Goal: Task Accomplishment & Management: Manage account settings

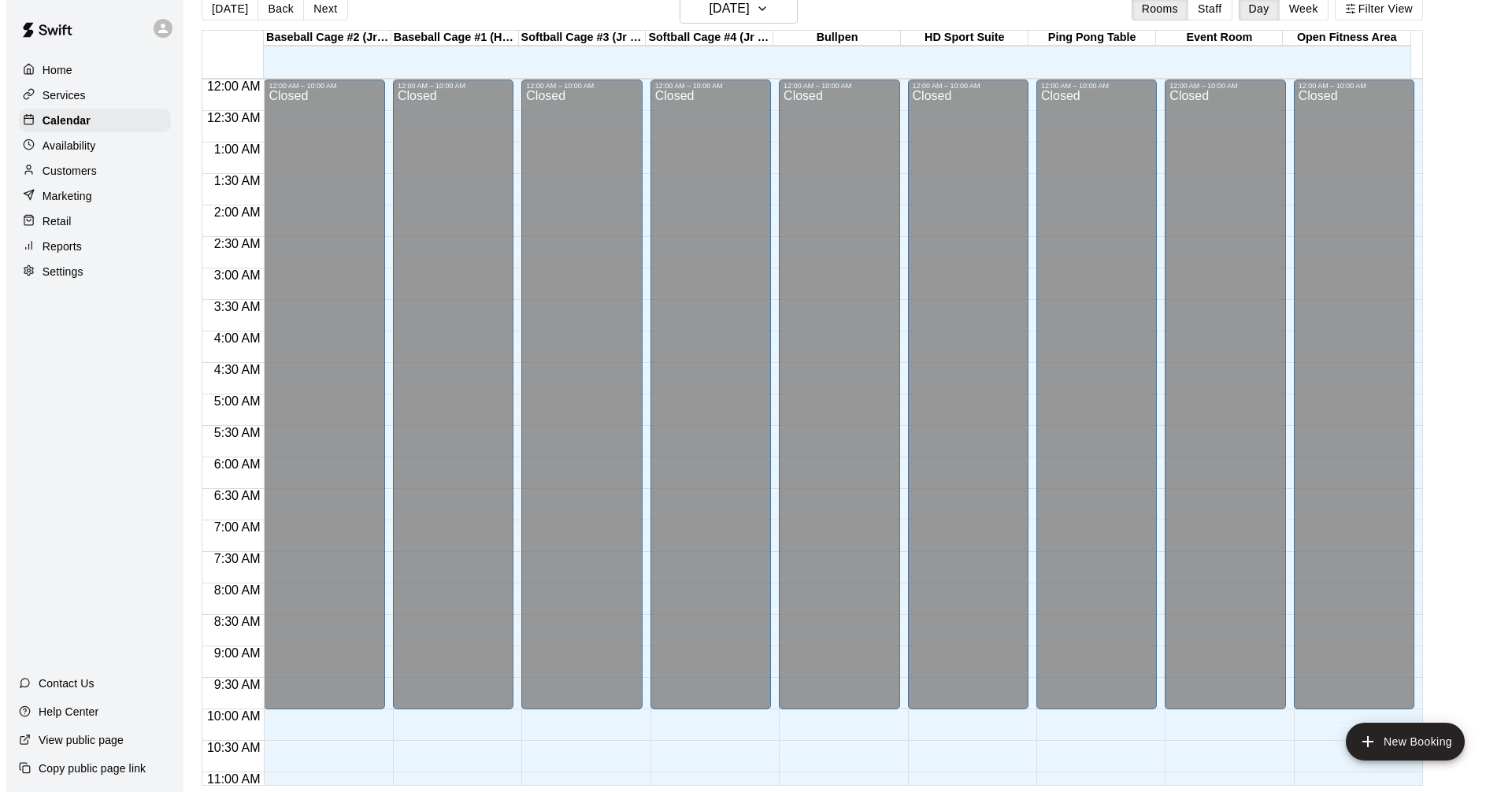
scroll to position [625, 0]
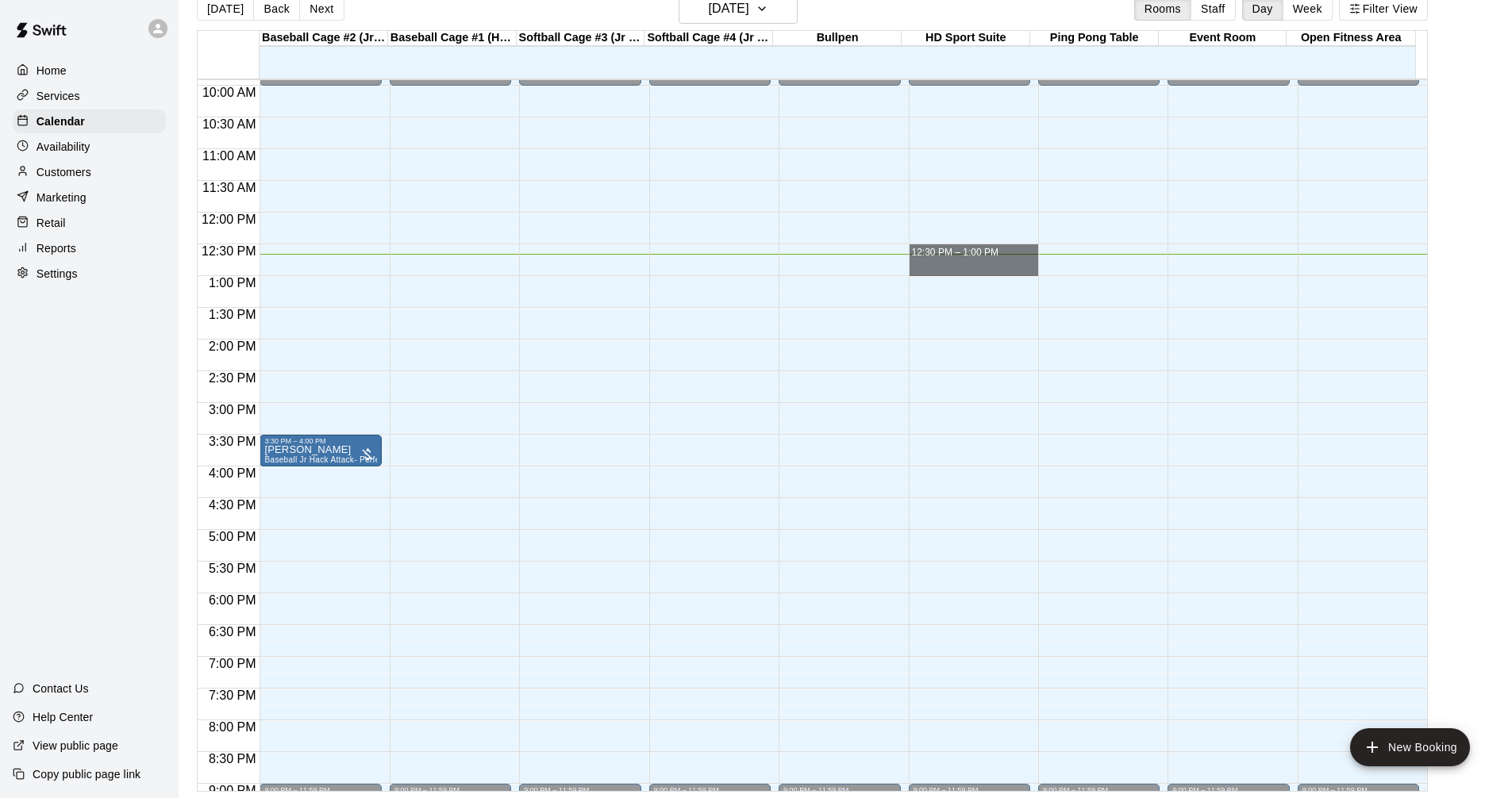
drag, startPoint x: 920, startPoint y: 256, endPoint x: 958, endPoint y: 273, distance: 41.6
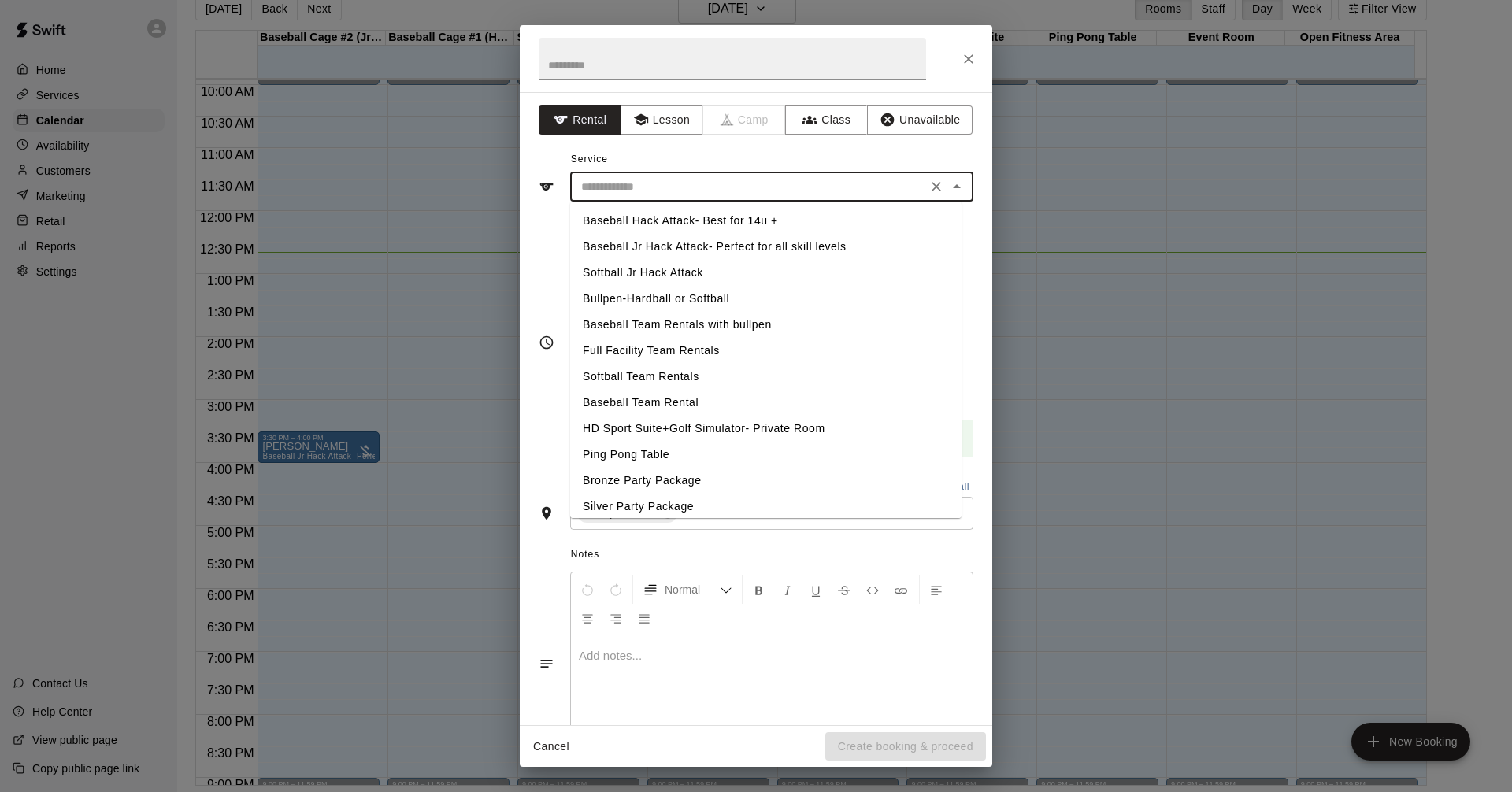
click at [626, 190] on input "text" at bounding box center [748, 186] width 347 height 20
click at [635, 420] on li "HD Sport Suite+Golf Simulator- Private Room" at bounding box center [765, 429] width 391 height 26
type input "**********"
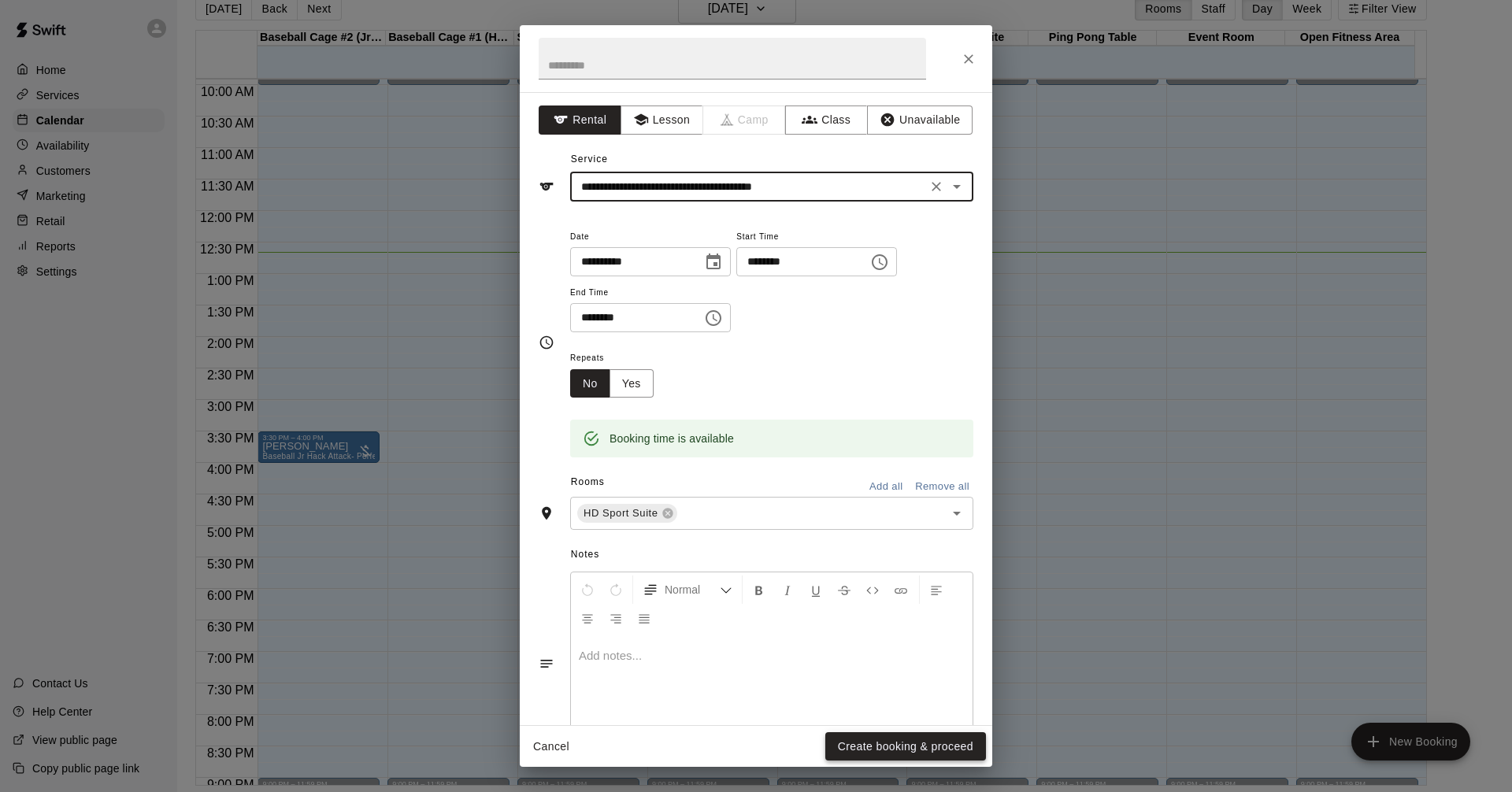
click at [887, 748] on button "Create booking & proceed" at bounding box center [905, 747] width 161 height 29
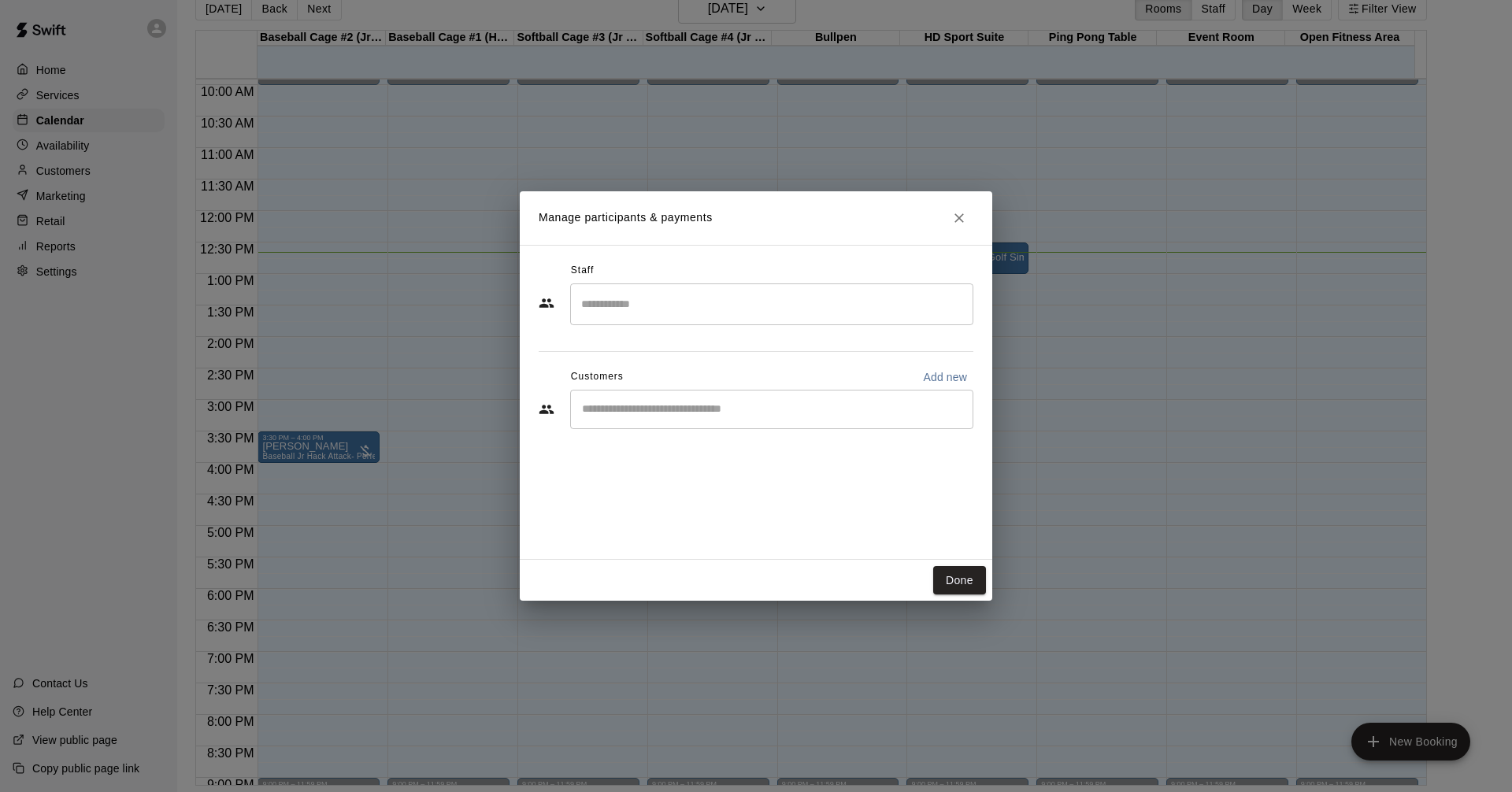
click at [717, 322] on div "​" at bounding box center [771, 304] width 403 height 41
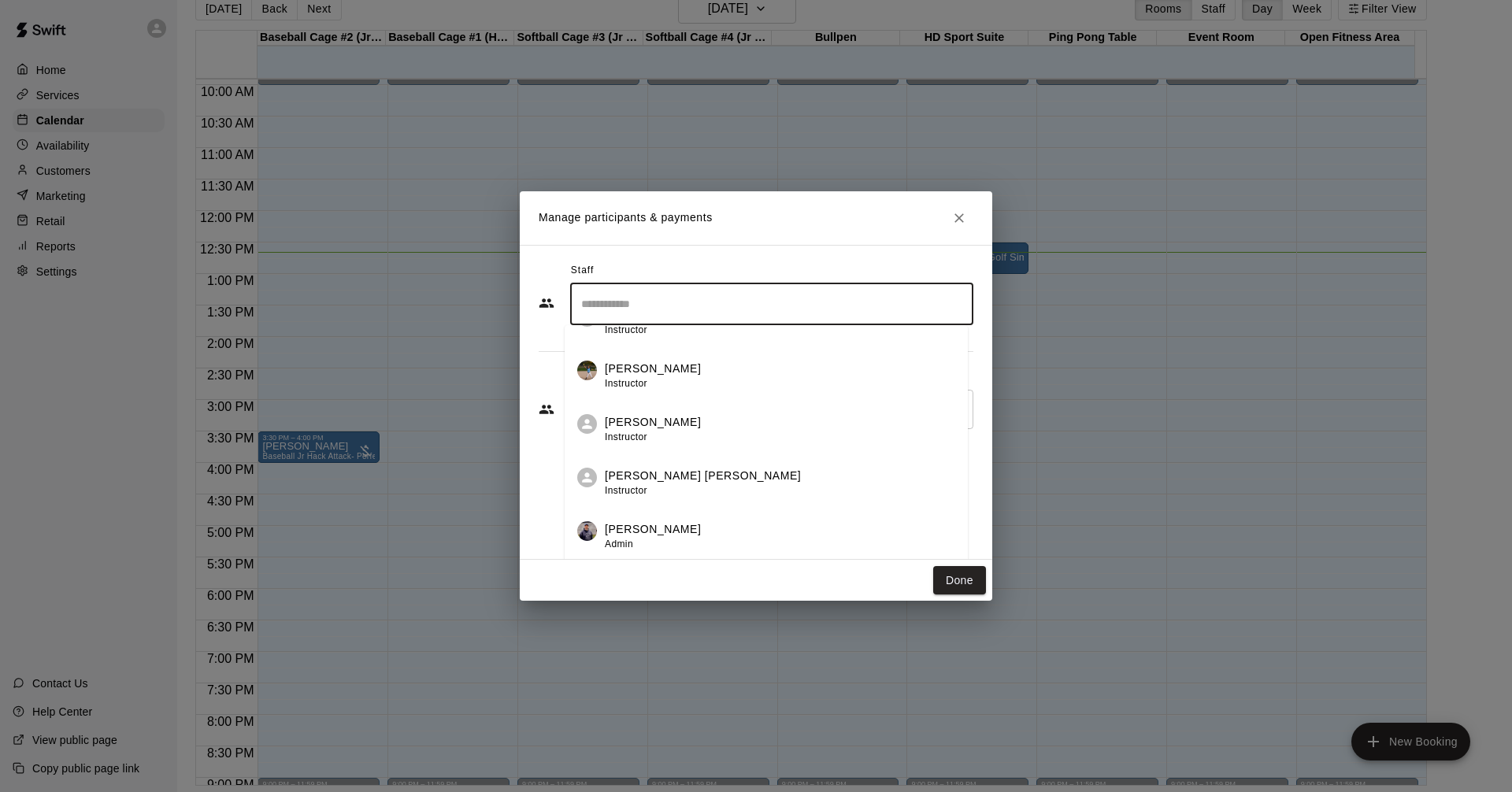
scroll to position [472, 0]
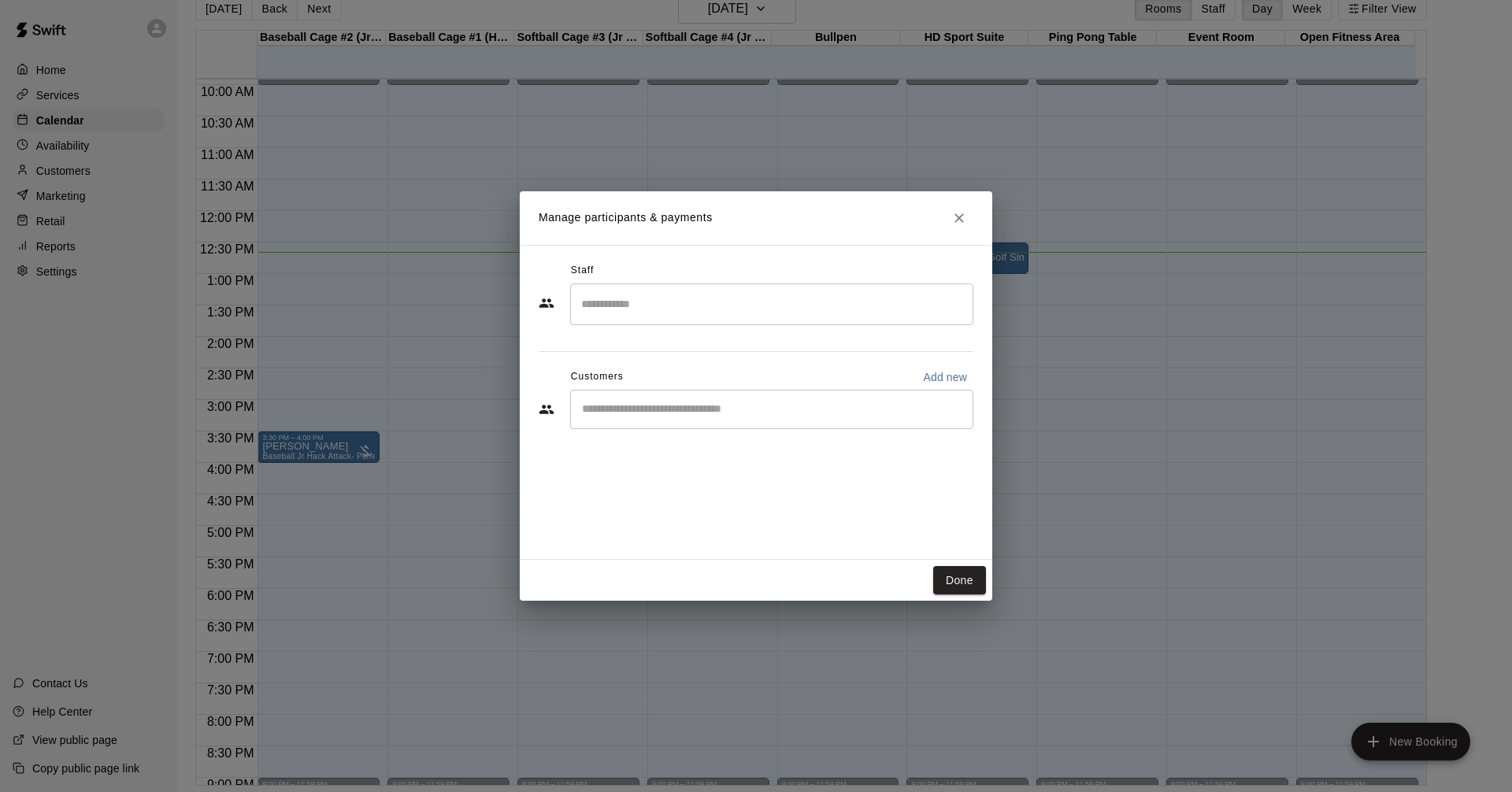
click at [543, 443] on div "Staff ​ Customers Add new ​" at bounding box center [756, 352] width 434 height 186
click at [646, 419] on div "​" at bounding box center [771, 409] width 403 height 40
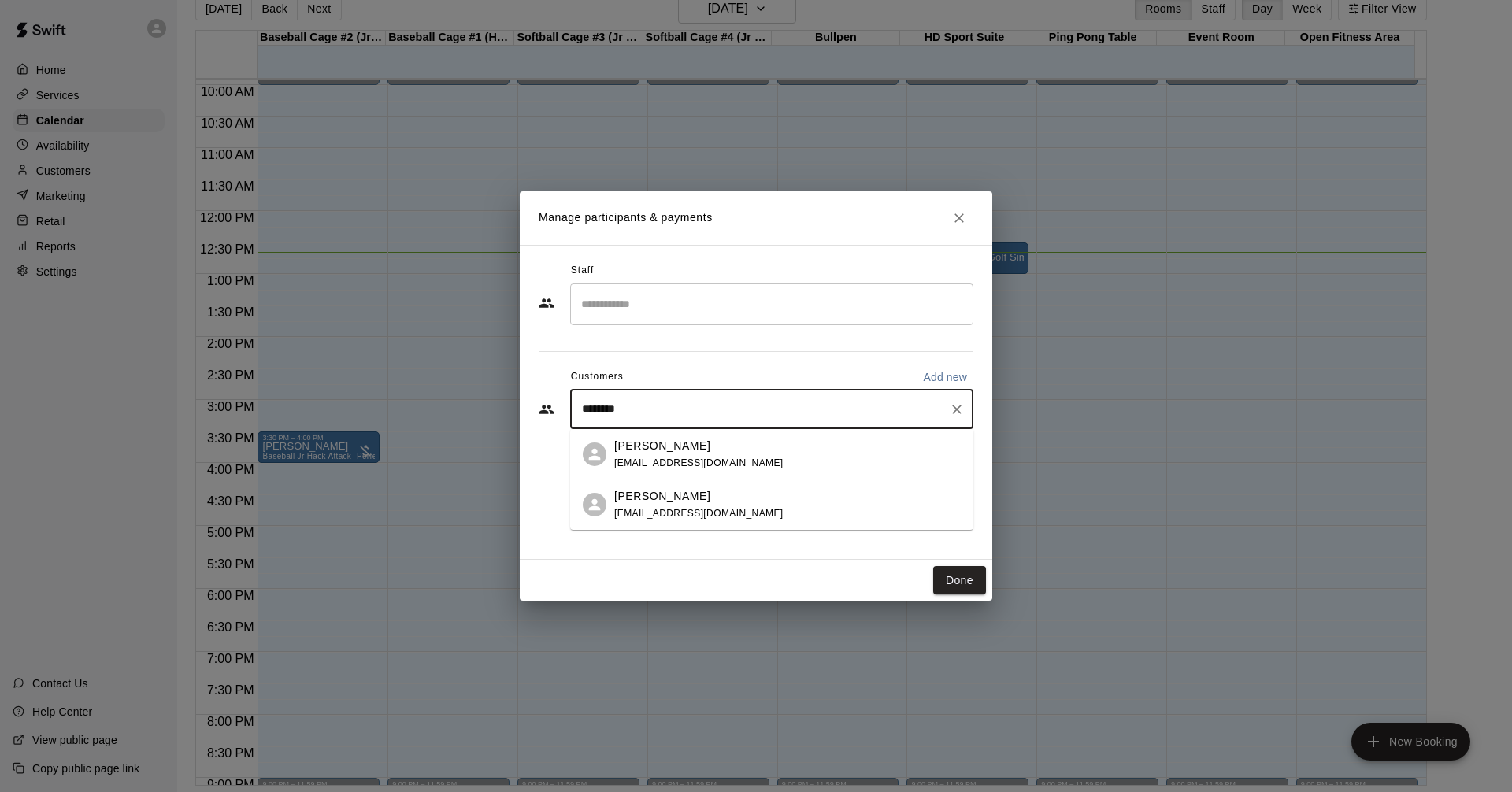
type input "*********"
click at [666, 500] on p "[PERSON_NAME]" at bounding box center [662, 497] width 96 height 17
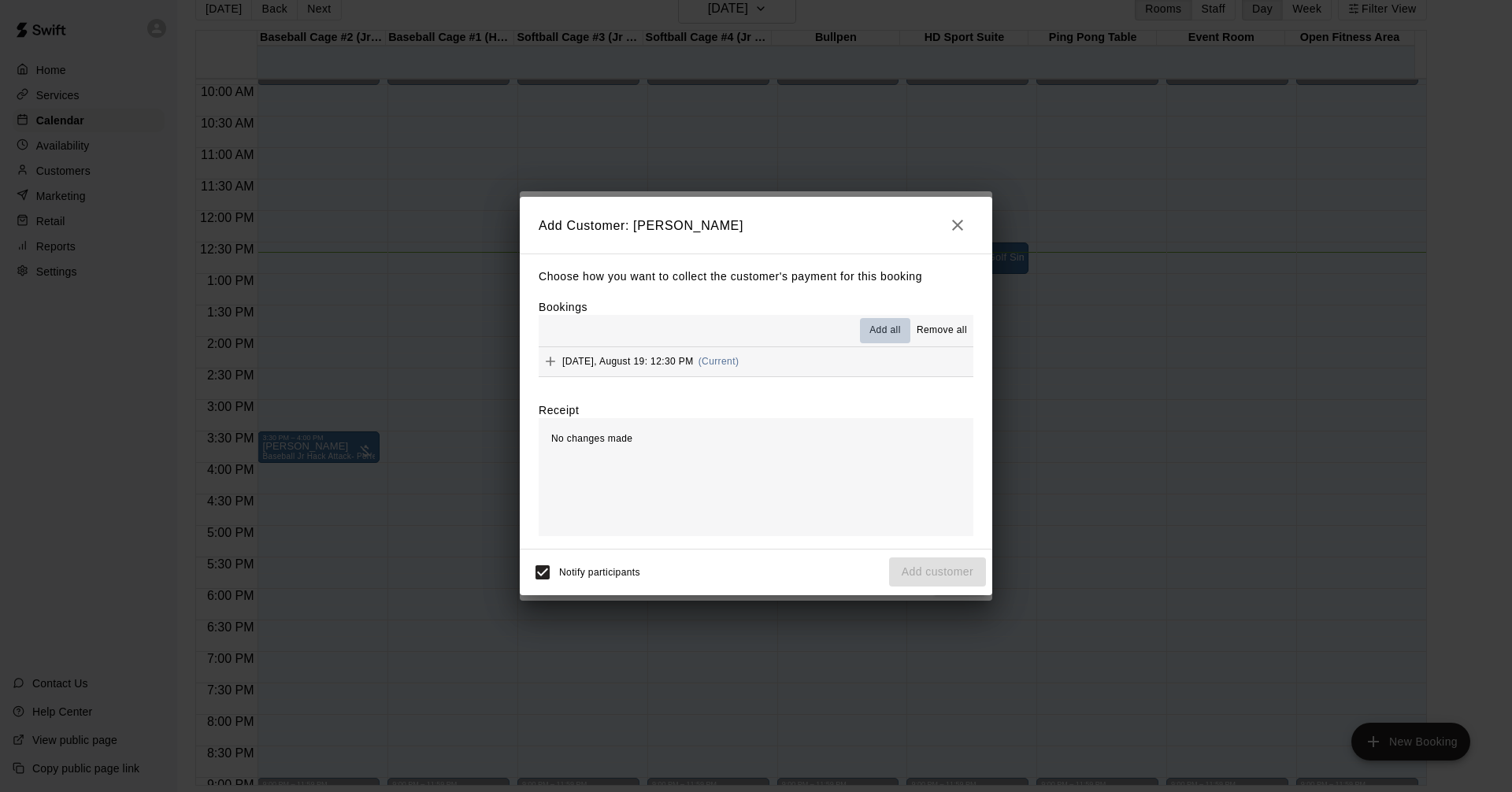
click at [888, 325] on span "Add all" at bounding box center [884, 330] width 31 height 16
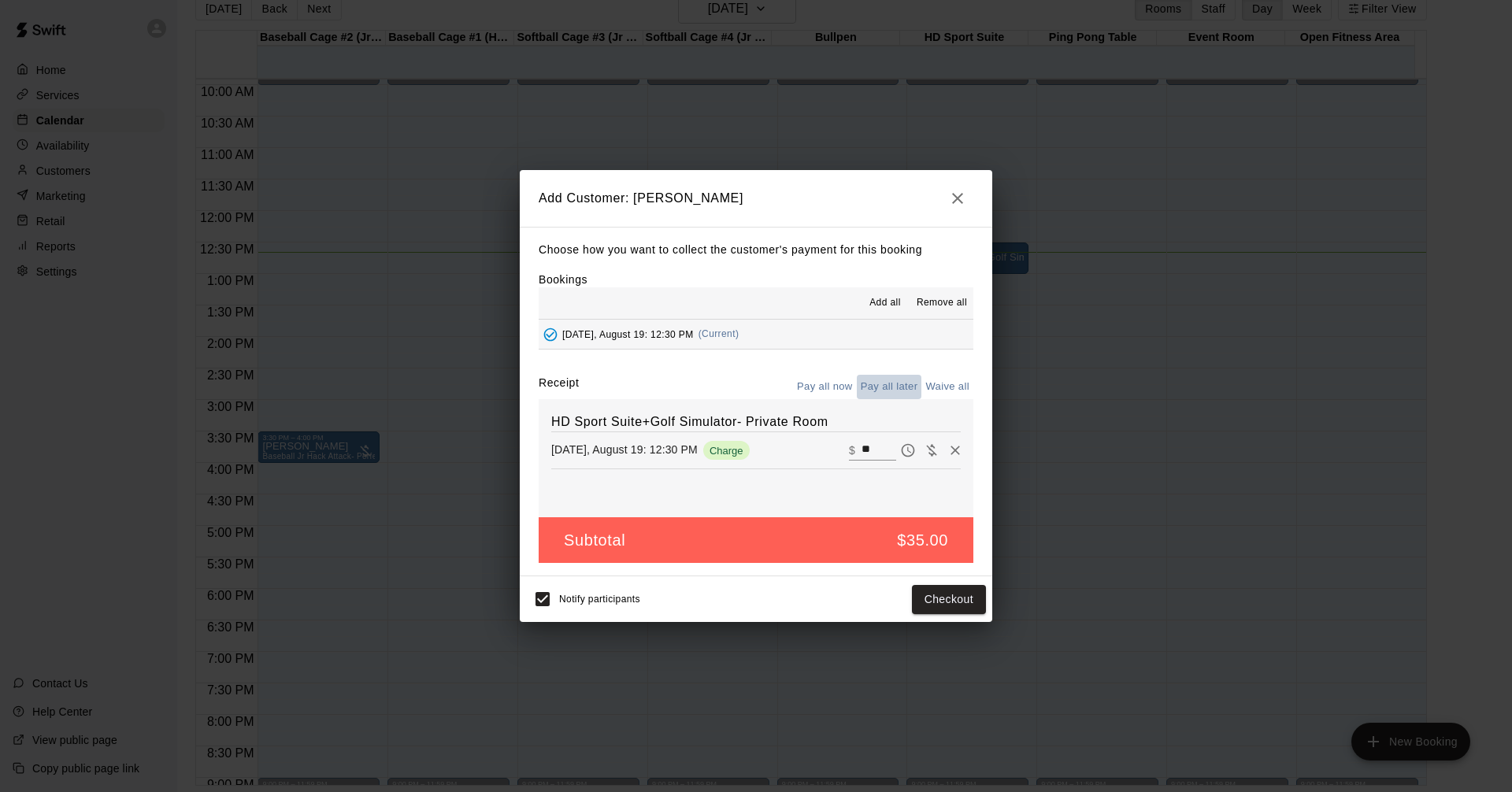
click at [886, 388] on button "Pay all later" at bounding box center [889, 388] width 65 height 24
click at [940, 611] on button "Add customer" at bounding box center [937, 599] width 97 height 29
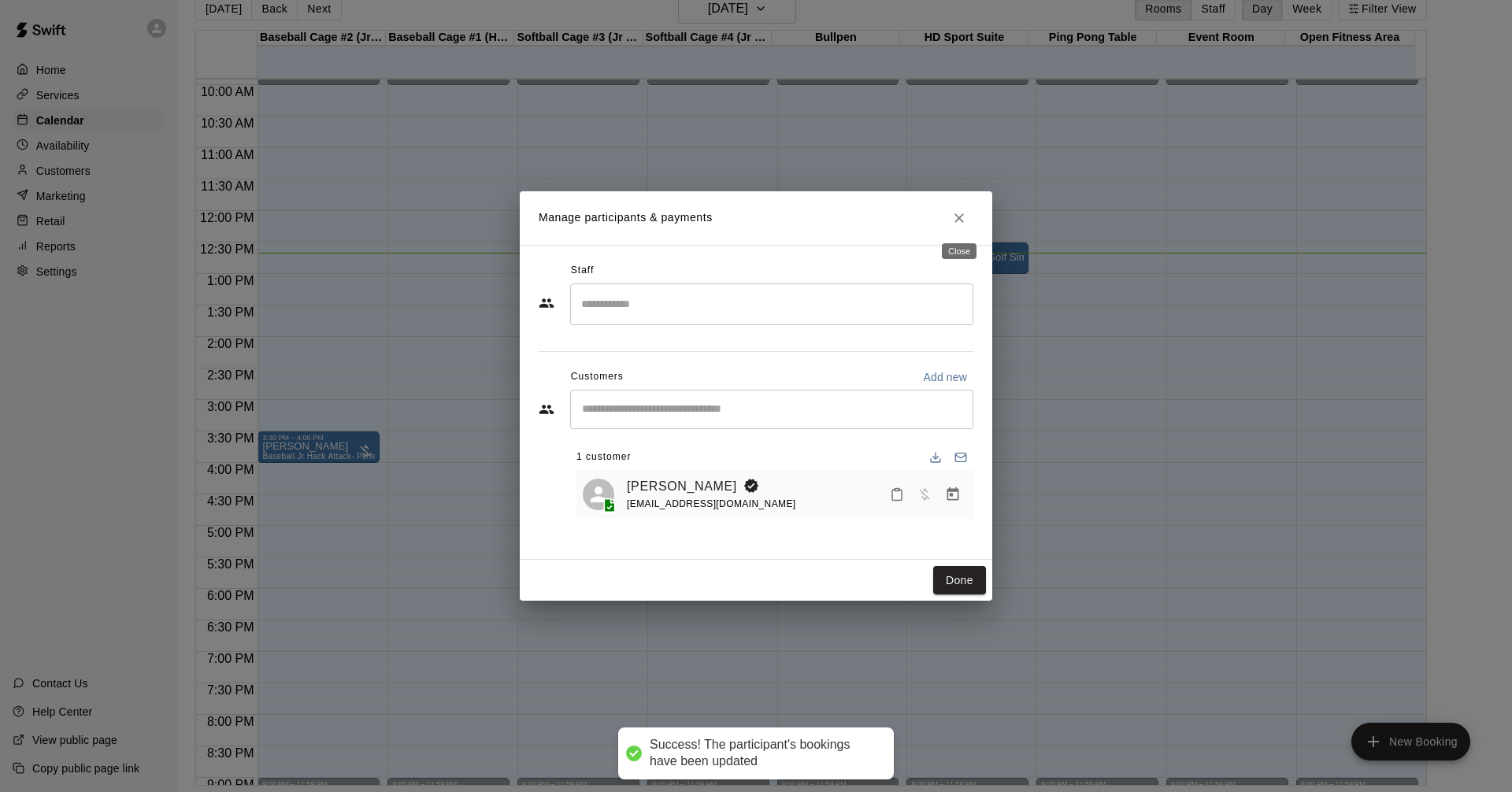
click at [968, 221] on button "Close" at bounding box center [959, 218] width 28 height 28
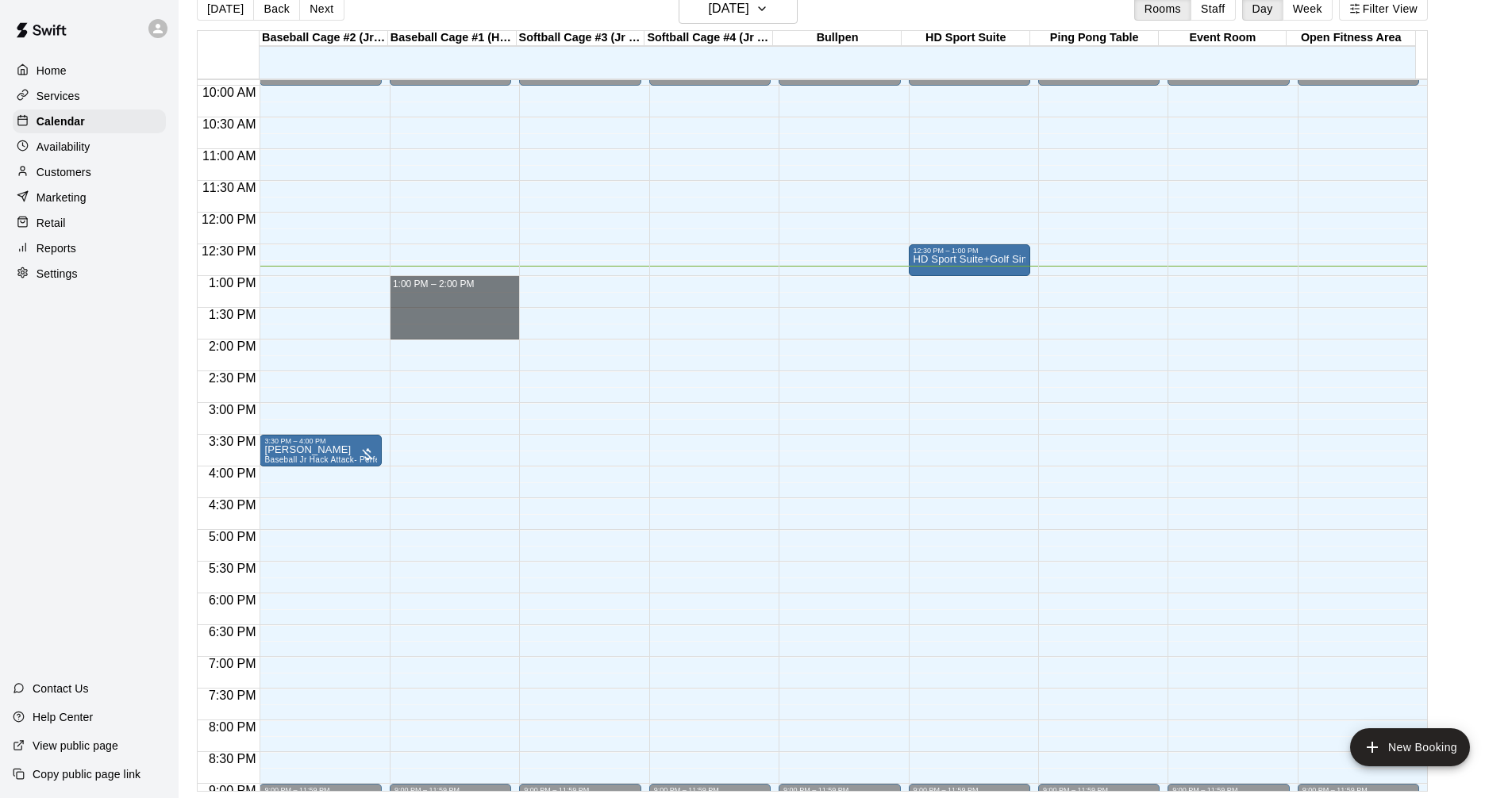
drag, startPoint x: 394, startPoint y: 278, endPoint x: 400, endPoint y: 331, distance: 53.3
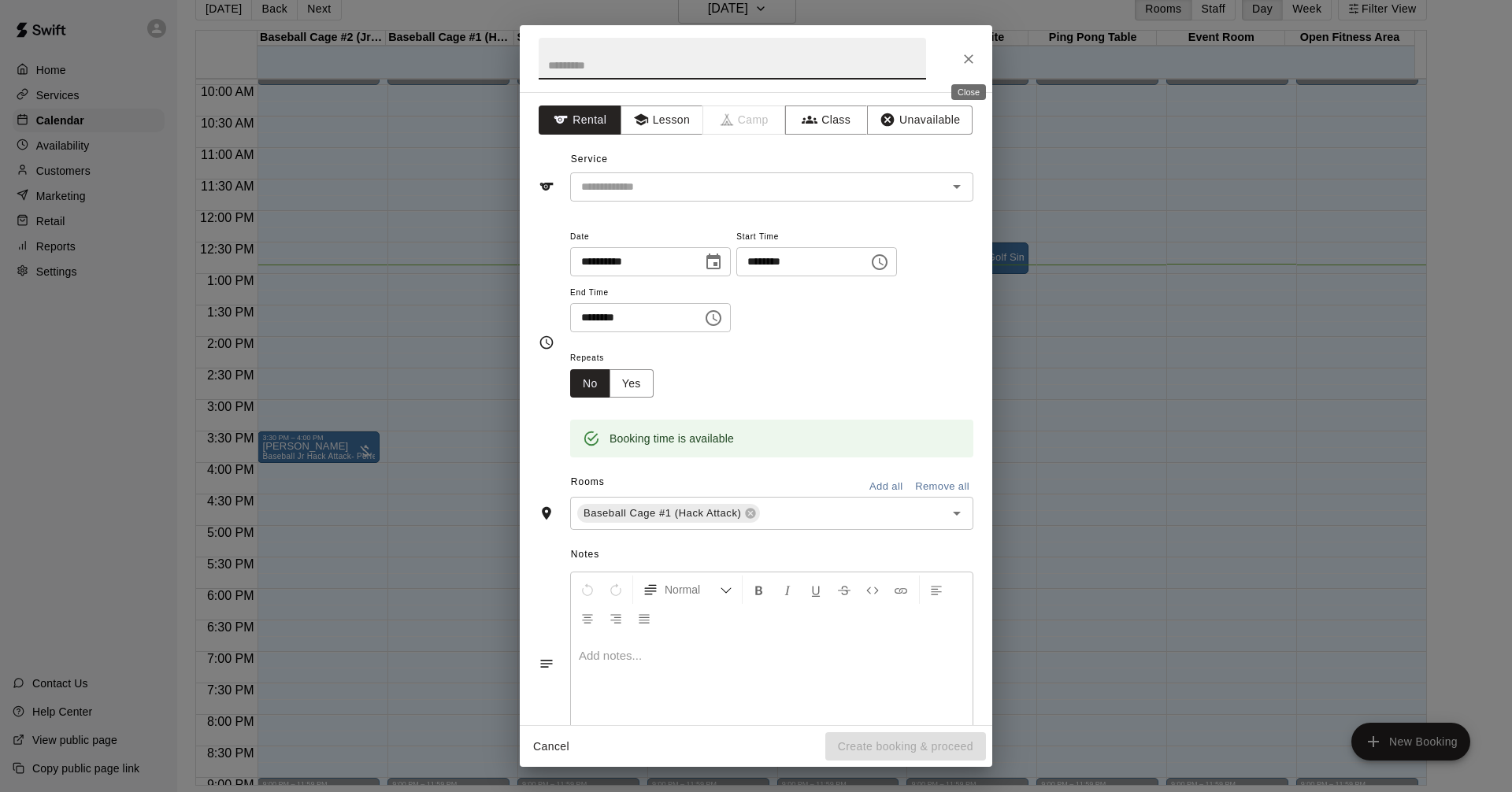
click at [962, 56] on icon "Close" at bounding box center [968, 58] width 16 height 16
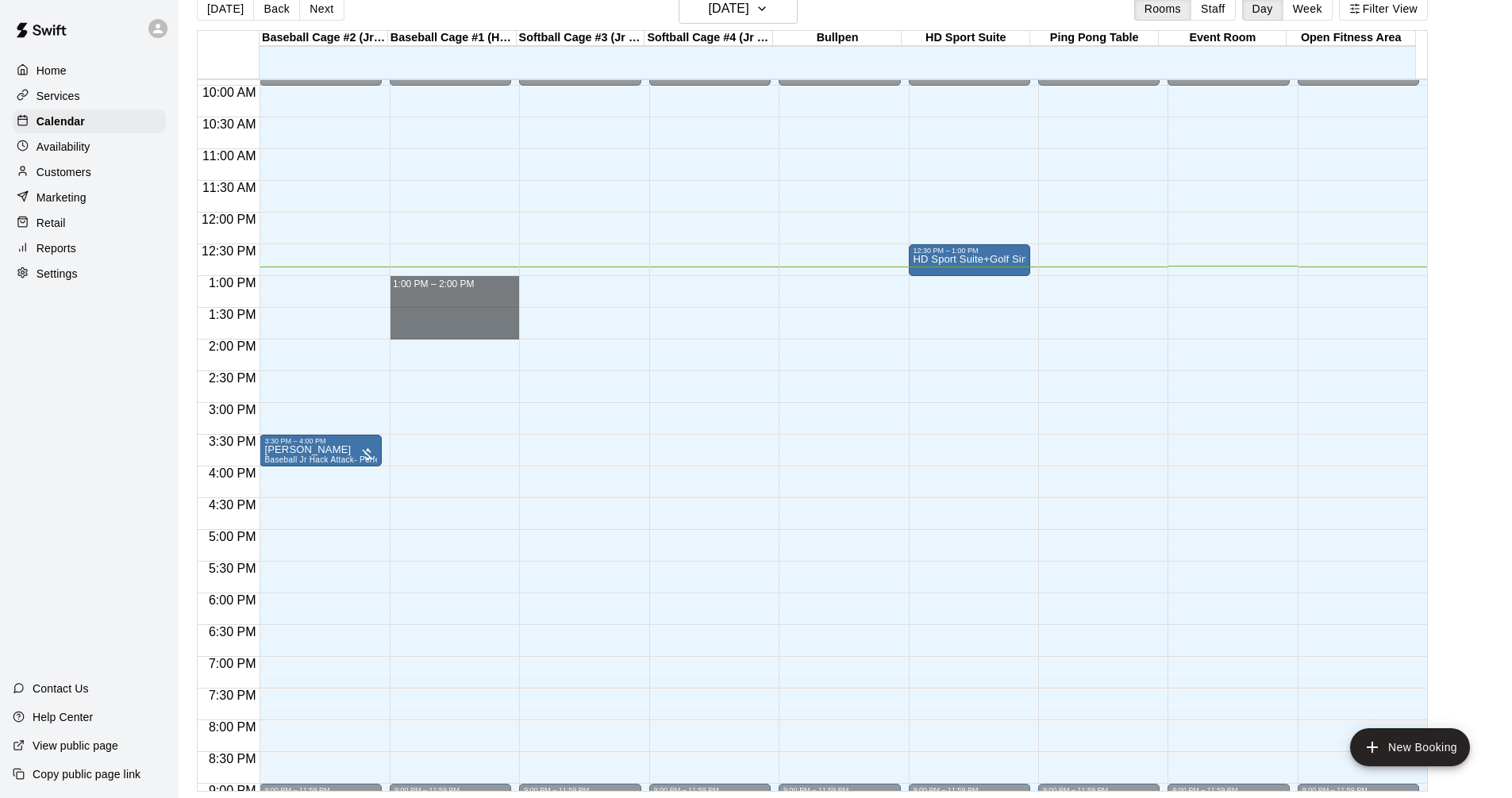
drag, startPoint x: 422, startPoint y: 278, endPoint x: 434, endPoint y: 327, distance: 50.4
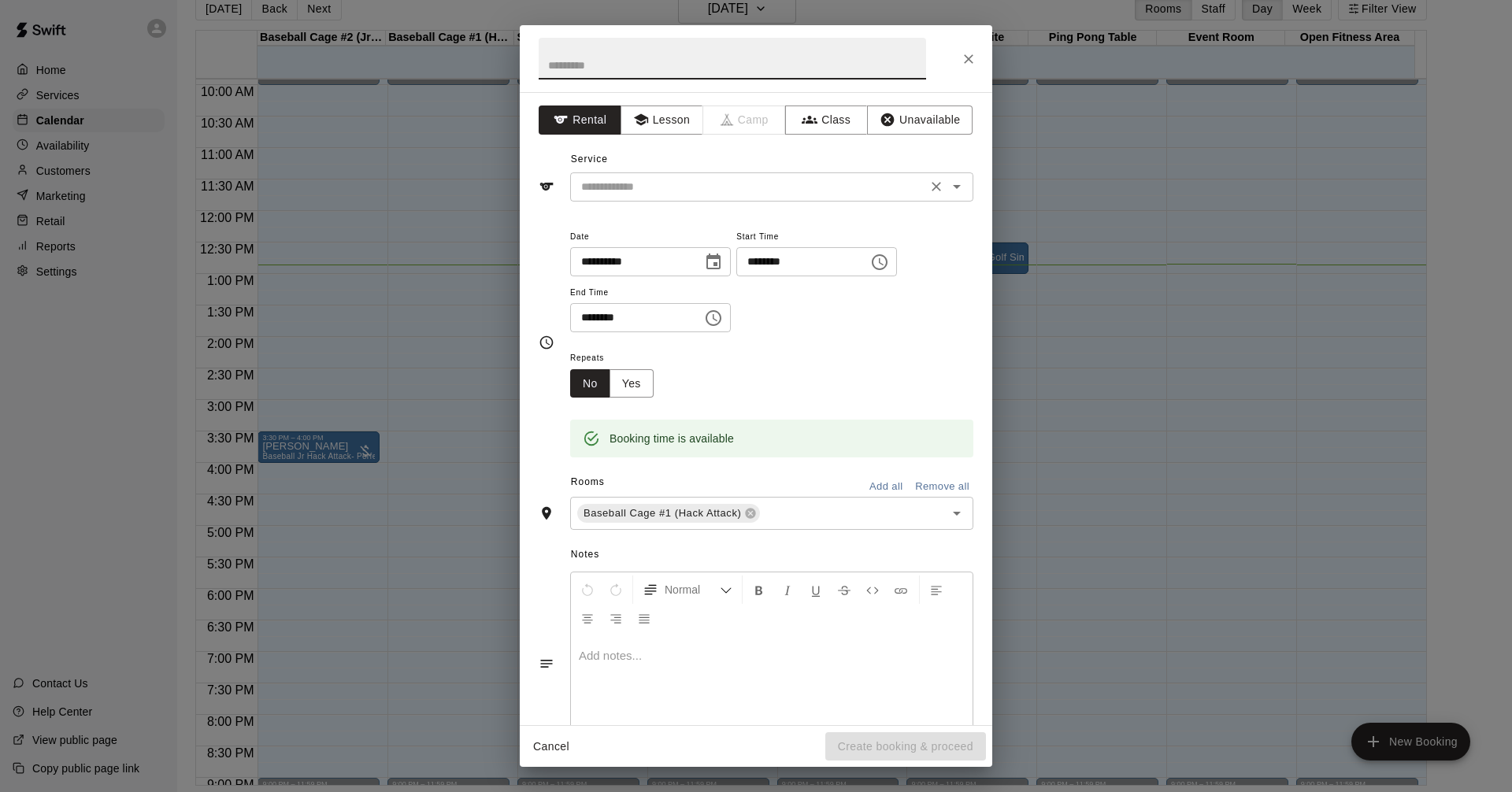
click at [656, 191] on input "text" at bounding box center [748, 186] width 347 height 20
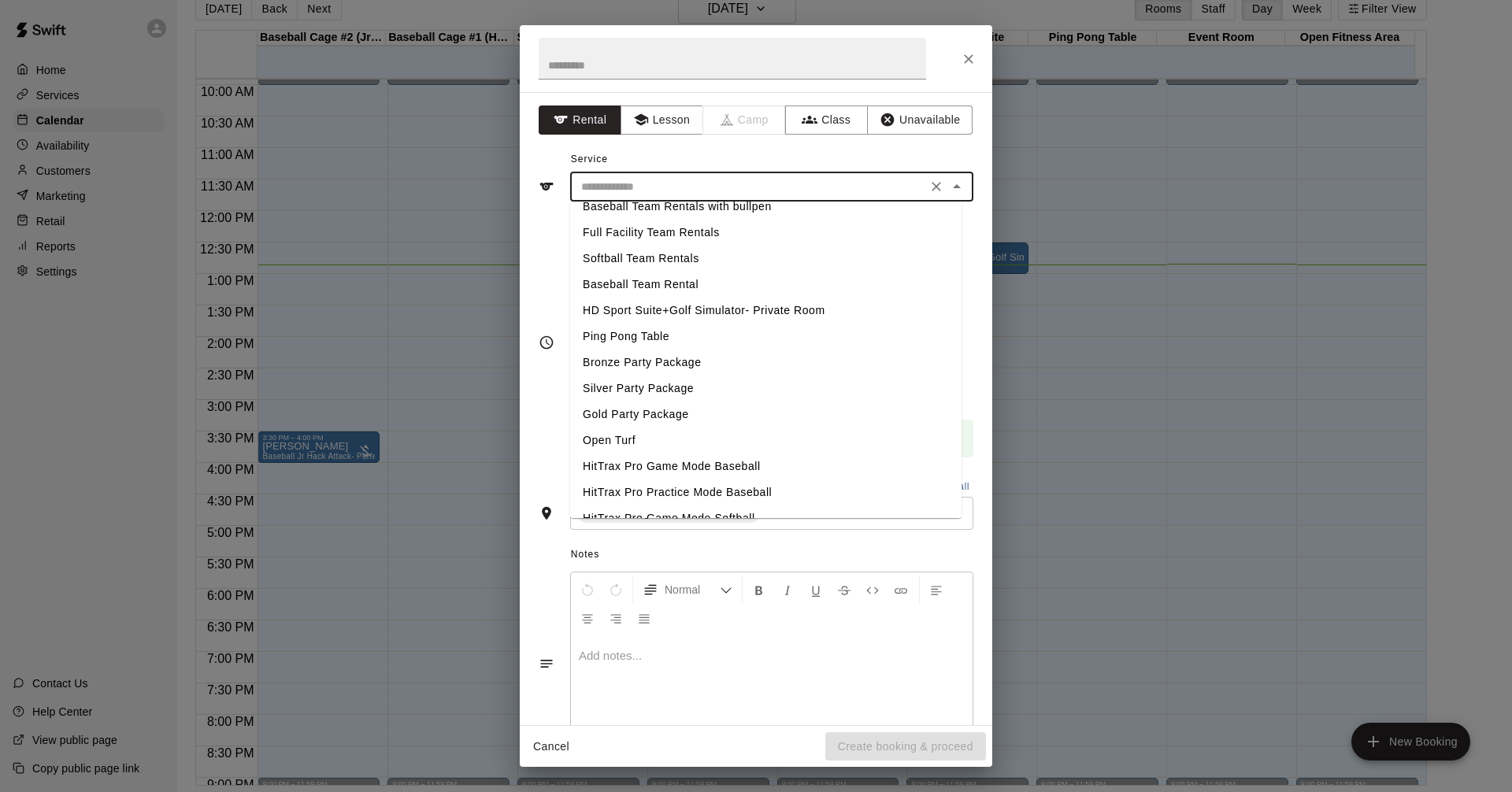
scroll to position [157, 0]
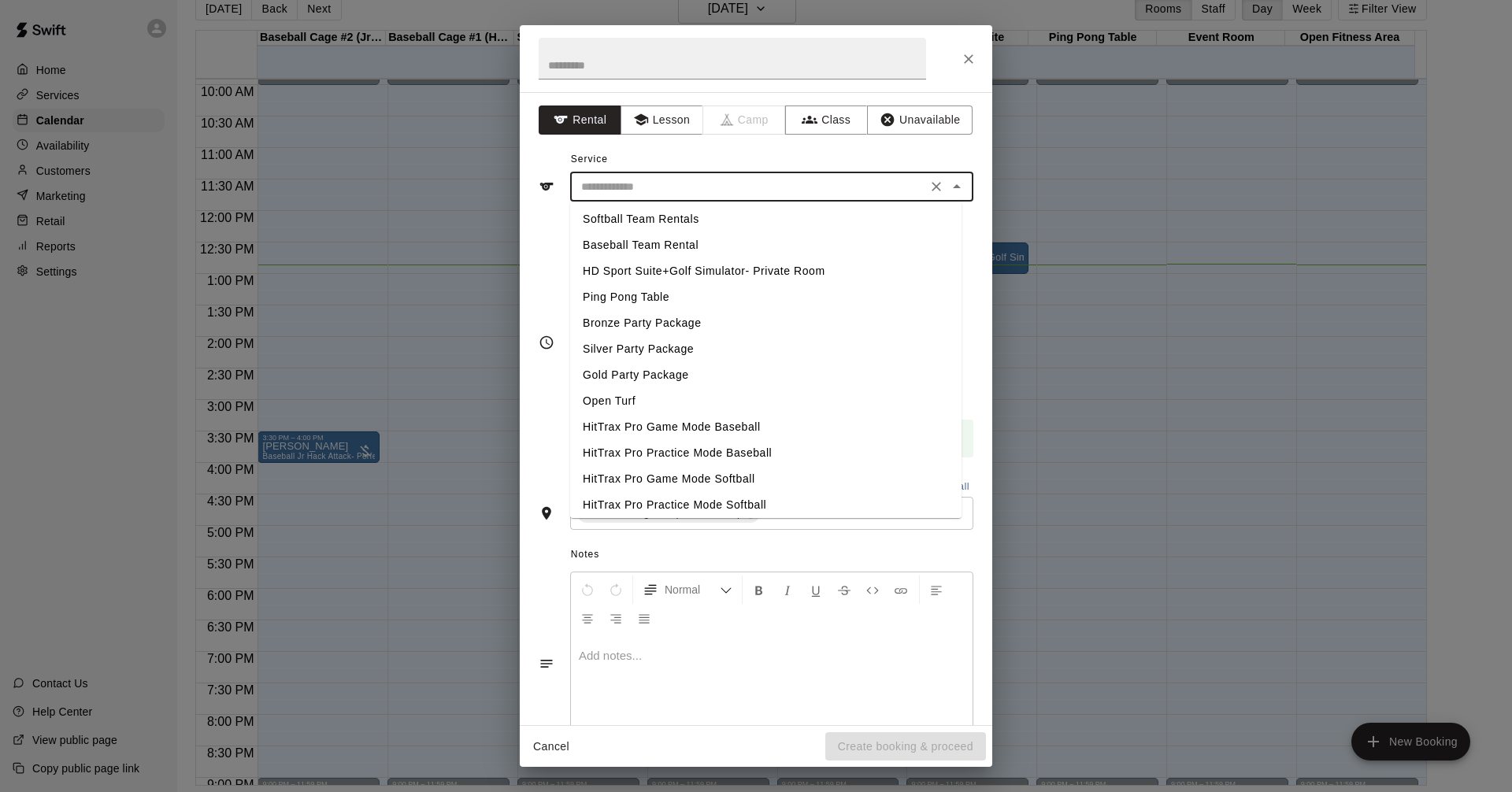
click at [701, 423] on li "HitTrax Pro Game Mode Baseball" at bounding box center [765, 427] width 391 height 26
type input "**********"
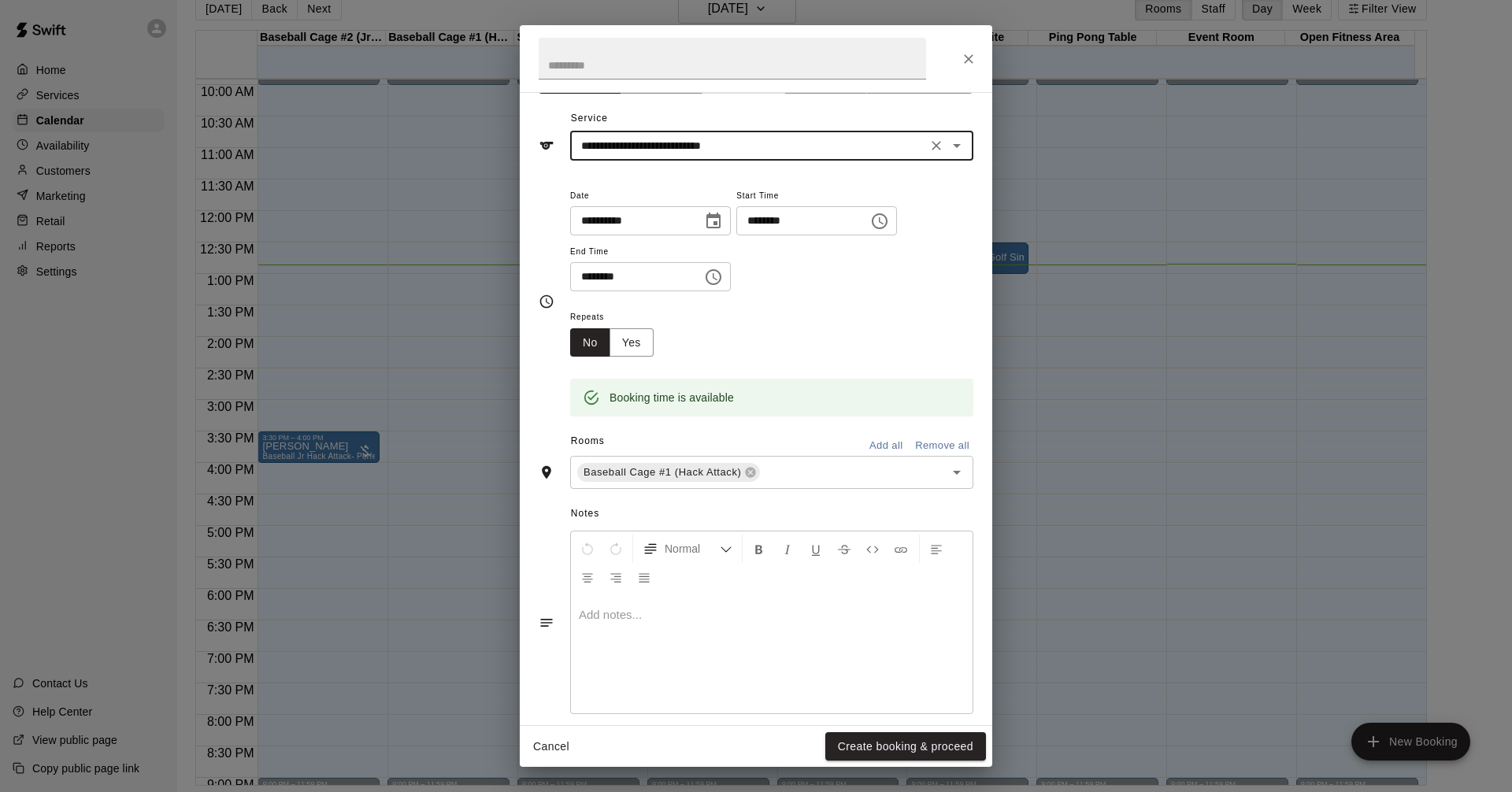
scroll to position [59, 0]
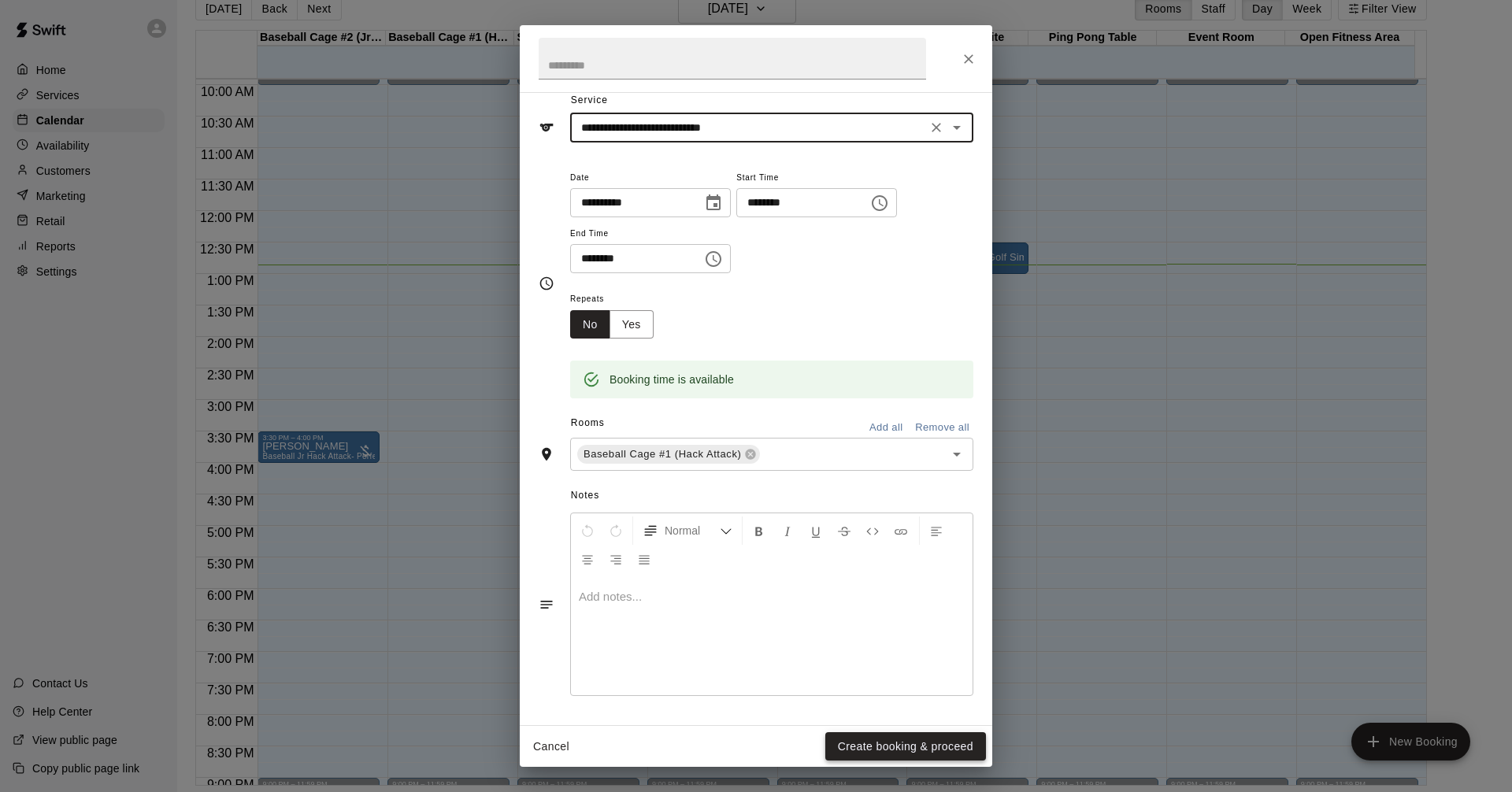
click at [844, 743] on button "Create booking & proceed" at bounding box center [905, 747] width 161 height 29
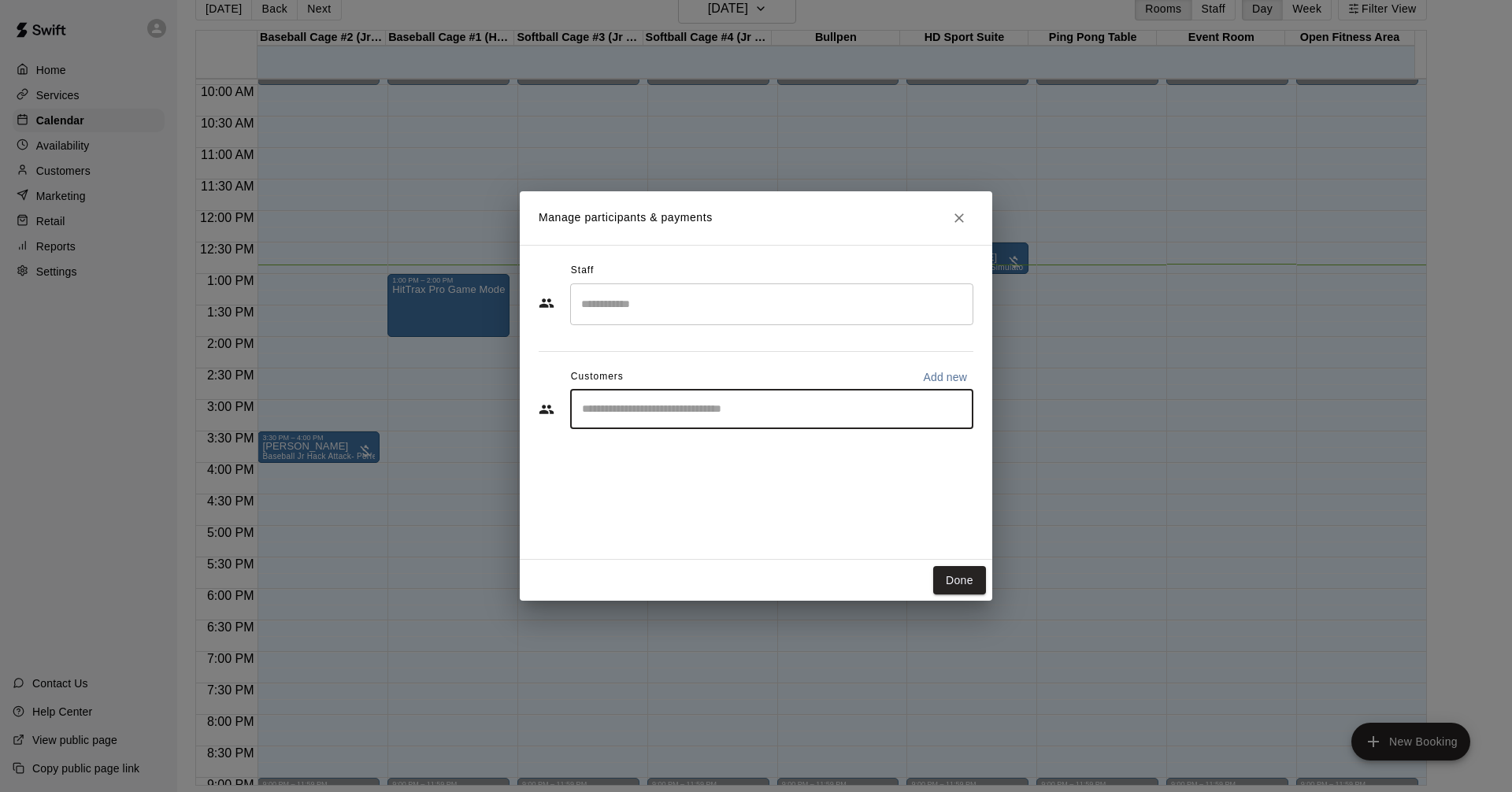
click at [682, 405] on input "Start typing to search customers..." at bounding box center [772, 409] width 389 height 16
type input "***"
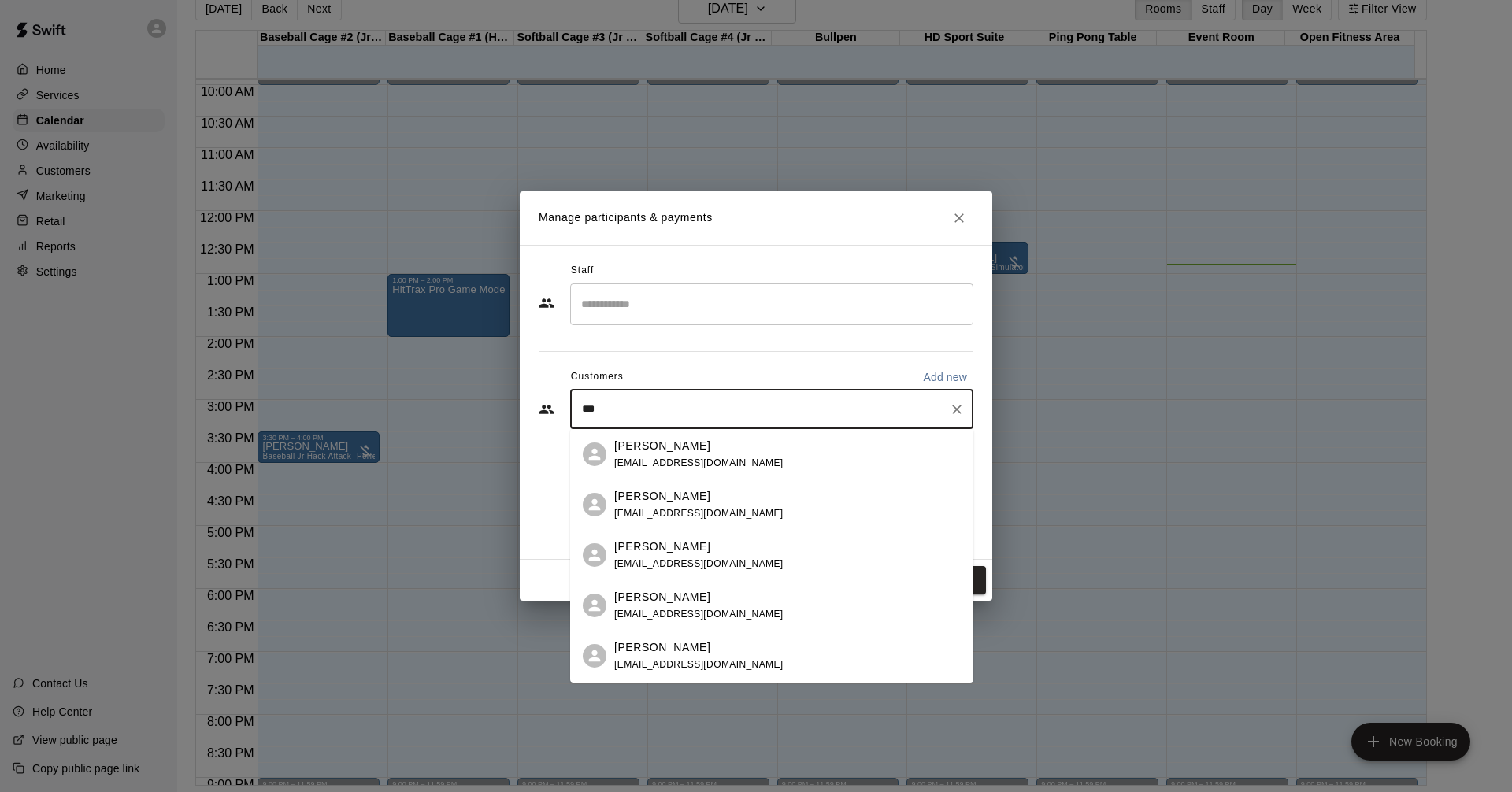
click at [702, 646] on div "[PERSON_NAME]" at bounding box center [699, 648] width 169 height 17
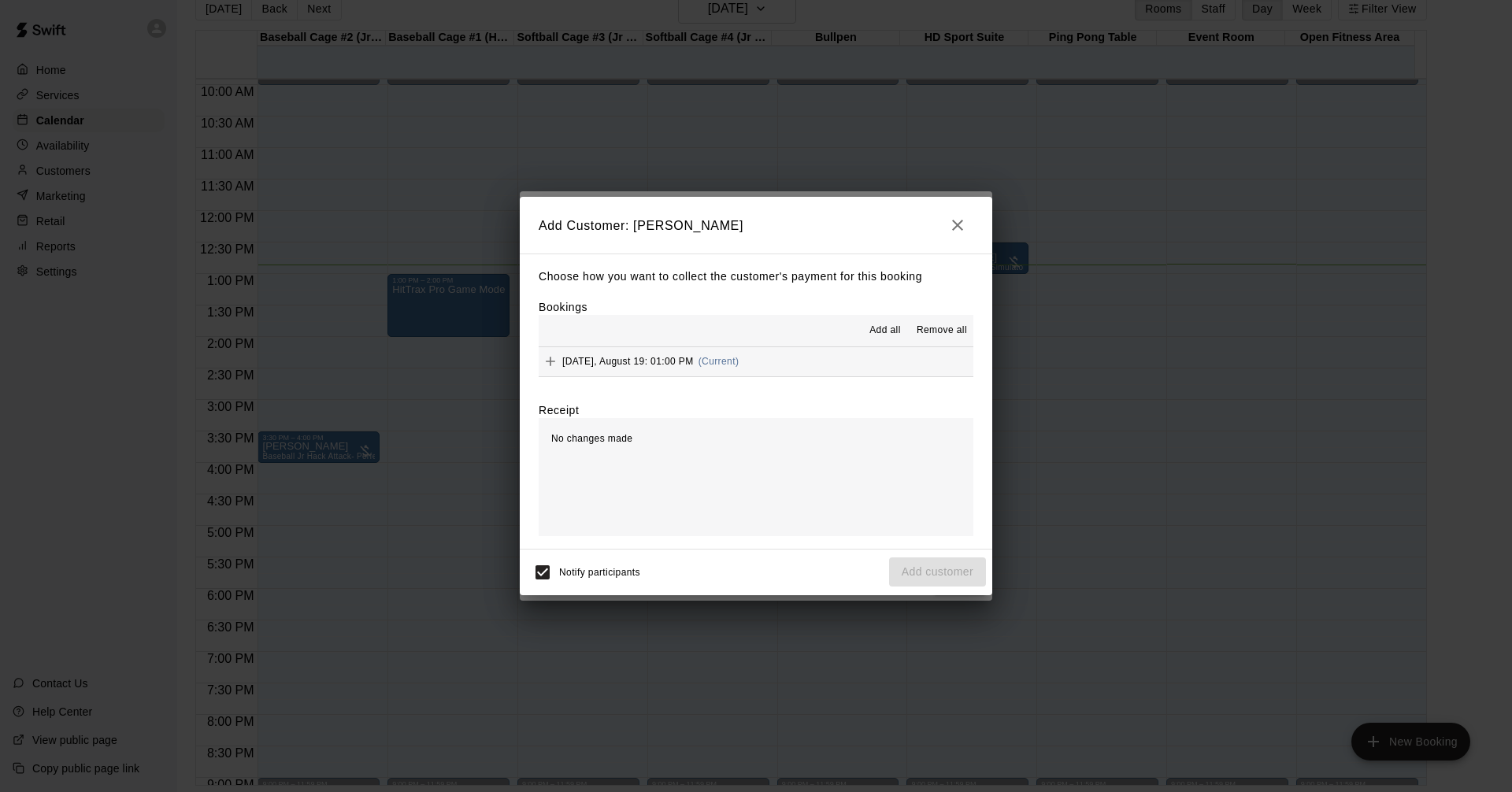
click at [880, 328] on span "Add all" at bounding box center [884, 330] width 31 height 16
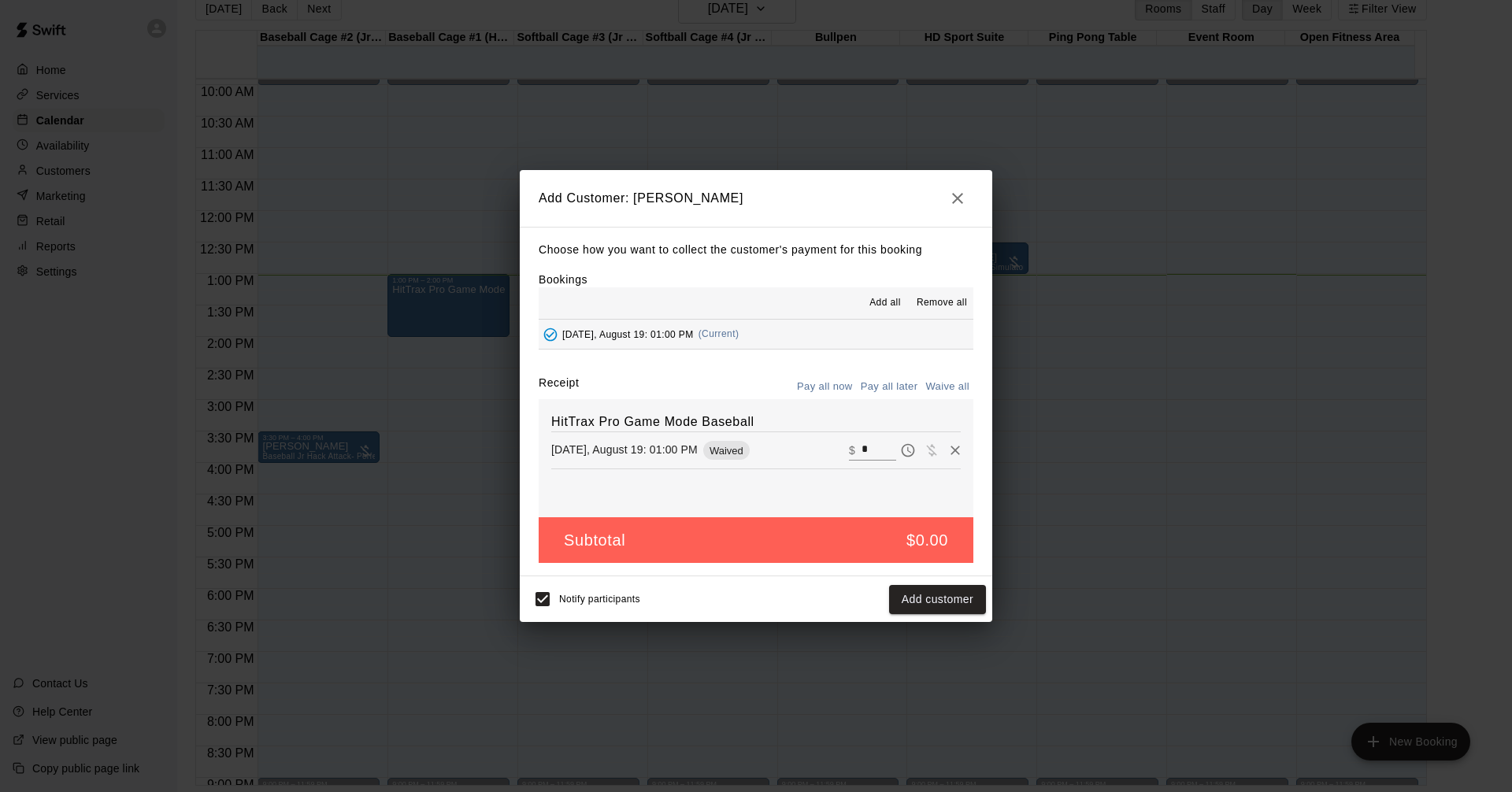
click at [951, 189] on icon "button" at bounding box center [957, 198] width 19 height 19
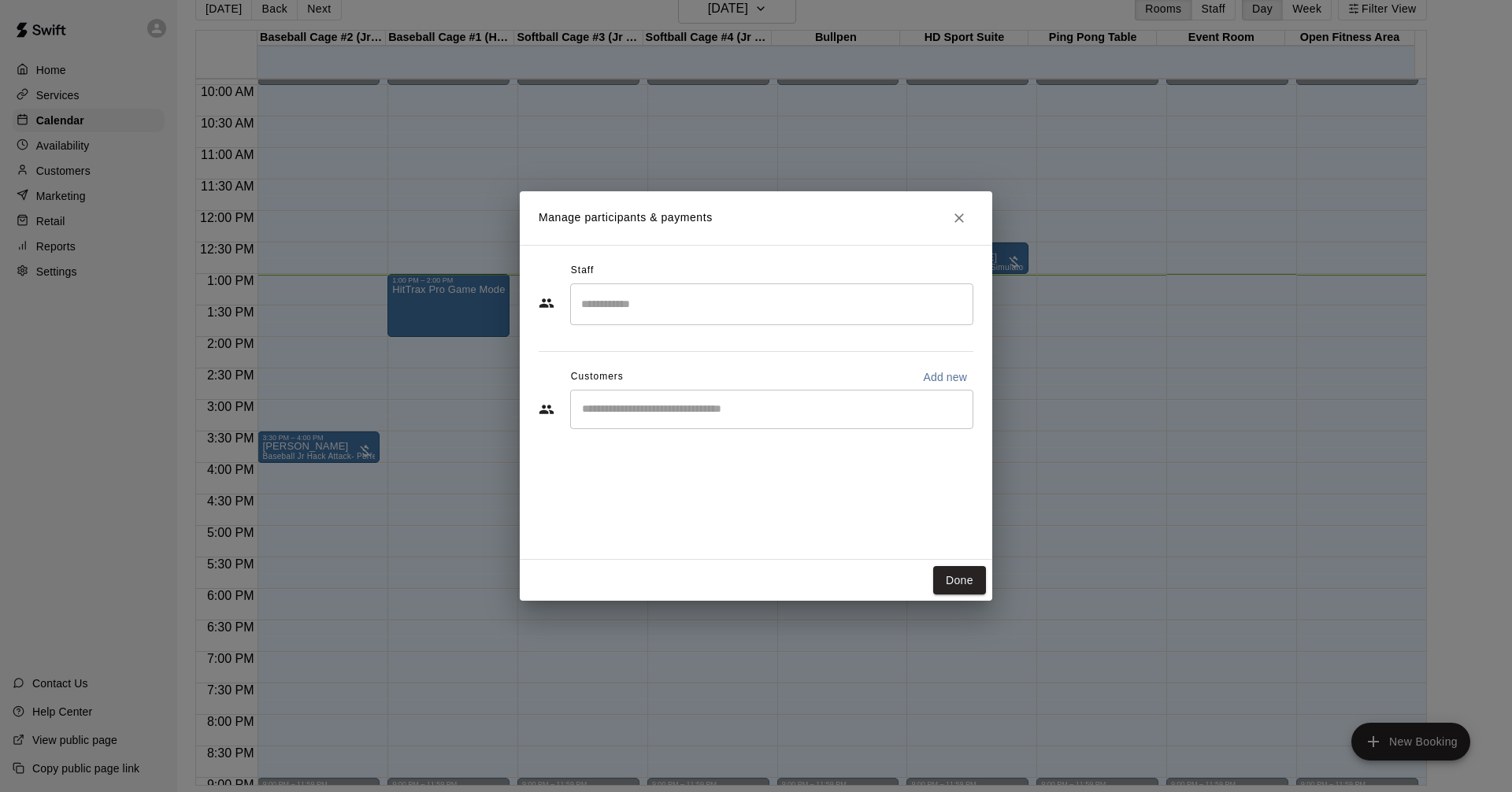
click at [936, 418] on div "​" at bounding box center [771, 409] width 403 height 40
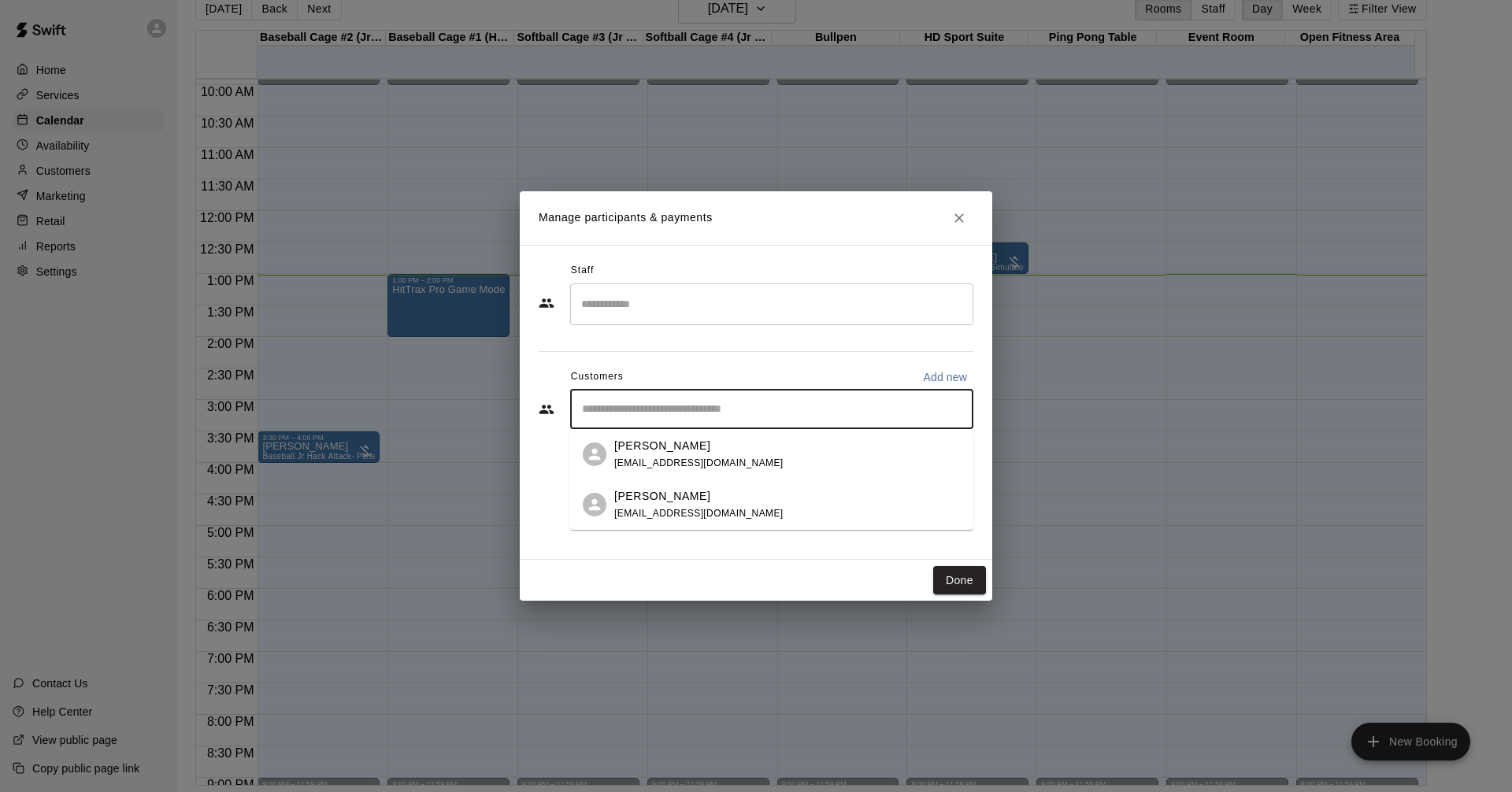
click at [711, 486] on div "Jacob Dickson beckyh_16@hotmail.com" at bounding box center [771, 505] width 403 height 51
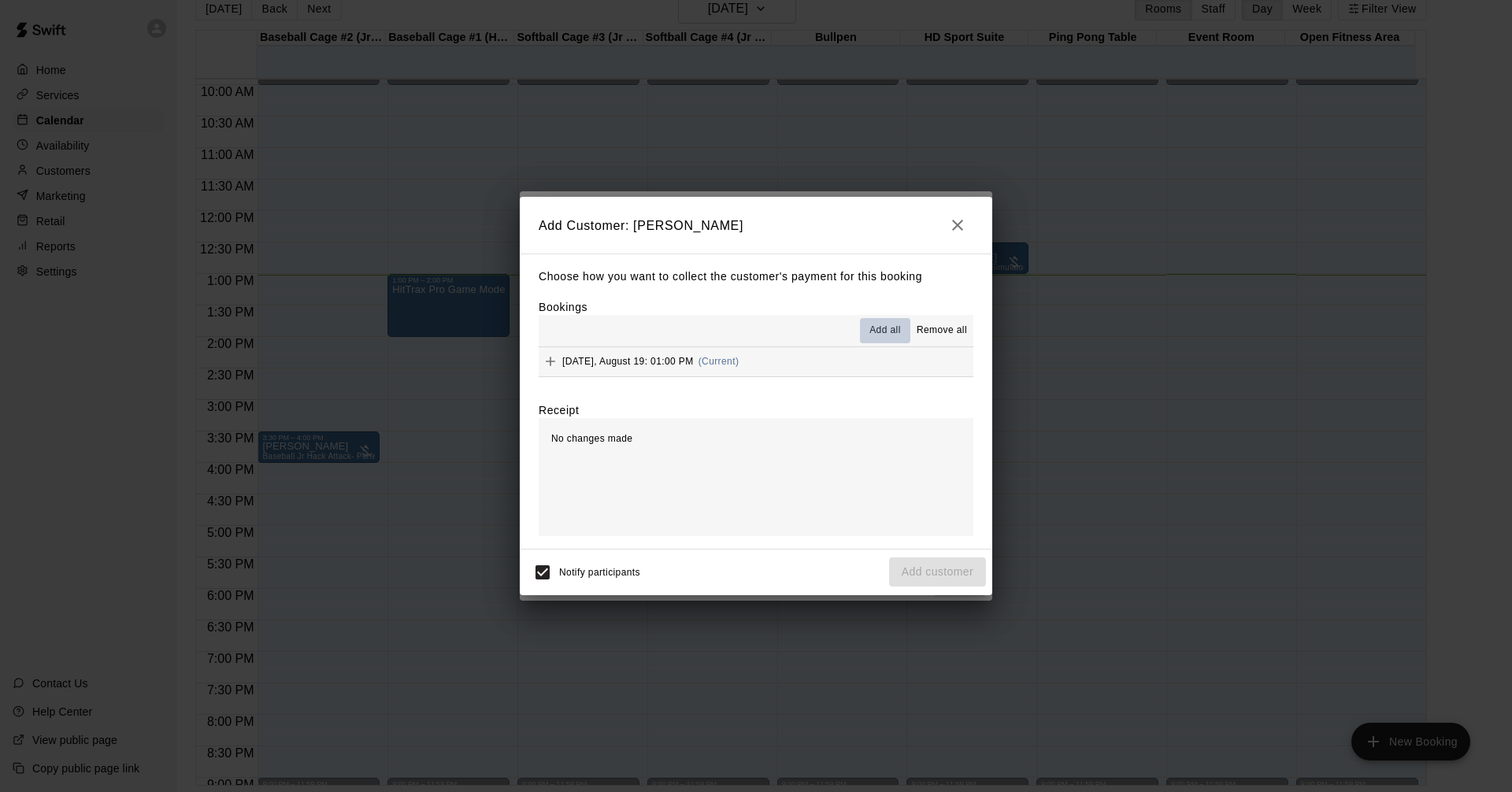
click at [899, 337] on span "Add all" at bounding box center [884, 330] width 31 height 16
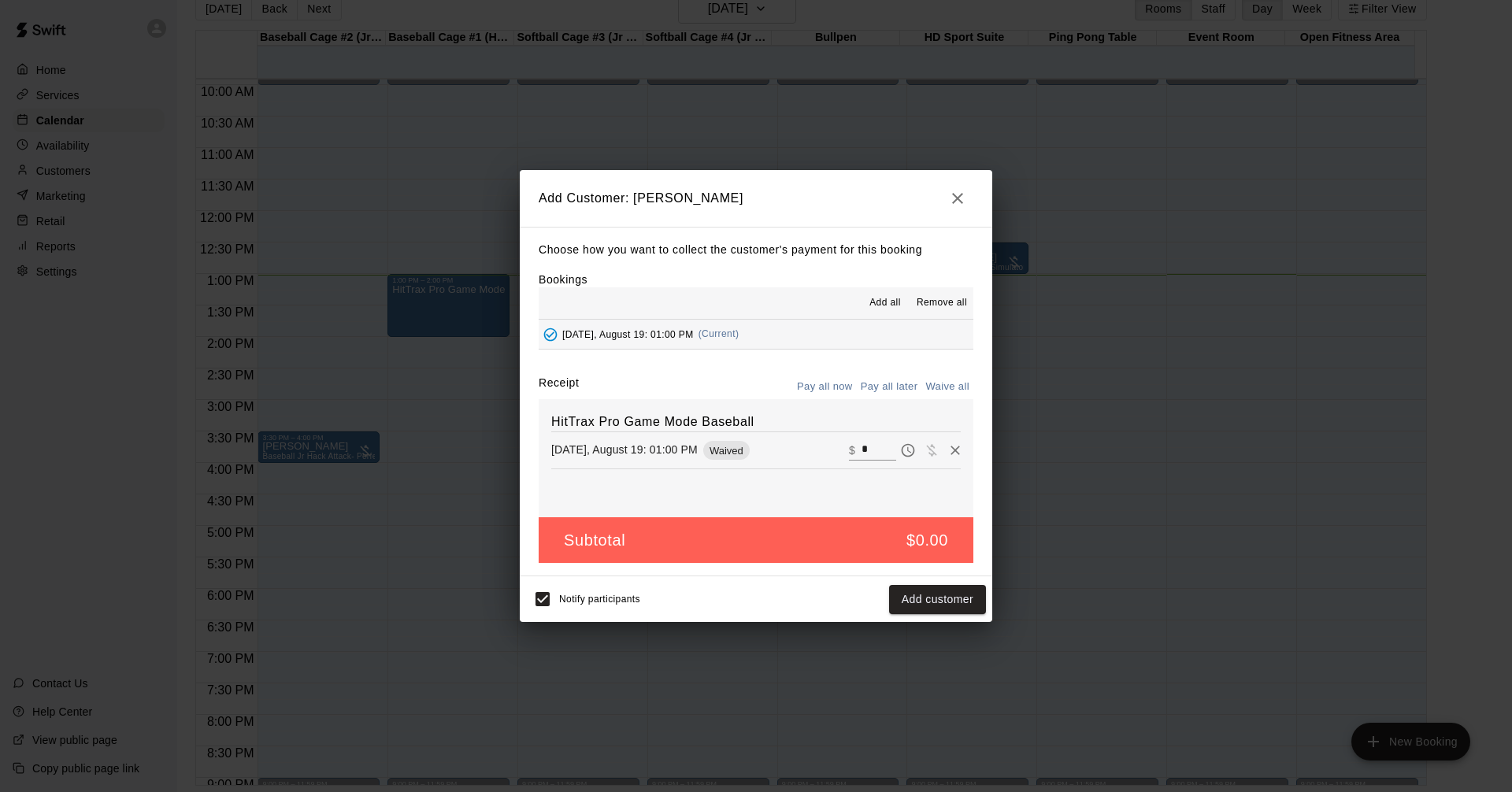
click at [975, 205] on h2 "Add Customer: Jacob Dickson" at bounding box center [756, 198] width 472 height 56
click at [948, 191] on icon "button" at bounding box center [957, 198] width 19 height 19
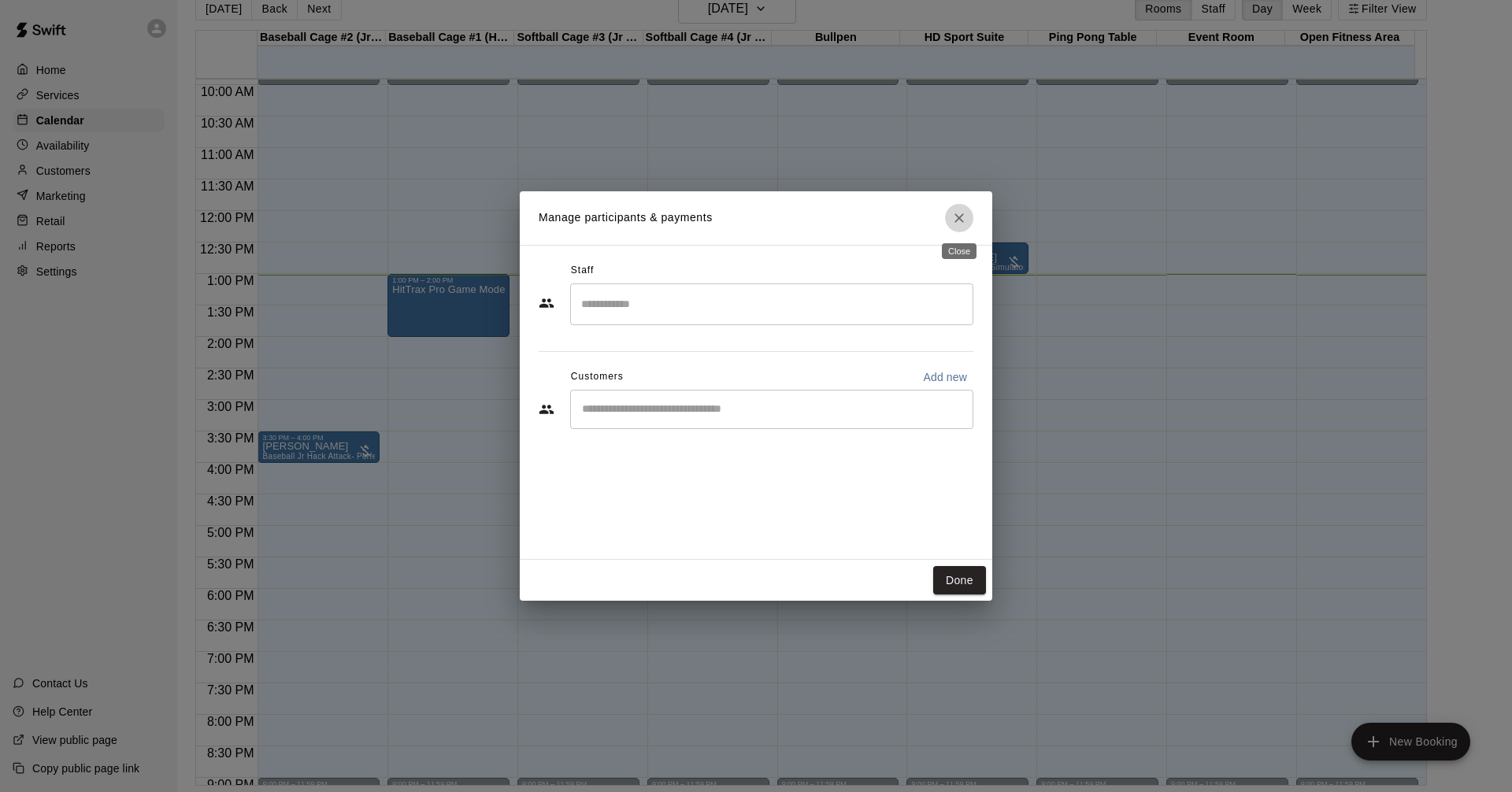
click at [967, 215] on button "Close" at bounding box center [959, 218] width 28 height 28
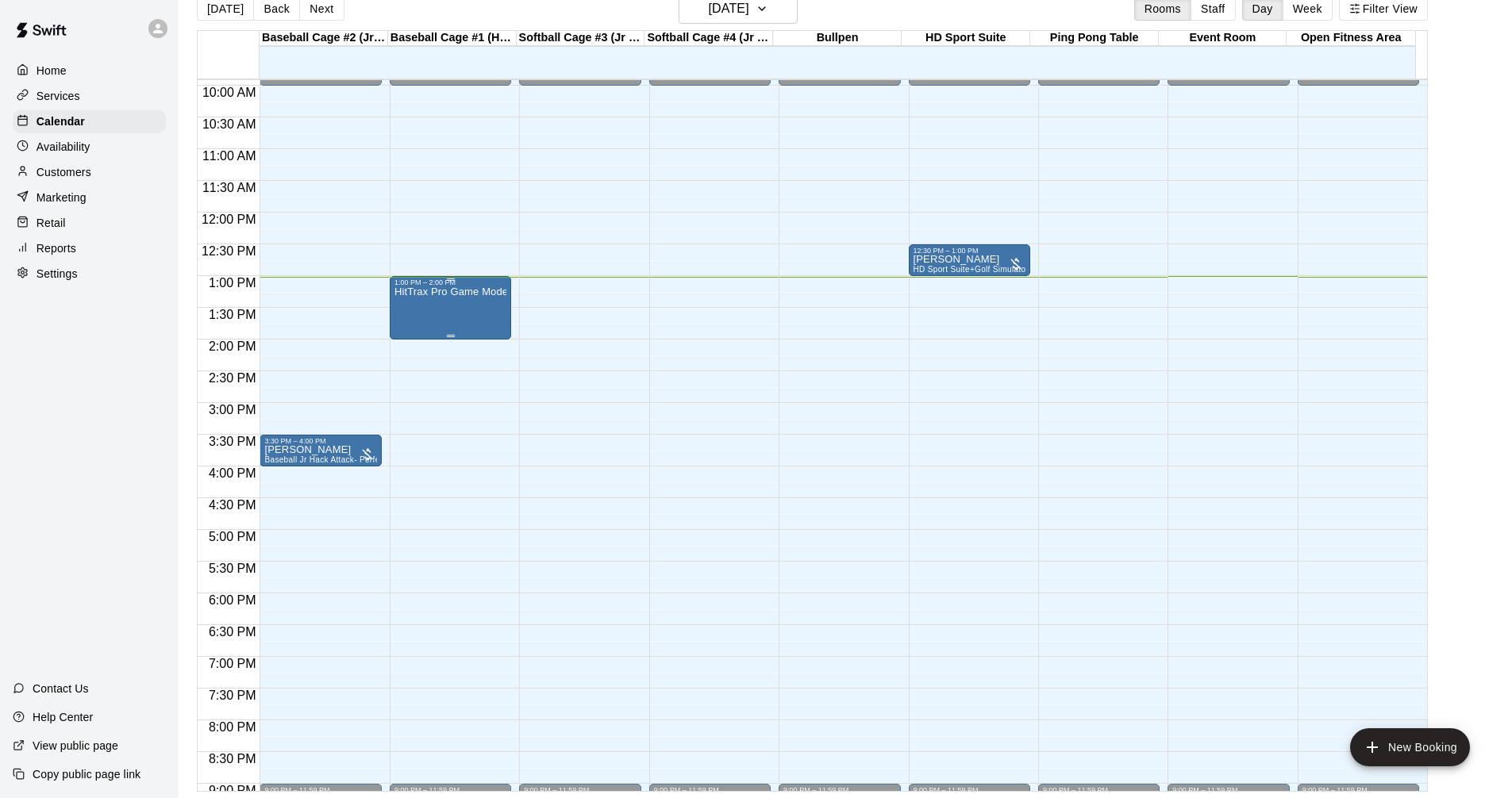
click at [456, 300] on div "HitTrax Pro Game Mode Baseball" at bounding box center [450, 685] width 112 height 798
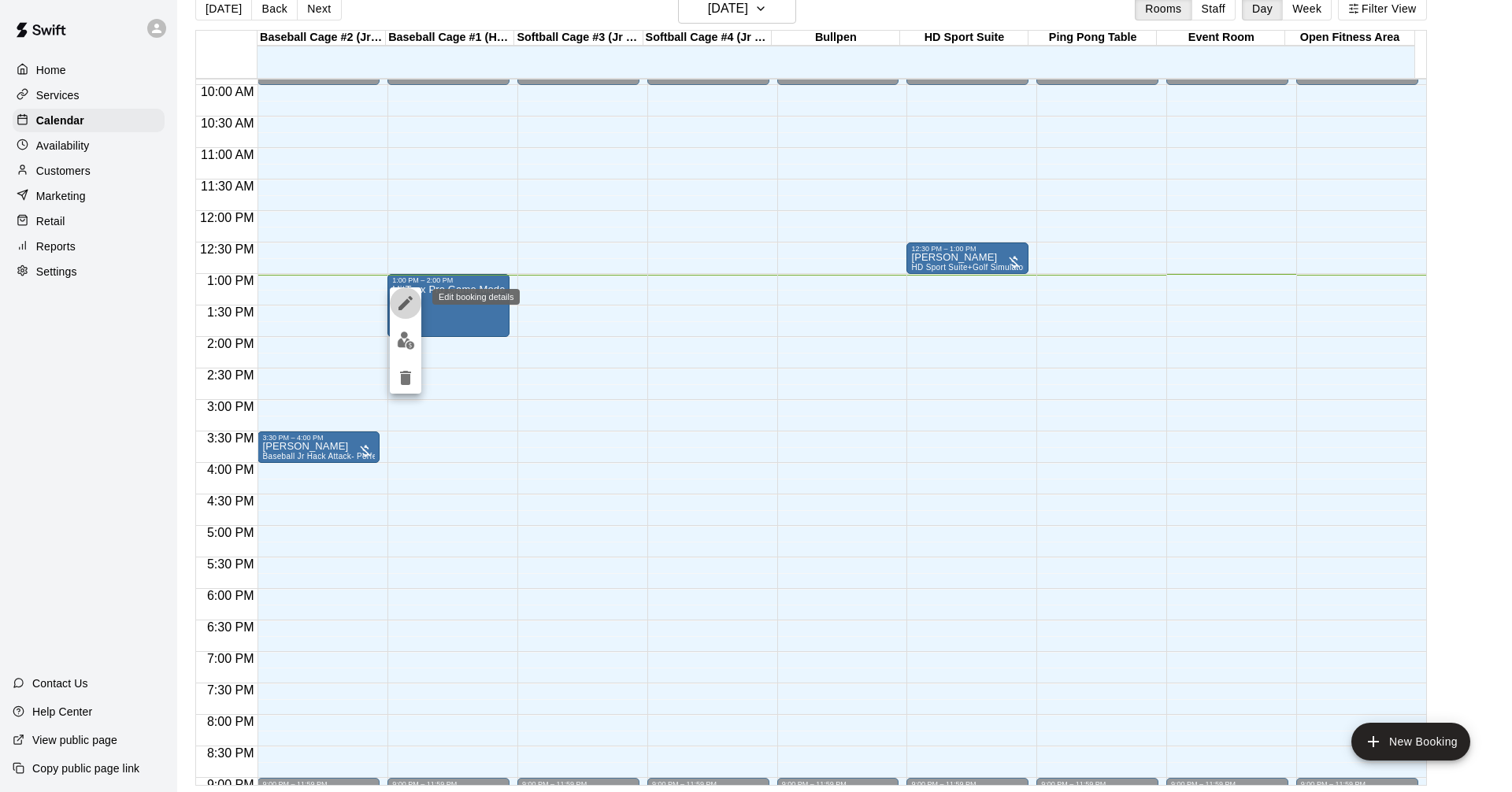
click at [407, 309] on icon "edit" at bounding box center [405, 303] width 19 height 19
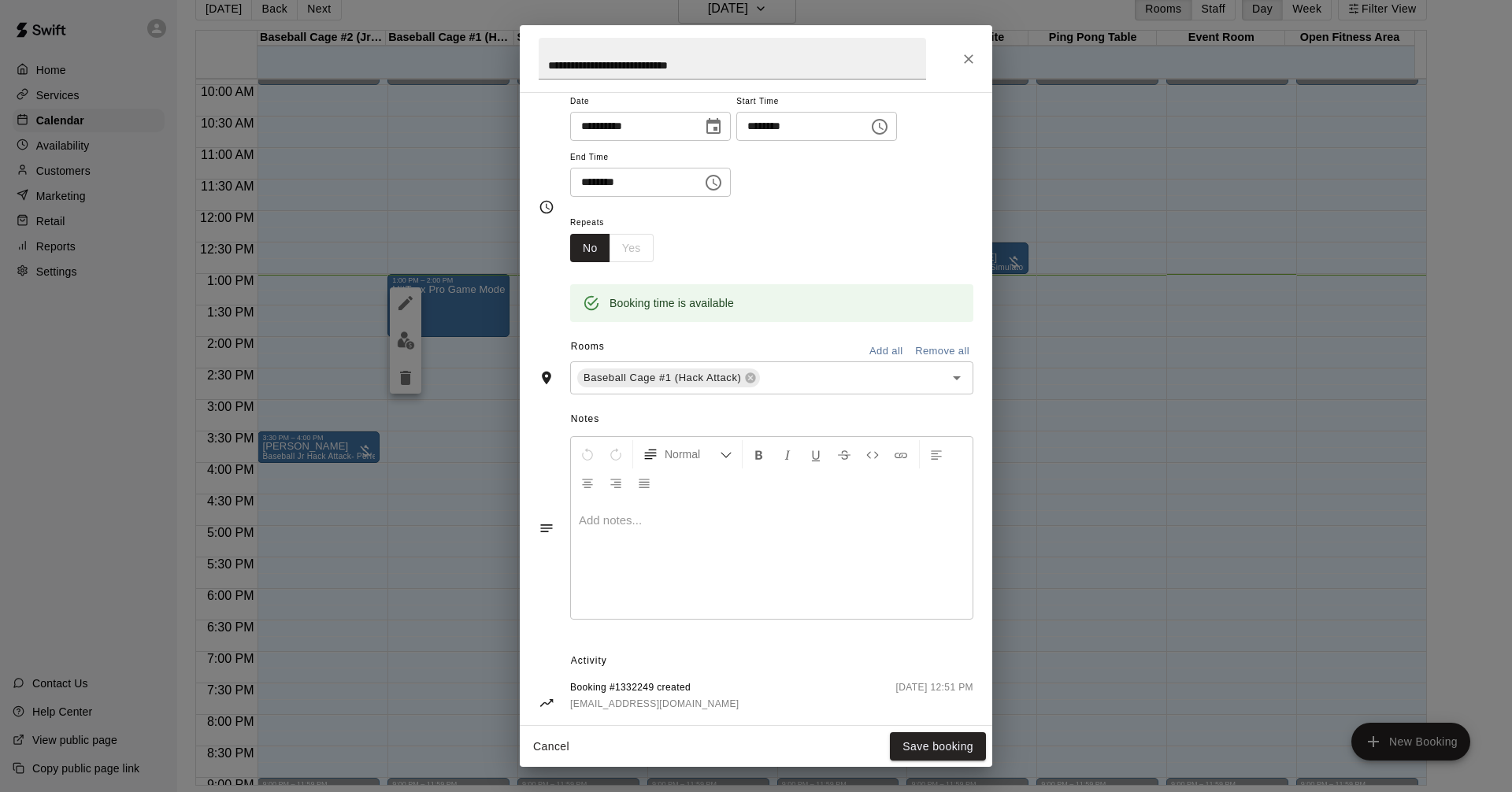
scroll to position [163, 0]
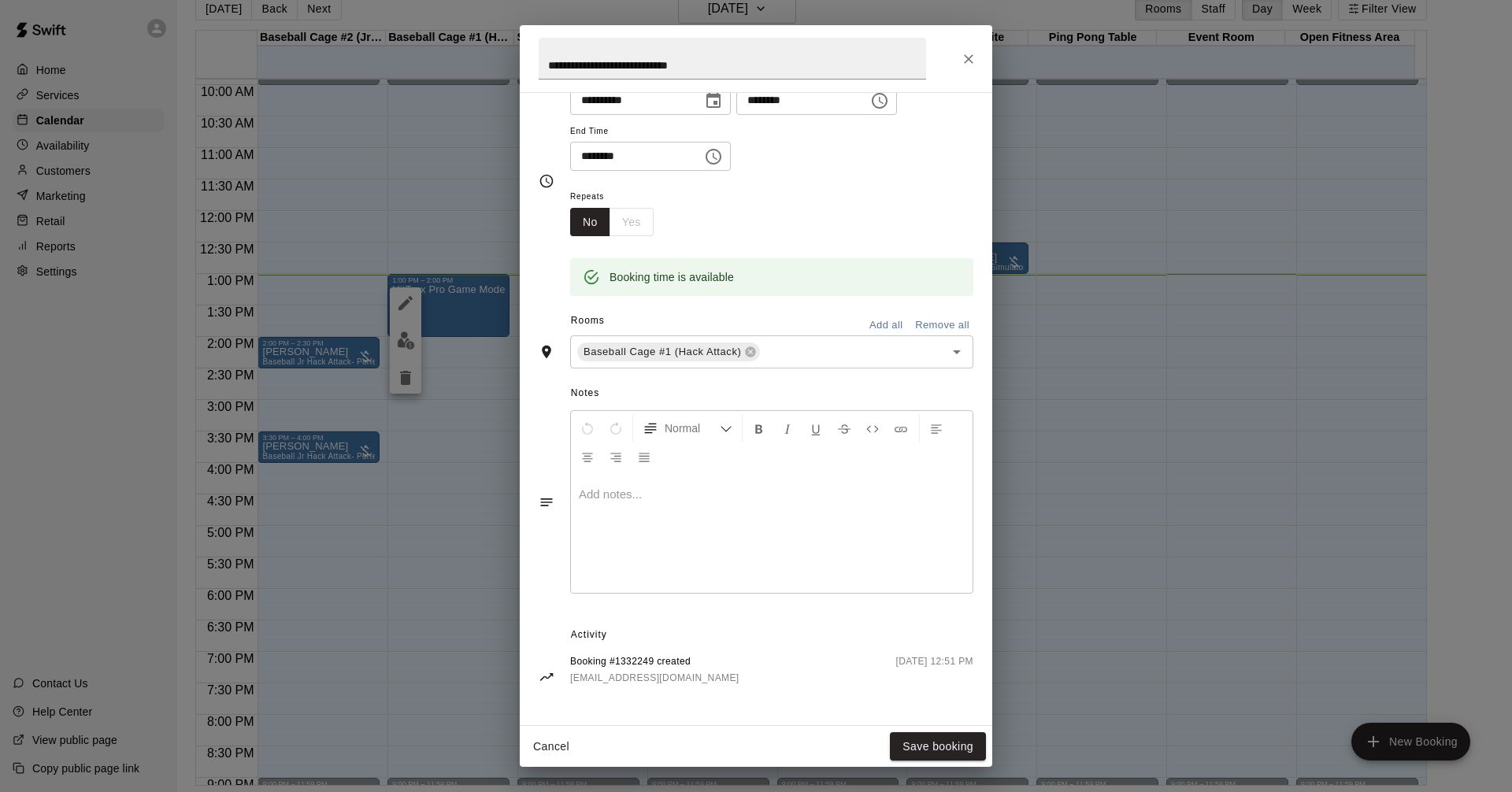
drag, startPoint x: 555, startPoint y: 751, endPoint x: 970, endPoint y: 56, distance: 809.5
click at [970, 56] on icon "Close" at bounding box center [969, 59] width 9 height 9
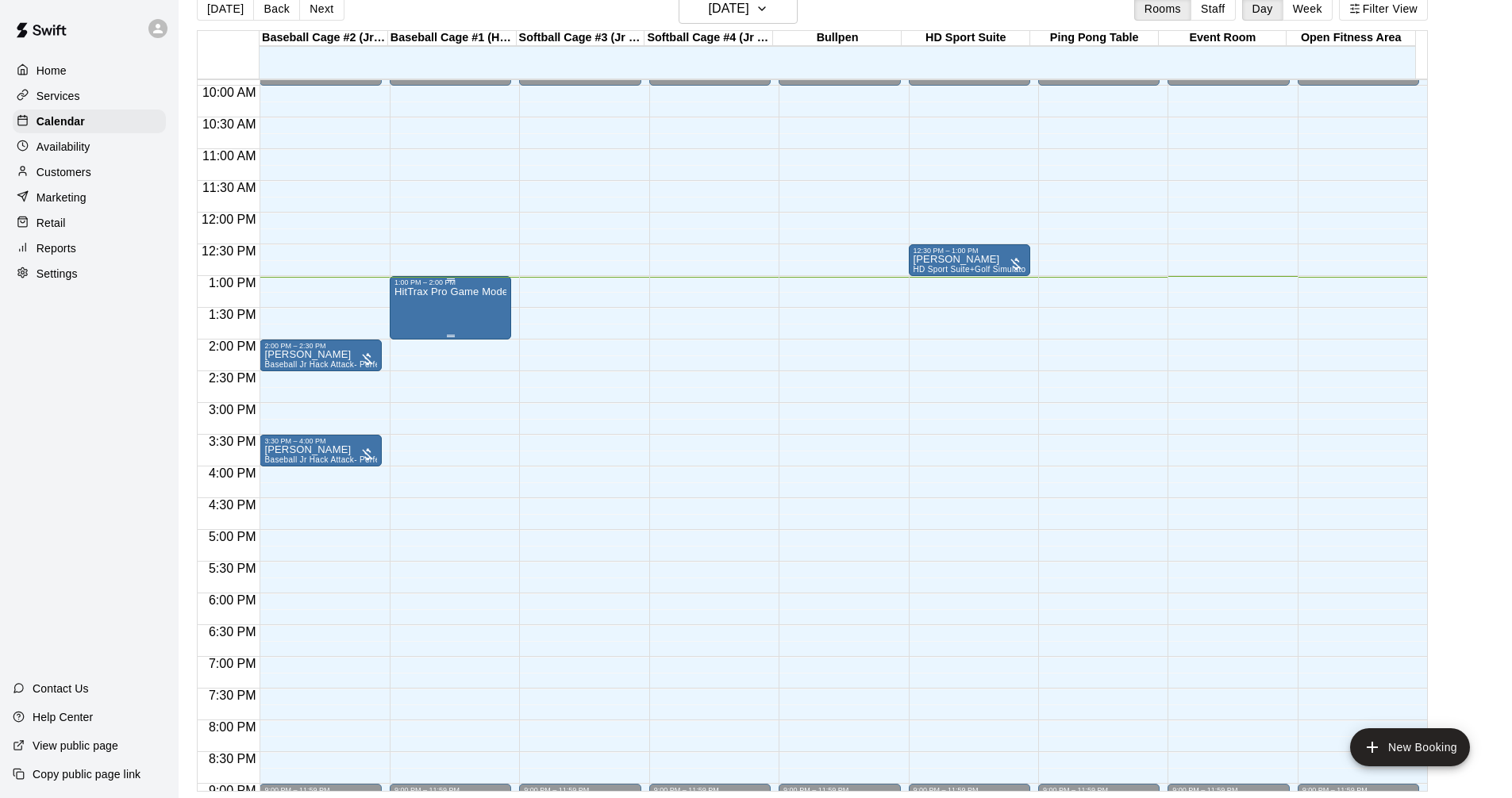
click at [479, 317] on div "HitTrax Pro Game Mode Baseball" at bounding box center [450, 685] width 112 height 798
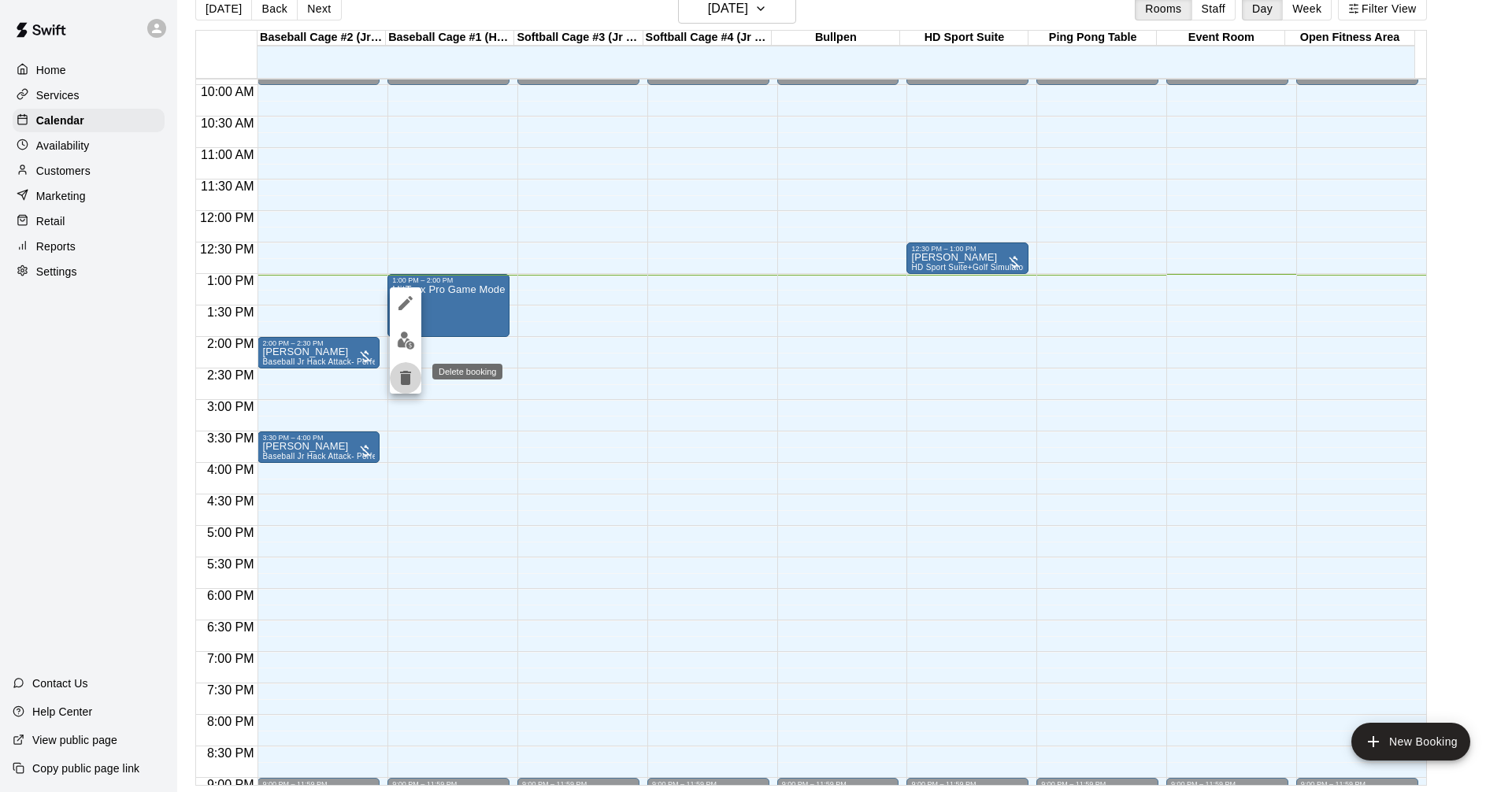
click at [408, 375] on icon "delete" at bounding box center [405, 377] width 11 height 14
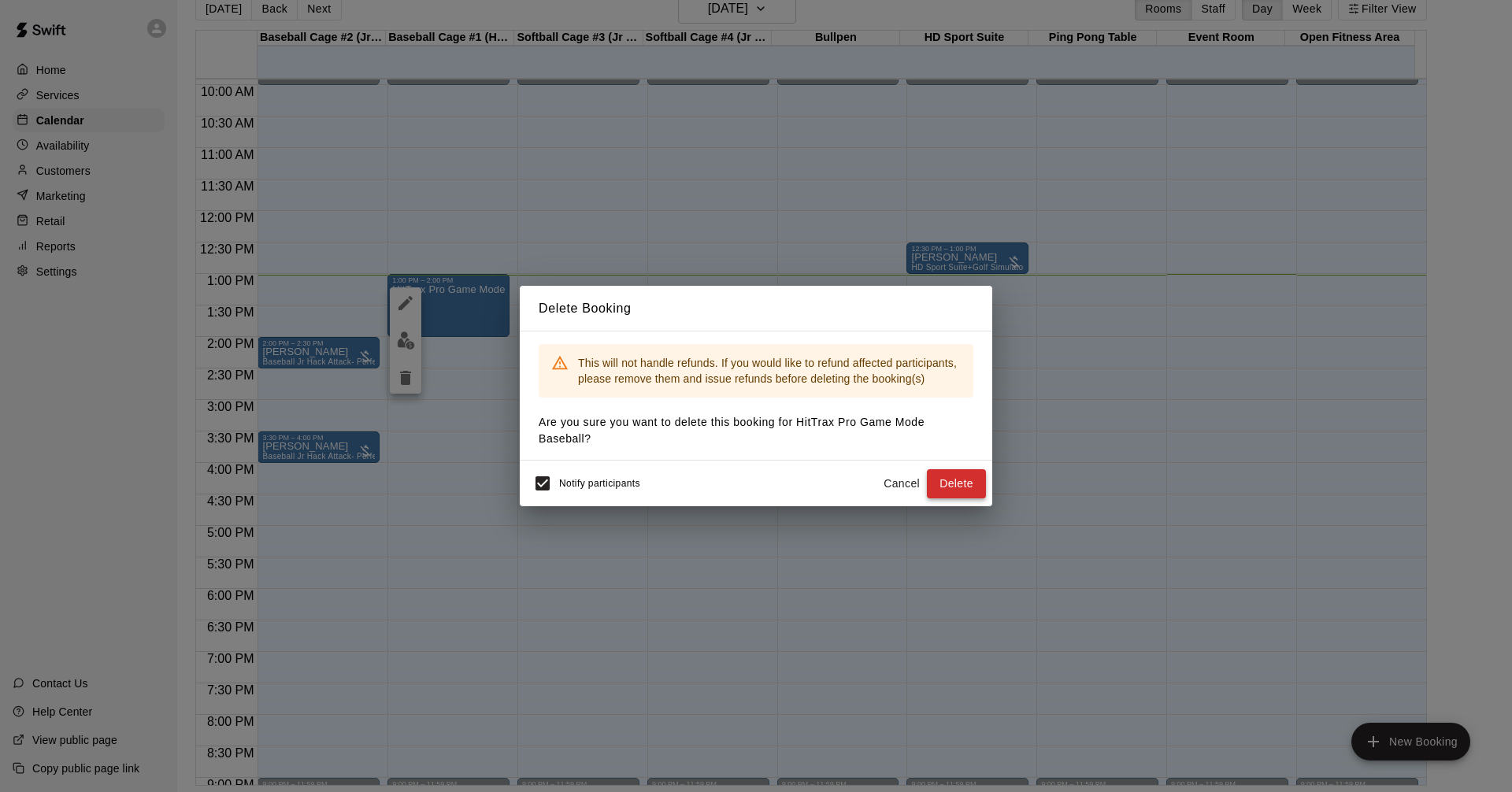
click at [954, 484] on button "Delete" at bounding box center [955, 483] width 59 height 29
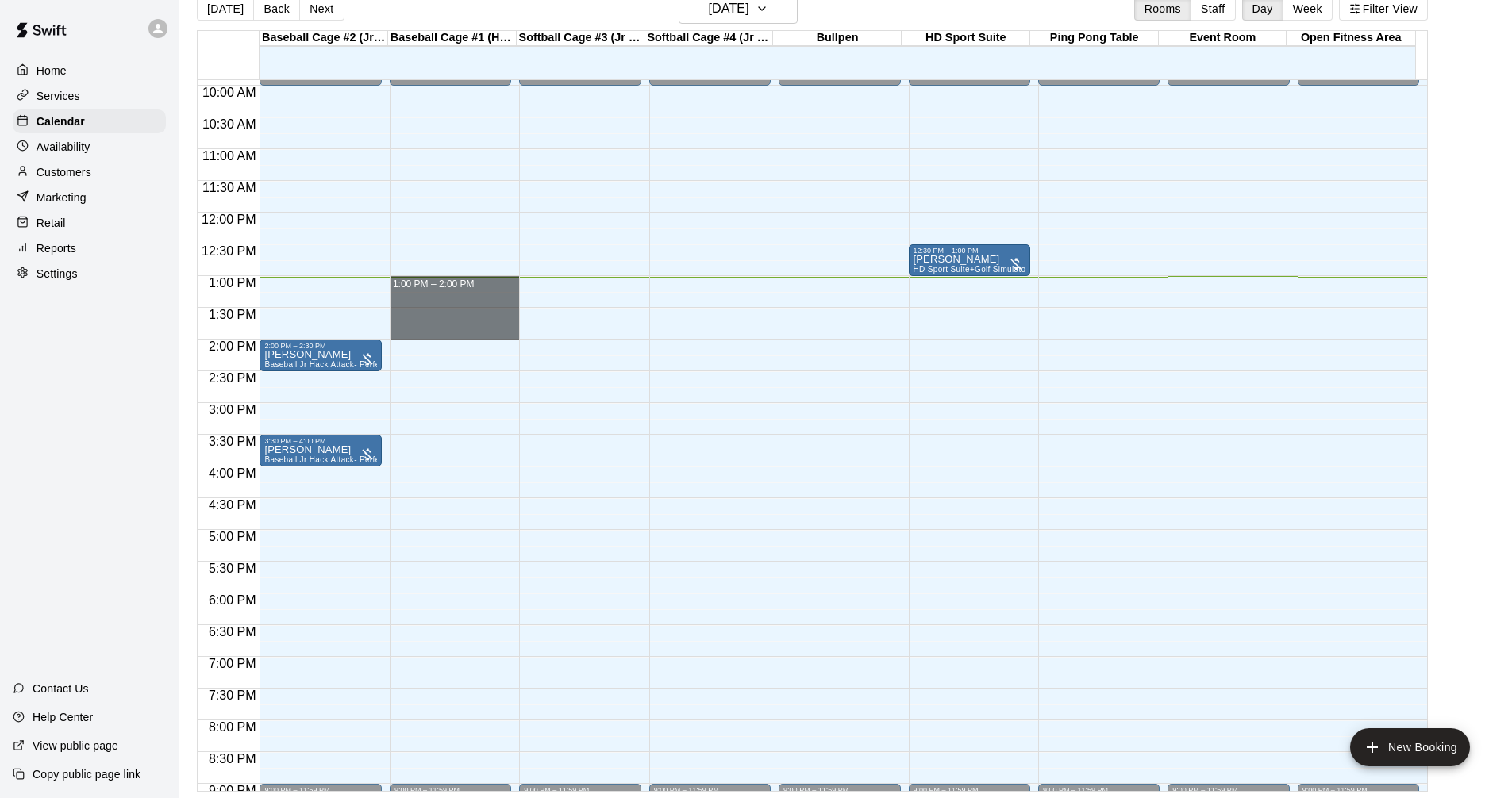
drag, startPoint x: 409, startPoint y: 280, endPoint x: 428, endPoint y: 334, distance: 57.2
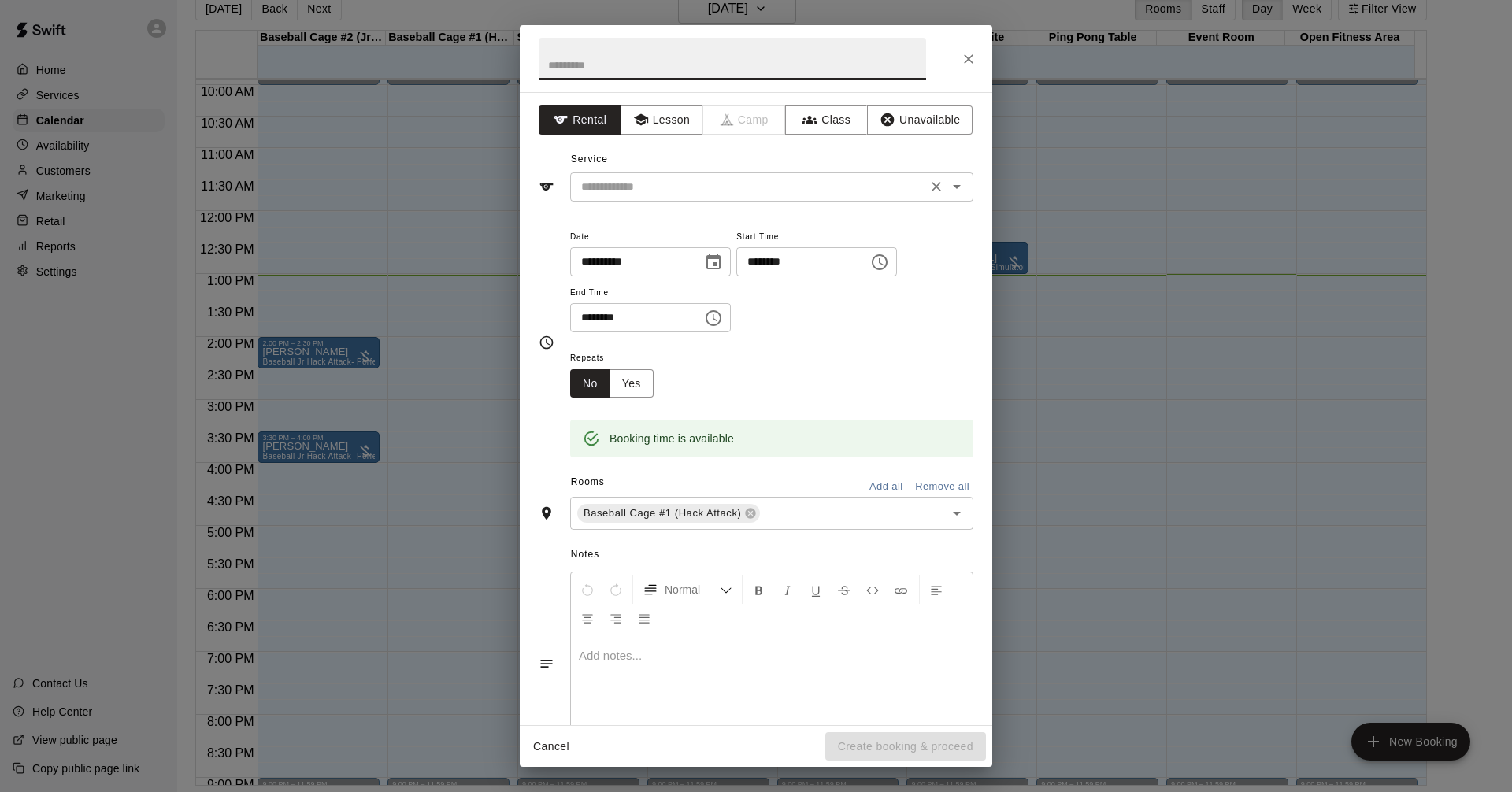
click at [657, 199] on div "​" at bounding box center [771, 186] width 403 height 29
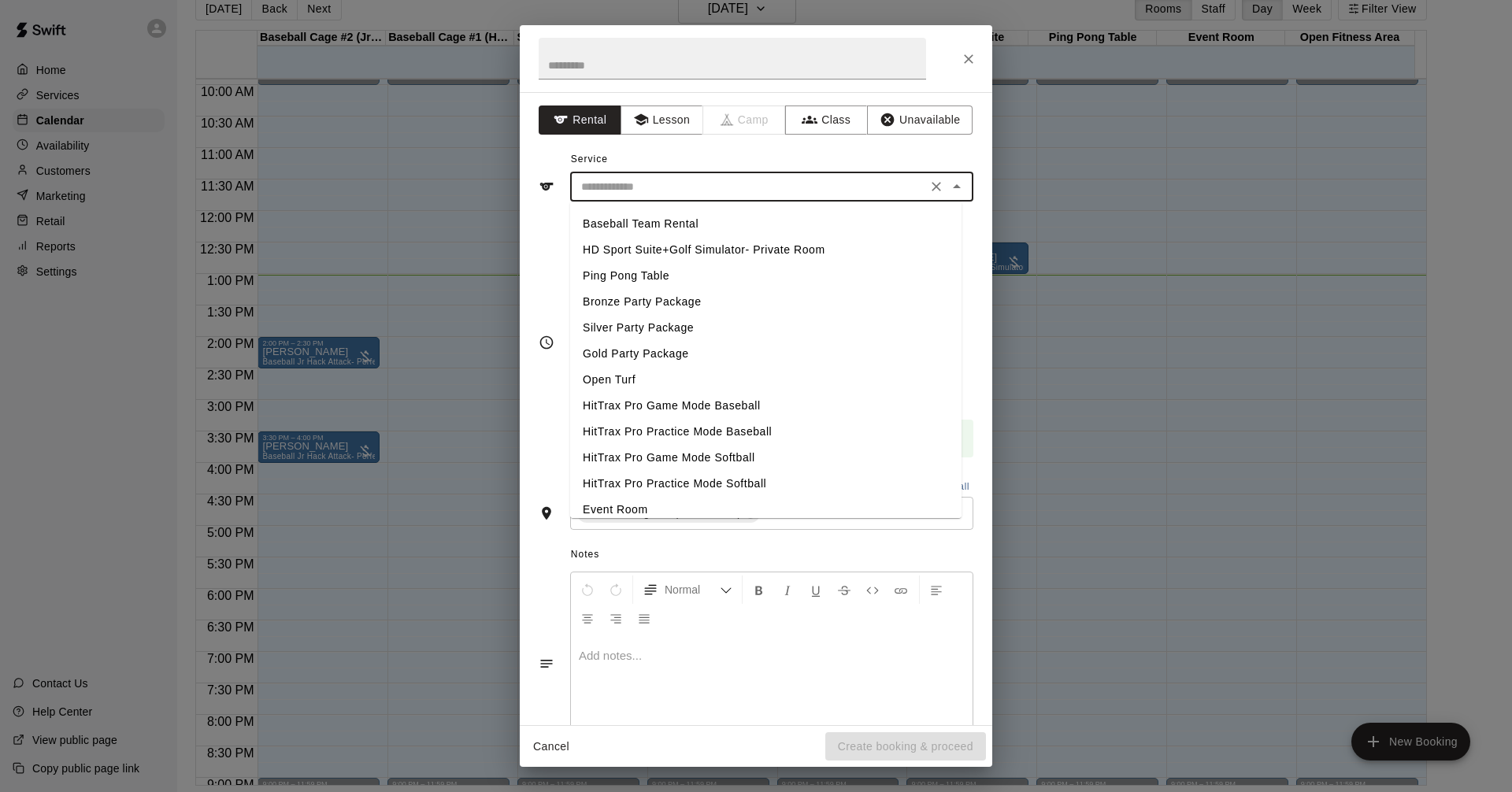
scroll to position [190, 0]
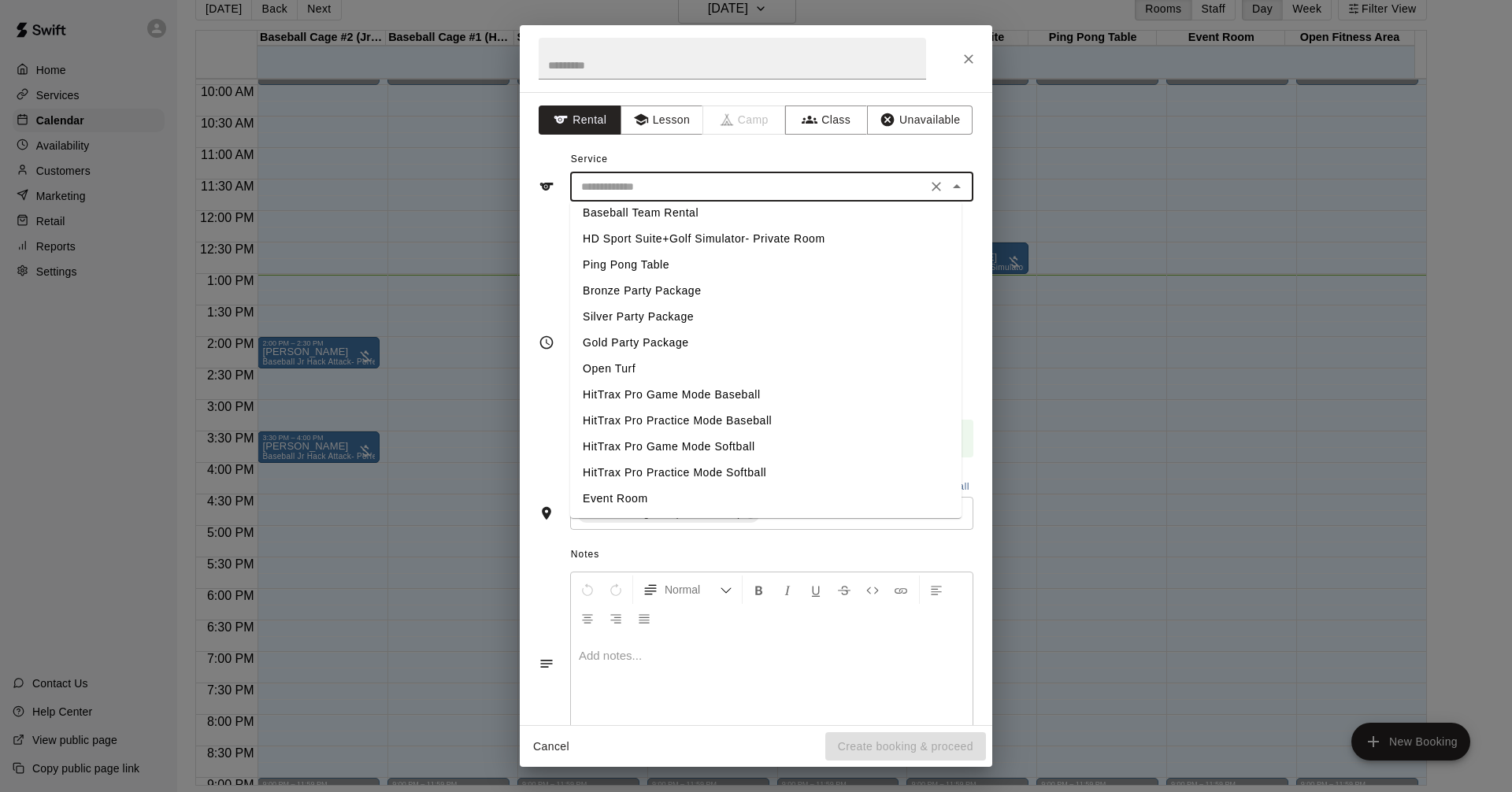
click at [734, 392] on li "HitTrax Pro Game Mode Baseball" at bounding box center [765, 395] width 391 height 26
type input "**********"
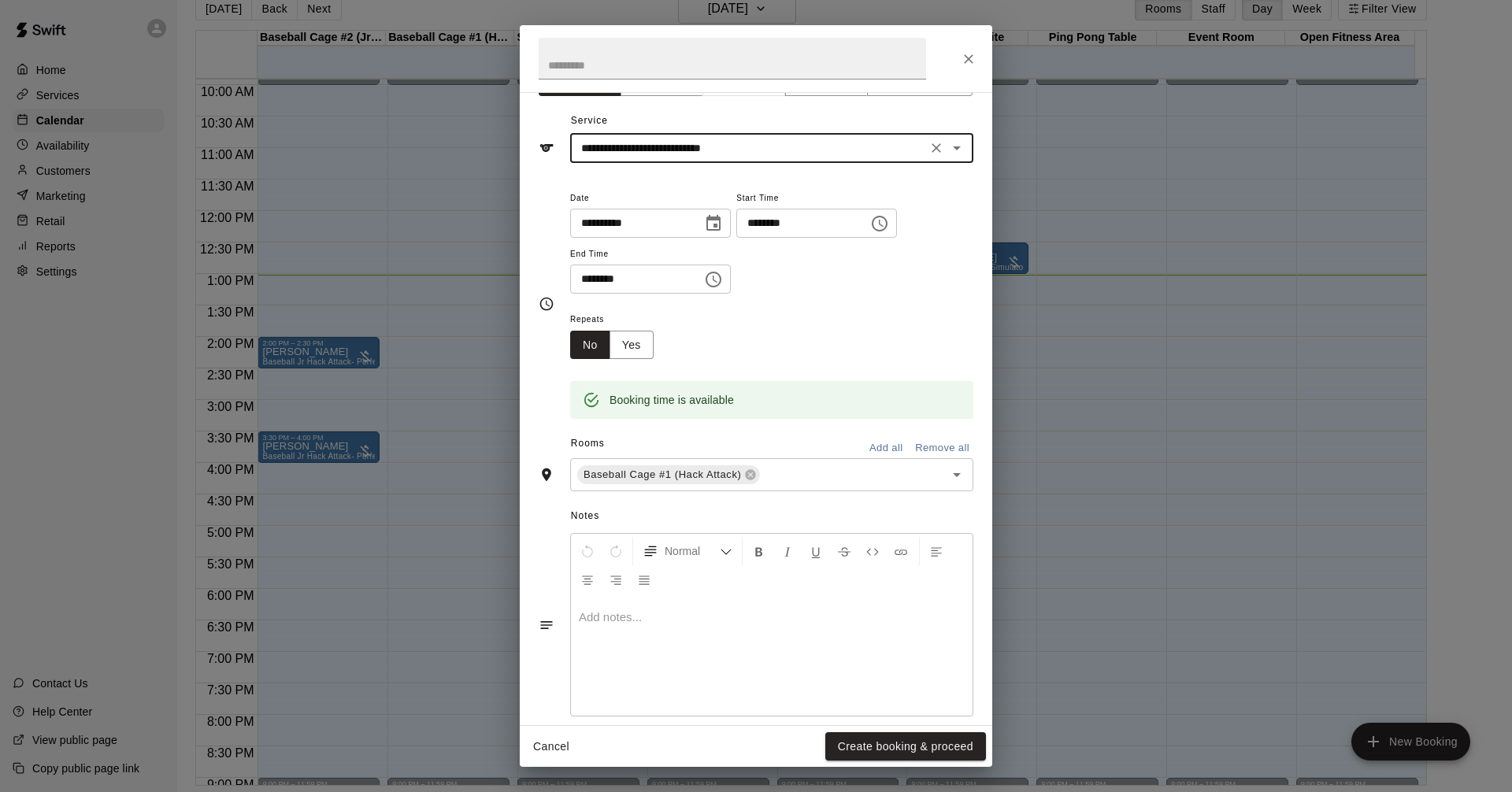
scroll to position [59, 0]
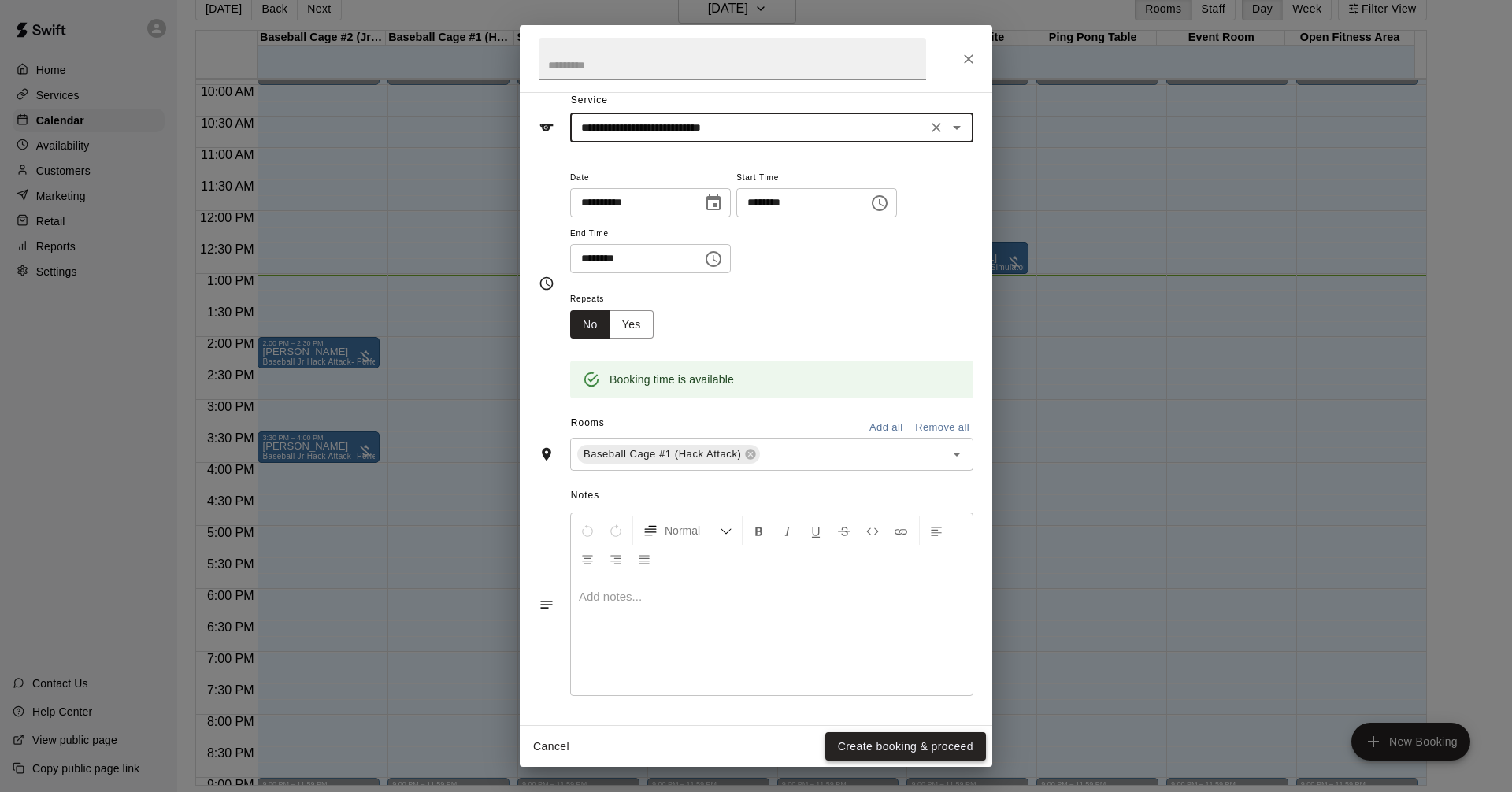
click at [844, 748] on button "Create booking & proceed" at bounding box center [905, 747] width 161 height 29
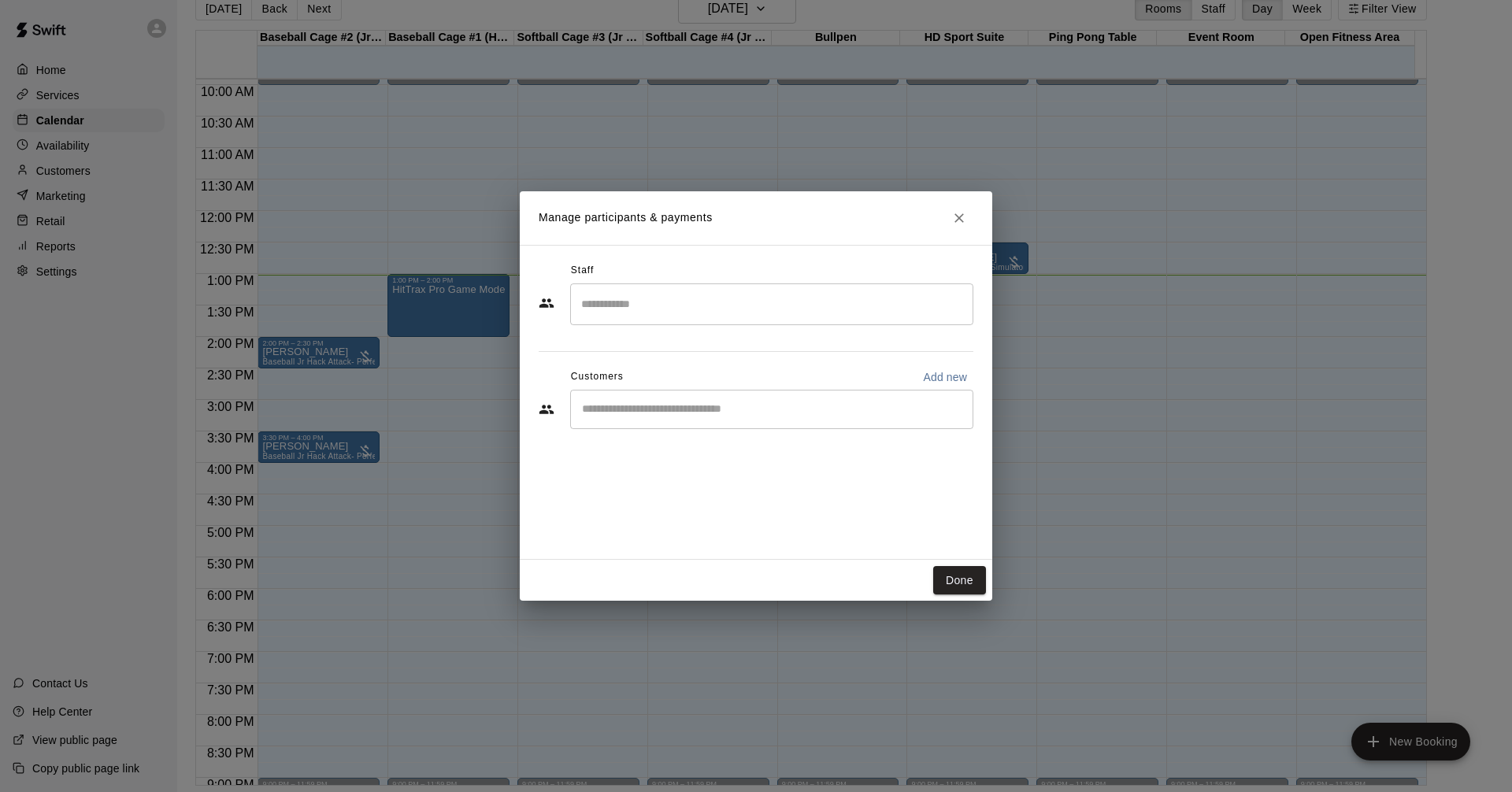
click at [675, 419] on div "​" at bounding box center [771, 409] width 403 height 40
type input "***"
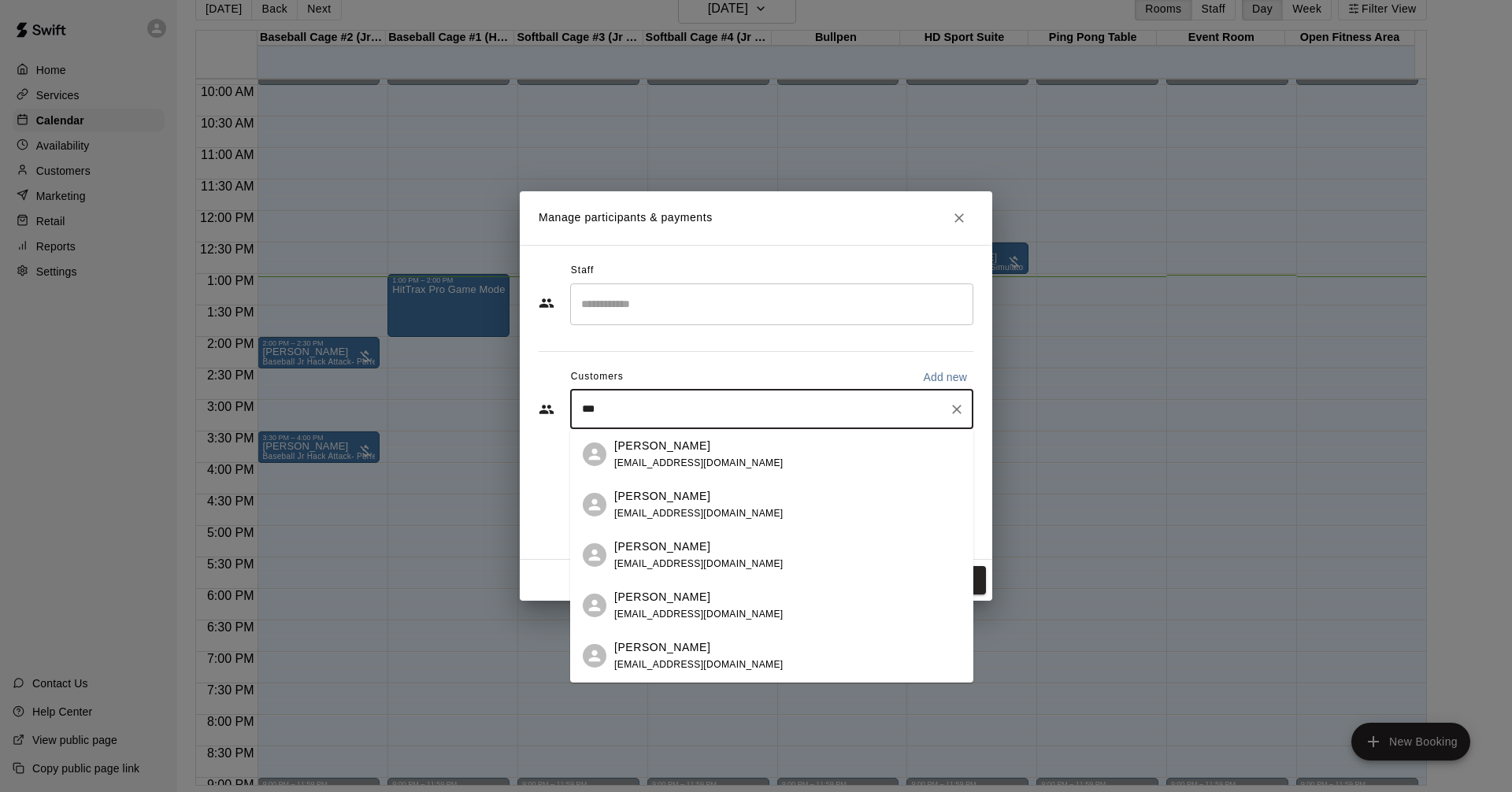
click at [717, 659] on span "[EMAIL_ADDRESS][DOMAIN_NAME]" at bounding box center [699, 665] width 169 height 11
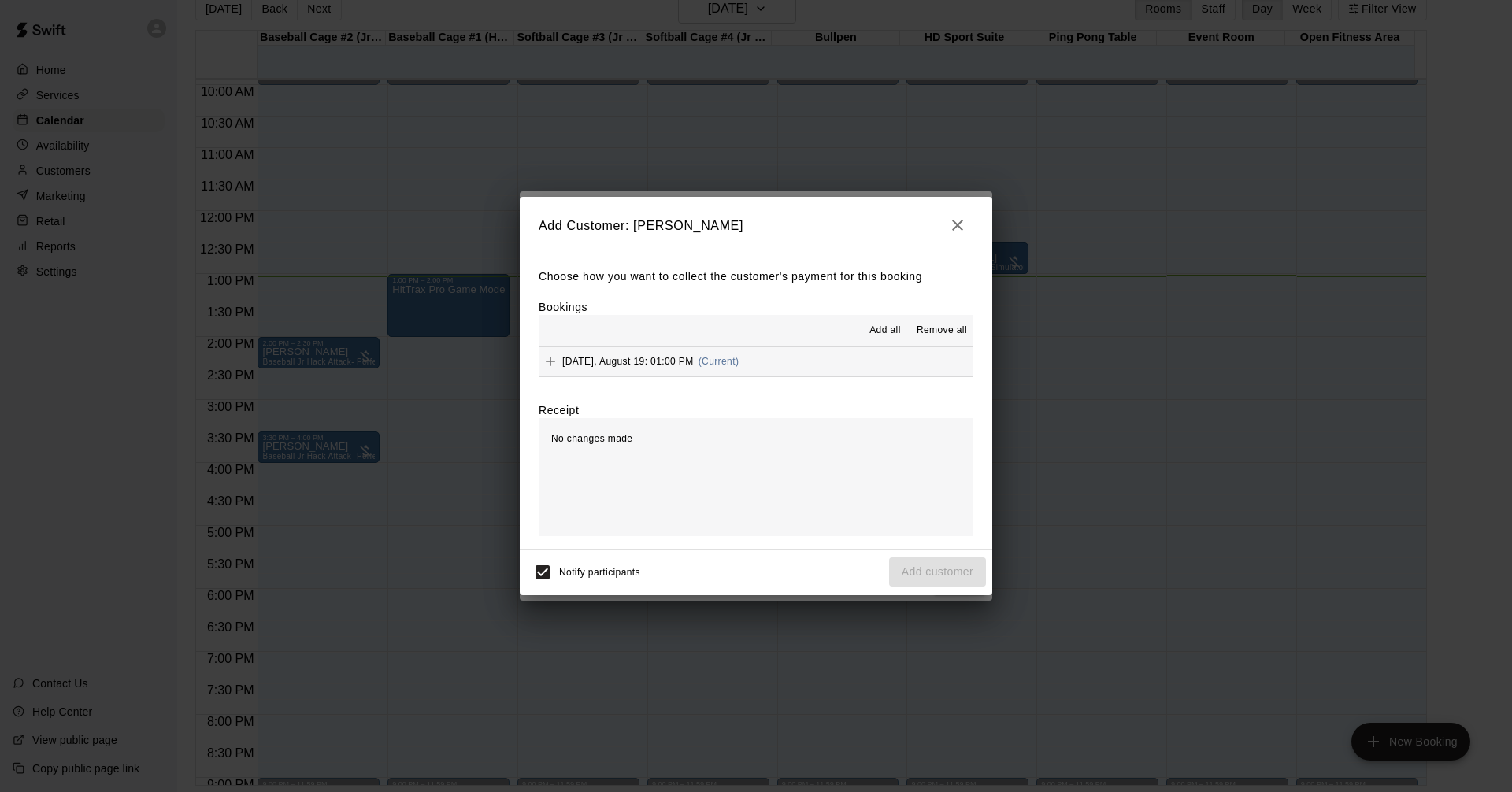
click at [874, 327] on span "Add all" at bounding box center [884, 330] width 31 height 16
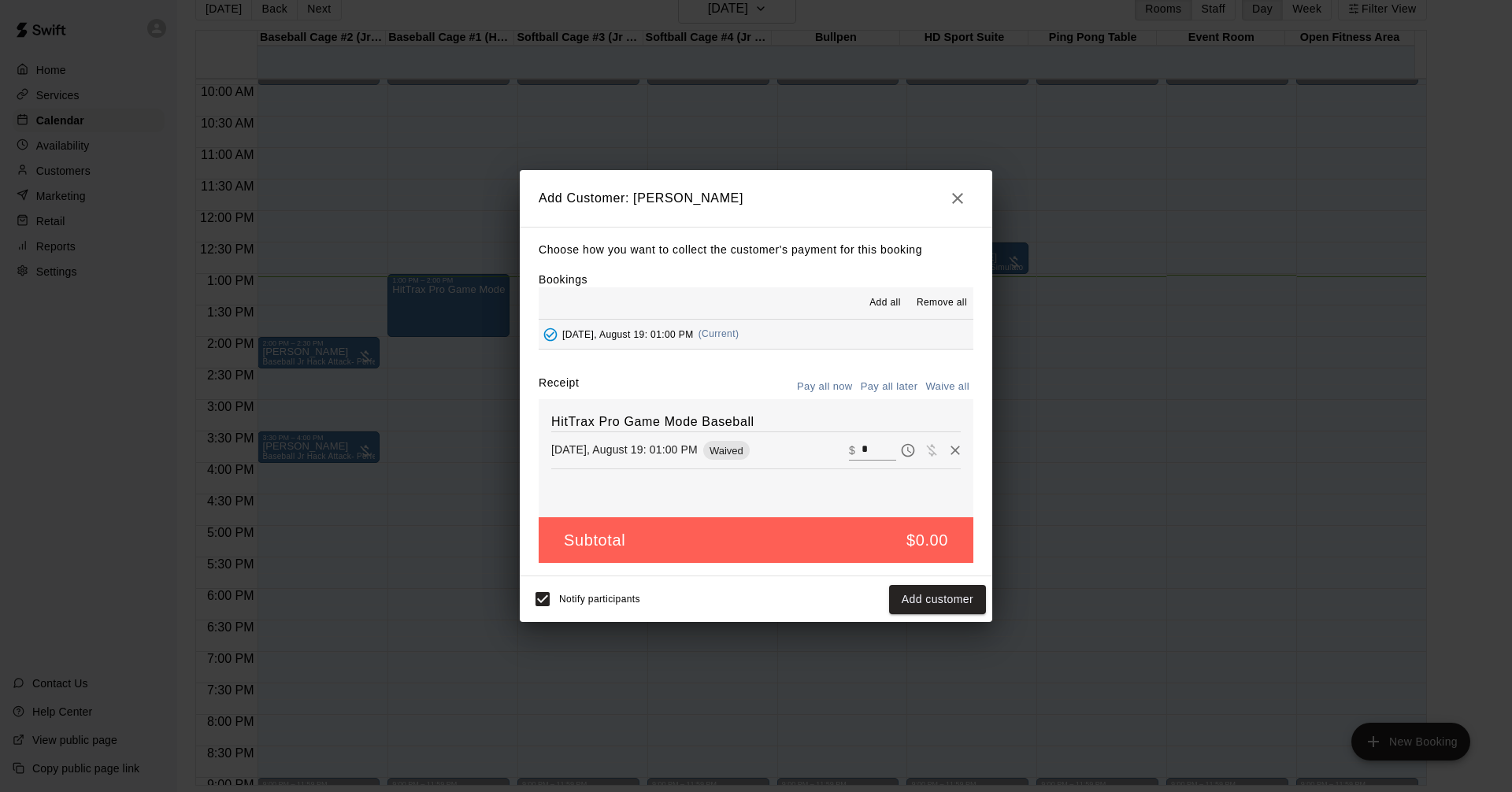
click at [733, 453] on span "Waived" at bounding box center [726, 451] width 46 height 12
click at [729, 460] on div "Waived" at bounding box center [726, 451] width 46 height 19
click at [732, 441] on div "Tuesday, August 19: 01:00 PM Waived ​ $ *" at bounding box center [755, 450] width 409 height 24
click at [893, 300] on span "Add all" at bounding box center [884, 303] width 31 height 16
click at [657, 308] on div "Add all Remove all" at bounding box center [756, 303] width 434 height 31
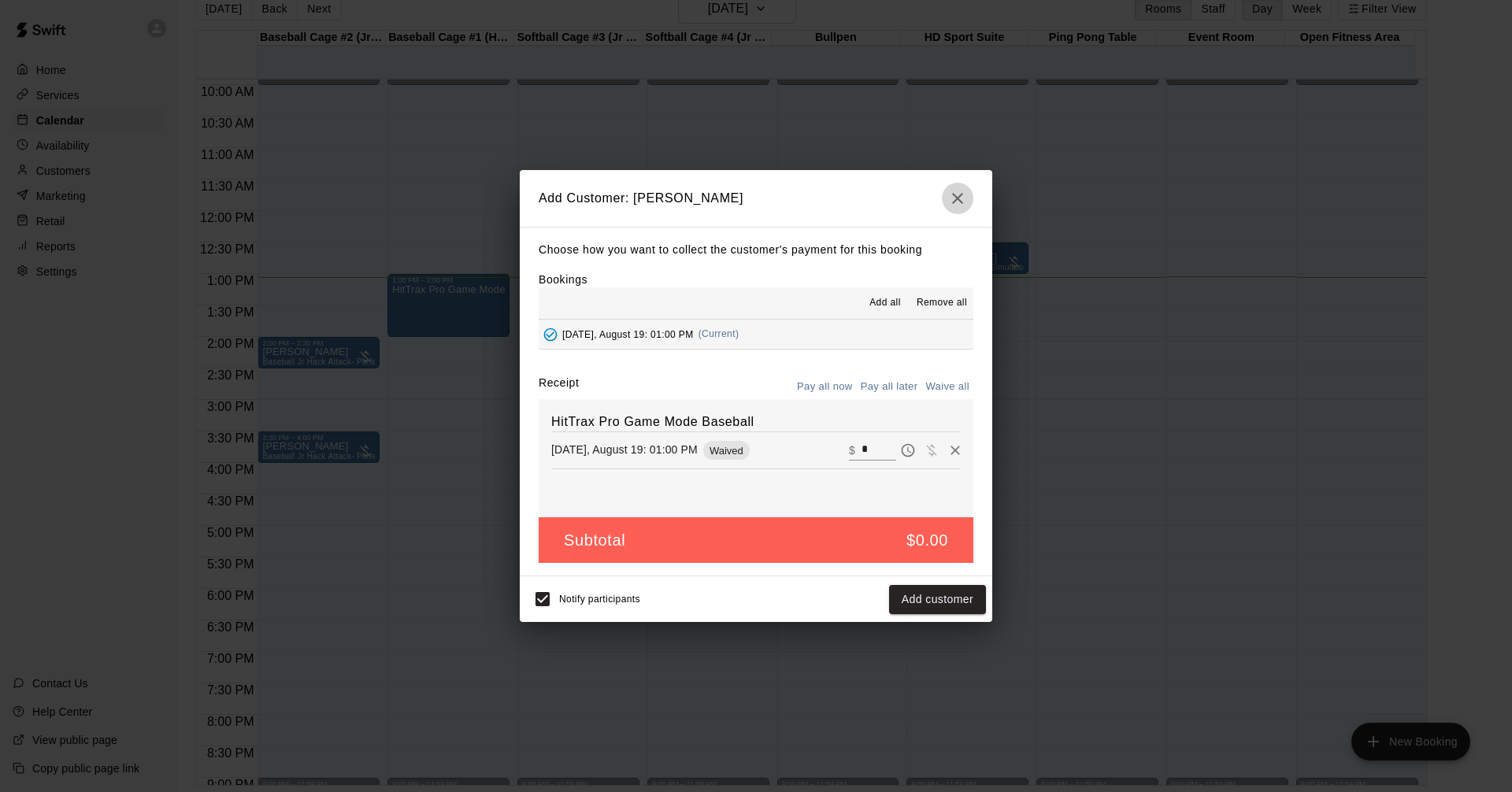
click at [962, 197] on icon "button" at bounding box center [957, 198] width 19 height 19
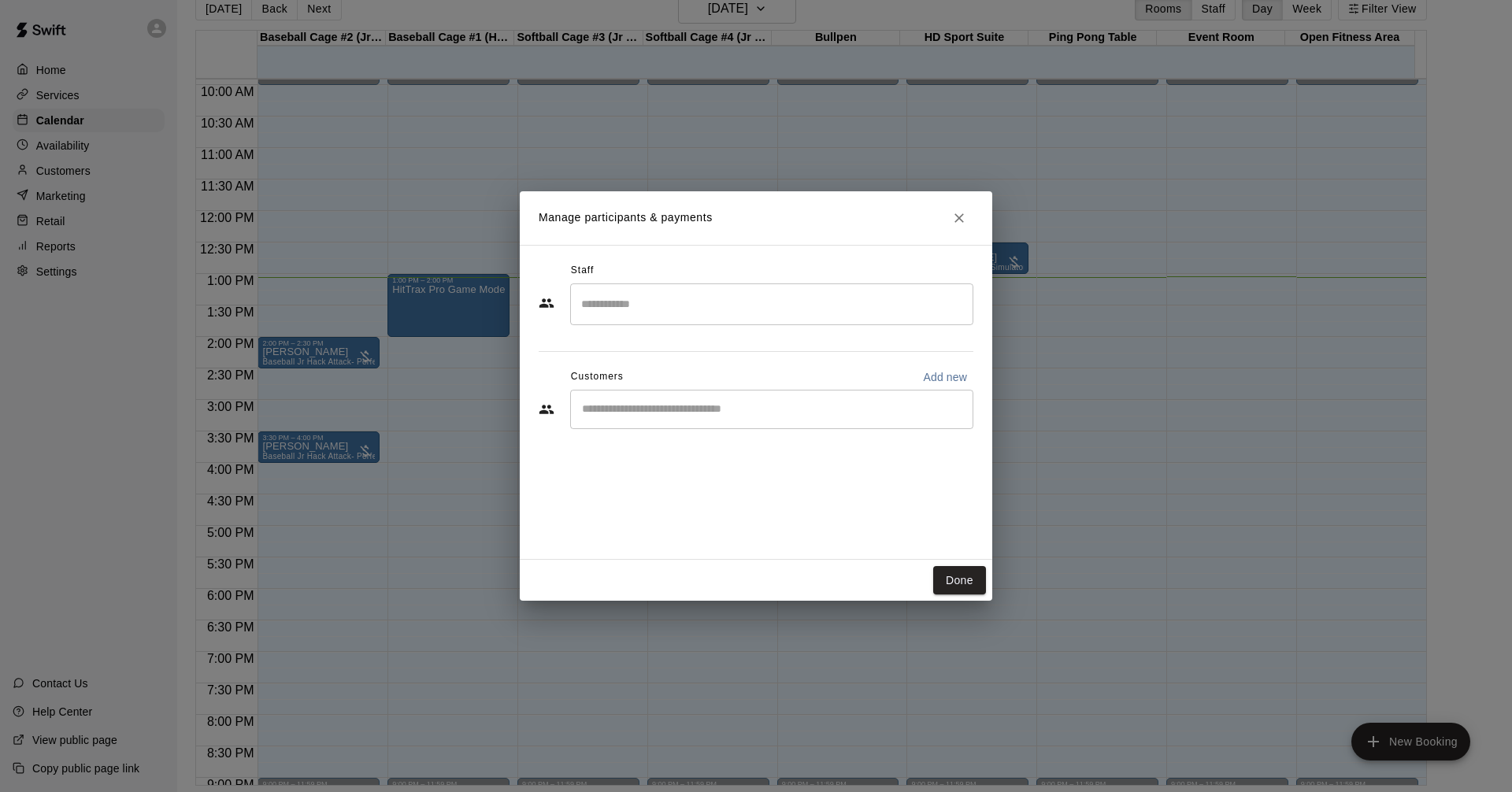
click at [700, 293] on input "Search staff" at bounding box center [772, 304] width 389 height 27
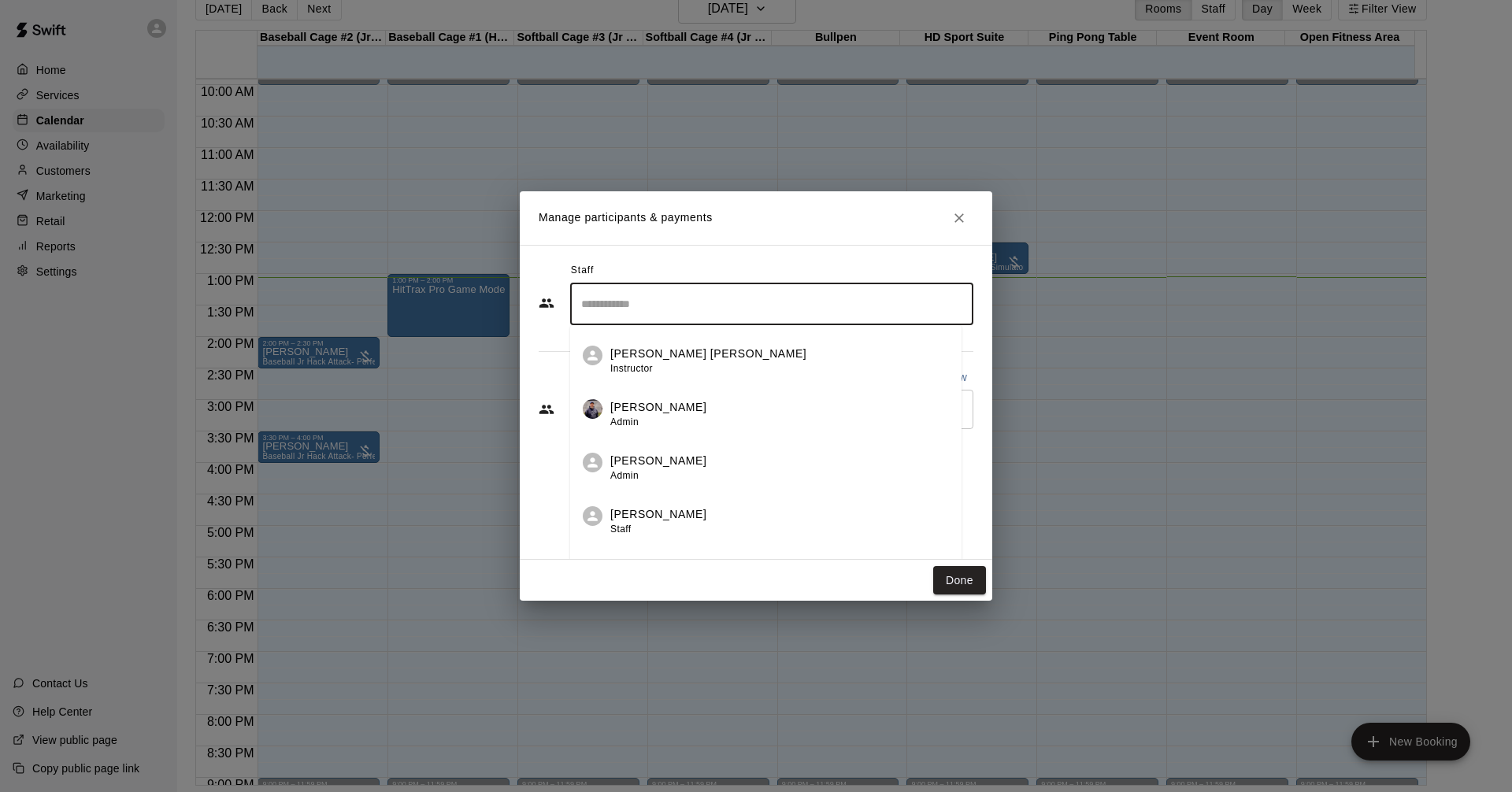
scroll to position [603, 0]
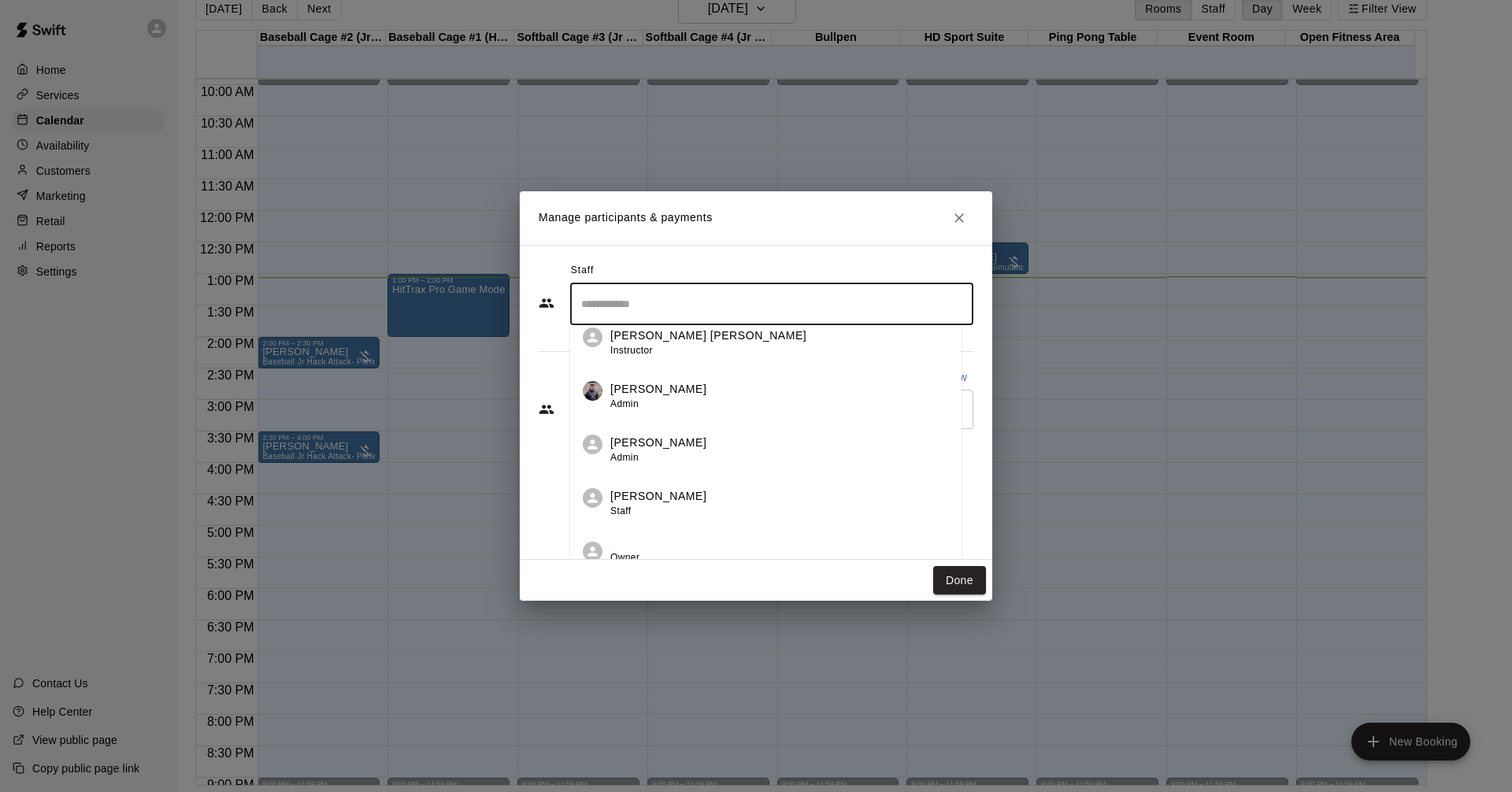
click at [689, 509] on div "Julia Dickson Staff" at bounding box center [780, 503] width 339 height 31
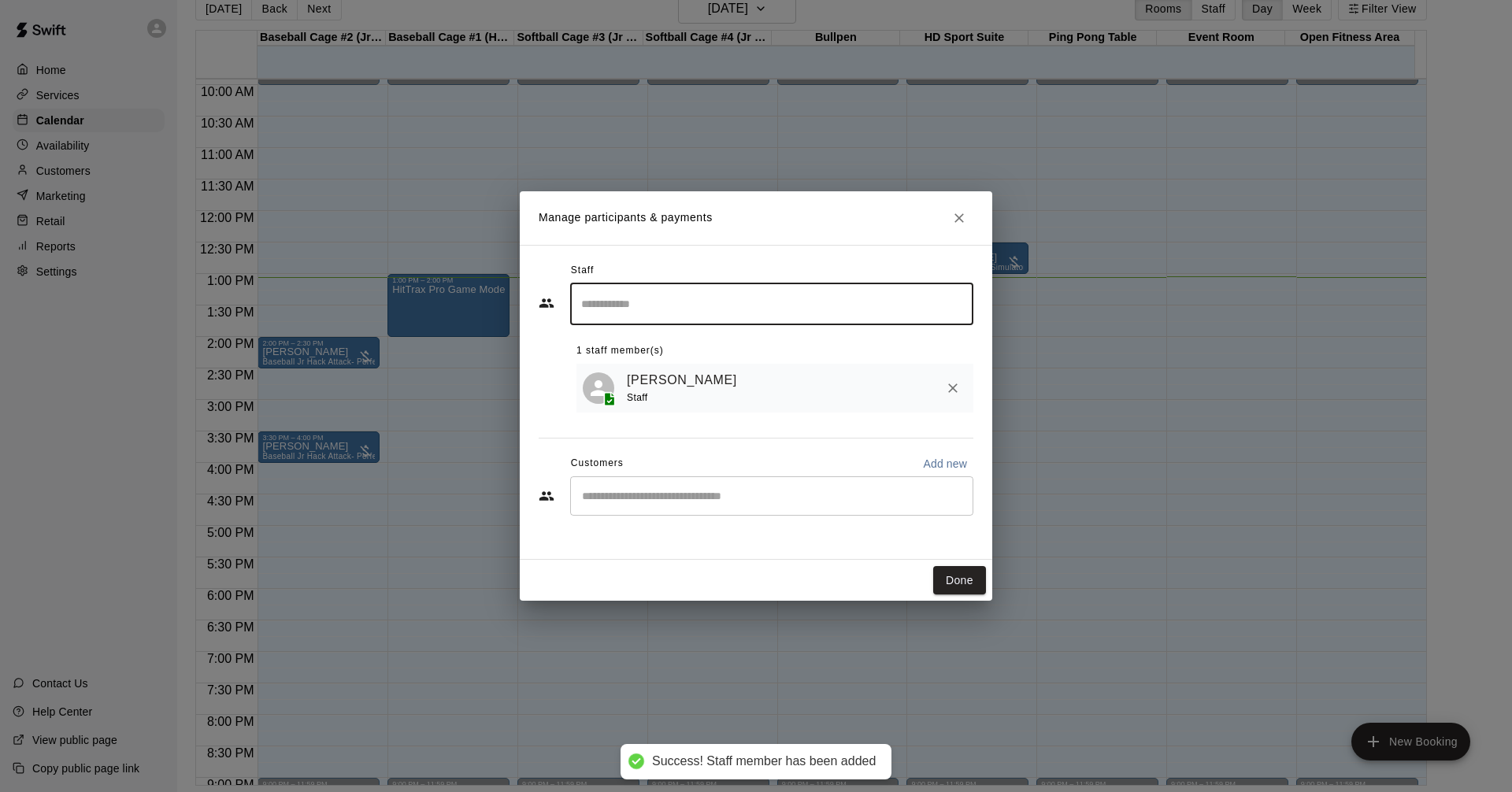
click at [808, 493] on input "Start typing to search customers..." at bounding box center [772, 496] width 389 height 16
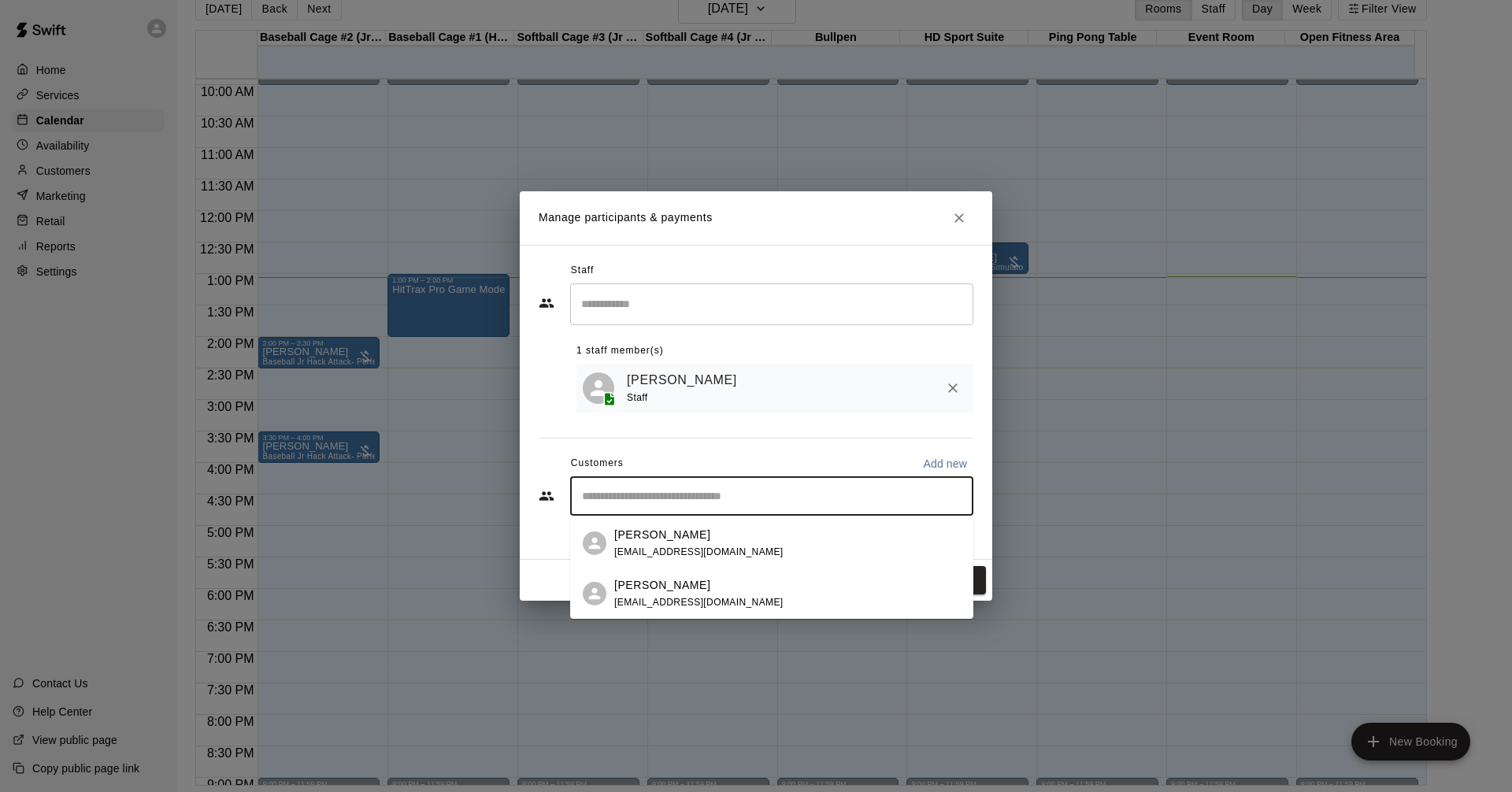
click at [738, 547] on div "Jacob Dickson beckyh_16@hotmail.com" at bounding box center [787, 544] width 346 height 34
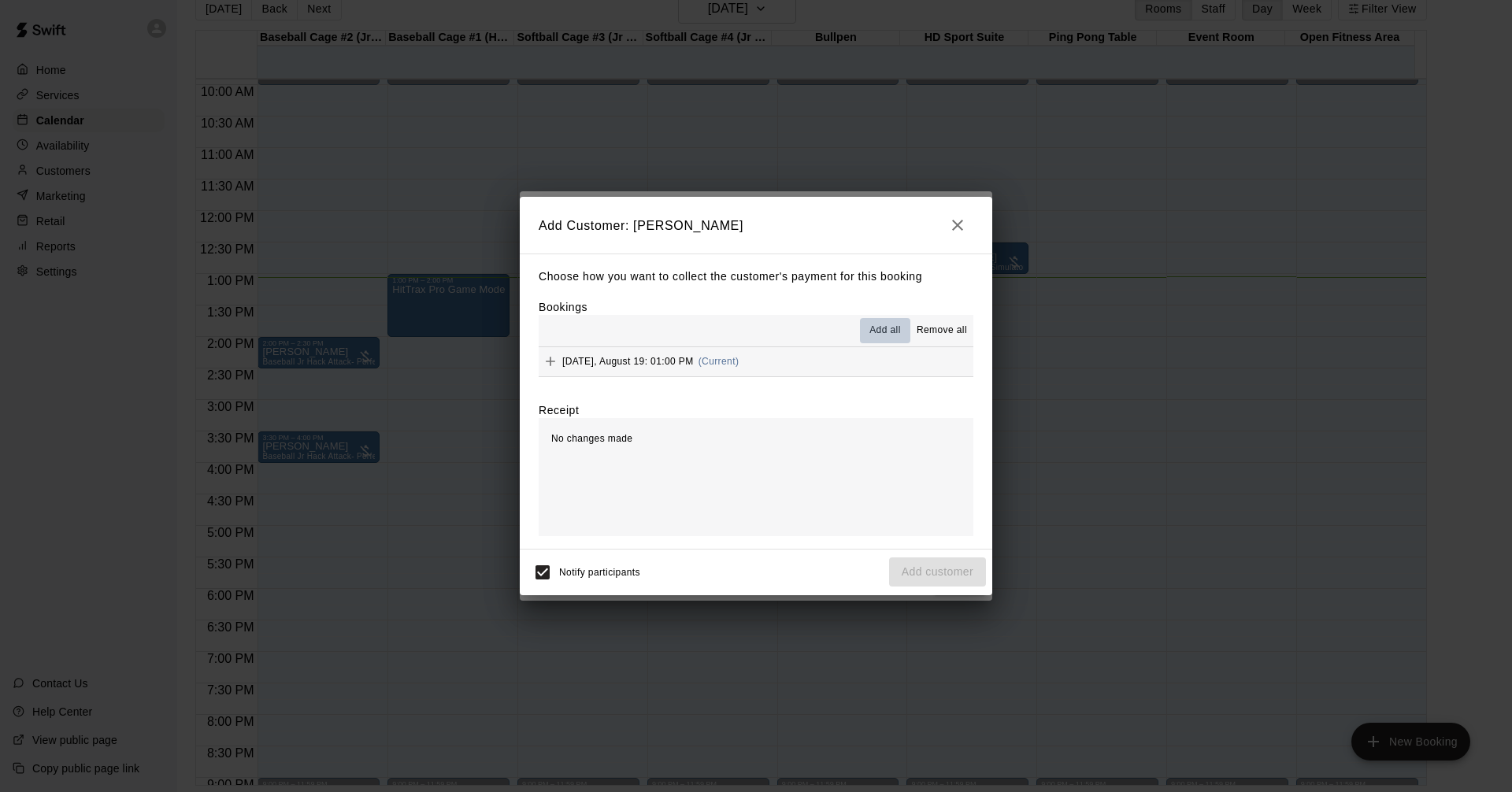
click at [892, 328] on span "Add all" at bounding box center [884, 330] width 31 height 16
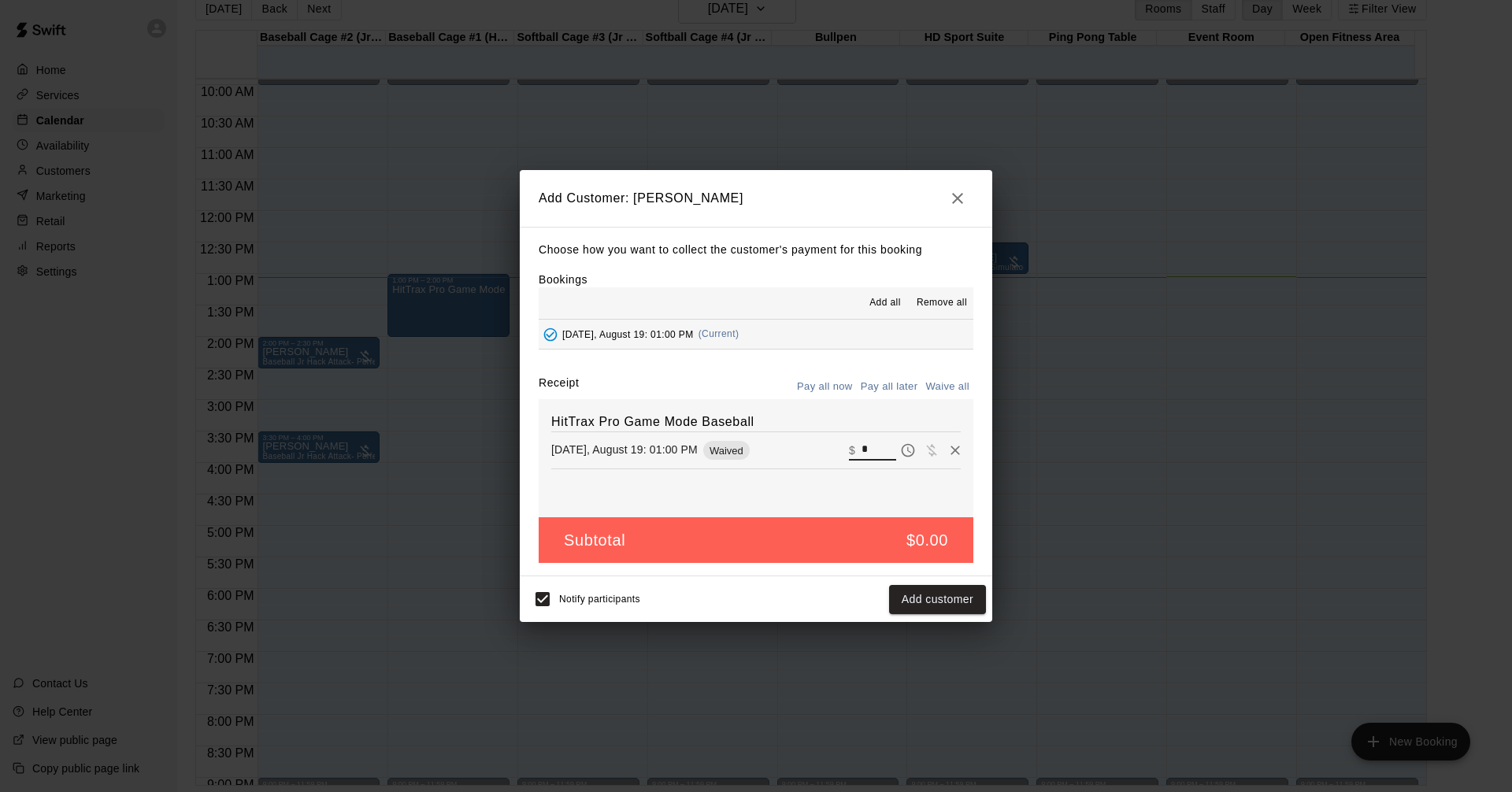
drag, startPoint x: 859, startPoint y: 448, endPoint x: 810, endPoint y: 443, distance: 49.3
click at [810, 443] on div "Tuesday, August 19: 01:00 PM Waived ​ $ *" at bounding box center [755, 450] width 409 height 24
drag, startPoint x: 689, startPoint y: 455, endPoint x: 762, endPoint y: 455, distance: 73.0
click at [743, 455] on div "Tuesday, August 19: 01:00 PM Waived" at bounding box center [663, 451] width 224 height 19
click at [669, 489] on div "HitTrax Pro Game Mode Baseball Tuesday, August 19: 01:00 PM Waived ​ $ *" at bounding box center [756, 458] width 434 height 119
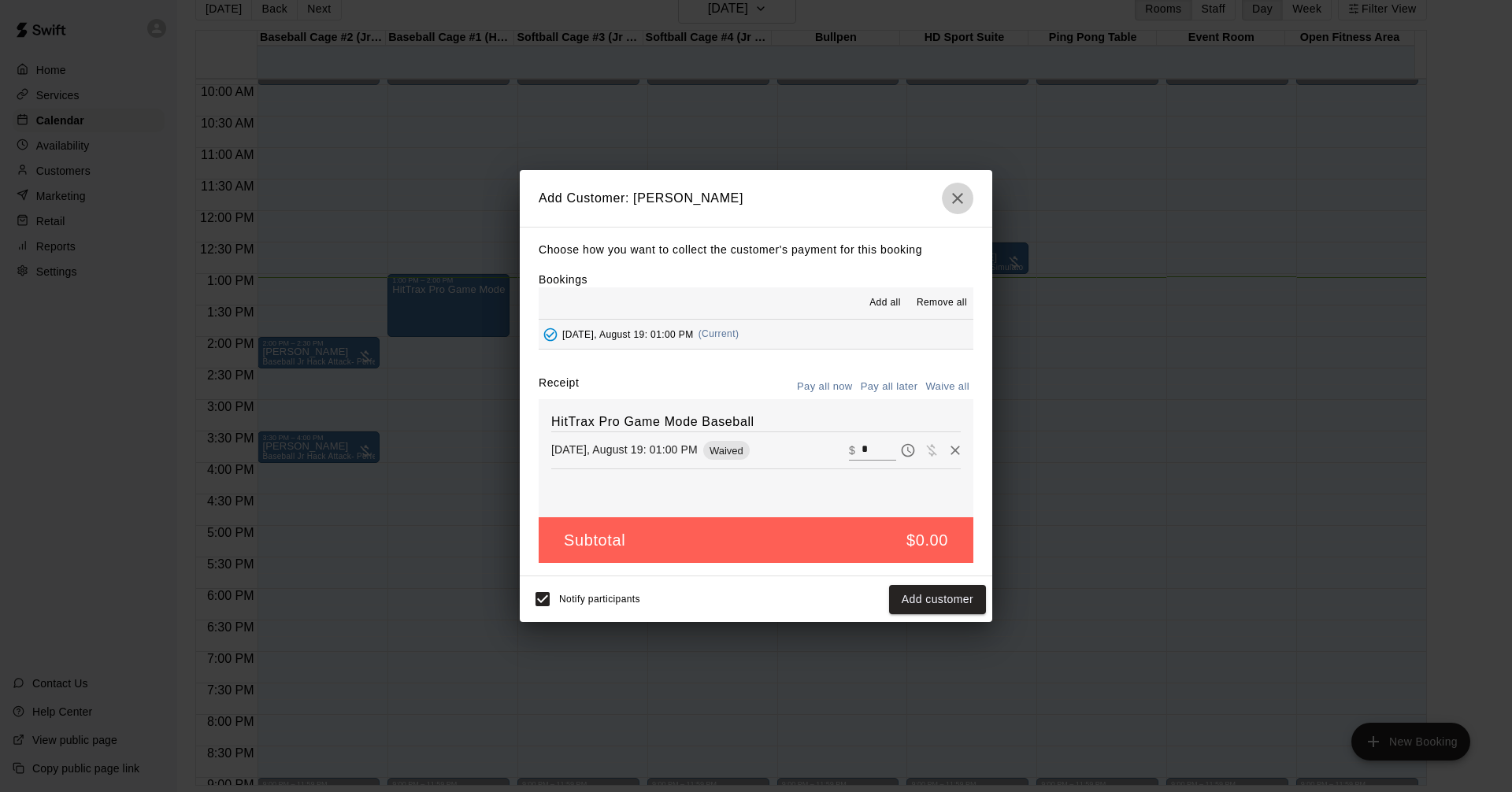
click at [953, 201] on icon "button" at bounding box center [957, 198] width 11 height 11
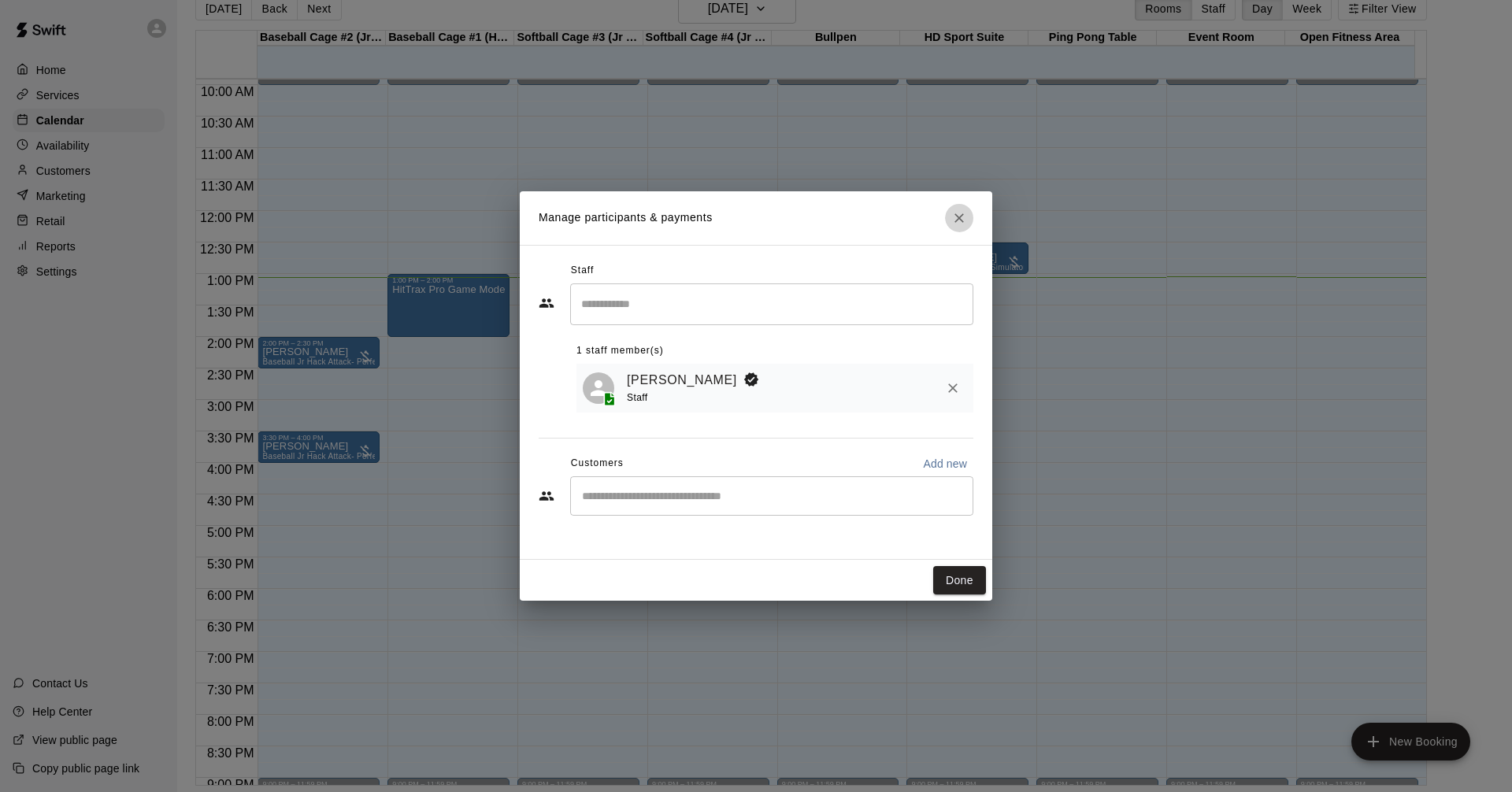
click at [945, 219] on button "Close" at bounding box center [959, 218] width 28 height 28
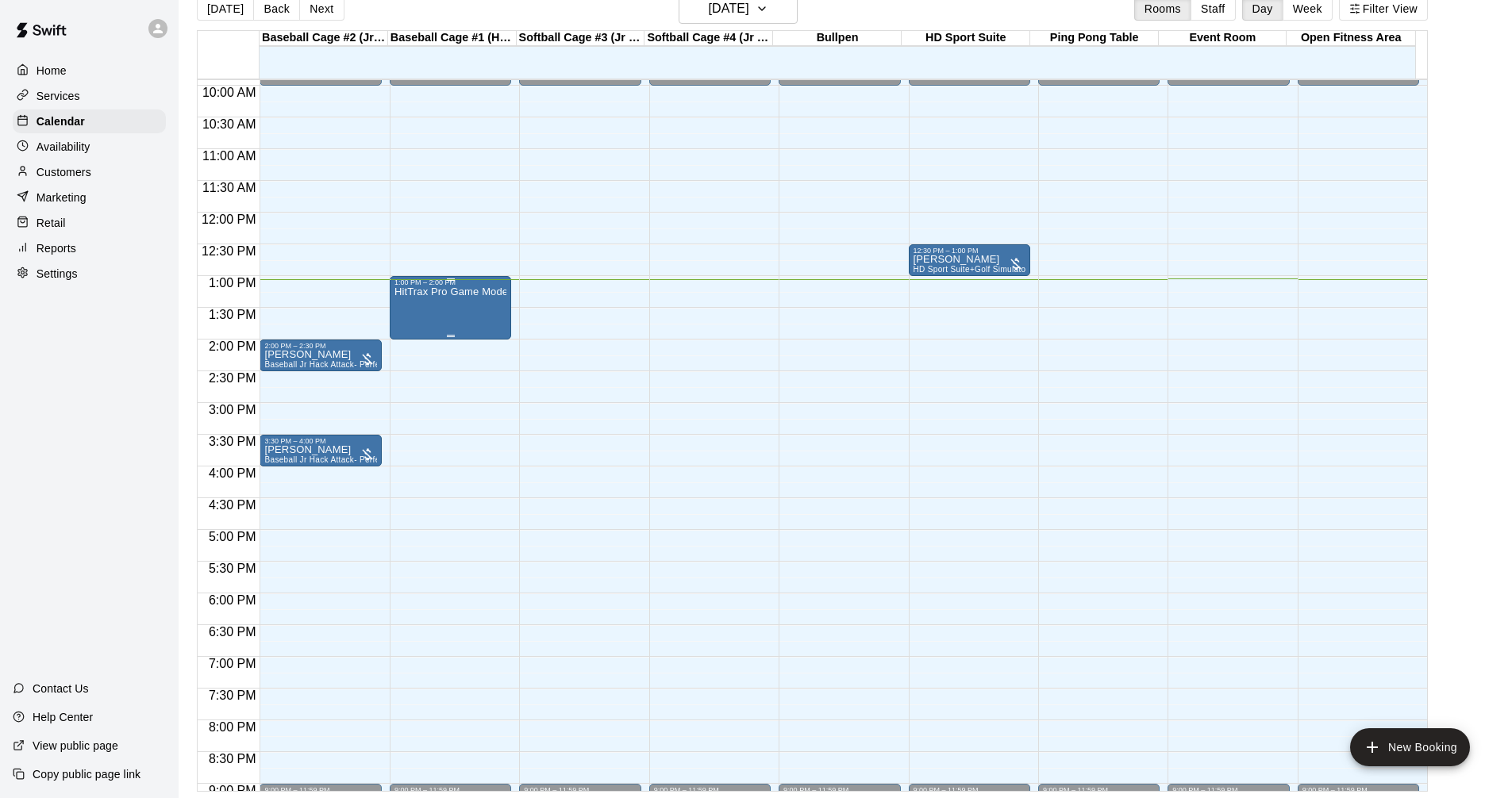
click at [438, 292] on p "HitTrax Pro Game Mode Baseball" at bounding box center [450, 292] width 112 height 0
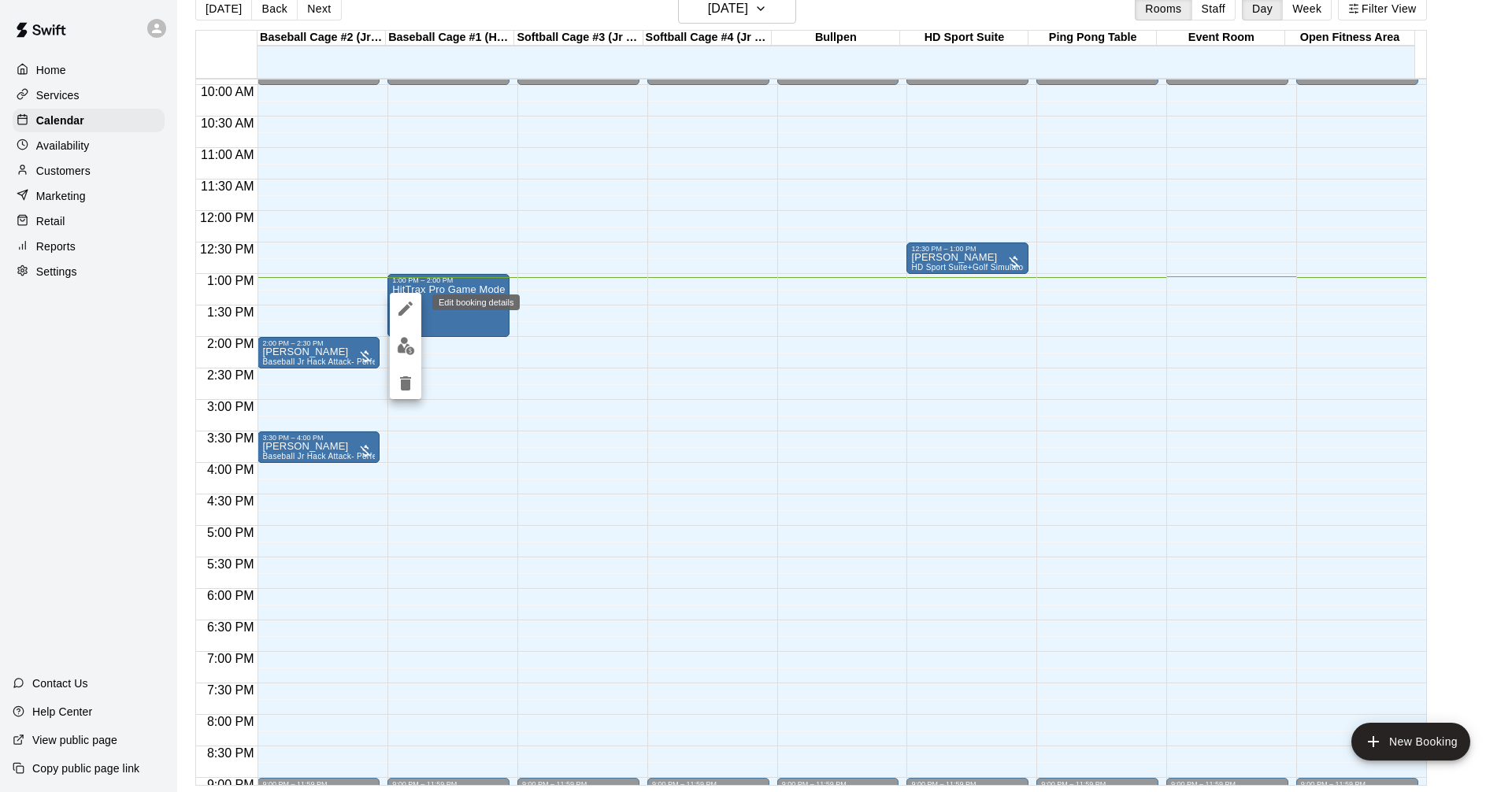
click at [383, 297] on div at bounding box center [756, 396] width 1512 height 792
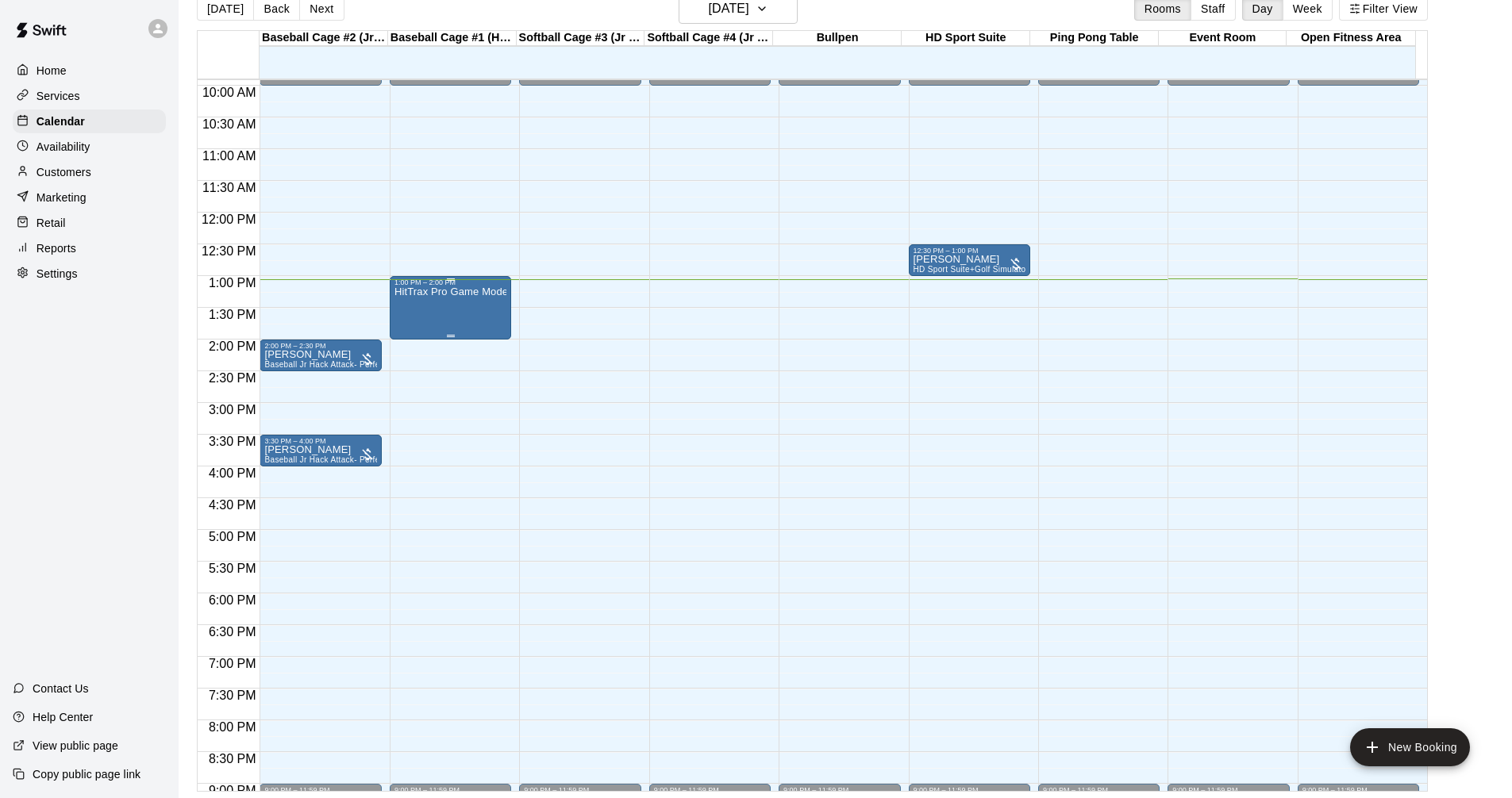
click at [483, 321] on div "HitTrax Pro Game Mode Baseball" at bounding box center [450, 685] width 112 height 798
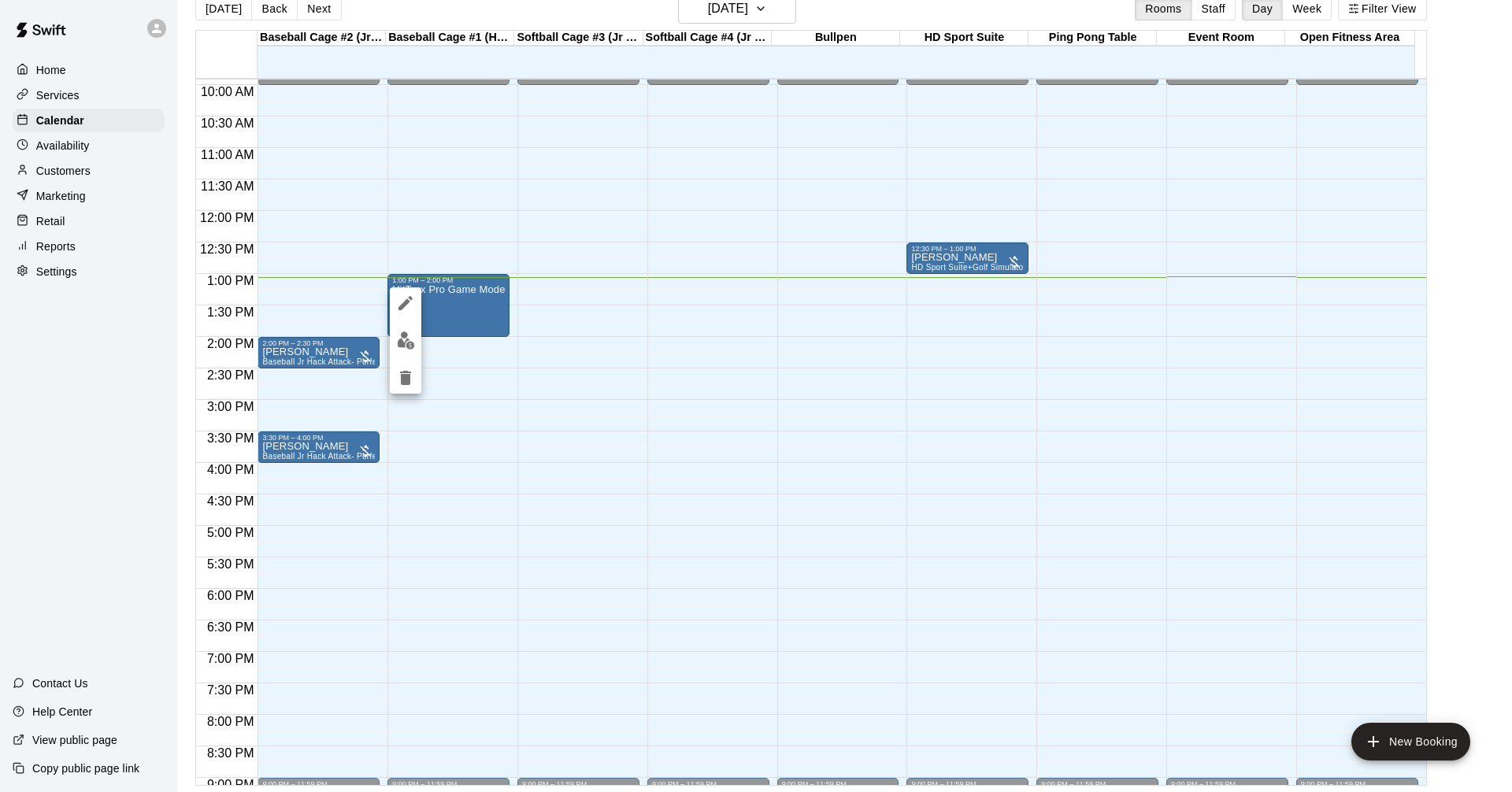
click at [399, 293] on button "edit" at bounding box center [404, 303] width 31 height 31
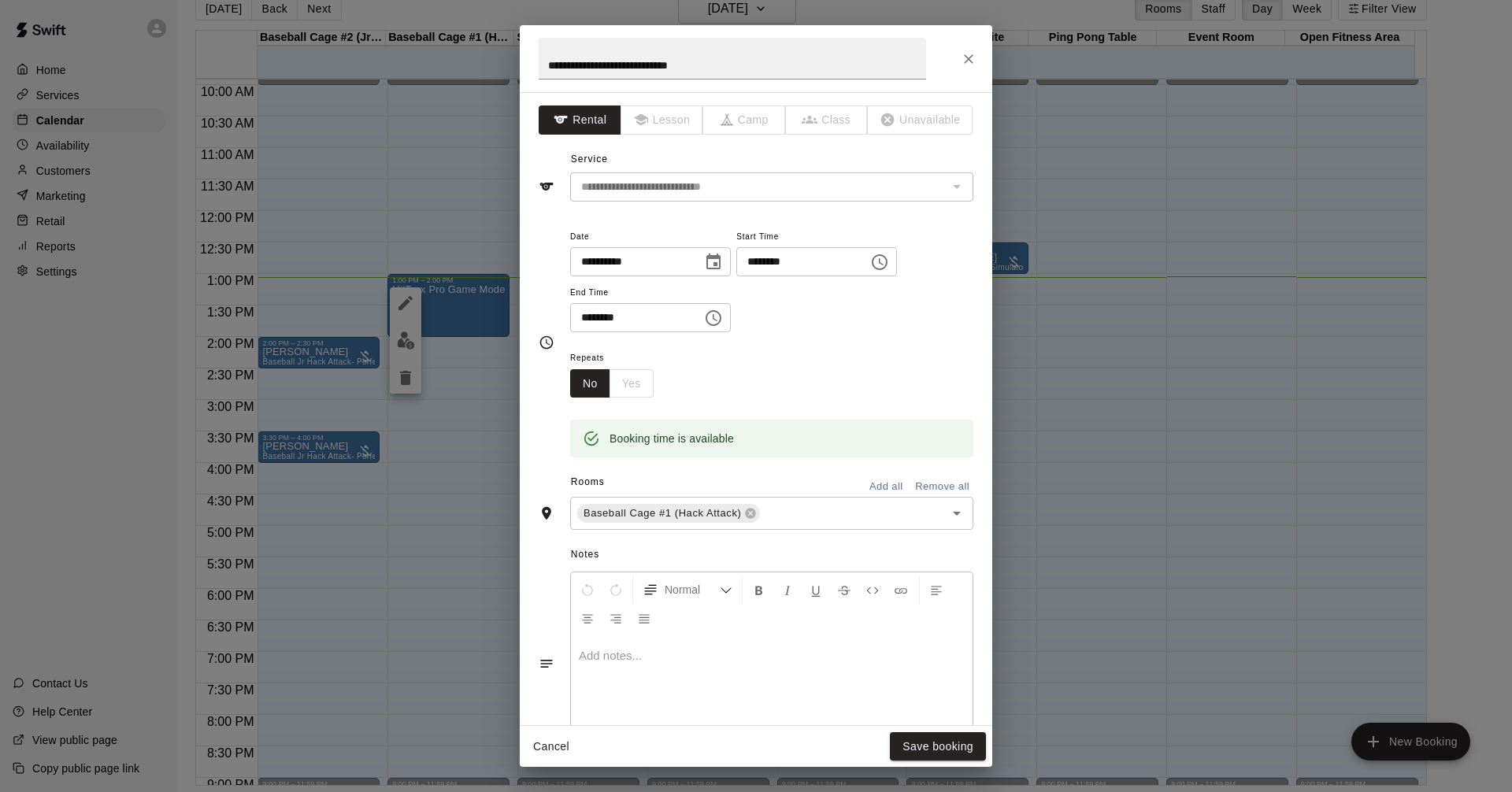
drag, startPoint x: 637, startPoint y: 481, endPoint x: 717, endPoint y: 510, distance: 85.1
click at [659, 496] on div "Rooms Add all Remove all" at bounding box center [756, 483] width 434 height 26
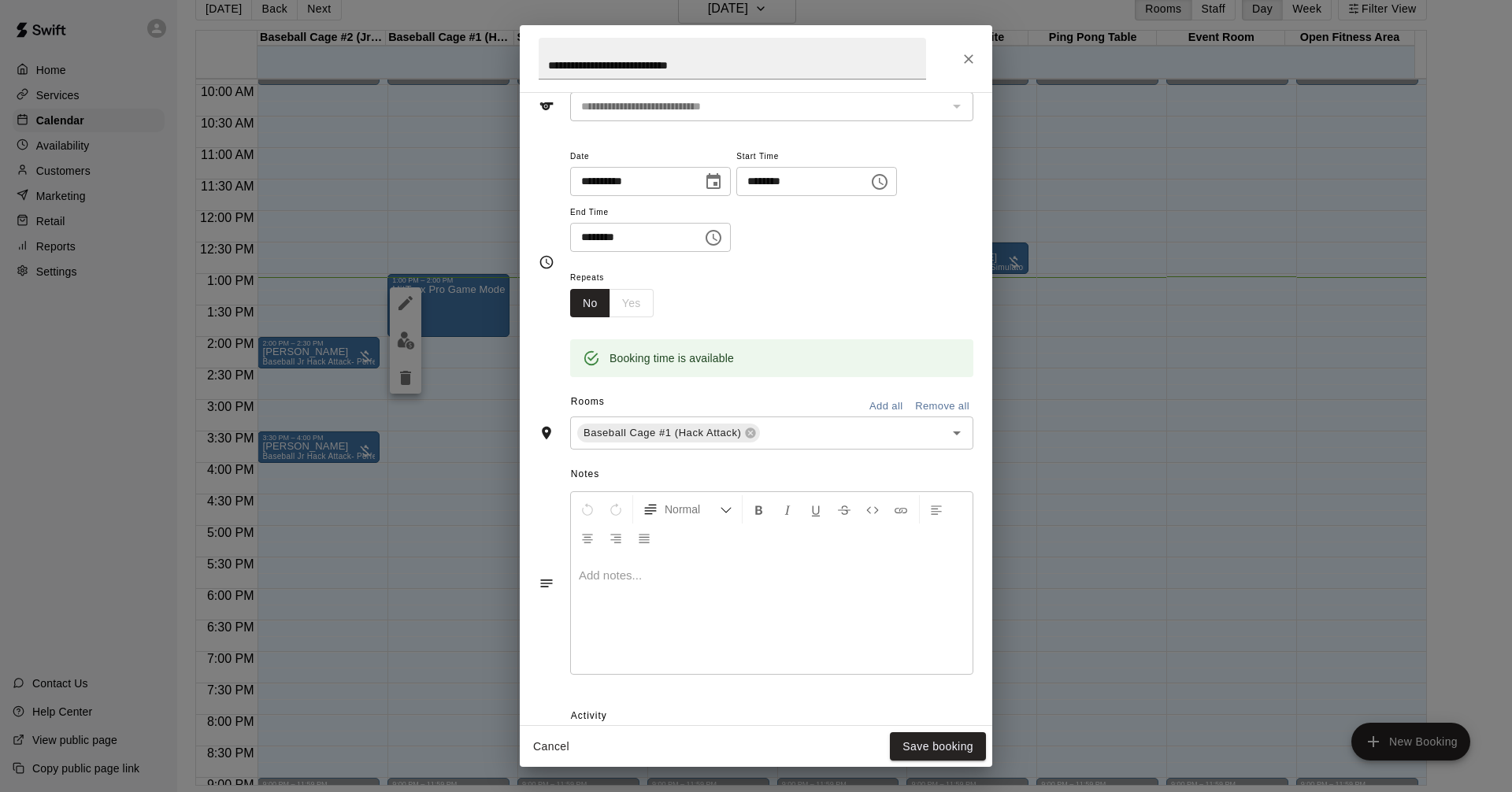
scroll to position [191, 0]
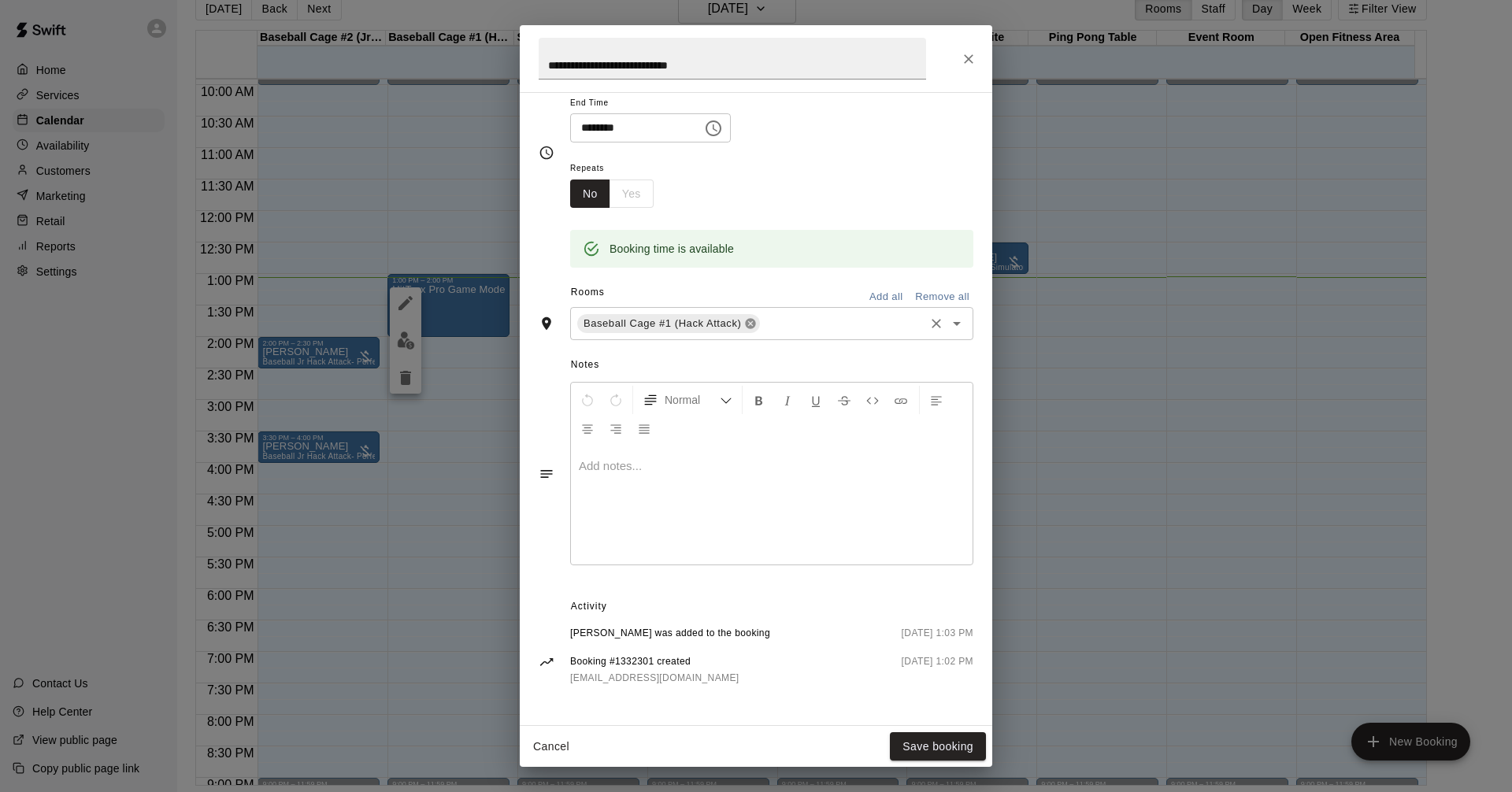
click at [751, 327] on icon at bounding box center [749, 323] width 12 height 12
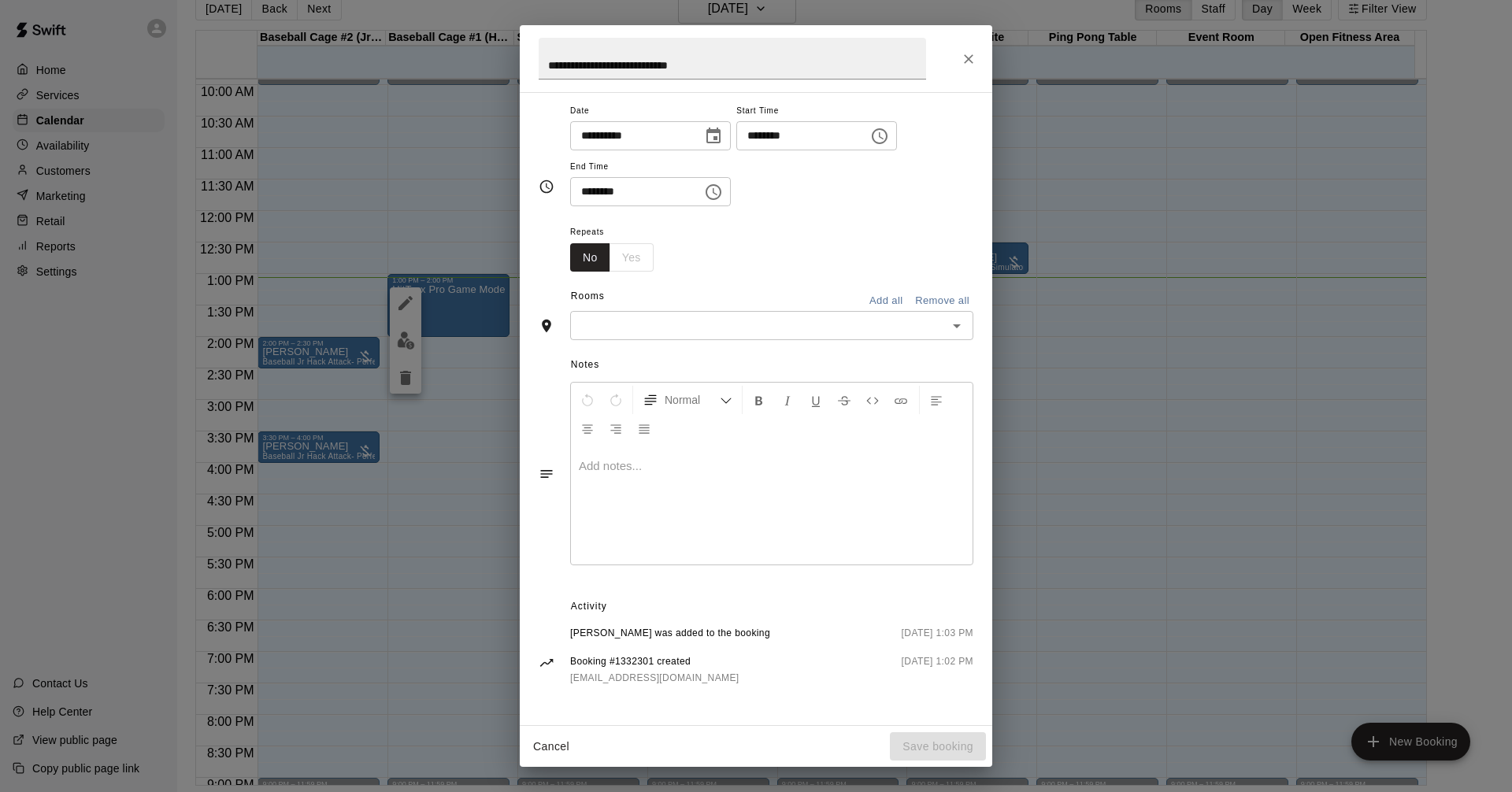
click at [701, 322] on input "text" at bounding box center [758, 325] width 368 height 20
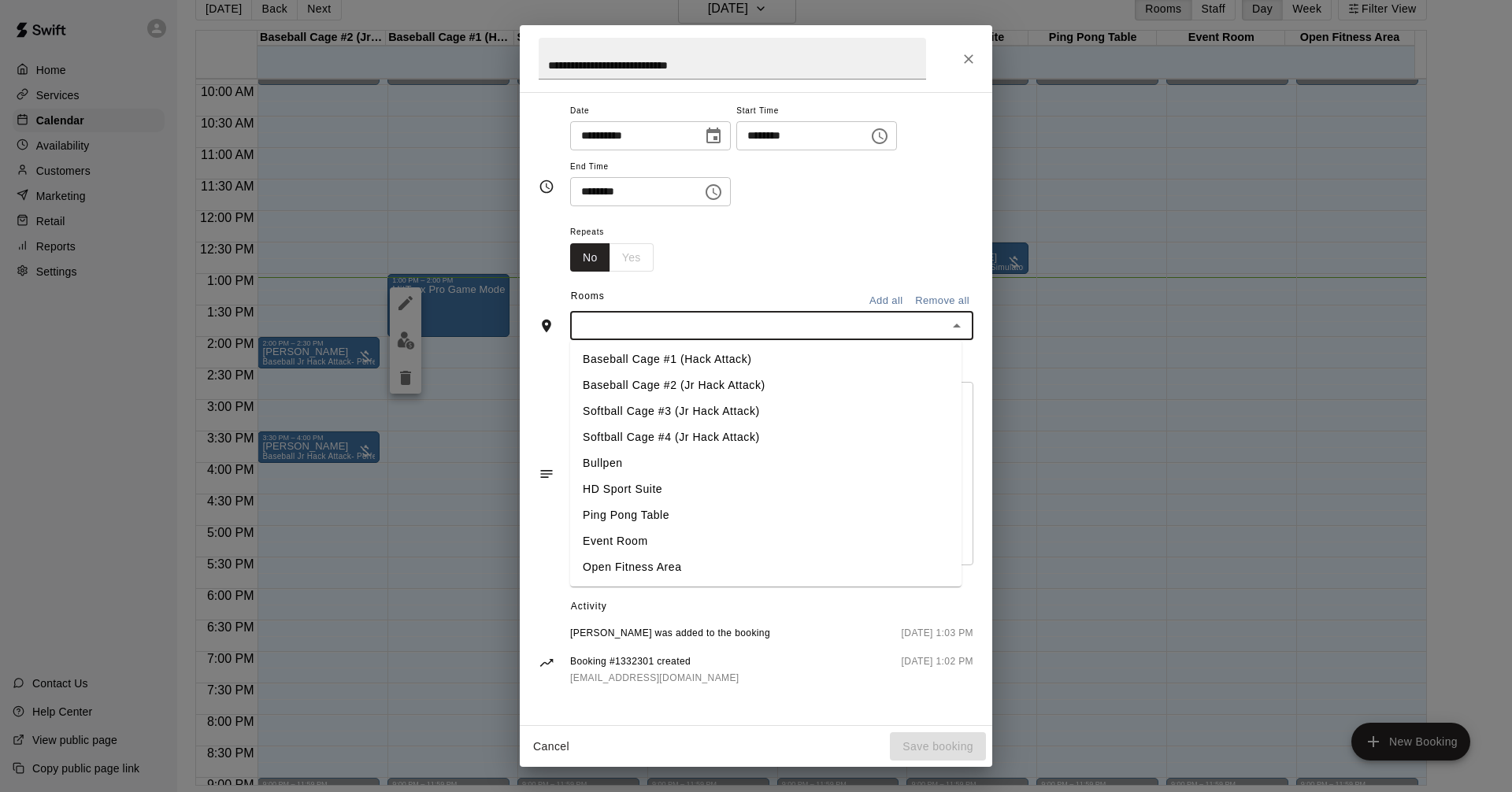
click at [647, 360] on li "Baseball Cage #1 (Hack Attack)" at bounding box center [765, 359] width 391 height 26
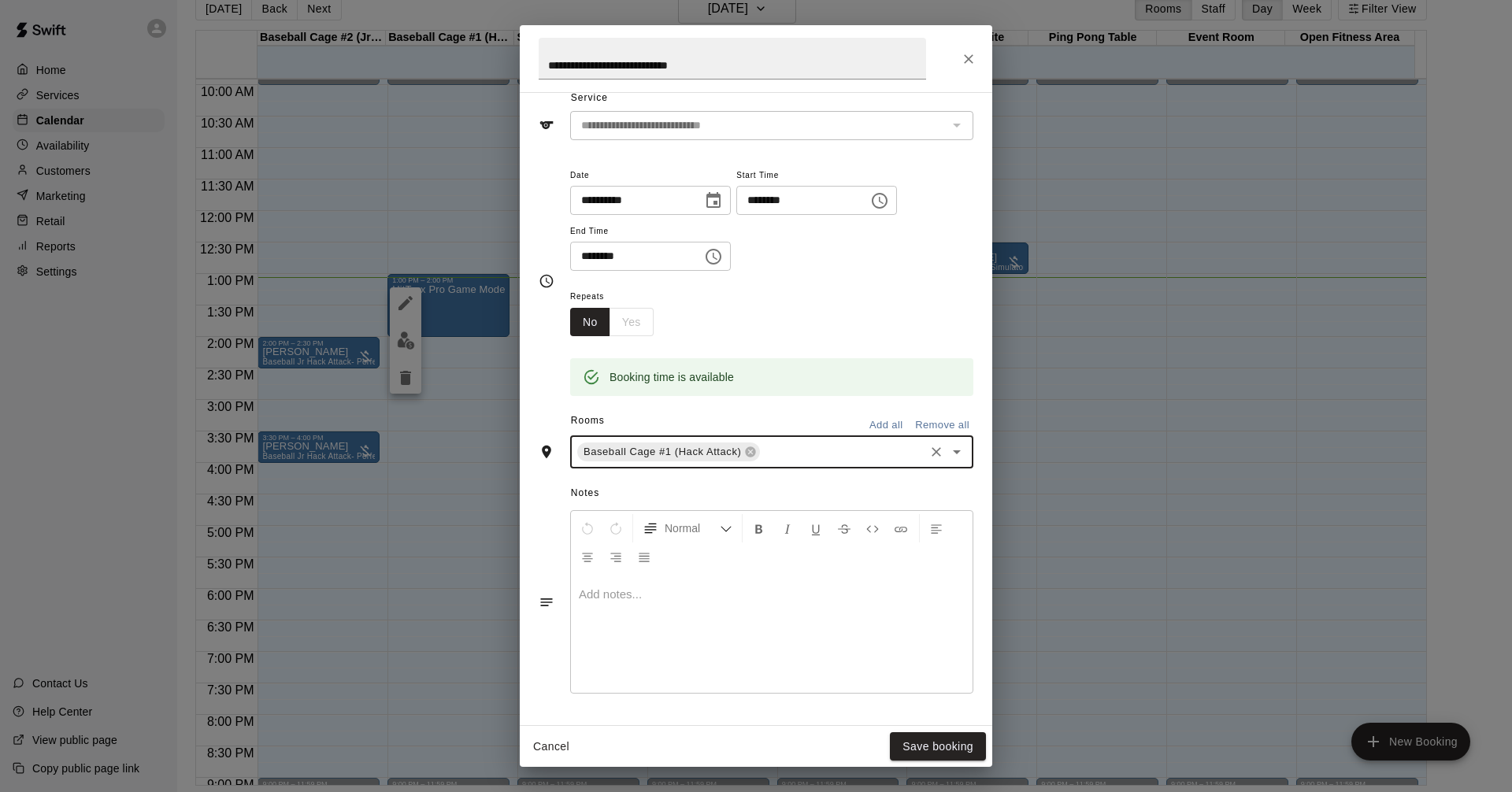
scroll to position [34, 0]
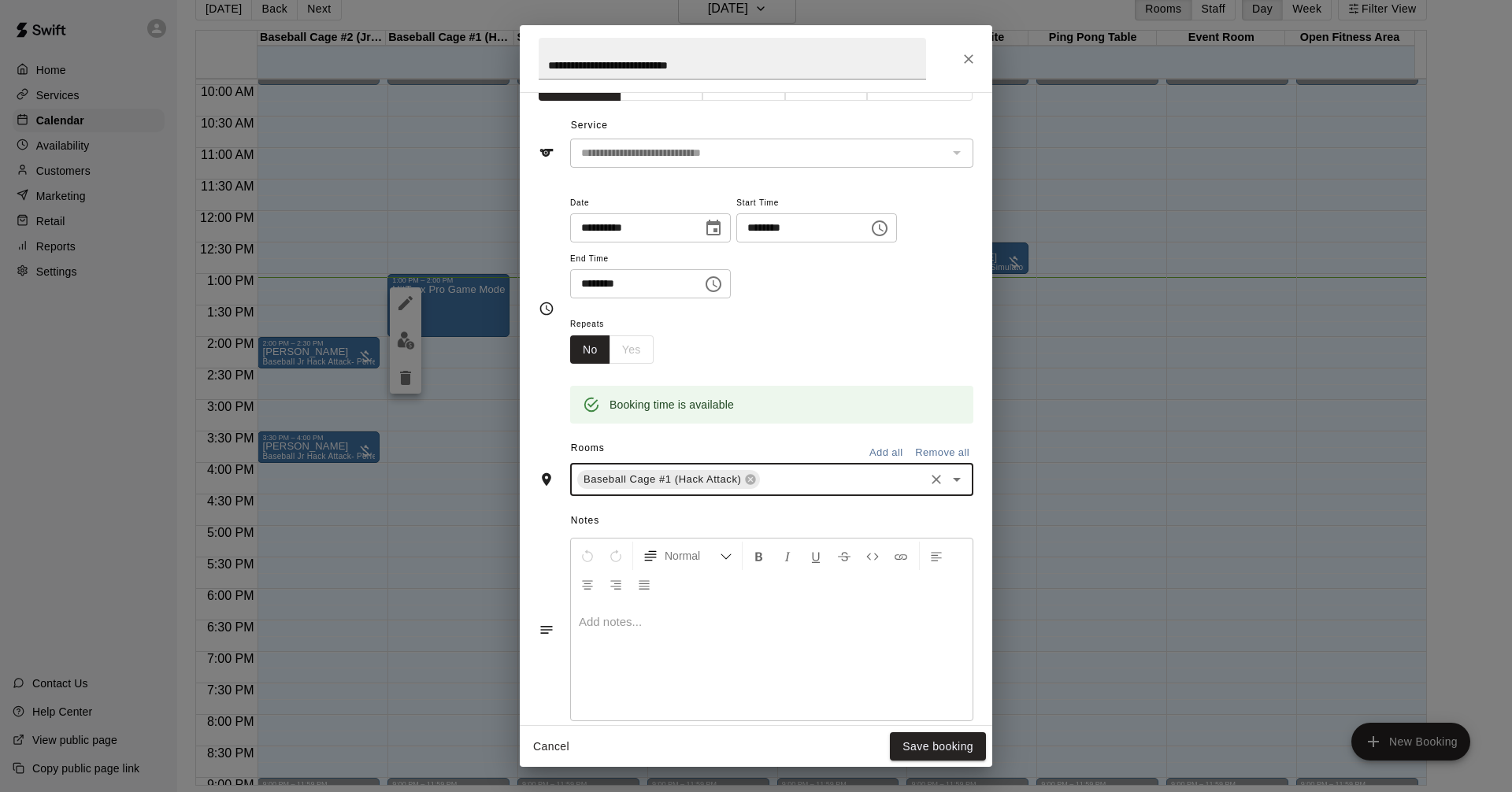
click at [874, 454] on button "Add all" at bounding box center [886, 453] width 51 height 24
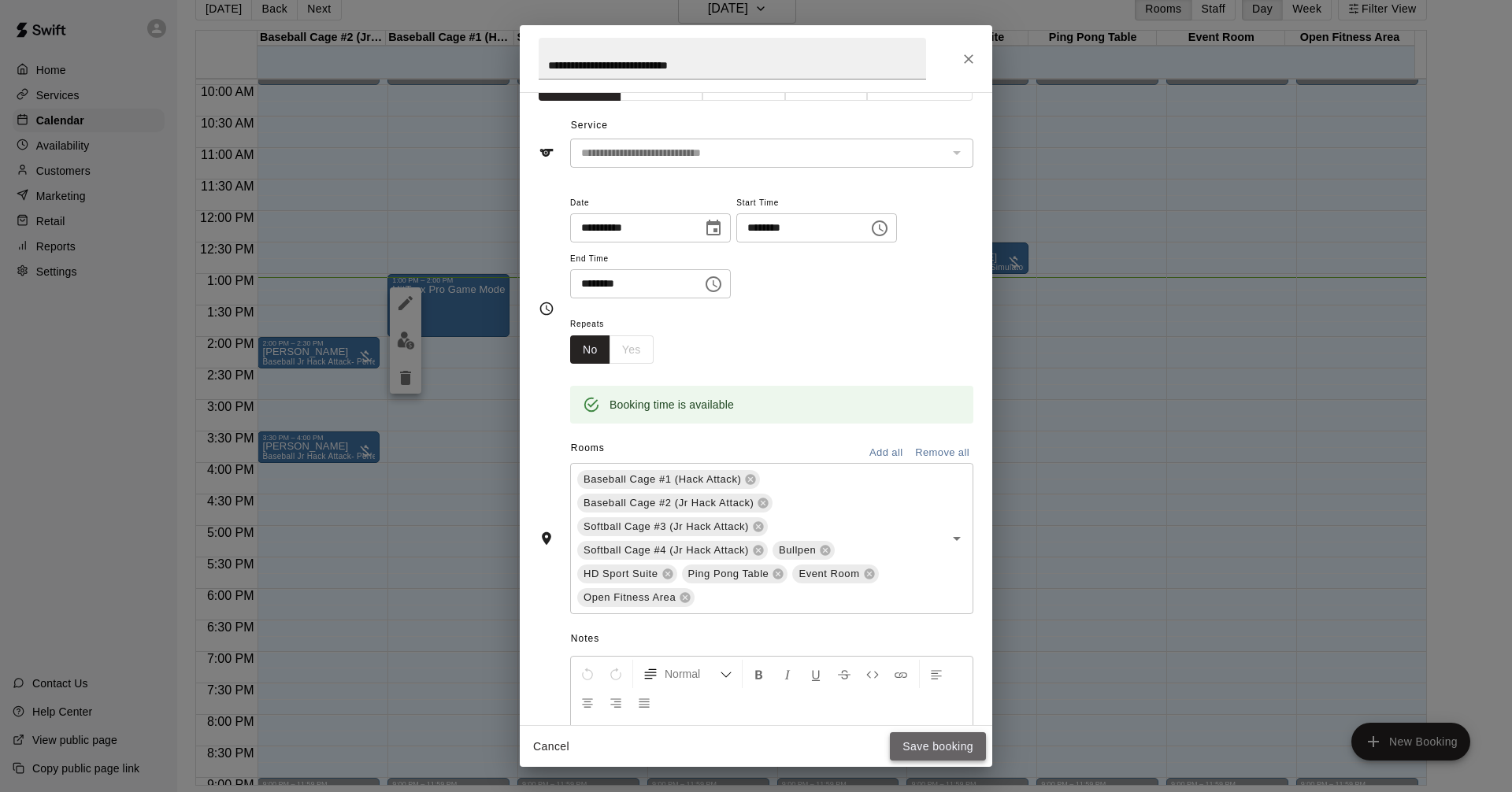
click at [942, 744] on button "Save booking" at bounding box center [937, 747] width 96 height 29
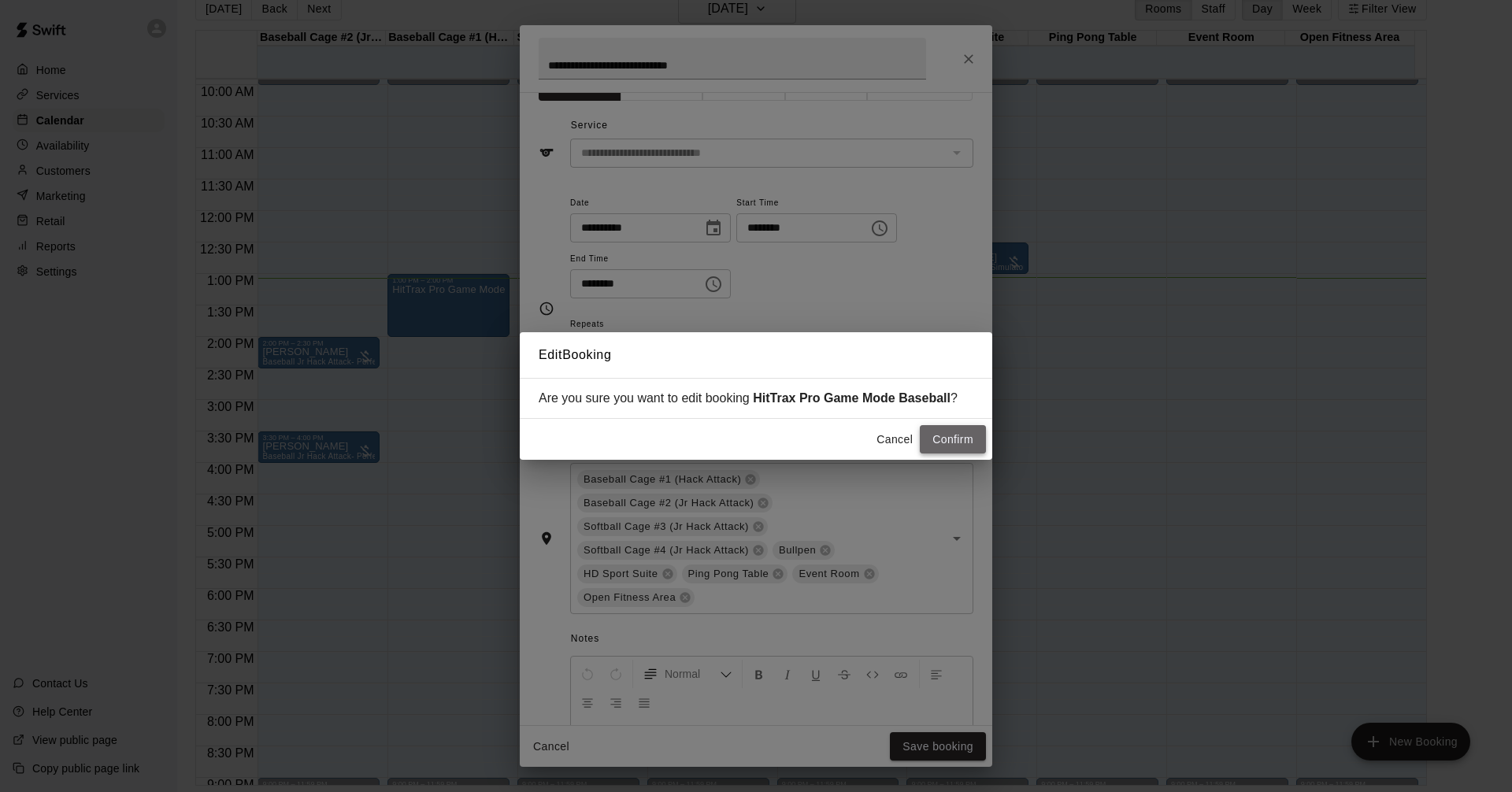
click at [941, 440] on button "Confirm" at bounding box center [953, 439] width 66 height 29
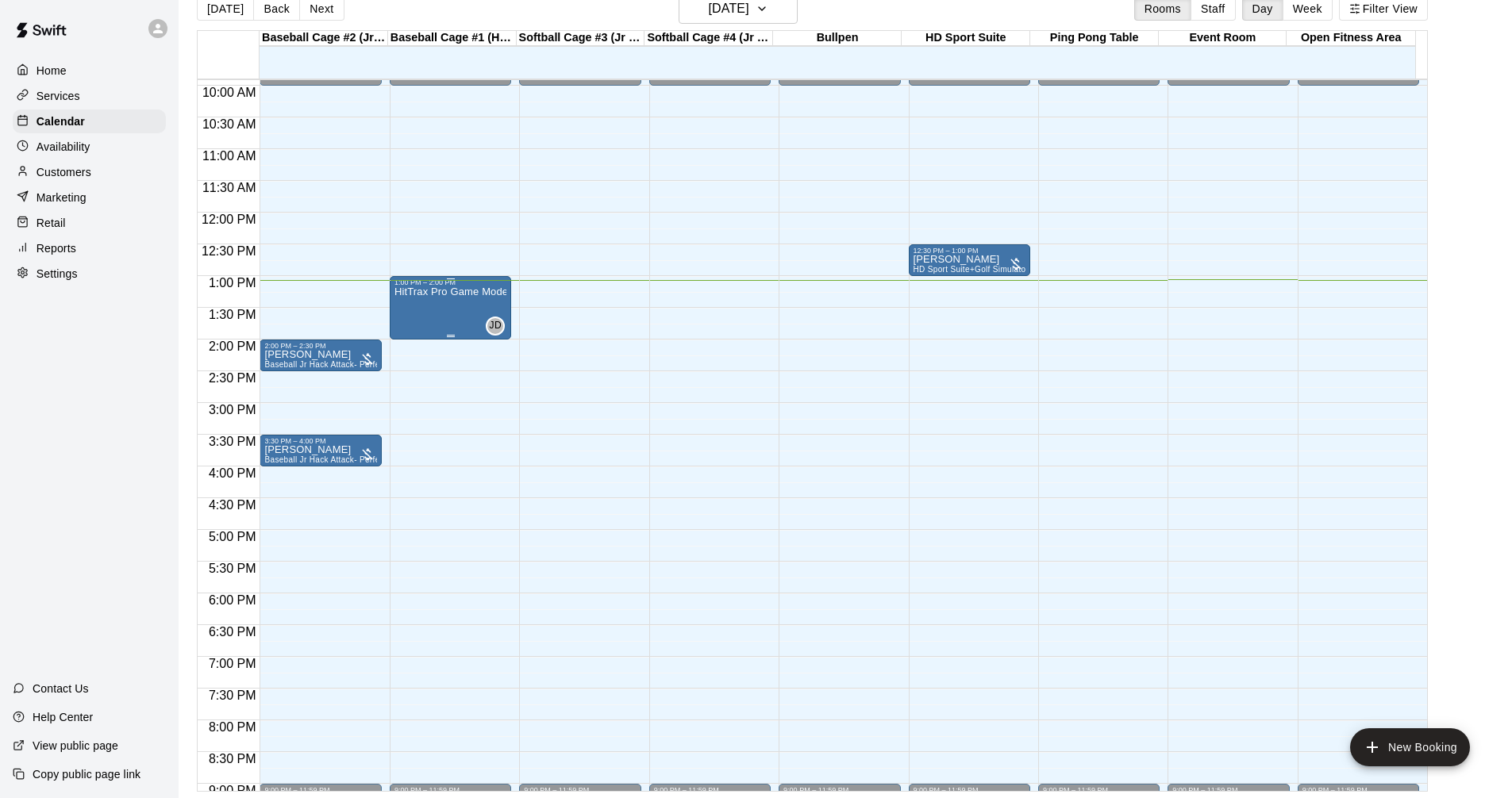
click at [448, 292] on p "HitTrax Pro Game Mode Baseball" at bounding box center [450, 292] width 112 height 0
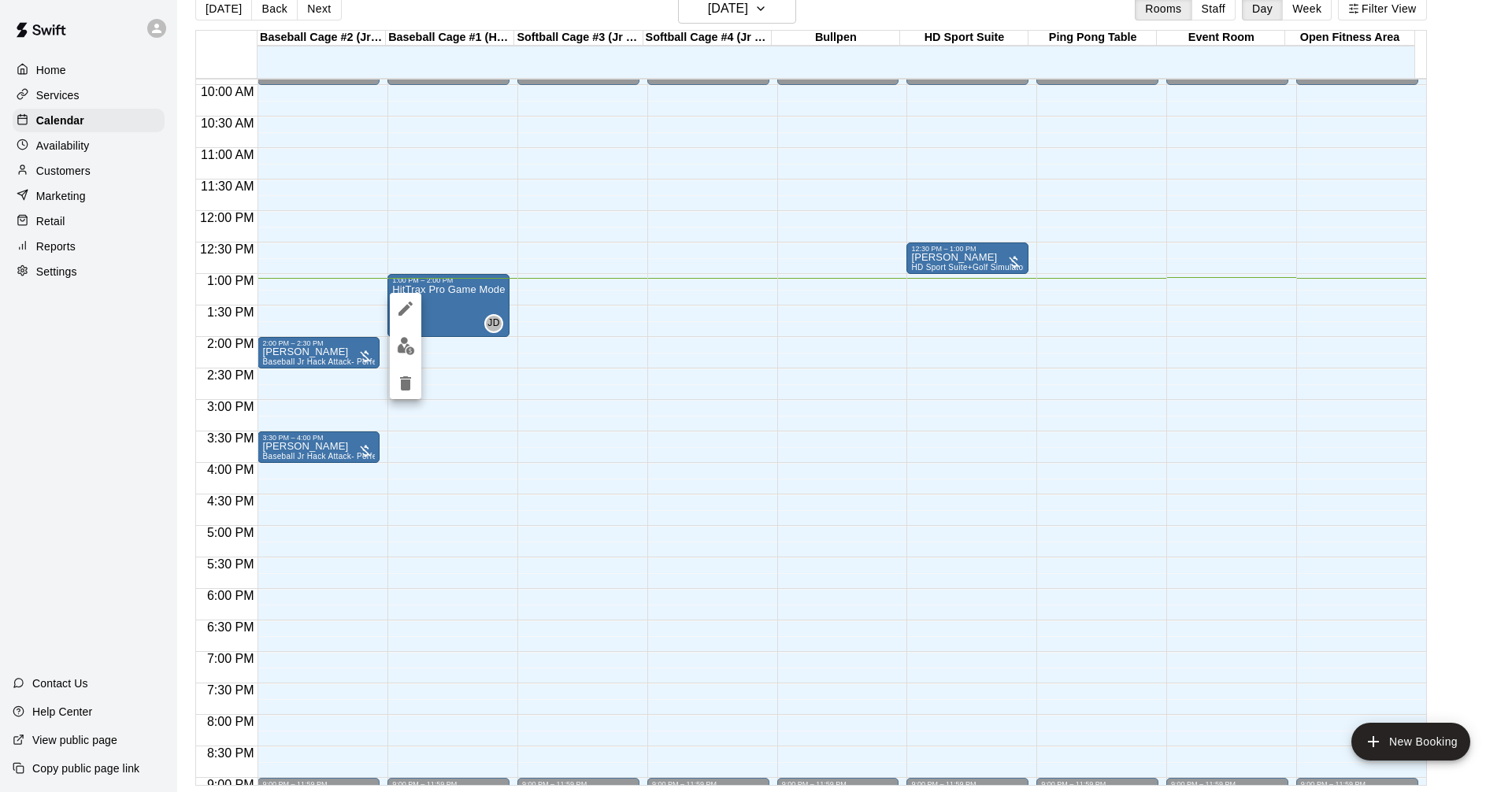
click at [411, 310] on icon "edit" at bounding box center [405, 309] width 19 height 19
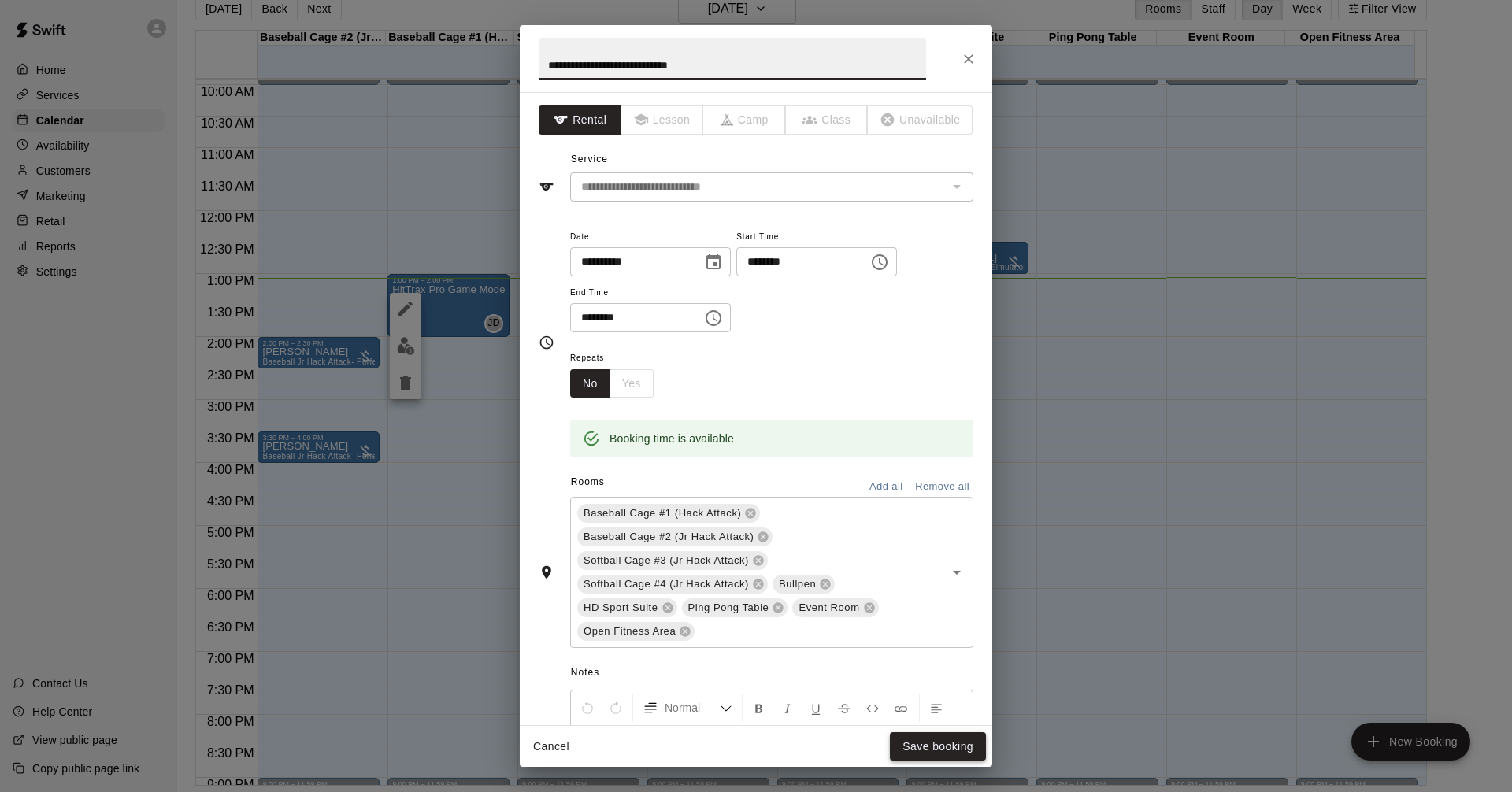
click at [917, 742] on button "Save booking" at bounding box center [937, 747] width 96 height 29
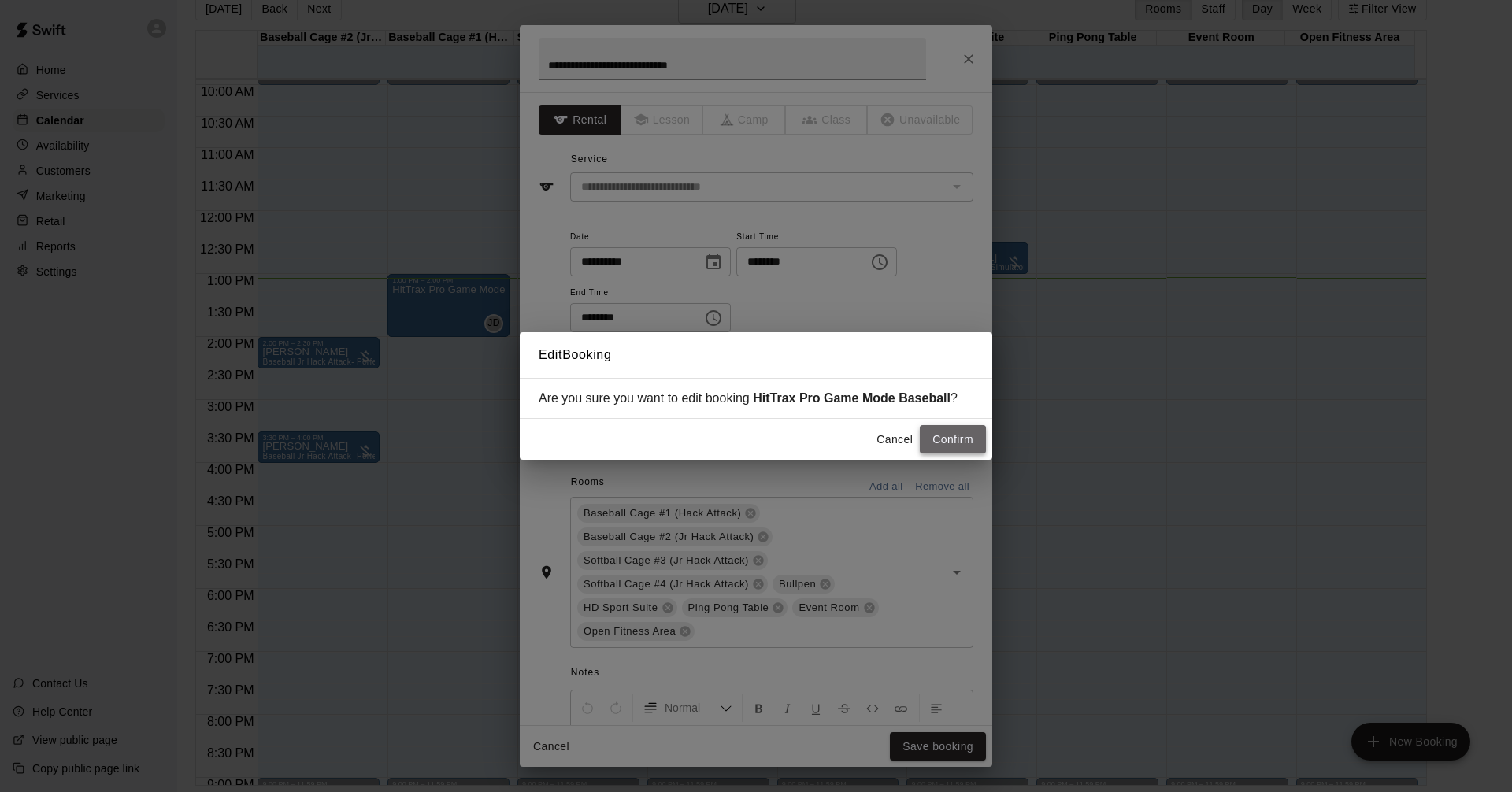
click at [955, 437] on button "Confirm" at bounding box center [953, 439] width 66 height 29
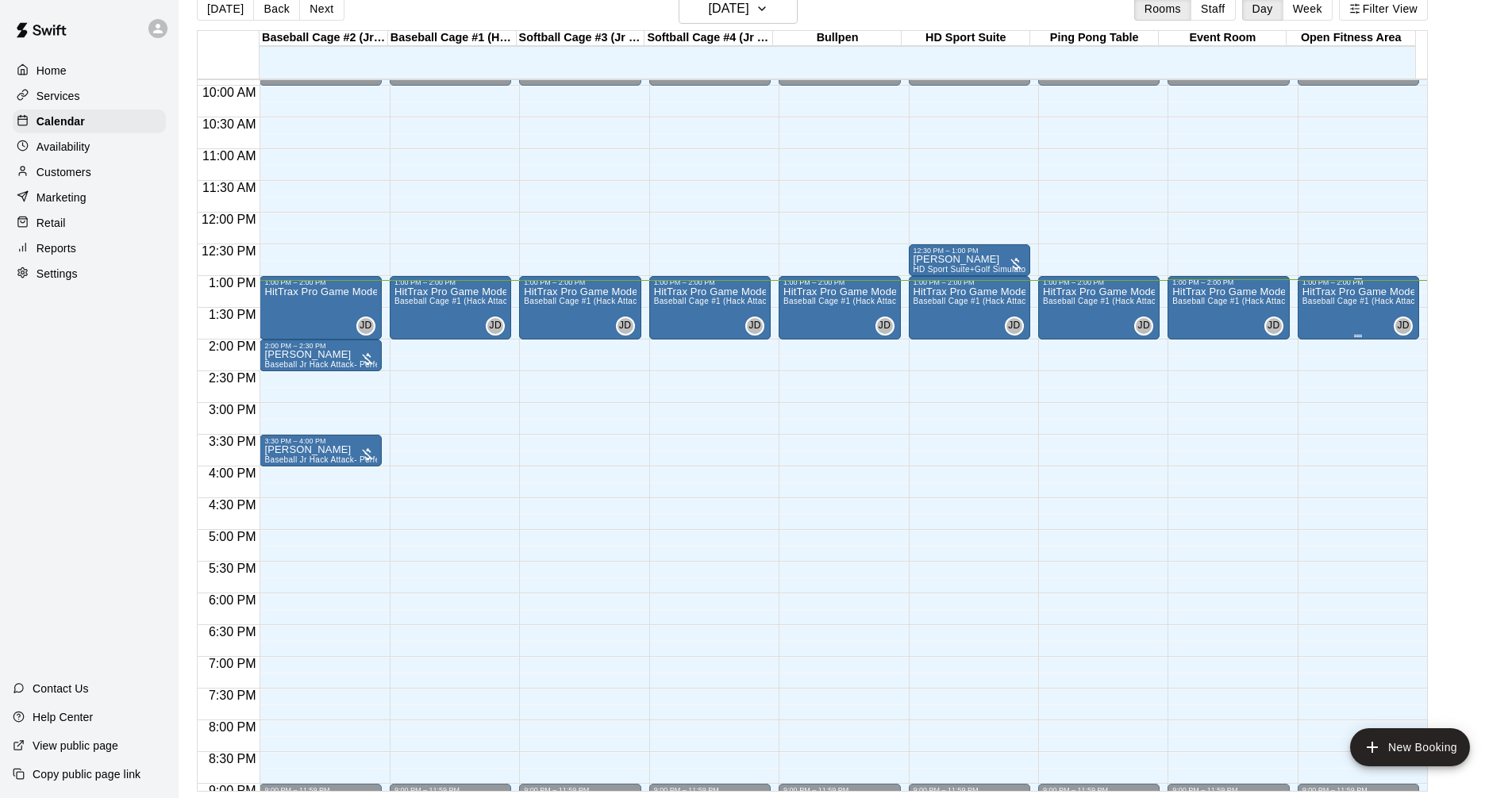
click at [1357, 324] on div "HitTrax Pro Game Mode Baseball Baseball Cage #1 (Hack Attack), Baseball Cage #2…" at bounding box center [1358, 685] width 112 height 798
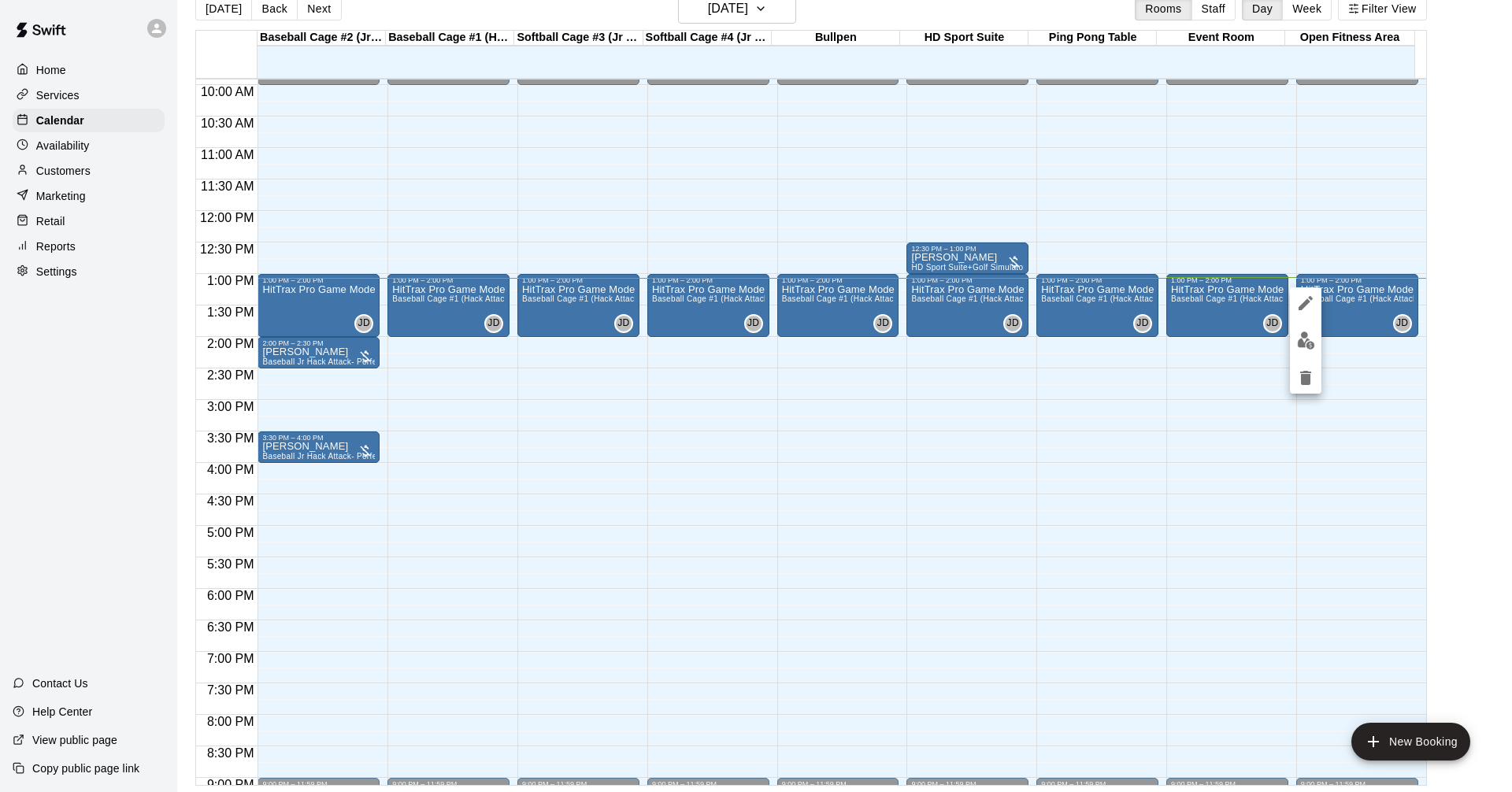
click at [1306, 385] on icon "delete" at bounding box center [1305, 377] width 11 height 14
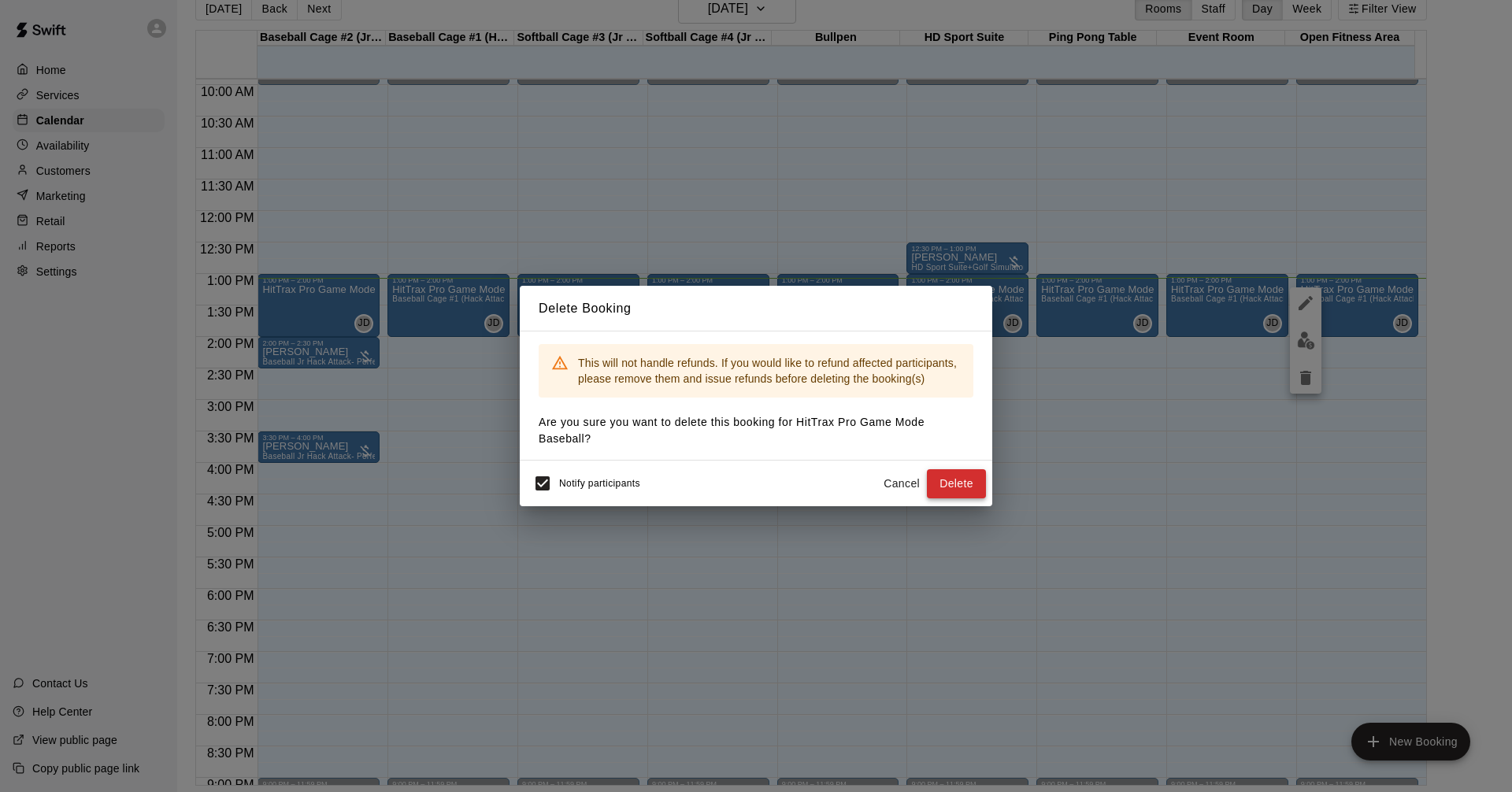
click at [958, 485] on button "Delete" at bounding box center [955, 483] width 59 height 29
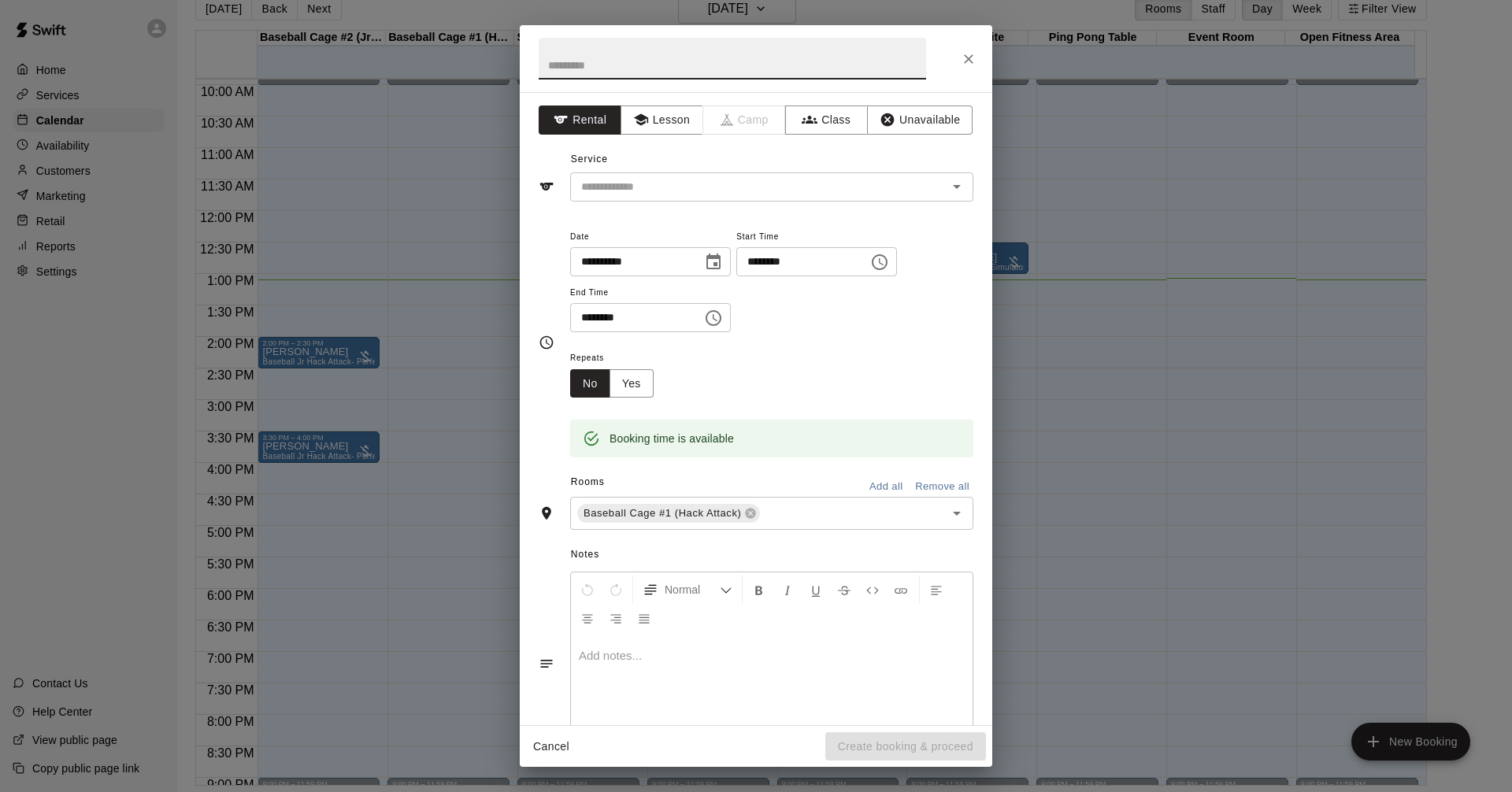
click at [536, 740] on button "Cancel" at bounding box center [551, 747] width 51 height 29
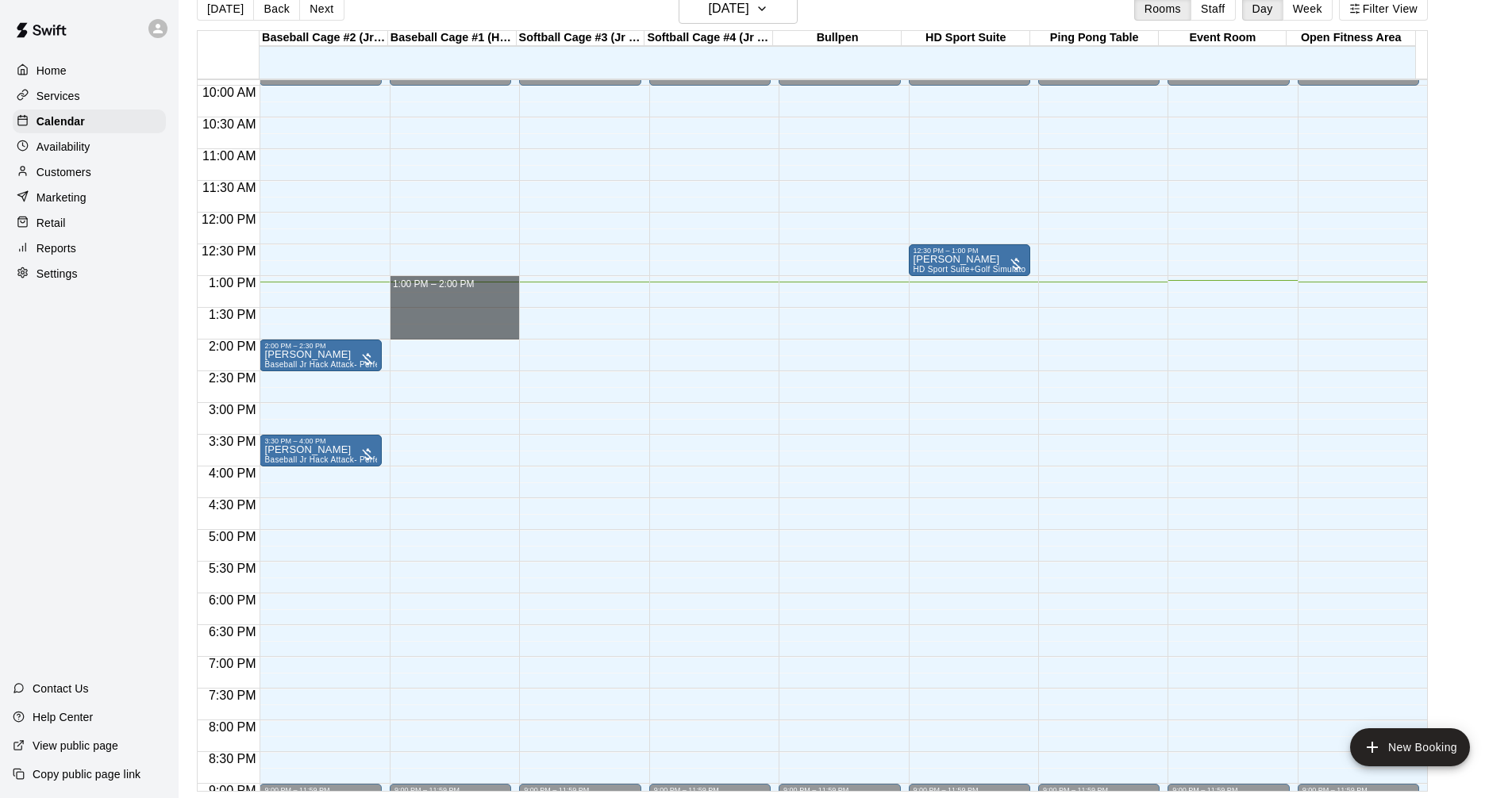
drag, startPoint x: 408, startPoint y: 281, endPoint x: 415, endPoint y: 331, distance: 50.5
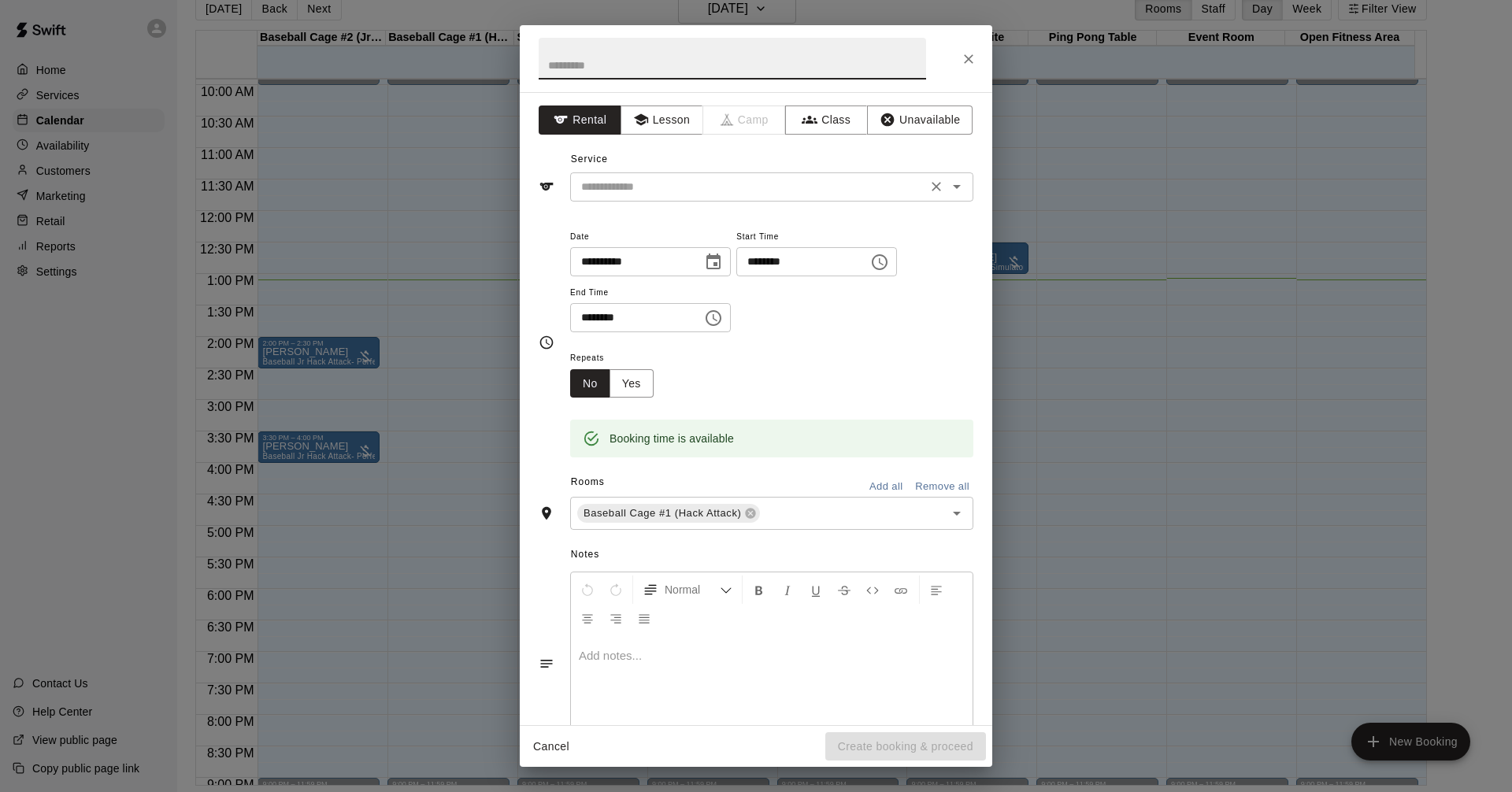
click at [657, 182] on input "text" at bounding box center [748, 186] width 347 height 20
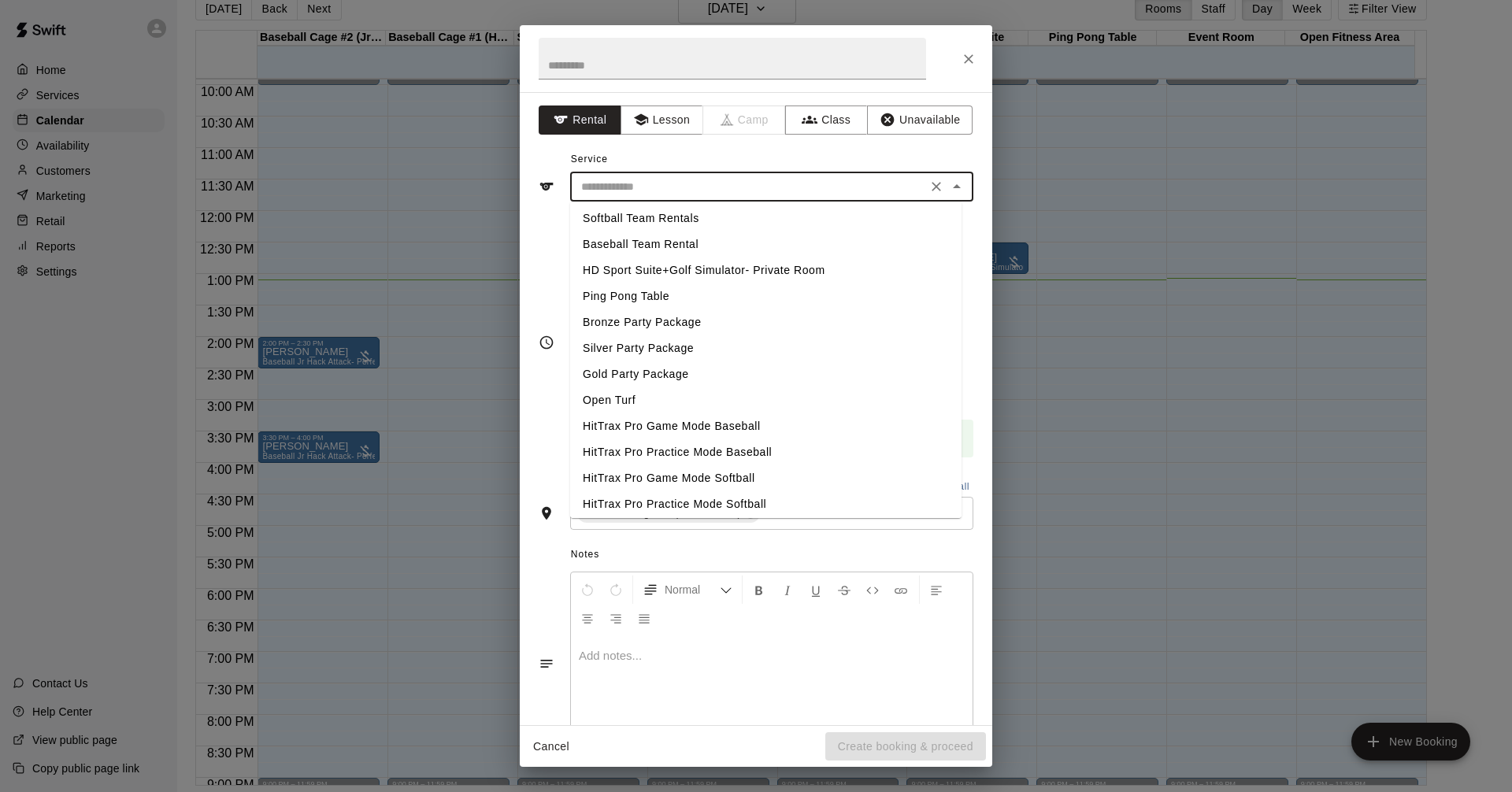
scroll to position [190, 0]
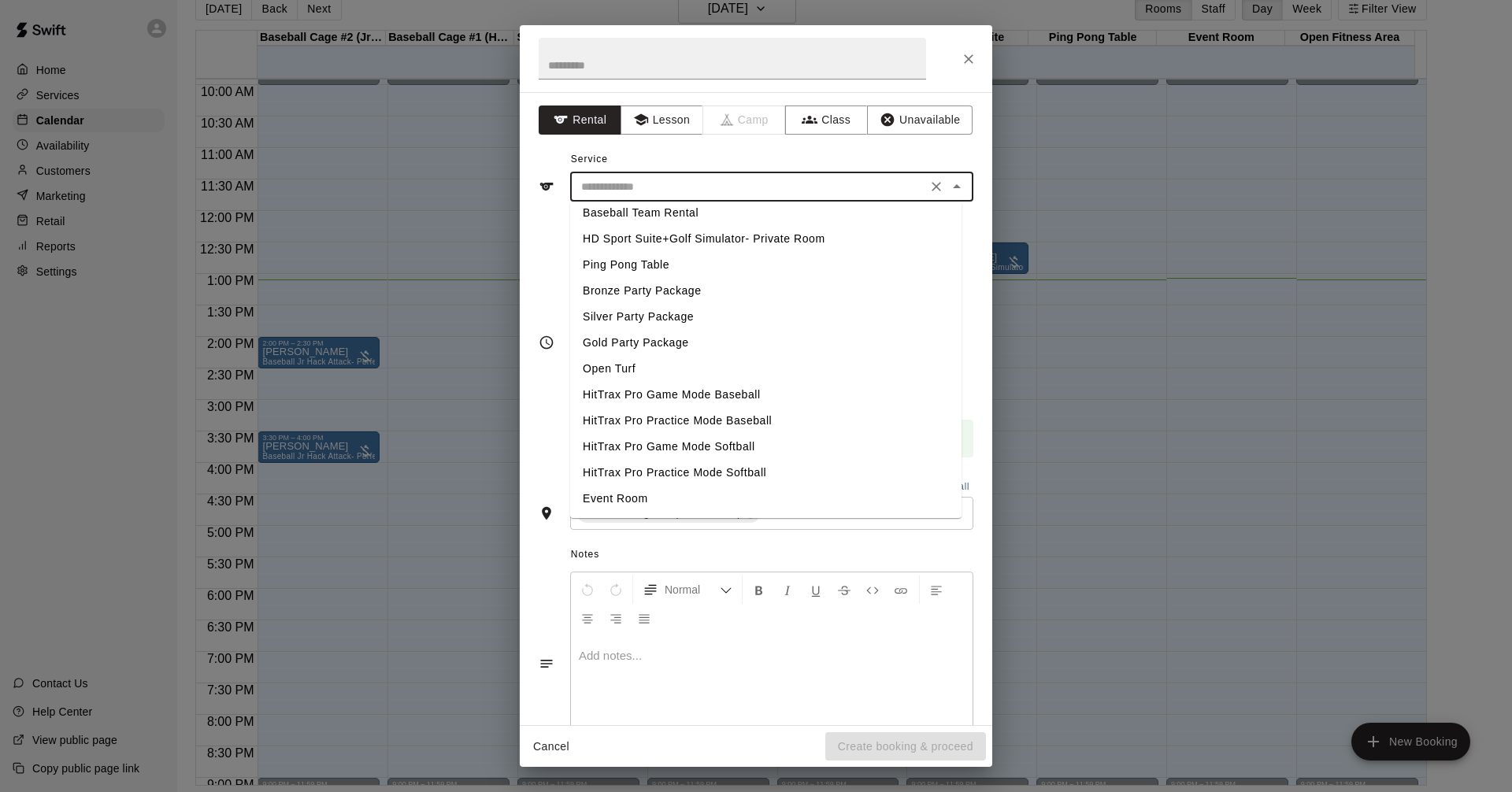
click at [699, 419] on li "HitTrax Pro Practice Mode Baseball" at bounding box center [765, 421] width 391 height 26
type input "**********"
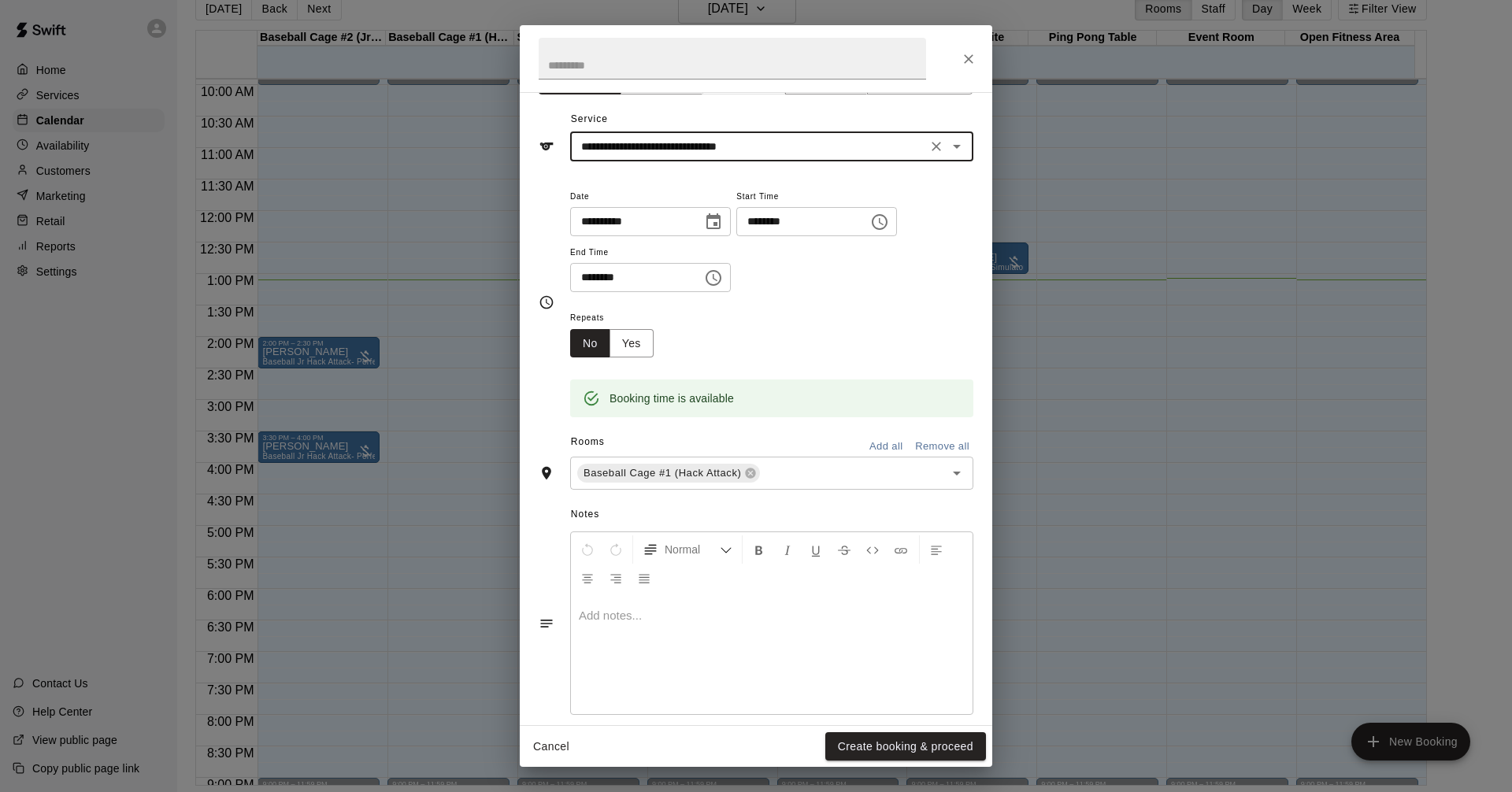
scroll to position [59, 0]
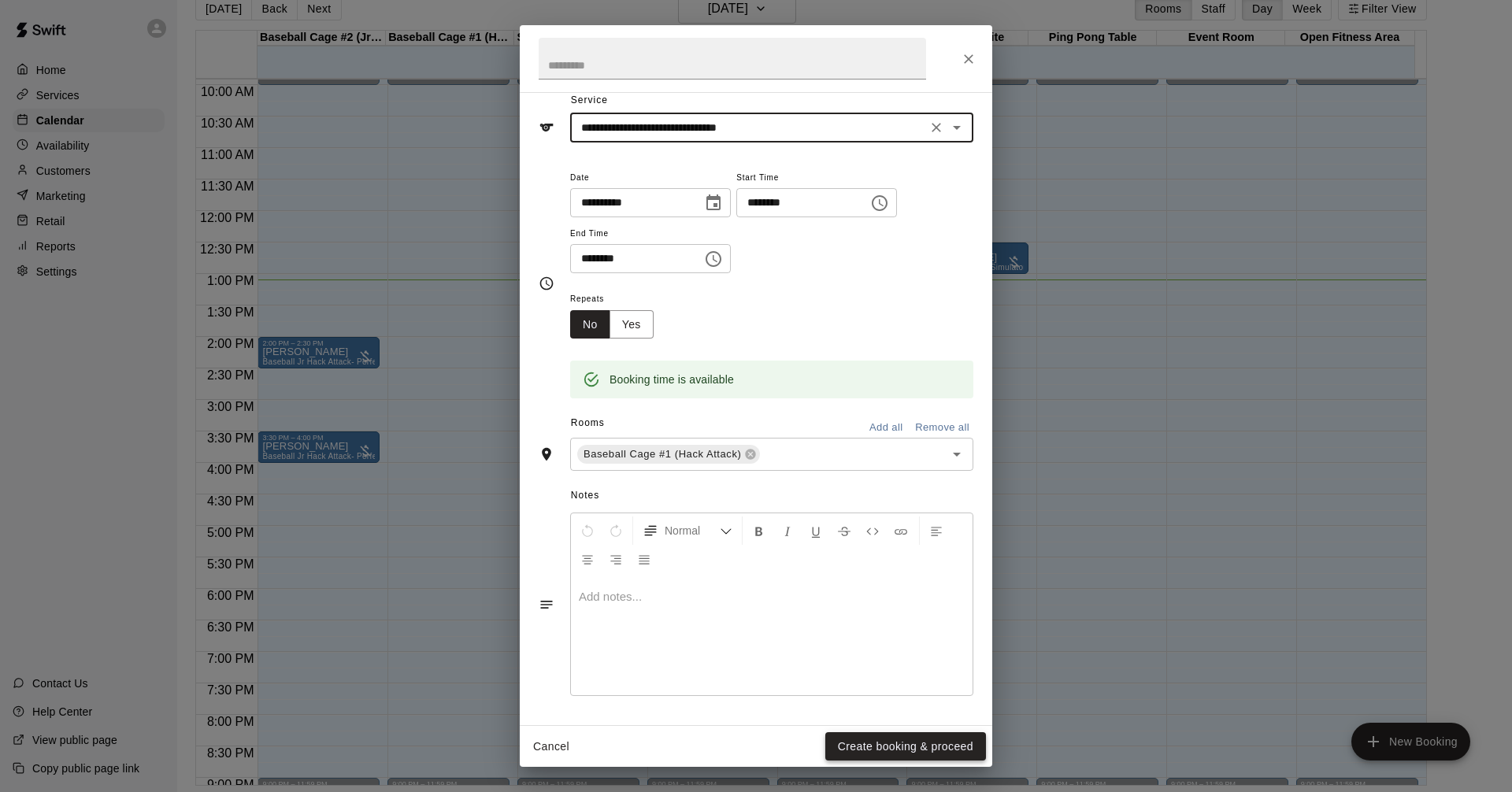
click at [920, 738] on button "Create booking & proceed" at bounding box center [905, 747] width 161 height 29
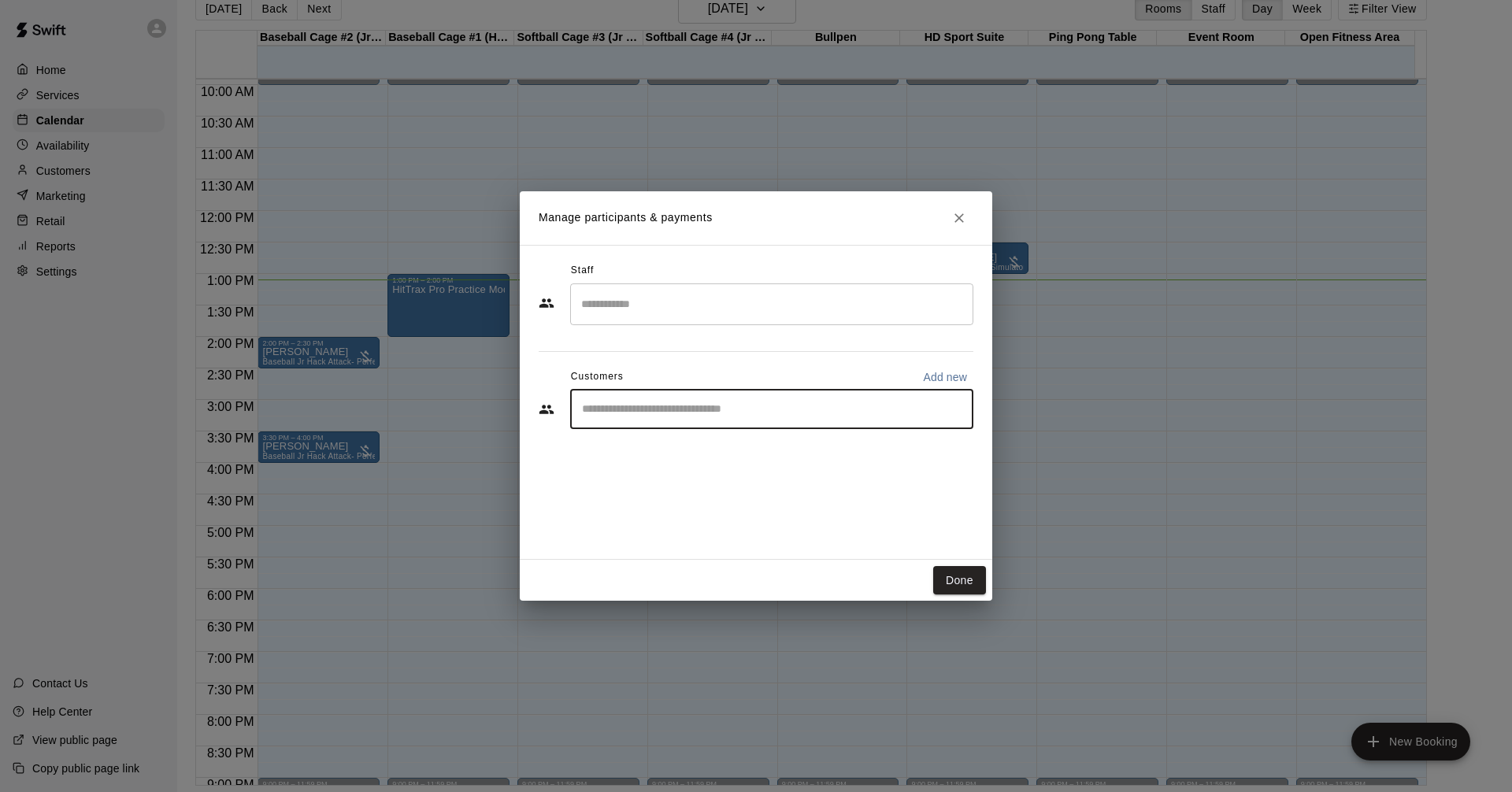
click at [675, 411] on input "Start typing to search customers..." at bounding box center [772, 409] width 389 height 16
type input "***"
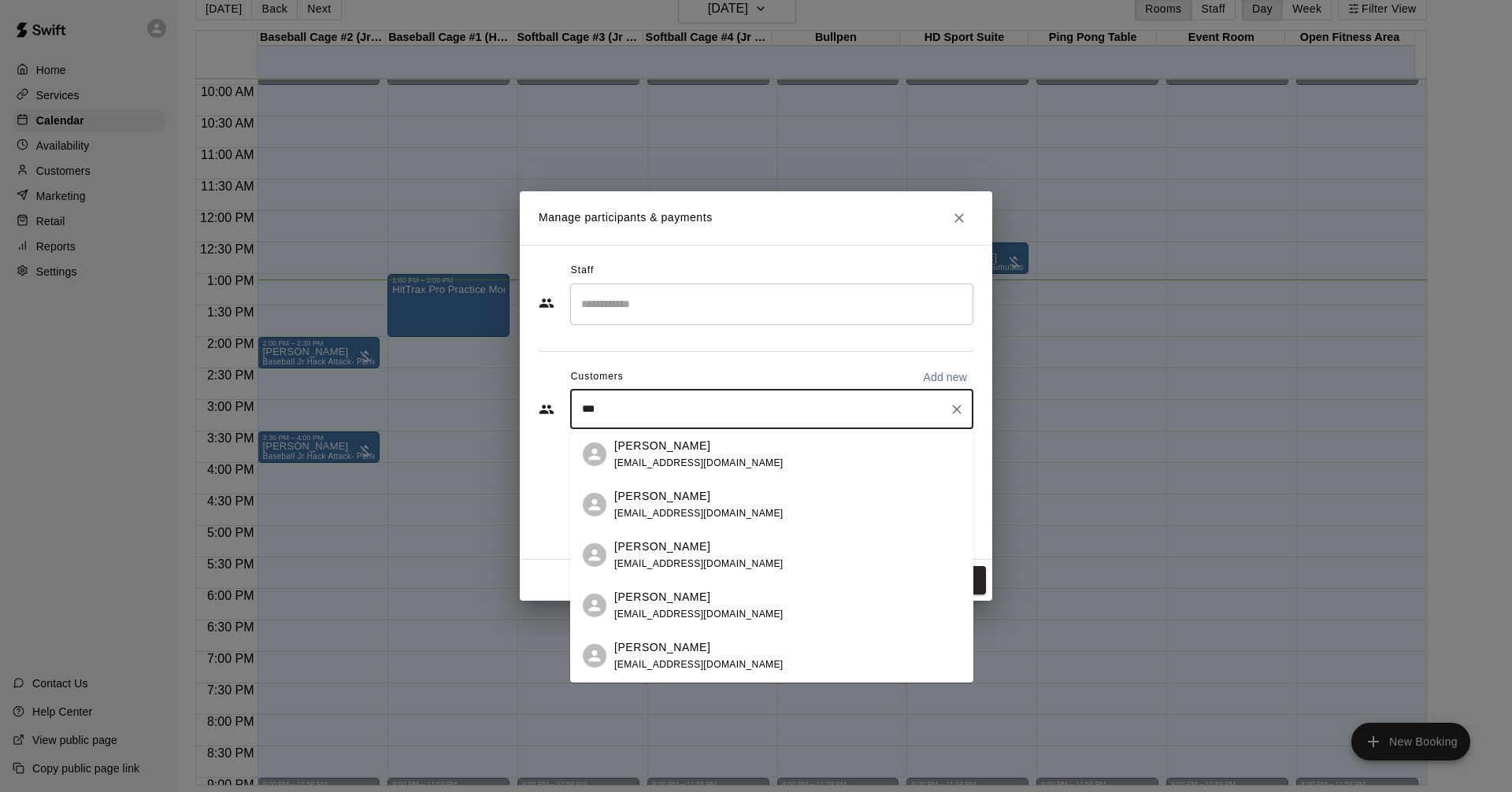
click at [741, 657] on div "Jacob Dickson beckyh_16@hotmail.com" at bounding box center [787, 657] width 346 height 34
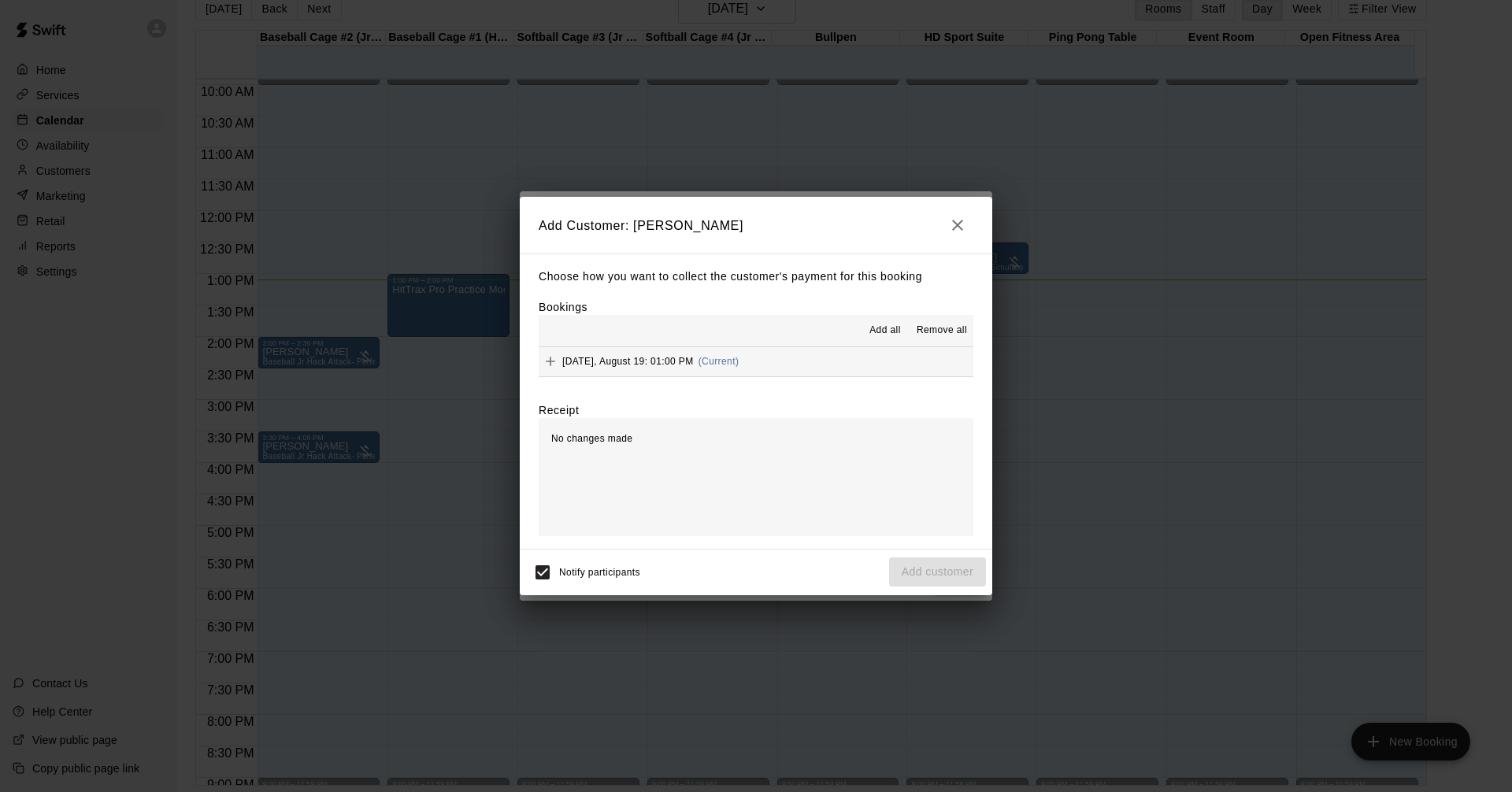
click at [883, 322] on button "Add all" at bounding box center [885, 330] width 51 height 25
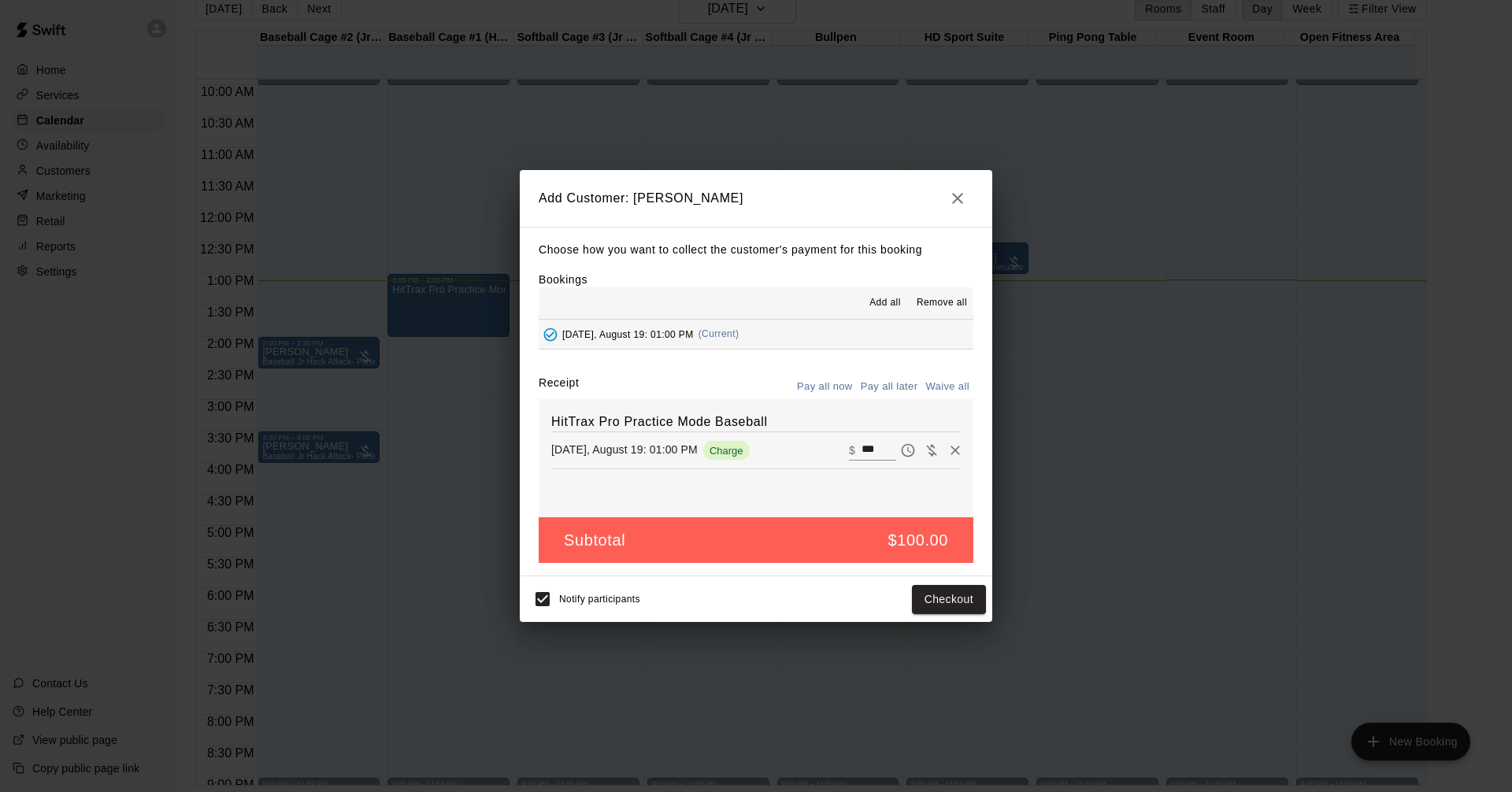
click at [871, 385] on button "Pay all later" at bounding box center [889, 388] width 65 height 24
click at [952, 600] on button "Add customer" at bounding box center [937, 599] width 97 height 29
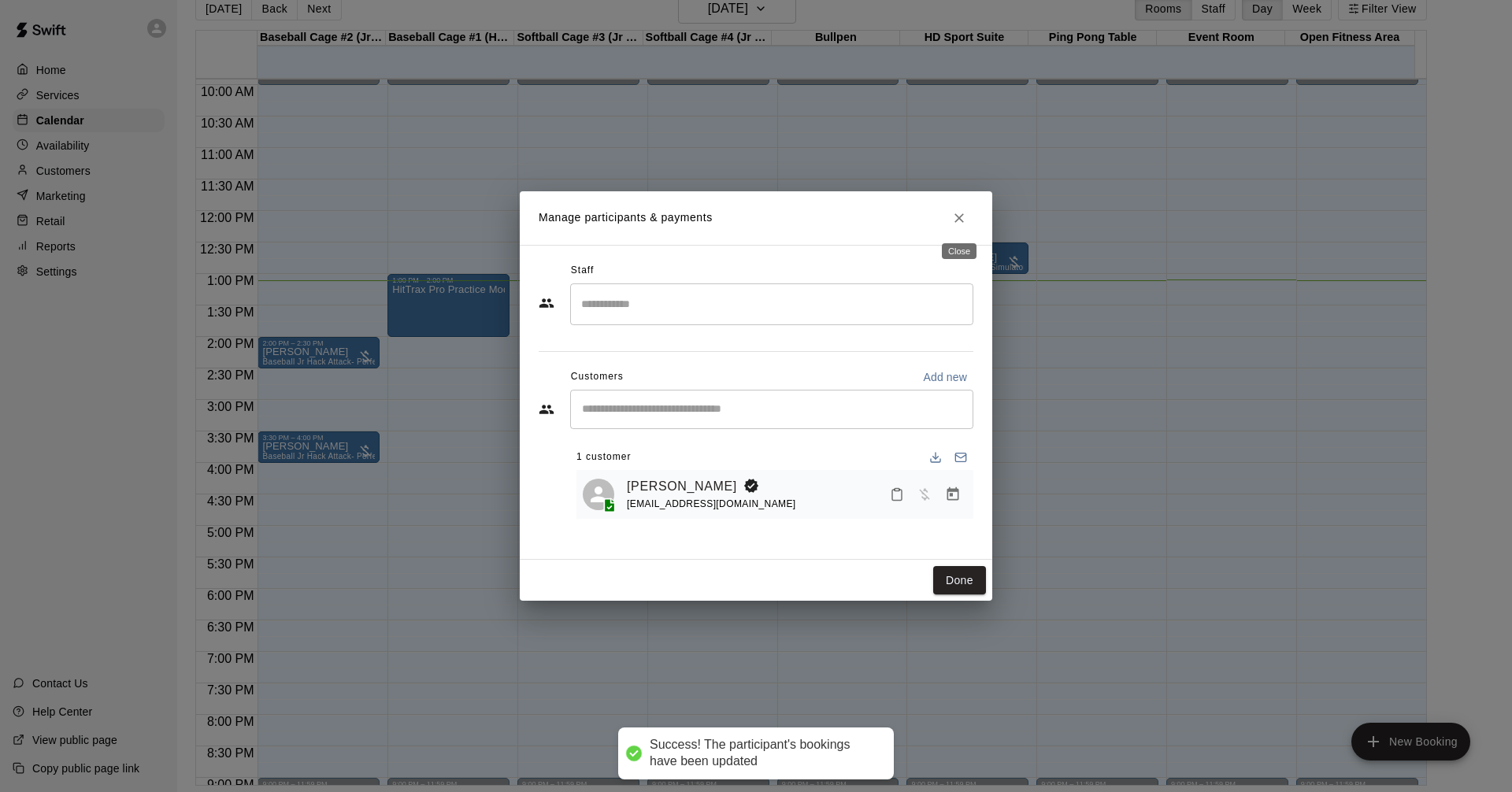
click at [960, 220] on icon "Close" at bounding box center [958, 218] width 16 height 16
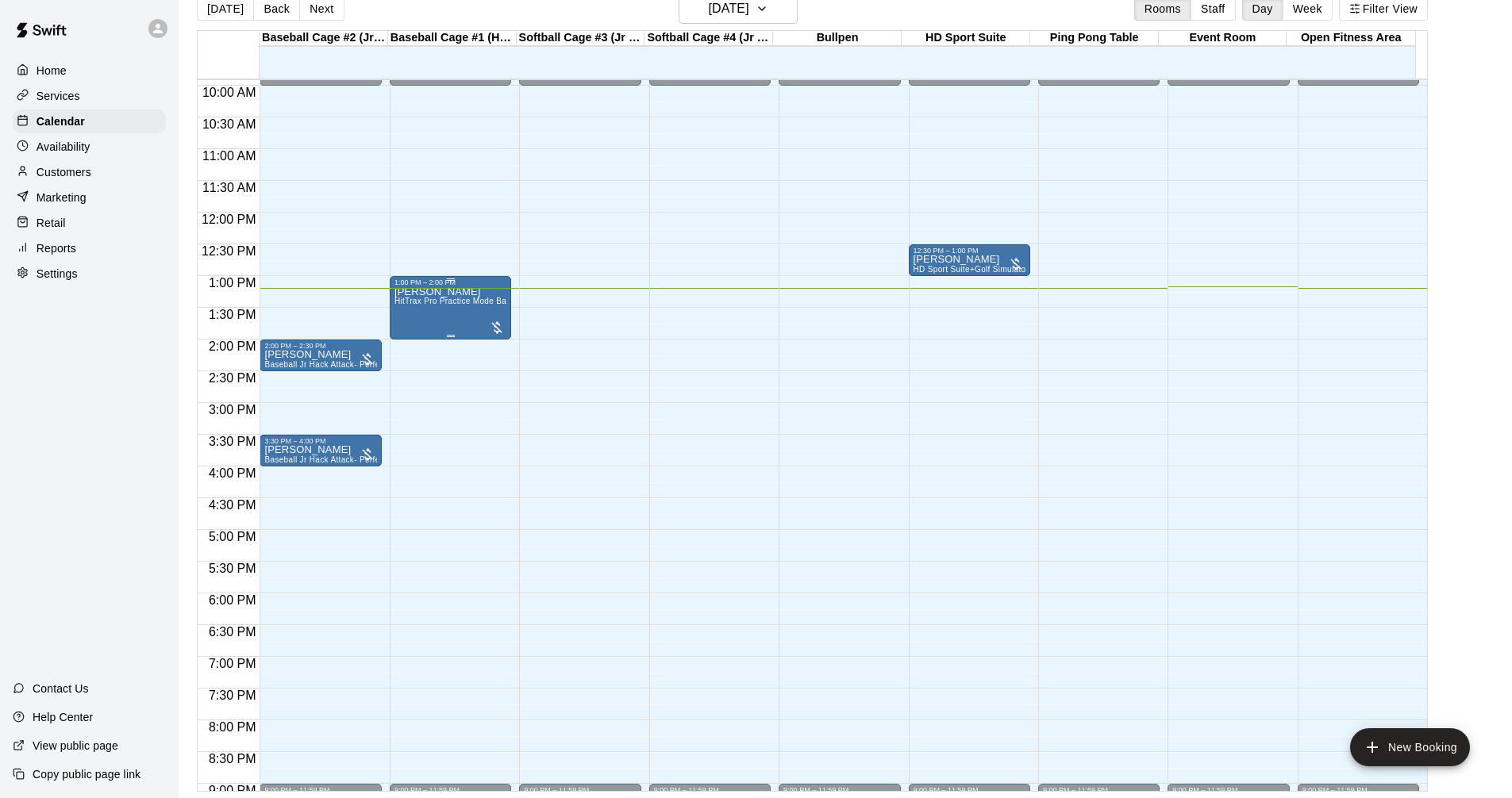
click at [458, 299] on span "HitTrax Pro Practice Mode Baseball" at bounding box center [461, 300] width 134 height 9
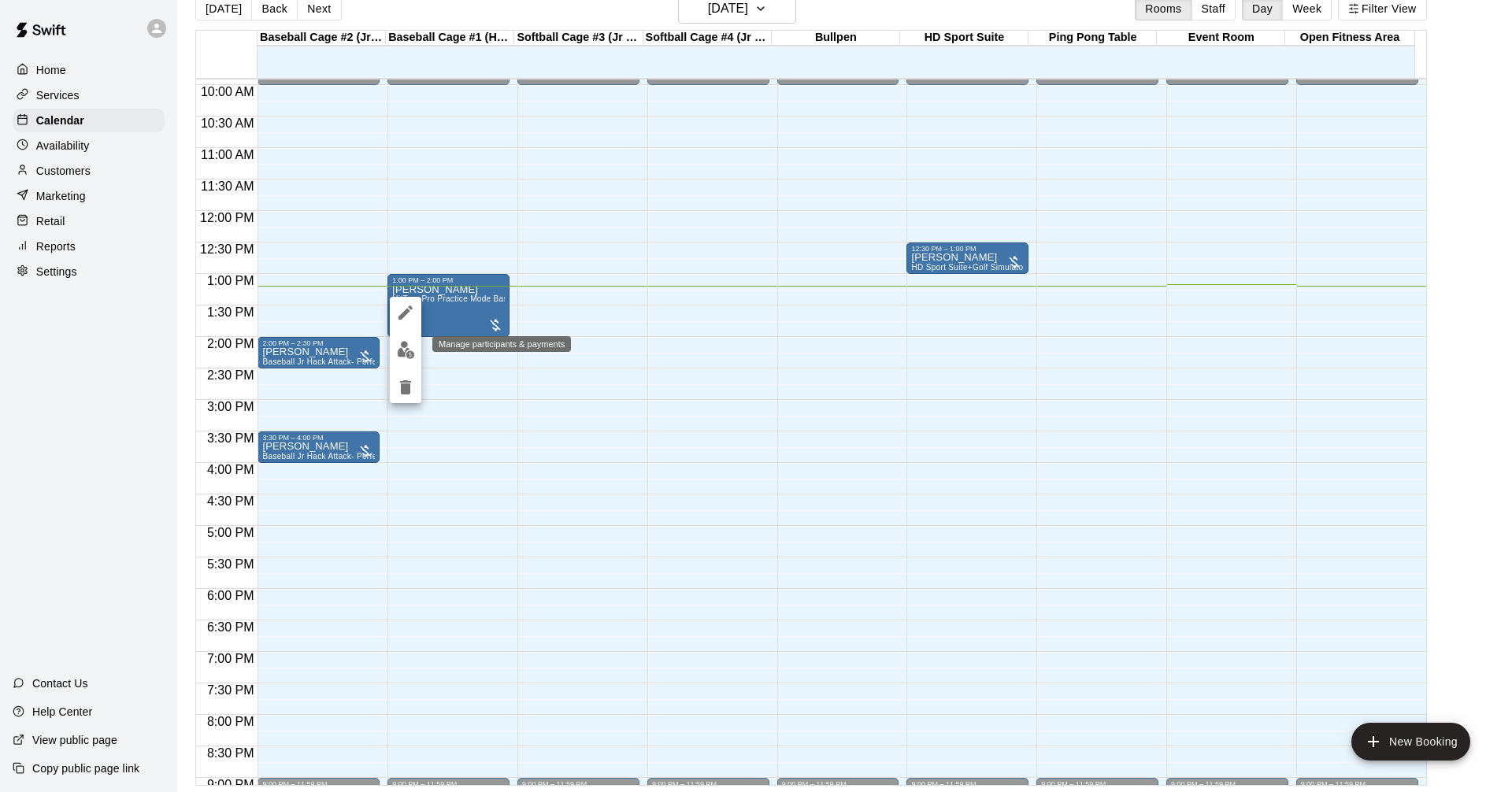
click at [404, 355] on img "edit" at bounding box center [405, 350] width 18 height 18
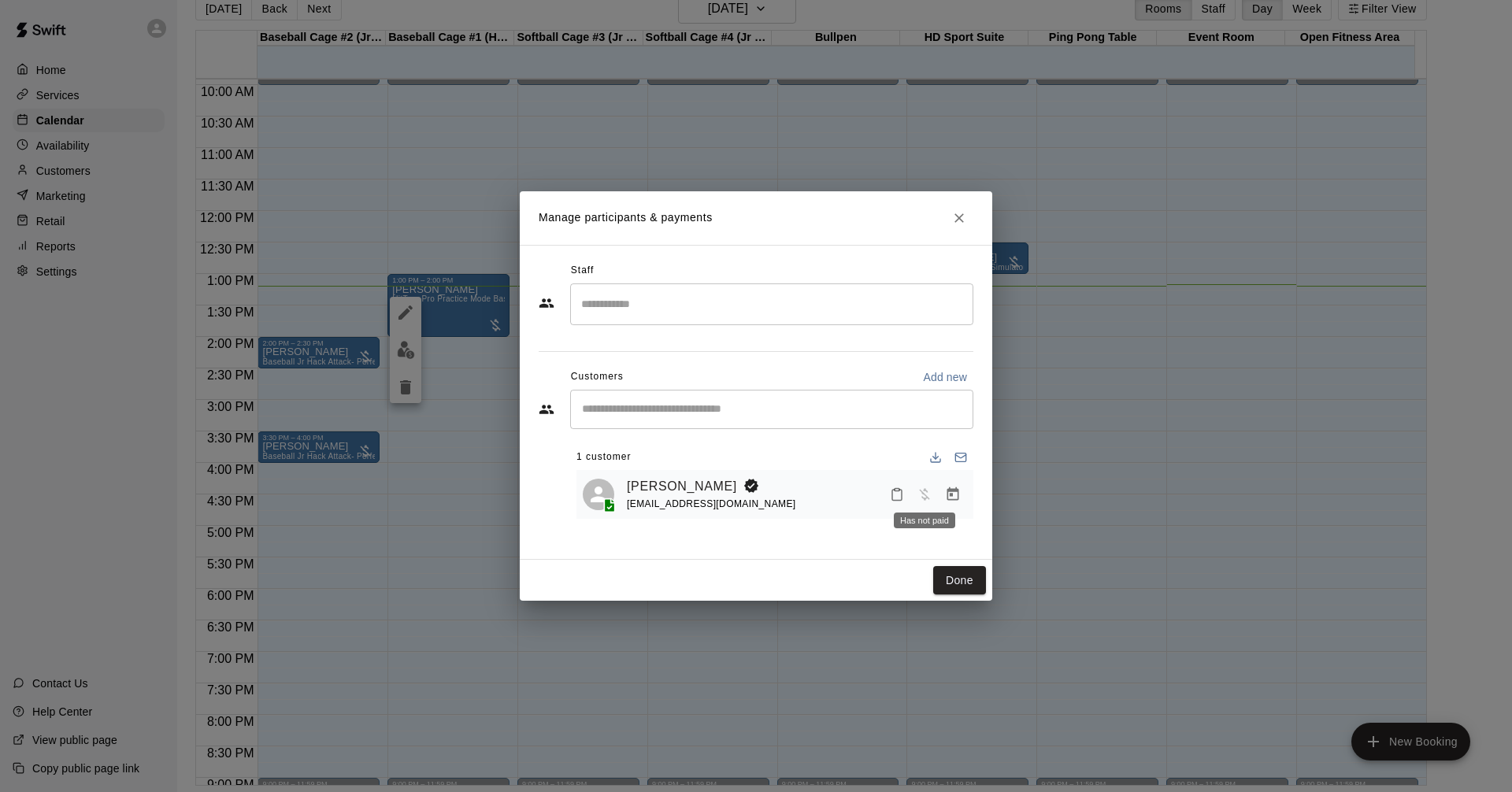
click at [923, 500] on span "Has not paid" at bounding box center [924, 493] width 28 height 13
click at [960, 493] on button "Manage bookings & payment" at bounding box center [953, 495] width 28 height 28
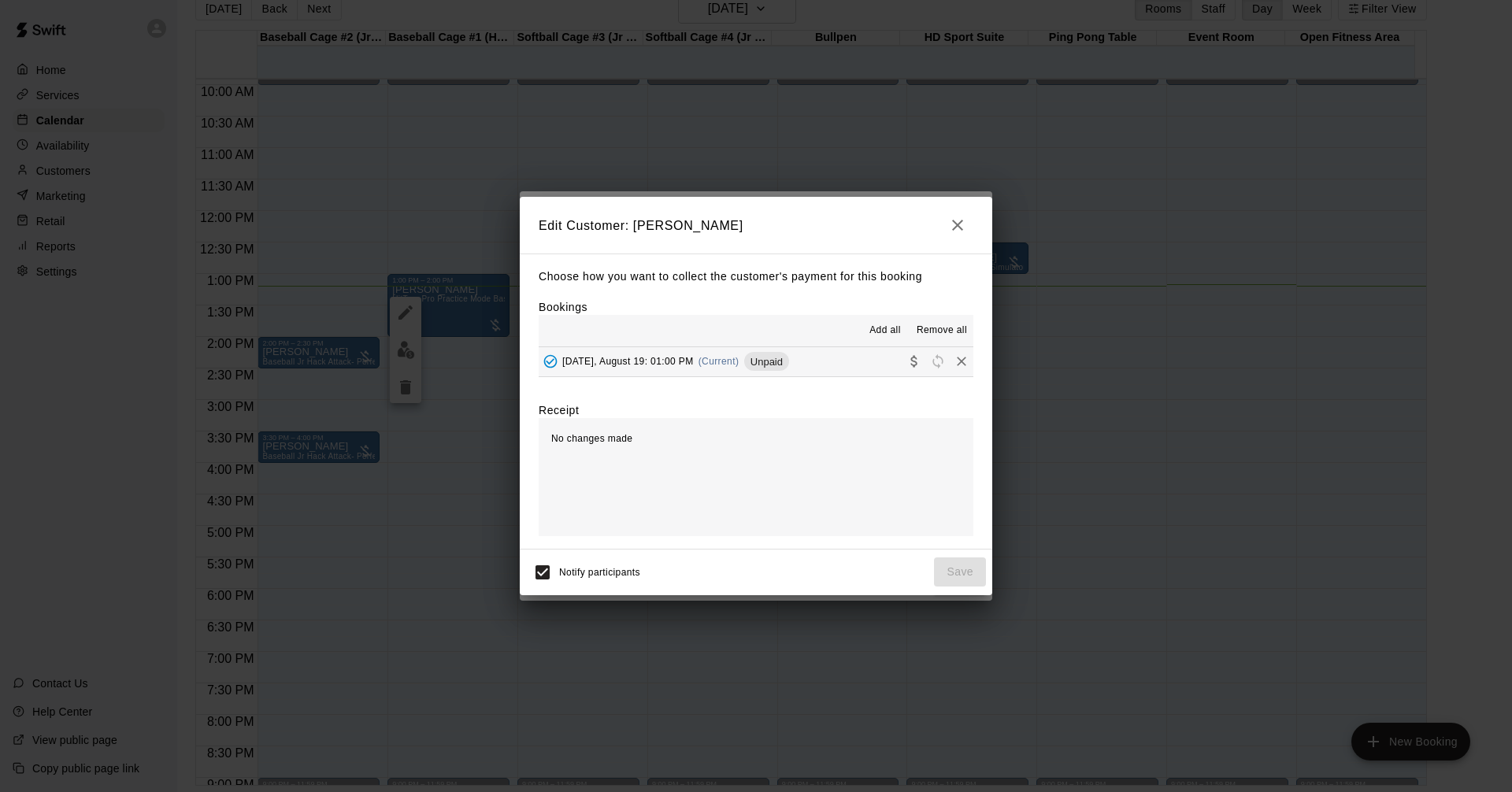
click at [894, 332] on span "Add all" at bounding box center [884, 330] width 31 height 16
click at [781, 365] on span "Unpaid" at bounding box center [766, 361] width 45 height 12
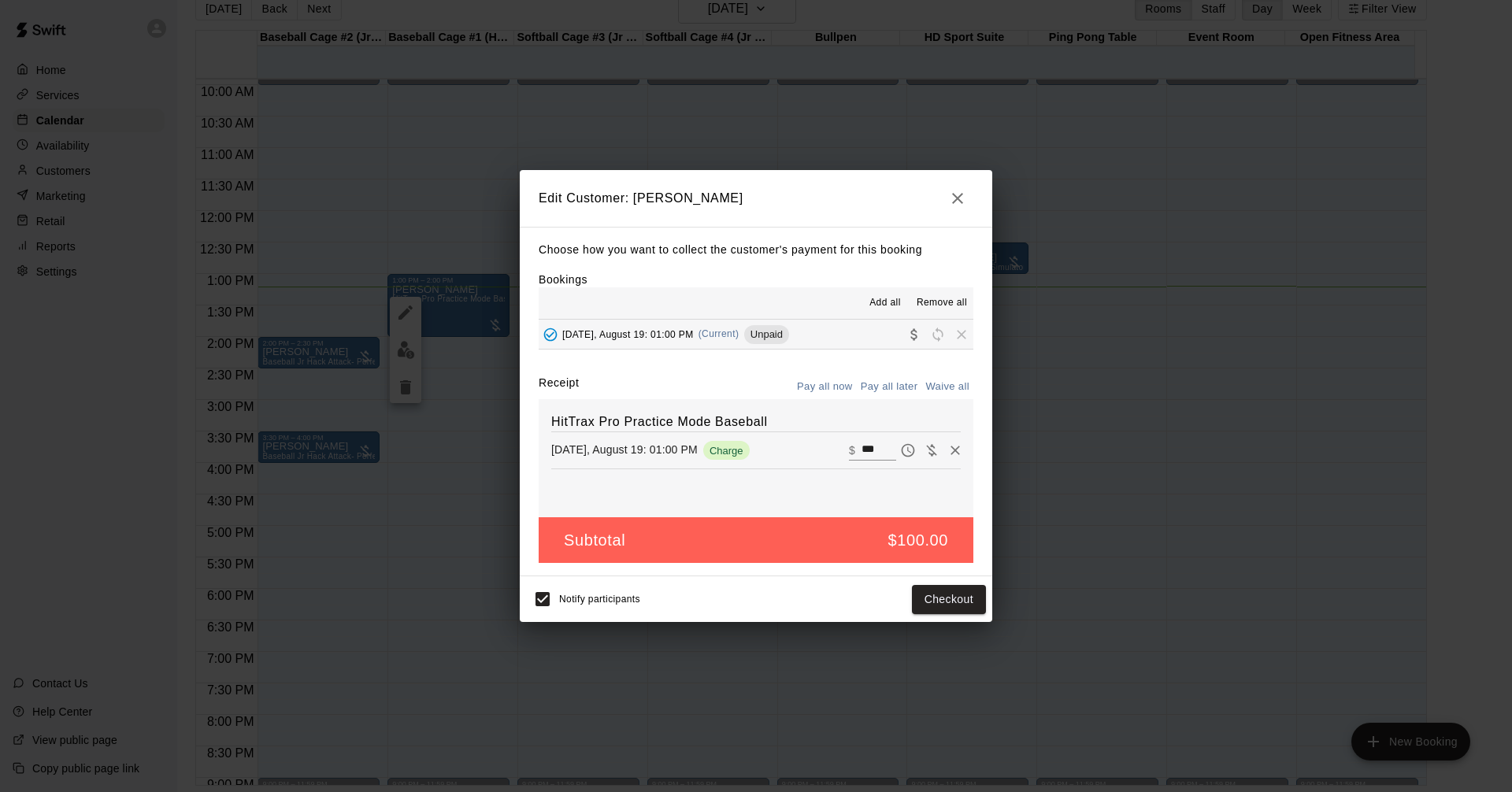
click at [962, 198] on icon "button" at bounding box center [957, 198] width 19 height 19
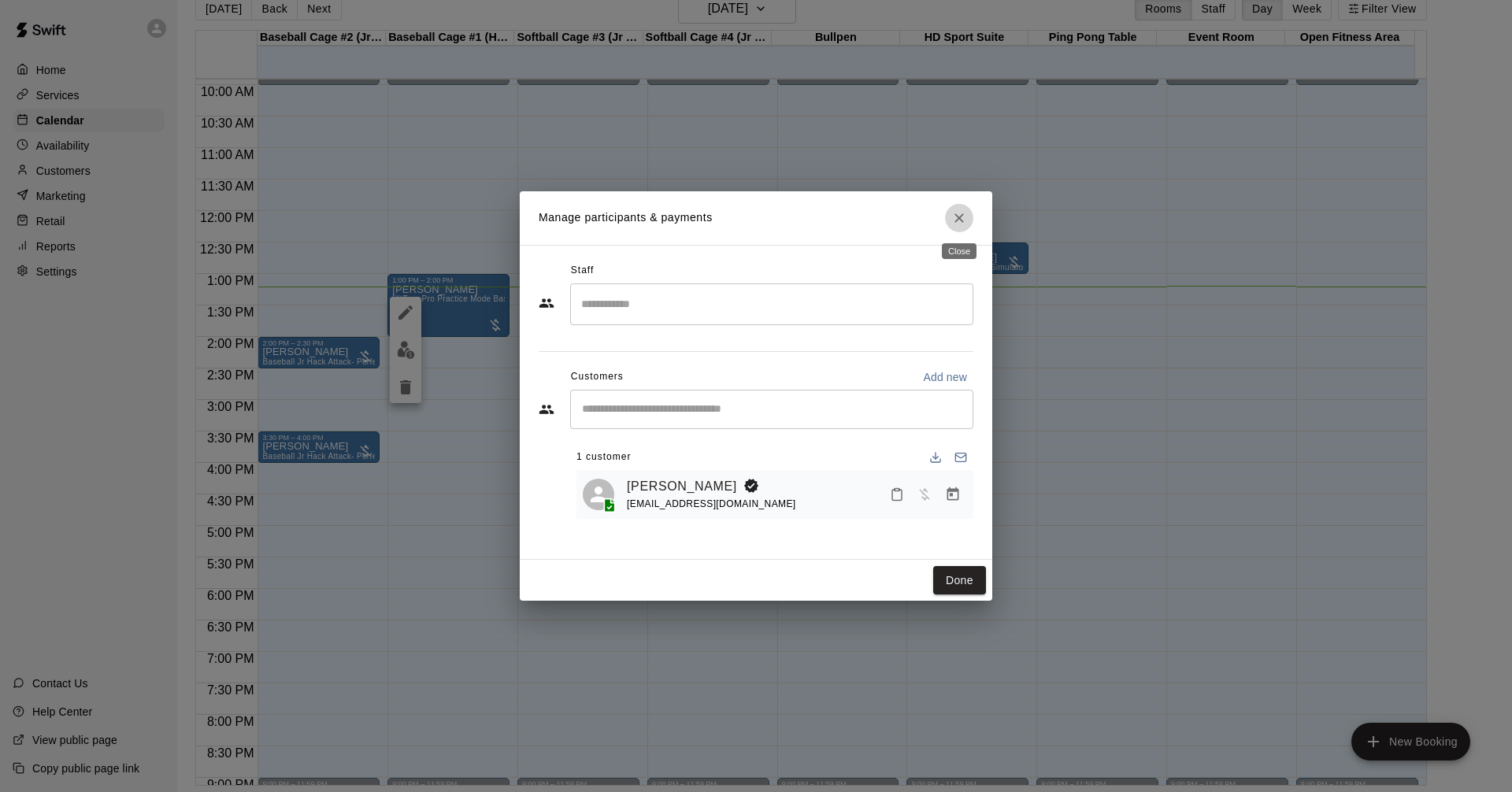
click at [967, 206] on button "Close" at bounding box center [959, 218] width 28 height 28
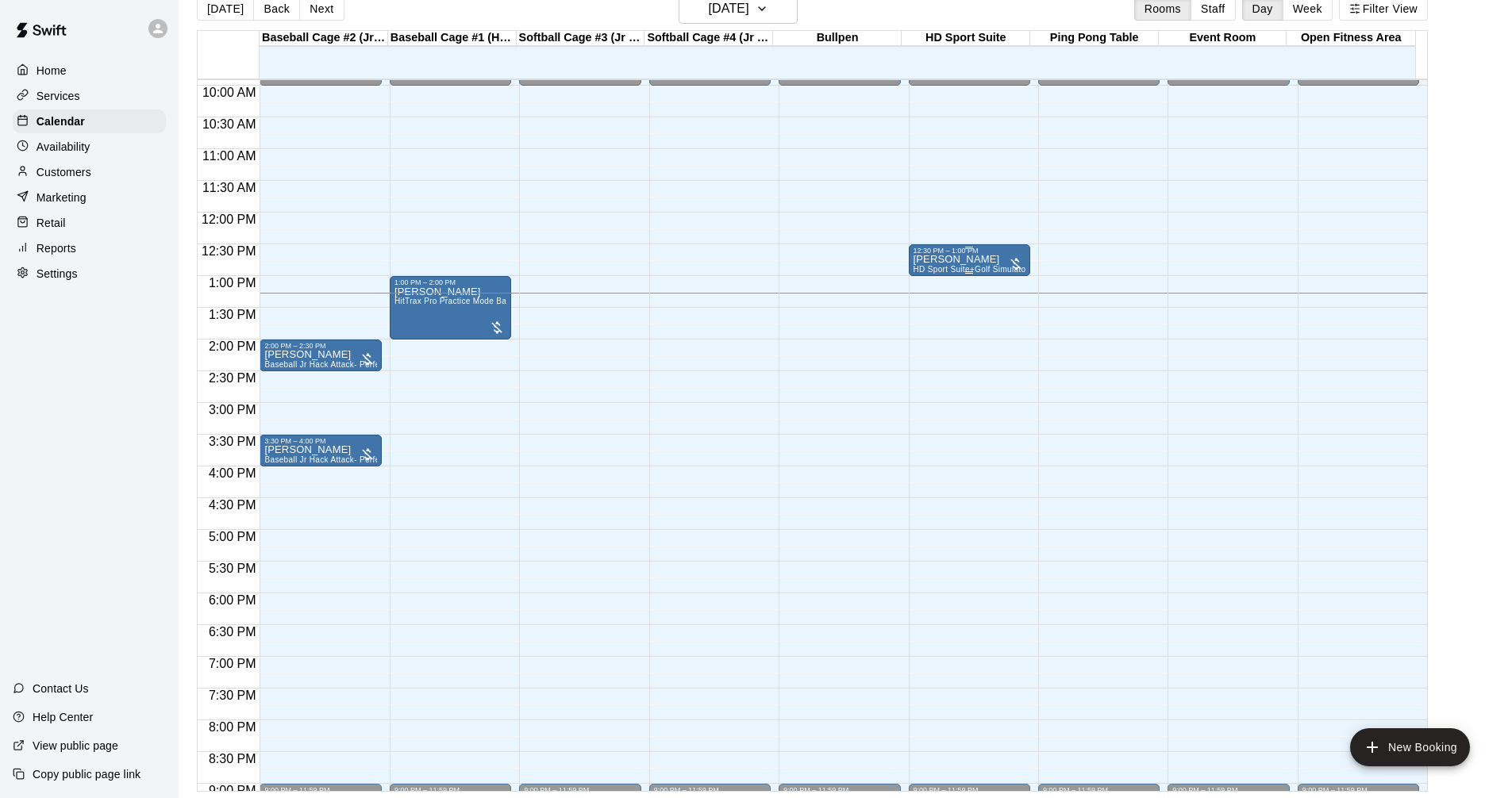
click at [944, 260] on p "[PERSON_NAME]" at bounding box center [970, 260] width 112 height 0
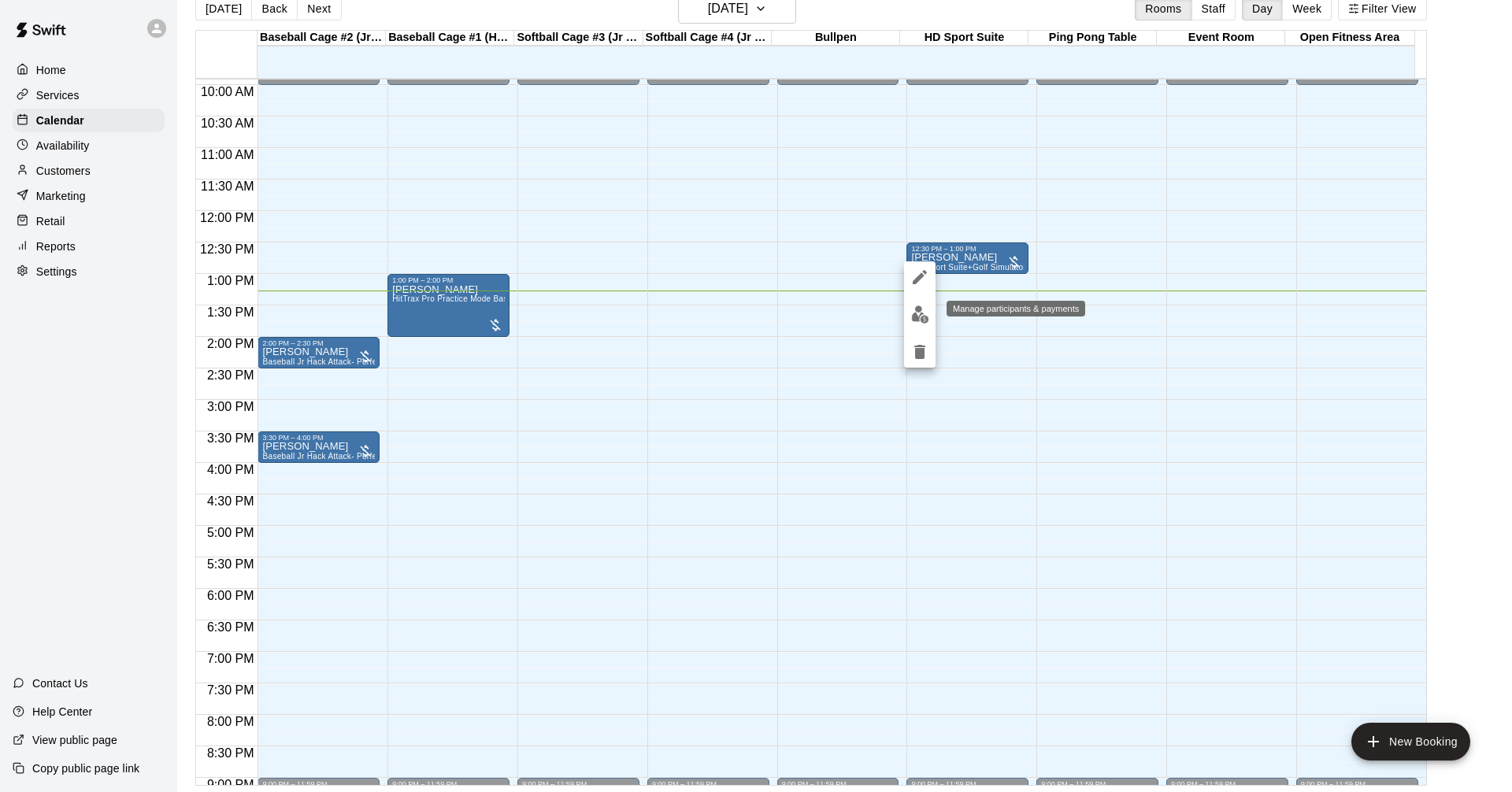
click at [916, 312] on img "edit" at bounding box center [920, 314] width 18 height 18
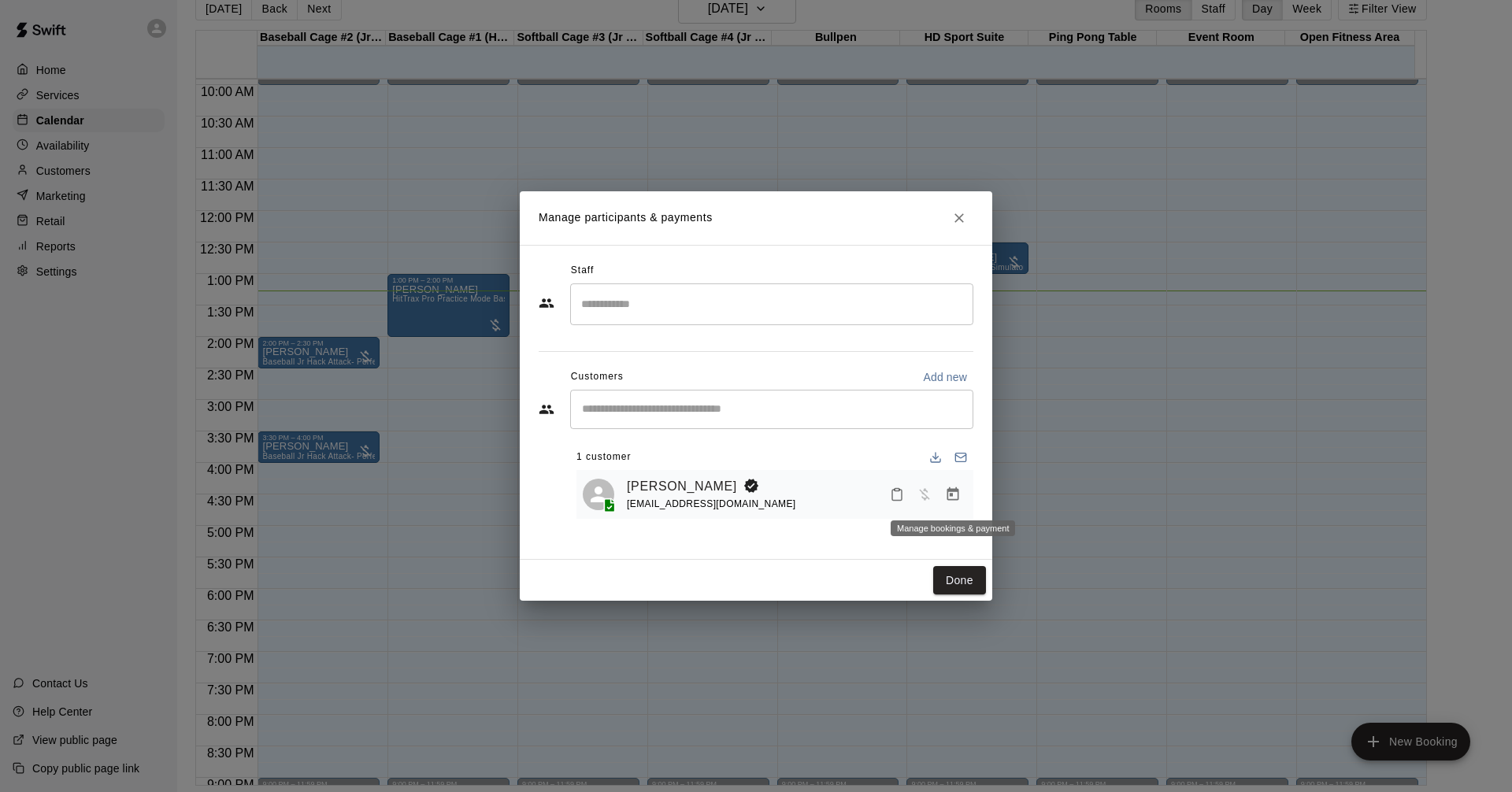
click at [951, 500] on icon "Manage bookings & payment" at bounding box center [953, 494] width 16 height 16
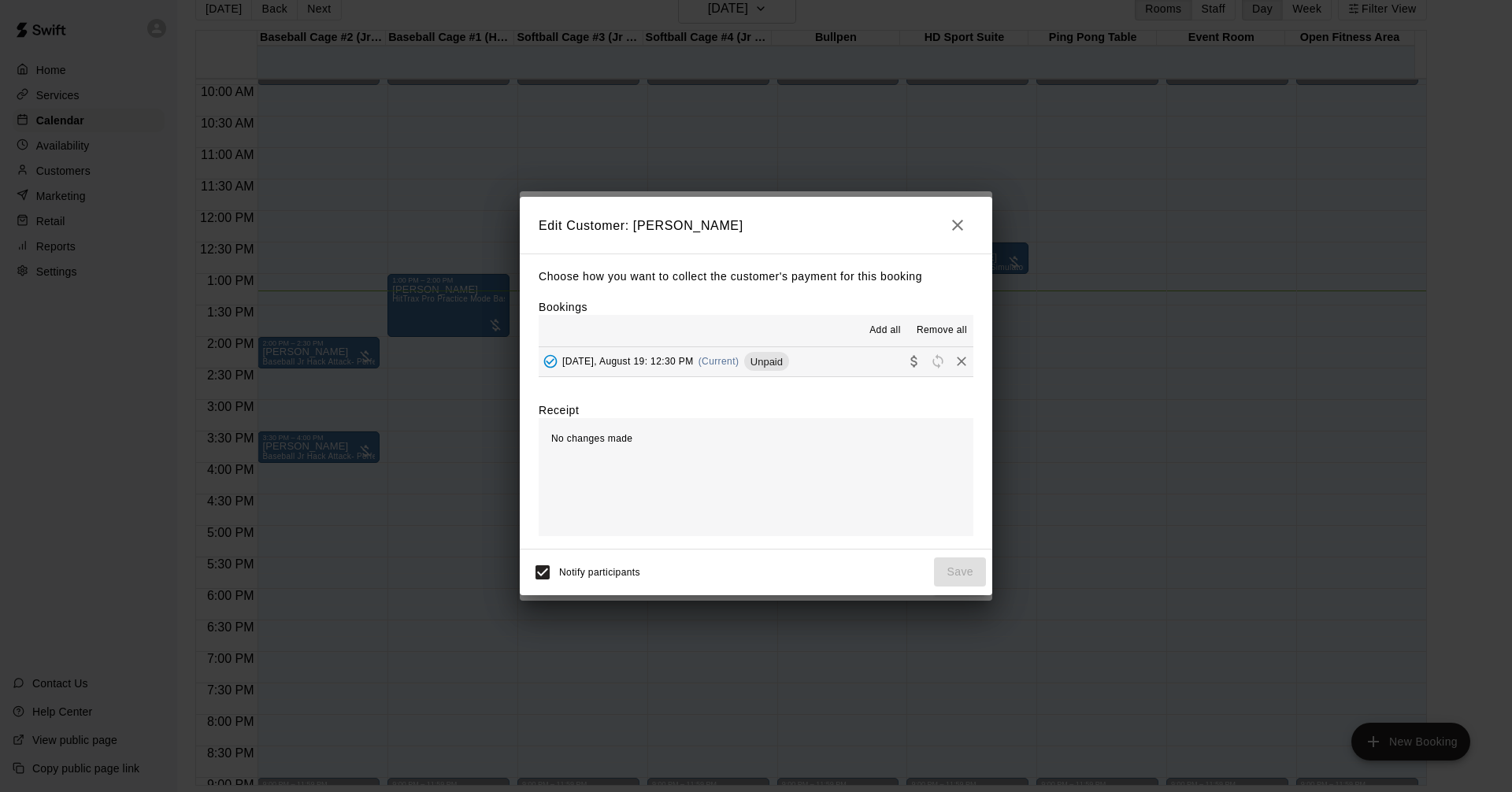
click at [772, 361] on span "Unpaid" at bounding box center [766, 361] width 45 height 12
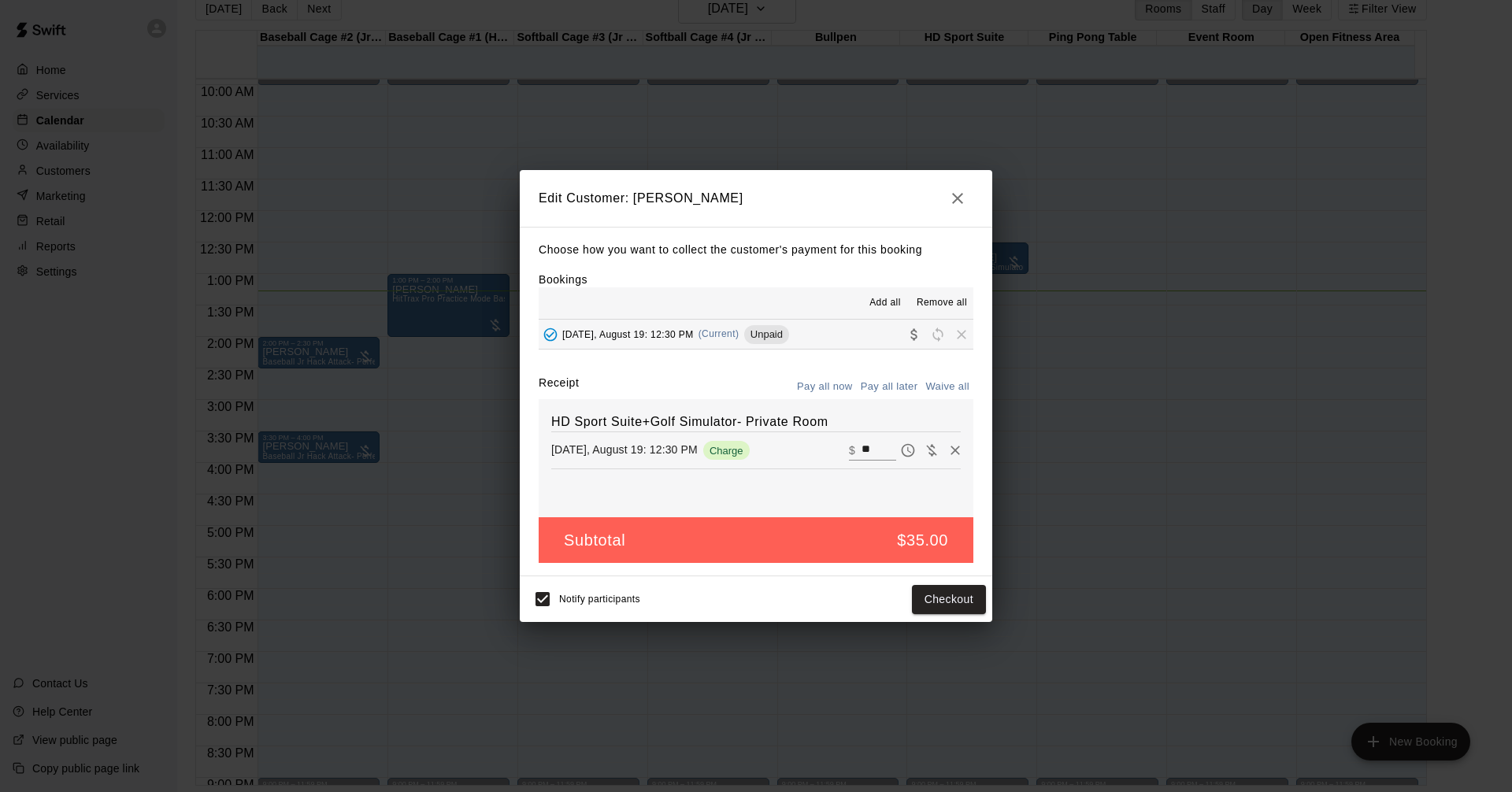
click at [965, 191] on icon "button" at bounding box center [957, 198] width 19 height 19
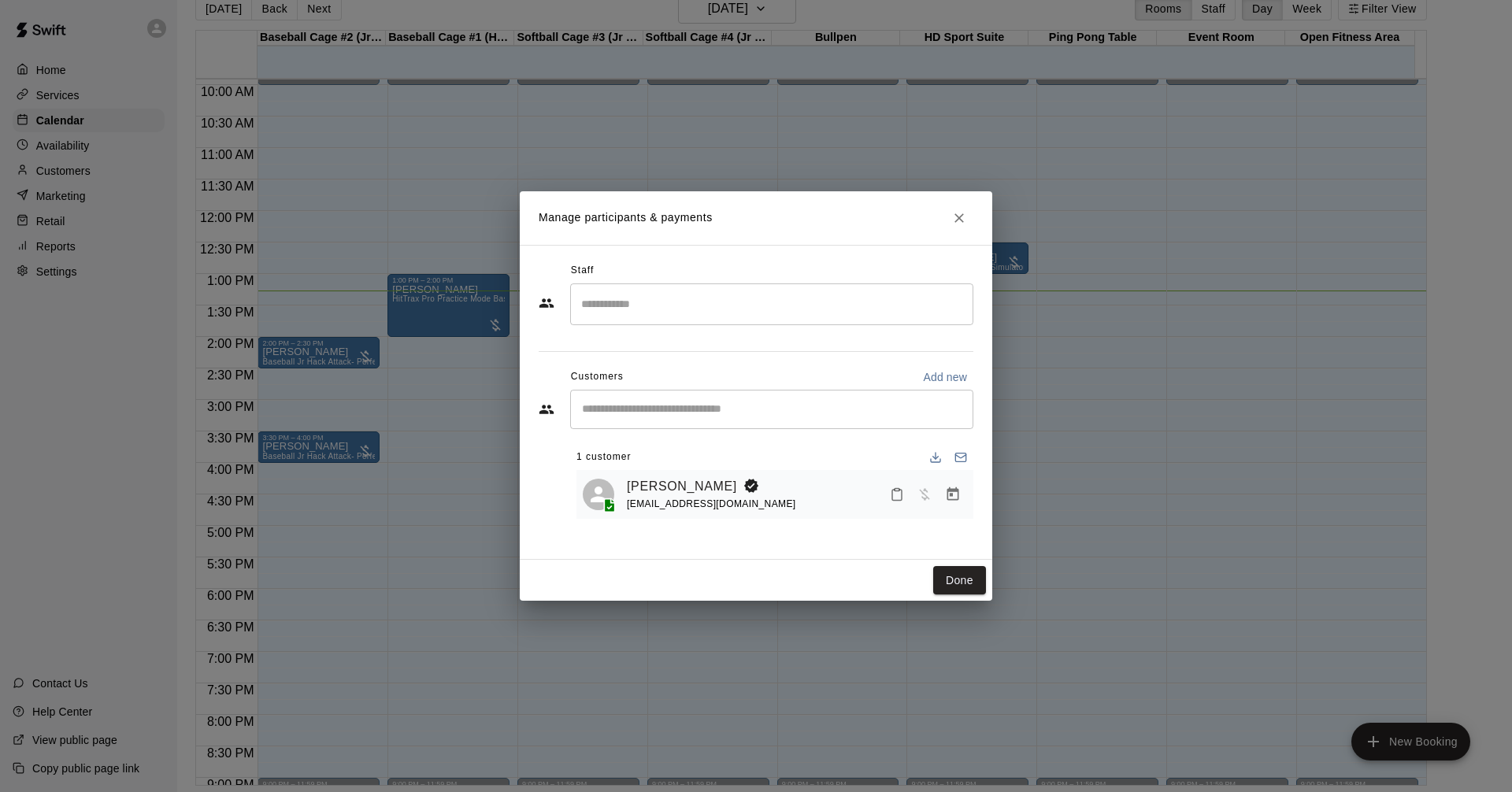
click at [980, 225] on h2 "Manage participants & payments" at bounding box center [756, 217] width 472 height 54
click at [967, 227] on button "Close" at bounding box center [959, 218] width 28 height 28
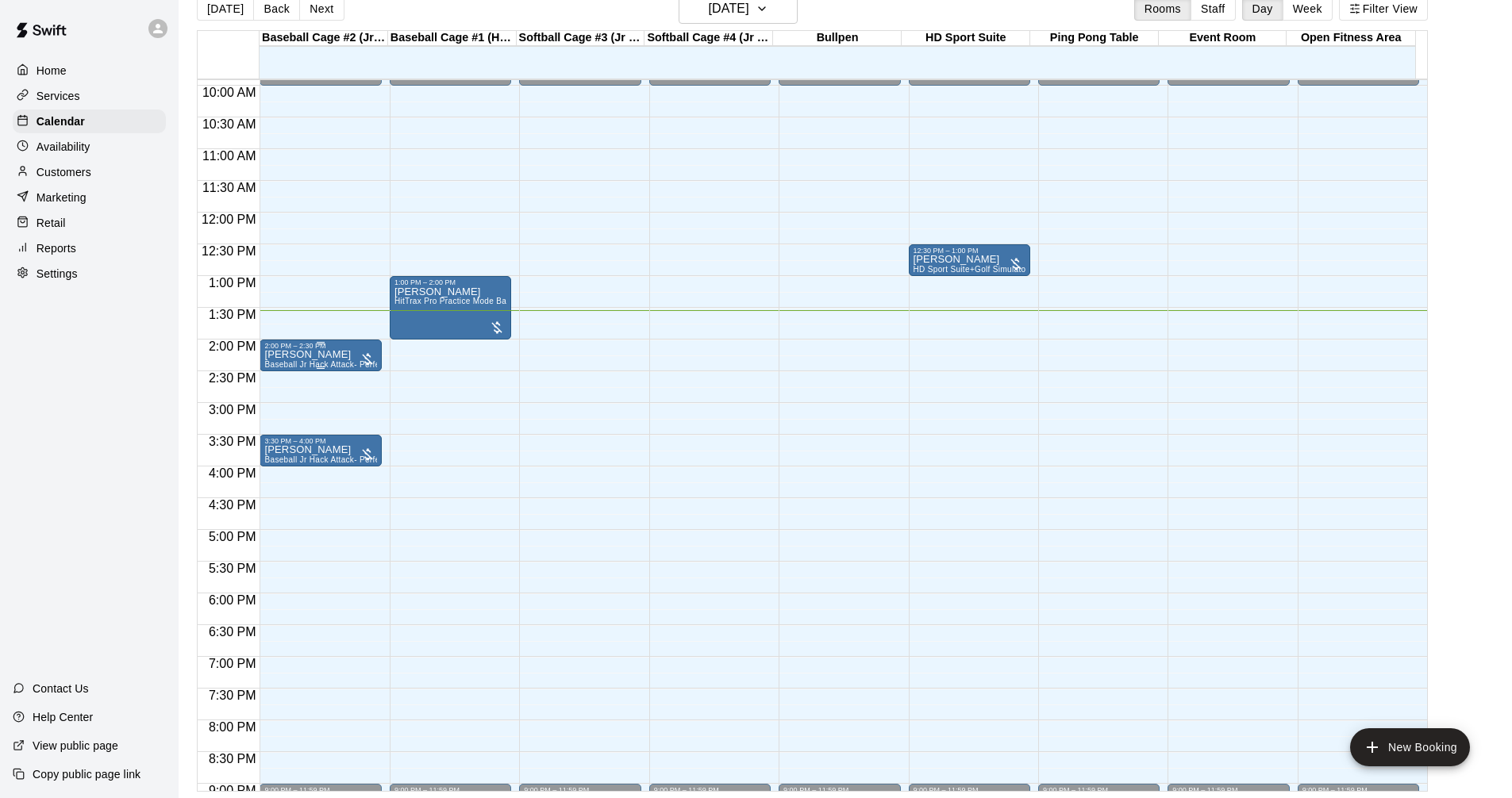
click at [359, 354] on div at bounding box center [367, 359] width 16 height 16
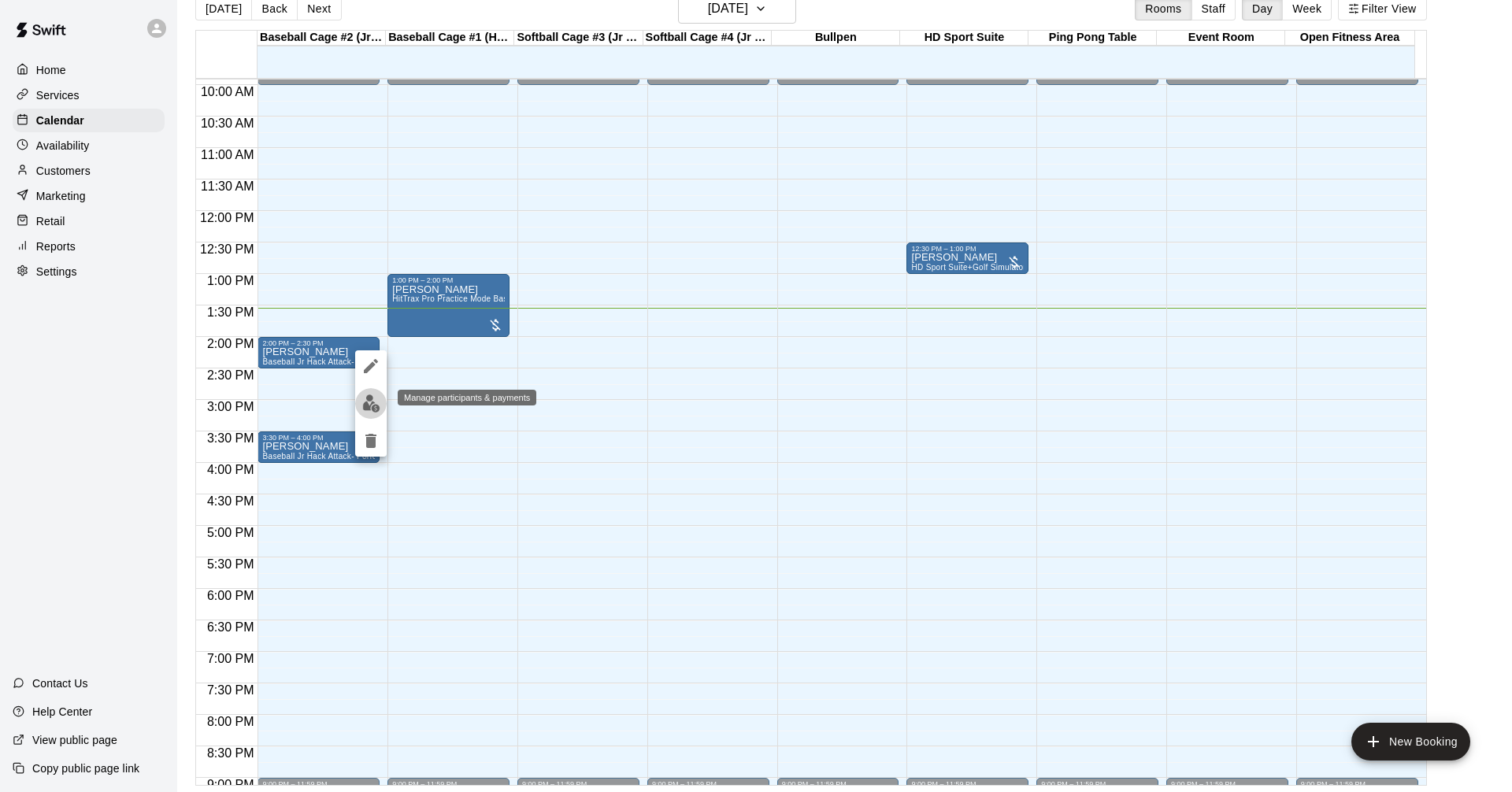
click at [376, 407] on img "edit" at bounding box center [370, 403] width 18 height 18
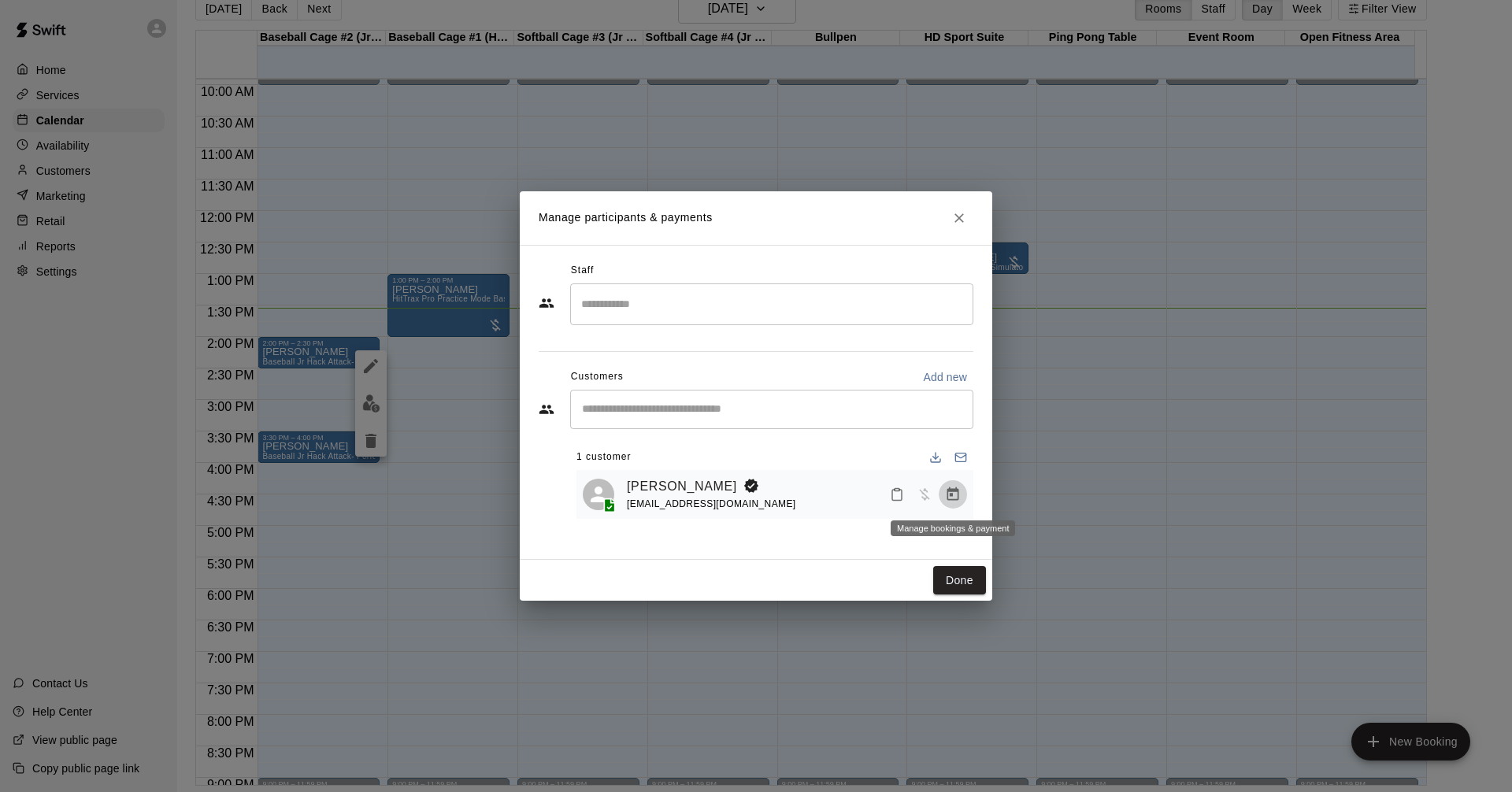
click at [951, 496] on icon "Manage bookings & payment" at bounding box center [953, 494] width 12 height 13
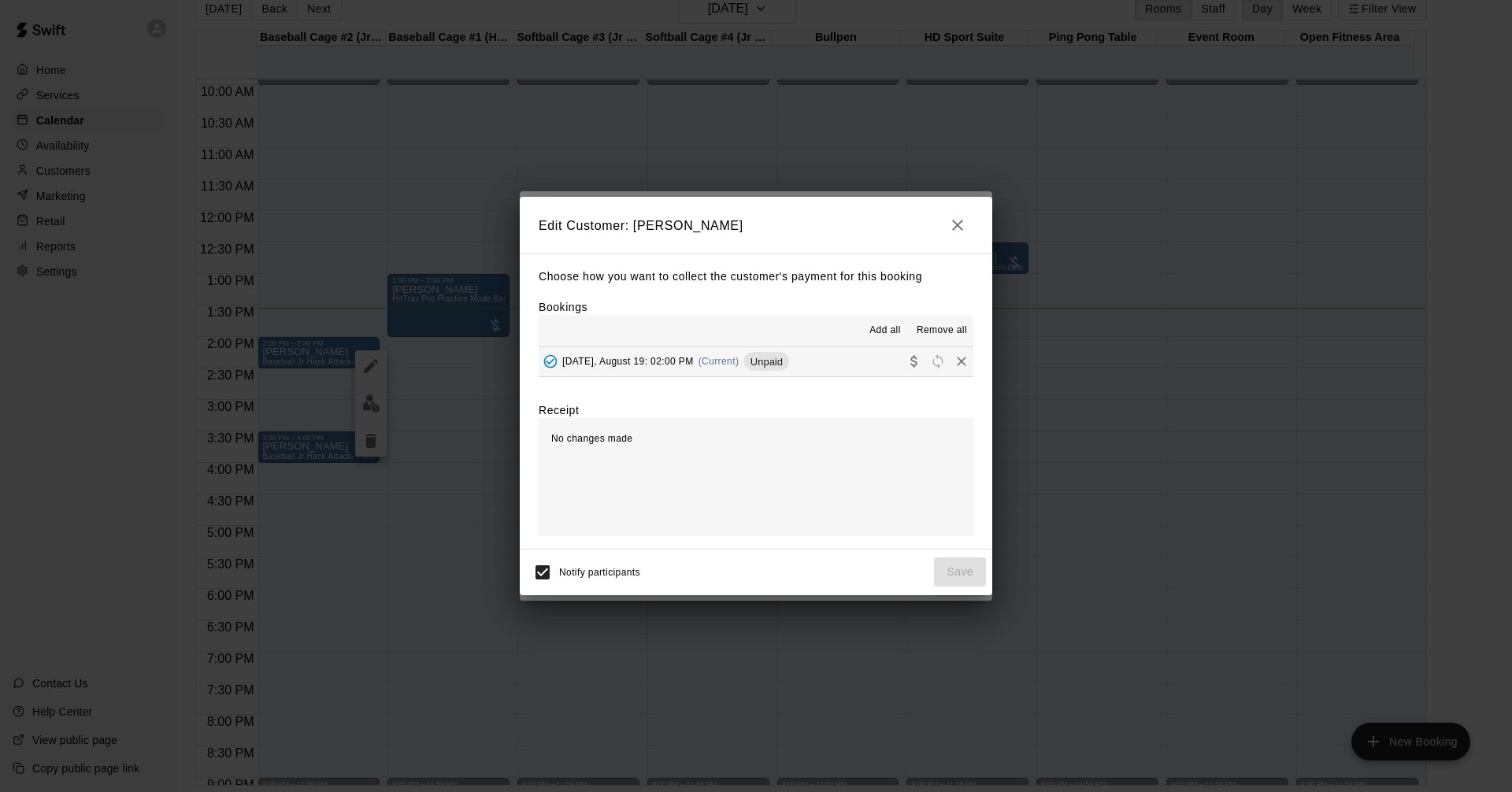
click at [785, 363] on span "Unpaid" at bounding box center [766, 361] width 45 height 12
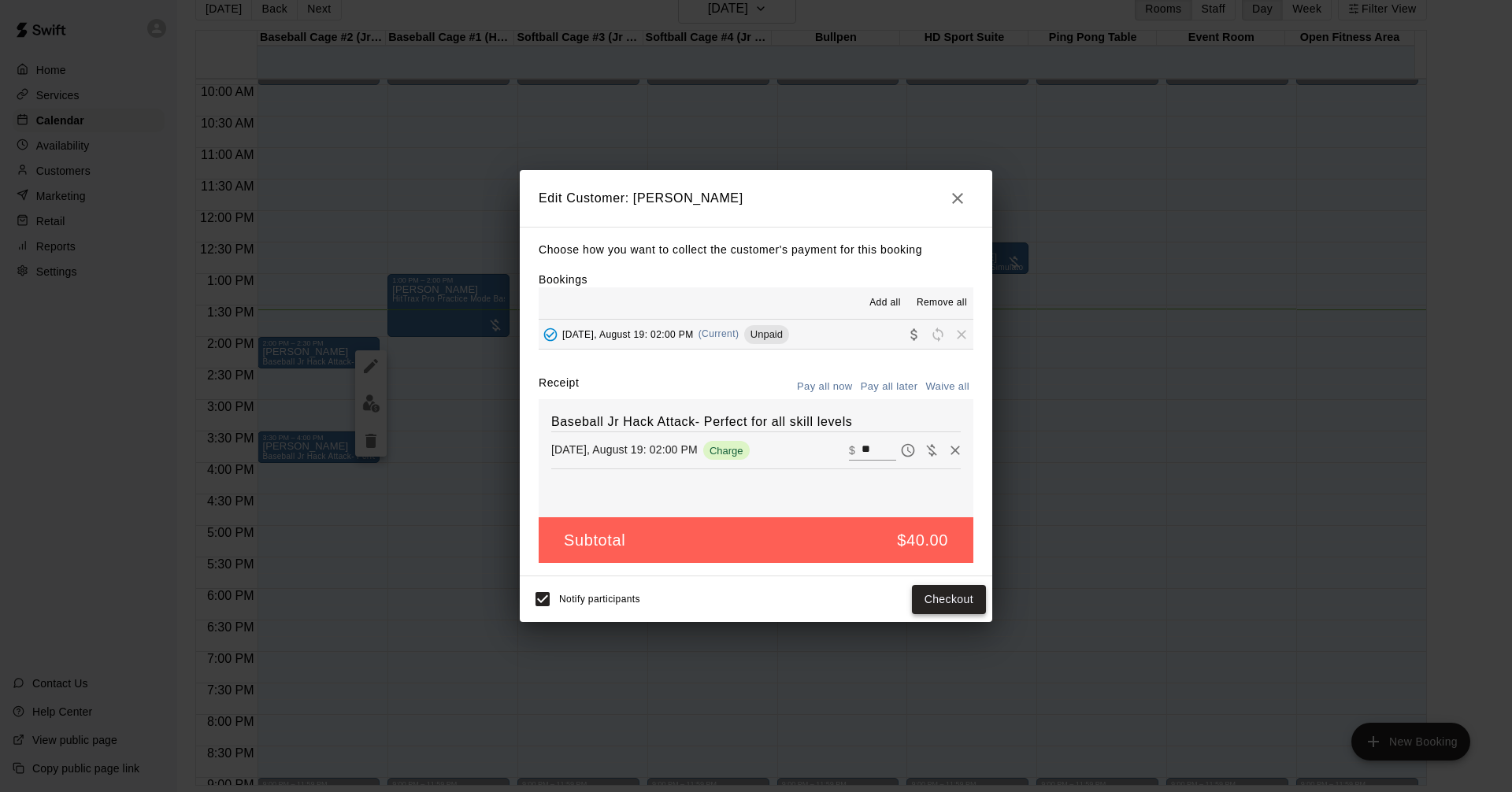
click at [940, 603] on button "Checkout" at bounding box center [949, 599] width 74 height 29
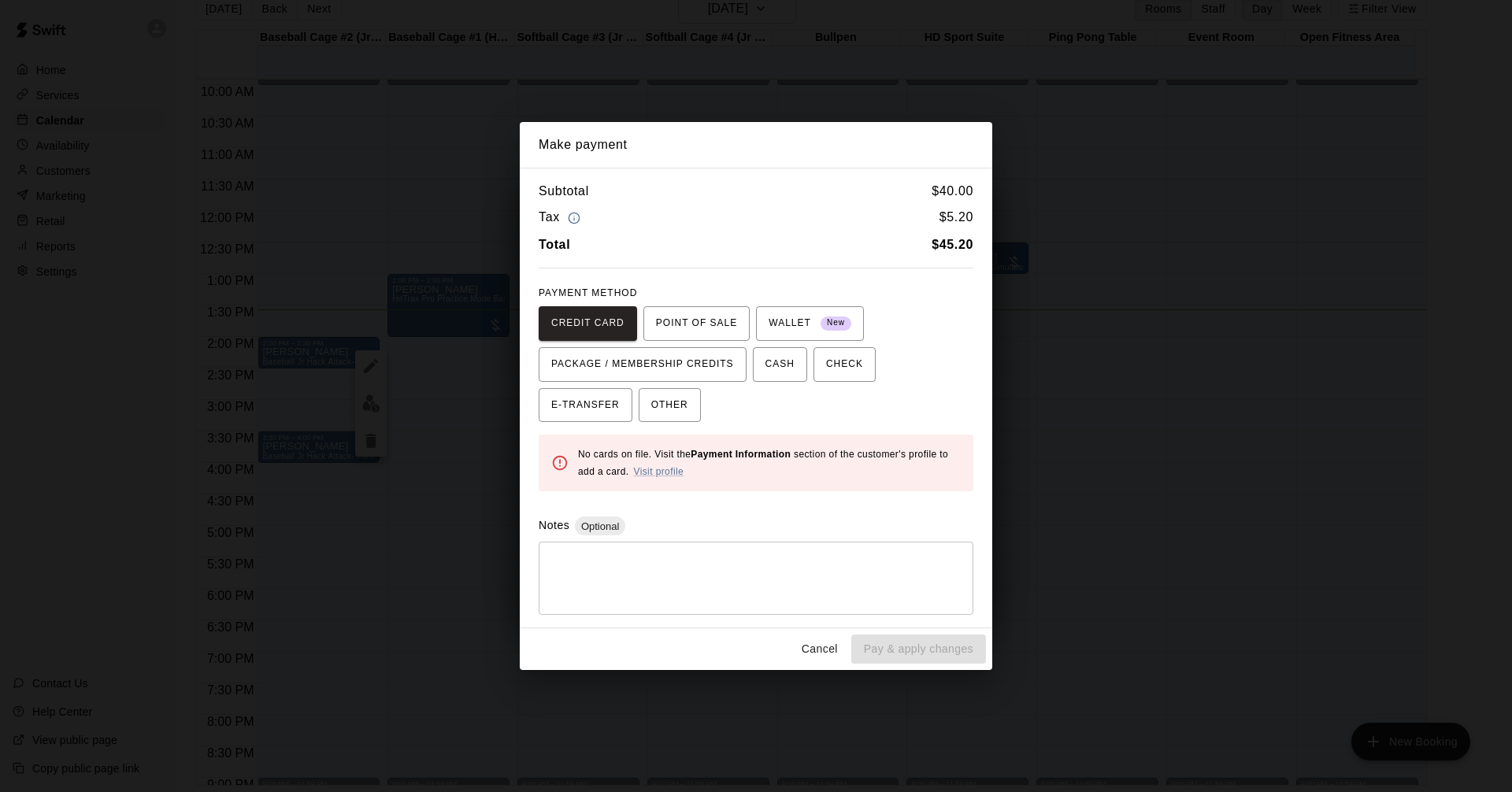
click at [805, 642] on button "Cancel" at bounding box center [820, 649] width 51 height 29
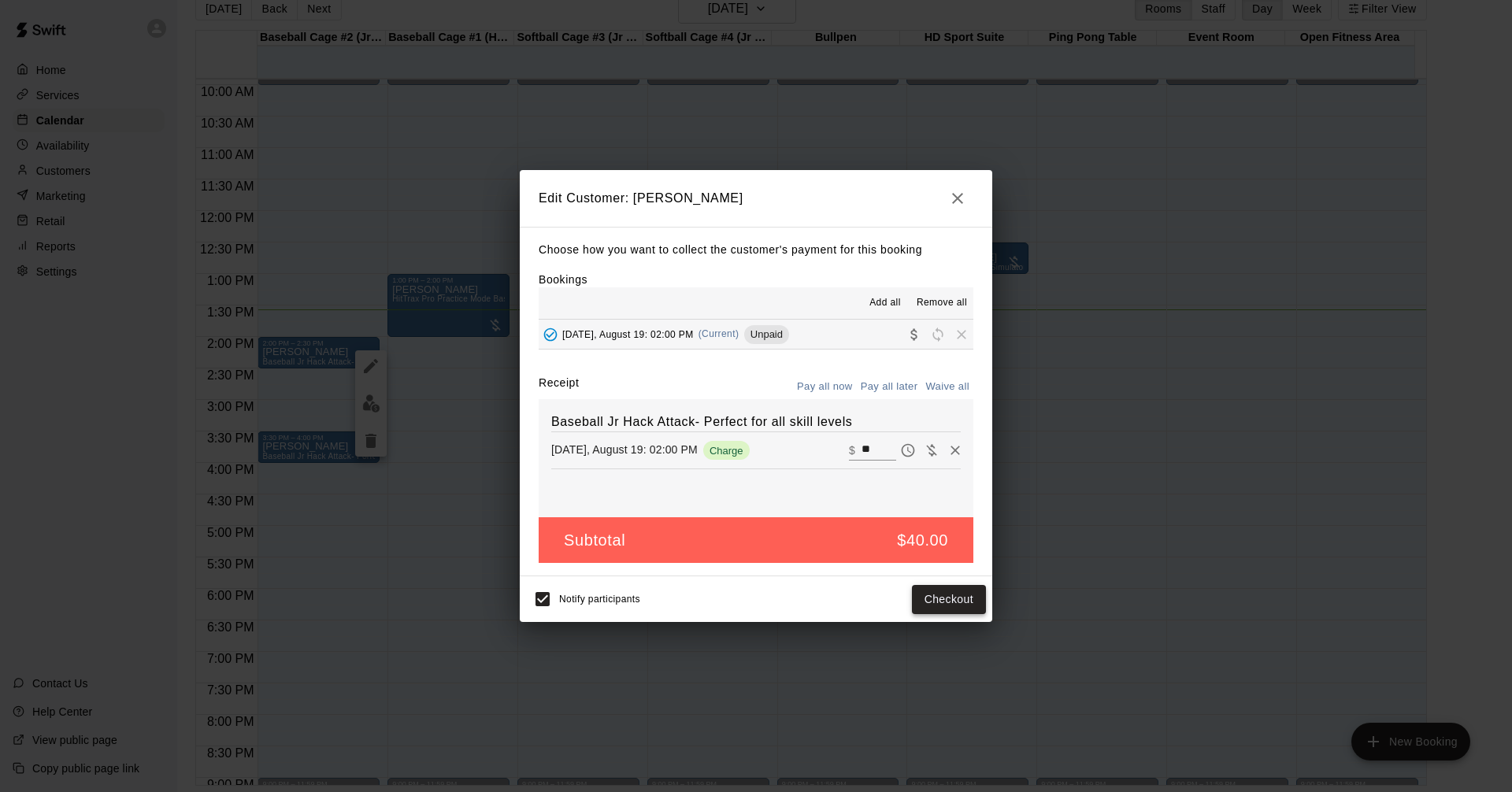
click at [955, 594] on button "Checkout" at bounding box center [949, 599] width 74 height 29
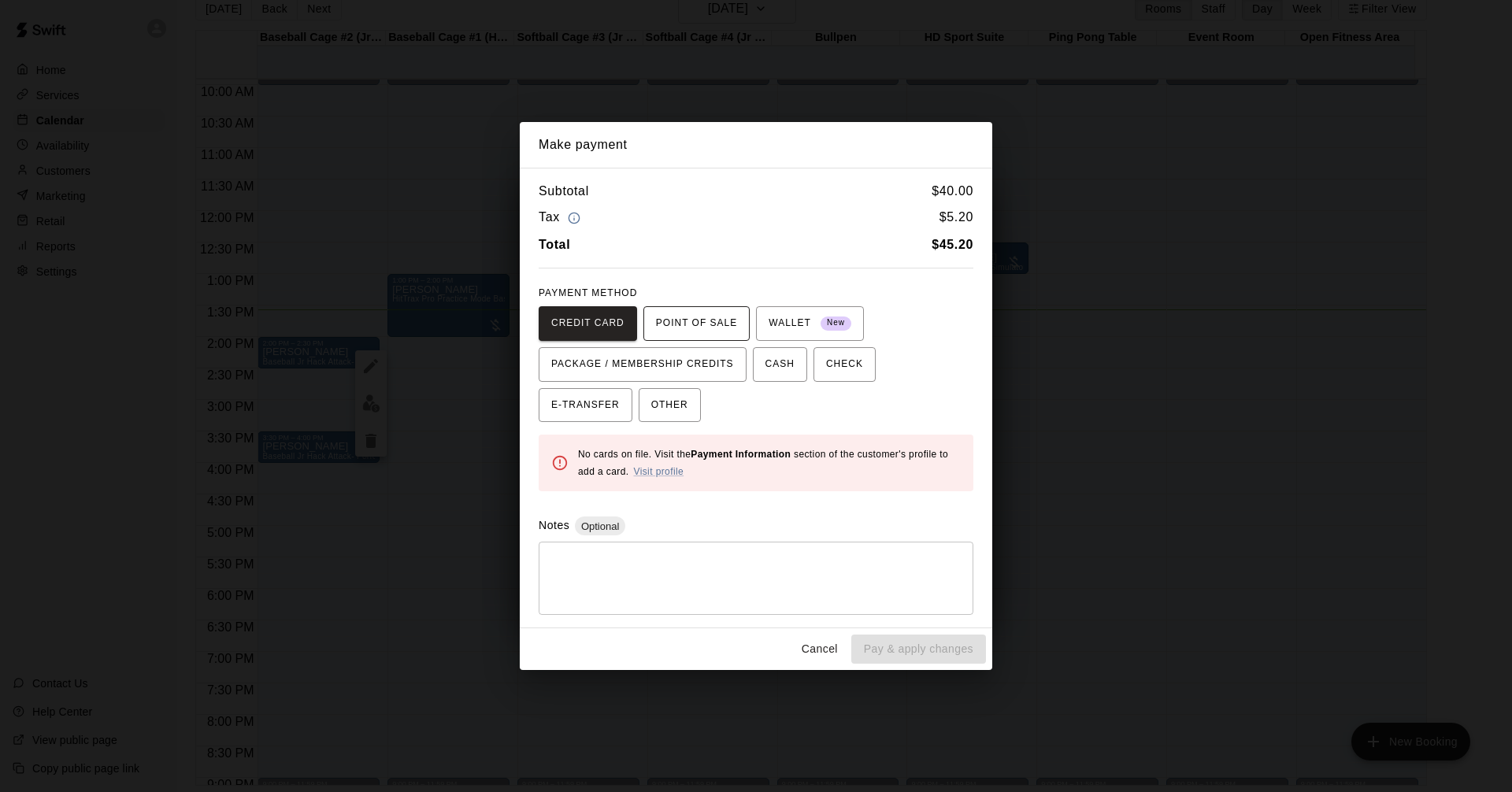
click at [688, 319] on span "POINT OF SALE" at bounding box center [696, 324] width 81 height 25
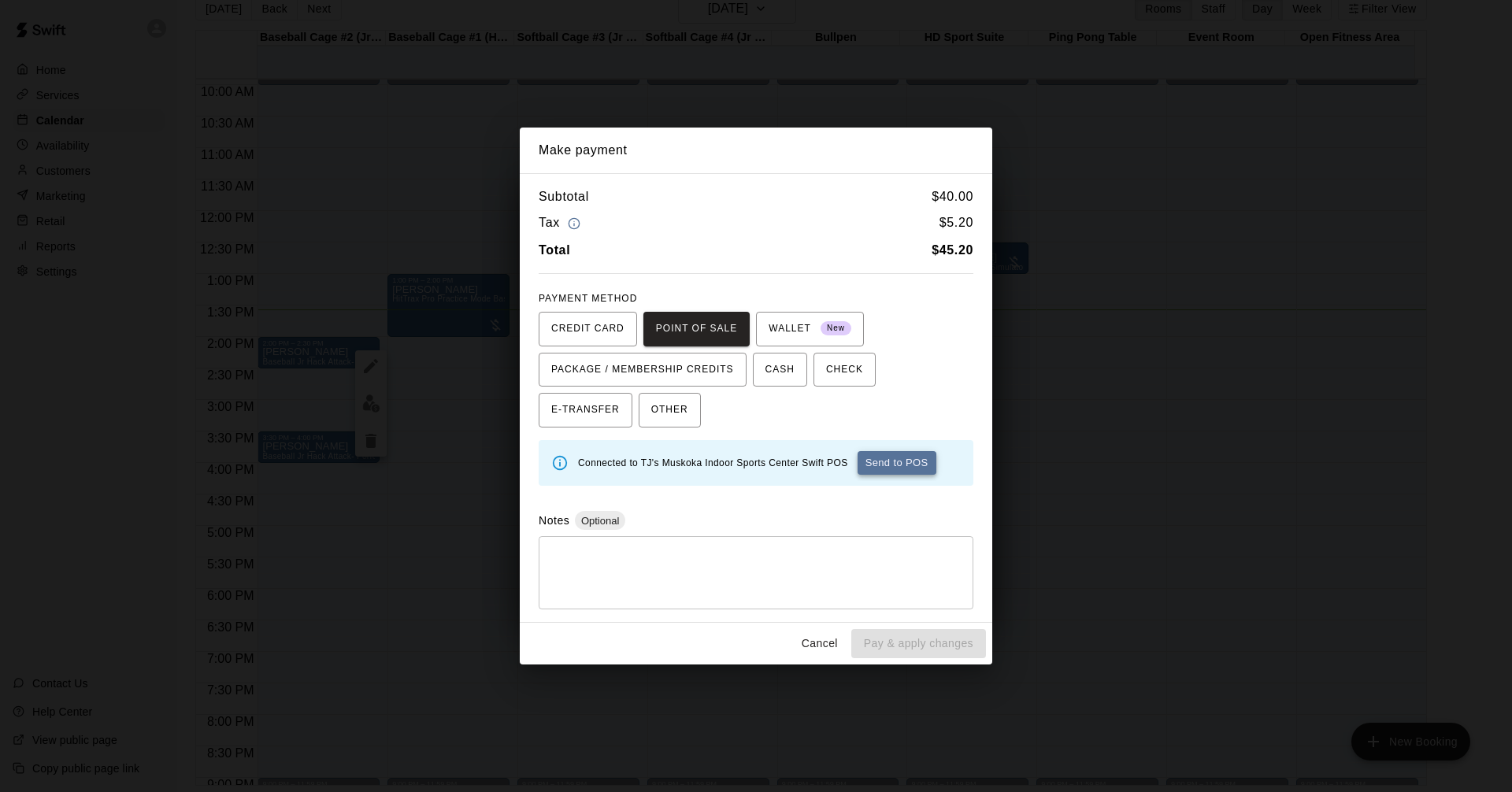
click at [905, 466] on button "Send to POS" at bounding box center [897, 463] width 79 height 24
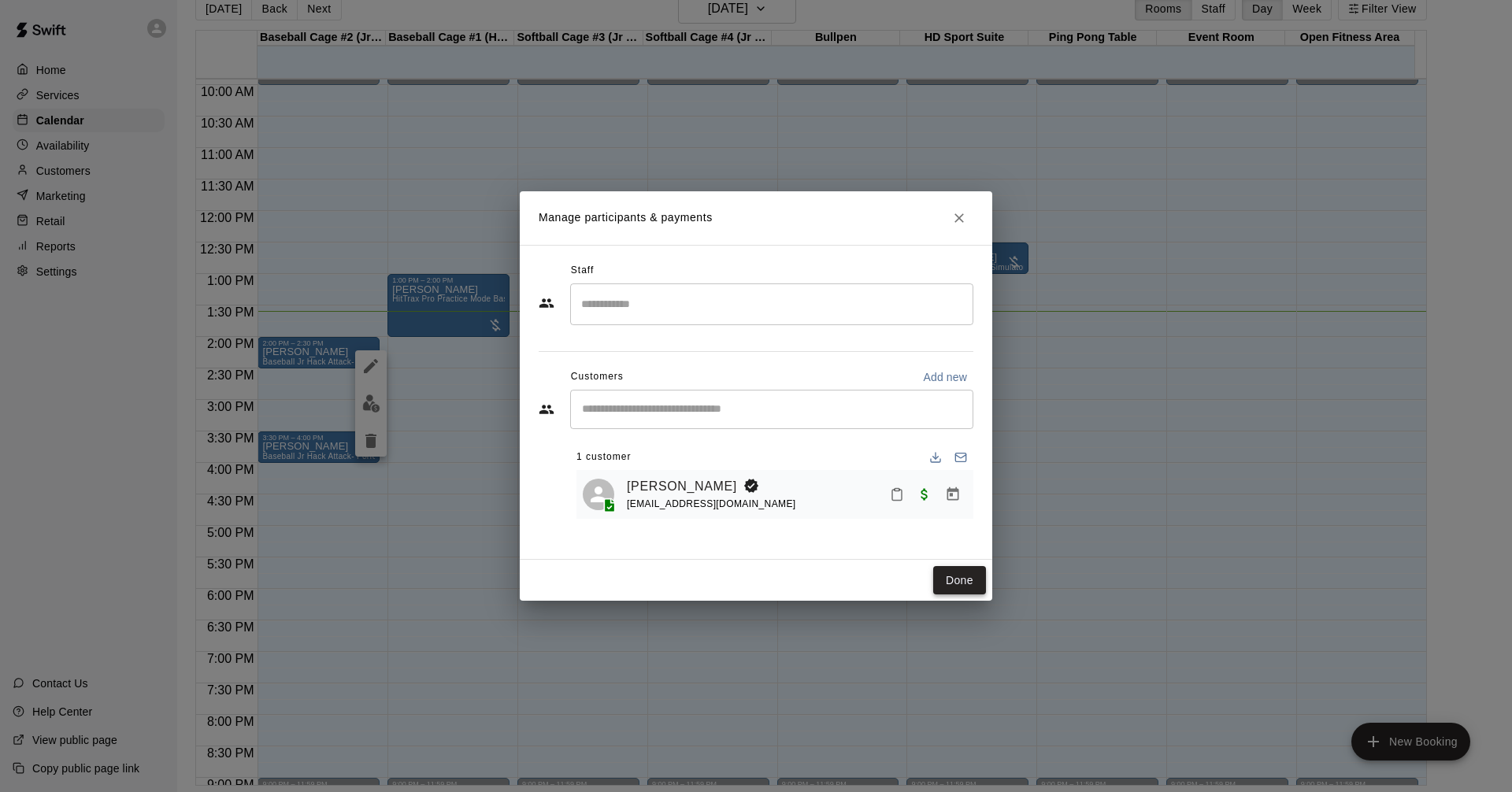
click at [947, 583] on button "Done" at bounding box center [959, 580] width 53 height 29
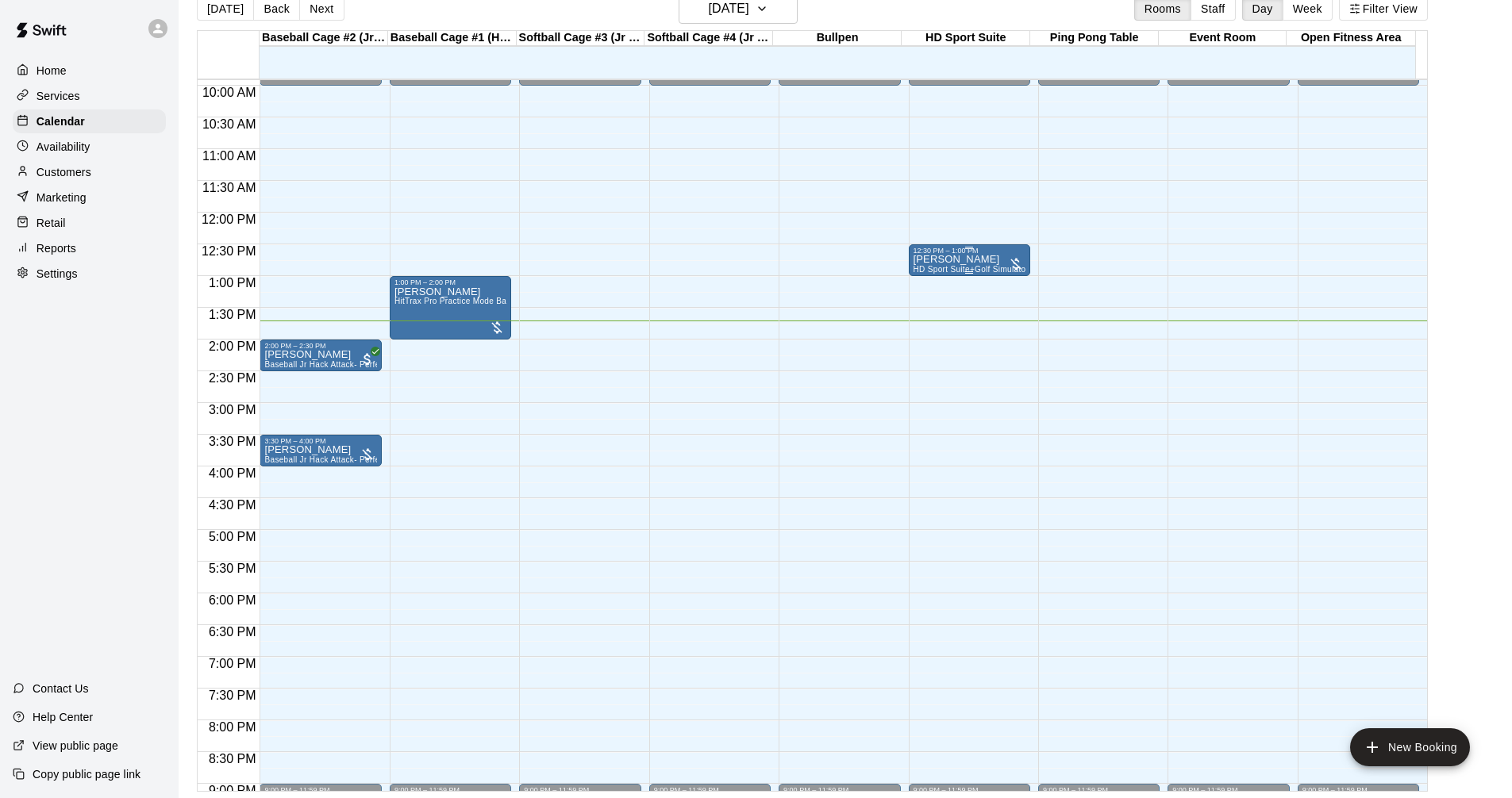
click at [1013, 268] on div at bounding box center [1015, 263] width 16 height 16
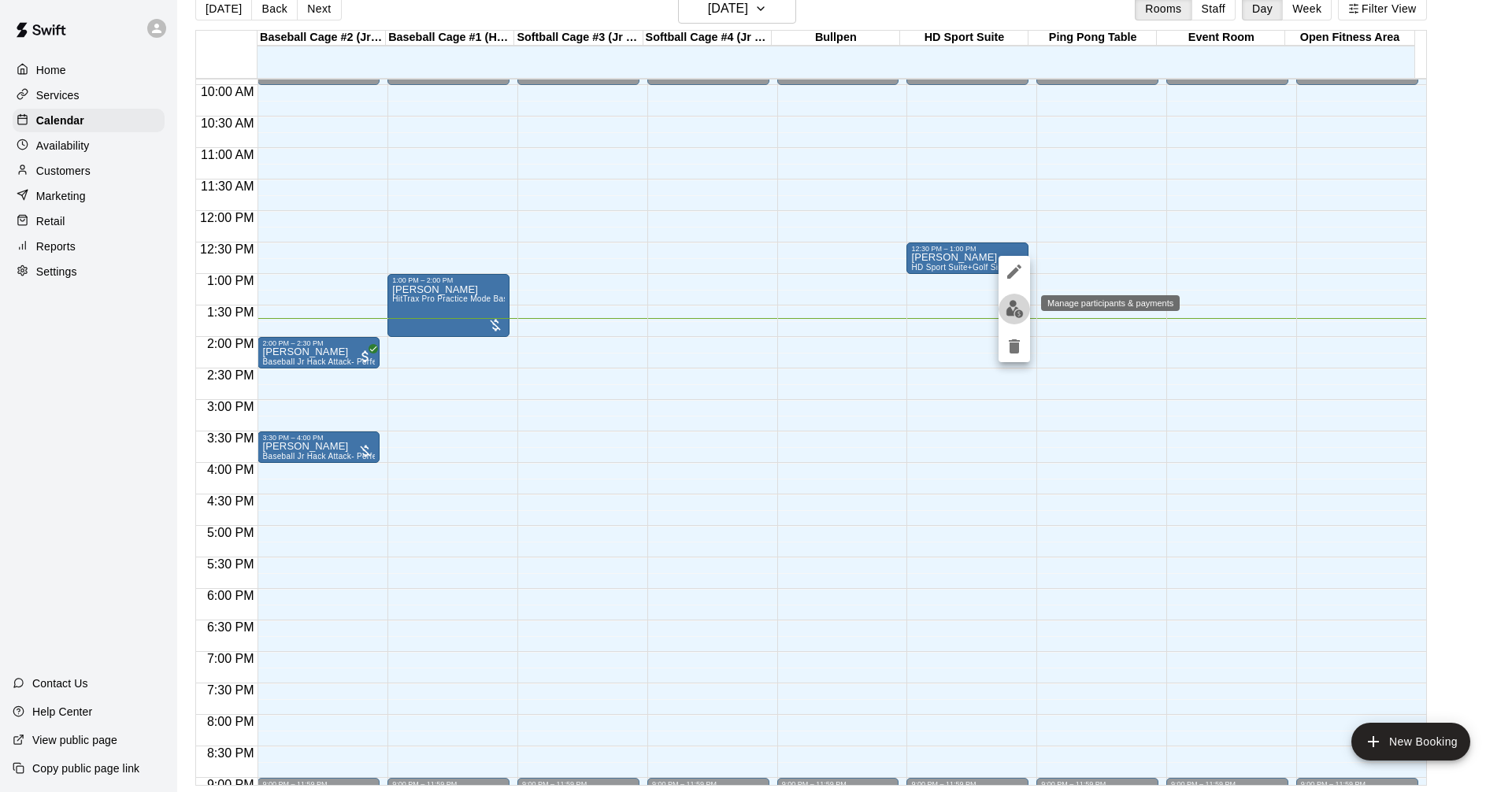
click at [1009, 314] on img "edit" at bounding box center [1014, 309] width 18 height 18
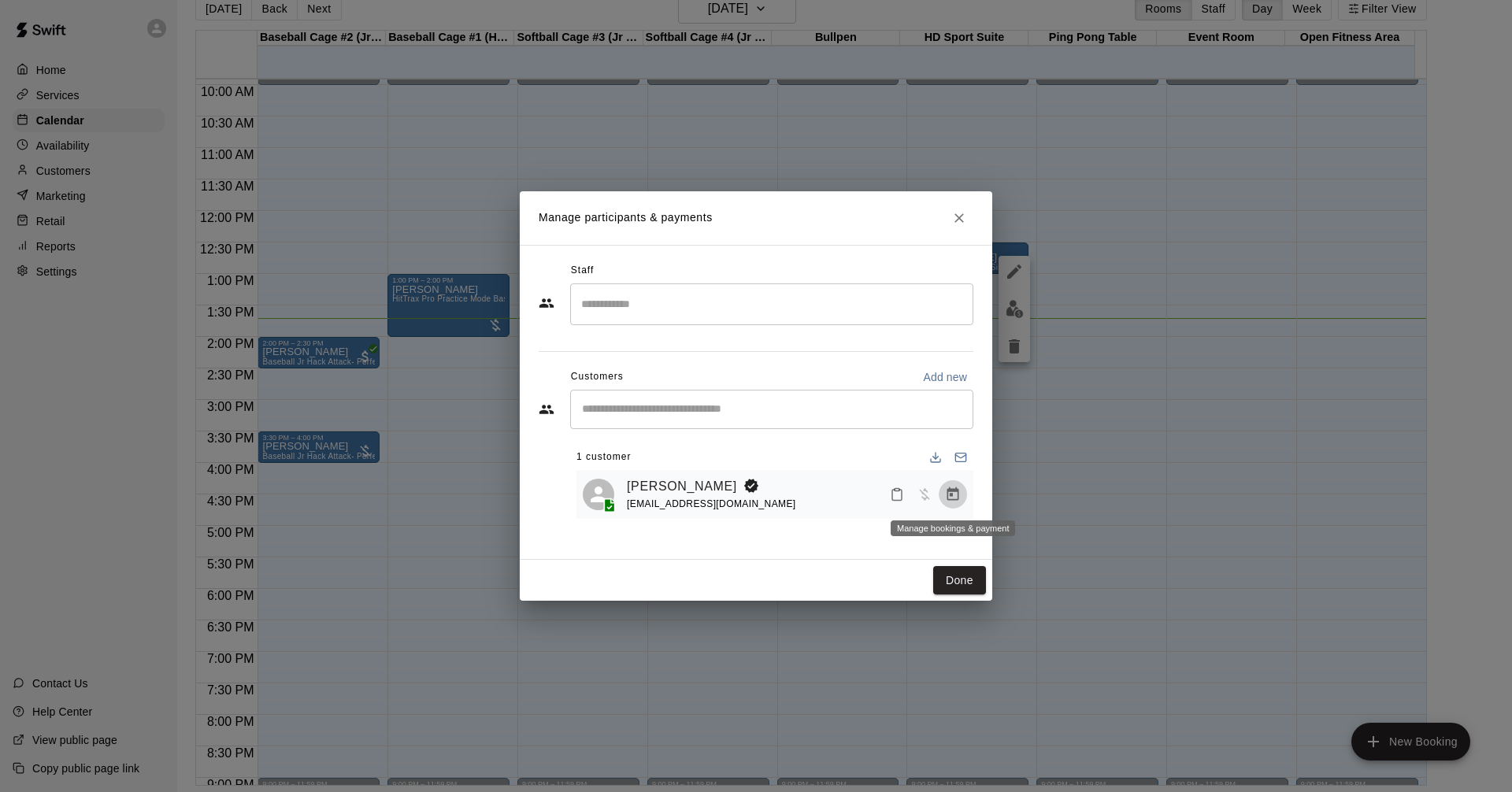
click at [946, 494] on icon "Manage bookings & payment" at bounding box center [953, 494] width 16 height 16
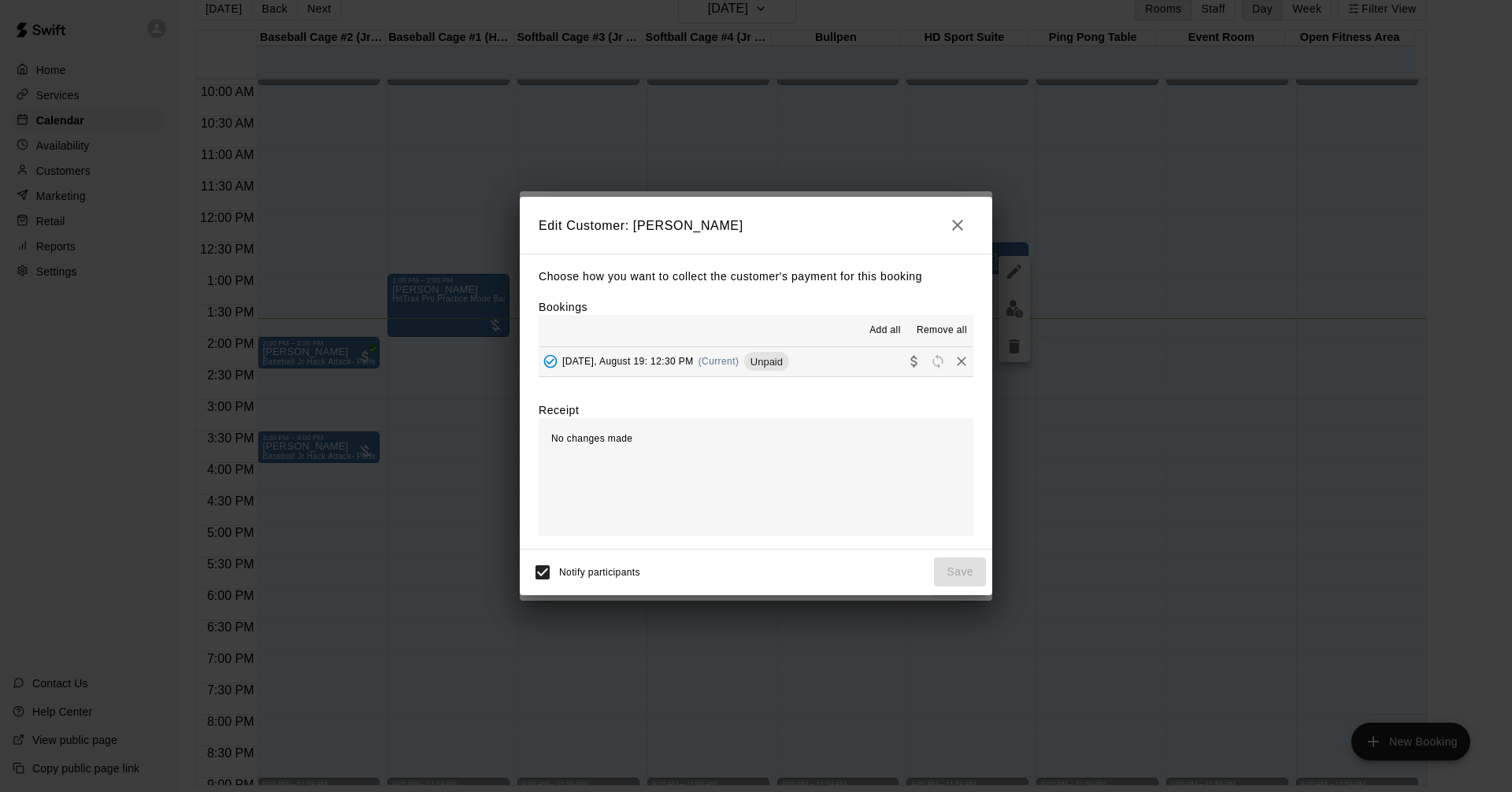
click at [786, 361] on span "Unpaid" at bounding box center [766, 361] width 45 height 12
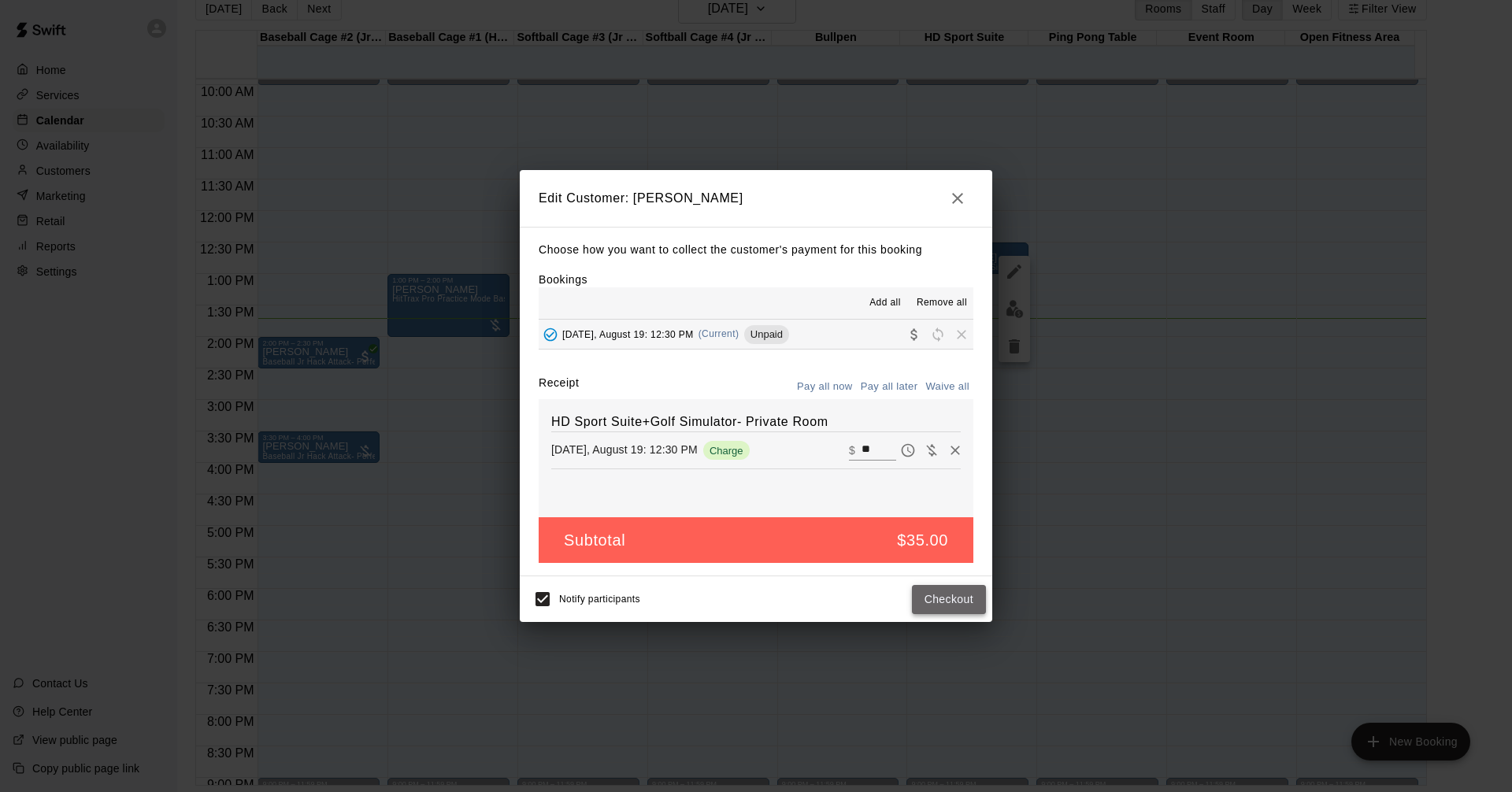
click at [960, 598] on button "Checkout" at bounding box center [949, 599] width 74 height 29
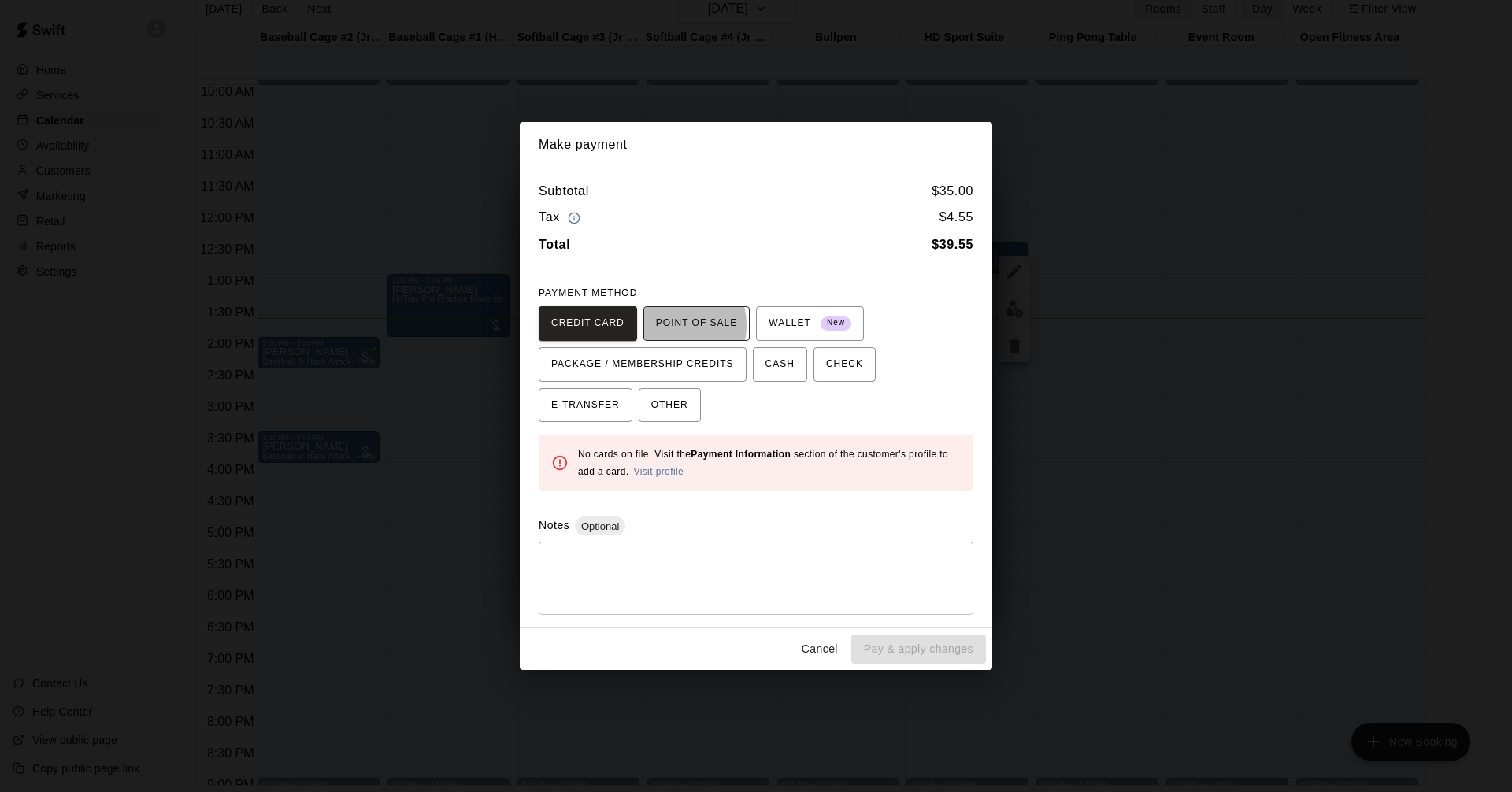
click at [664, 325] on span "POINT OF SALE" at bounding box center [696, 324] width 81 height 25
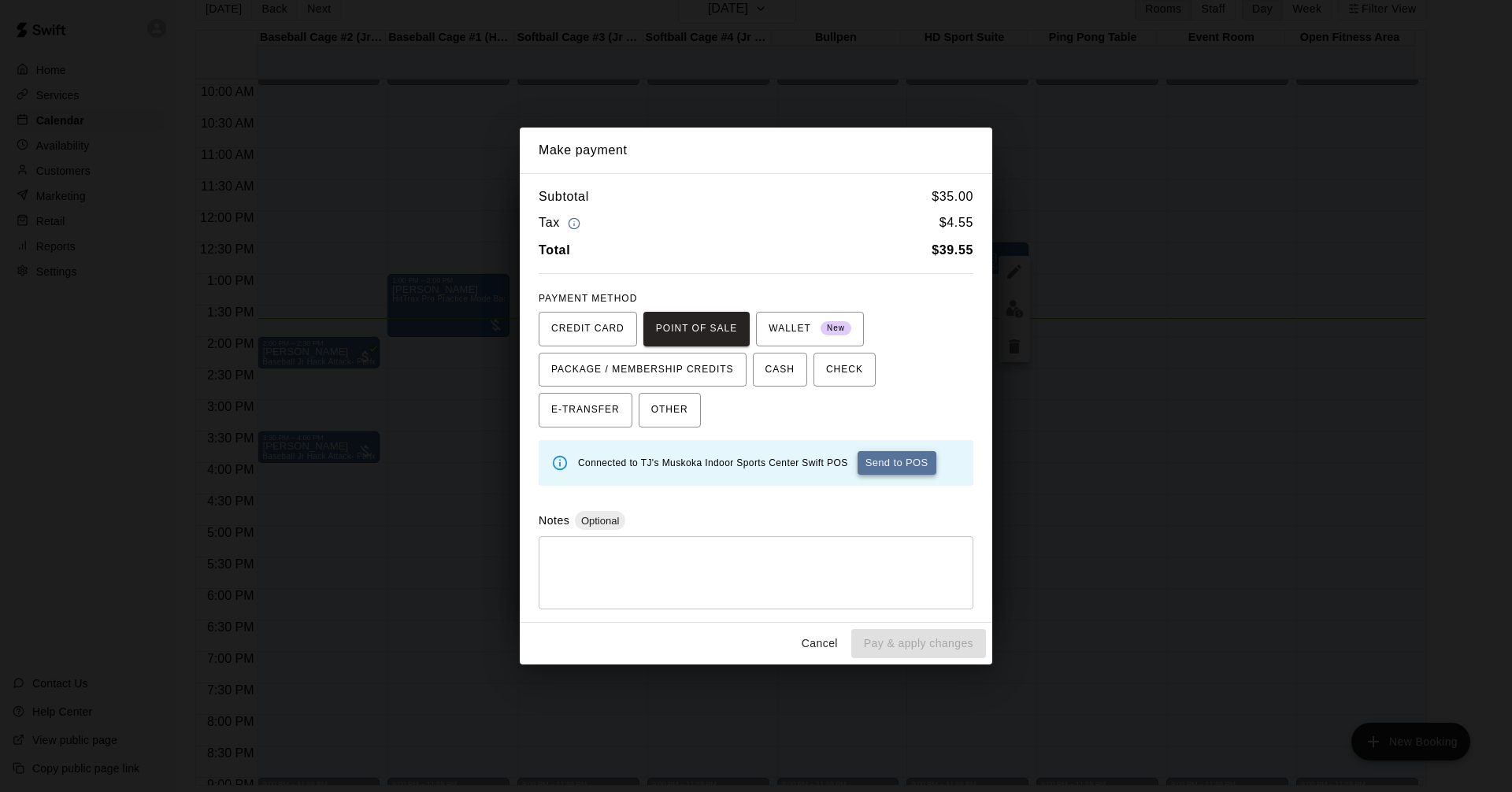
click at [904, 463] on button "Send to POS" at bounding box center [897, 463] width 79 height 24
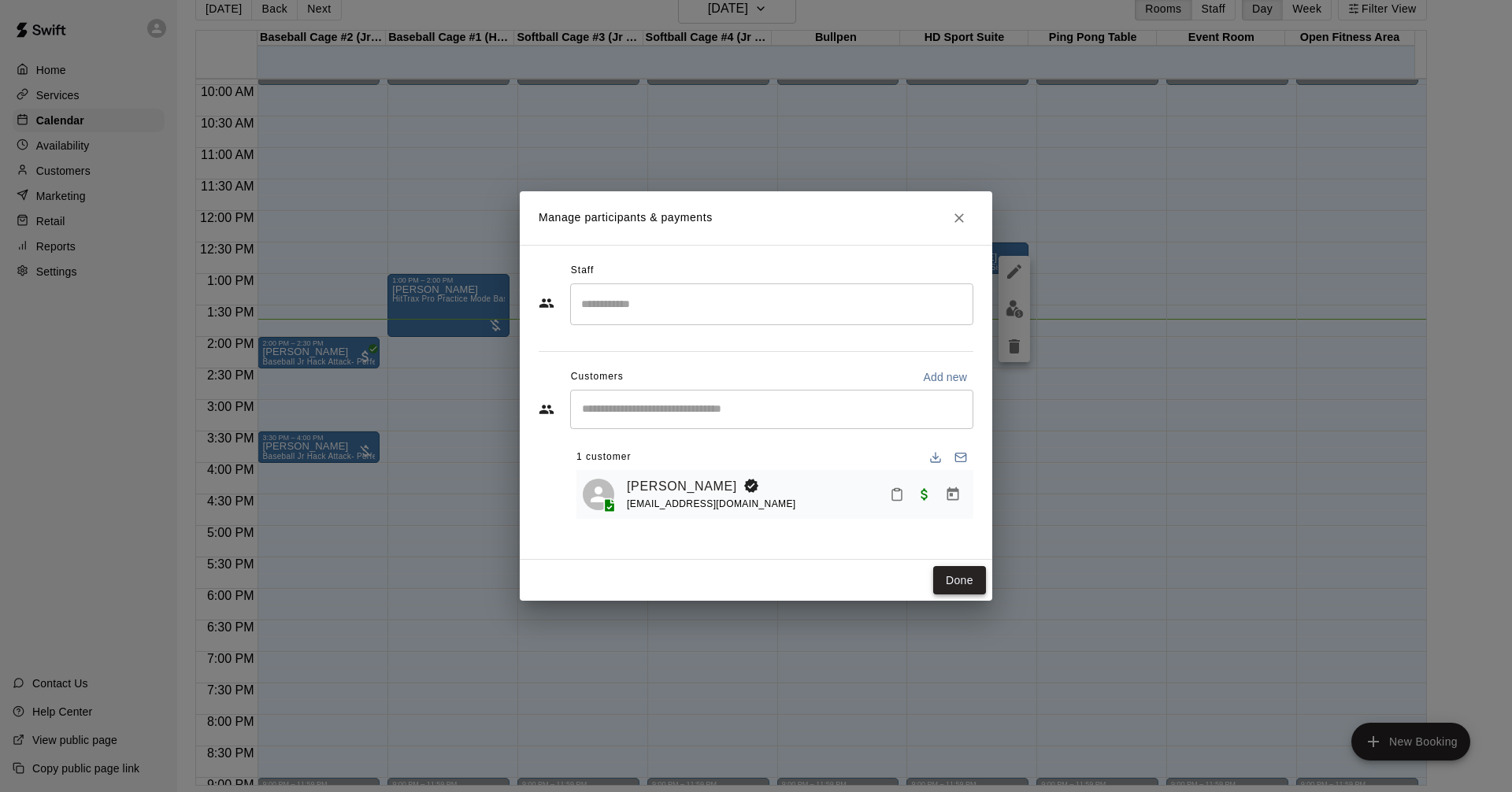
click at [945, 583] on button "Done" at bounding box center [959, 580] width 53 height 29
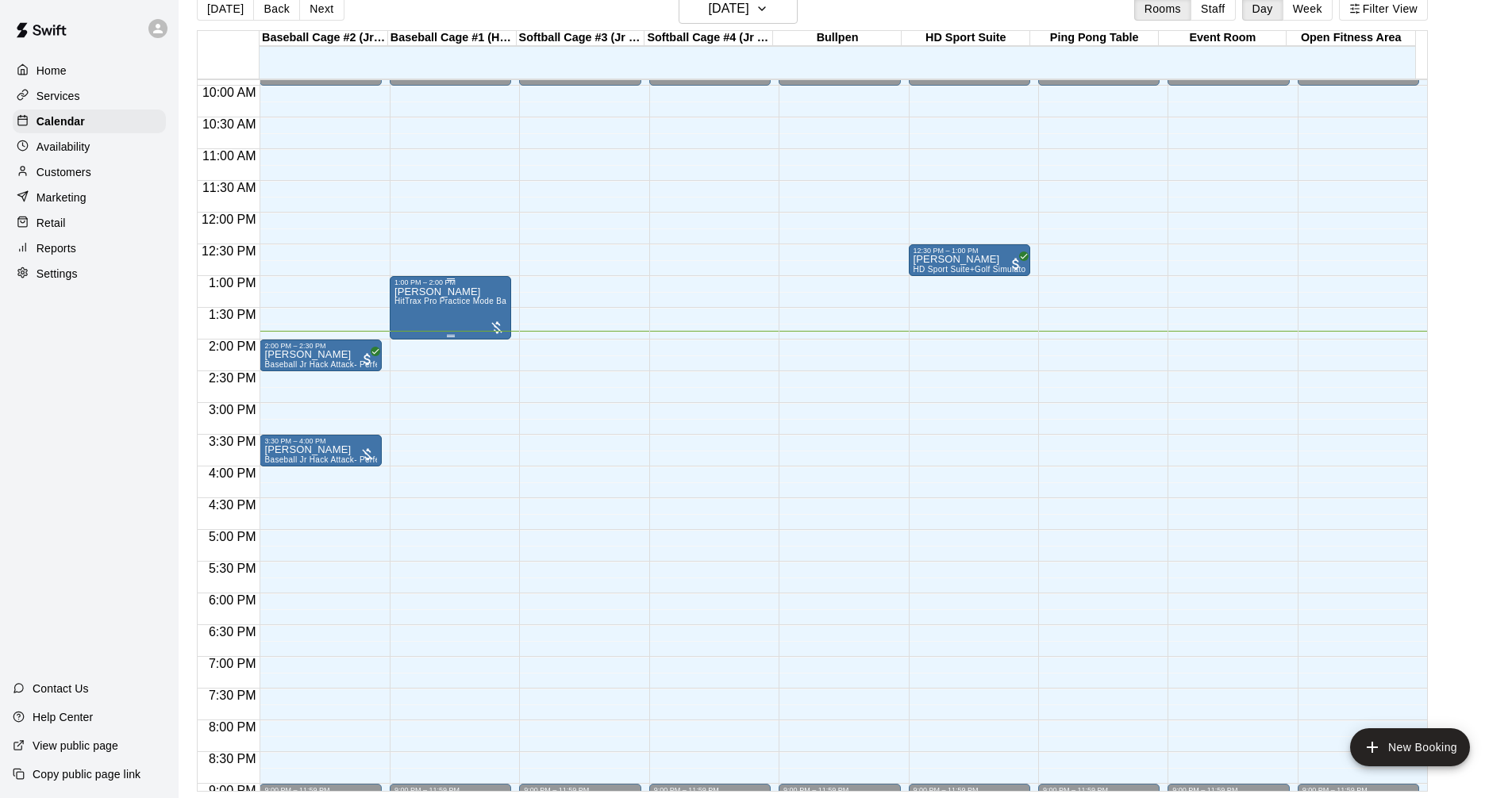
click at [493, 327] on div at bounding box center [497, 327] width 16 height 16
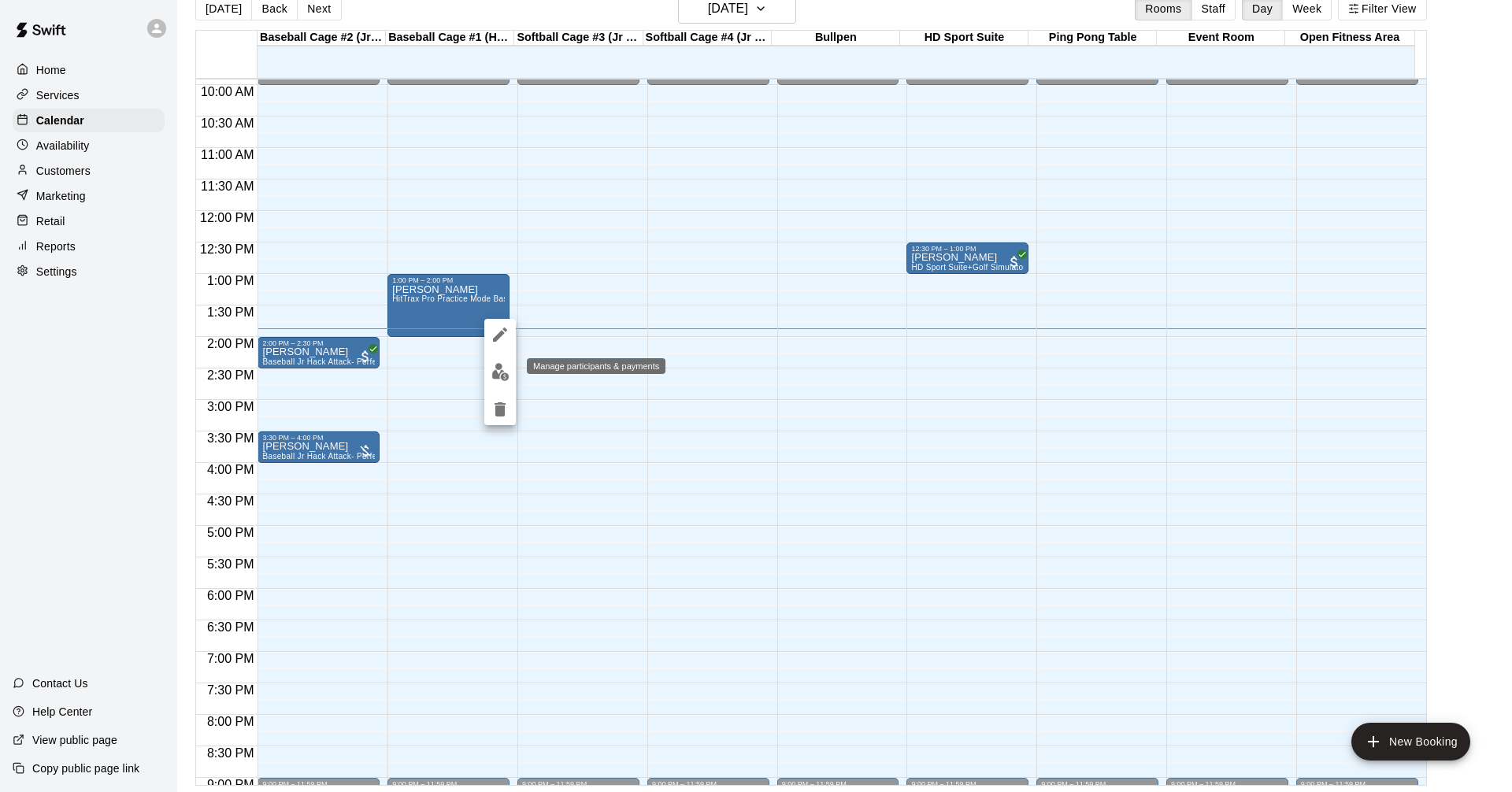
click at [495, 386] on button "edit" at bounding box center [499, 372] width 31 height 31
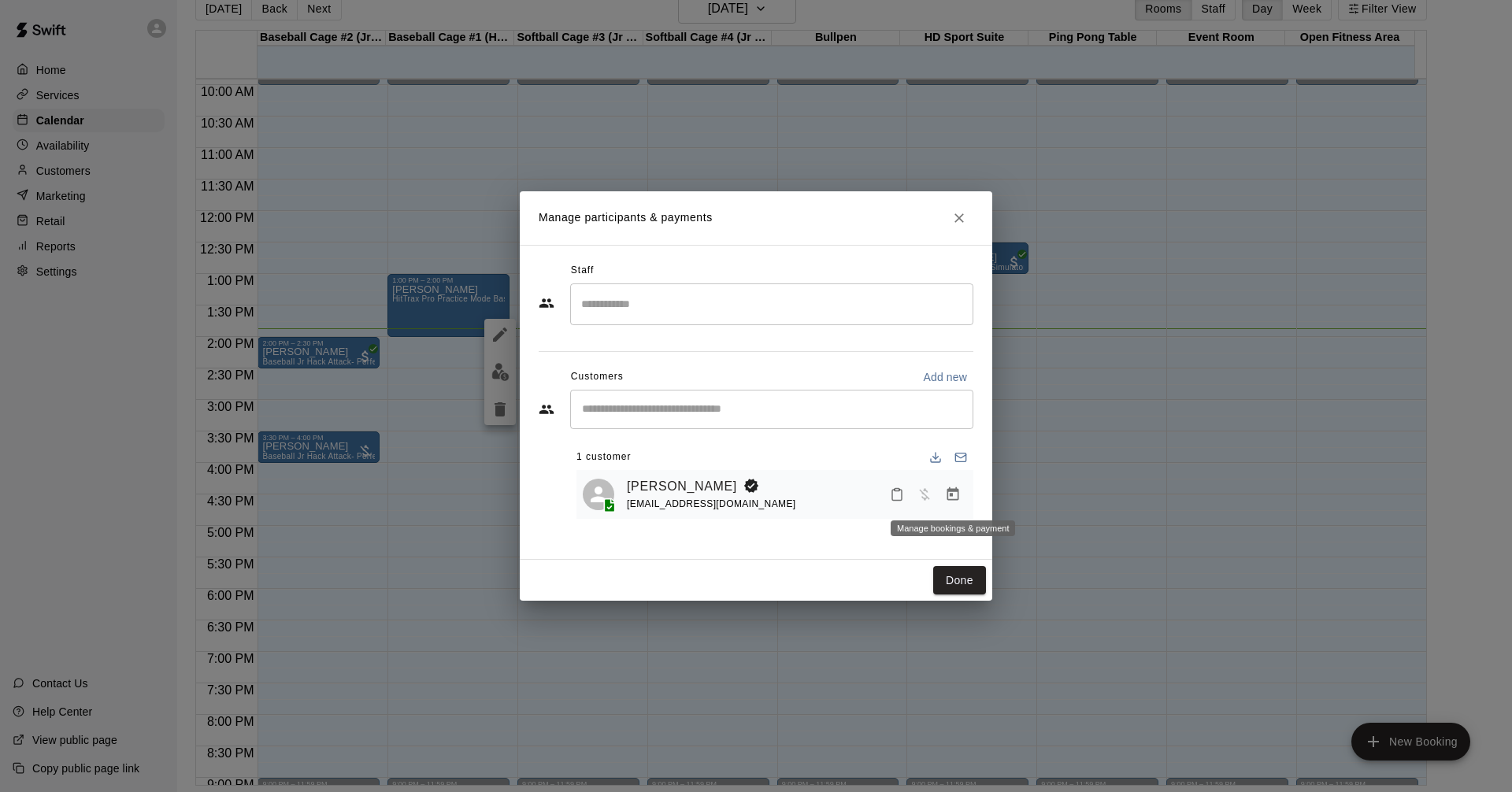
click at [954, 494] on icon "Manage bookings & payment" at bounding box center [953, 494] width 16 height 16
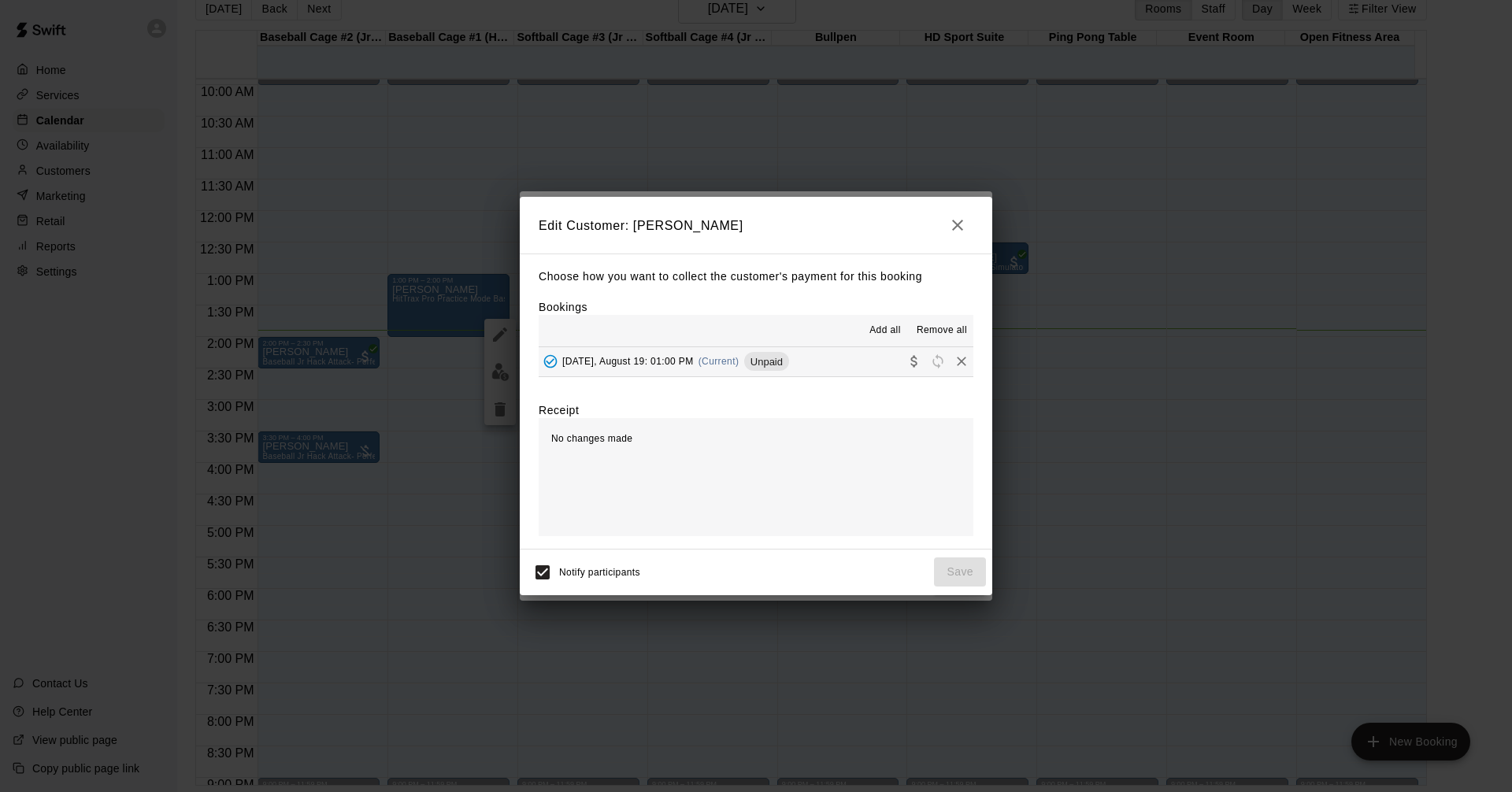
click at [801, 356] on button "Tuesday, August 19: 01:00 PM (Current) Unpaid" at bounding box center [756, 361] width 434 height 29
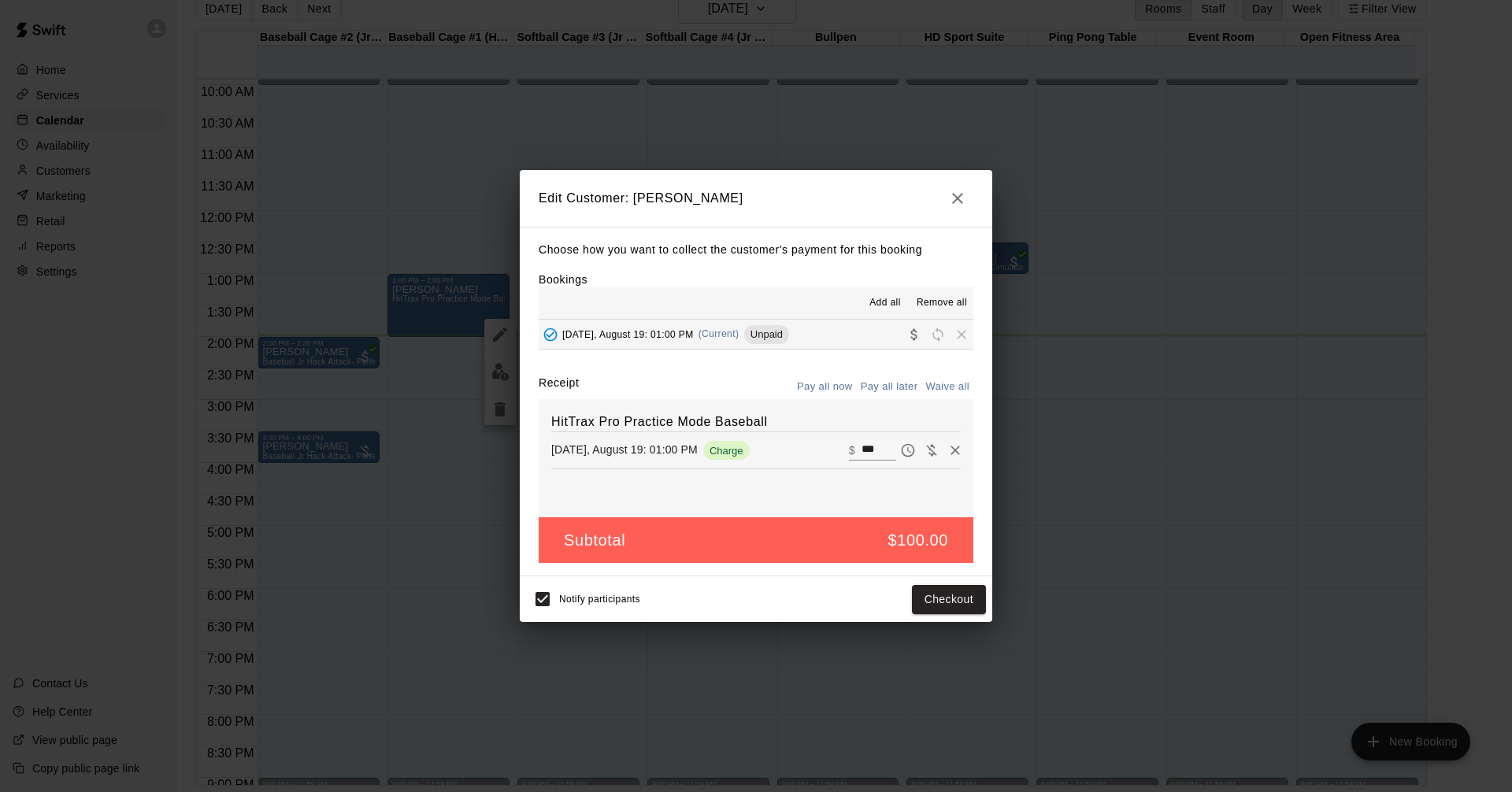
drag, startPoint x: 936, startPoint y: 198, endPoint x: 944, endPoint y: 198, distance: 8.0
click at [938, 198] on h2 "Edit Customer: Jacob Dickson" at bounding box center [756, 198] width 472 height 56
click at [968, 199] on button "button" at bounding box center [956, 198] width 31 height 31
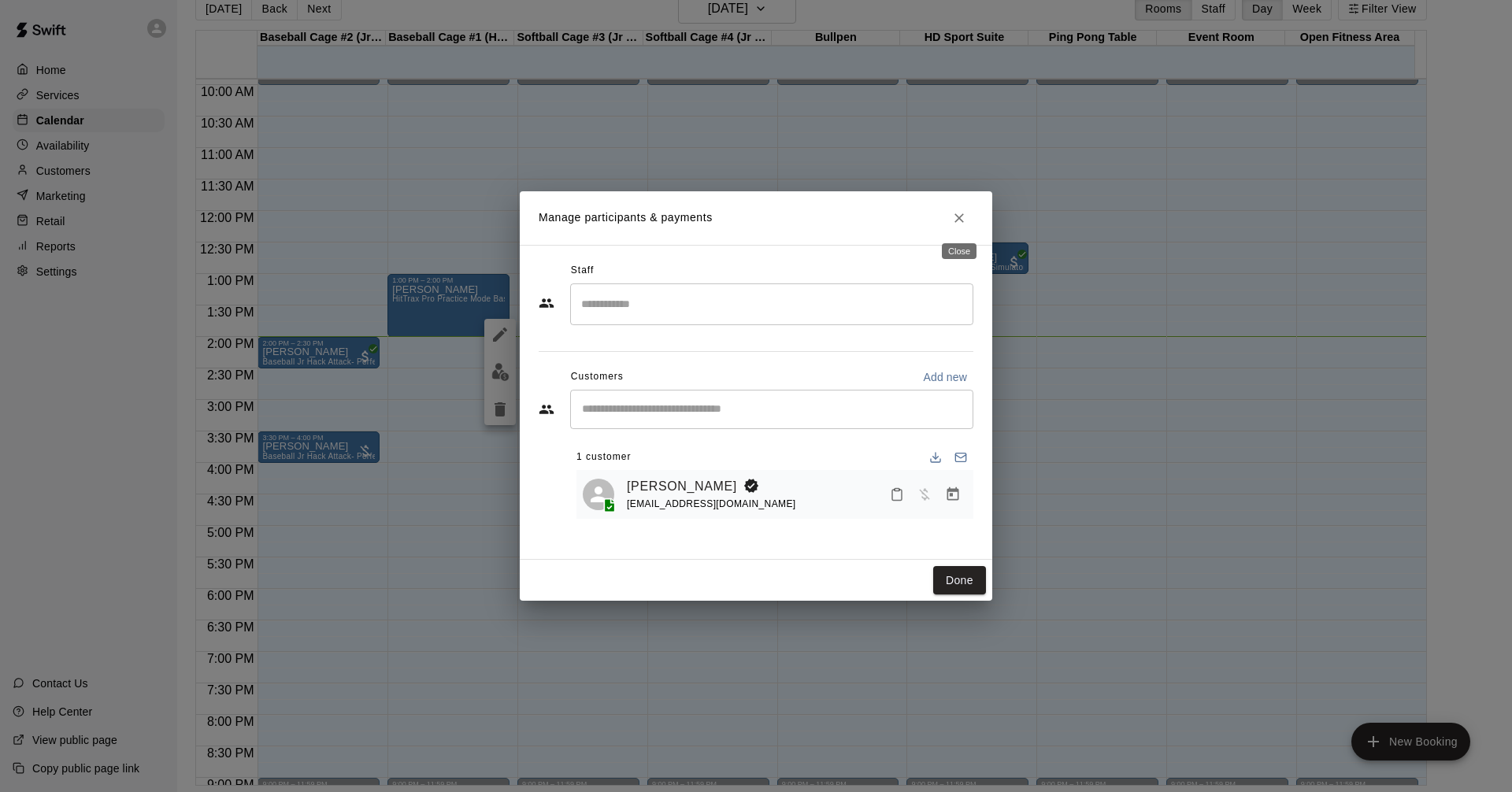
click at [967, 216] on button "Close" at bounding box center [959, 218] width 28 height 28
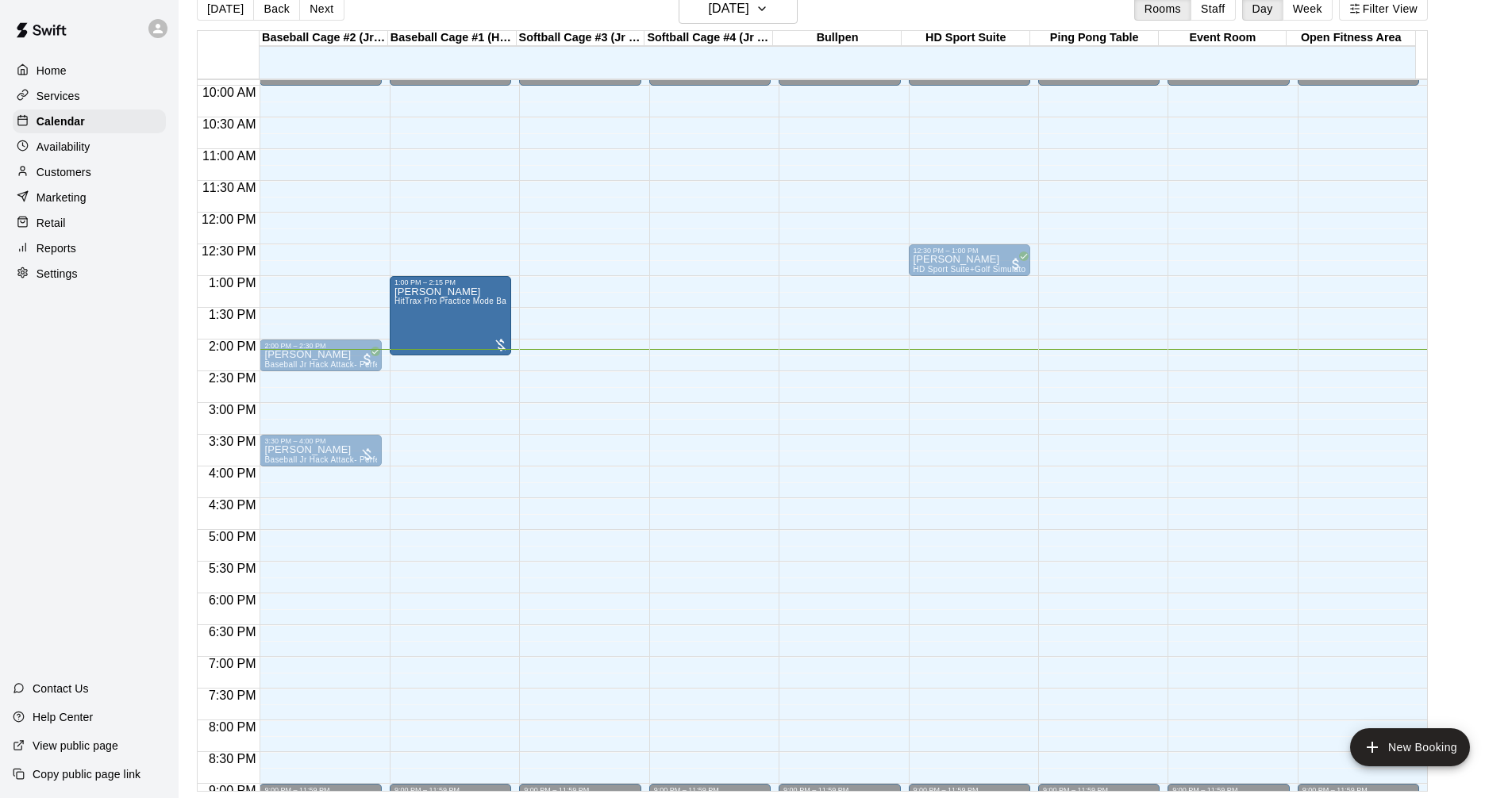
drag, startPoint x: 451, startPoint y: 336, endPoint x: 451, endPoint y: 367, distance: 31.0
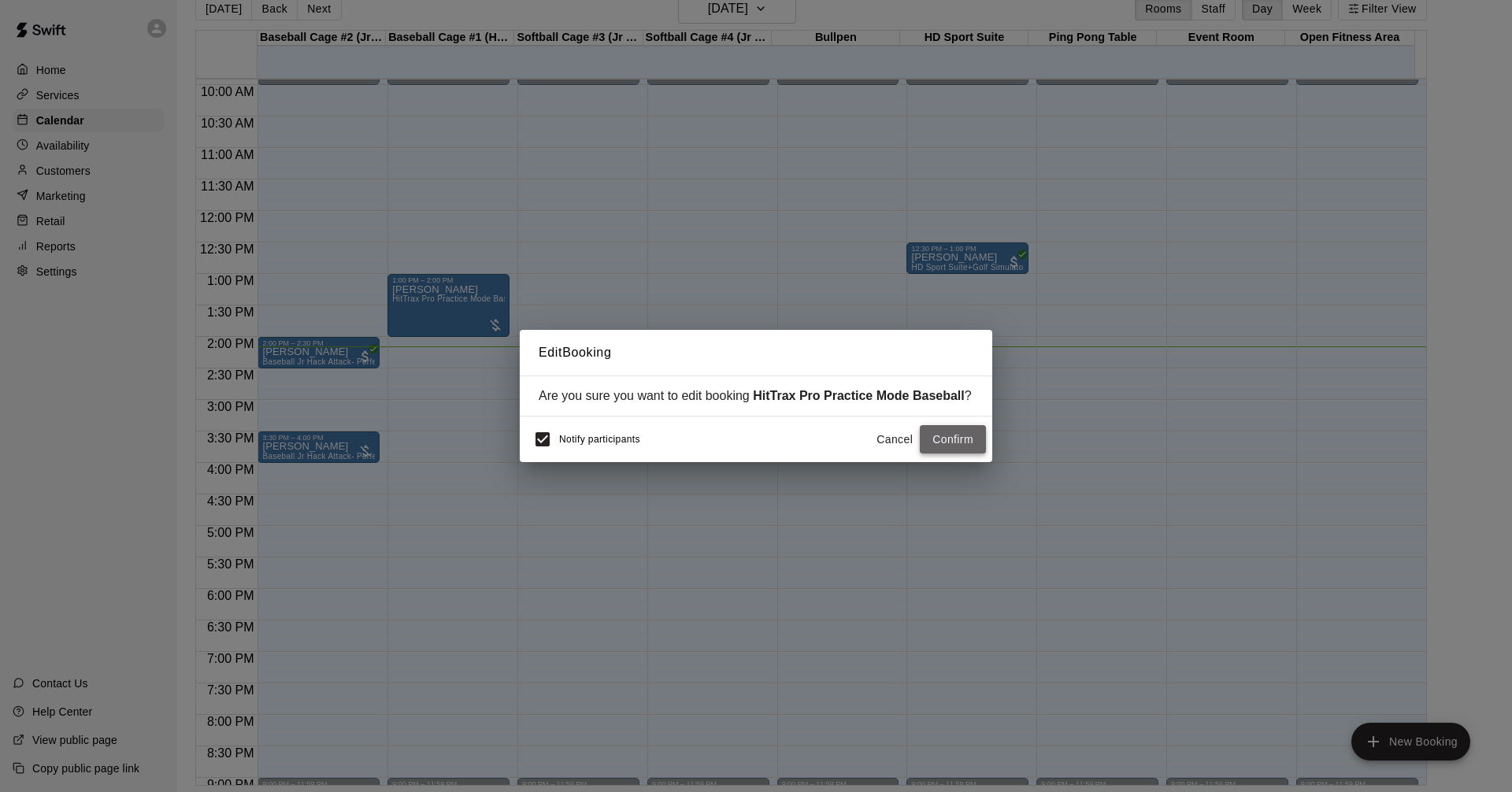
click at [963, 436] on button "Confirm" at bounding box center [953, 439] width 66 height 29
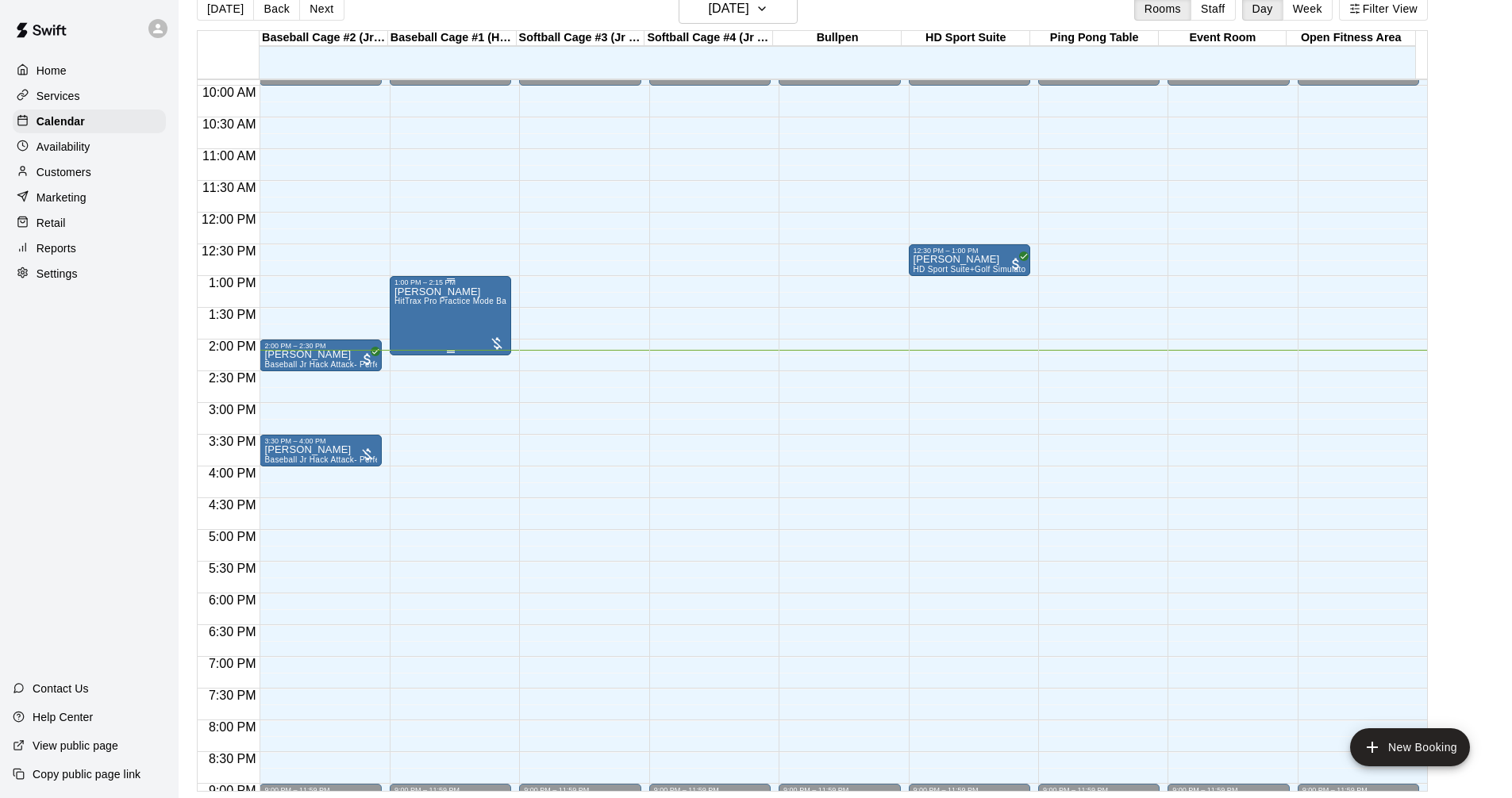
click at [500, 344] on div at bounding box center [497, 343] width 16 height 16
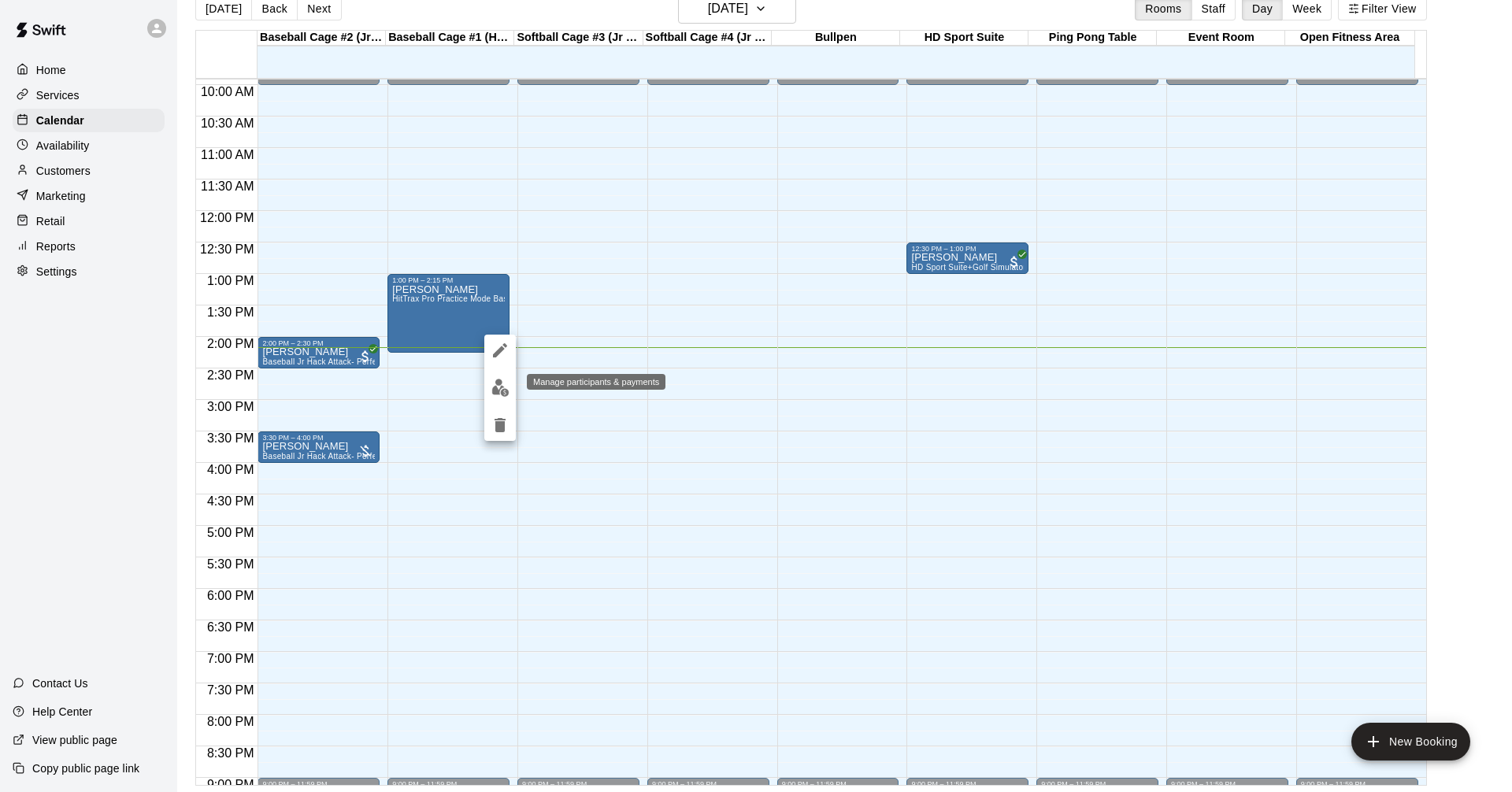
click at [501, 385] on img "edit" at bounding box center [499, 388] width 18 height 18
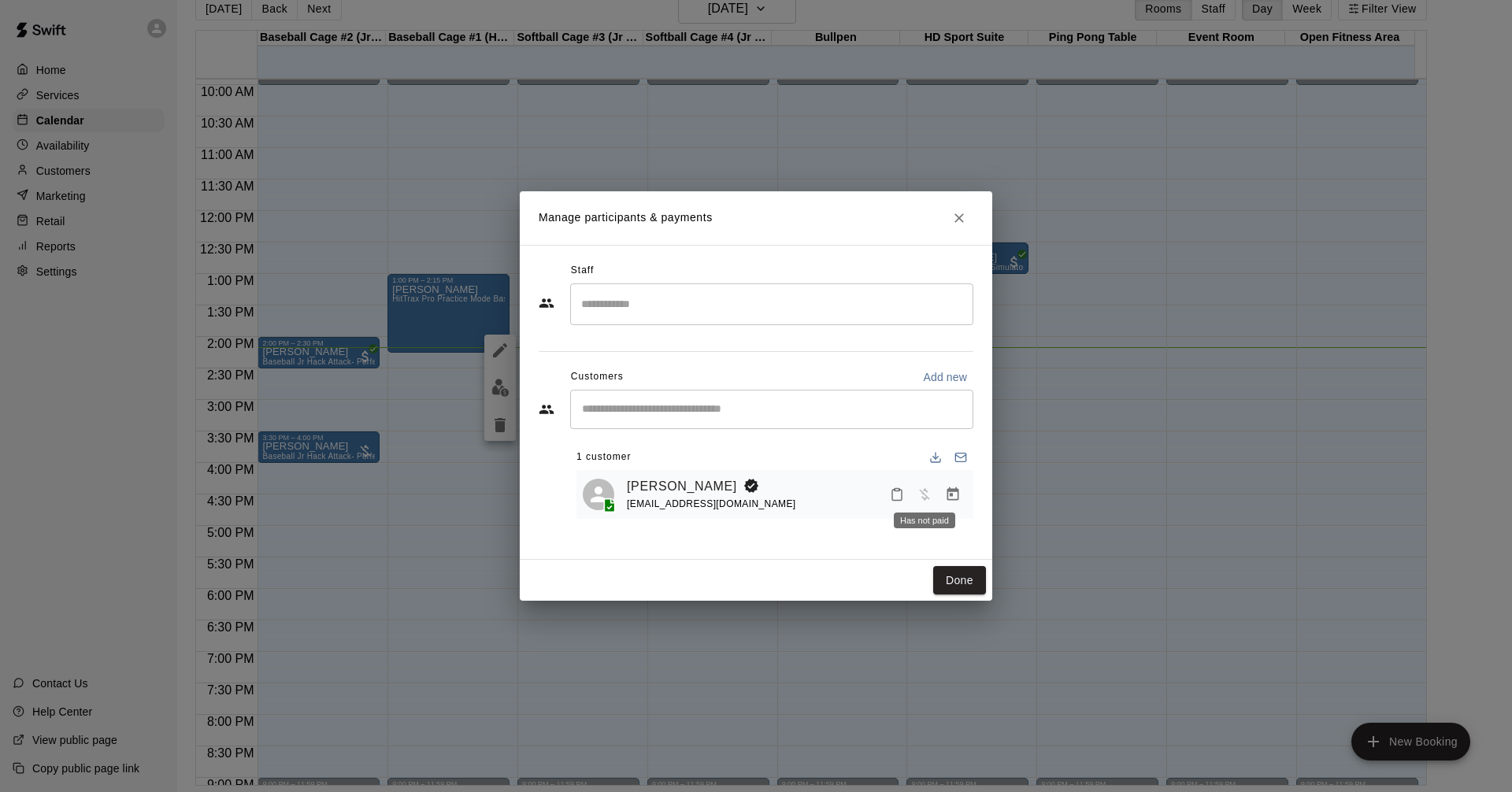
click at [921, 491] on span "Has not paid" at bounding box center [924, 493] width 28 height 13
click at [960, 493] on icon "Manage bookings & payment" at bounding box center [953, 494] width 16 height 16
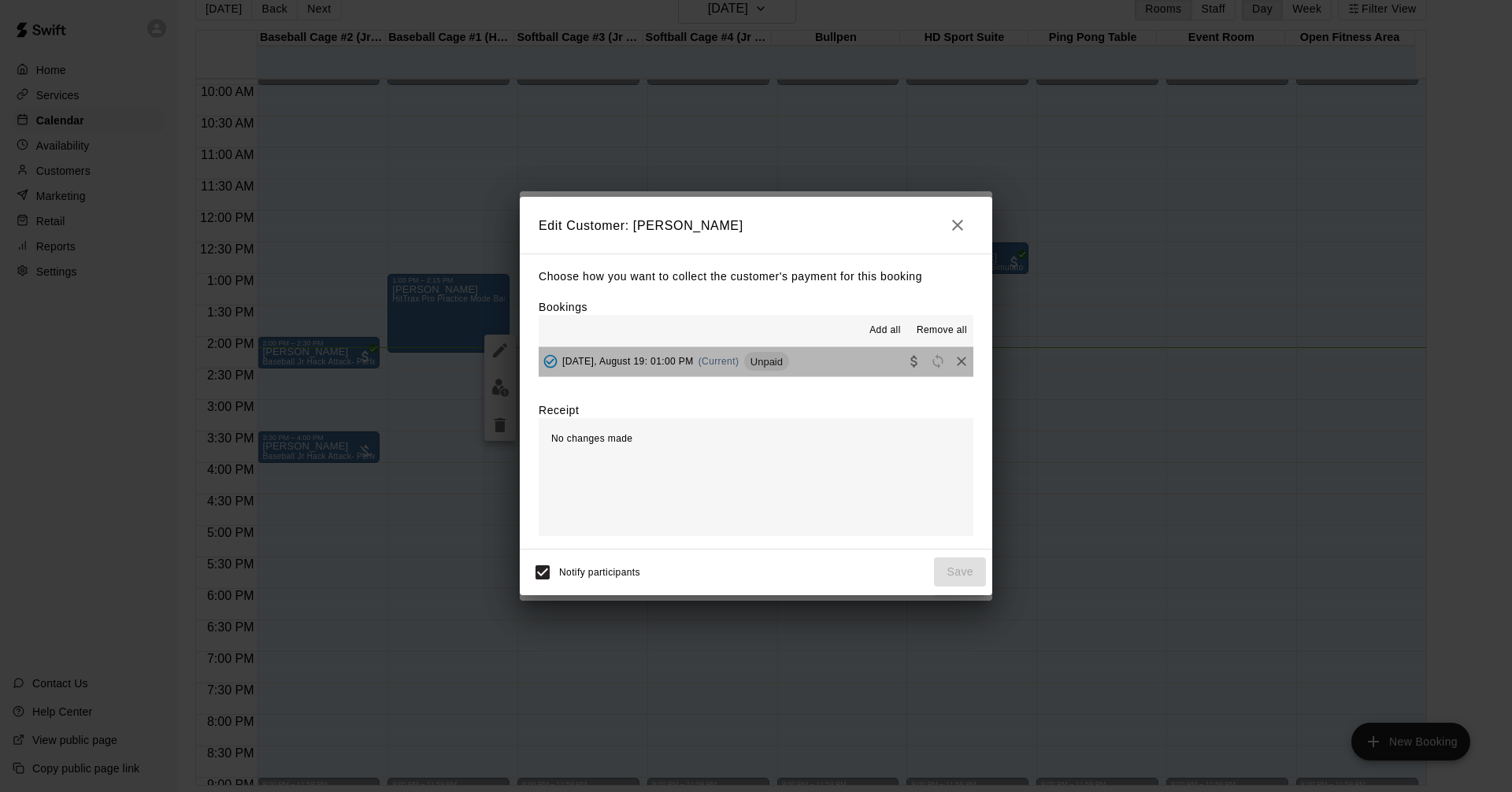
click at [795, 360] on button "Tuesday, August 19: 01:00 PM (Current) Unpaid" at bounding box center [756, 361] width 434 height 29
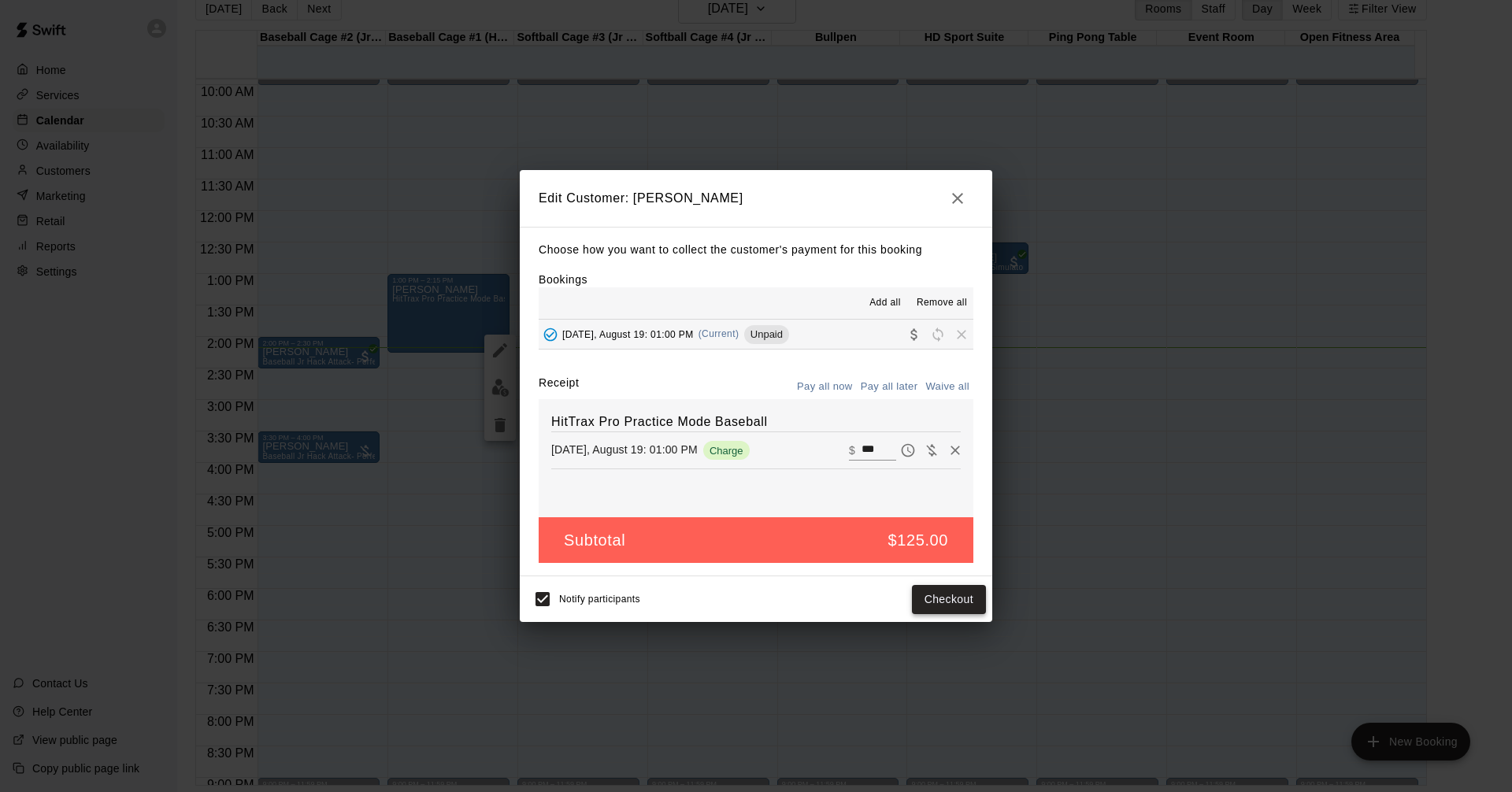
click at [945, 592] on button "Checkout" at bounding box center [949, 599] width 74 height 29
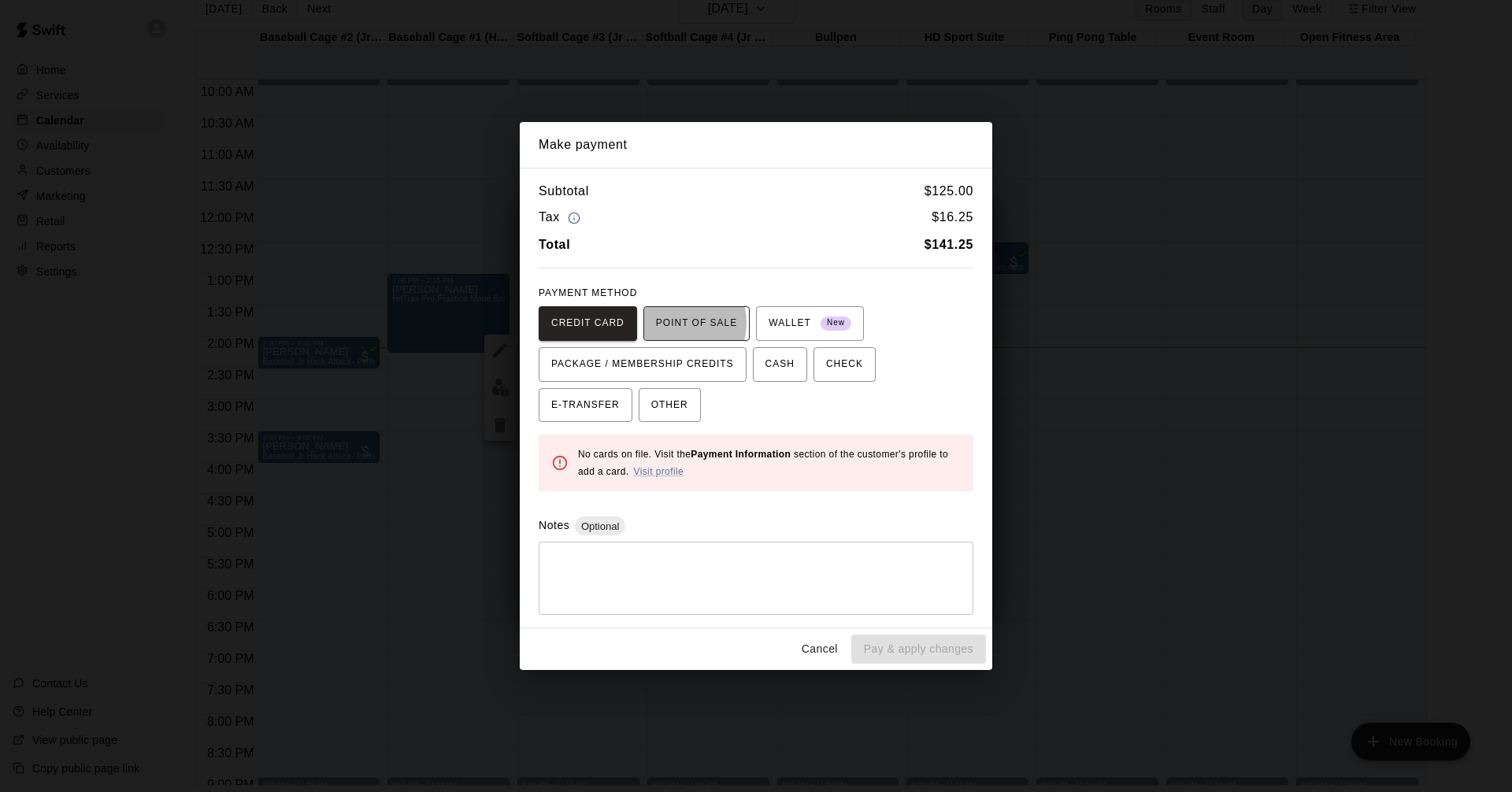
click at [672, 323] on span "POINT OF SALE" at bounding box center [696, 324] width 81 height 25
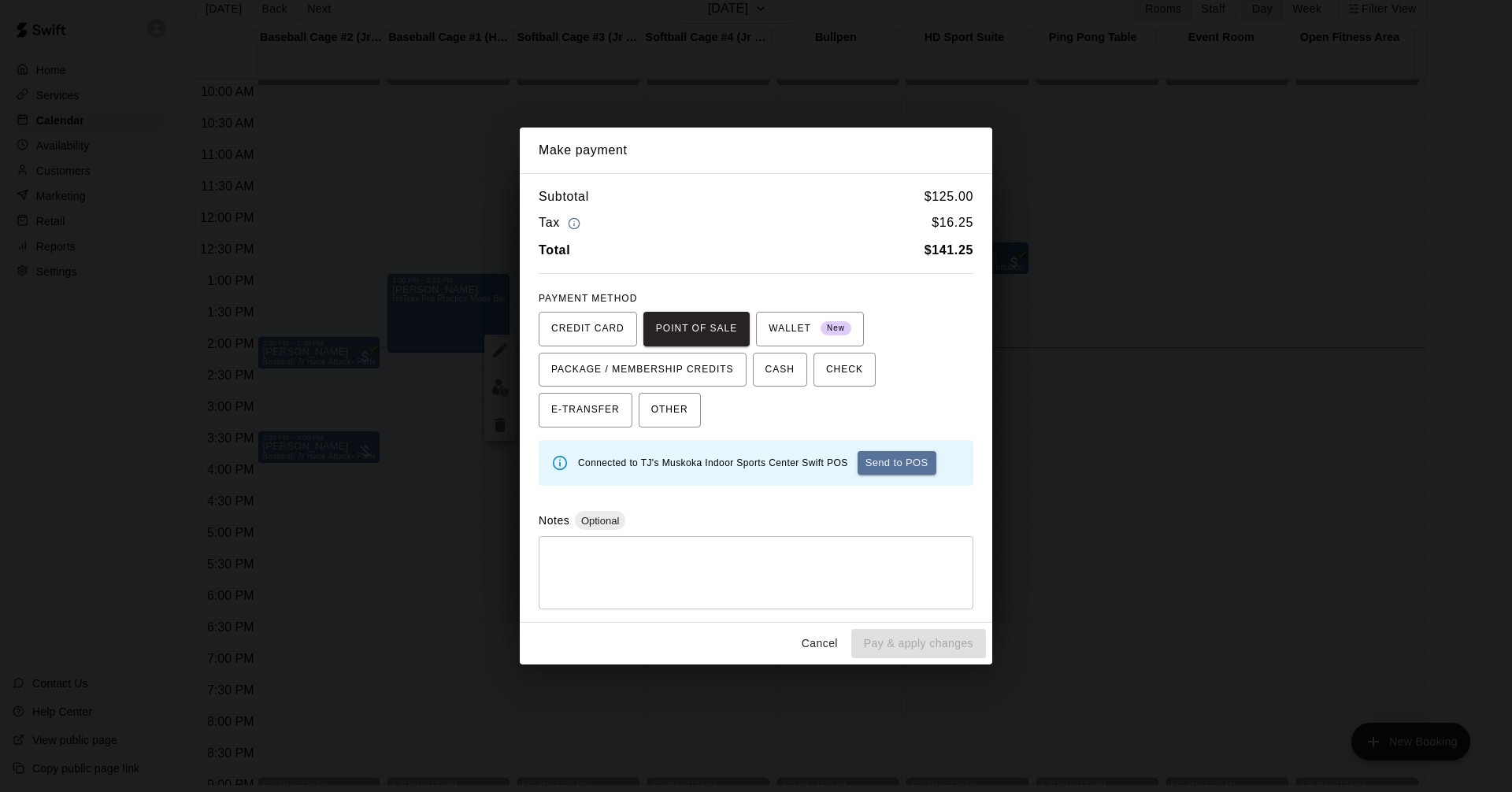
click at [910, 463] on button "Send to POS" at bounding box center [897, 463] width 79 height 24
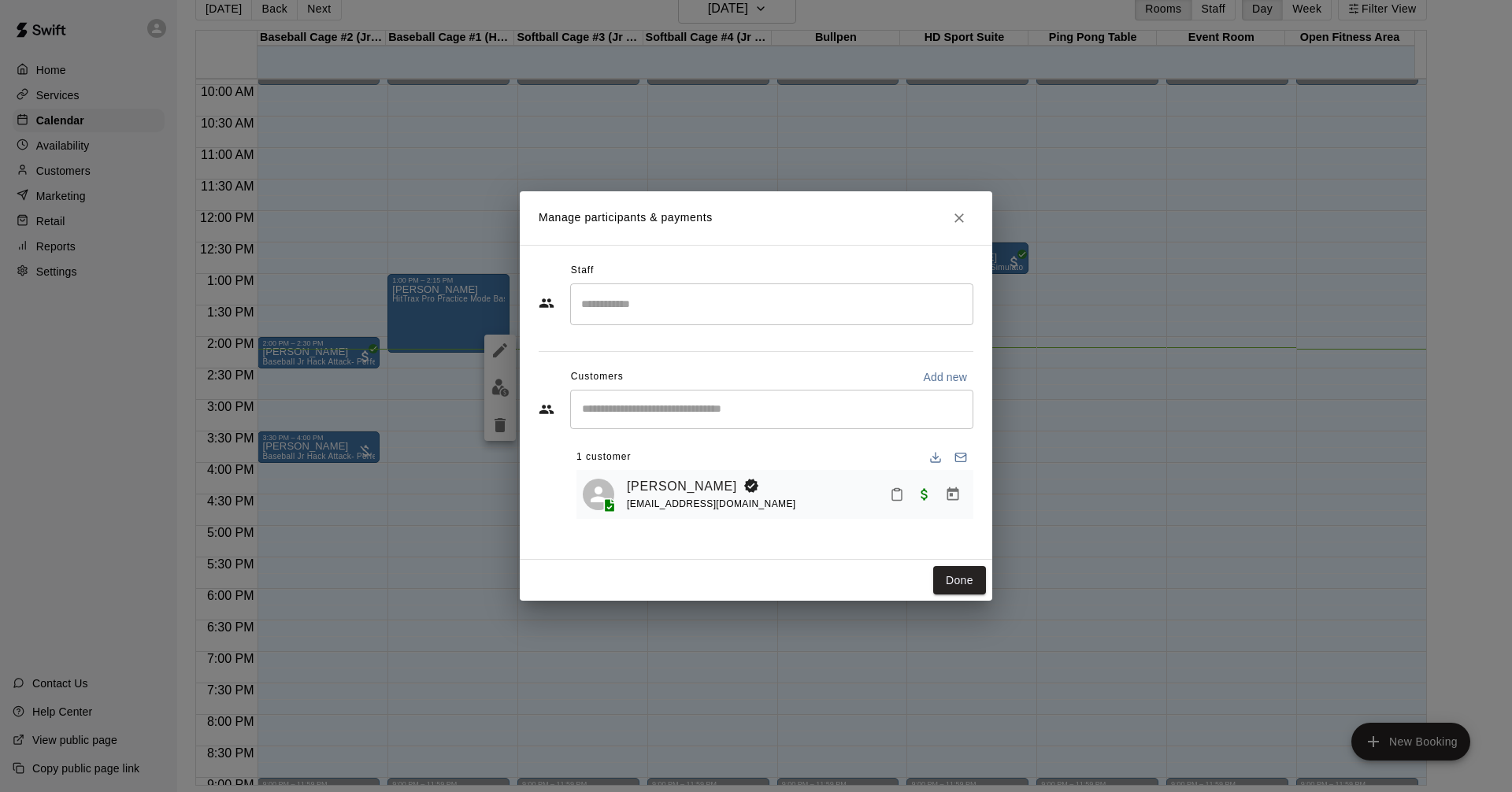
click at [891, 494] on icon "Mark attendance" at bounding box center [896, 494] width 14 height 14
click at [876, 543] on div at bounding box center [756, 396] width 1512 height 792
click at [958, 497] on icon "Manage bookings & payment" at bounding box center [953, 494] width 12 height 13
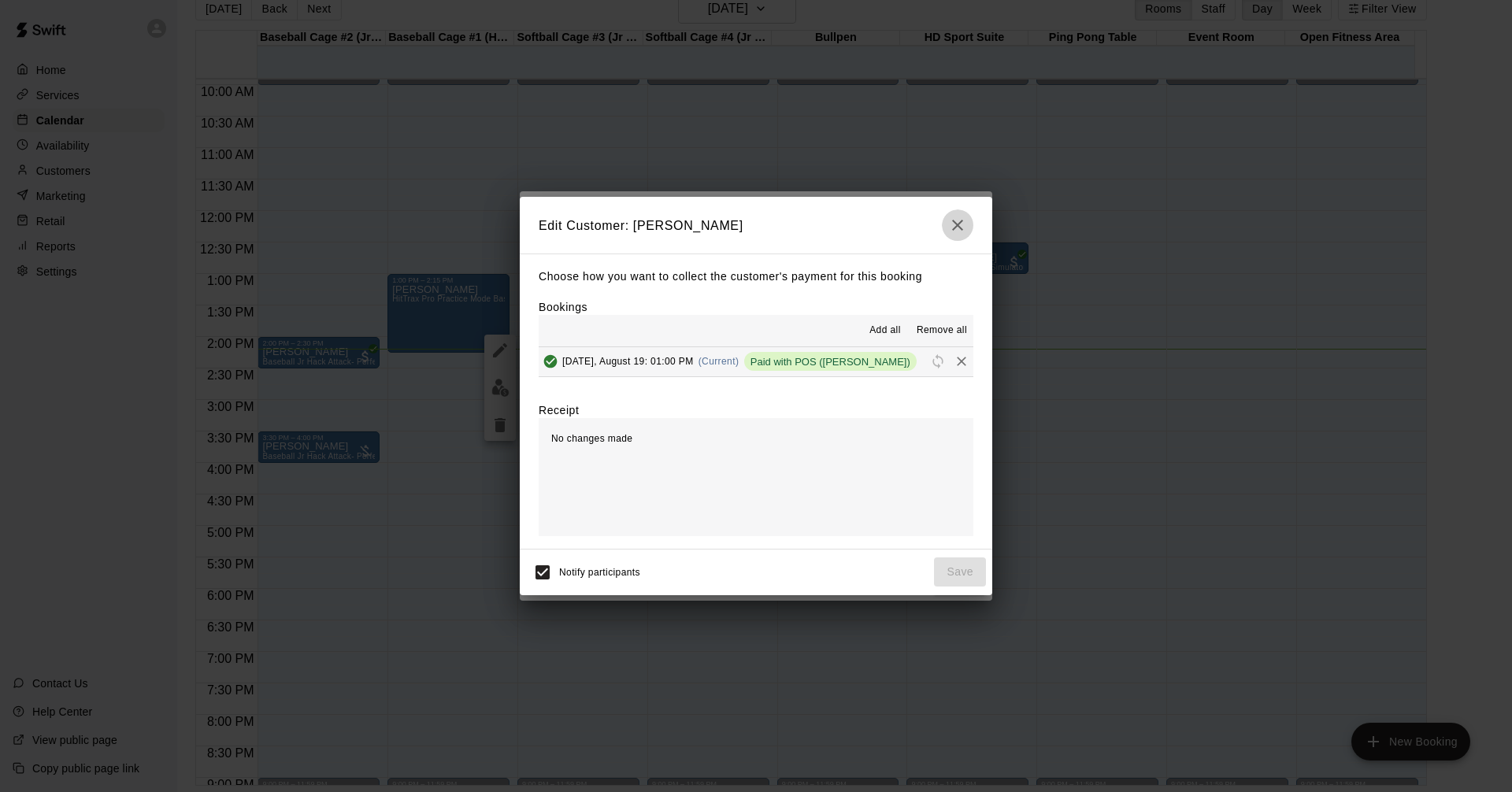
click at [963, 221] on icon "button" at bounding box center [957, 225] width 19 height 19
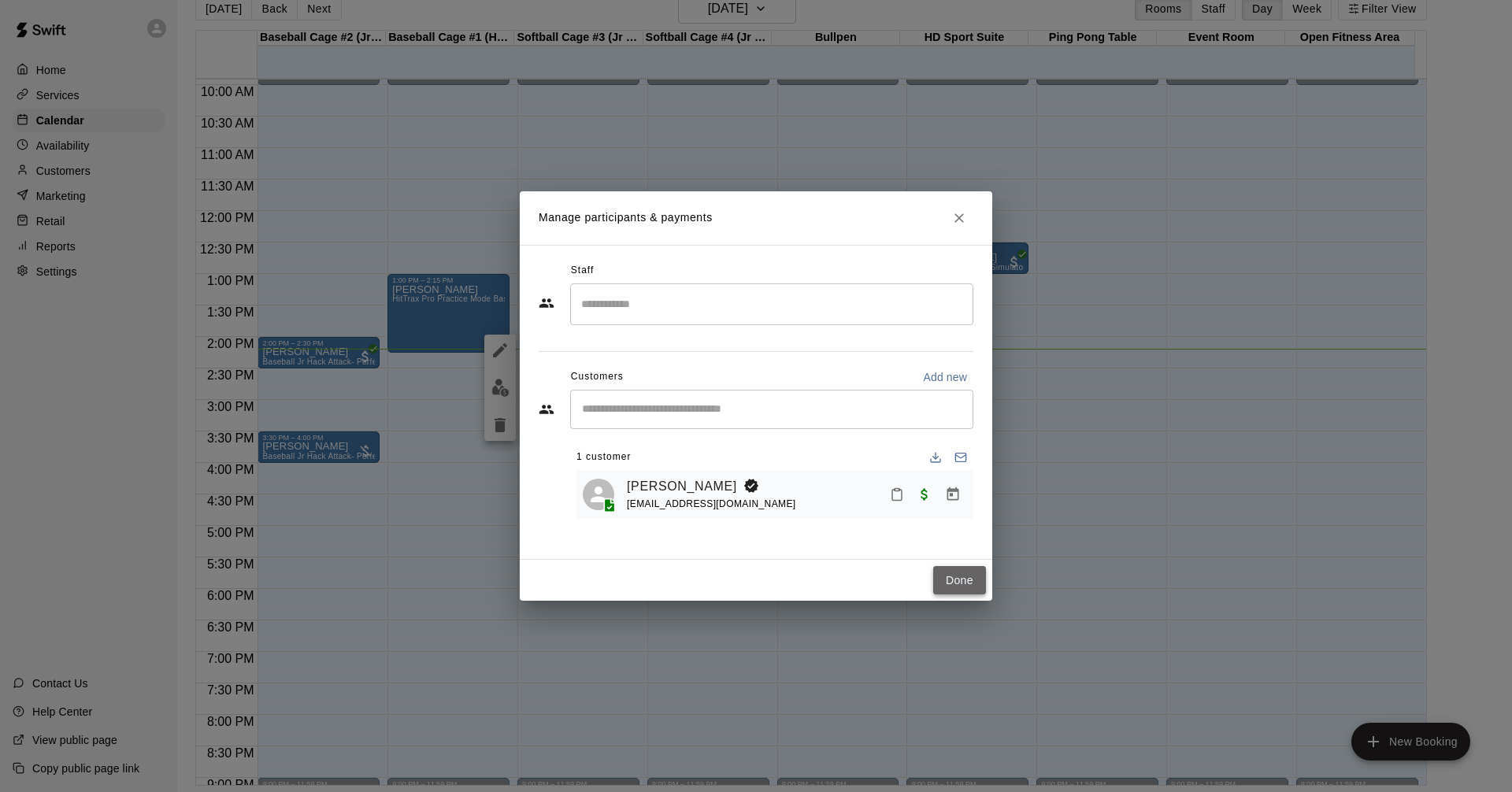
click at [949, 576] on button "Done" at bounding box center [959, 580] width 53 height 29
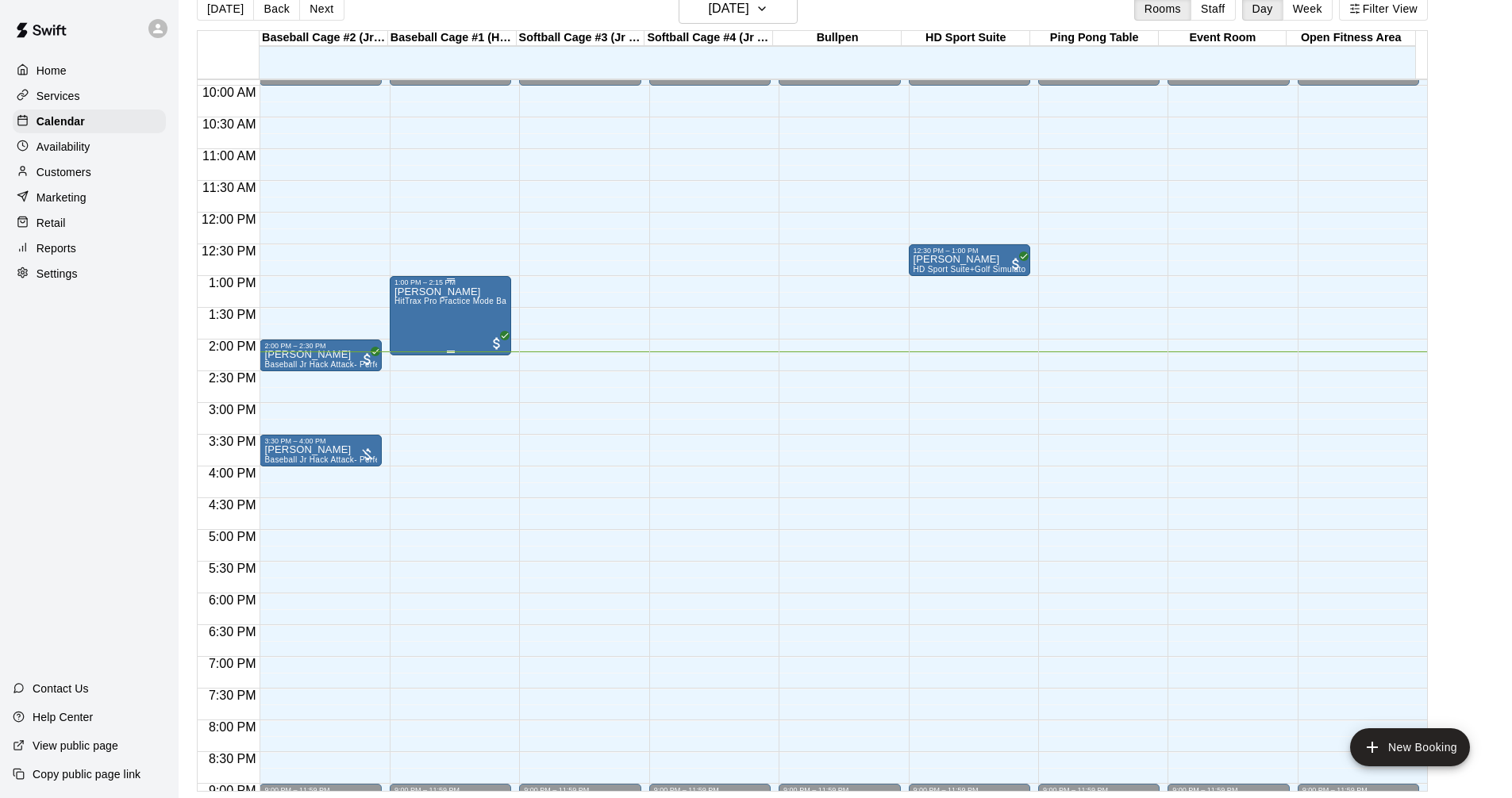
click at [458, 317] on div "Jacob Dickson HitTrax Pro Practice Mode Baseball" at bounding box center [450, 685] width 112 height 798
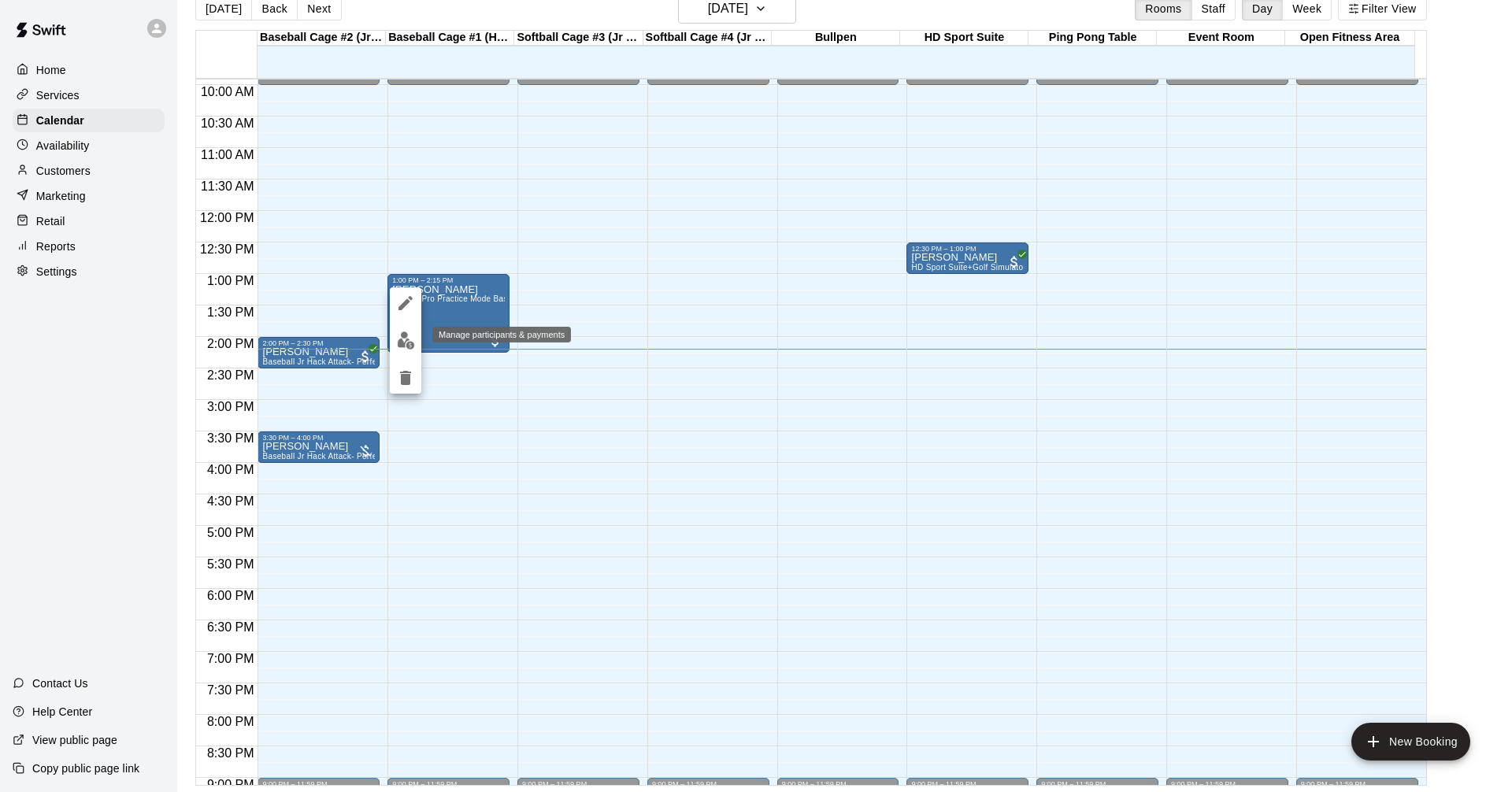
click at [409, 345] on img "edit" at bounding box center [405, 340] width 18 height 18
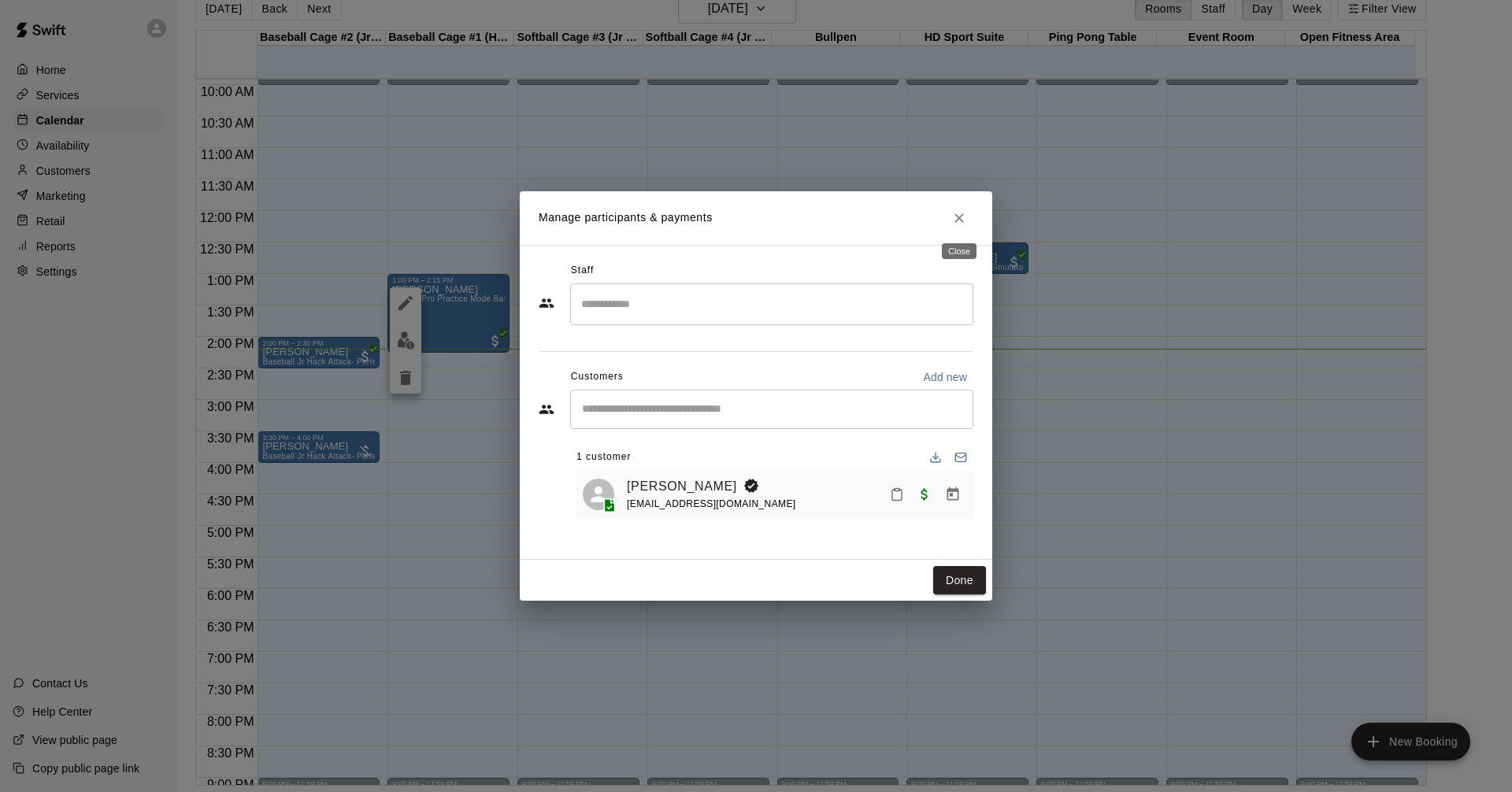
click at [955, 215] on icon "Close" at bounding box center [958, 218] width 16 height 16
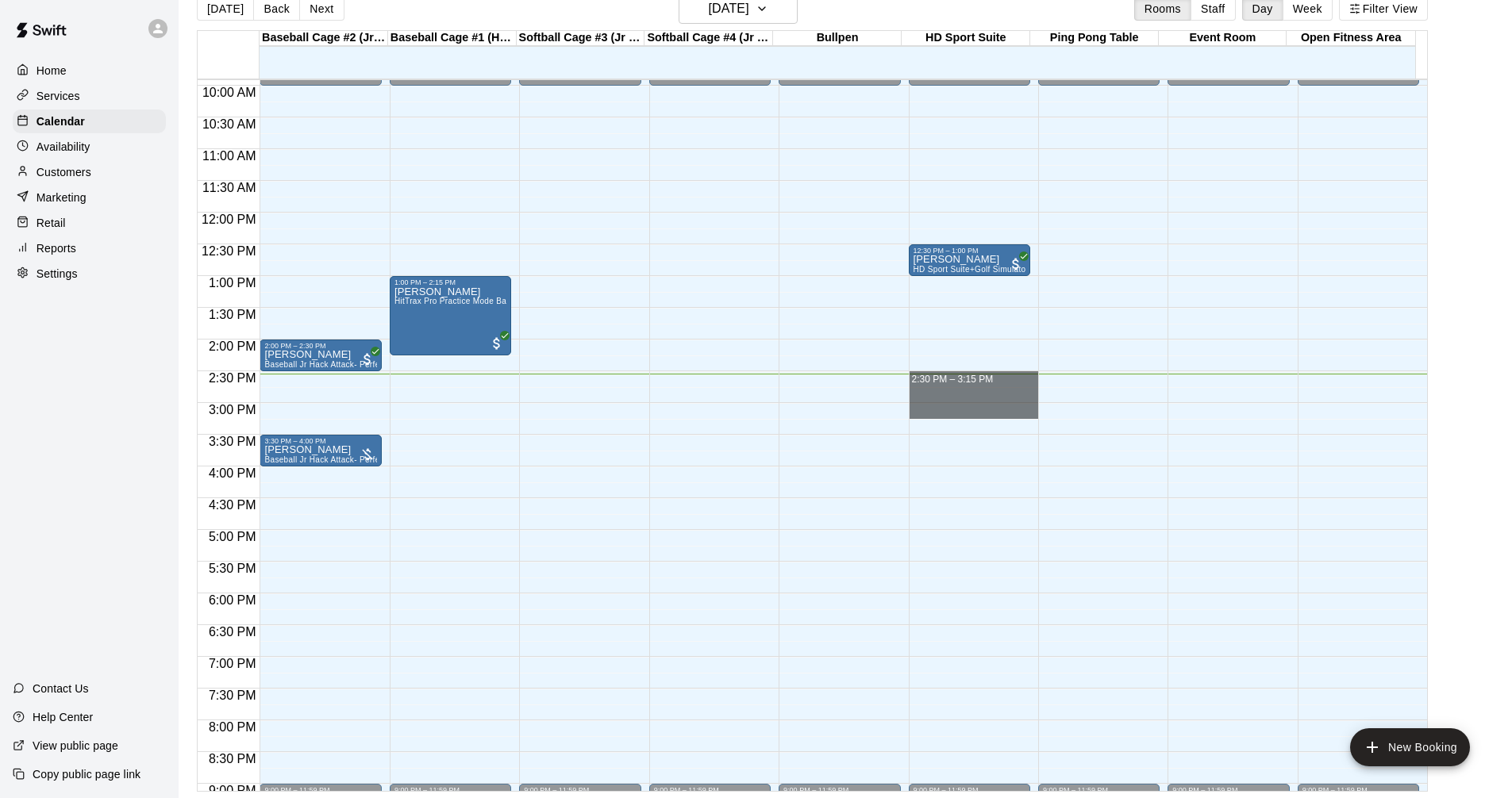
drag, startPoint x: 920, startPoint y: 375, endPoint x: 930, endPoint y: 406, distance: 32.6
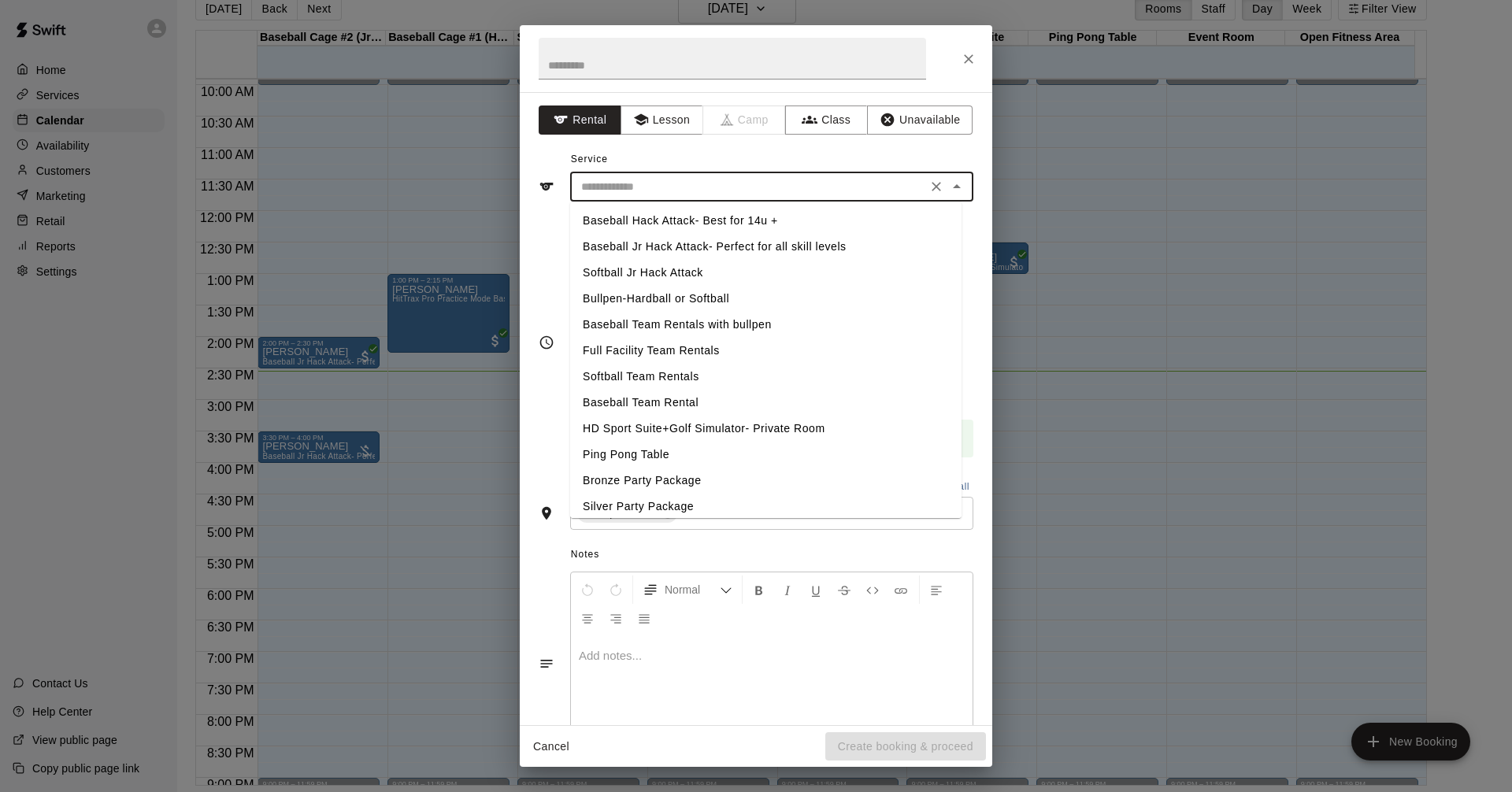
click at [646, 193] on input "text" at bounding box center [748, 186] width 347 height 20
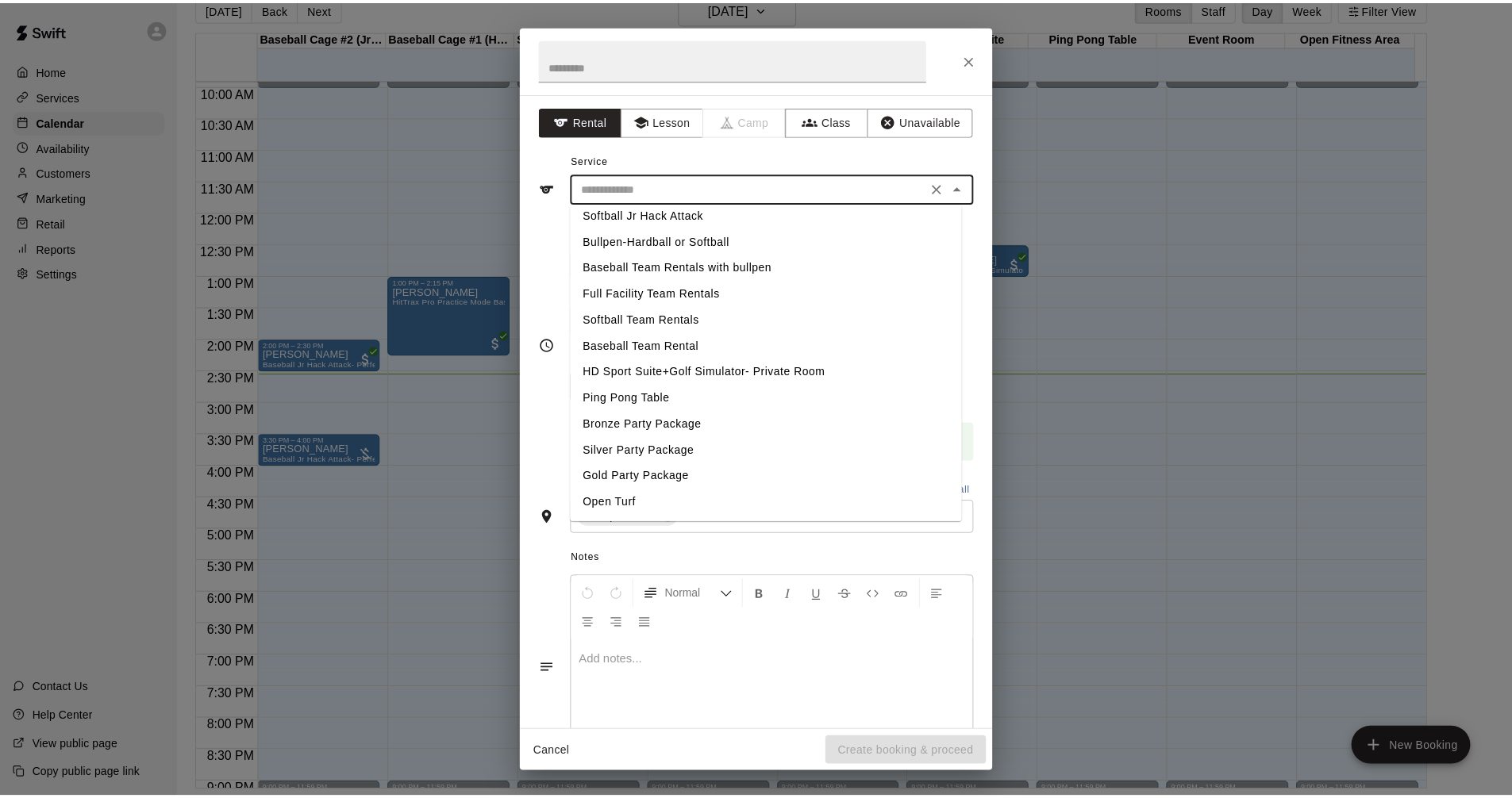
scroll to position [32, 0]
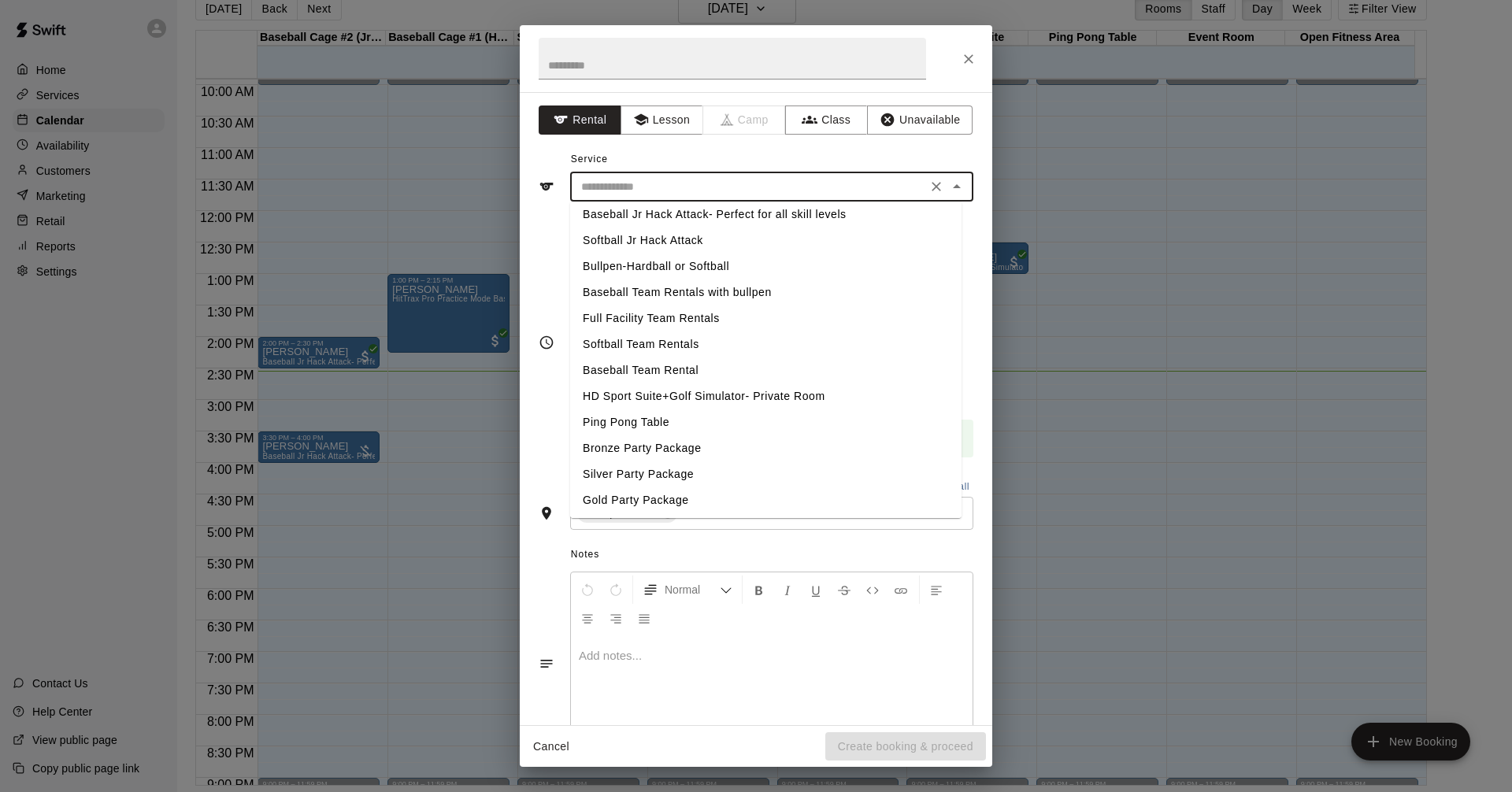
click at [670, 396] on li "HD Sport Suite+Golf Simulator- Private Room" at bounding box center [765, 397] width 391 height 26
type input "**********"
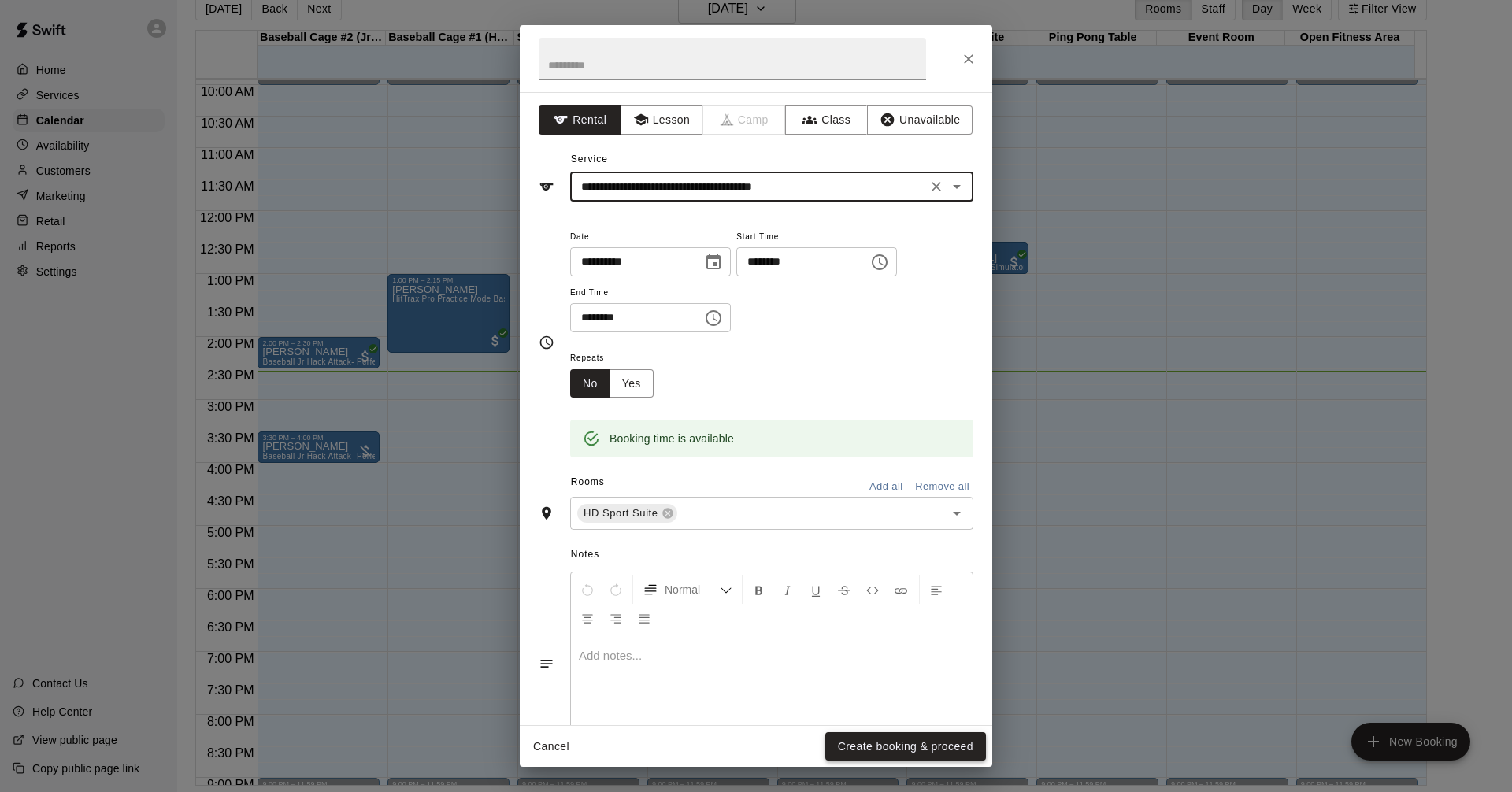
click at [883, 757] on button "Create booking & proceed" at bounding box center [905, 747] width 161 height 29
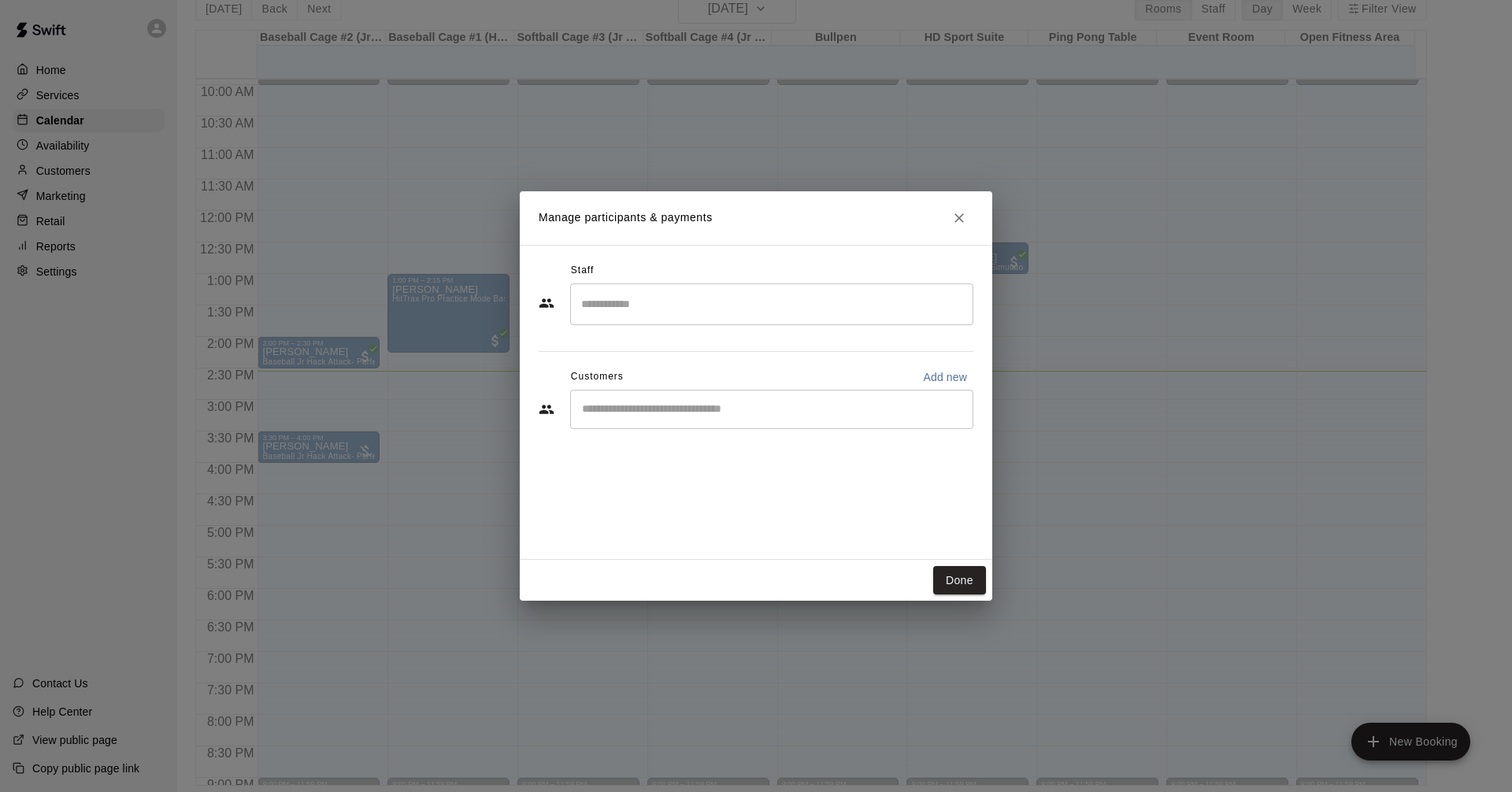
click at [700, 420] on div "​" at bounding box center [771, 409] width 403 height 40
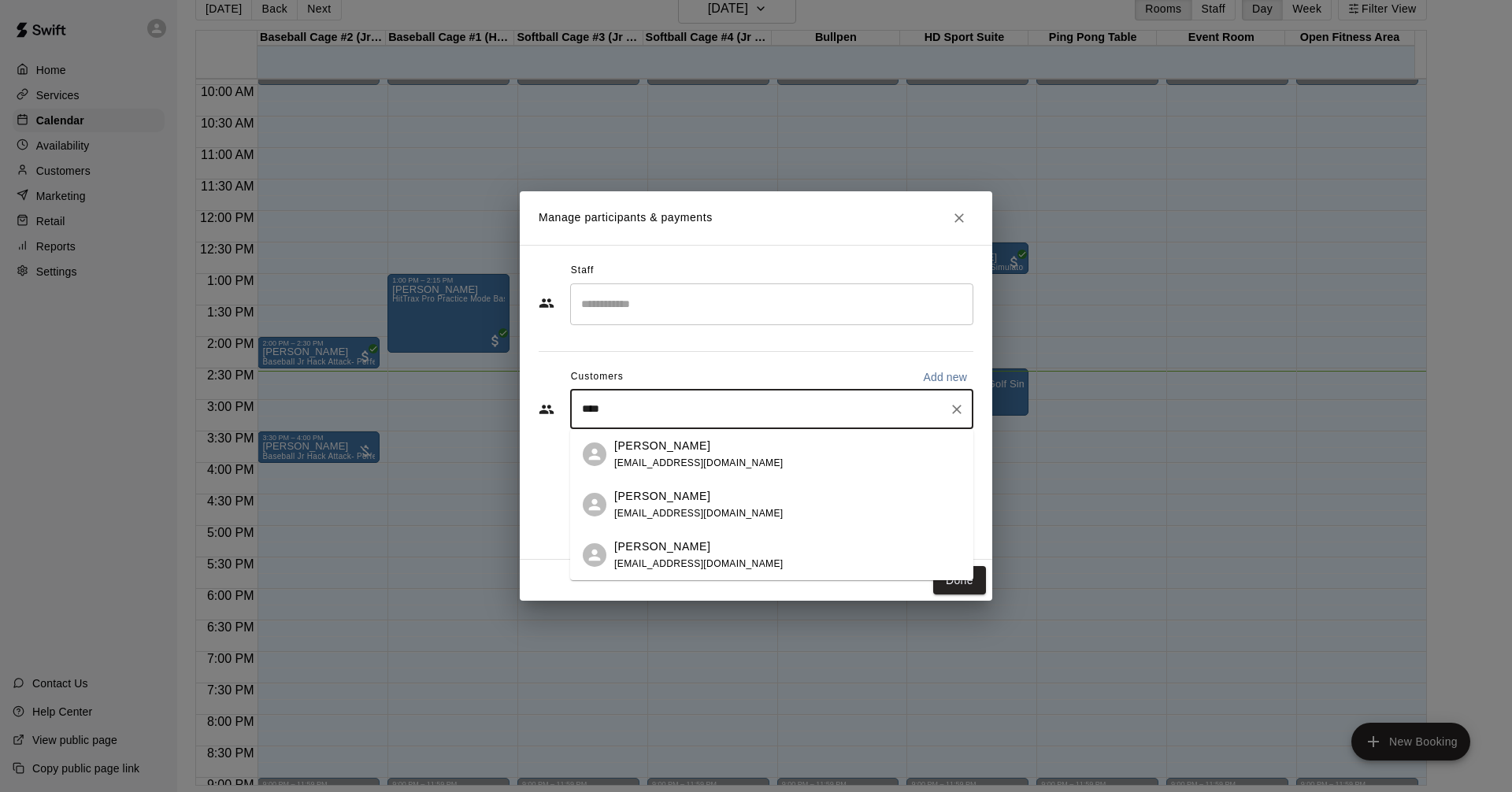
type input "*****"
click at [658, 519] on div "Jacob Dickson beckyh_16@hotmail.com" at bounding box center [699, 505] width 169 height 34
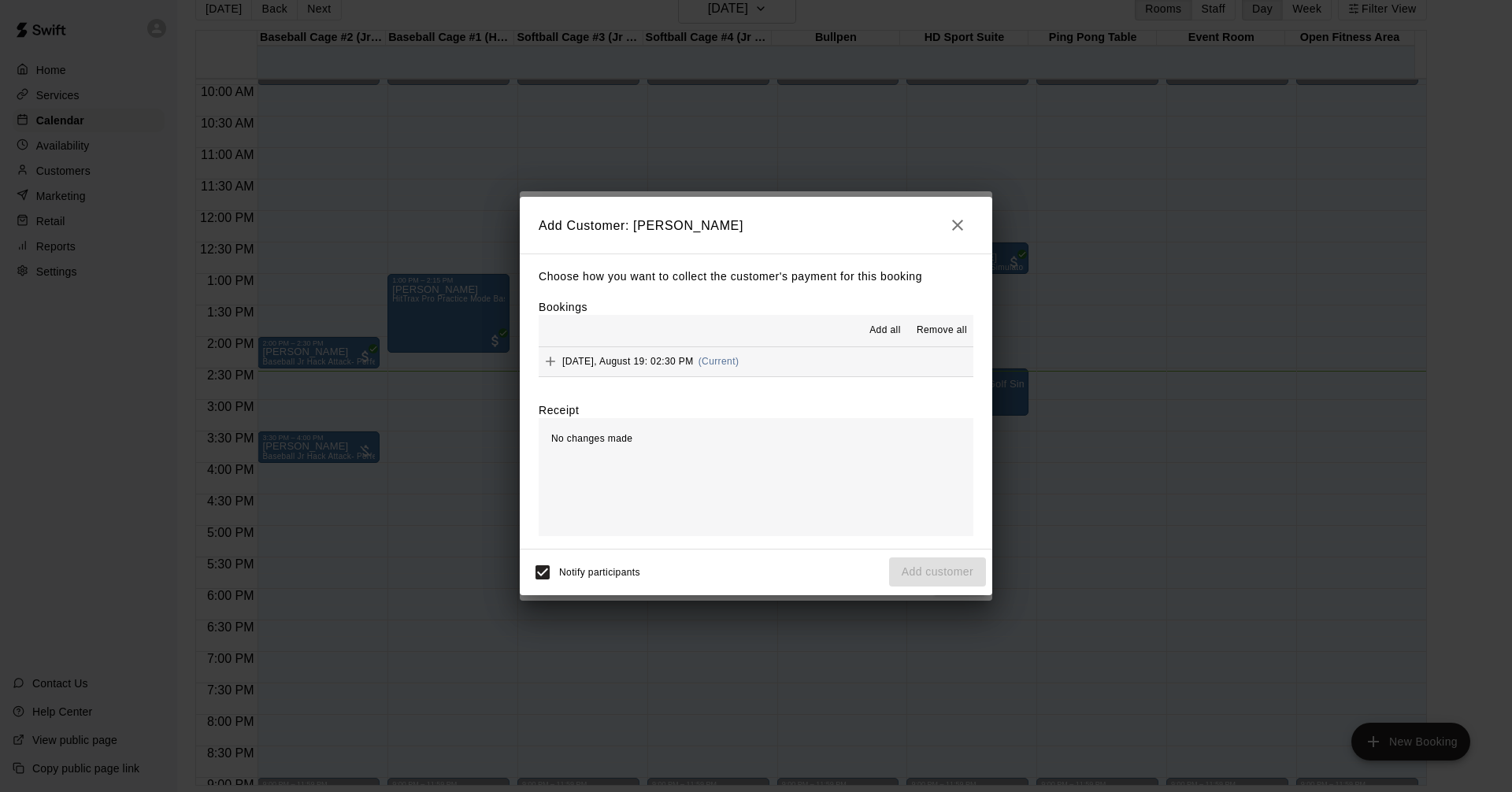
click at [876, 331] on span "Add all" at bounding box center [884, 330] width 31 height 16
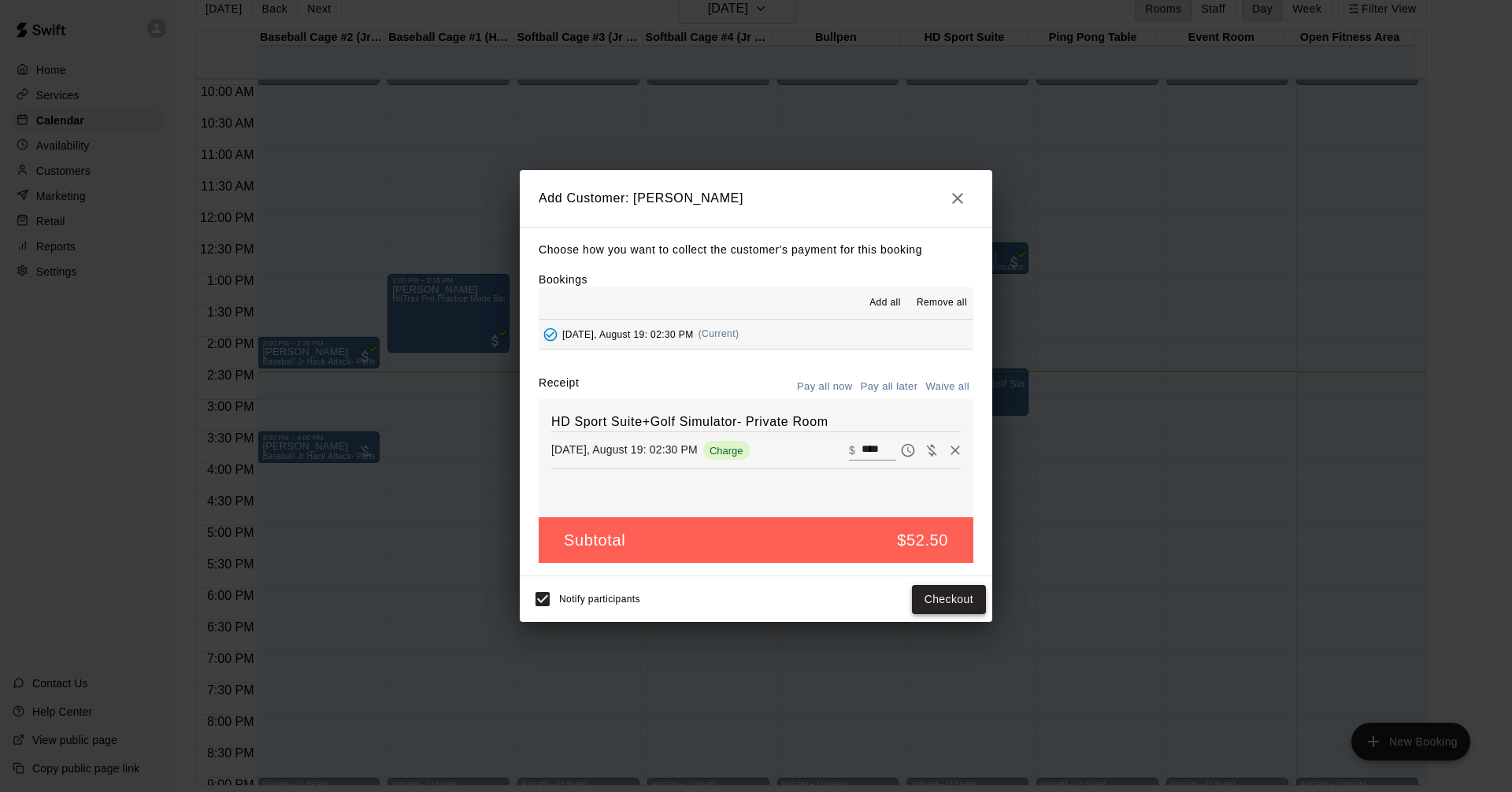
click at [961, 606] on button "Checkout" at bounding box center [949, 599] width 74 height 29
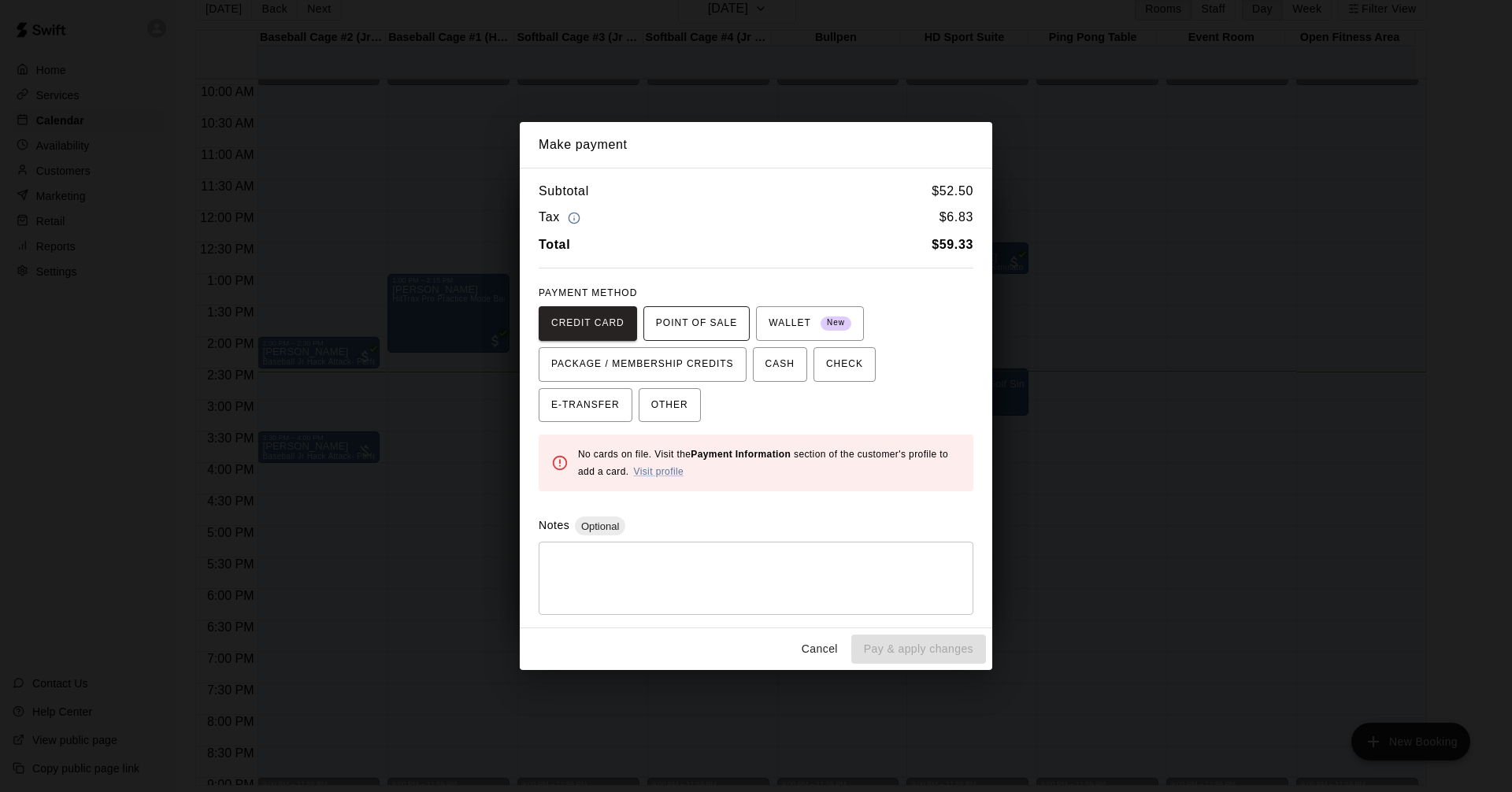
click at [701, 323] on span "POINT OF SALE" at bounding box center [696, 324] width 81 height 25
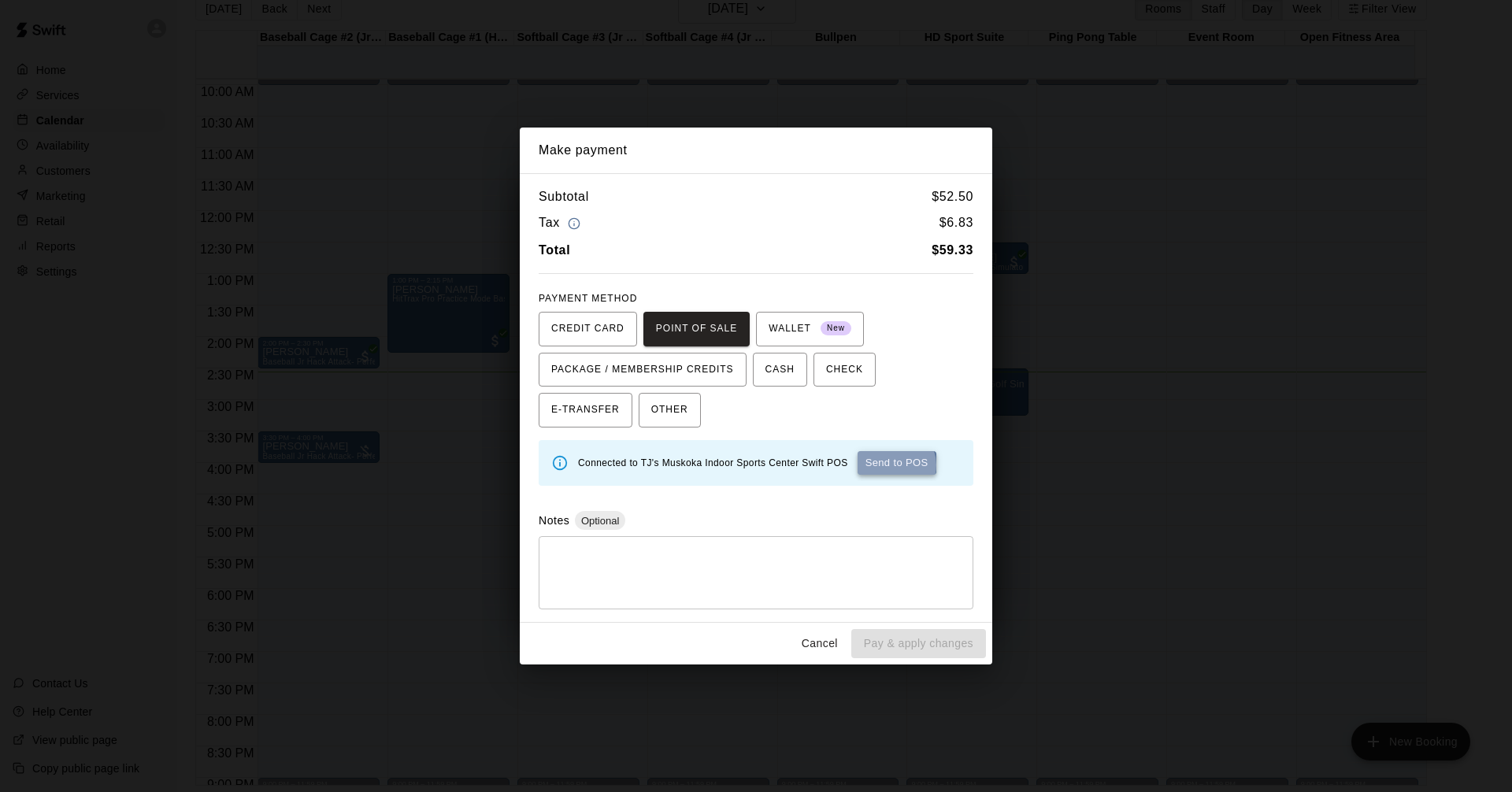
click at [891, 465] on button "Send to POS" at bounding box center [897, 463] width 79 height 24
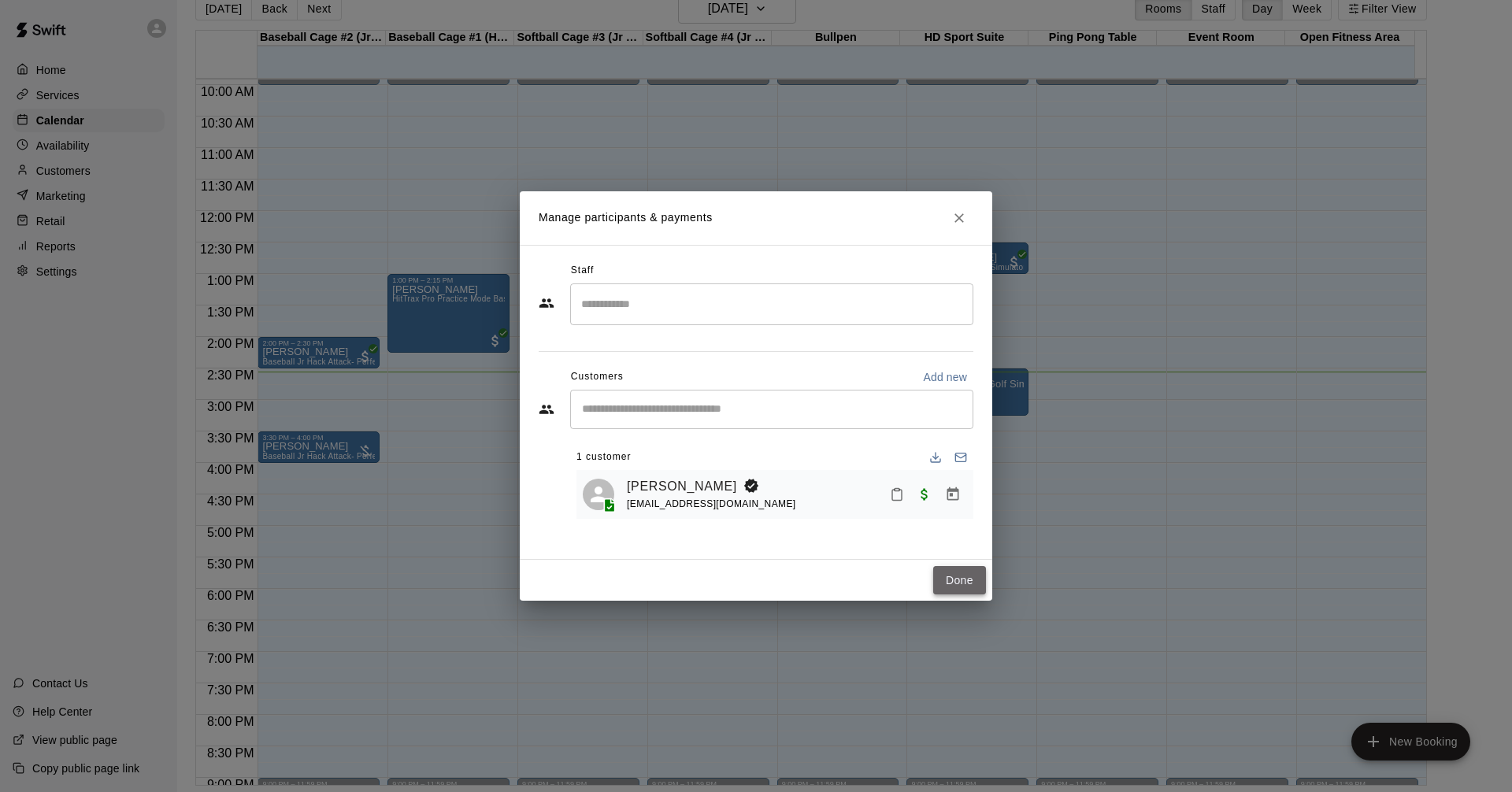
click at [955, 577] on button "Done" at bounding box center [959, 580] width 53 height 29
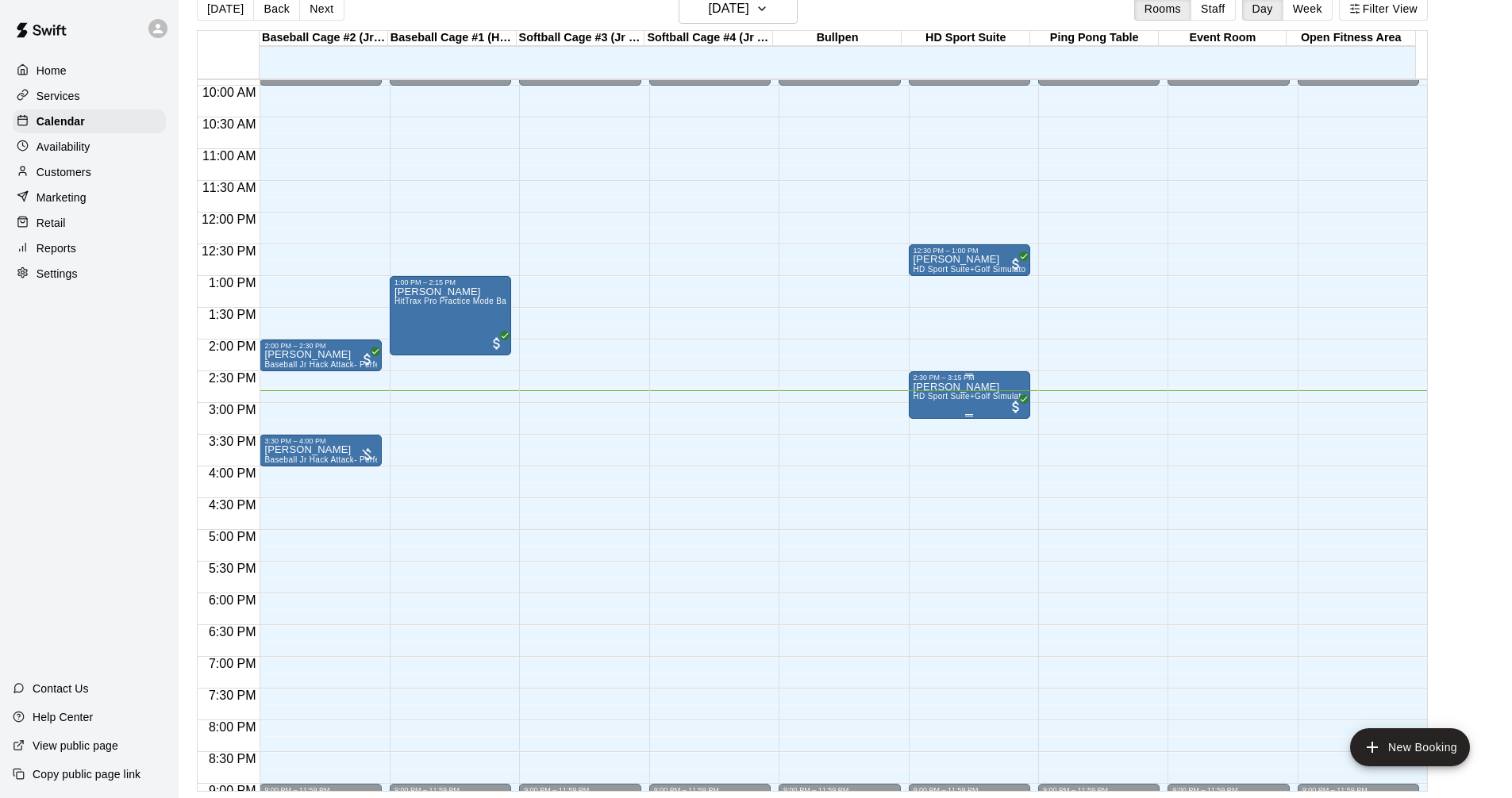
click at [1002, 411] on div "Jacob Dickson HD Sport Suite+Golf Simulator- Private Room" at bounding box center [970, 781] width 112 height 798
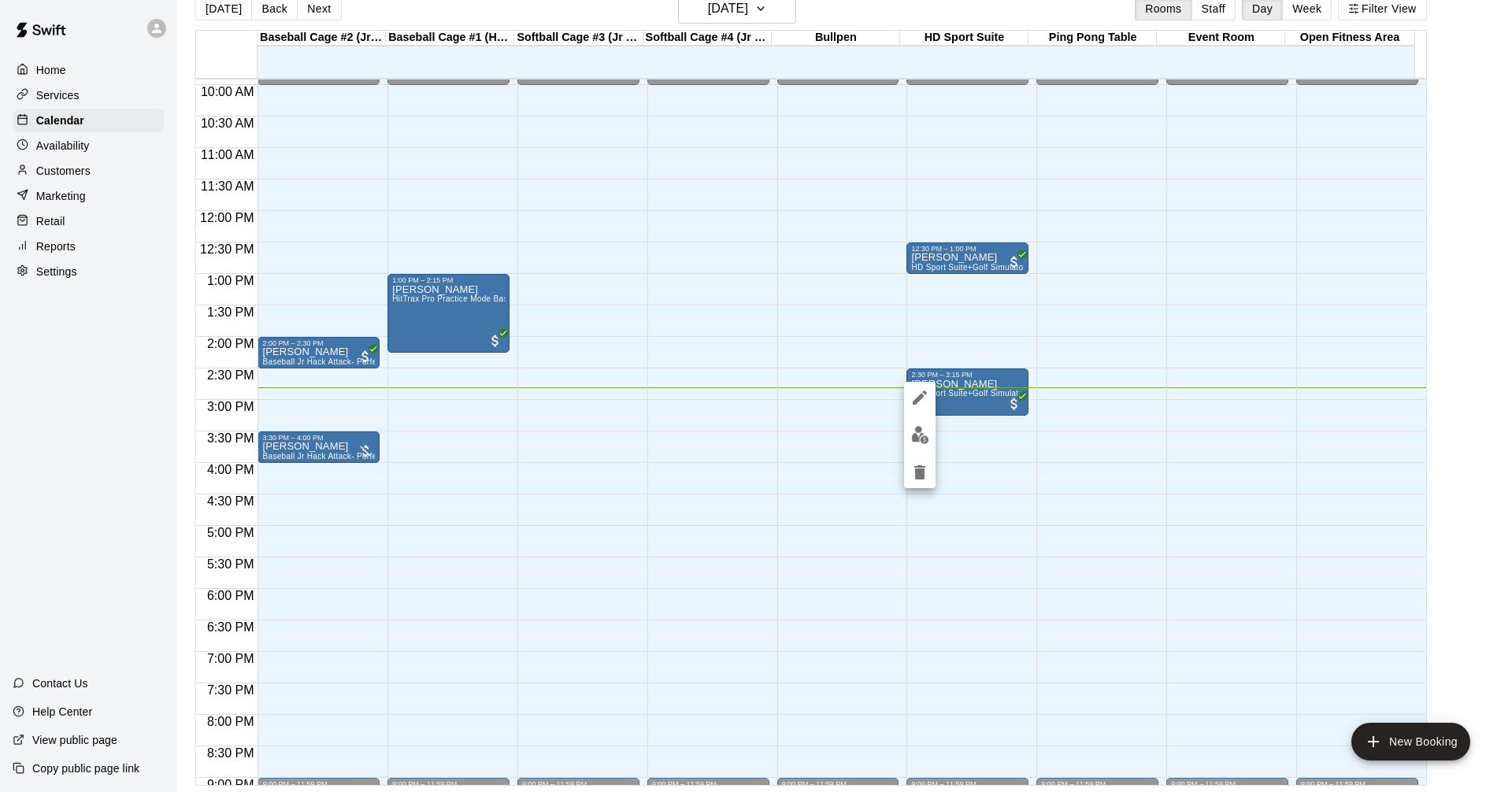
click at [914, 438] on img "edit" at bounding box center [920, 435] width 18 height 18
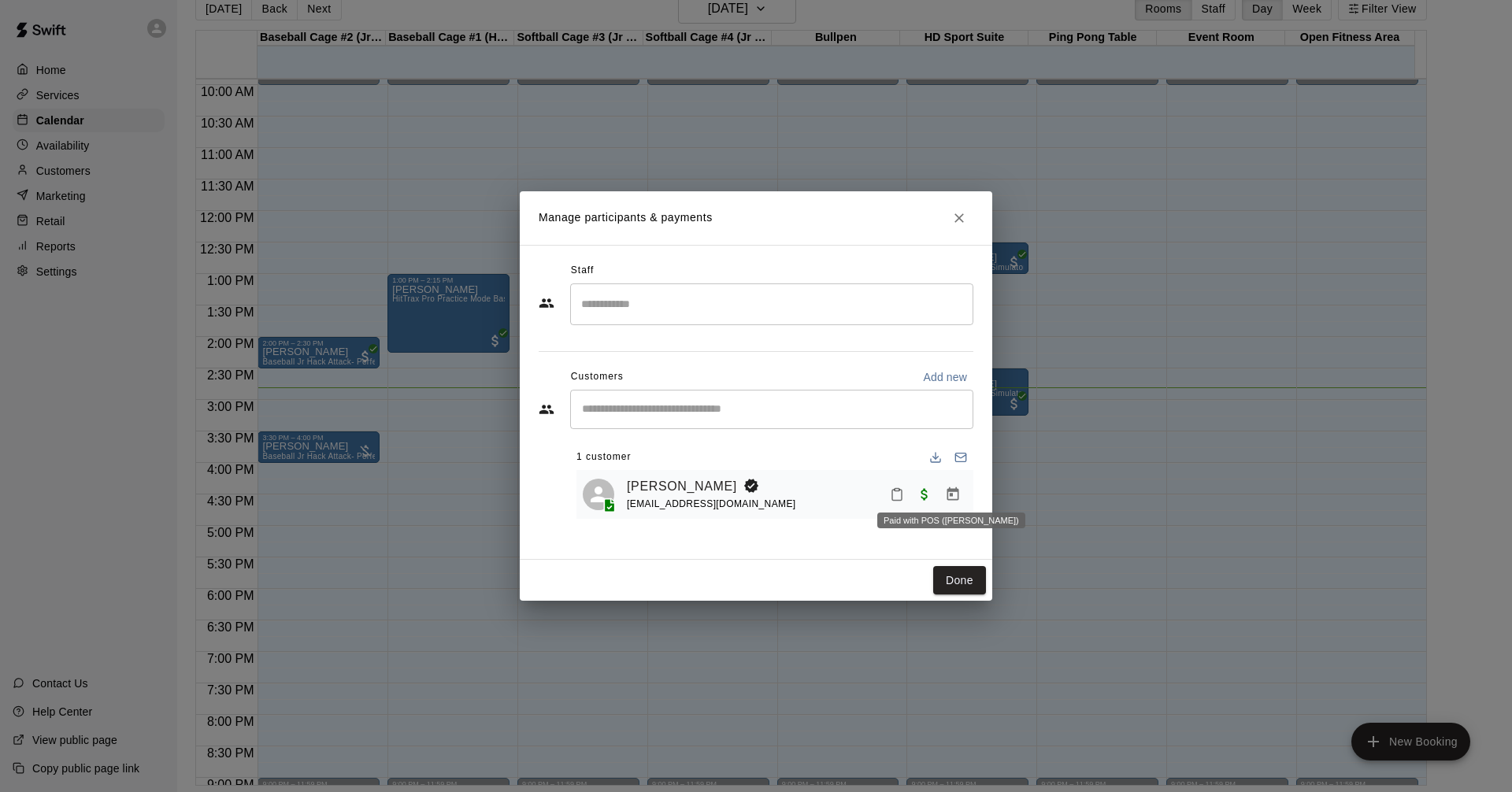
click at [921, 493] on span "Paid with POS (Swift)" at bounding box center [924, 493] width 28 height 13
click at [944, 490] on button "Manage bookings & payment" at bounding box center [953, 495] width 28 height 28
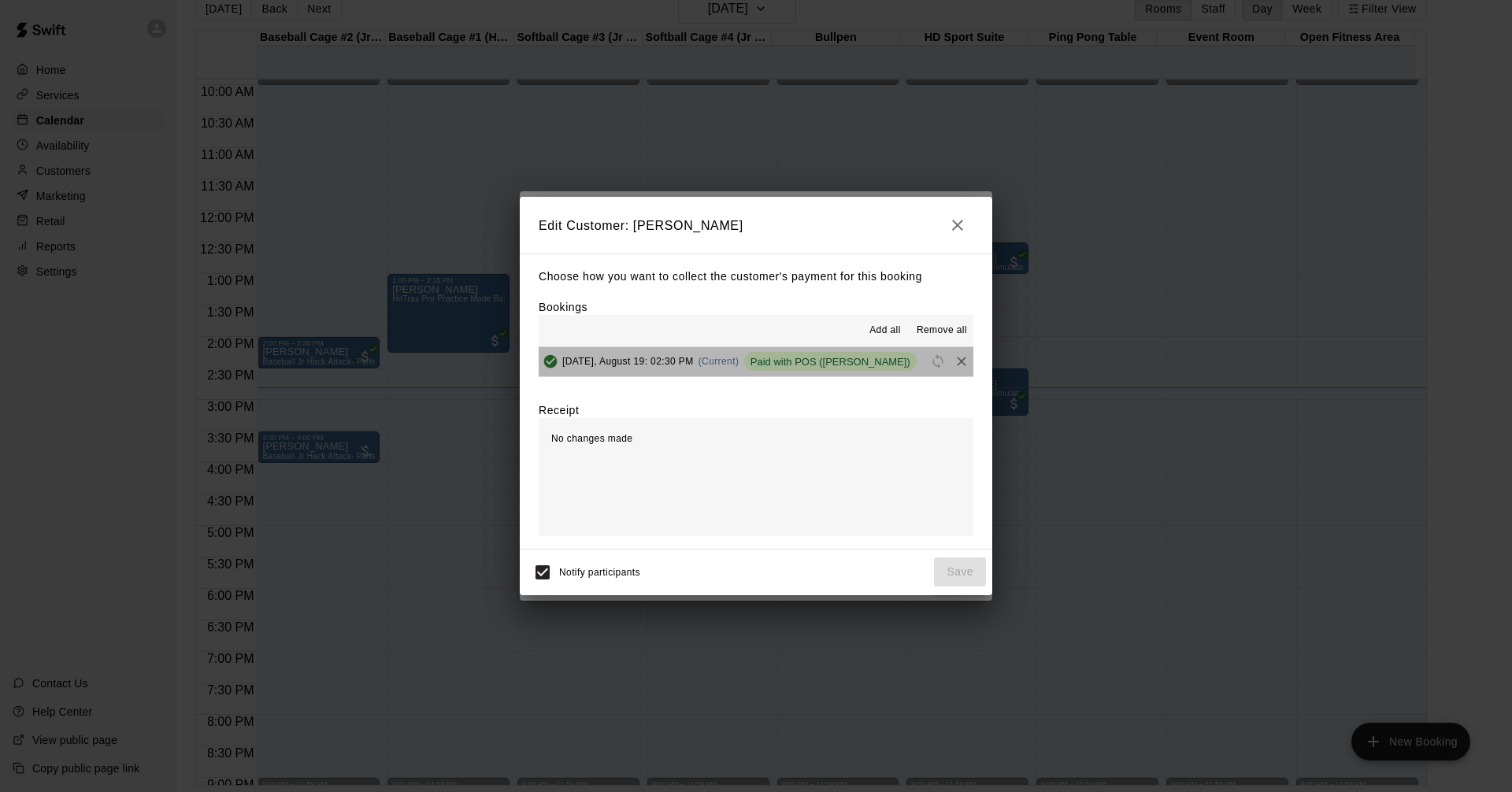
click at [782, 360] on span "Paid with POS (Swift)" at bounding box center [829, 361] width 172 height 12
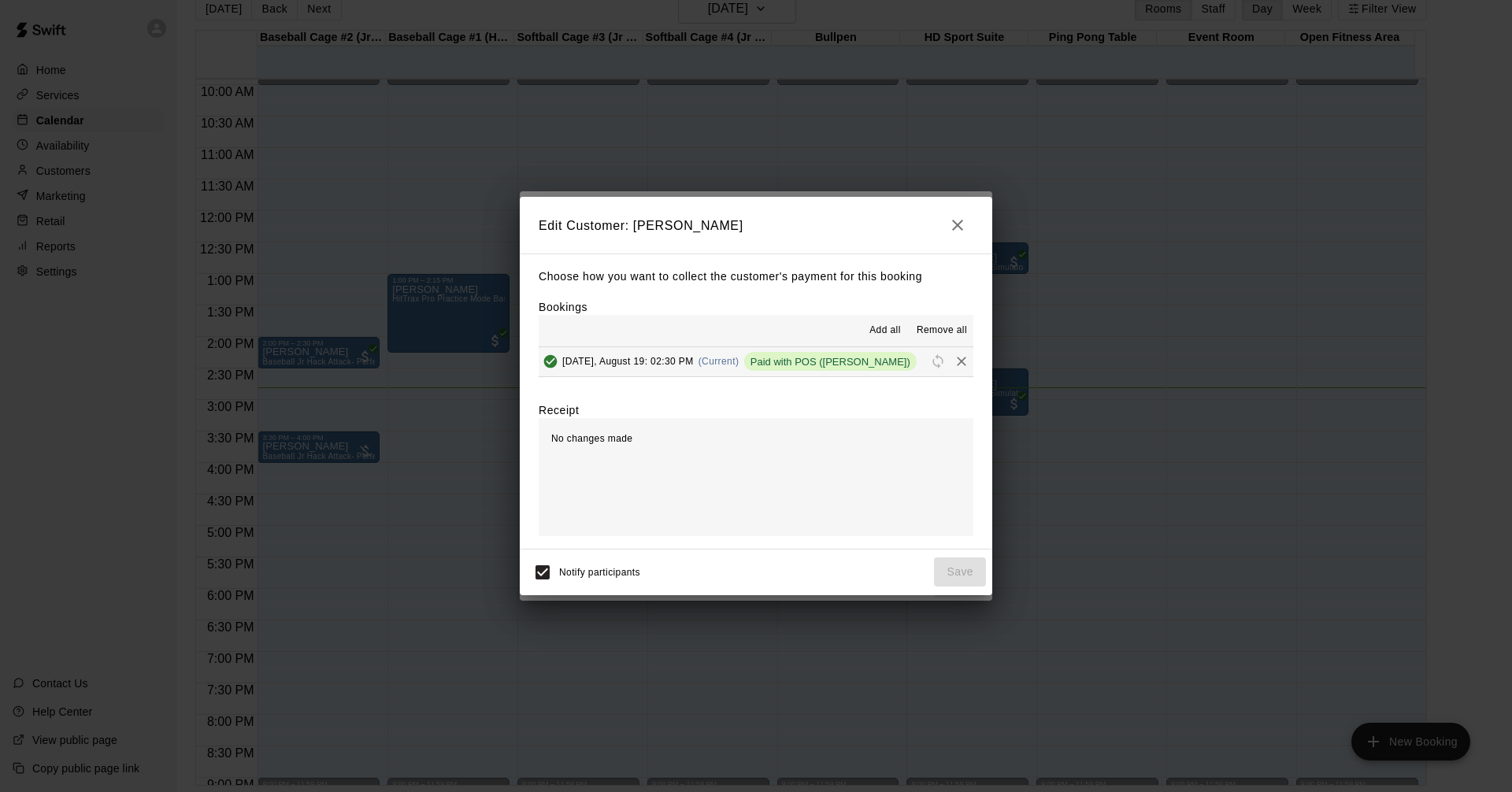
click at [849, 452] on div "No changes made" at bounding box center [756, 478] width 434 height 119
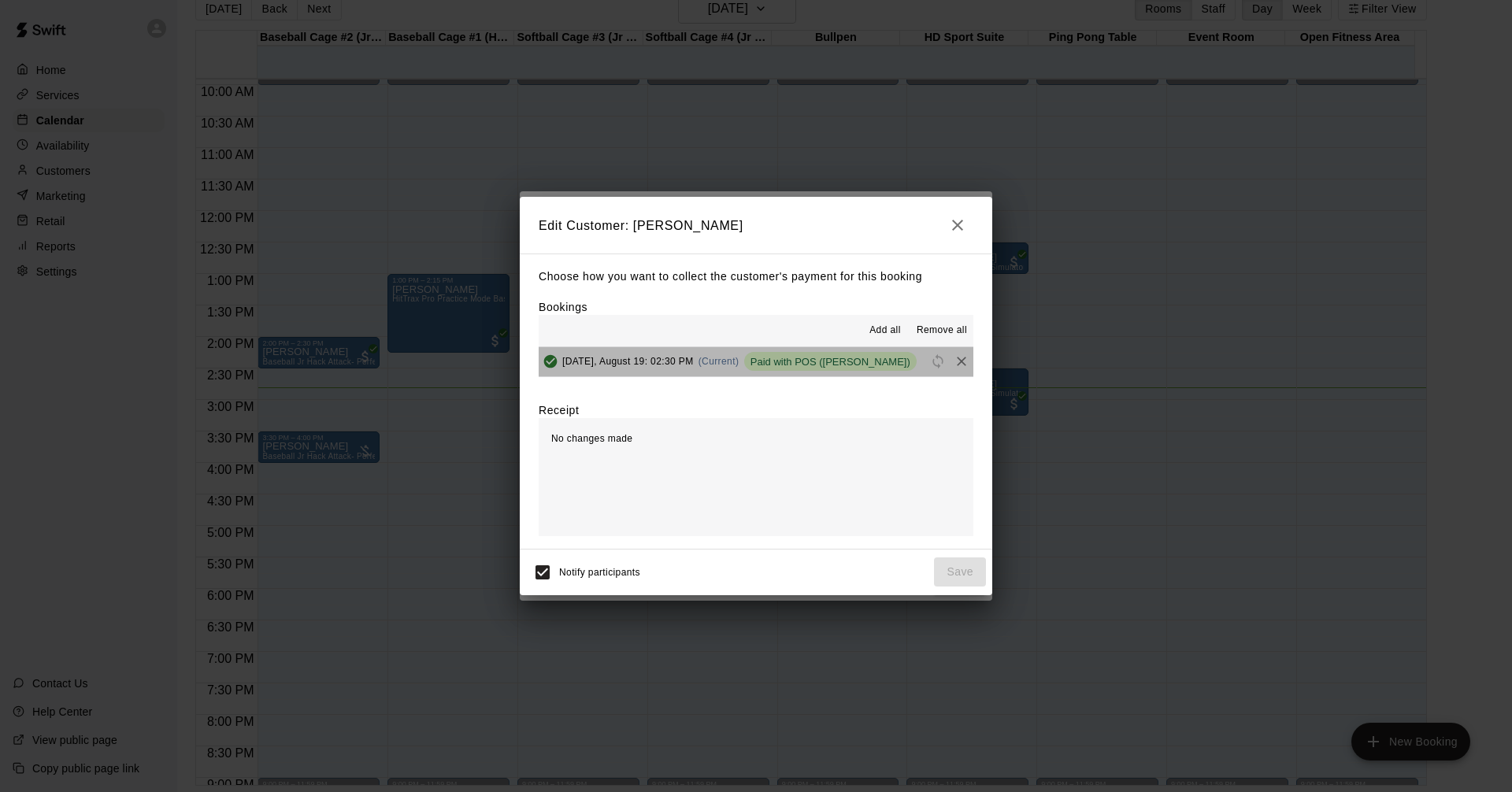
click at [896, 356] on button "Tuesday, August 19: 02:30 PM (Current) Paid with POS (Swift)" at bounding box center [756, 361] width 434 height 29
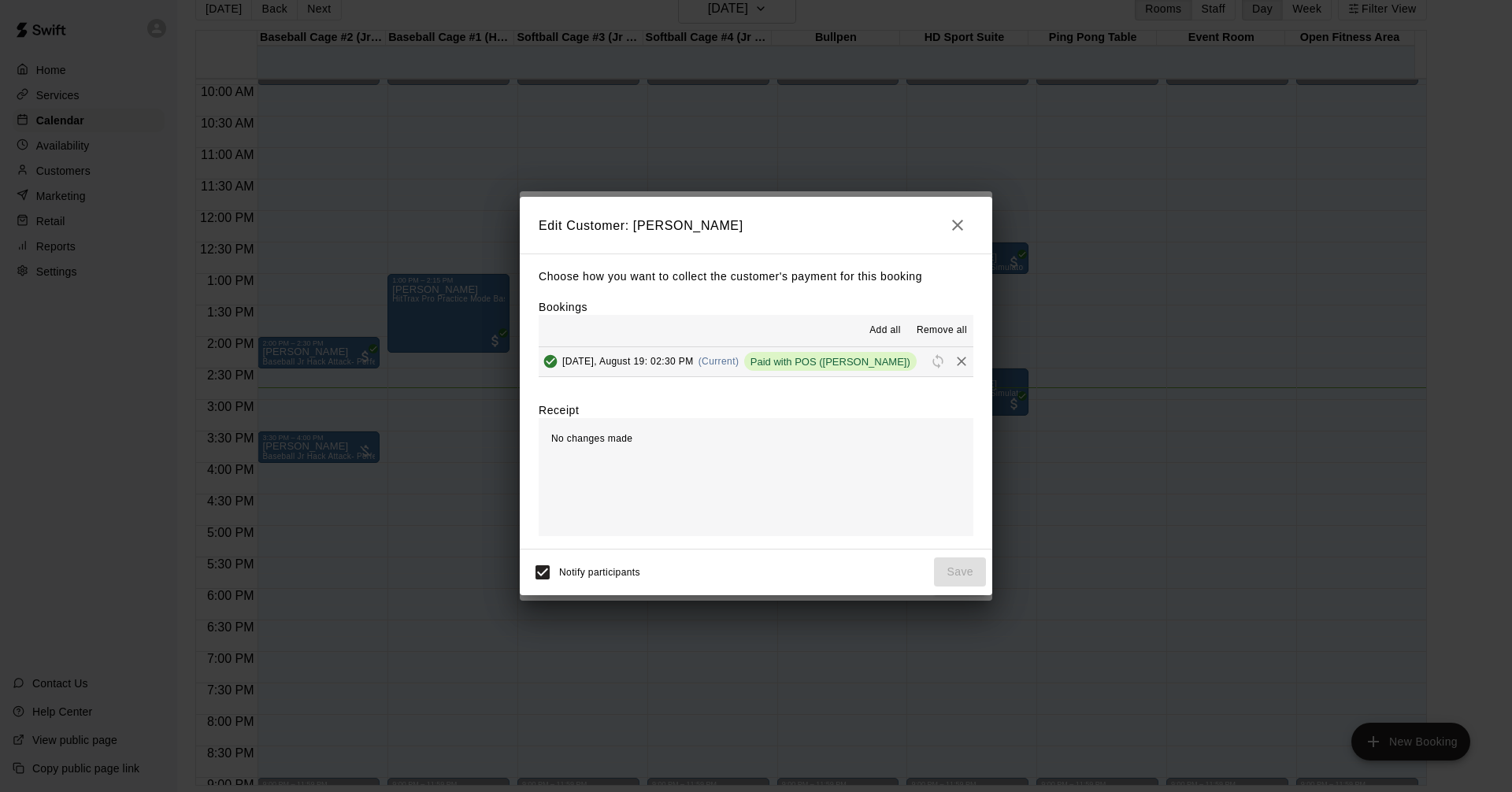
drag, startPoint x: 885, startPoint y: 361, endPoint x: 843, endPoint y: 467, distance: 114.0
click at [843, 467] on div "Choose how you want to collect the customer's payment for this booking Bookings…" at bounding box center [756, 402] width 472 height 295
click at [863, 365] on button "Tuesday, August 19: 02:30 PM (Current) Paid with POS (Swift)" at bounding box center [756, 361] width 434 height 29
click at [792, 356] on div "Tuesday, August 19: 02:30 PM (Current) Paid with POS (Swift)" at bounding box center [728, 361] width 378 height 24
click at [963, 216] on icon "button" at bounding box center [957, 225] width 19 height 19
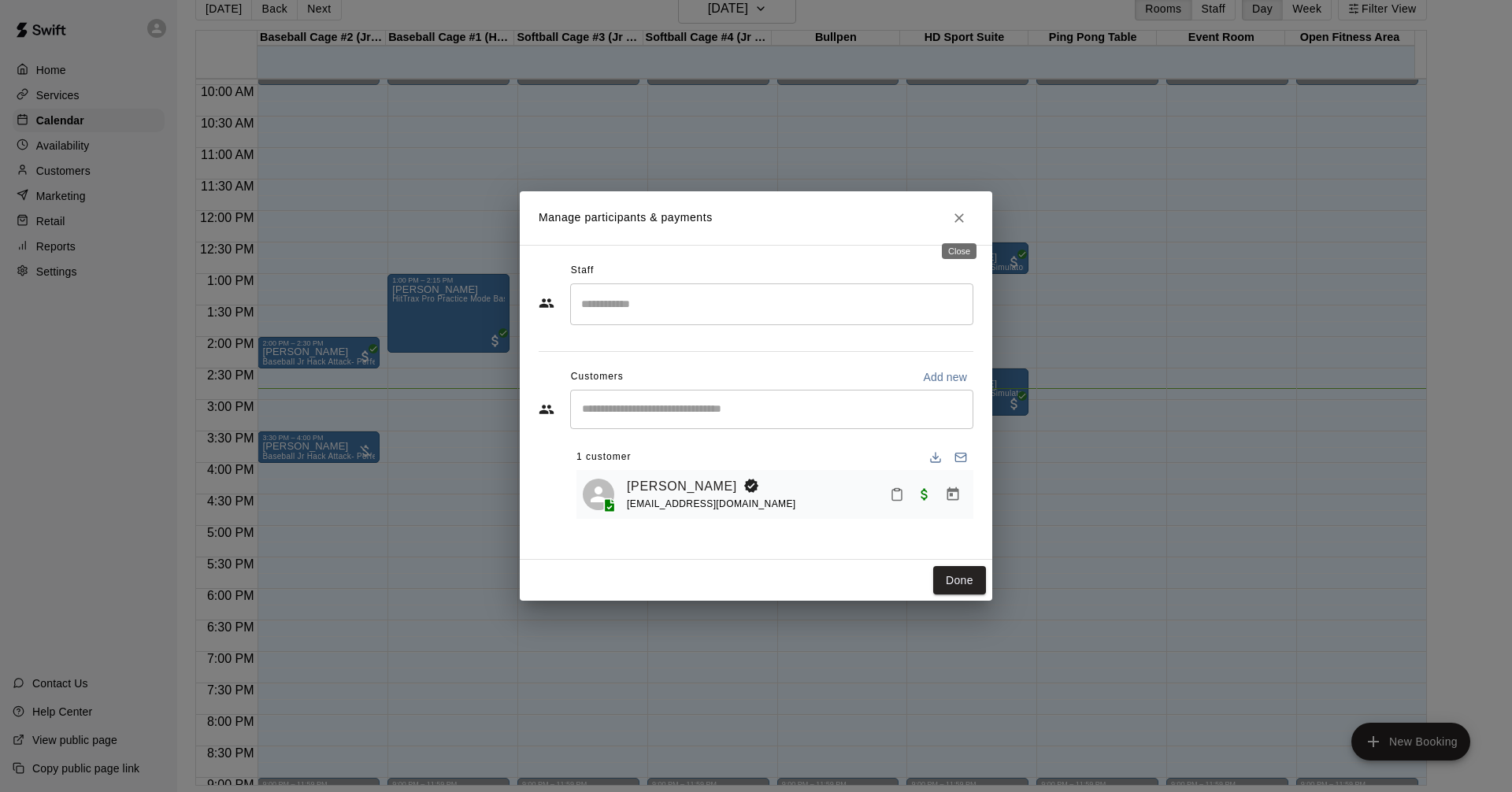
click at [963, 214] on icon "Close" at bounding box center [959, 218] width 9 height 9
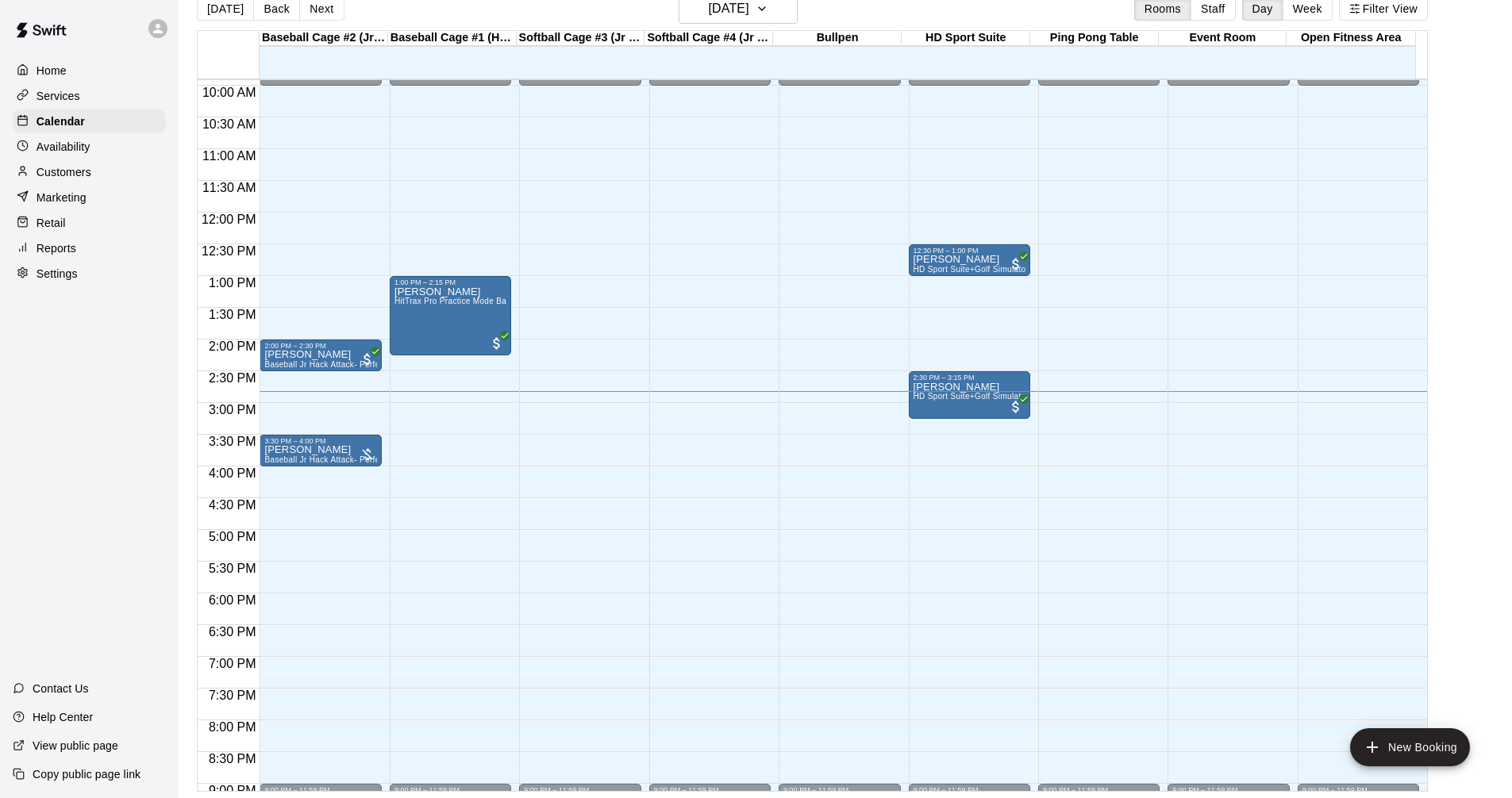
click at [90, 227] on div "Retail" at bounding box center [89, 223] width 154 height 24
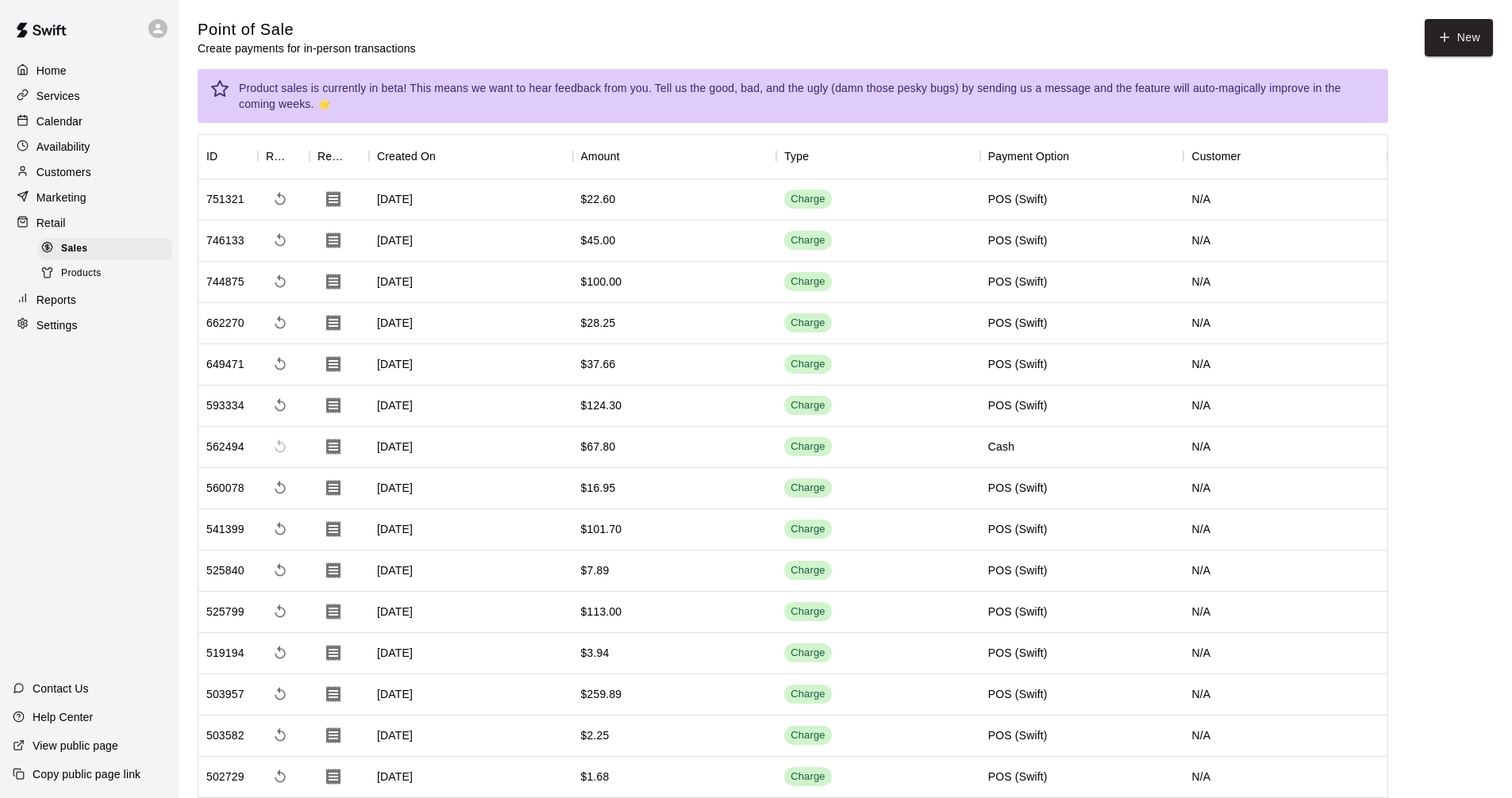
click at [71, 222] on div "Retail" at bounding box center [89, 223] width 154 height 24
click at [99, 312] on div "Reports" at bounding box center [89, 299] width 154 height 24
click at [96, 305] on div "Reports" at bounding box center [89, 299] width 154 height 24
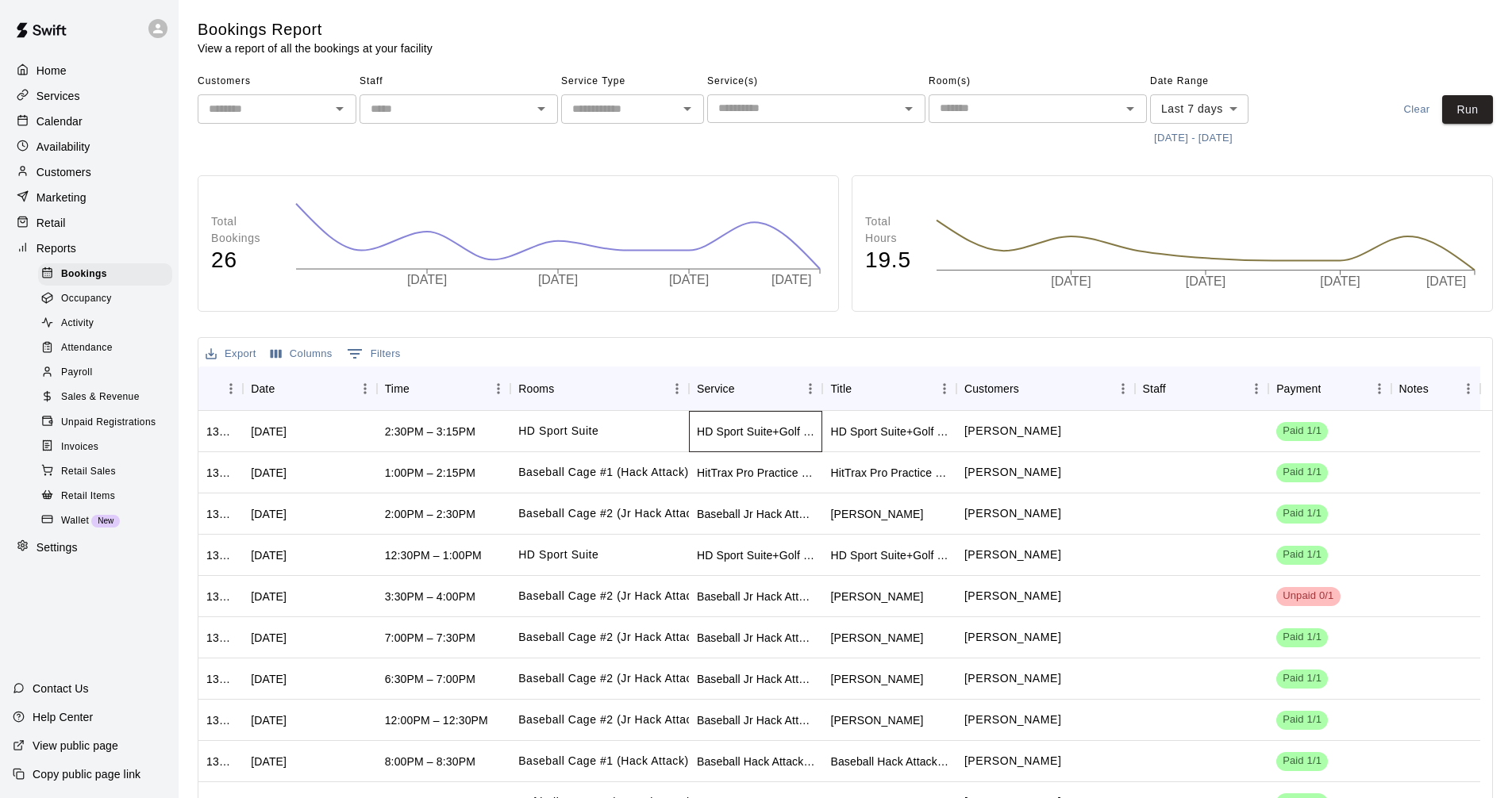
click at [700, 430] on div "HD Sport Suite+Golf Simulator- Private Room" at bounding box center [756, 431] width 118 height 16
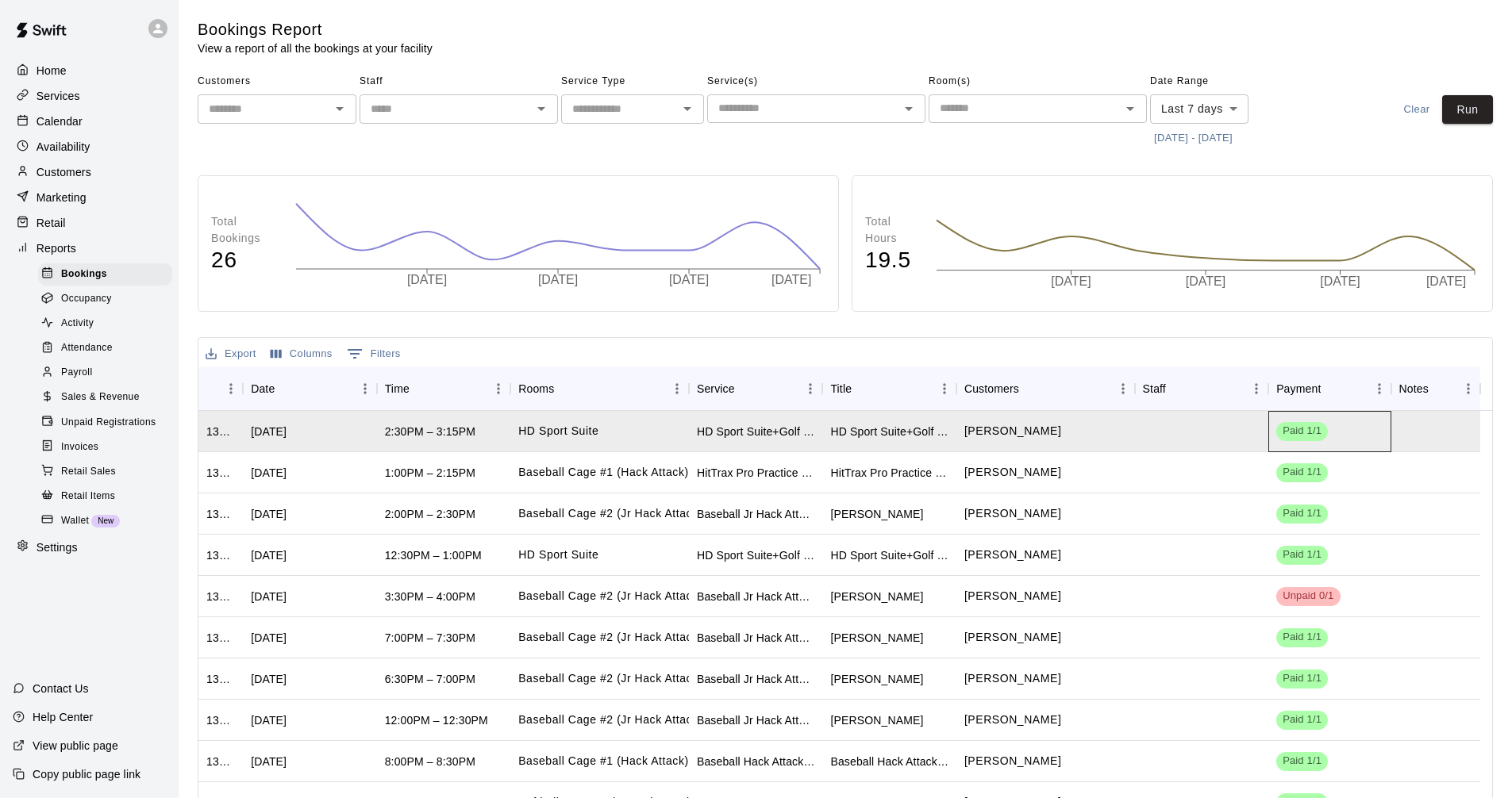
click at [1297, 433] on span "Paid 1/1" at bounding box center [1302, 431] width 51 height 15
drag, startPoint x: 1322, startPoint y: 428, endPoint x: 1262, endPoint y: 434, distance: 60.3
click at [1262, 434] on div "1333897 Tue, Aug 19, 2025 2:30PM – 3:15PM HD Sport Suite HD Sport Suite+Golf Si…" at bounding box center [839, 432] width 1282 height 42
drag, startPoint x: 284, startPoint y: 431, endPoint x: 429, endPoint y: 417, distance: 145.7
click at [429, 417] on div "1333897 Tue, Aug 19, 2025 2:30PM – 3:15PM HD Sport Suite HD Sport Suite+Golf Si…" at bounding box center [839, 432] width 1282 height 42
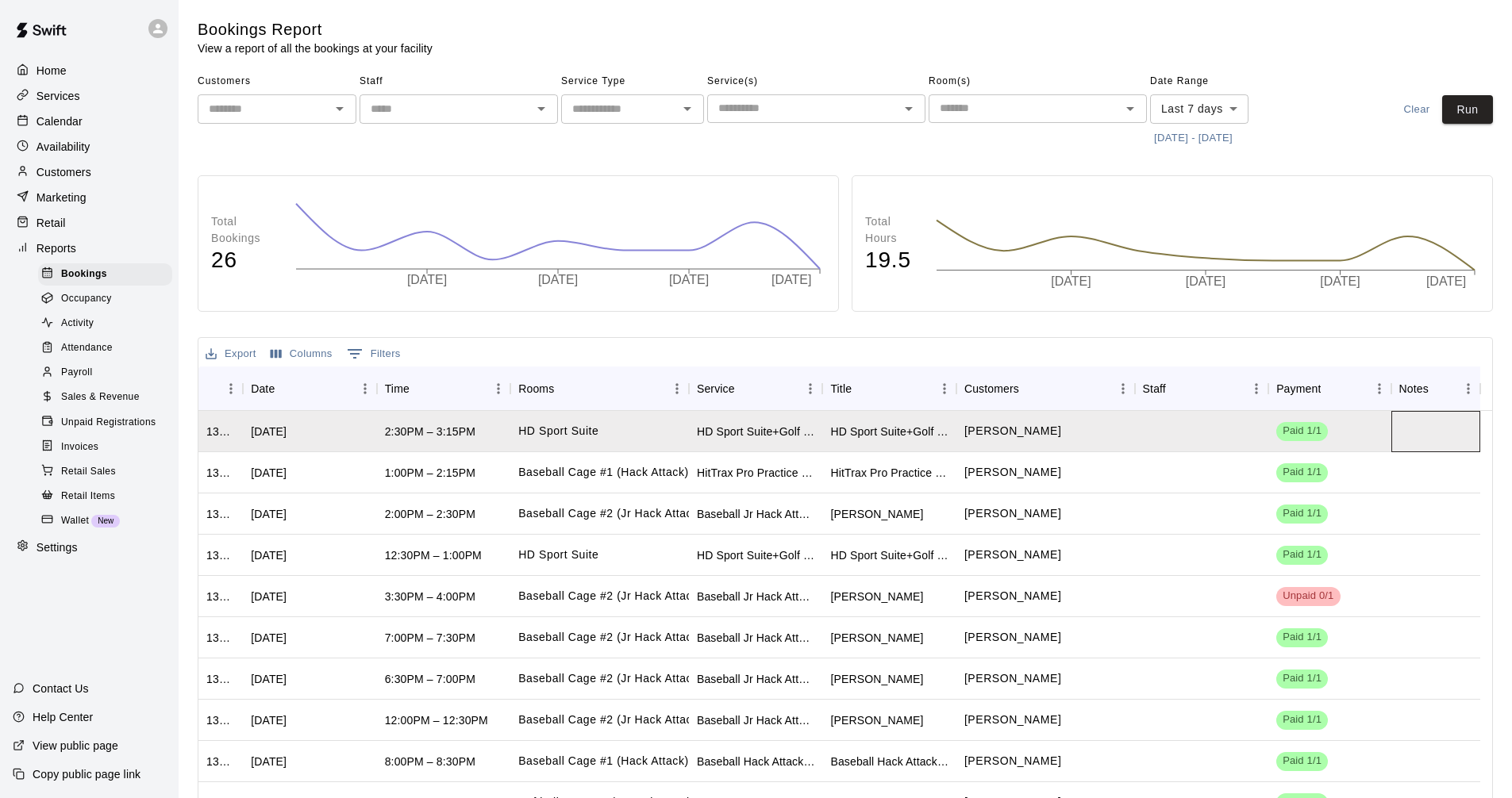
click at [1431, 424] on div at bounding box center [1436, 432] width 89 height 42
drag, startPoint x: 263, startPoint y: 429, endPoint x: 1320, endPoint y: 416, distance: 1057.1
drag, startPoint x: 1320, startPoint y: 416, endPoint x: 1373, endPoint y: 467, distance: 73.6
click at [1373, 467] on div "Paid 1/1" at bounding box center [1329, 473] width 122 height 42
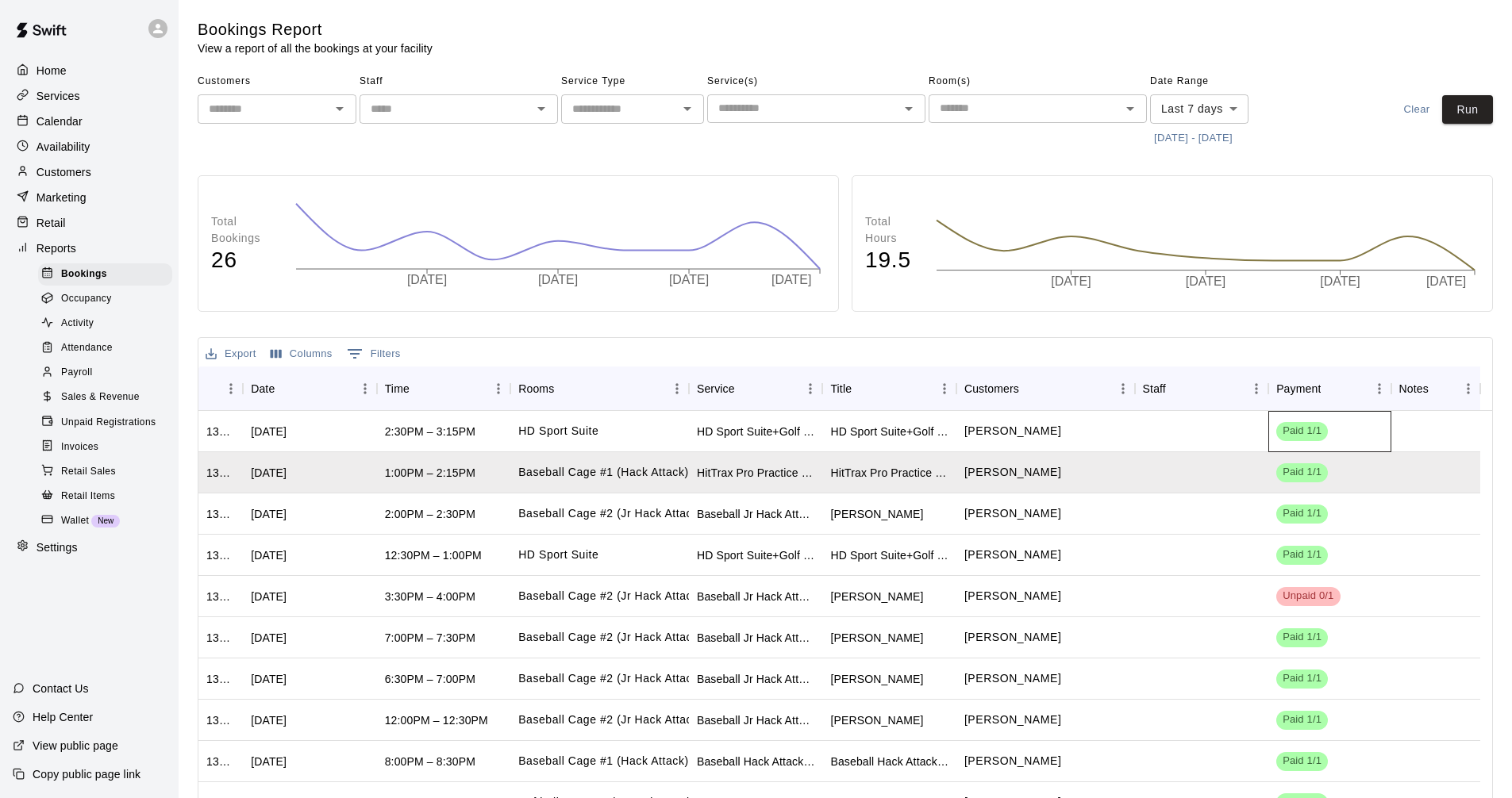
click at [1308, 427] on span "Paid 1/1" at bounding box center [1302, 431] width 51 height 15
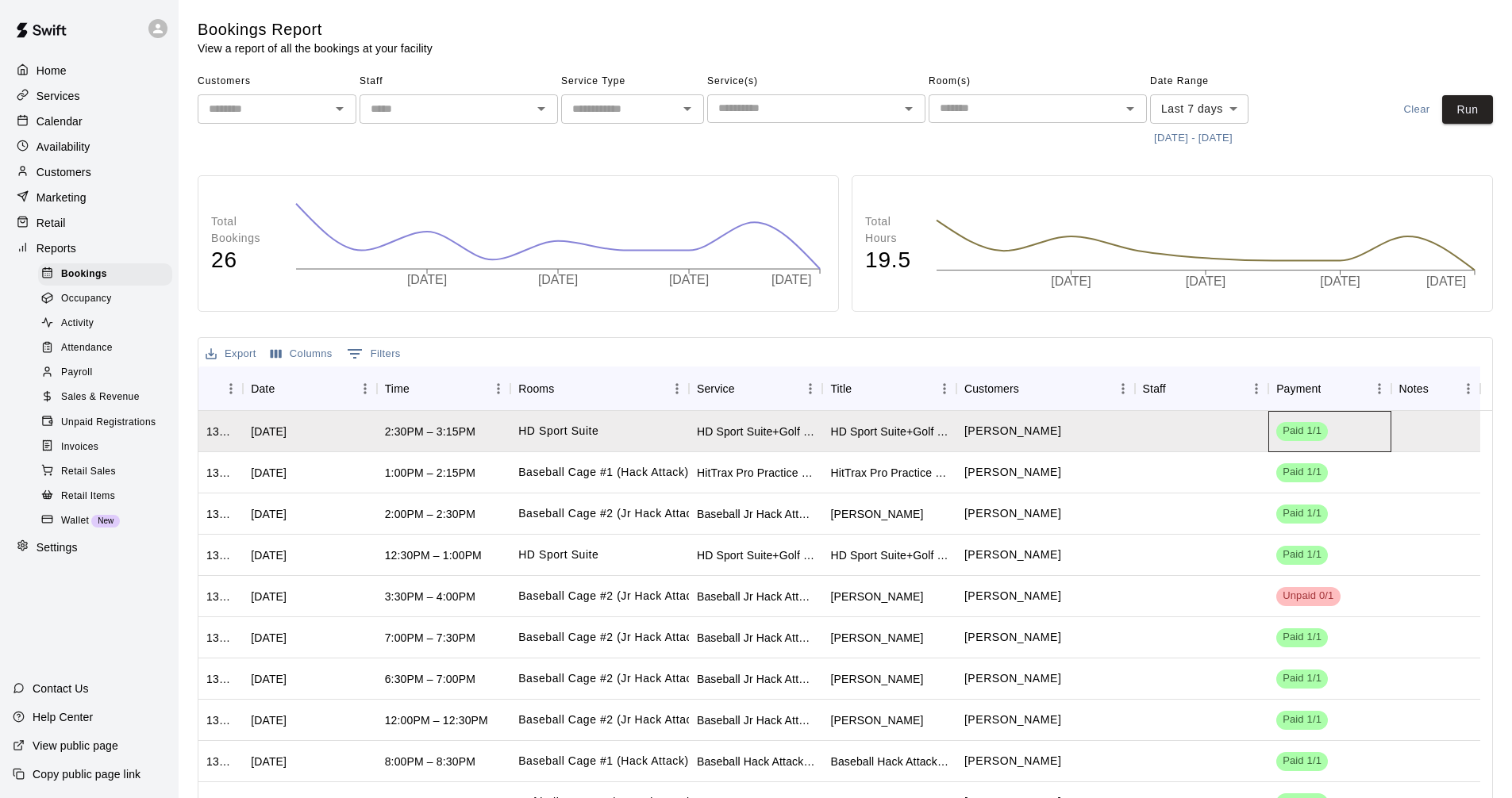
click at [1359, 438] on div "Paid 1/1" at bounding box center [1329, 432] width 122 height 42
click at [1349, 431] on div "Paid 1/1" at bounding box center [1329, 432] width 122 height 42
click at [1237, 399] on div "Staff" at bounding box center [1194, 389] width 102 height 45
click at [1166, 331] on div "Total Bookings 26 2025-08-14 2025-08-16 2025-08-18 2025-08-20 2025-08-12 Total …" at bounding box center [845, 534] width 1295 height 717
drag, startPoint x: 550, startPoint y: 429, endPoint x: 1358, endPoint y: 427, distance: 808.0
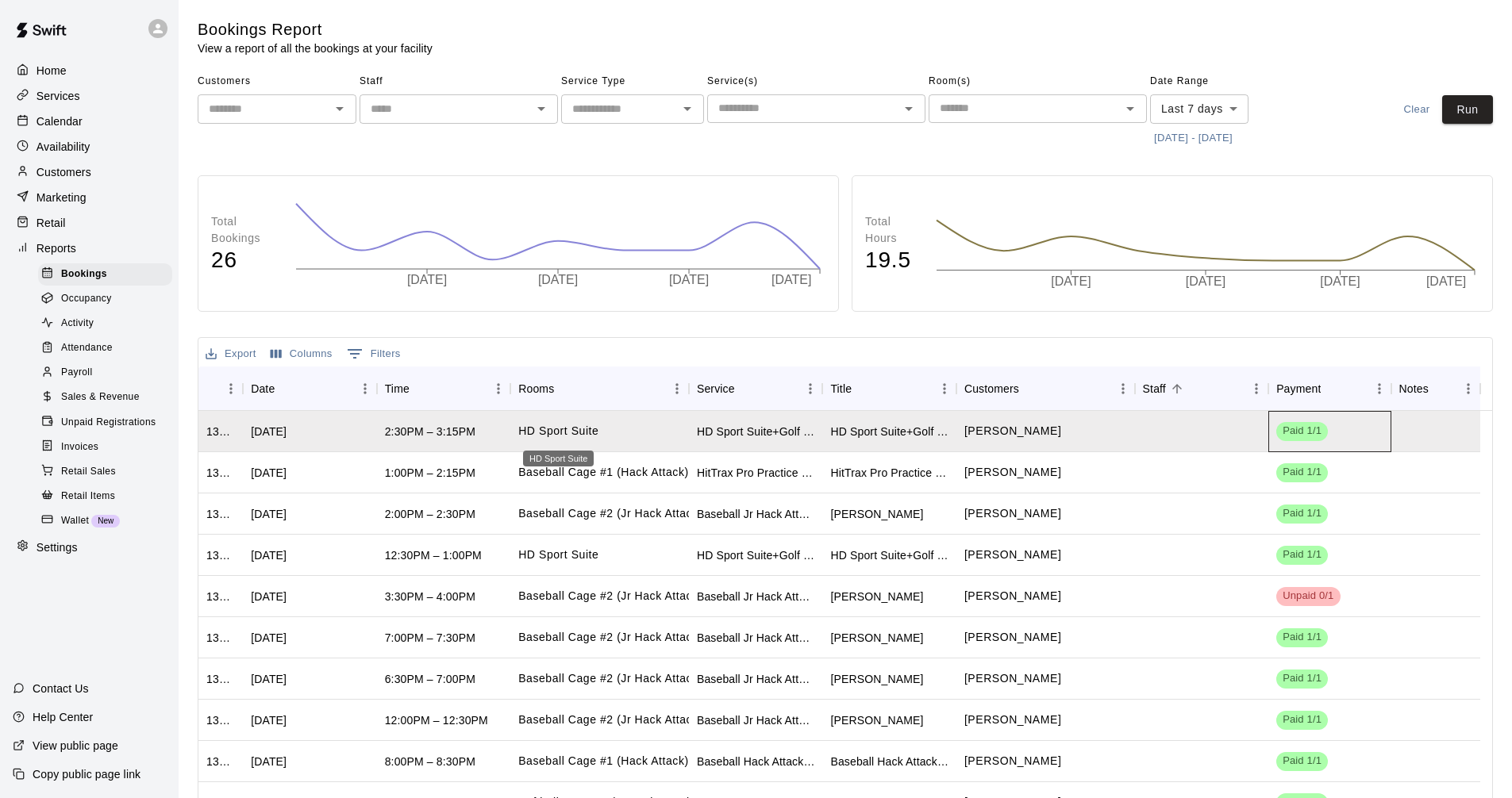
click at [1358, 427] on div "Paid 1/1" at bounding box center [1329, 432] width 122 height 42
drag, startPoint x: 1332, startPoint y: 434, endPoint x: 1244, endPoint y: 426, distance: 88.4
click at [1244, 426] on div "1333897 Tue, Aug 19, 2025 2:30PM – 3:15PM HD Sport Suite HD Sport Suite+Golf Si…" at bounding box center [839, 432] width 1282 height 42
click at [1403, 348] on div "Export Columns 0 Filters" at bounding box center [845, 353] width 1294 height 28
click at [65, 235] on div "Retail" at bounding box center [89, 223] width 154 height 24
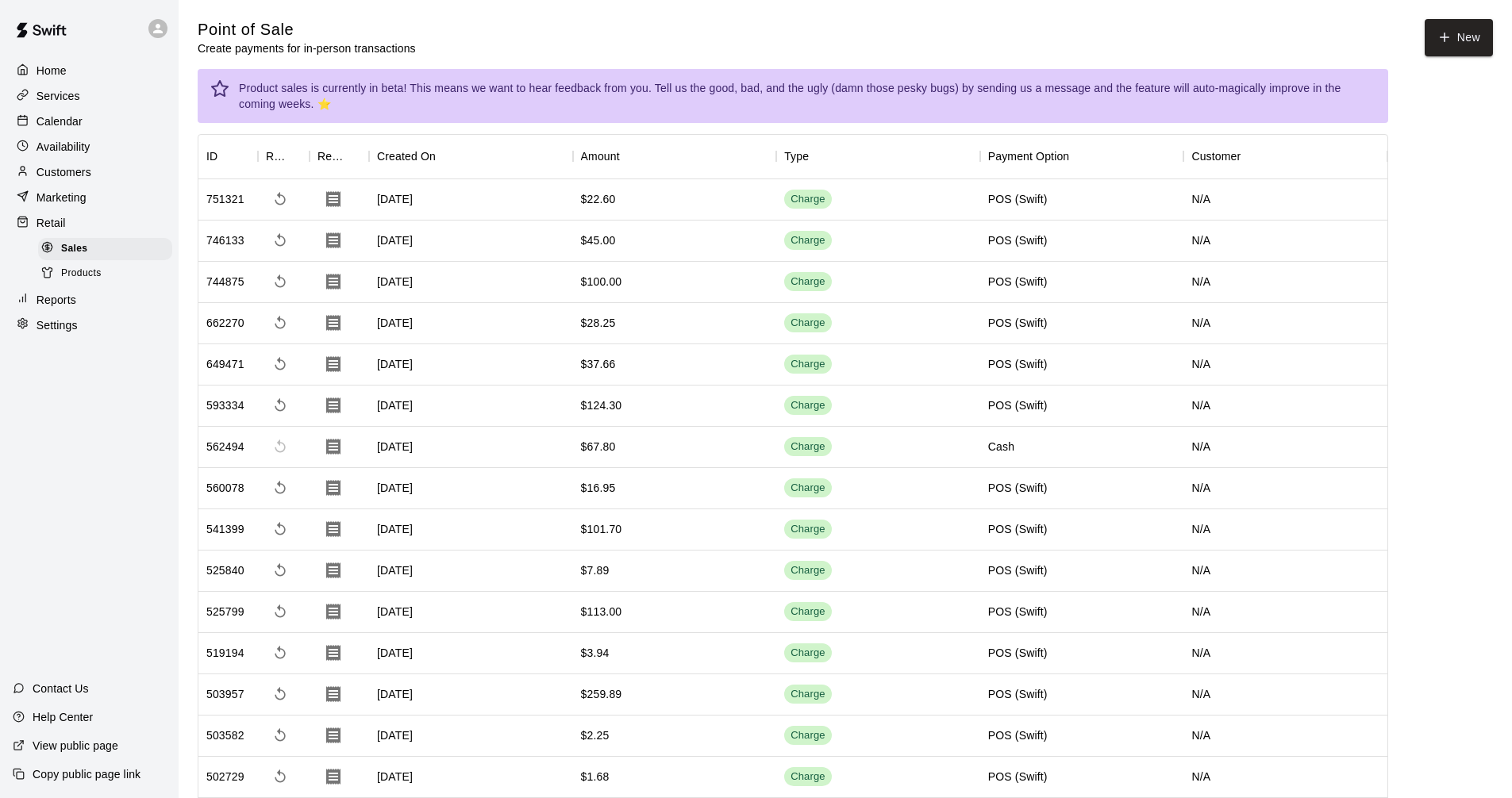
click at [90, 94] on div "Services" at bounding box center [89, 96] width 154 height 24
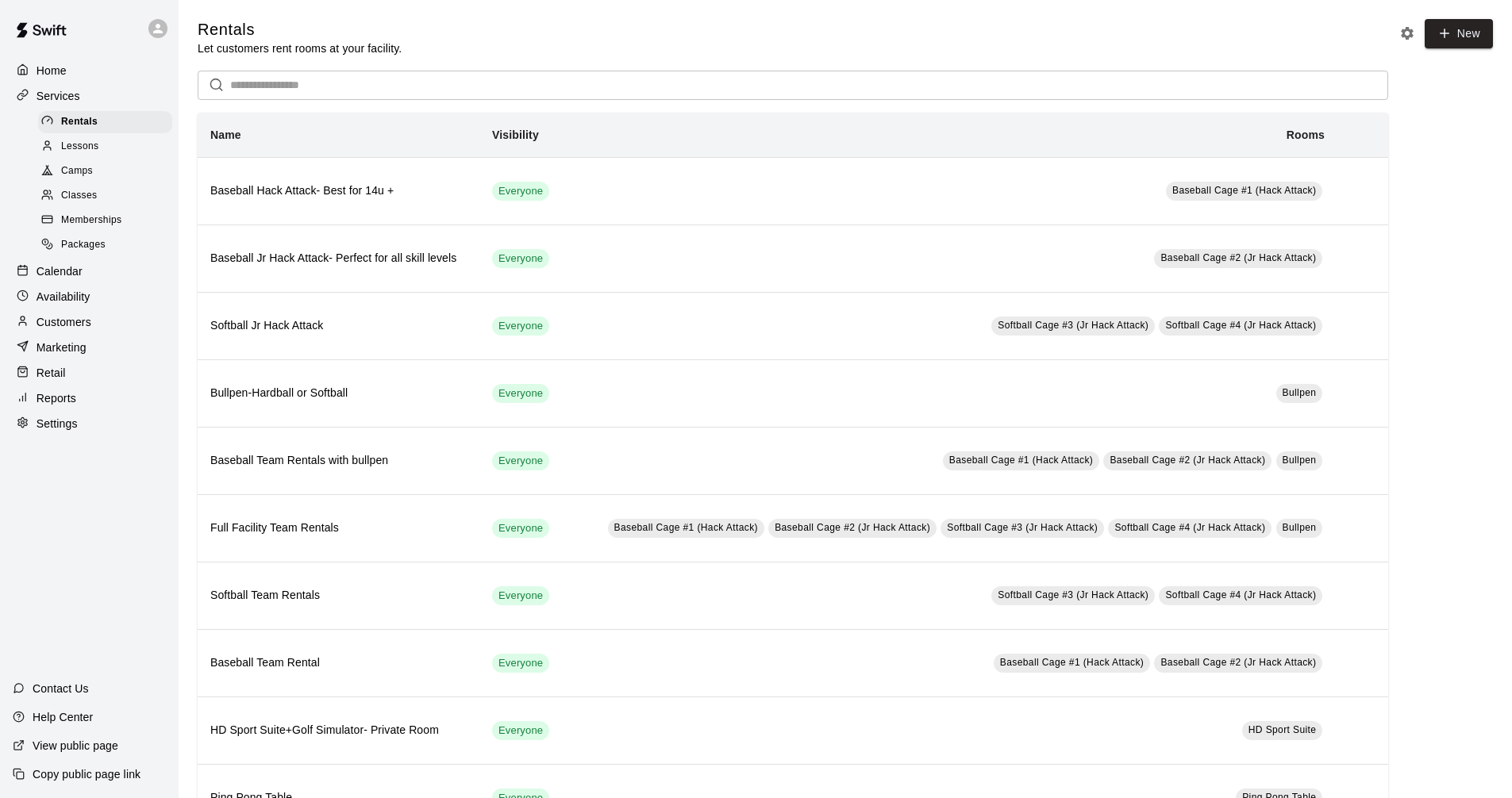
click at [78, 299] on p "Availability" at bounding box center [64, 297] width 54 height 16
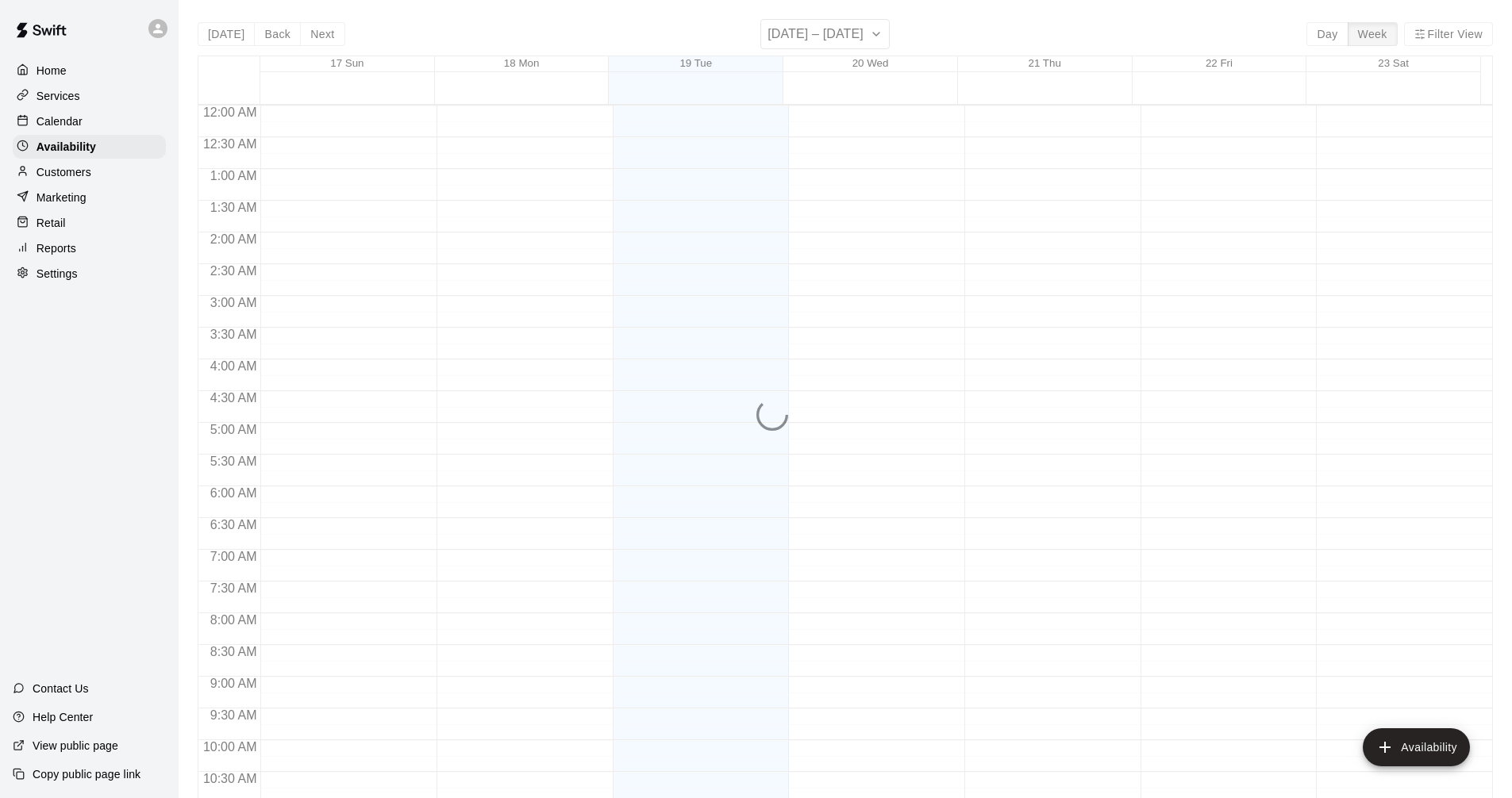
scroll to position [813, 0]
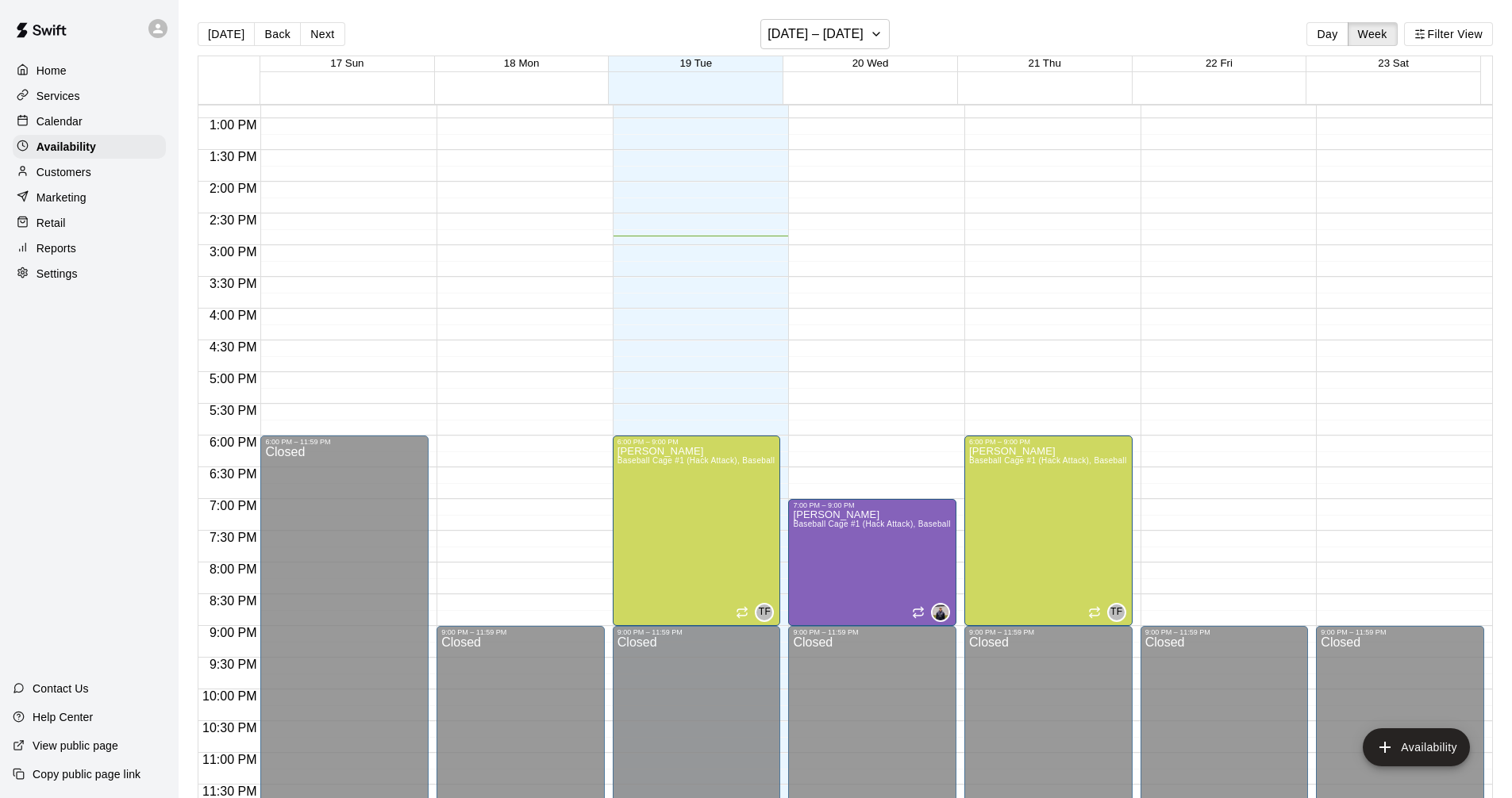
click at [86, 169] on p "Customers" at bounding box center [64, 172] width 55 height 16
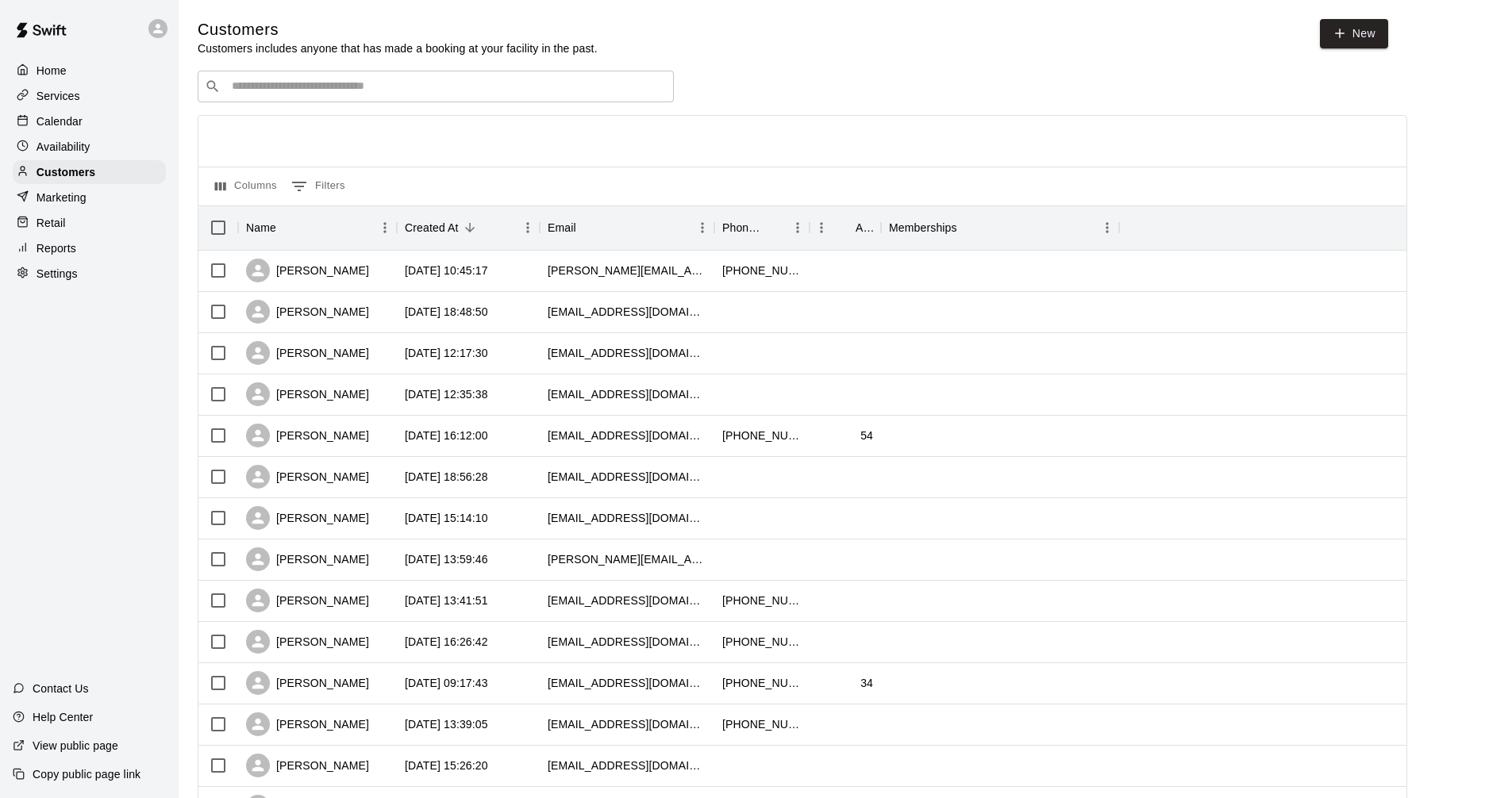
click at [68, 197] on p "Marketing" at bounding box center [62, 197] width 50 height 16
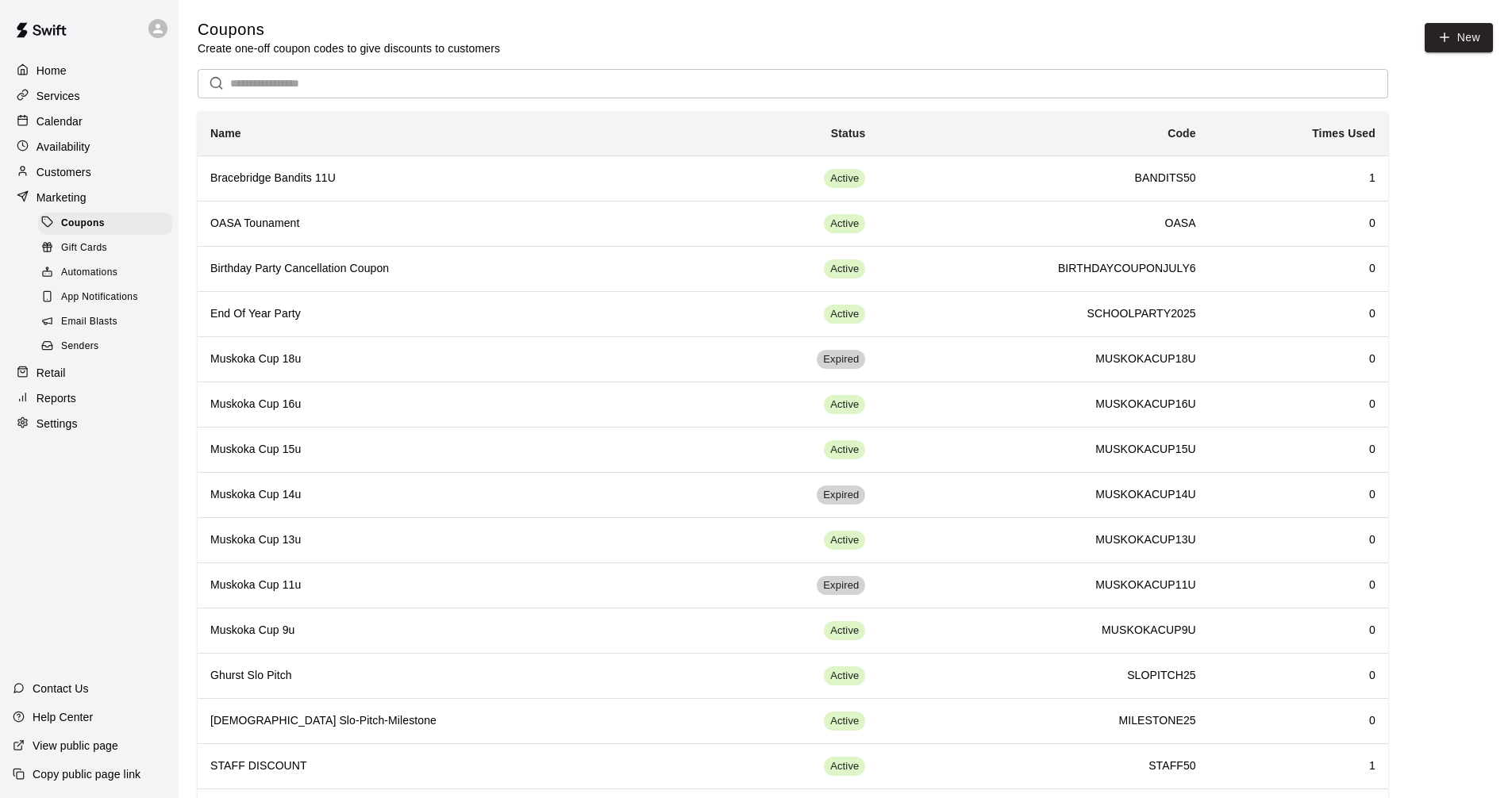
click at [84, 379] on div "Retail" at bounding box center [89, 372] width 154 height 24
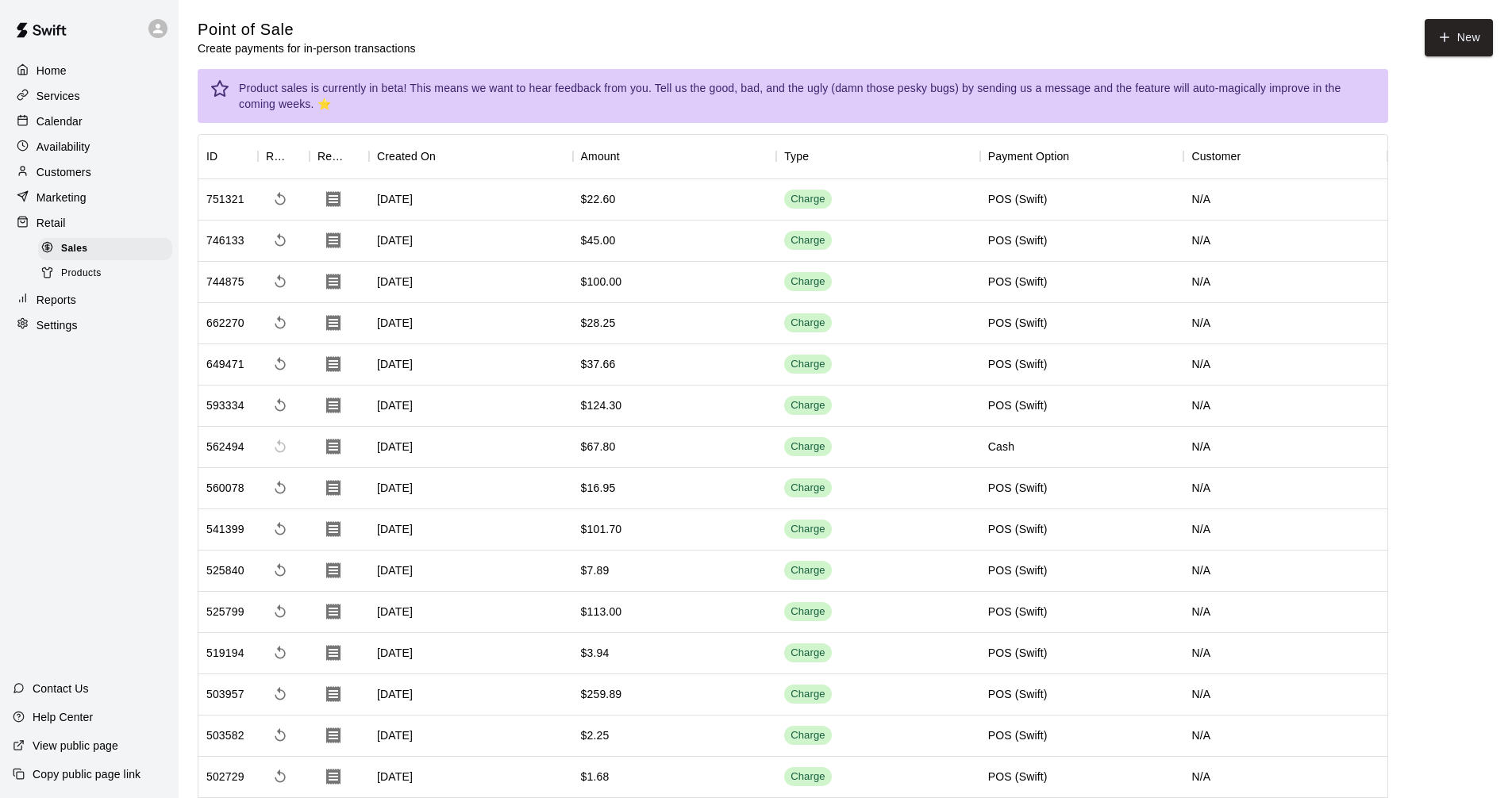
click at [82, 167] on div "Customers" at bounding box center [89, 172] width 154 height 24
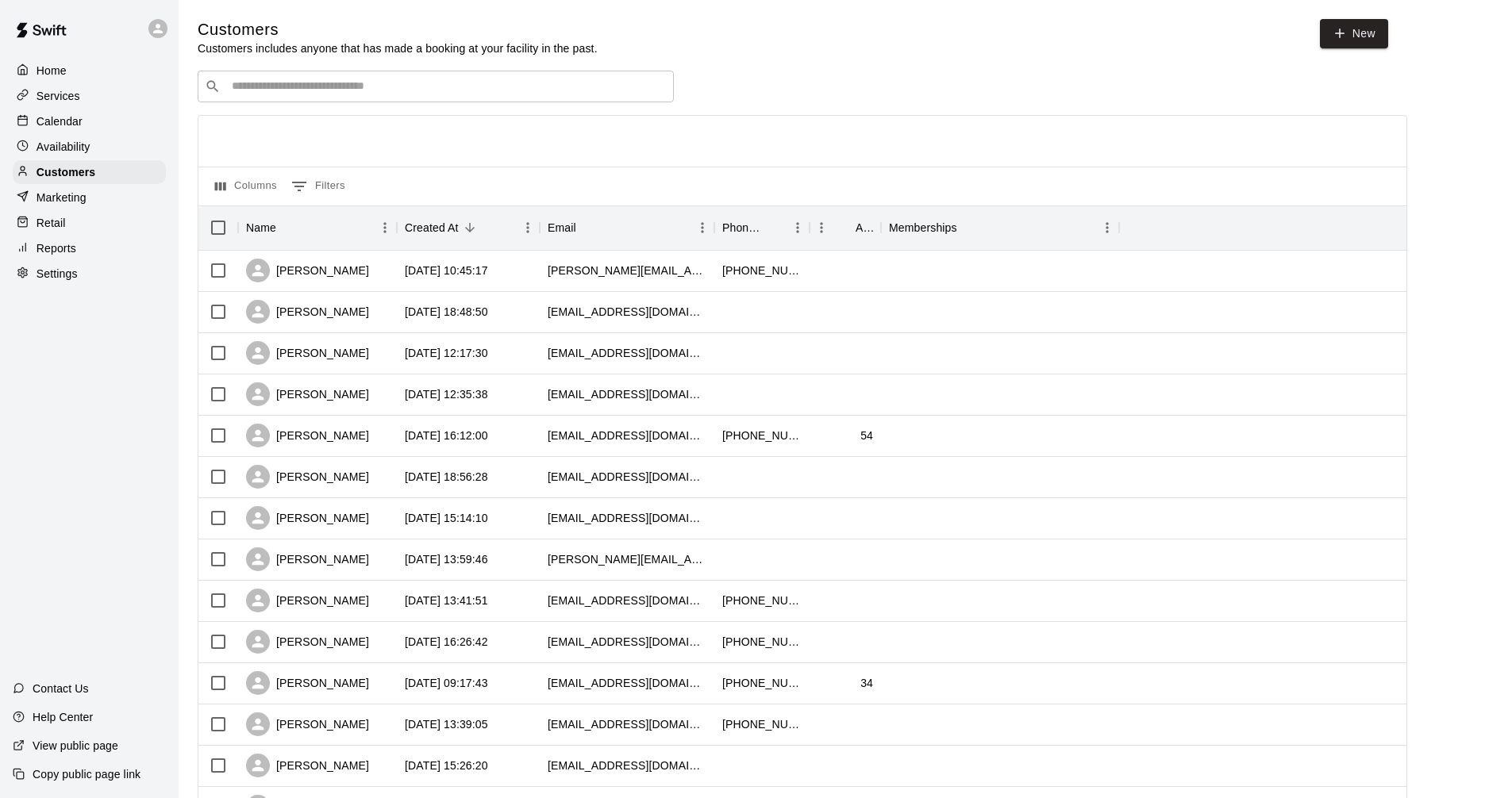
click at [343, 106] on div "​ ​ Columns 0 Filters Name Created At Email Phone Number Age Memberships Kate S…" at bounding box center [802, 698] width 1210 height 1255
click at [344, 95] on input "Search customers by name or email" at bounding box center [446, 86] width 440 height 16
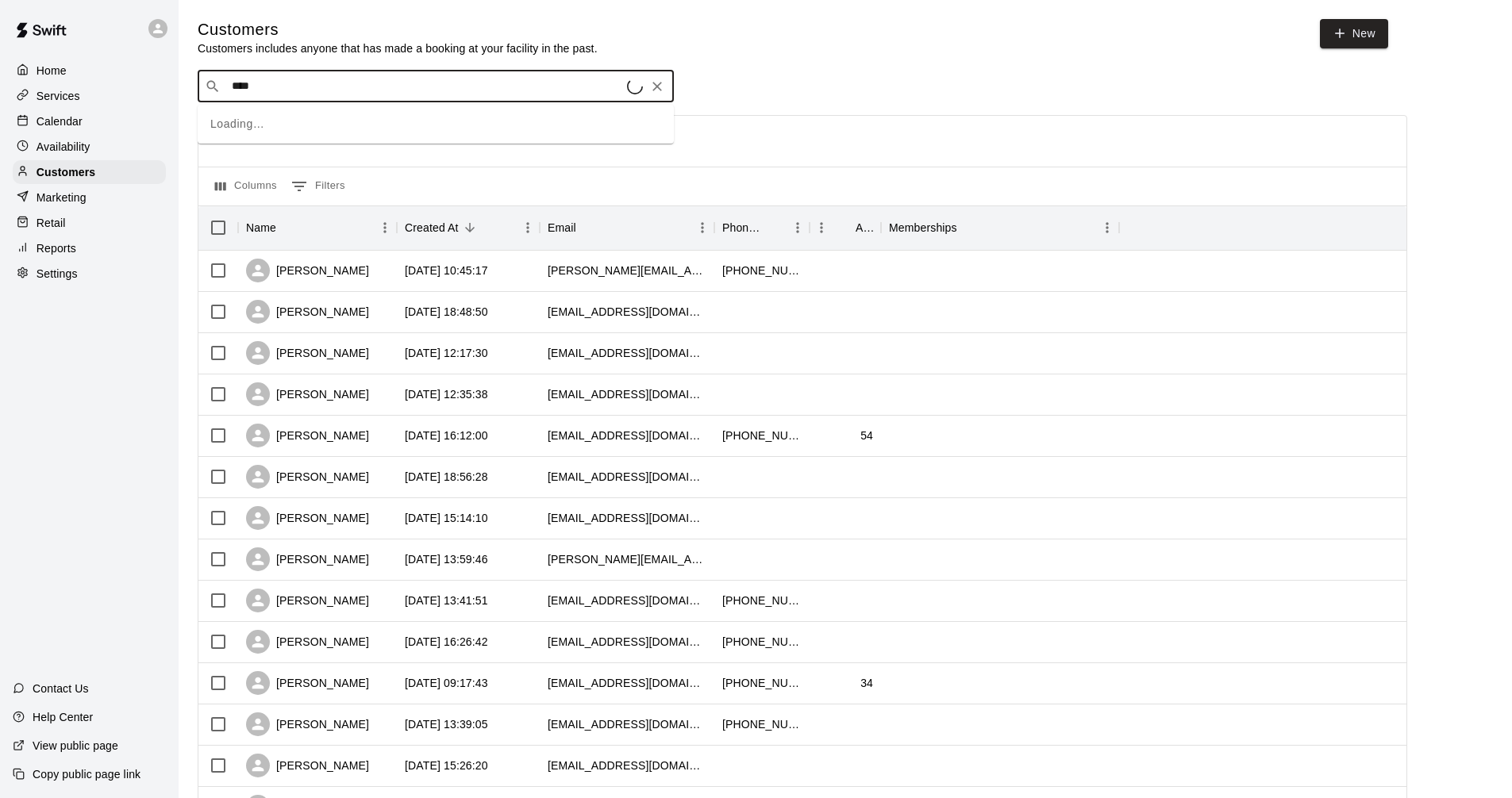
type input "*****"
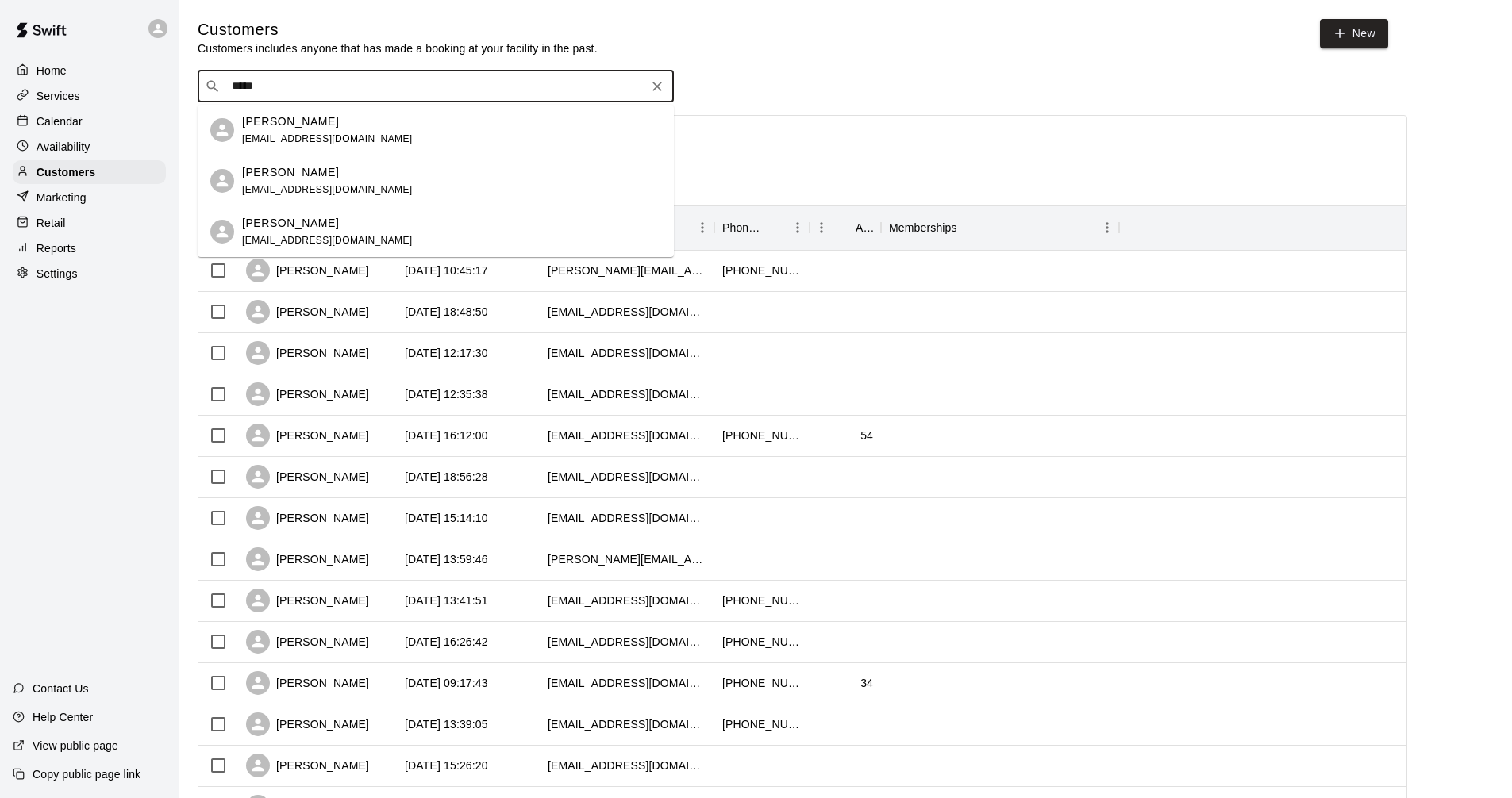
click at [354, 188] on span "[EMAIL_ADDRESS][DOMAIN_NAME]" at bounding box center [327, 190] width 171 height 11
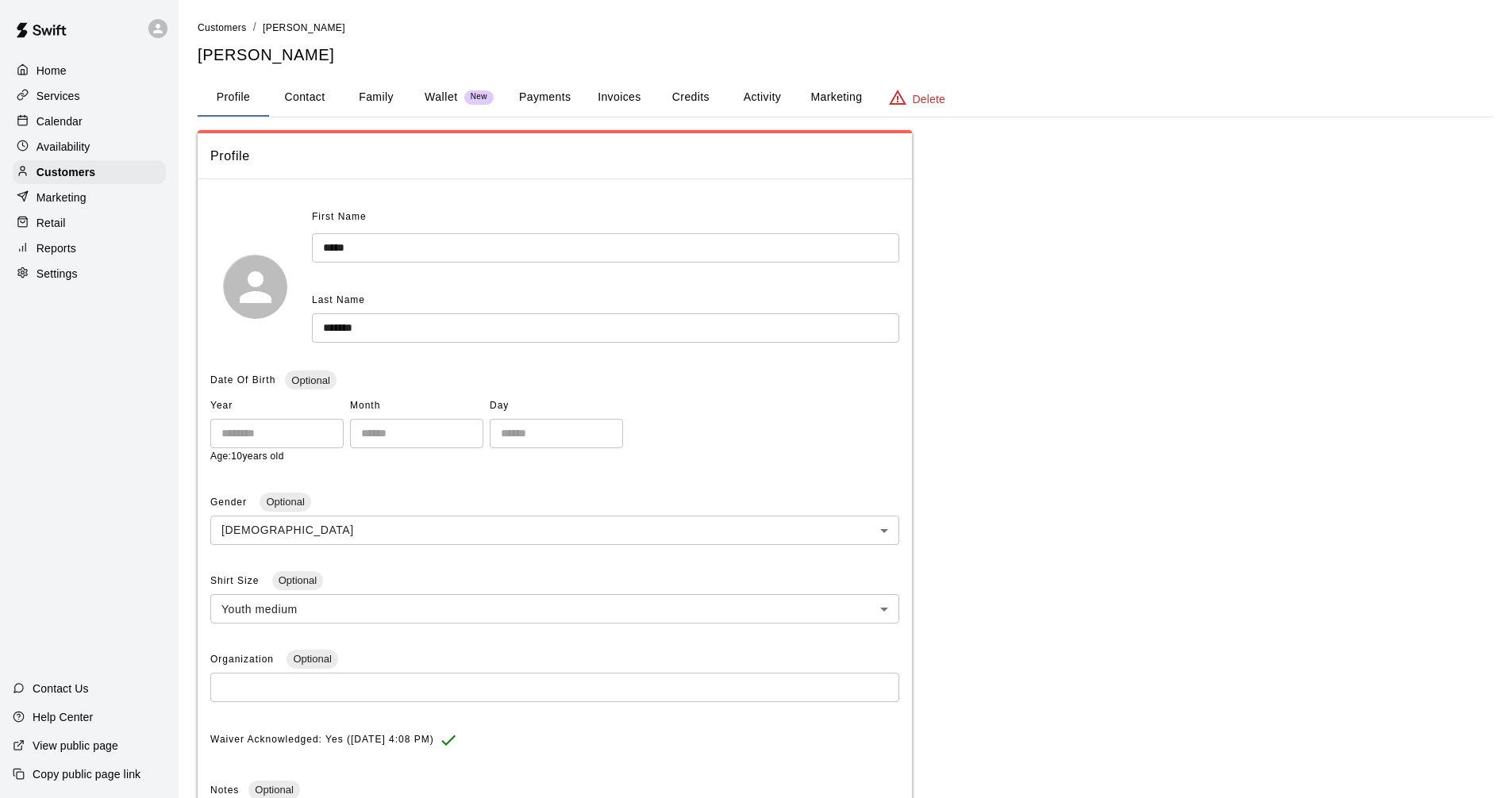
click at [560, 90] on button "Payments" at bounding box center [544, 98] width 77 height 38
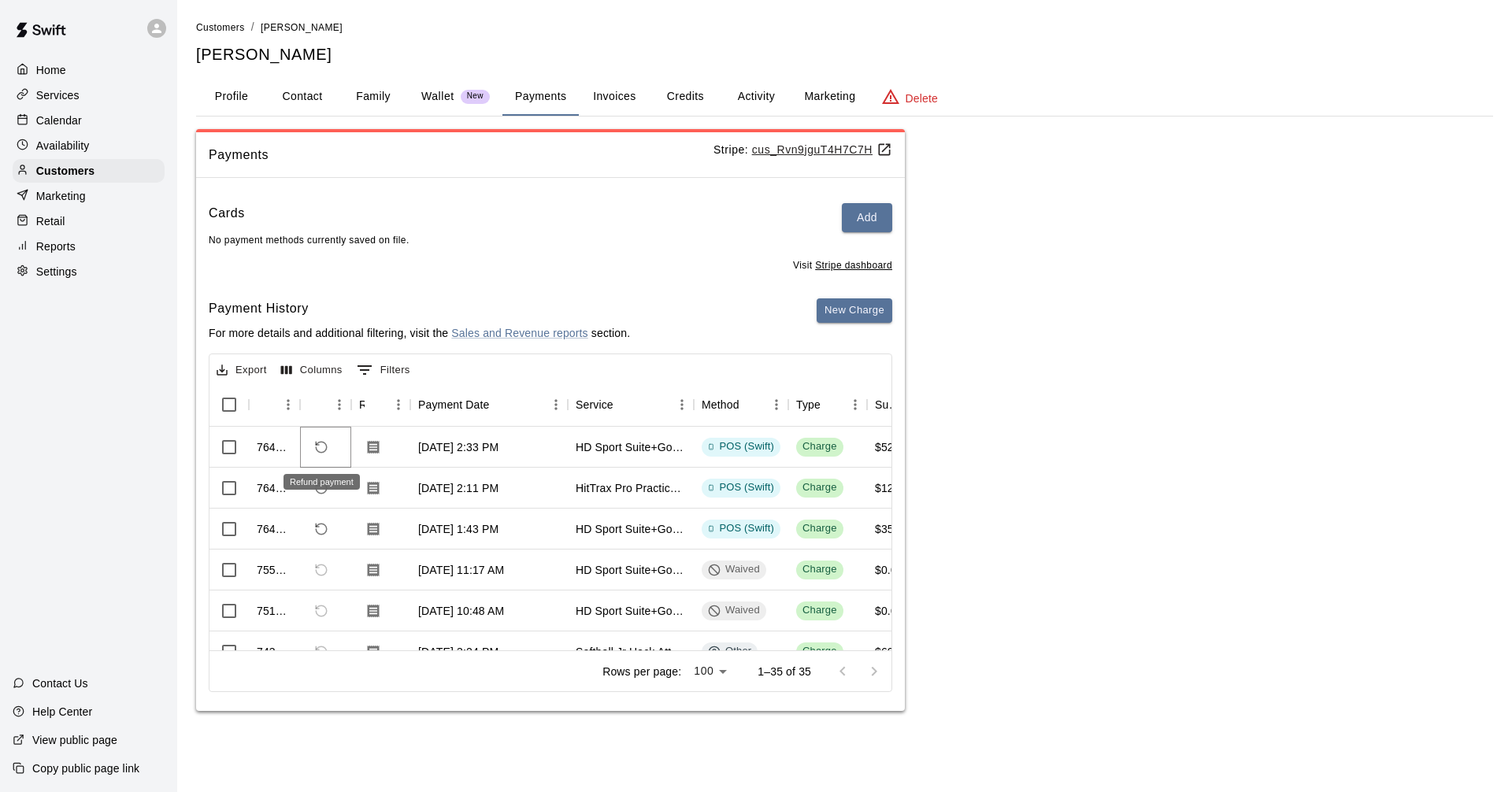
click at [327, 454] on icon "Refund payment" at bounding box center [321, 447] width 14 height 14
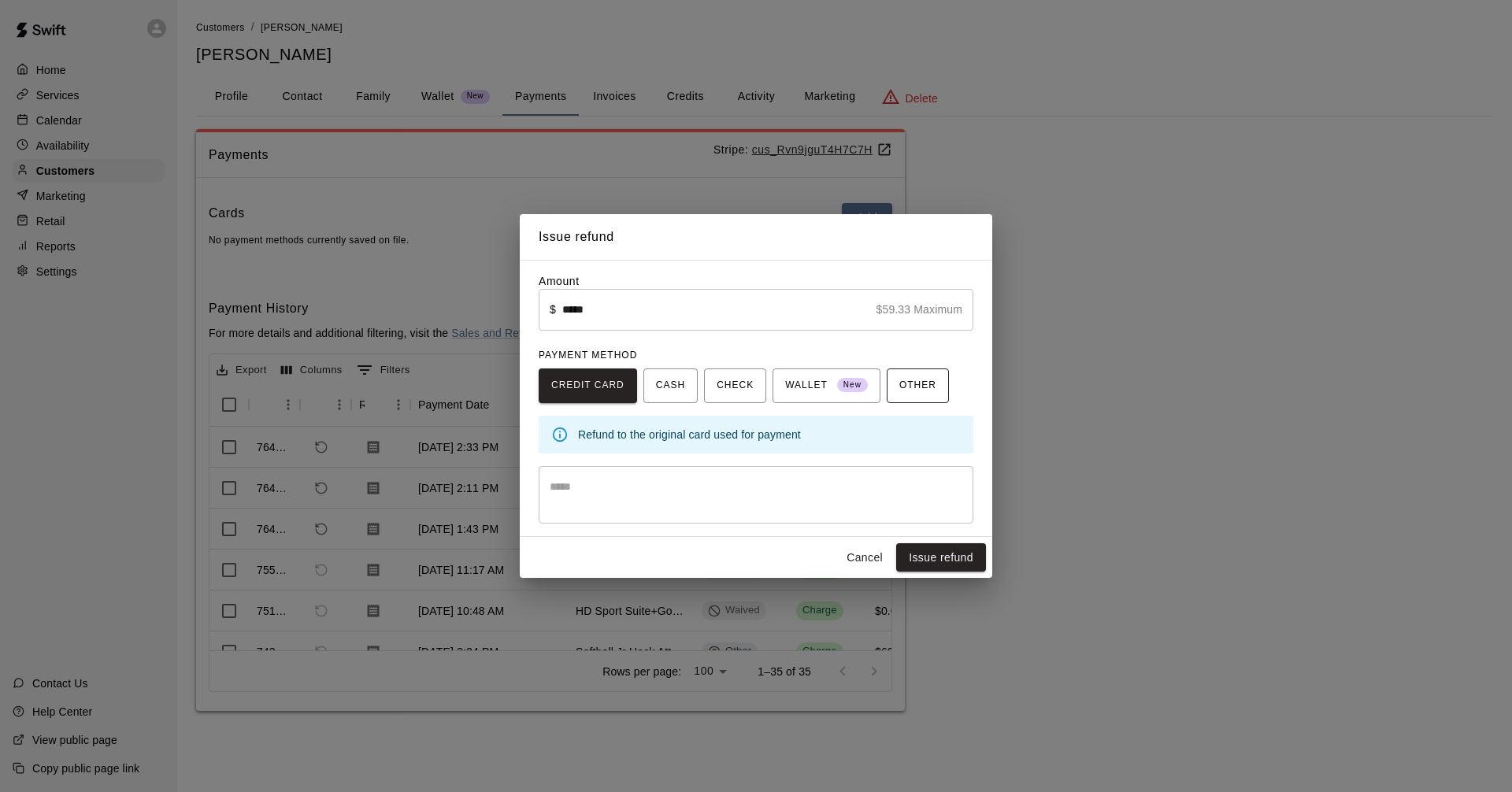
click at [917, 381] on span "OTHER" at bounding box center [917, 386] width 37 height 25
click at [899, 385] on span "OTHER" at bounding box center [917, 386] width 37 height 25
click at [863, 549] on button "Cancel" at bounding box center [865, 558] width 51 height 29
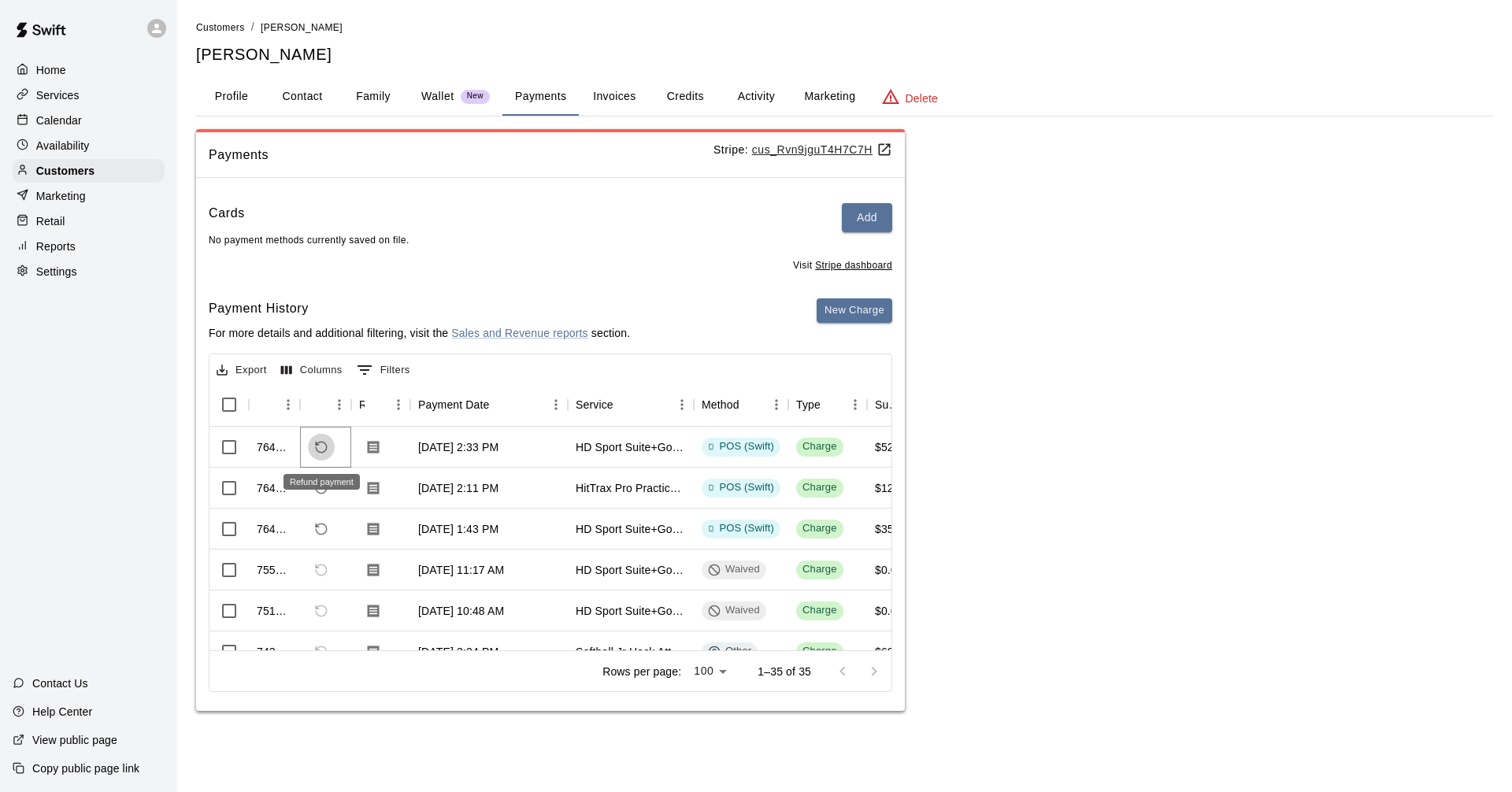
click at [321, 445] on icon "Refund payment" at bounding box center [321, 447] width 14 height 14
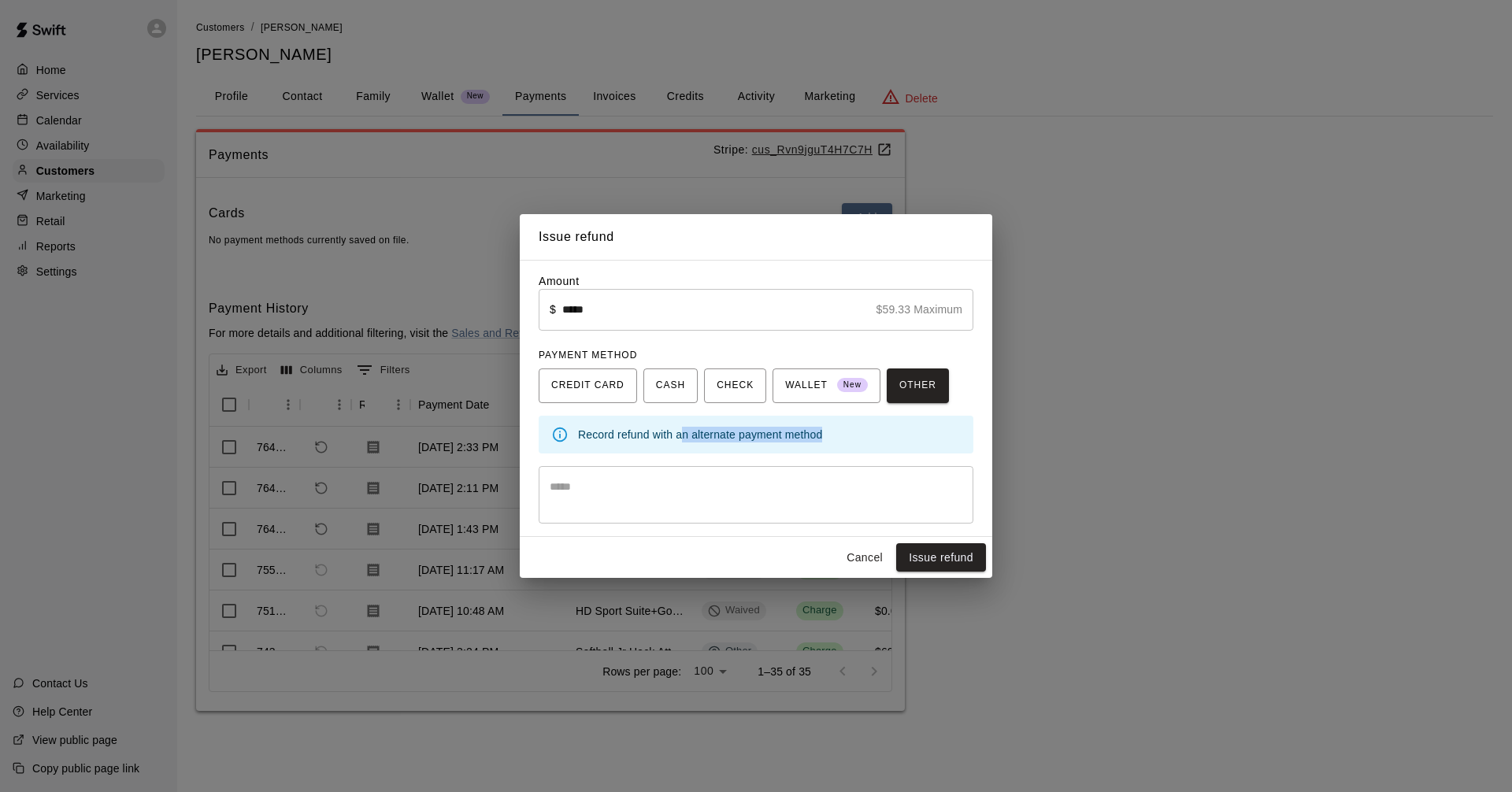
drag, startPoint x: 680, startPoint y: 430, endPoint x: 868, endPoint y: 474, distance: 193.1
click at [868, 474] on div "Amount ​ $ ***** $59.33 Maximum ​ PAYMENT METHOD CREDIT CARD CASH CHECK WALLET …" at bounding box center [756, 398] width 472 height 277
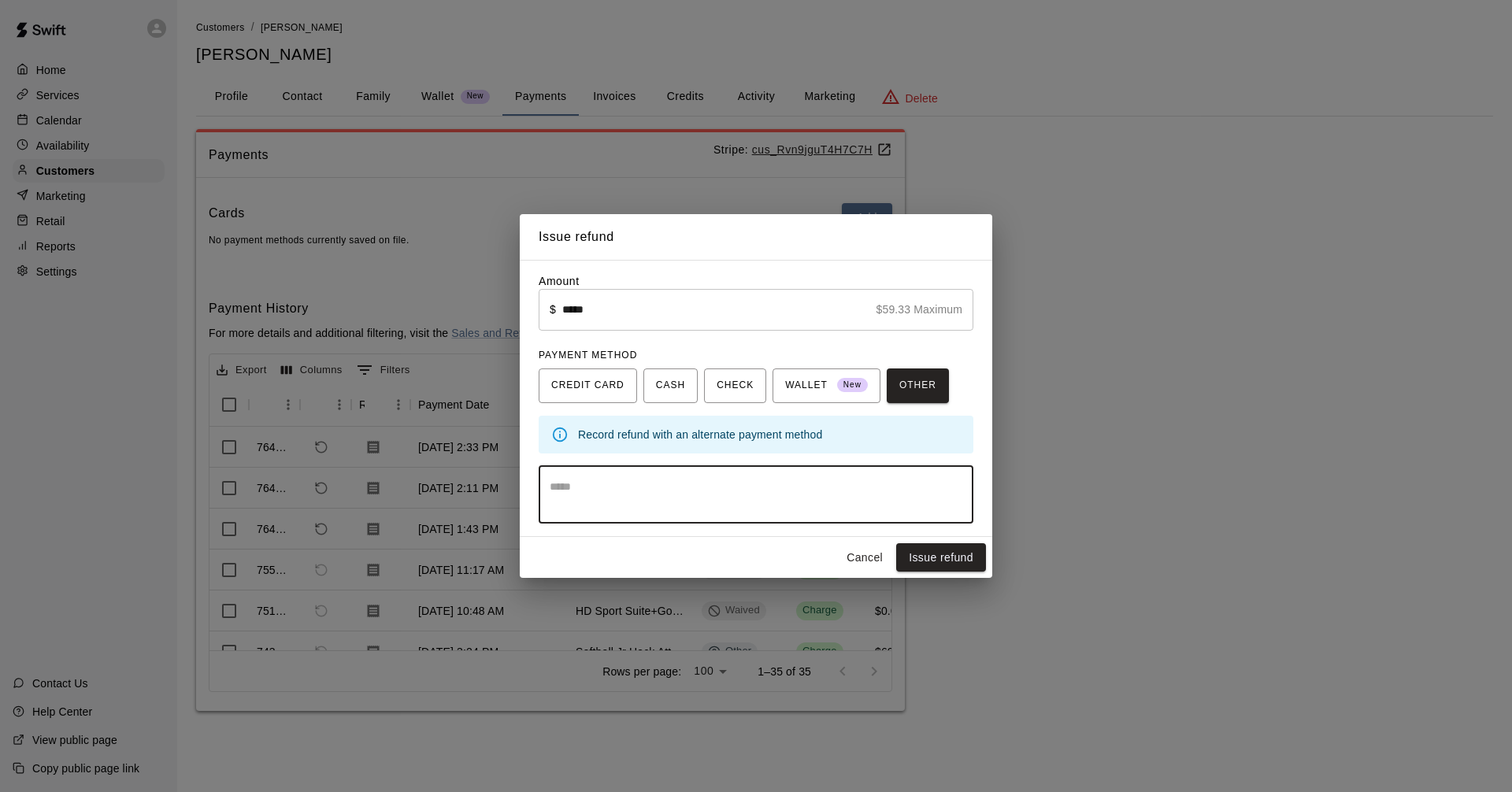
click at [817, 490] on textarea at bounding box center [755, 494] width 413 height 31
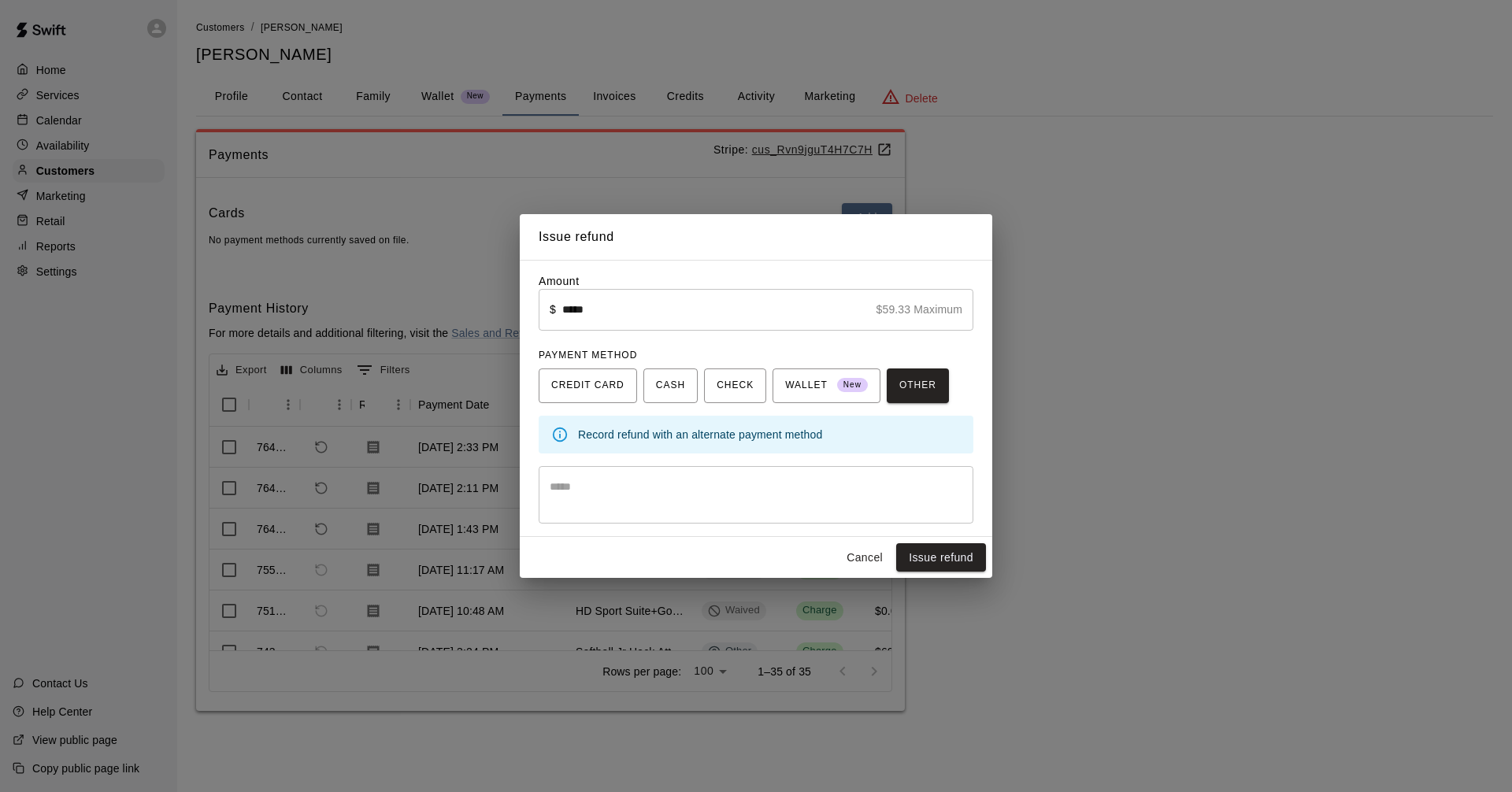
click at [635, 333] on div "Amount ​ $ ***** $59.33 Maximum ​ PAYMENT METHOD CREDIT CARD CASH CHECK WALLET …" at bounding box center [756, 364] width 434 height 181
click at [594, 393] on span "CREDIT CARD" at bounding box center [588, 386] width 73 height 25
click at [917, 500] on textarea at bounding box center [755, 494] width 413 height 31
click at [949, 553] on button "Issue refund" at bounding box center [940, 558] width 89 height 29
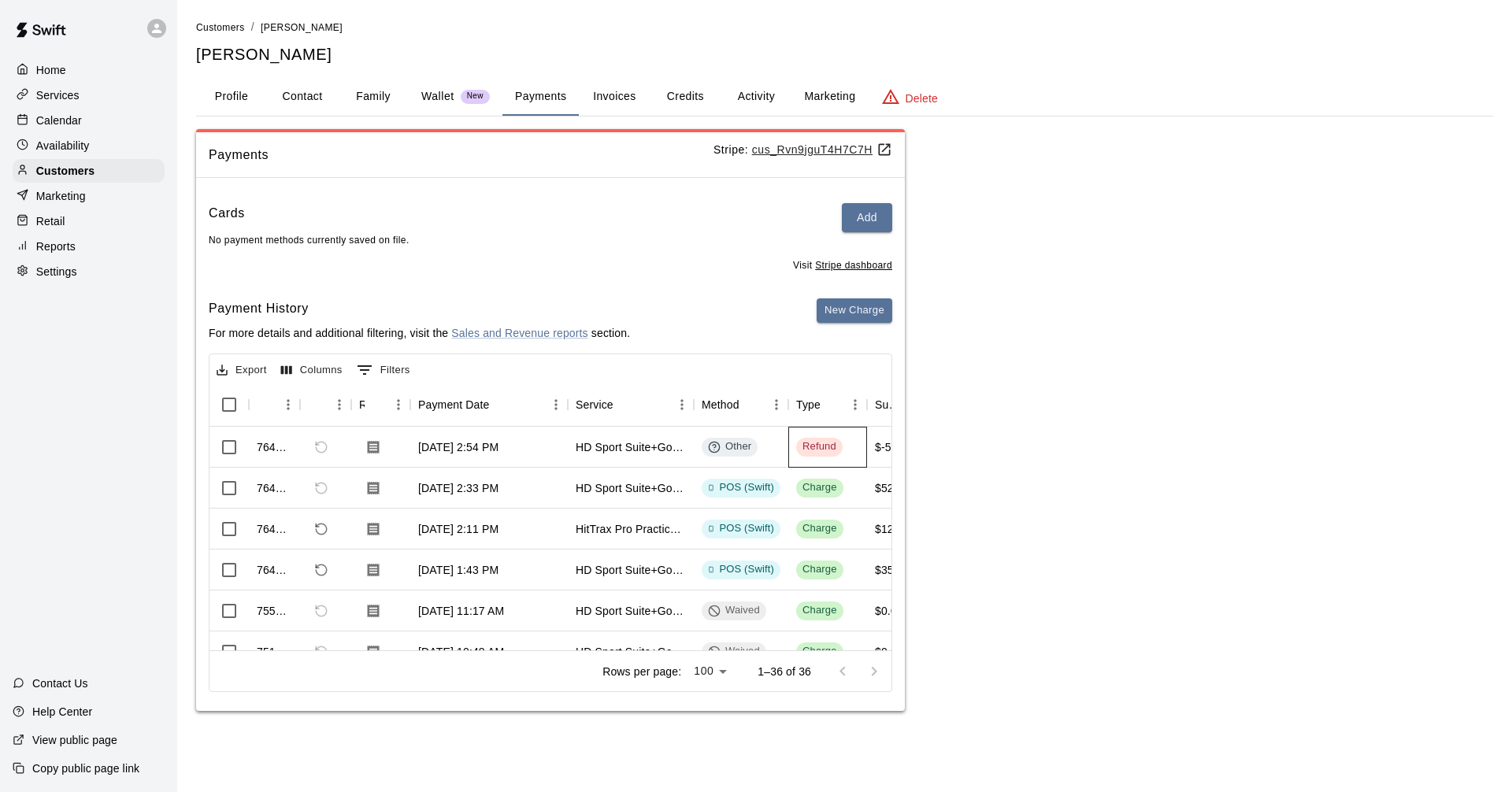
click at [817, 451] on div "Refund" at bounding box center [819, 447] width 34 height 15
click at [322, 457] on span "Cannot refund a payment with type REFUND" at bounding box center [321, 447] width 26 height 26
click at [839, 454] on span "Refund" at bounding box center [818, 447] width 46 height 15
click at [739, 454] on div "Other" at bounding box center [730, 447] width 43 height 15
click at [60, 64] on p "Home" at bounding box center [52, 70] width 30 height 16
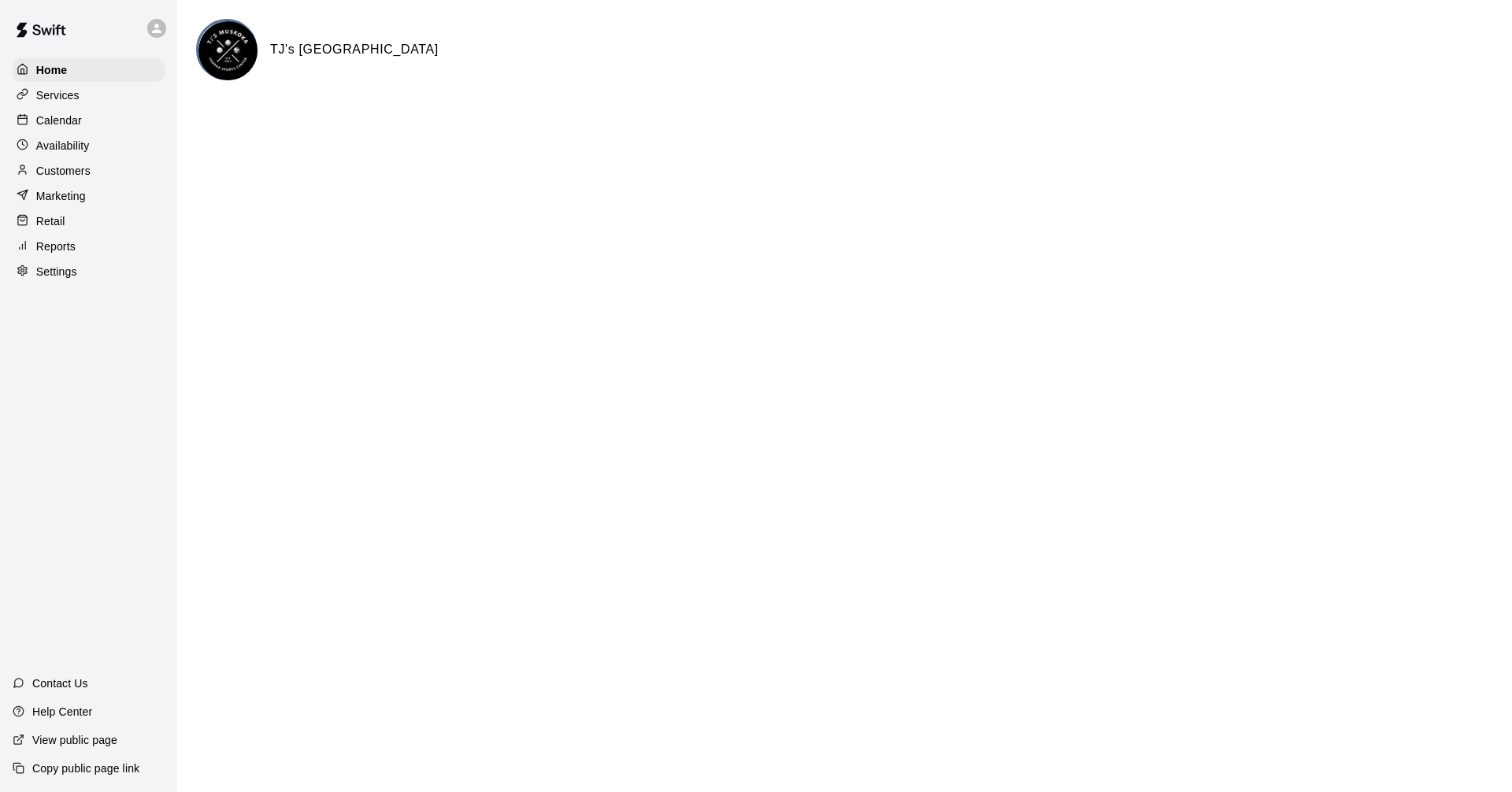
click at [65, 218] on div "Retail" at bounding box center [88, 221] width 152 height 24
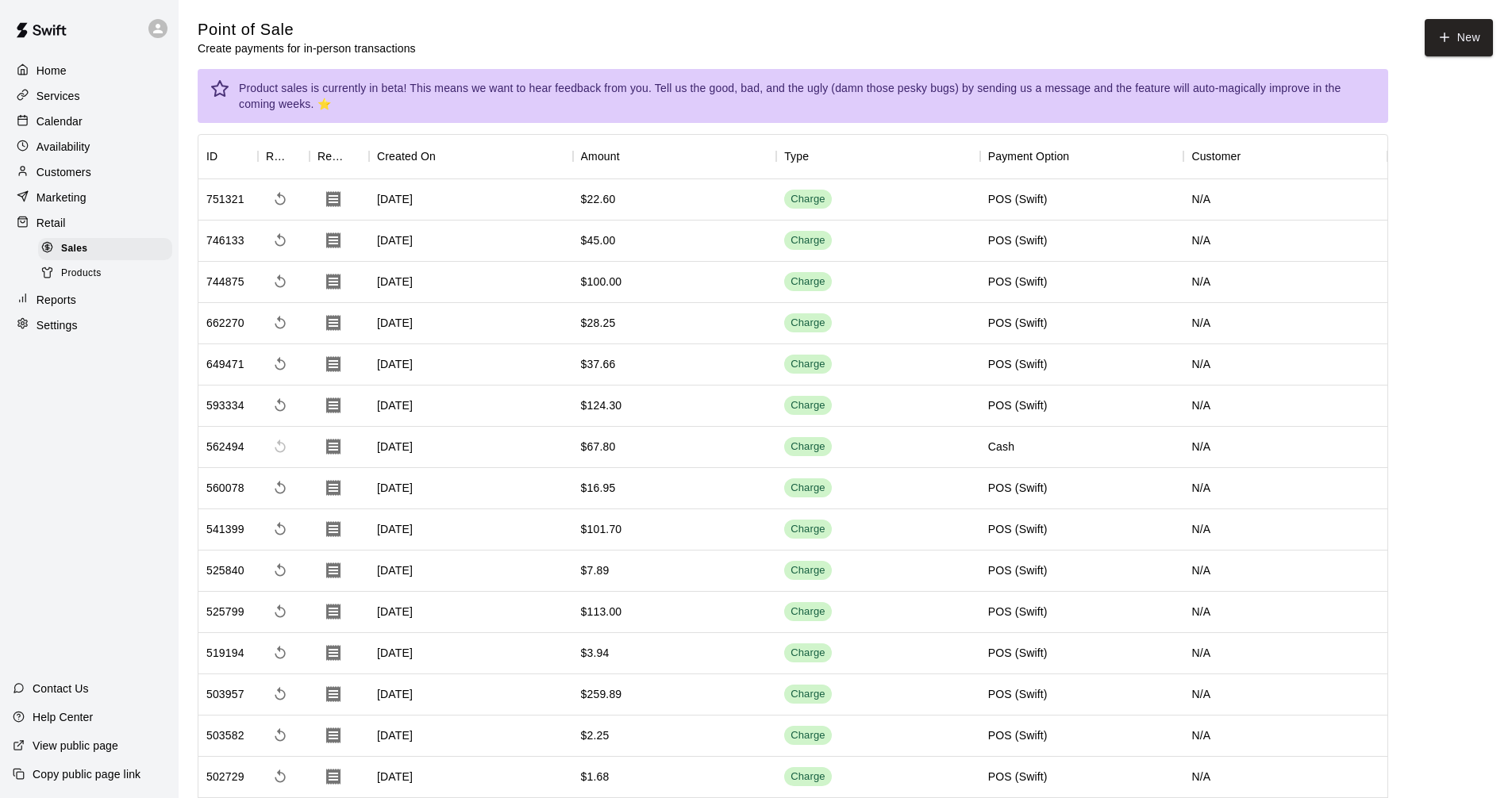
click at [82, 311] on div "Reports" at bounding box center [89, 299] width 154 height 24
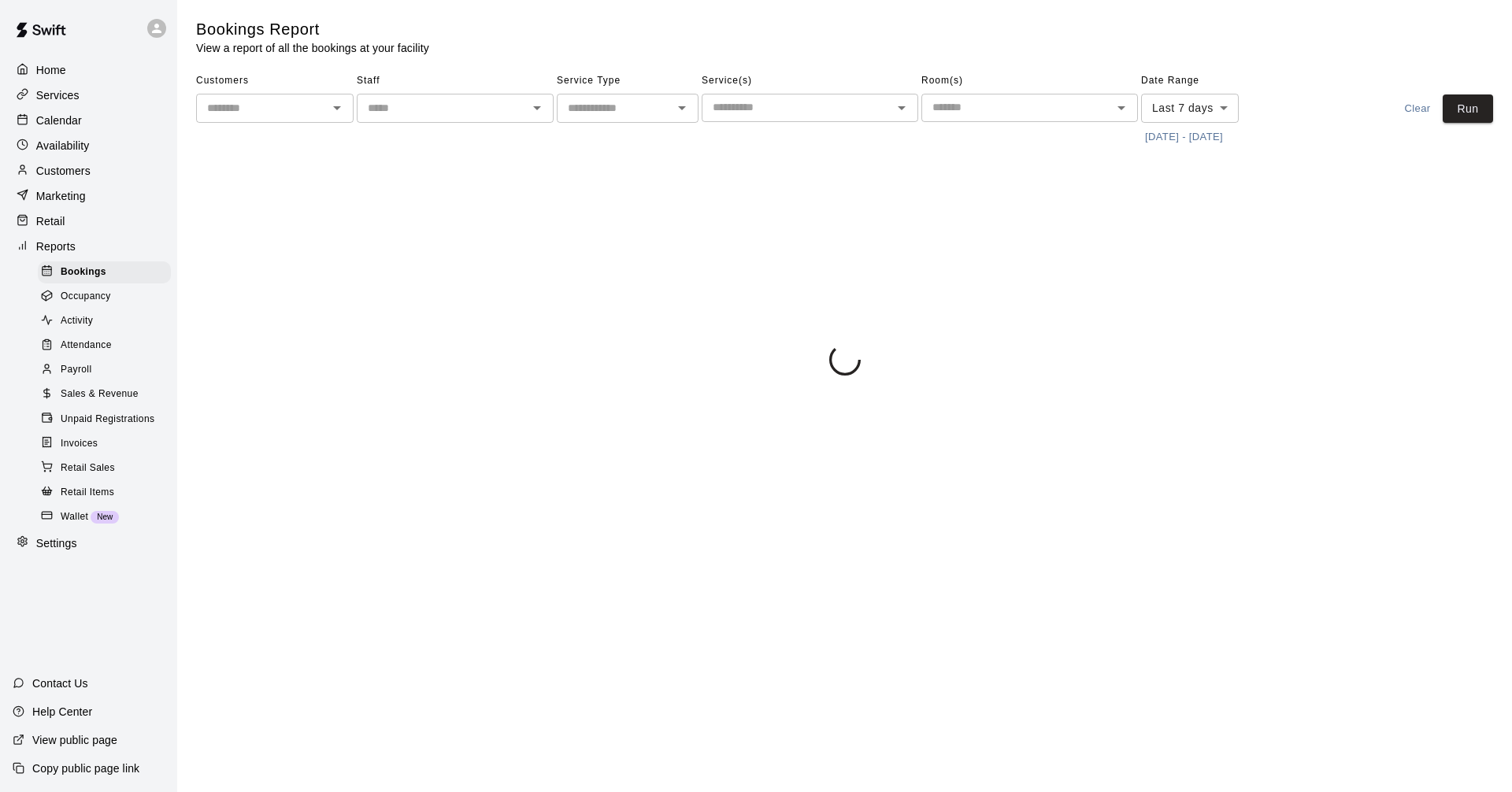
click at [126, 403] on span "Sales & Revenue" at bounding box center [99, 394] width 78 height 16
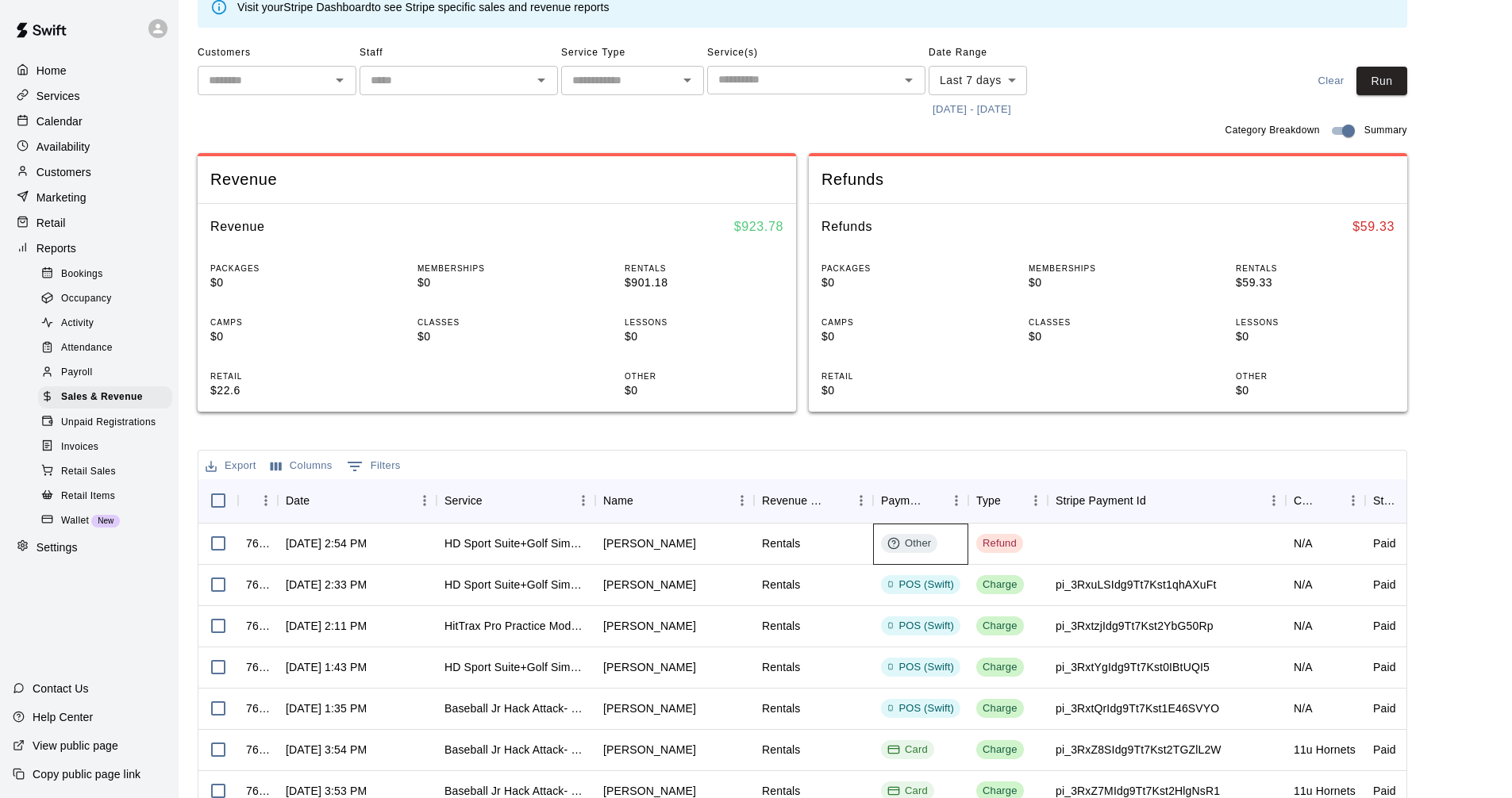
click at [912, 548] on div "Other" at bounding box center [909, 544] width 44 height 15
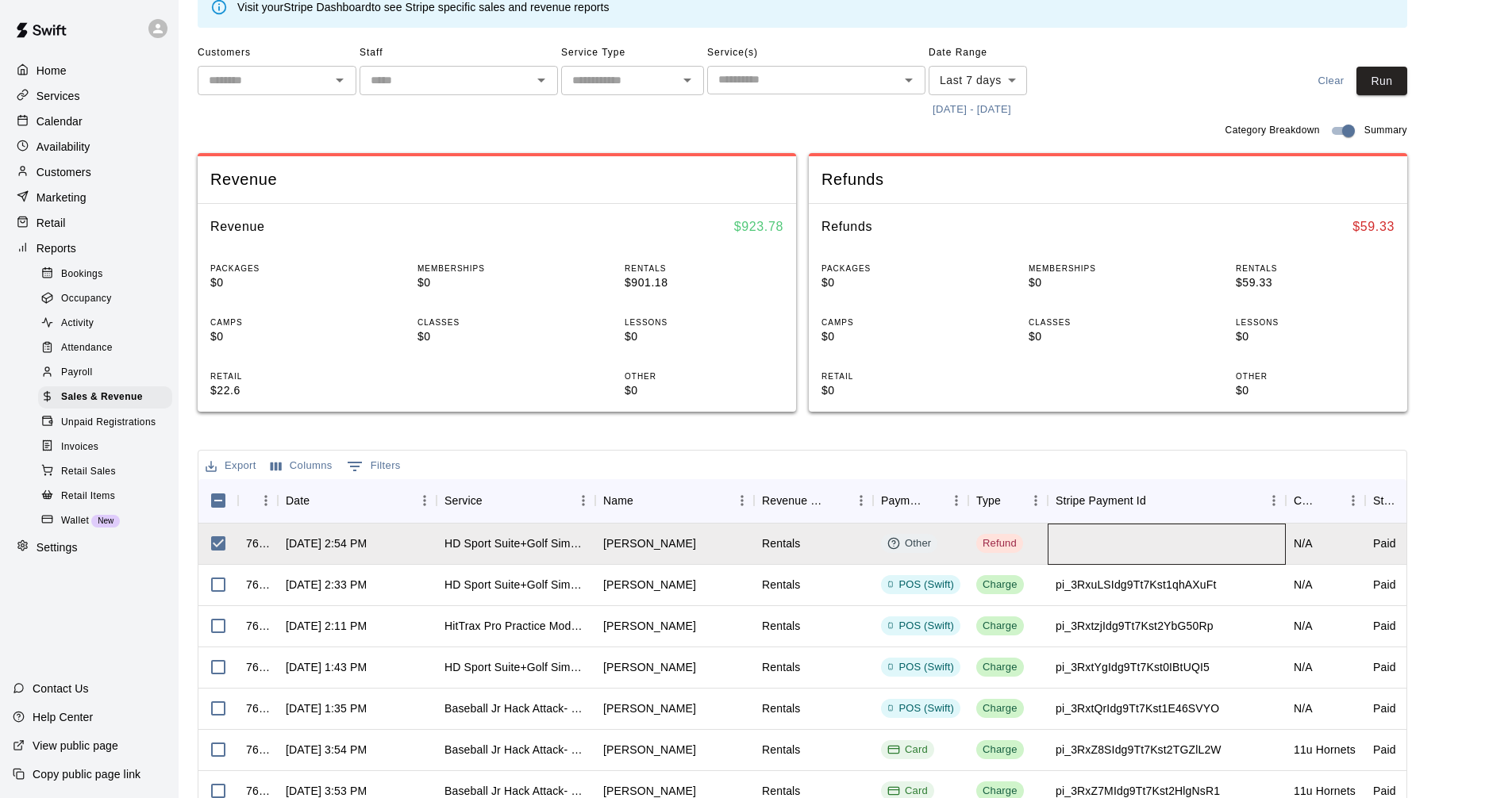
click at [1061, 549] on div at bounding box center [1166, 545] width 238 height 42
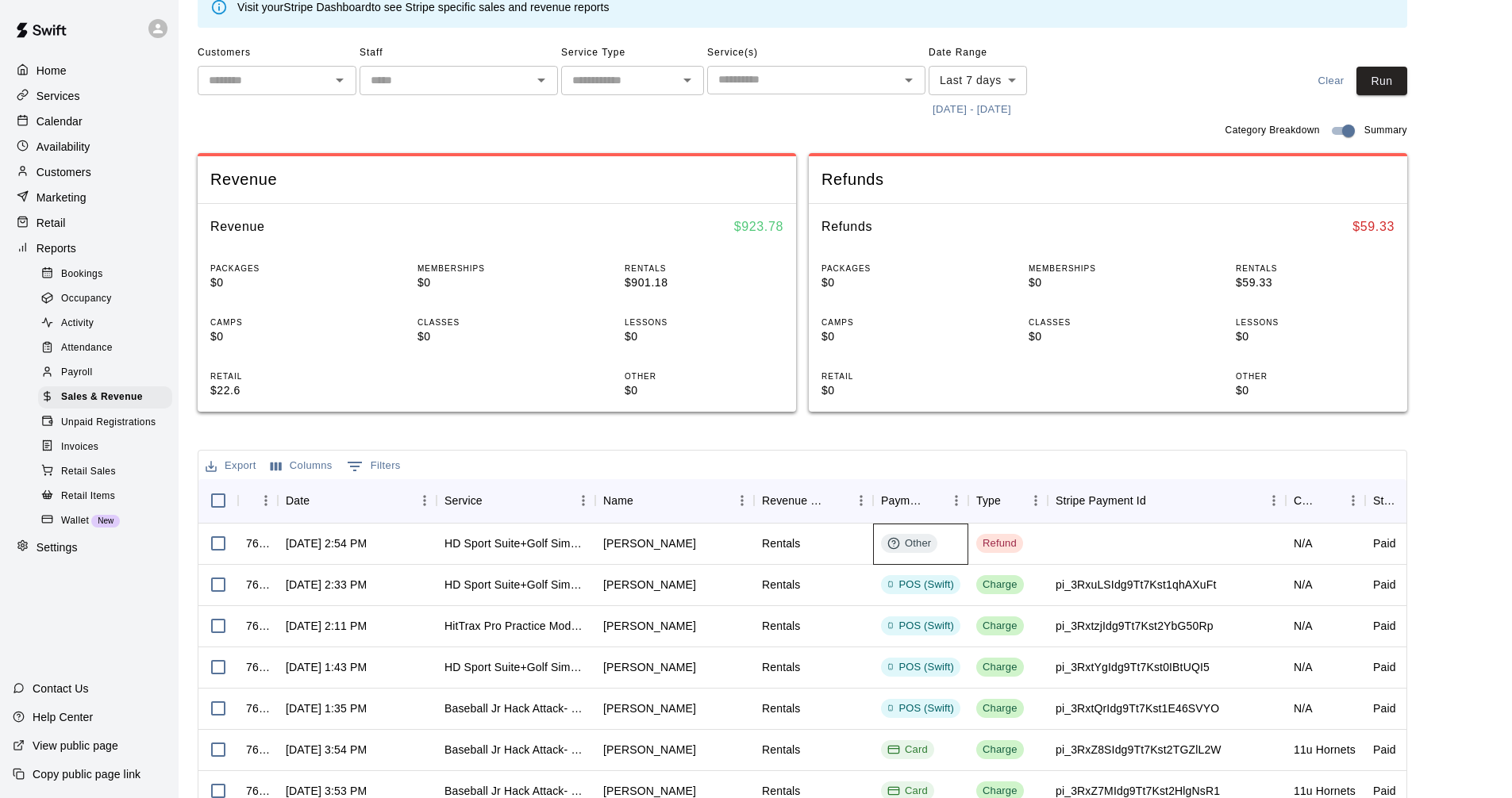
click at [905, 539] on div "Other" at bounding box center [909, 544] width 44 height 15
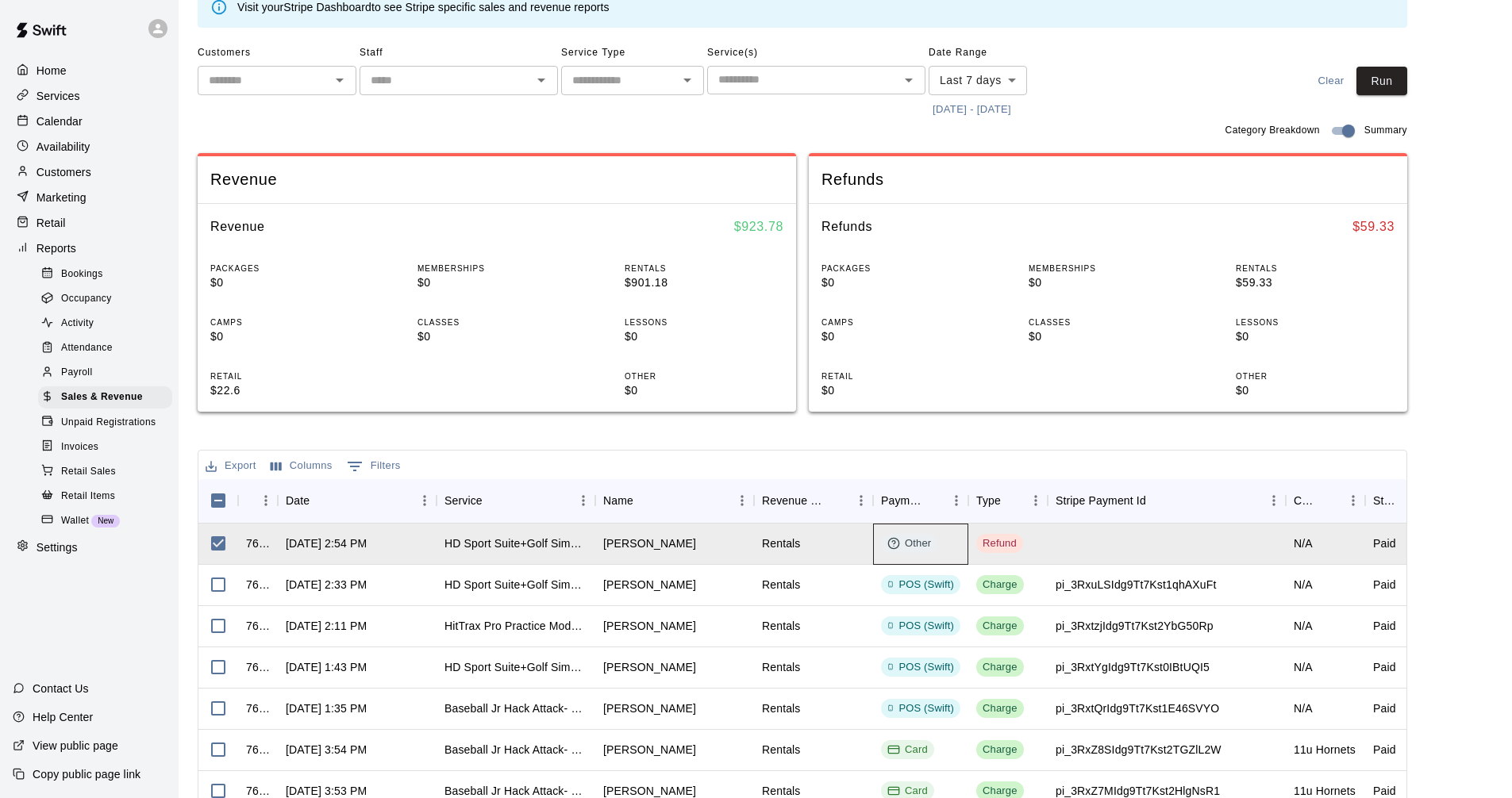
click at [894, 544] on icon at bounding box center [893, 543] width 12 height 12
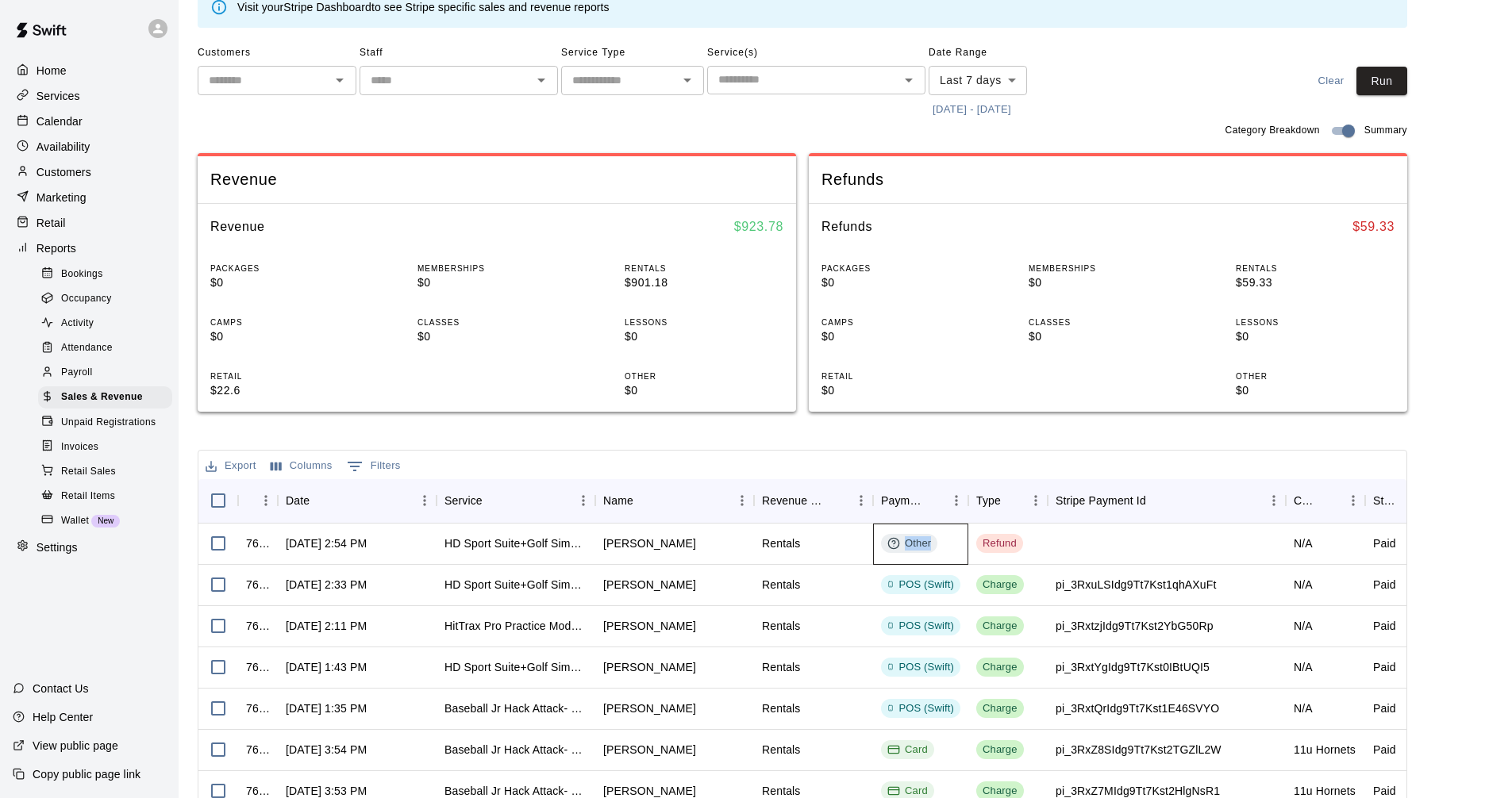
click at [894, 544] on icon at bounding box center [893, 543] width 12 height 12
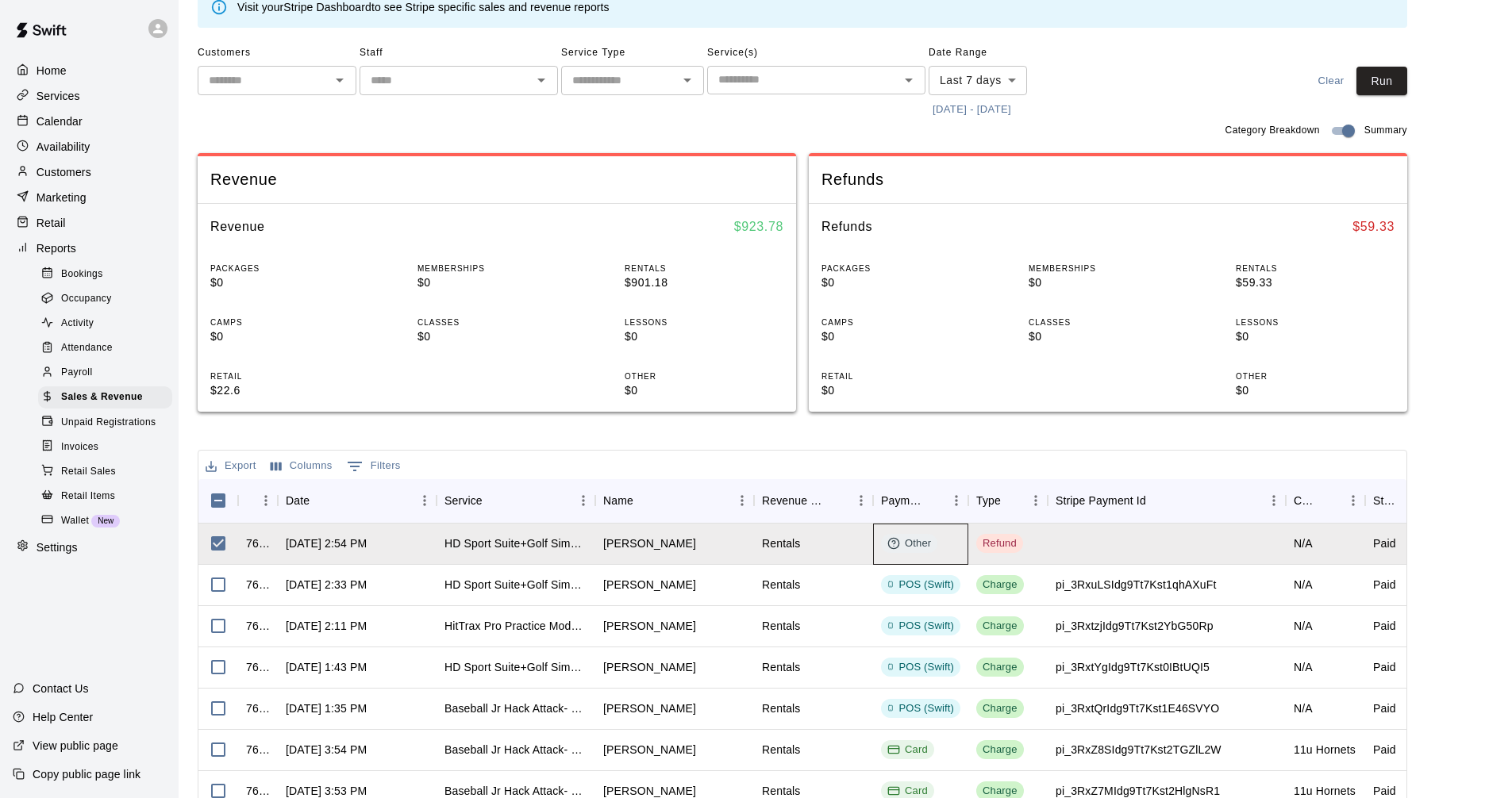
click at [895, 540] on icon at bounding box center [893, 543] width 12 height 12
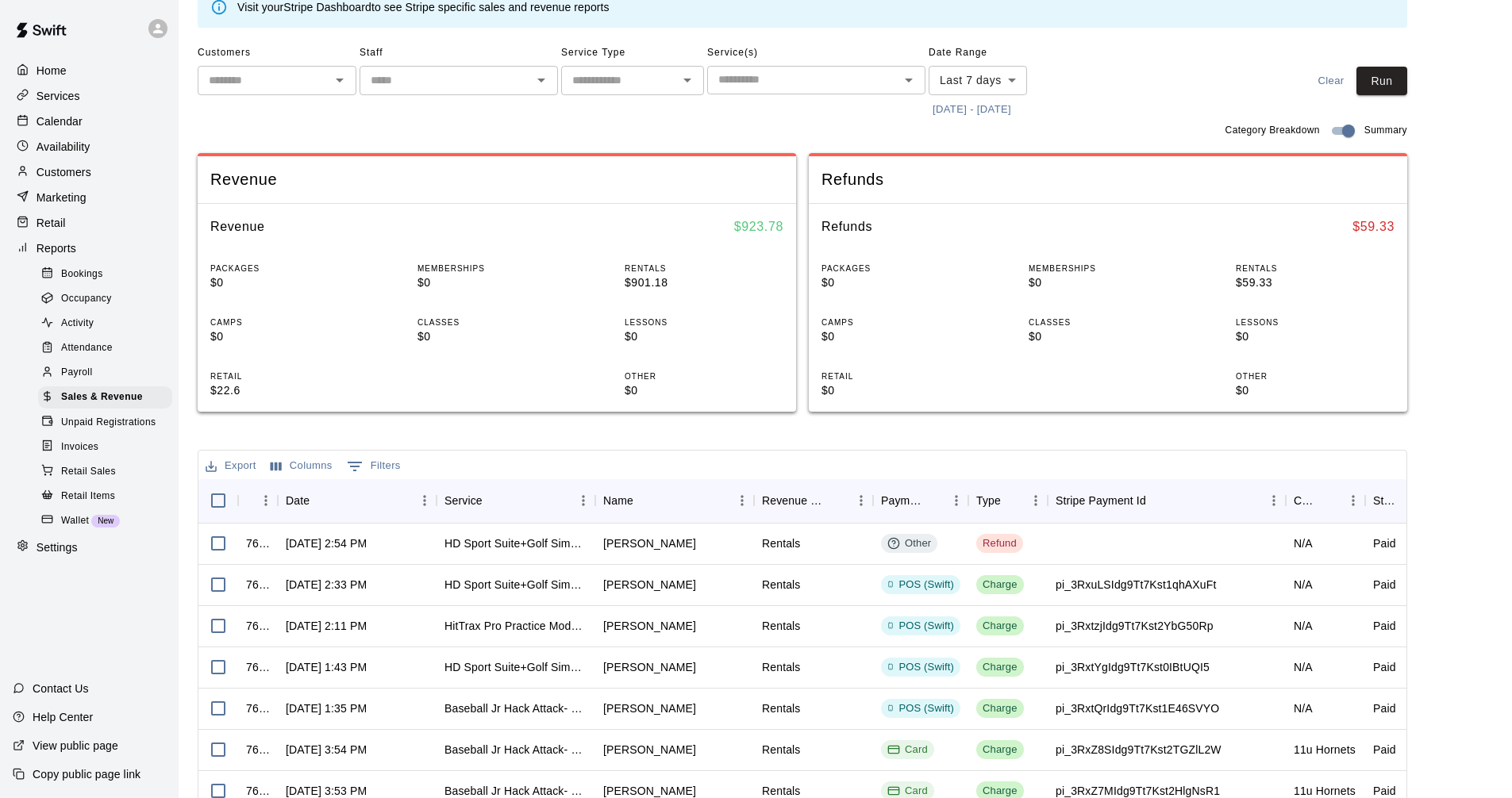
click at [1418, 548] on main "Sales and Revenue Report View your sales and revenue reports Visit your Stripe …" at bounding box center [845, 472] width 1295 height 1065
click at [462, 544] on div "HD Sport Suite+Golf Simulator- Private Room" at bounding box center [516, 543] width 143 height 16
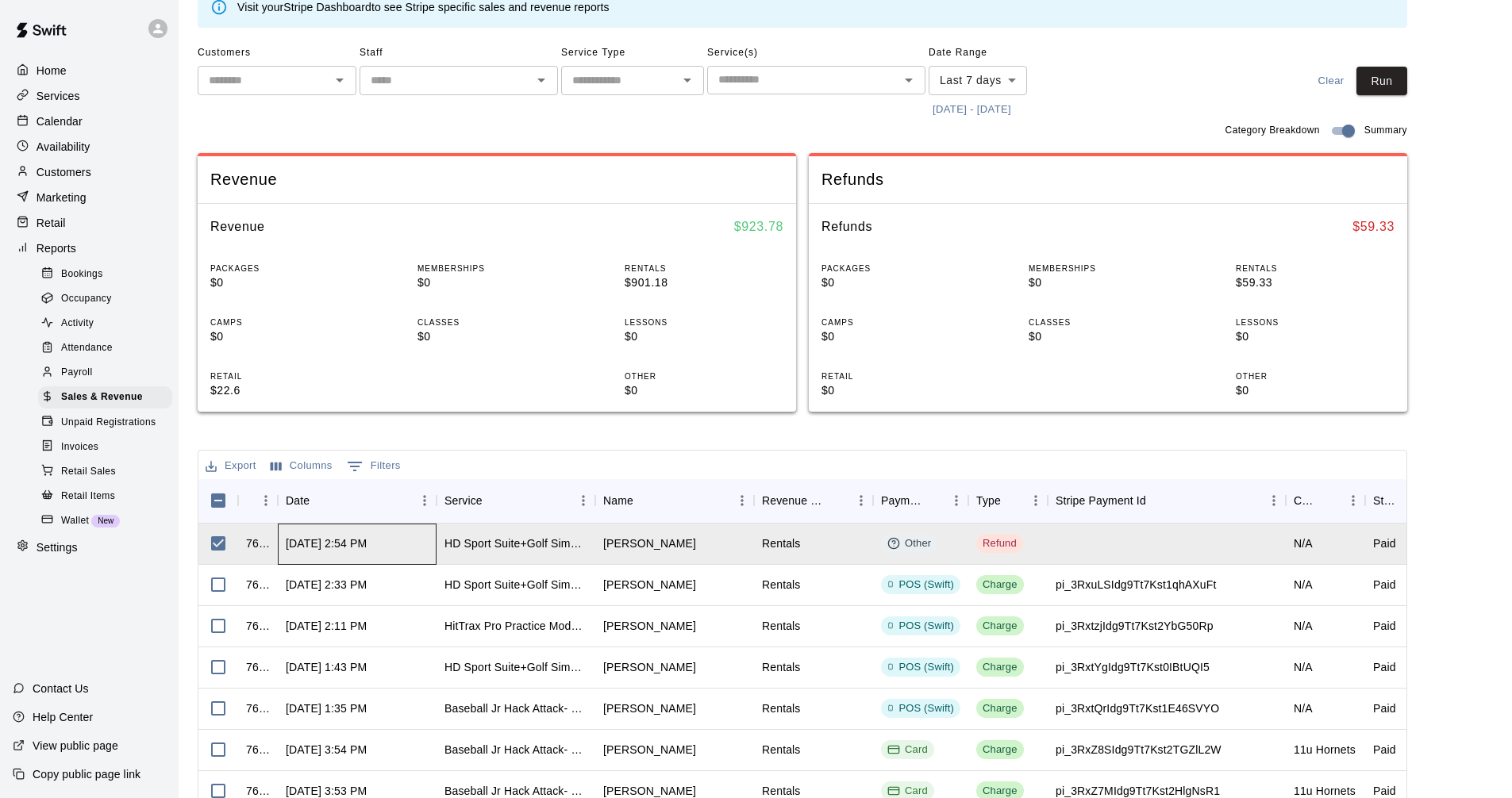
click at [367, 546] on div "[DATE] 2:54 PM" at bounding box center [325, 543] width 81 height 16
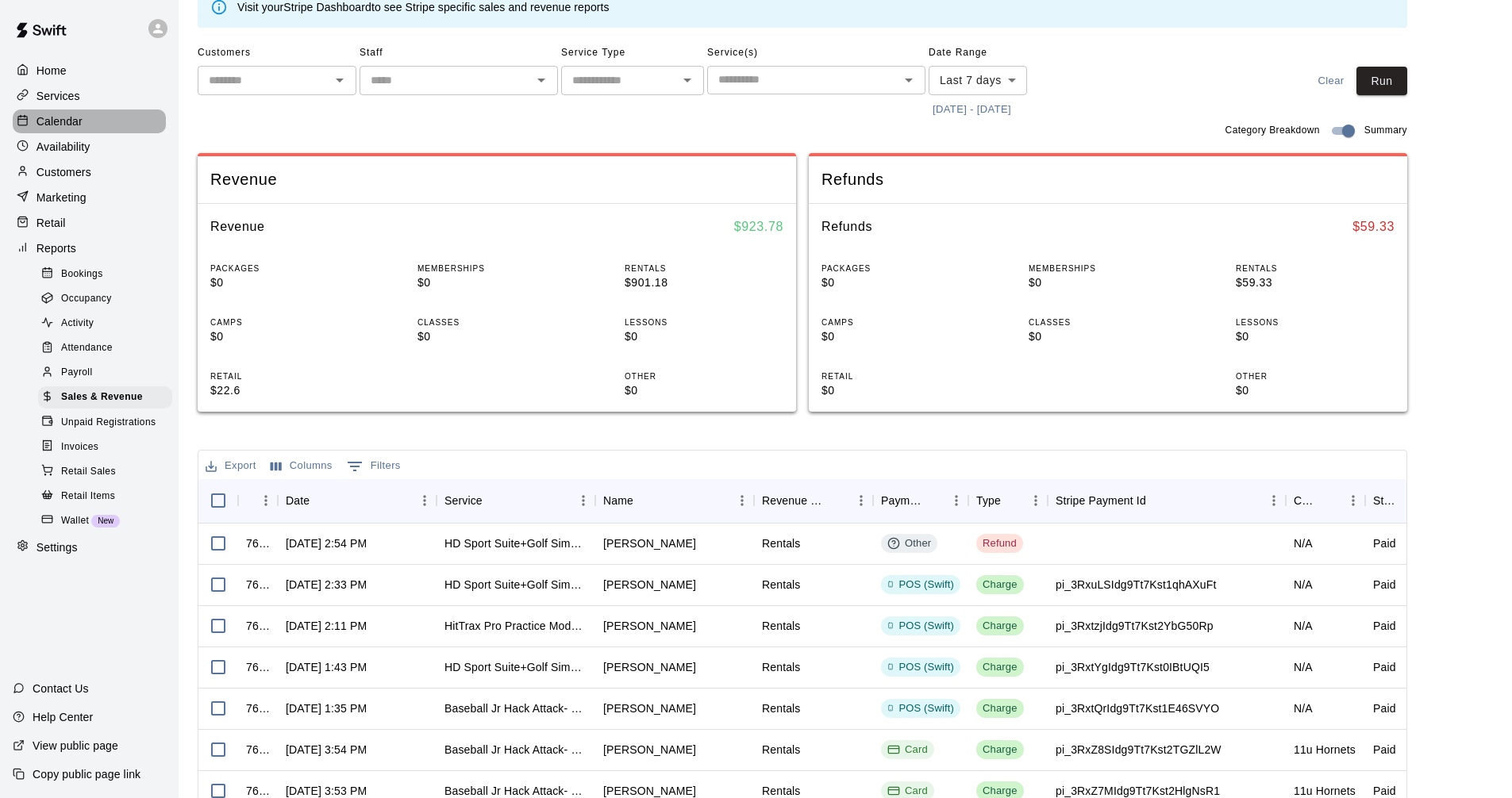
click at [95, 115] on div "Calendar" at bounding box center [89, 121] width 154 height 24
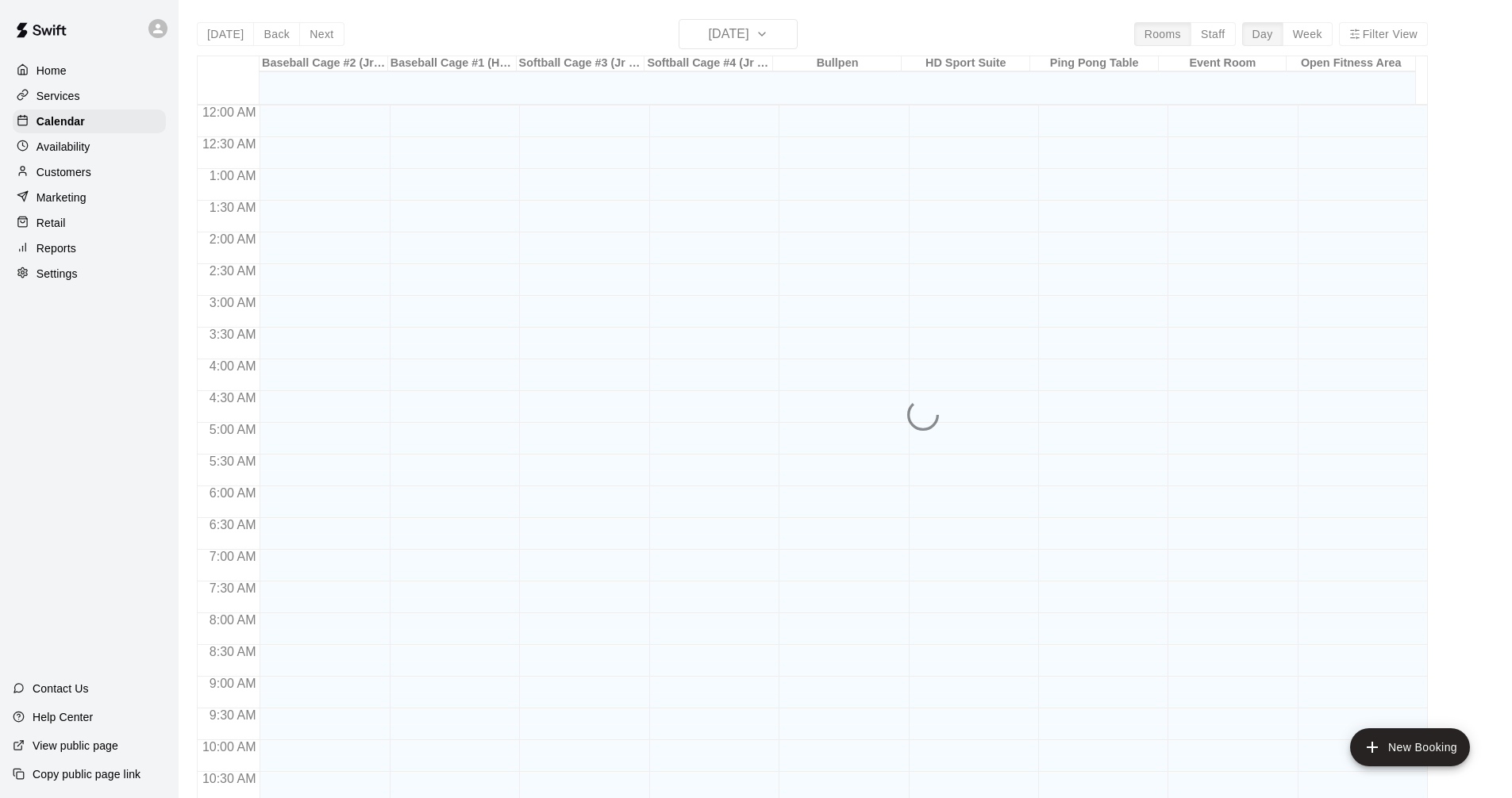
scroll to position [765, 0]
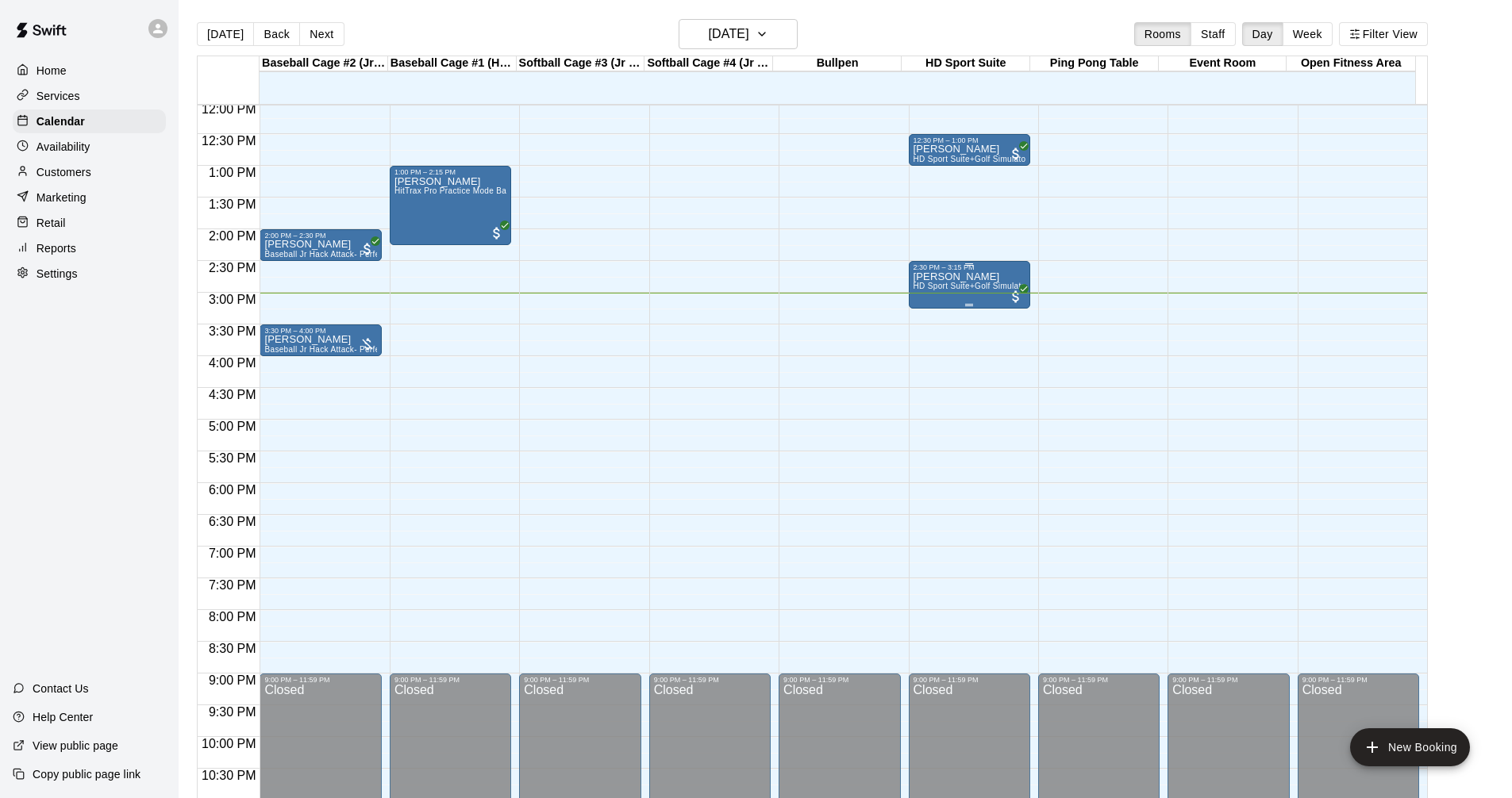
click at [1004, 286] on span "HD Sport Suite+Golf Simulator- Private Room" at bounding box center [1000, 285] width 173 height 9
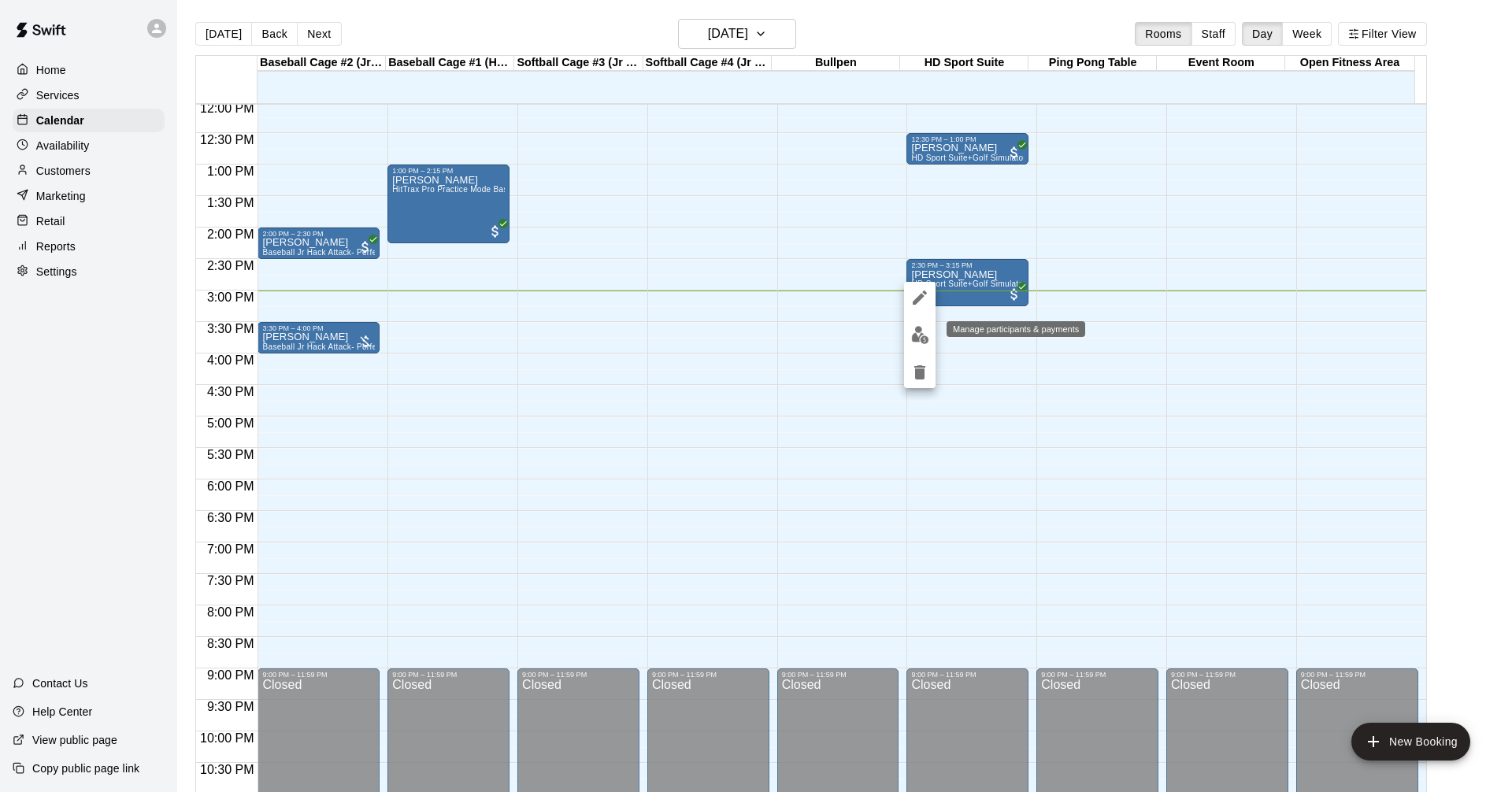
click at [924, 336] on img "edit" at bounding box center [920, 335] width 18 height 18
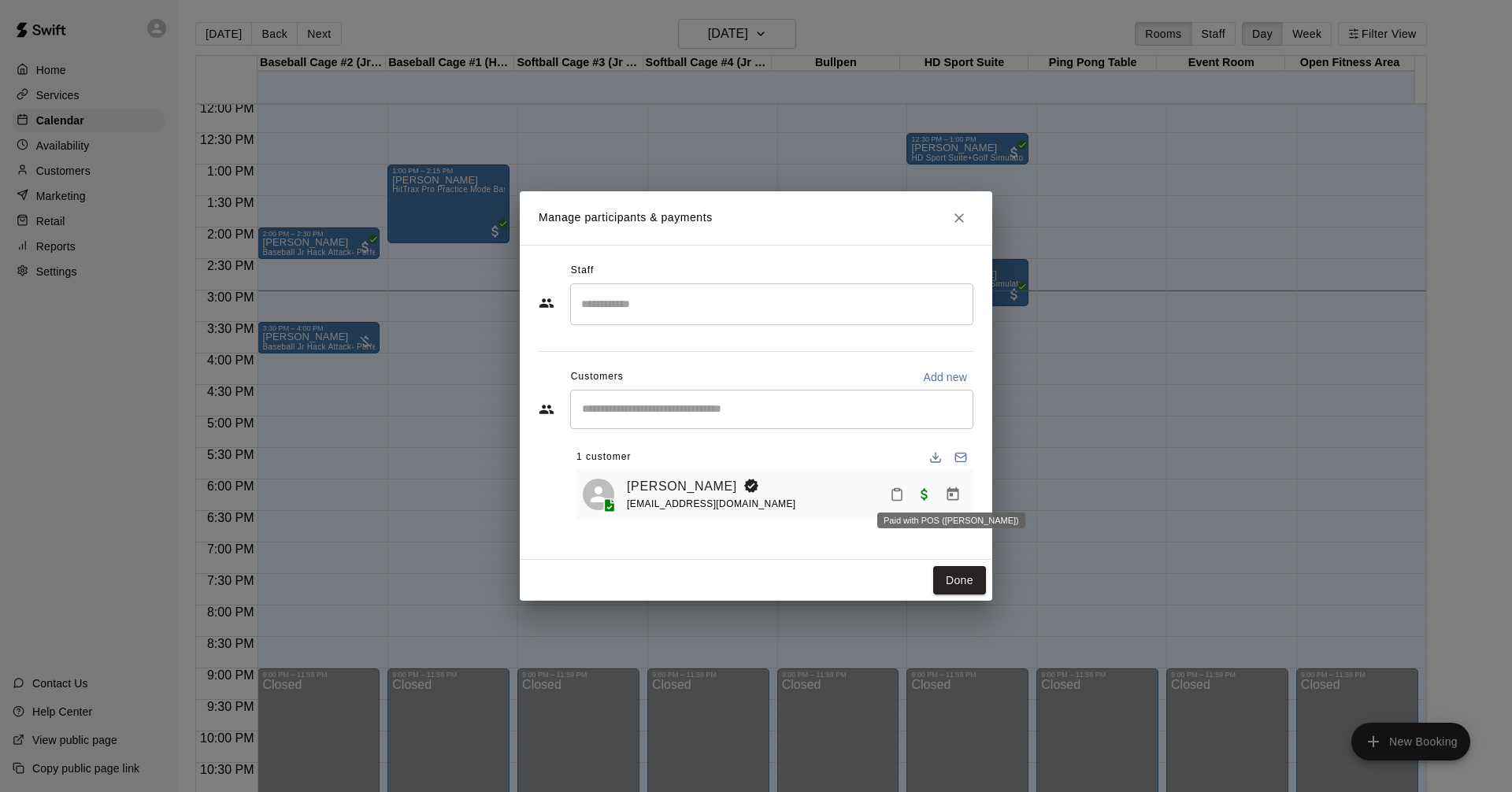
click at [921, 496] on span "Paid with POS (Swift)" at bounding box center [924, 493] width 28 height 13
click at [959, 215] on icon "Close" at bounding box center [958, 218] width 16 height 16
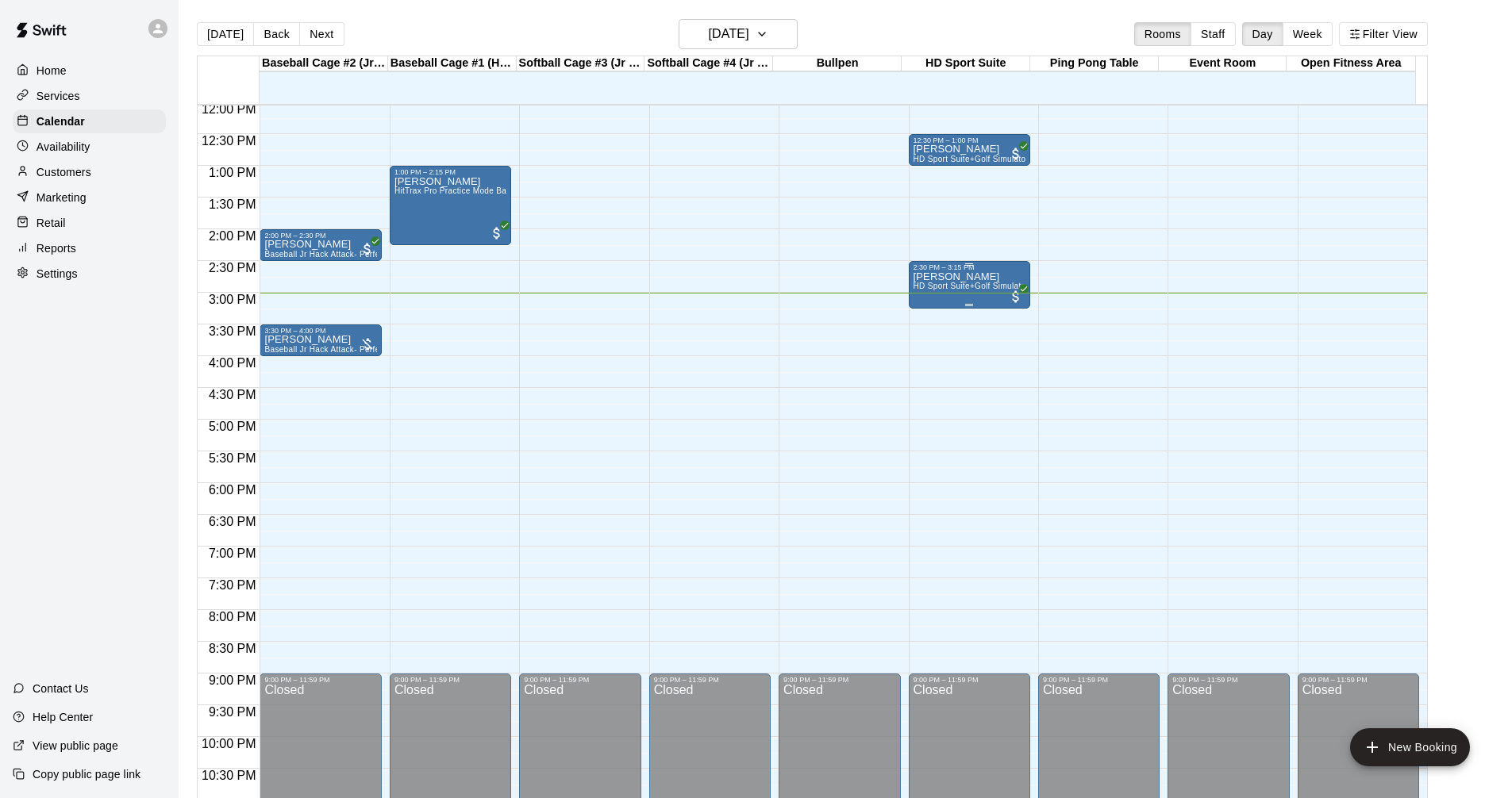
click at [956, 287] on span "HD Sport Suite+Golf Simulator- Private Room" at bounding box center [1000, 285] width 173 height 9
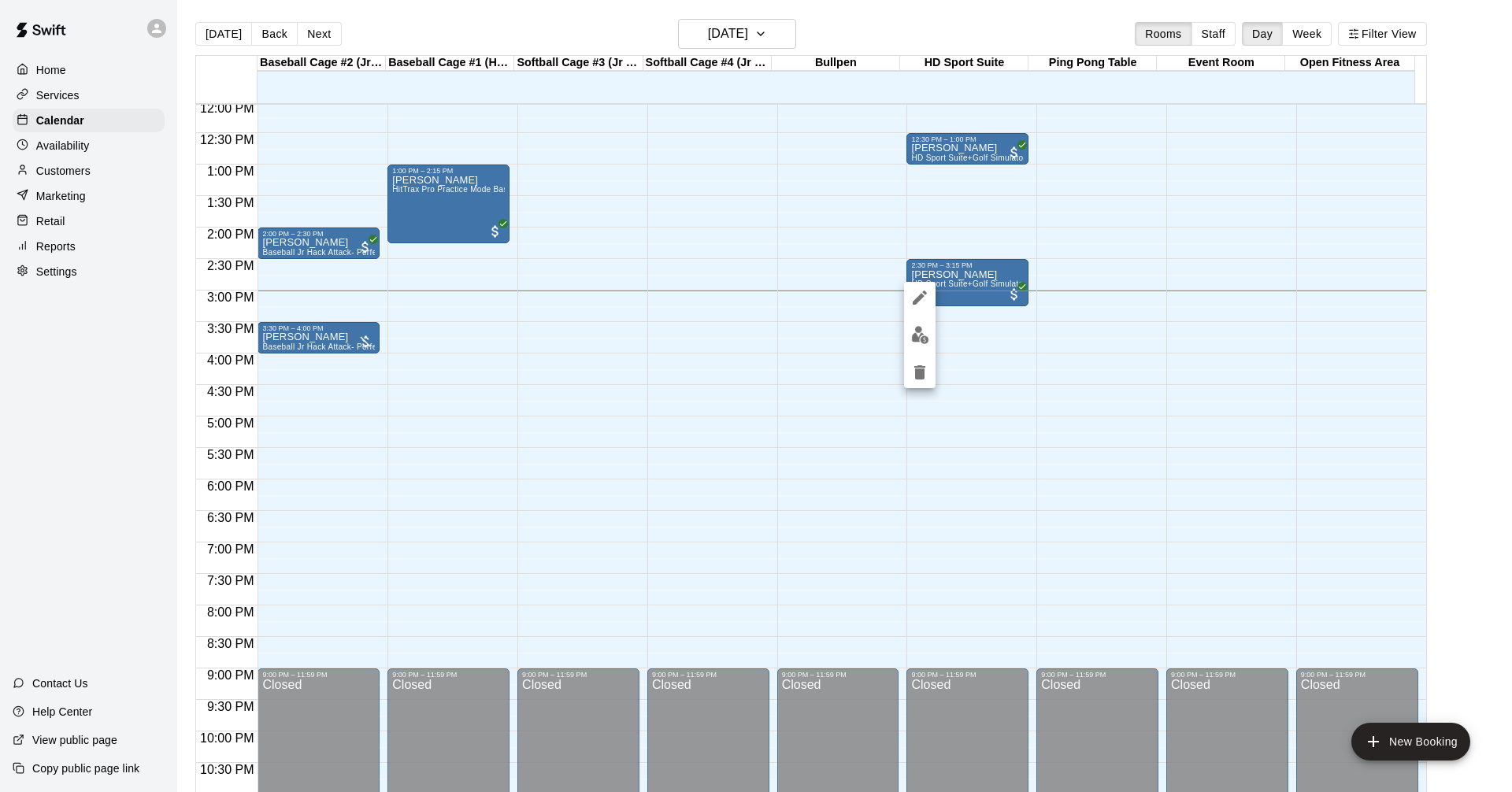
click at [70, 234] on div at bounding box center [756, 396] width 1512 height 792
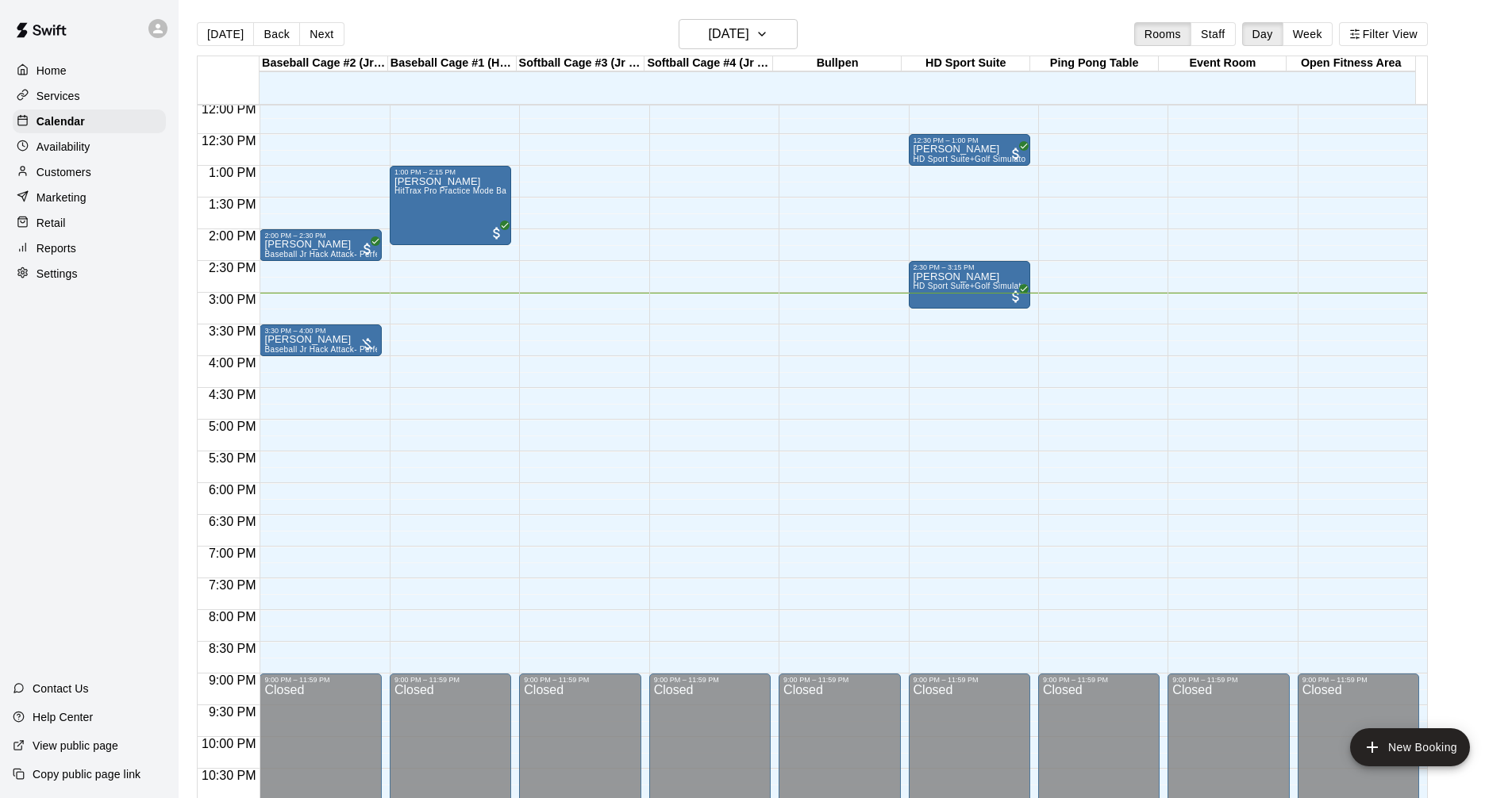
click at [33, 228] on div at bounding box center [27, 224] width 20 height 15
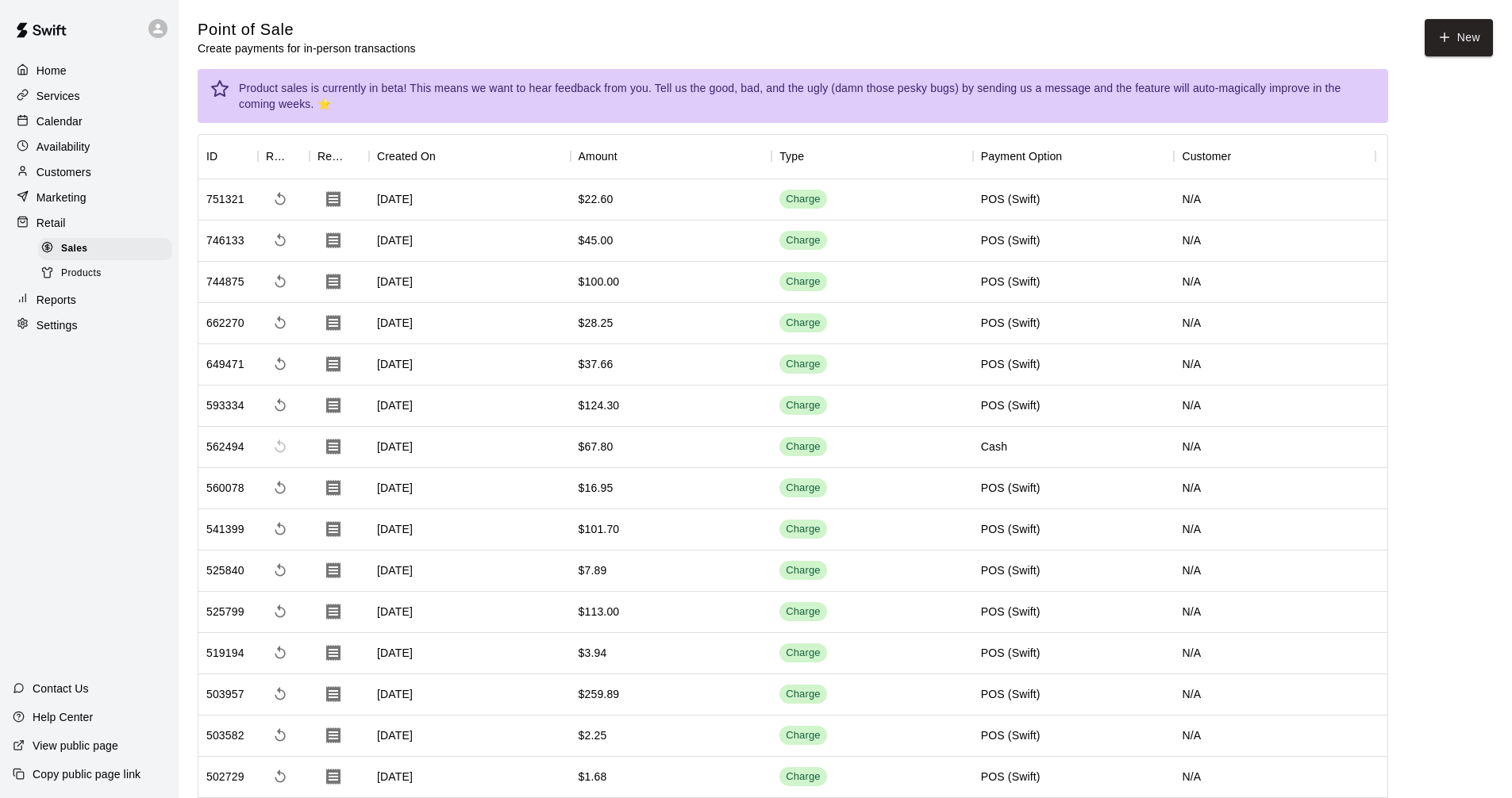
click at [81, 304] on div "Reports" at bounding box center [89, 299] width 154 height 24
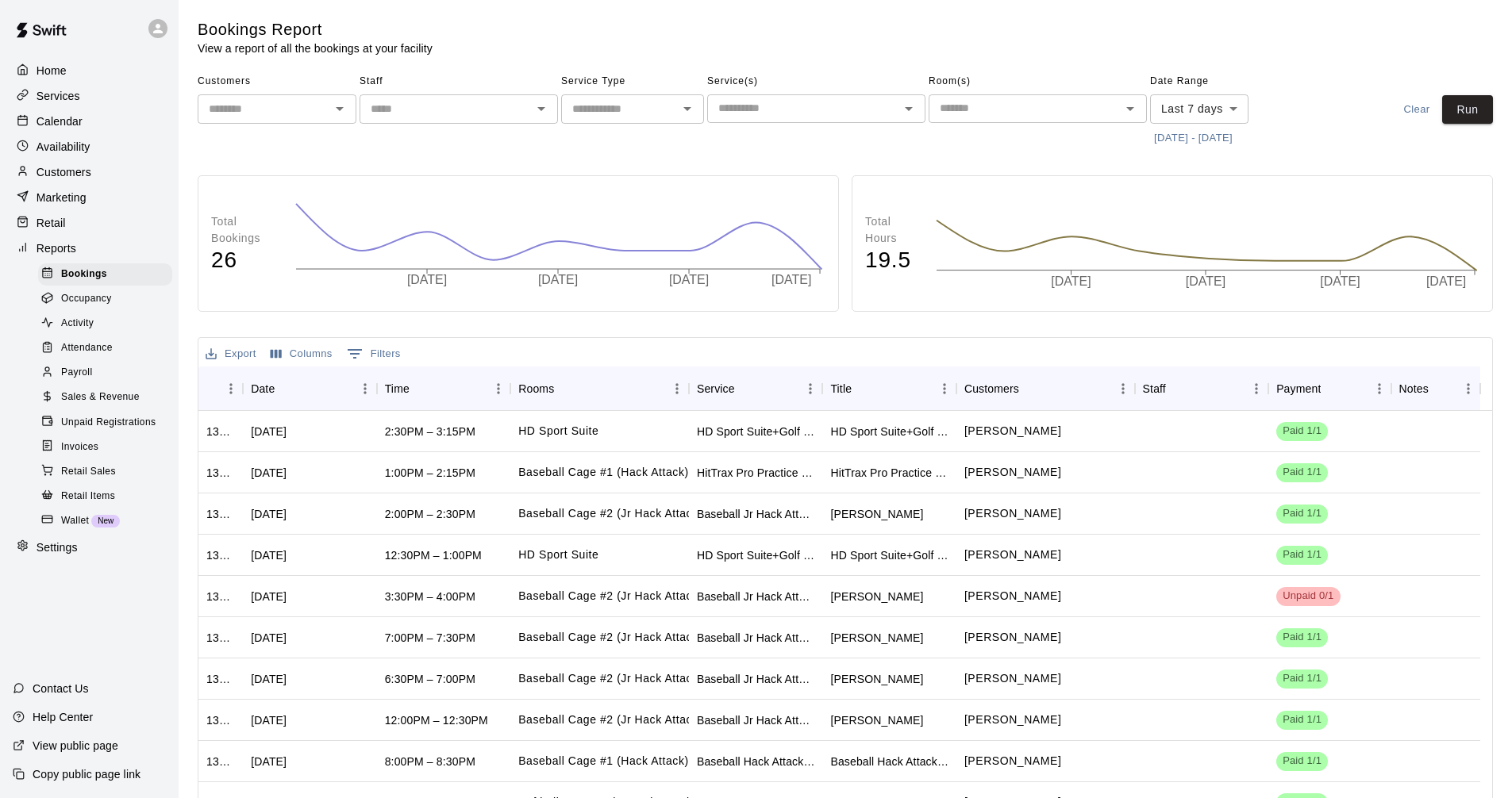
click at [146, 406] on div "Sales & Revenue" at bounding box center [104, 397] width 134 height 22
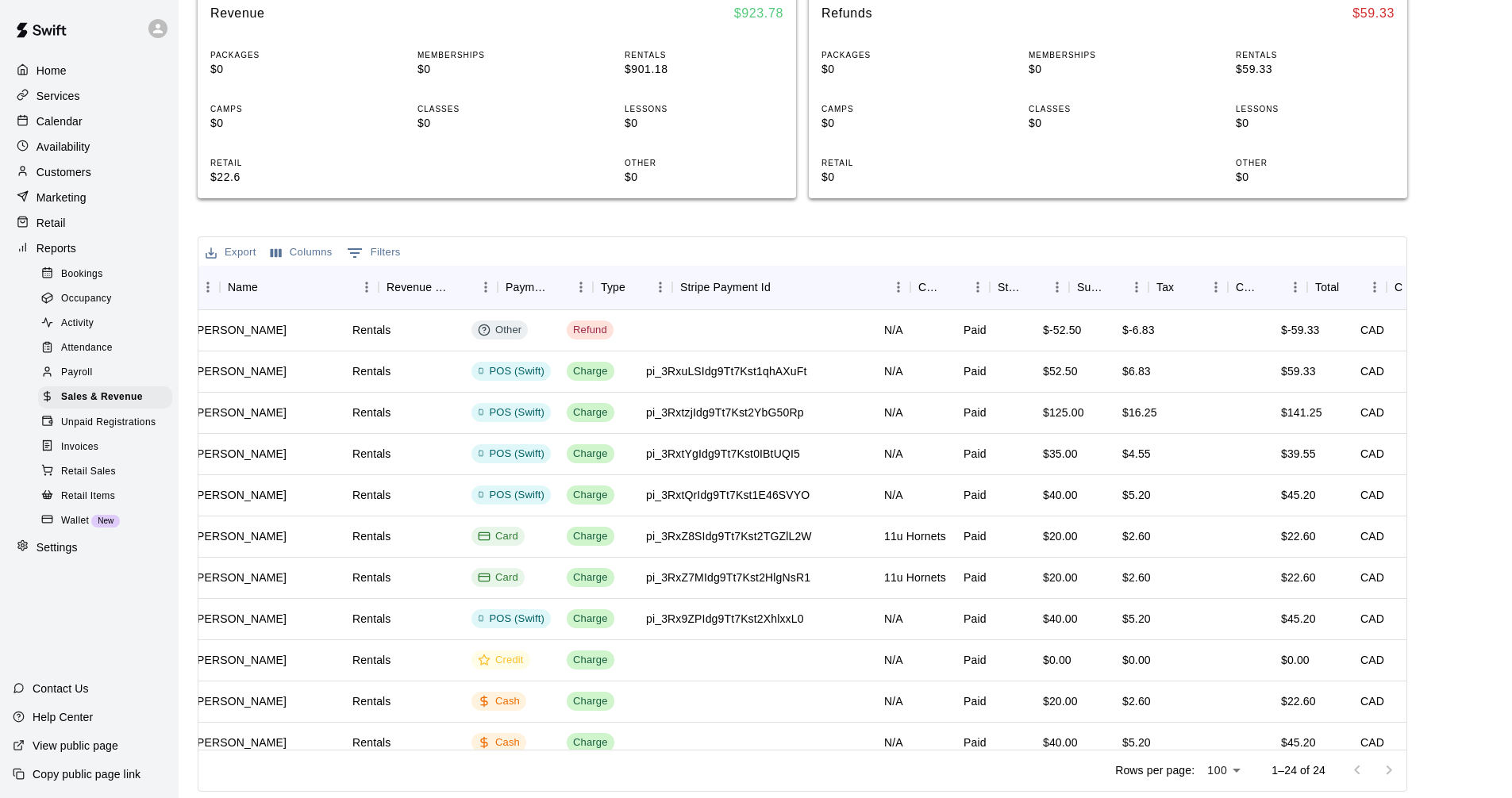
scroll to position [0, 422]
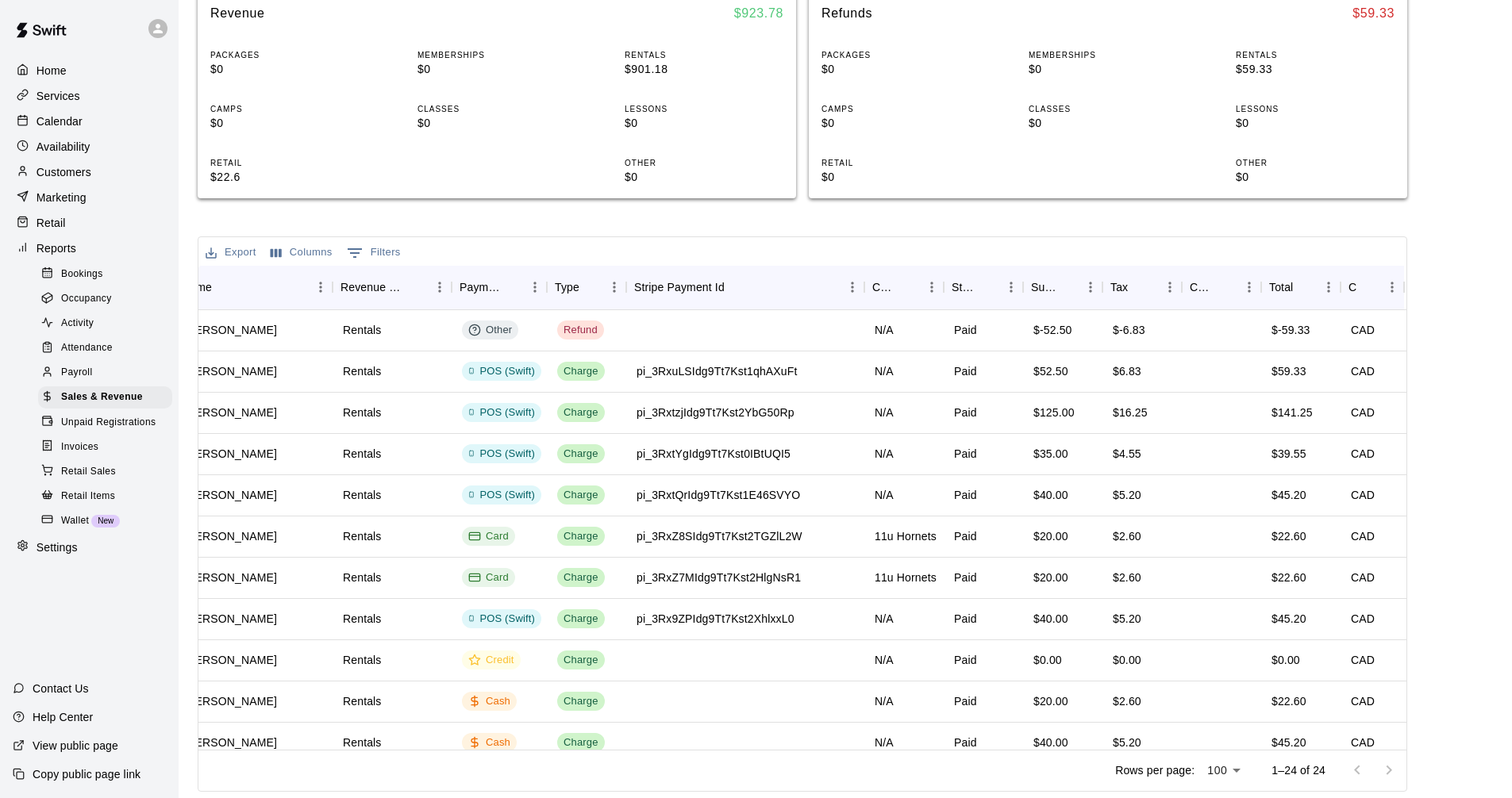
click at [1467, 359] on main "Sales and Revenue Report View your sales and revenue reports Visit your Stripe …" at bounding box center [845, 259] width 1295 height 1065
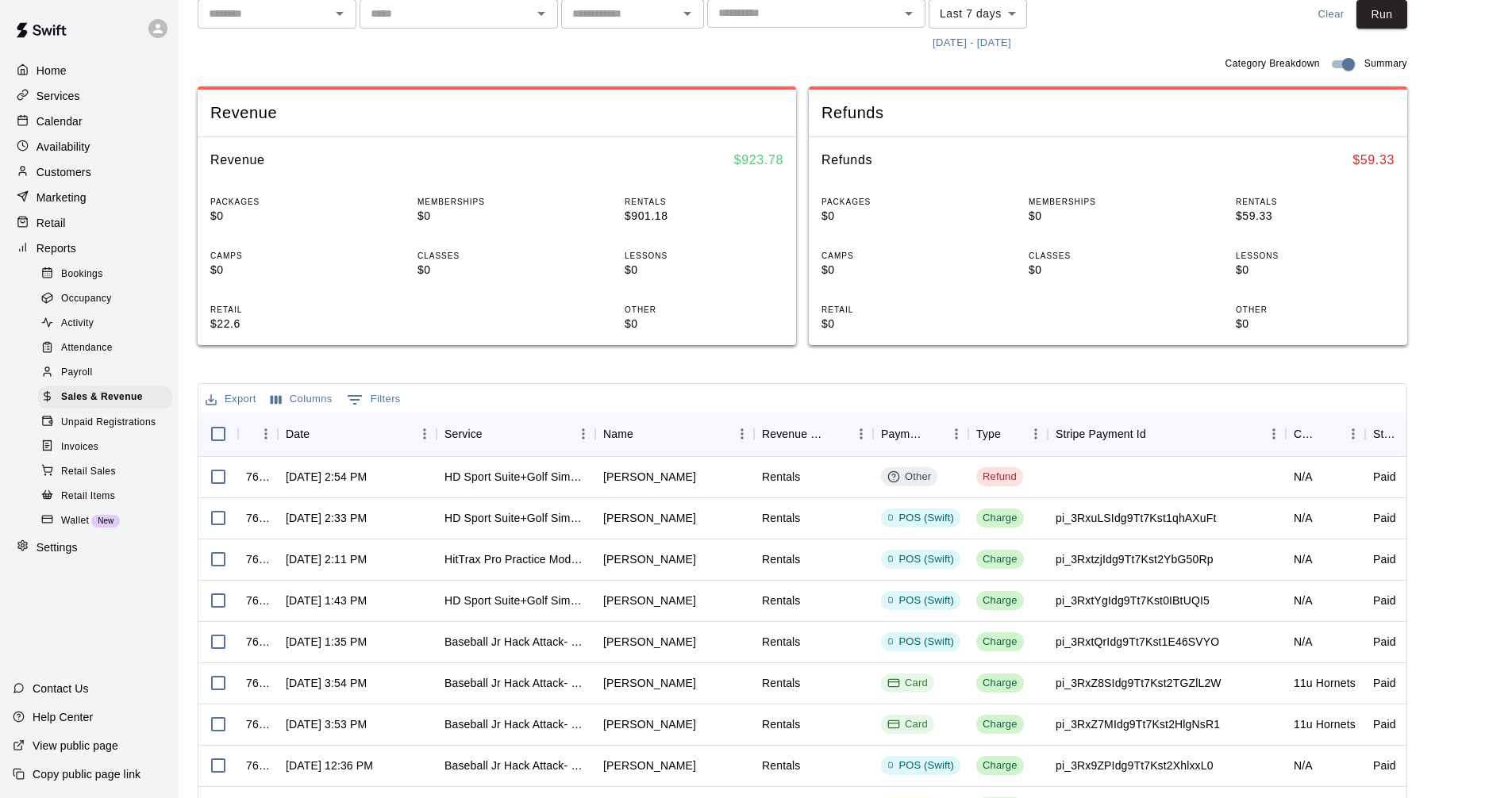
scroll to position [0, 0]
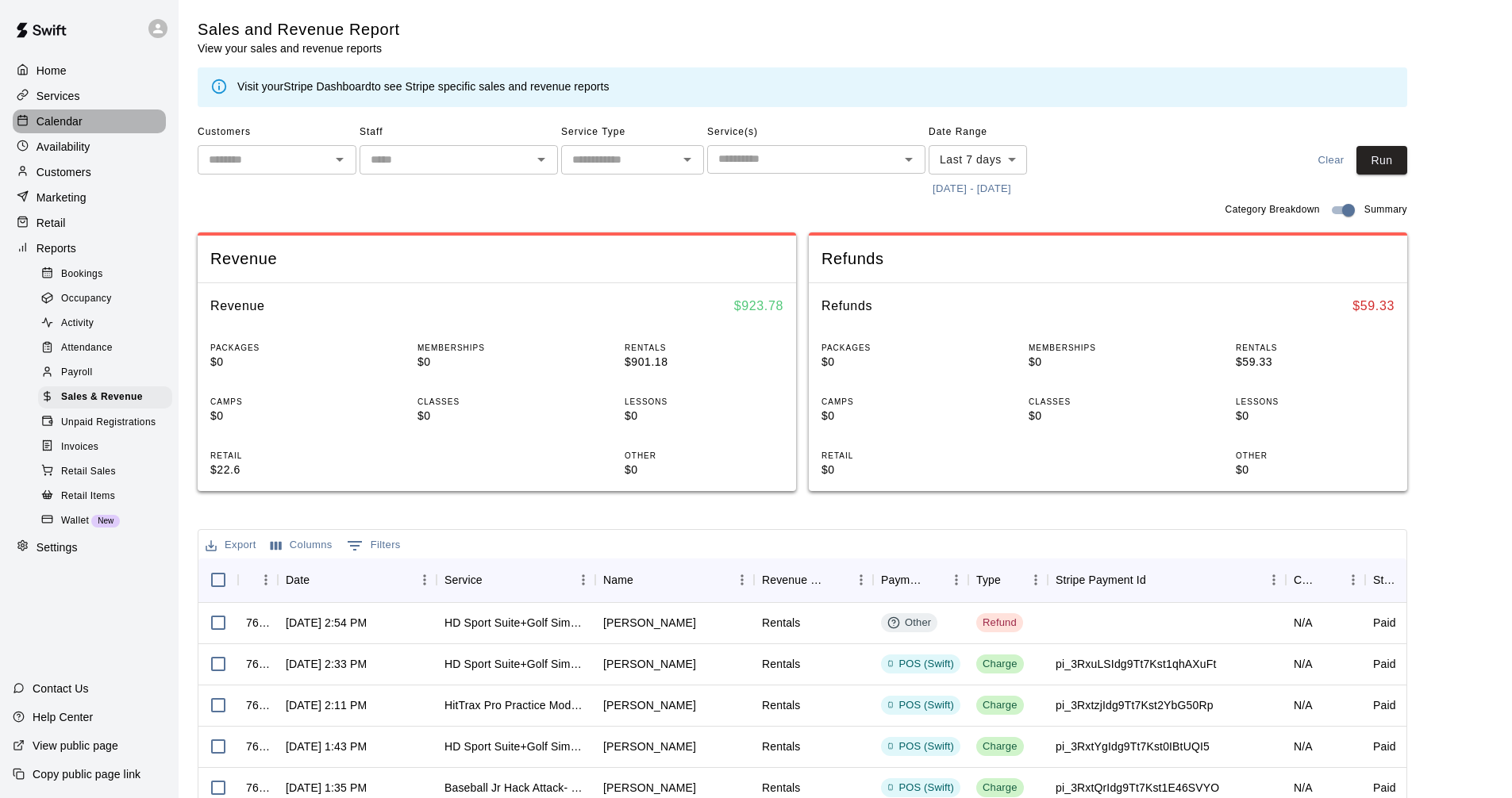
click at [115, 125] on div "Calendar" at bounding box center [89, 121] width 154 height 24
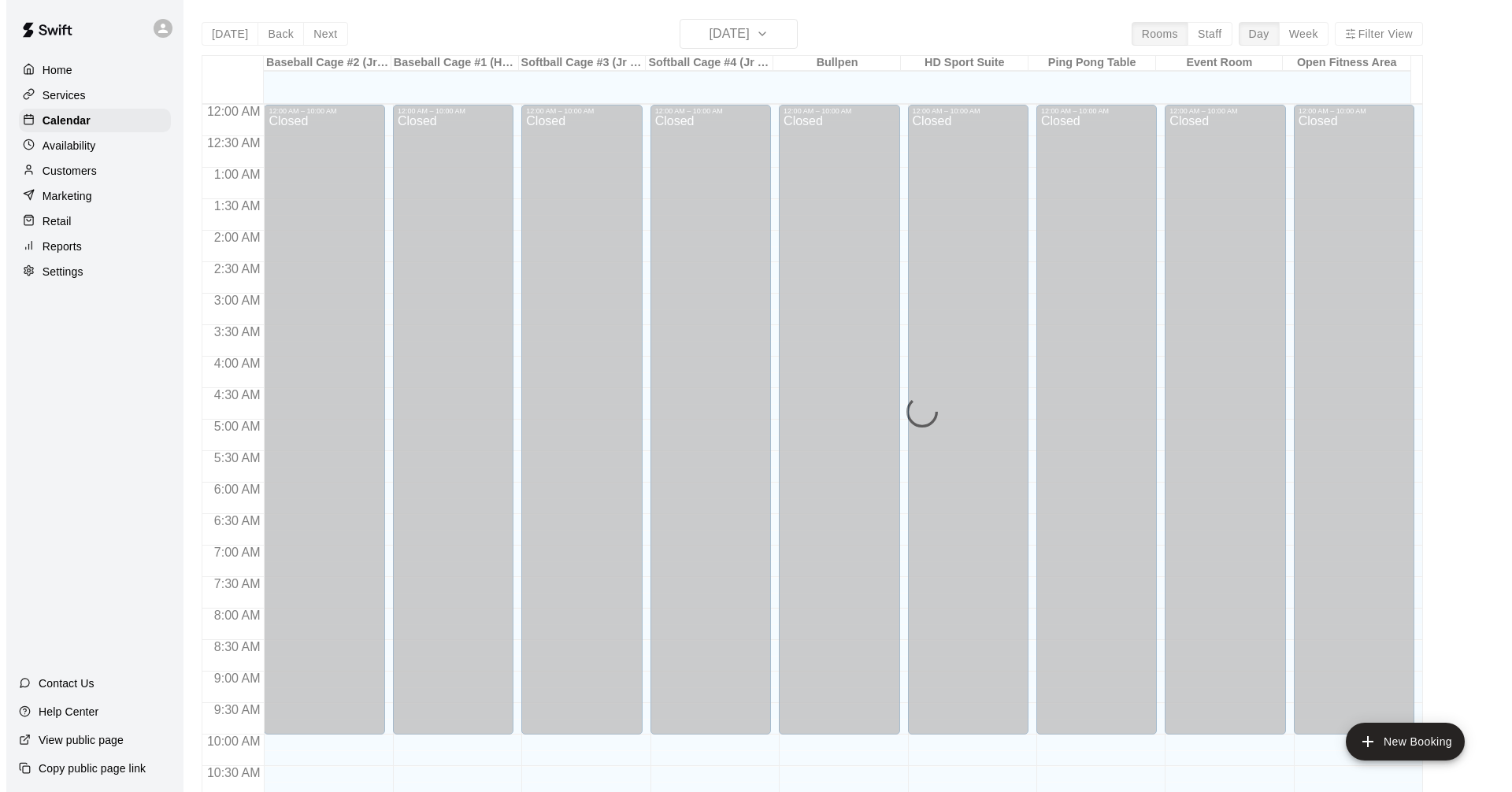
scroll to position [759, 0]
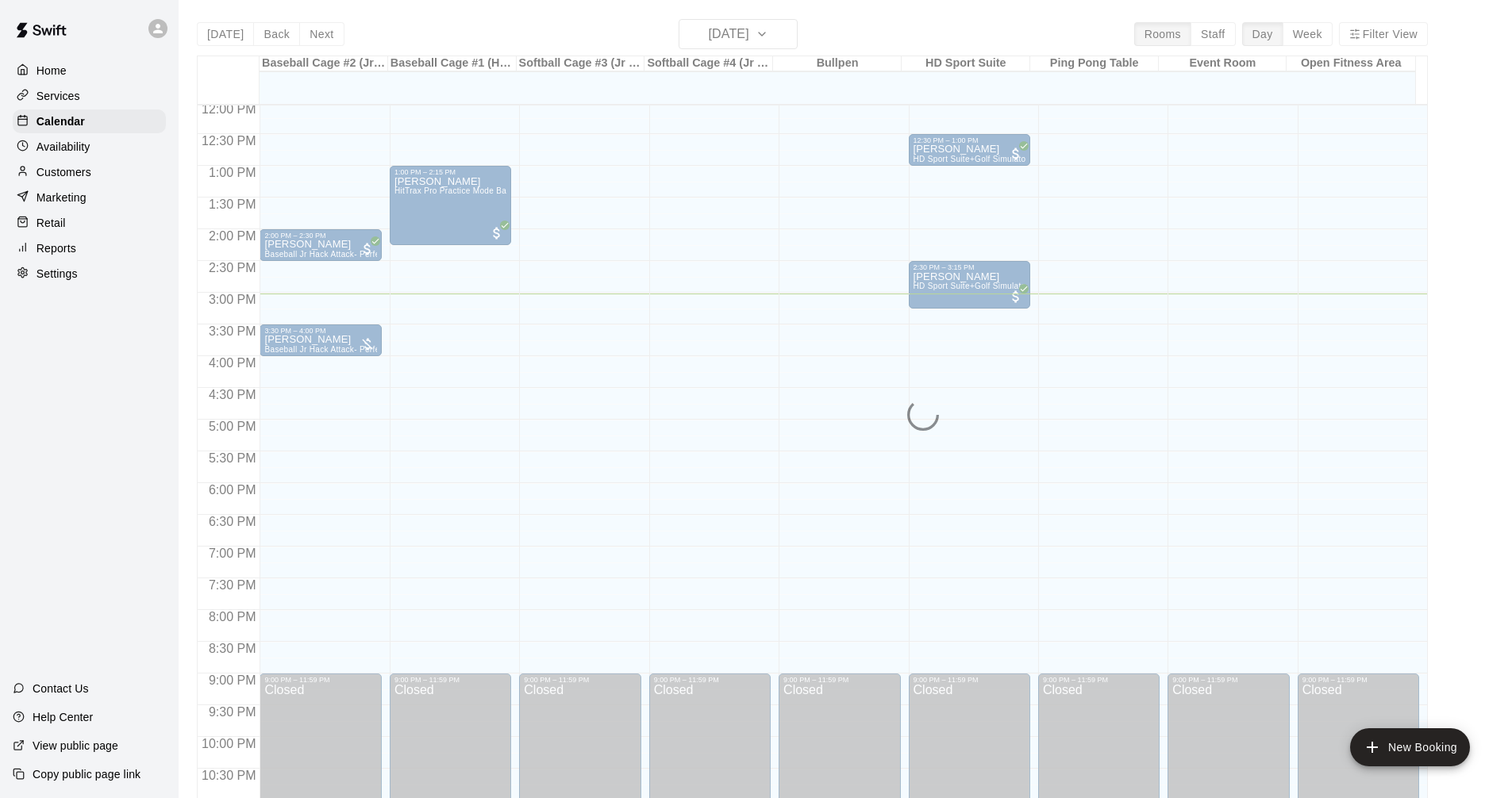
click at [1477, 354] on main "Today Back Next Tuesday Aug 19 Rooms Staff Day Week Filter View Baseball Cage #…" at bounding box center [845, 418] width 1321 height 798
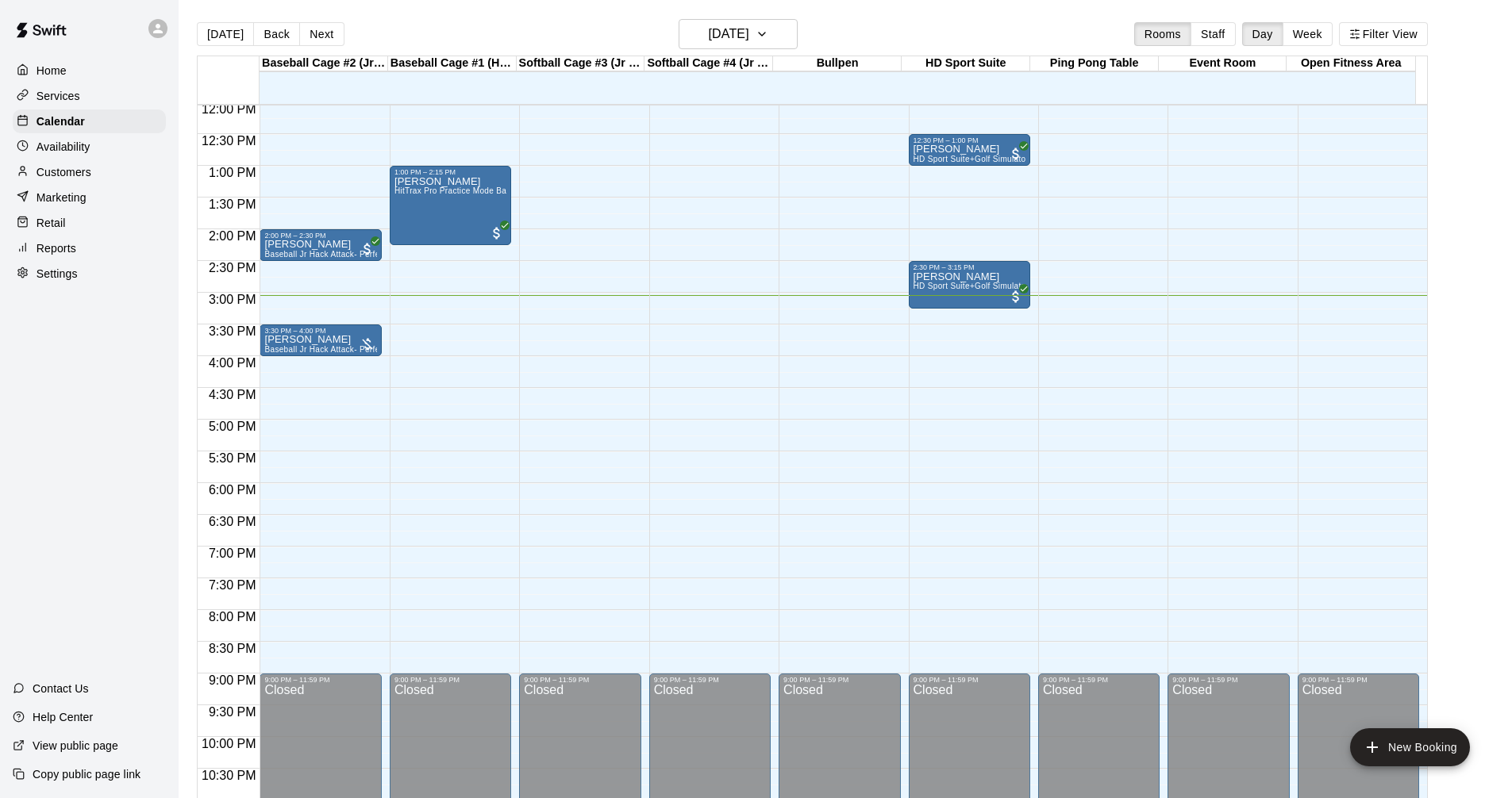
click at [900, 16] on main "Today Back Next Tuesday Aug 19 Rooms Staff Day Week Filter View Baseball Cage #…" at bounding box center [845, 411] width 1334 height 824
click at [1386, 742] on button "New Booking" at bounding box center [1410, 748] width 119 height 38
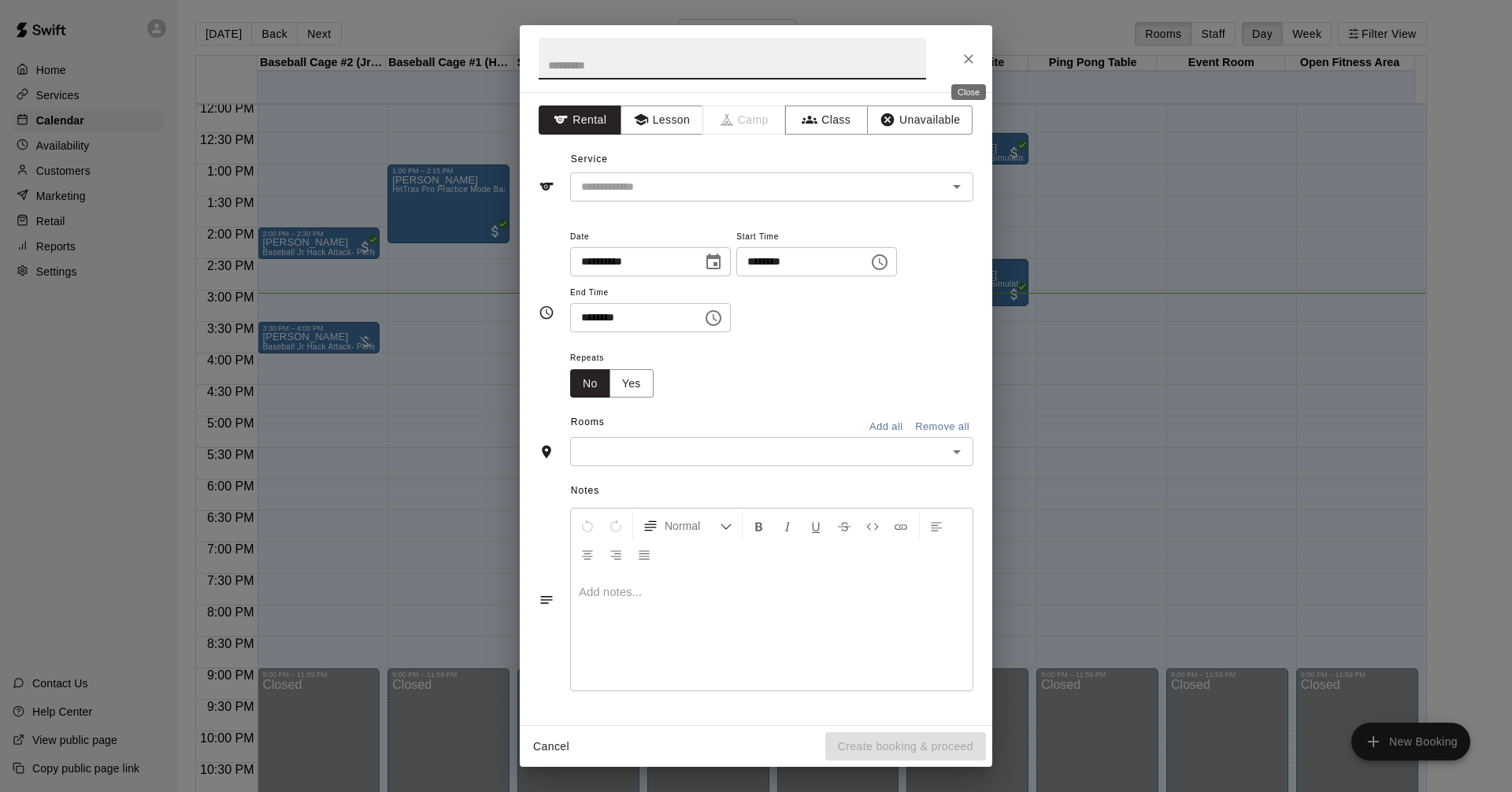
click at [968, 60] on icon "Close" at bounding box center [969, 59] width 9 height 9
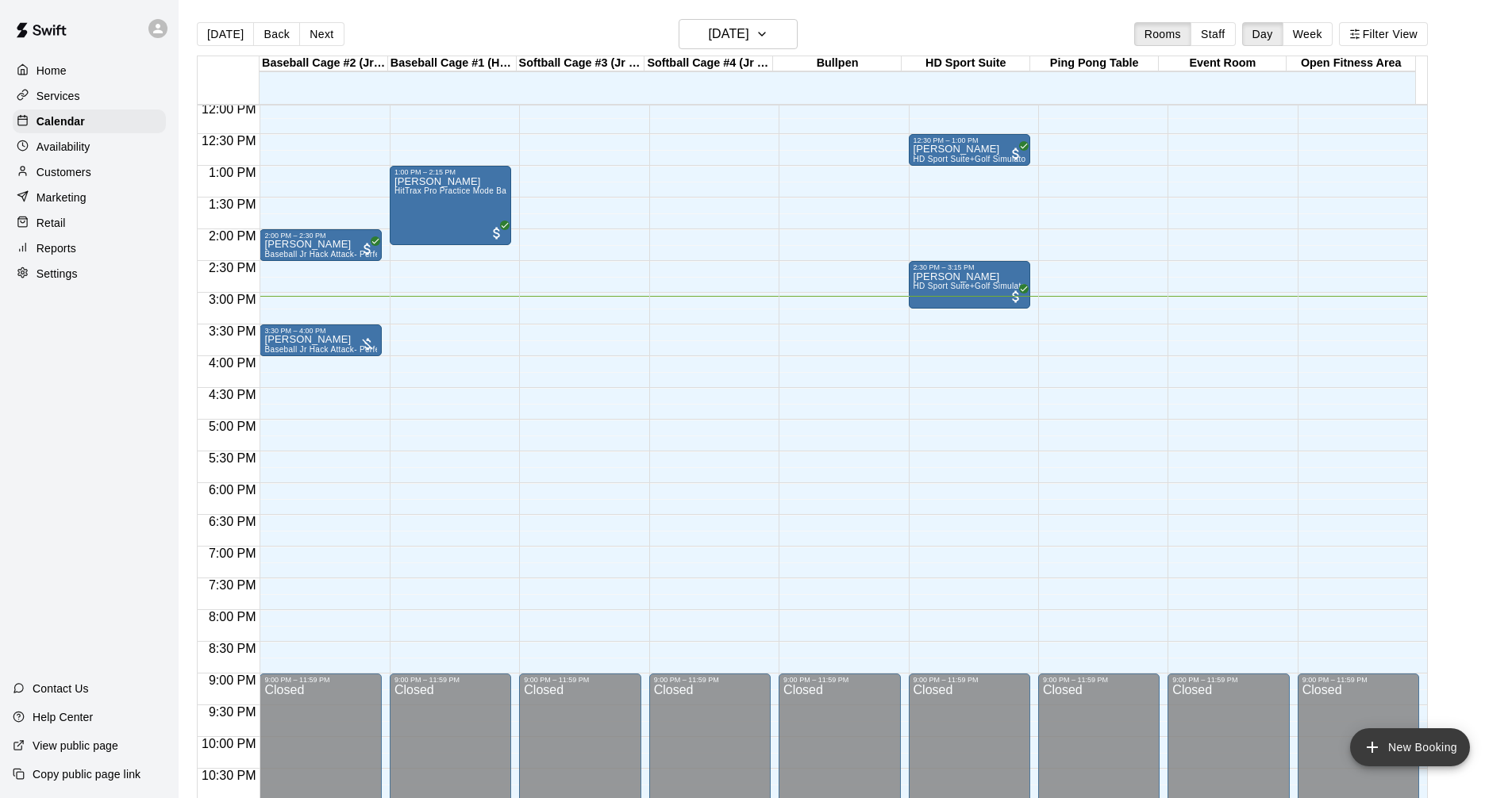
click at [1378, 751] on icon "add" at bounding box center [1373, 748] width 19 height 19
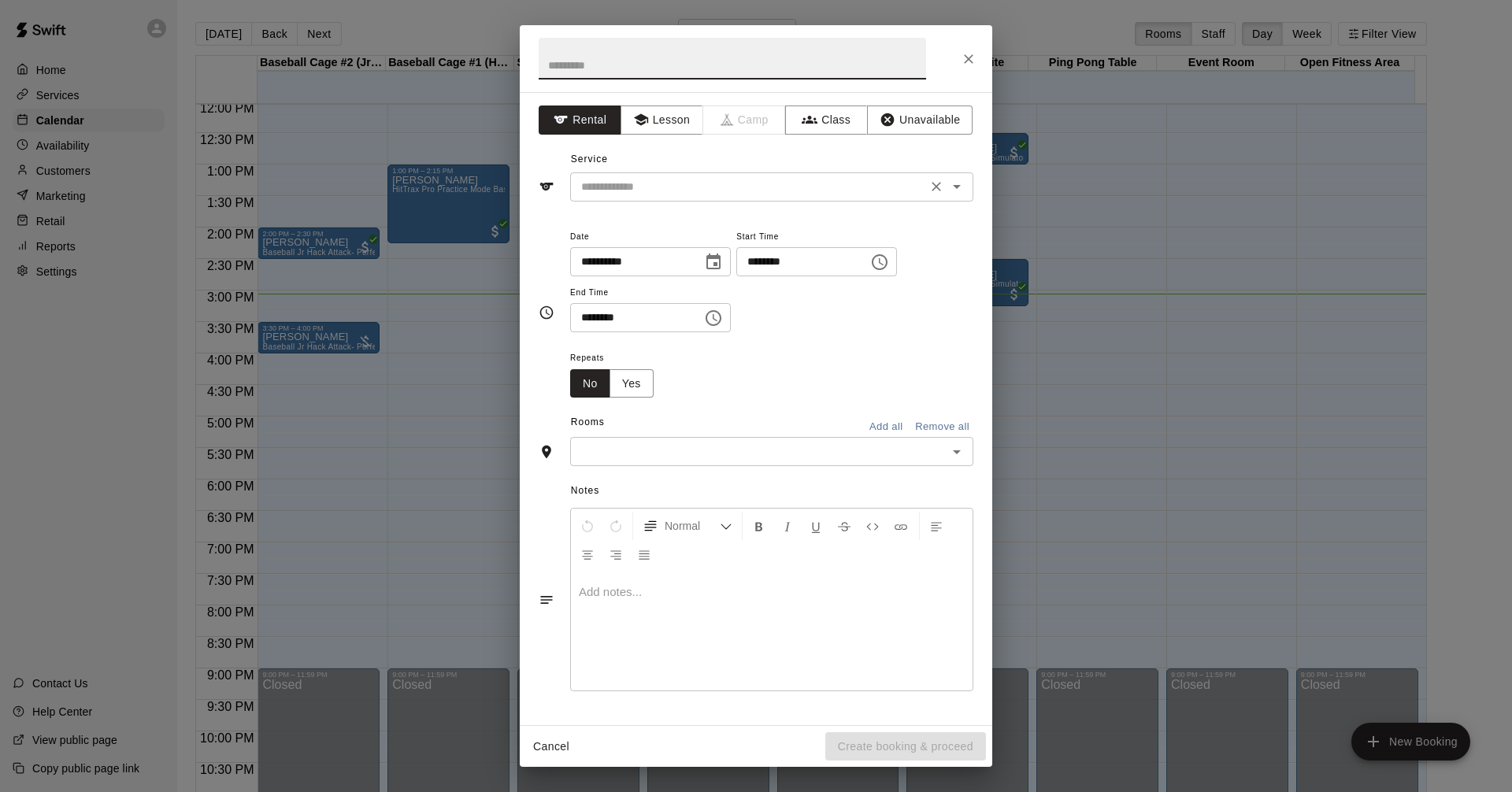
click at [961, 186] on icon "Open" at bounding box center [956, 186] width 19 height 19
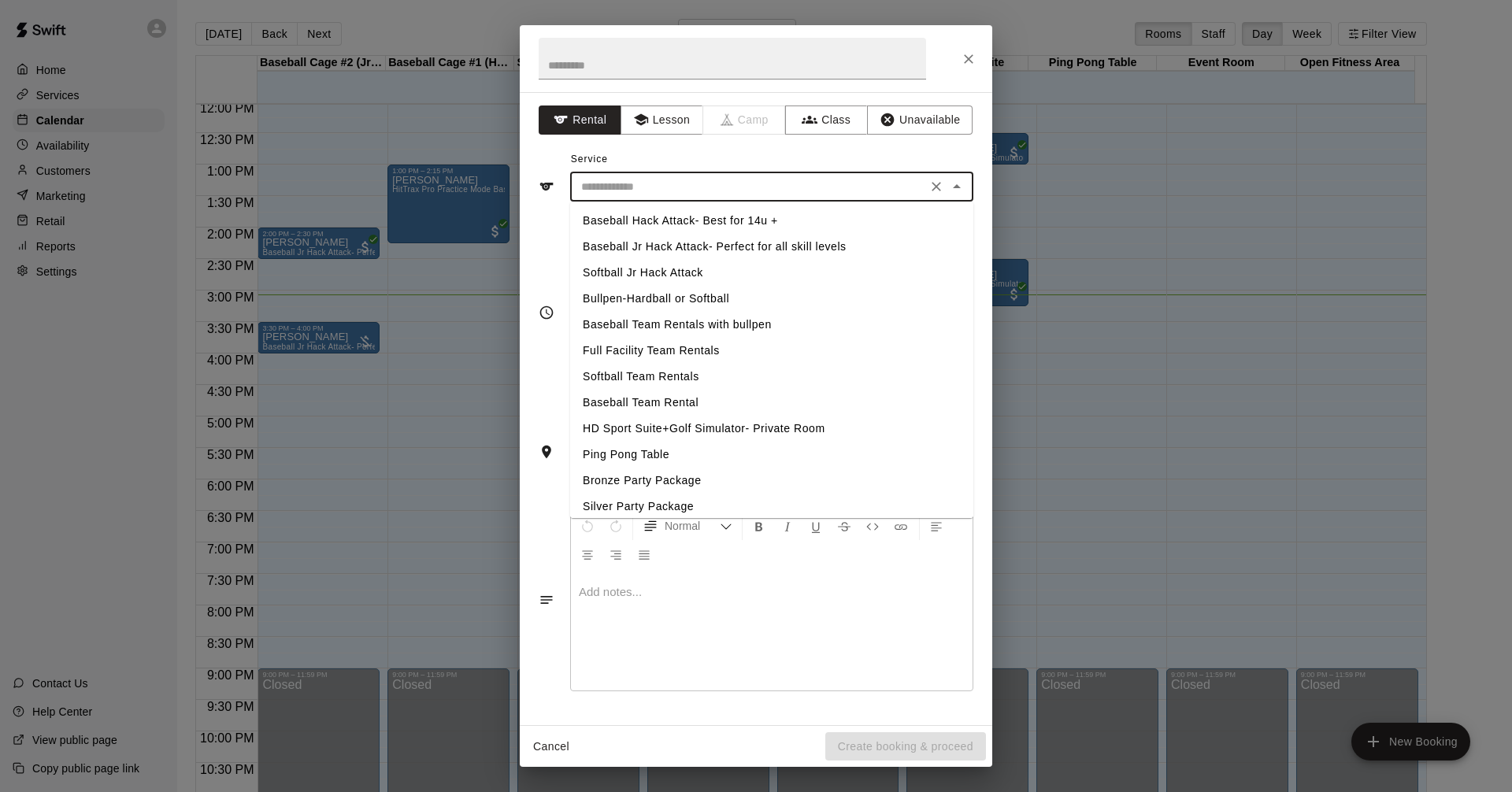
click at [761, 225] on li "Baseball Hack Attack- Best for 14u +" at bounding box center [771, 221] width 403 height 26
type input "**********"
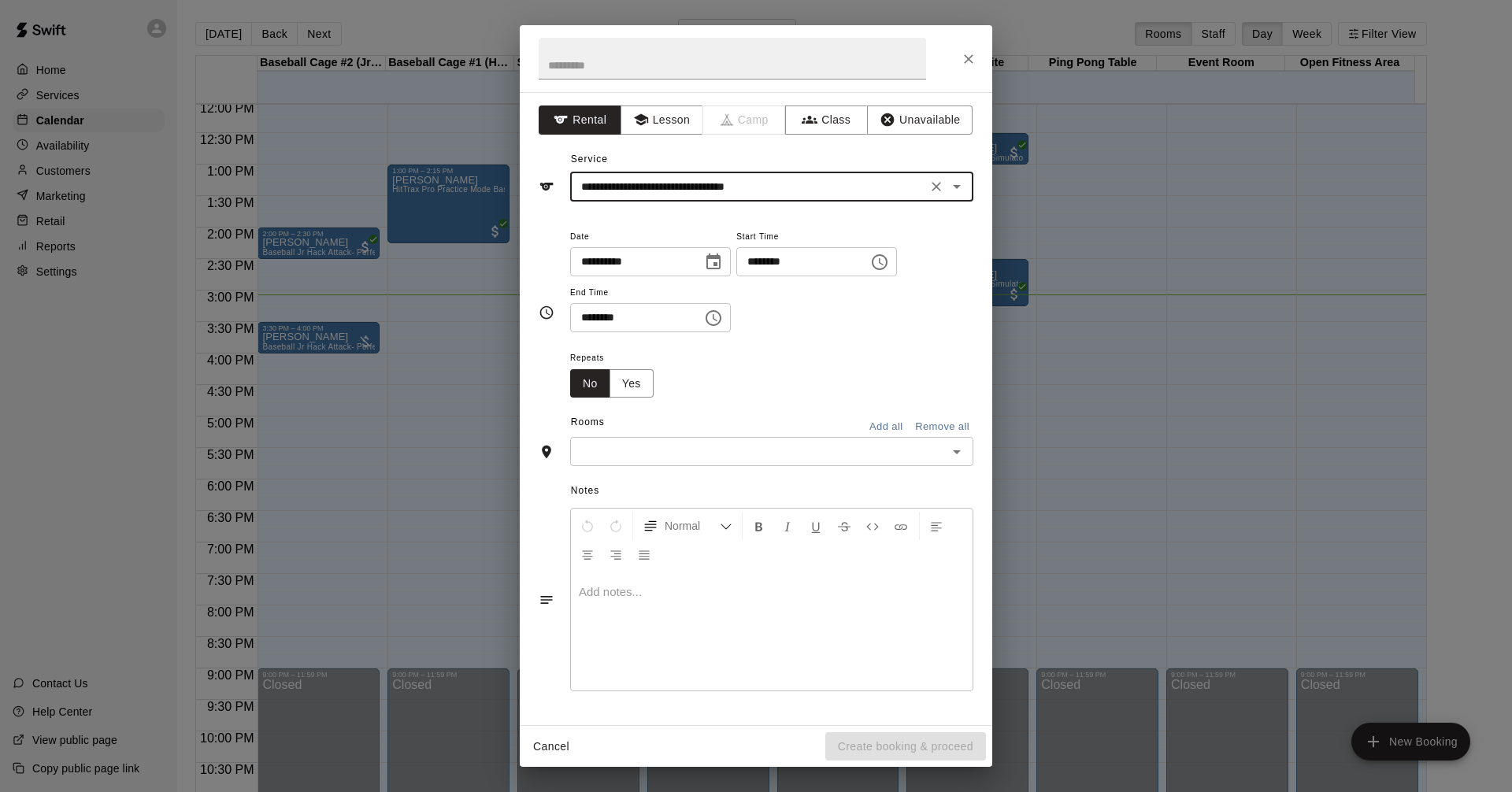
click at [723, 317] on icon "Choose time, selected time is 3:30 PM" at bounding box center [714, 318] width 19 height 19
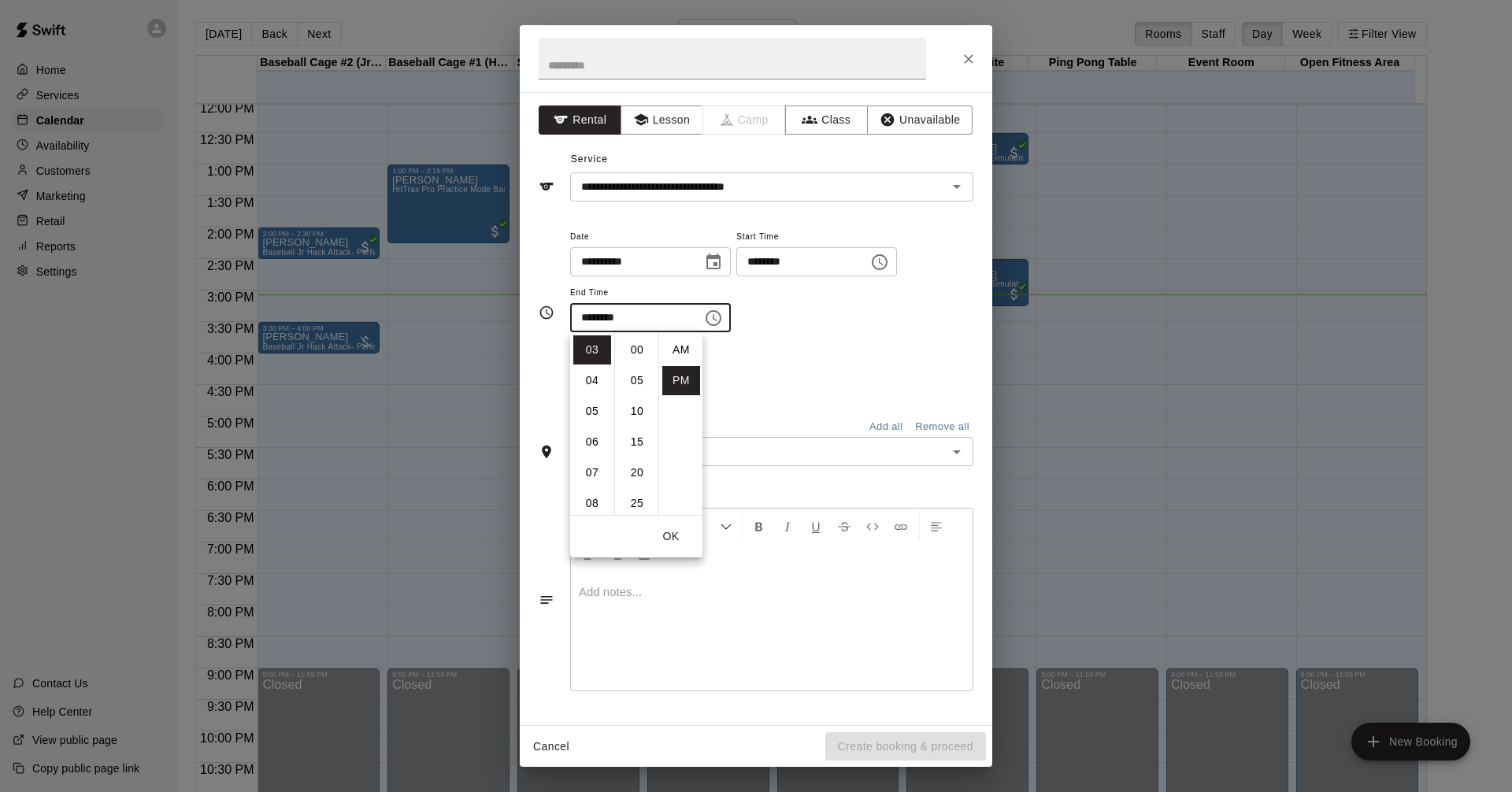
scroll to position [28, 0]
click at [589, 383] on li "04" at bounding box center [592, 380] width 38 height 29
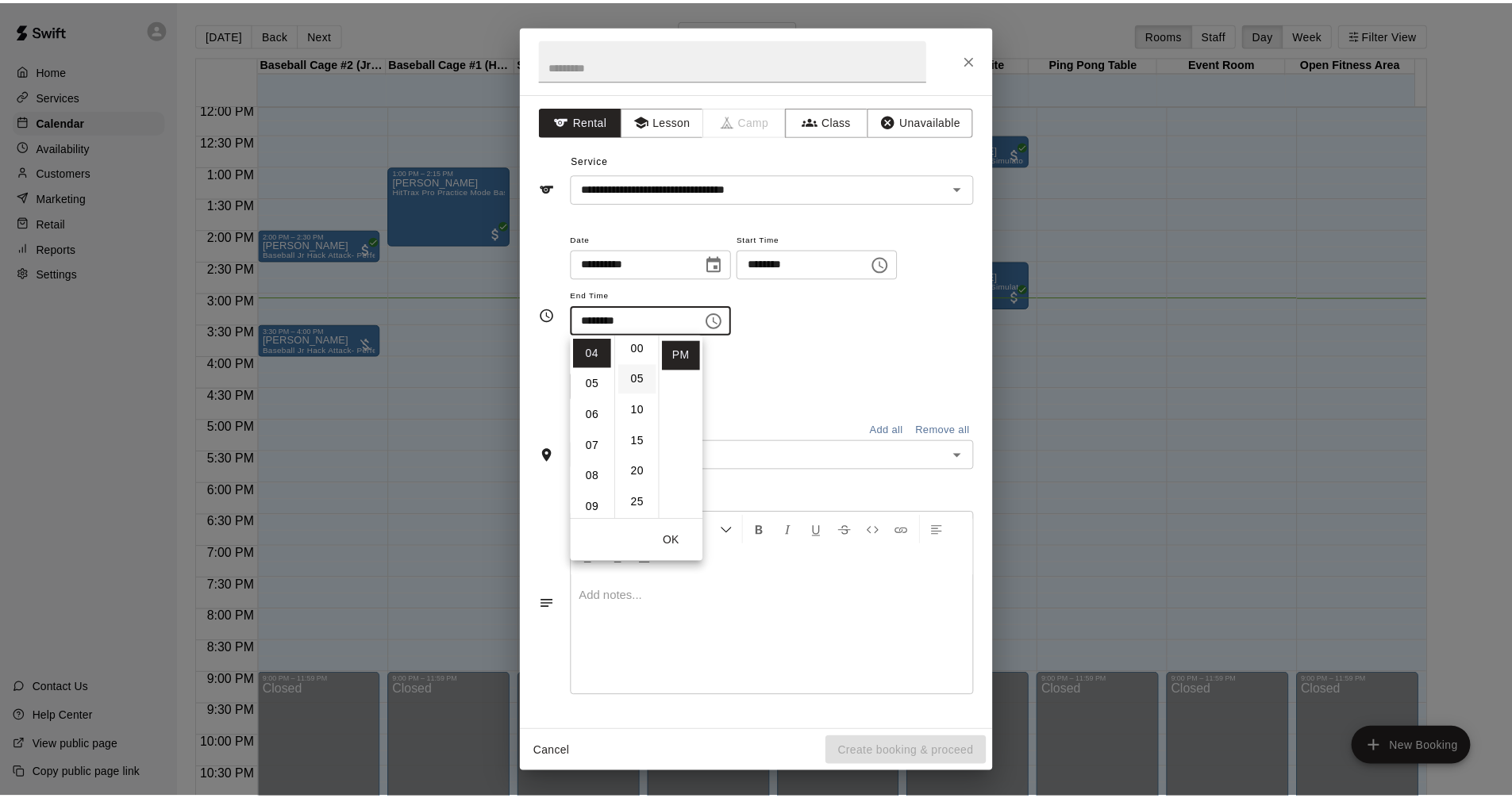
scroll to position [0, 0]
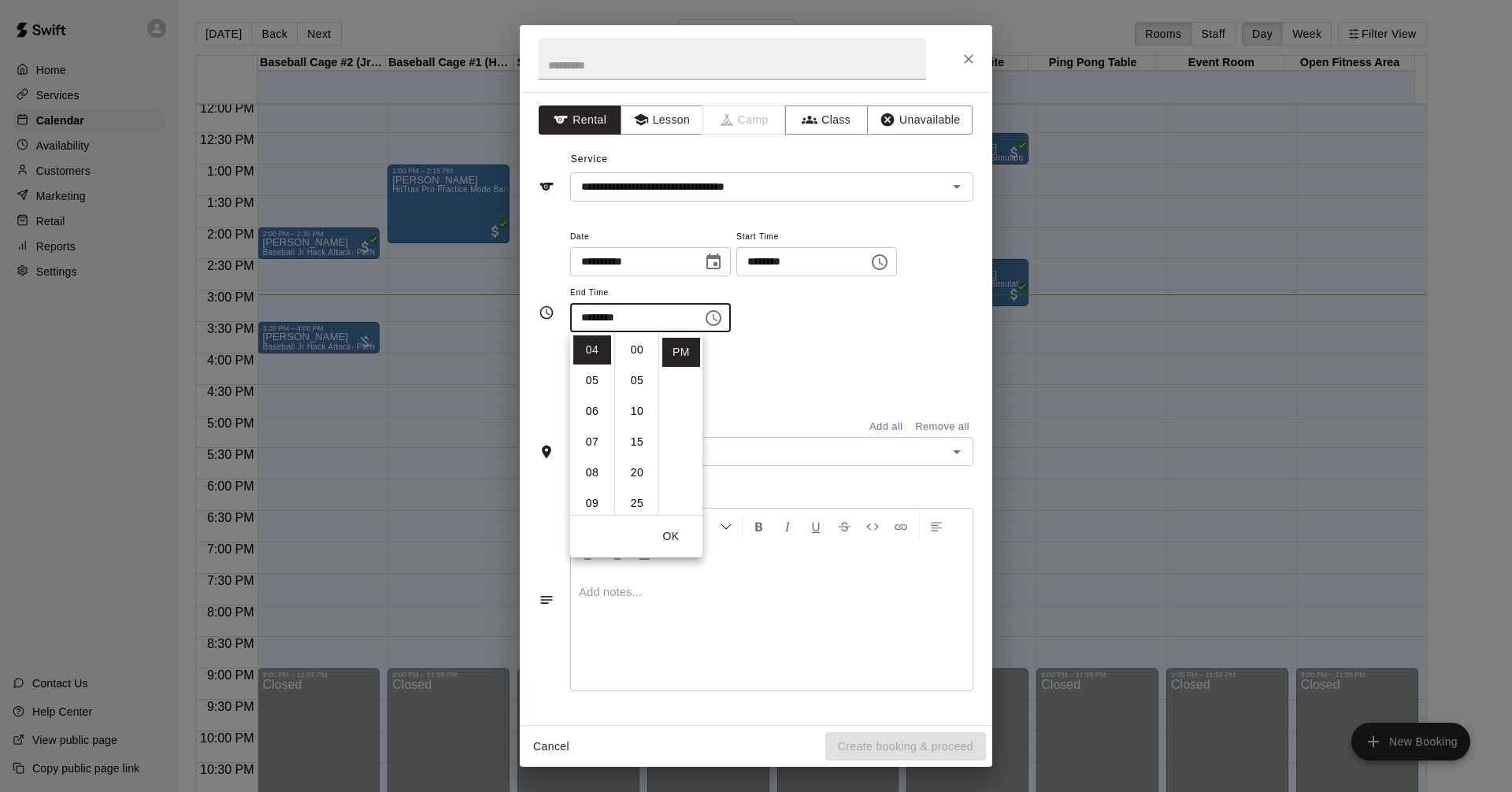
click at [632, 345] on li "00" at bounding box center [637, 350] width 38 height 29
type input "********"
click at [955, 454] on icon "Open" at bounding box center [956, 452] width 19 height 19
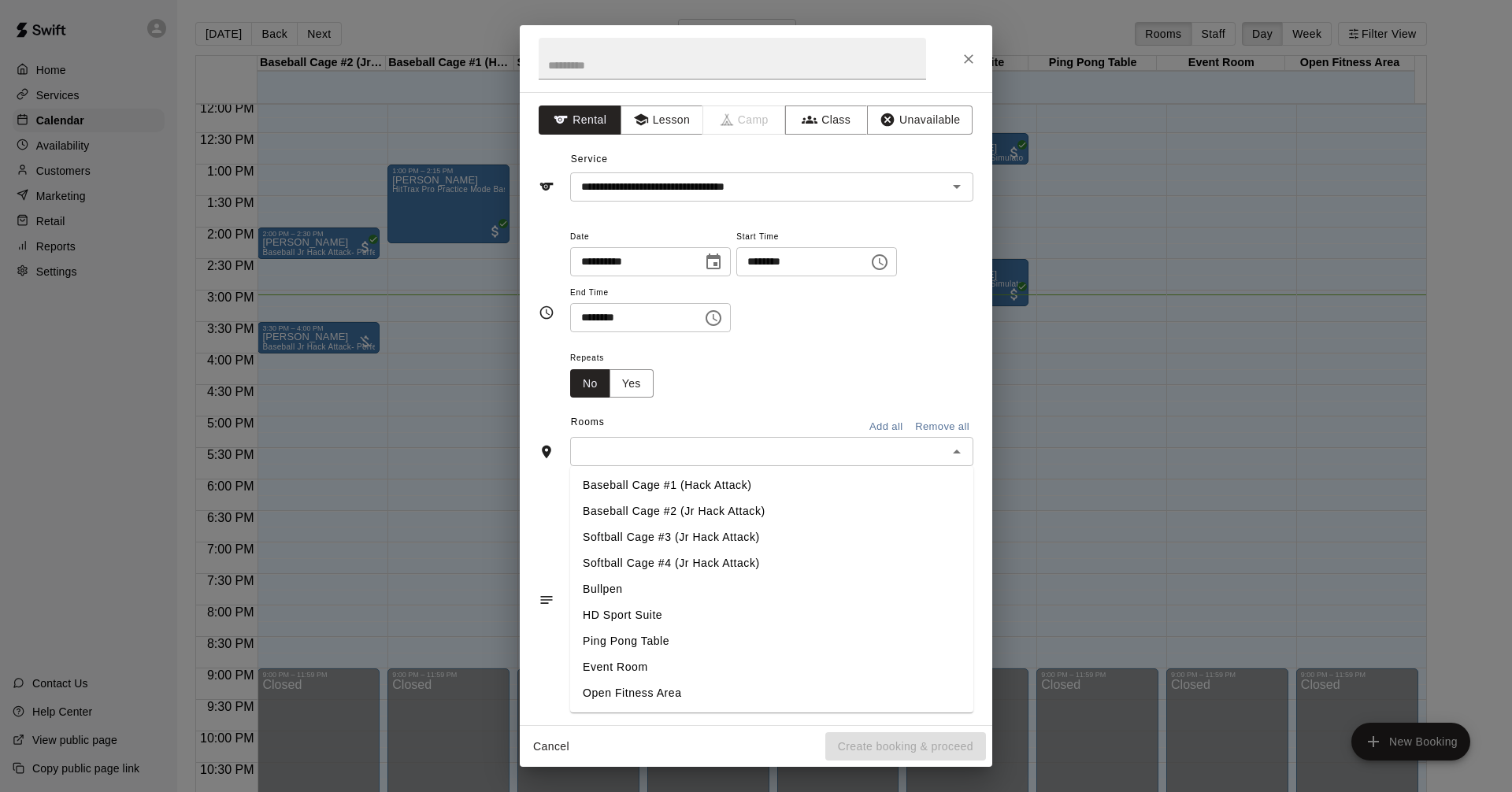
click at [717, 483] on li "Baseball Cage #1 (Hack Attack)" at bounding box center [771, 485] width 403 height 26
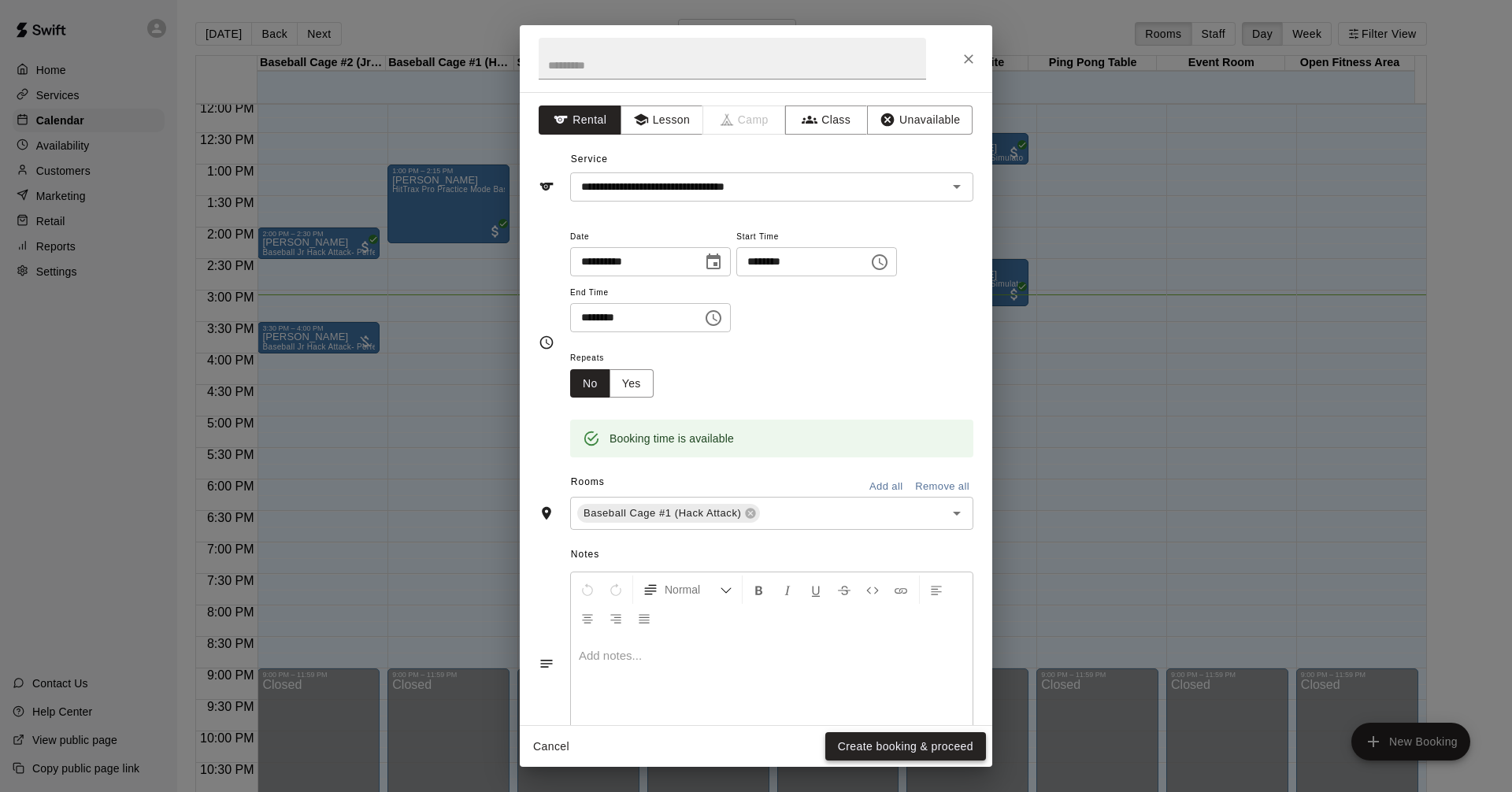
click at [940, 753] on button "Create booking & proceed" at bounding box center [905, 747] width 161 height 29
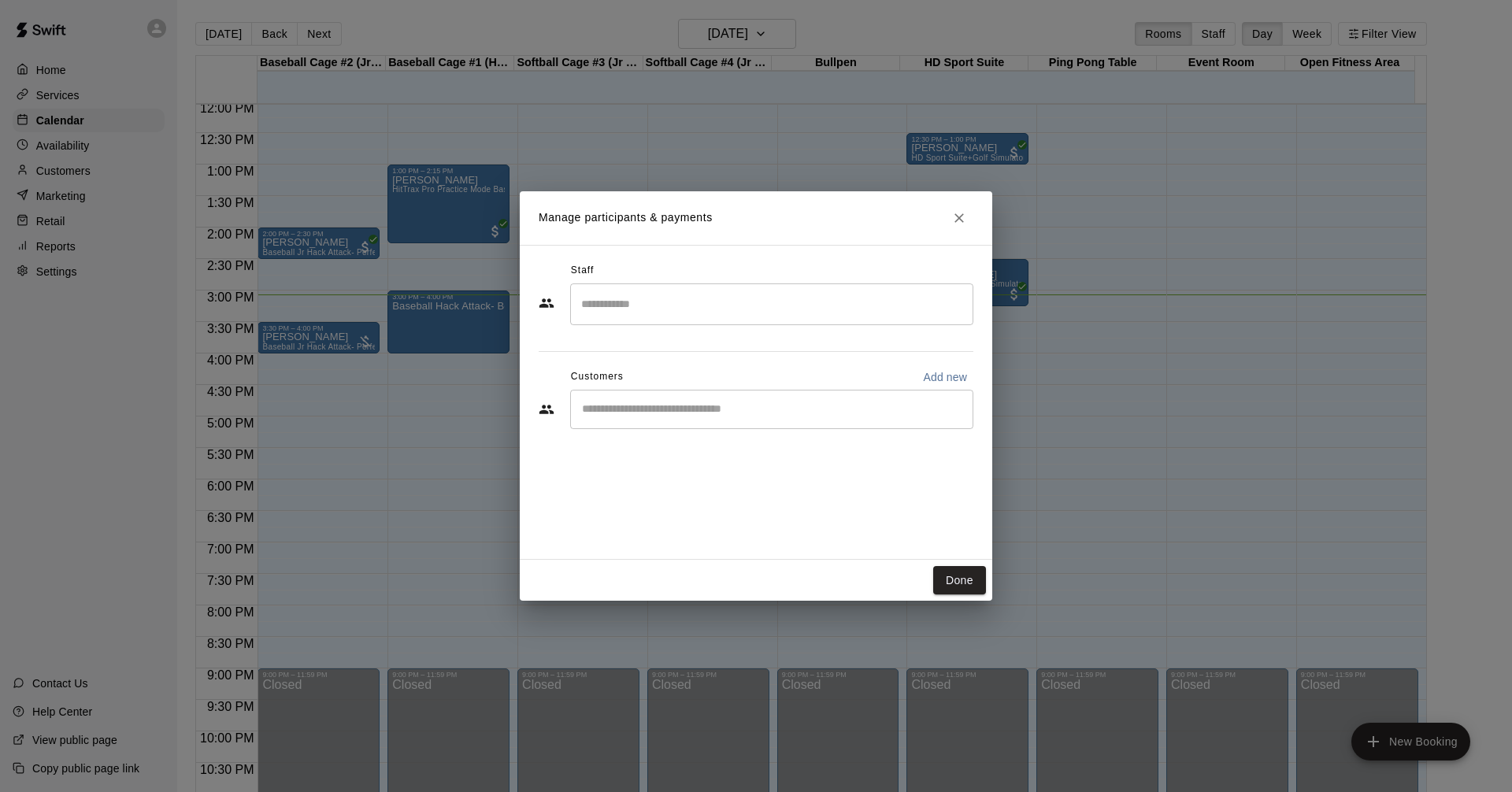
click at [937, 375] on p "Add new" at bounding box center [944, 377] width 44 height 16
select select "**"
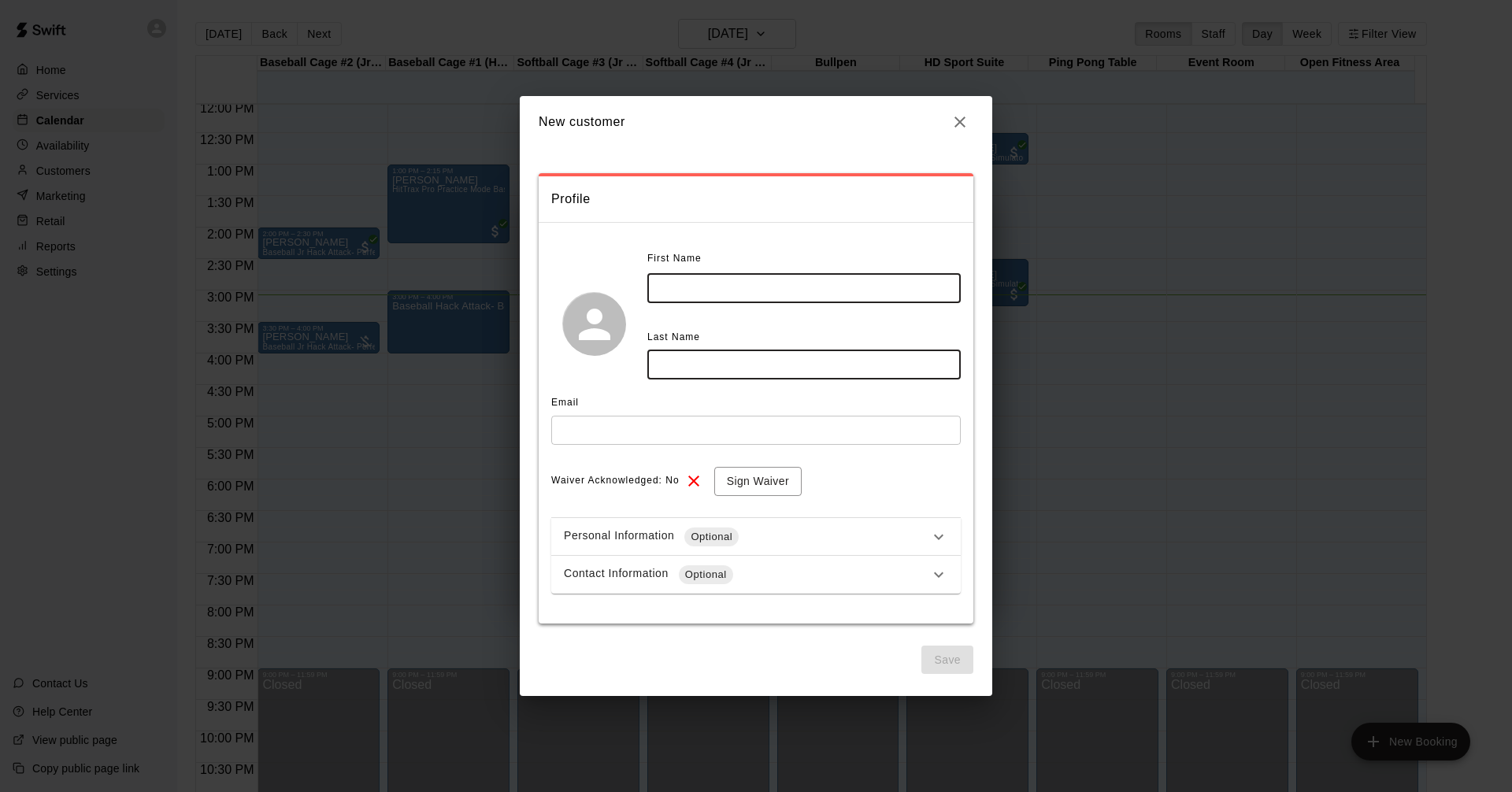
click at [743, 292] on input "text" at bounding box center [803, 288] width 313 height 29
type input "*****"
click at [753, 360] on input "text" at bounding box center [803, 365] width 313 height 29
type input "*******"
click at [675, 425] on input "text" at bounding box center [755, 430] width 409 height 29
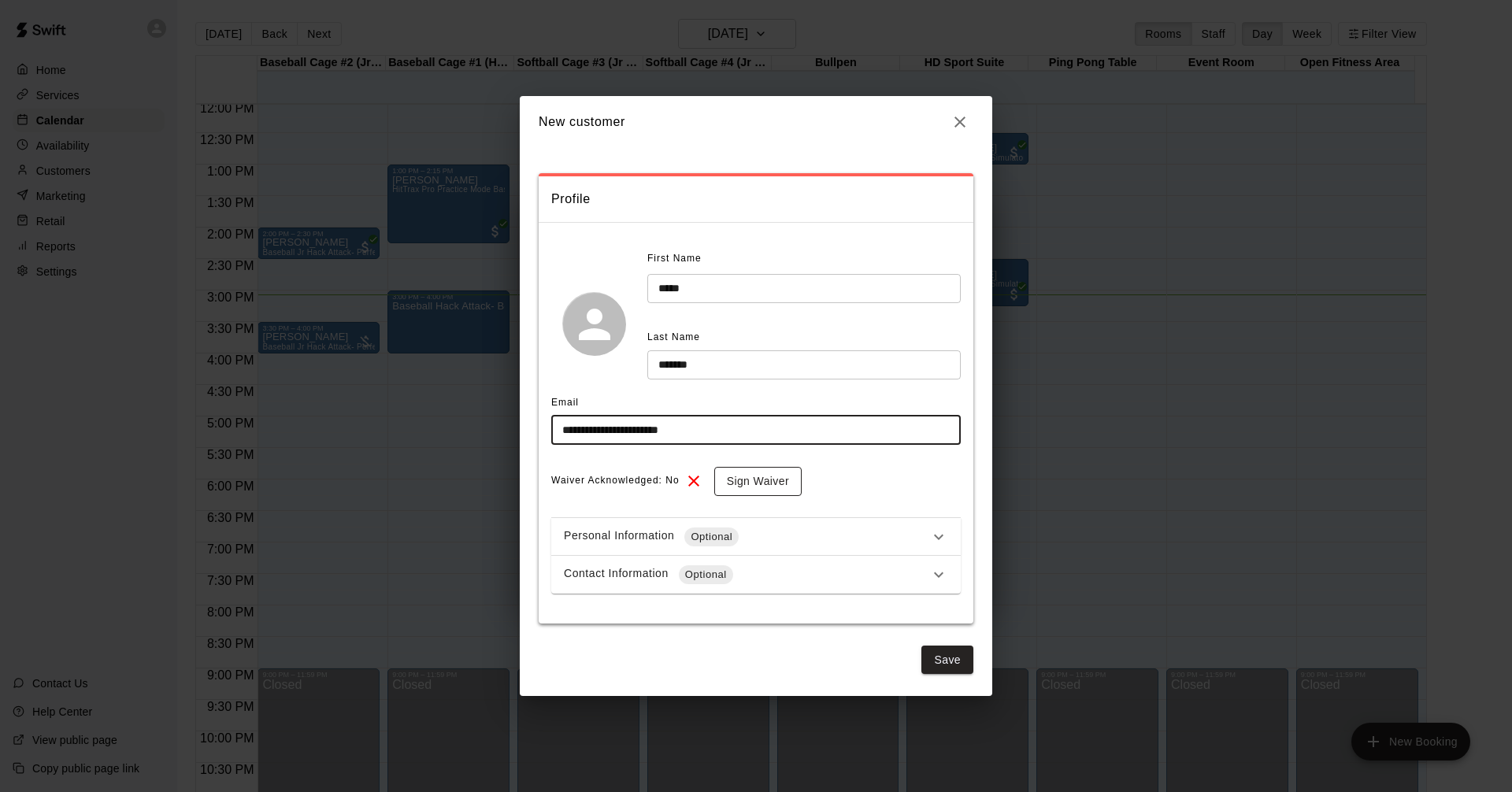
type input "**********"
click at [776, 484] on button "Sign Waiver" at bounding box center [757, 482] width 87 height 29
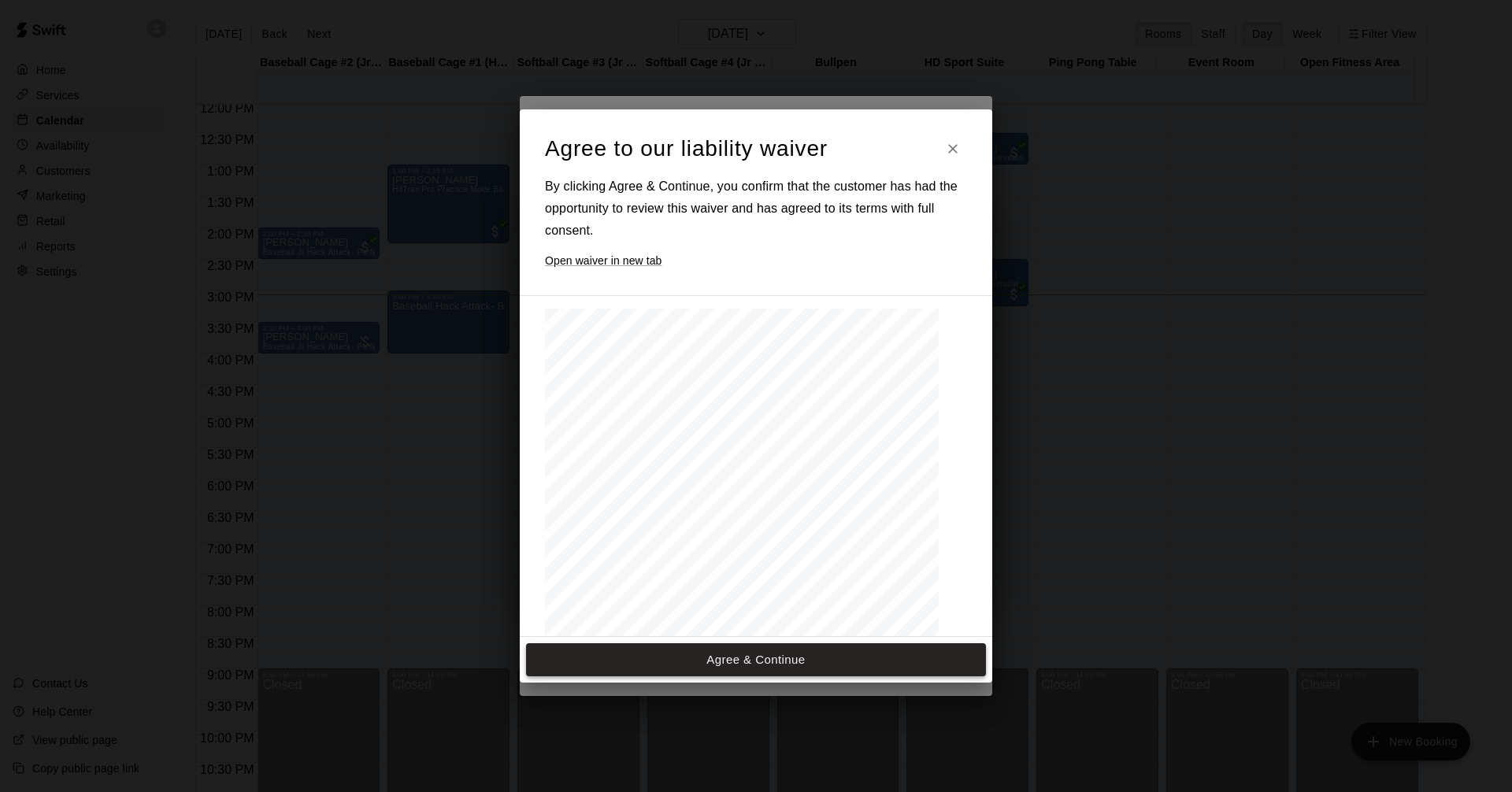
click at [778, 664] on button "Agree & Continue" at bounding box center [755, 659] width 460 height 33
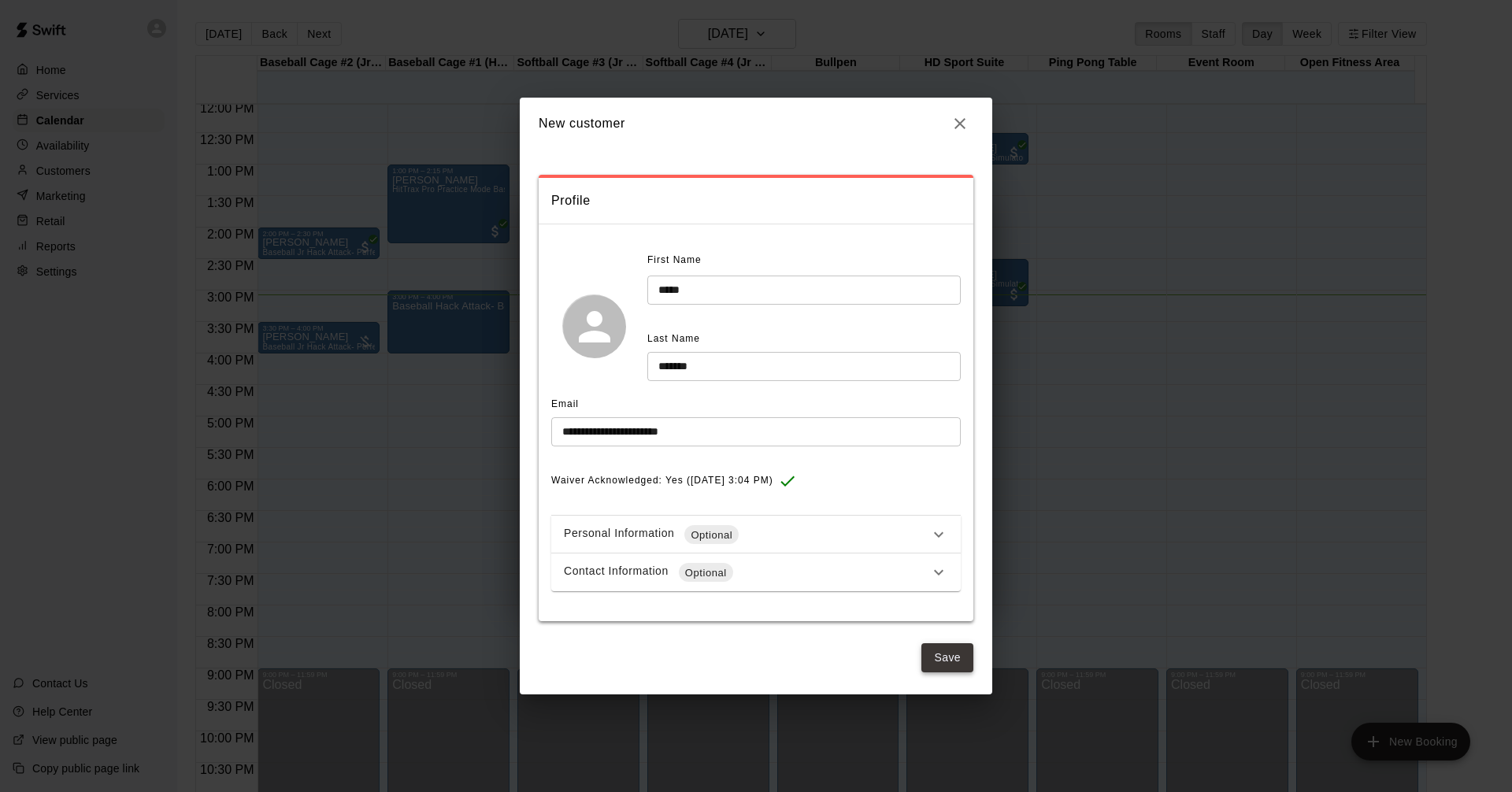
click at [955, 656] on button "Save" at bounding box center [947, 657] width 52 height 29
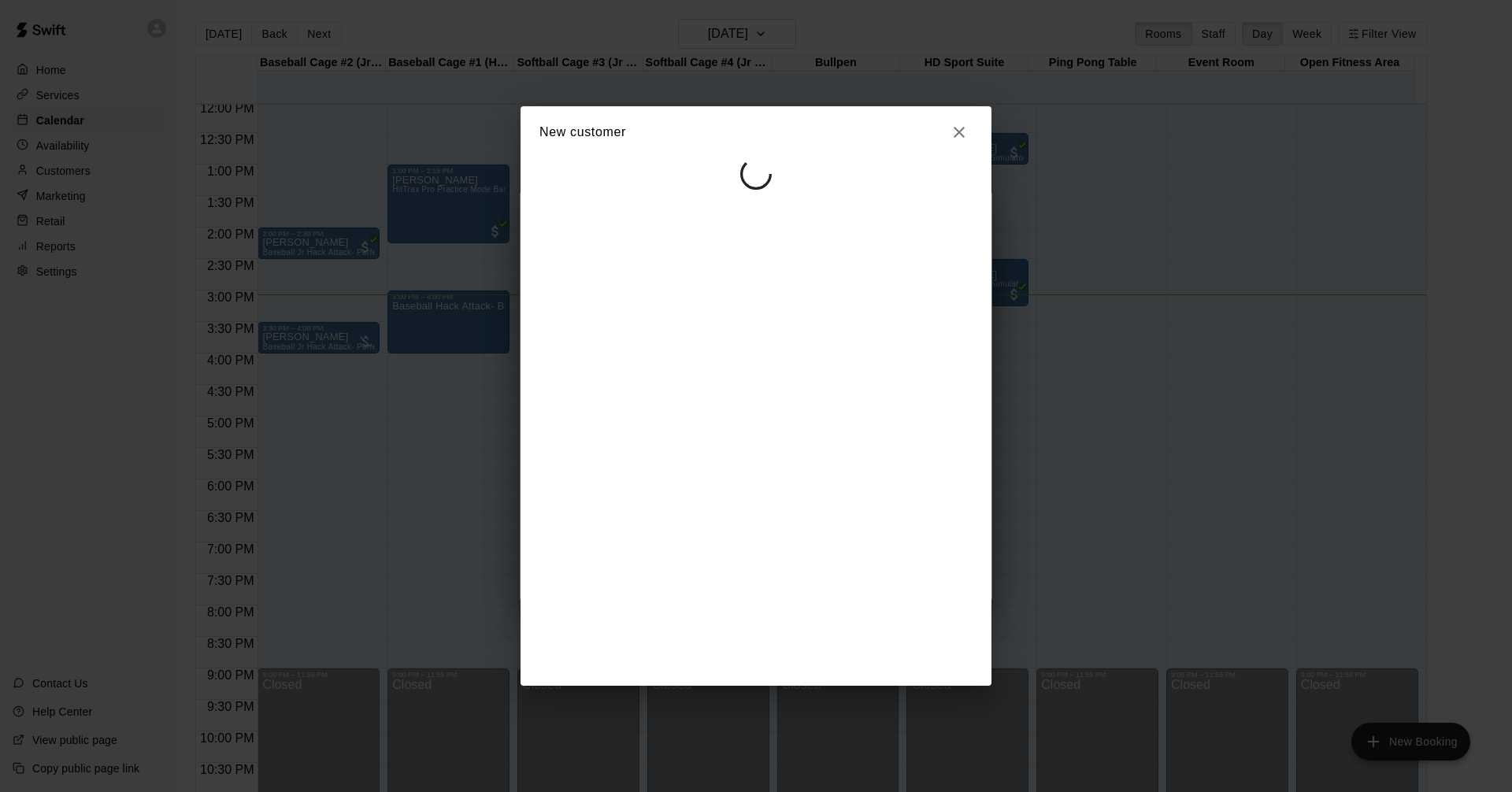
select select "**"
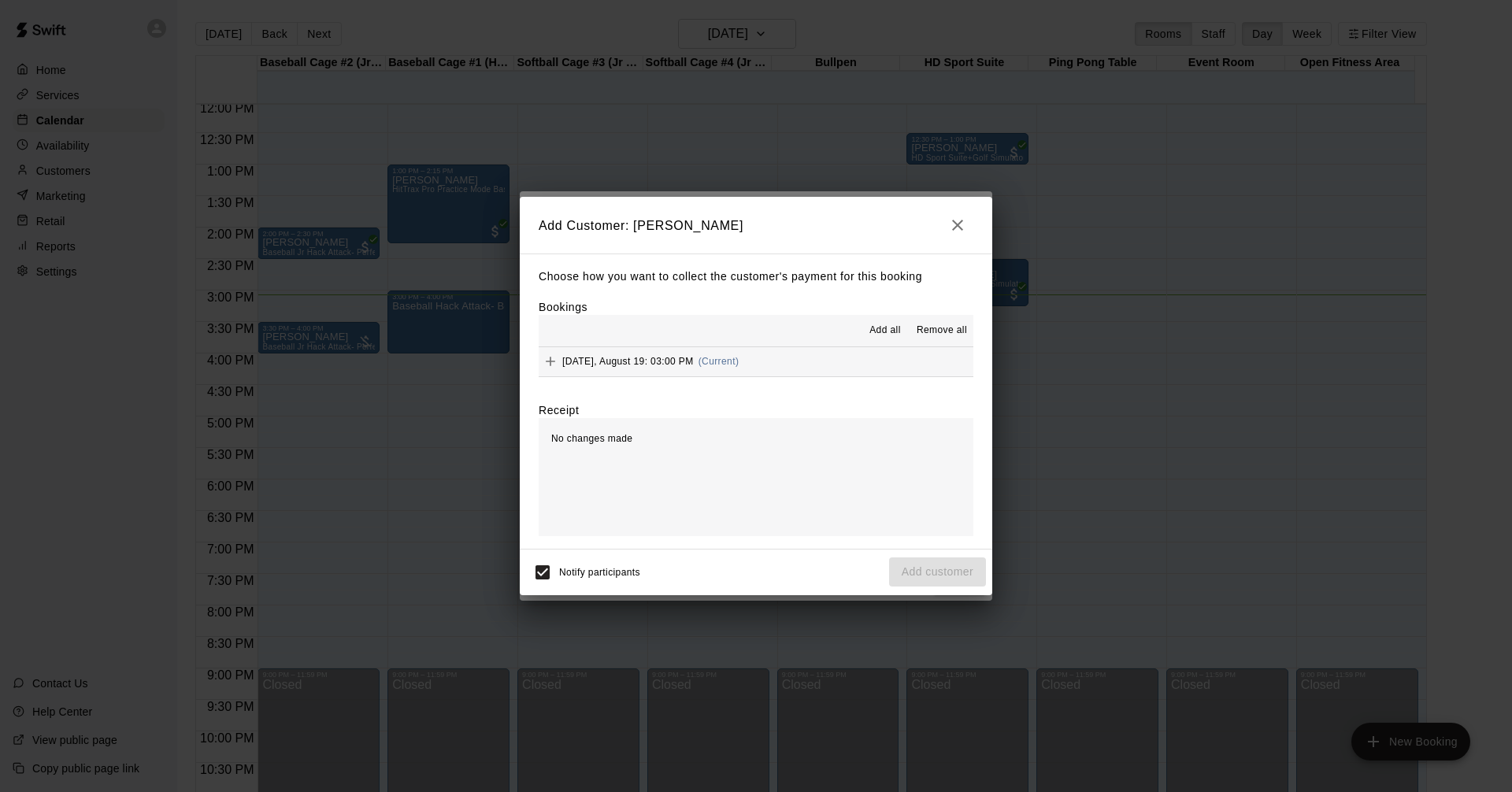
drag, startPoint x: 835, startPoint y: 360, endPoint x: 1001, endPoint y: 374, distance: 166.6
click at [838, 360] on button "Tuesday, August 19: 03:00 PM (Current)" at bounding box center [756, 361] width 434 height 29
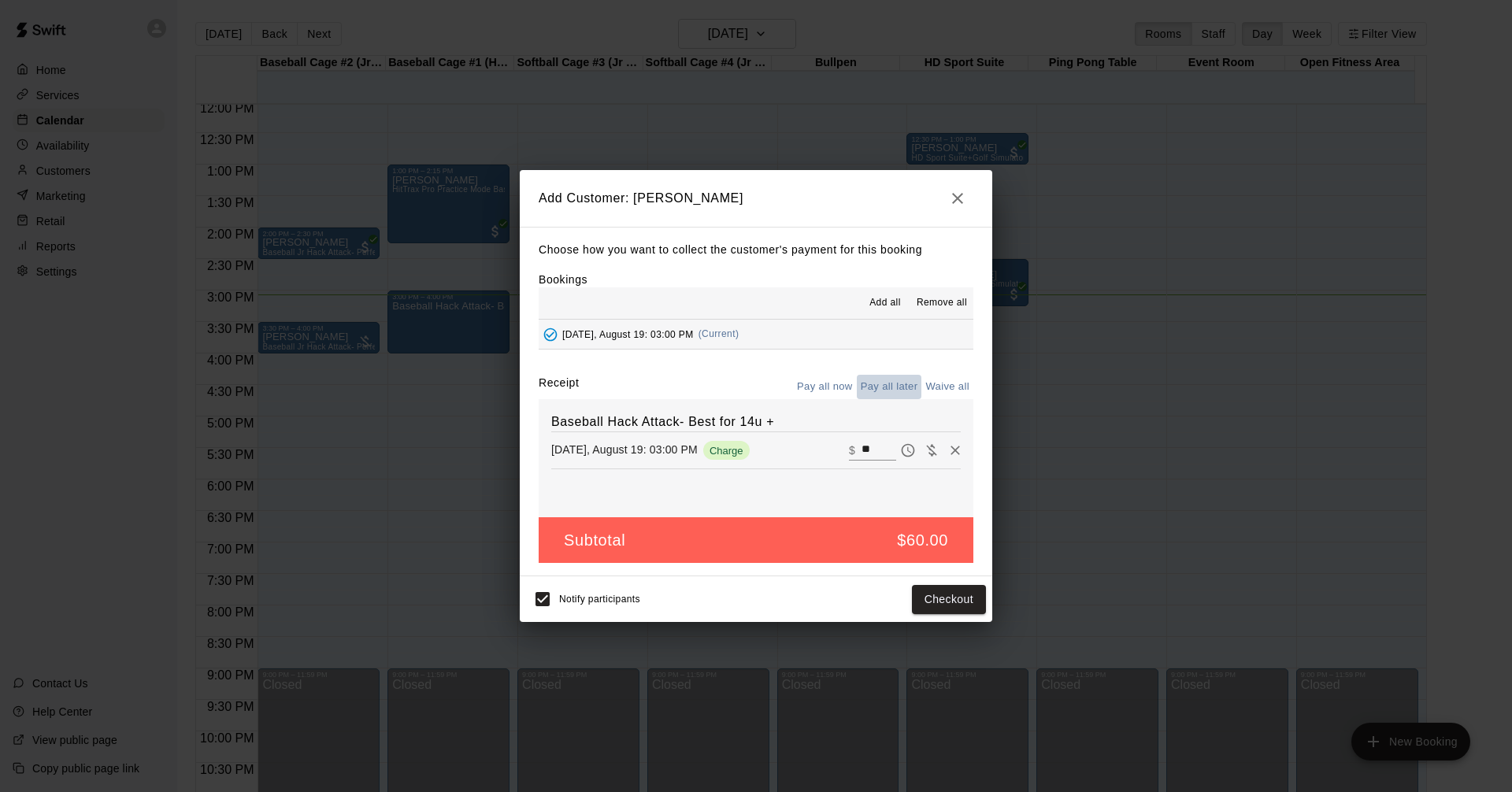
click at [886, 385] on button "Pay all later" at bounding box center [889, 388] width 65 height 24
click at [920, 605] on button "Add customer" at bounding box center [937, 599] width 97 height 29
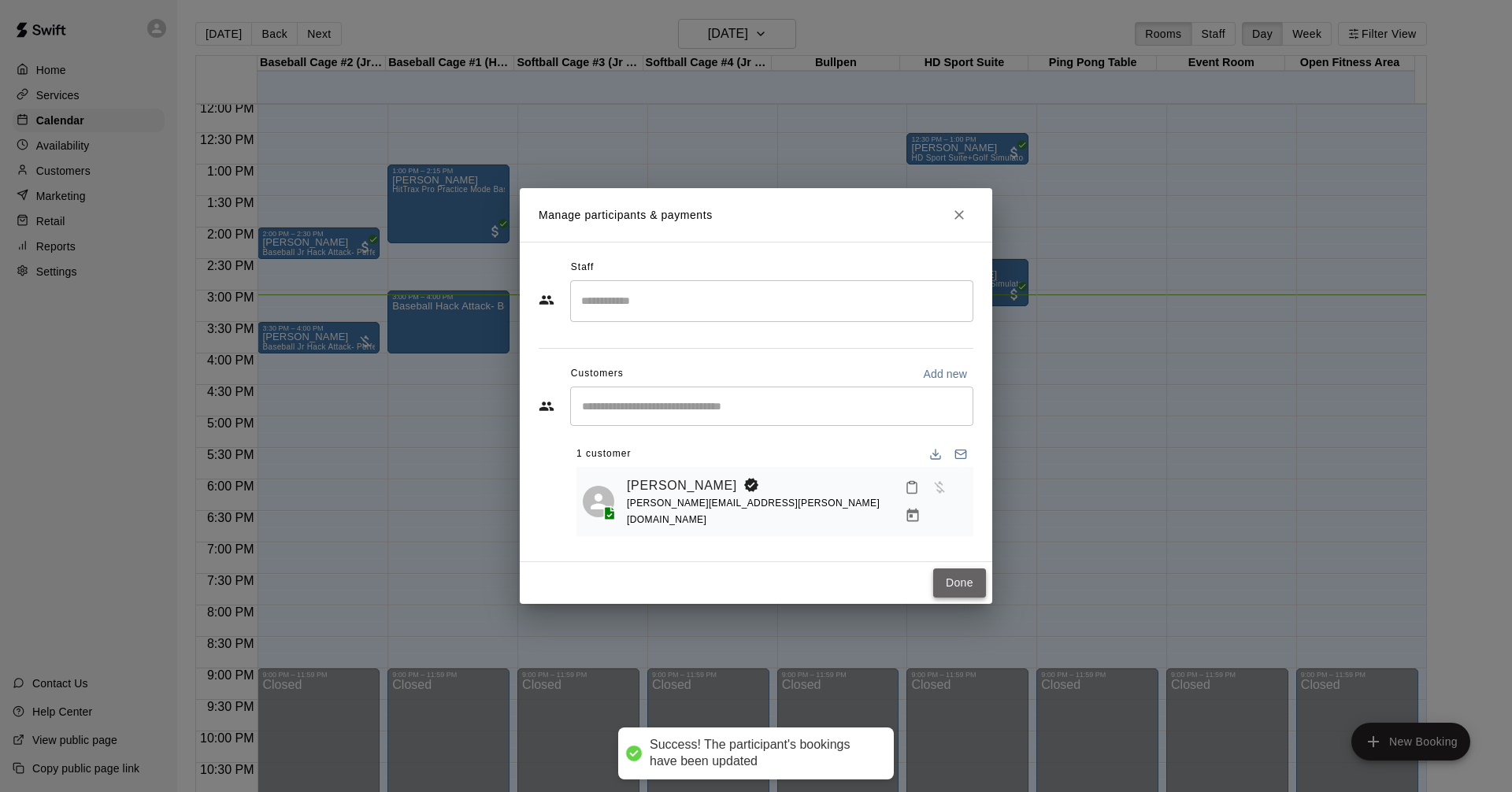
drag, startPoint x: 963, startPoint y: 571, endPoint x: 945, endPoint y: 567, distance: 18.4
click at [962, 571] on button "Done" at bounding box center [959, 583] width 53 height 29
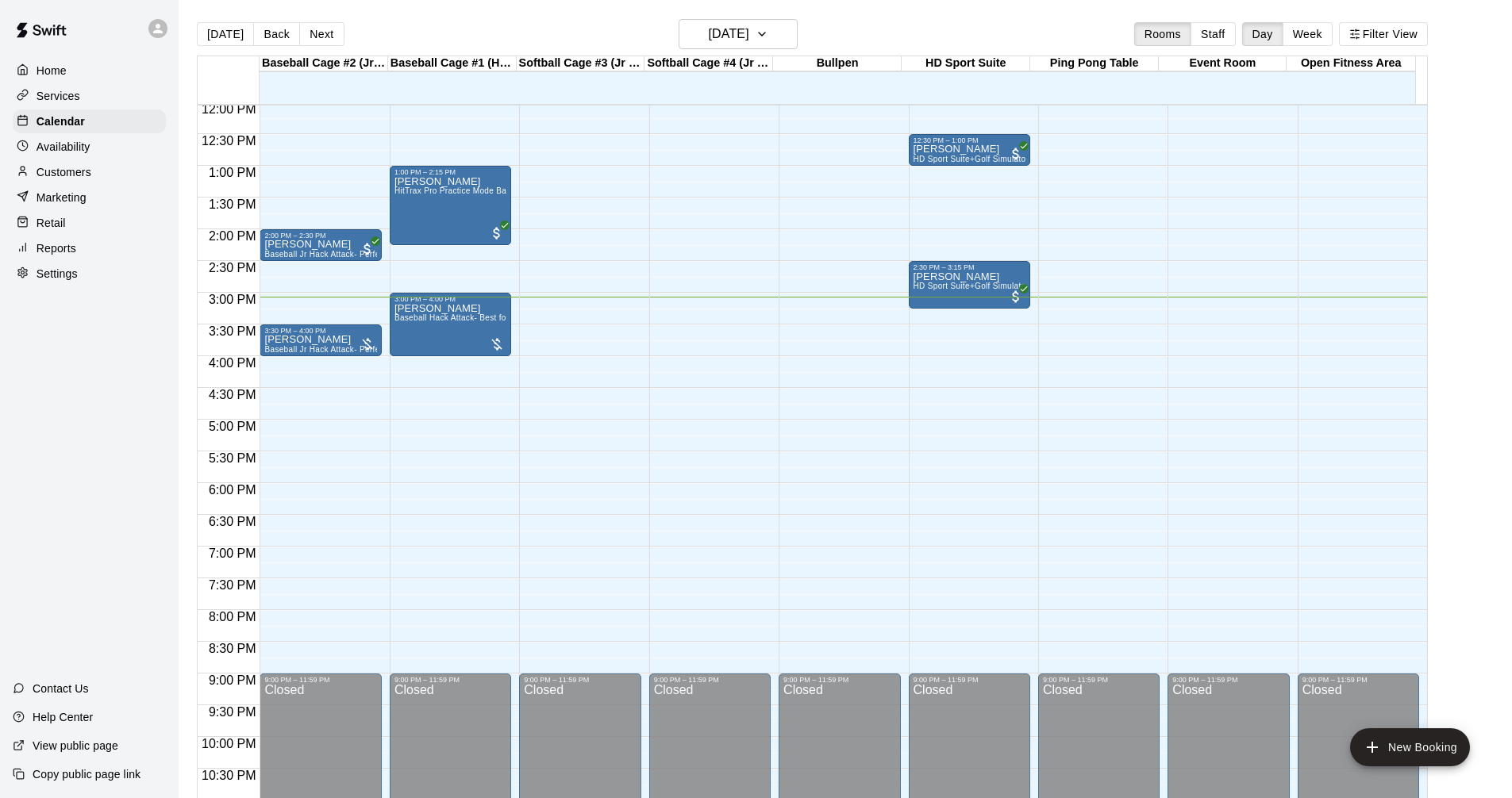
click at [89, 90] on div "Services" at bounding box center [89, 96] width 154 height 24
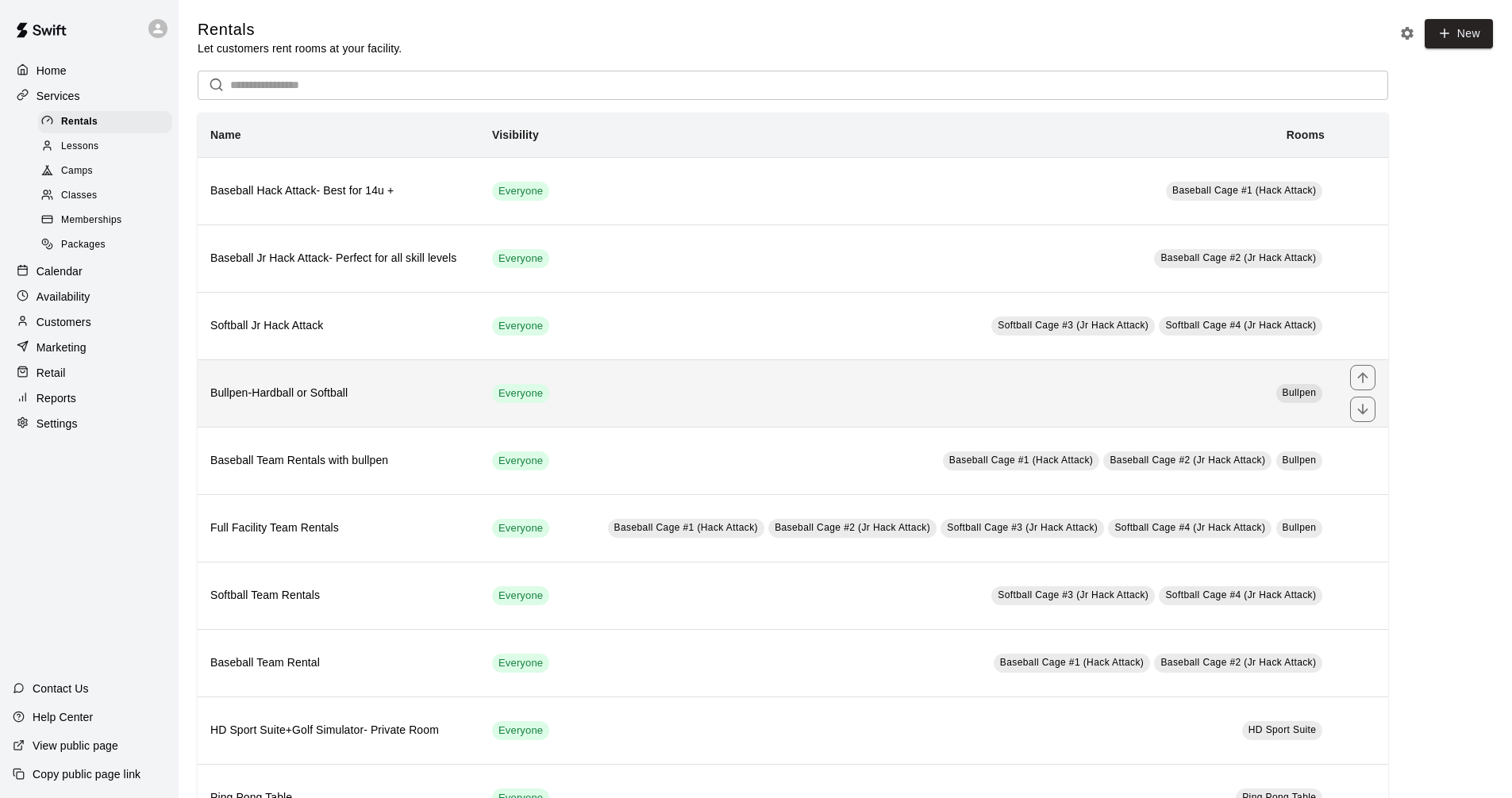
click at [400, 390] on h6 "Bullpen-Hardball or Softball" at bounding box center [338, 393] width 256 height 17
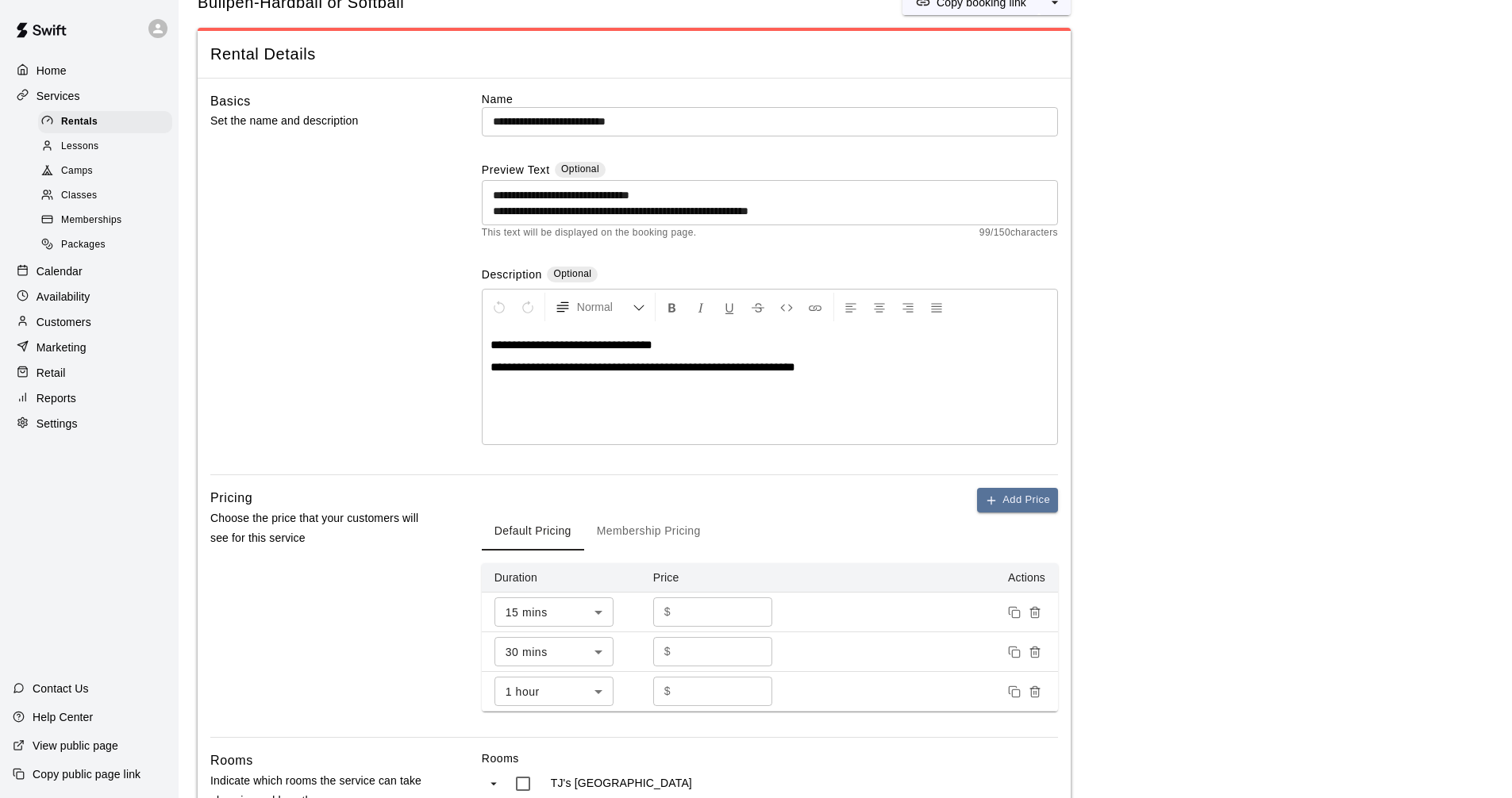
scroll to position [80, 0]
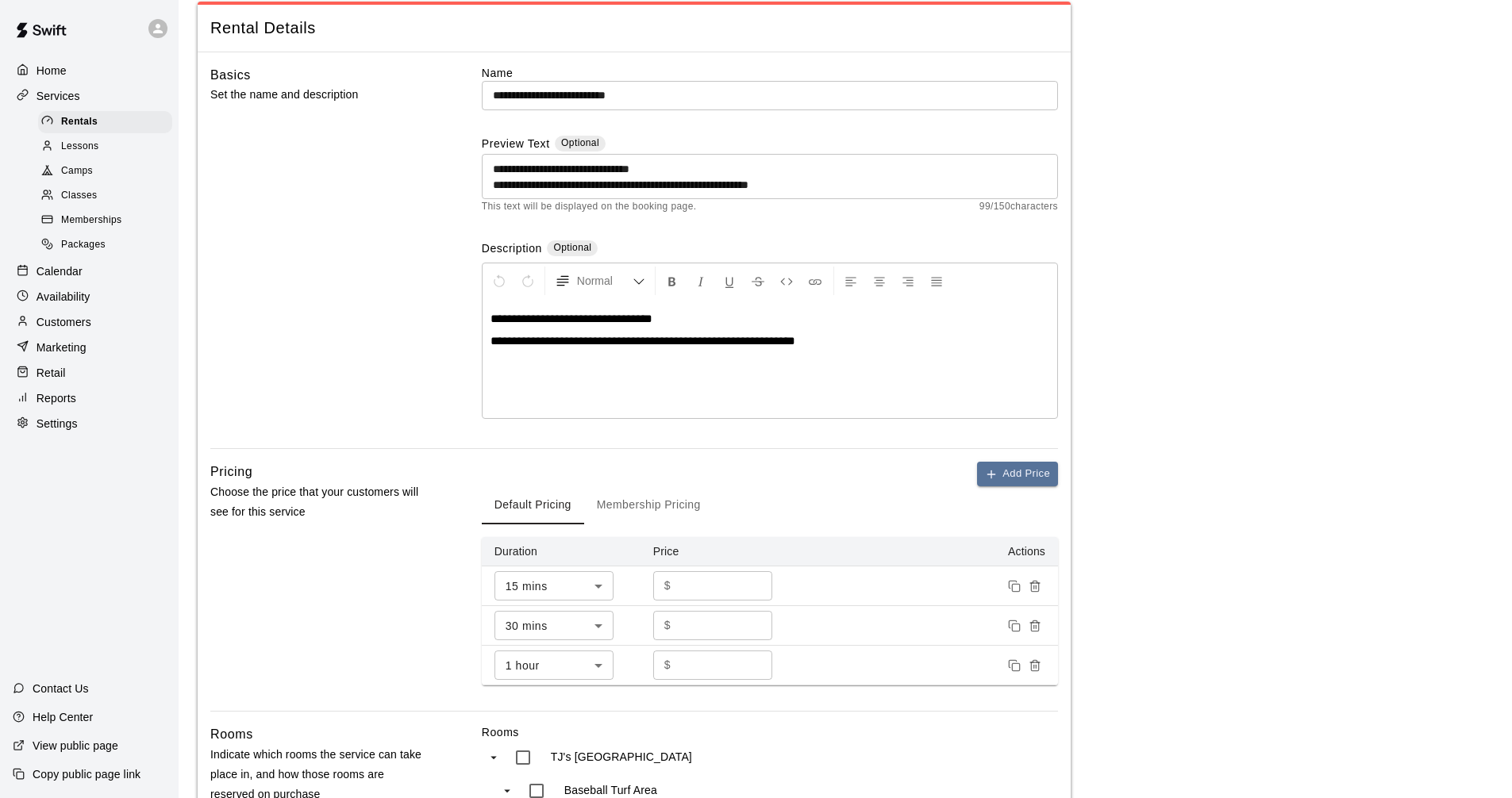
click at [102, 276] on div "Calendar" at bounding box center [89, 271] width 154 height 24
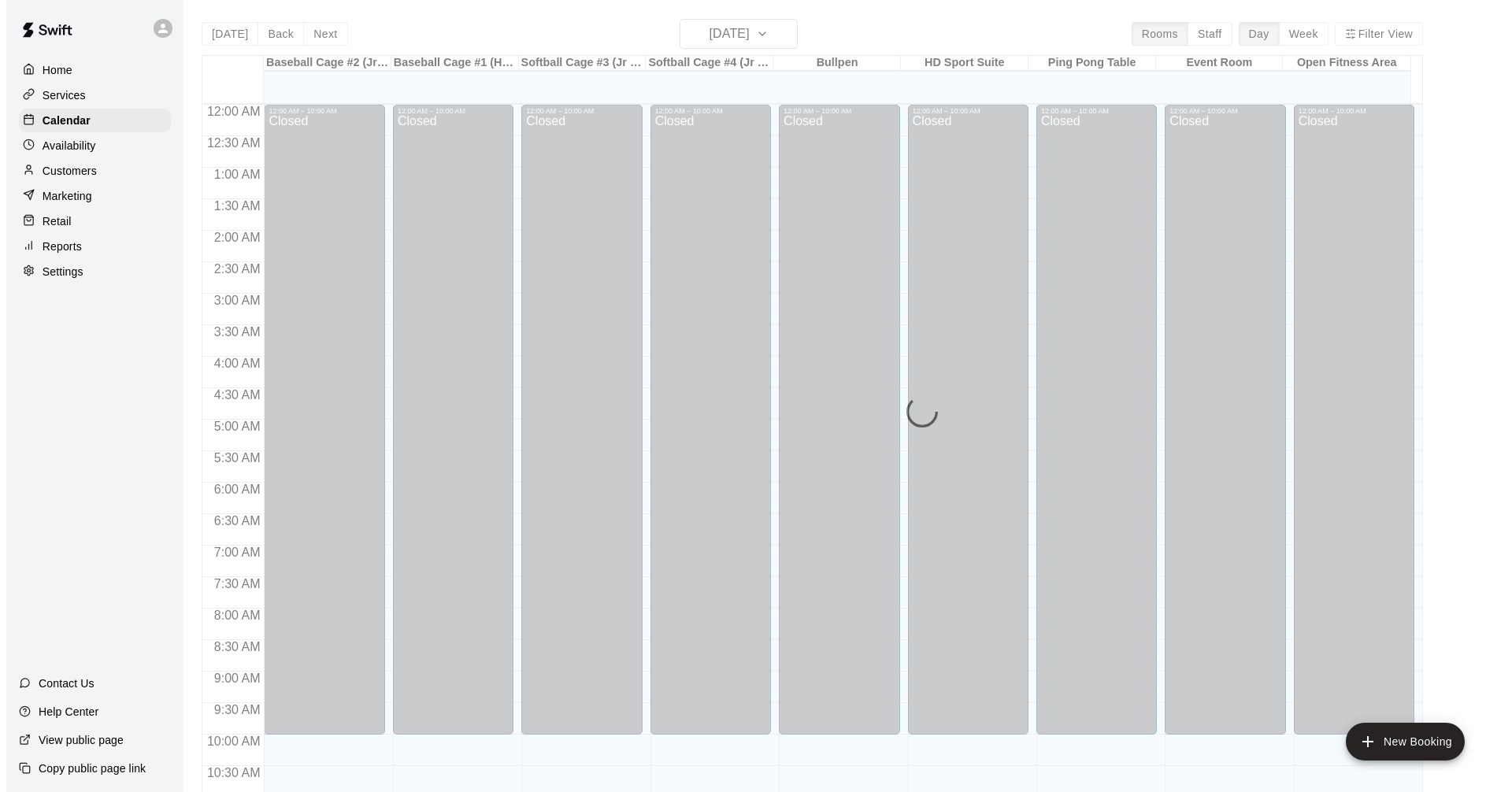
scroll to position [759, 0]
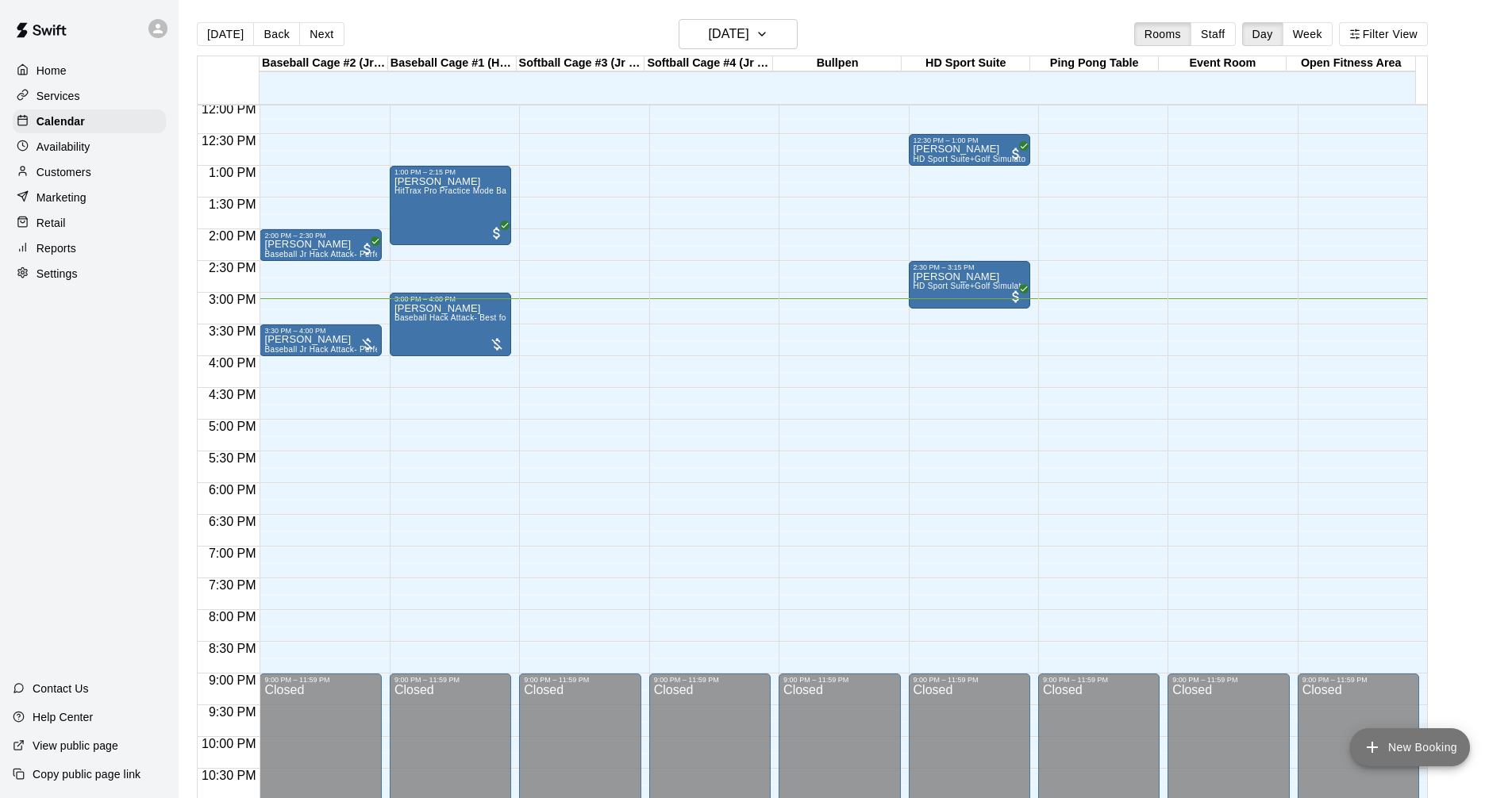
click at [1403, 747] on button "New Booking" at bounding box center [1410, 748] width 119 height 38
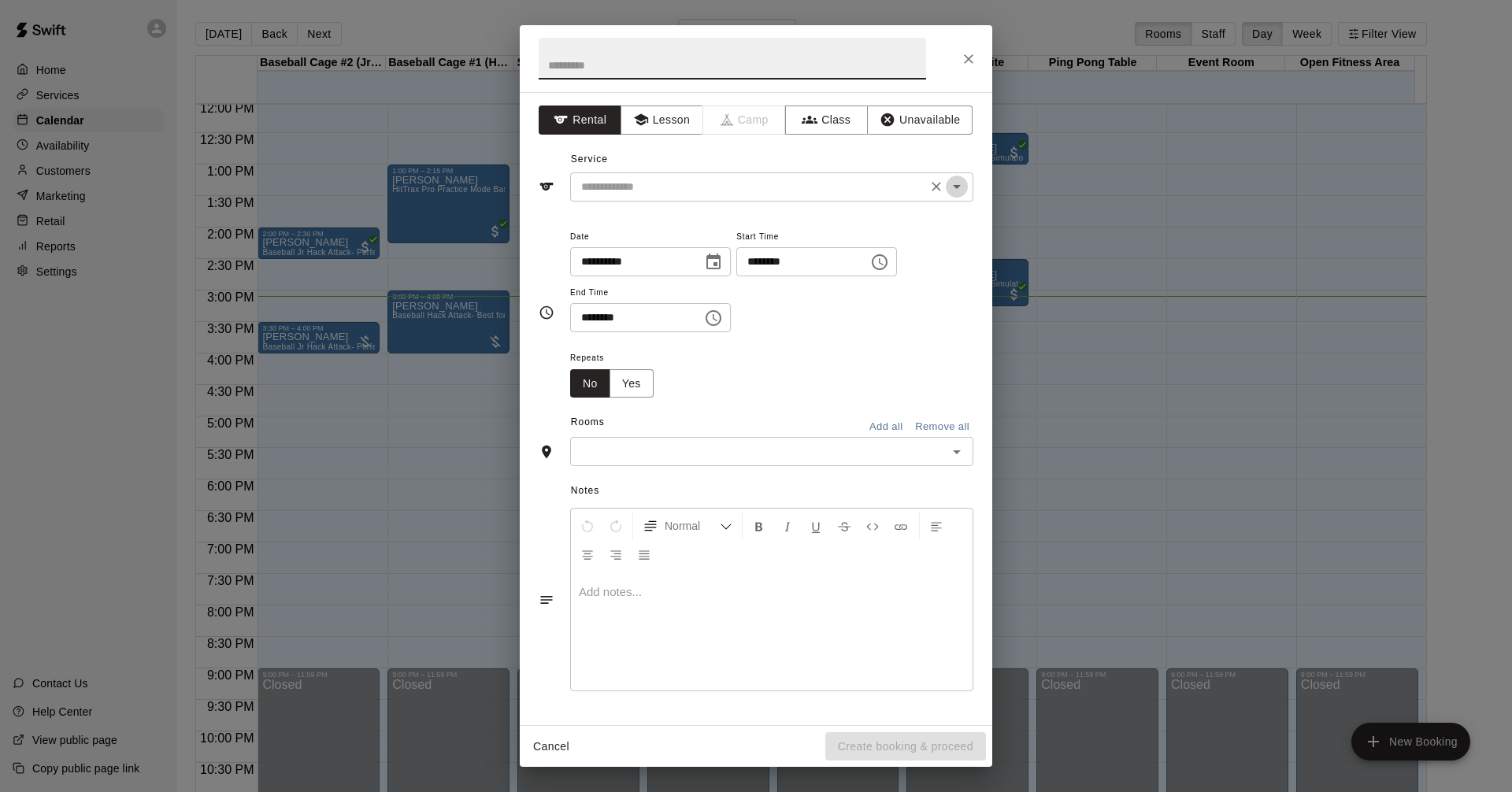
click at [963, 188] on icon "Open" at bounding box center [956, 186] width 19 height 19
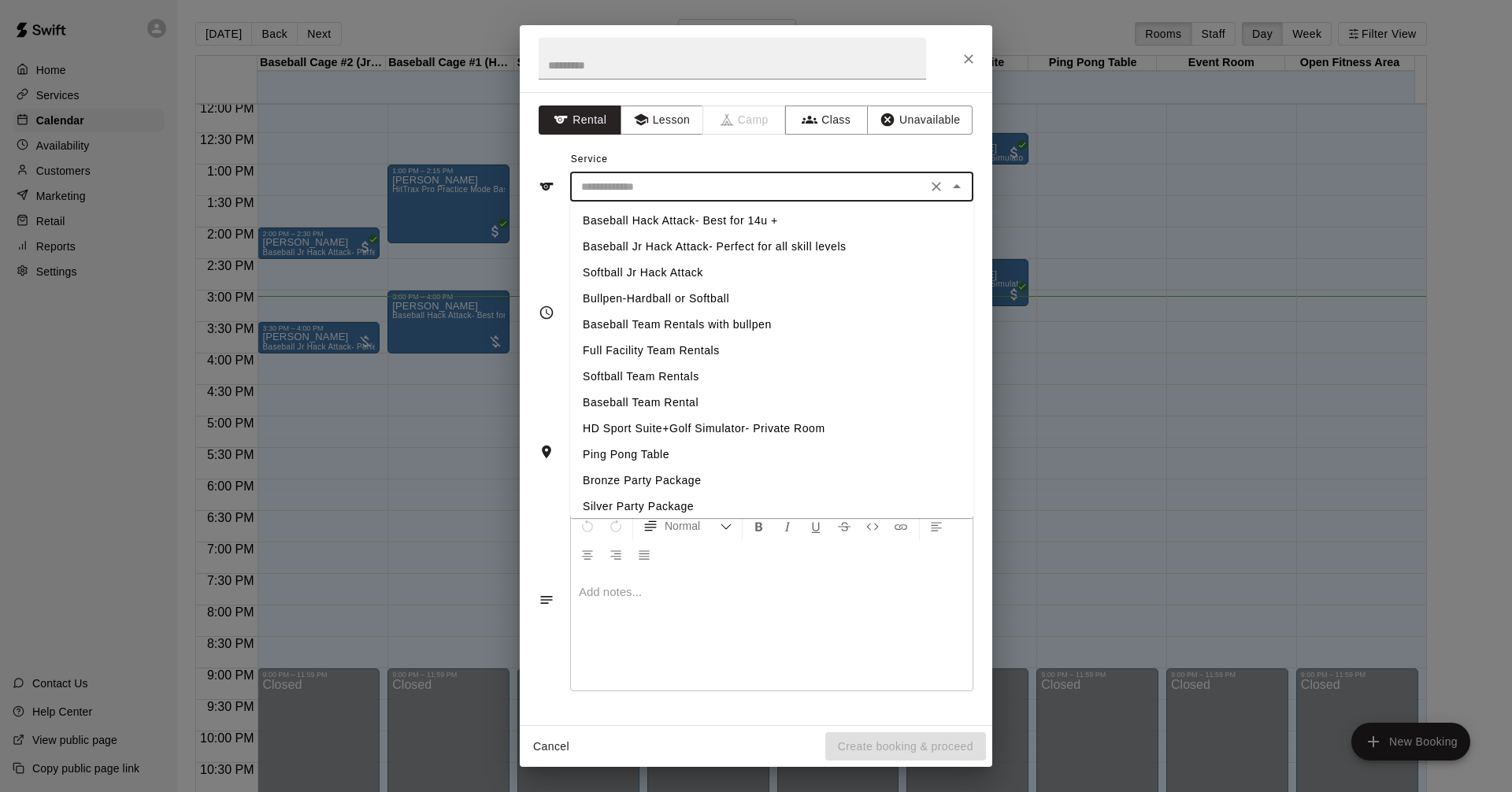
click at [694, 292] on li "Bullpen-Hardball or Softball" at bounding box center [771, 299] width 403 height 26
type input "**********"
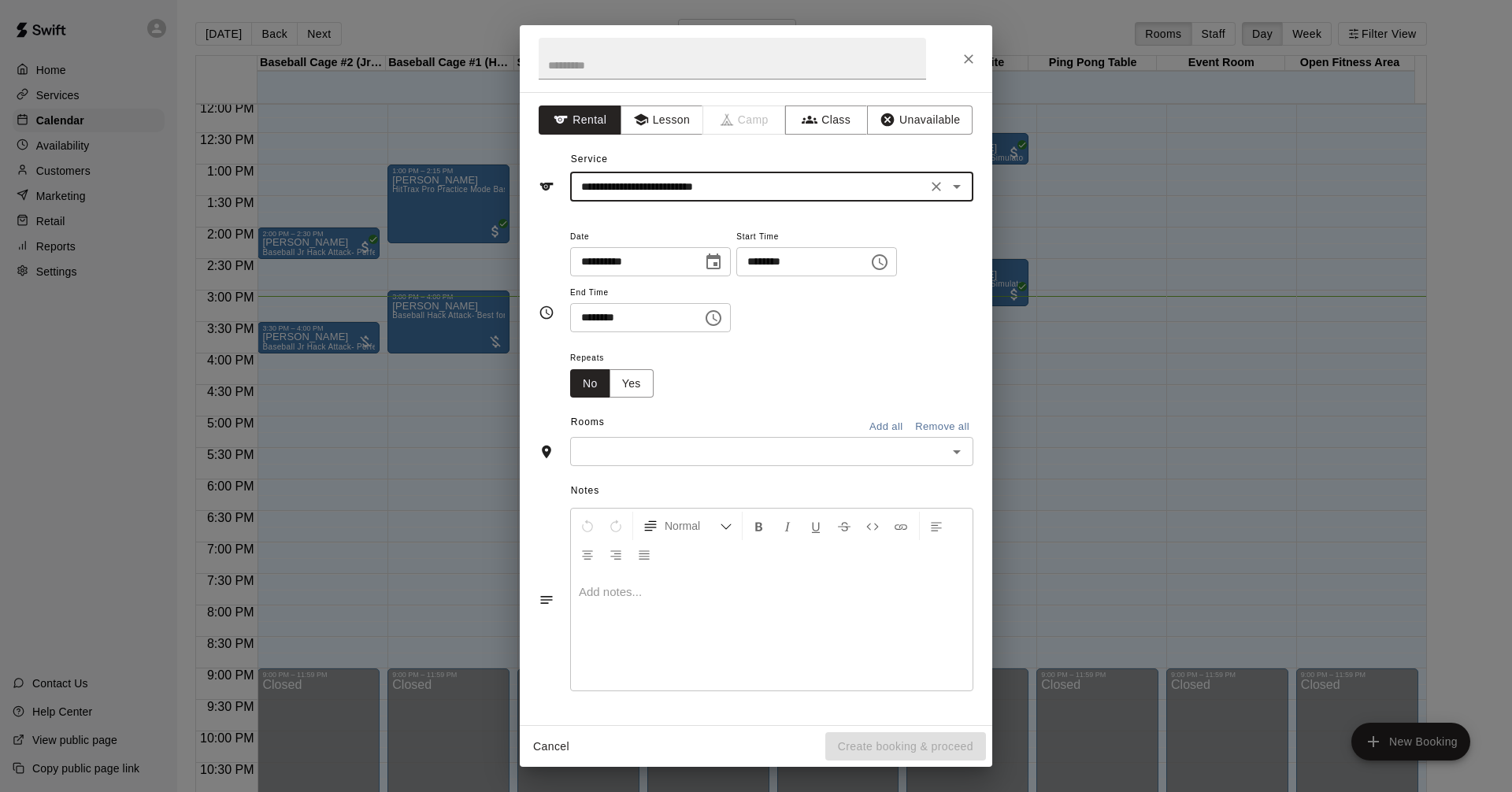
click at [883, 264] on icon "Choose time, selected time is 3:00 PM" at bounding box center [880, 262] width 5 height 8
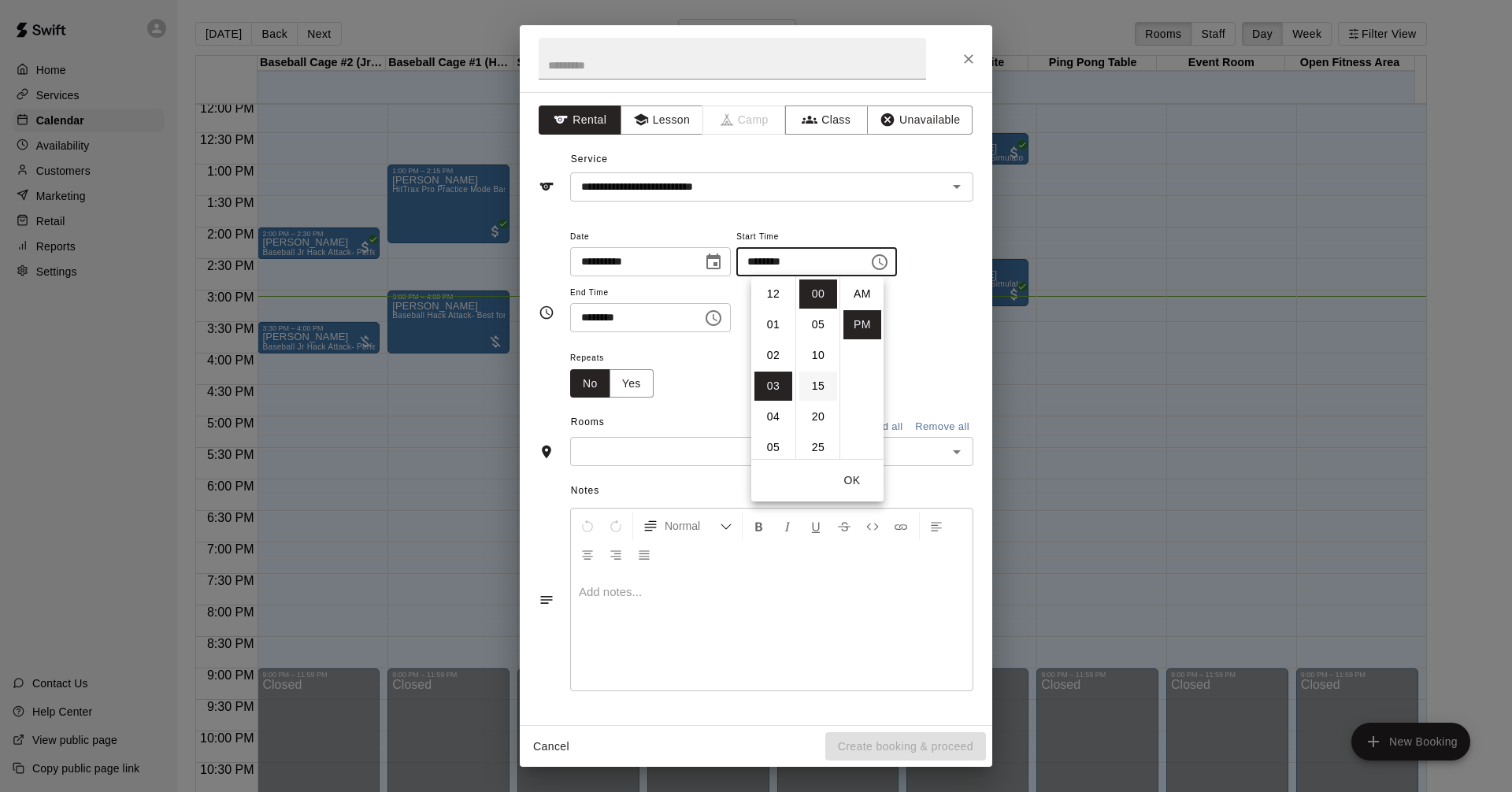
scroll to position [28, 0]
click at [780, 319] on li "04" at bounding box center [773, 325] width 38 height 29
type input "********"
click at [723, 322] on icon "Choose time, selected time is 3:30 PM" at bounding box center [714, 318] width 19 height 19
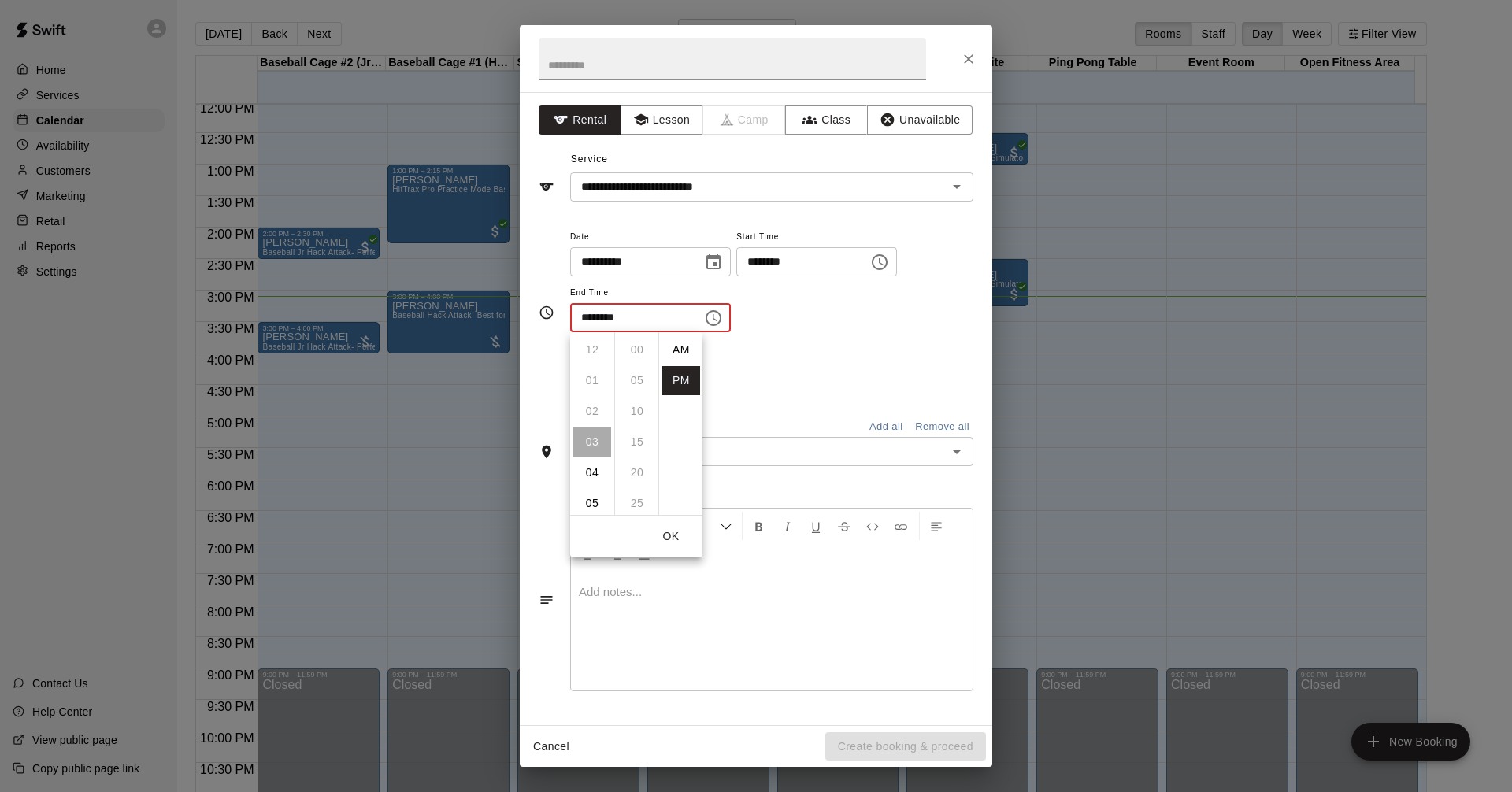
scroll to position [28, 0]
click at [590, 385] on li "04" at bounding box center [592, 380] width 38 height 29
type input "********"
click at [951, 451] on icon "Open" at bounding box center [956, 452] width 19 height 19
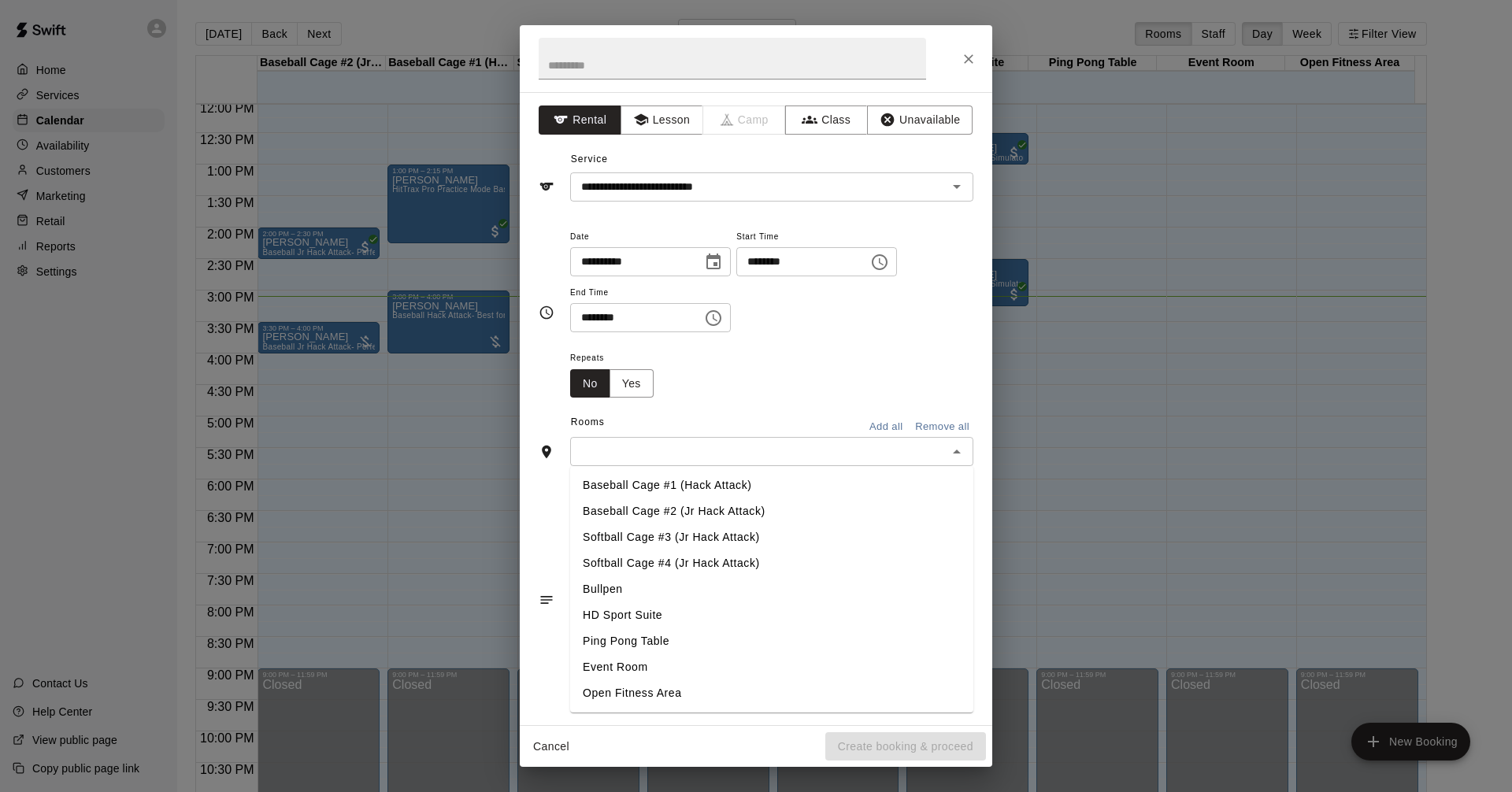
click at [699, 598] on li "Bullpen" at bounding box center [771, 590] width 403 height 26
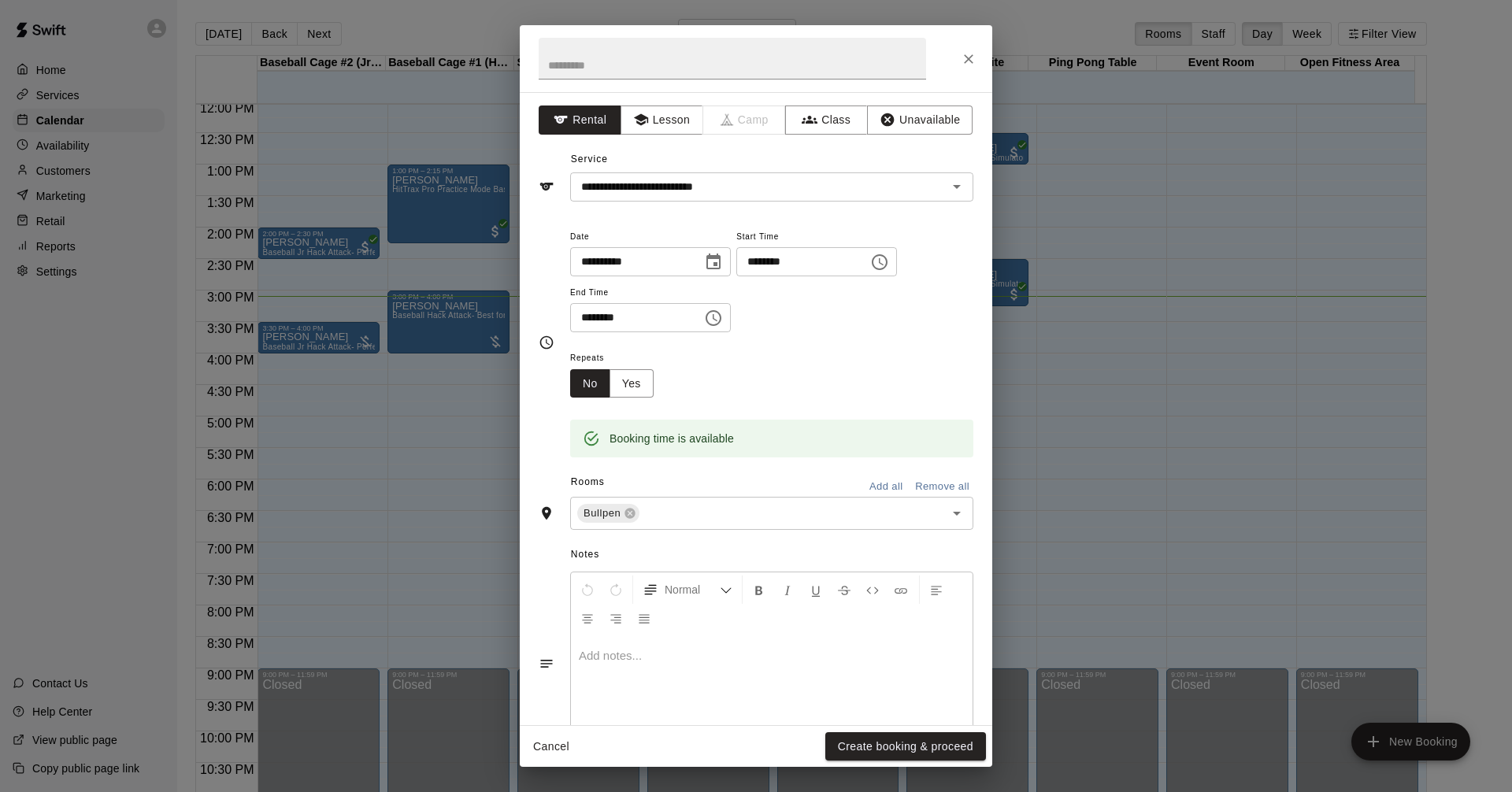
drag, startPoint x: 951, startPoint y: 748, endPoint x: 979, endPoint y: 737, distance: 30.1
click at [951, 748] on button "Create booking & proceed" at bounding box center [905, 747] width 161 height 29
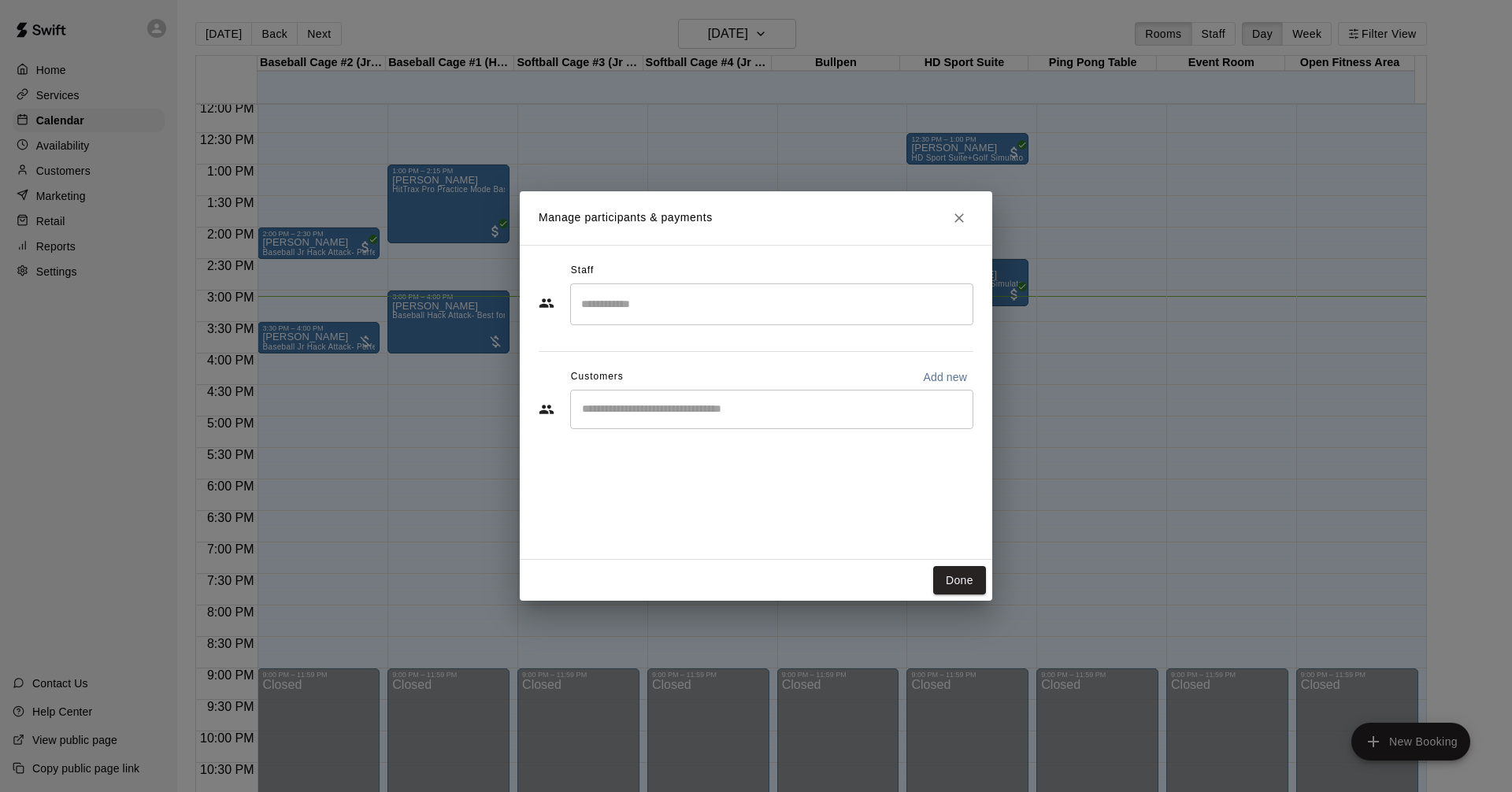
click at [734, 414] on input "Start typing to search customers..." at bounding box center [772, 409] width 389 height 16
type input "*****"
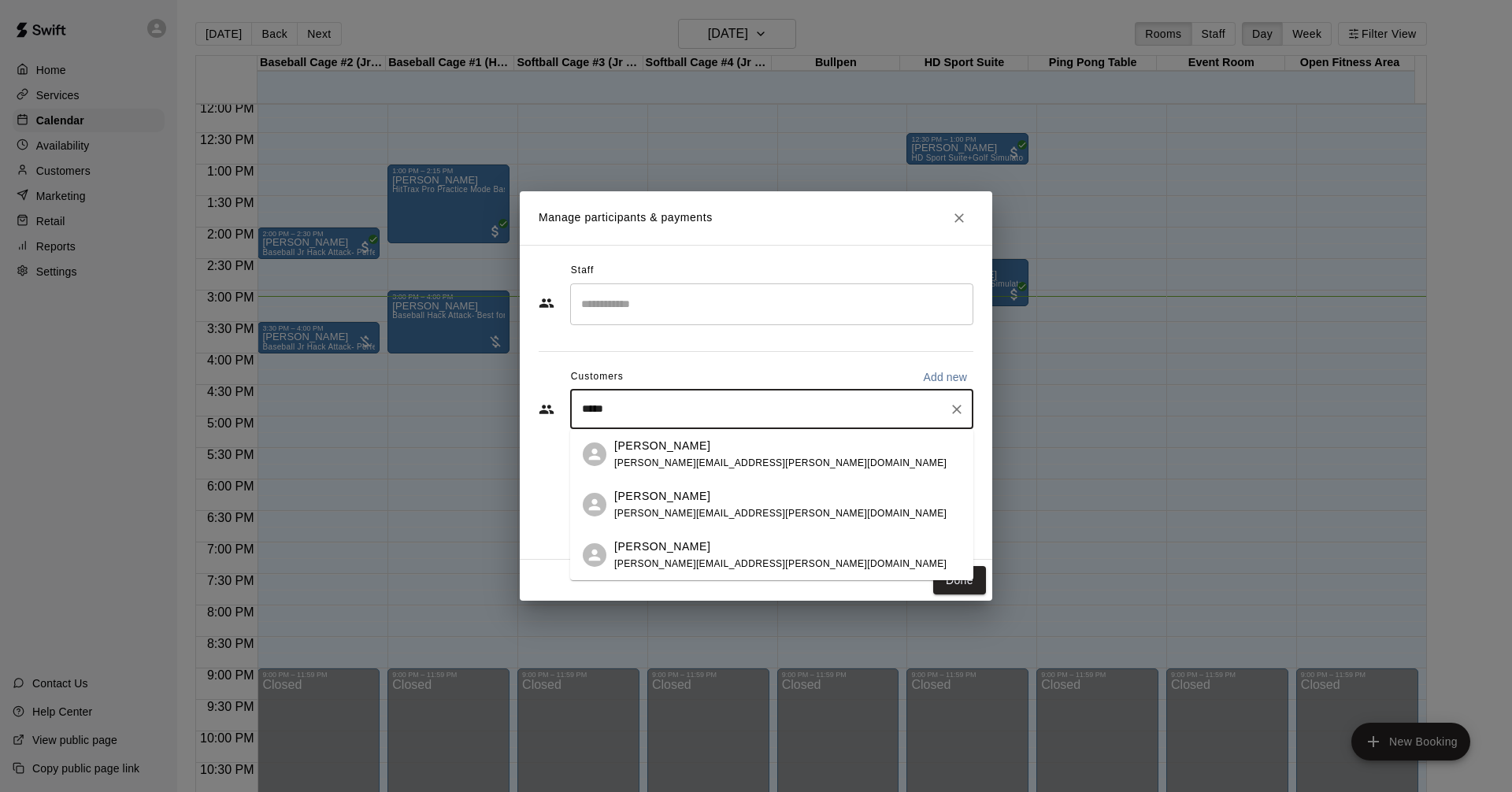
click at [696, 450] on div "[PERSON_NAME]" at bounding box center [780, 447] width 332 height 17
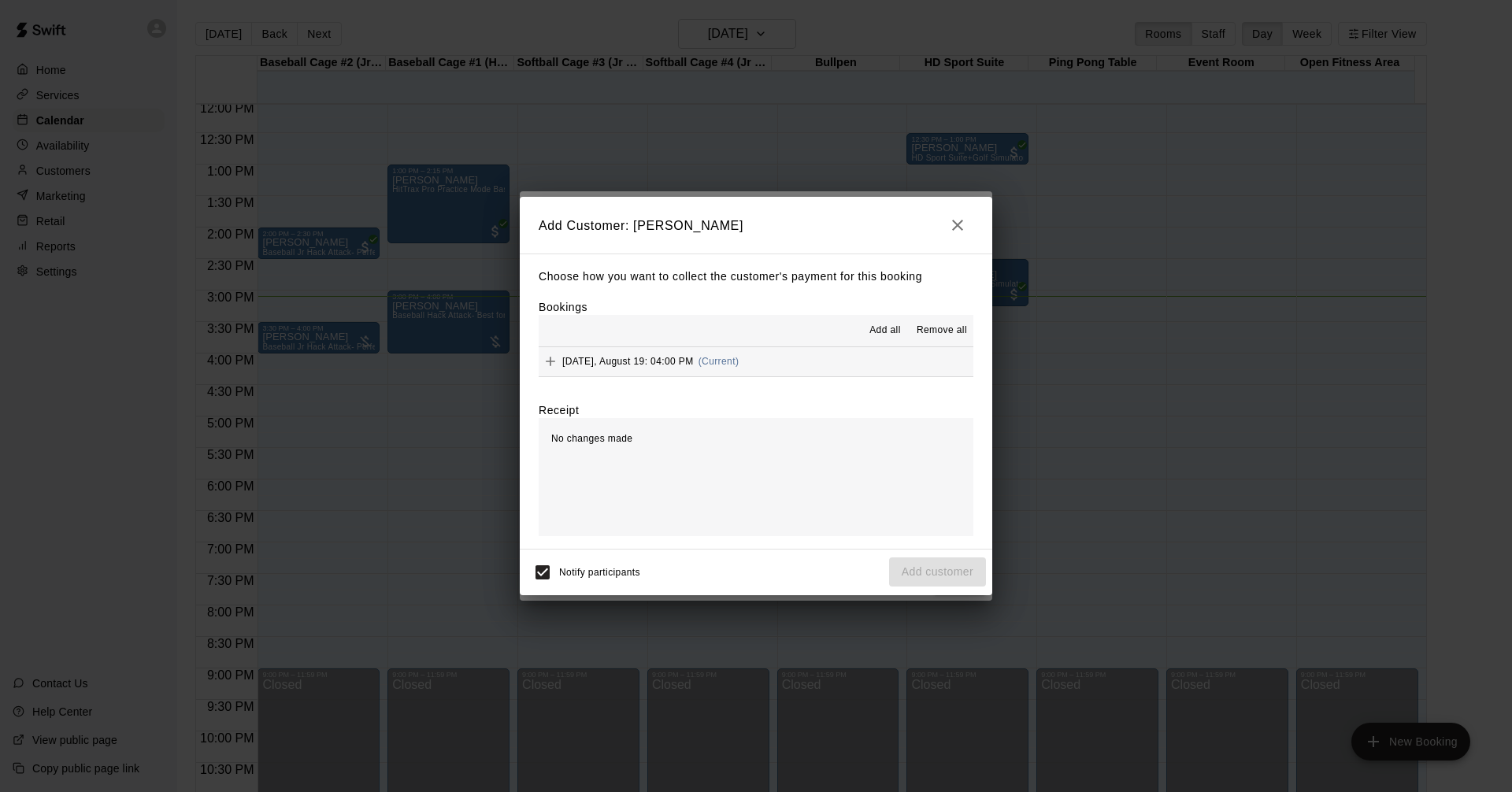
click at [843, 365] on button "Tuesday, August 19: 04:00 PM (Current)" at bounding box center [756, 361] width 434 height 29
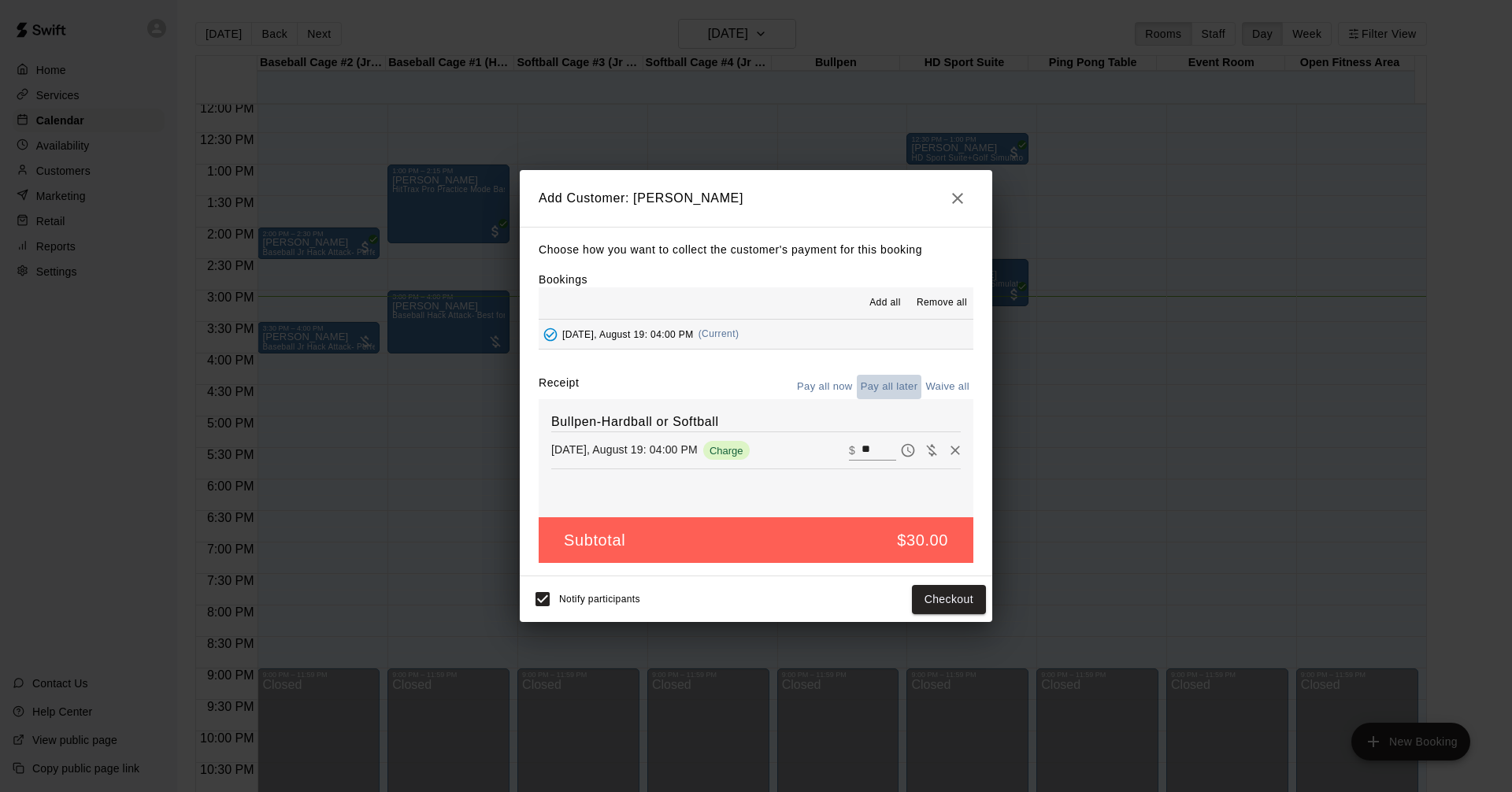
click at [897, 388] on button "Pay all later" at bounding box center [889, 388] width 65 height 24
click at [942, 601] on button "Add customer" at bounding box center [937, 599] width 97 height 29
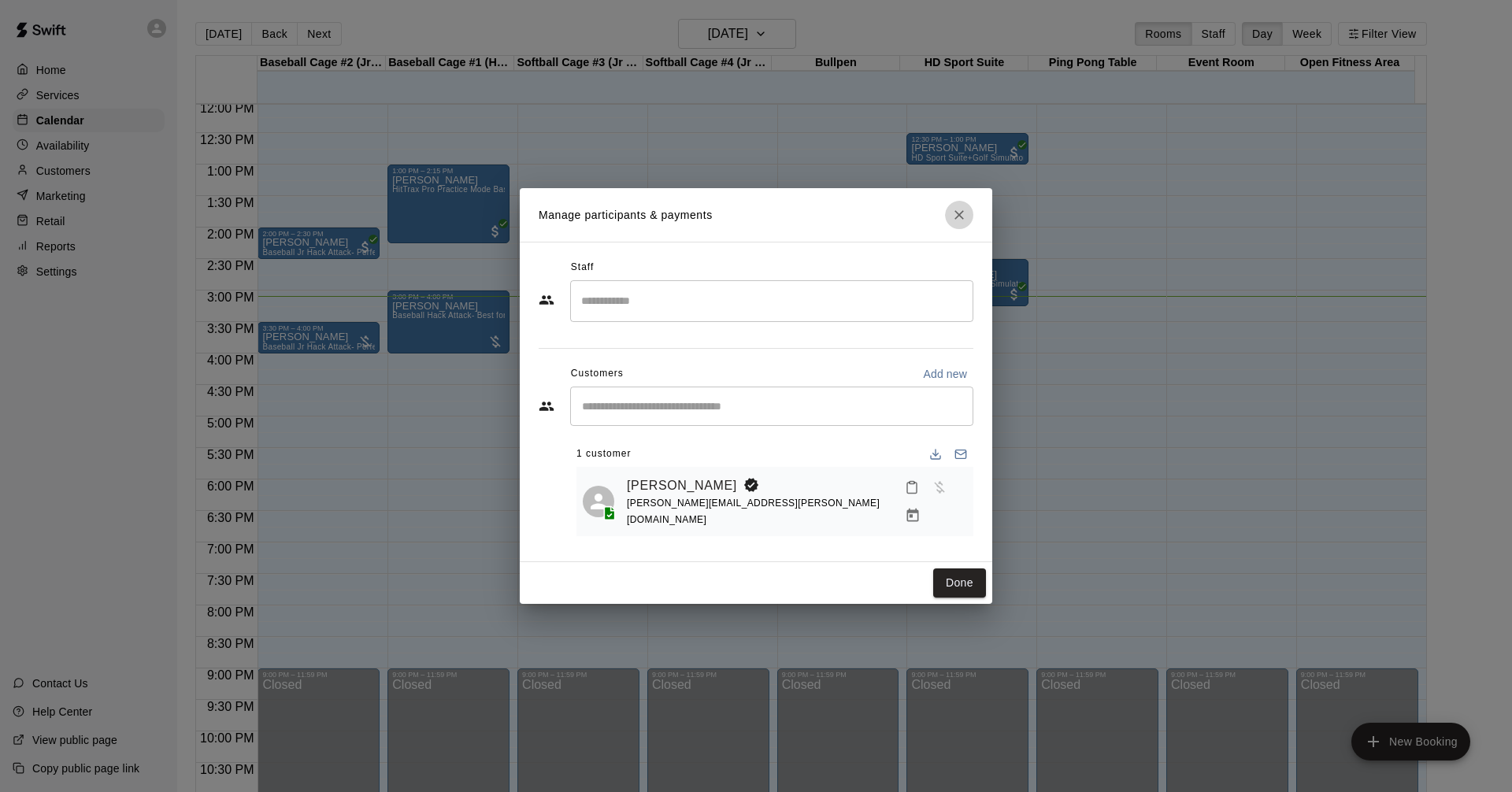
click at [960, 217] on icon "Close" at bounding box center [959, 215] width 9 height 9
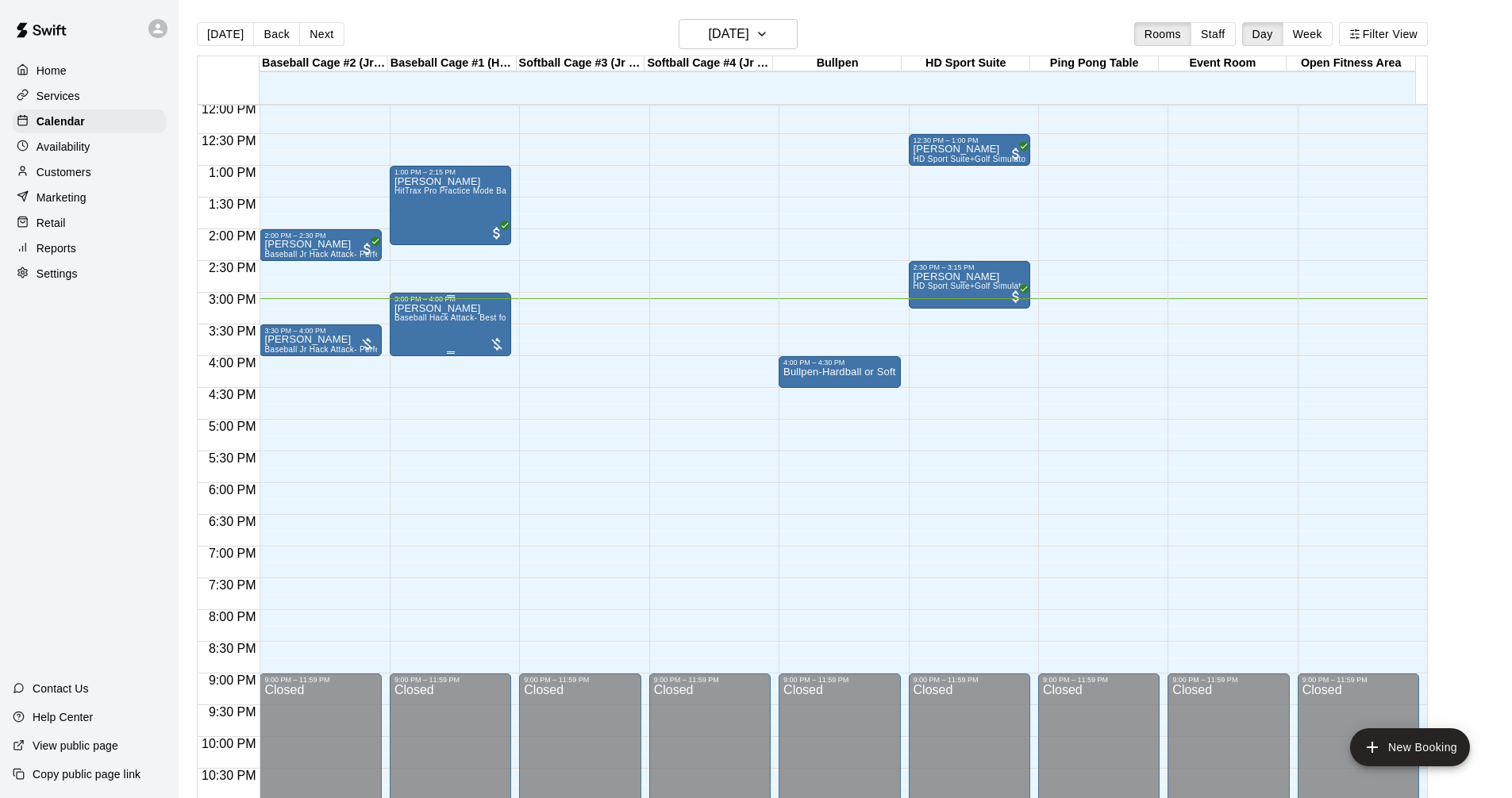
click at [423, 320] on span "Baseball Hack Attack- Best for 14u +" at bounding box center [464, 317] width 139 height 9
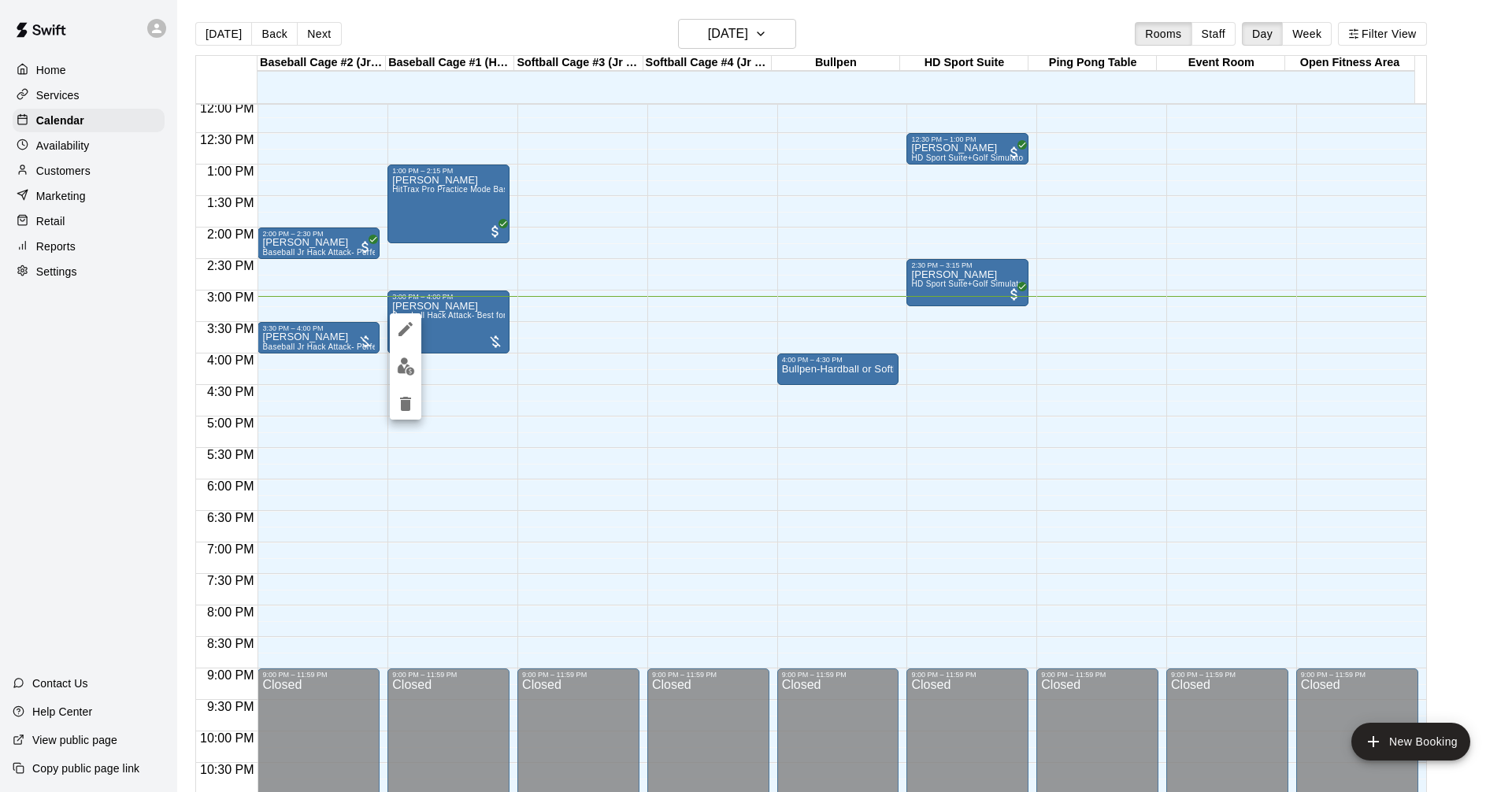
click at [409, 365] on img "edit" at bounding box center [405, 366] width 18 height 18
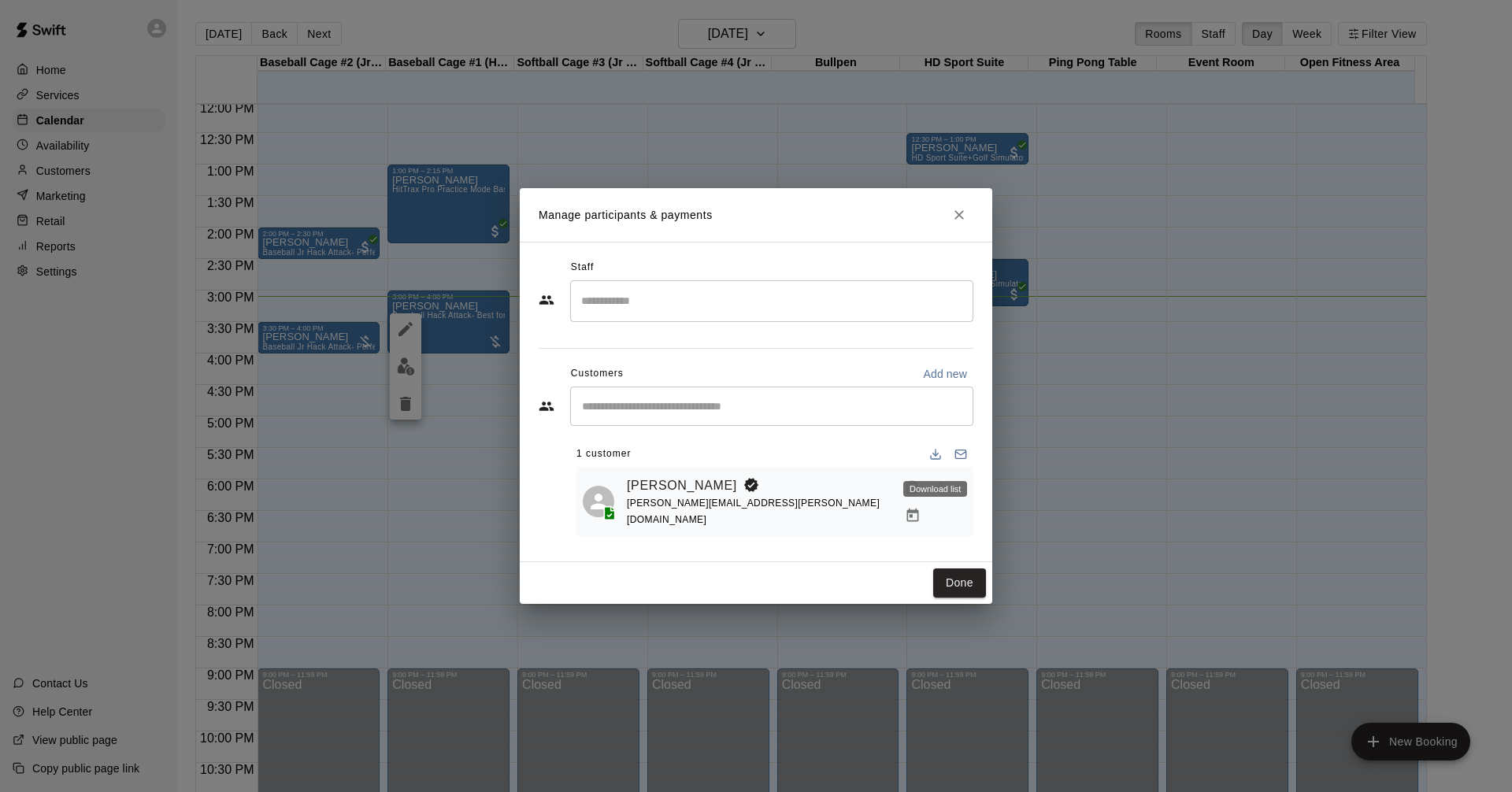
click at [962, 499] on div "Download list" at bounding box center [935, 484] width 67 height 28
drag, startPoint x: 863, startPoint y: 449, endPoint x: 937, endPoint y: 469, distance: 76.7
click at [866, 447] on div "1 customer" at bounding box center [775, 454] width 397 height 25
click at [957, 491] on div "Download list" at bounding box center [935, 489] width 64 height 16
click at [919, 509] on icon "Manage bookings & payment" at bounding box center [913, 515] width 12 height 13
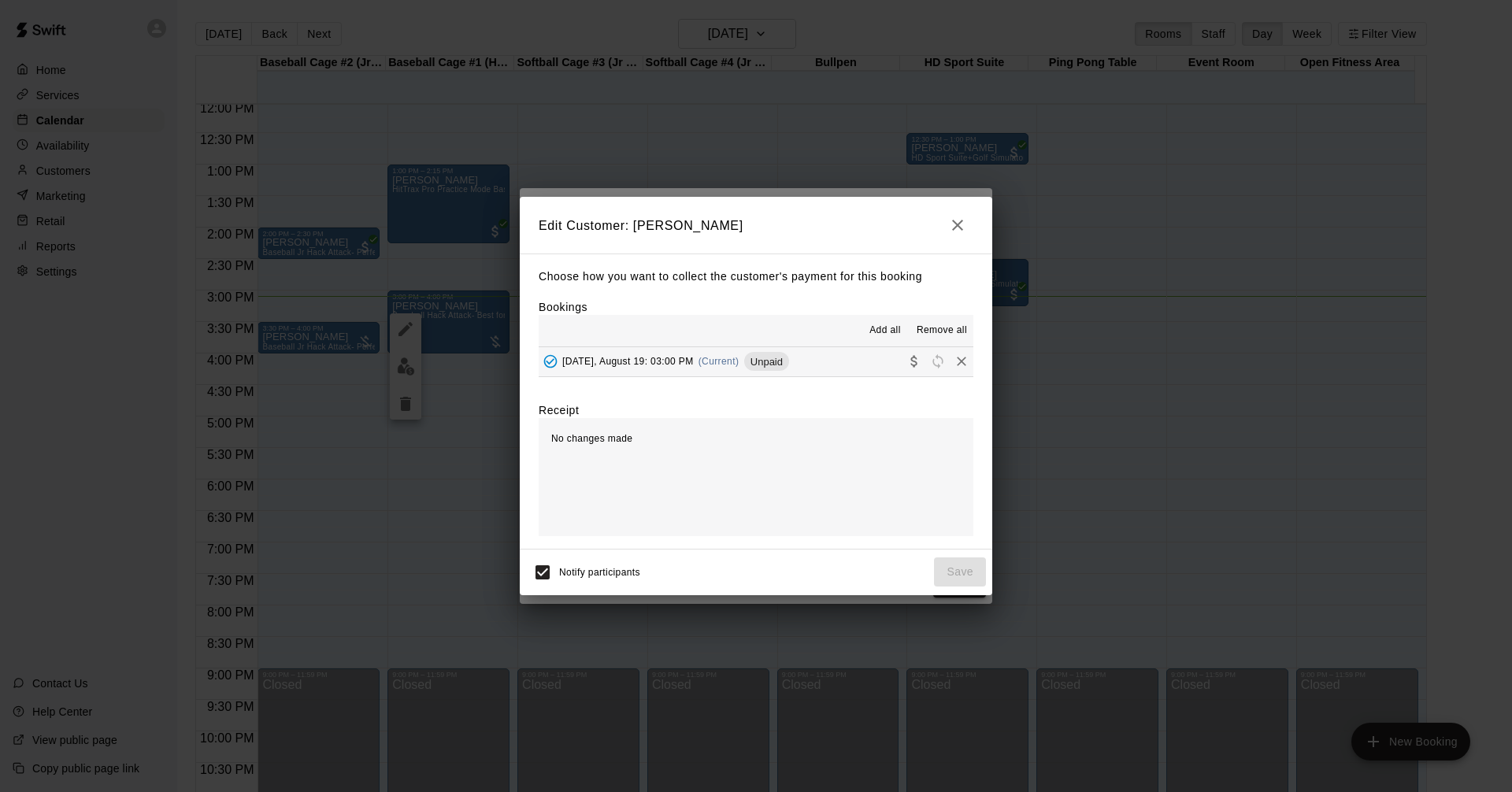
click at [843, 363] on button "Tuesday, August 19: 03:00 PM (Current) Unpaid" at bounding box center [756, 361] width 434 height 29
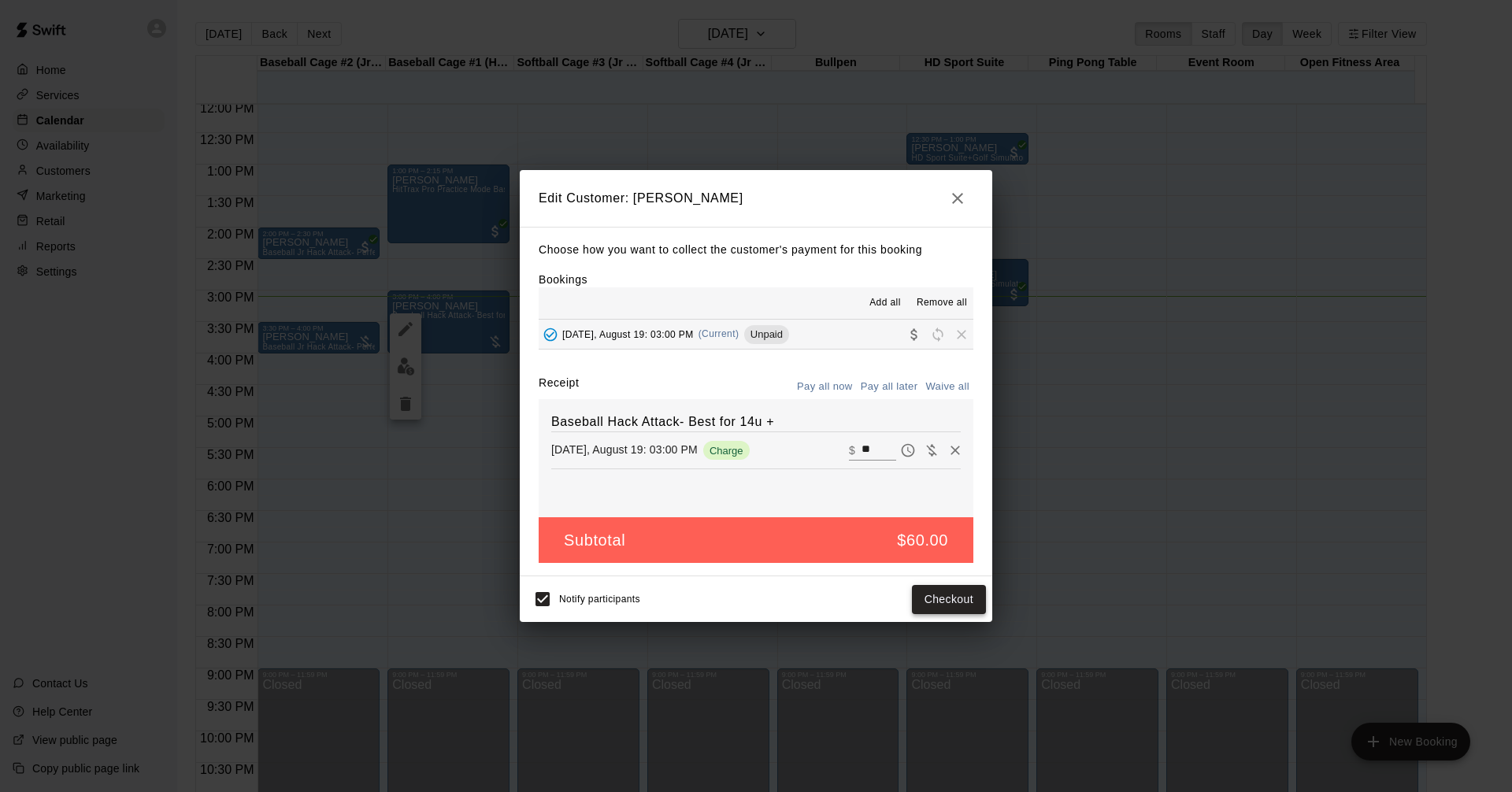
click at [947, 597] on button "Checkout" at bounding box center [949, 599] width 74 height 29
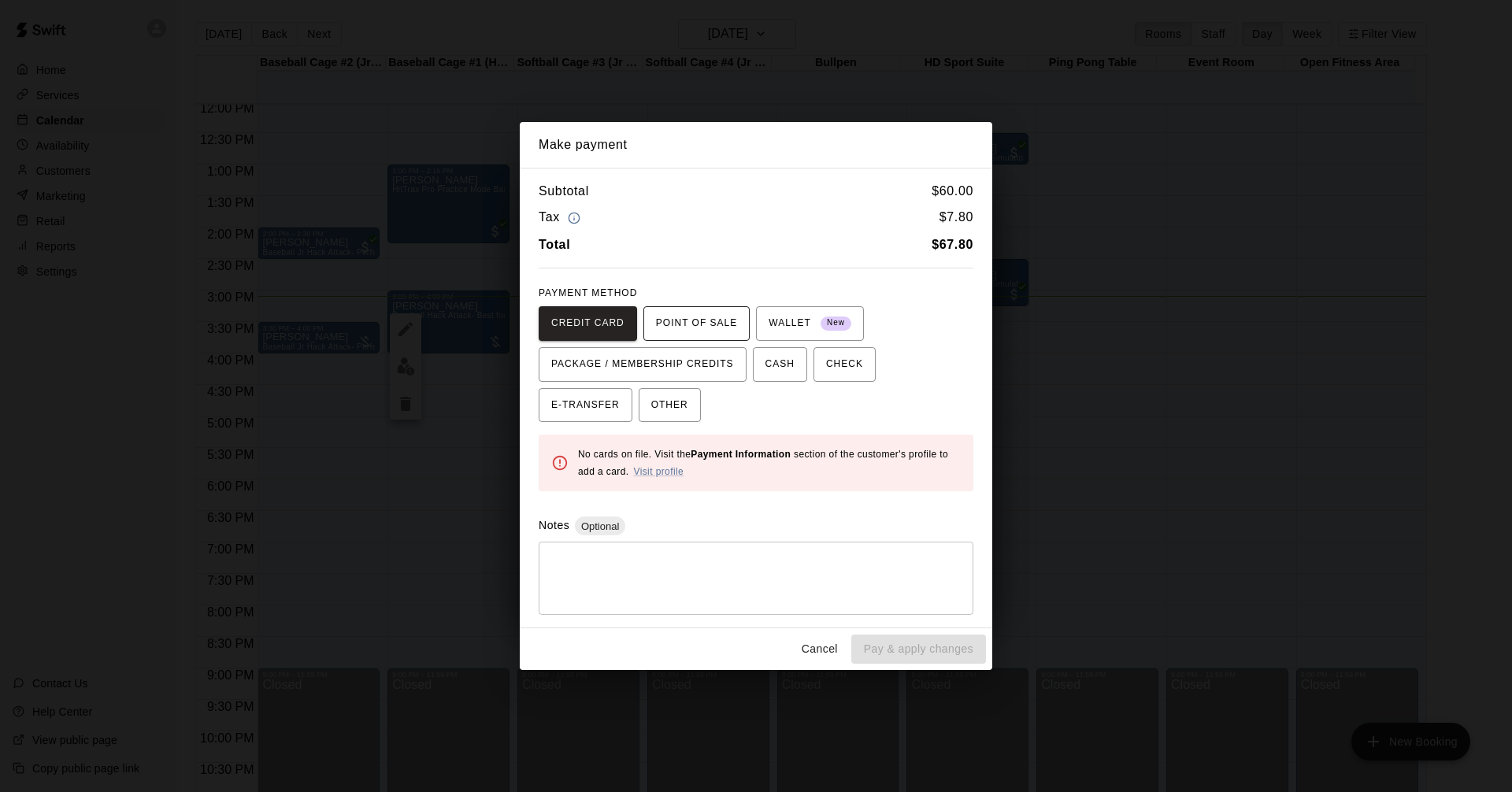
click at [680, 319] on span "POINT OF SALE" at bounding box center [696, 324] width 81 height 25
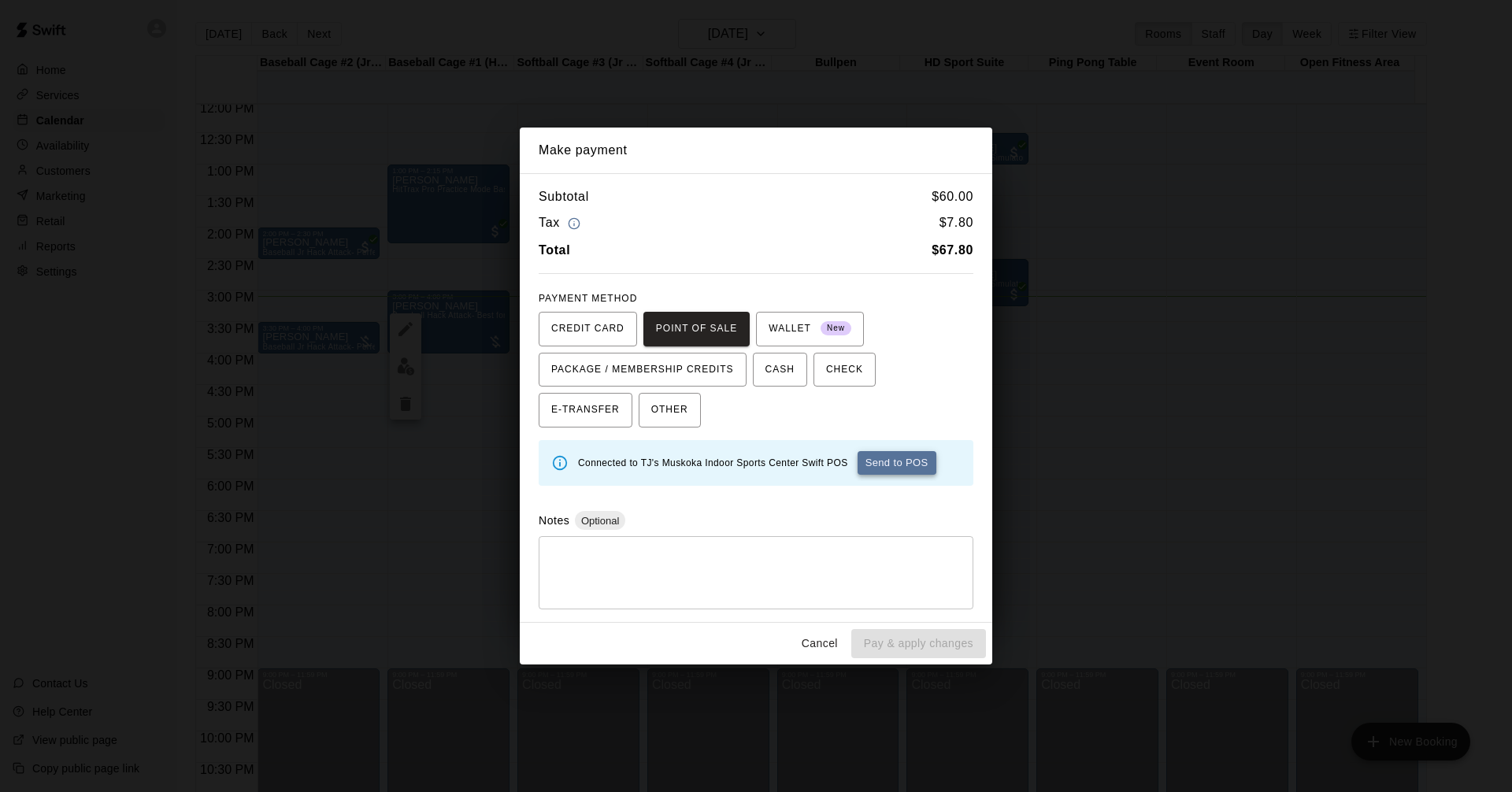
click at [890, 462] on button "Send to POS" at bounding box center [897, 463] width 79 height 24
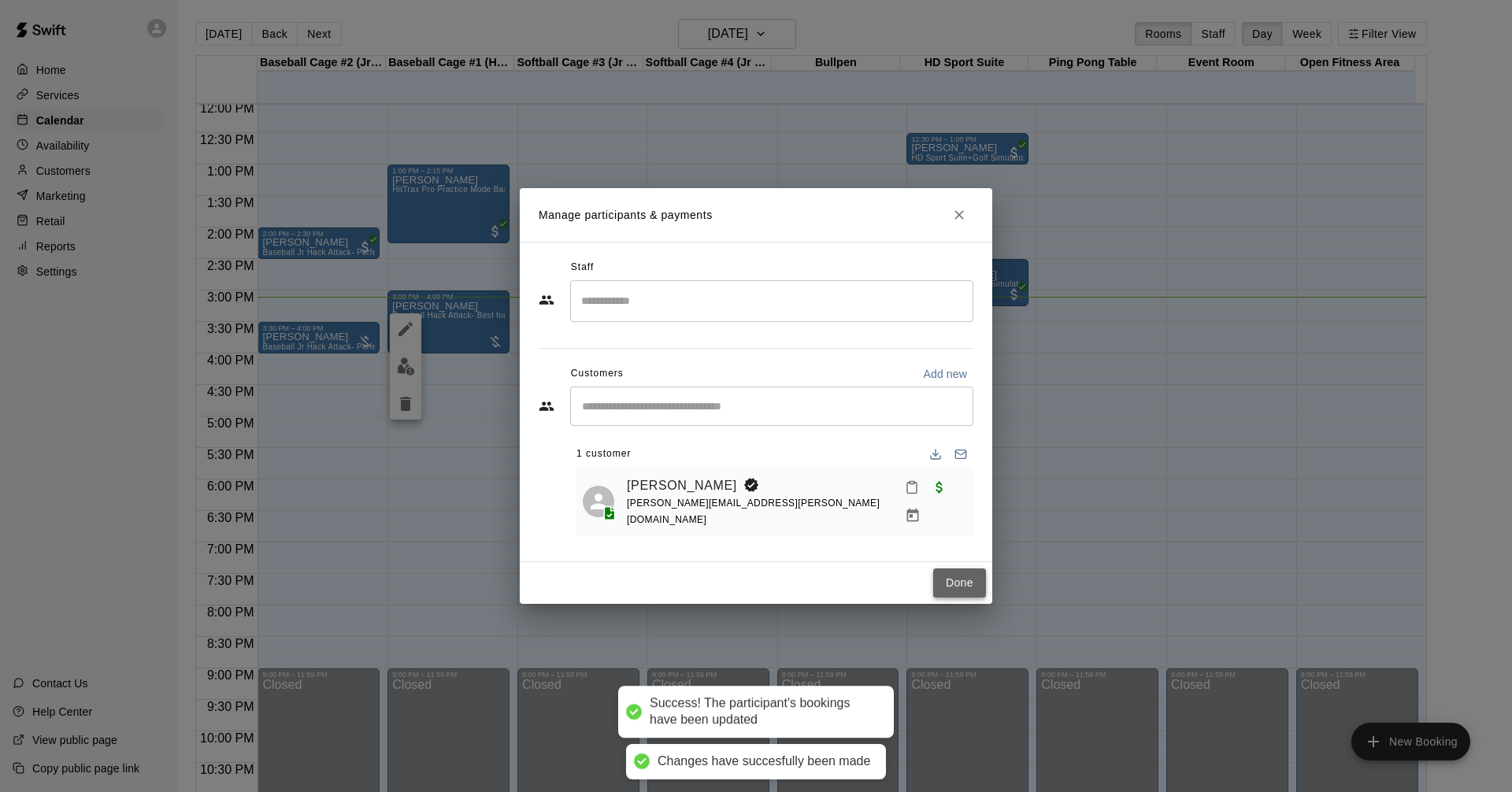
click at [969, 575] on button "Done" at bounding box center [959, 583] width 53 height 29
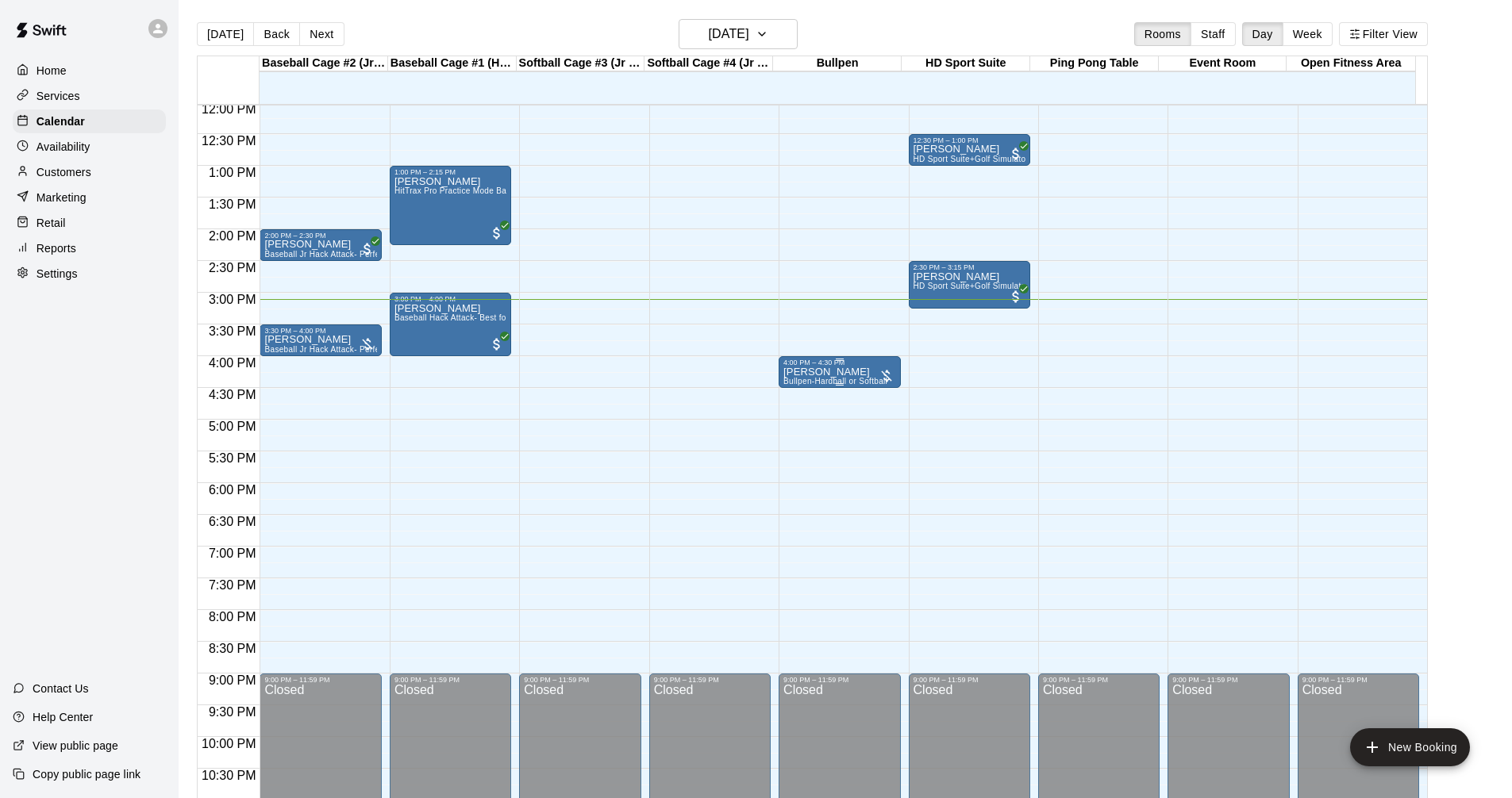
click at [870, 380] on span "Bullpen-Hardball or Softball" at bounding box center [835, 381] width 104 height 9
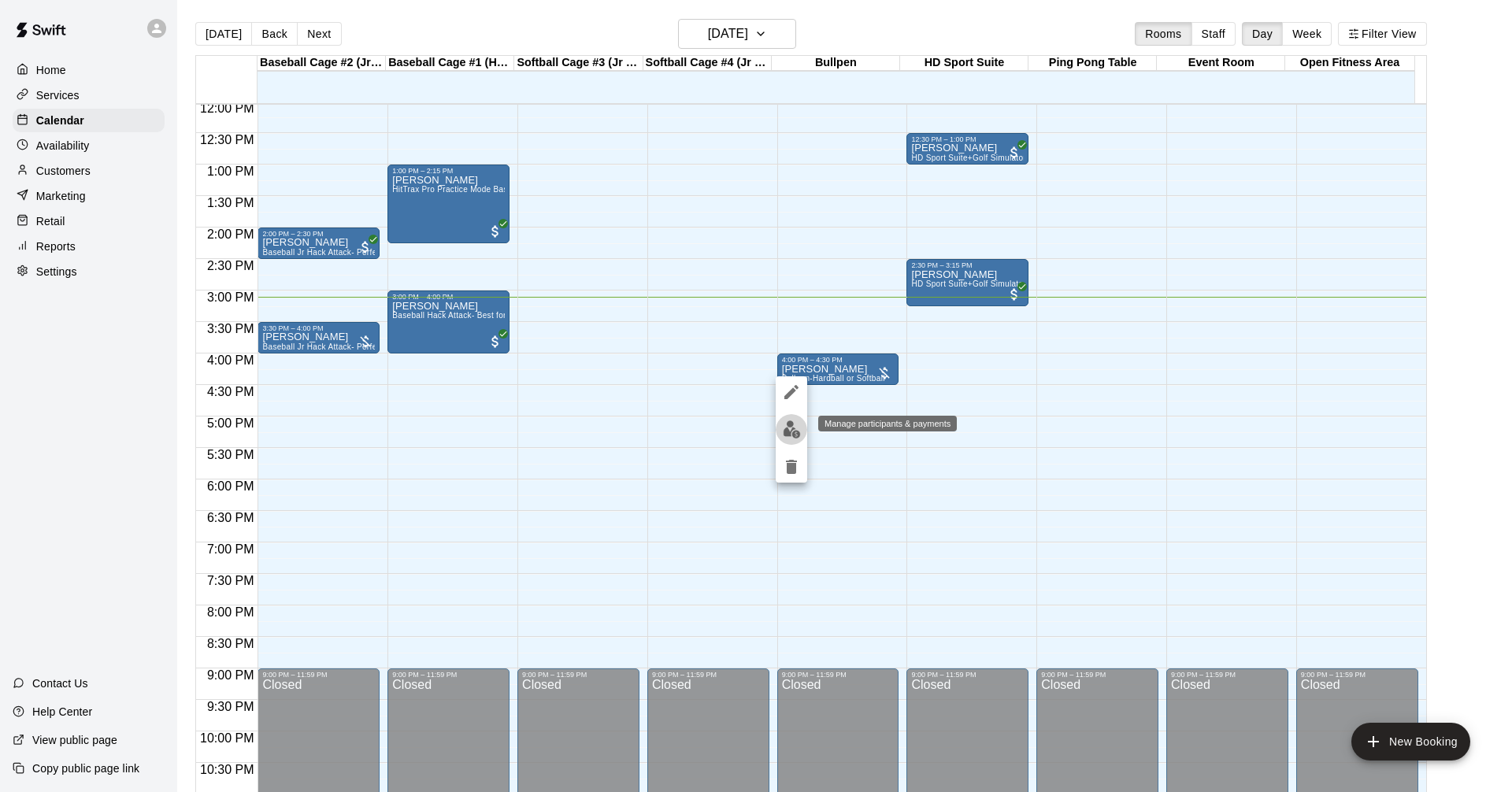
click at [791, 429] on img "edit" at bounding box center [791, 429] width 18 height 18
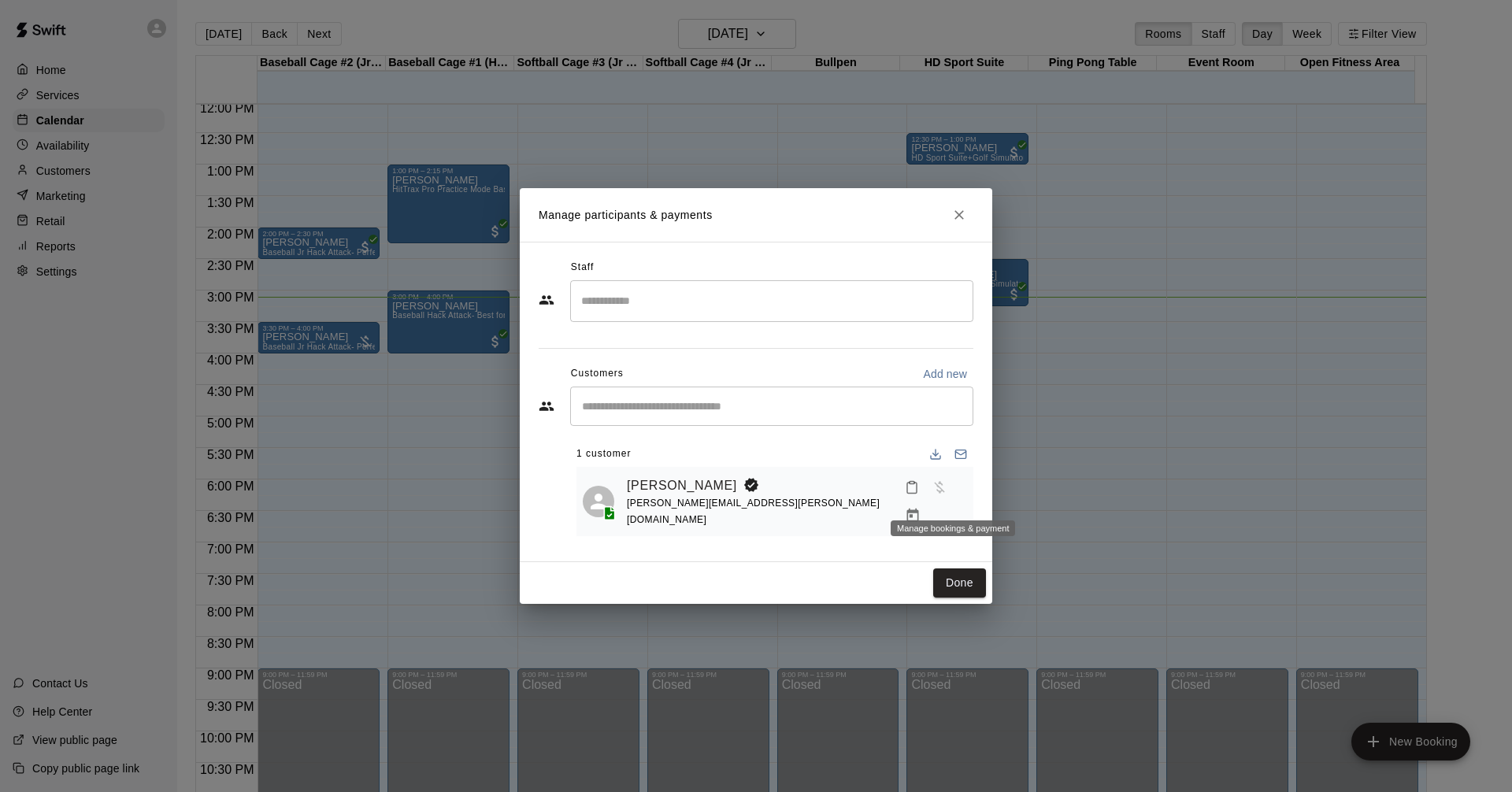
click at [921, 508] on icon "Manage bookings & payment" at bounding box center [912, 515] width 16 height 16
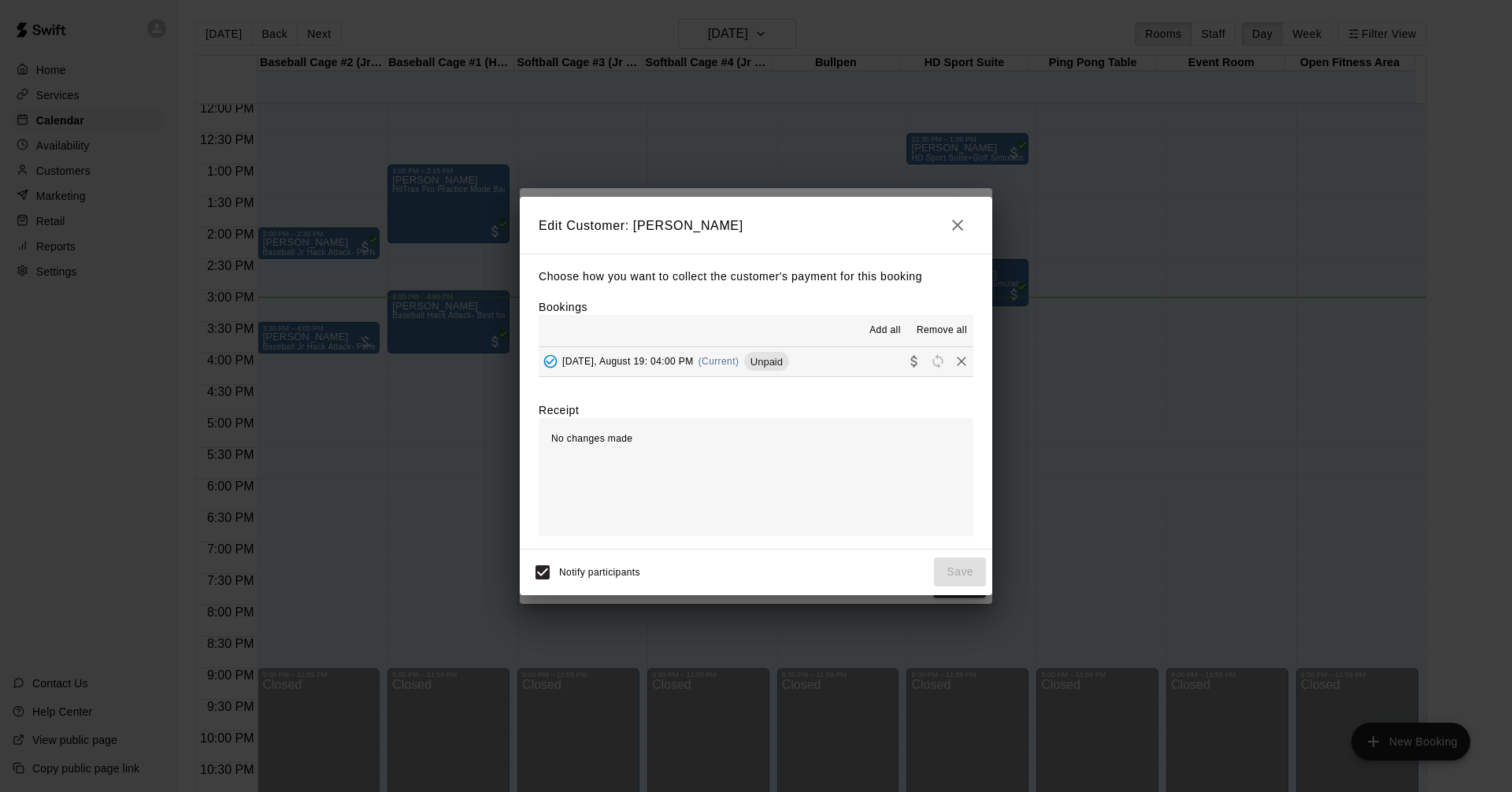
click at [825, 367] on button "Tuesday, August 19: 04:00 PM (Current) Unpaid" at bounding box center [756, 361] width 434 height 29
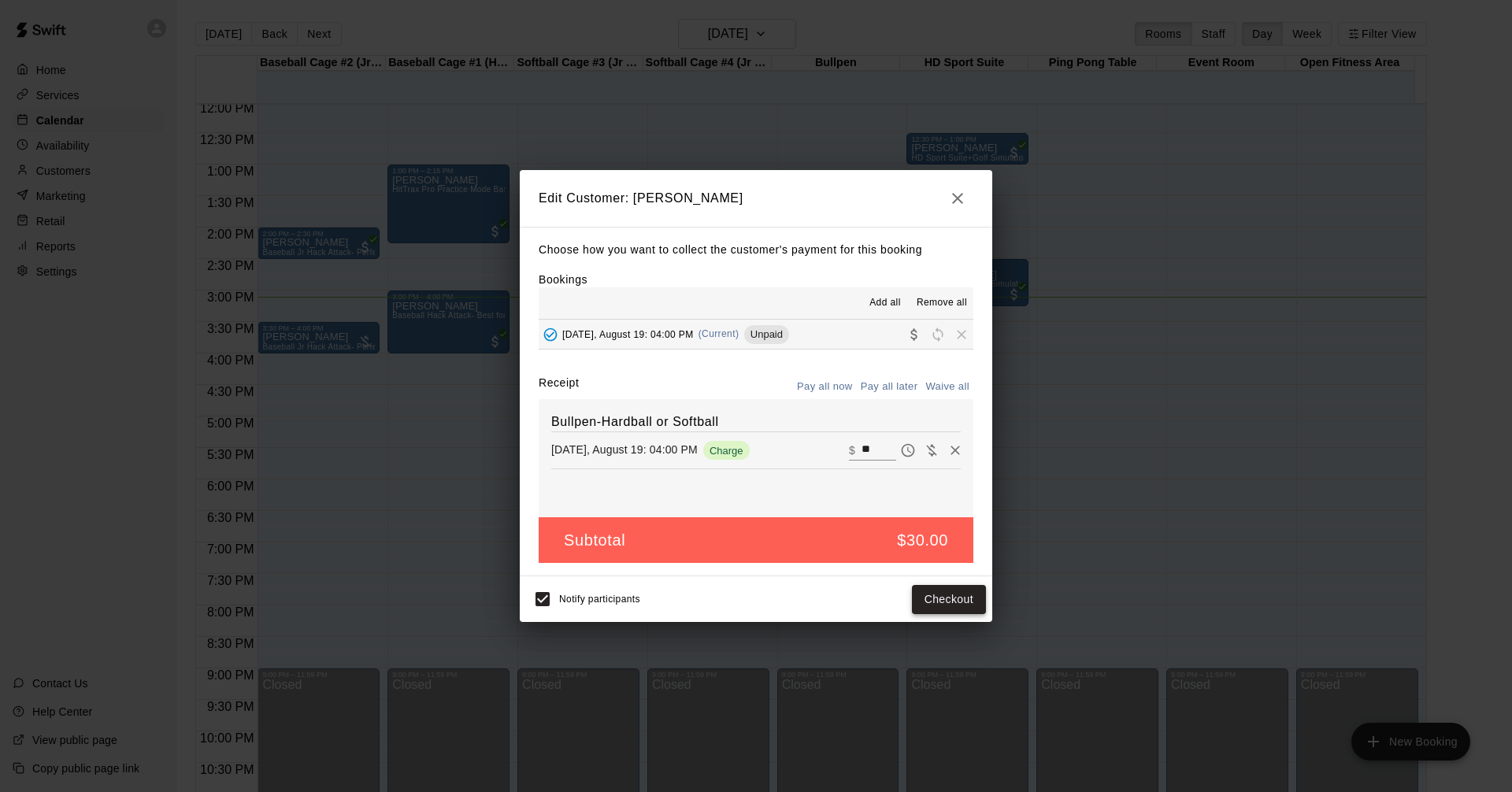
click at [947, 595] on button "Checkout" at bounding box center [949, 599] width 74 height 29
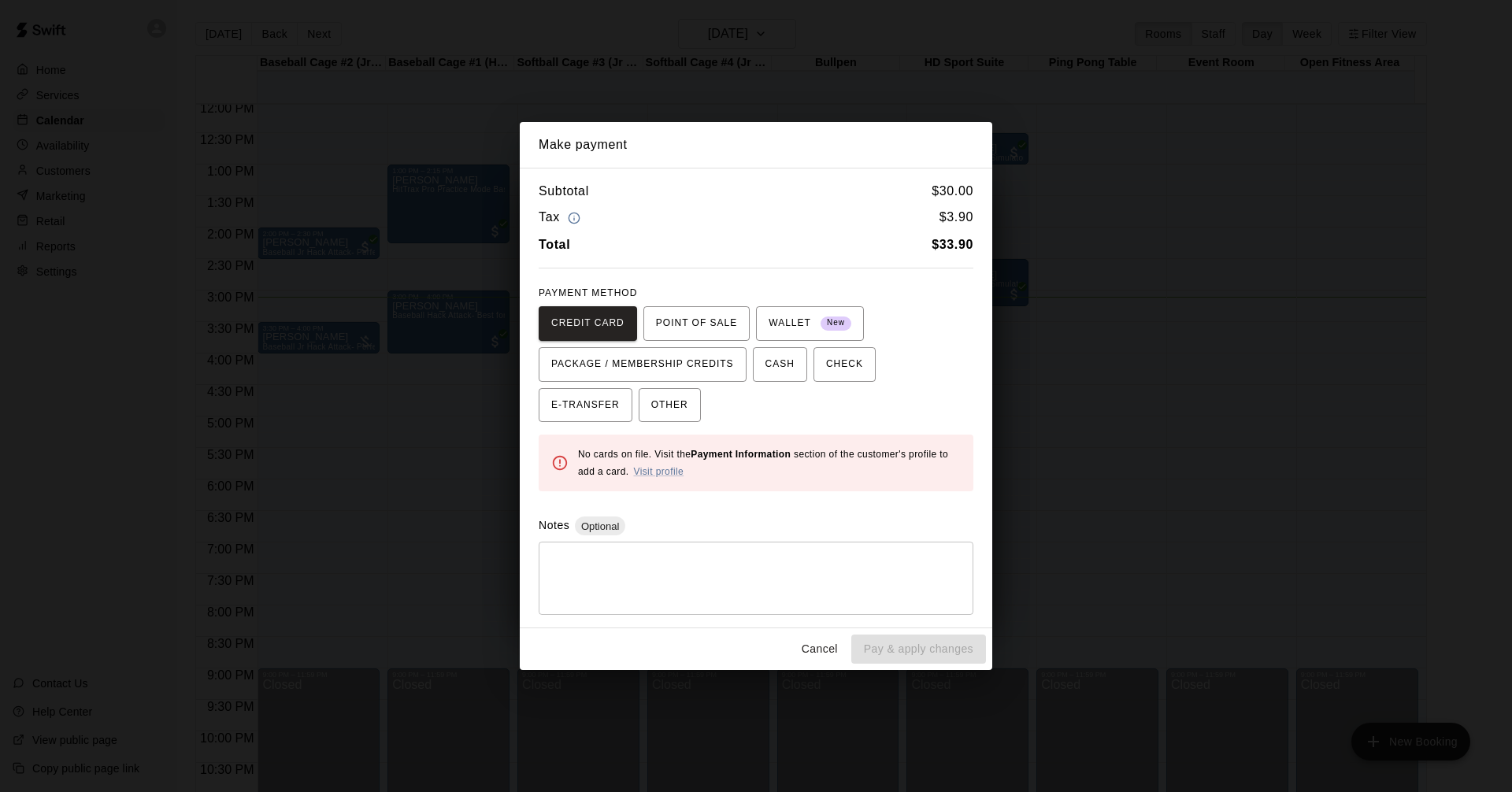
drag, startPoint x: 680, startPoint y: 318, endPoint x: 853, endPoint y: 425, distance: 203.4
click at [680, 319] on span "POINT OF SALE" at bounding box center [696, 324] width 81 height 25
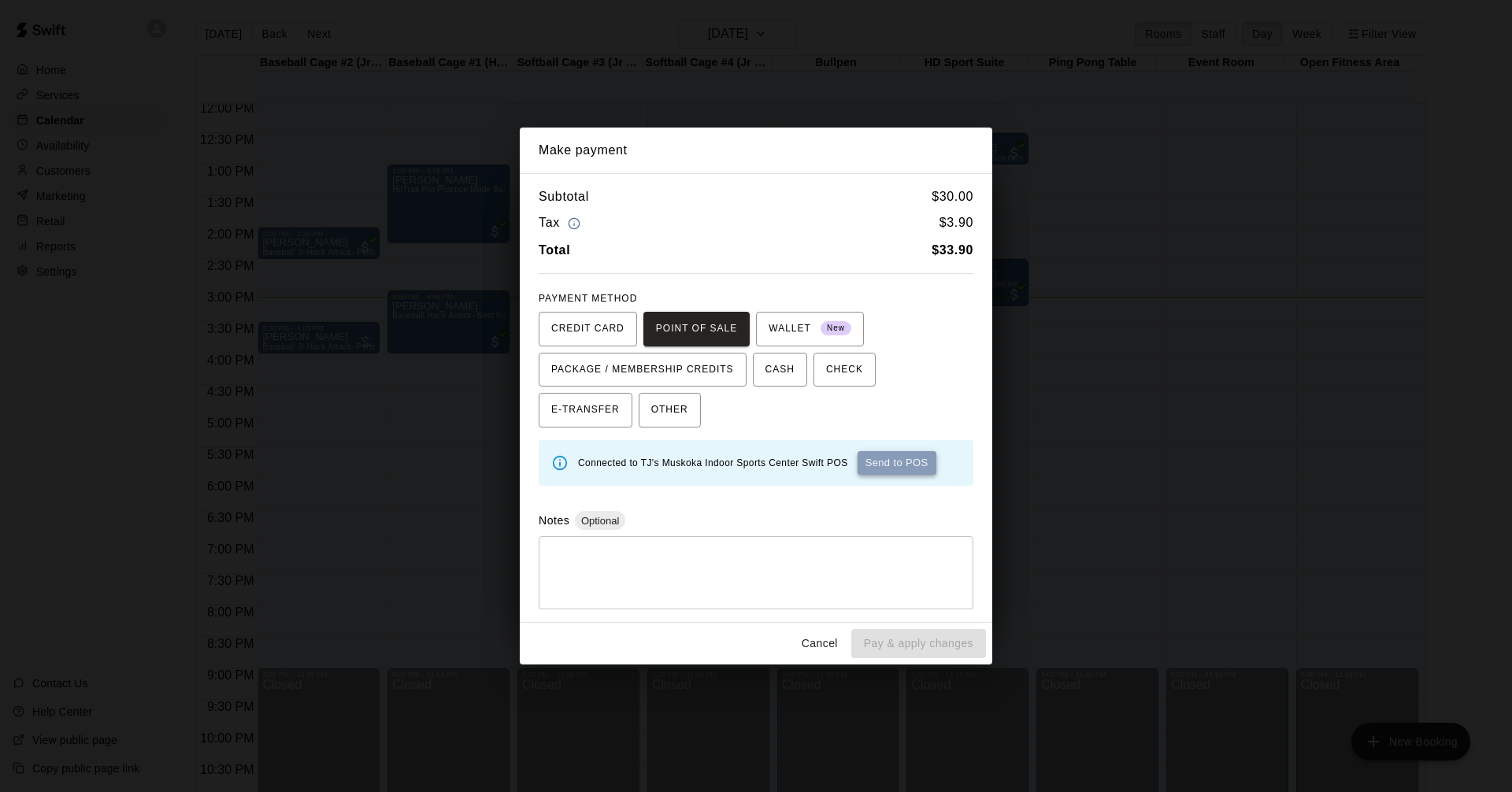
click at [908, 462] on button "Send to POS" at bounding box center [897, 463] width 79 height 24
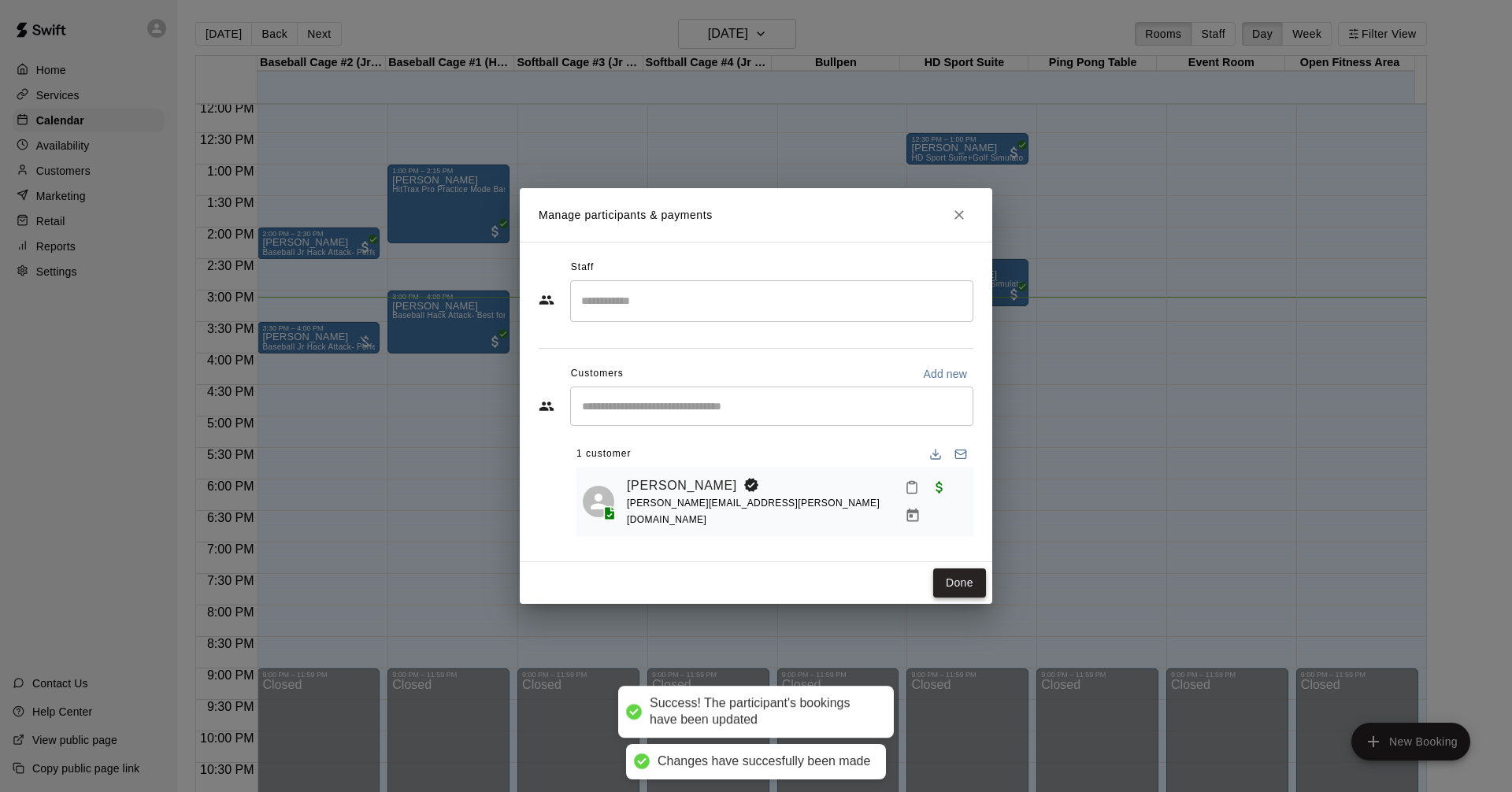
click at [957, 579] on button "Done" at bounding box center [959, 583] width 53 height 29
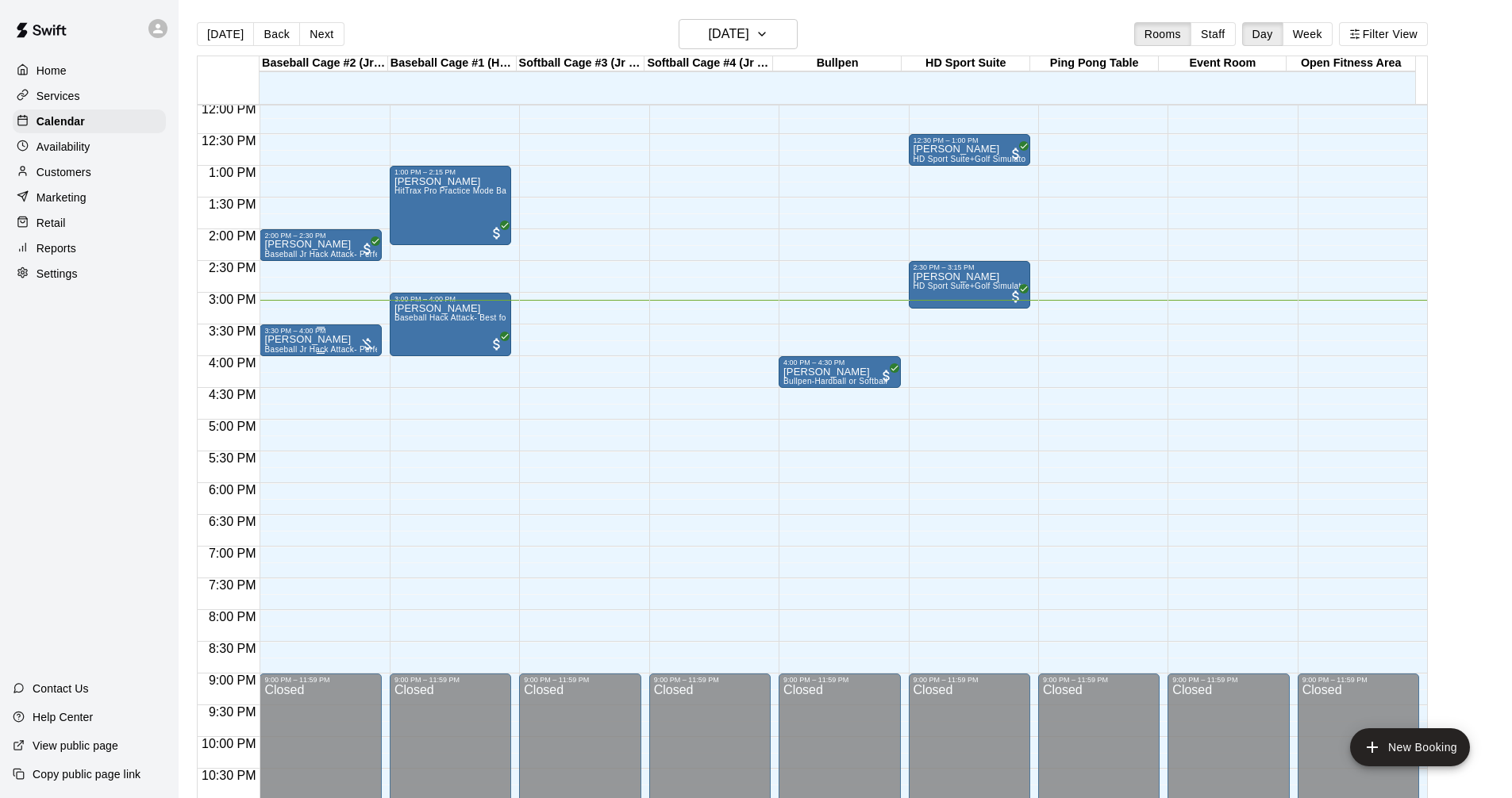
click at [356, 339] on div "Kate Steele Baseball Jr Hack Attack- Perfect for all skill levels" at bounding box center [320, 734] width 112 height 798
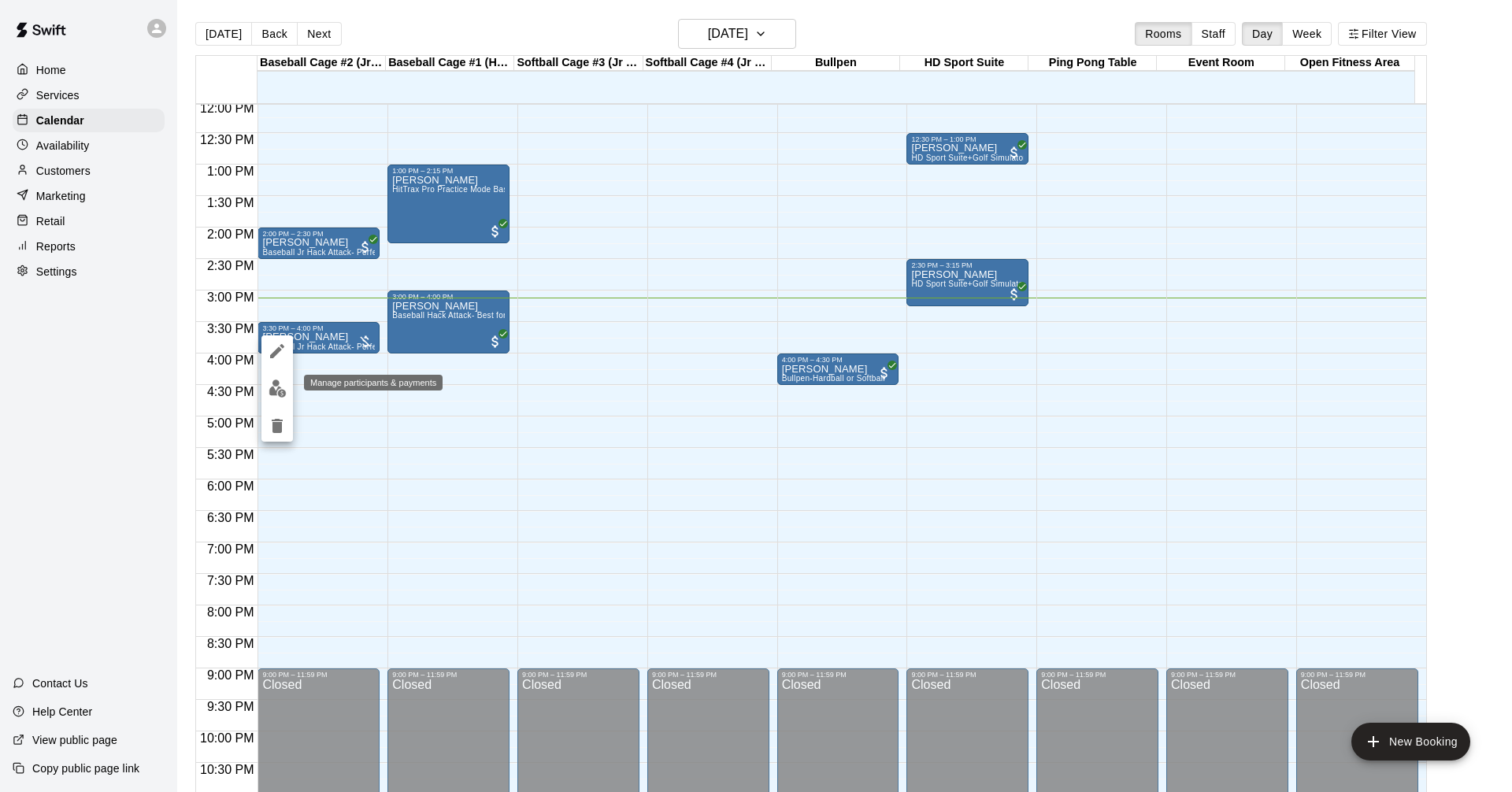
click at [285, 388] on img "edit" at bounding box center [277, 388] width 18 height 18
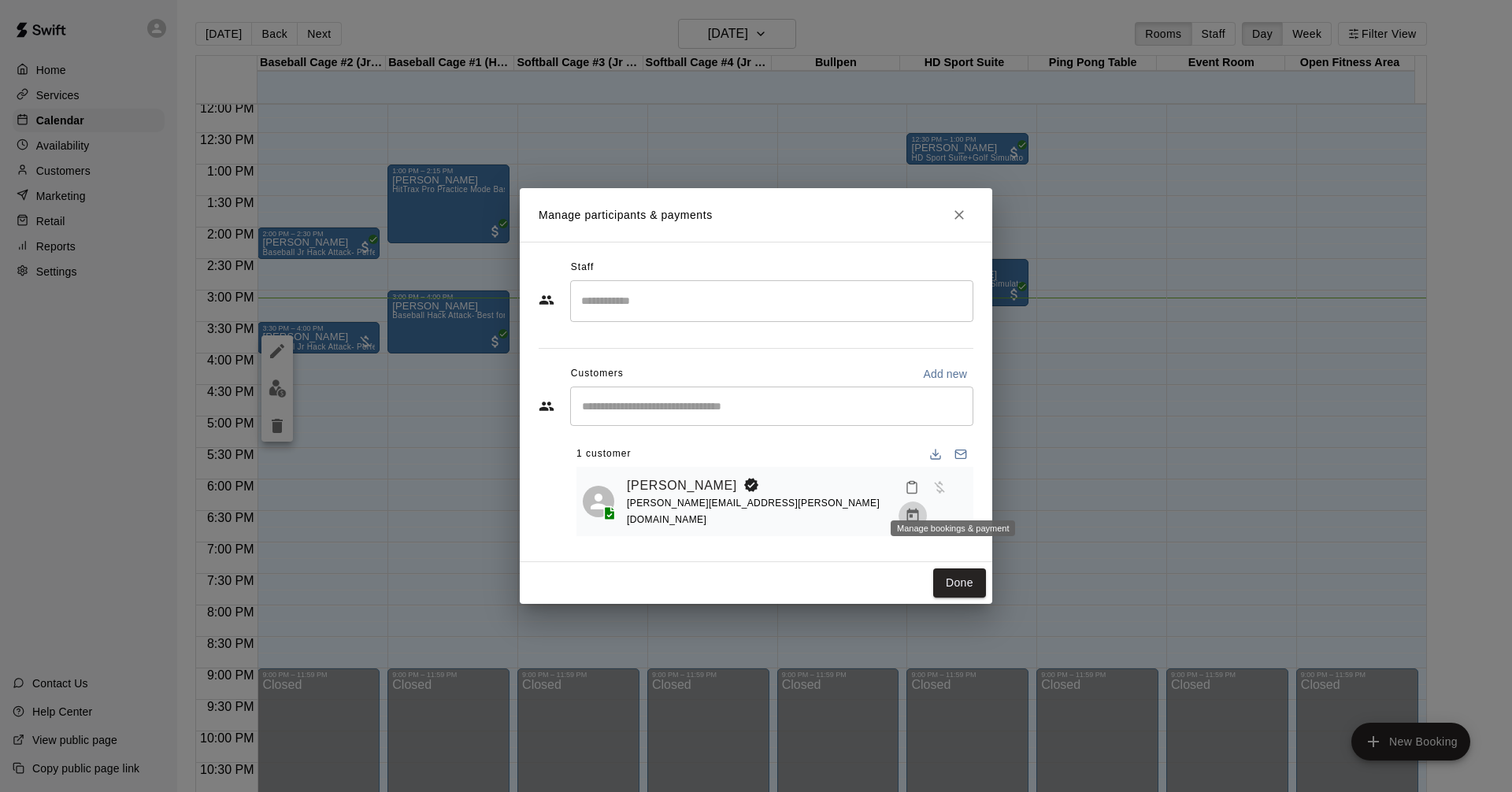
click at [919, 509] on icon "Manage bookings & payment" at bounding box center [913, 515] width 12 height 13
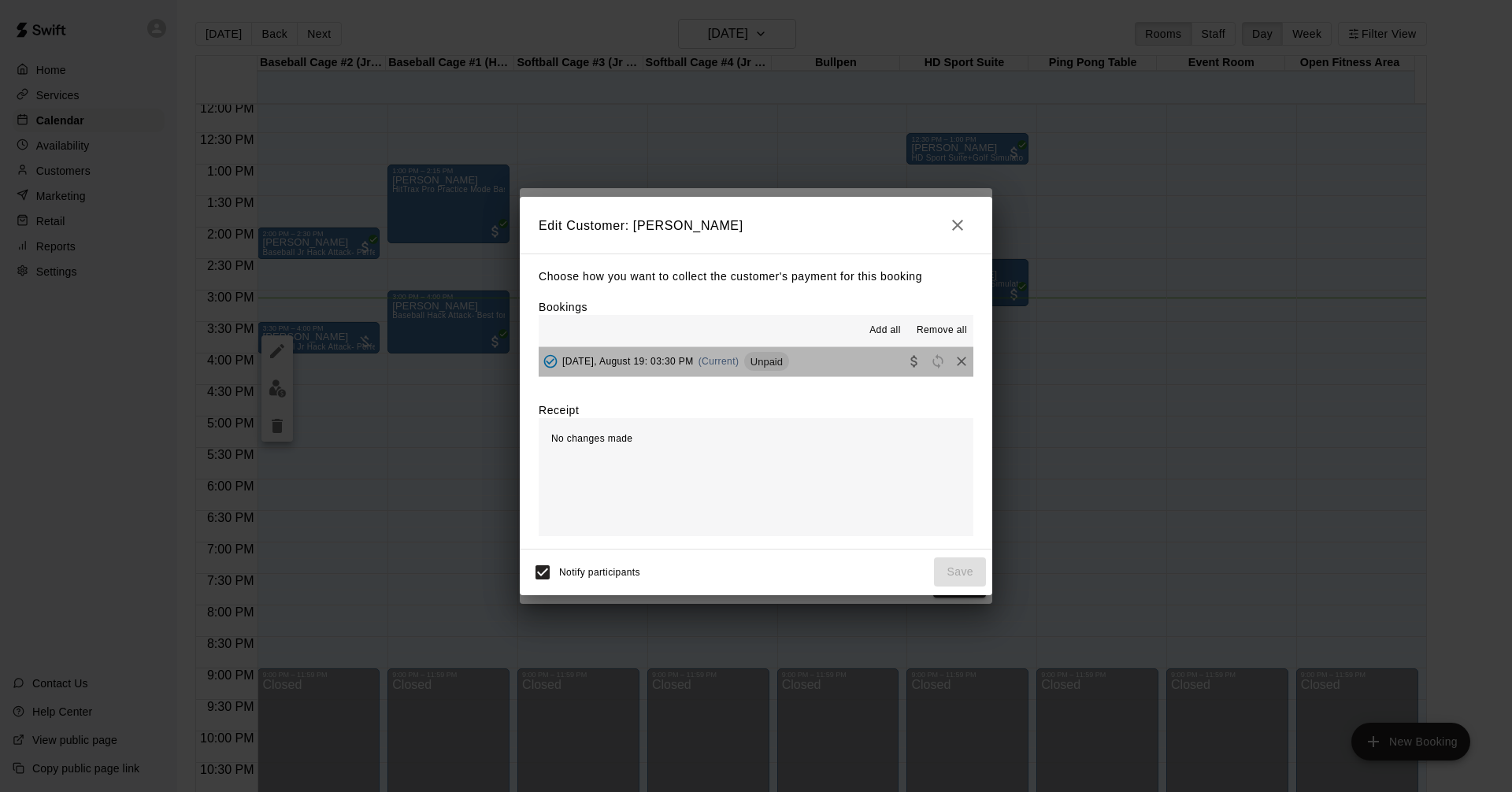
click at [863, 361] on button "Tuesday, August 19: 03:30 PM (Current) Unpaid" at bounding box center [756, 361] width 434 height 29
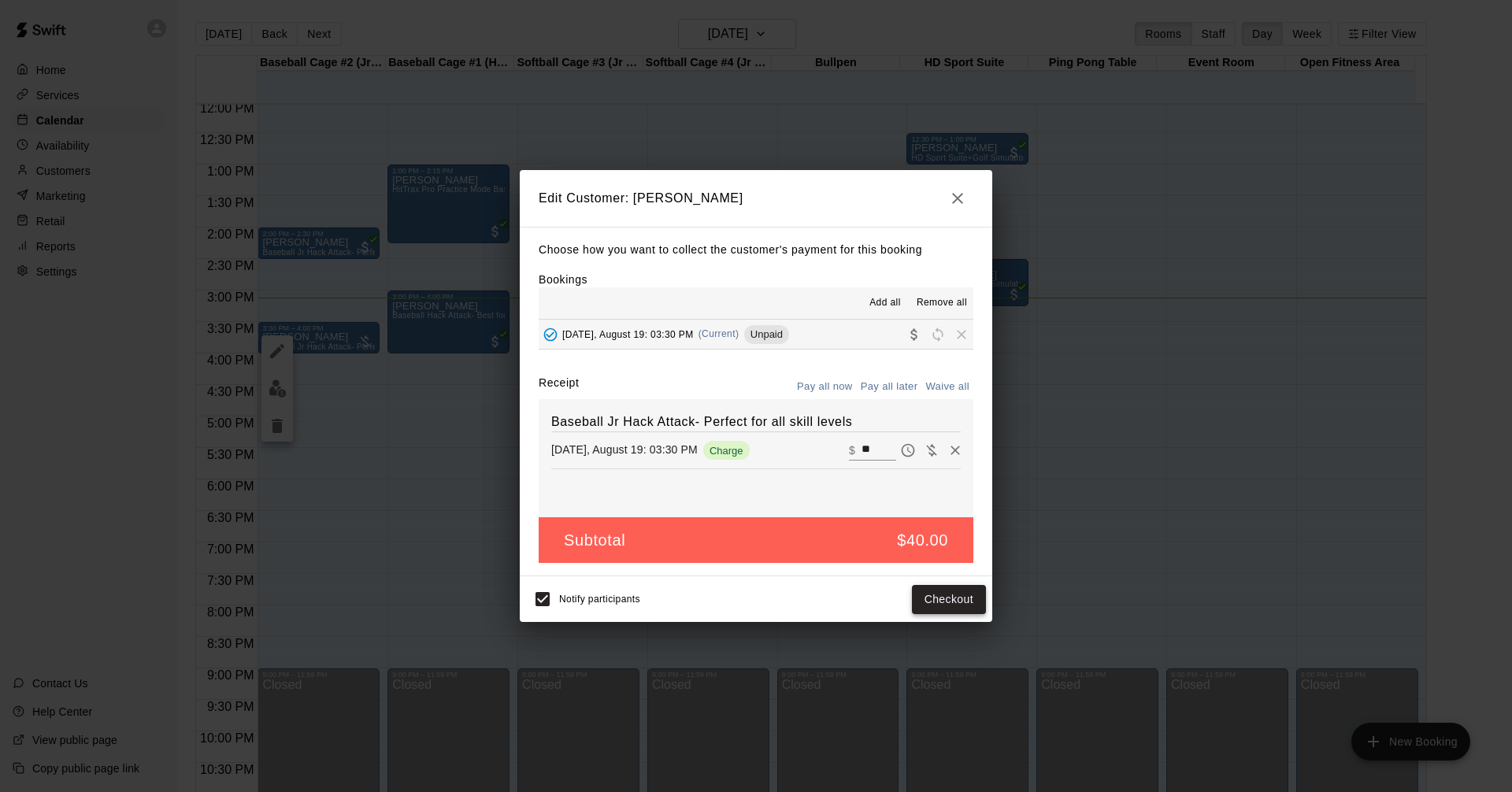
click at [950, 597] on button "Checkout" at bounding box center [949, 599] width 74 height 29
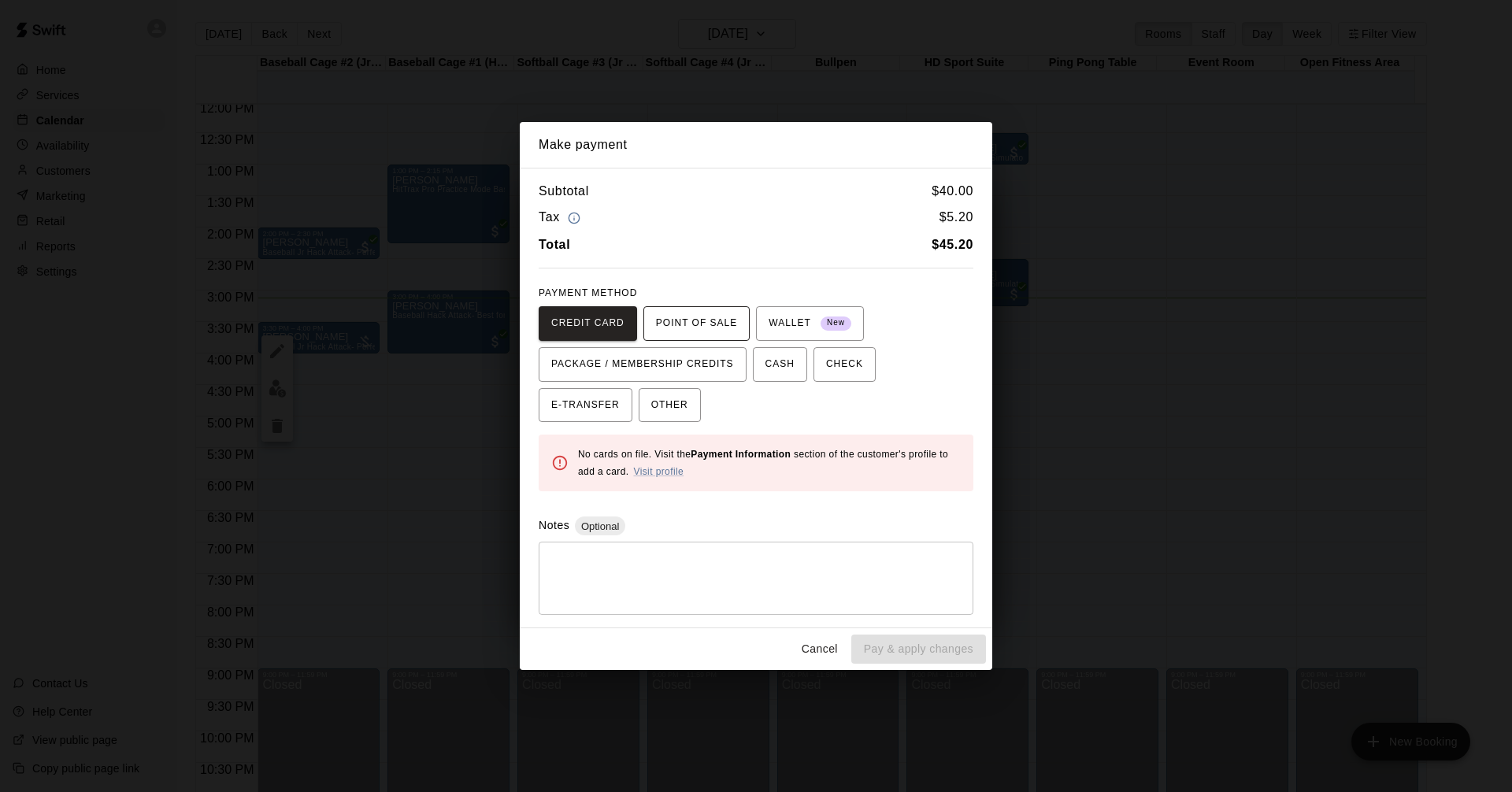
click at [711, 322] on span "POINT OF SALE" at bounding box center [696, 324] width 81 height 25
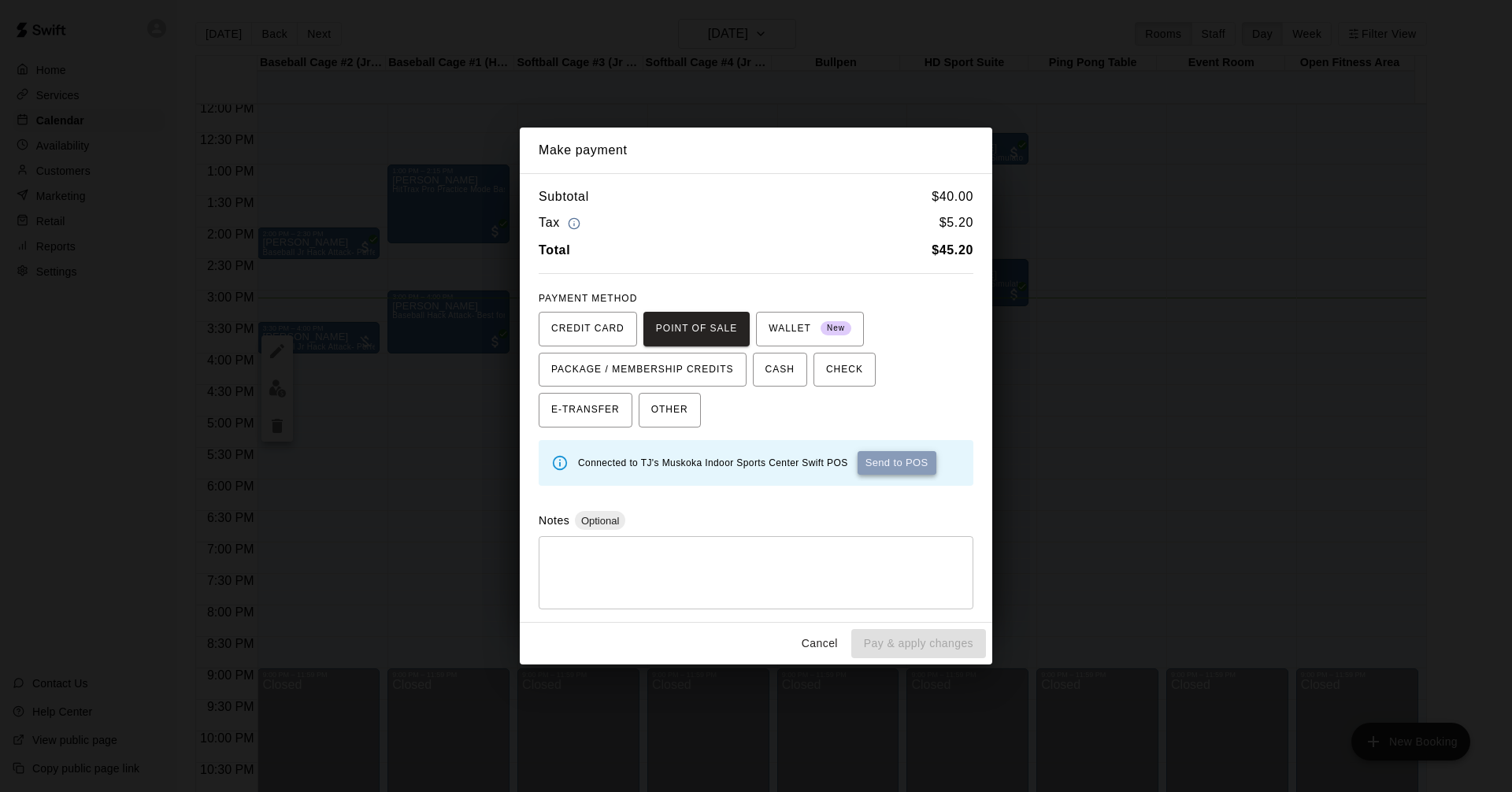
click at [906, 463] on button "Send to POS" at bounding box center [897, 463] width 79 height 24
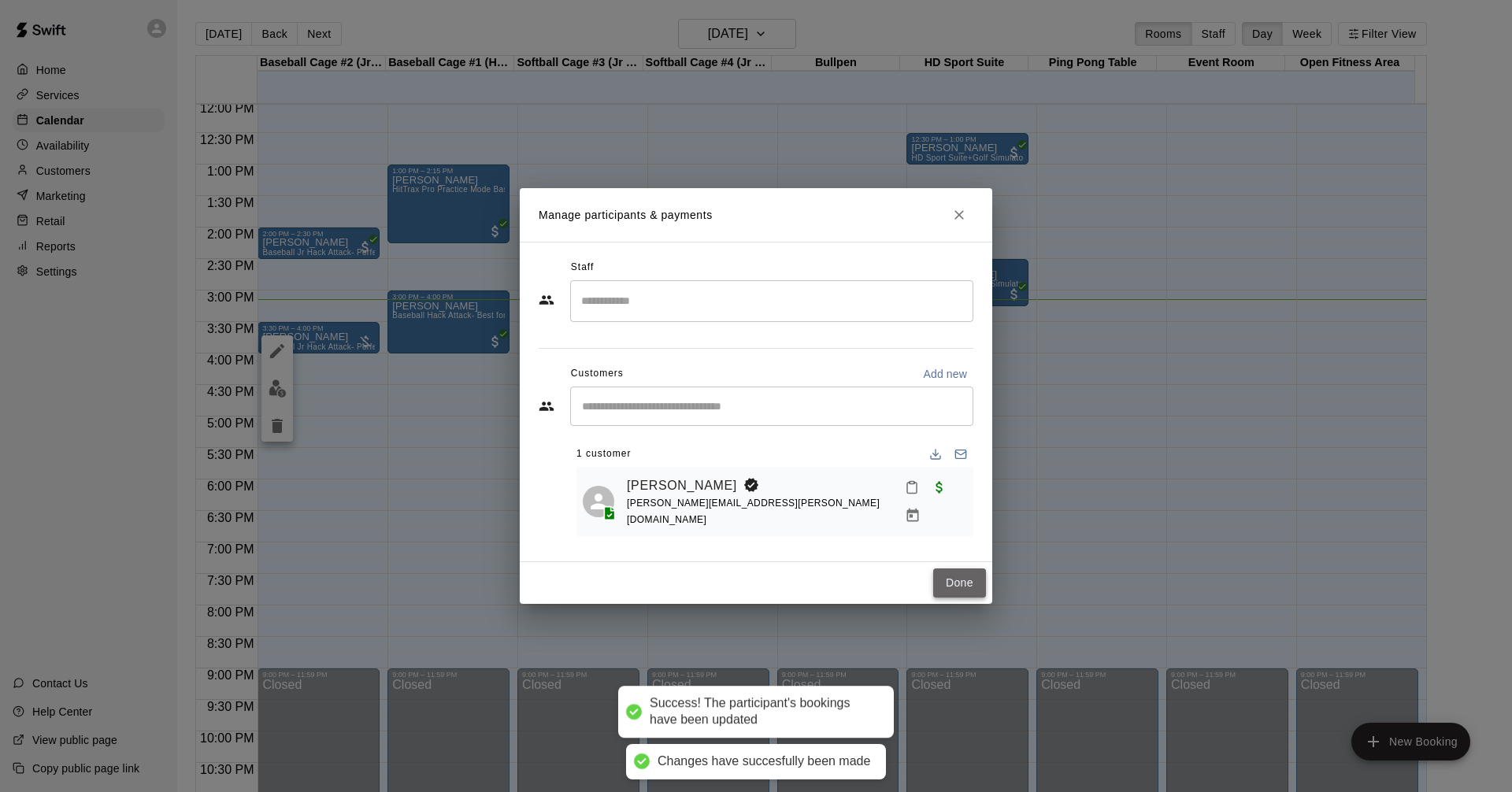
click at [953, 578] on button "Done" at bounding box center [959, 583] width 53 height 29
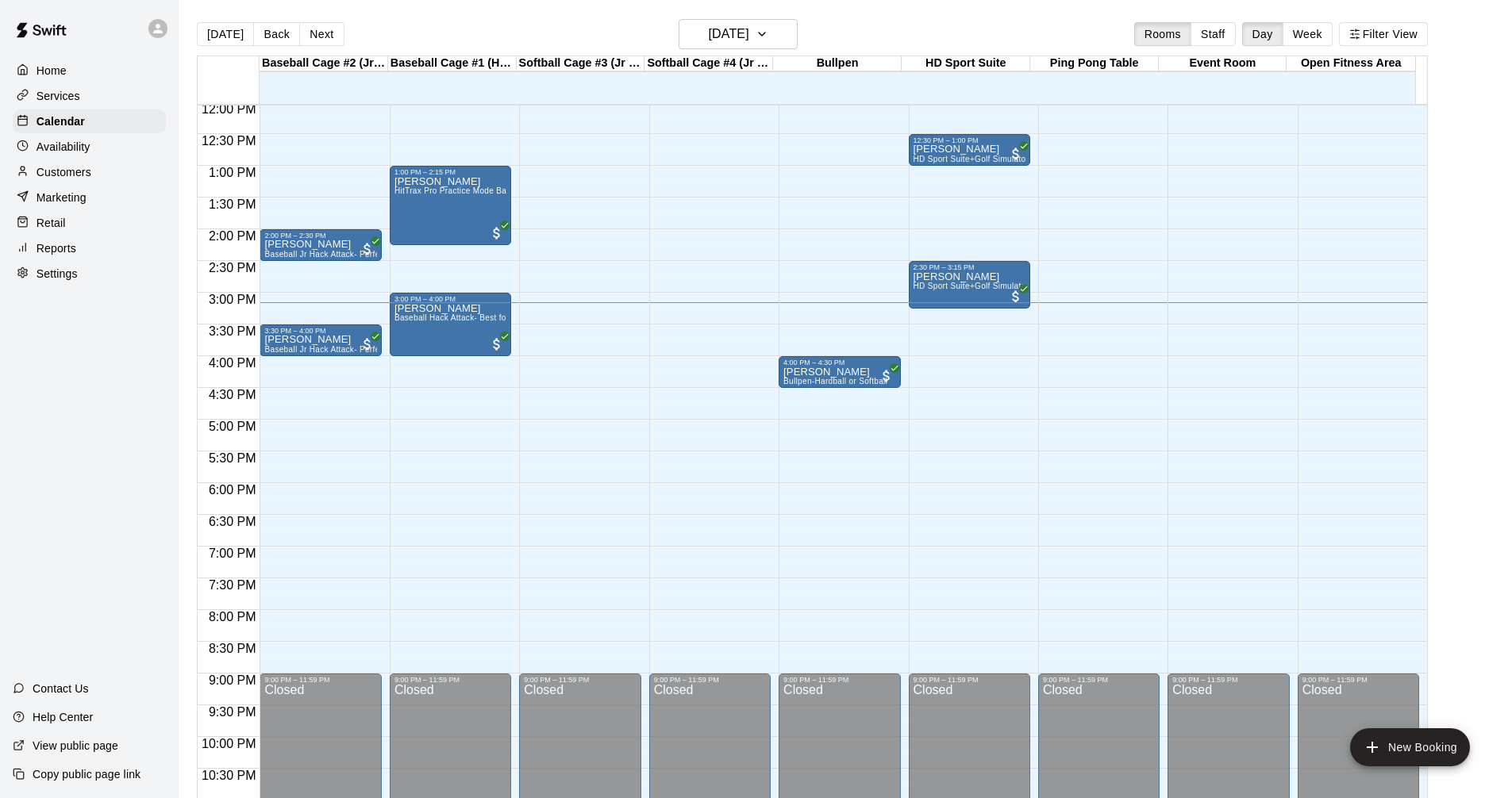
click at [700, 291] on div "12:00 AM – 10:00 AM Closed 9:00 PM – 11:59 PM Closed" at bounding box center [710, 102] width 121 height 1524
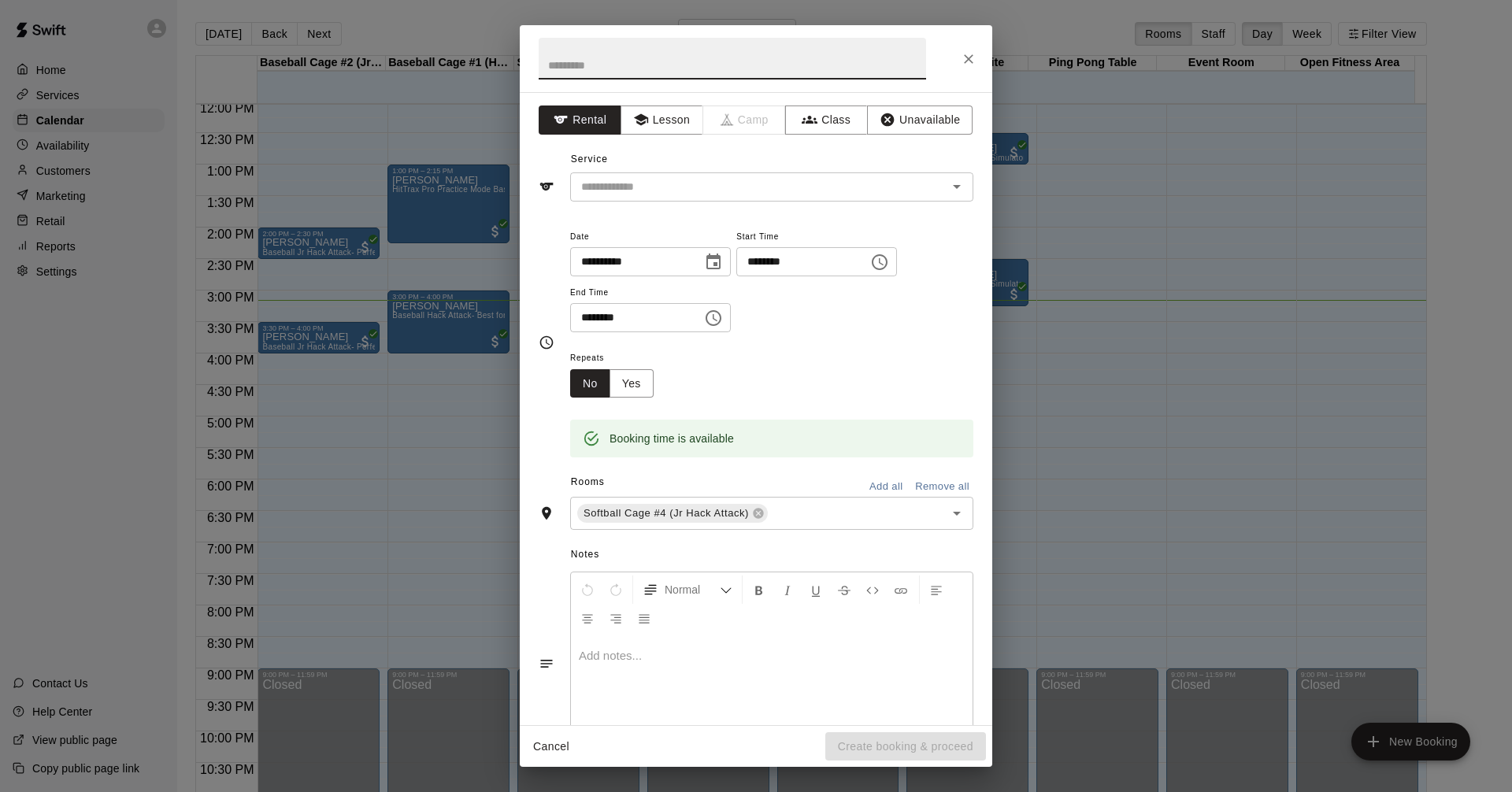
click at [970, 56] on icon "Close" at bounding box center [969, 59] width 9 height 9
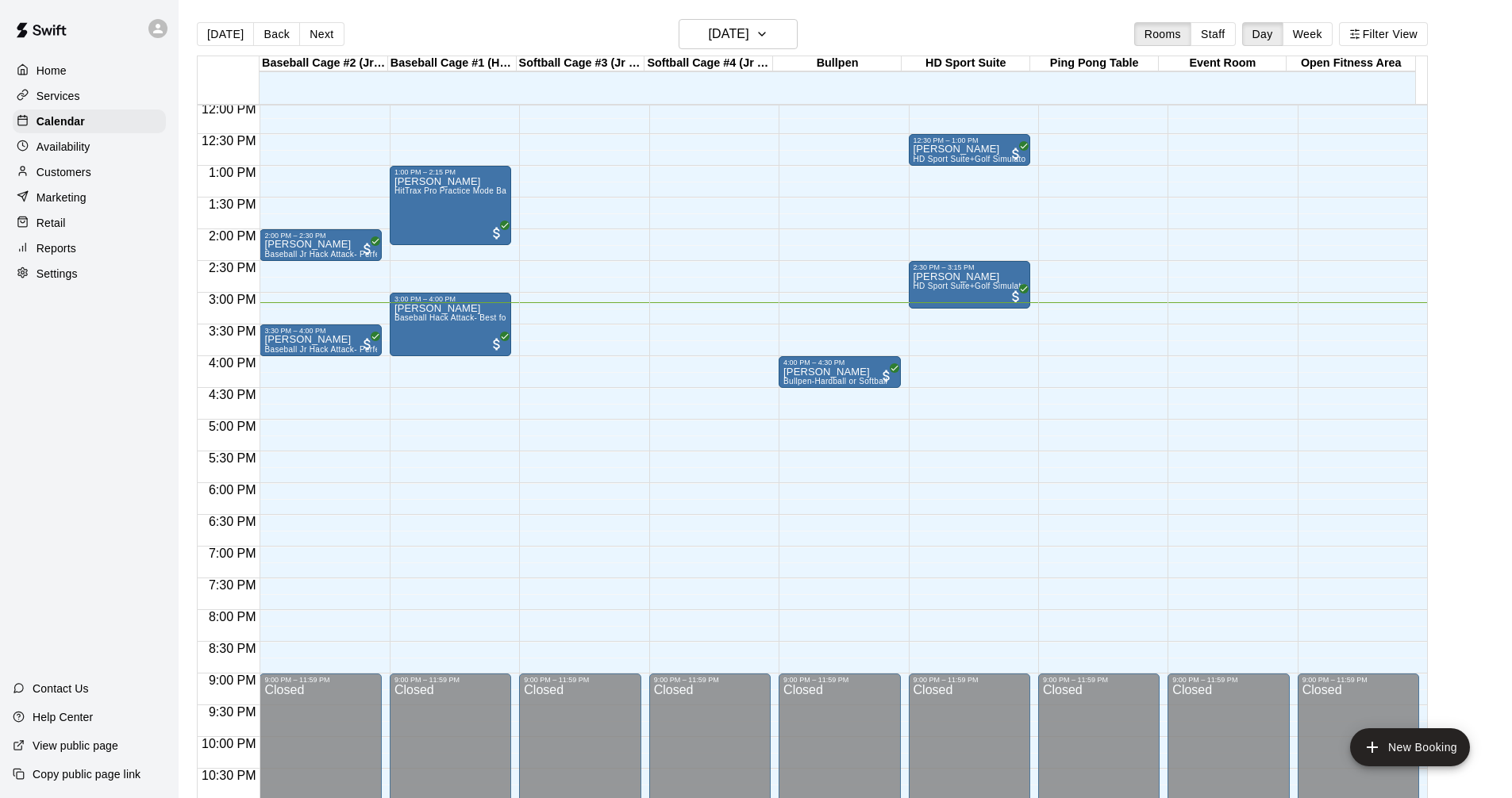
click at [701, 285] on div "12:00 AM – 10:00 AM Closed 9:00 PM – 11:59 PM Closed" at bounding box center [710, 102] width 121 height 1524
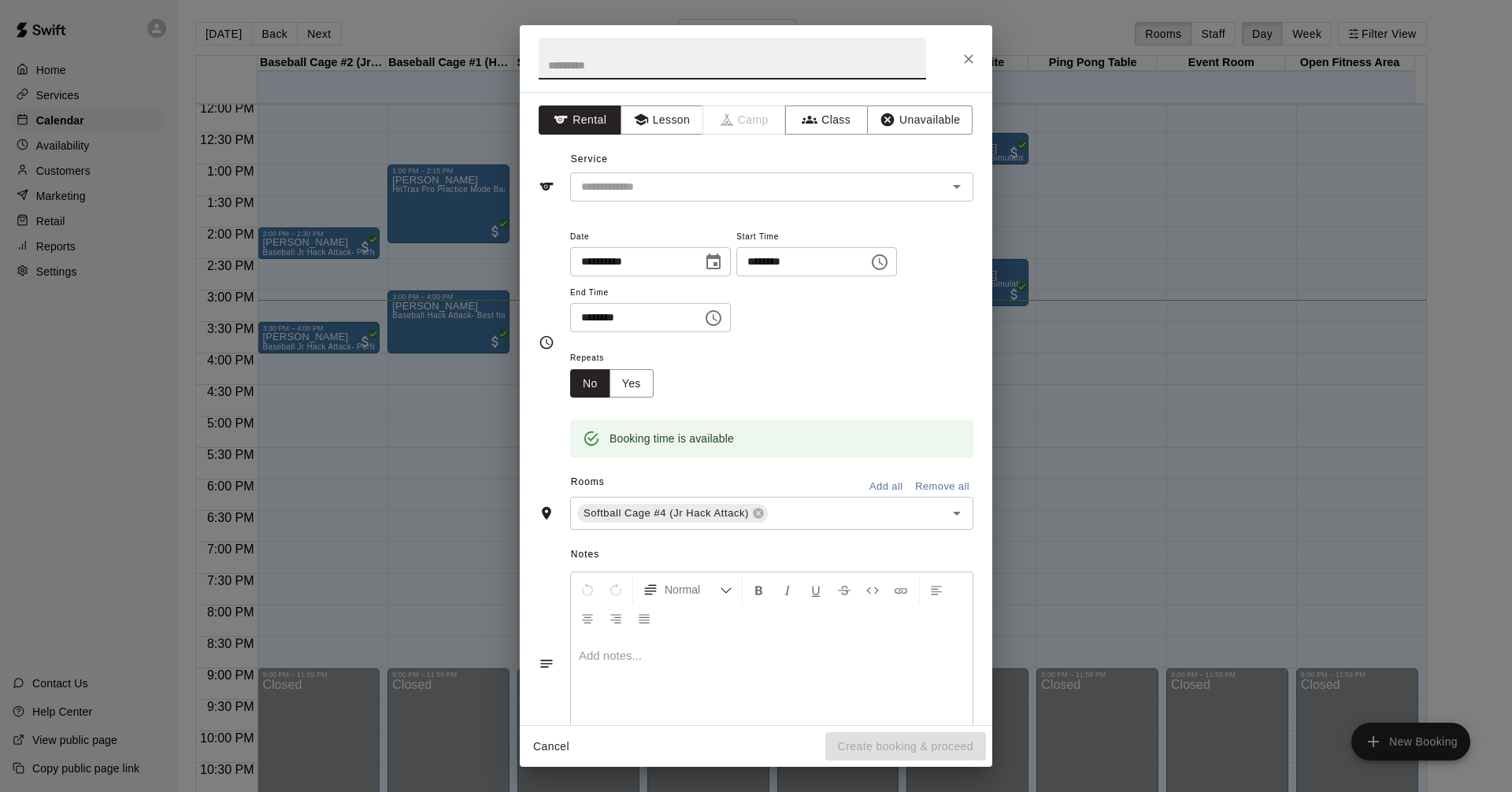
click at [968, 56] on icon "Close" at bounding box center [968, 58] width 16 height 16
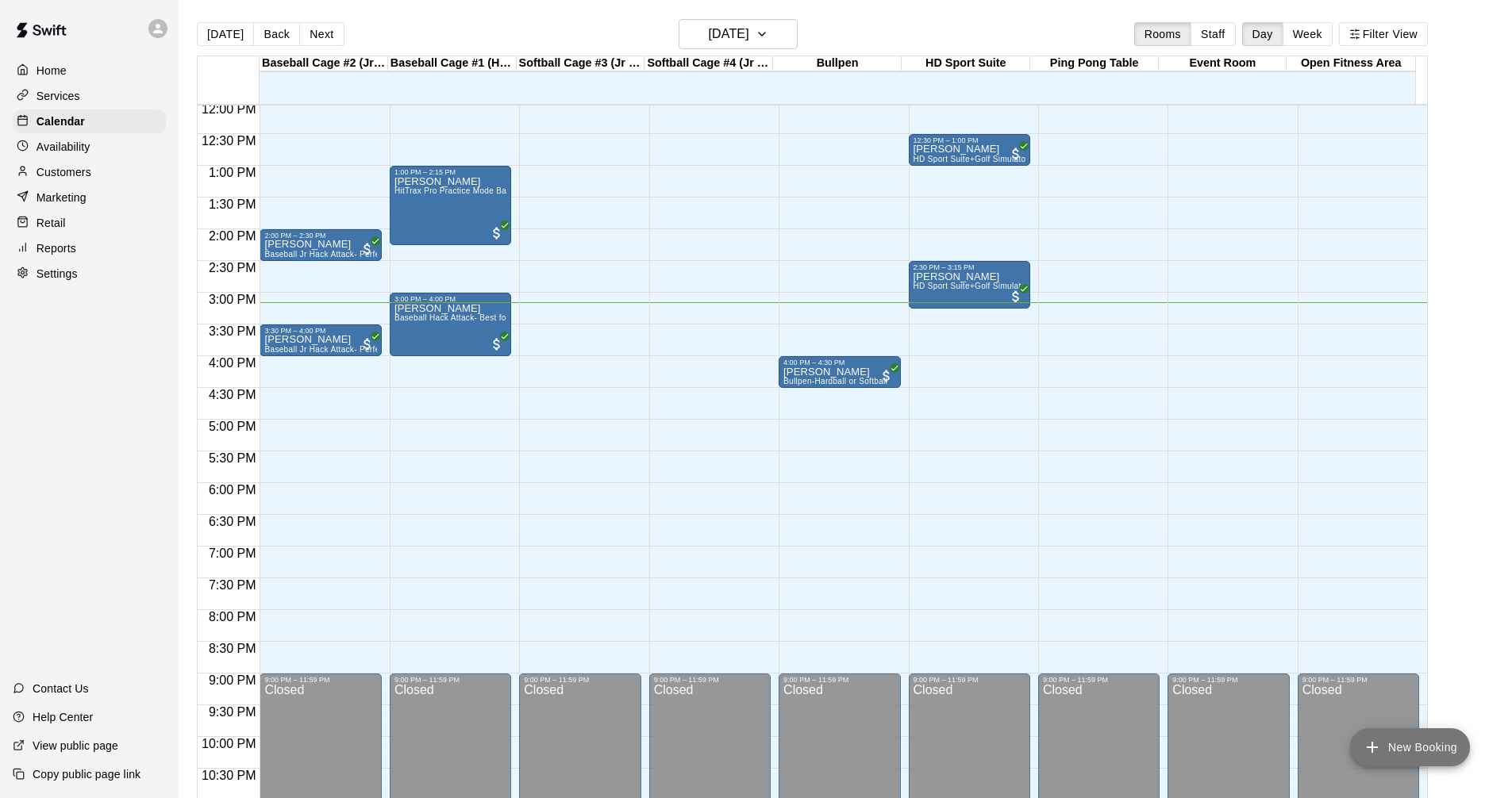
click at [1425, 753] on button "New Booking" at bounding box center [1410, 748] width 119 height 38
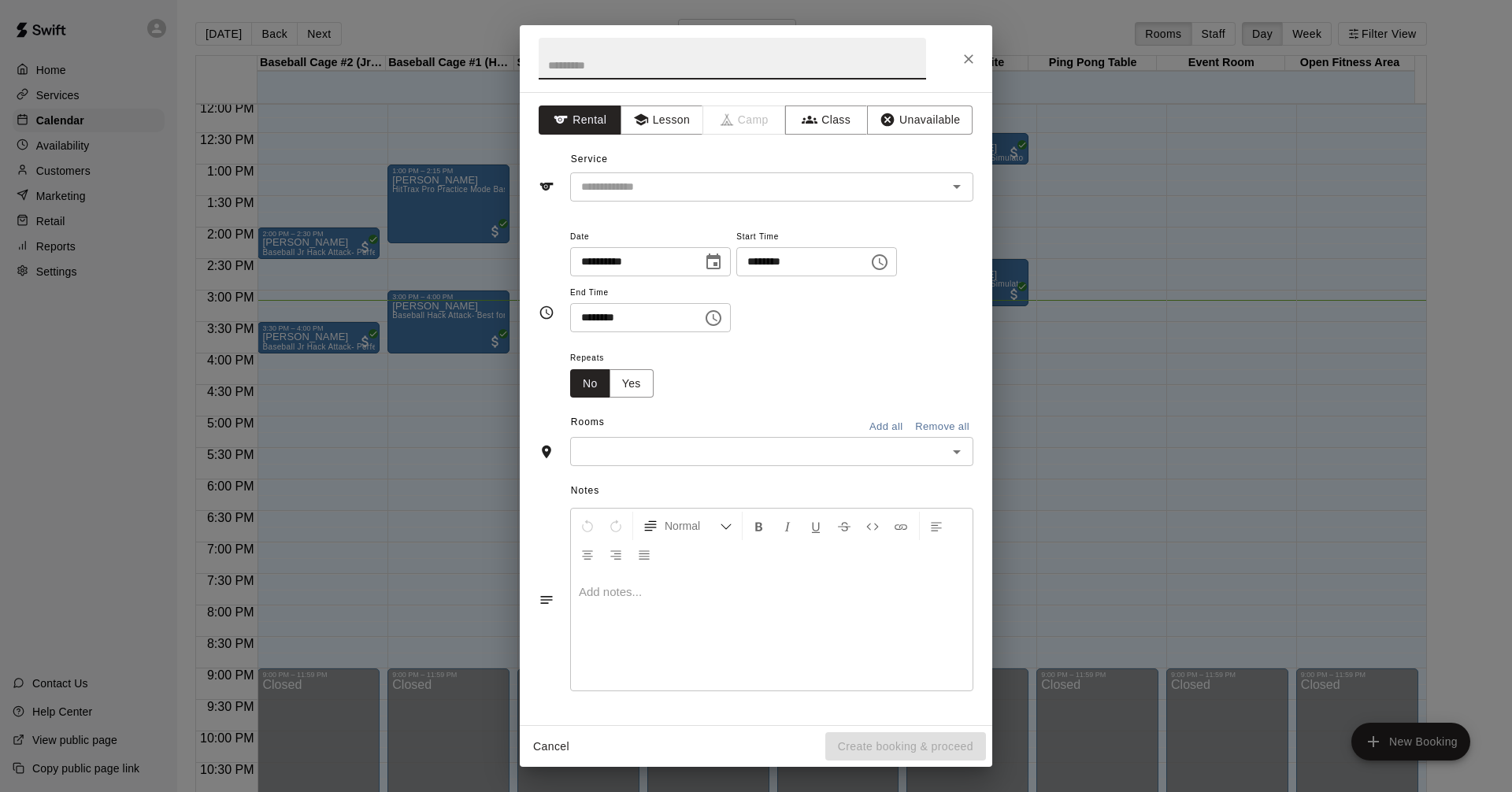
click at [717, 321] on icon "Choose time, selected time is 3:30 PM" at bounding box center [715, 318] width 5 height 8
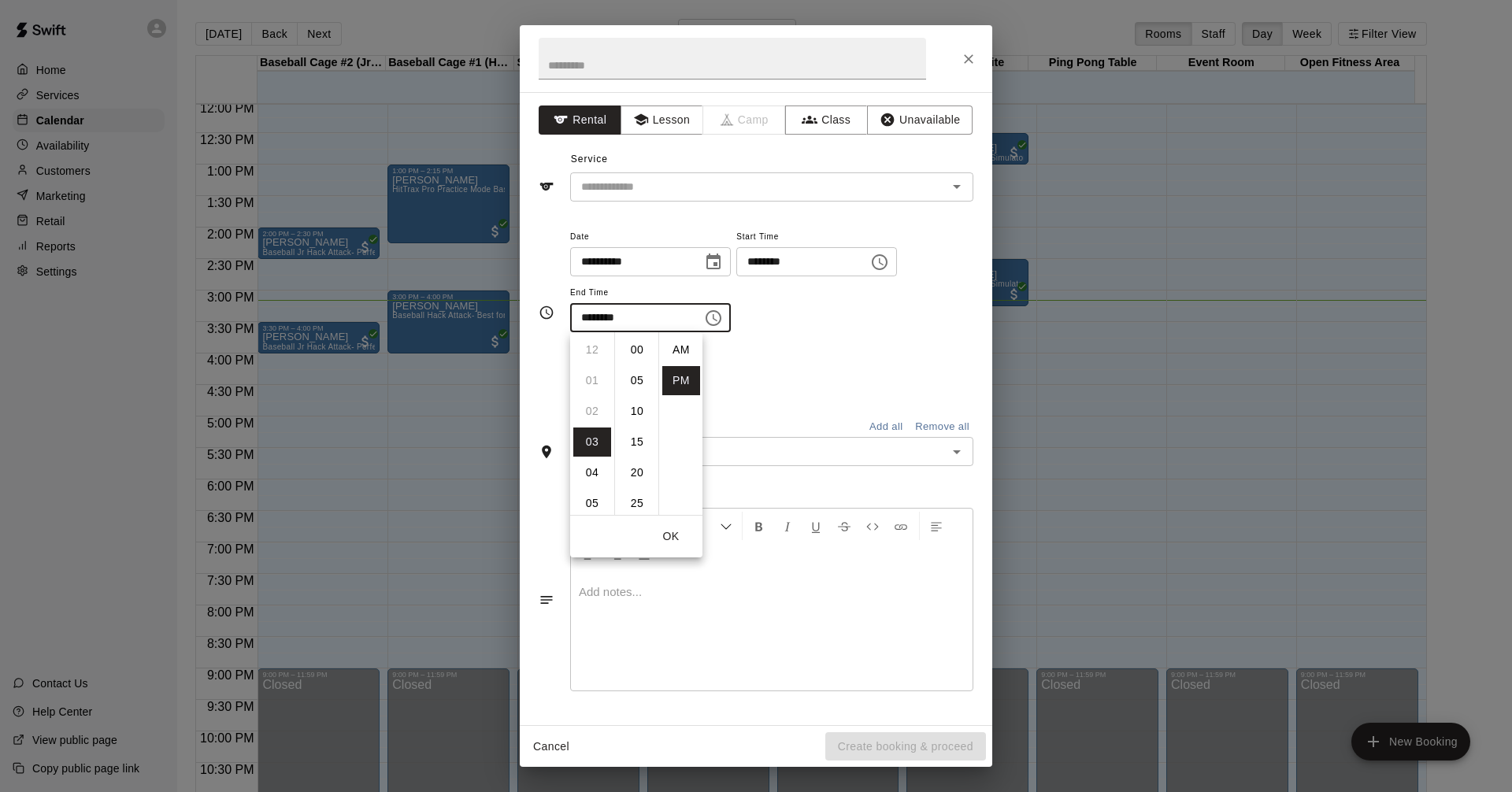
scroll to position [28, 0]
drag, startPoint x: 871, startPoint y: 317, endPoint x: 912, endPoint y: 251, distance: 77.7
click at [871, 317] on div "**********" at bounding box center [771, 279] width 403 height 106
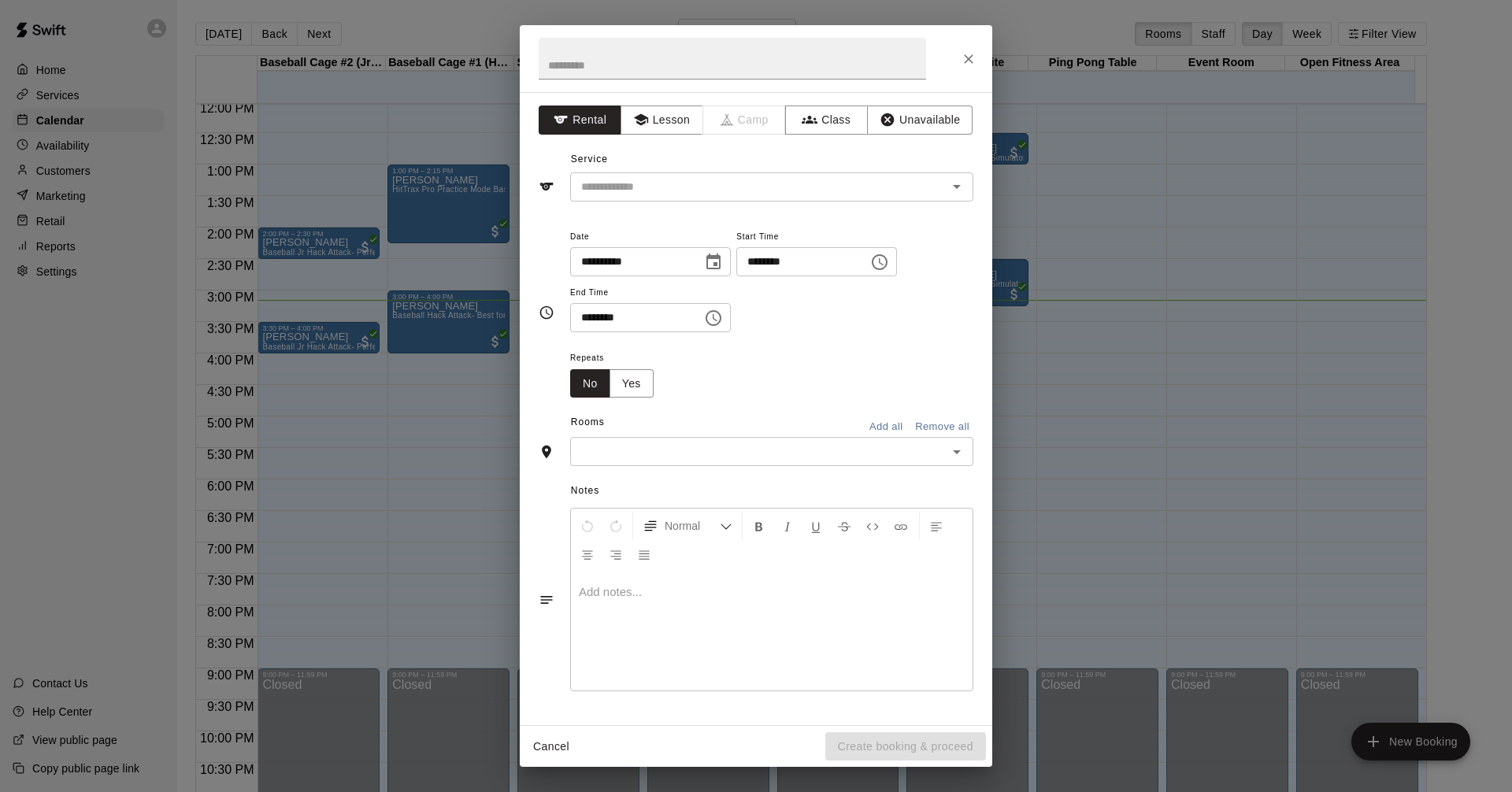
click at [895, 250] on button "Choose time, selected time is 3:00 PM" at bounding box center [878, 261] width 31 height 31
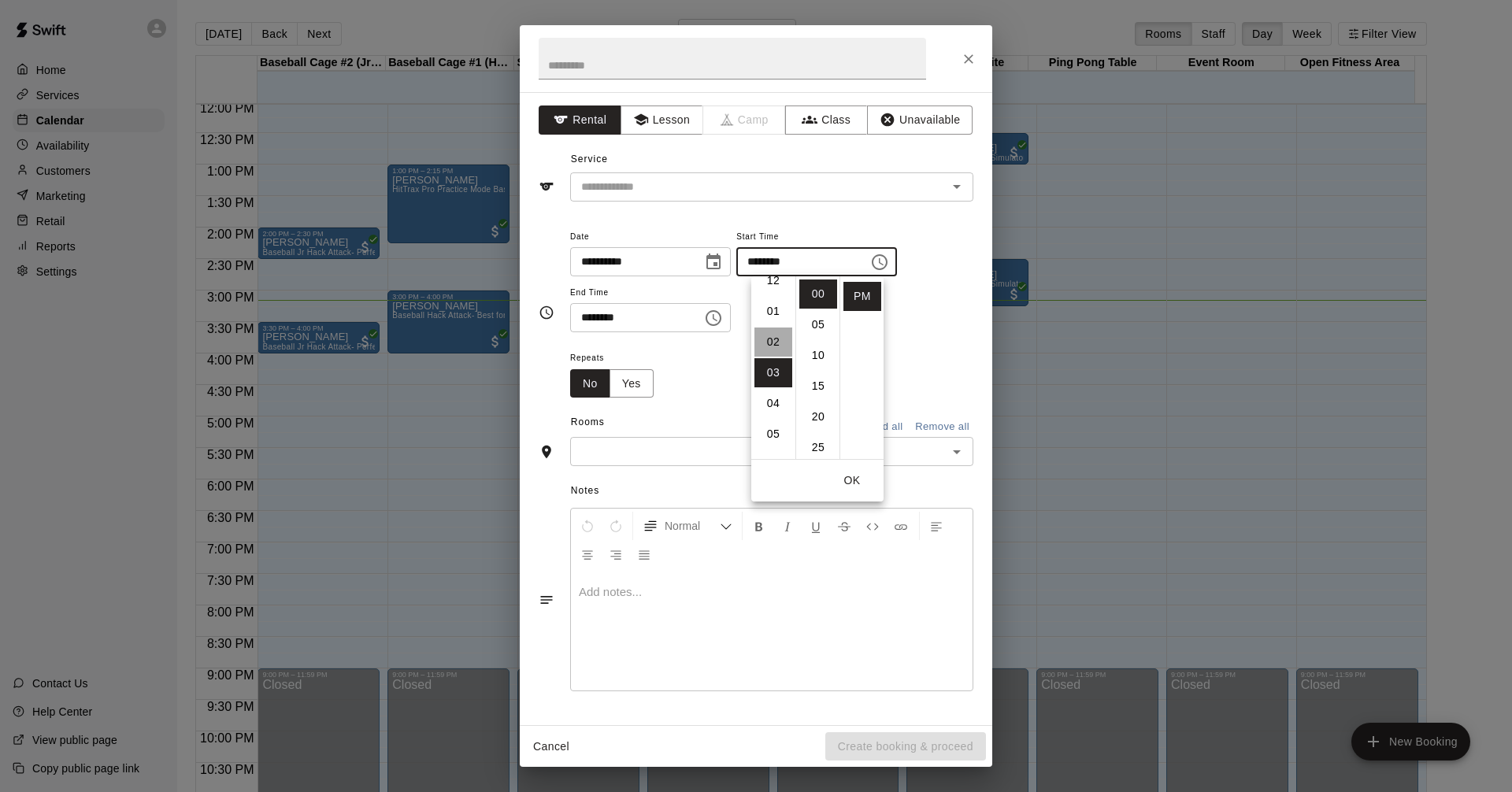
click at [772, 347] on li "02" at bounding box center [773, 341] width 38 height 29
click at [818, 331] on li "45" at bounding box center [818, 334] width 38 height 29
type input "********"
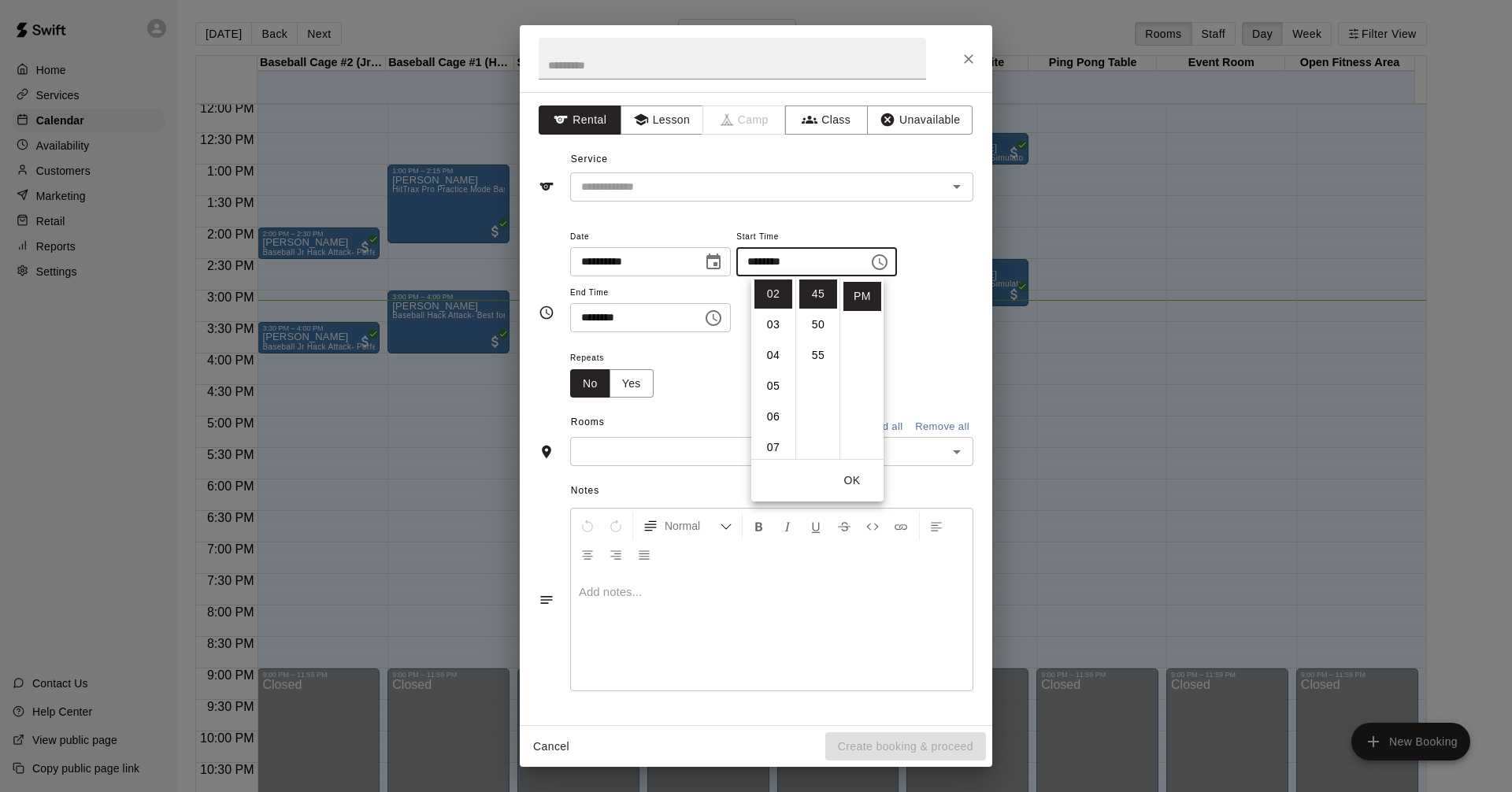
click at [723, 314] on icon "Choose time, selected time is 3:30 PM" at bounding box center [714, 318] width 19 height 19
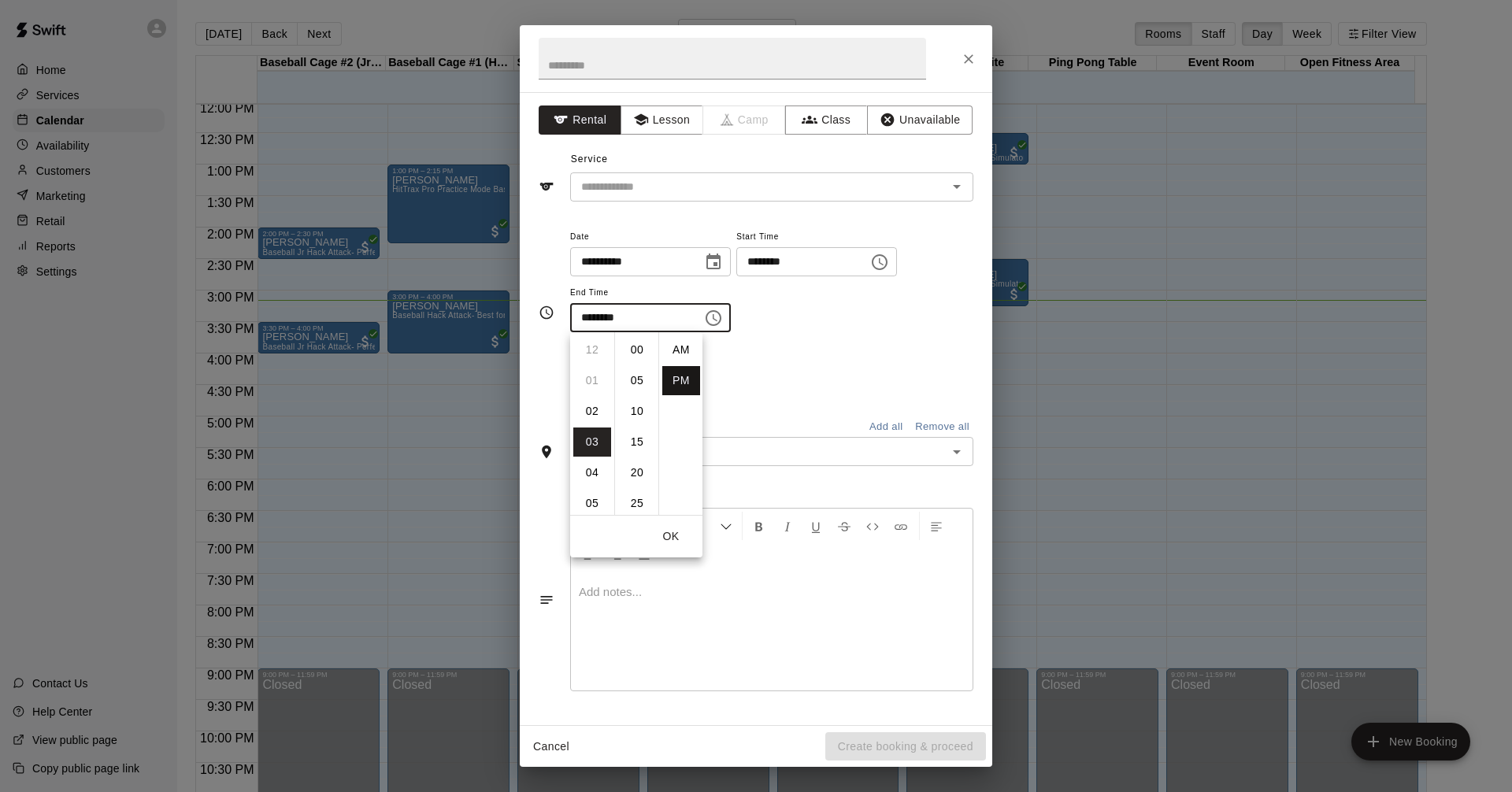
scroll to position [28, 0]
click at [632, 412] on li "15" at bounding box center [637, 415] width 38 height 29
type input "********"
drag, startPoint x: 901, startPoint y: 343, endPoint x: 918, endPoint y: 341, distance: 17.1
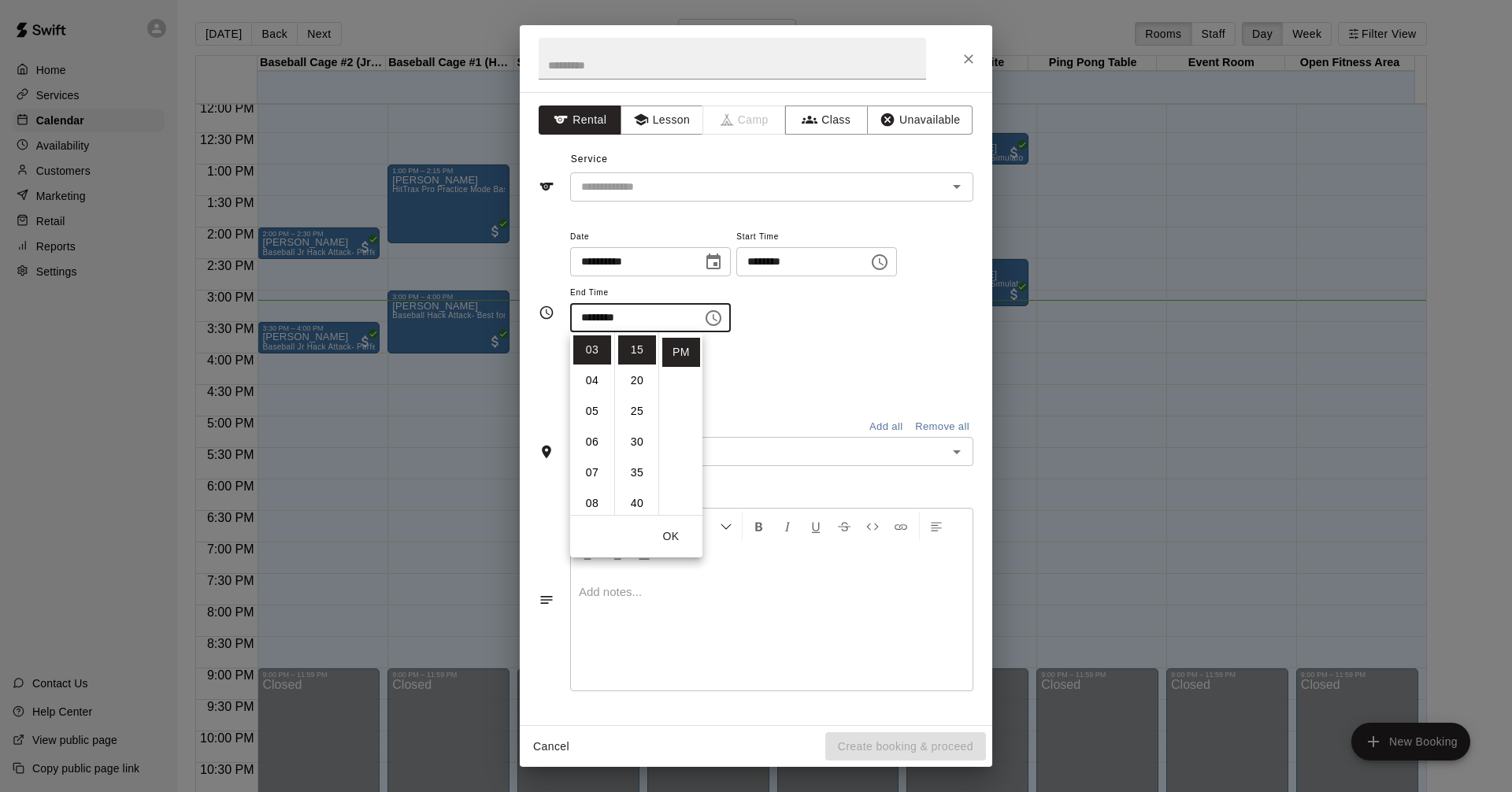
click at [901, 342] on div "**********" at bounding box center [771, 288] width 403 height 122
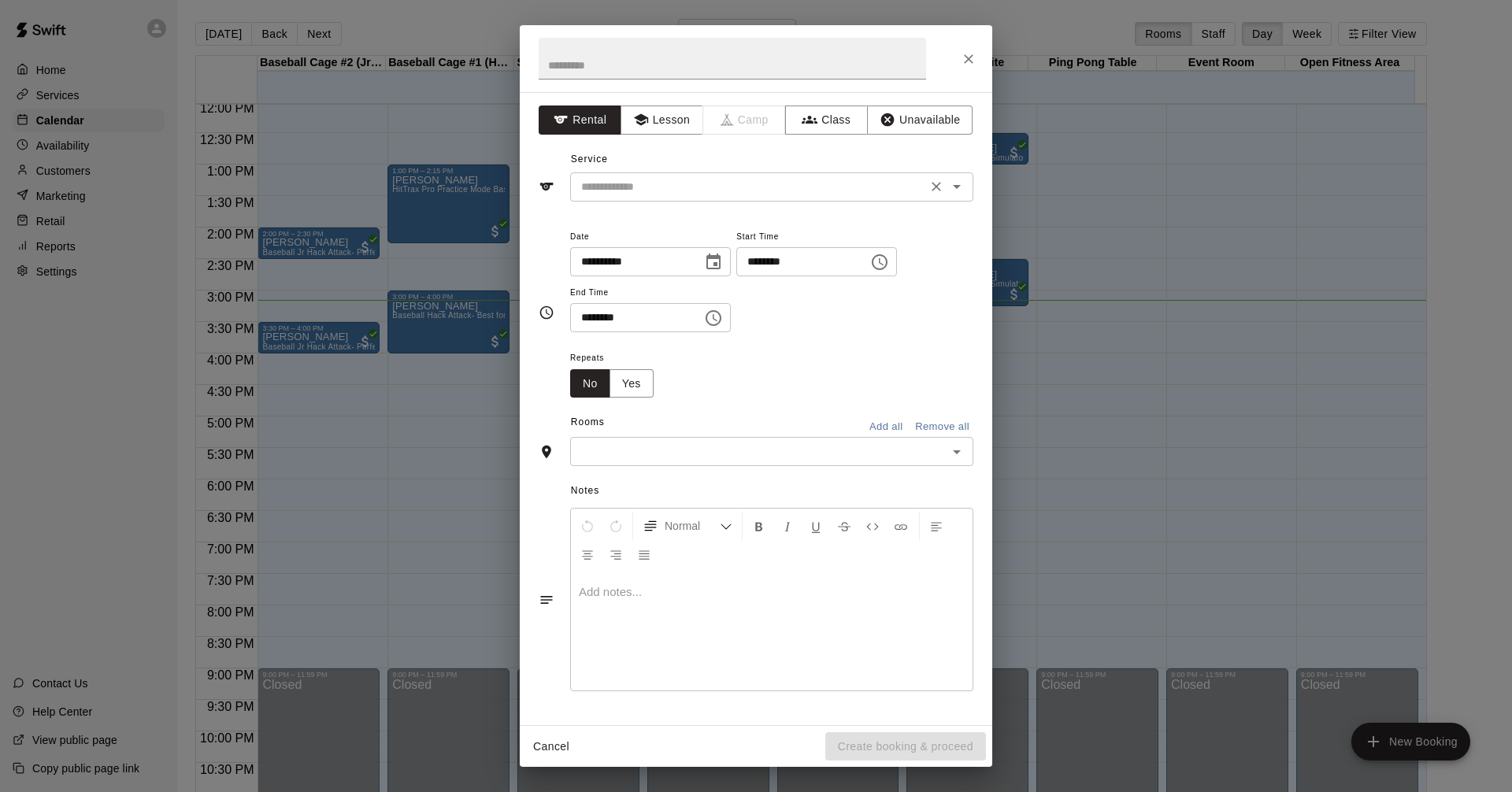
click at [955, 187] on icon "Open" at bounding box center [956, 187] width 8 height 4
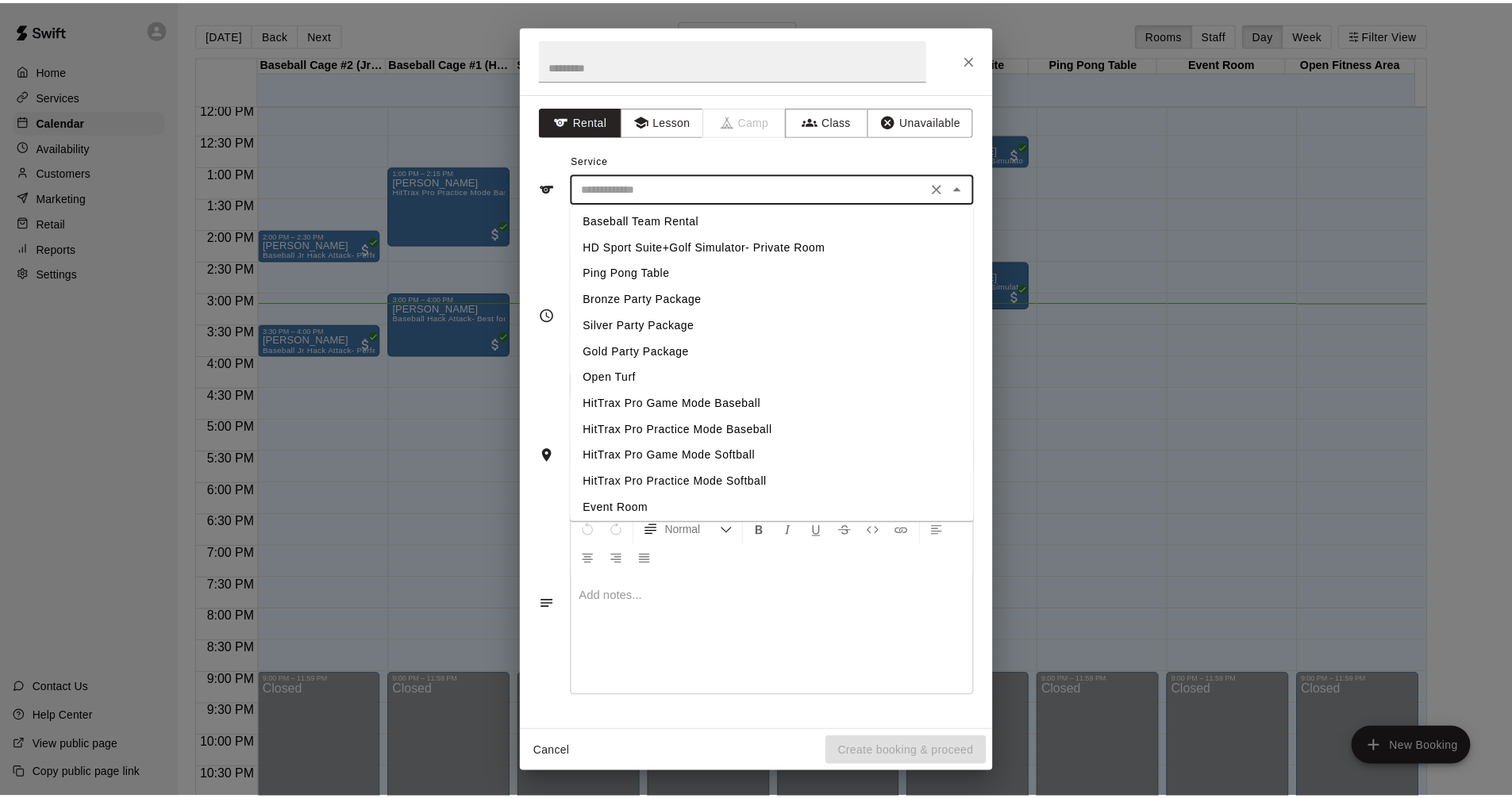
scroll to position [191, 0]
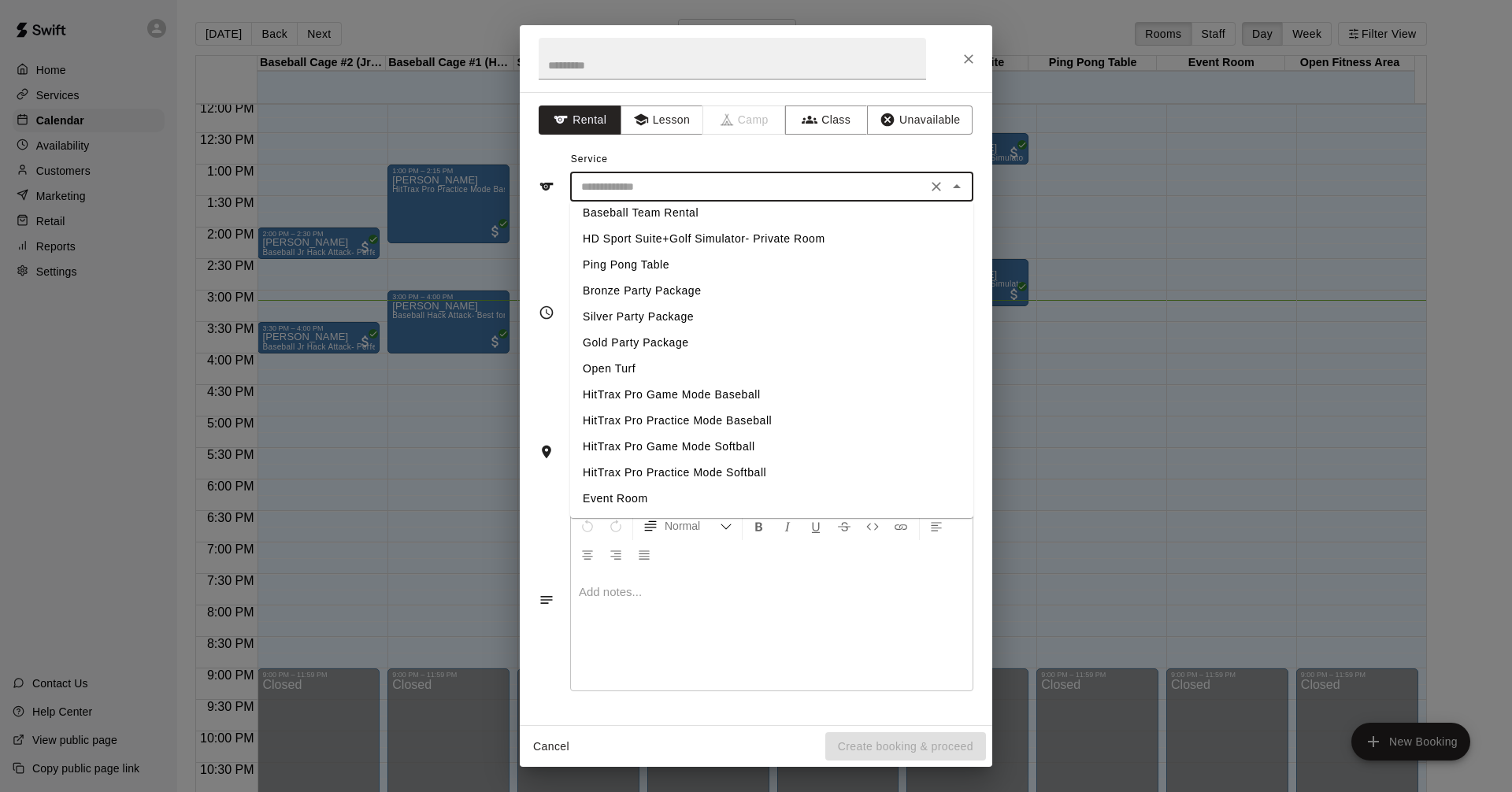
click at [672, 395] on li "HitTrax Pro Game Mode Baseball" at bounding box center [771, 395] width 403 height 26
type input "**********"
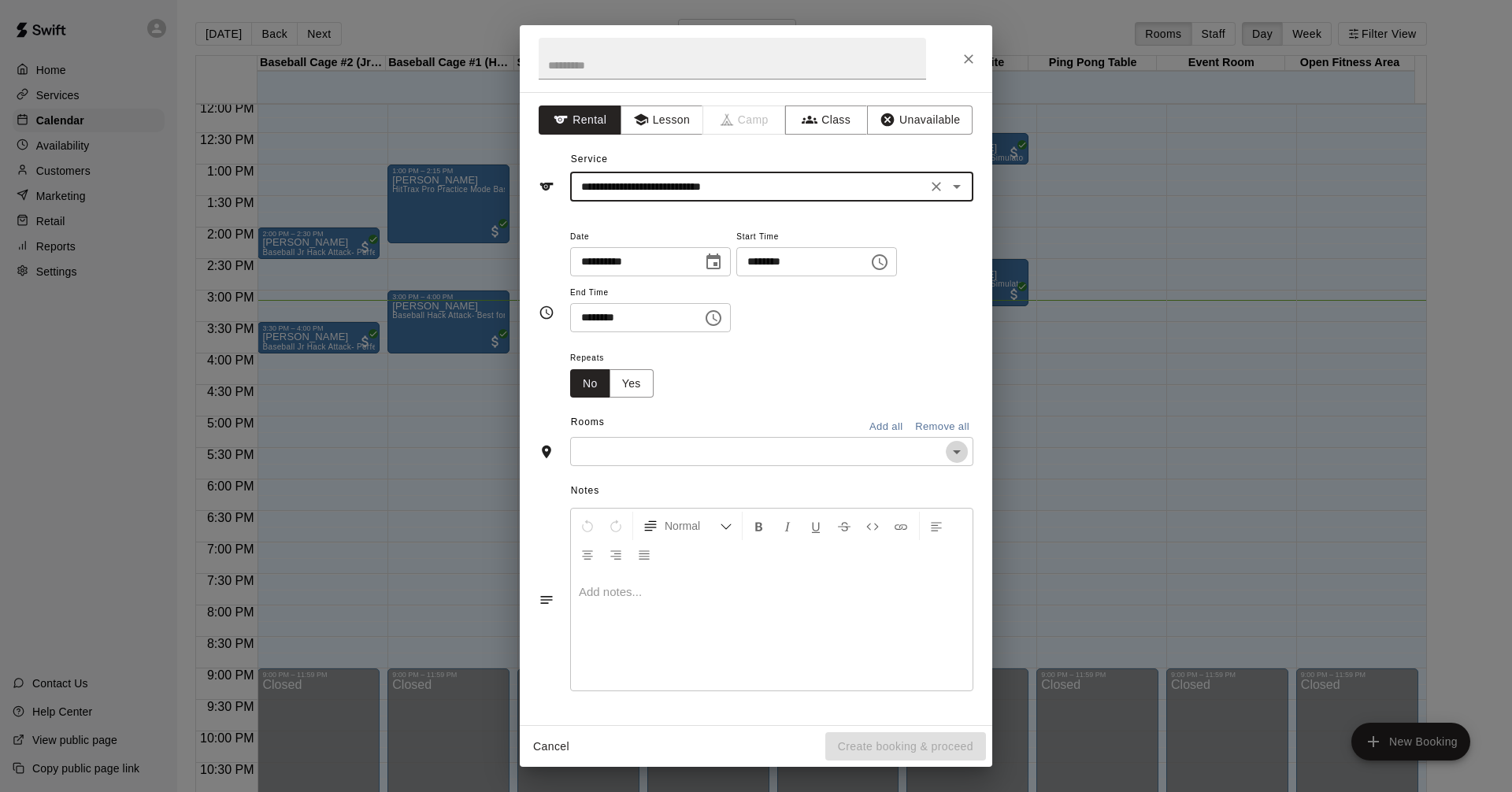
click at [960, 455] on icon "Open" at bounding box center [956, 452] width 19 height 19
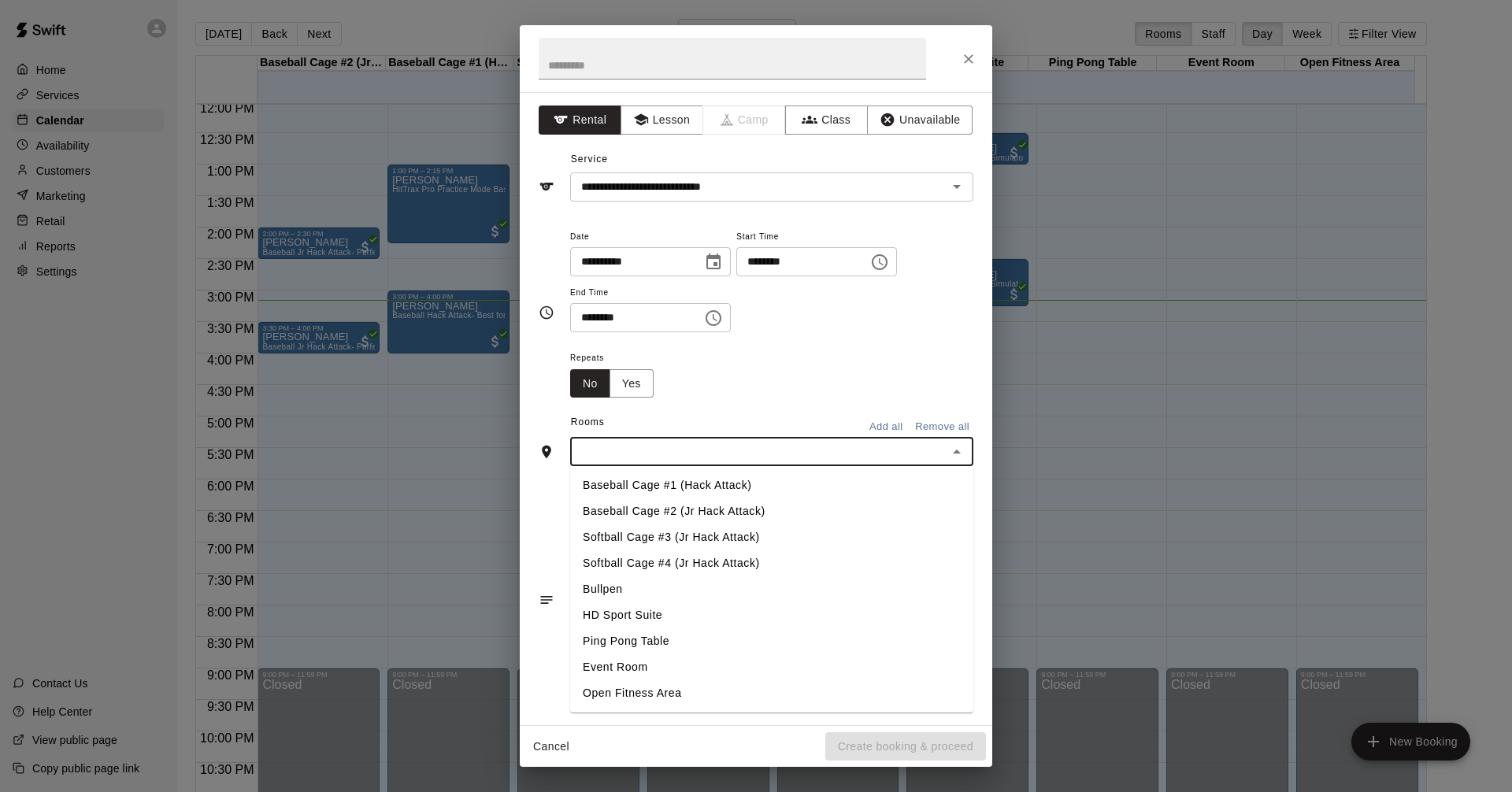
click at [754, 558] on li "Softball Cage #4 (Jr Hack Attack)" at bounding box center [771, 563] width 403 height 26
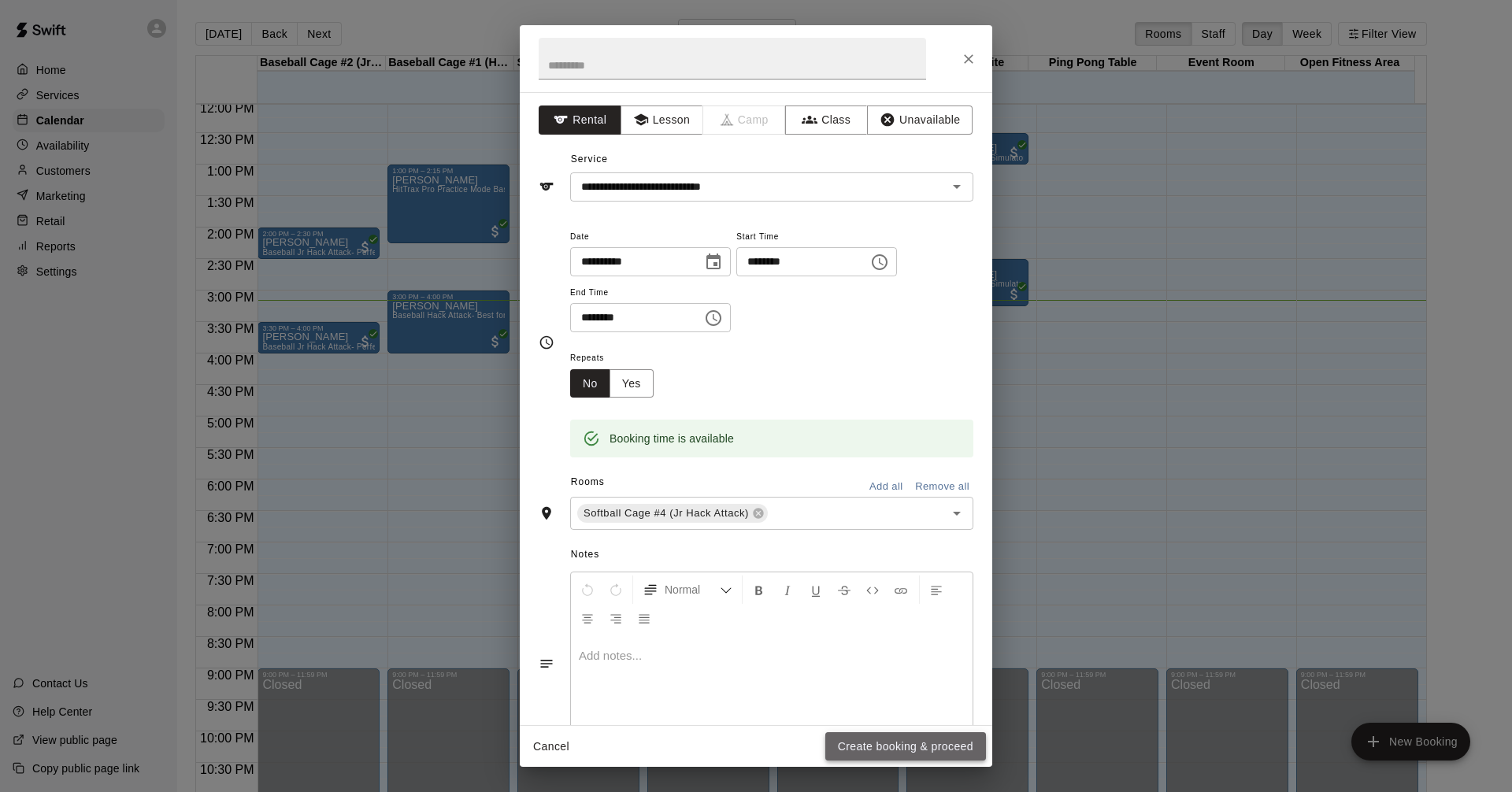
click at [946, 750] on button "Create booking & proceed" at bounding box center [905, 747] width 161 height 29
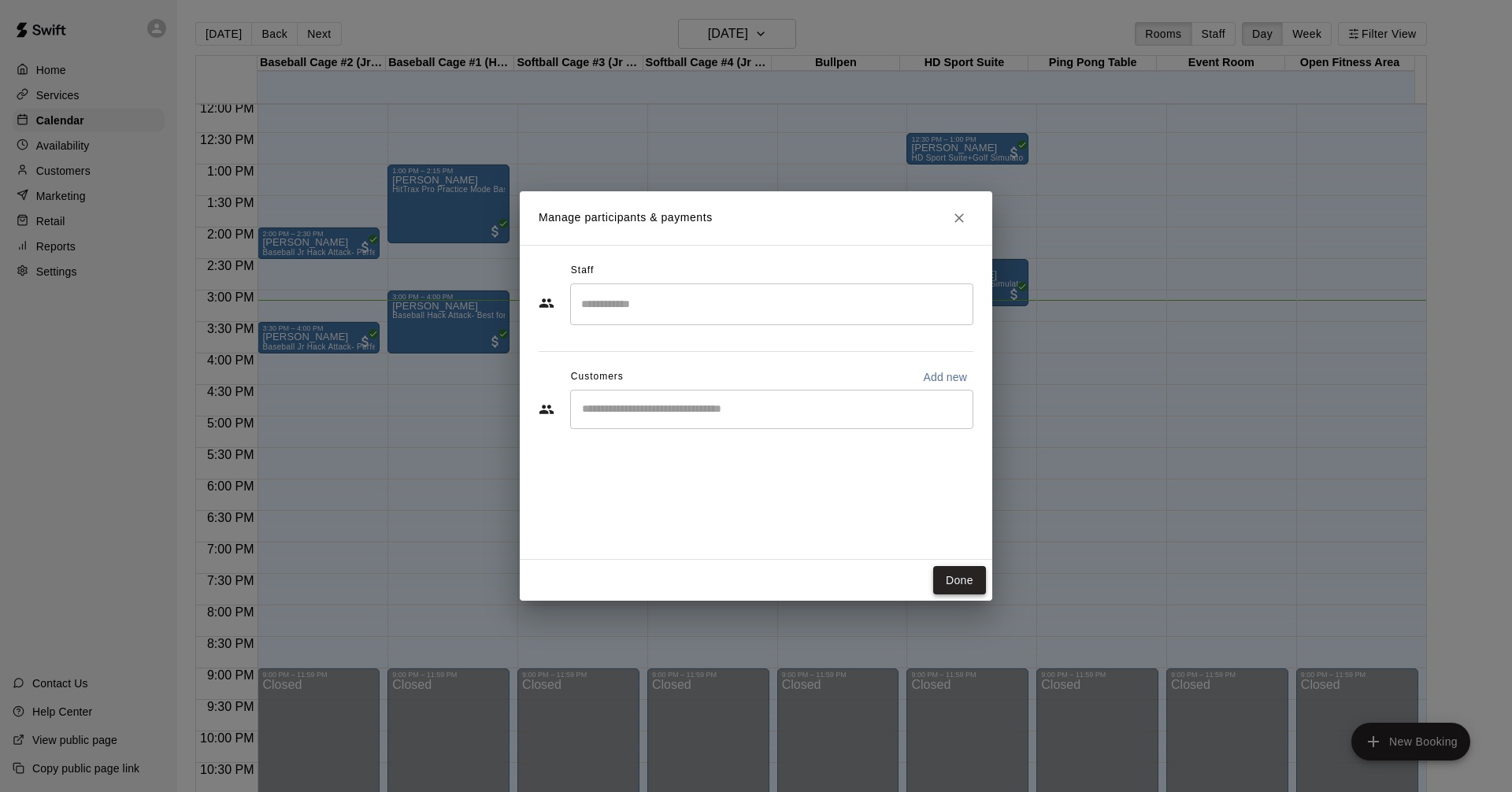
click at [960, 577] on button "Done" at bounding box center [959, 580] width 53 height 29
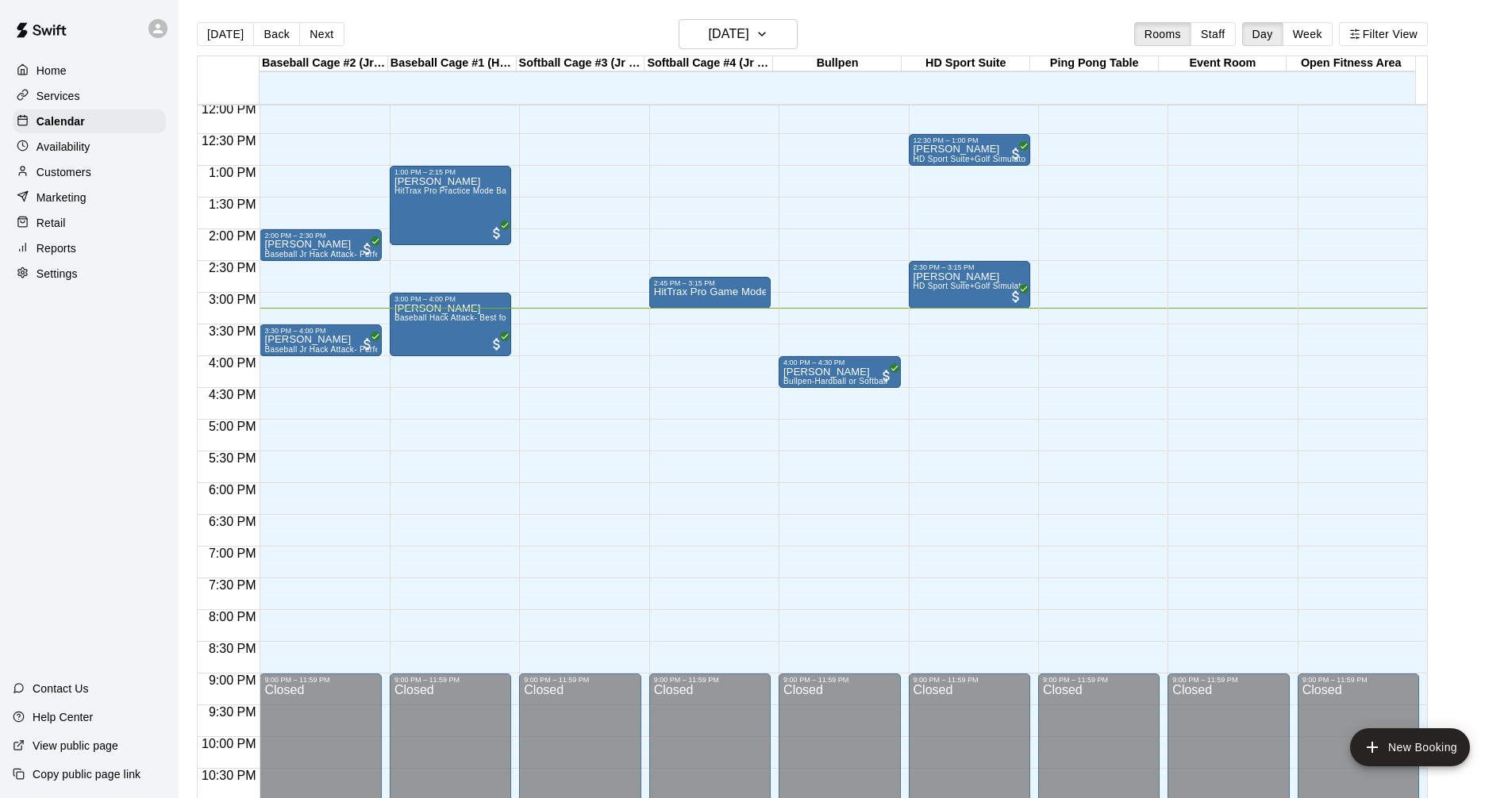
click at [674, 330] on div "12:00 AM – 10:00 AM Closed 2:45 PM – 3:15 PM HitTrax Pro Game Mode Baseball 9:0…" at bounding box center [710, 102] width 121 height 1524
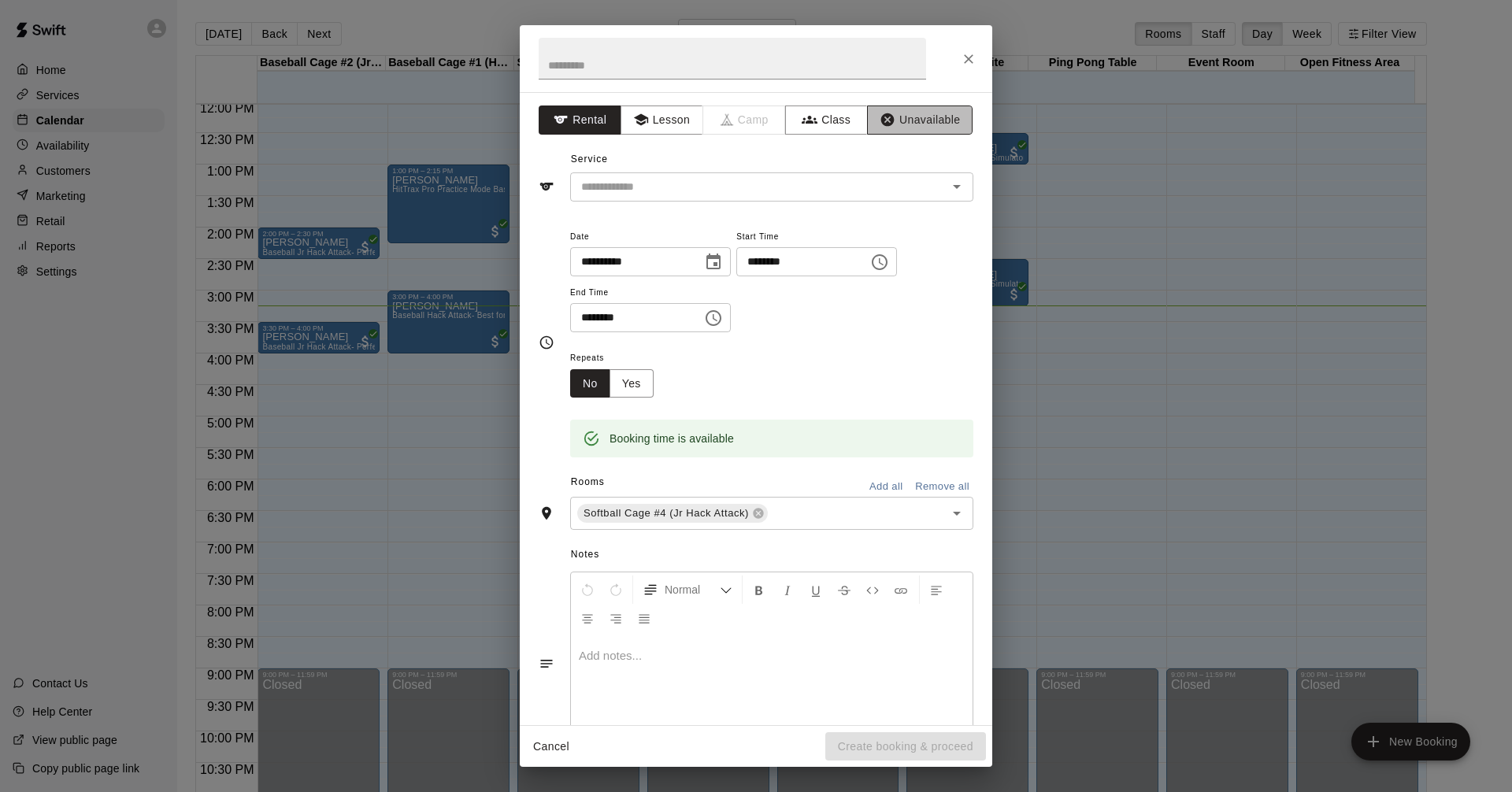
click at [930, 122] on button "Unavailable" at bounding box center [920, 119] width 105 height 29
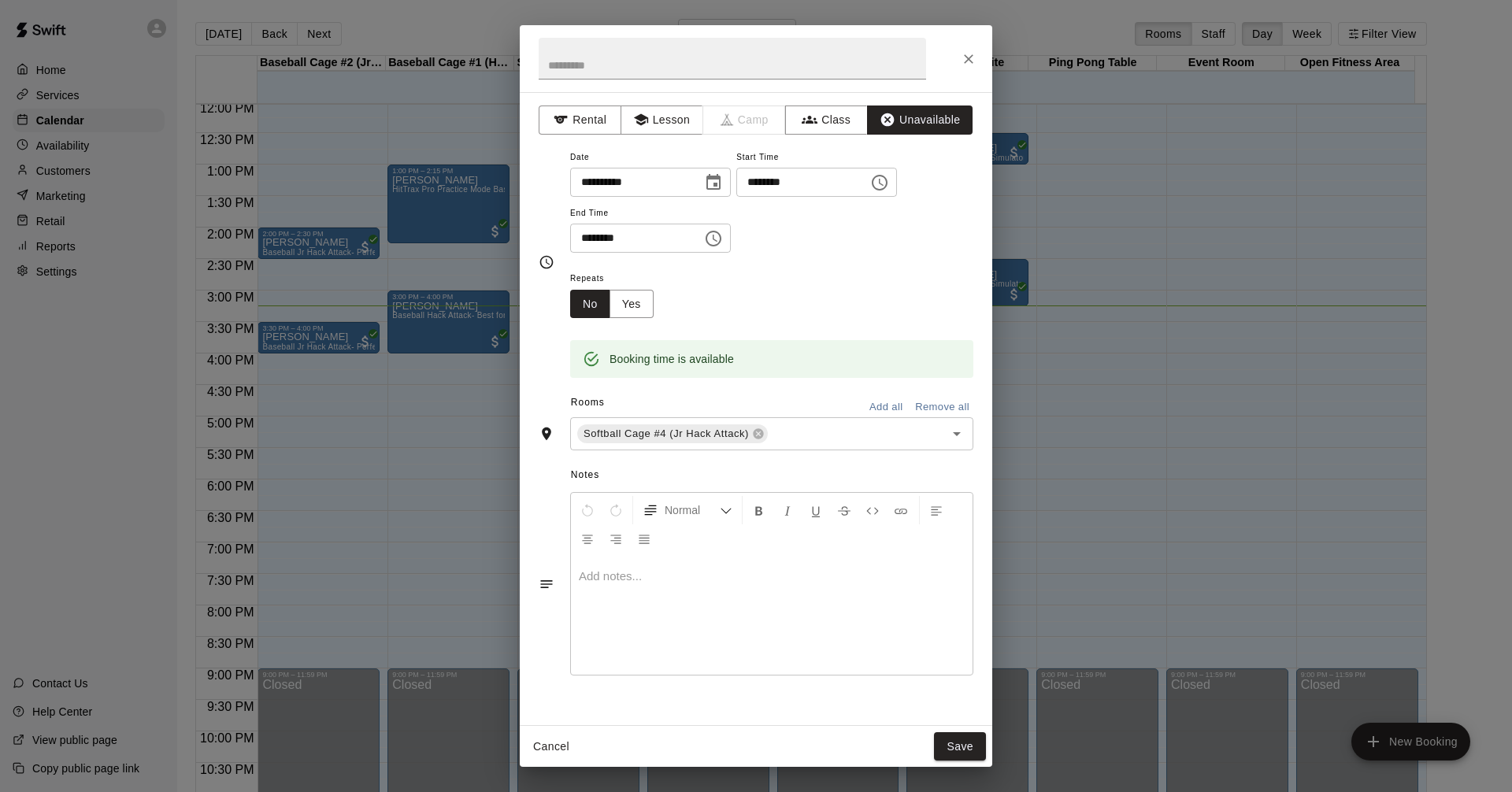
click at [808, 233] on div "**********" at bounding box center [771, 200] width 403 height 106
click at [950, 743] on button "Save" at bounding box center [959, 747] width 52 height 29
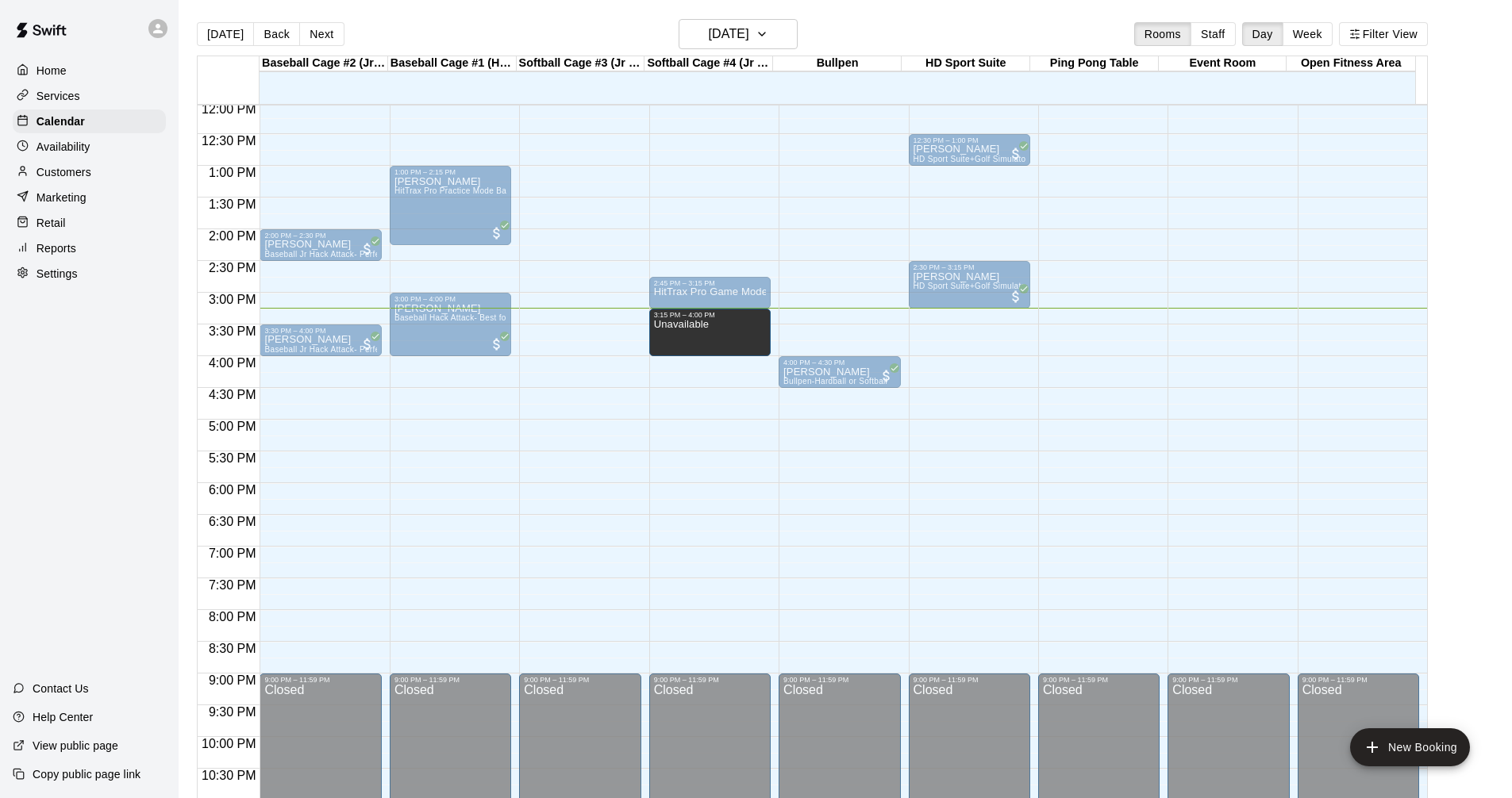
drag, startPoint x: 710, startPoint y: 329, endPoint x: 711, endPoint y: 315, distance: 14.0
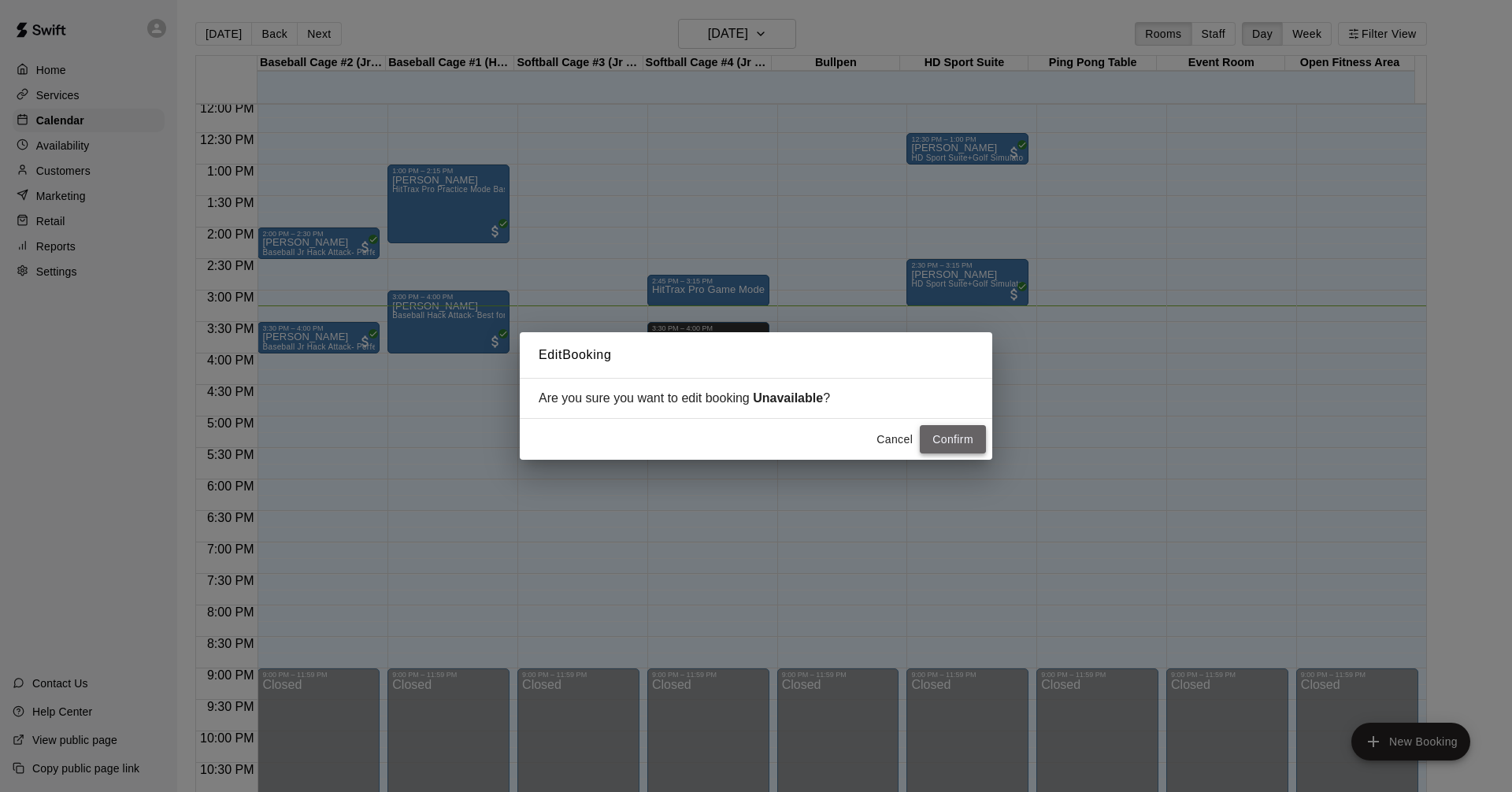
click at [946, 443] on button "Confirm" at bounding box center [953, 439] width 66 height 29
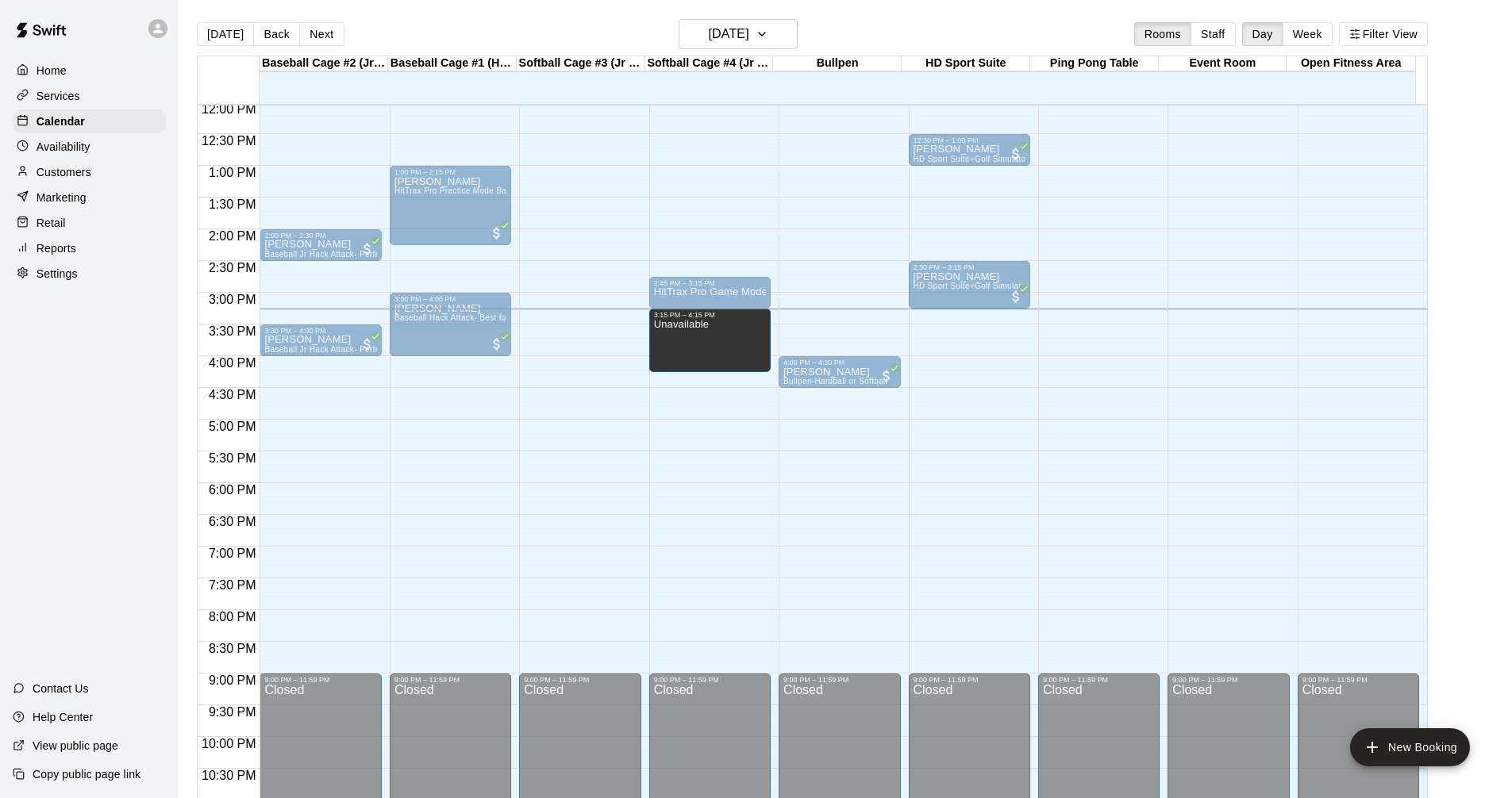
drag, startPoint x: 710, startPoint y: 354, endPoint x: 709, endPoint y: 383, distance: 29.0
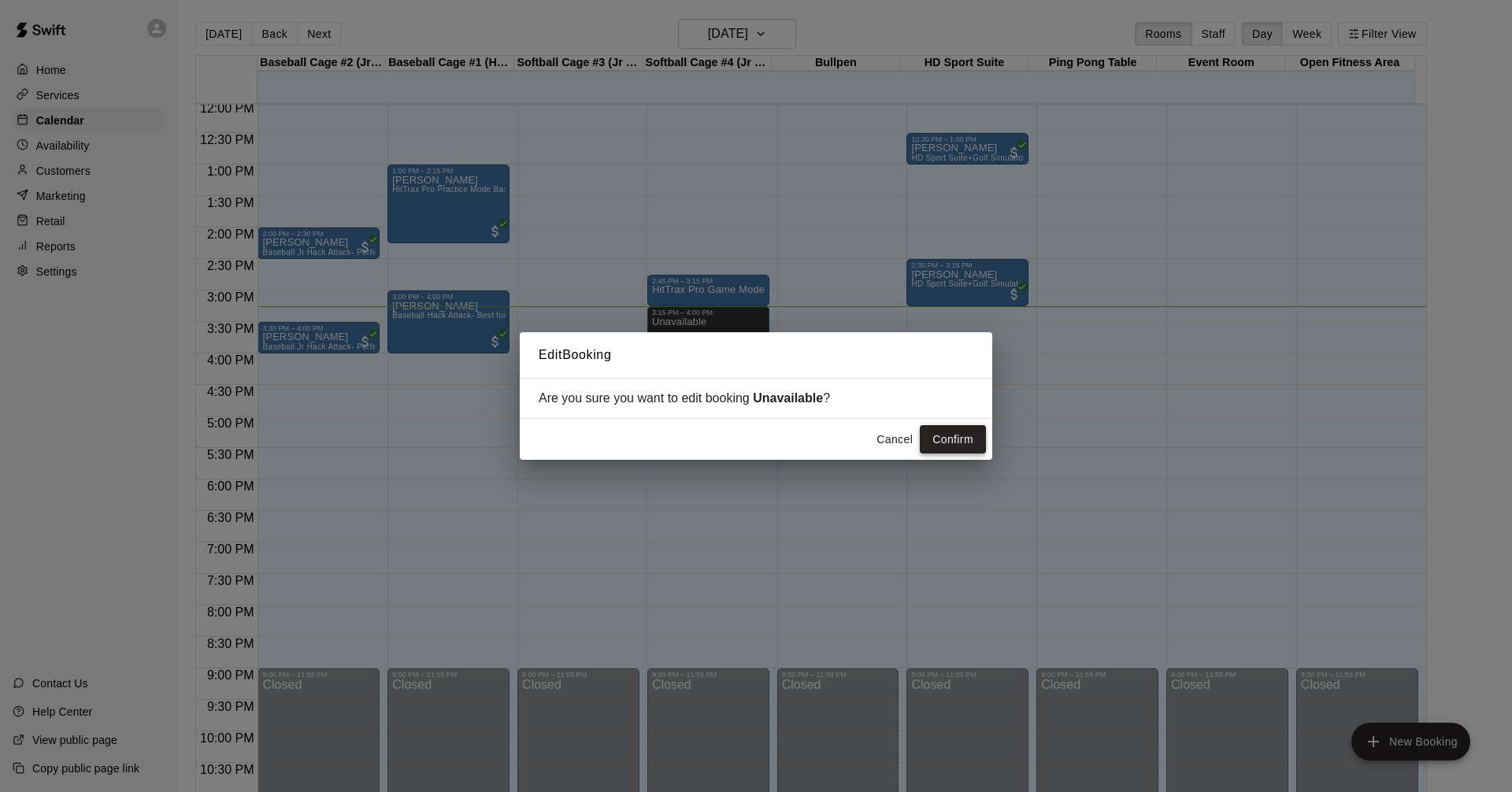
click at [970, 448] on button "Confirm" at bounding box center [953, 439] width 66 height 29
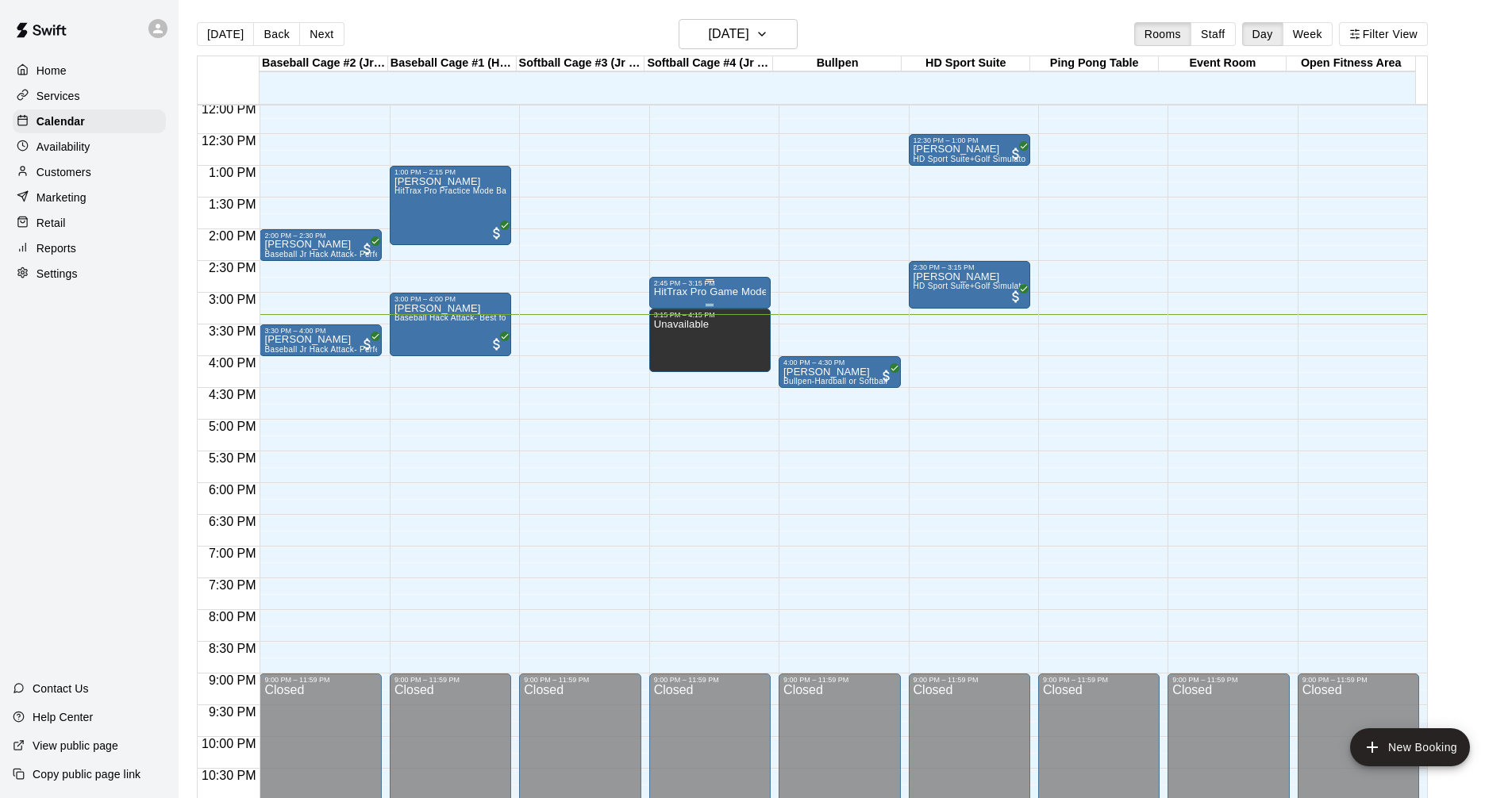
click at [709, 287] on div "2:45 PM – 3:15 PM" at bounding box center [710, 283] width 112 height 8
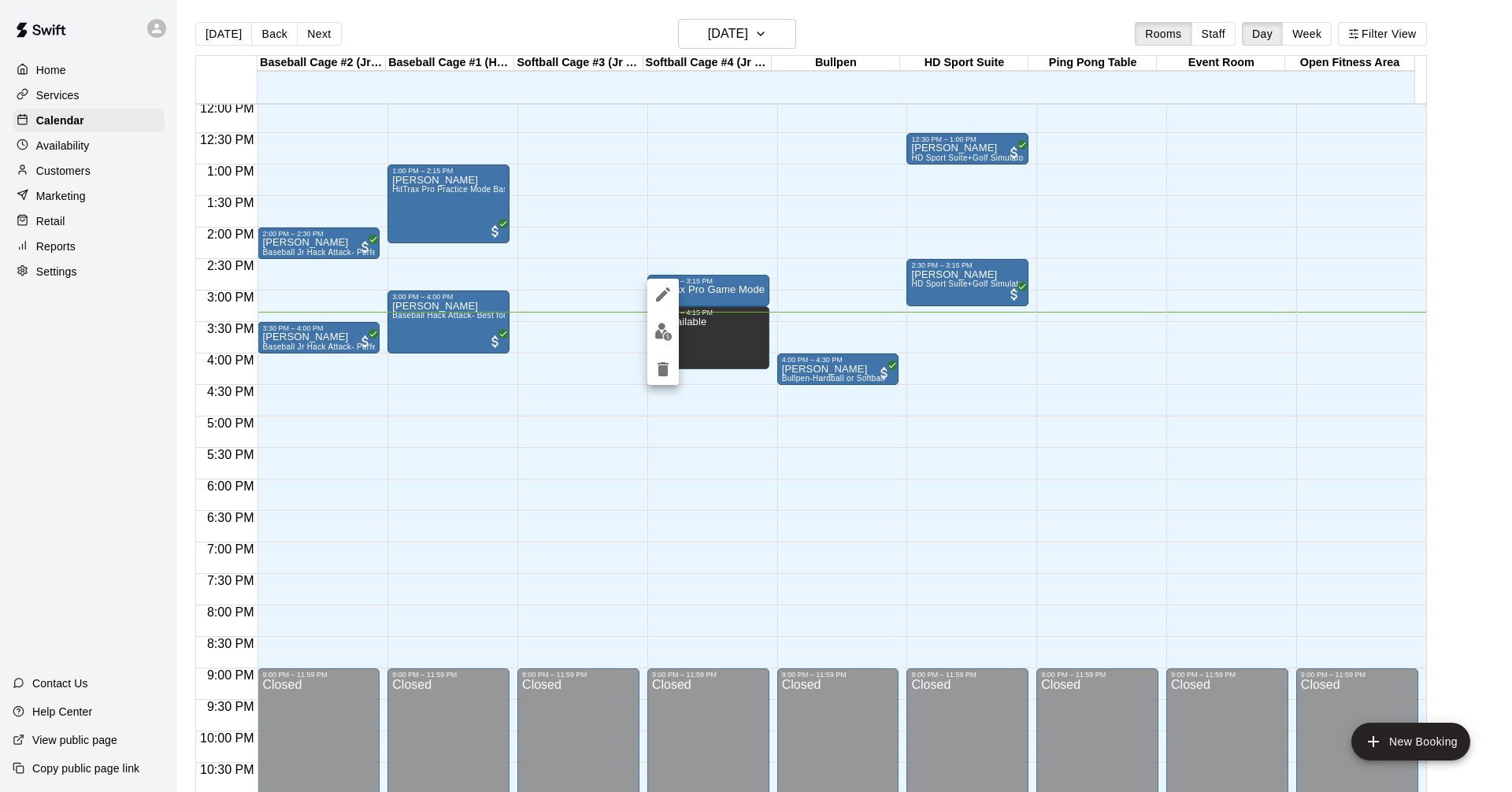
click at [658, 336] on img "edit" at bounding box center [663, 331] width 18 height 18
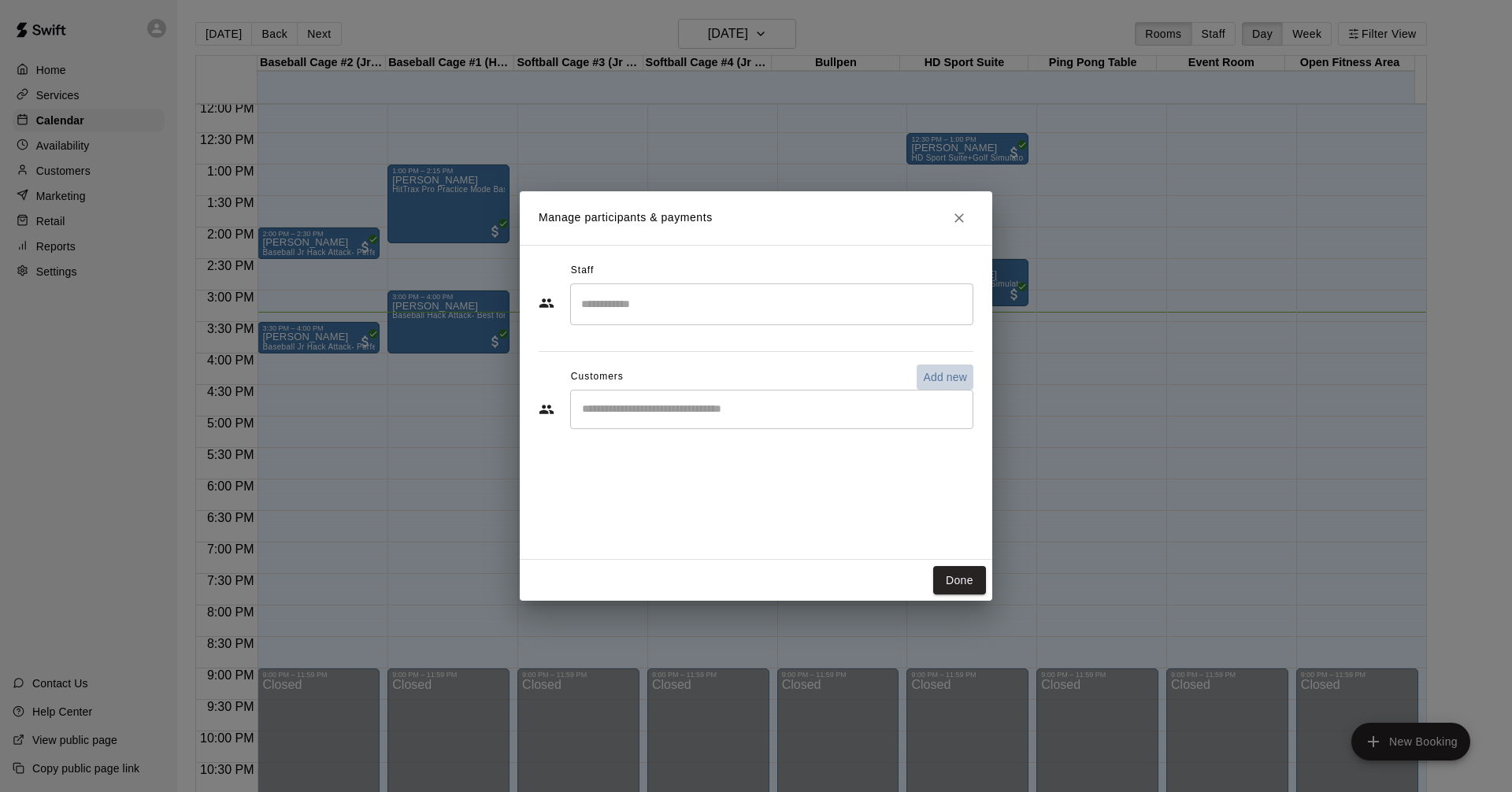
click at [937, 374] on p "Add new" at bounding box center [944, 377] width 44 height 16
select select "**"
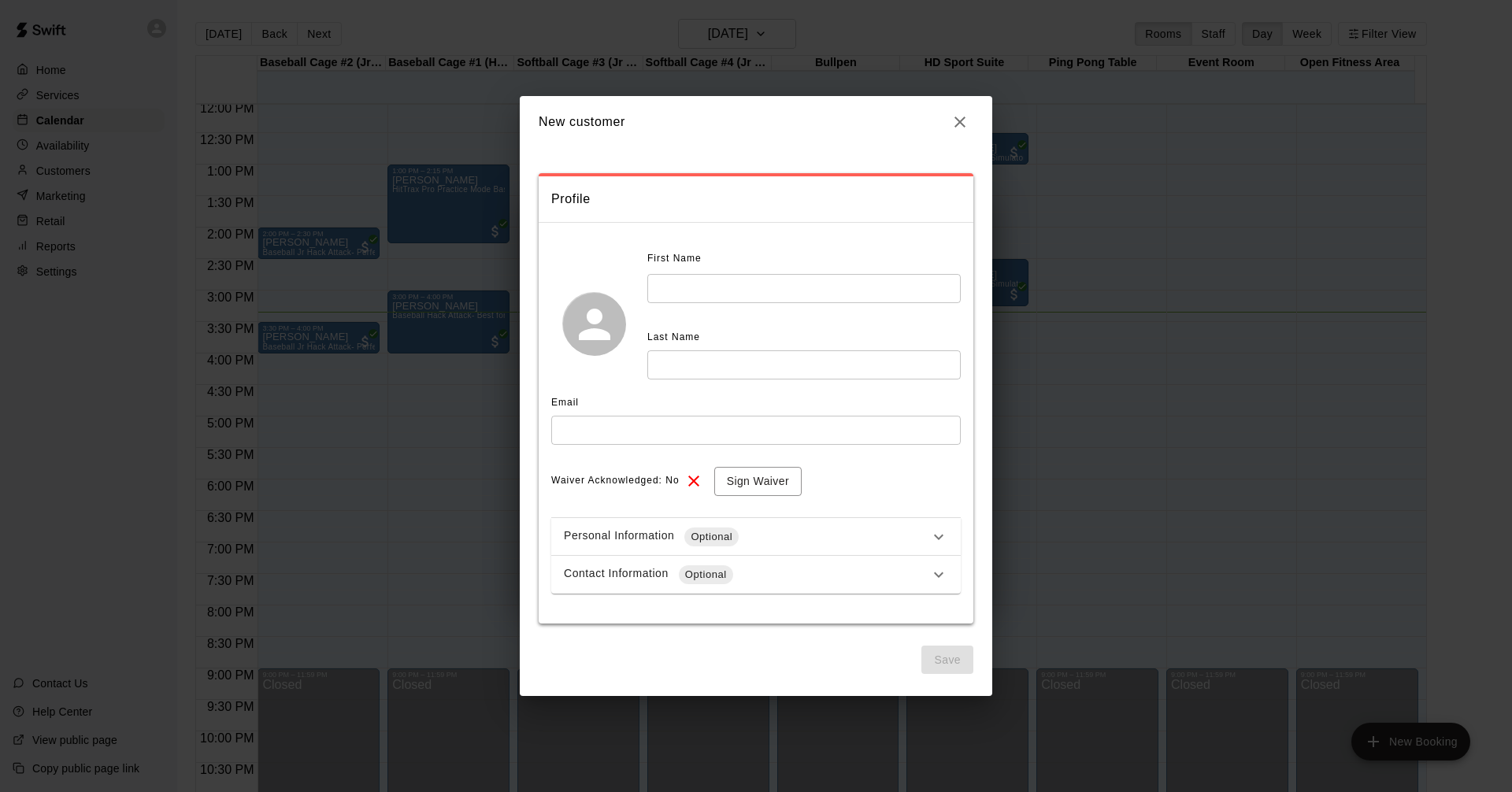
click at [772, 288] on input "text" at bounding box center [803, 288] width 313 height 29
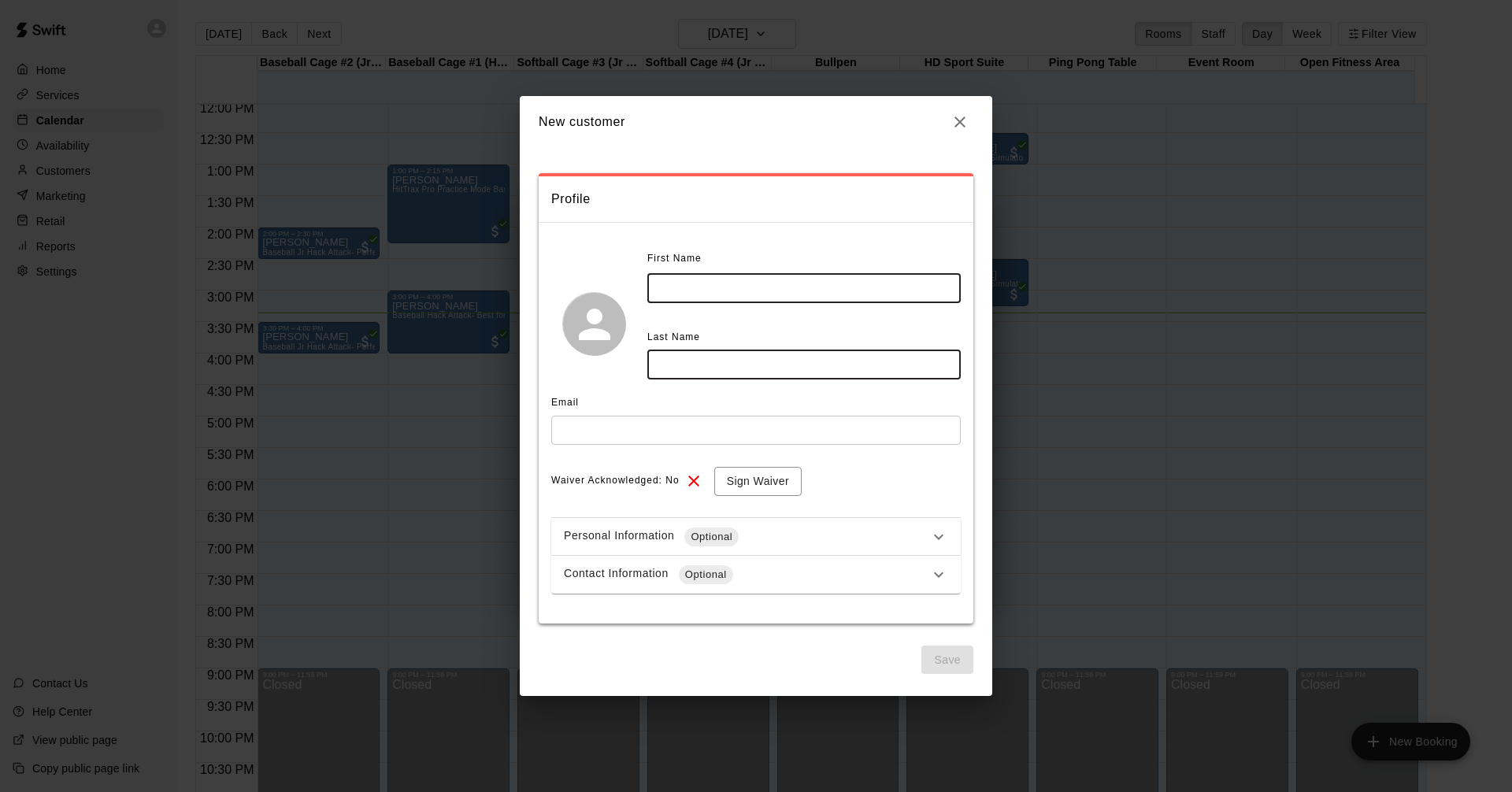
click at [772, 288] on input "text" at bounding box center [803, 288] width 313 height 29
type input "****"
click at [836, 361] on input "text" at bounding box center [803, 365] width 313 height 29
type input "*******"
click at [726, 424] on input "text" at bounding box center [755, 430] width 409 height 29
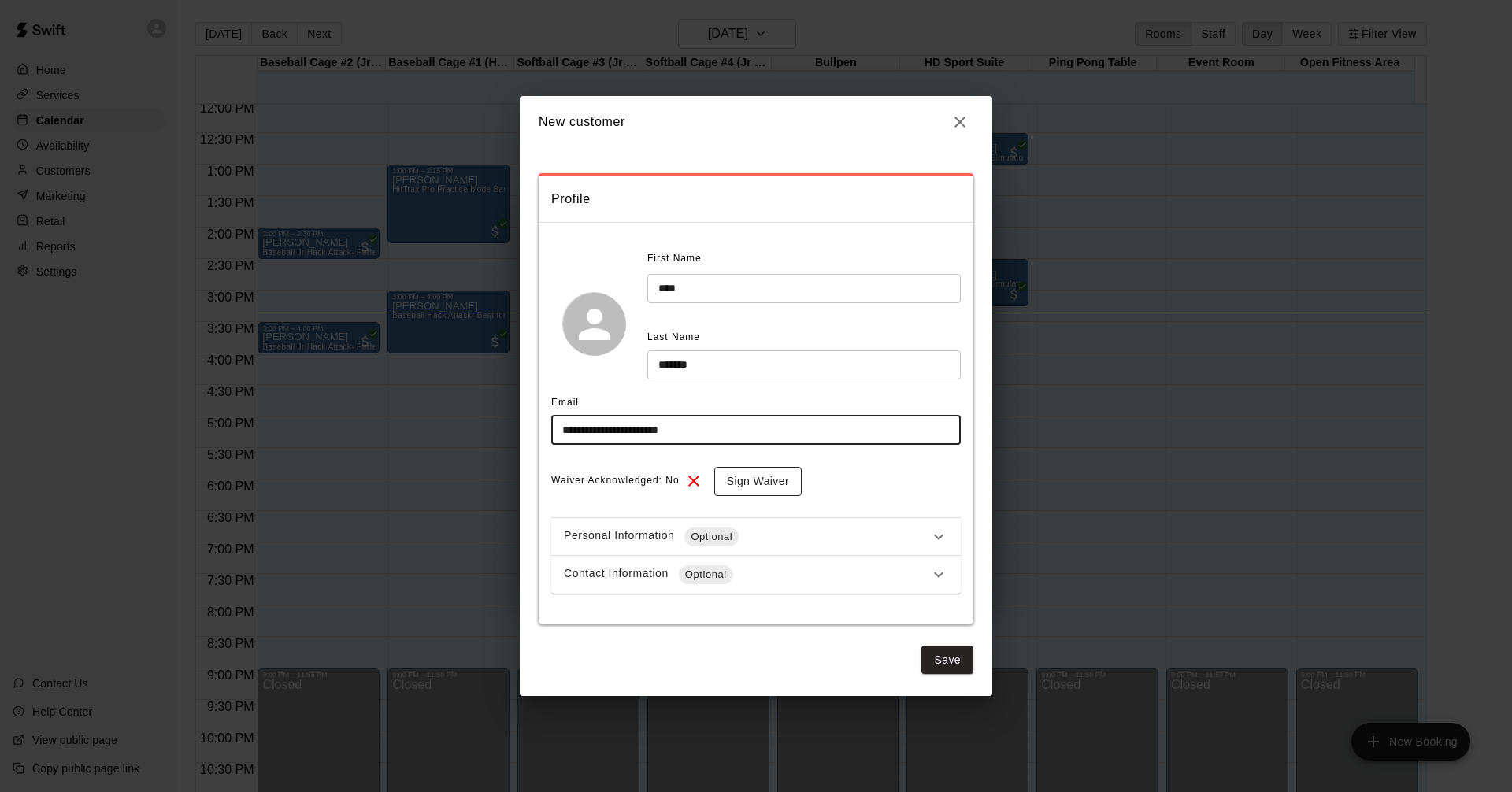
type input "**********"
click at [786, 481] on button "Sign Waiver" at bounding box center [757, 482] width 87 height 29
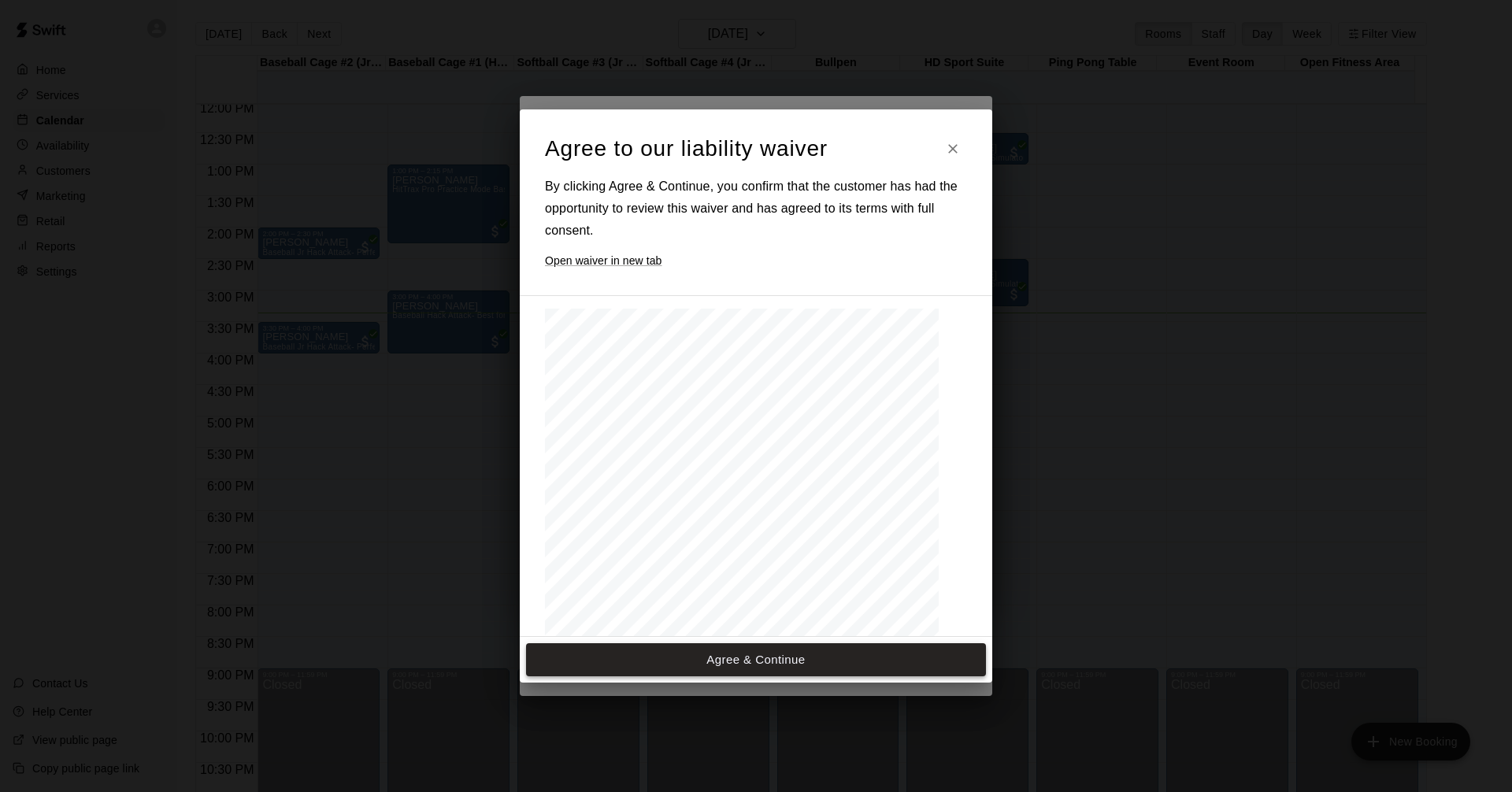
click at [743, 659] on button "Agree & Continue" at bounding box center [755, 659] width 460 height 33
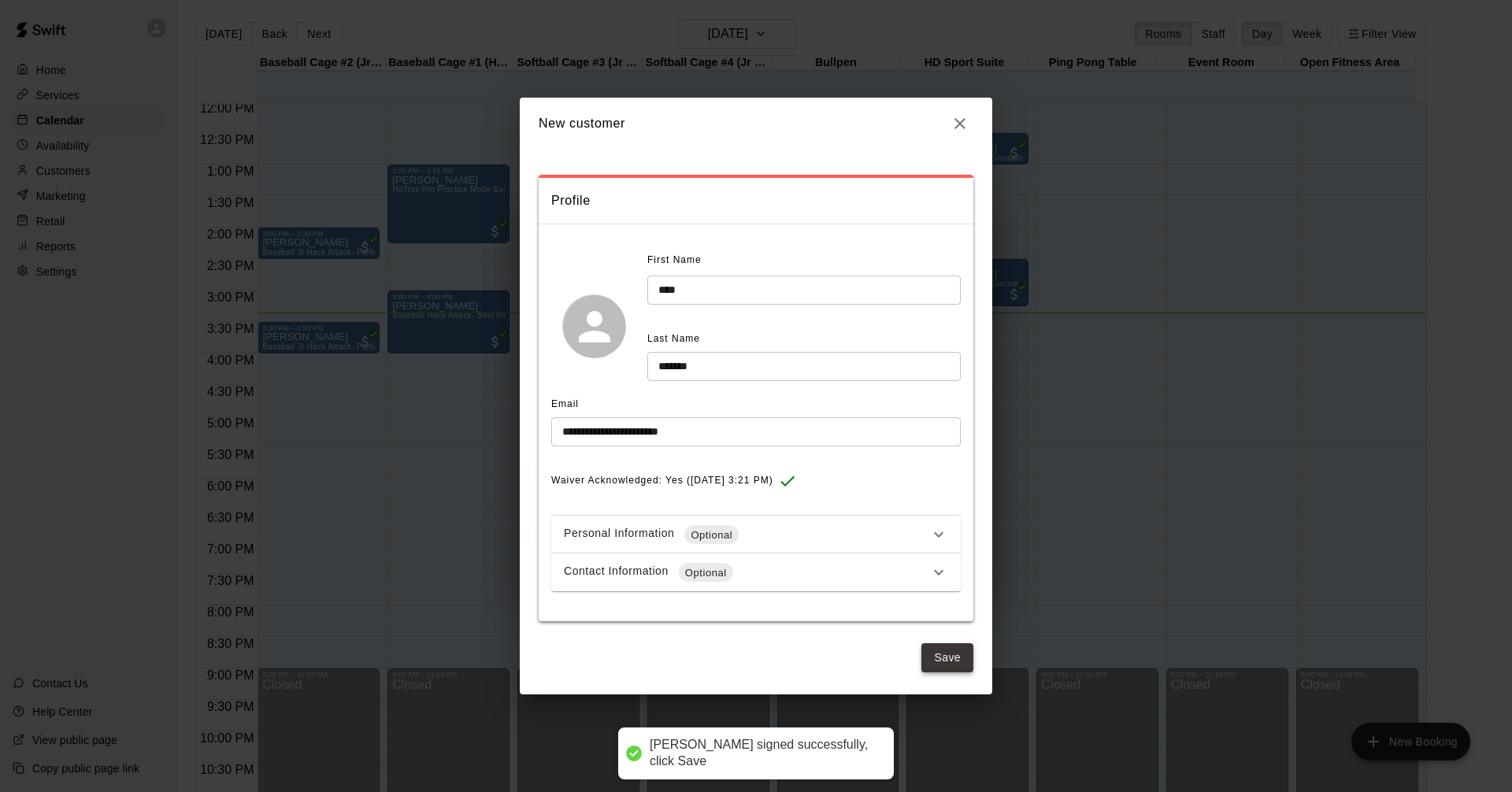
click at [946, 652] on button "Save" at bounding box center [947, 657] width 52 height 29
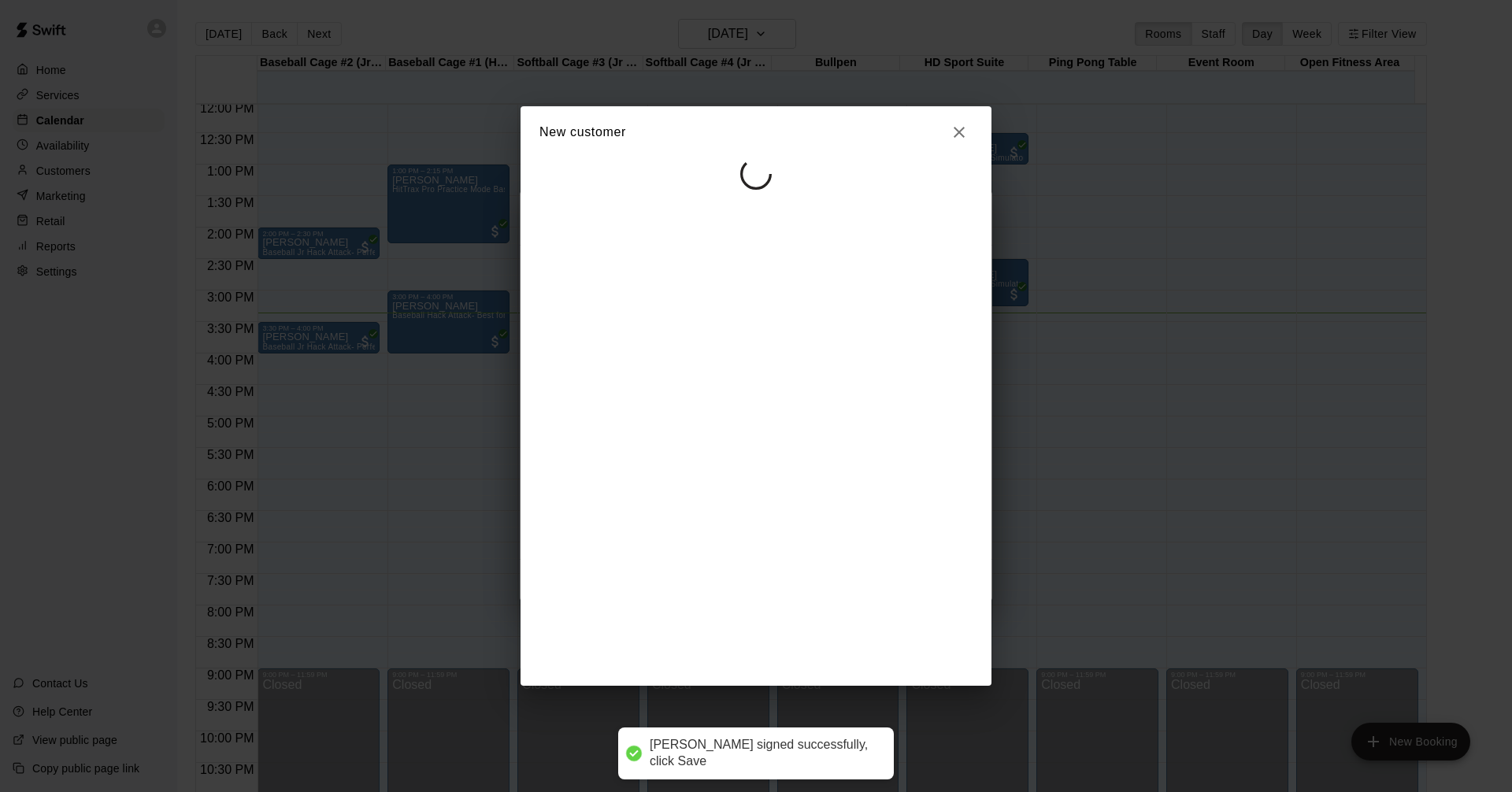
select select "**"
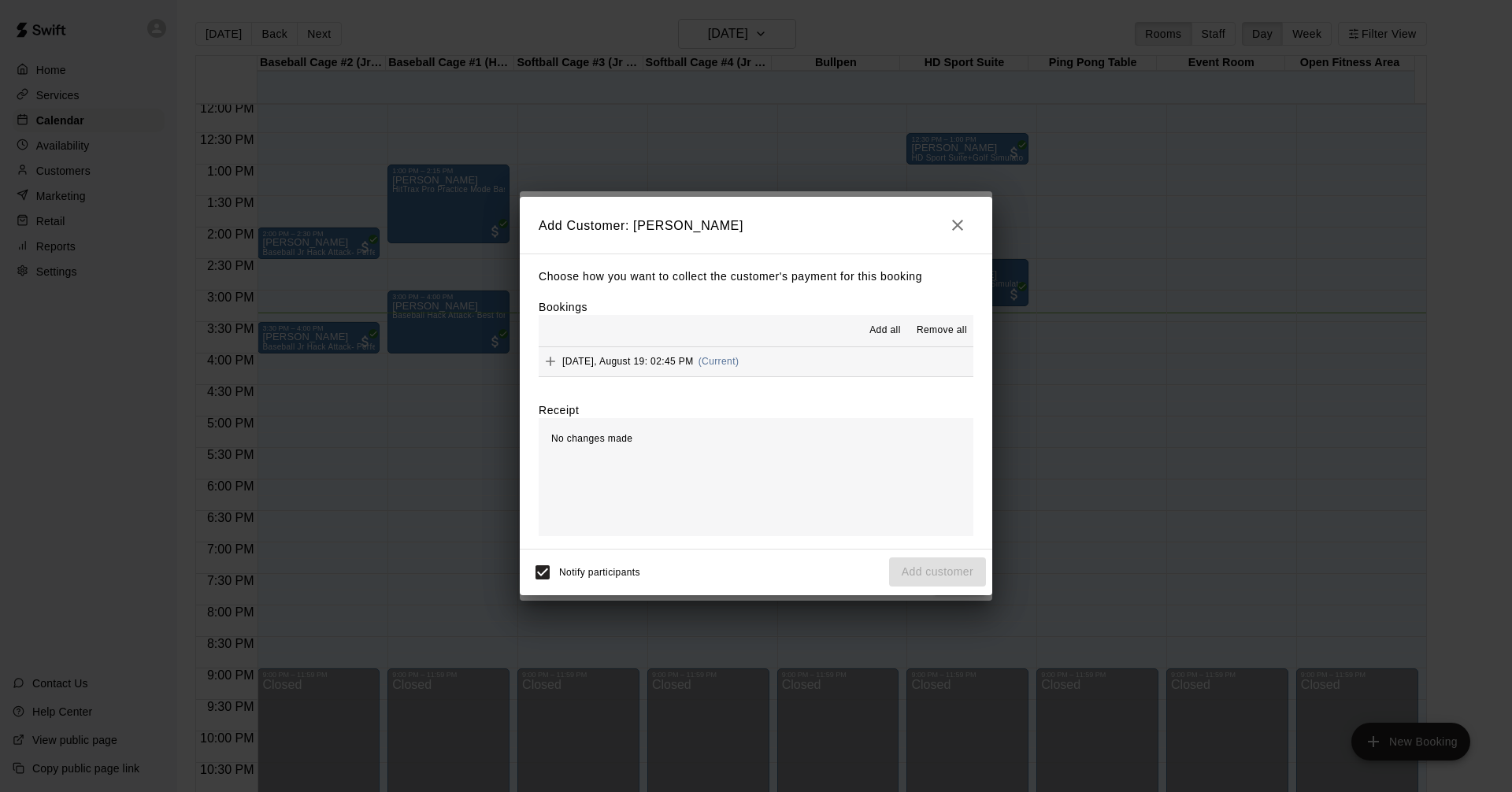
drag, startPoint x: 820, startPoint y: 356, endPoint x: 1132, endPoint y: 459, distance: 328.6
click at [822, 356] on button "Tuesday, August 19: 02:45 PM (Current)" at bounding box center [756, 361] width 434 height 29
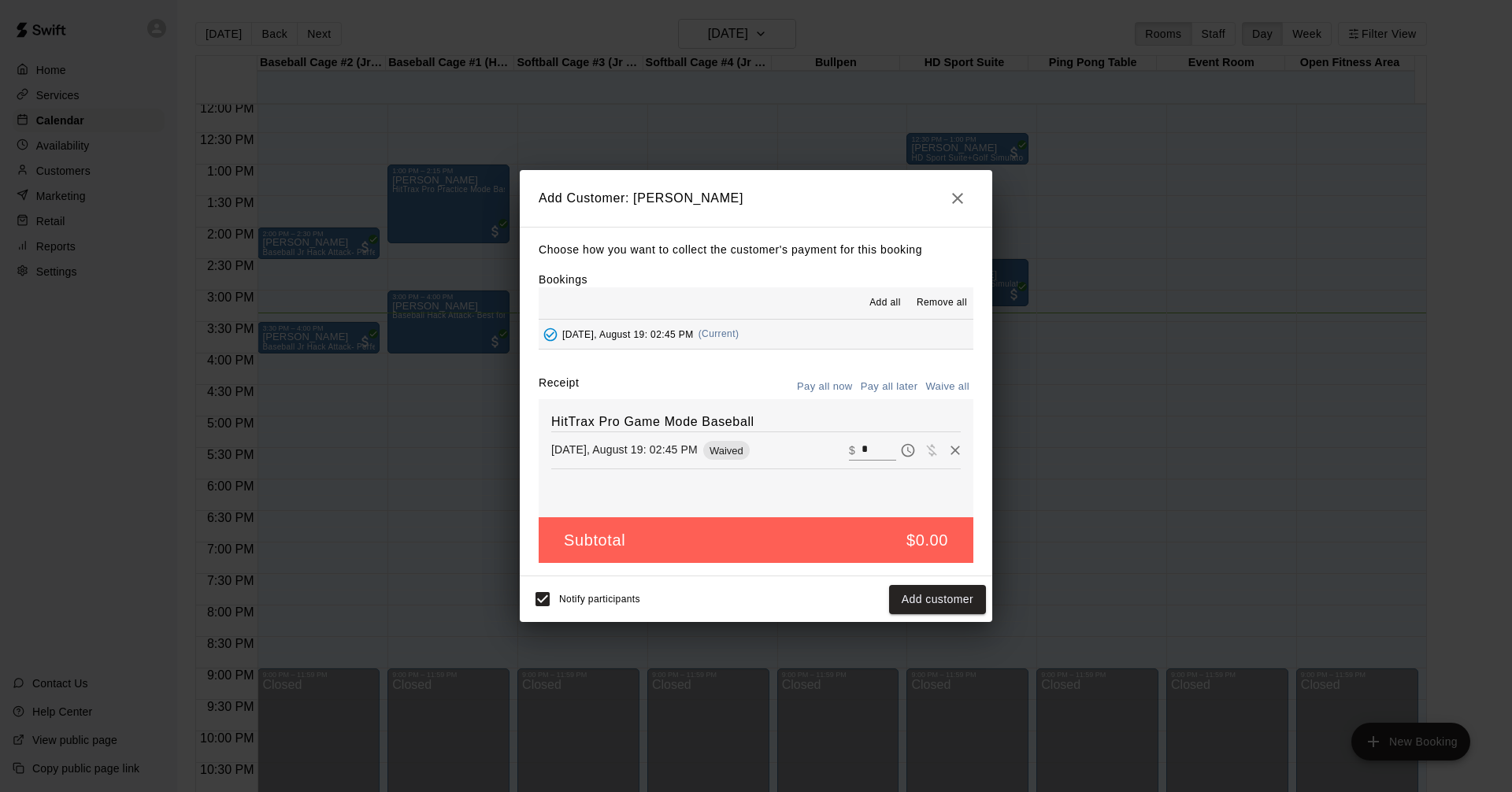
click at [943, 599] on button "Add customer" at bounding box center [937, 599] width 97 height 29
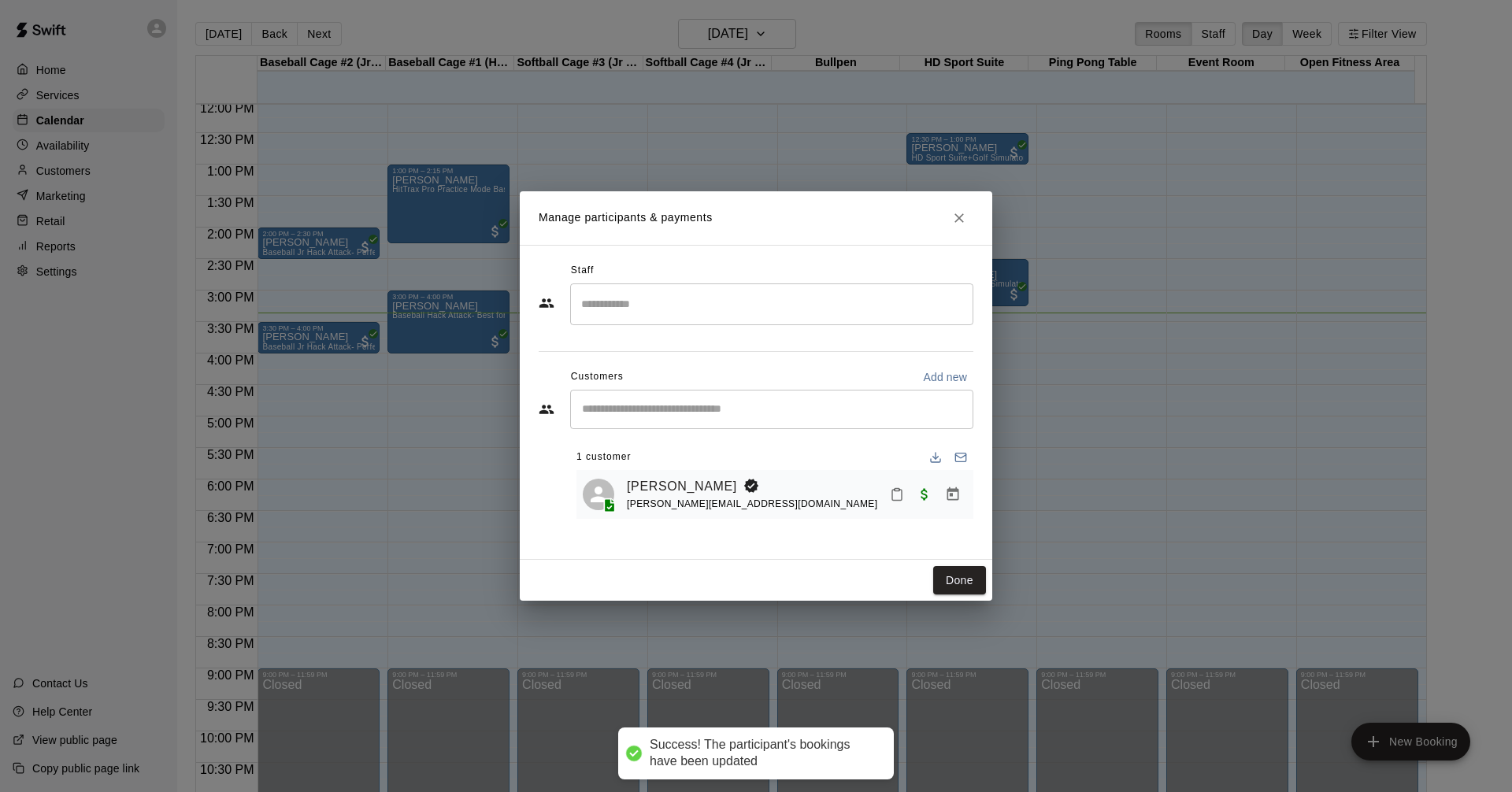
click at [970, 578] on button "Done" at bounding box center [959, 580] width 53 height 29
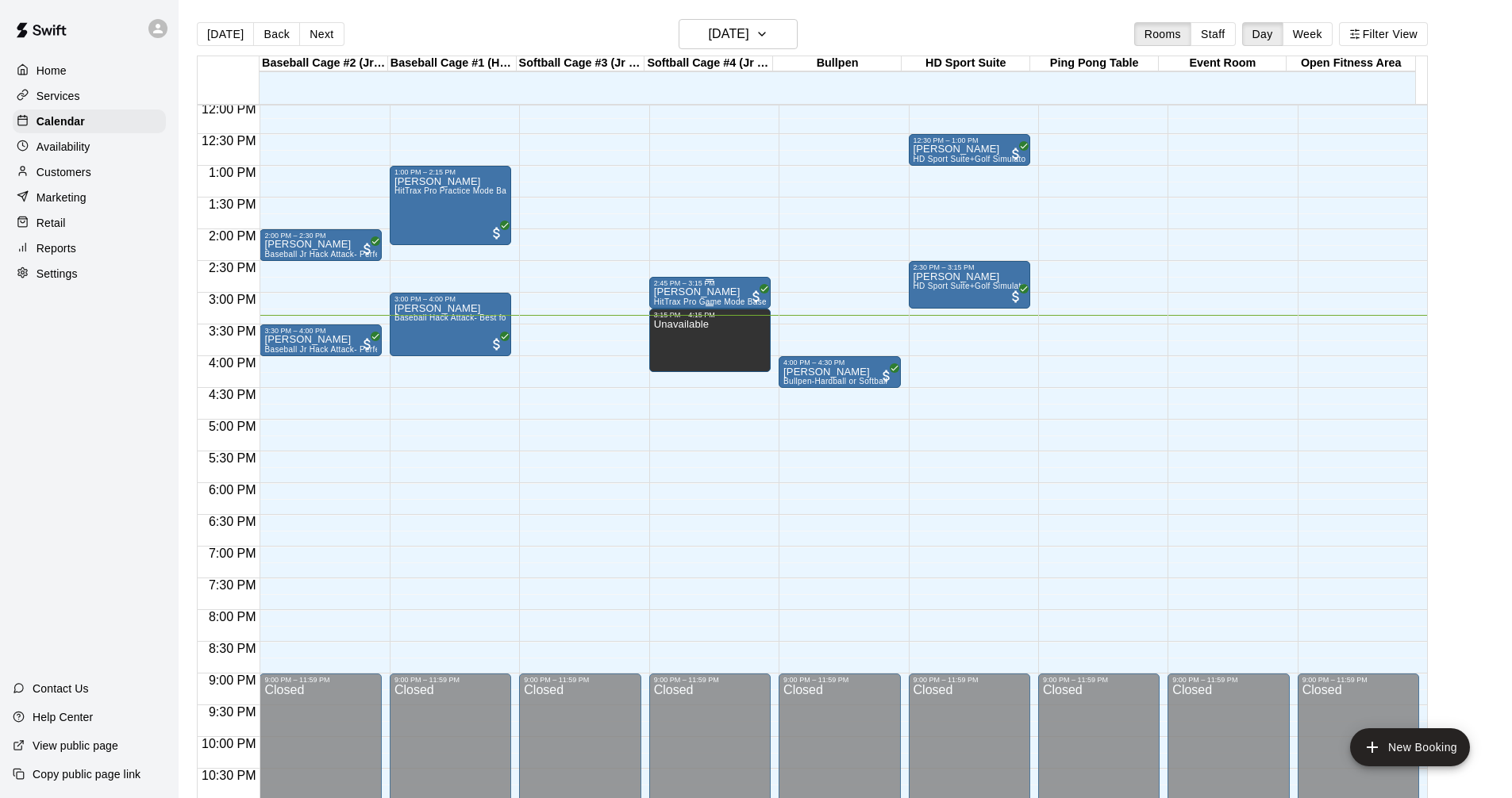
click at [708, 281] on div at bounding box center [709, 281] width 8 height 3
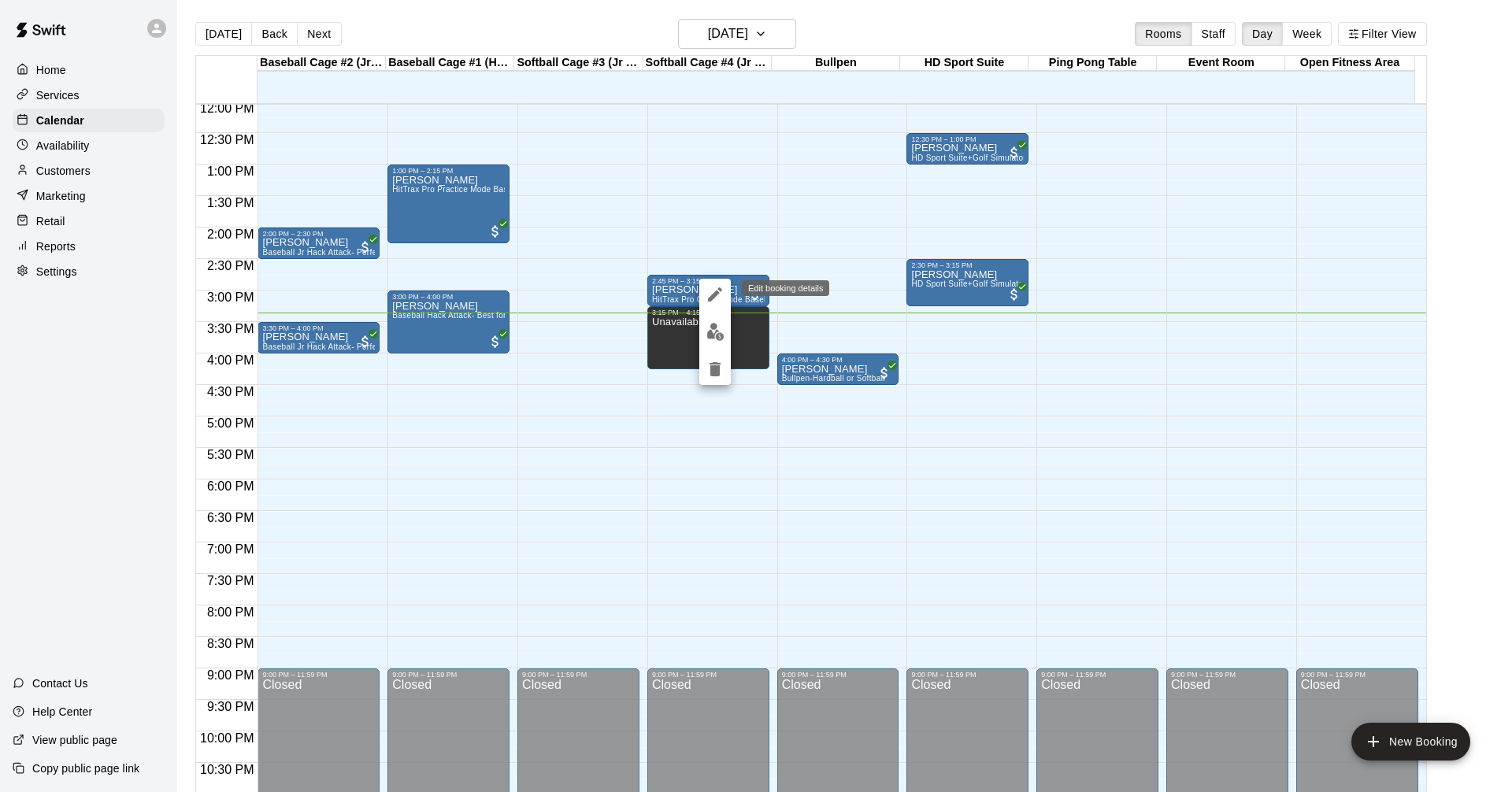
click at [737, 179] on div at bounding box center [756, 396] width 1512 height 792
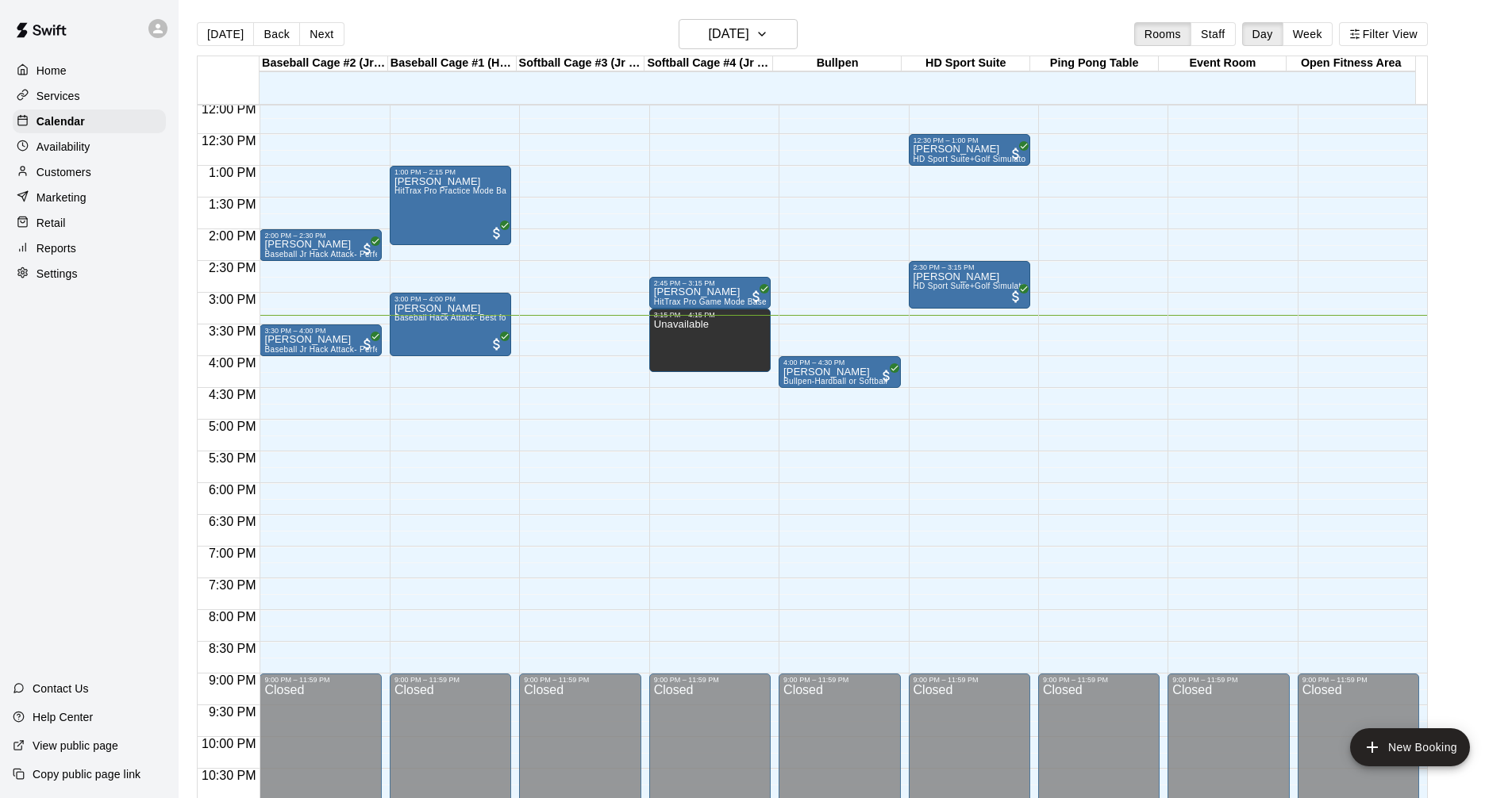
click at [118, 92] on div "Services" at bounding box center [89, 96] width 154 height 24
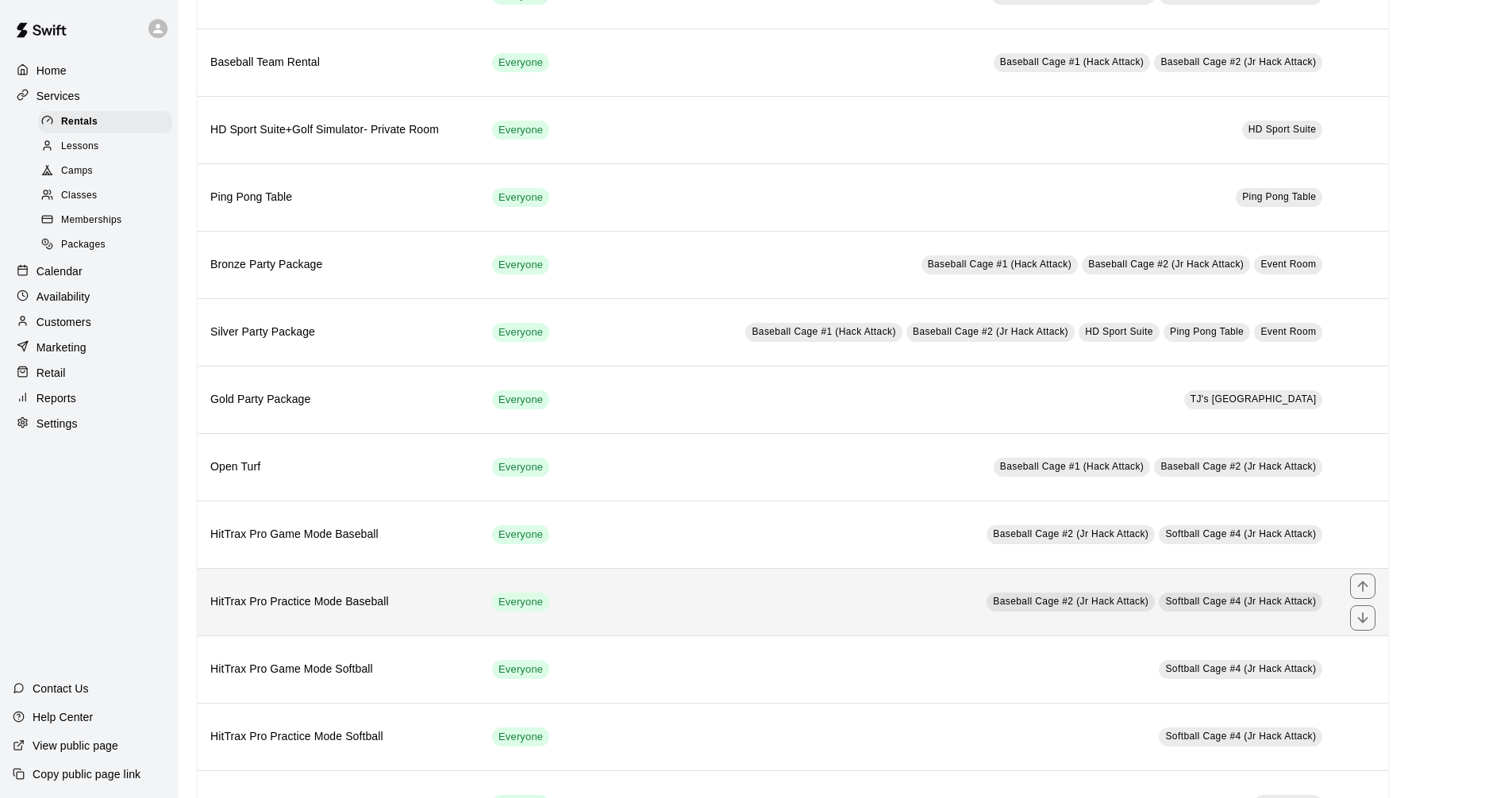
scroll to position [675, 0]
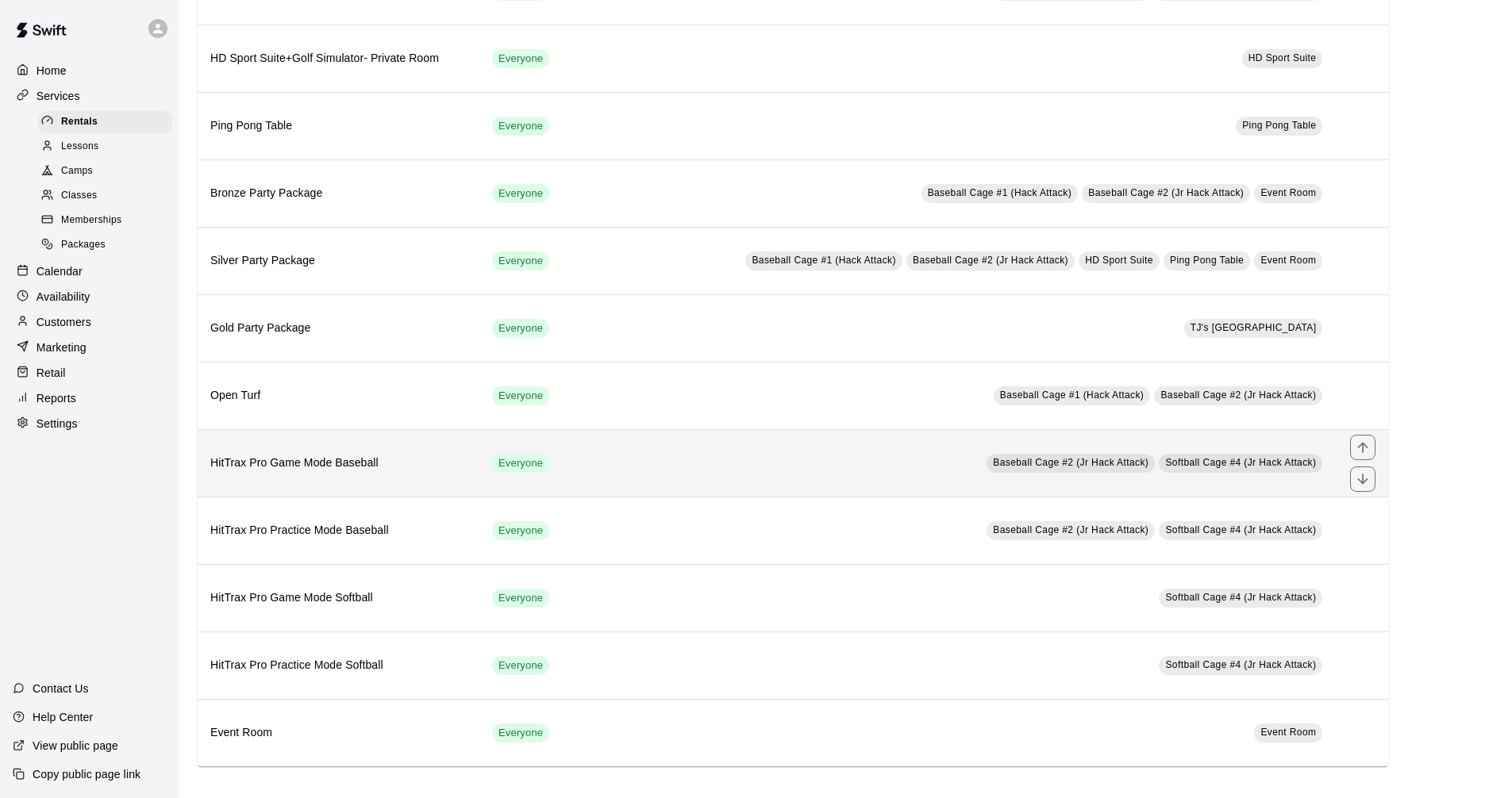
click at [702, 465] on td "Baseball Cage #2 (Jr Hack Attack) Softball Cage #4 (Jr Hack Attack)" at bounding box center [951, 462] width 773 height 67
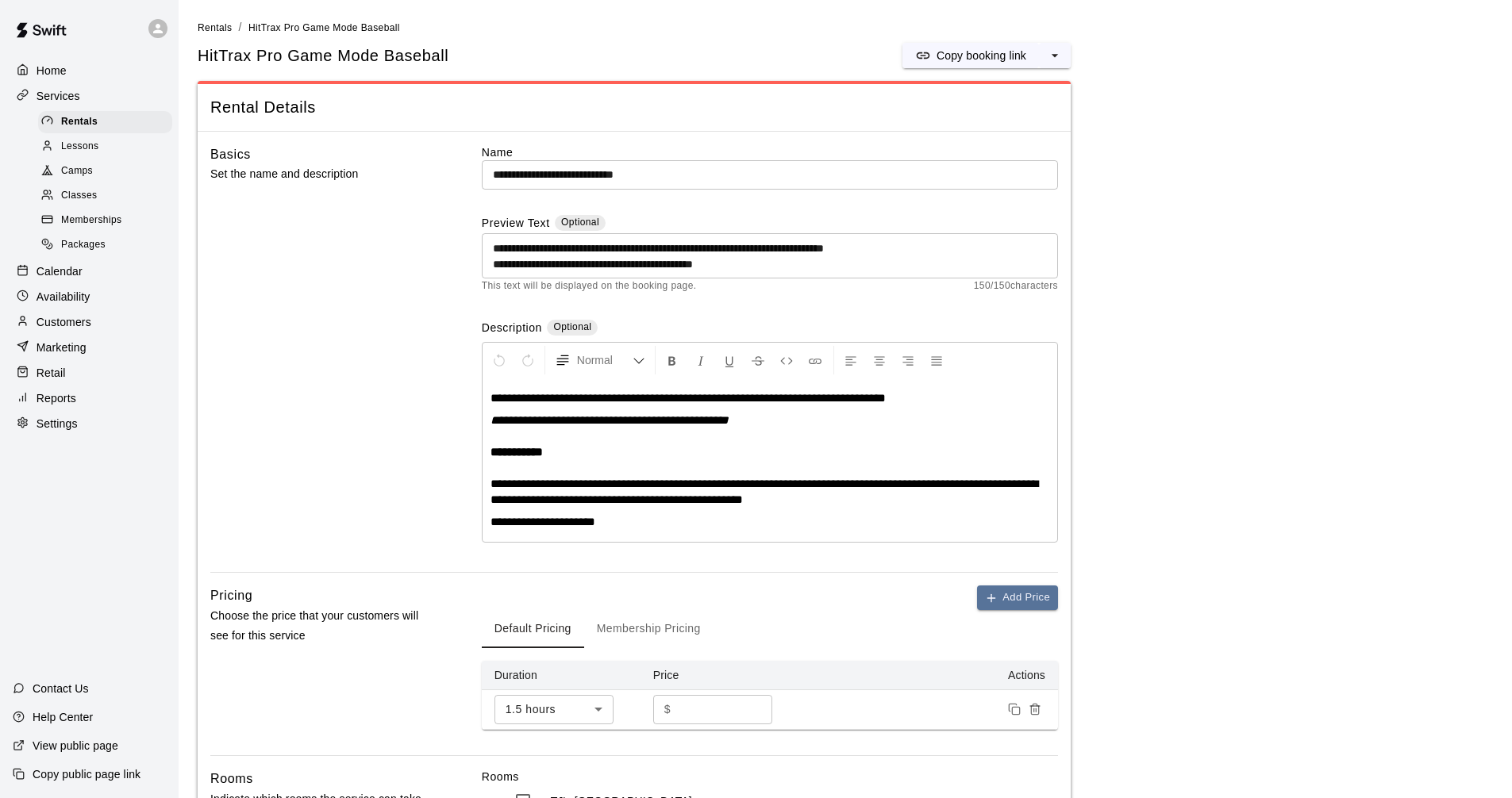
click at [81, 95] on div "Services" at bounding box center [89, 96] width 154 height 24
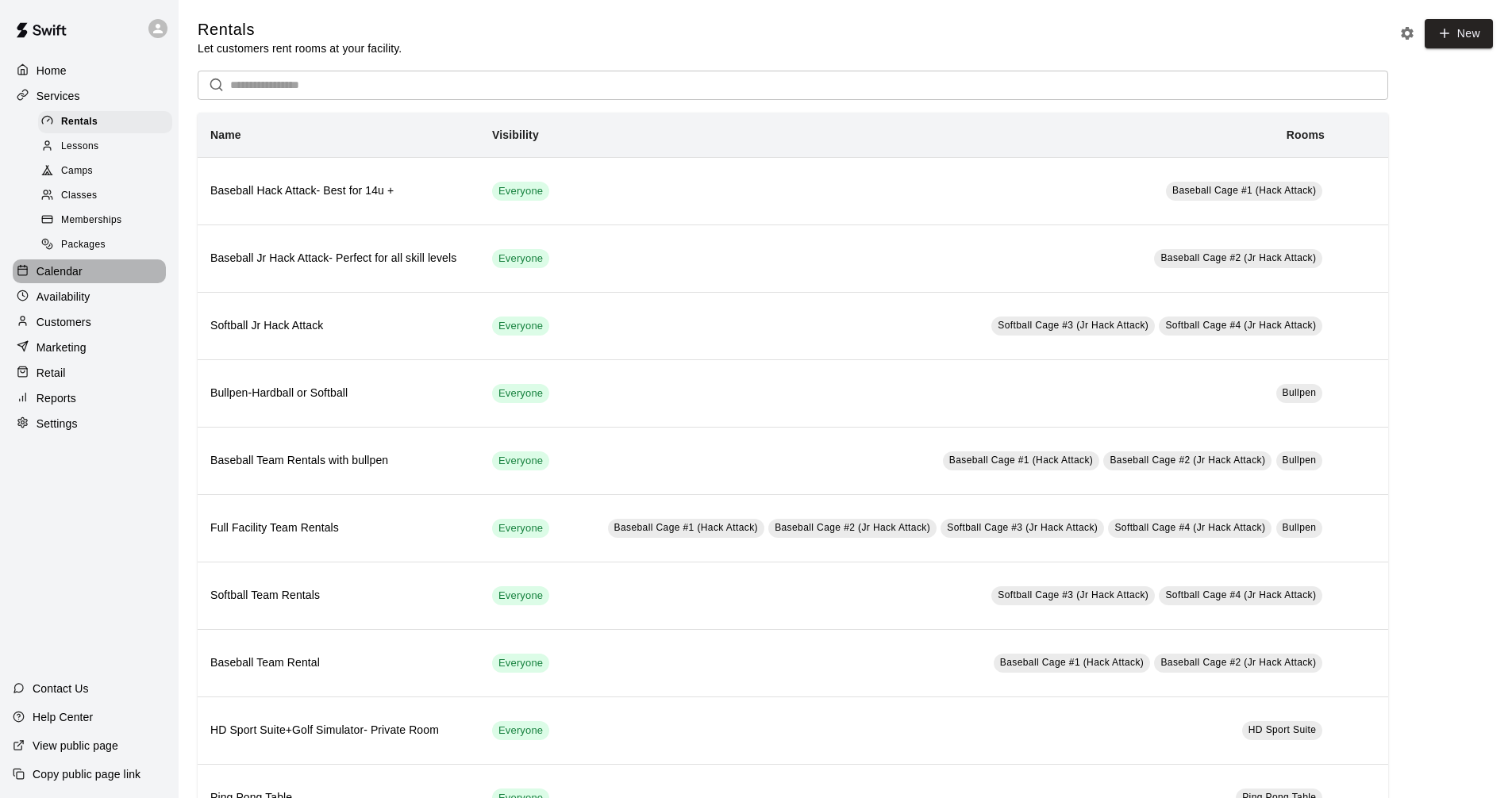
click at [118, 279] on div "Calendar" at bounding box center [89, 271] width 154 height 24
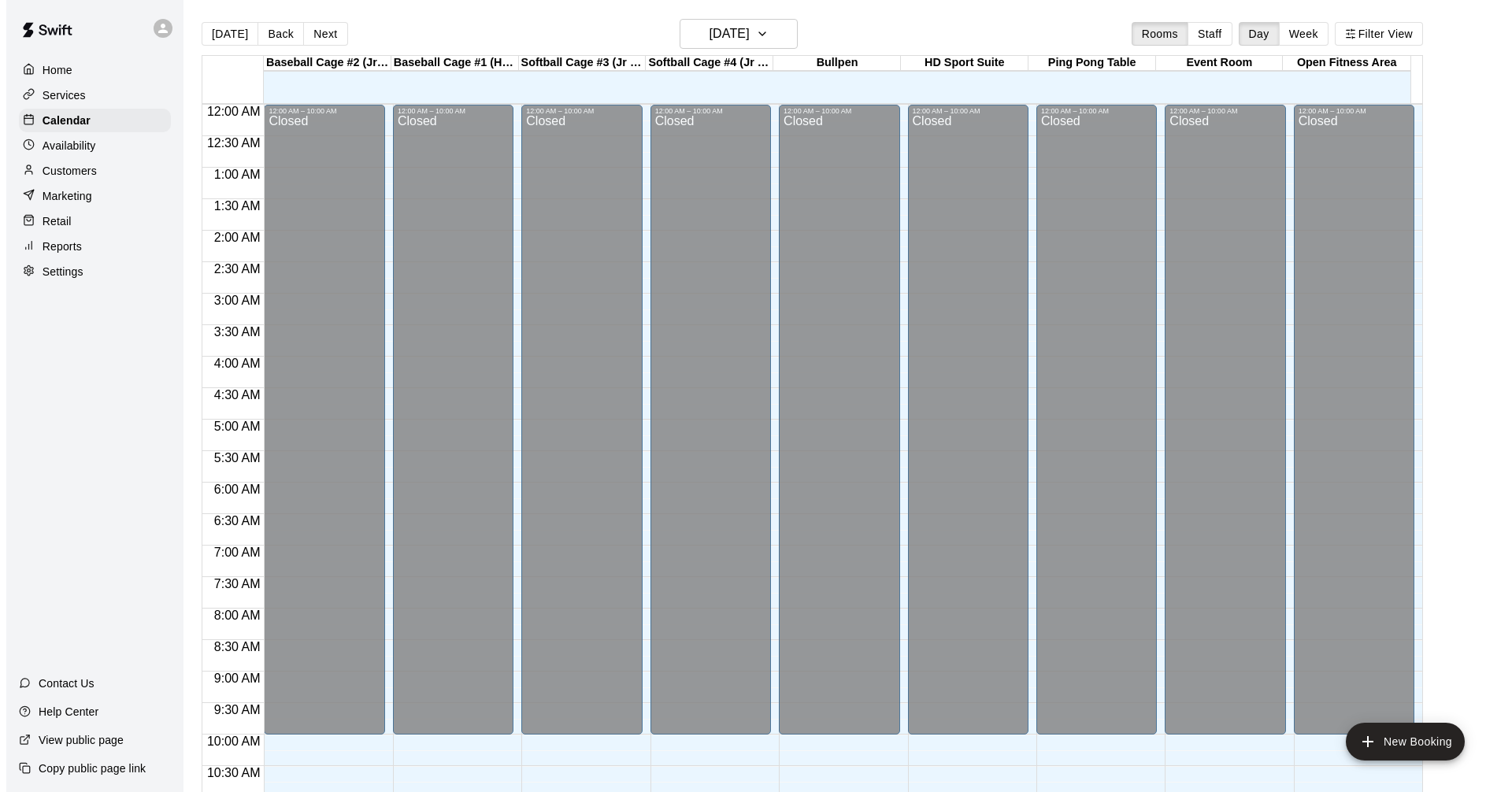
scroll to position [759, 0]
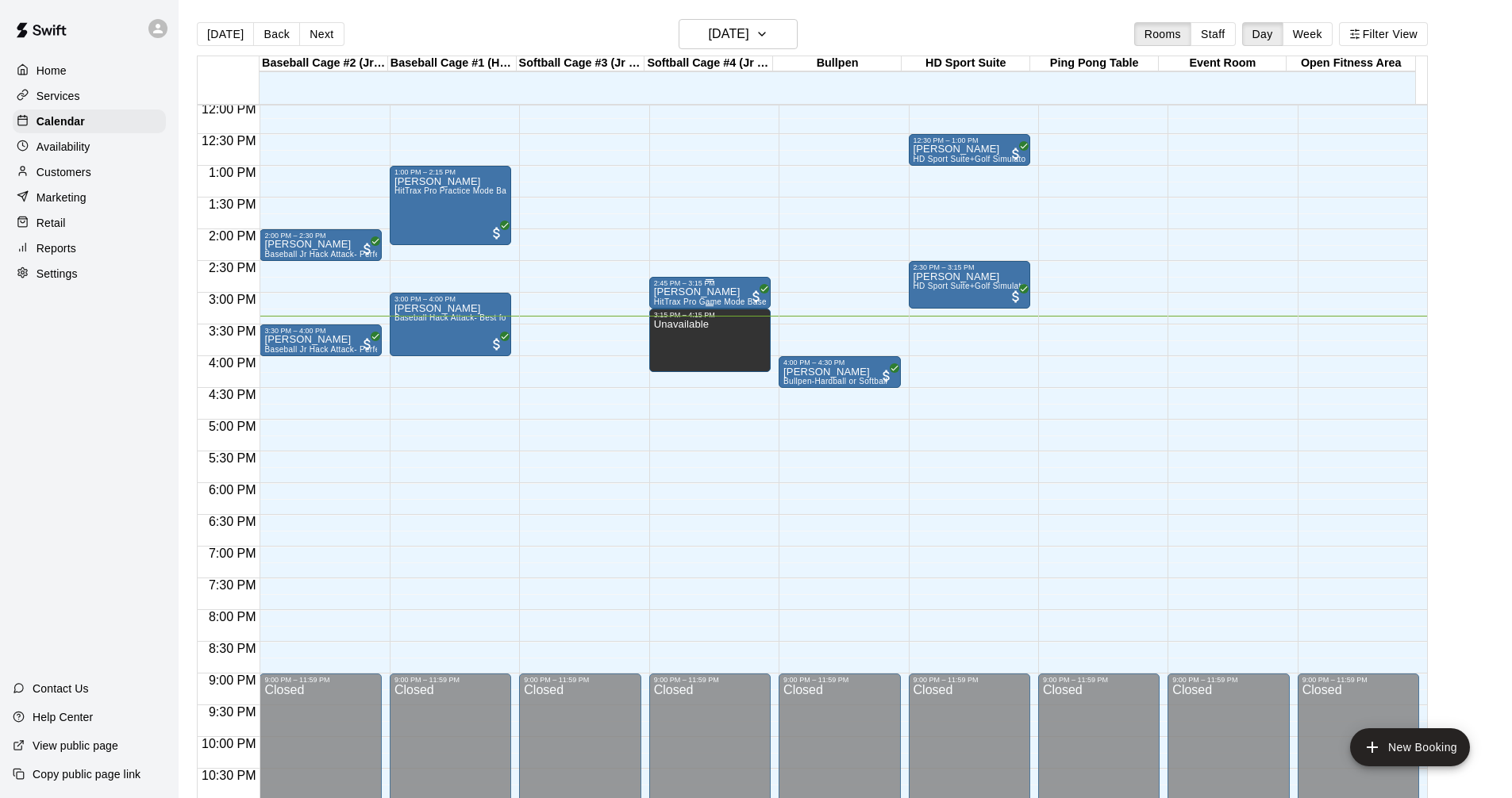
click at [727, 295] on div "Ryan Donkers HitTrax Pro Game Mode Baseball" at bounding box center [710, 686] width 112 height 798
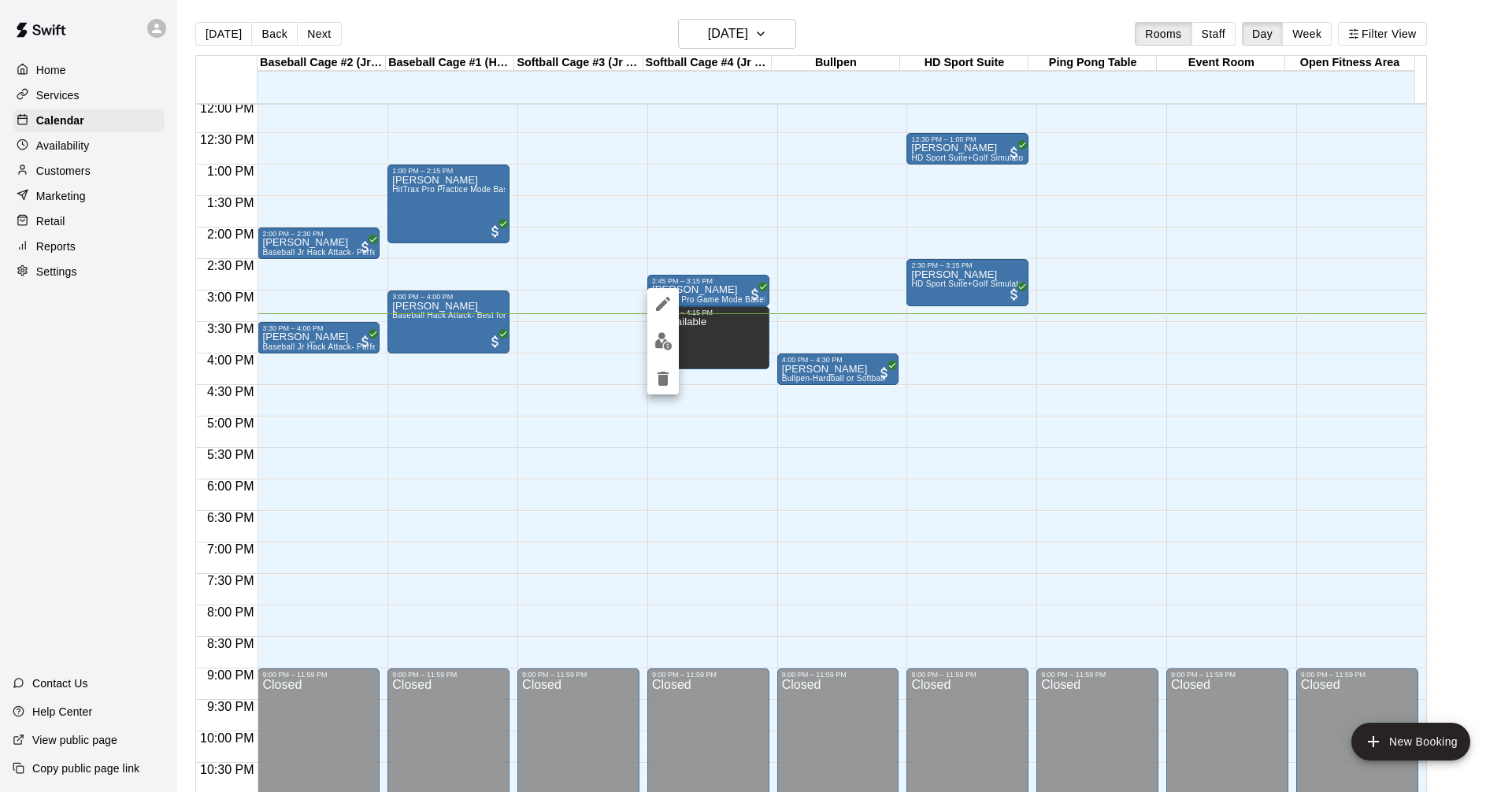
click at [660, 337] on img "edit" at bounding box center [663, 341] width 18 height 18
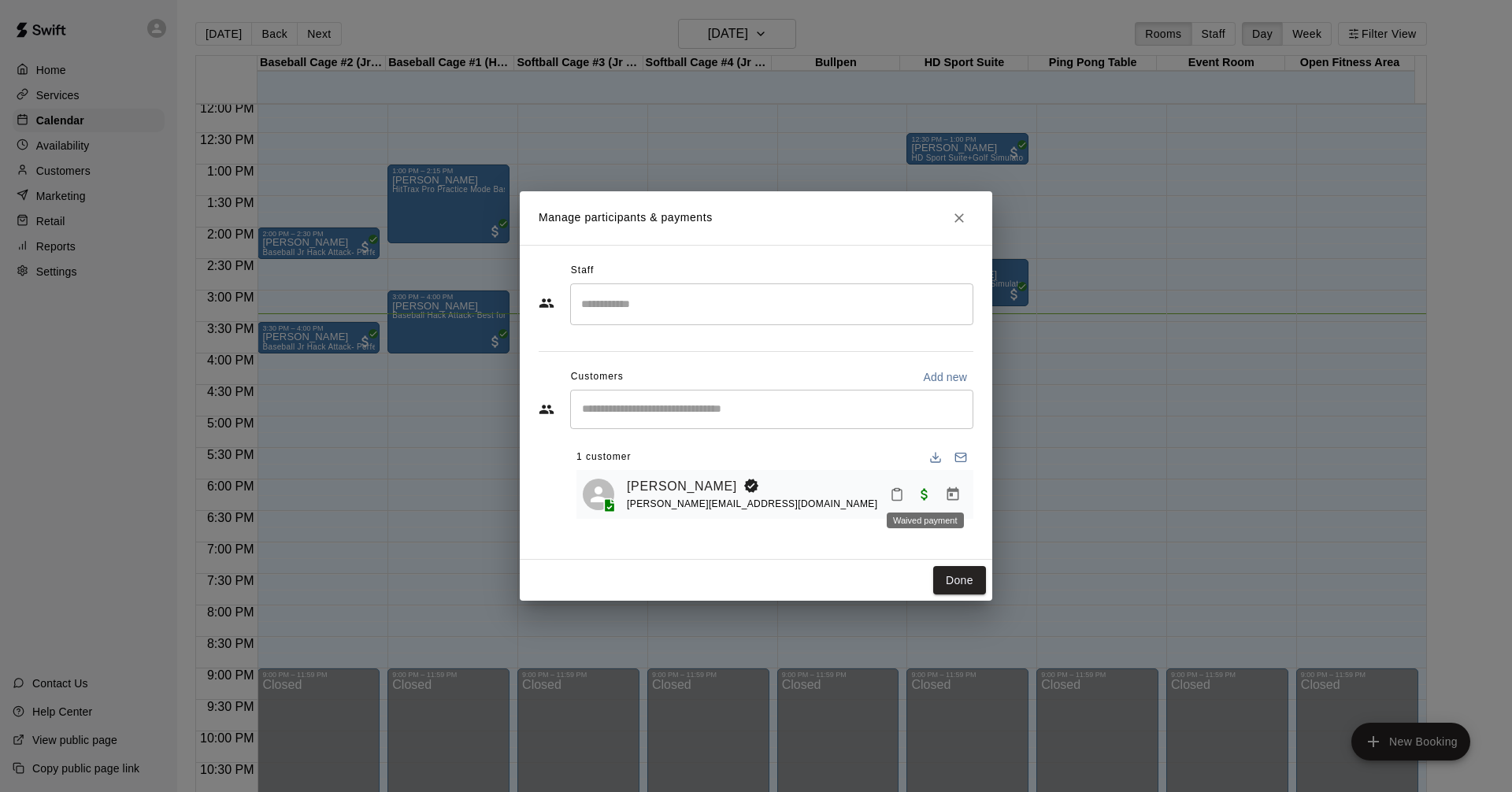
click at [924, 491] on span "Waived payment" at bounding box center [924, 493] width 28 height 13
click at [961, 217] on icon "Close" at bounding box center [958, 218] width 16 height 16
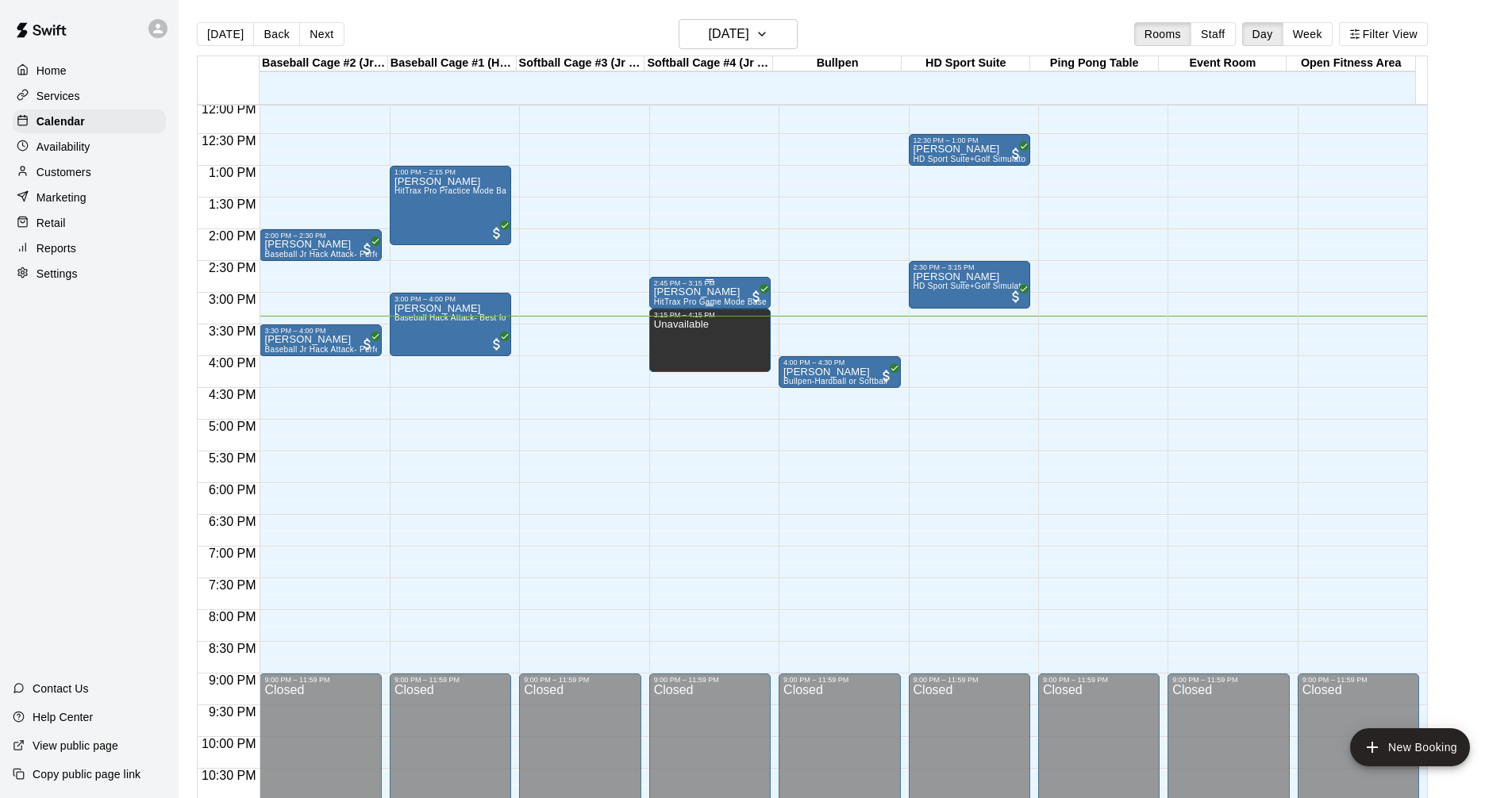
click at [704, 292] on p "[PERSON_NAME]" at bounding box center [710, 292] width 112 height 0
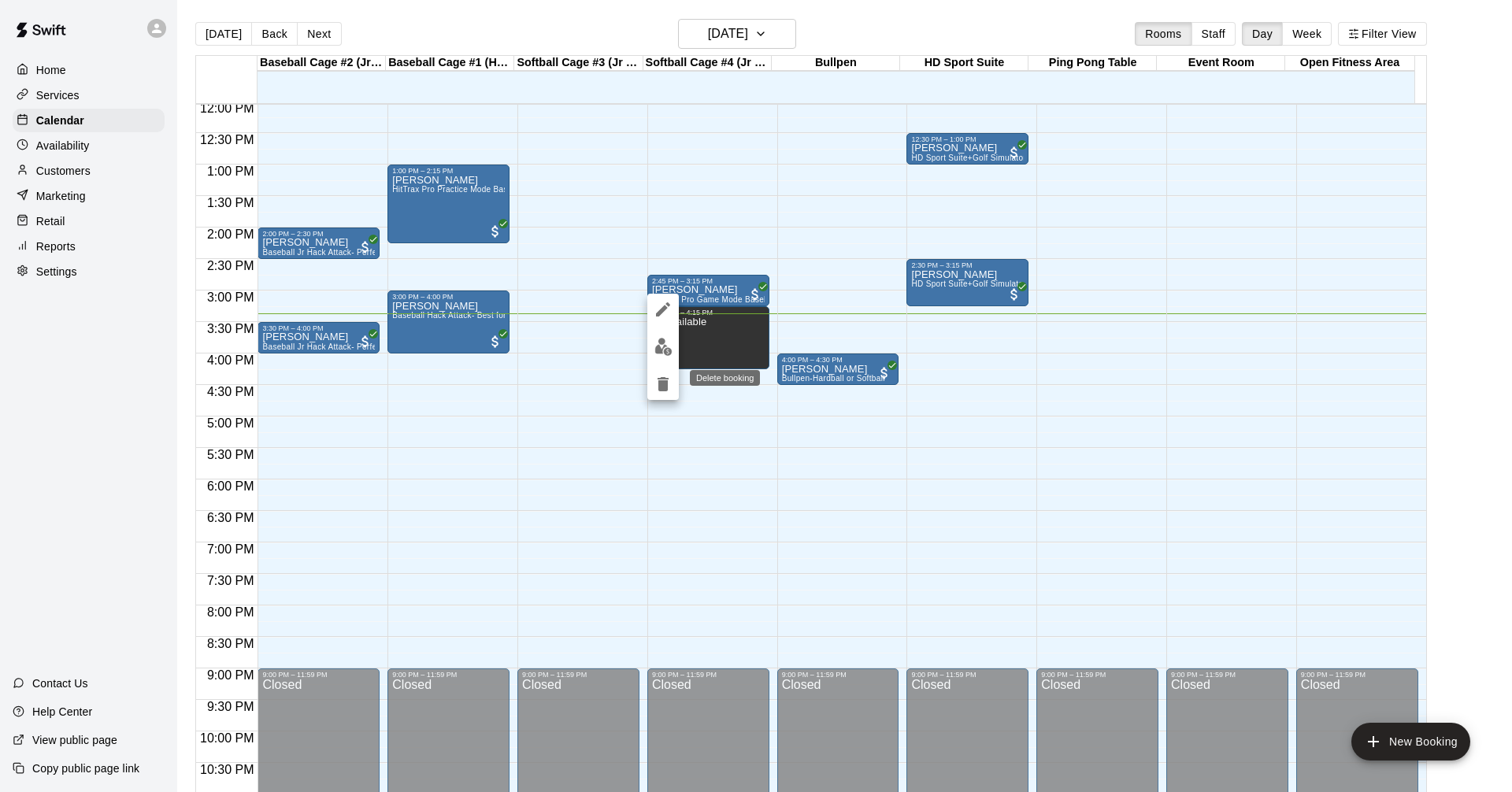
click at [668, 385] on icon "delete" at bounding box center [663, 384] width 11 height 14
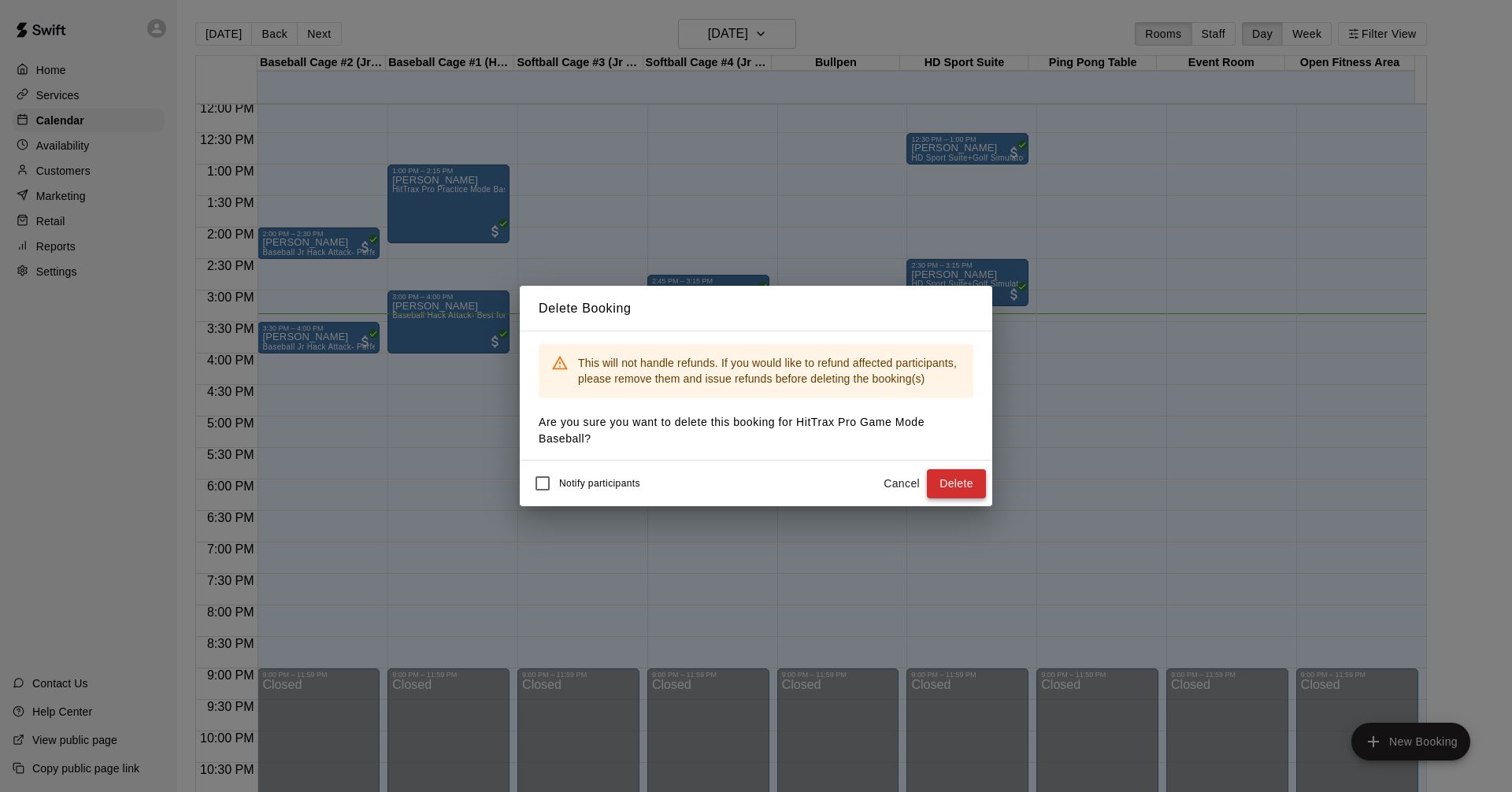
click at [967, 477] on button "Delete" at bounding box center [955, 483] width 59 height 29
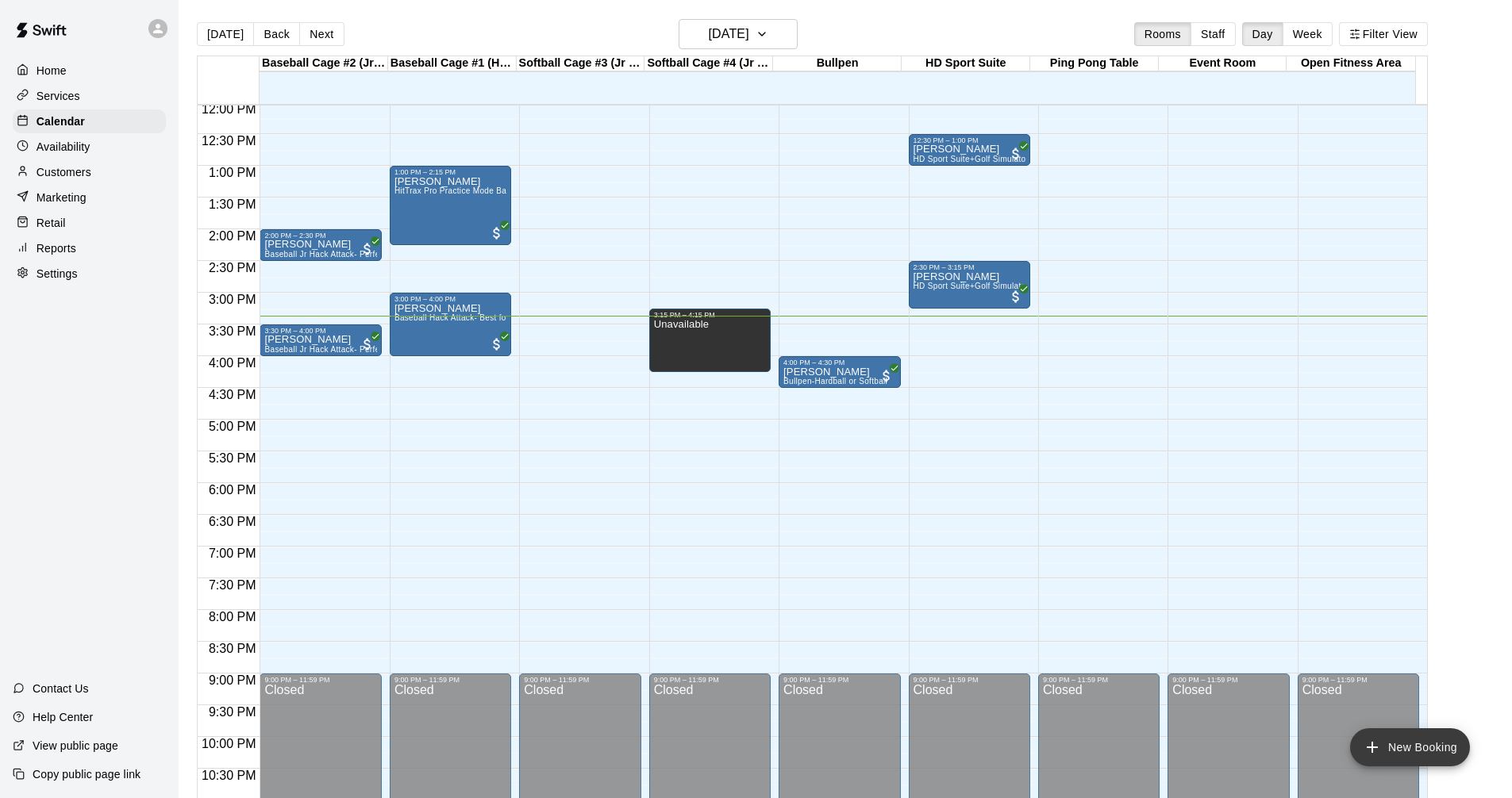
click at [1426, 759] on button "New Booking" at bounding box center [1410, 748] width 119 height 38
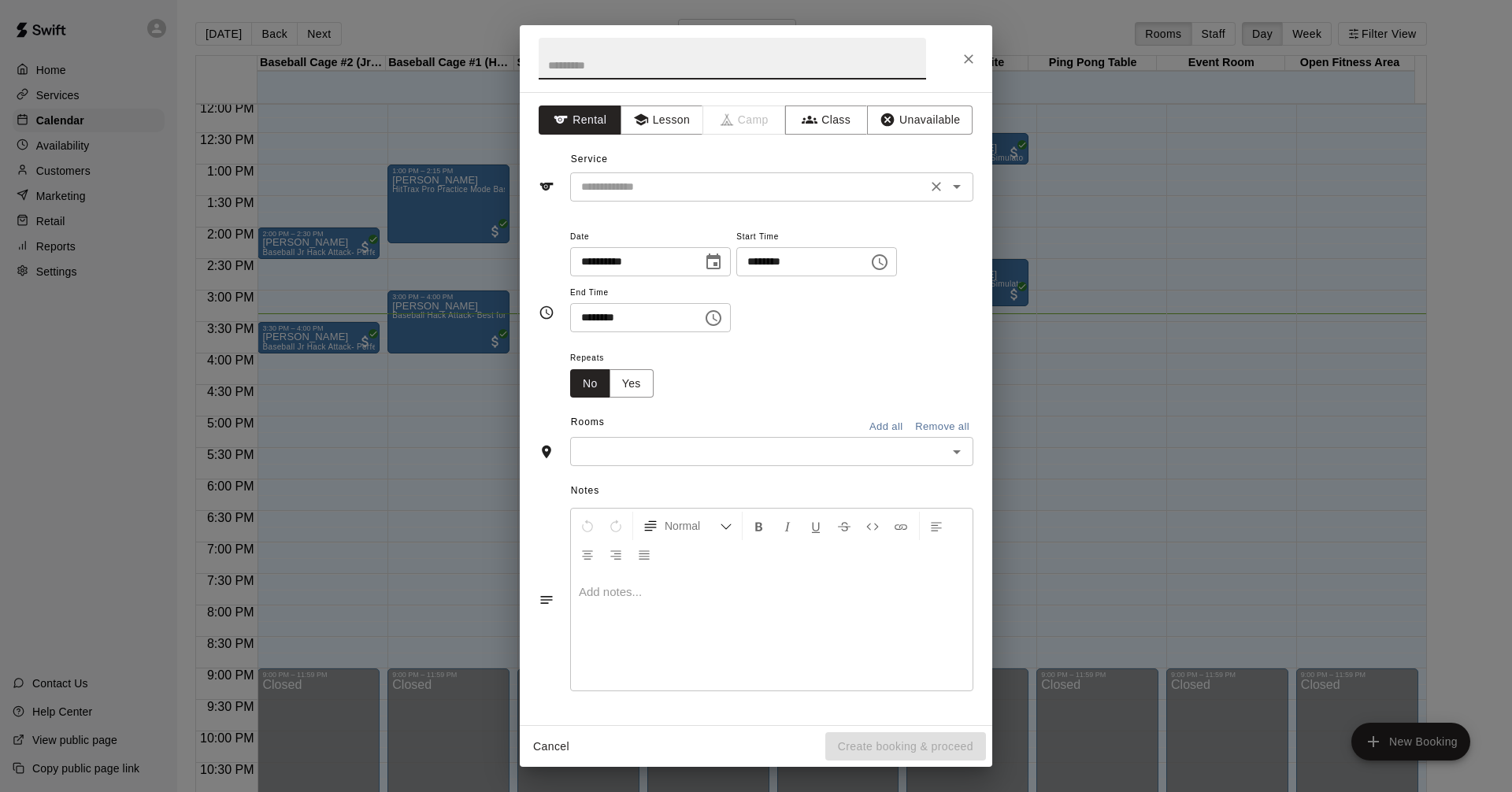
click at [956, 192] on icon "Open" at bounding box center [956, 186] width 19 height 19
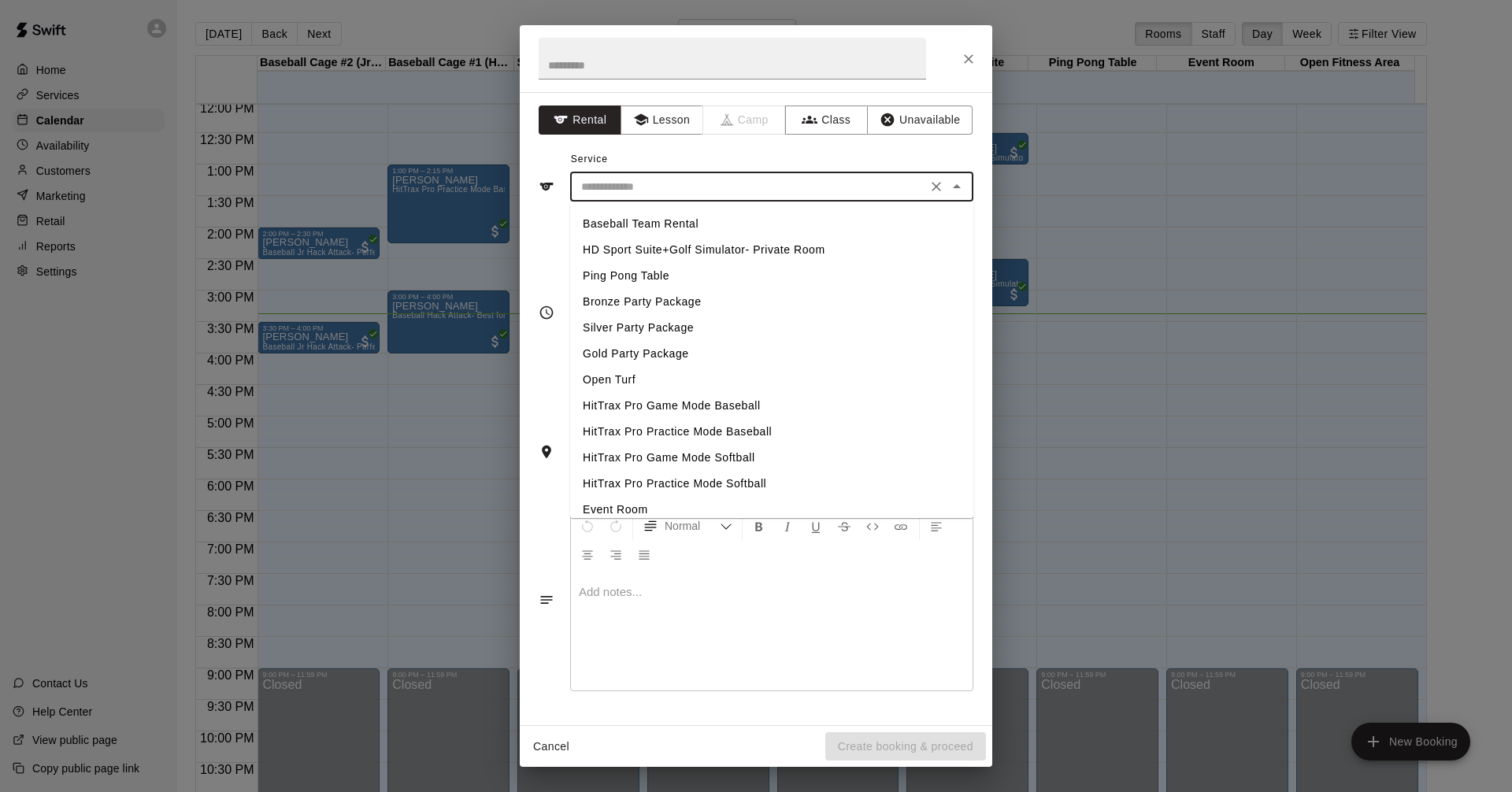
scroll to position [190, 0]
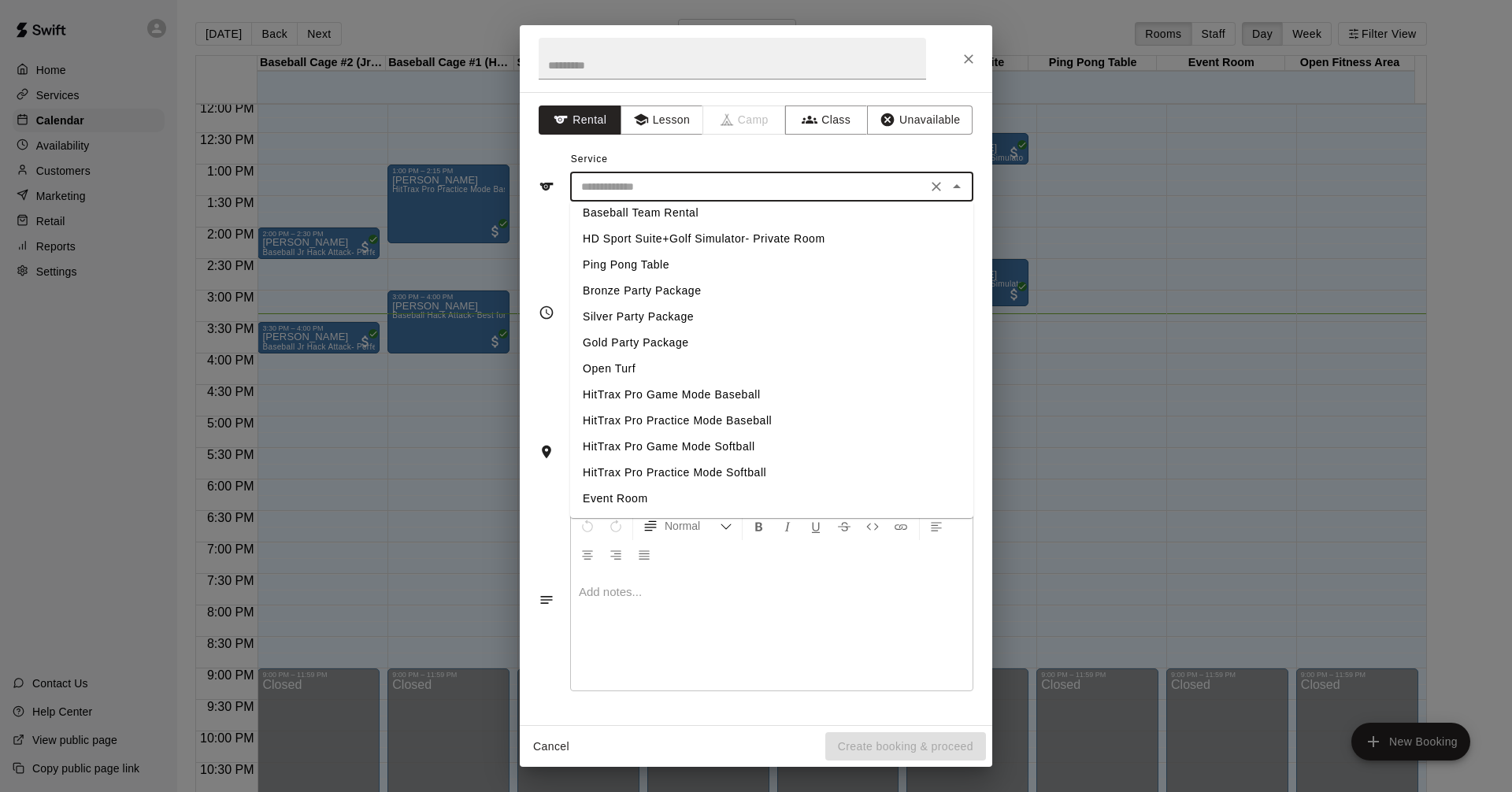
click at [725, 417] on li "HitTrax Pro Practice Mode Baseball" at bounding box center [771, 421] width 403 height 26
type input "**********"
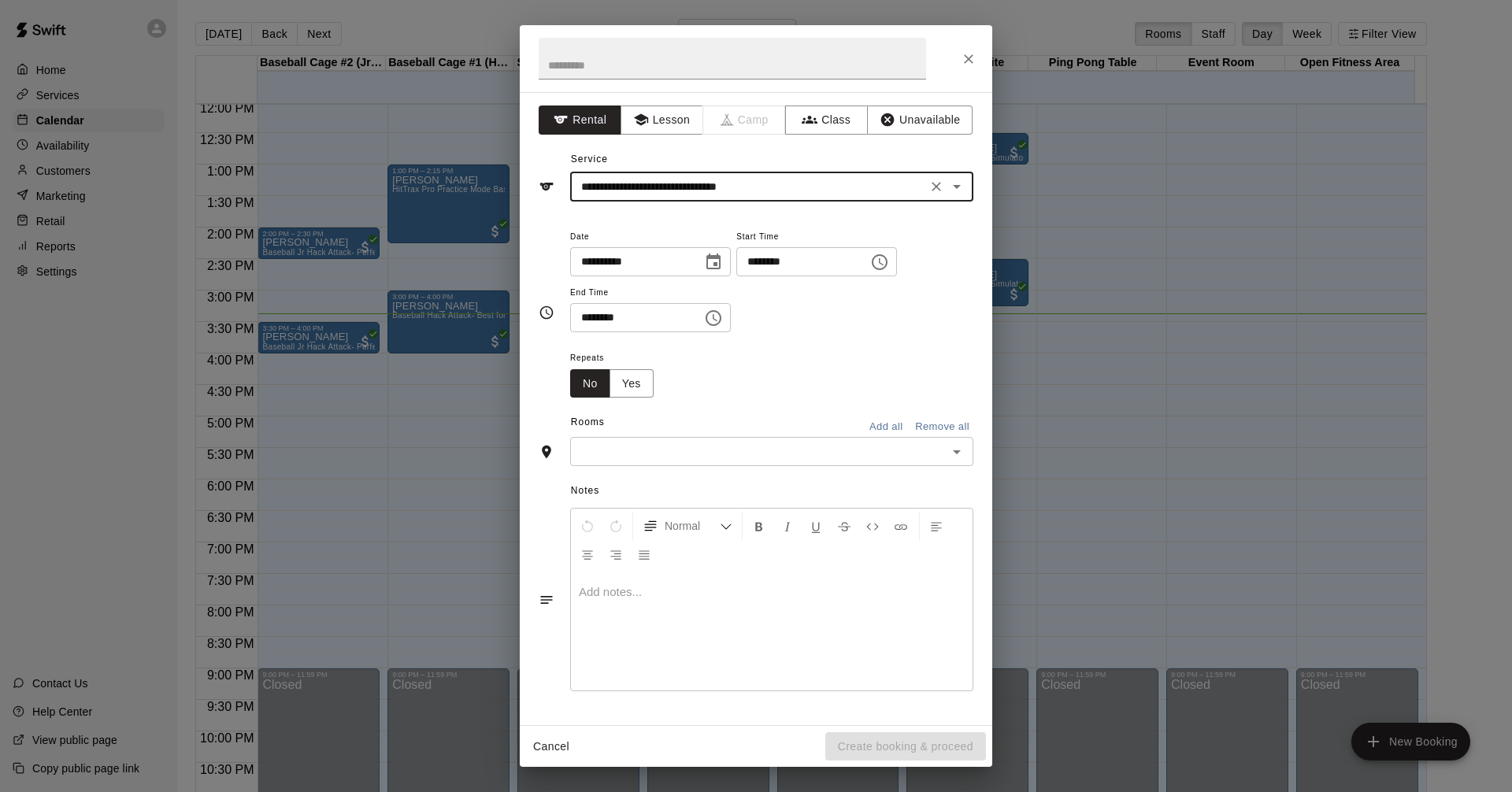
click at [889, 262] on icon "Choose time, selected time is 3:00 PM" at bounding box center [879, 262] width 19 height 19
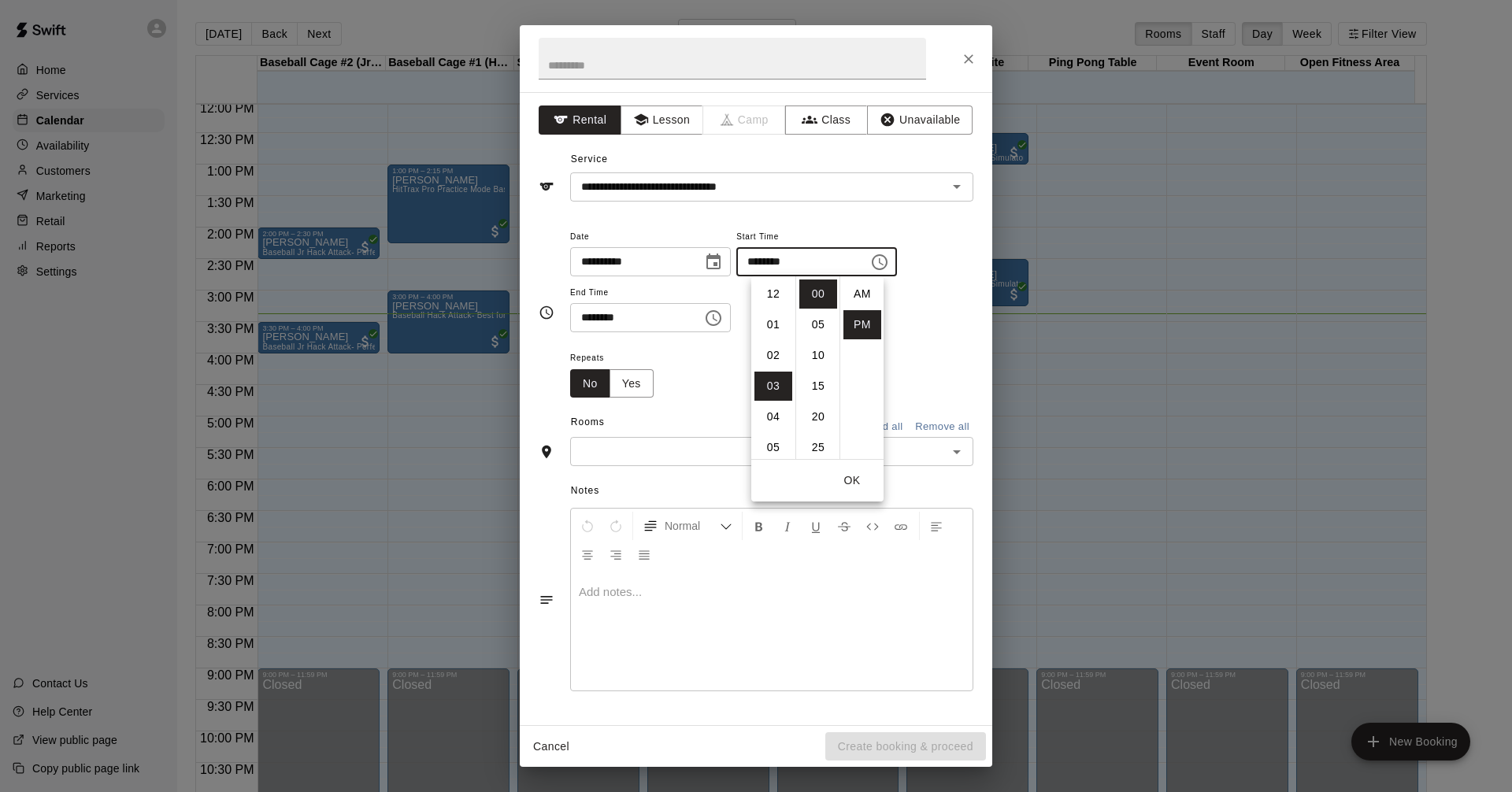
scroll to position [28, 0]
click at [775, 341] on li "02" at bounding box center [773, 341] width 38 height 29
click at [810, 412] on li "45" at bounding box center [818, 413] width 38 height 29
type input "********"
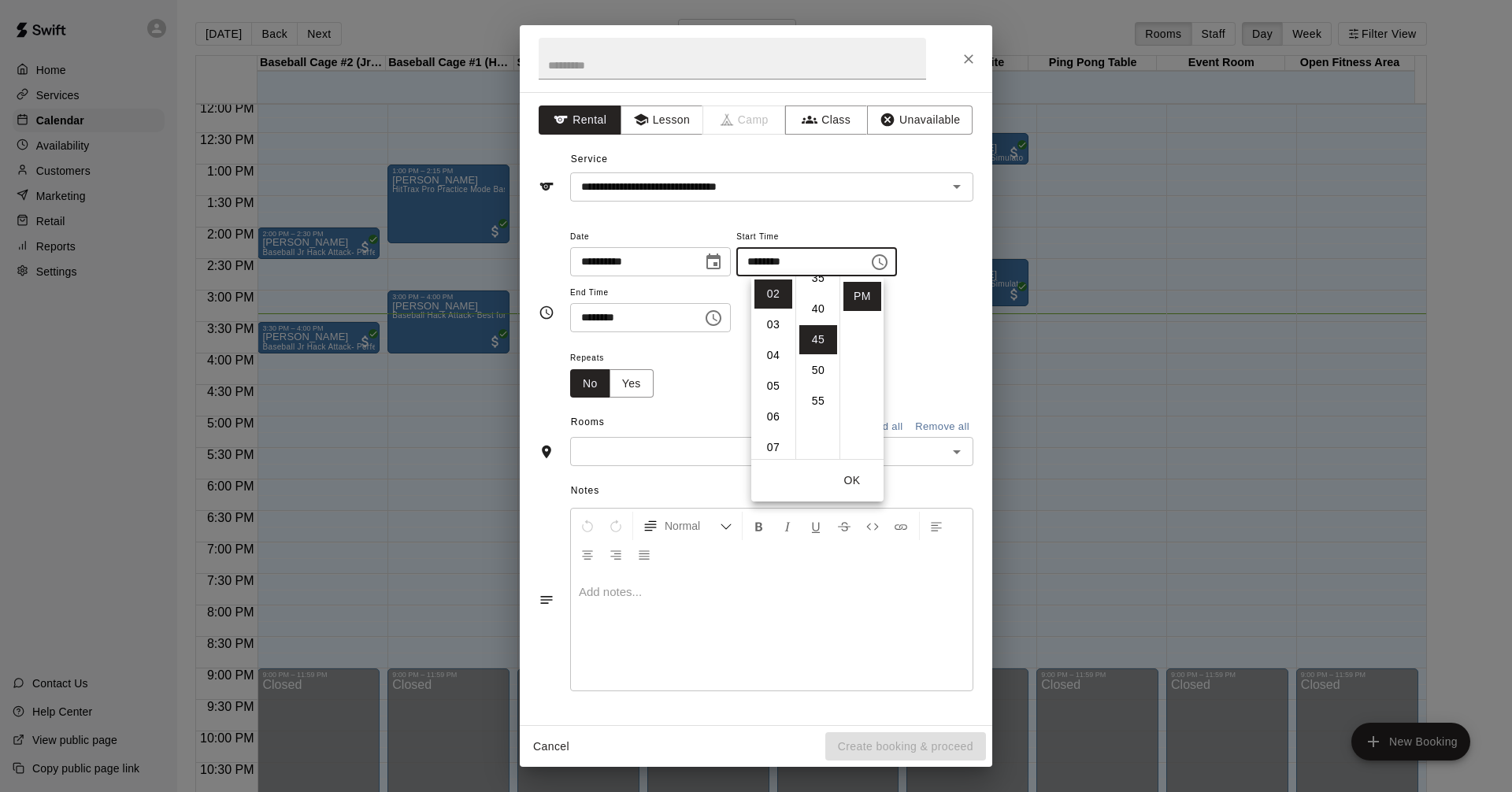
scroll to position [277, 0]
click at [723, 316] on icon "Choose time, selected time is 3:30 PM" at bounding box center [714, 318] width 19 height 19
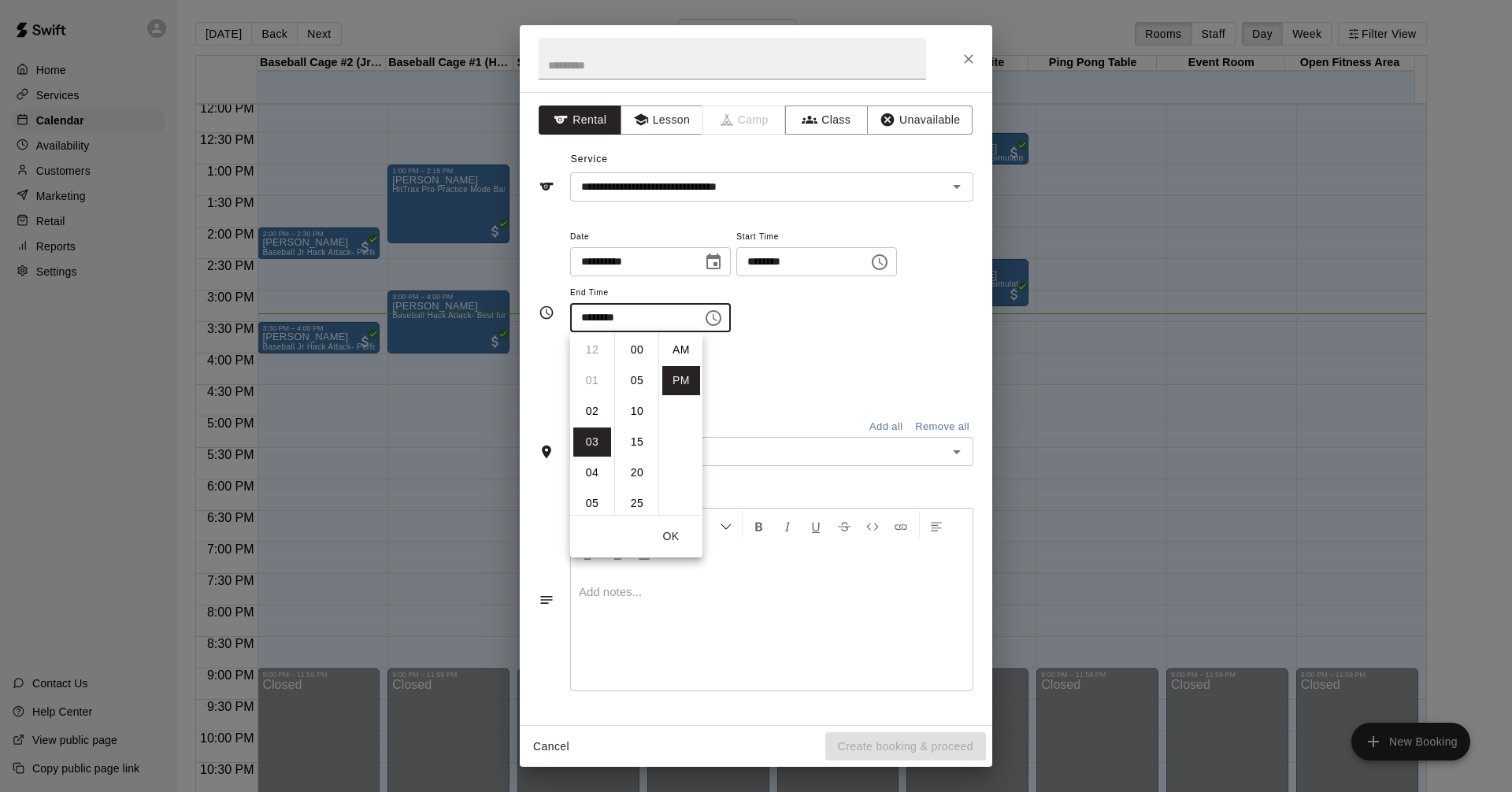
scroll to position [28, 0]
click at [634, 404] on li "15" at bounding box center [637, 415] width 38 height 29
type input "********"
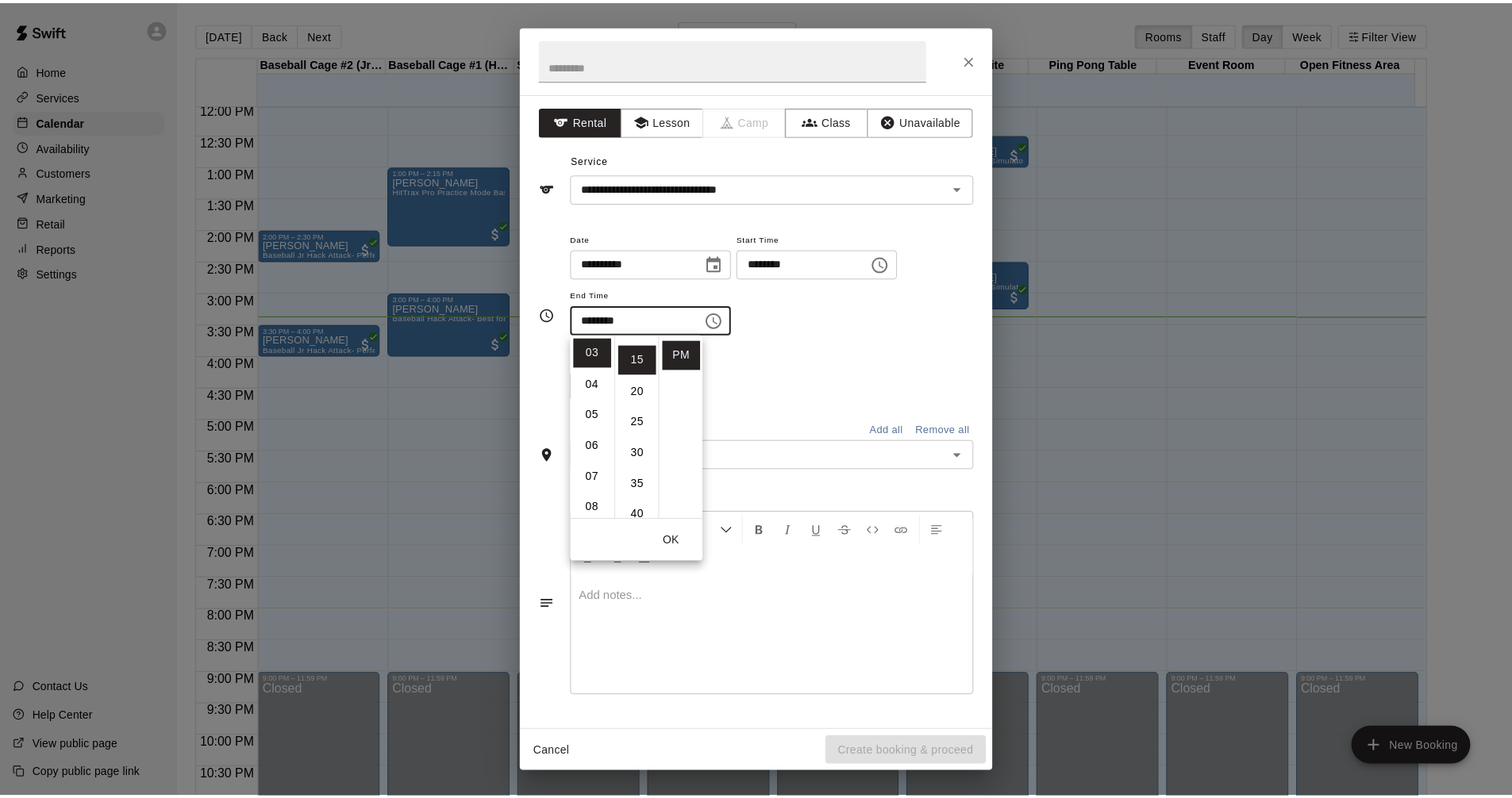
scroll to position [93, 0]
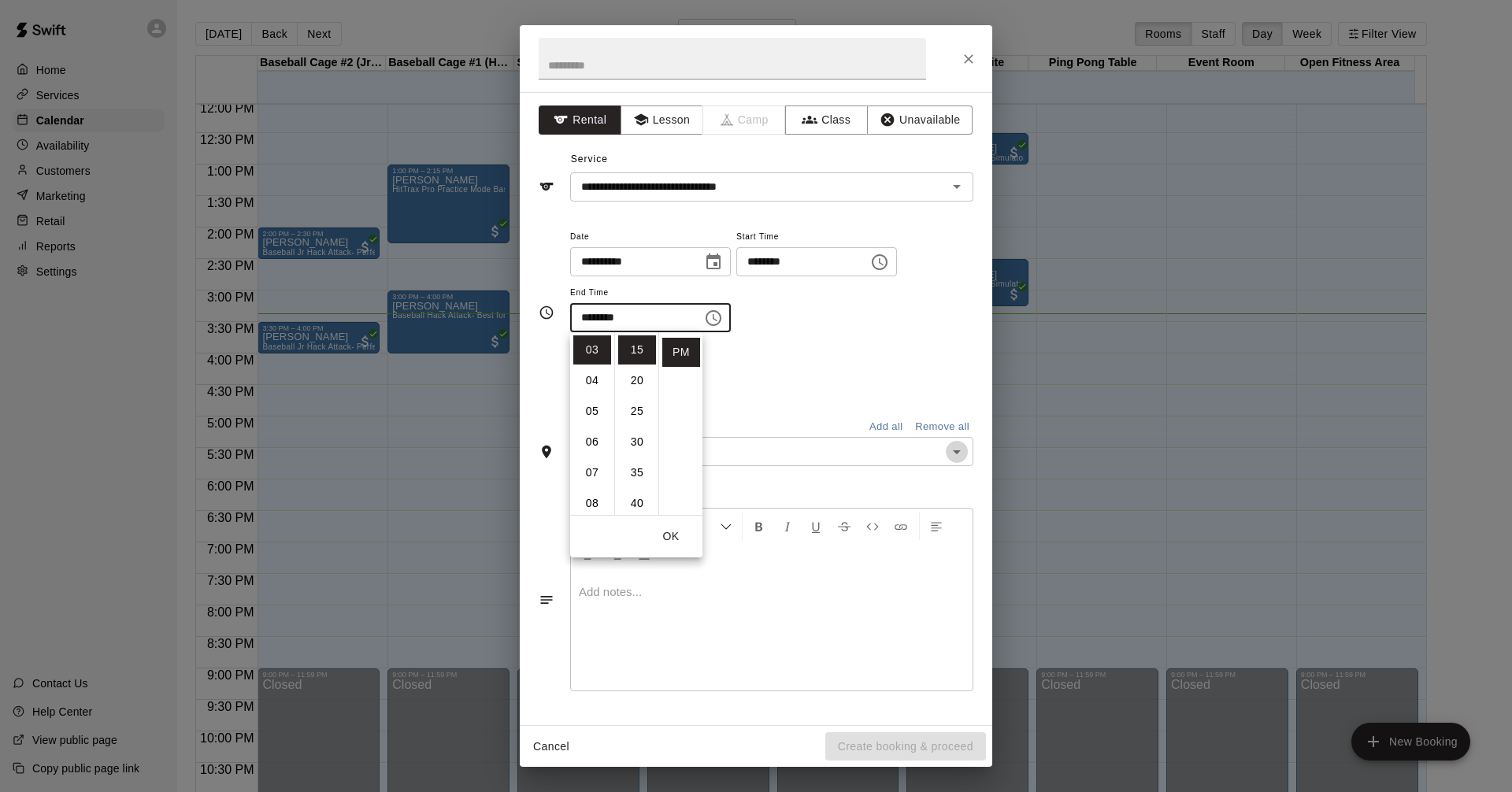
click at [960, 451] on icon "Open" at bounding box center [956, 452] width 8 height 4
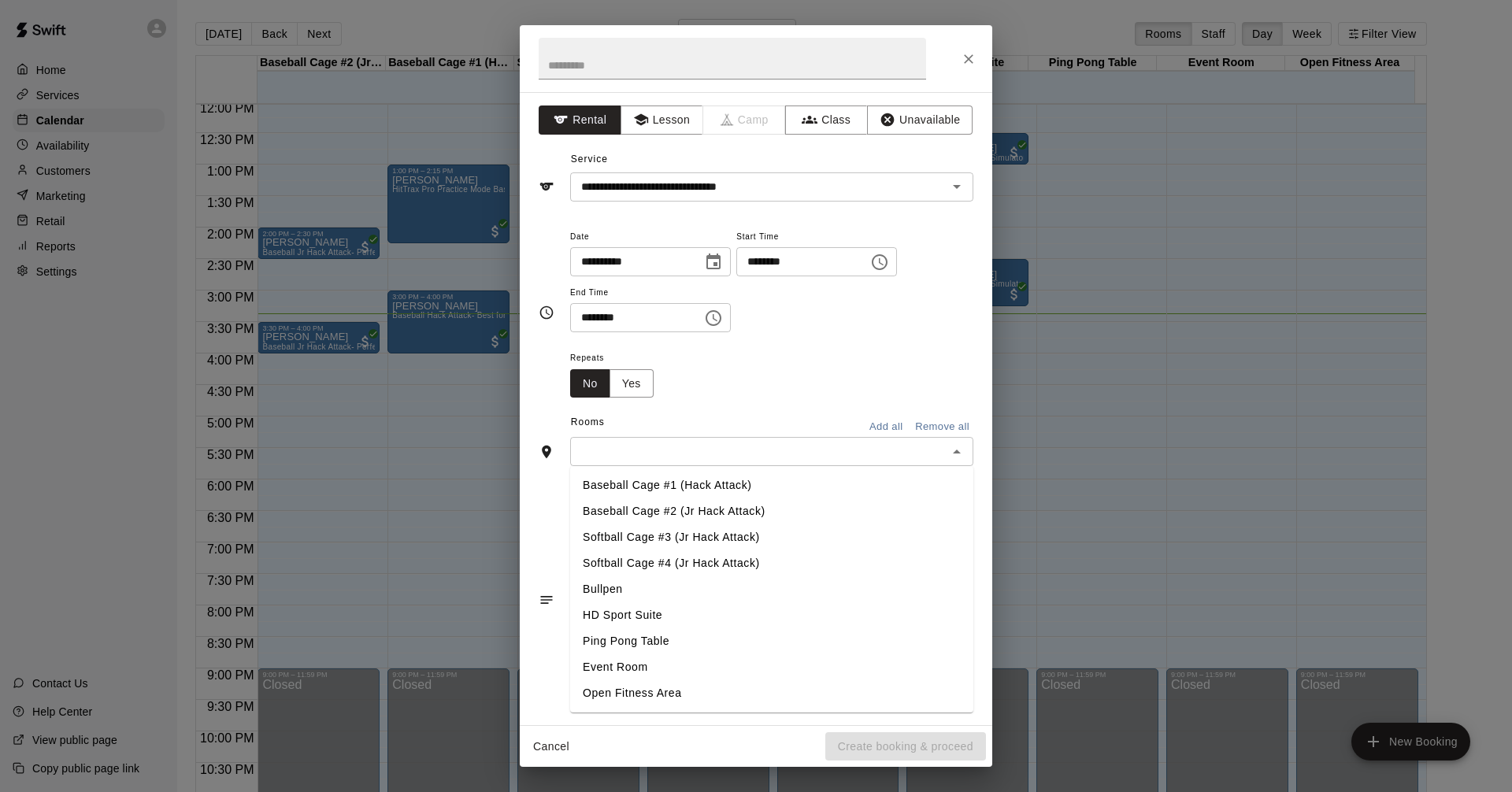
click at [698, 571] on li "Softball Cage #4 (Jr Hack Attack)" at bounding box center [771, 563] width 403 height 26
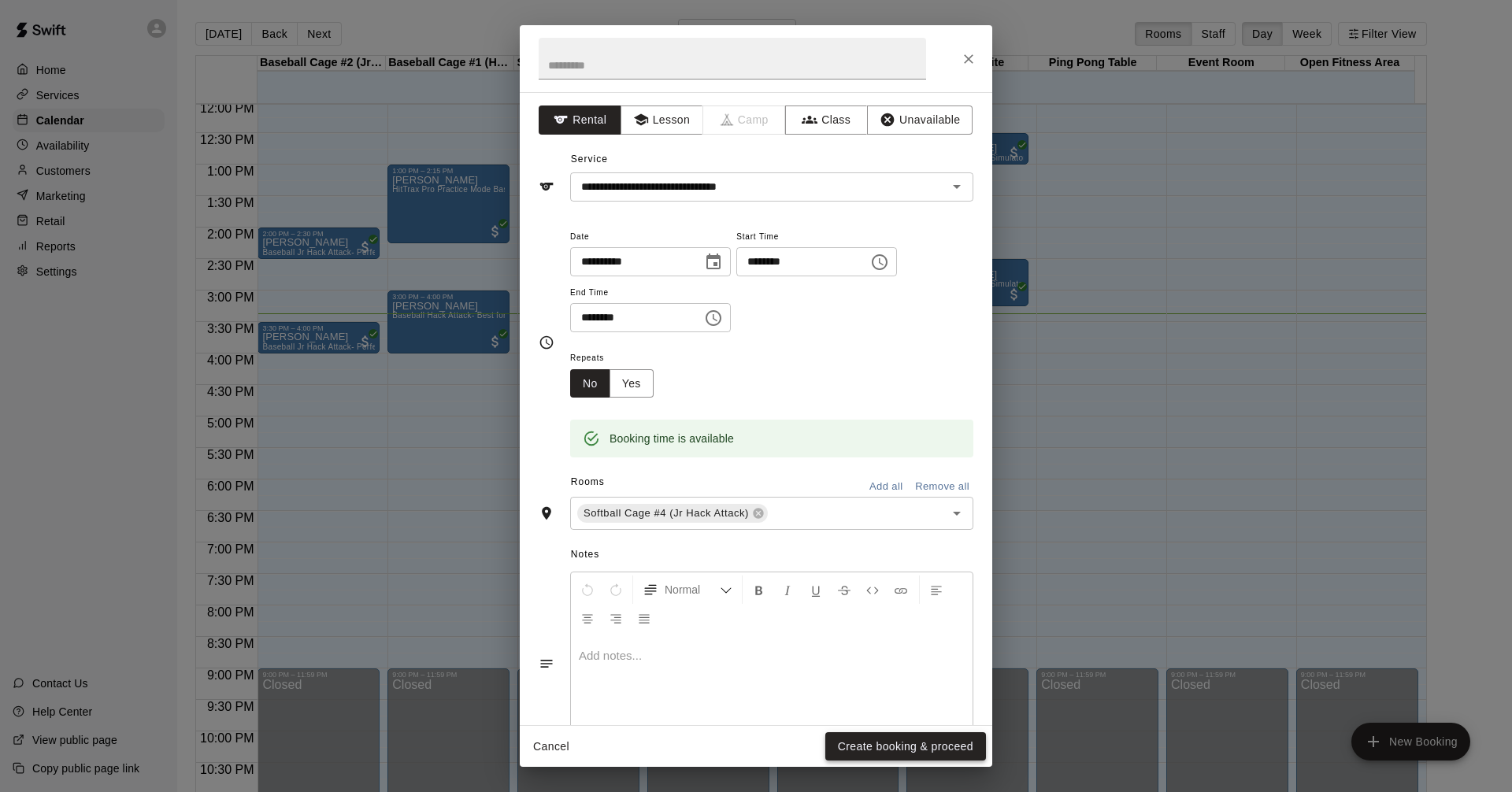
click at [941, 743] on button "Create booking & proceed" at bounding box center [905, 747] width 161 height 29
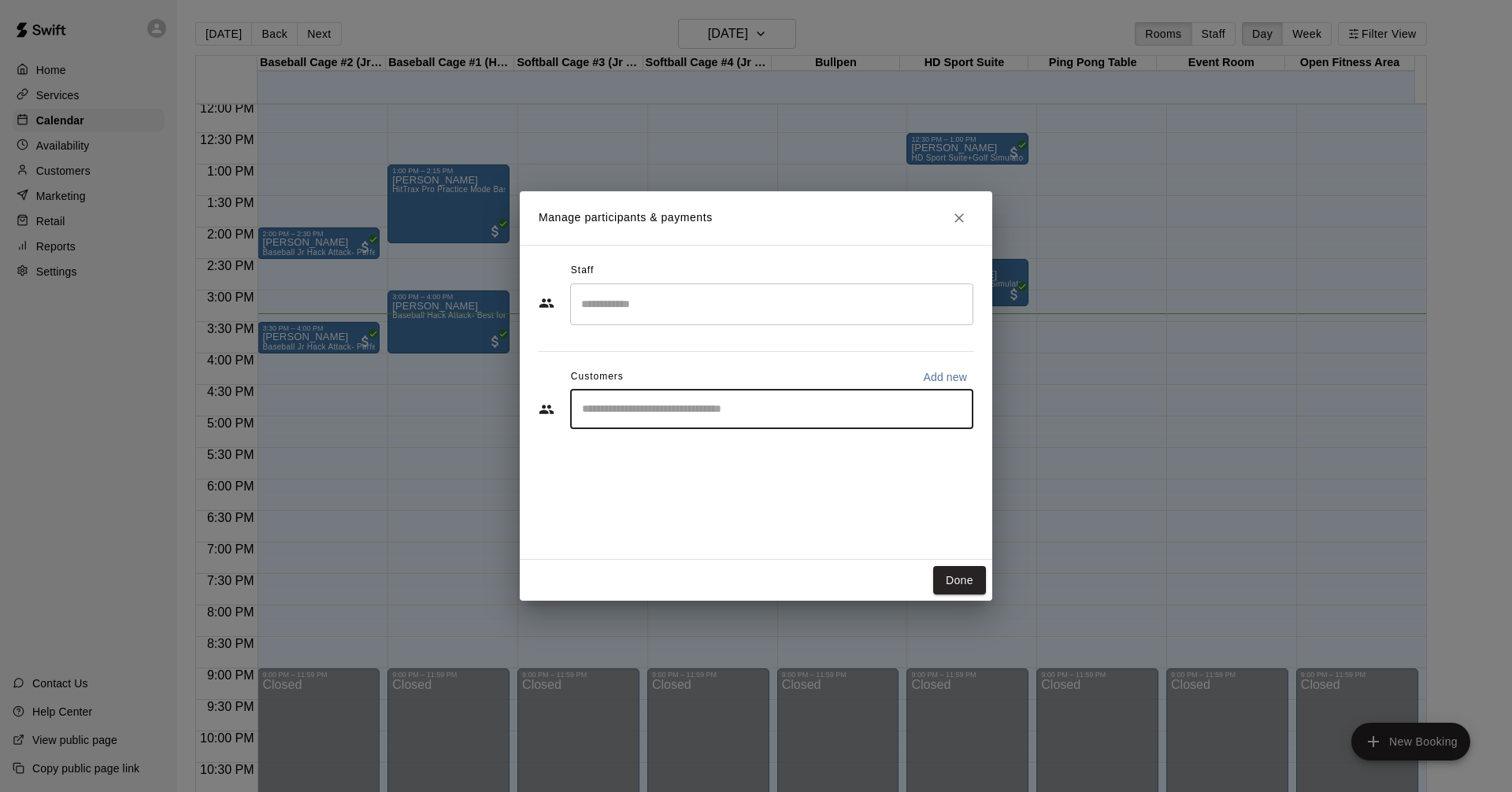
click at [862, 404] on input "Start typing to search customers..." at bounding box center [772, 409] width 389 height 16
type input "****"
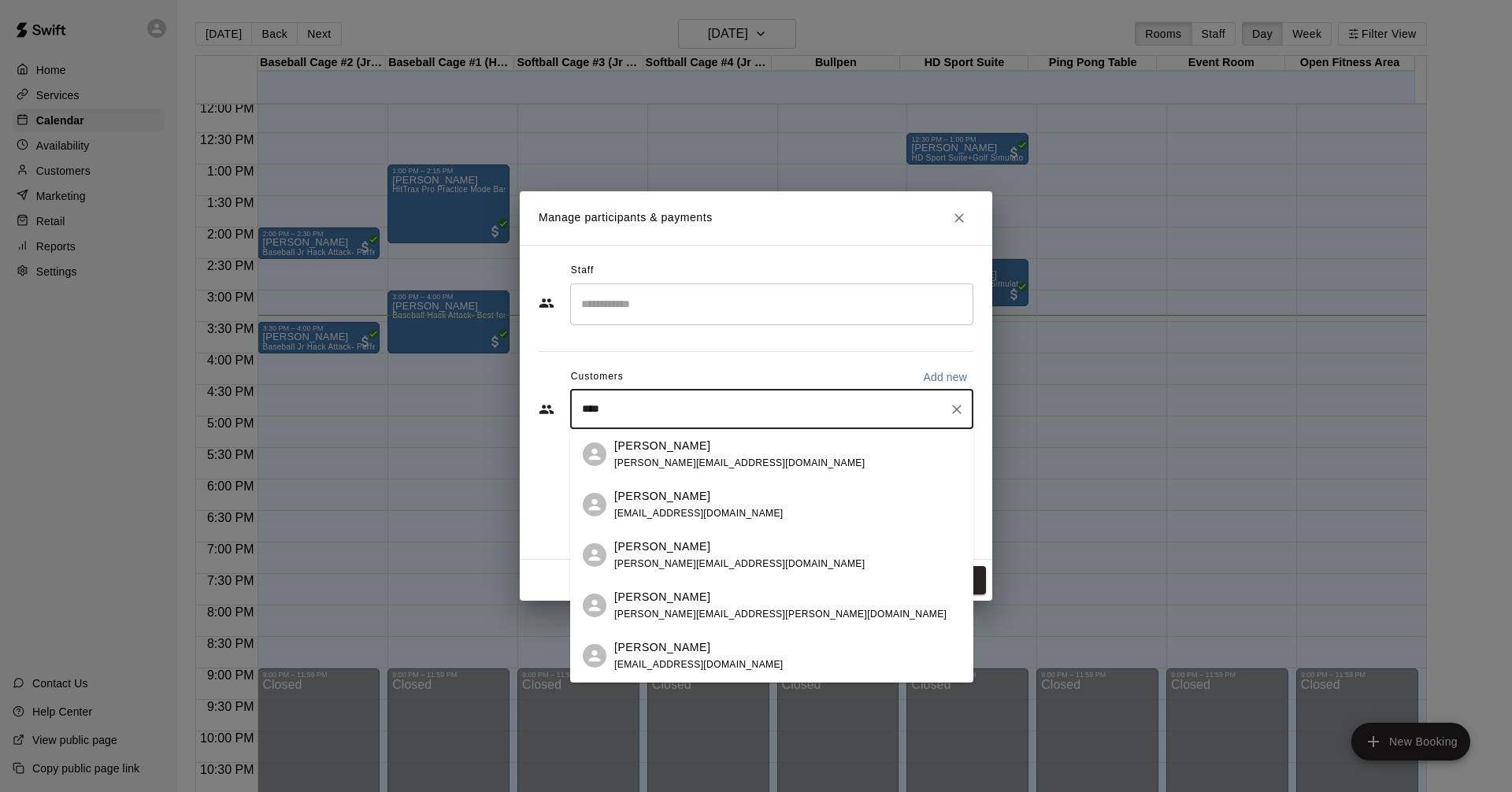
click at [708, 451] on div "[PERSON_NAME]" at bounding box center [739, 447] width 250 height 17
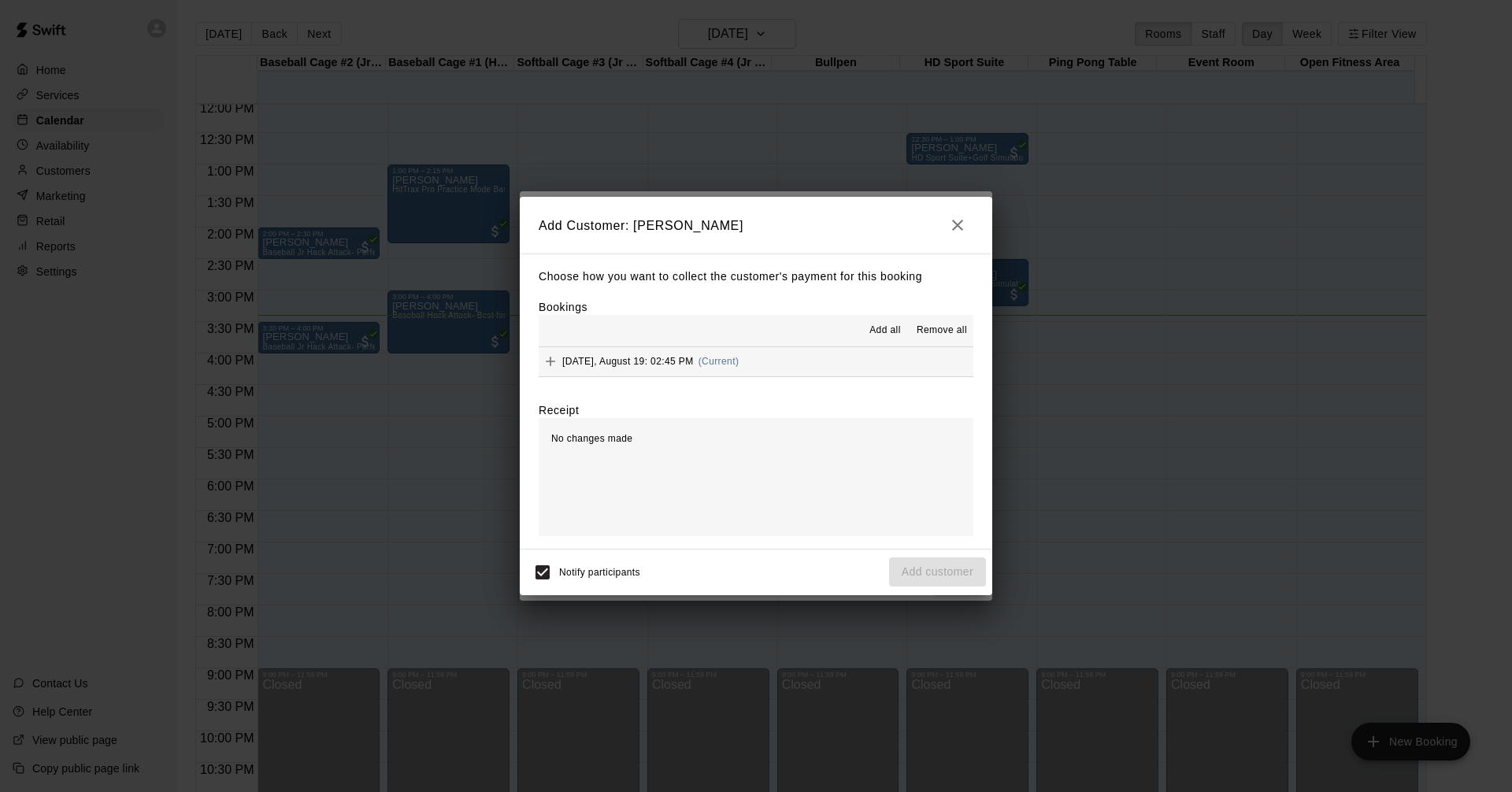
click at [808, 359] on button "Tuesday, August 19: 02:45 PM (Current)" at bounding box center [756, 361] width 434 height 29
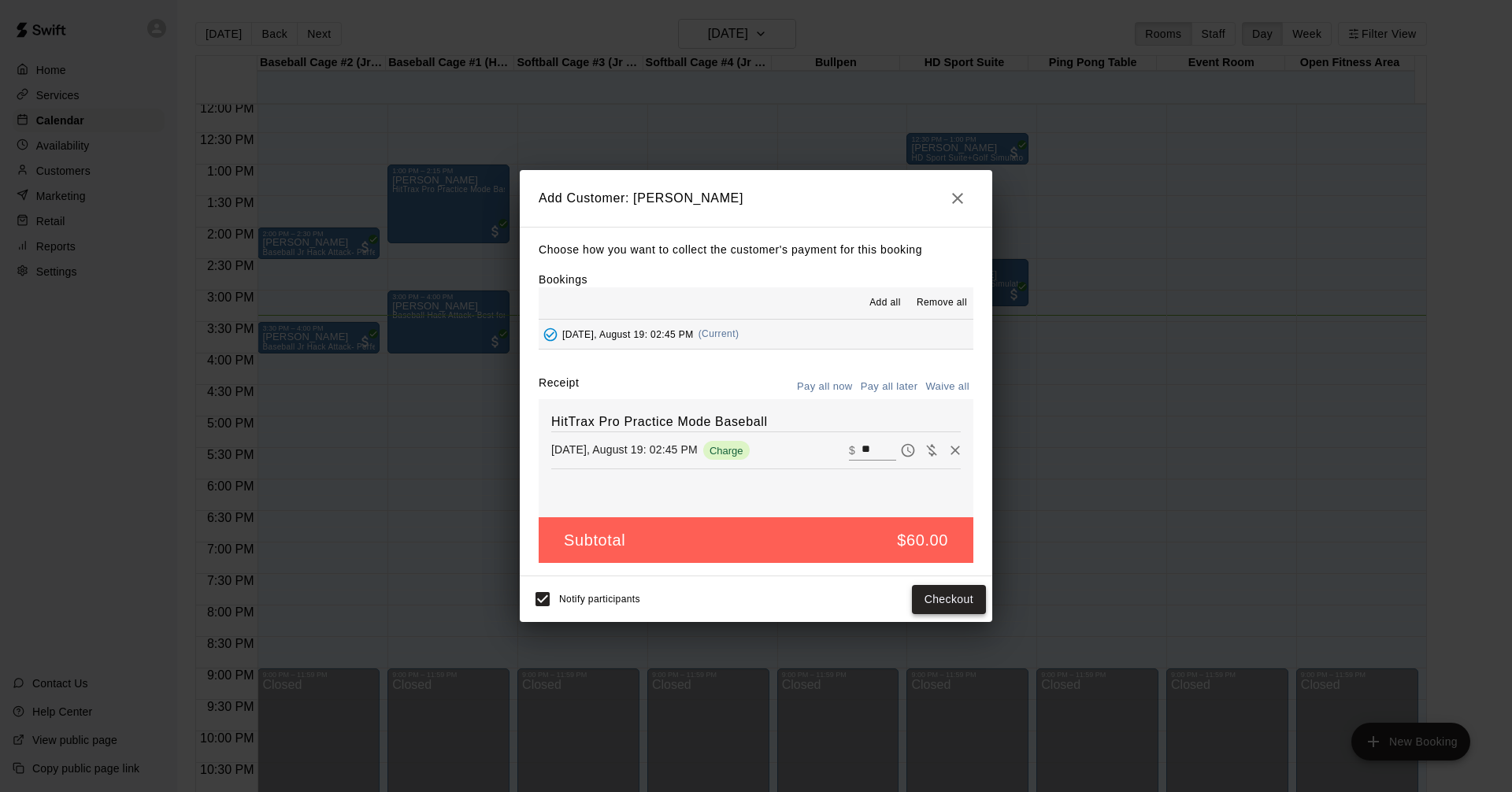
click at [953, 600] on button "Checkout" at bounding box center [949, 599] width 74 height 29
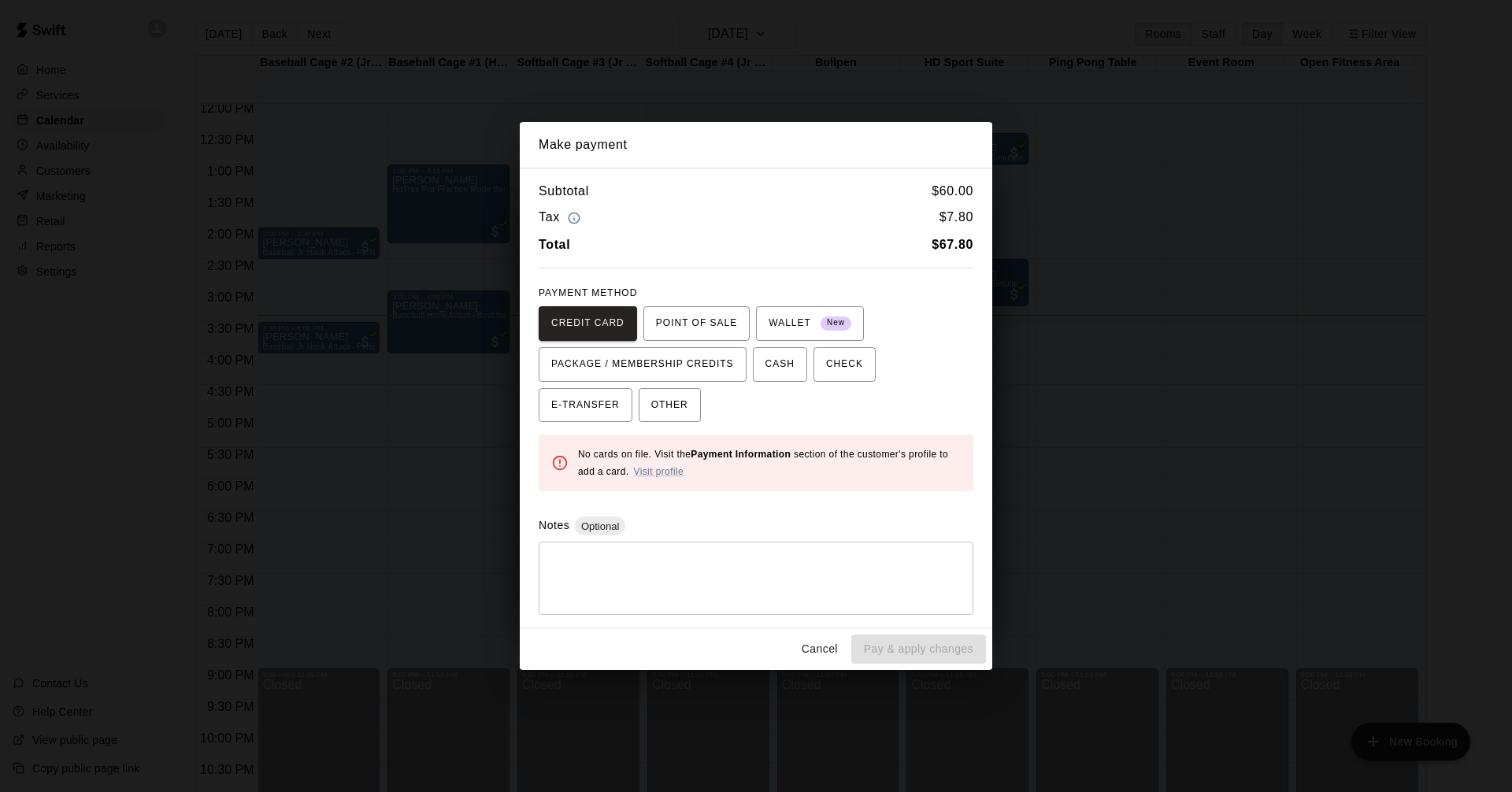
click at [820, 653] on button "Cancel" at bounding box center [820, 649] width 51 height 29
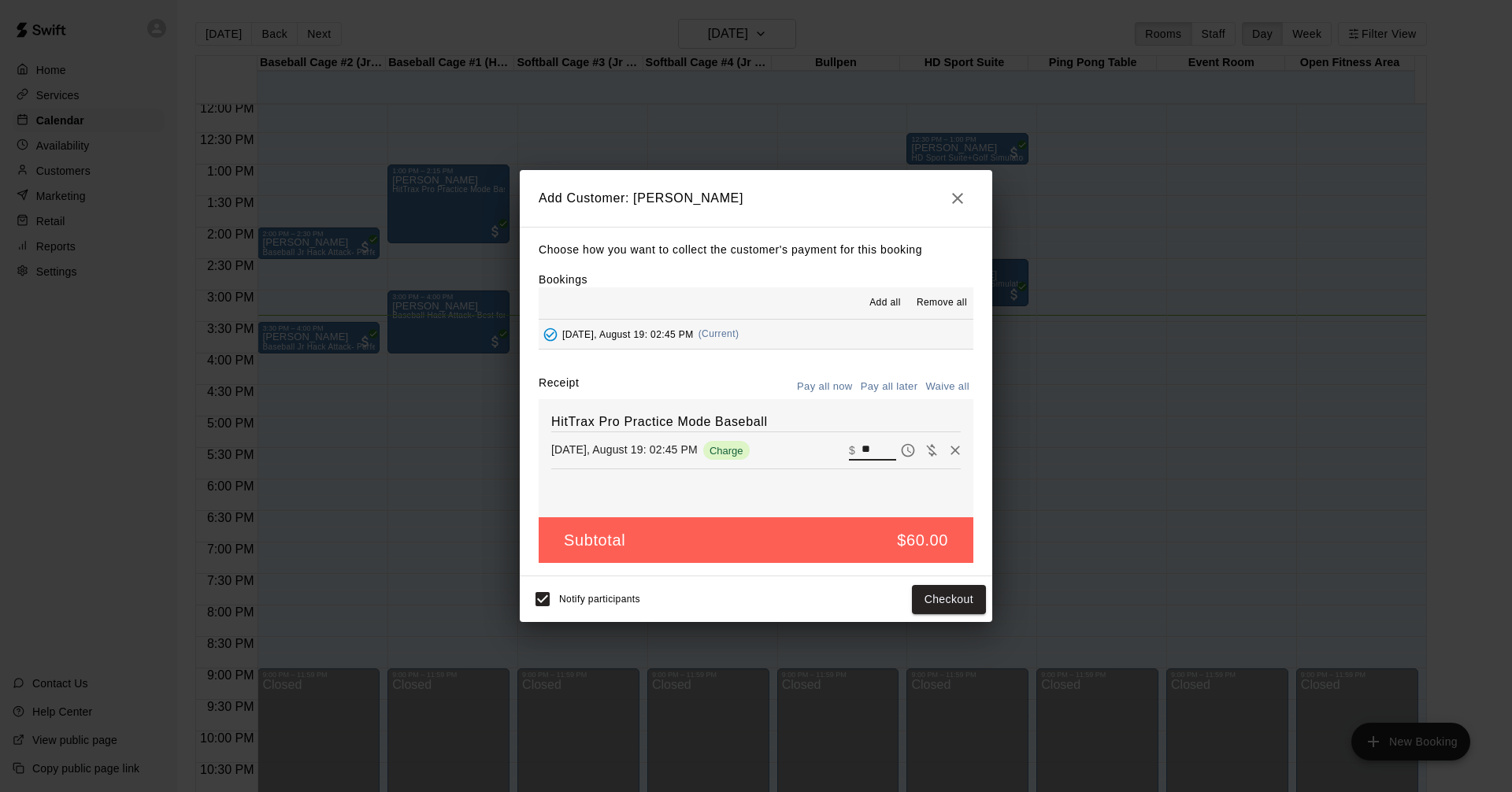
drag, startPoint x: 870, startPoint y: 451, endPoint x: 680, endPoint y: 427, distance: 191.5
click at [680, 427] on div "HitTrax Pro Practice Mode Baseball Tuesday, August 19: 02:45 PM Charge ​ $ **" at bounding box center [756, 458] width 434 height 119
type input "**"
click at [962, 603] on button "Checkout" at bounding box center [949, 599] width 74 height 29
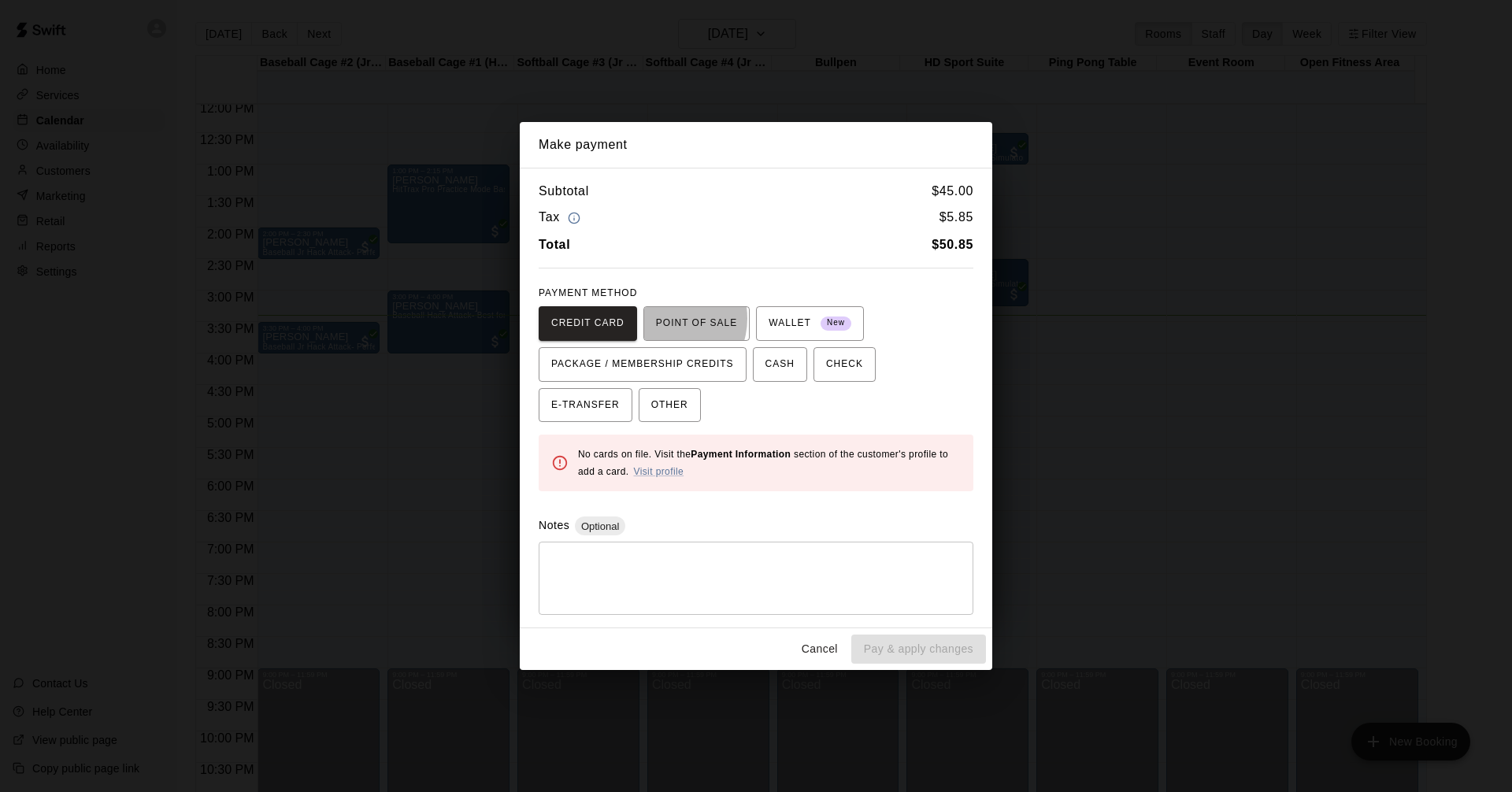
drag, startPoint x: 657, startPoint y: 319, endPoint x: 869, endPoint y: 328, distance: 212.2
click at [662, 319] on span "POINT OF SALE" at bounding box center [696, 324] width 81 height 25
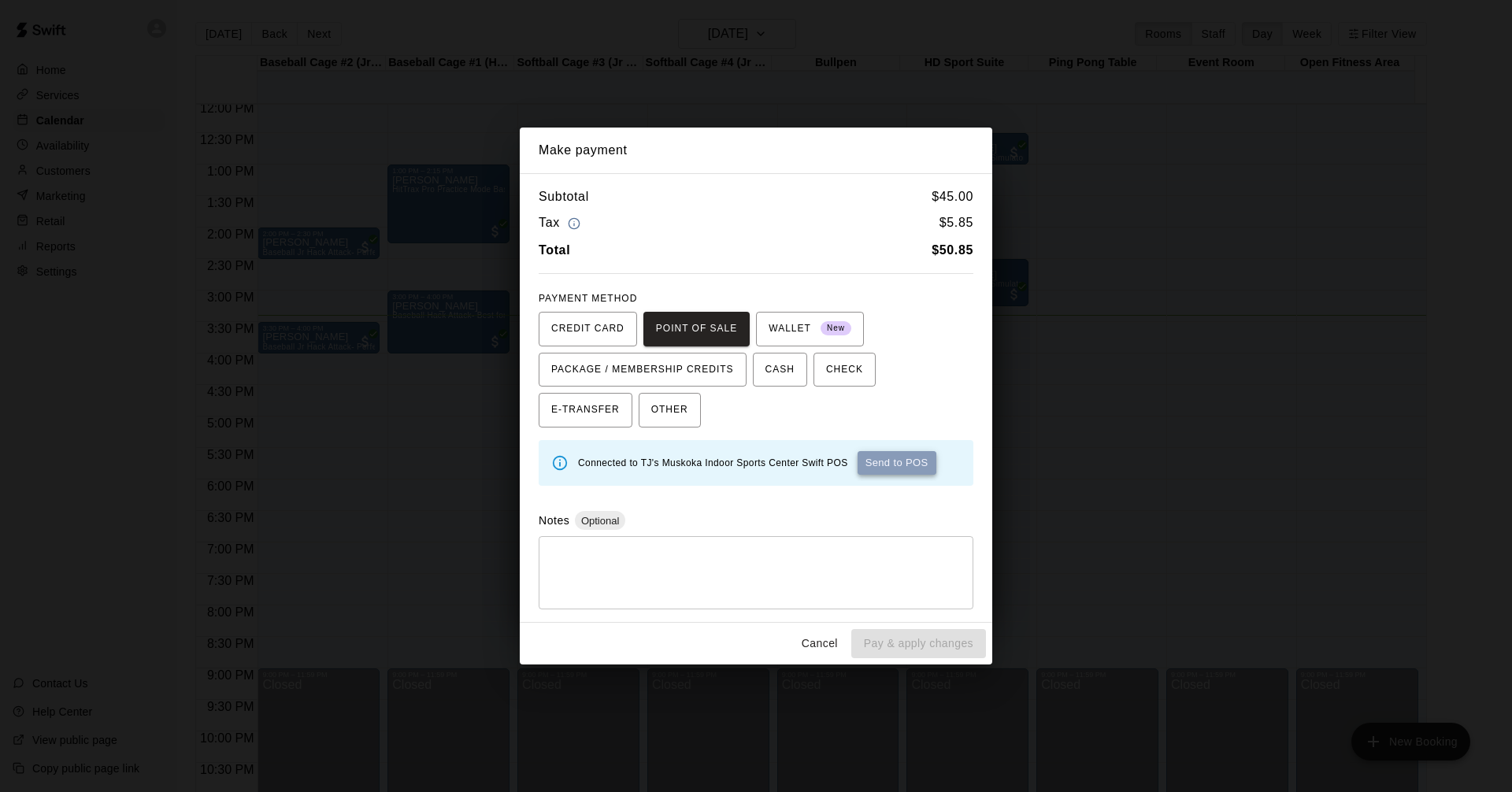
click at [902, 462] on button "Send to POS" at bounding box center [897, 463] width 79 height 24
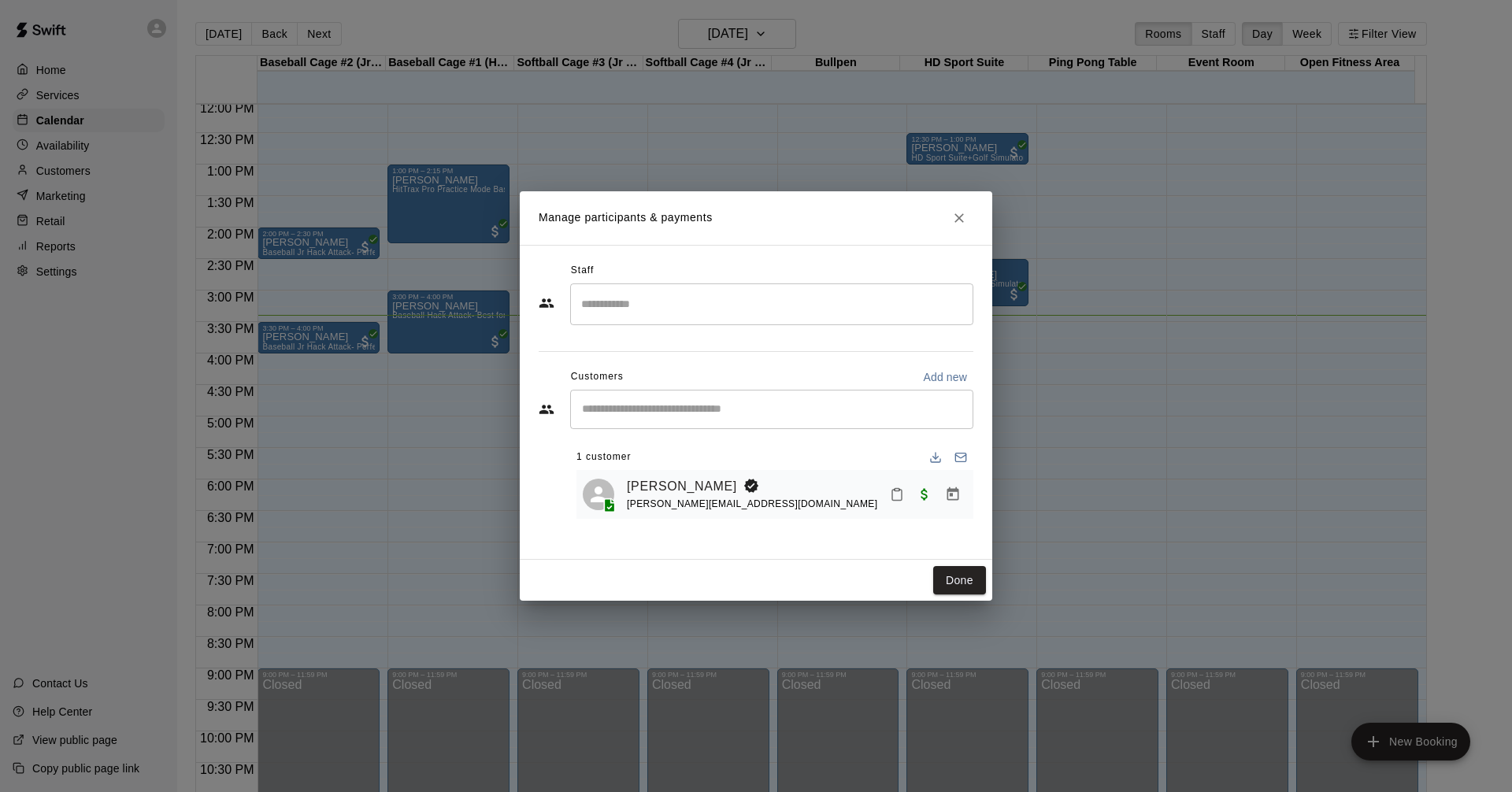
drag, startPoint x: 936, startPoint y: 560, endPoint x: 971, endPoint y: 597, distance: 50.9
click at [965, 593] on div "Done" at bounding box center [756, 580] width 472 height 41
click at [967, 582] on button "Done" at bounding box center [959, 580] width 53 height 29
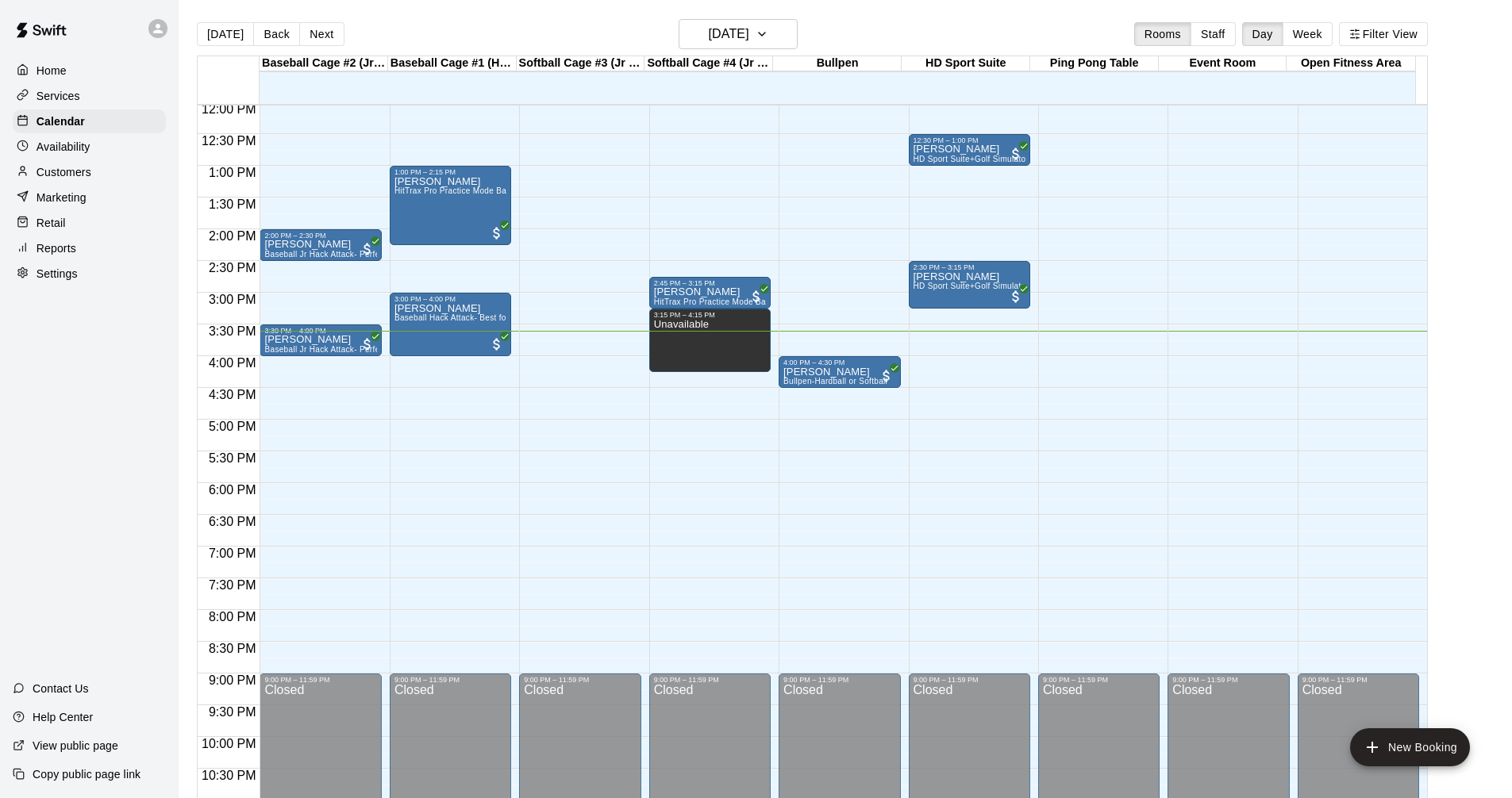
drag, startPoint x: 95, startPoint y: 99, endPoint x: 95, endPoint y: 110, distance: 11.0
click at [95, 100] on div "Services" at bounding box center [89, 96] width 154 height 24
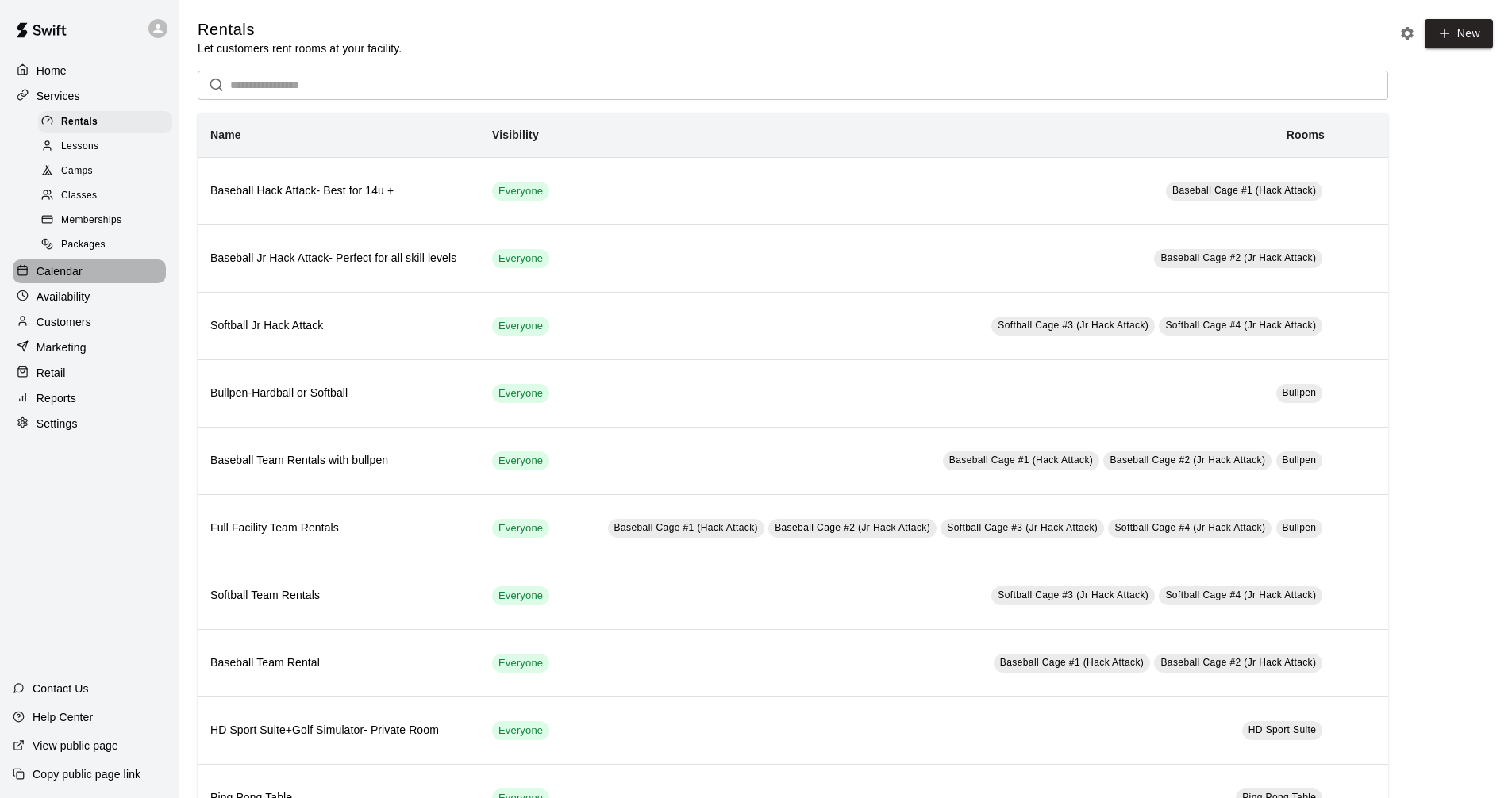
click at [79, 280] on p "Calendar" at bounding box center [60, 271] width 46 height 16
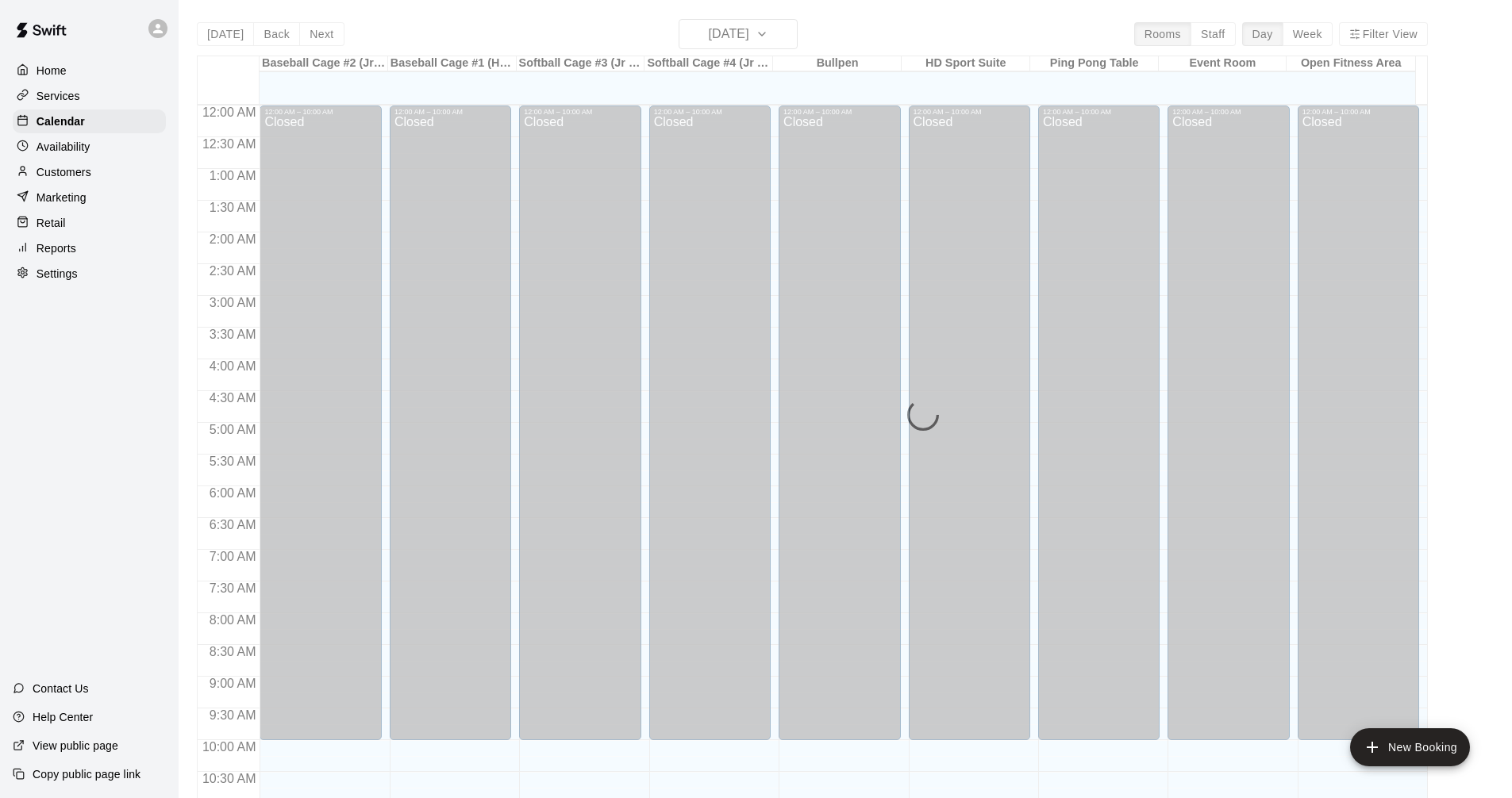
scroll to position [765, 0]
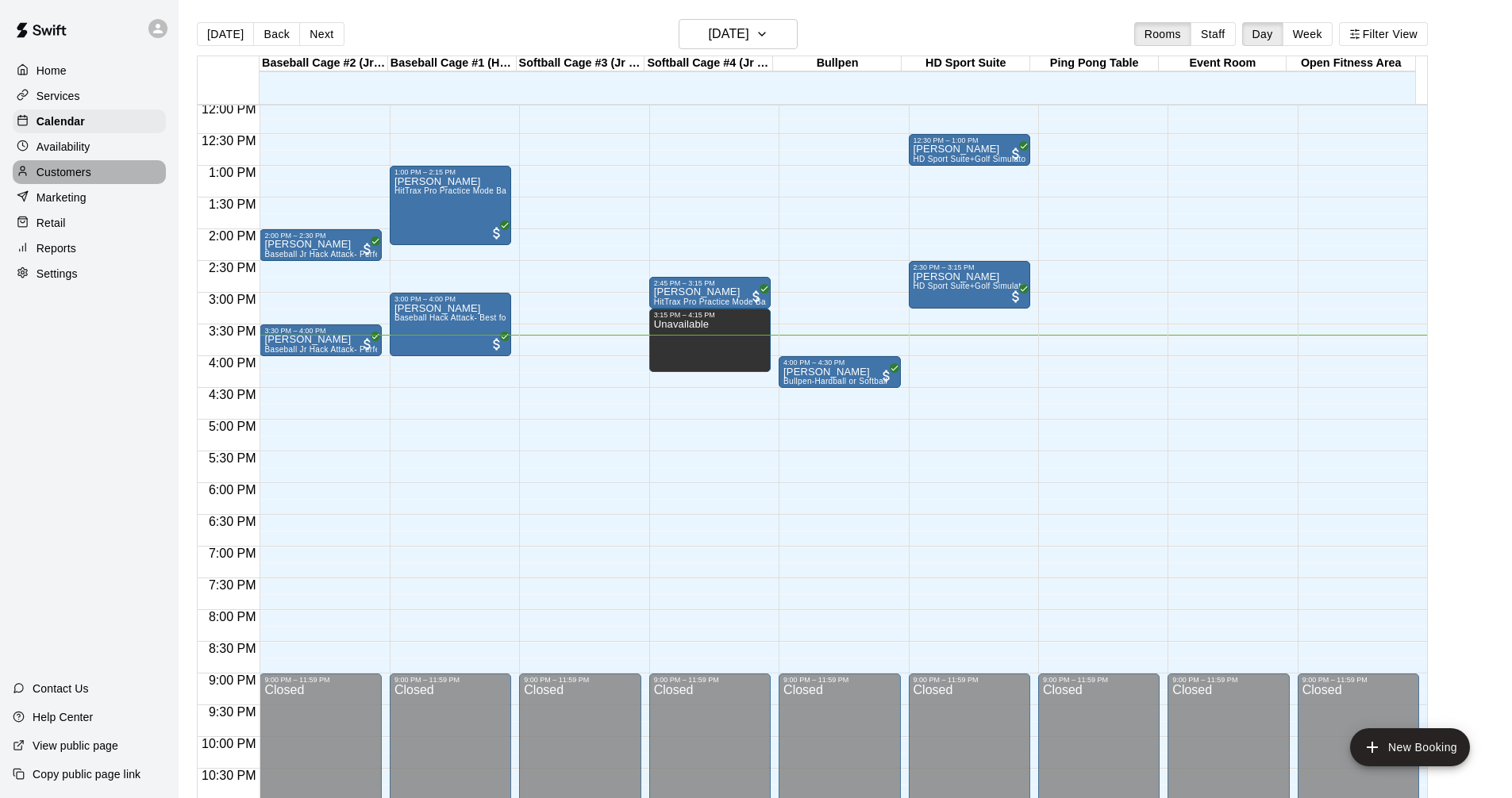
click at [99, 173] on div "Customers" at bounding box center [89, 172] width 154 height 24
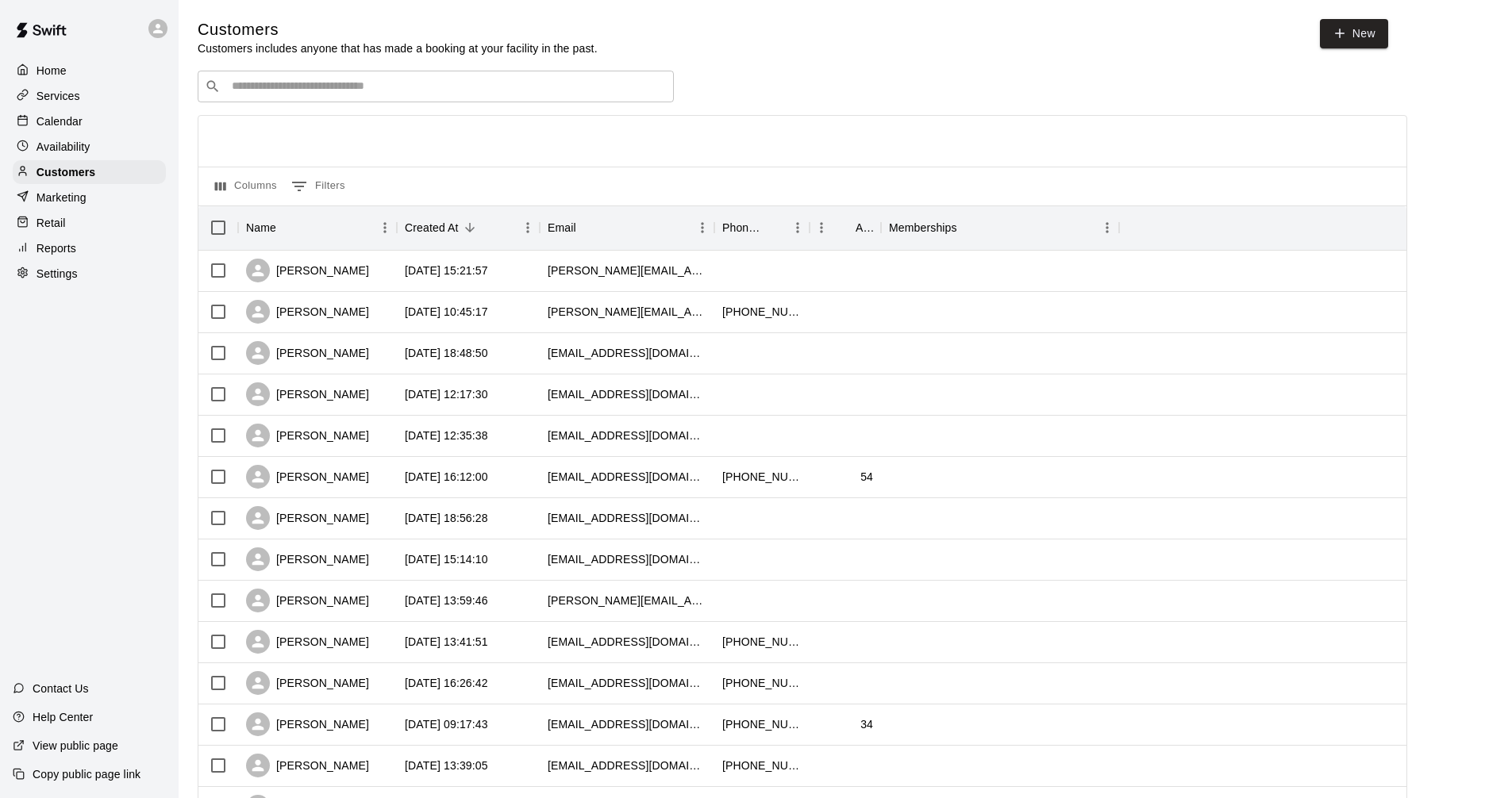
click at [343, 100] on div "​ ​" at bounding box center [435, 86] width 476 height 31
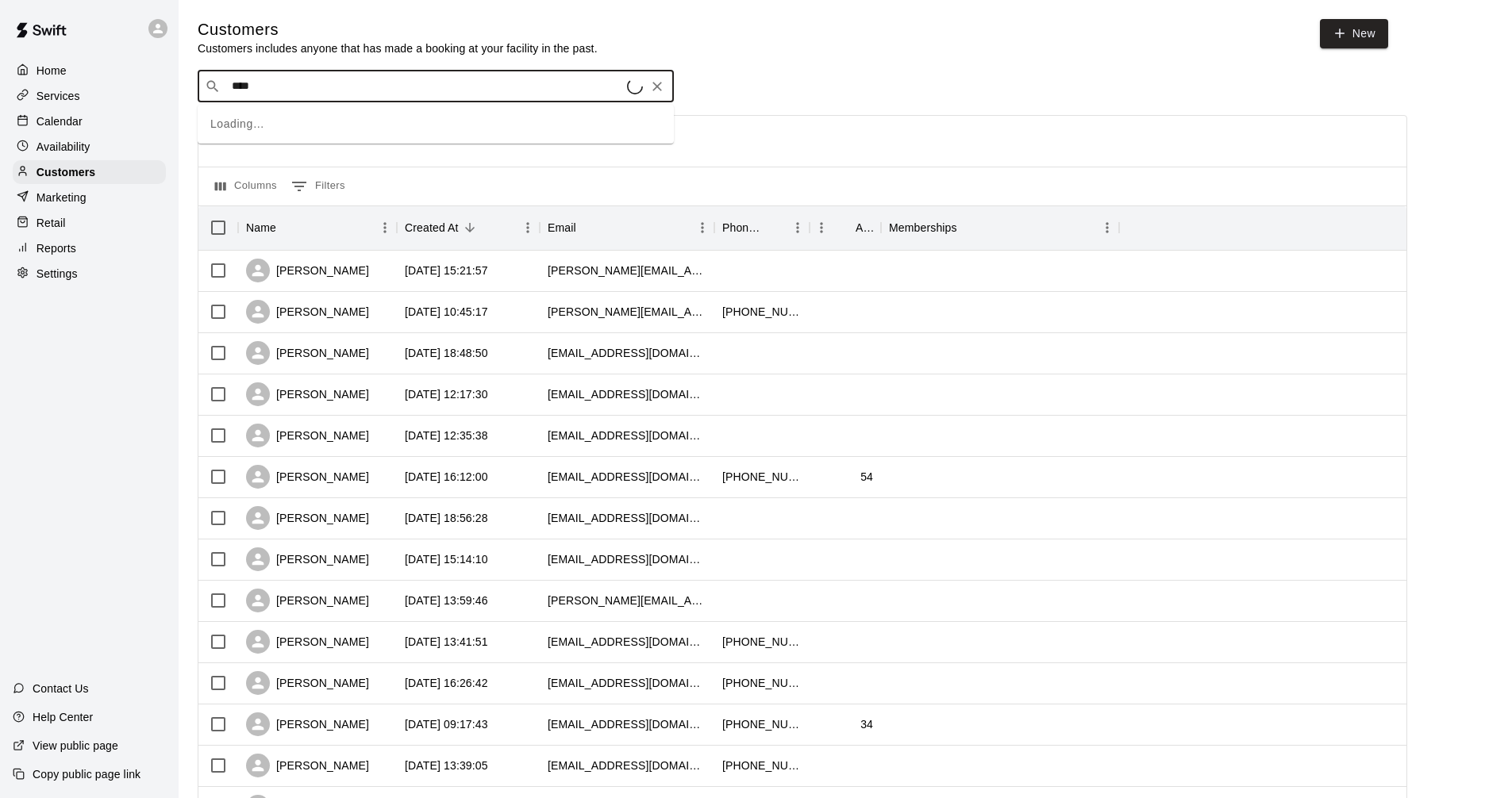
type input "*****"
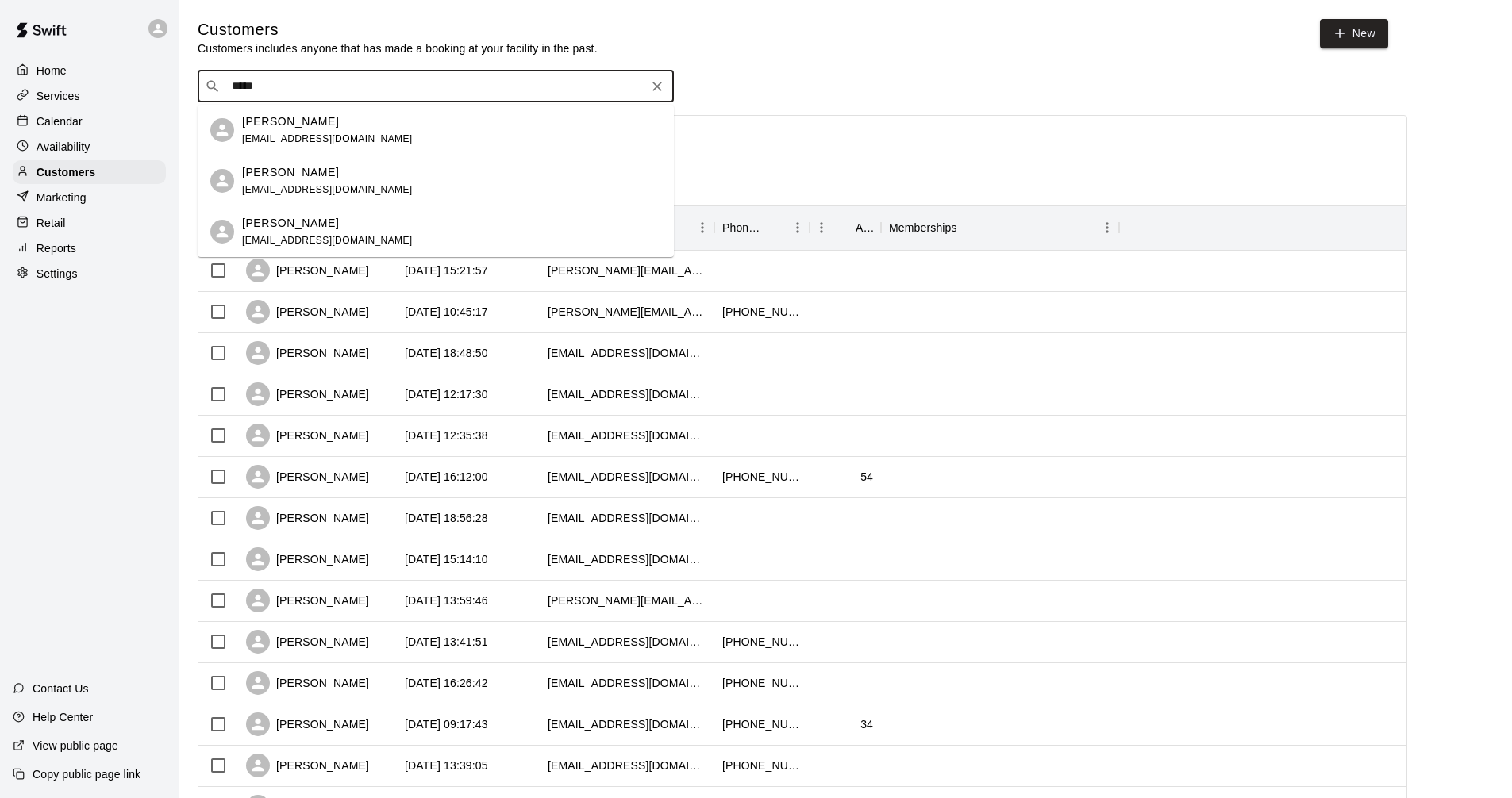
click at [365, 172] on div "Jacob Dickson beckyh_16@hotmail.com" at bounding box center [451, 181] width 419 height 34
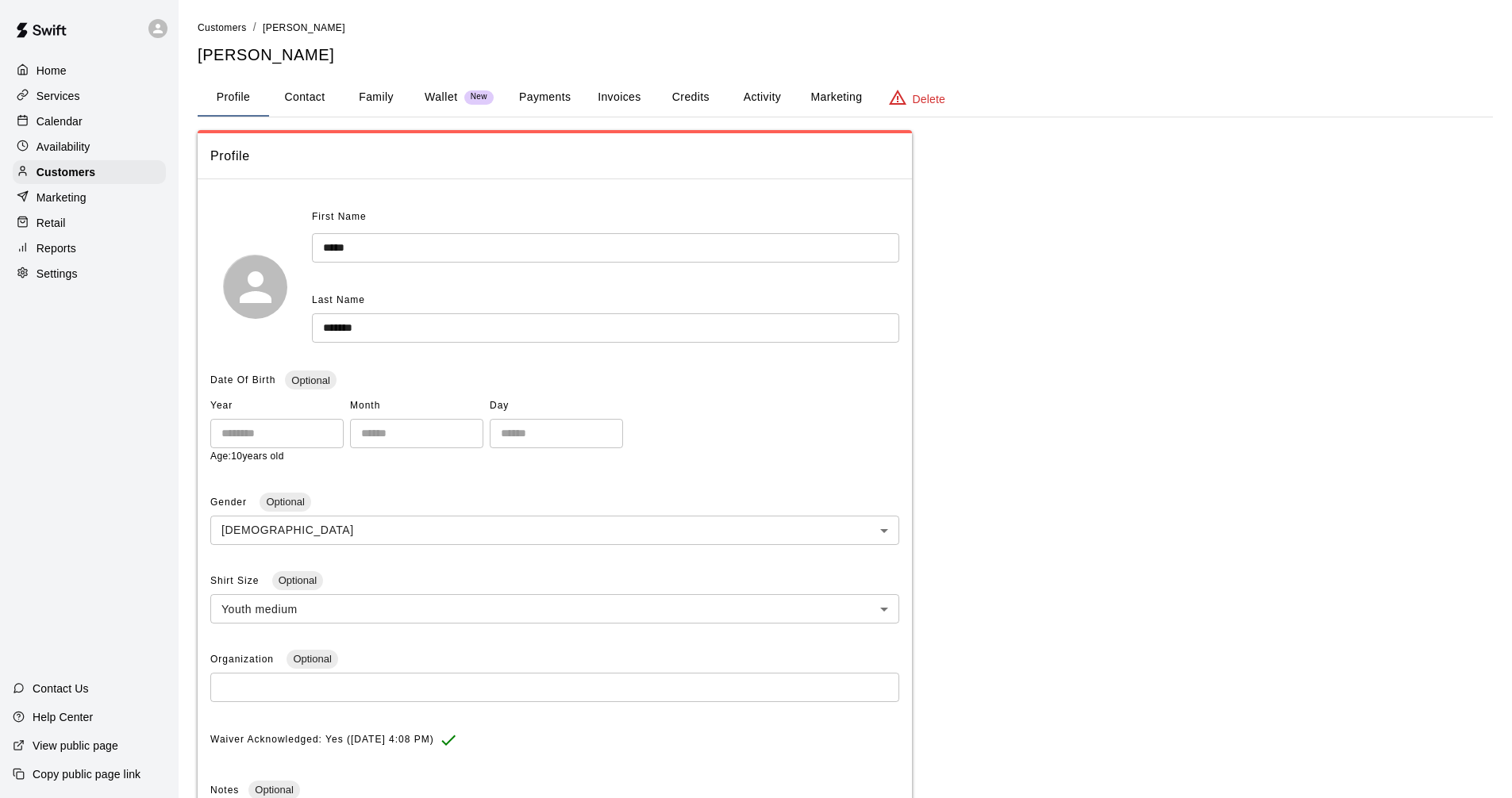
click at [559, 102] on button "Payments" at bounding box center [544, 98] width 77 height 38
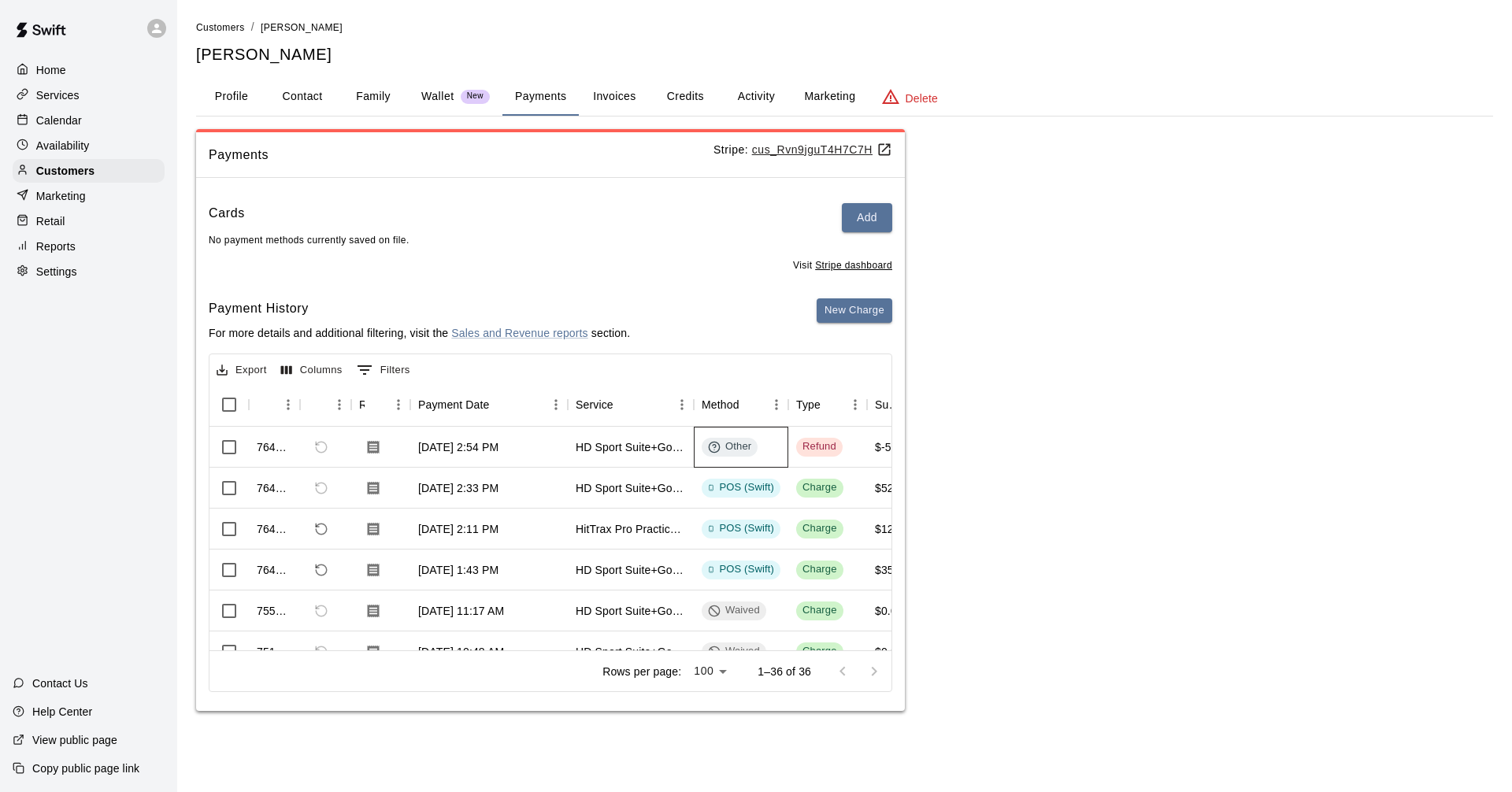
click at [709, 448] on circle at bounding box center [714, 447] width 10 height 10
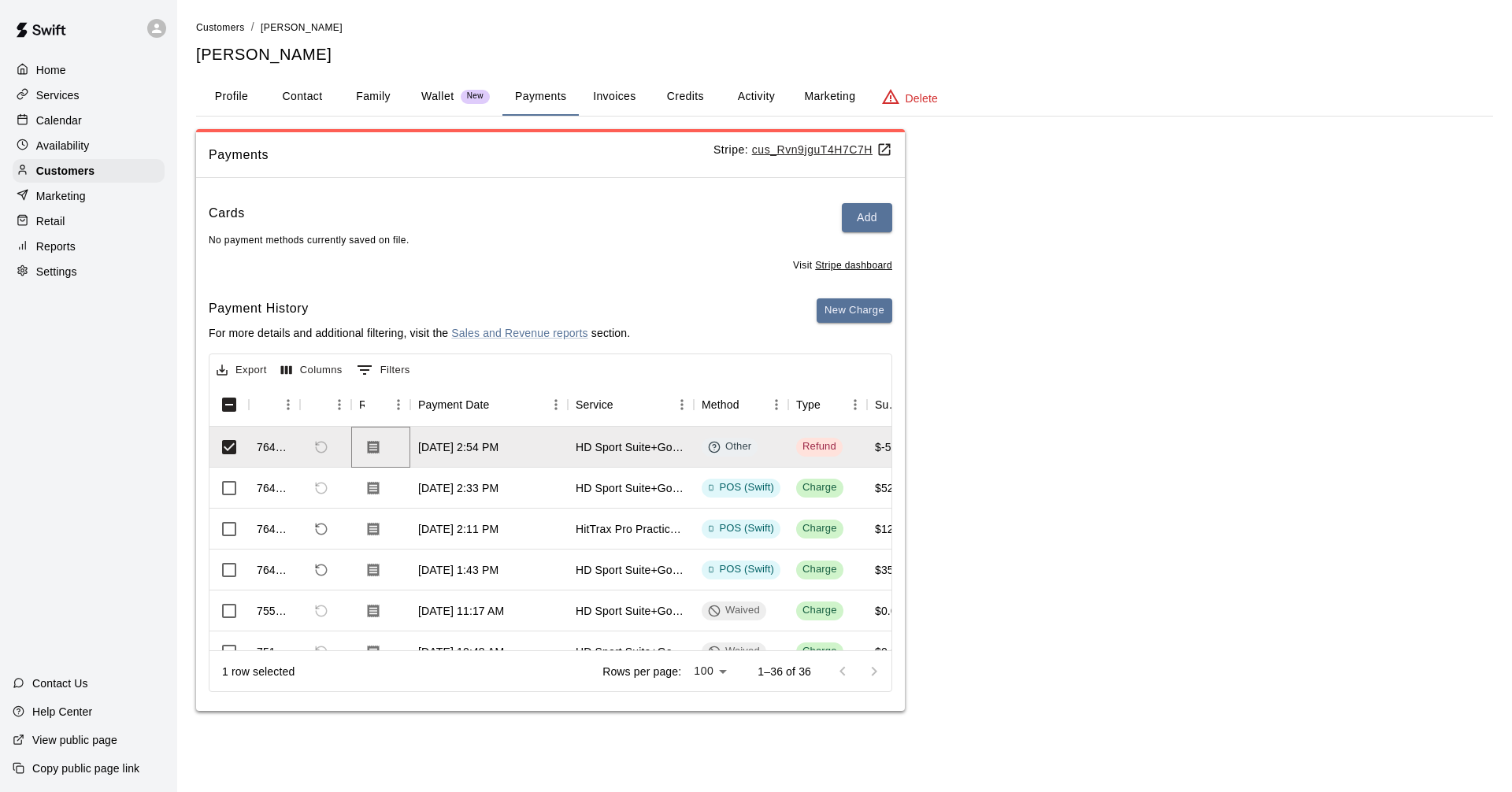
click at [379, 450] on icon "Download Receipt" at bounding box center [373, 447] width 12 height 13
click at [79, 125] on p "Calendar" at bounding box center [59, 120] width 46 height 16
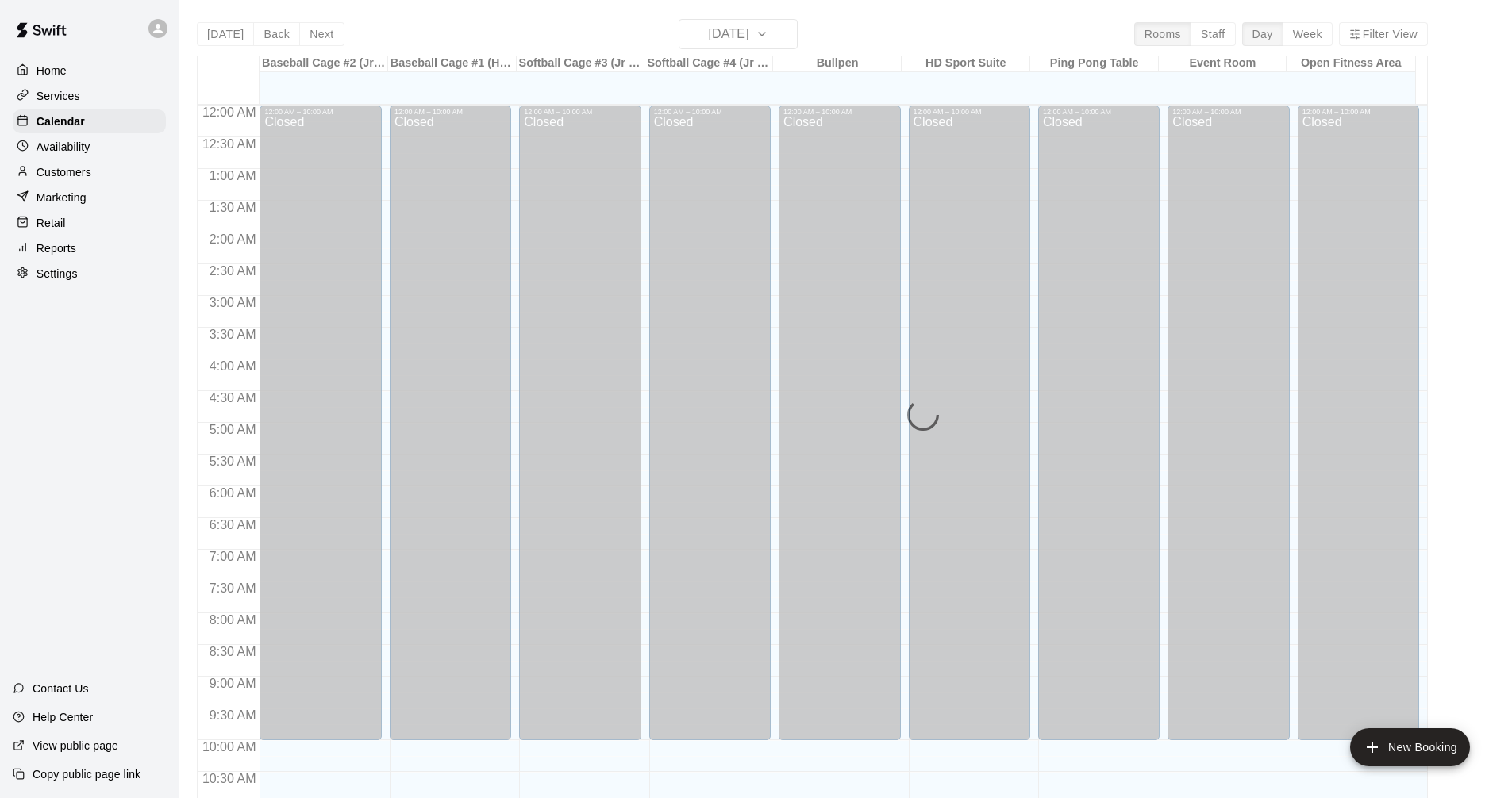
scroll to position [765, 0]
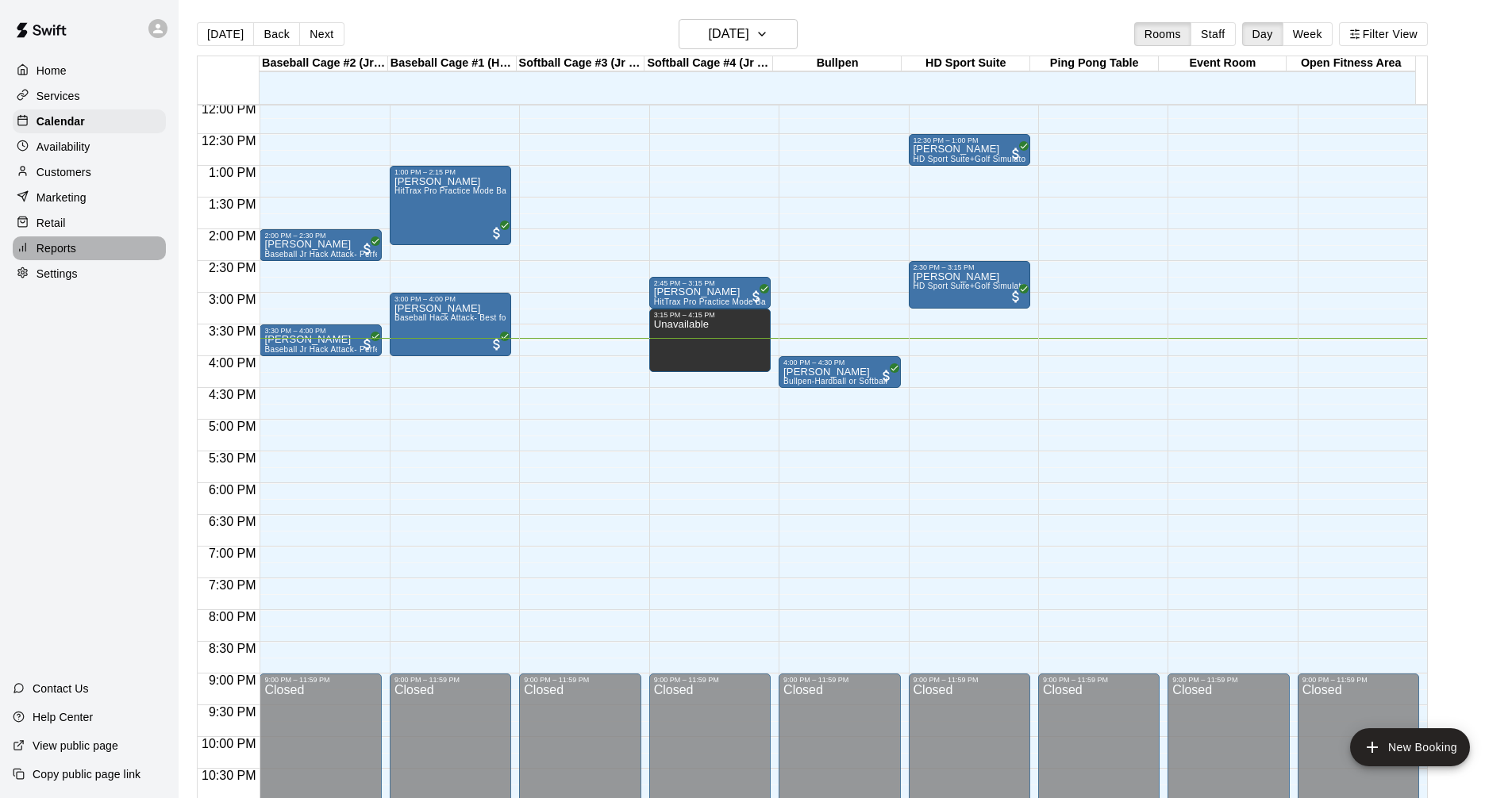
click at [114, 252] on div "Reports" at bounding box center [89, 248] width 154 height 24
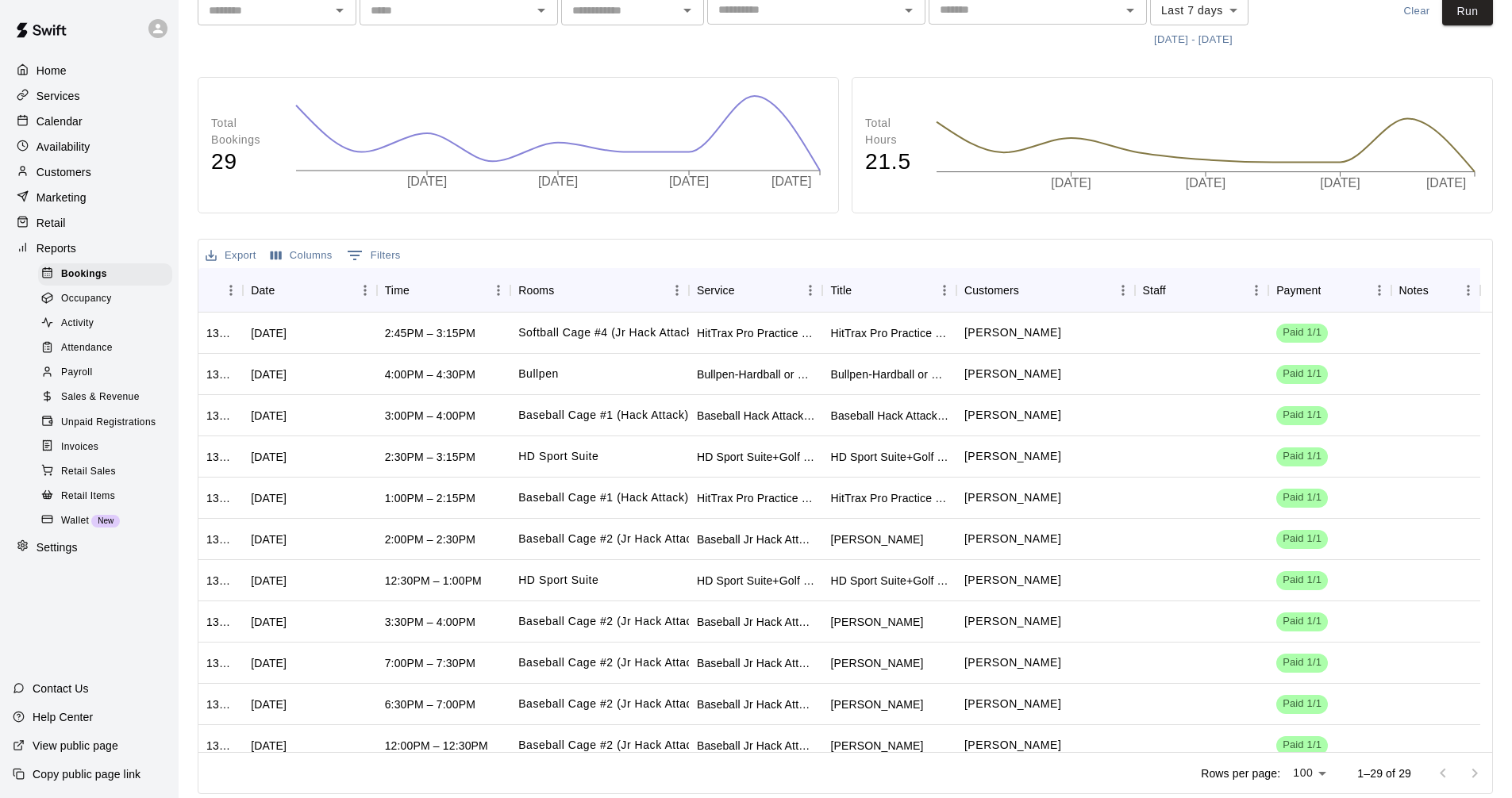
scroll to position [100, 0]
click at [712, 328] on div "HitTrax Pro Practice Mode Baseball" at bounding box center [756, 331] width 118 height 16
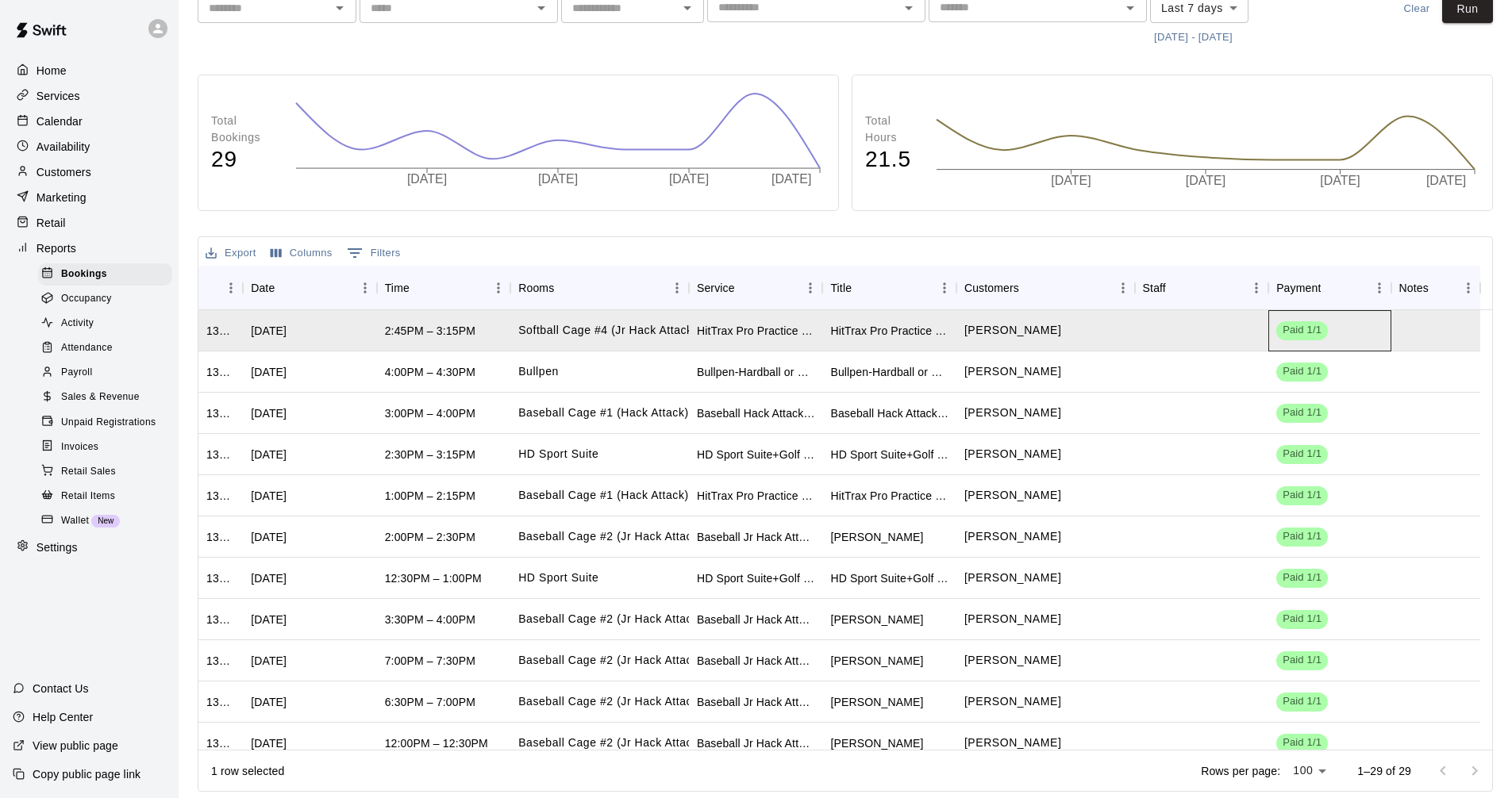
click at [1307, 338] on div "Paid 1/1" at bounding box center [1302, 331] width 51 height 19
click at [1507, 262] on main "Bookings Report View a report of all the bookings at your facility Customers ​ …" at bounding box center [845, 349] width 1334 height 899
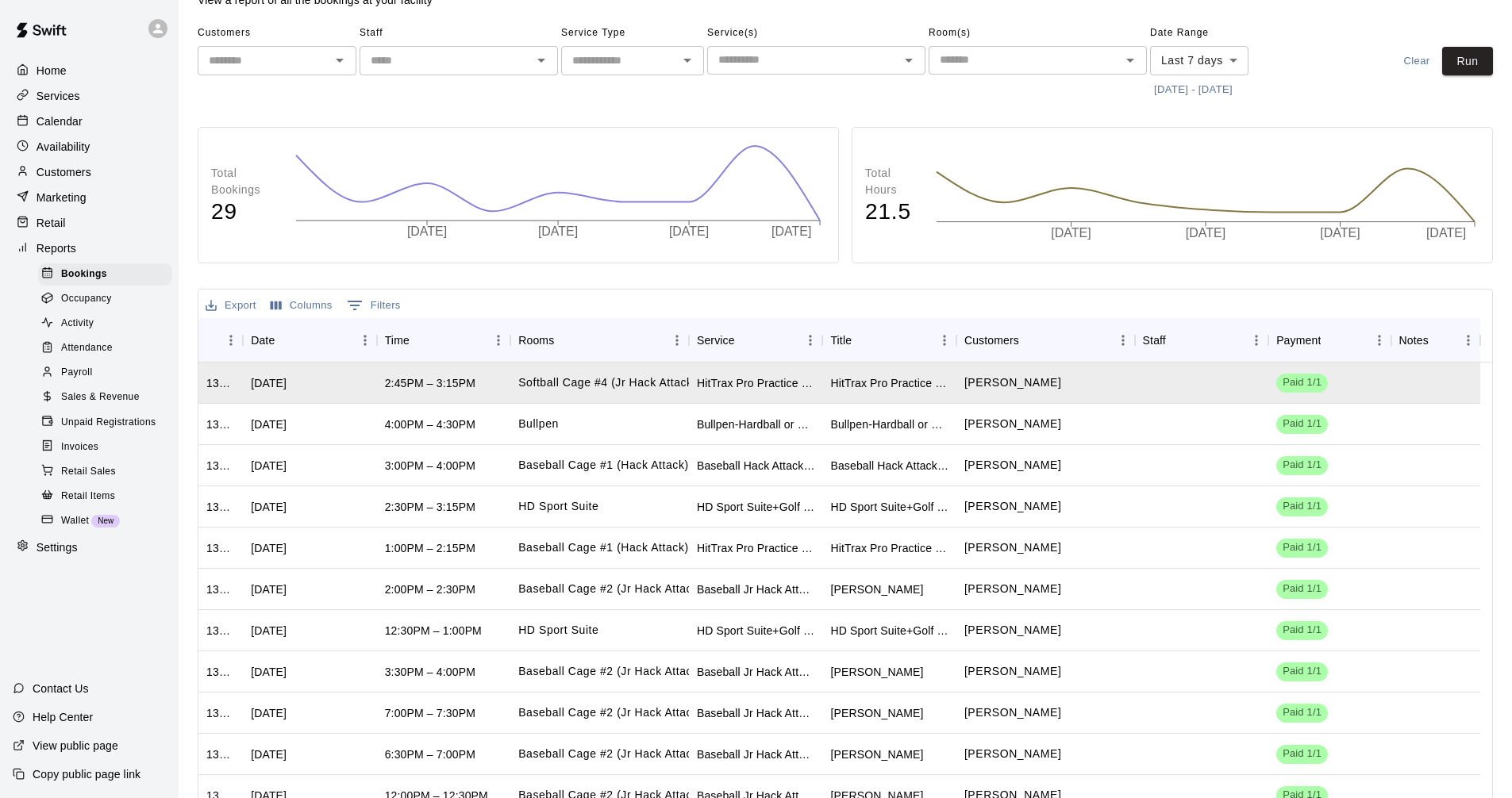
scroll to position [0, 0]
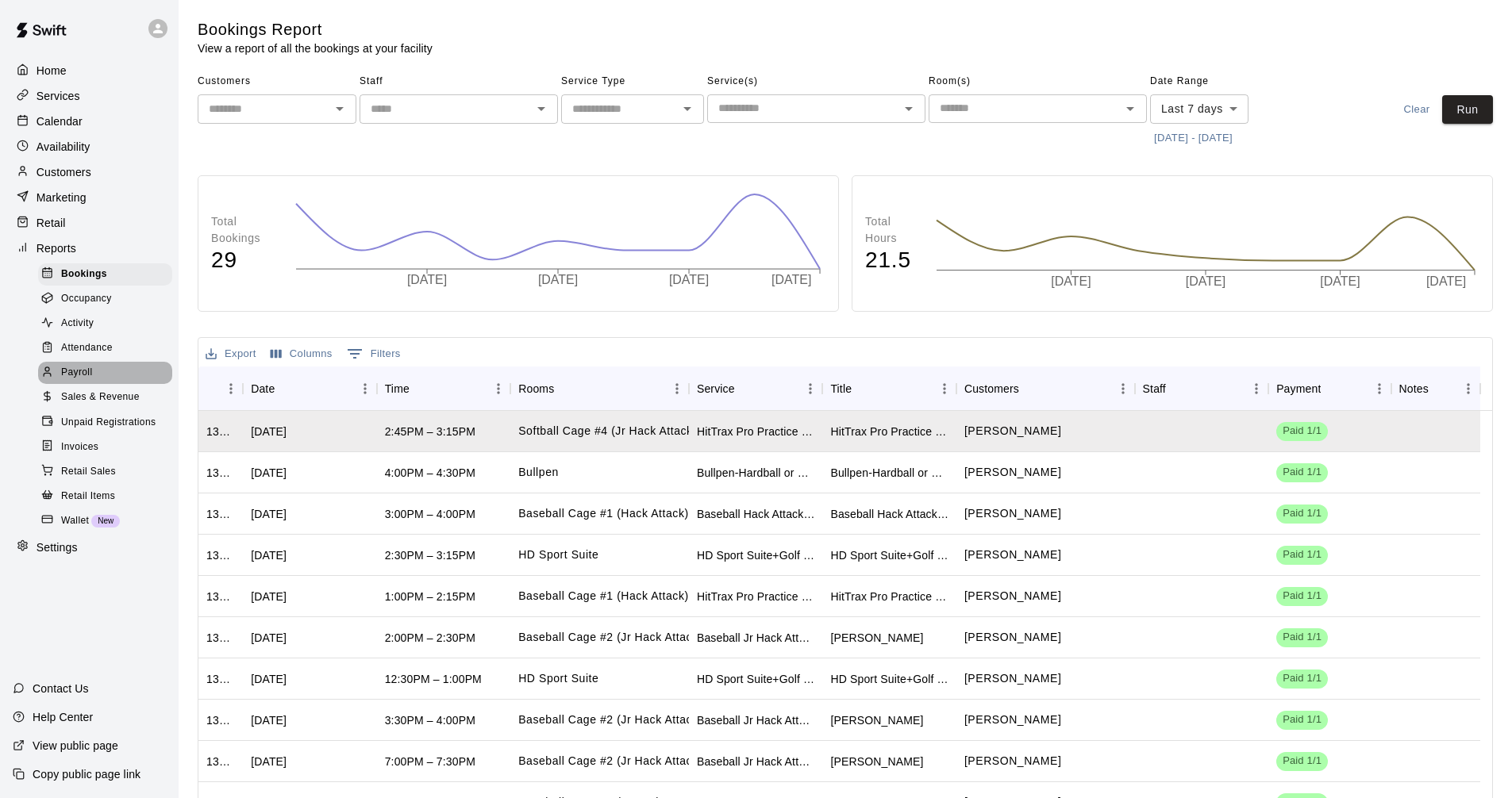
click at [118, 384] on div "Payroll" at bounding box center [104, 372] width 134 height 22
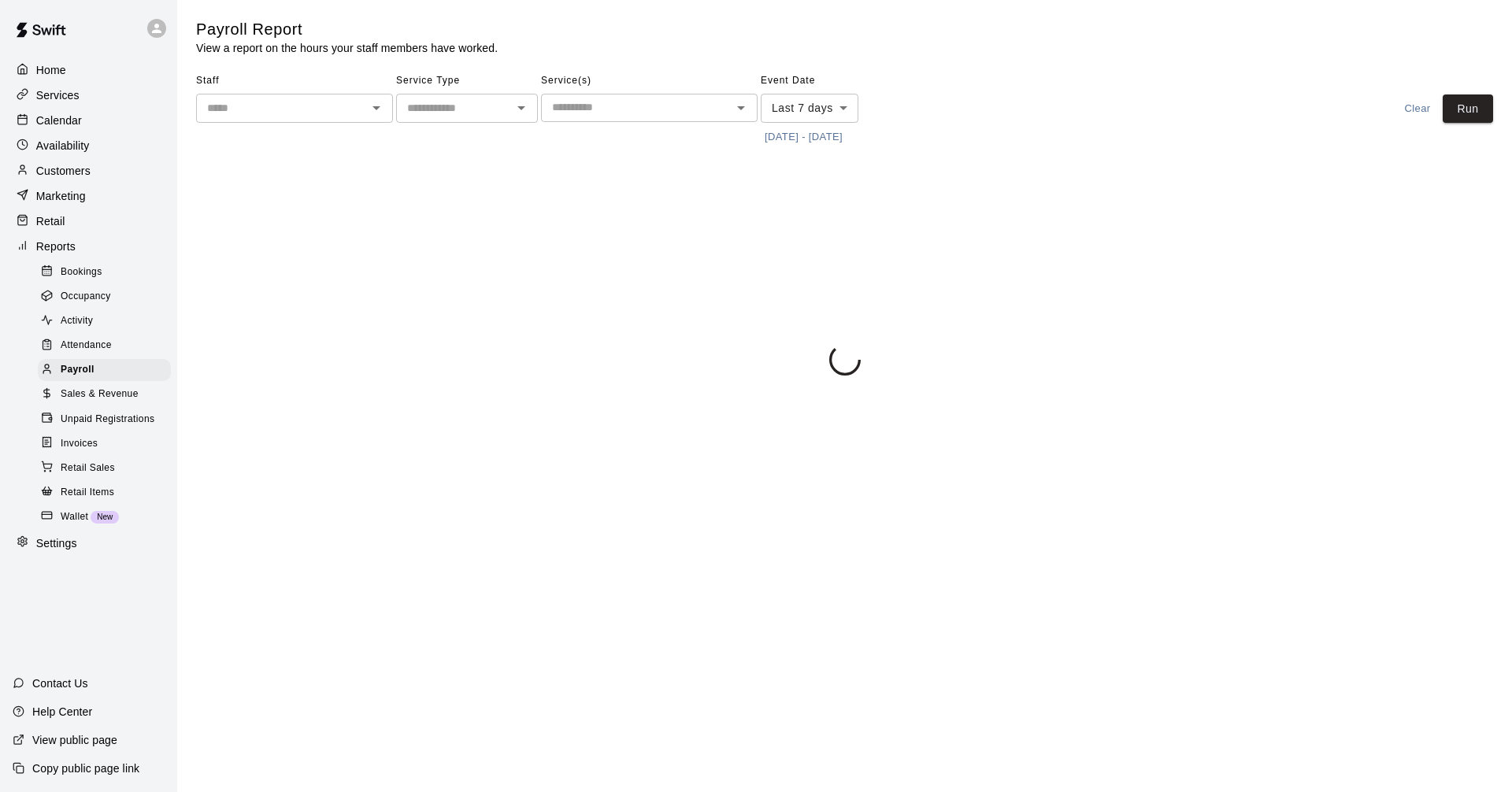
click at [123, 403] on span "Sales & Revenue" at bounding box center [99, 394] width 78 height 16
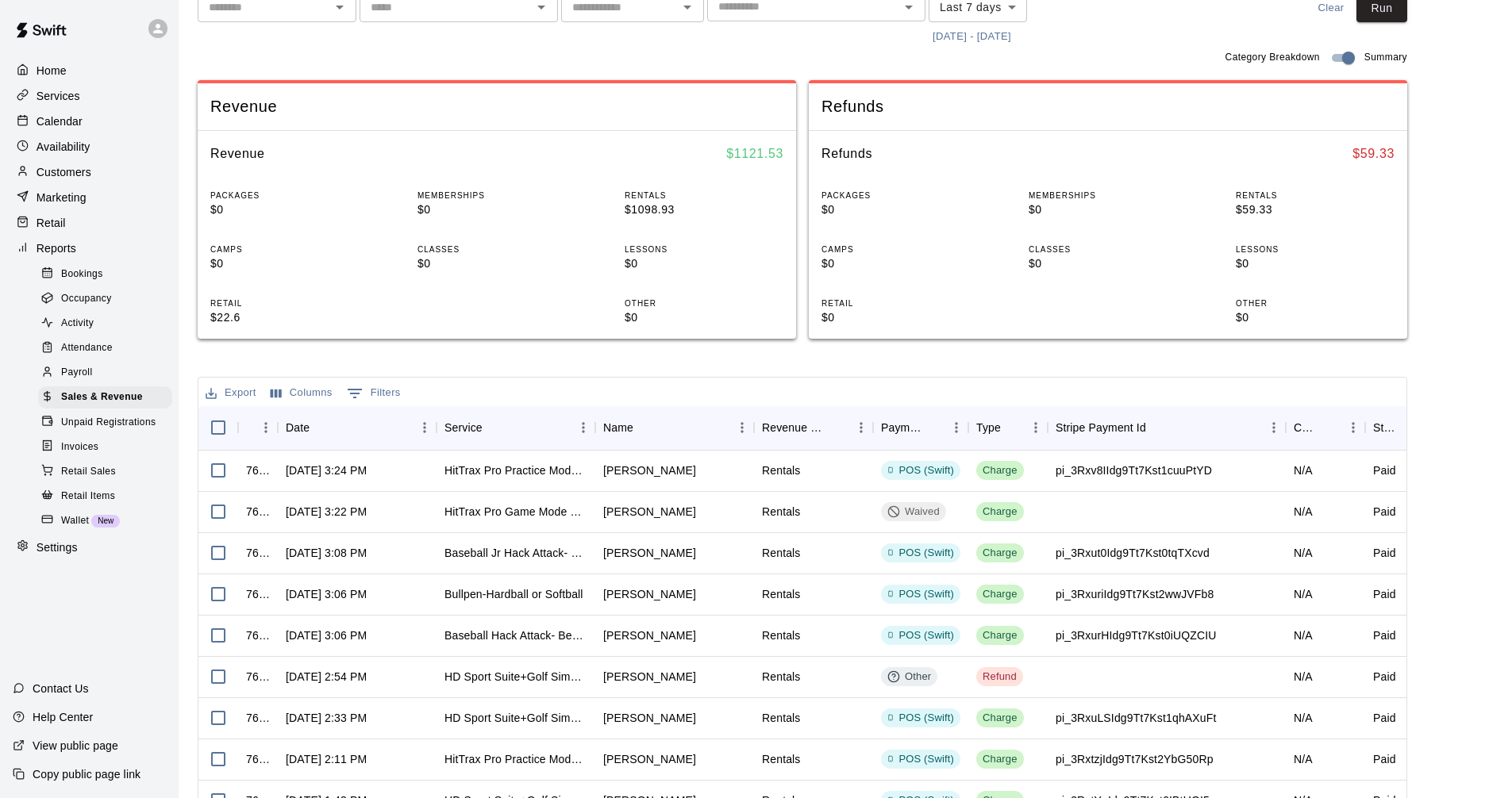
scroll to position [158, 0]
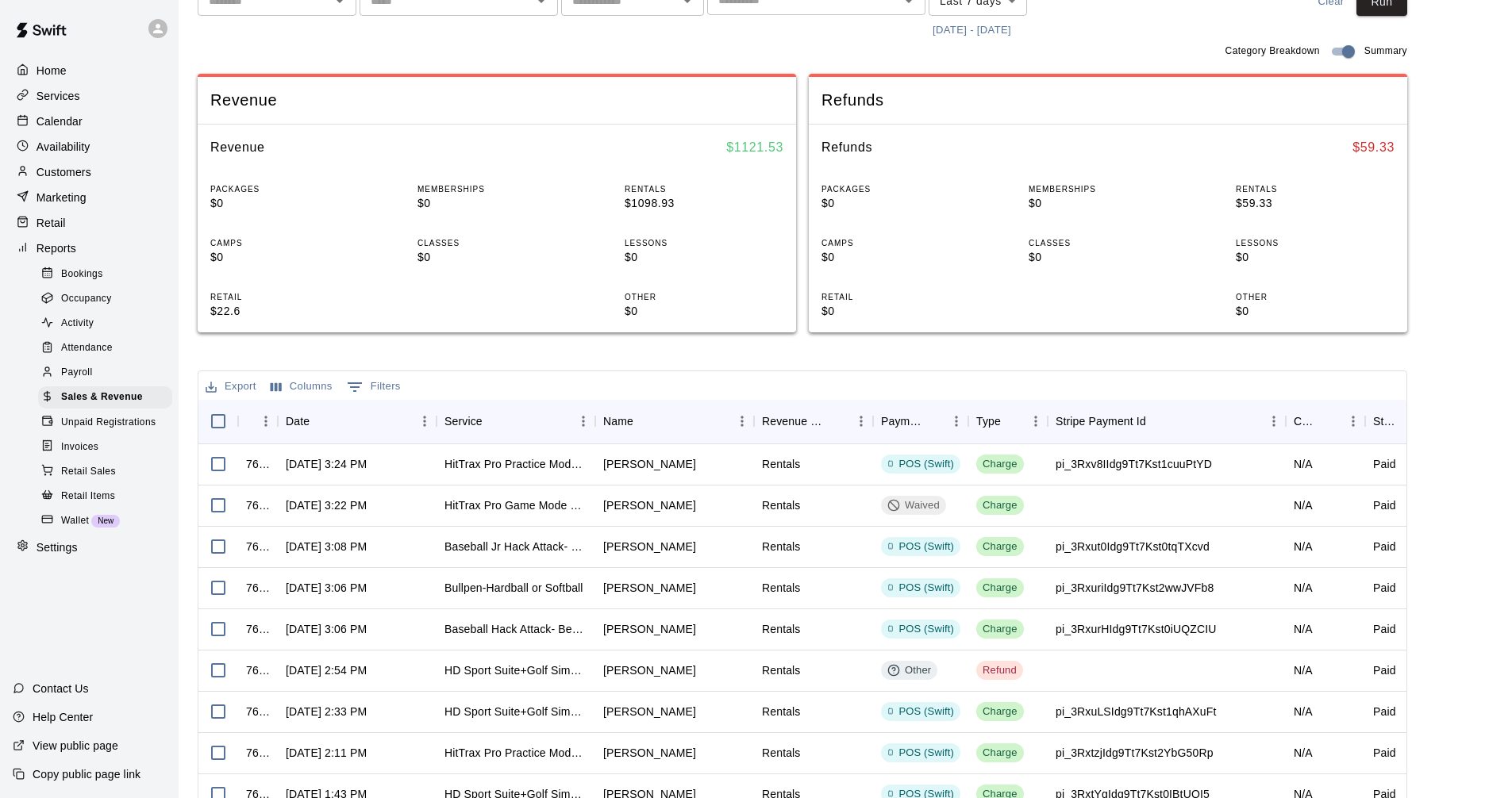
click at [80, 180] on p "Customers" at bounding box center [64, 172] width 55 height 16
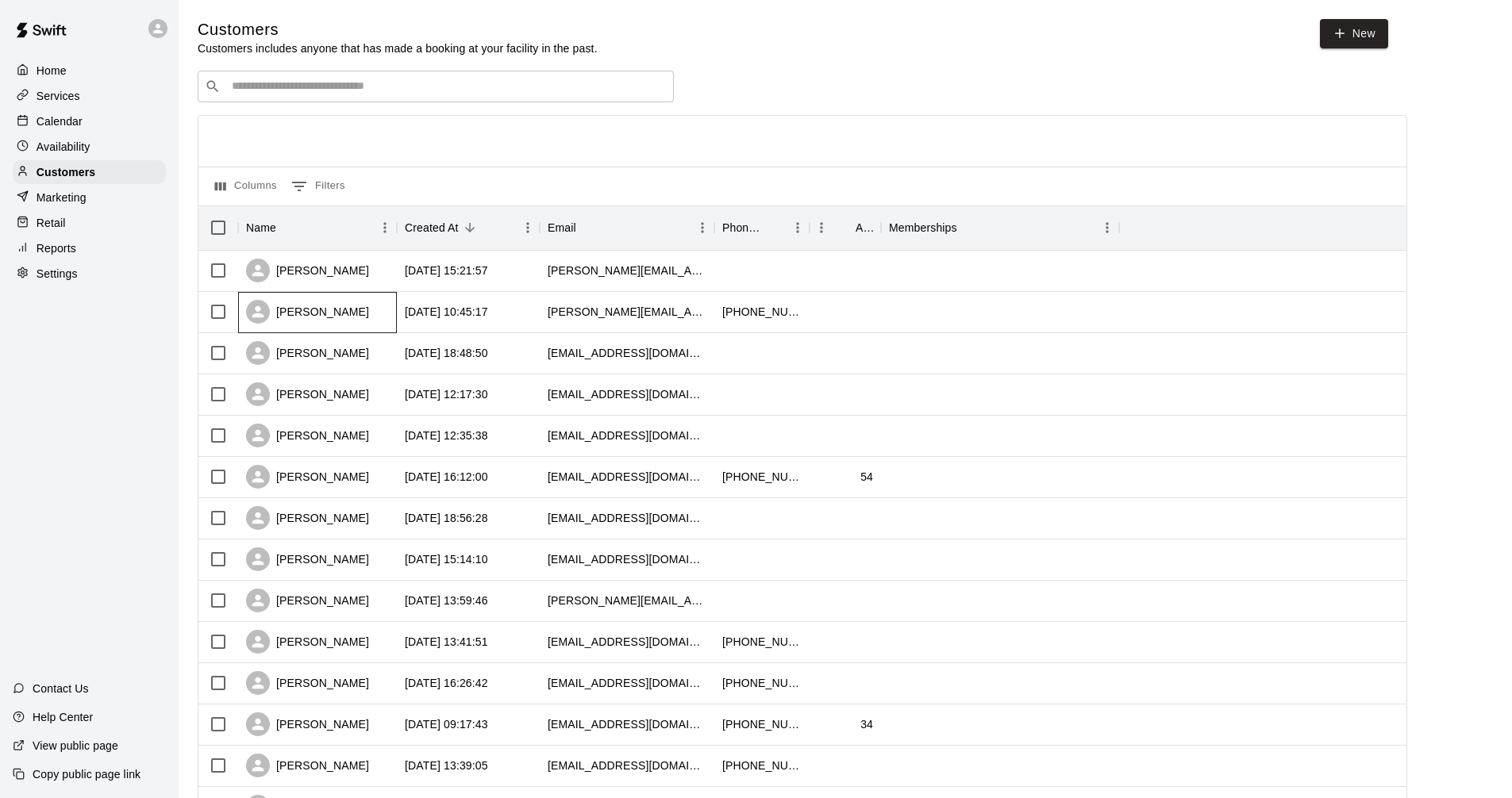
click at [350, 313] on div "[PERSON_NAME]" at bounding box center [317, 313] width 158 height 42
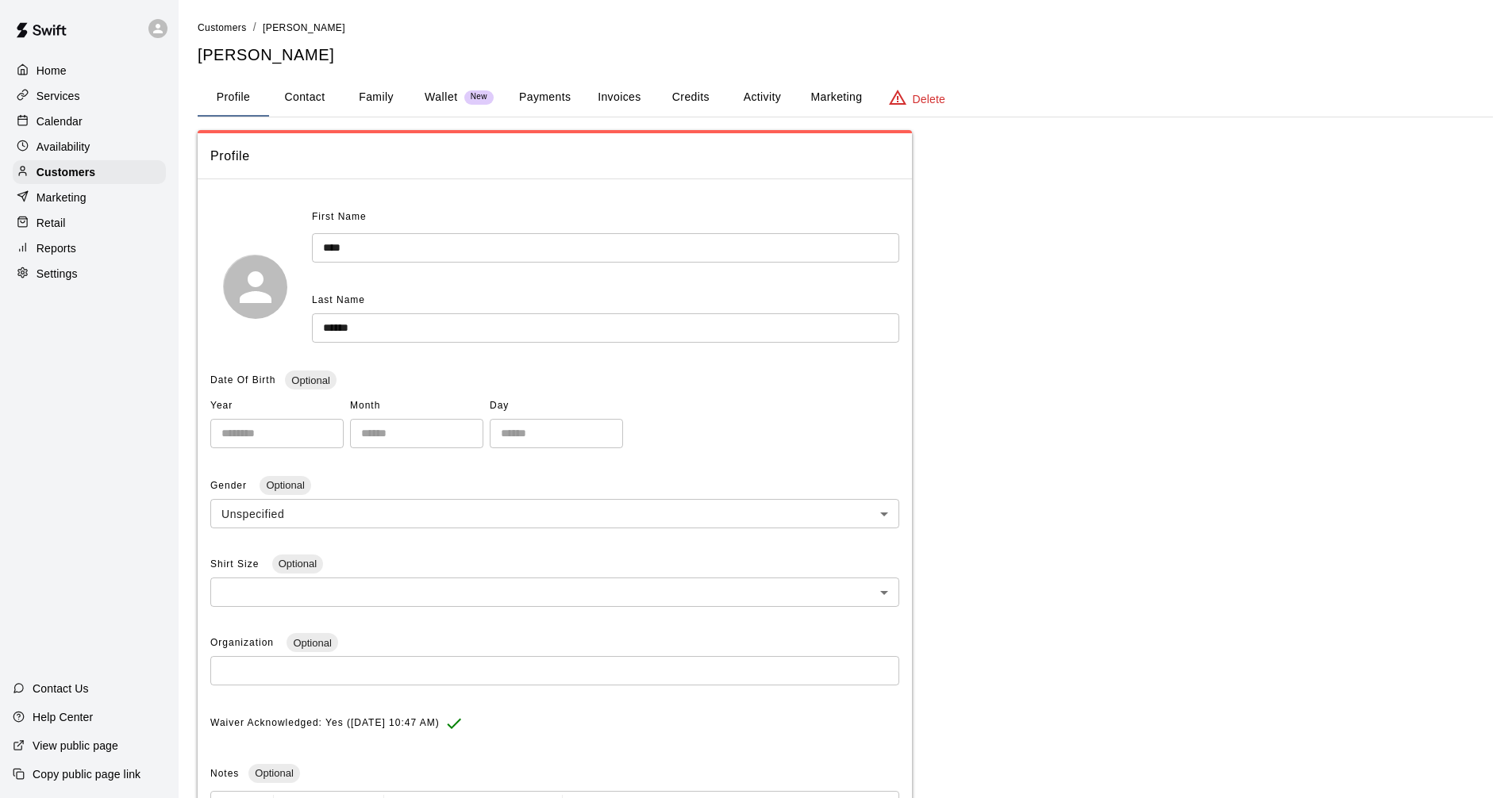
click at [553, 94] on button "Payments" at bounding box center [544, 98] width 77 height 38
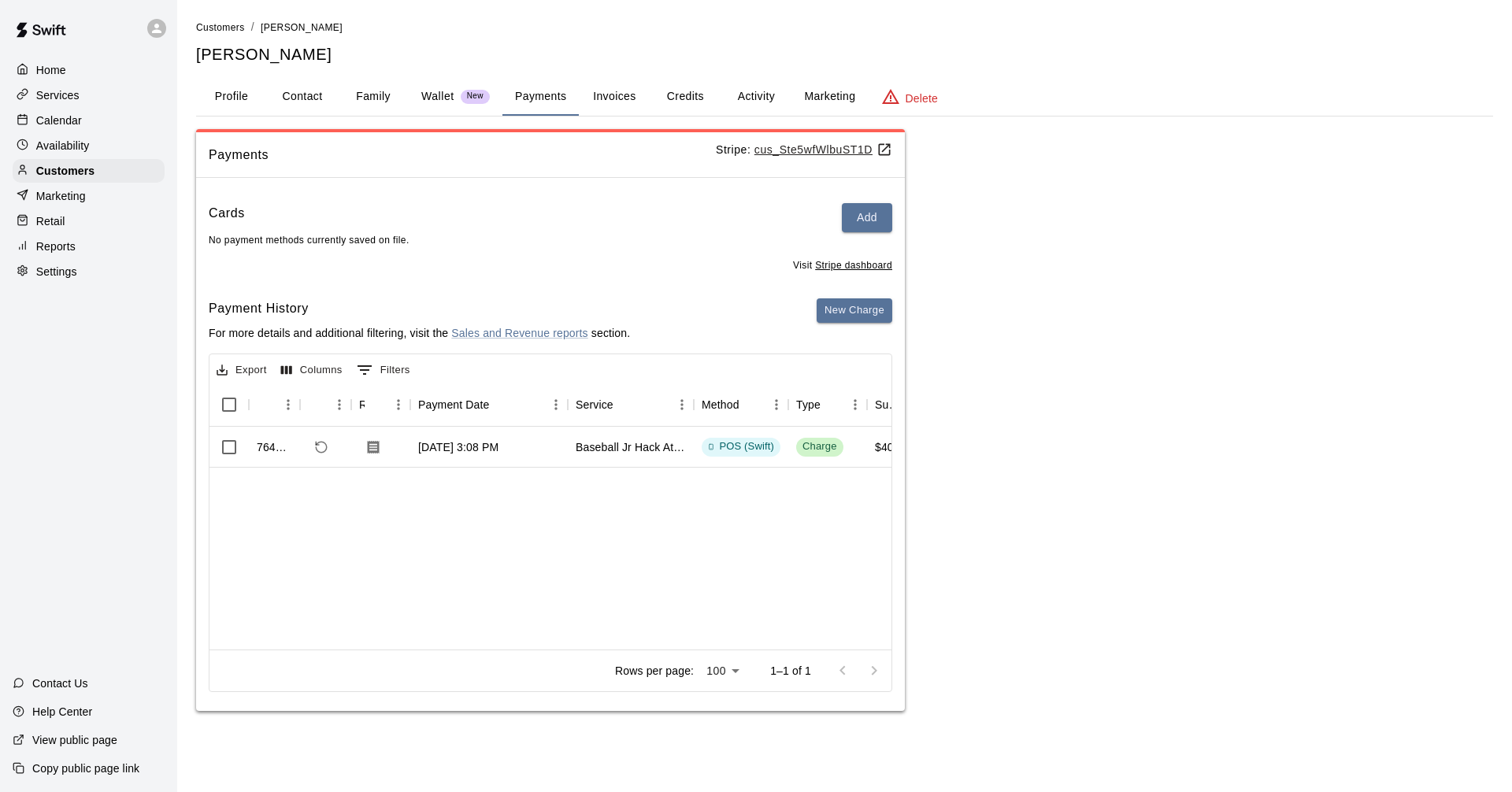
click at [63, 114] on p "Calendar" at bounding box center [59, 120] width 46 height 16
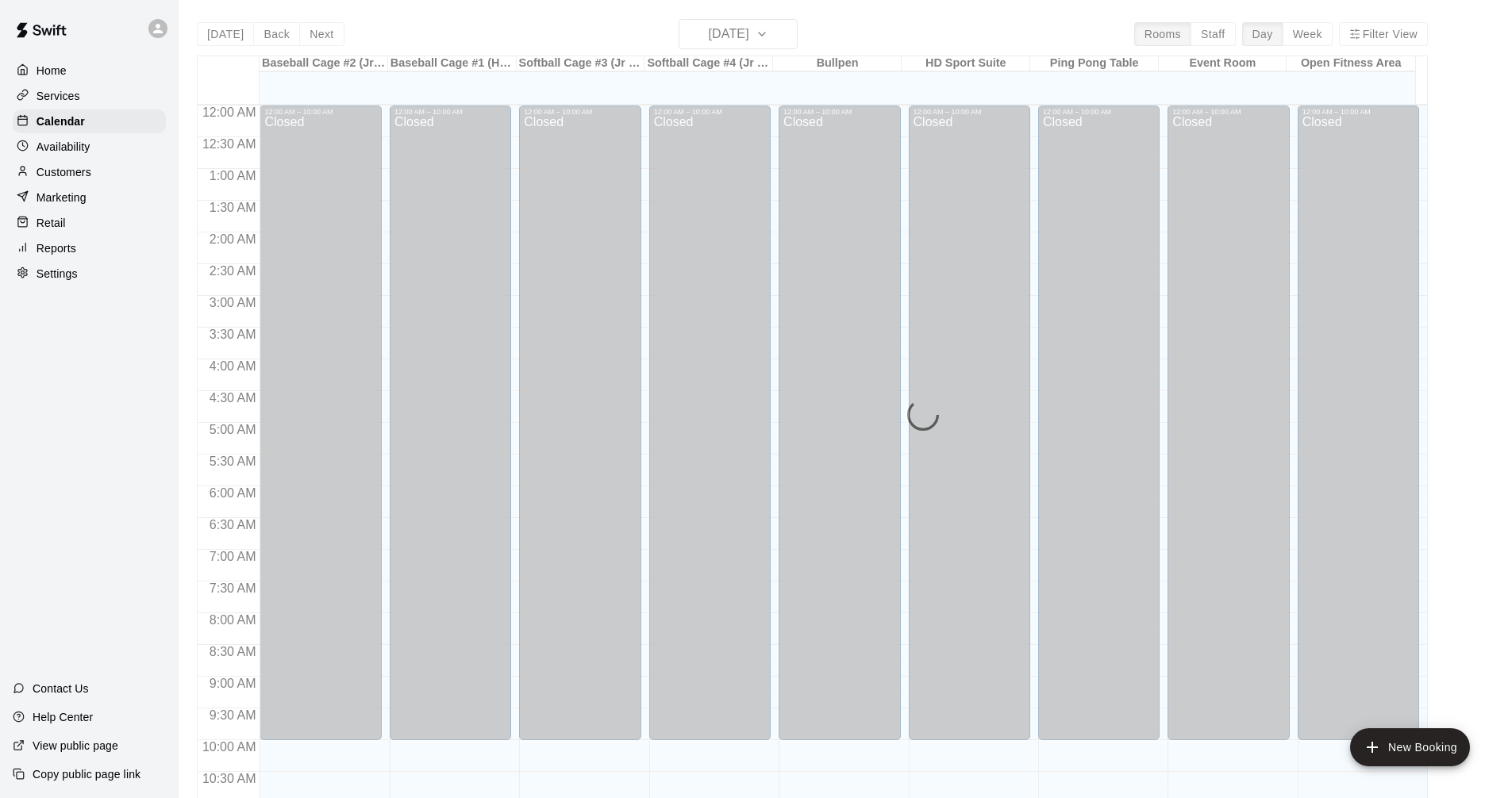
scroll to position [765, 0]
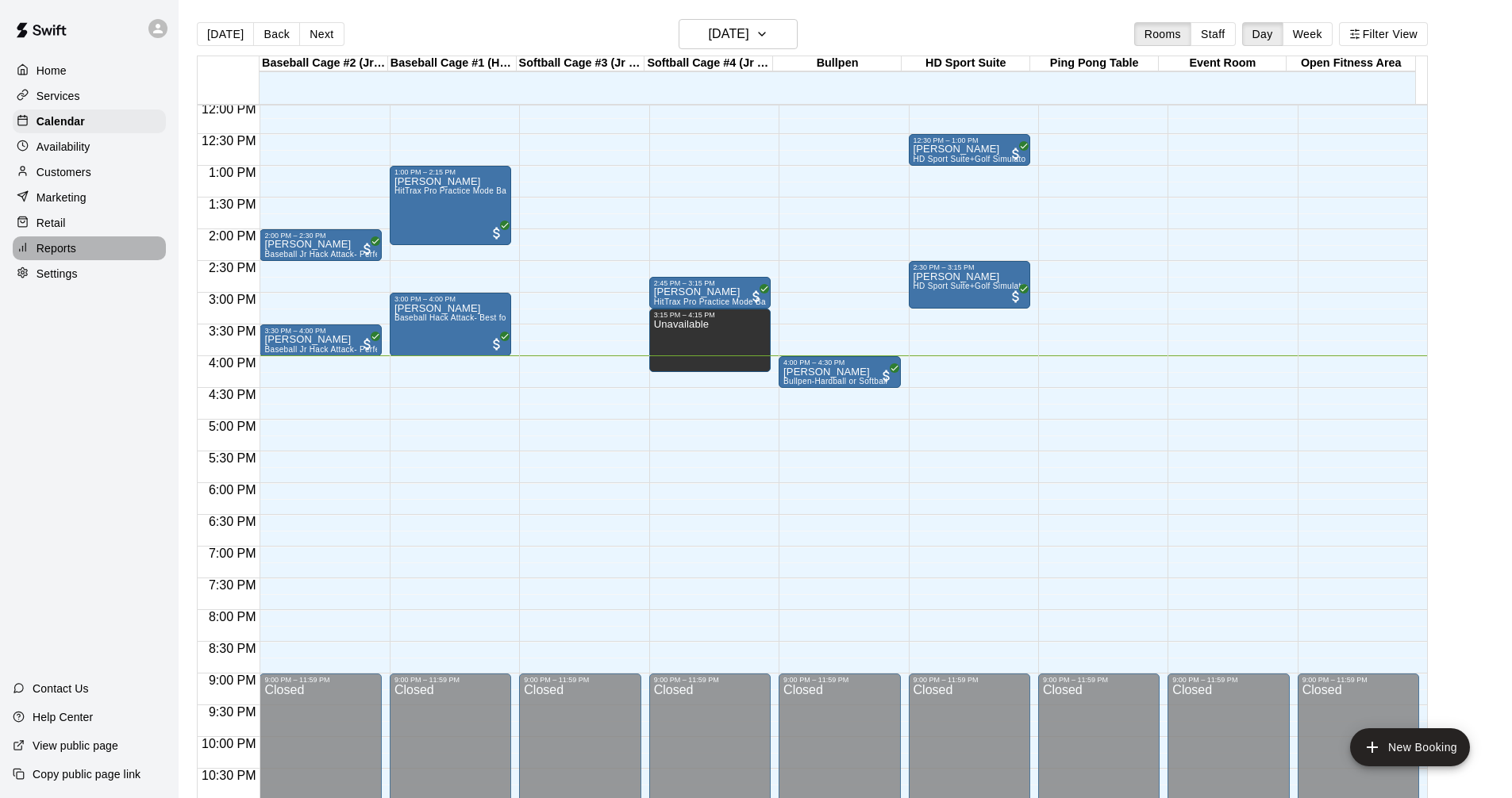
click at [81, 255] on div "Reports" at bounding box center [89, 248] width 154 height 24
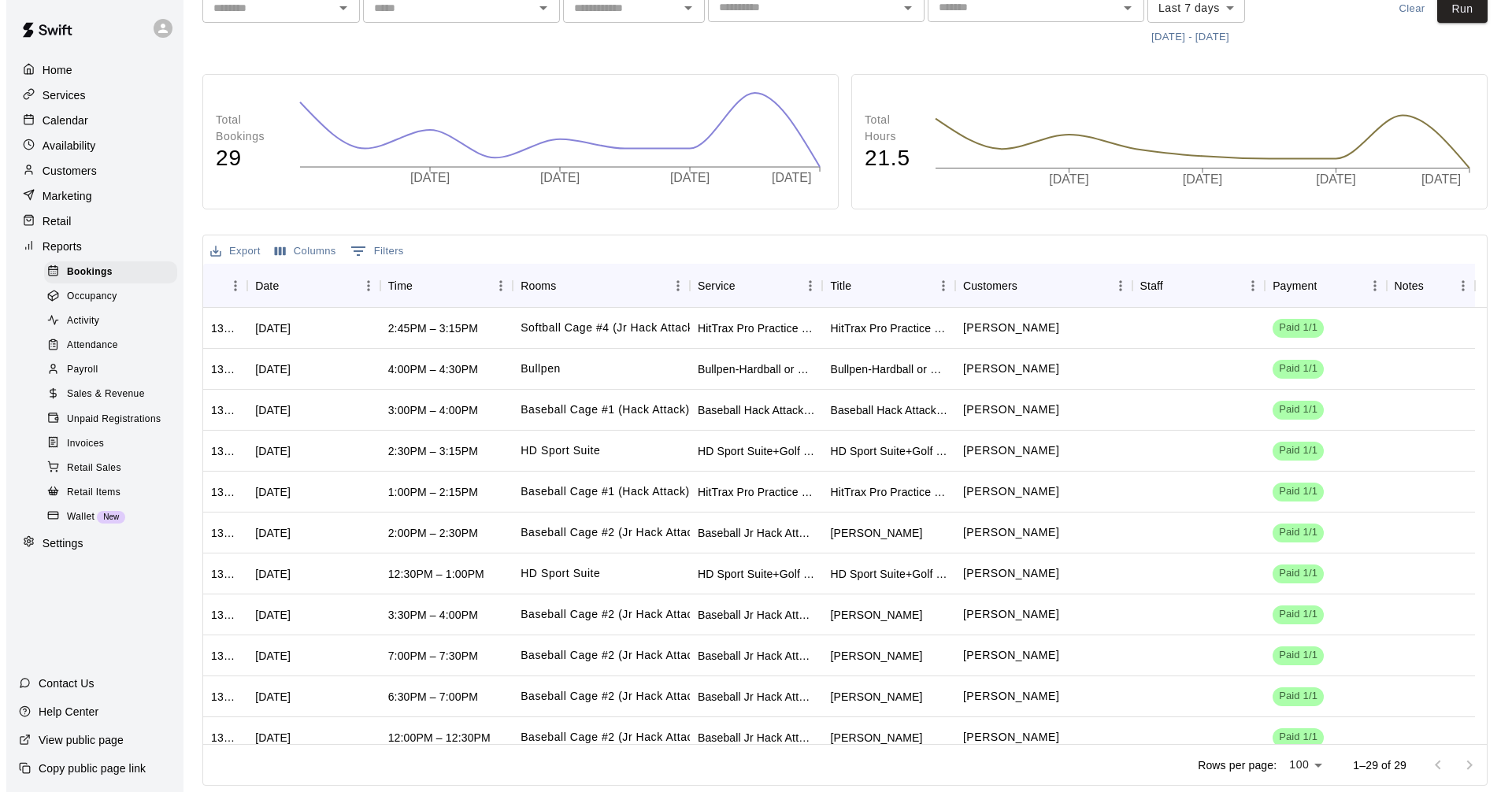
scroll to position [752, 0]
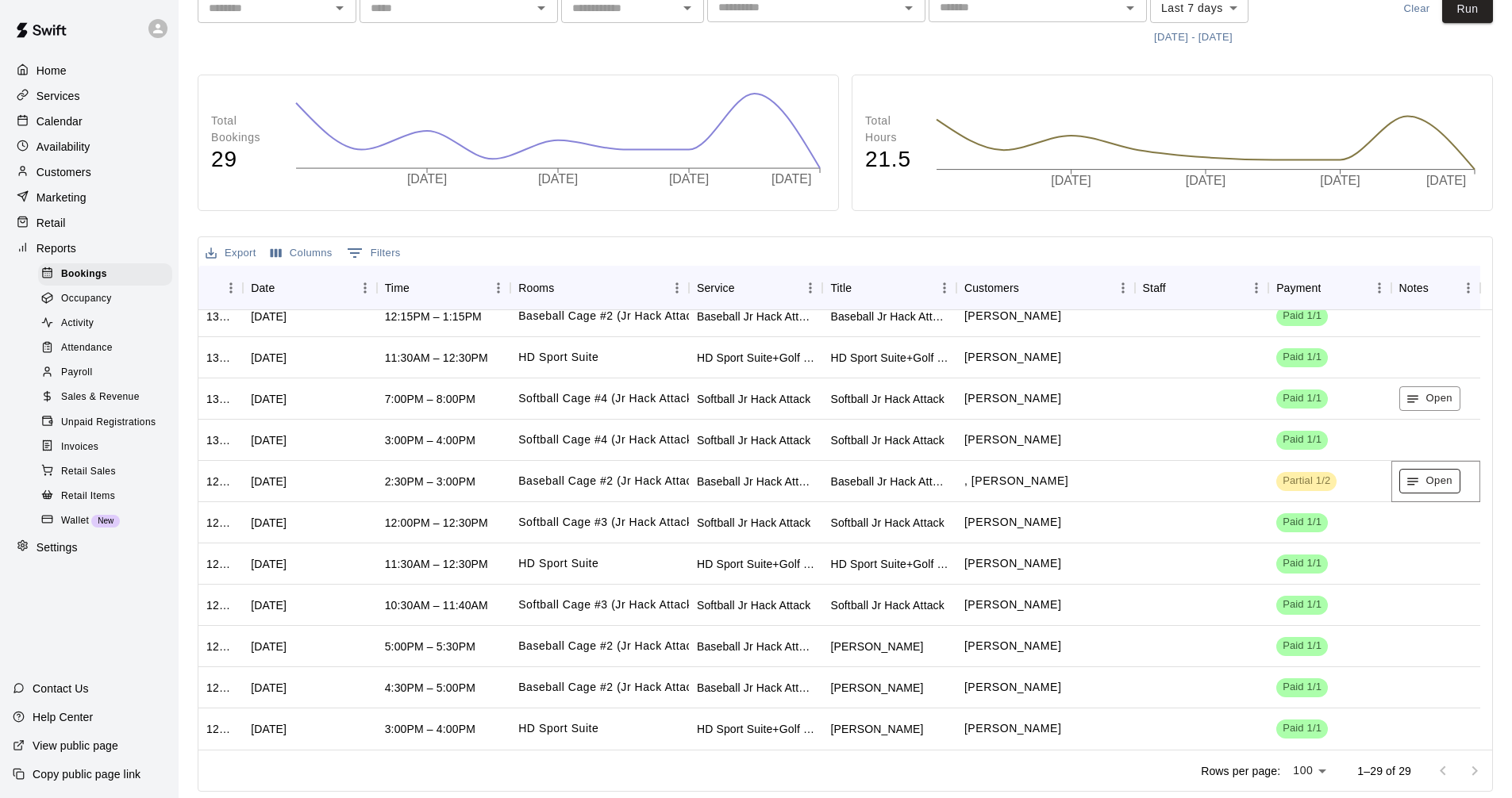
click at [1431, 482] on button "Open" at bounding box center [1430, 481] width 61 height 25
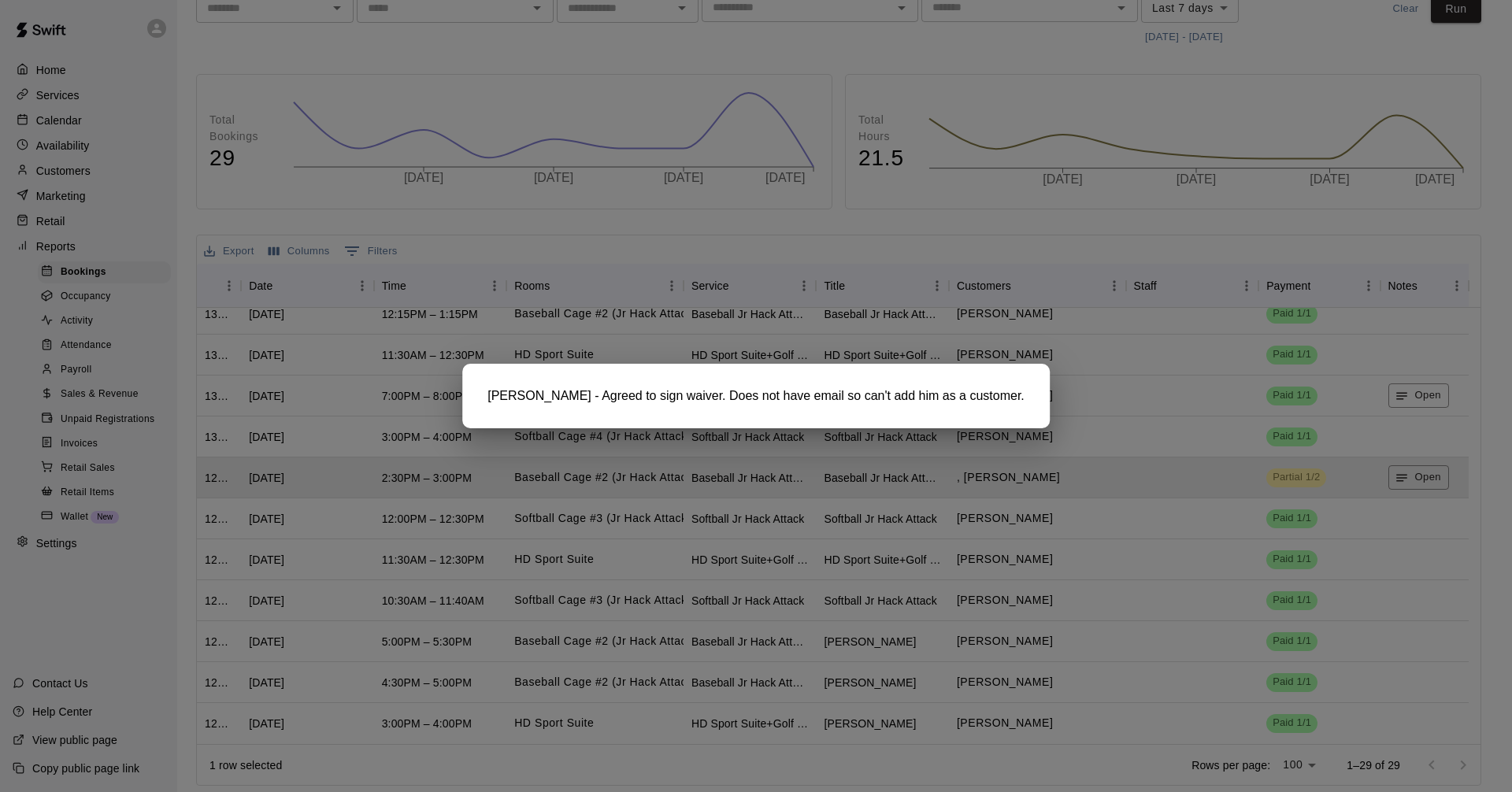
click at [1476, 245] on div at bounding box center [756, 396] width 1512 height 792
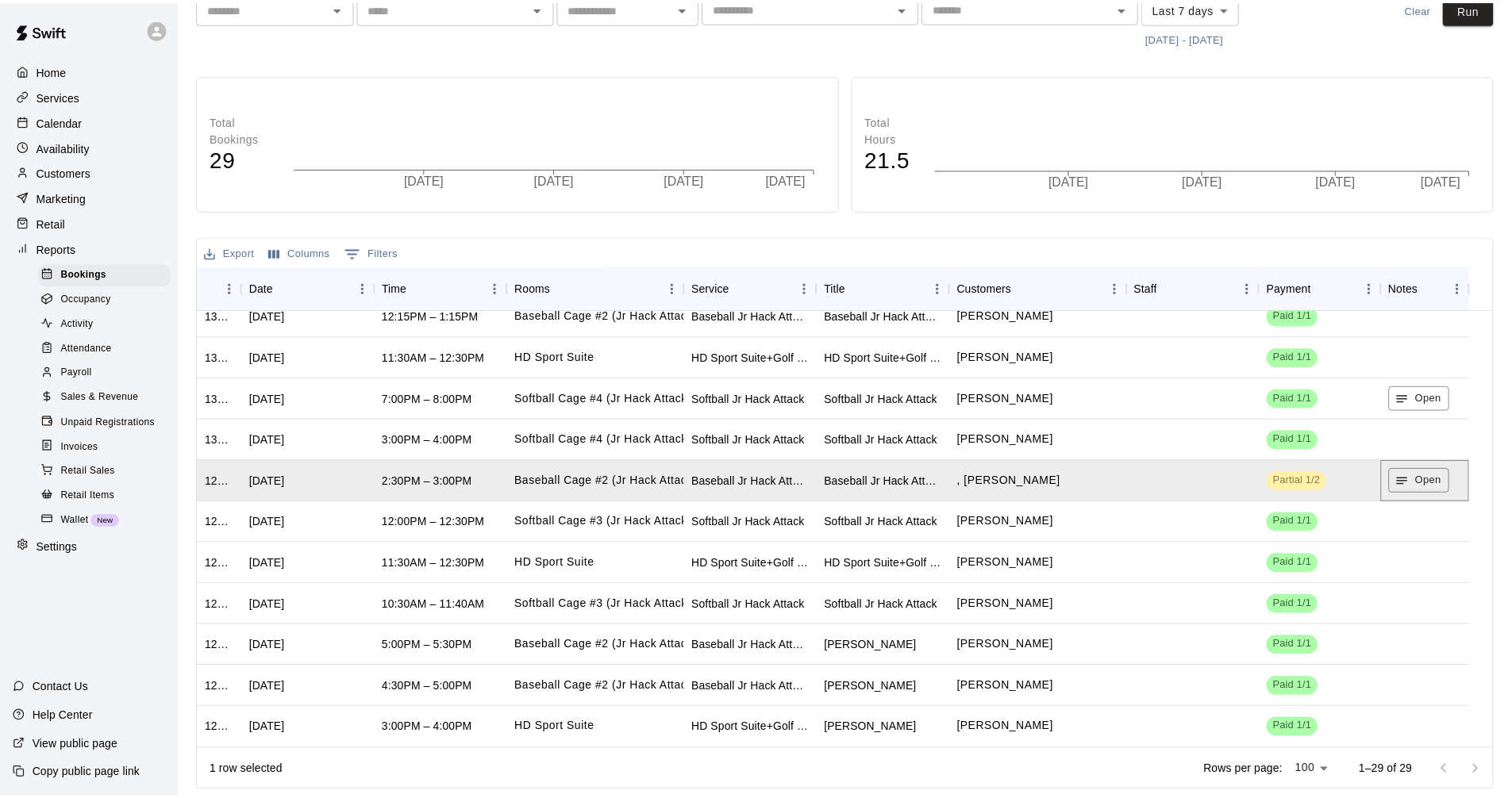
scroll to position [71, 0]
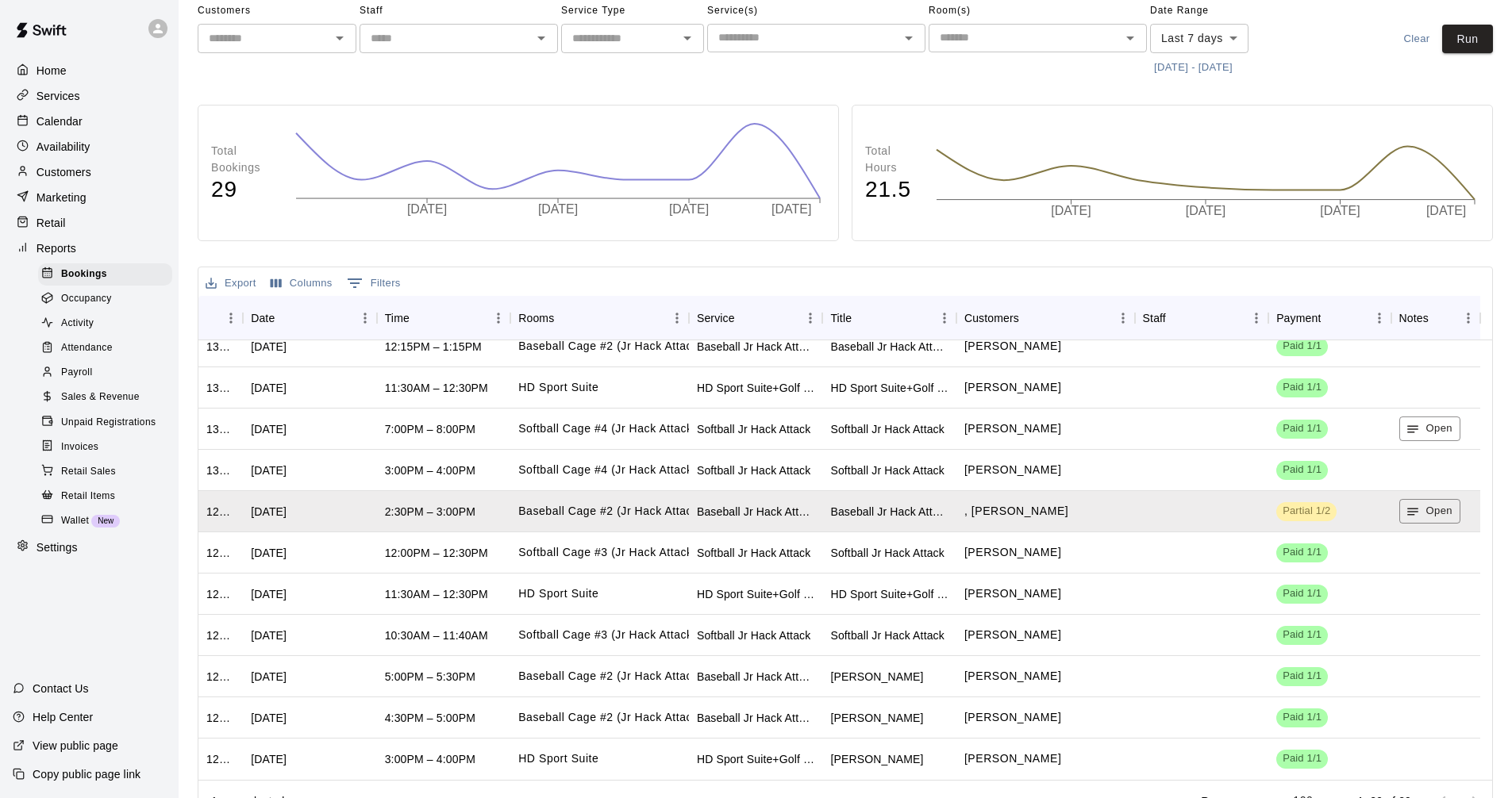
click at [1500, 591] on div "Bookings Report View a report of all the bookings at your facility Customers ​ …" at bounding box center [845, 386] width 1321 height 874
click at [1315, 518] on span "Partial 1/2" at bounding box center [1306, 512] width 61 height 15
click at [1499, 553] on div "Bookings Report View a report of all the bookings at your facility Customers ​ …" at bounding box center [845, 386] width 1321 height 874
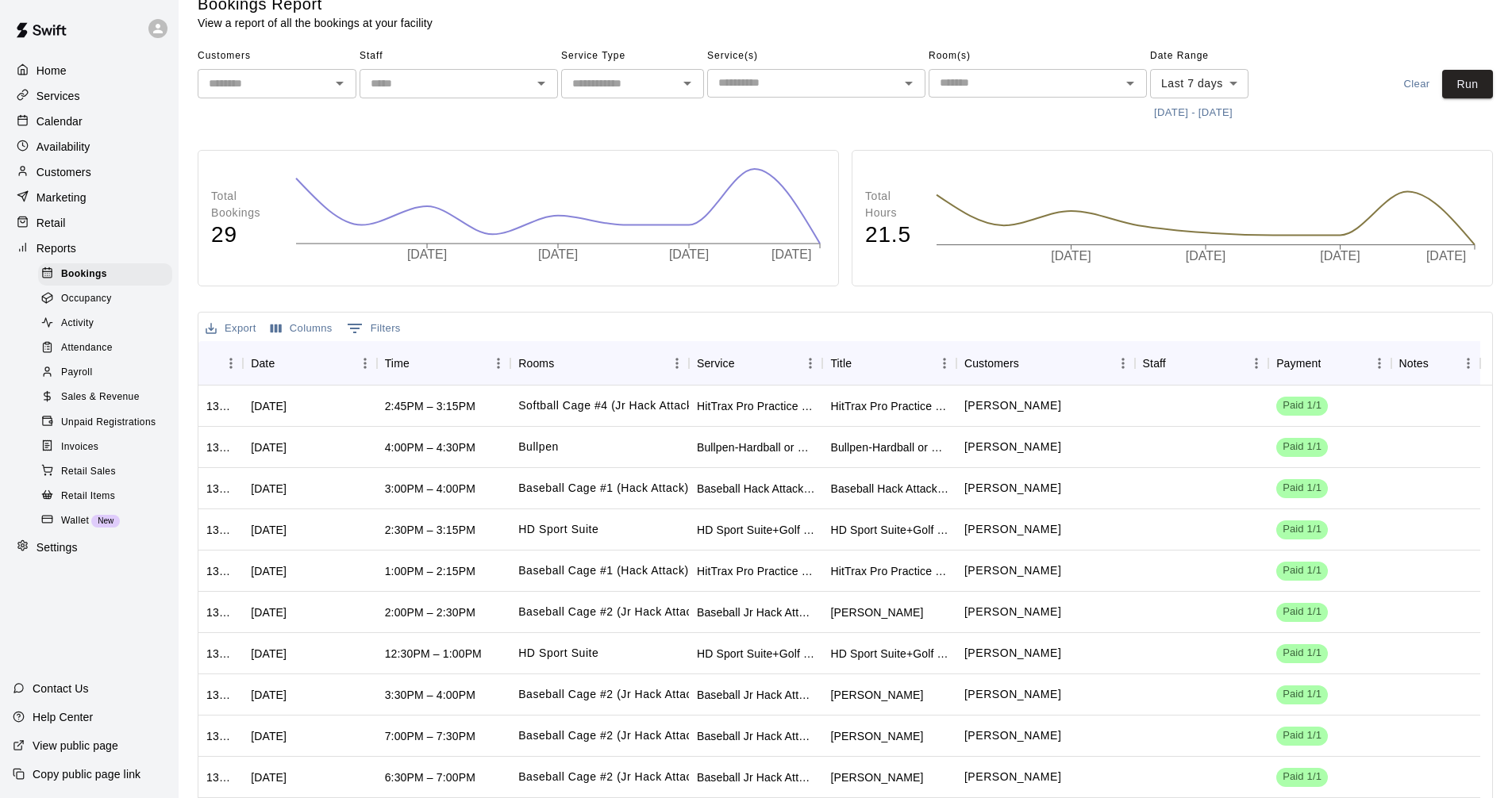
scroll to position [0, 0]
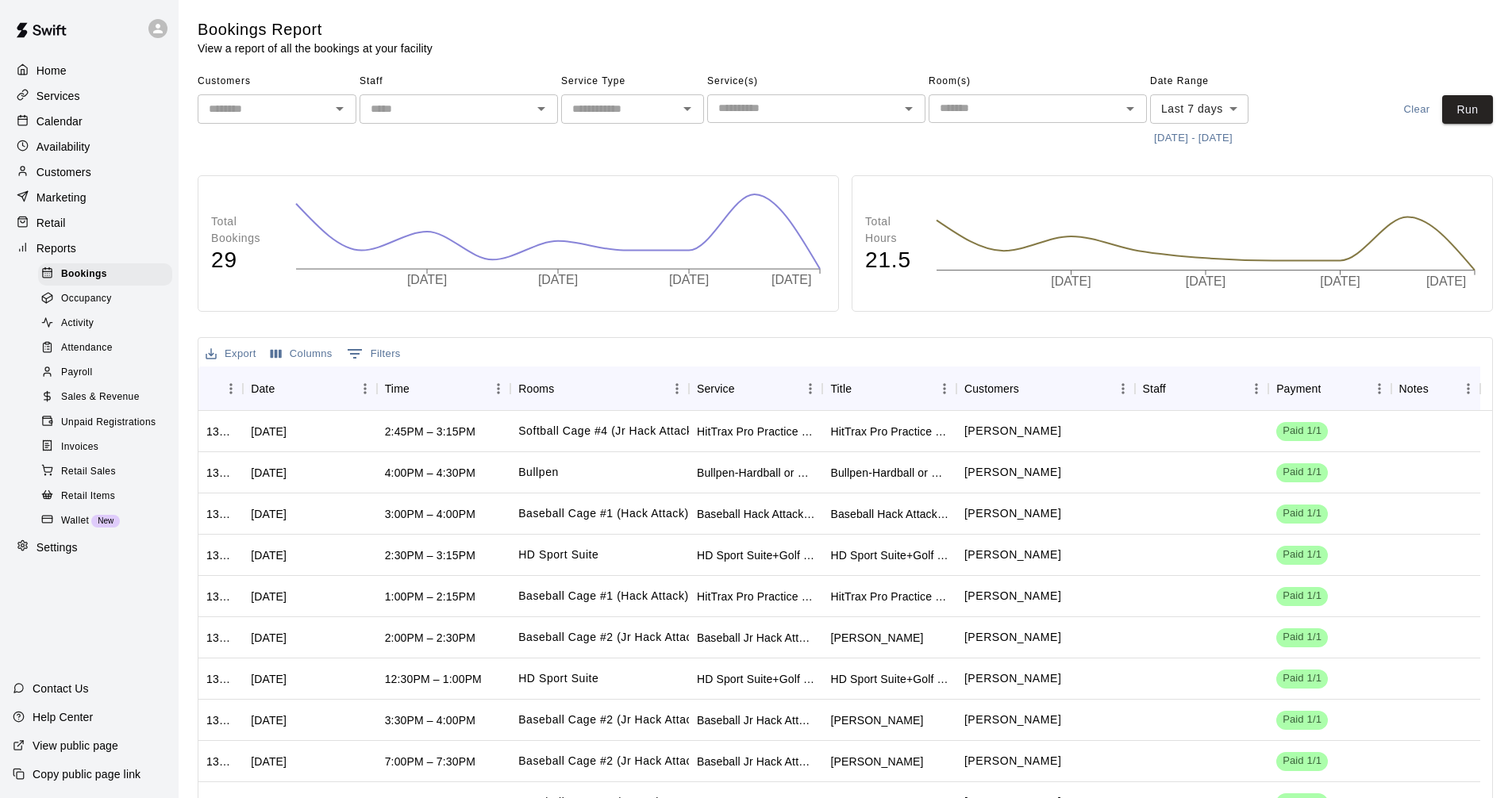
click at [124, 406] on span "Sales & Revenue" at bounding box center [100, 397] width 79 height 16
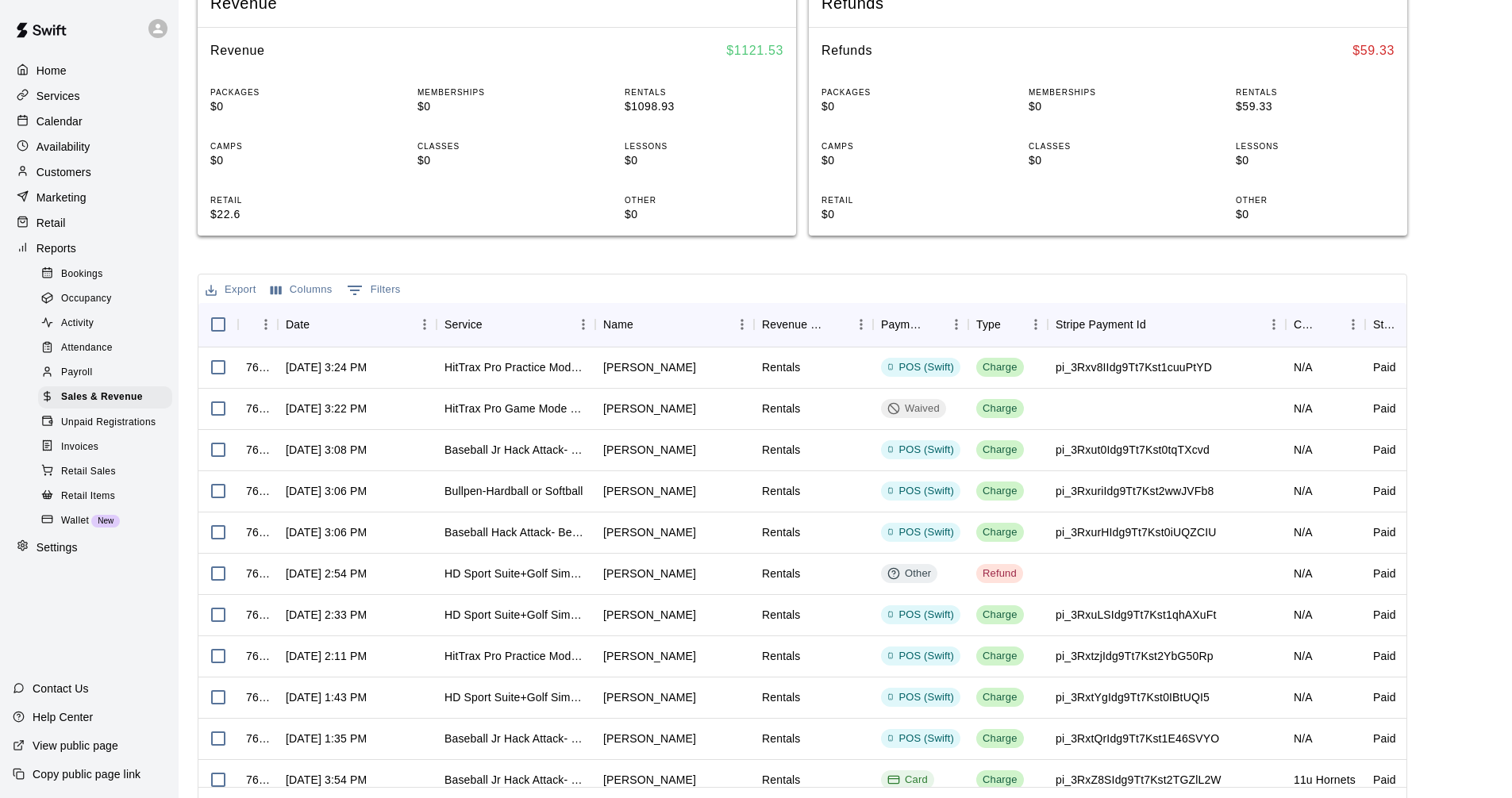
scroll to position [293, 0]
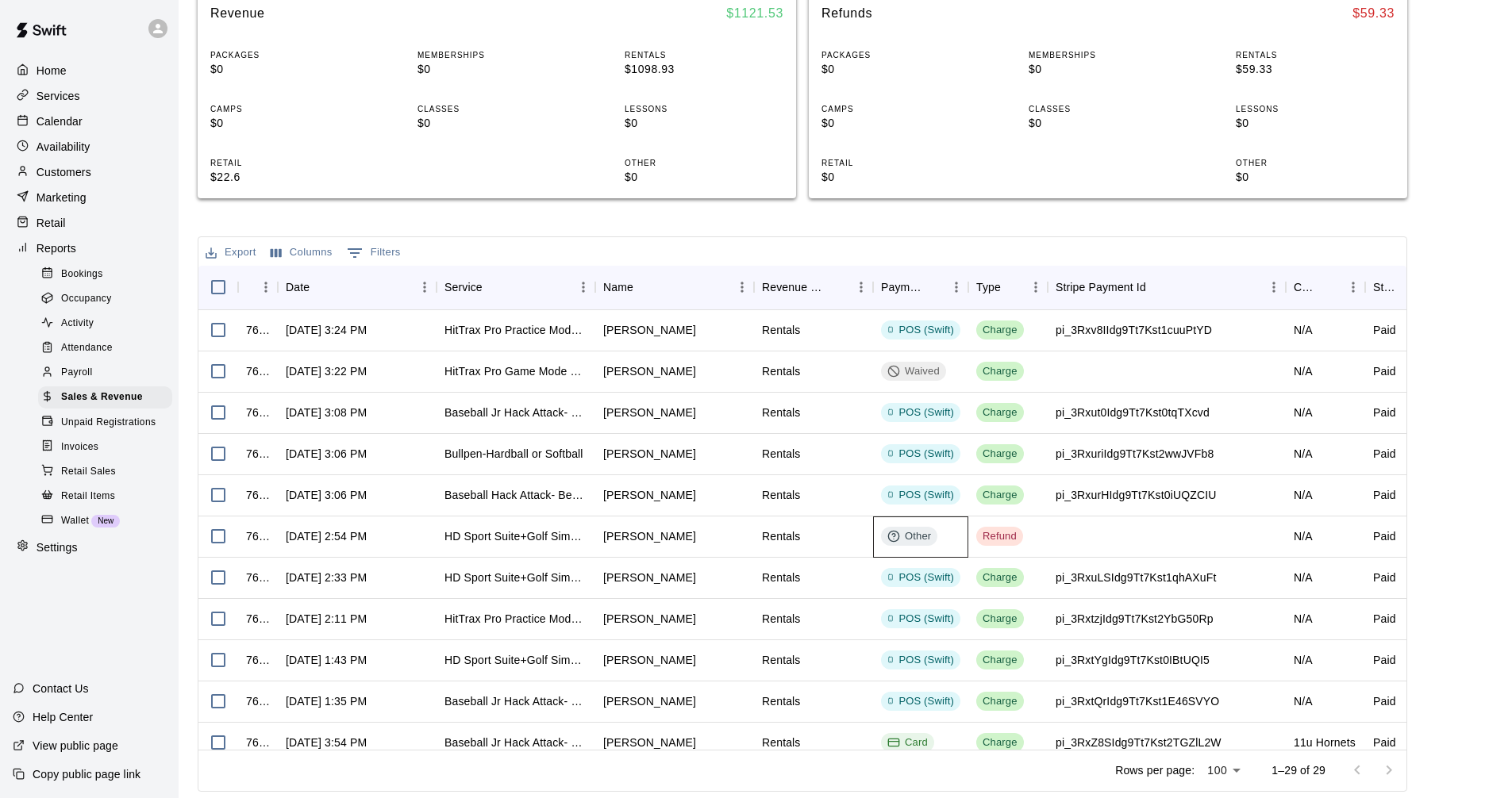
click at [899, 538] on circle at bounding box center [893, 536] width 10 height 10
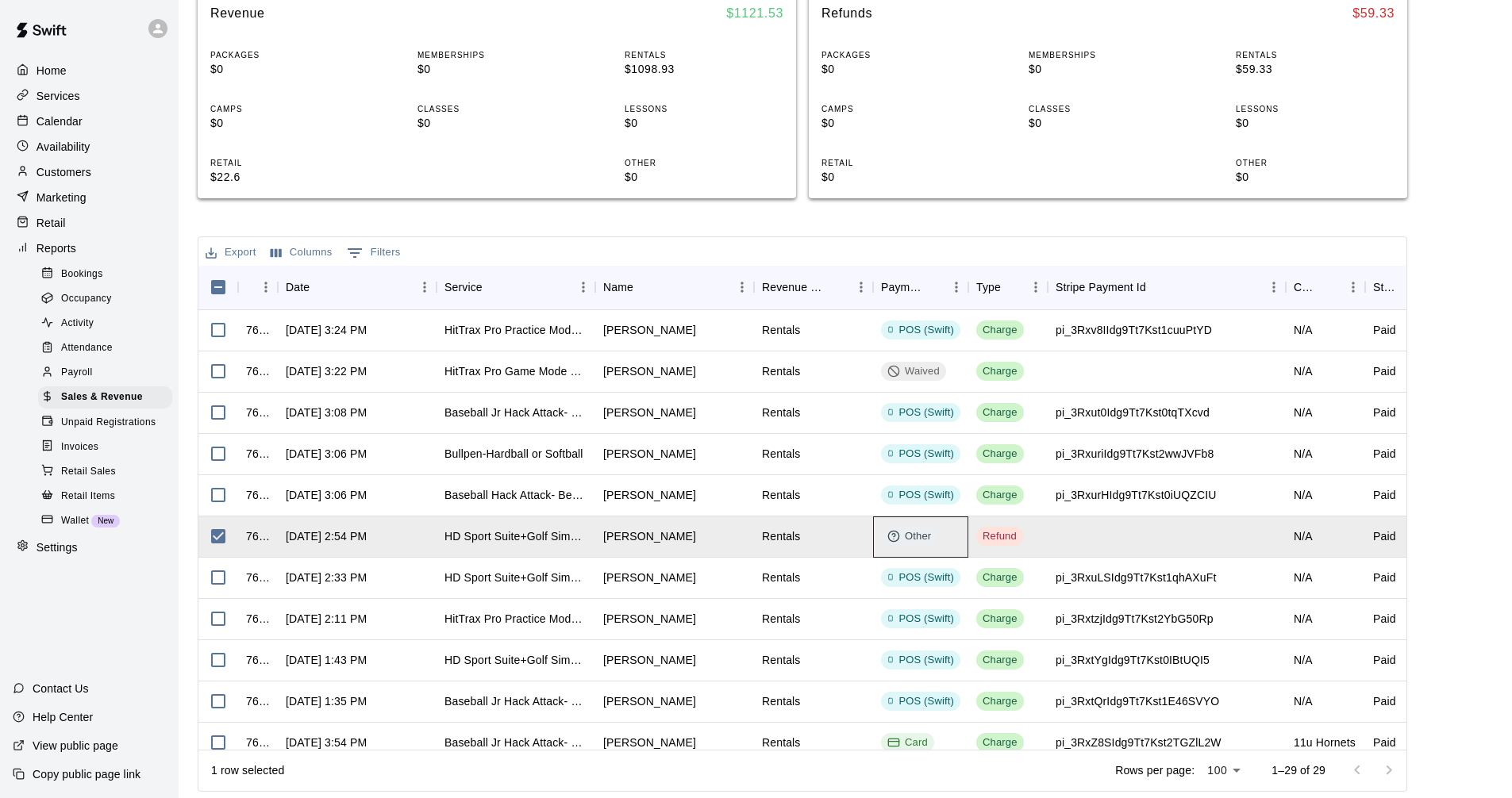
click at [890, 536] on icon at bounding box center [893, 535] width 12 height 12
click at [896, 536] on icon at bounding box center [893, 535] width 12 height 12
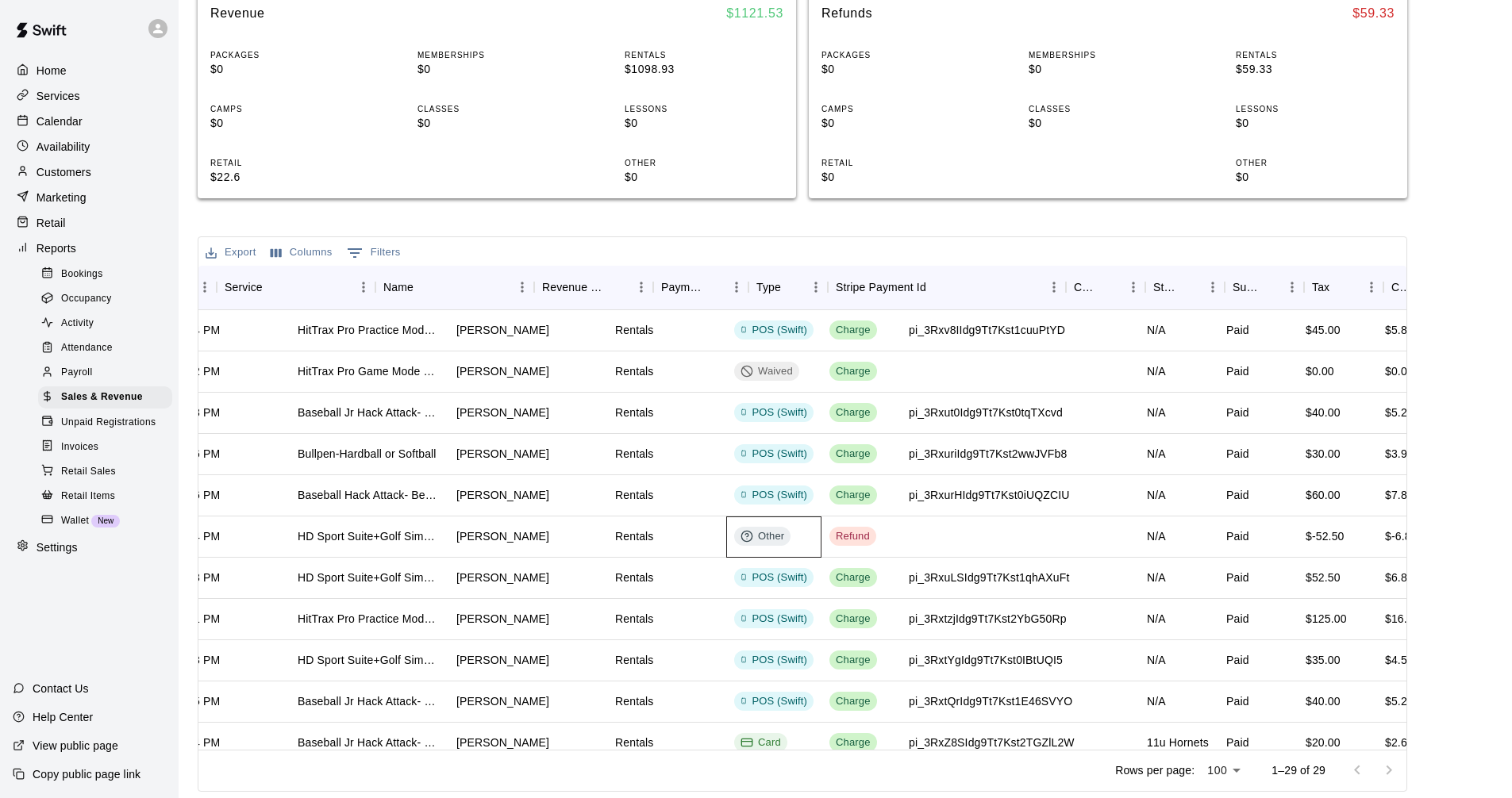
scroll to position [0, 422]
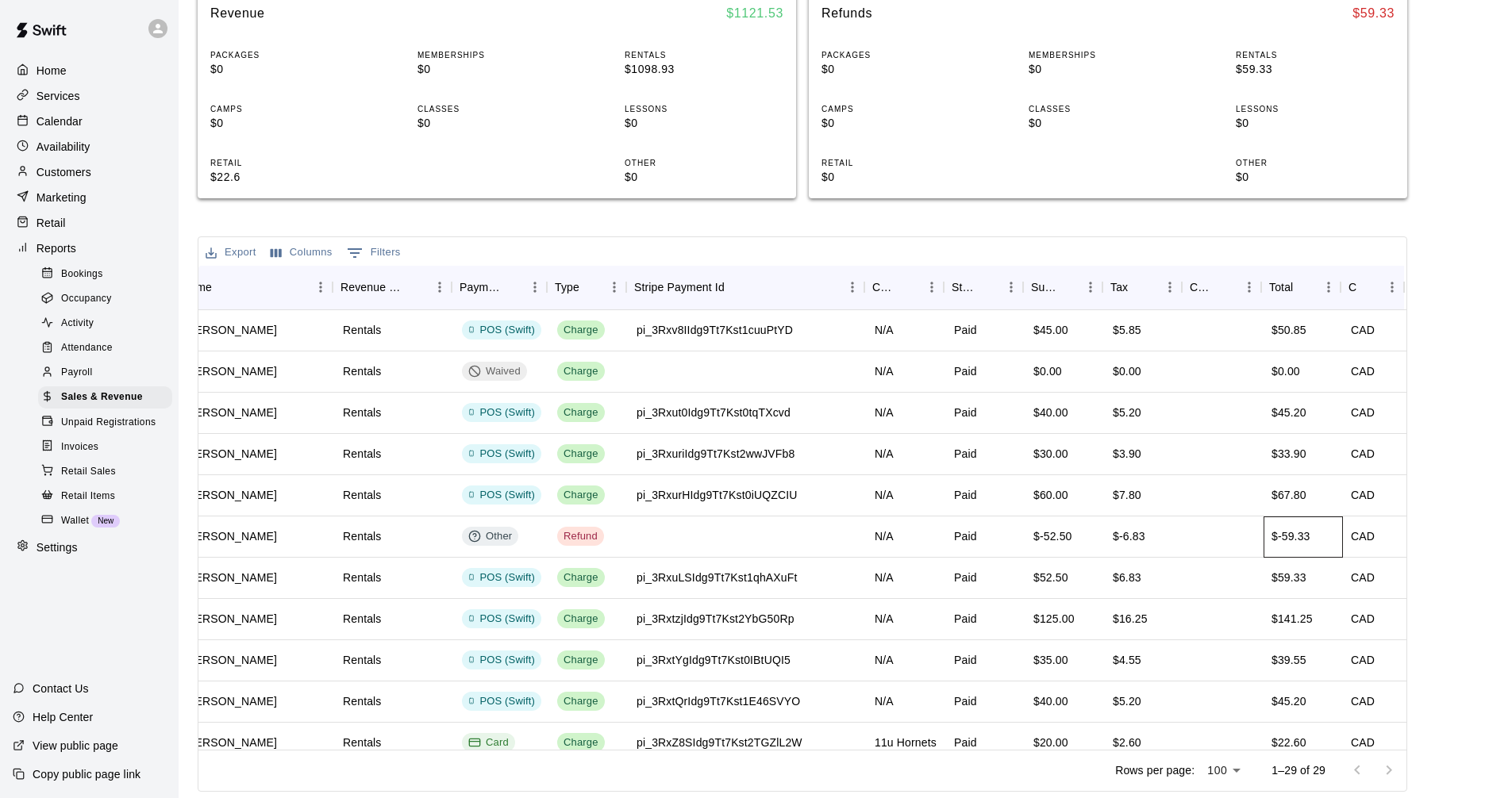
click at [1325, 546] on div "$-59.33" at bounding box center [1303, 537] width 80 height 42
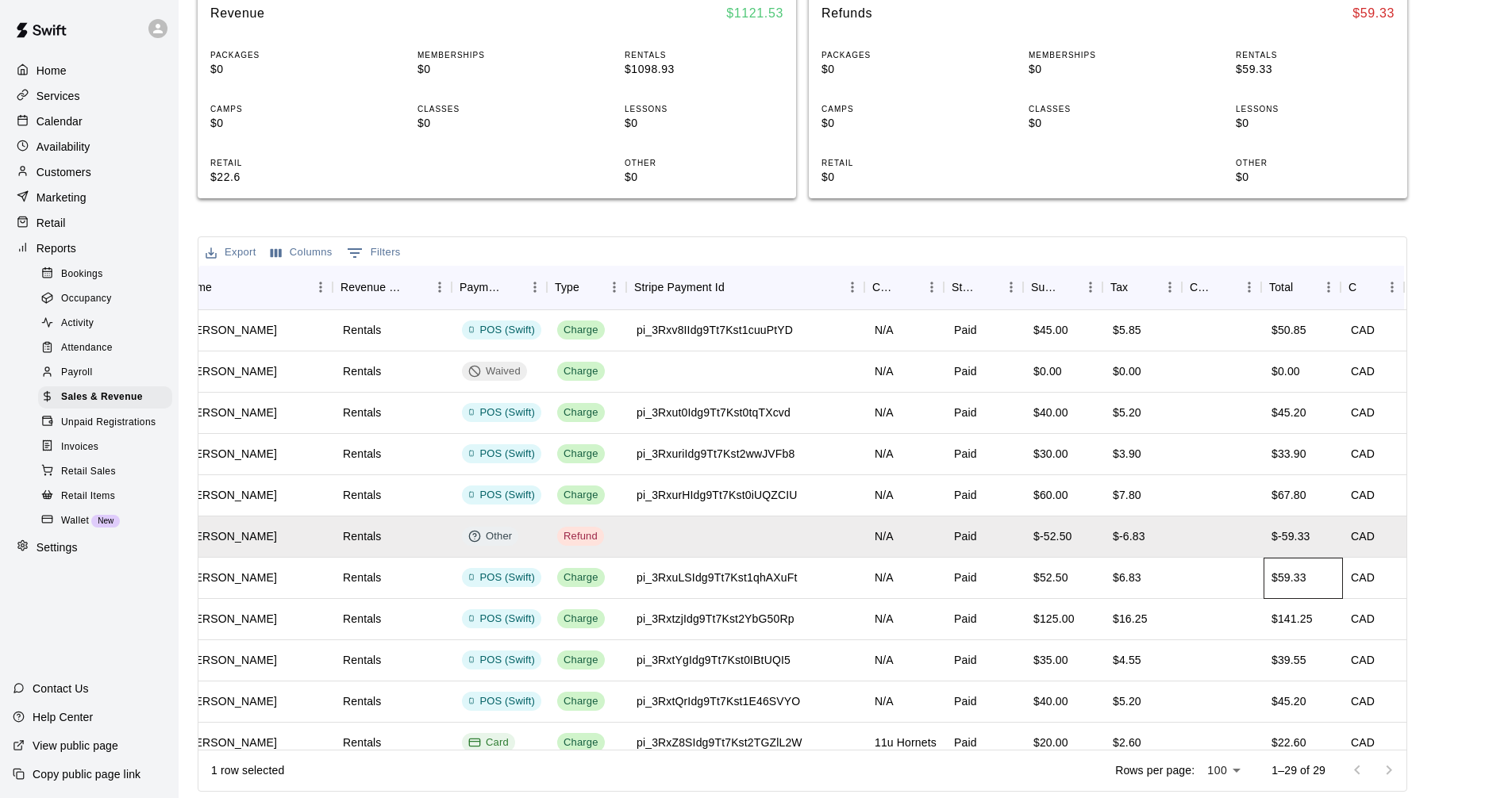
click at [1335, 581] on div "$59.33" at bounding box center [1303, 579] width 80 height 42
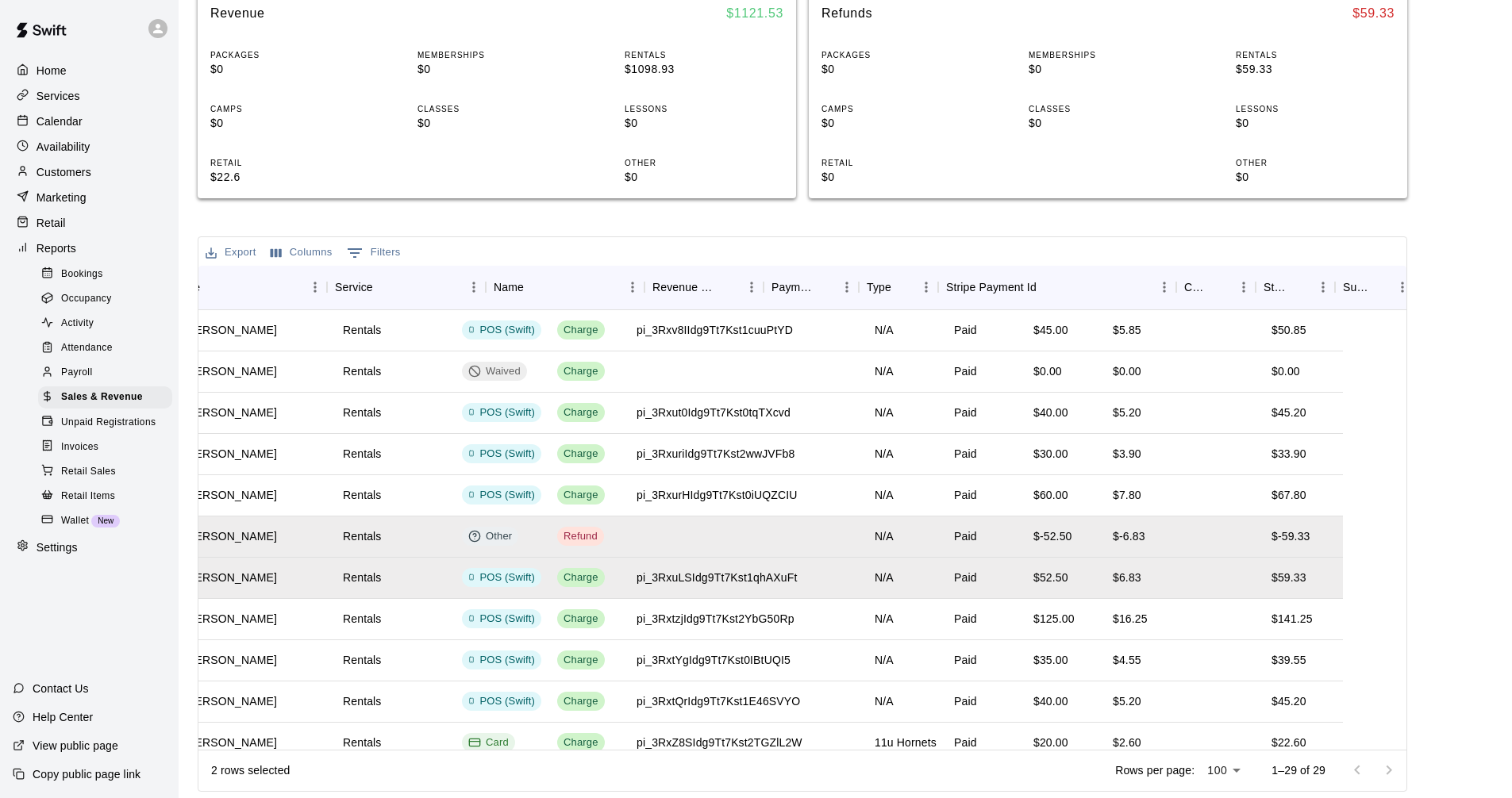
scroll to position [0, 0]
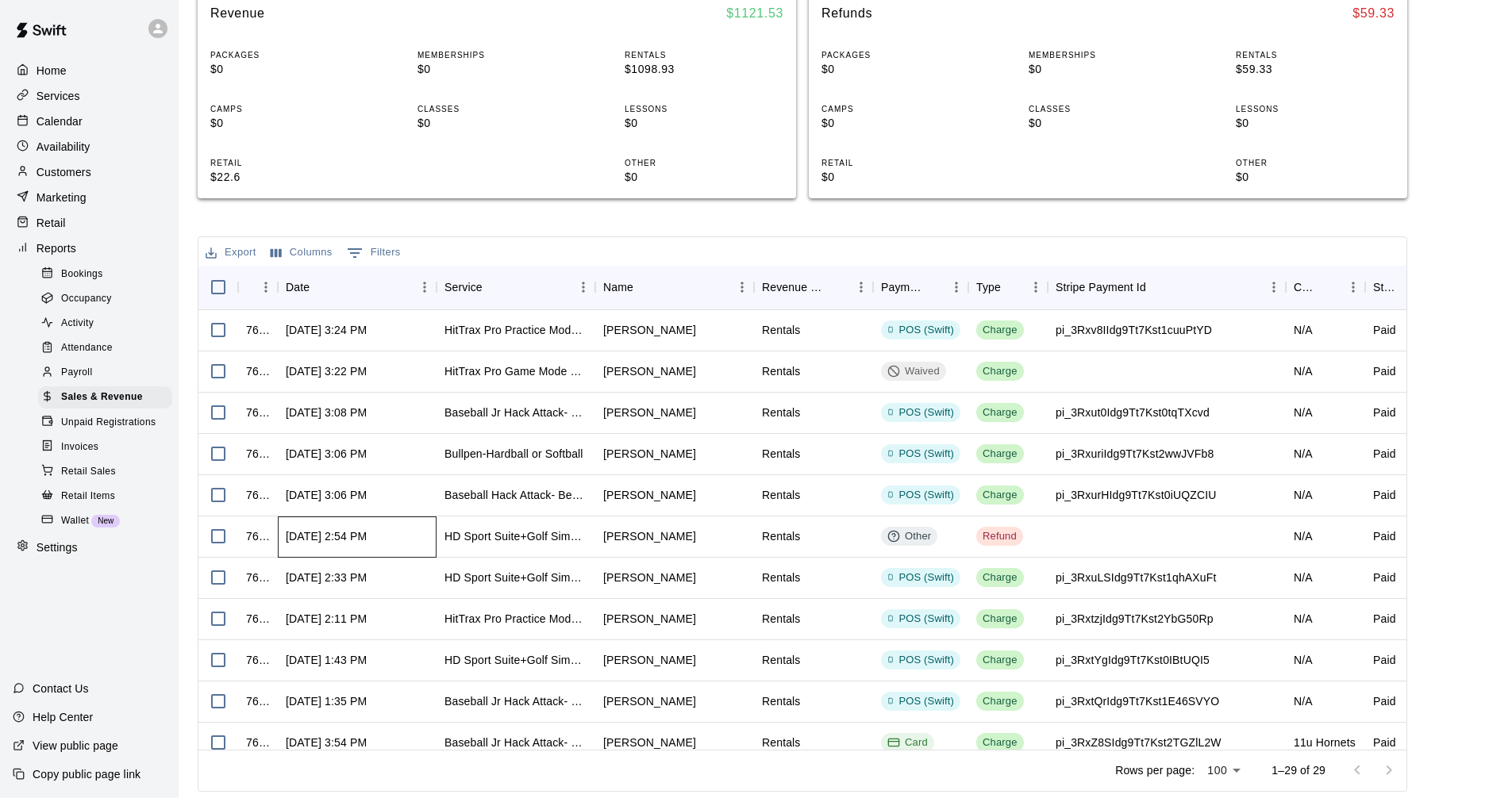
click at [298, 524] on div "[DATE] 2:54 PM" at bounding box center [356, 537] width 158 height 42
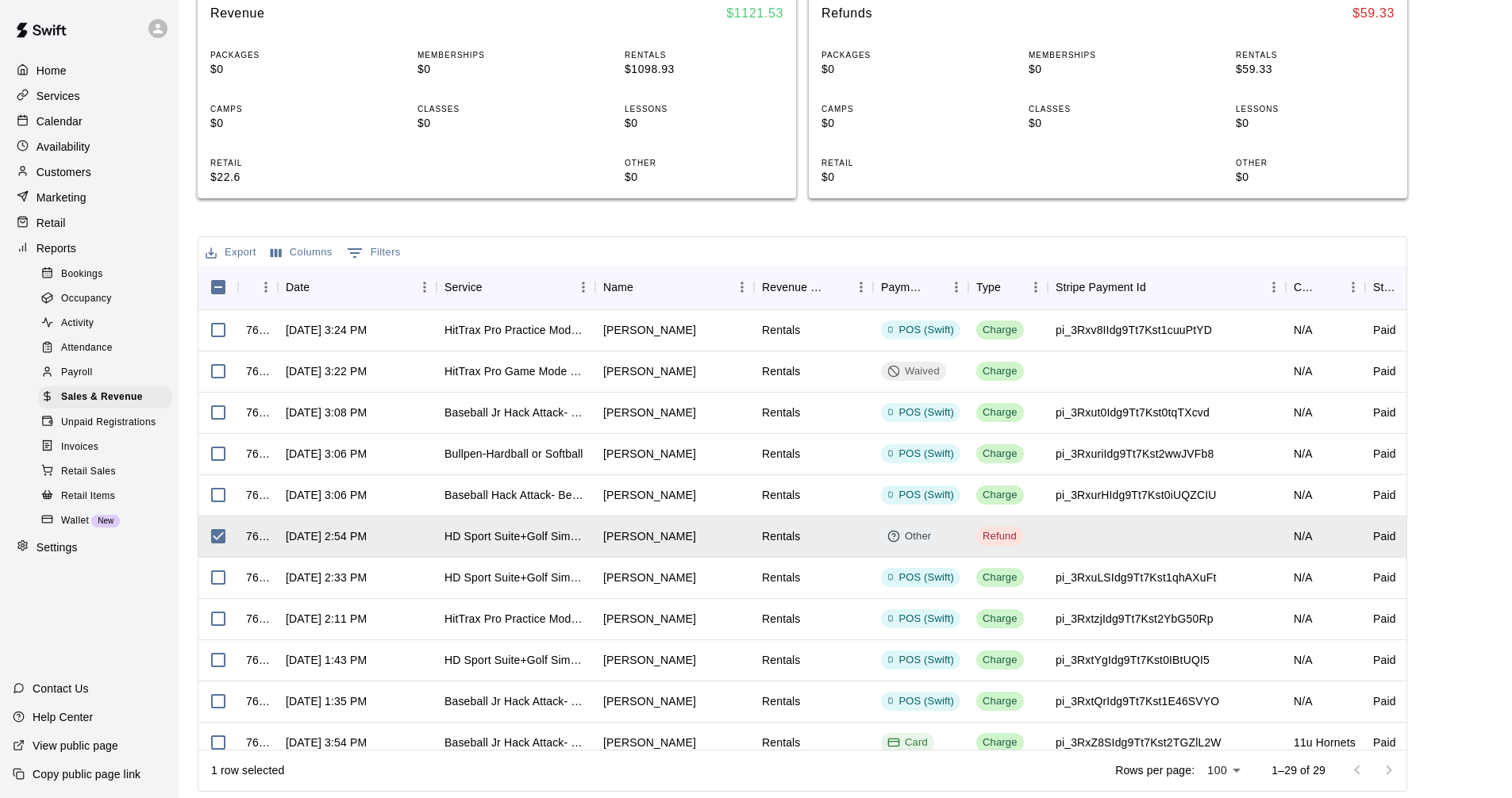
click at [227, 246] on button "Export" at bounding box center [231, 253] width 59 height 25
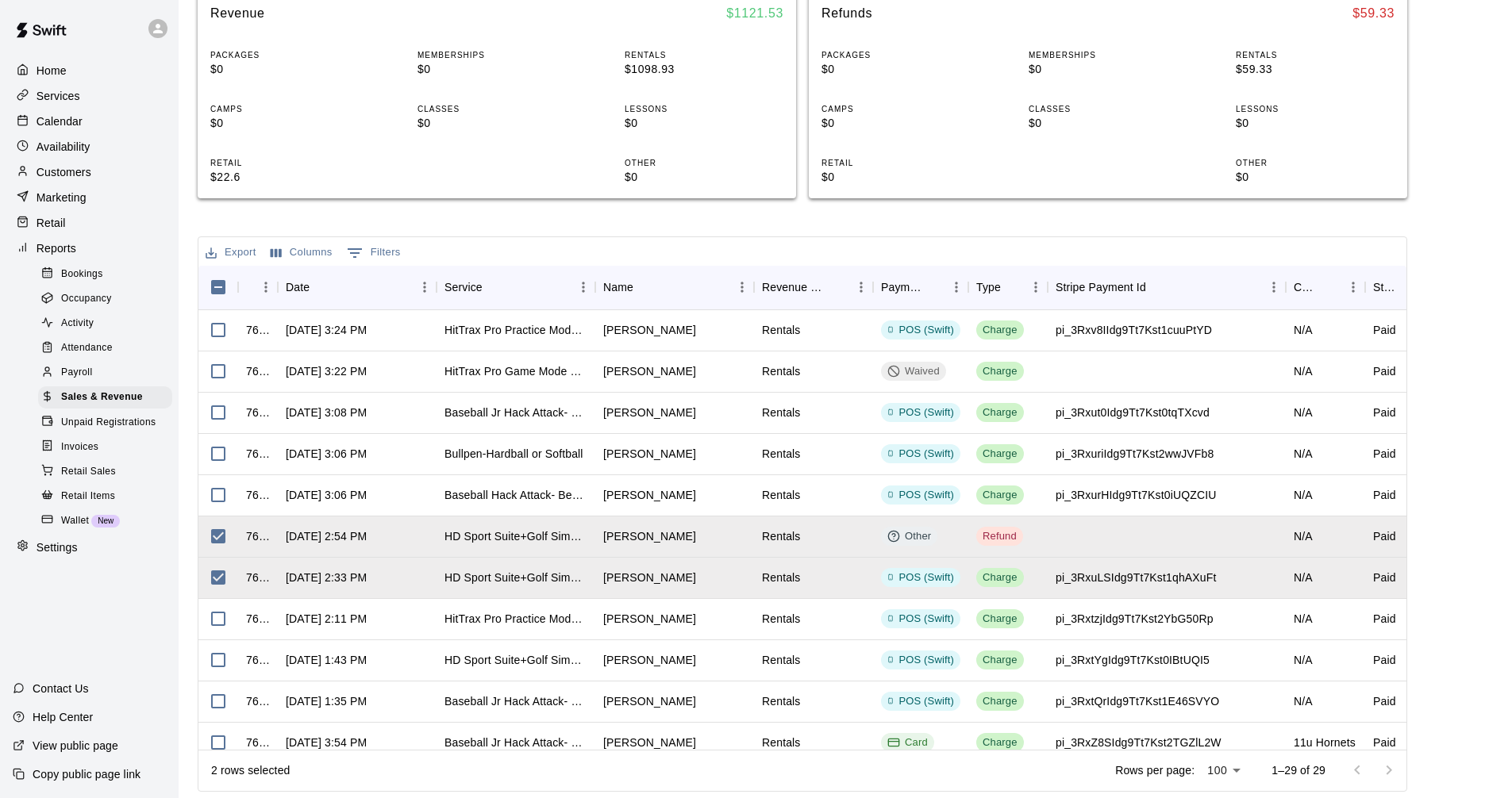
click at [227, 246] on button "Export" at bounding box center [231, 253] width 59 height 25
click at [289, 281] on li "Download as CSV" at bounding box center [263, 284] width 122 height 27
drag, startPoint x: 1473, startPoint y: 729, endPoint x: 1471, endPoint y: 716, distance: 13.2
click at [1500, 787] on div at bounding box center [1500, 787] width 0 height 0
click at [1482, 157] on main "Sales and Revenue Report View your sales and revenue reports Visit your Stripe …" at bounding box center [845, 259] width 1295 height 1065
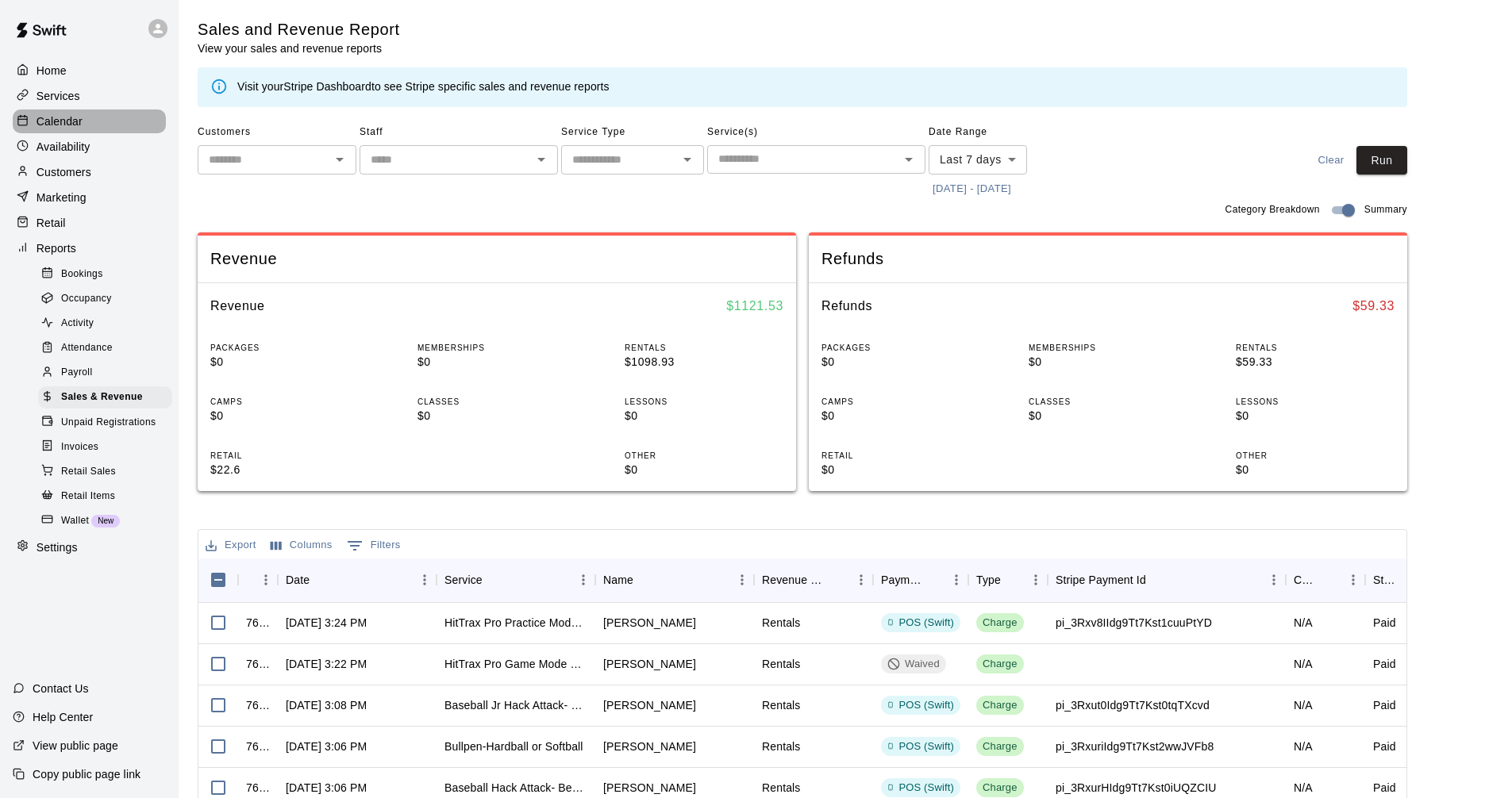
click at [71, 122] on p "Calendar" at bounding box center [60, 121] width 46 height 16
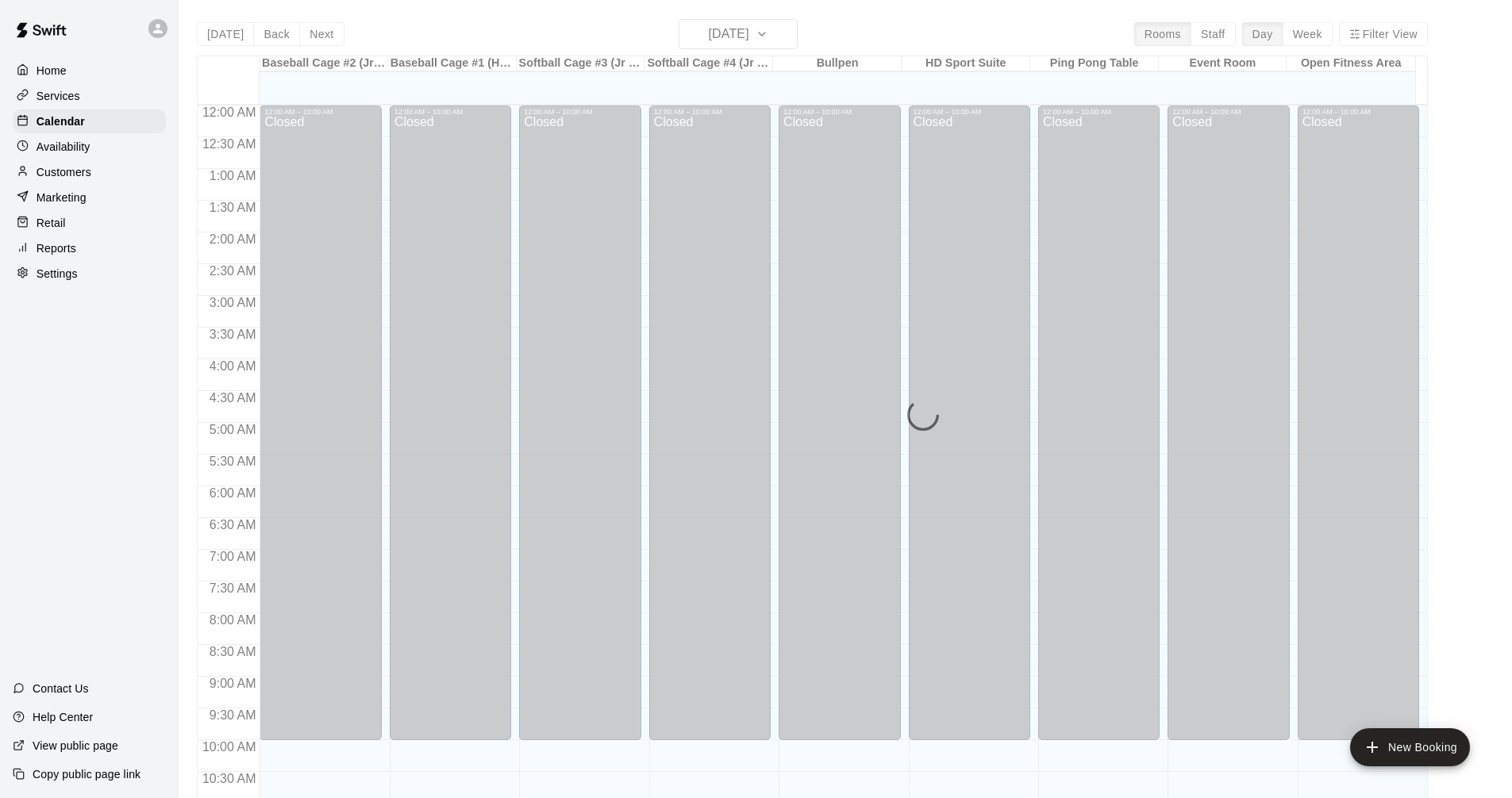
scroll to position [765, 0]
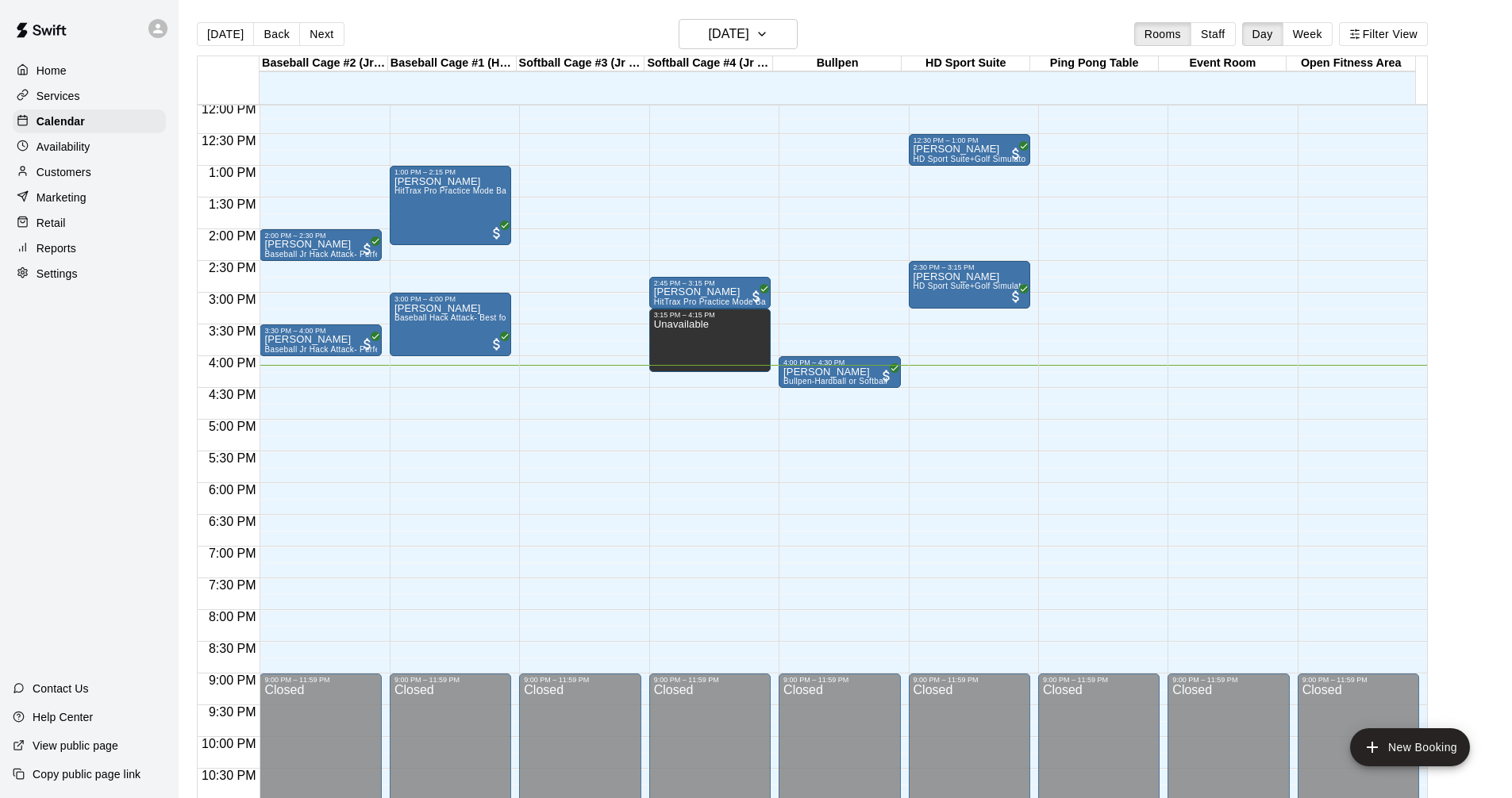
click at [118, 103] on div "Services" at bounding box center [89, 96] width 154 height 24
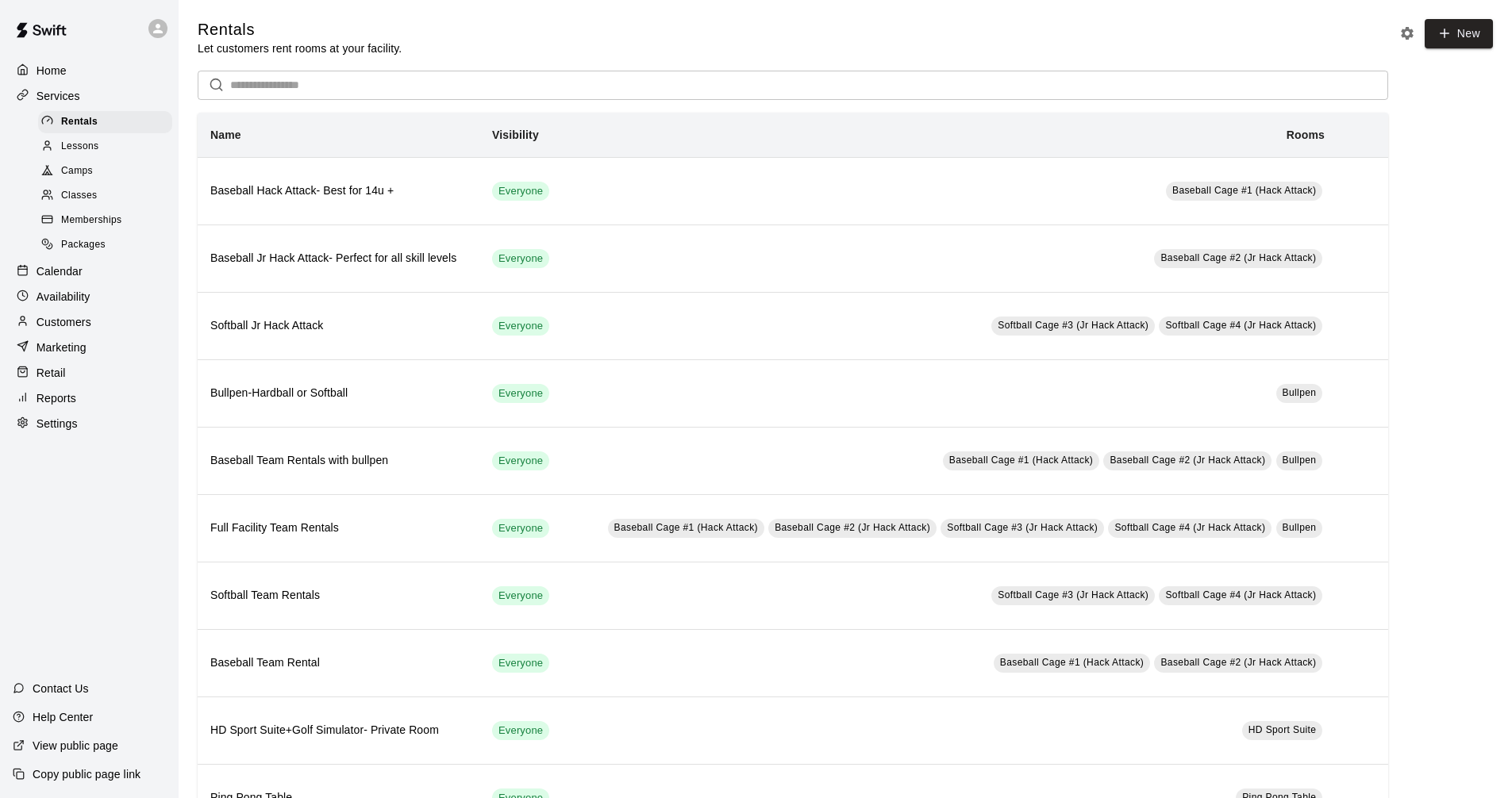
click at [82, 280] on div "Calendar" at bounding box center [89, 271] width 154 height 24
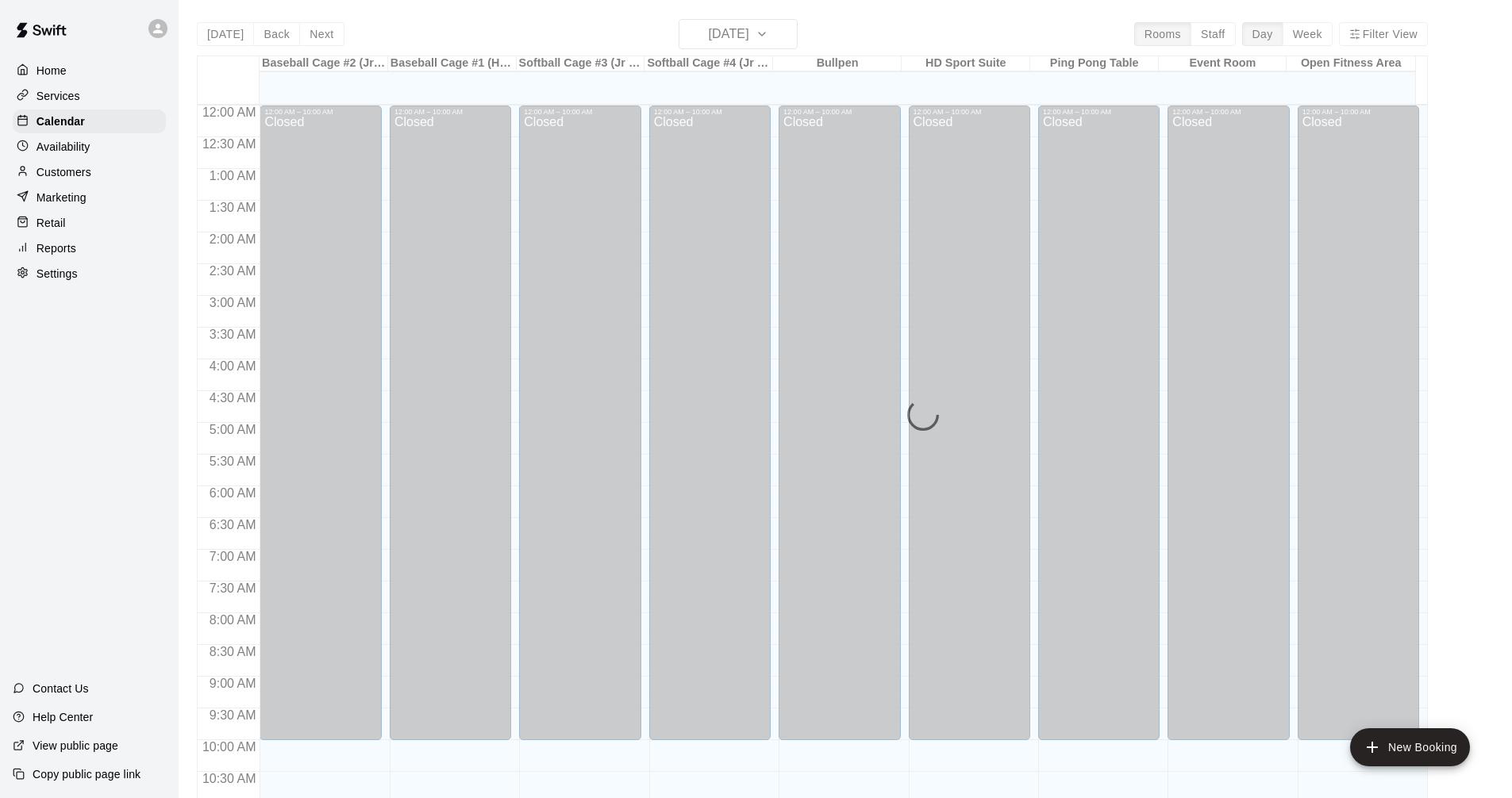
scroll to position [765, 0]
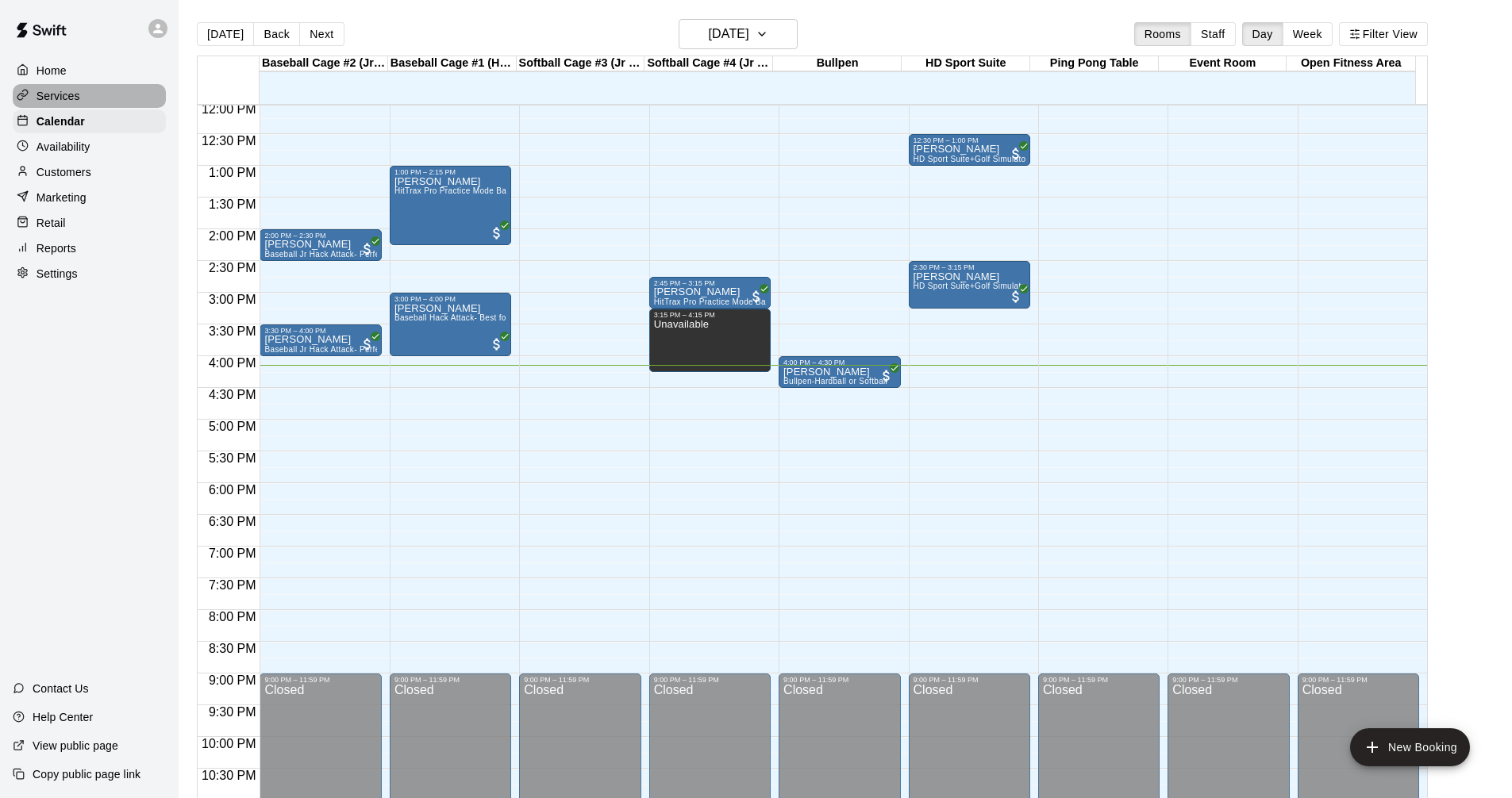
click at [89, 100] on div "Services" at bounding box center [89, 96] width 154 height 24
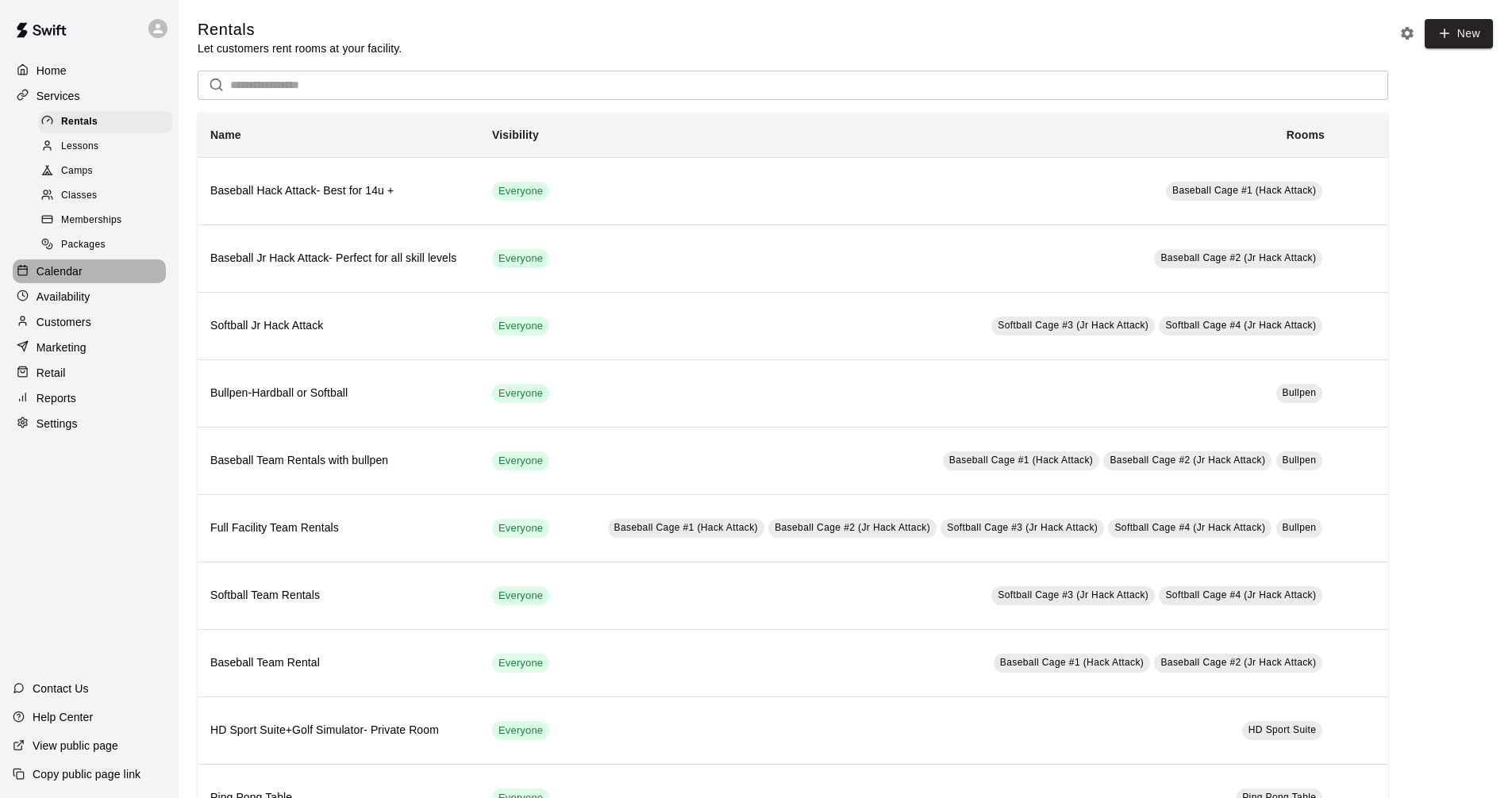
click at [102, 281] on div "Calendar" at bounding box center [89, 271] width 154 height 24
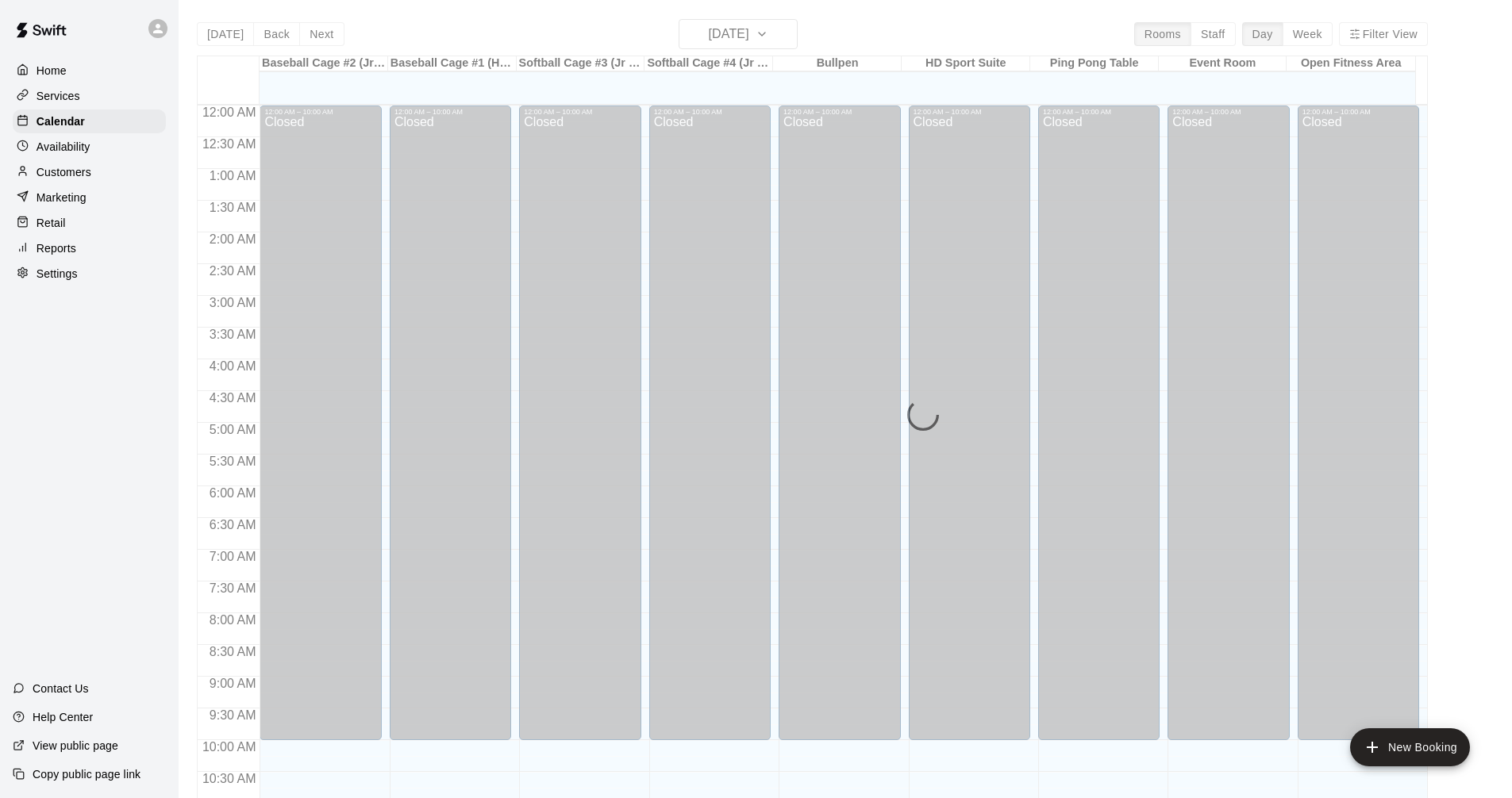
scroll to position [765, 0]
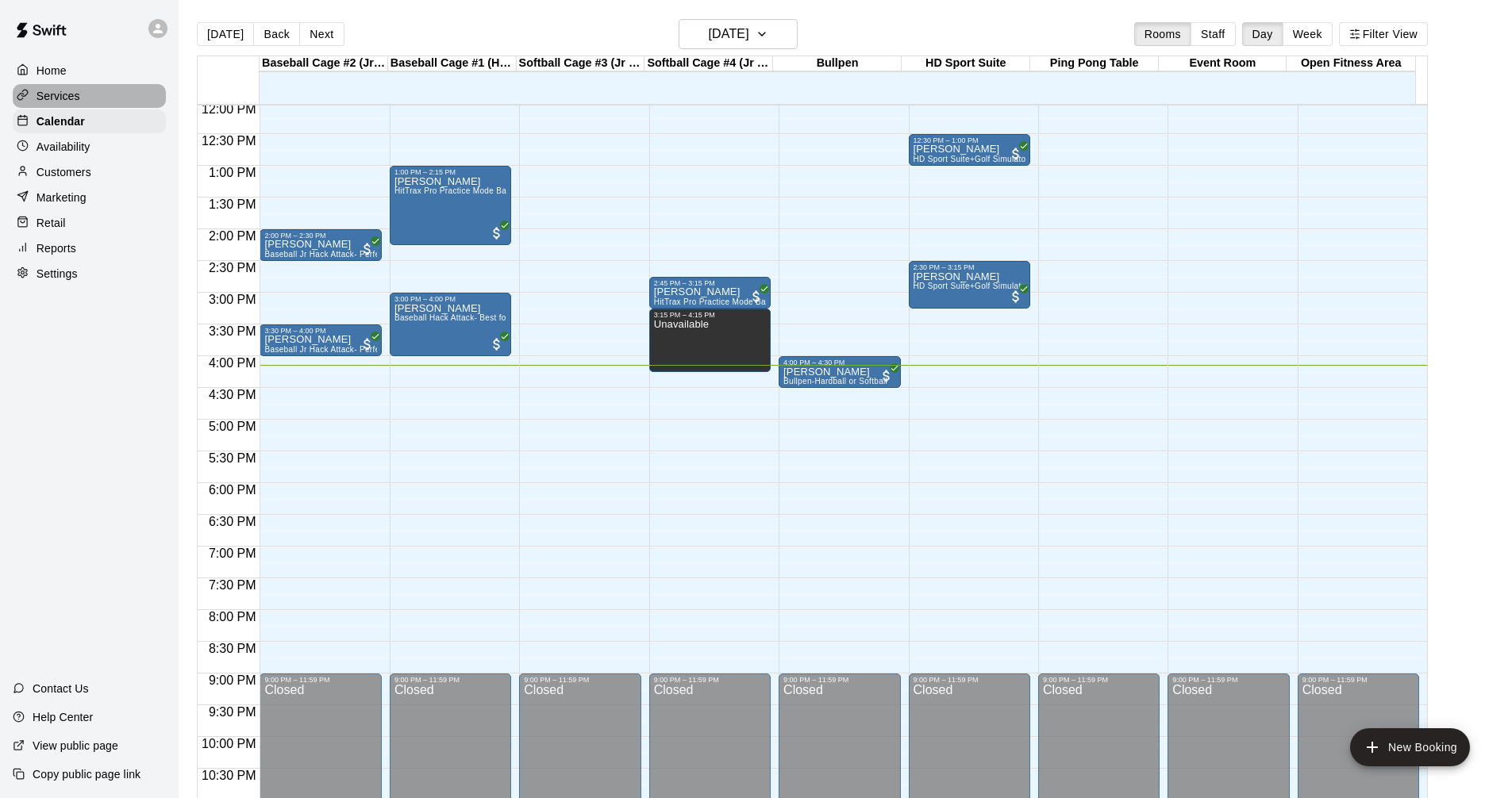
click at [59, 97] on p "Services" at bounding box center [59, 96] width 44 height 16
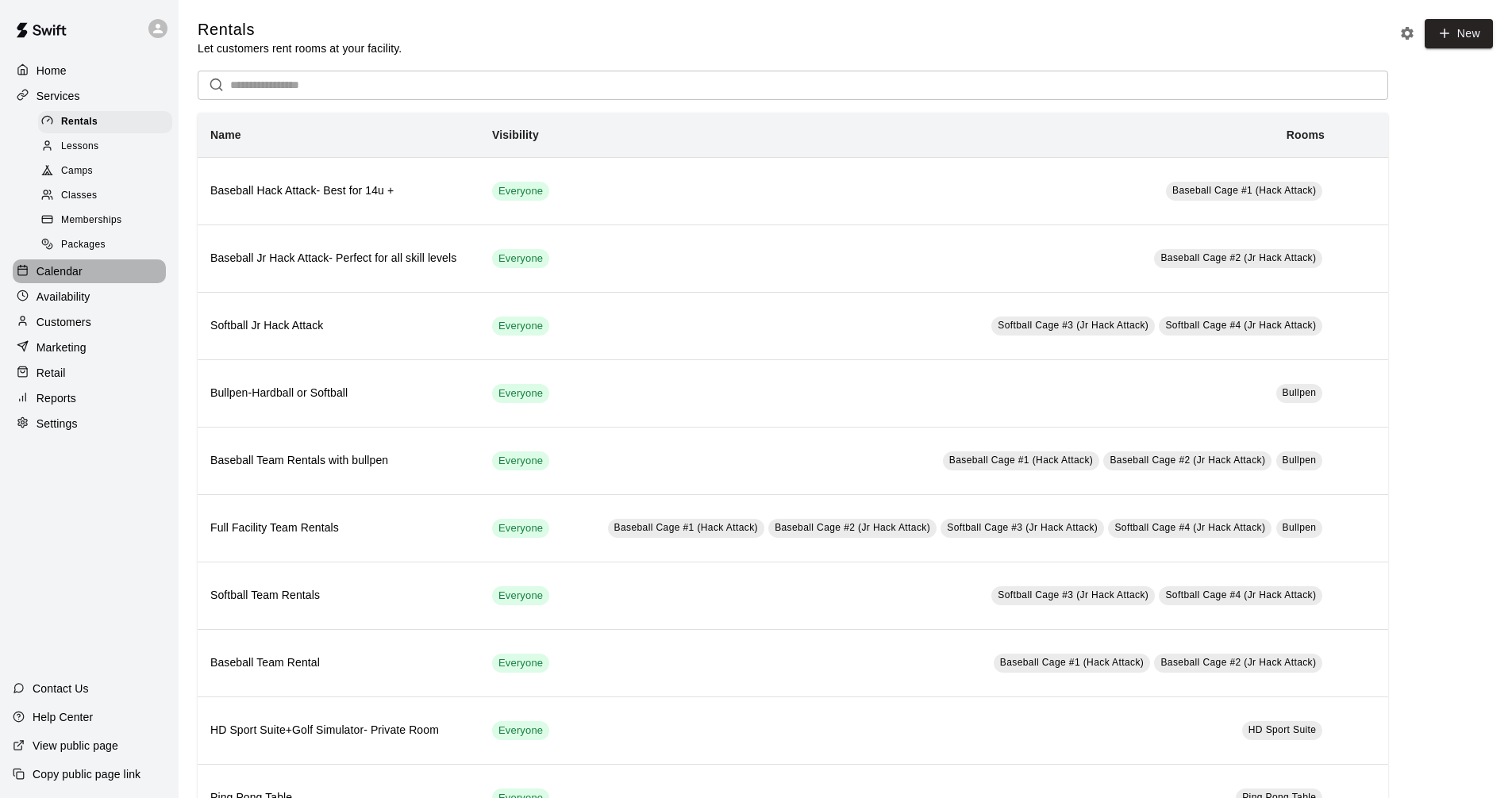
click at [29, 272] on div at bounding box center [27, 272] width 20 height 15
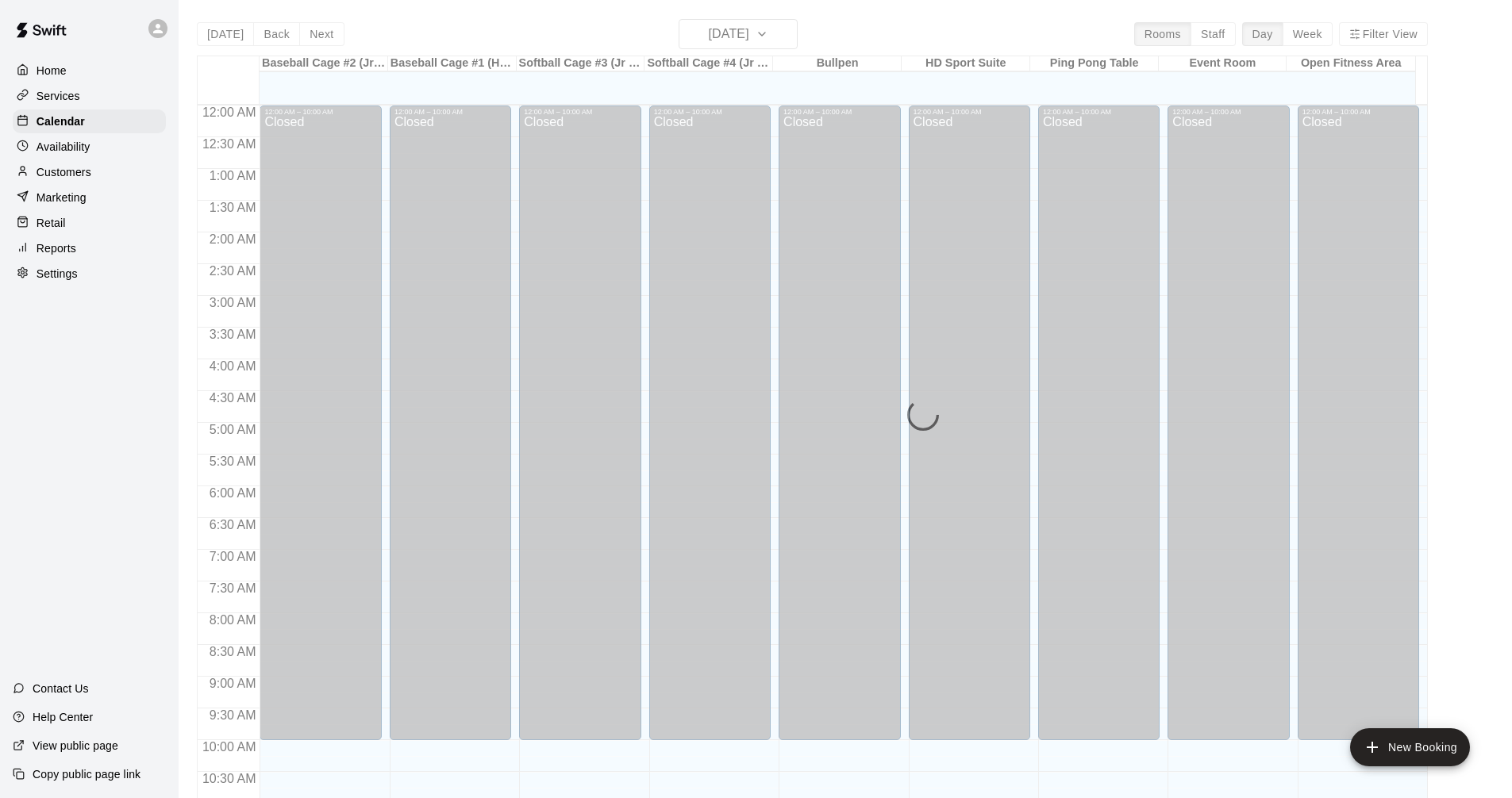
scroll to position [765, 0]
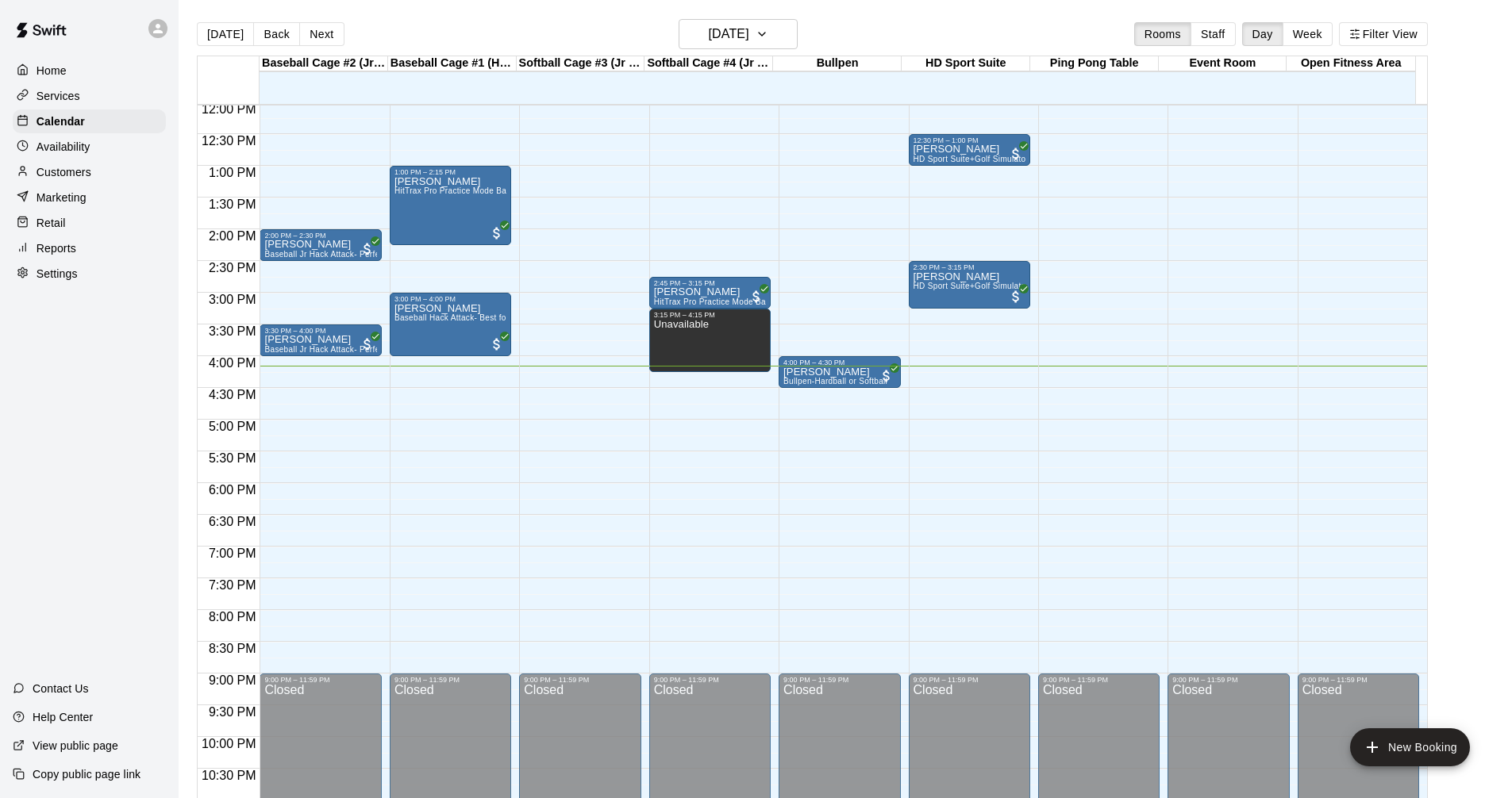
click at [126, 100] on div "Services" at bounding box center [89, 96] width 154 height 24
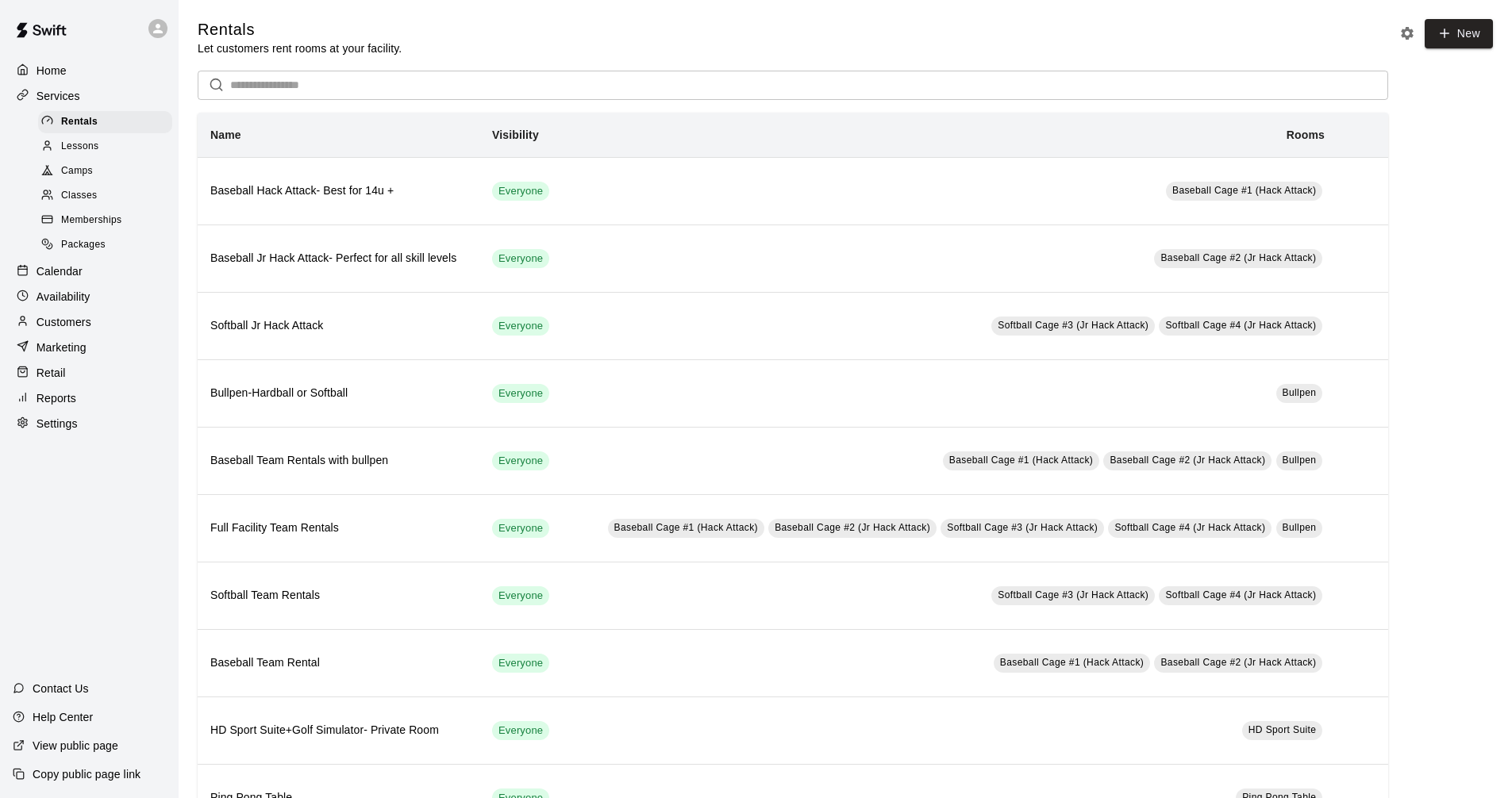
click at [86, 275] on div "Calendar" at bounding box center [89, 271] width 154 height 24
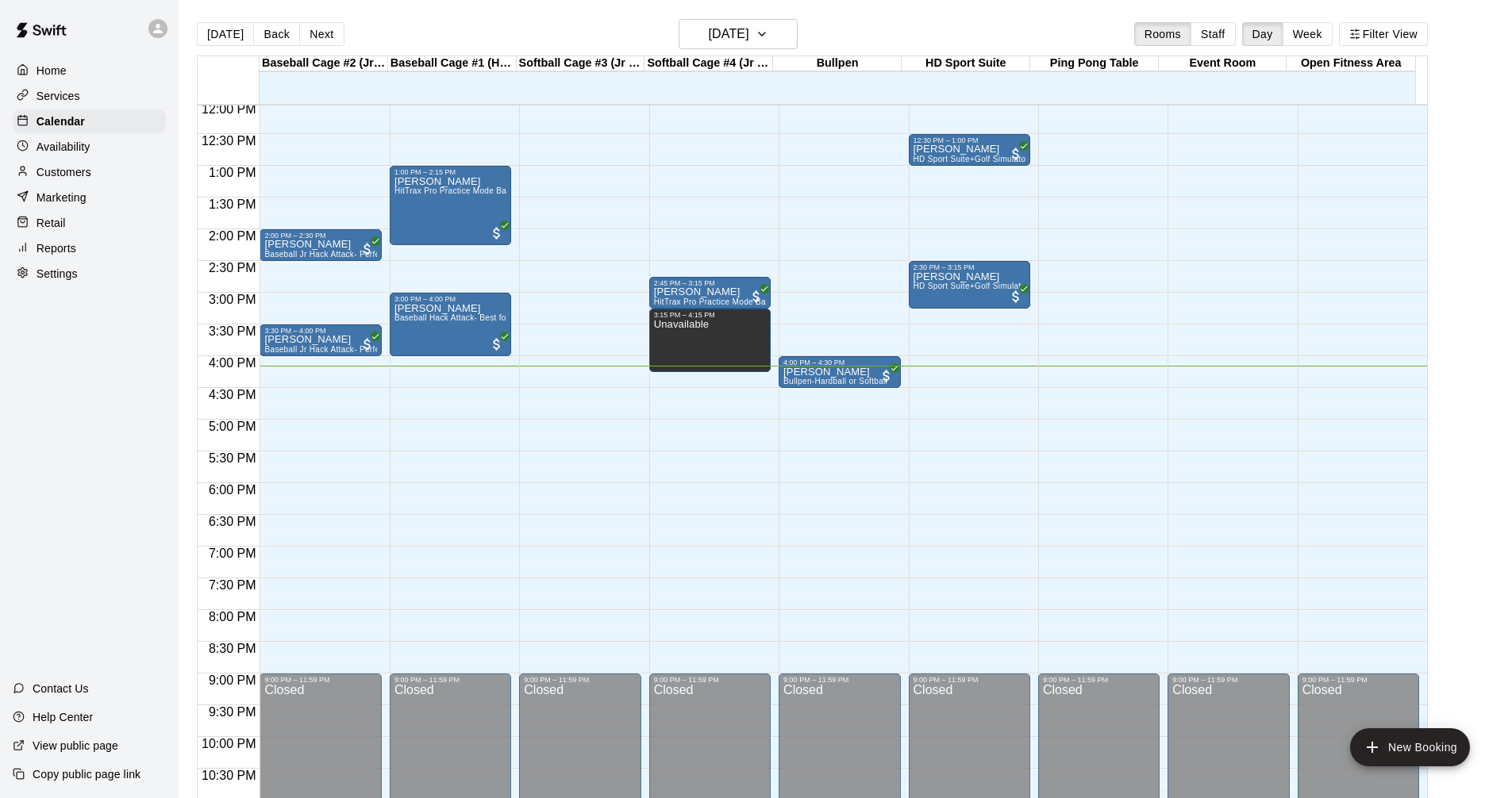
scroll to position [685, 0]
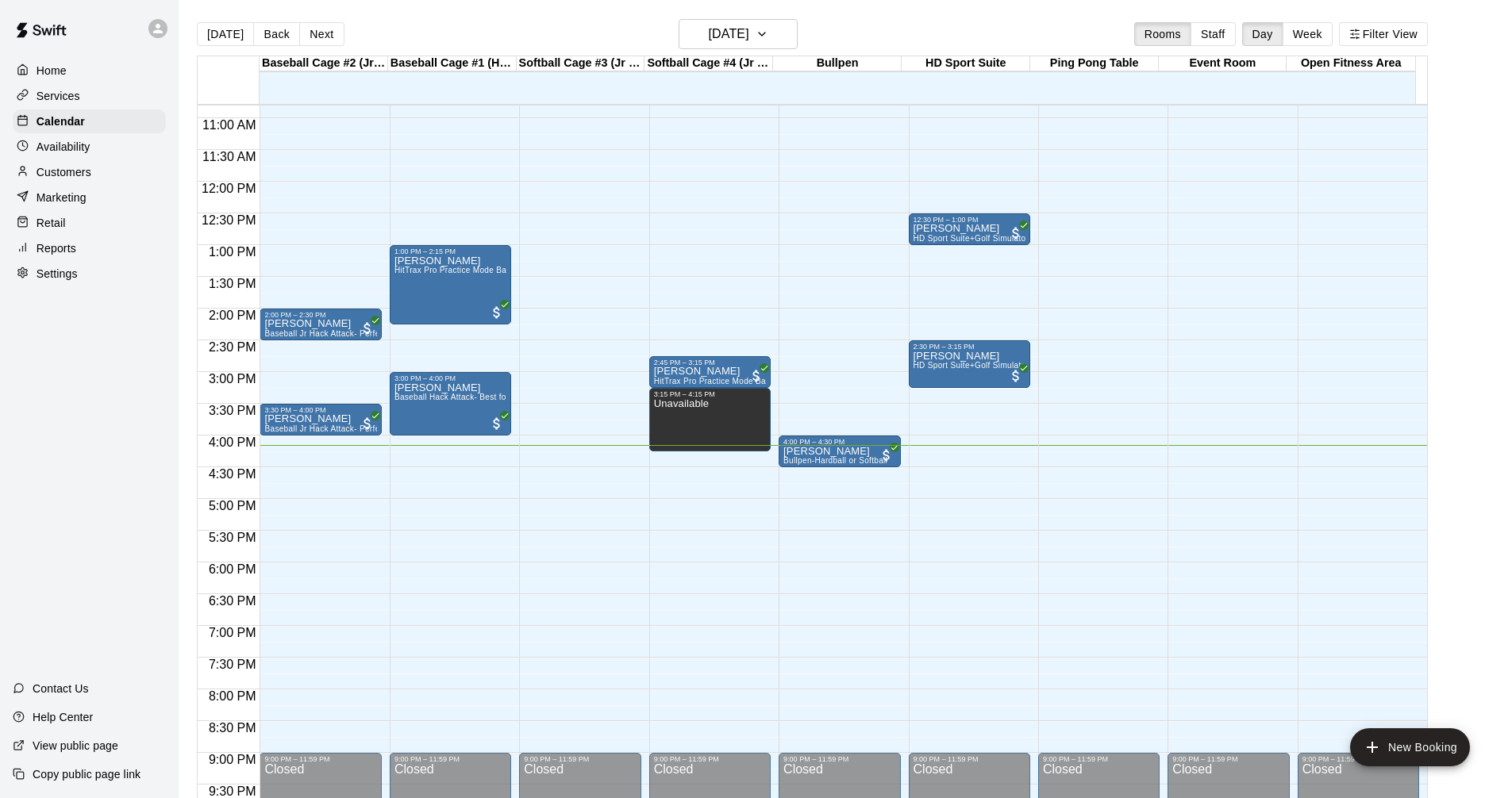
click at [1476, 393] on main "Today Back Next Tuesday Aug 19 Rooms Staff Day Week Filter View Baseball Cage #…" at bounding box center [845, 418] width 1321 height 798
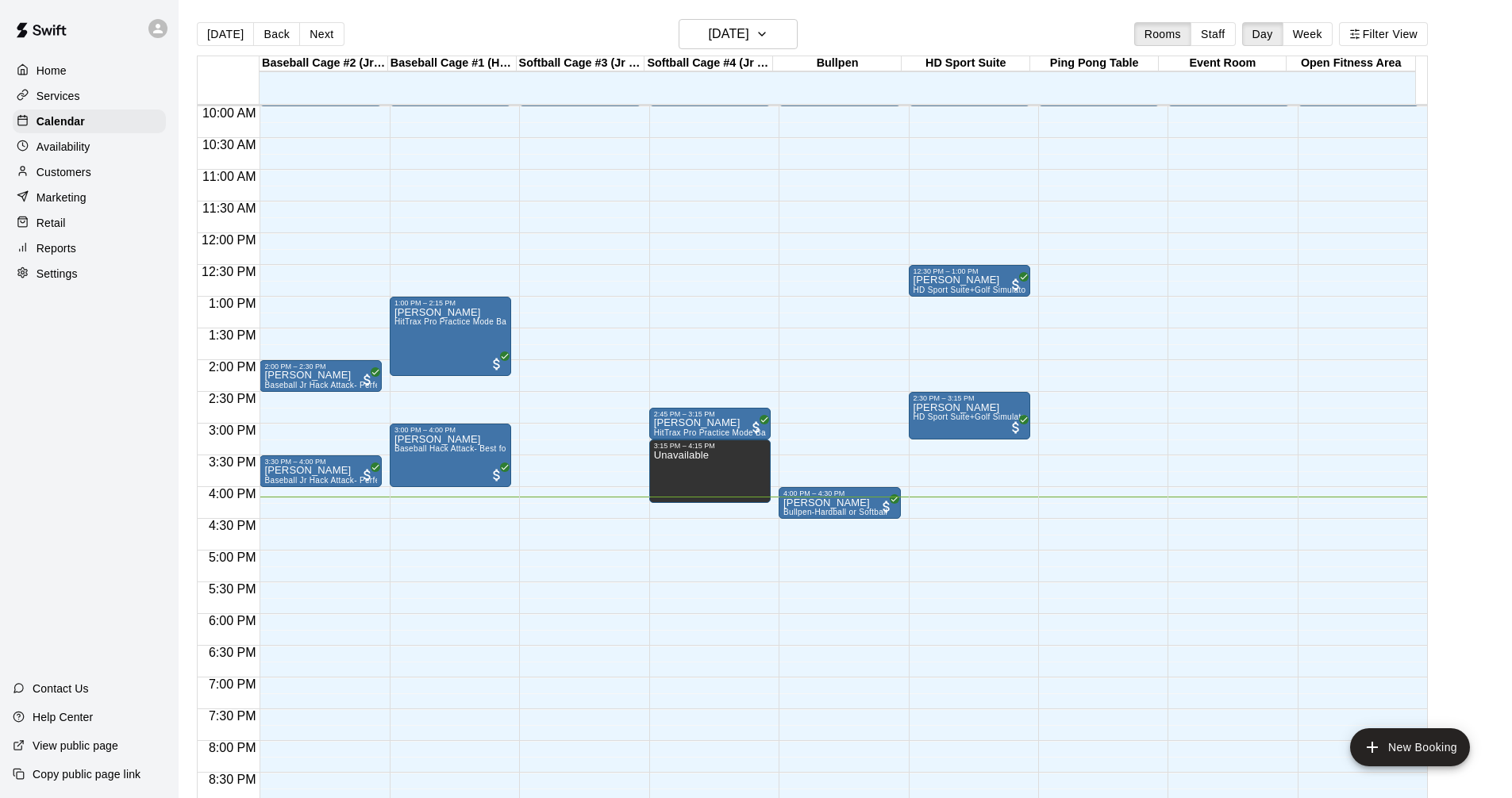
scroll to position [607, 0]
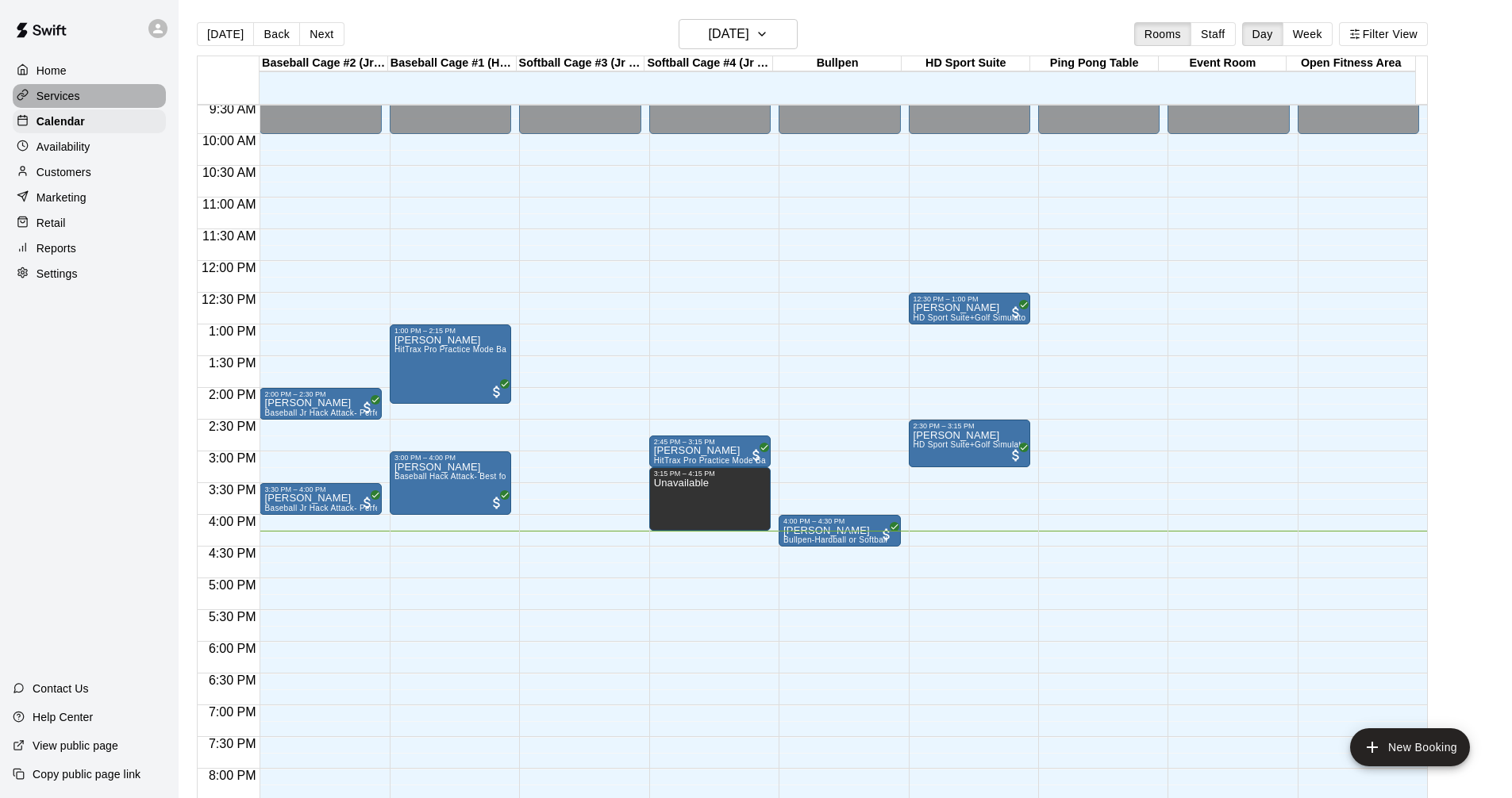
drag, startPoint x: 68, startPoint y: 88, endPoint x: 83, endPoint y: 83, distance: 15.8
click at [70, 90] on div "Services" at bounding box center [89, 96] width 154 height 24
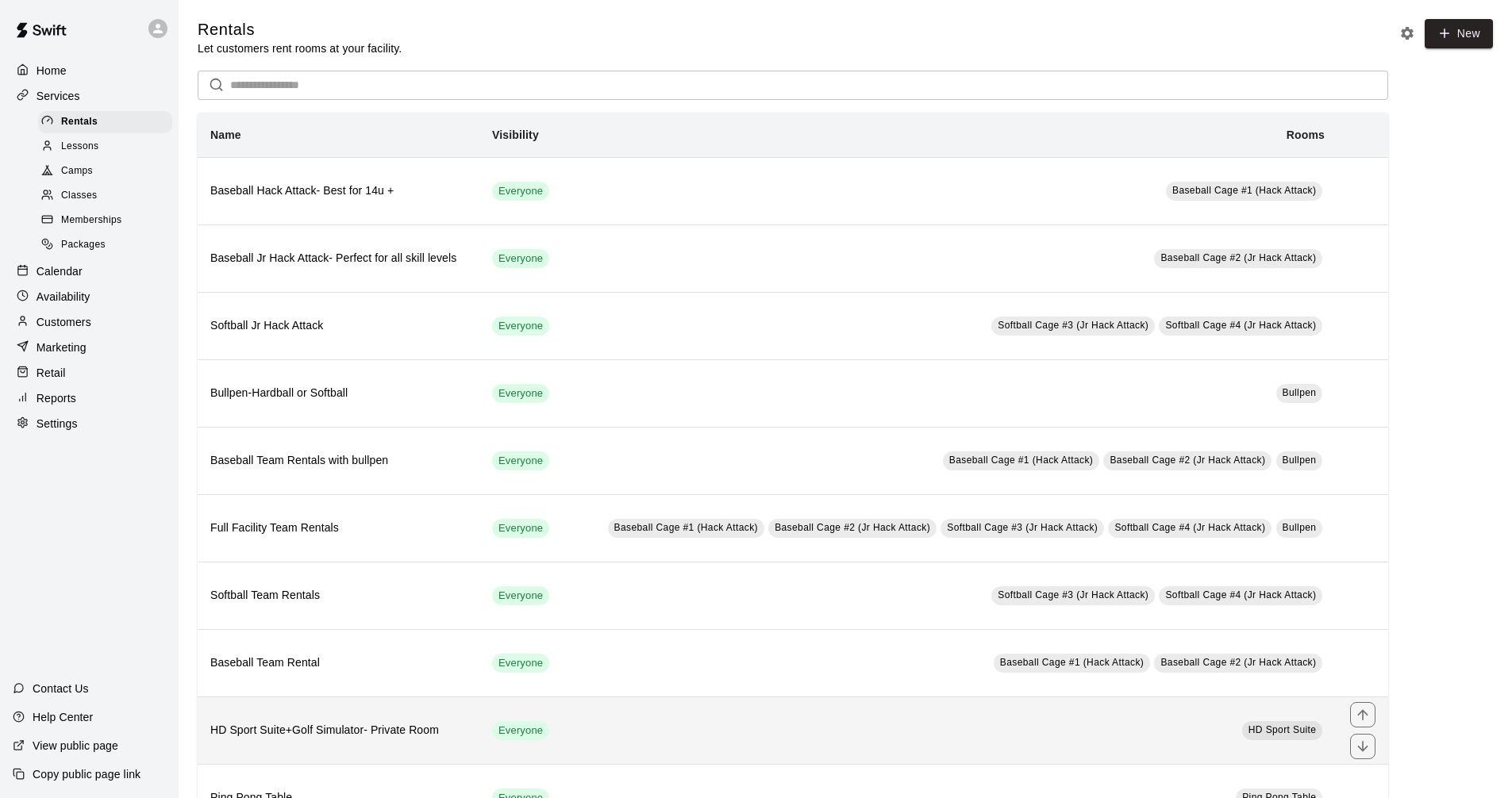
click at [698, 727] on td "HD Sport Suite" at bounding box center [951, 730] width 773 height 67
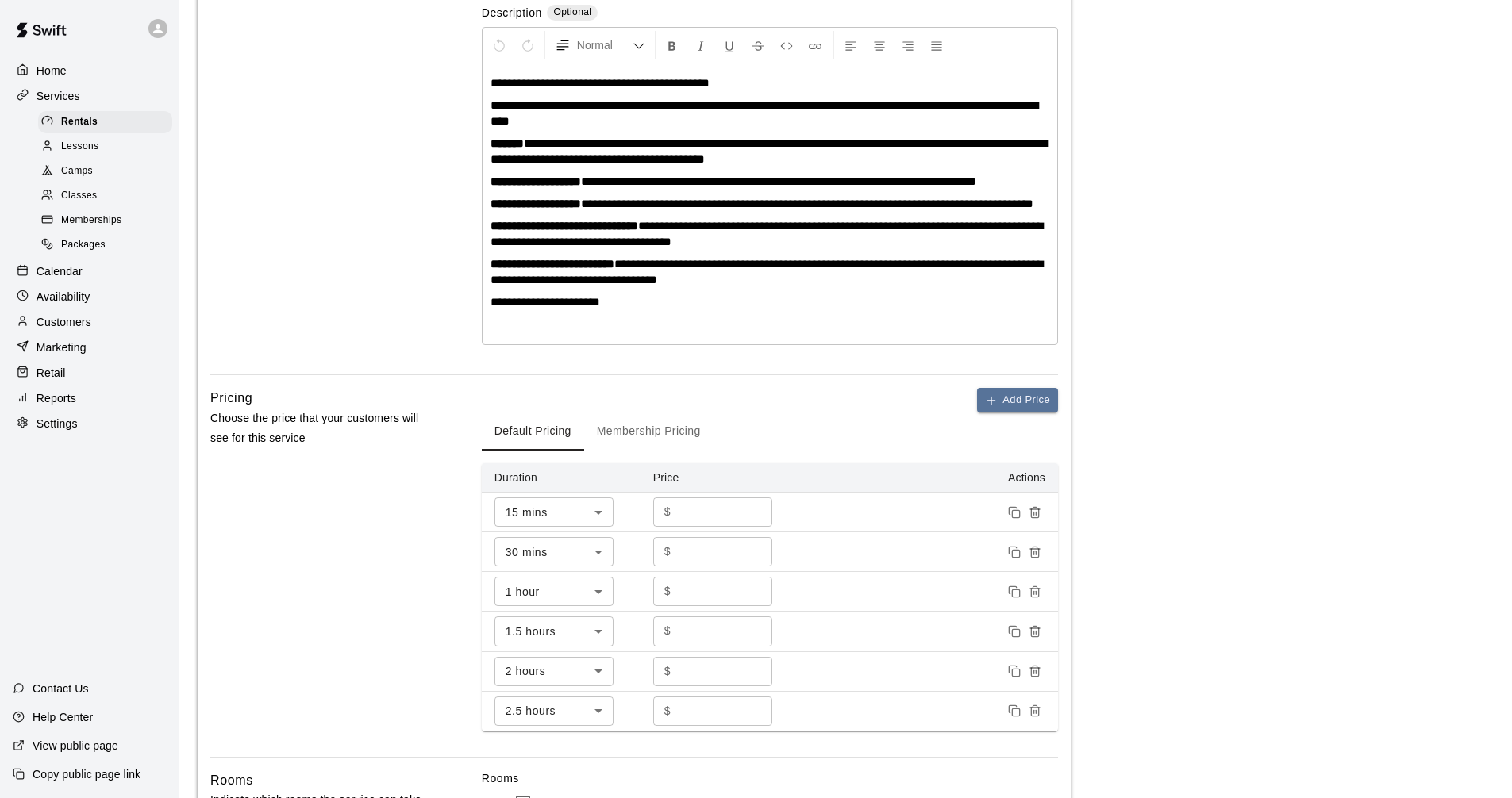
scroll to position [317, 0]
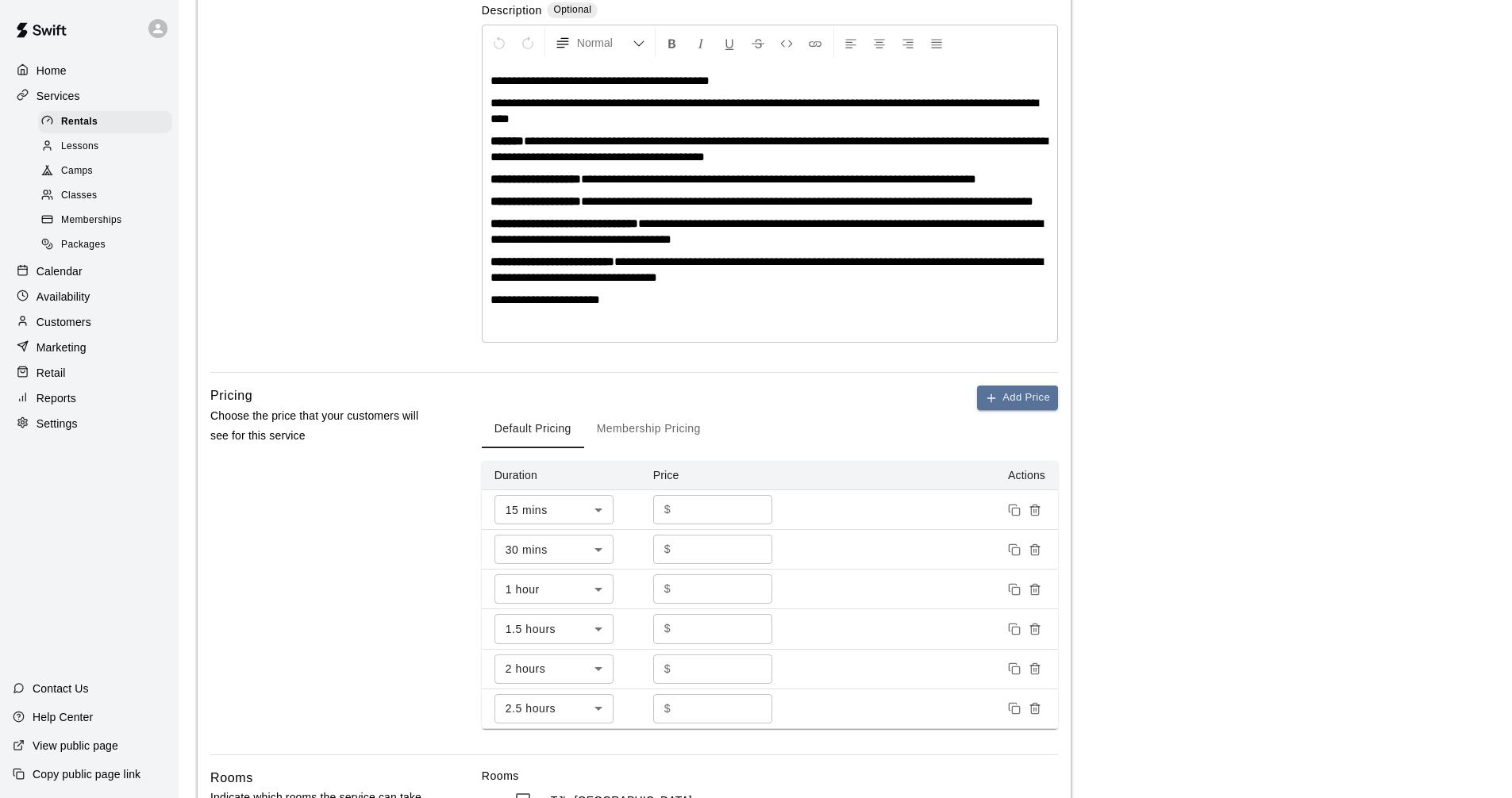
click at [1122, 510] on main "**********" at bounding box center [845, 565] width 1295 height 1727
click at [35, 280] on div at bounding box center [27, 272] width 20 height 15
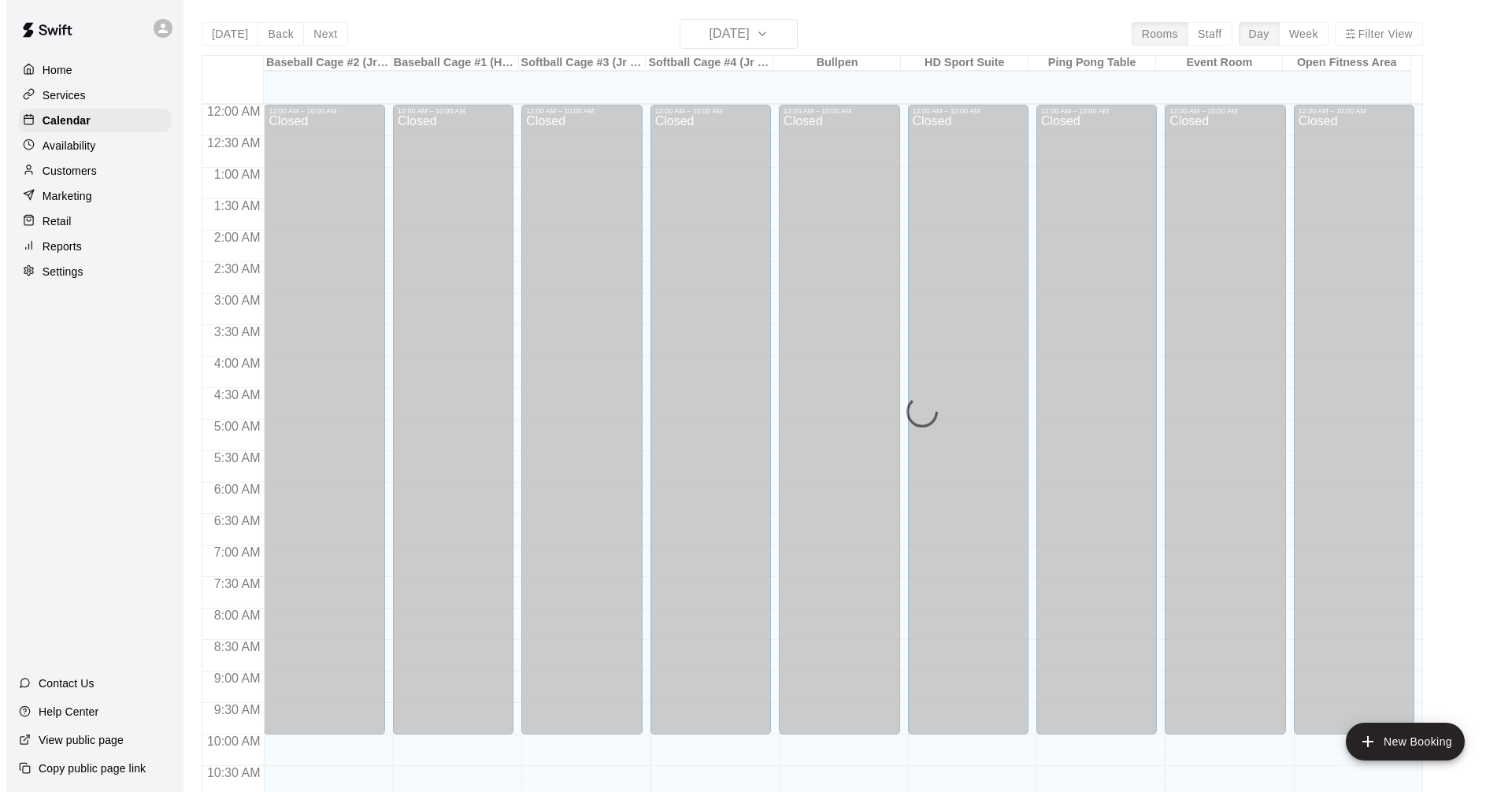
scroll to position [759, 0]
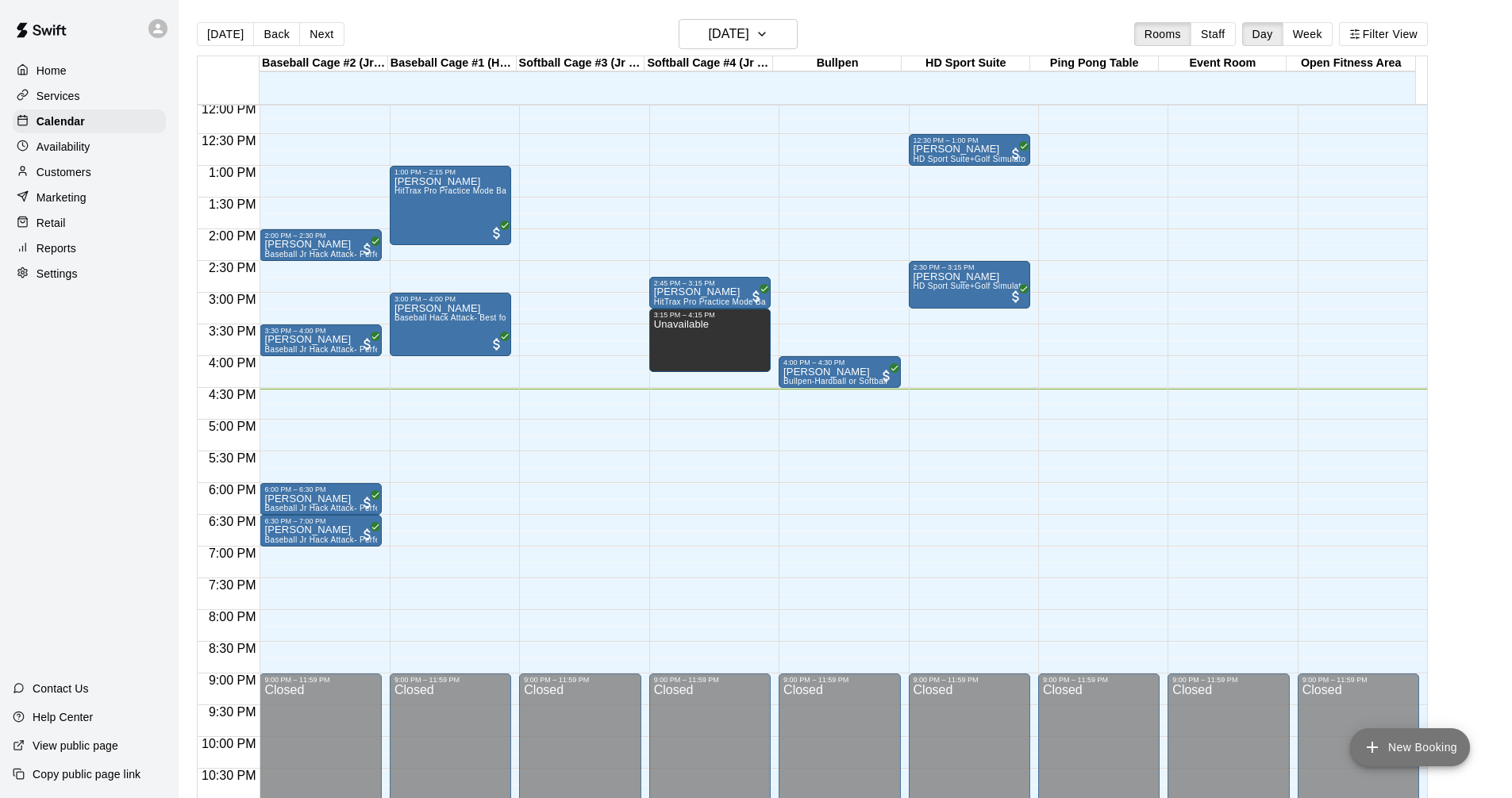
click at [1374, 739] on icon "add" at bounding box center [1373, 748] width 19 height 19
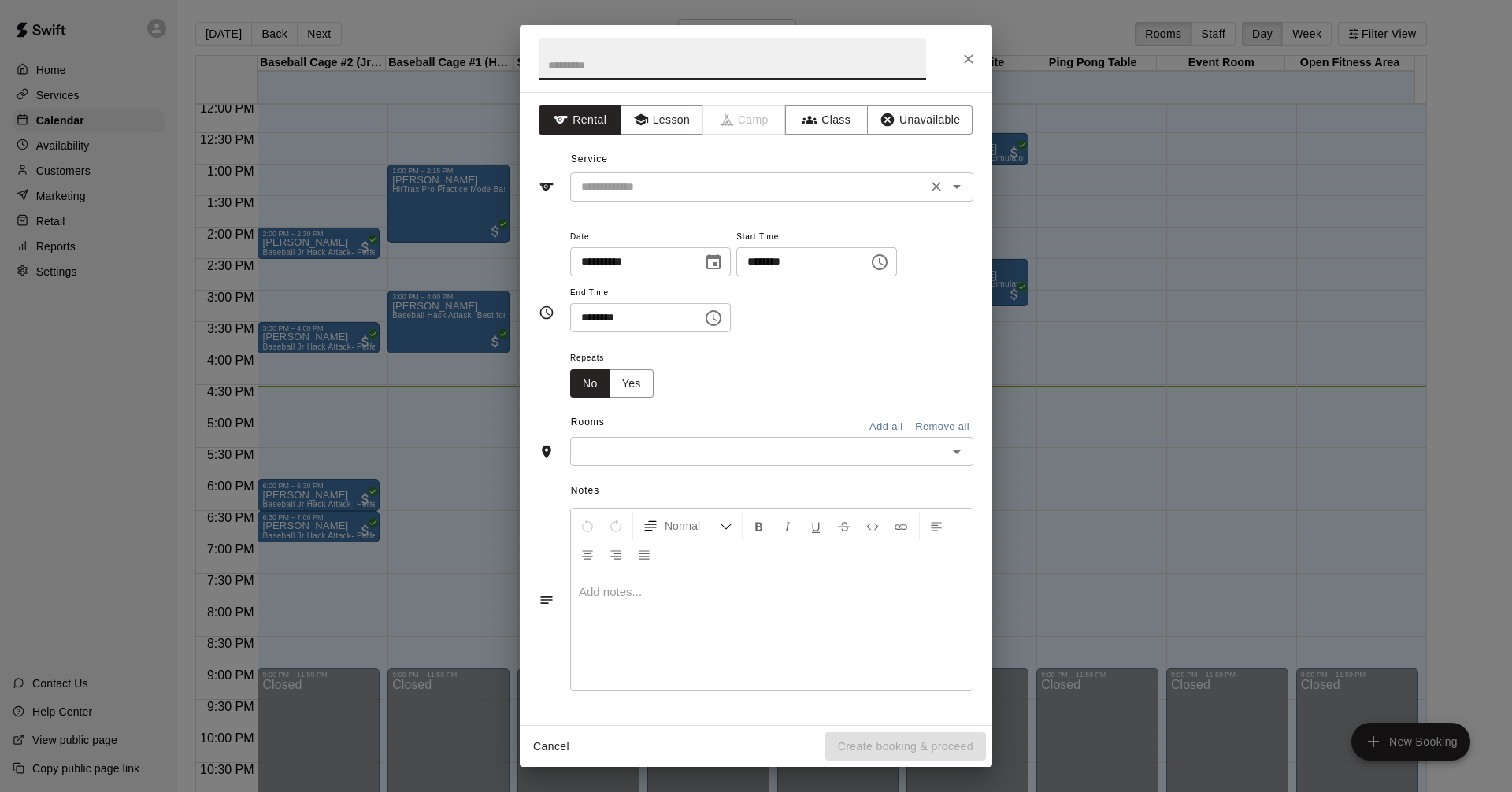
click at [960, 178] on icon "Open" at bounding box center [956, 186] width 19 height 19
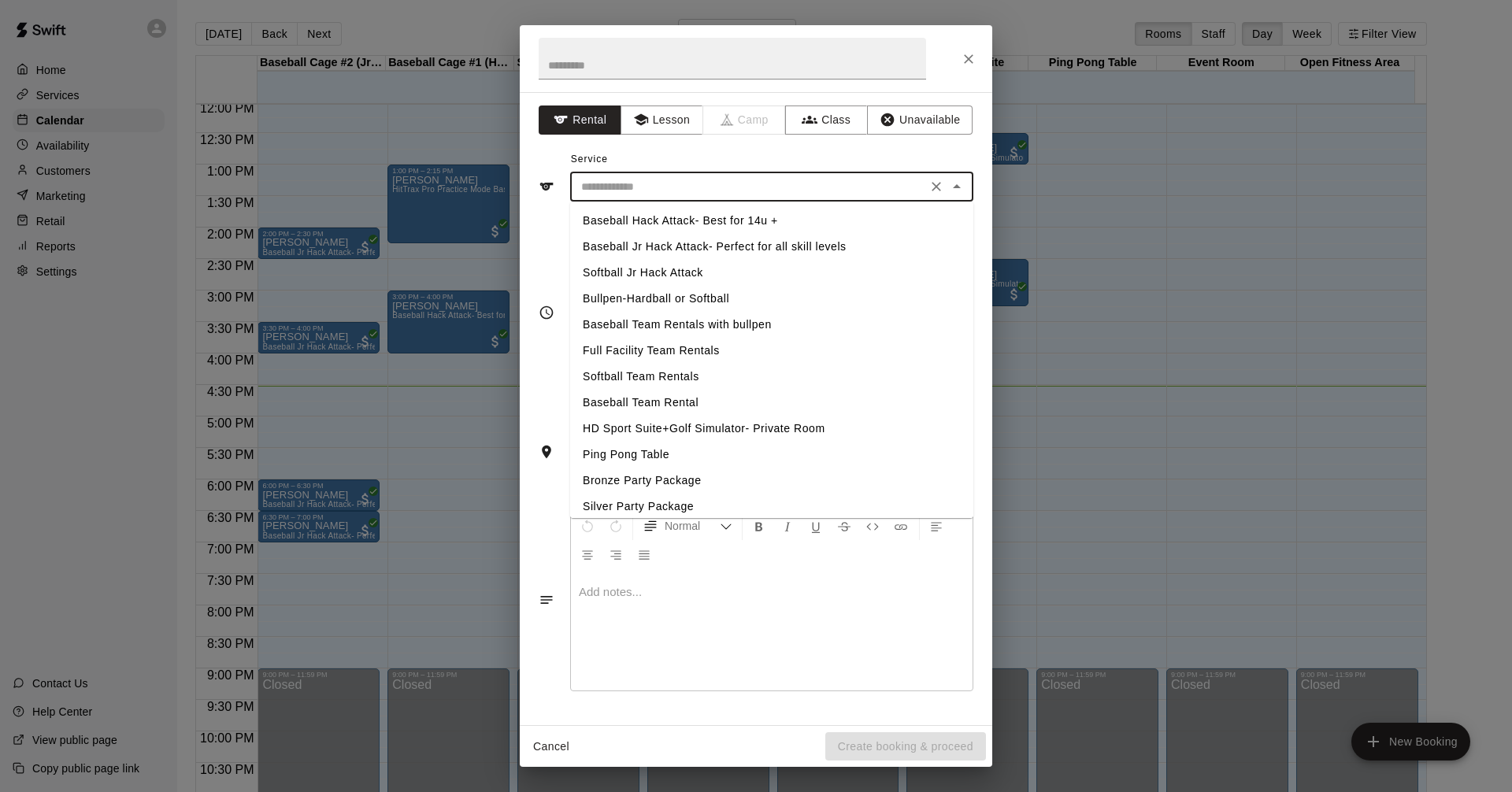
click at [739, 213] on li "Baseball Hack Attack- Best for 14u +" at bounding box center [771, 221] width 403 height 26
type input "**********"
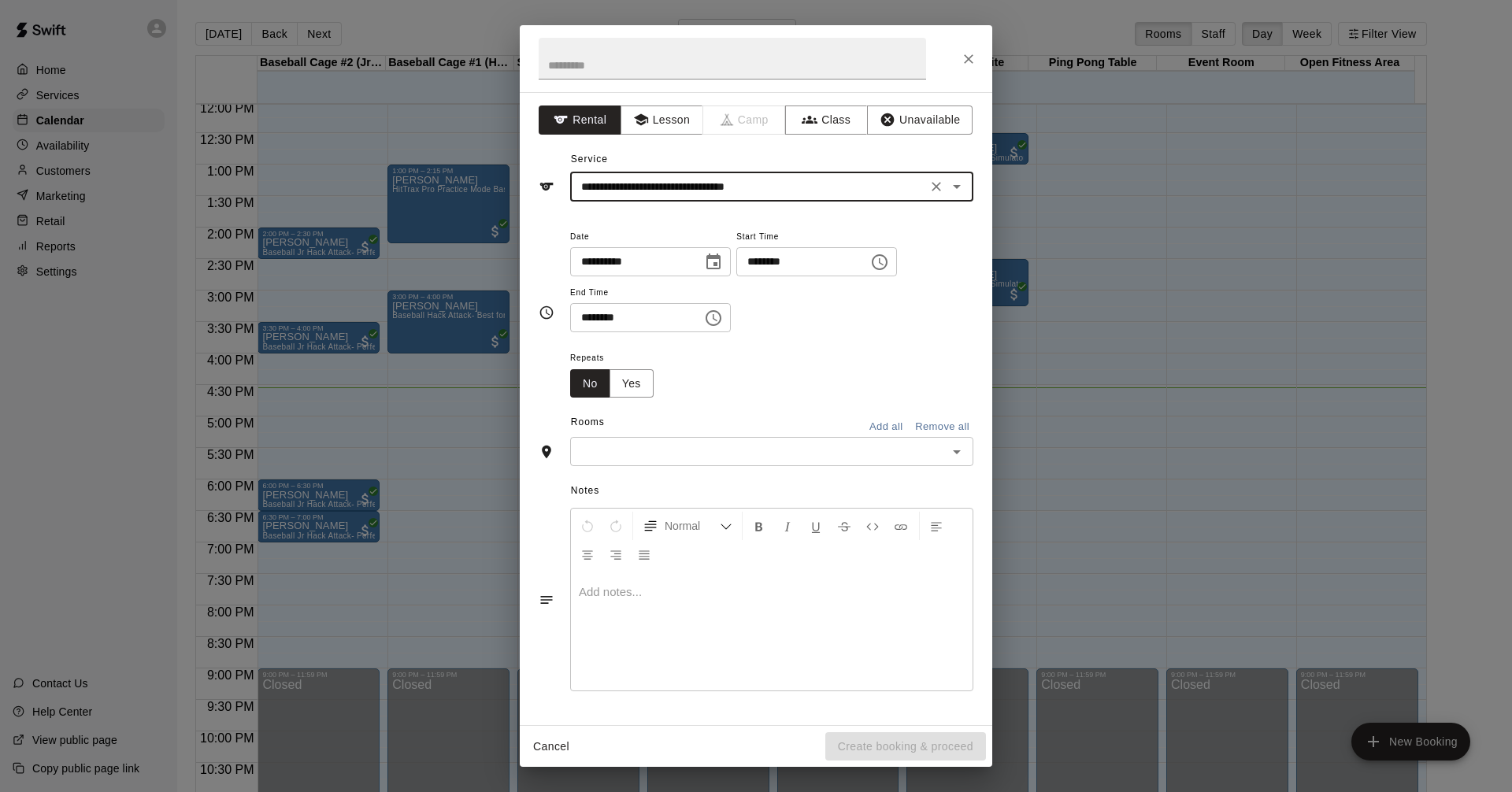
click at [889, 261] on icon "Choose time, selected time is 4:00 PM" at bounding box center [879, 262] width 19 height 19
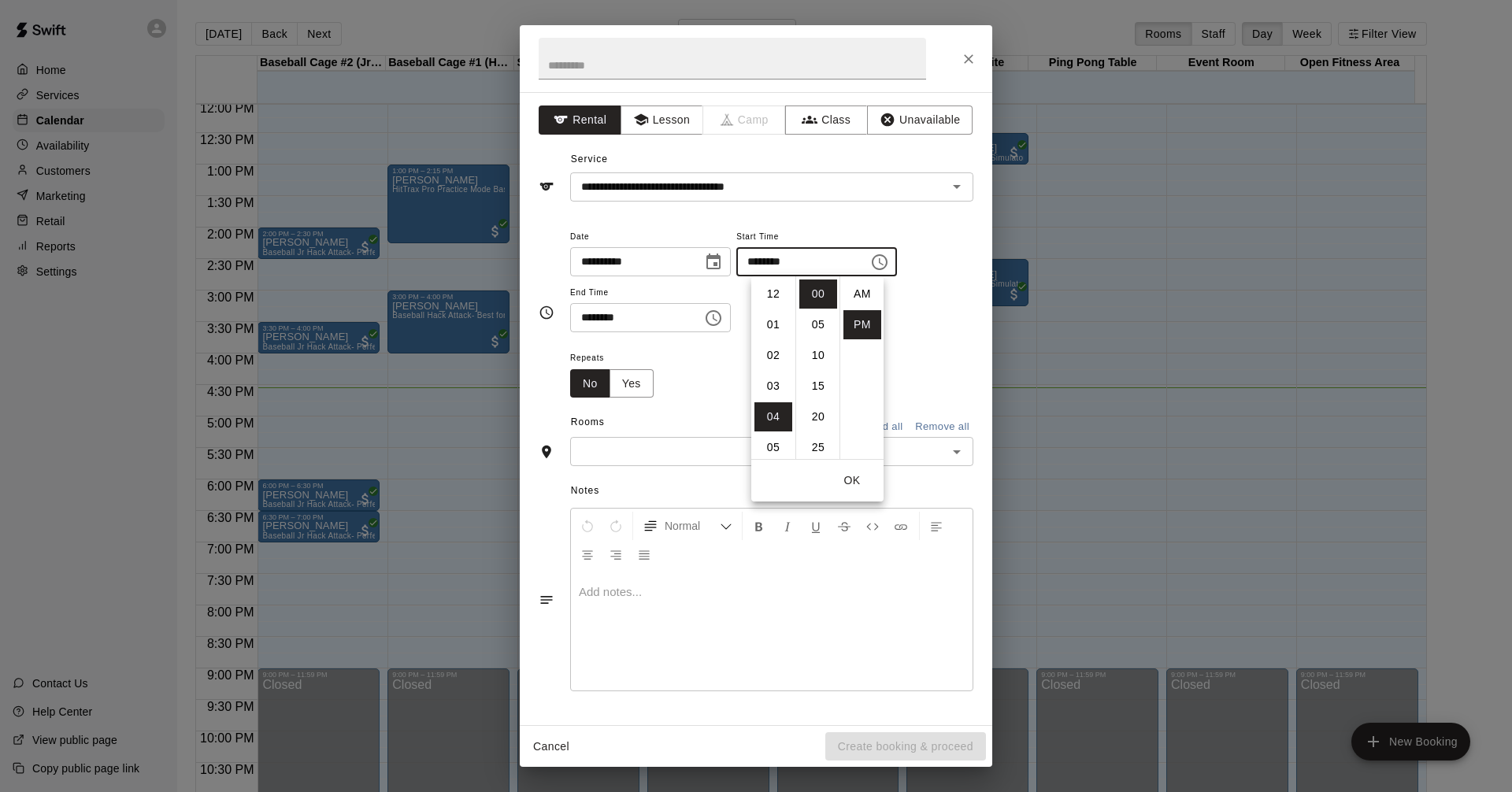
scroll to position [28, 0]
click at [910, 315] on div "**********" at bounding box center [771, 279] width 403 height 106
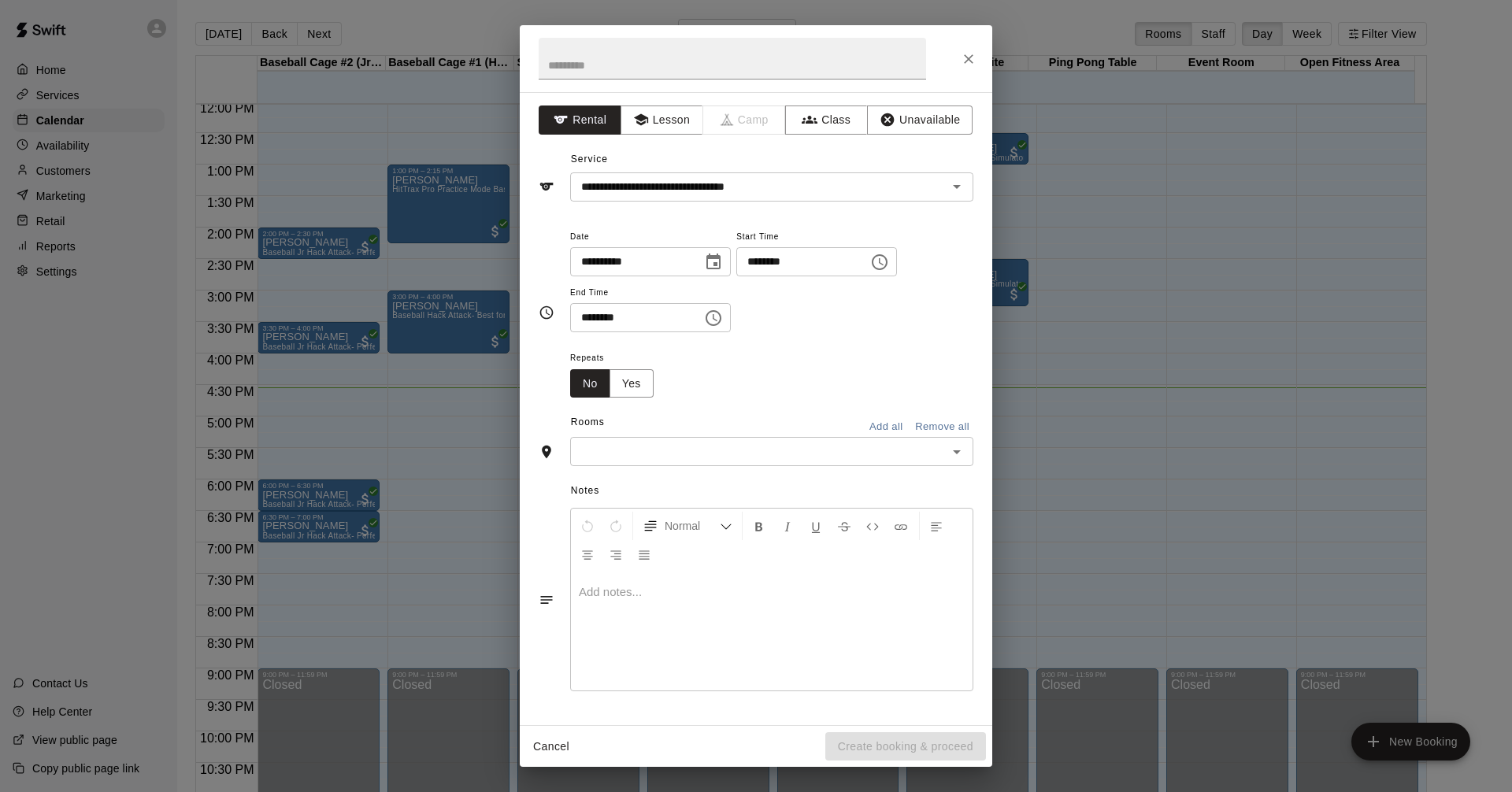
click at [888, 264] on icon "Choose time, selected time is 4:00 PM" at bounding box center [879, 261] width 16 height 16
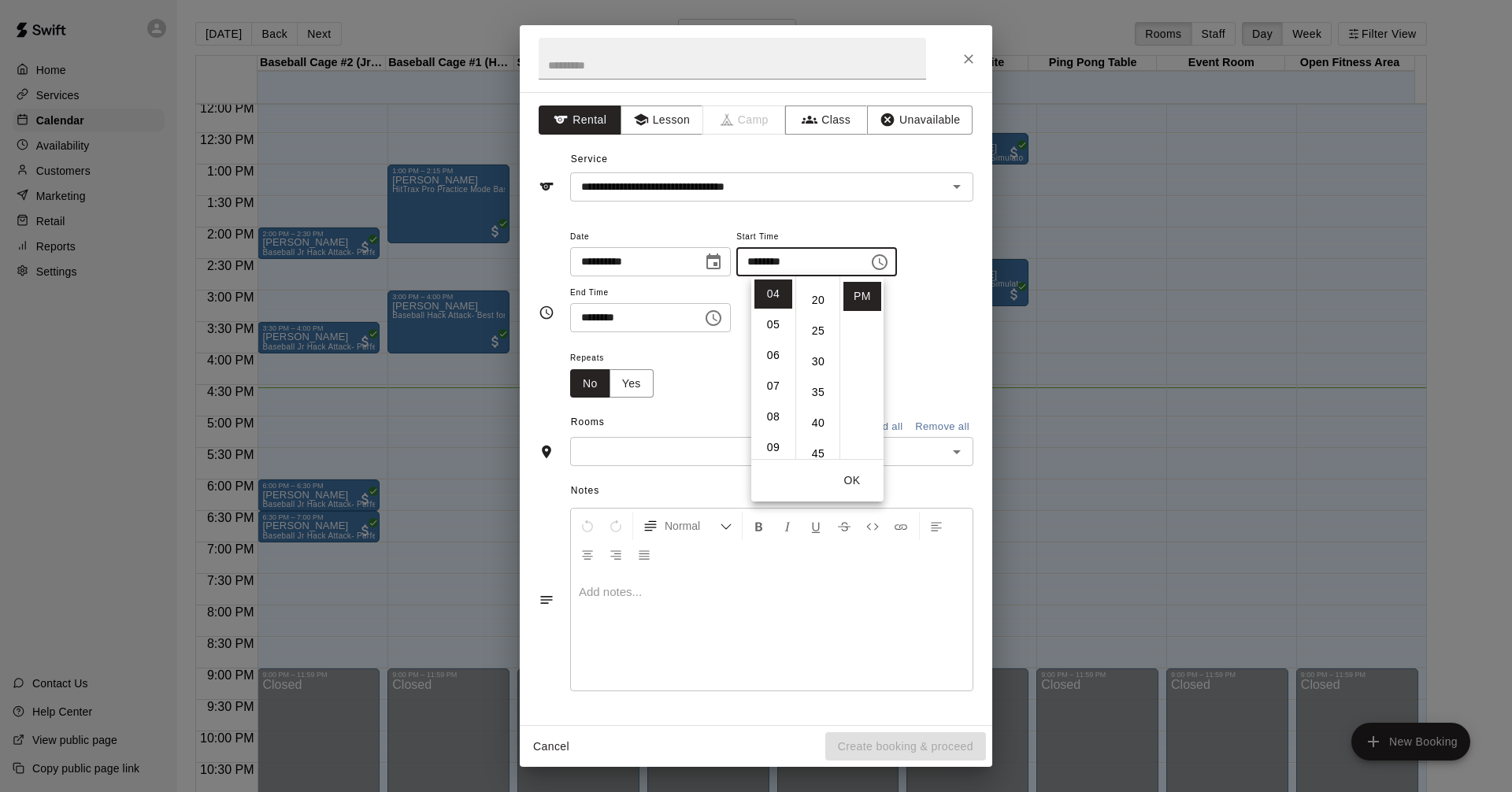
scroll to position [157, 0]
click at [813, 328] on li "30" at bounding box center [818, 321] width 38 height 29
type input "********"
click at [909, 311] on div "**********" at bounding box center [771, 279] width 403 height 106
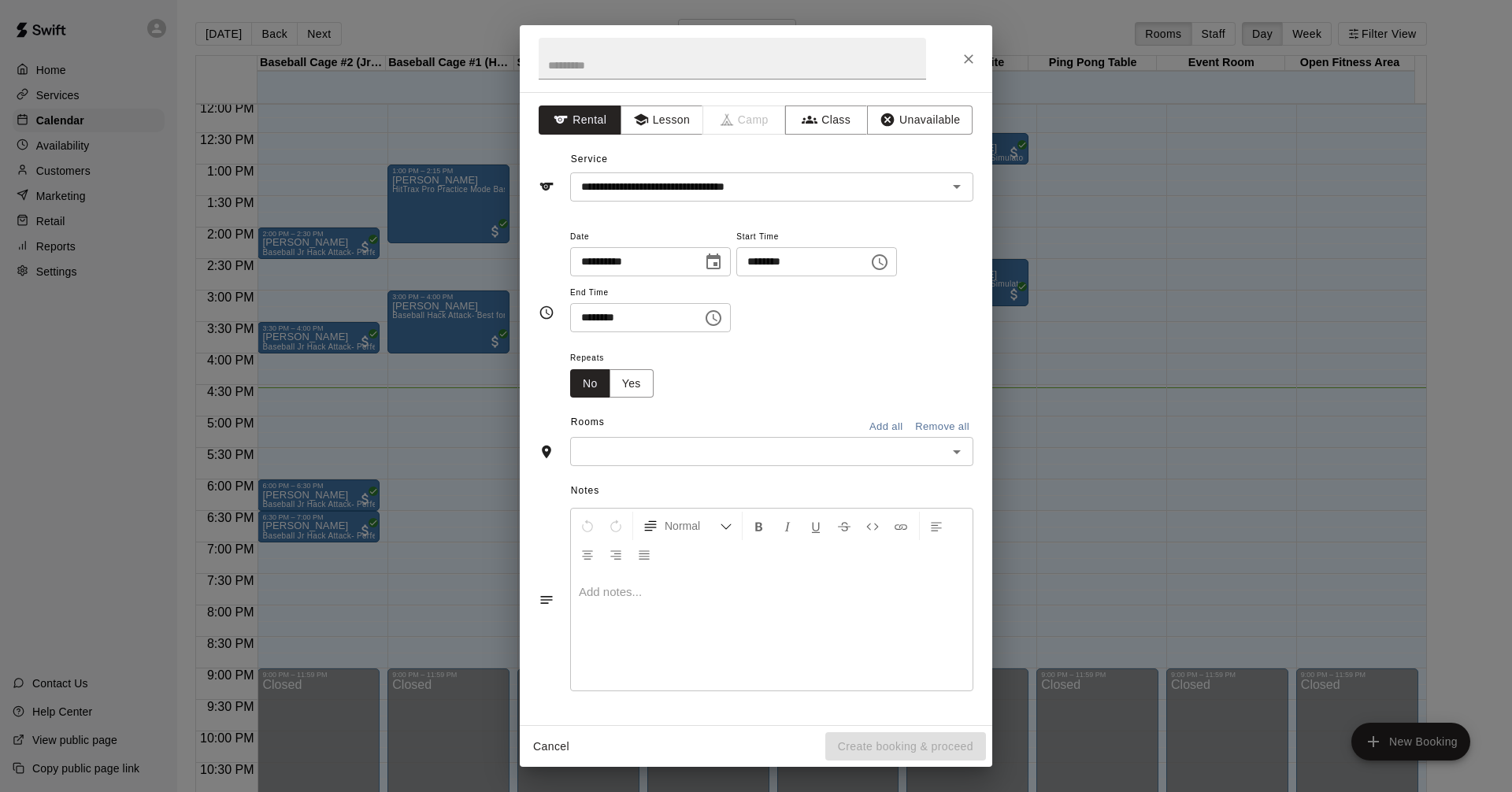
click at [723, 321] on icon "Choose time, selected time is 4:30 PM" at bounding box center [714, 318] width 19 height 19
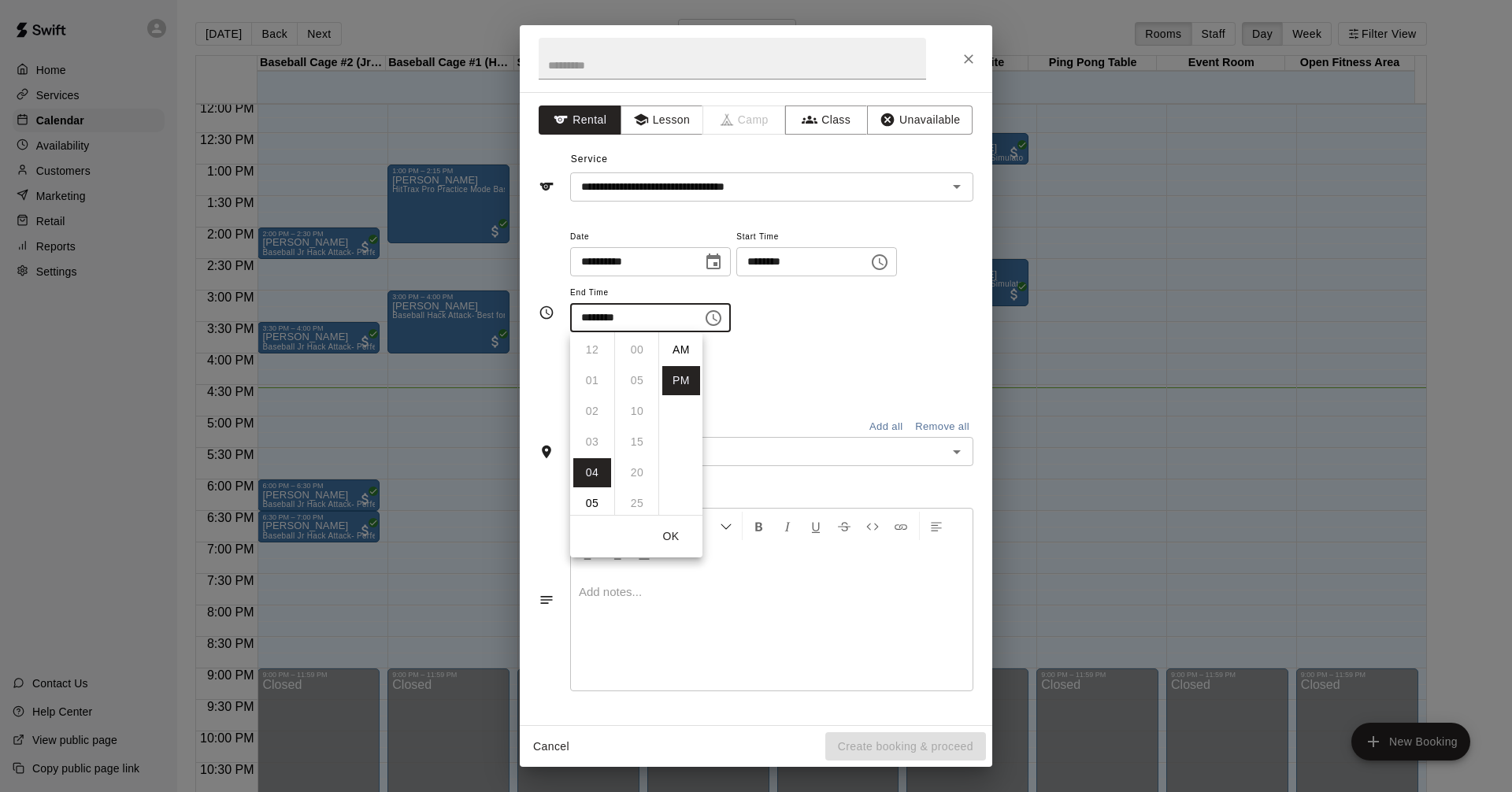
scroll to position [28, 0]
click at [592, 377] on li "05" at bounding box center [592, 380] width 38 height 29
click at [642, 347] on li "00" at bounding box center [637, 350] width 38 height 29
type input "********"
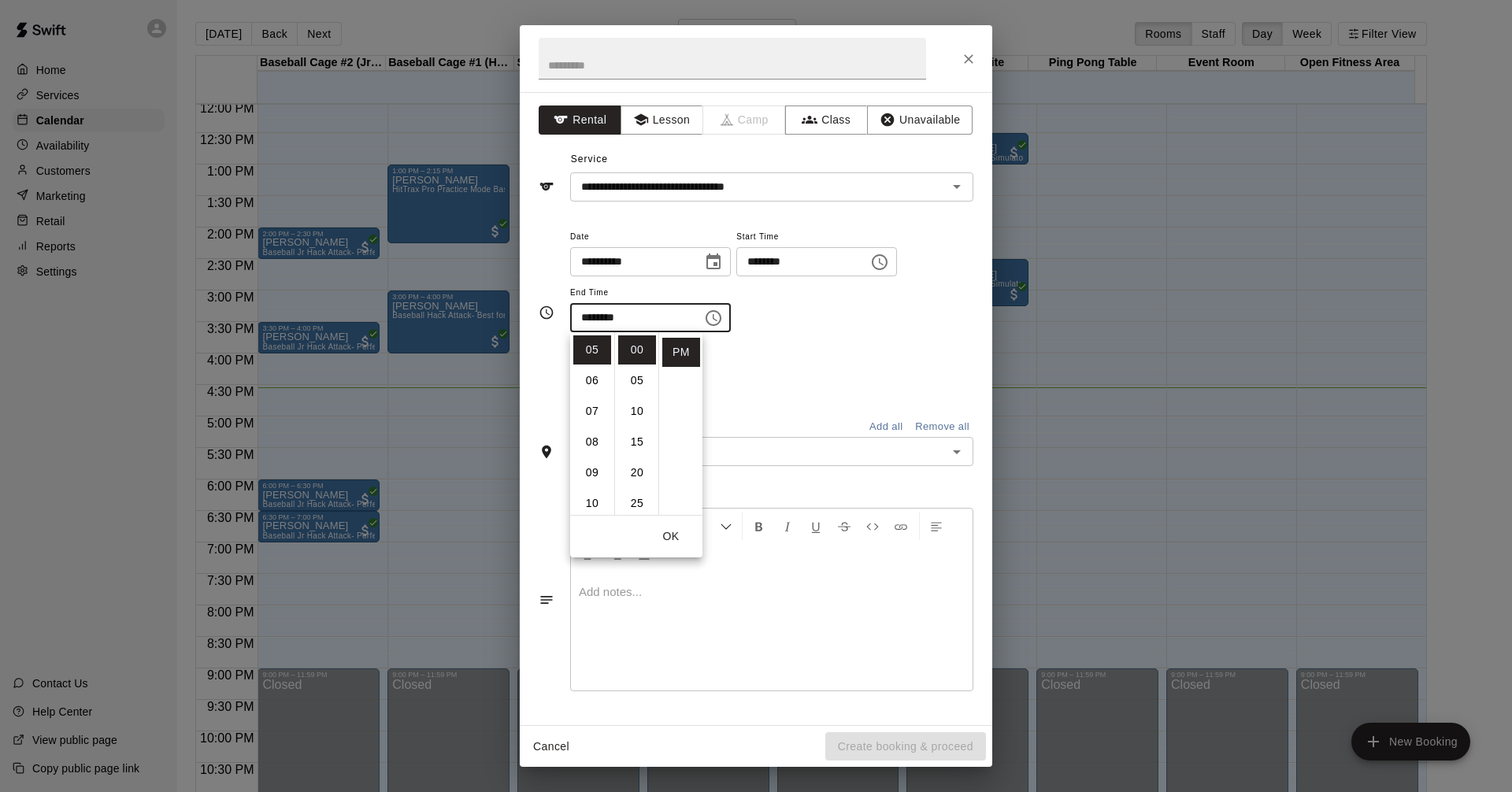
drag, startPoint x: 877, startPoint y: 321, endPoint x: 890, endPoint y: 230, distance: 91.9
click at [878, 321] on div "**********" at bounding box center [771, 279] width 403 height 106
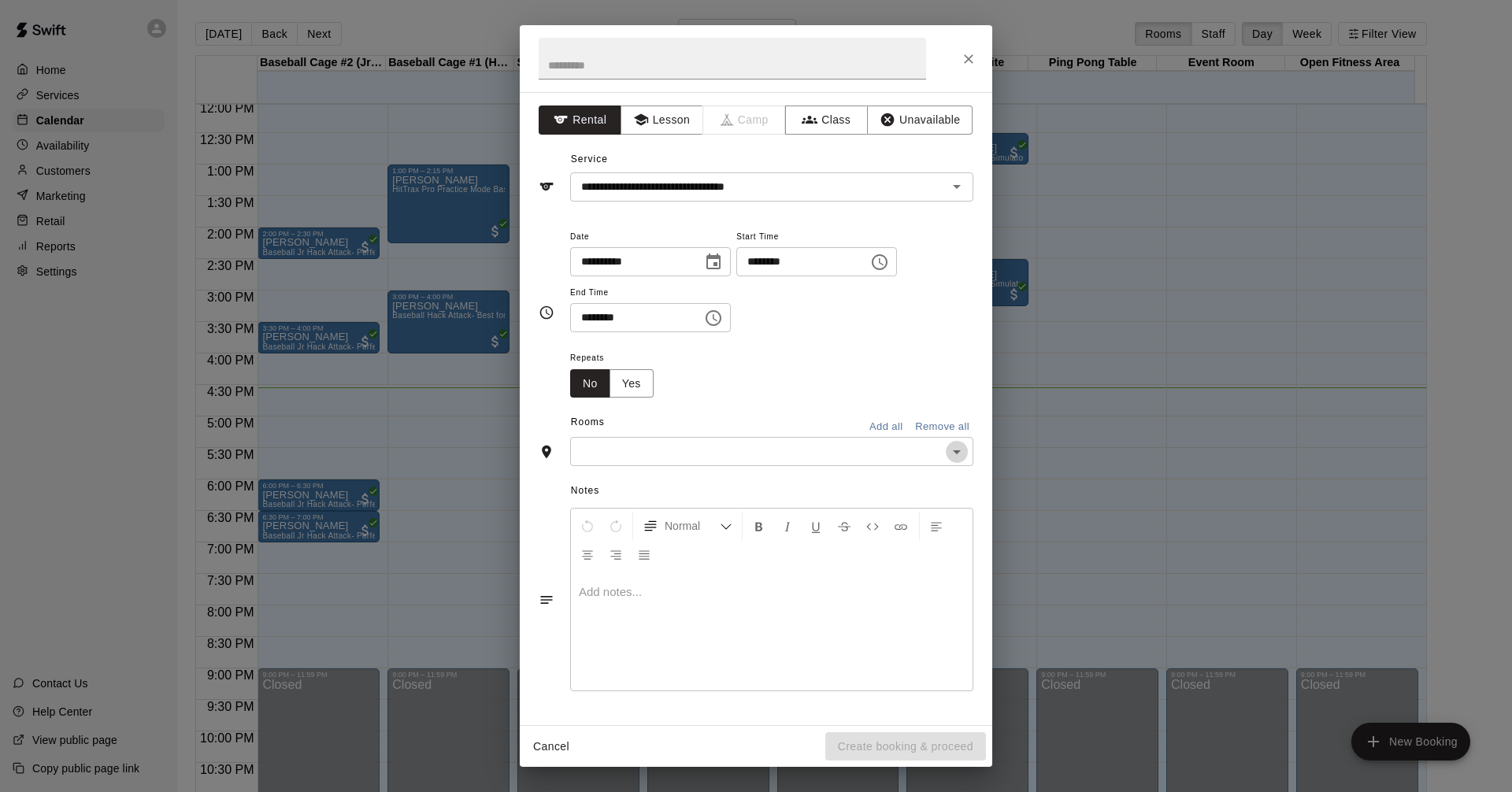
click at [960, 451] on icon "Open" at bounding box center [956, 452] width 19 height 19
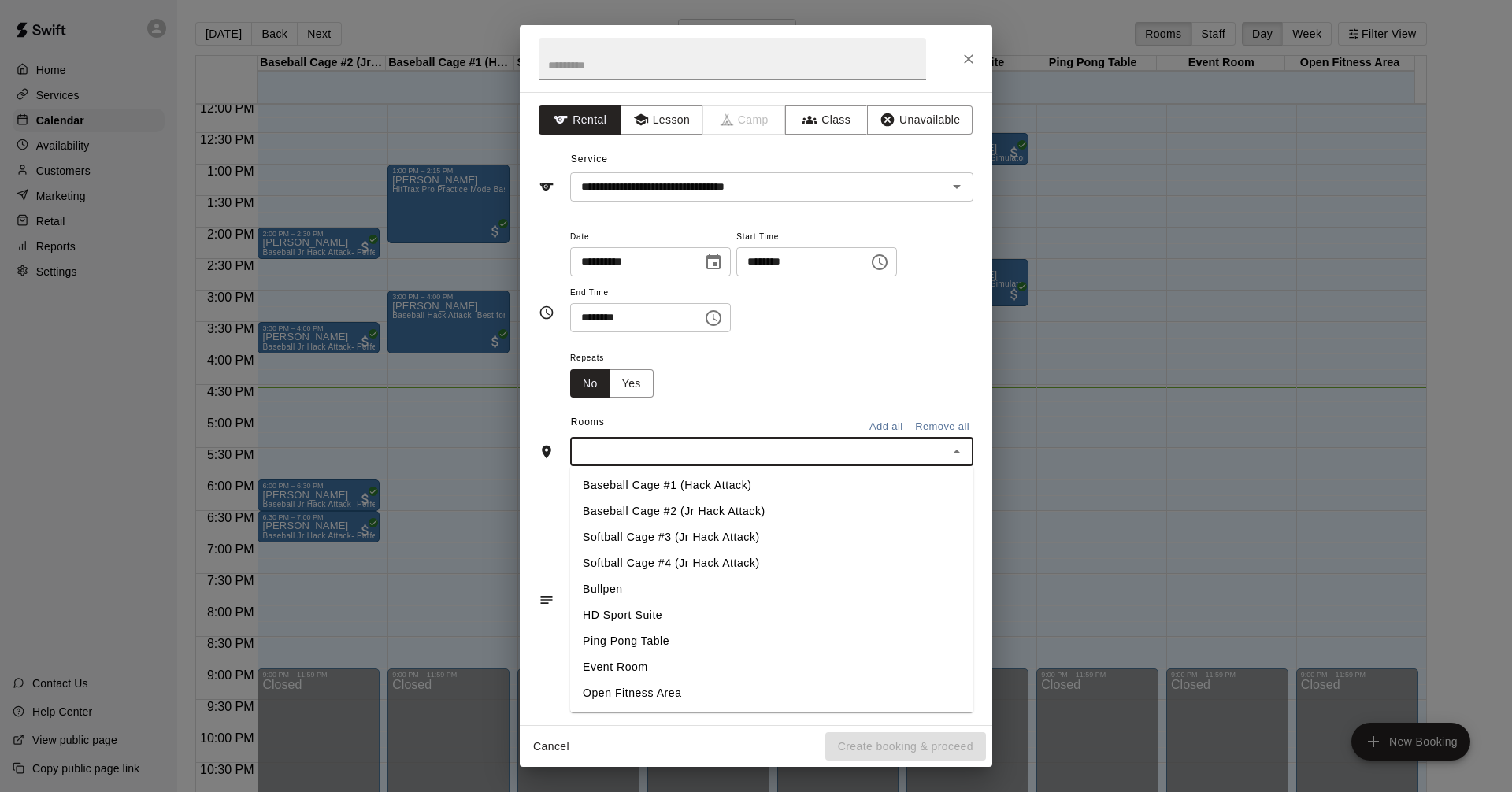
click at [762, 476] on li "Baseball Cage #1 (Hack Attack)" at bounding box center [771, 485] width 403 height 26
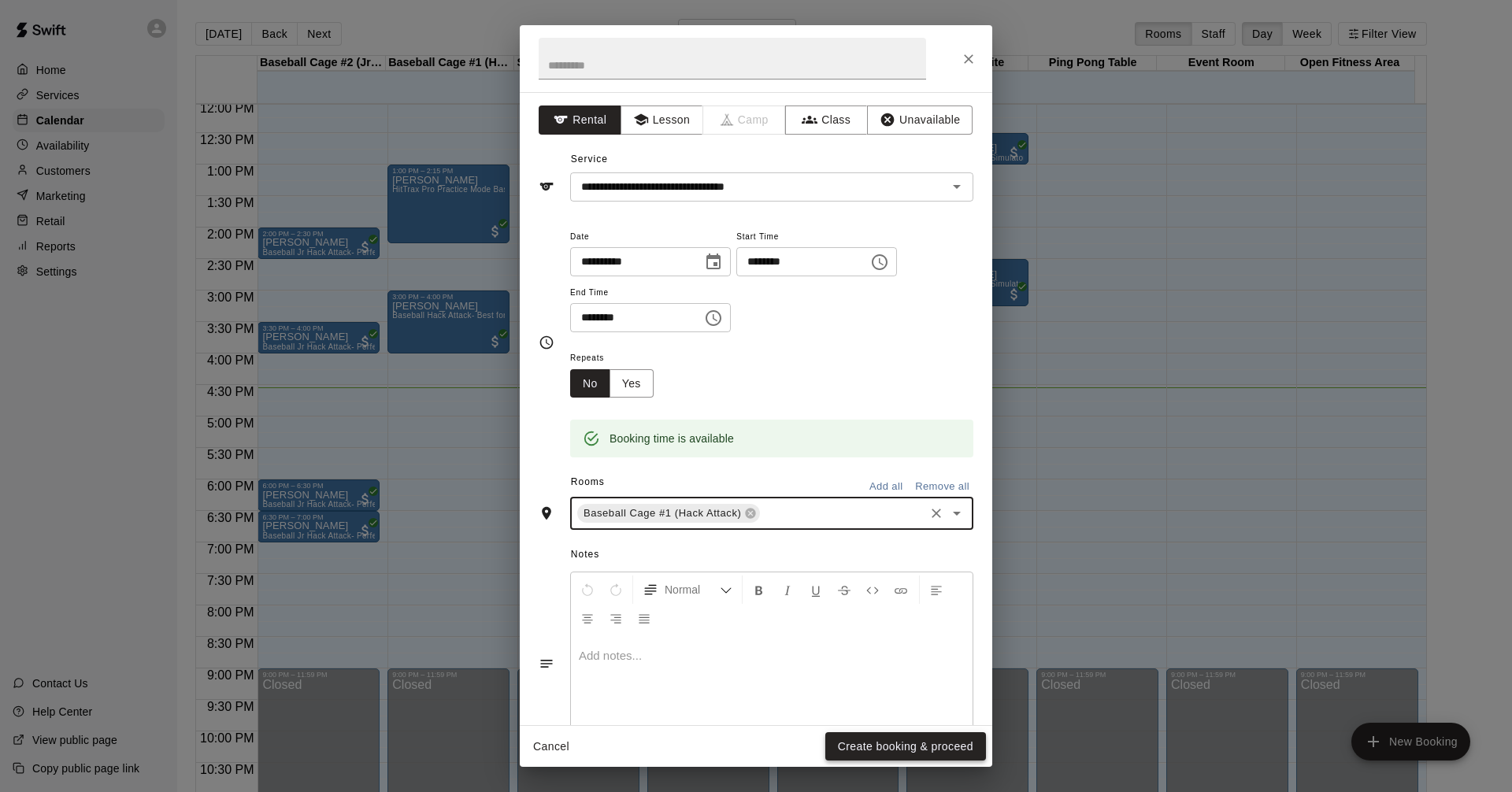
click at [950, 742] on button "Create booking & proceed" at bounding box center [905, 747] width 161 height 29
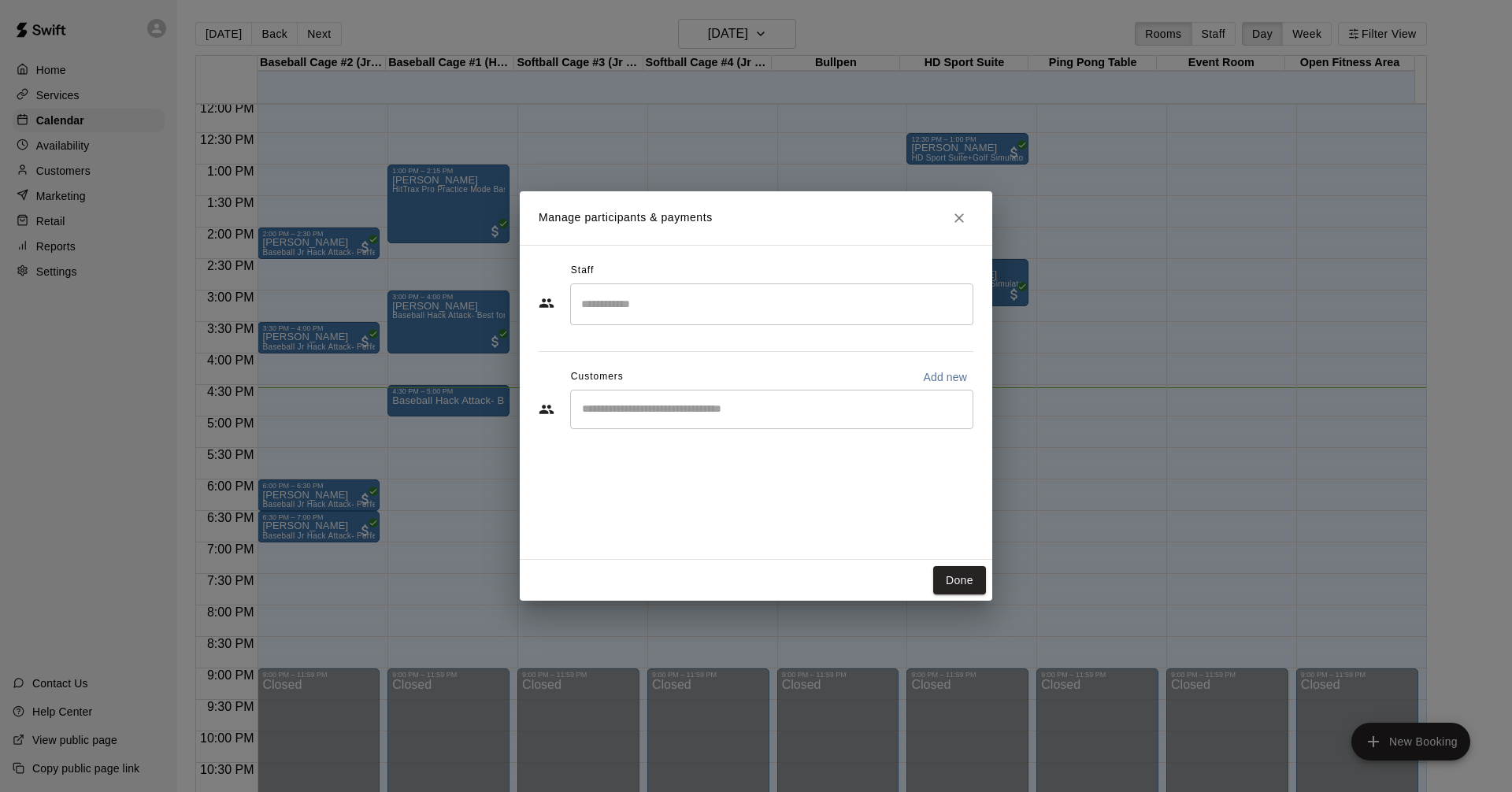
click at [944, 375] on p "Add new" at bounding box center [944, 377] width 44 height 16
select select "**"
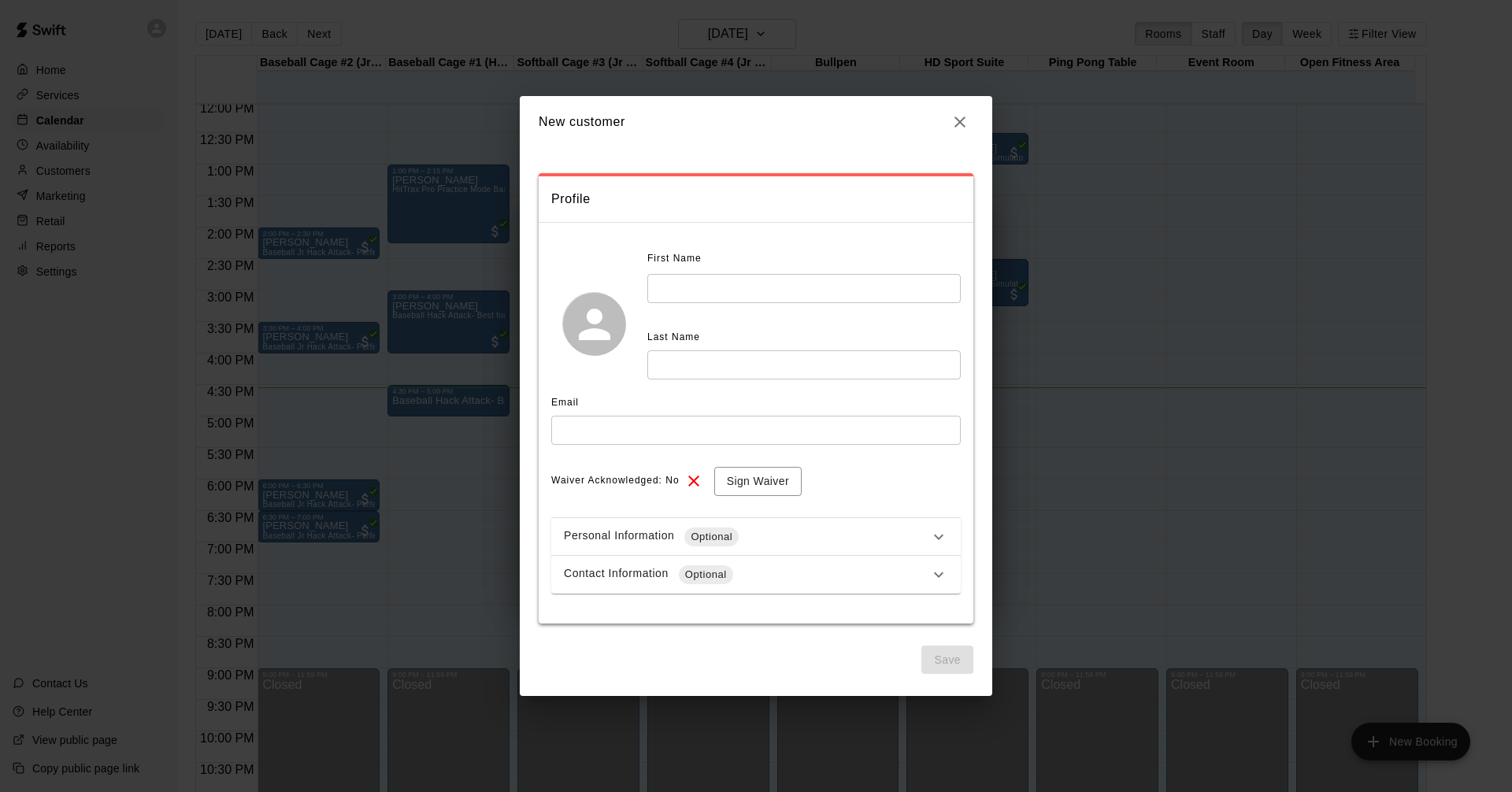
click at [701, 287] on input "text" at bounding box center [803, 288] width 313 height 29
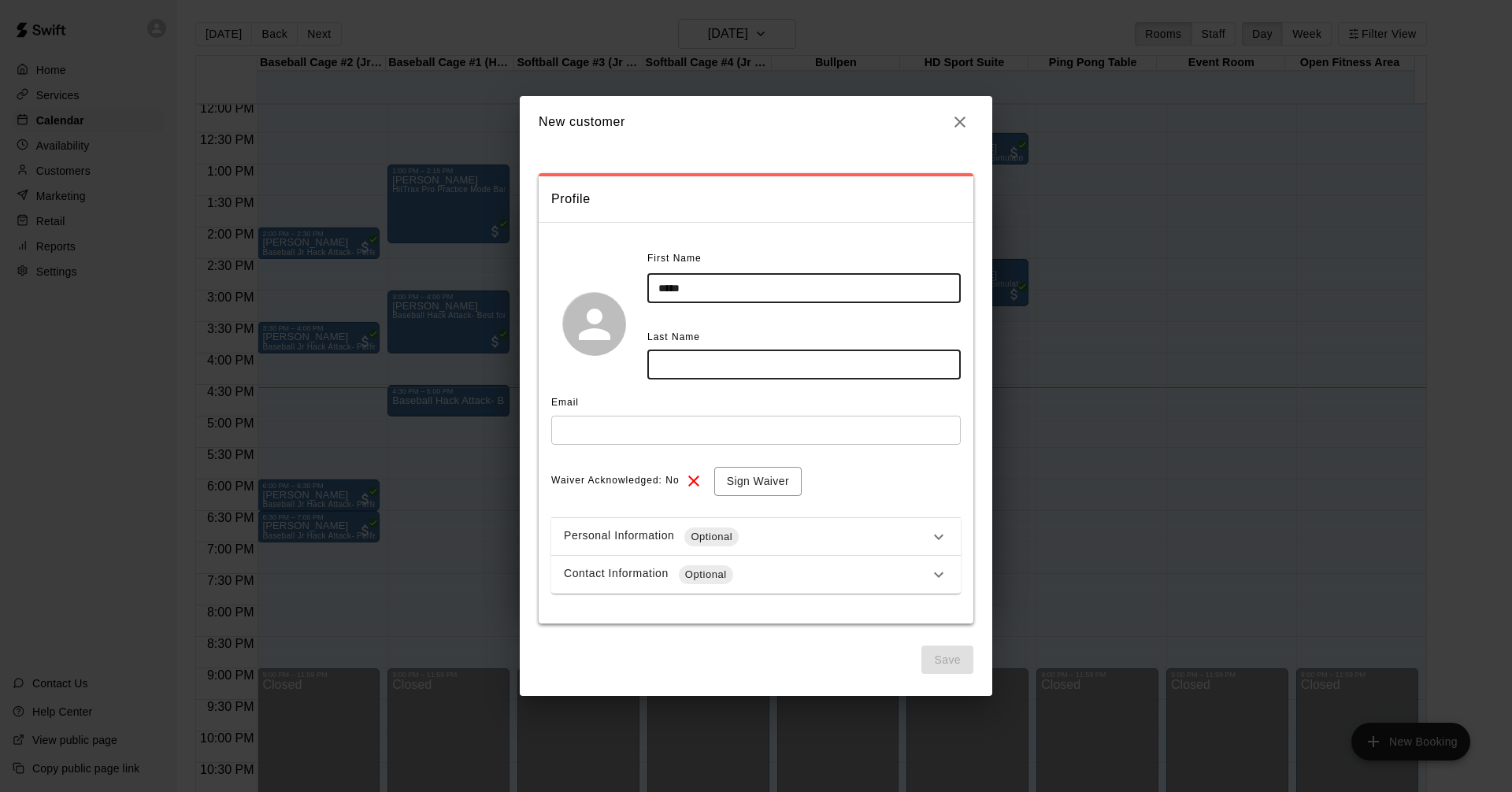
type input "*****"
click at [710, 367] on input "text" at bounding box center [803, 365] width 313 height 29
type input "****"
click at [788, 432] on input "text" at bounding box center [755, 430] width 409 height 29
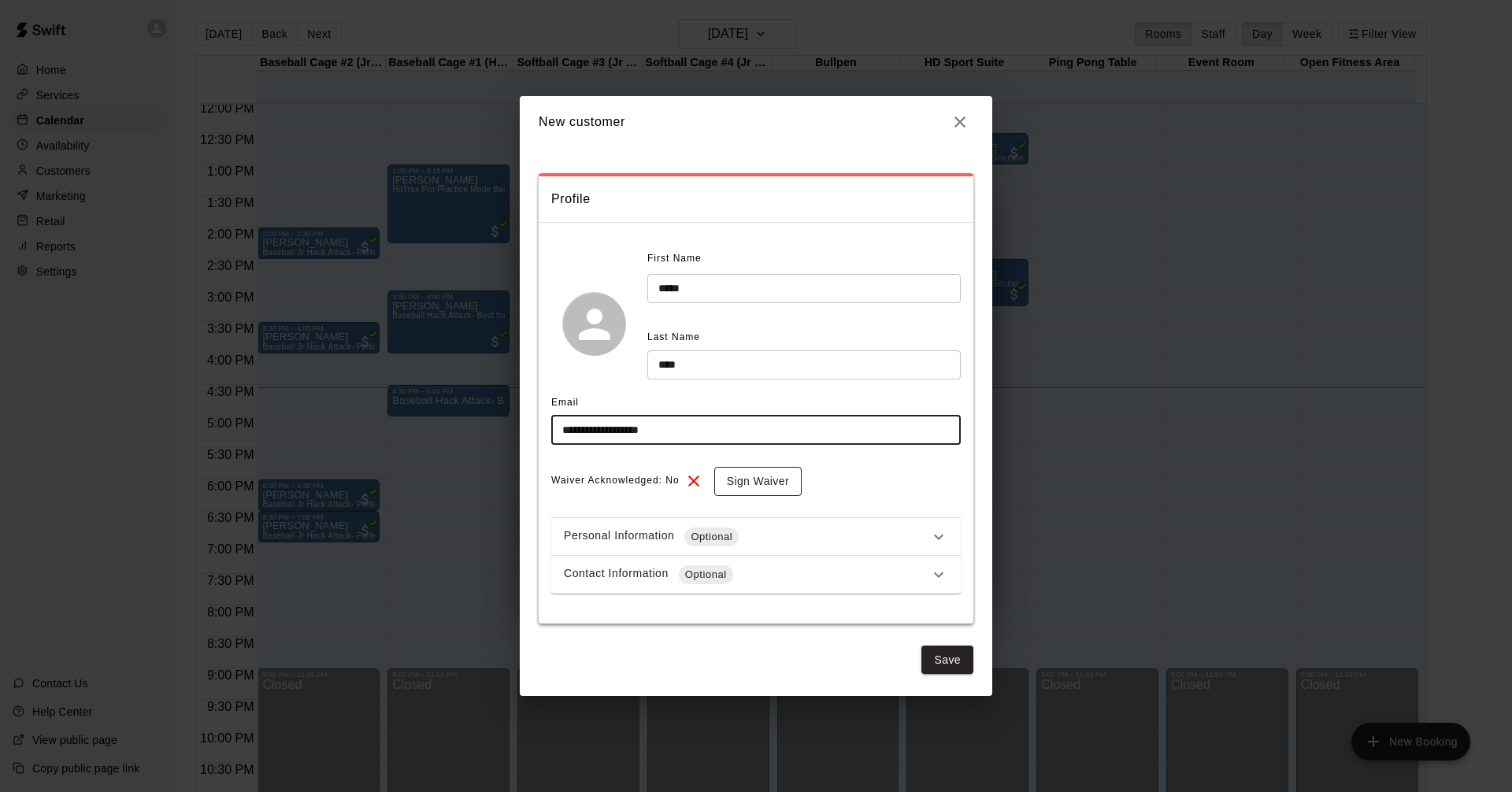
type input "**********"
click at [745, 469] on button "Sign Waiver" at bounding box center [757, 482] width 87 height 29
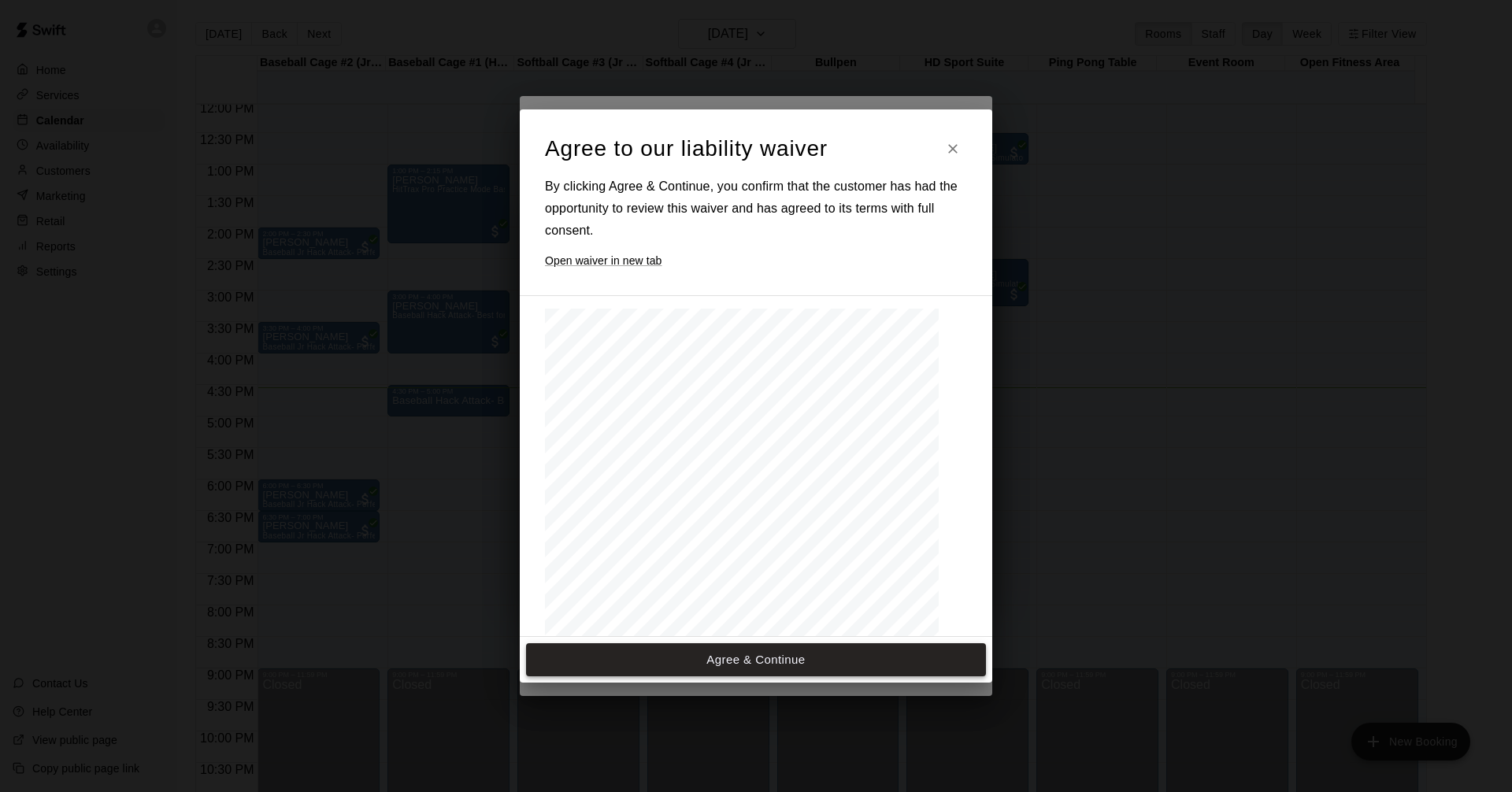
click at [764, 652] on button "Agree & Continue" at bounding box center [755, 659] width 460 height 33
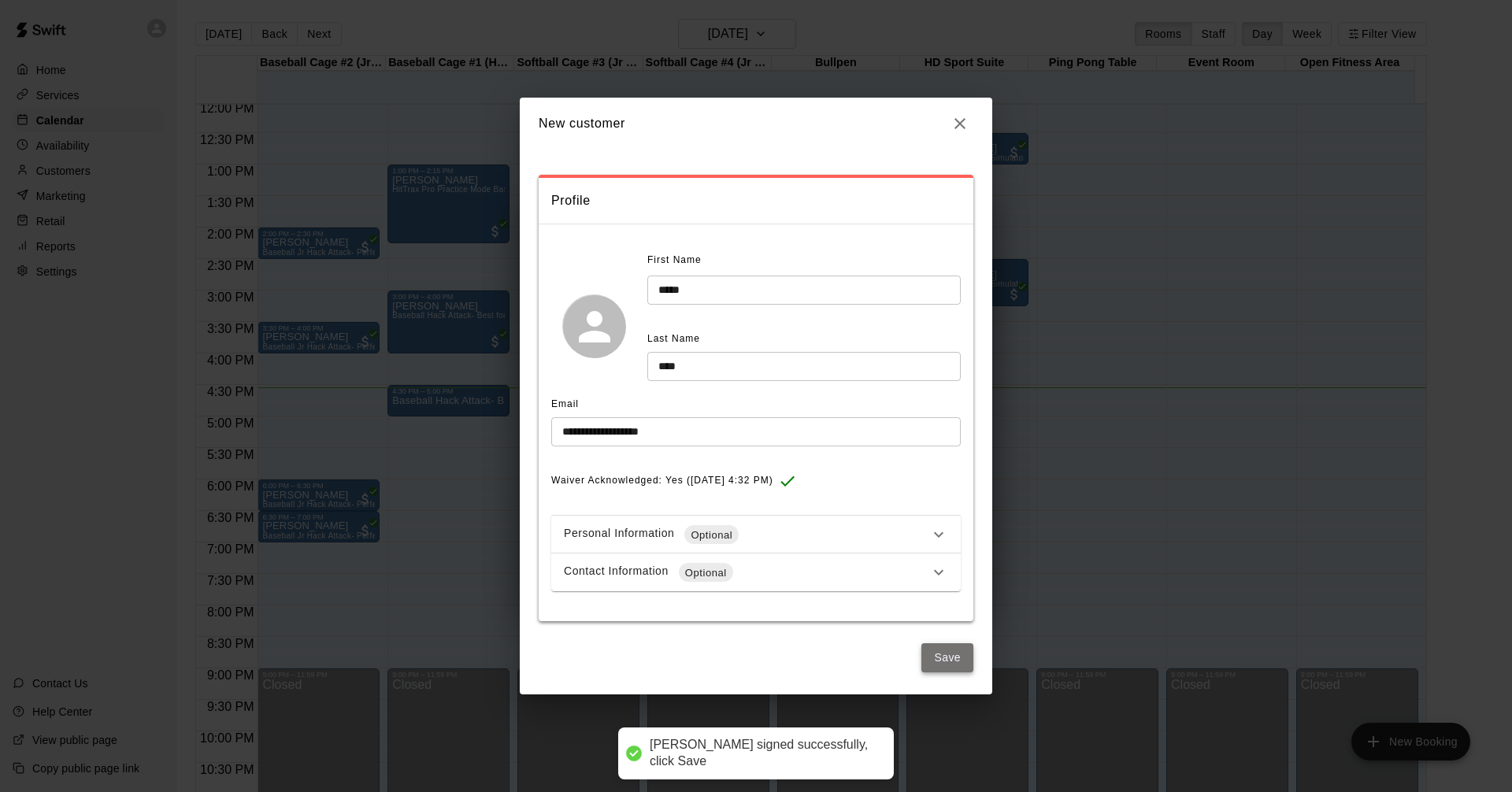
click at [949, 648] on button "Save" at bounding box center [947, 657] width 52 height 29
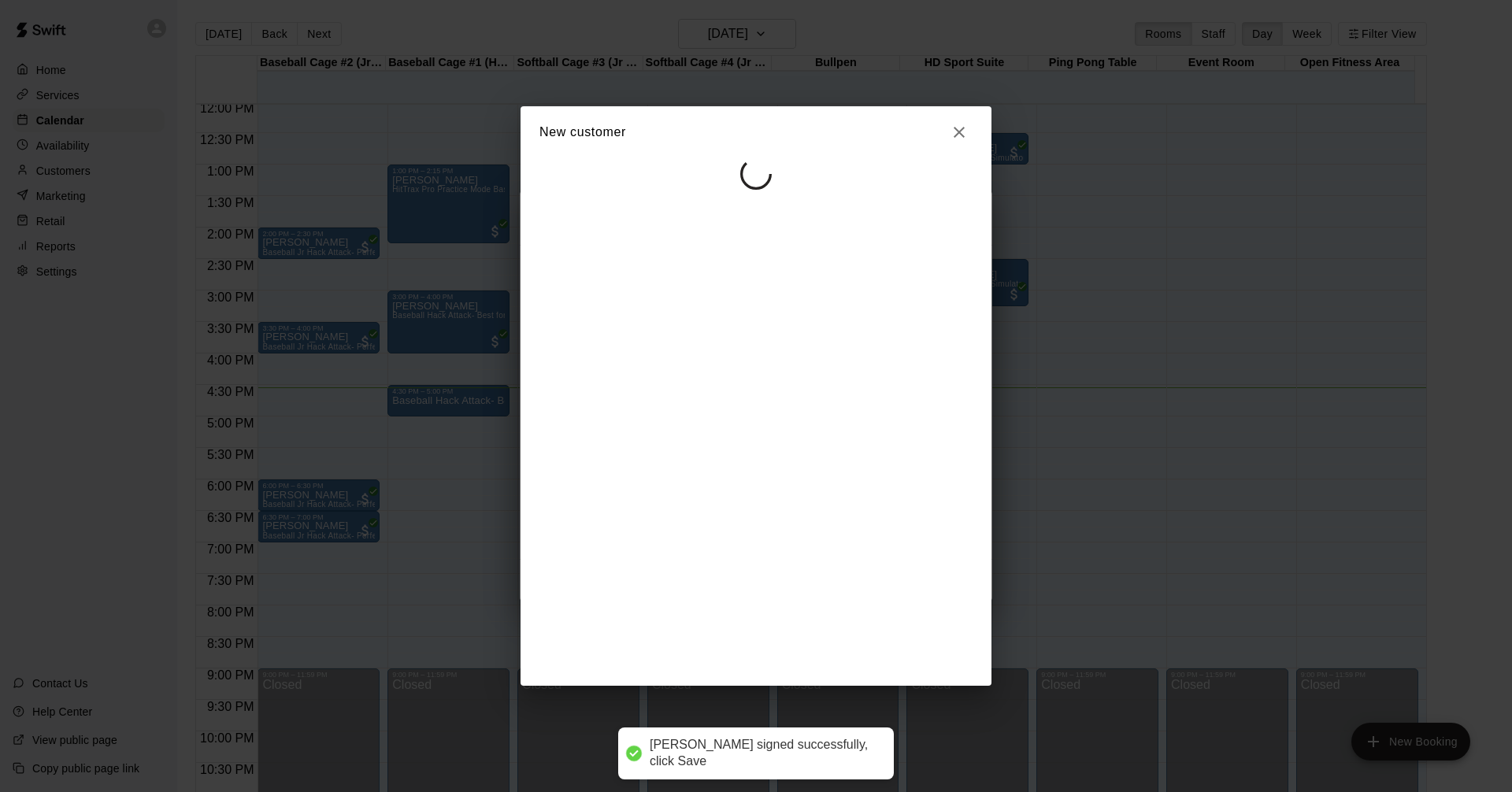
select select "**"
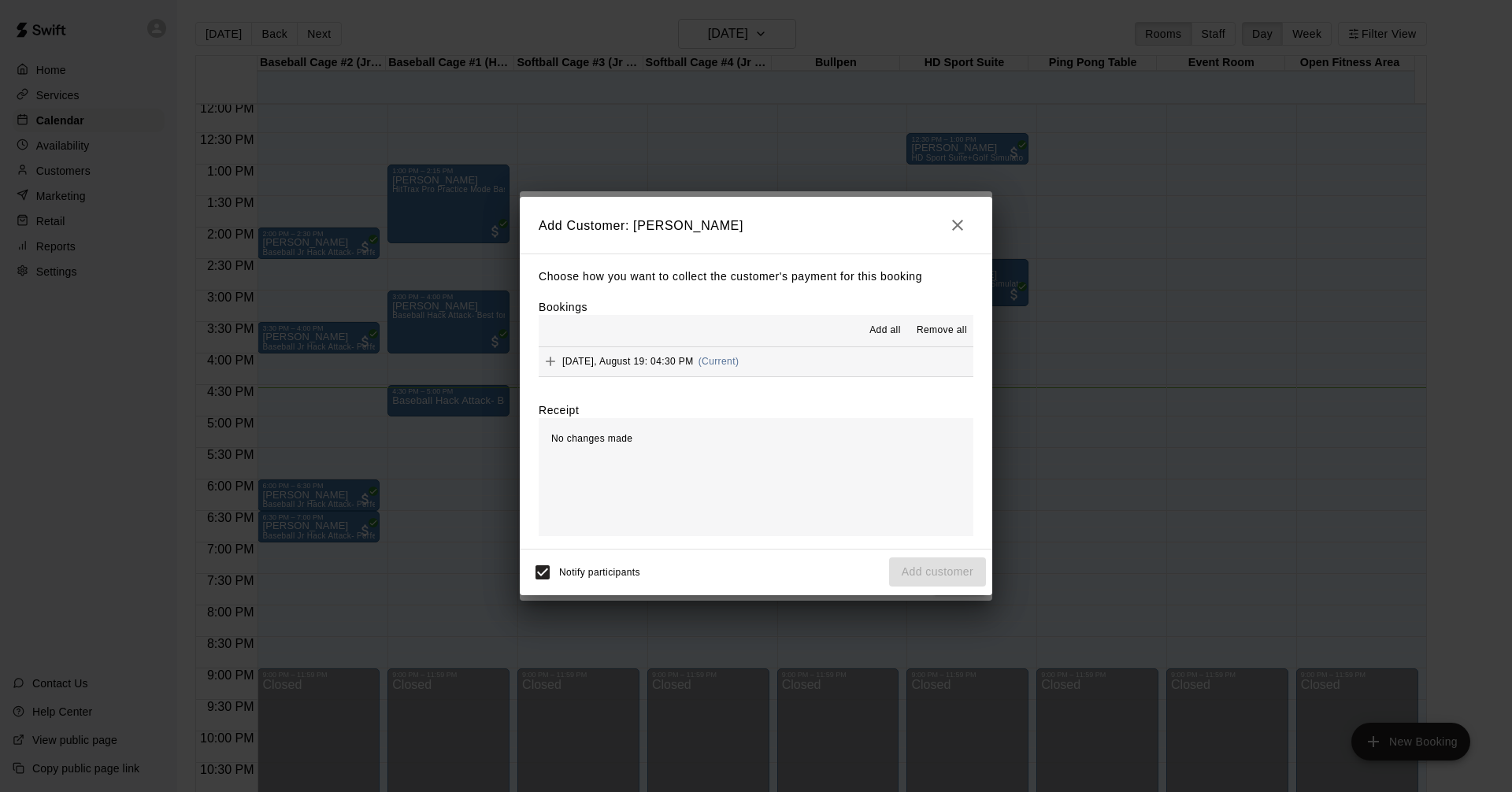
click at [842, 370] on button "Tuesday, August 19: 04:30 PM (Current)" at bounding box center [756, 361] width 434 height 29
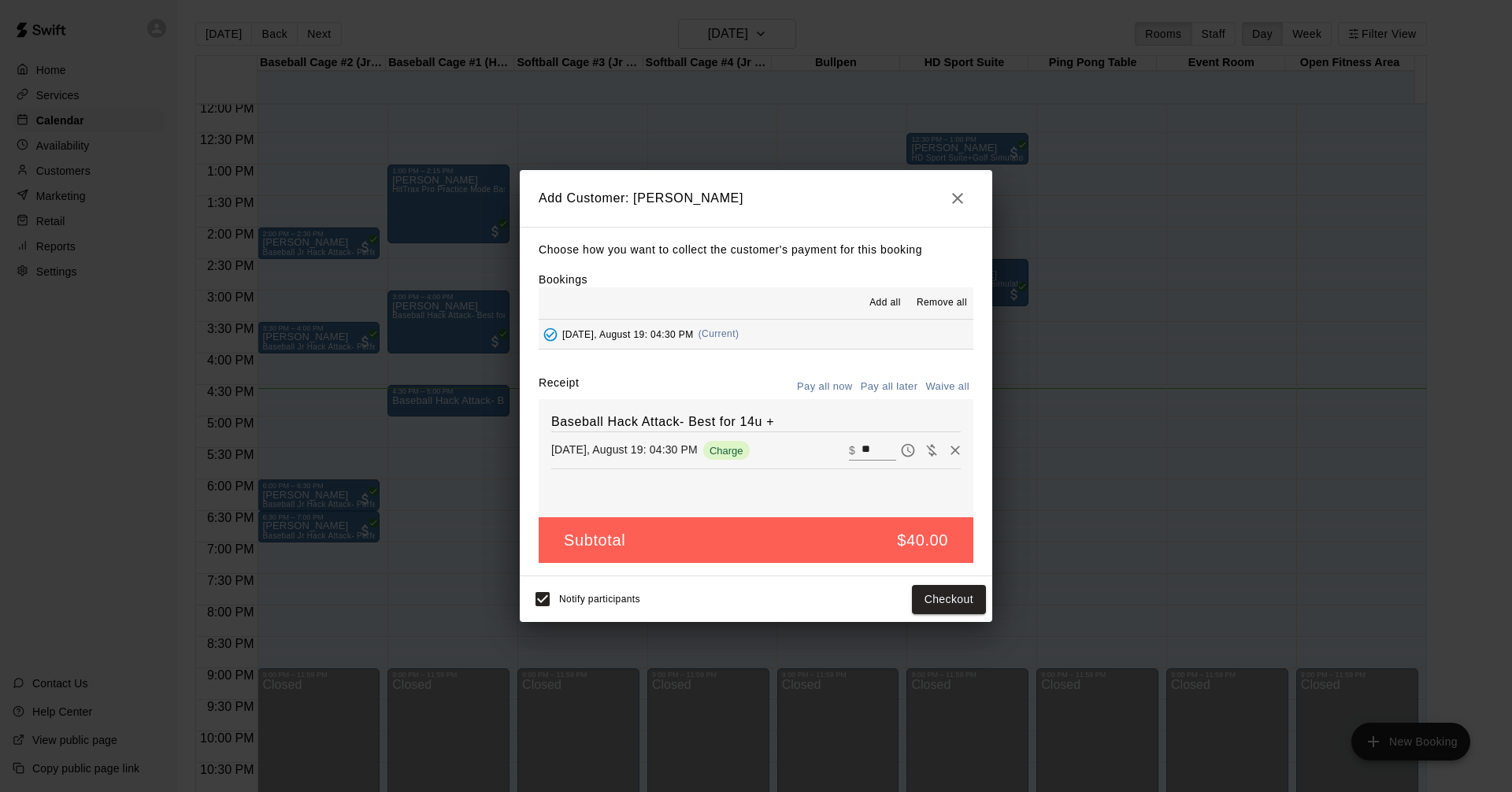
click at [881, 380] on button "Pay all later" at bounding box center [889, 388] width 65 height 24
click at [925, 599] on button "Add customer" at bounding box center [937, 599] width 97 height 29
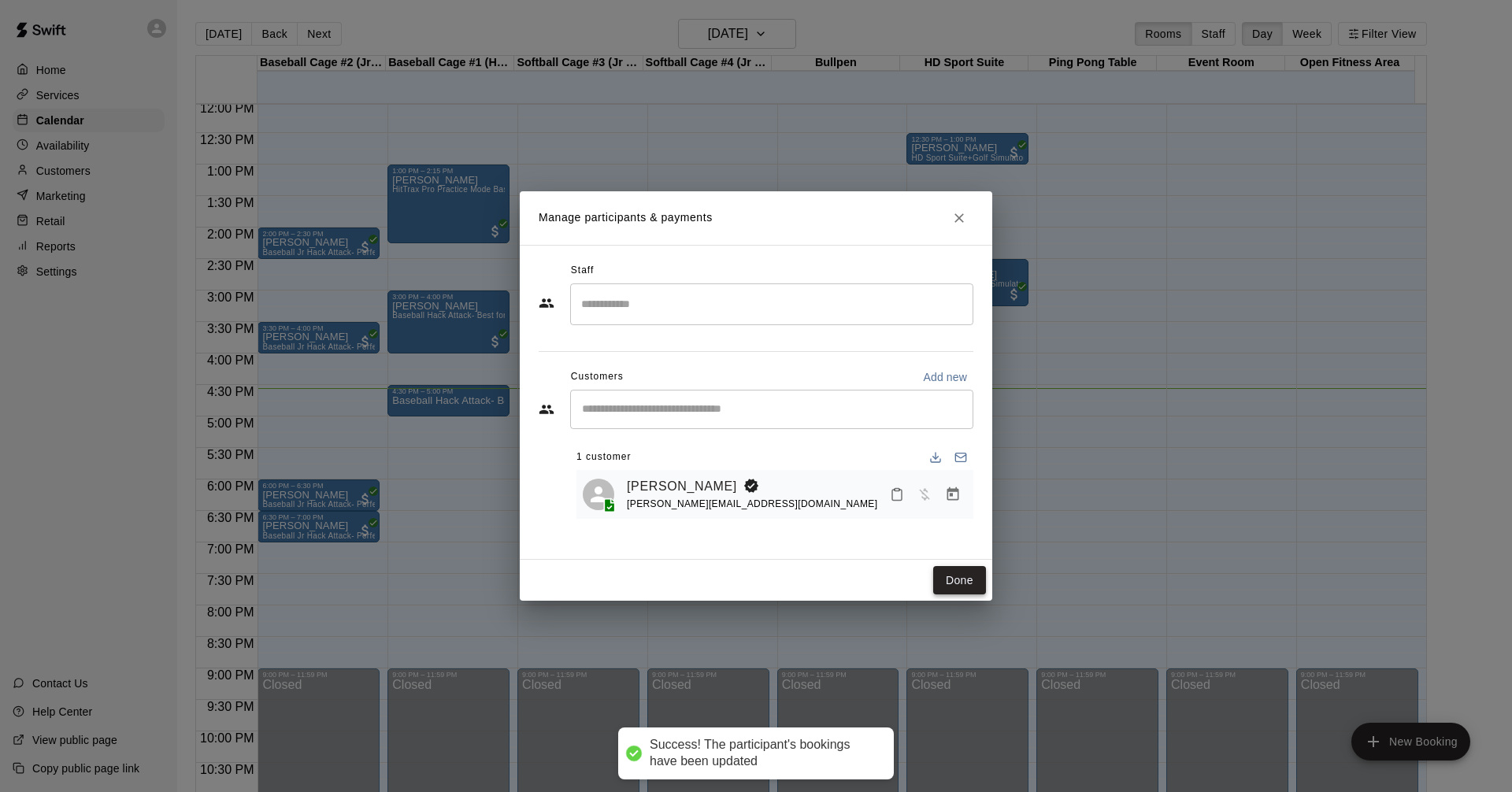
click at [965, 581] on button "Done" at bounding box center [959, 580] width 53 height 29
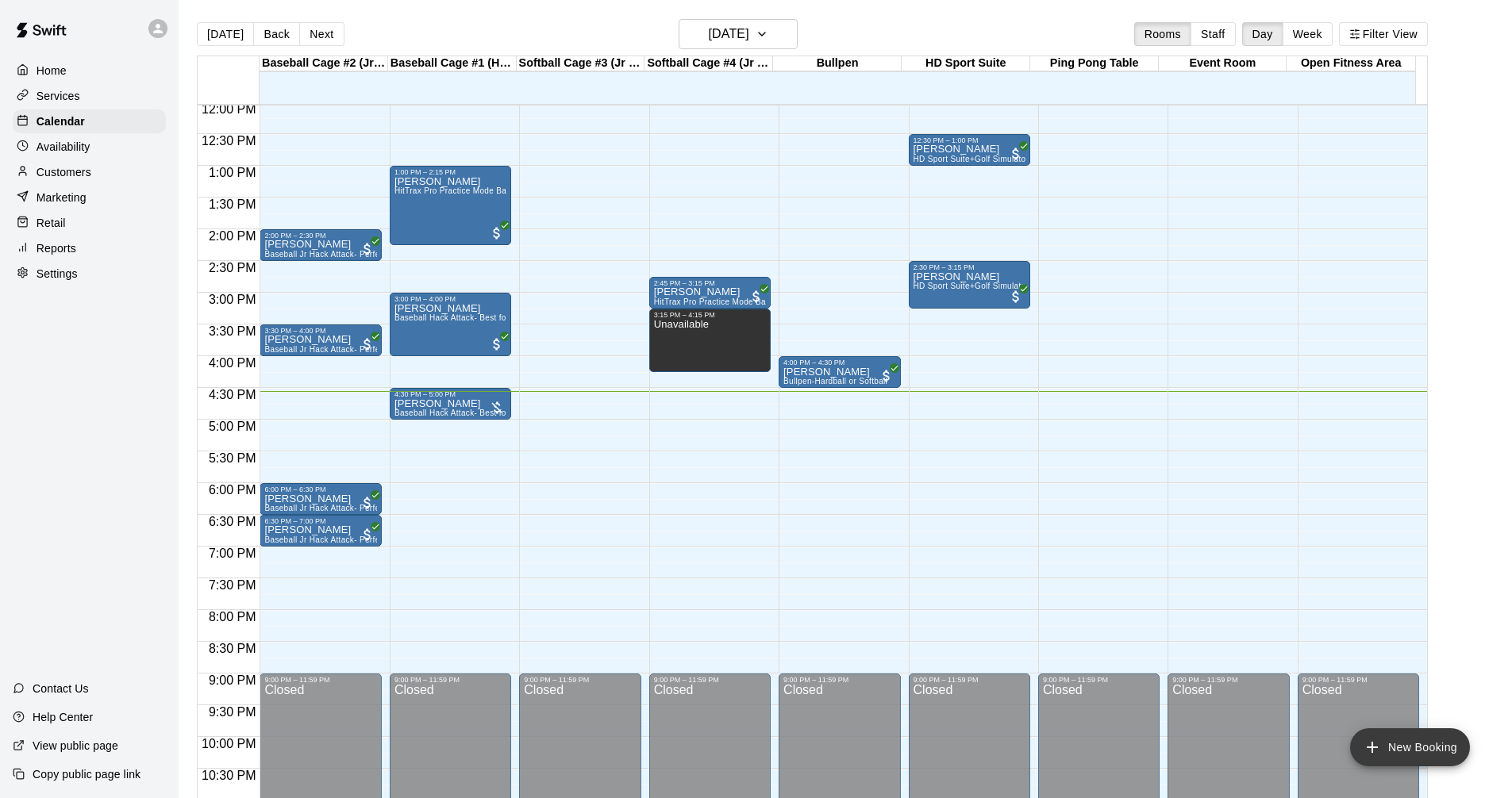
click at [1397, 744] on button "New Booking" at bounding box center [1410, 748] width 119 height 38
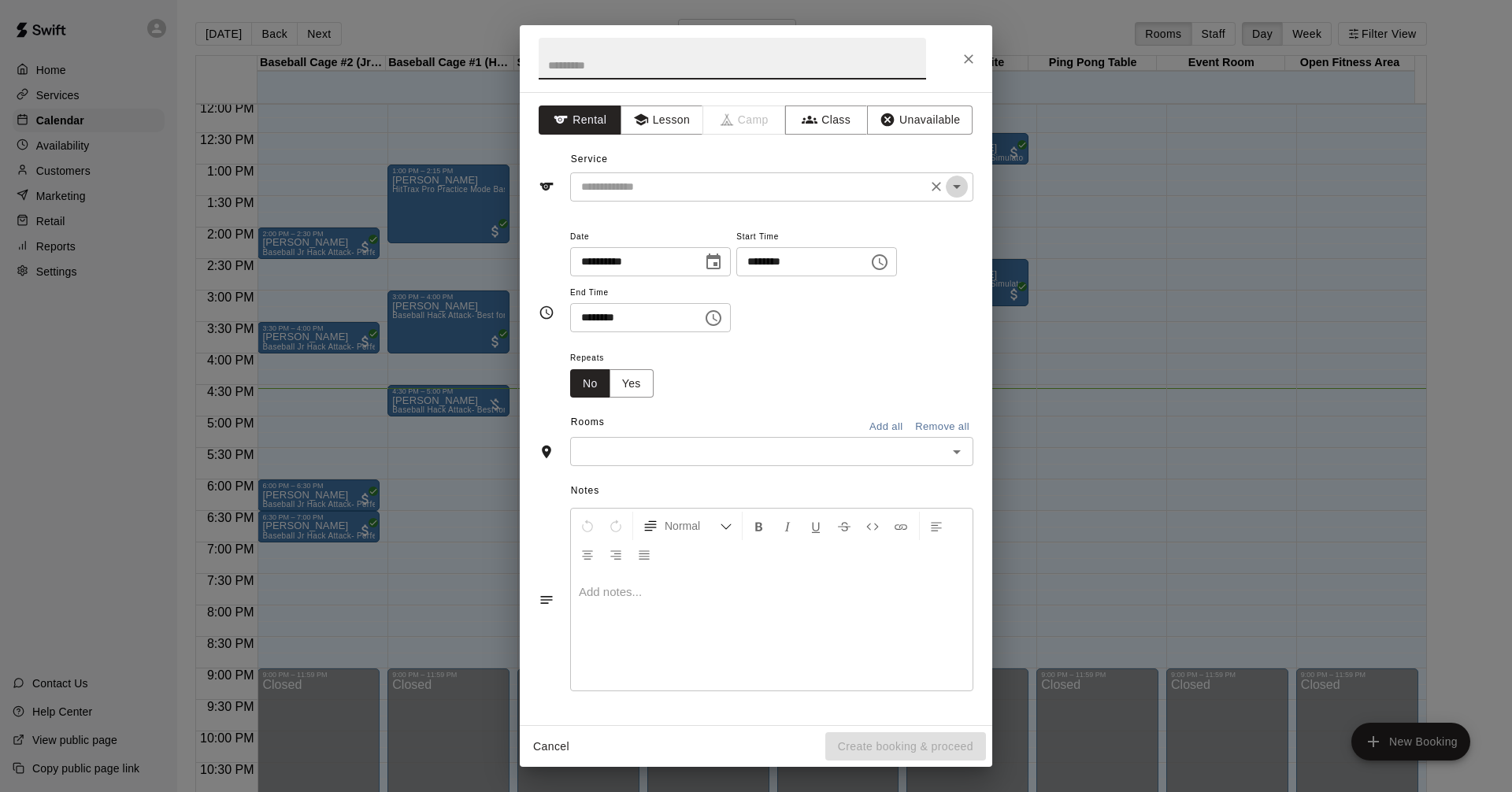
click at [959, 184] on icon "Open" at bounding box center [956, 186] width 19 height 19
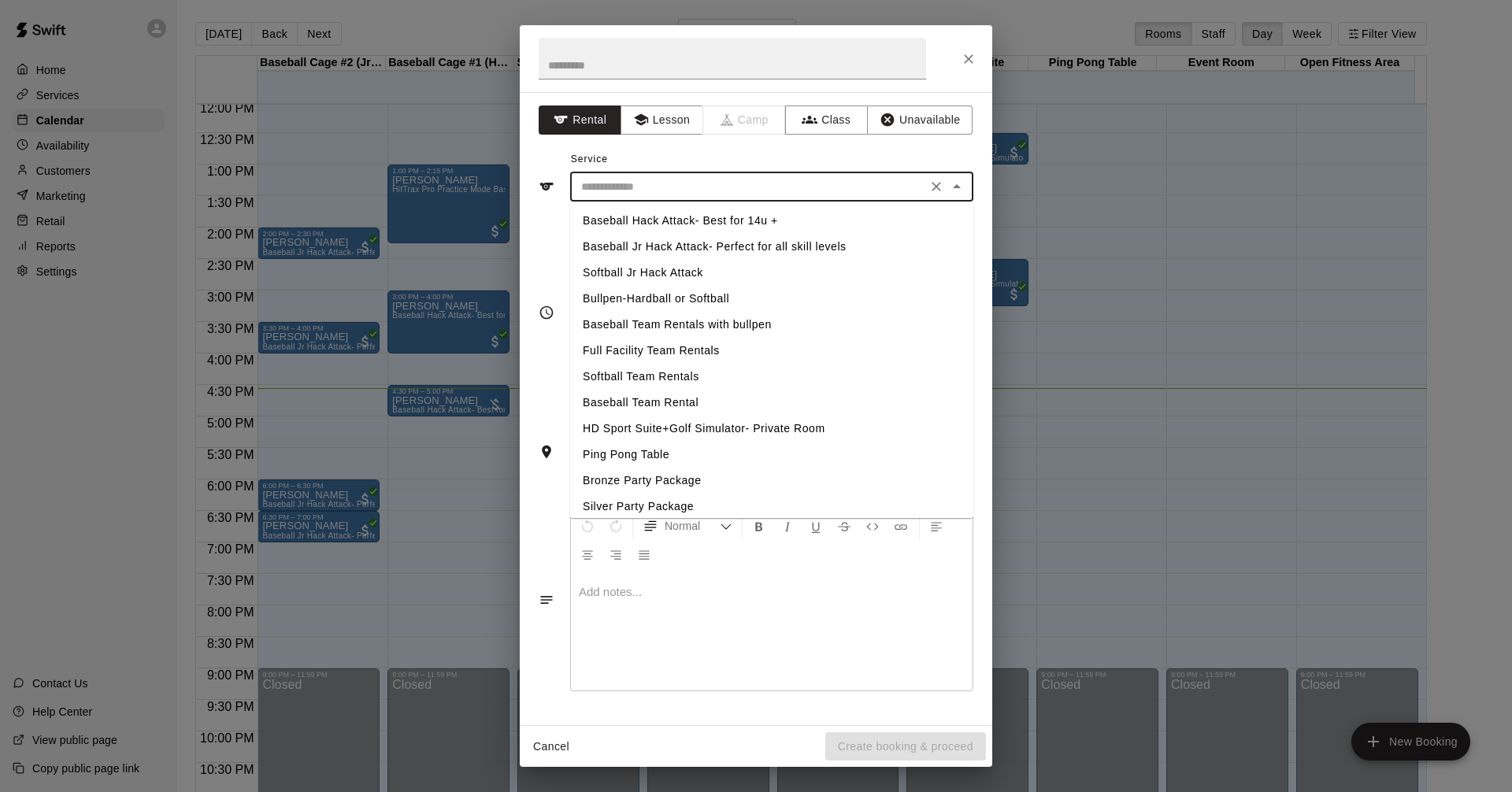
click at [657, 293] on li "Bullpen-Hardball or Softball" at bounding box center [771, 299] width 403 height 26
type input "**********"
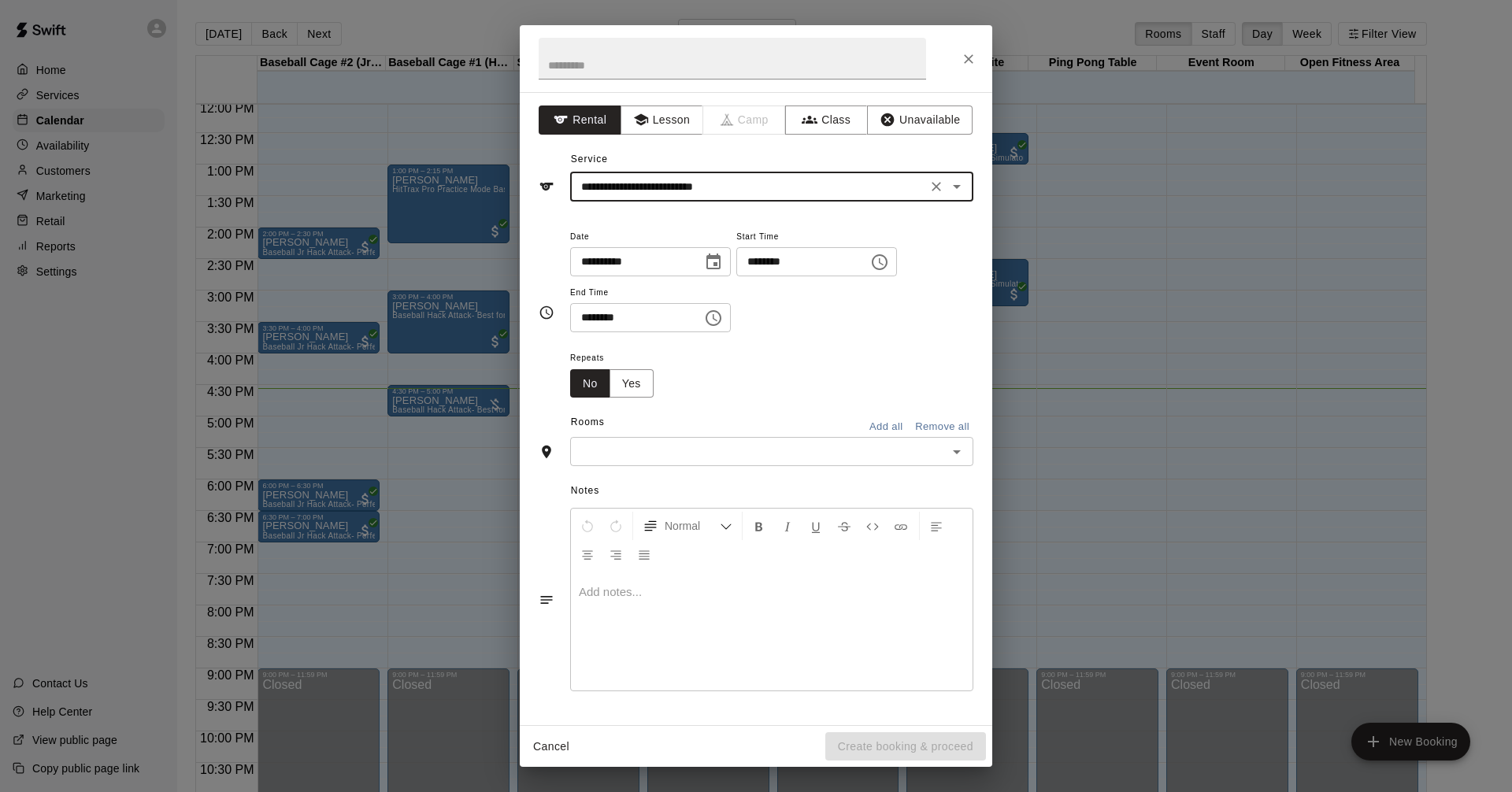
click at [895, 273] on button "Choose time, selected time is 4:00 PM" at bounding box center [878, 261] width 31 height 31
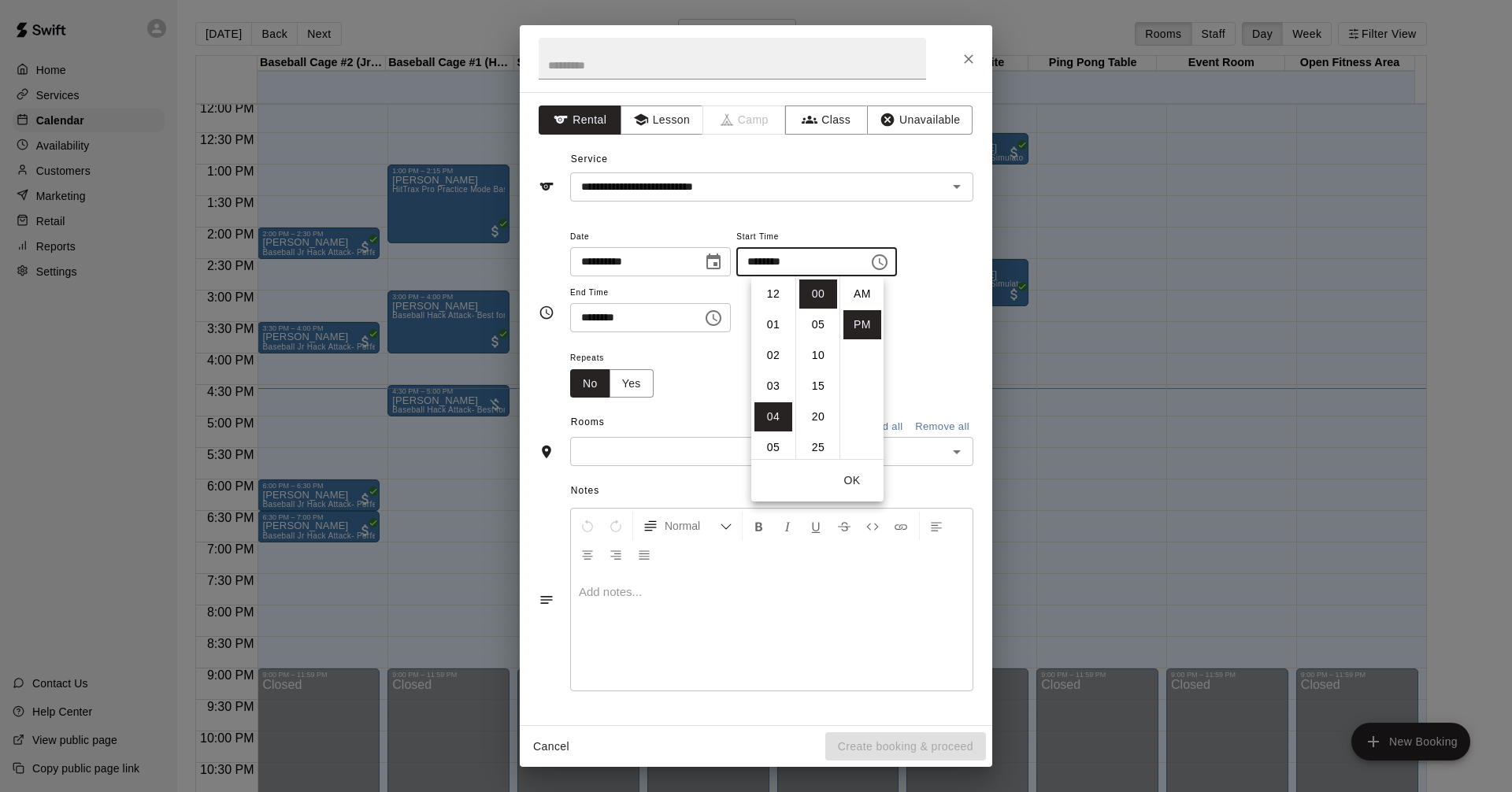
scroll to position [28, 0]
click at [767, 330] on li "05" at bounding box center [773, 325] width 38 height 29
type input "********"
click at [721, 316] on icon "Choose time, selected time is 4:30 PM" at bounding box center [713, 318] width 16 height 16
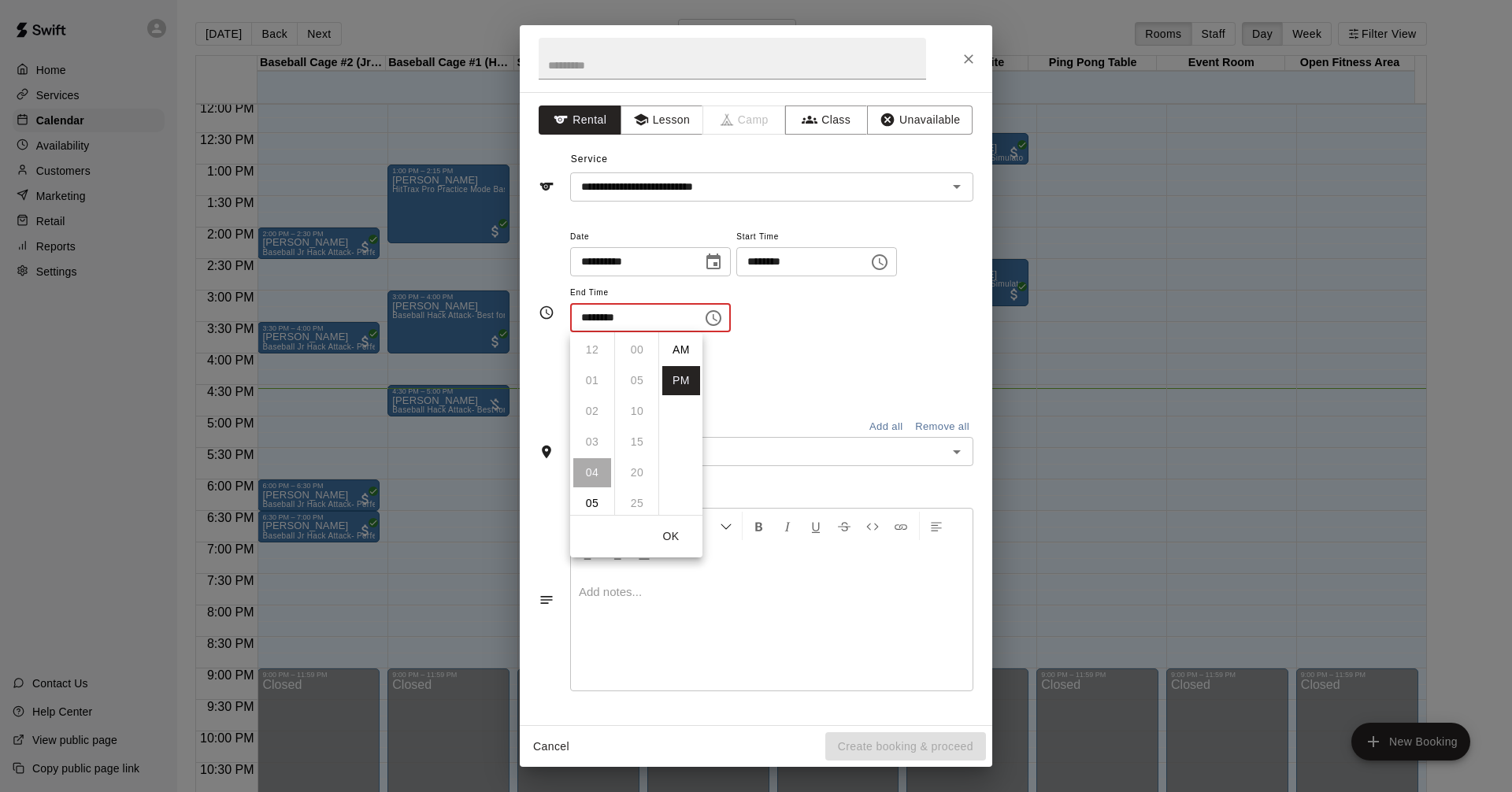
scroll to position [28, 0]
click at [581, 380] on li "05" at bounding box center [592, 380] width 38 height 29
type input "********"
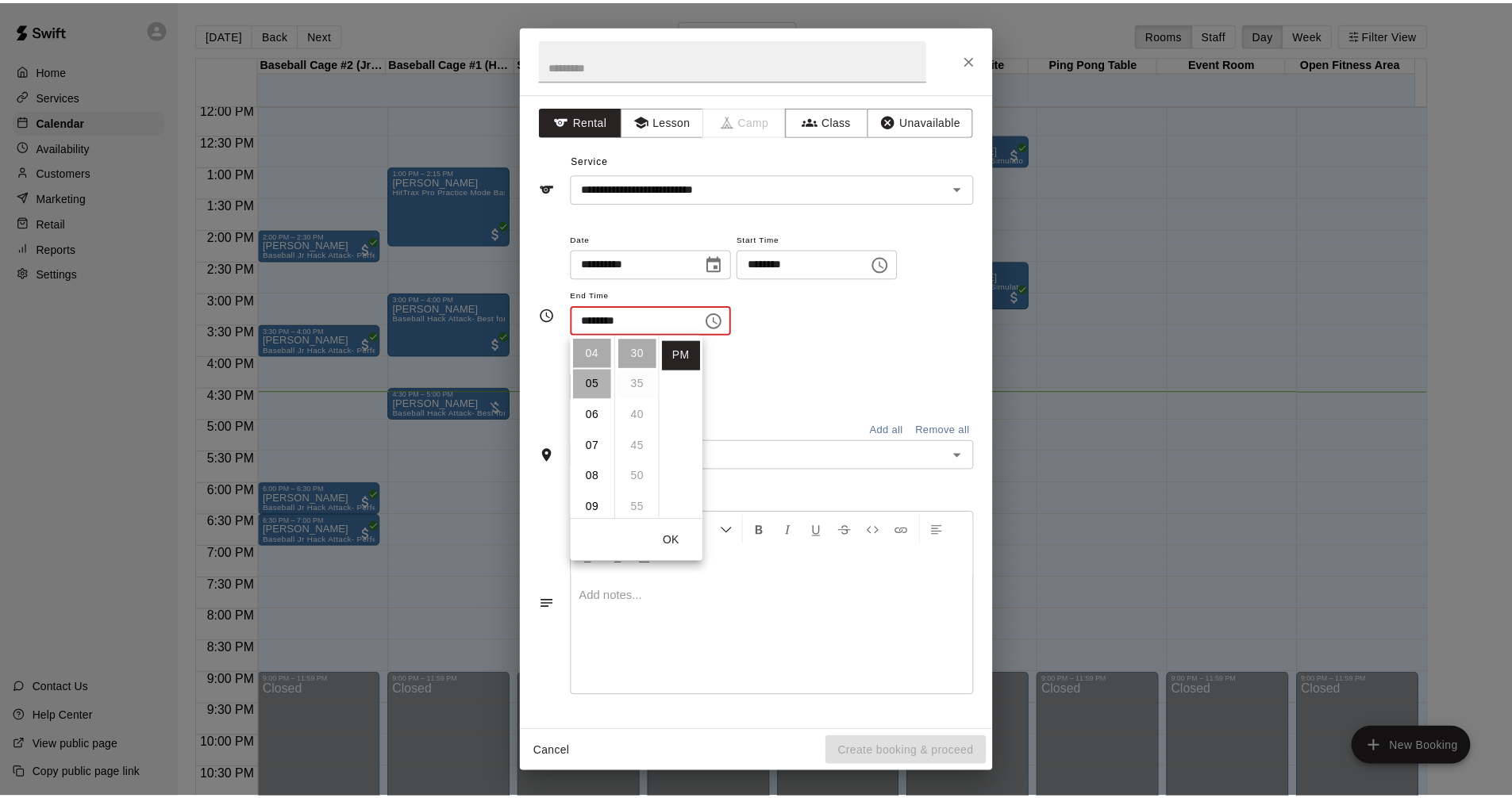
scroll to position [154, 0]
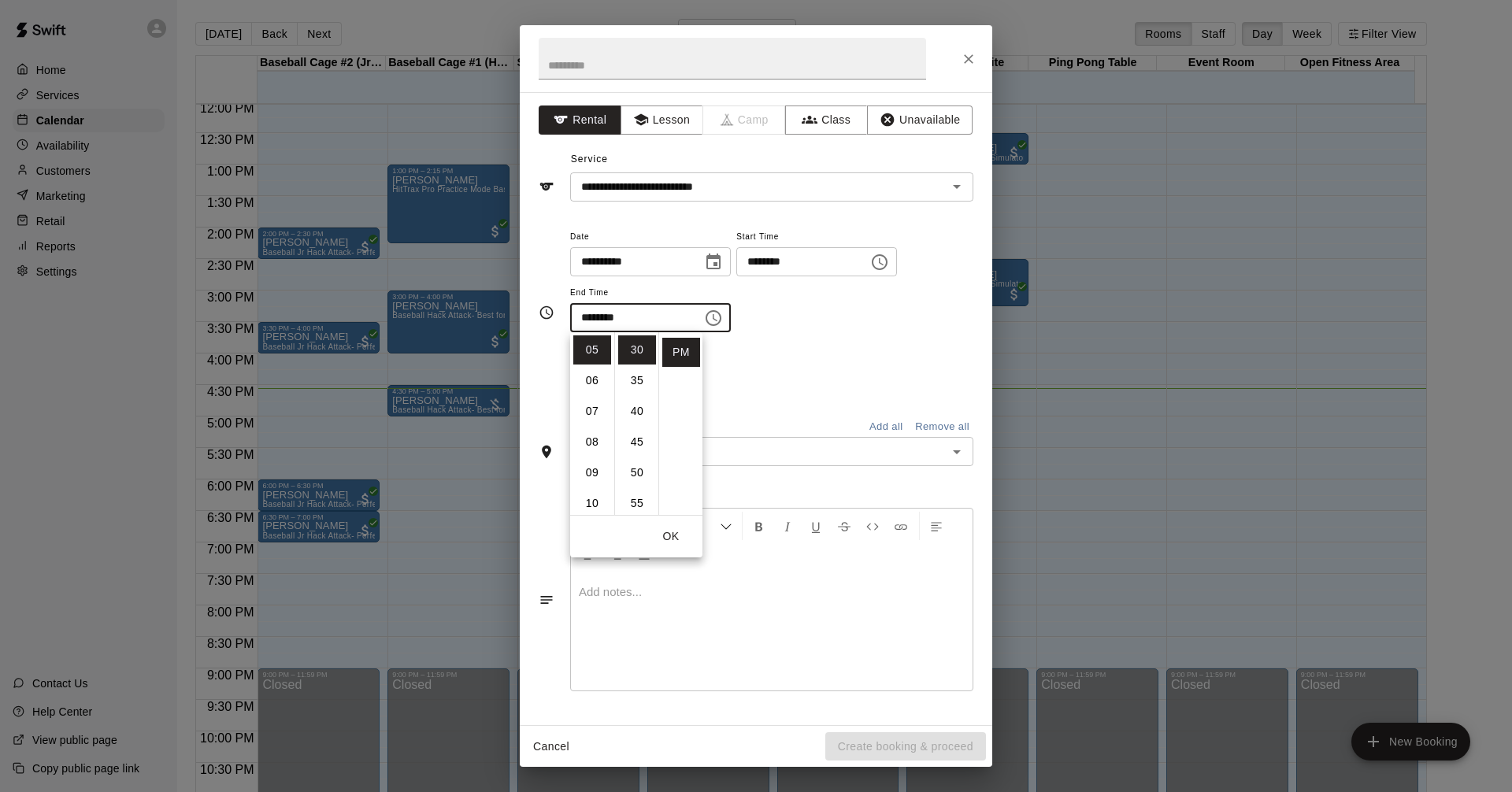
click at [909, 335] on div "**********" at bounding box center [771, 288] width 403 height 122
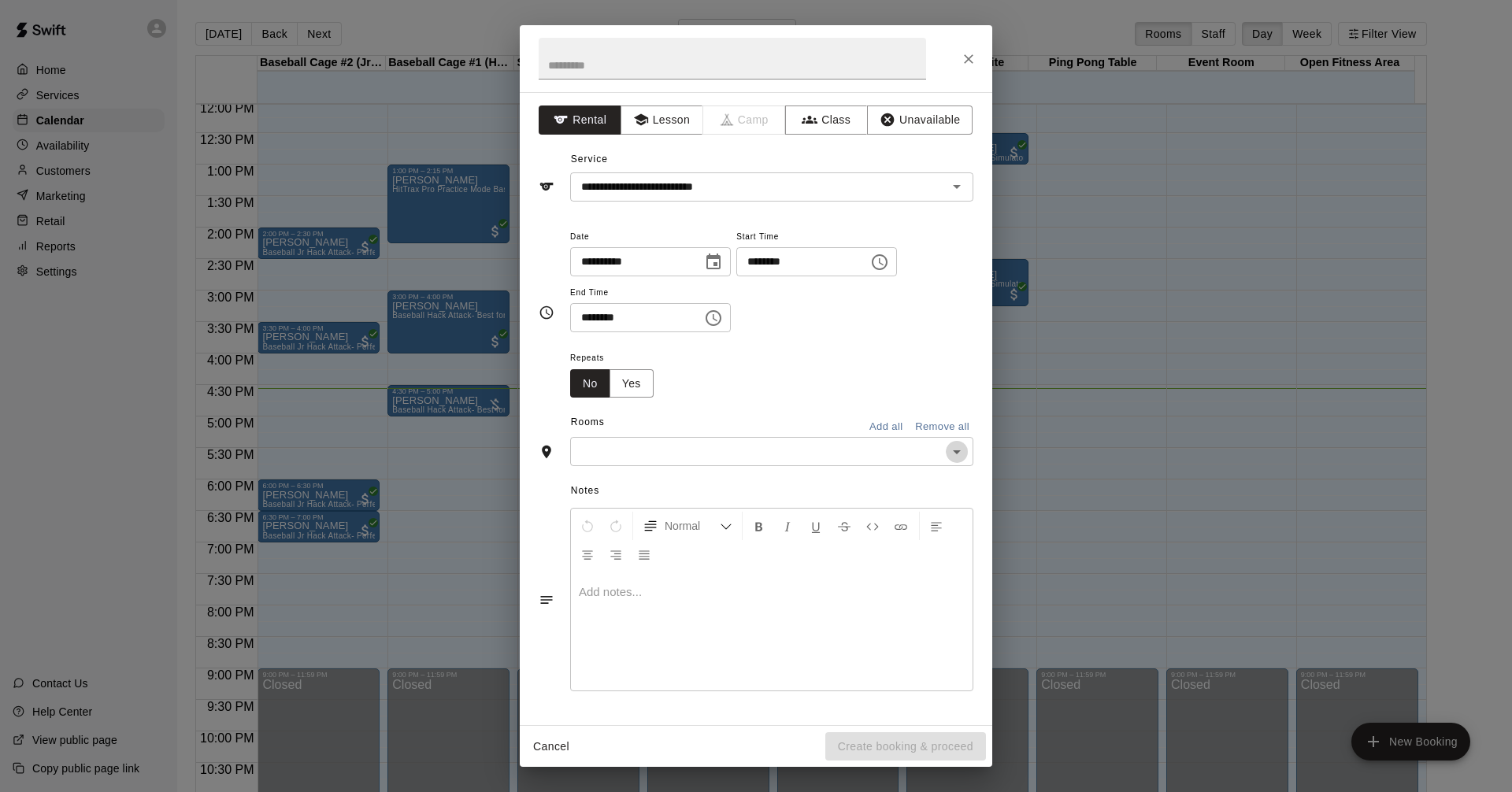
click at [955, 459] on icon "Open" at bounding box center [956, 452] width 19 height 19
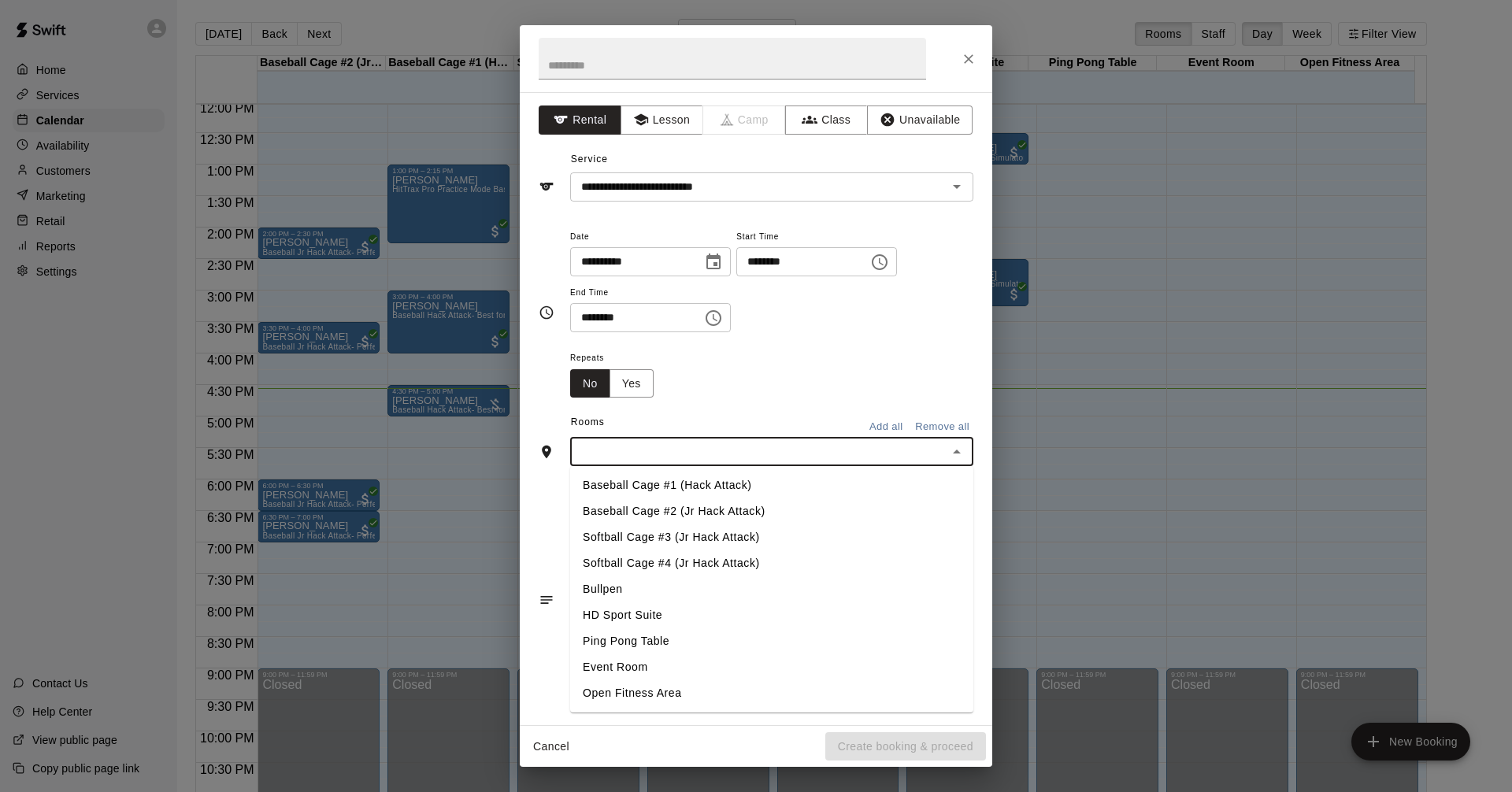
click at [688, 589] on li "Bullpen" at bounding box center [771, 590] width 403 height 26
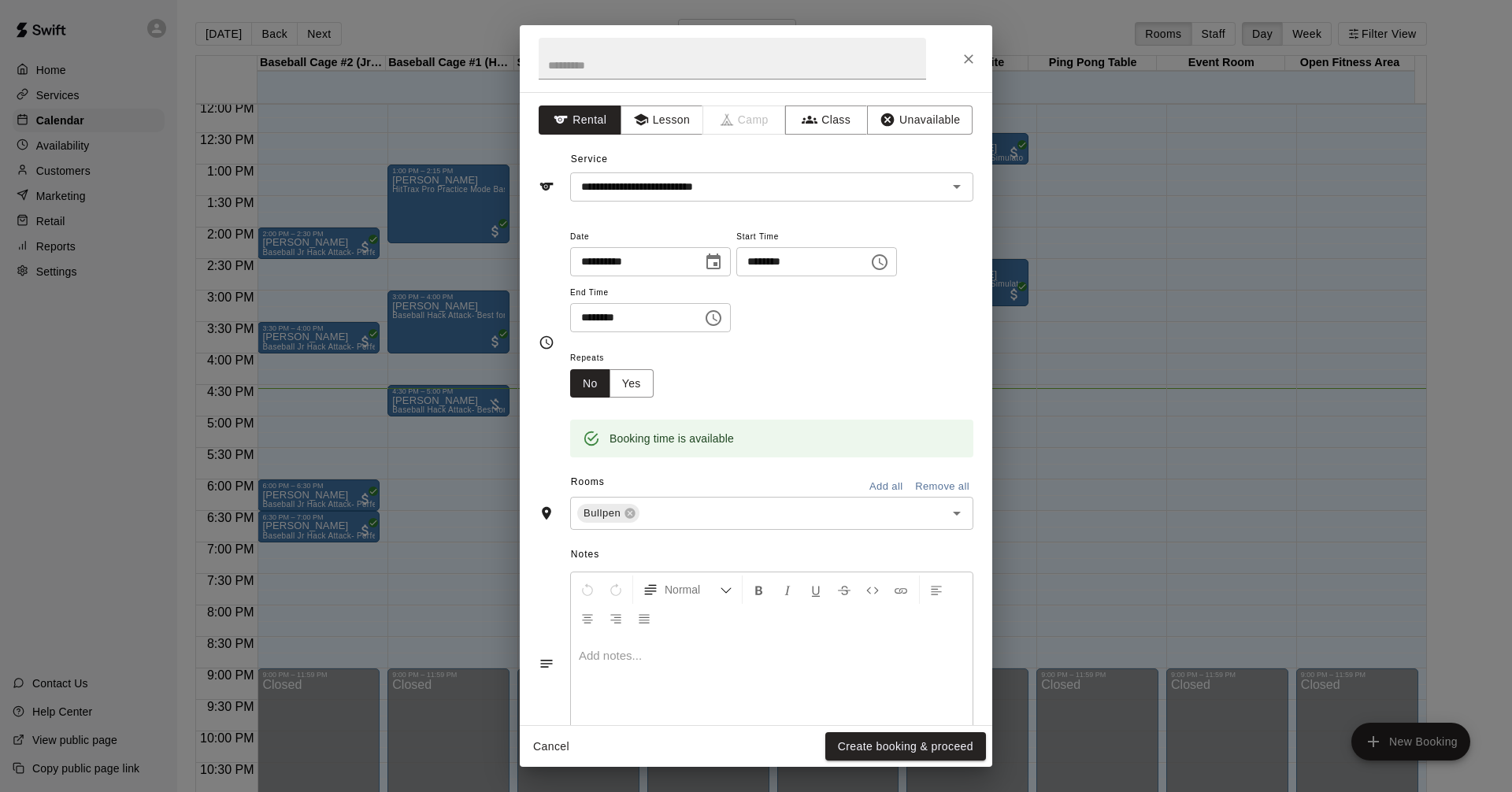
click at [915, 394] on div "Repeats No Yes" at bounding box center [771, 372] width 403 height 50
click at [931, 747] on button "Create booking & proceed" at bounding box center [905, 747] width 161 height 29
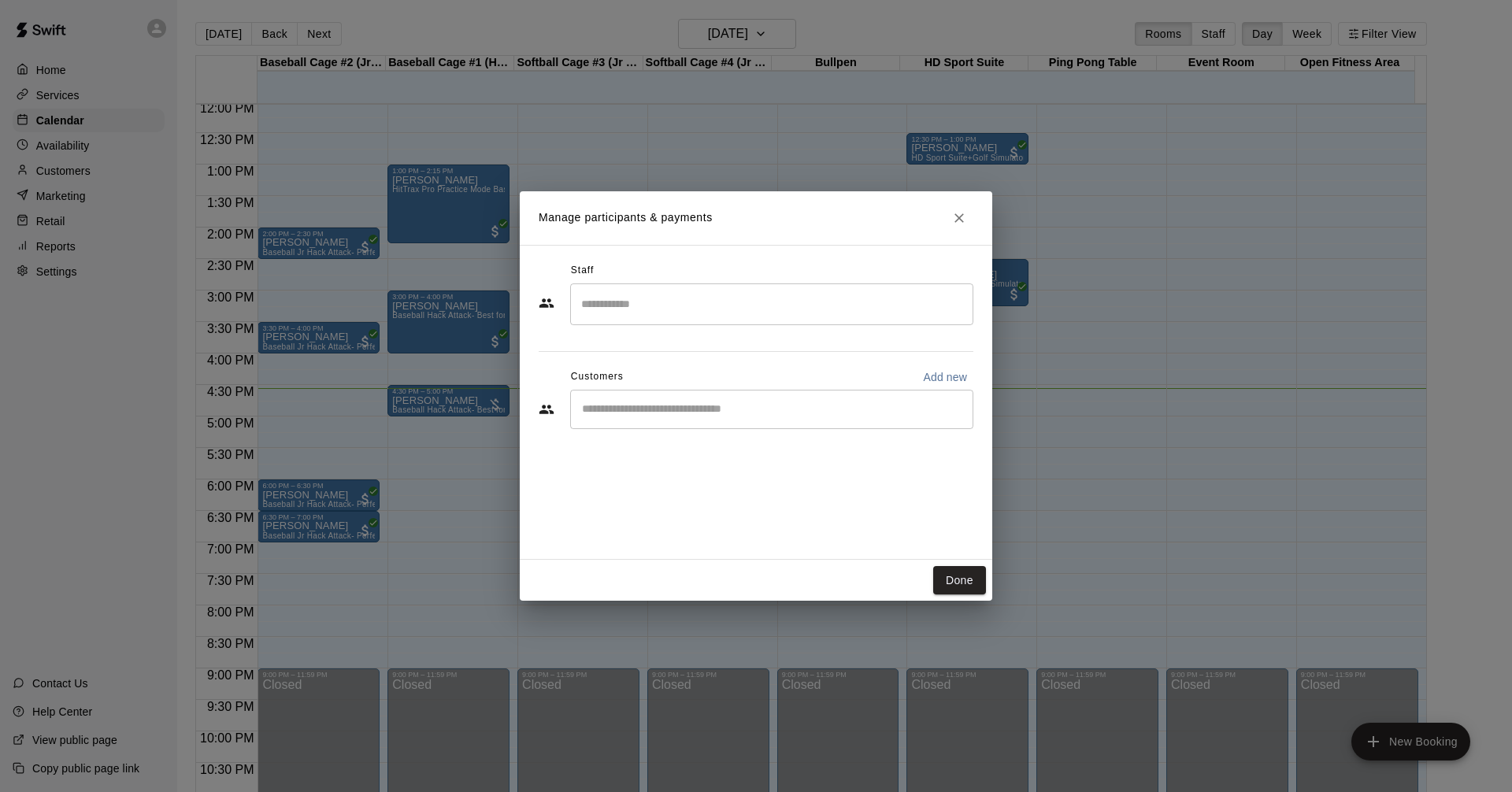
click at [762, 420] on div "​" at bounding box center [771, 409] width 403 height 40
type input "*****"
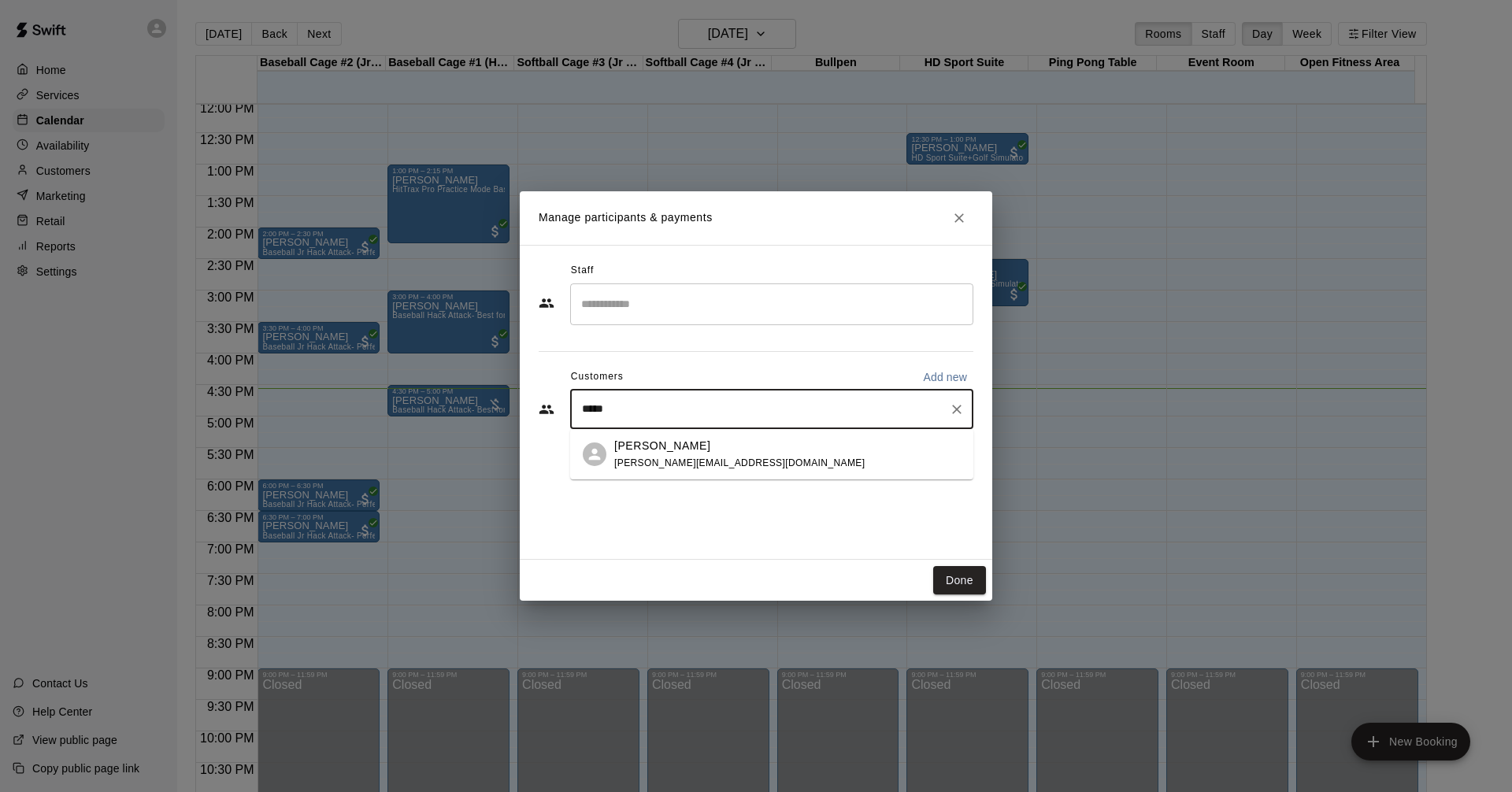
click at [737, 453] on div "[PERSON_NAME] [PERSON_NAME][EMAIL_ADDRESS][DOMAIN_NAME]" at bounding box center [787, 455] width 346 height 34
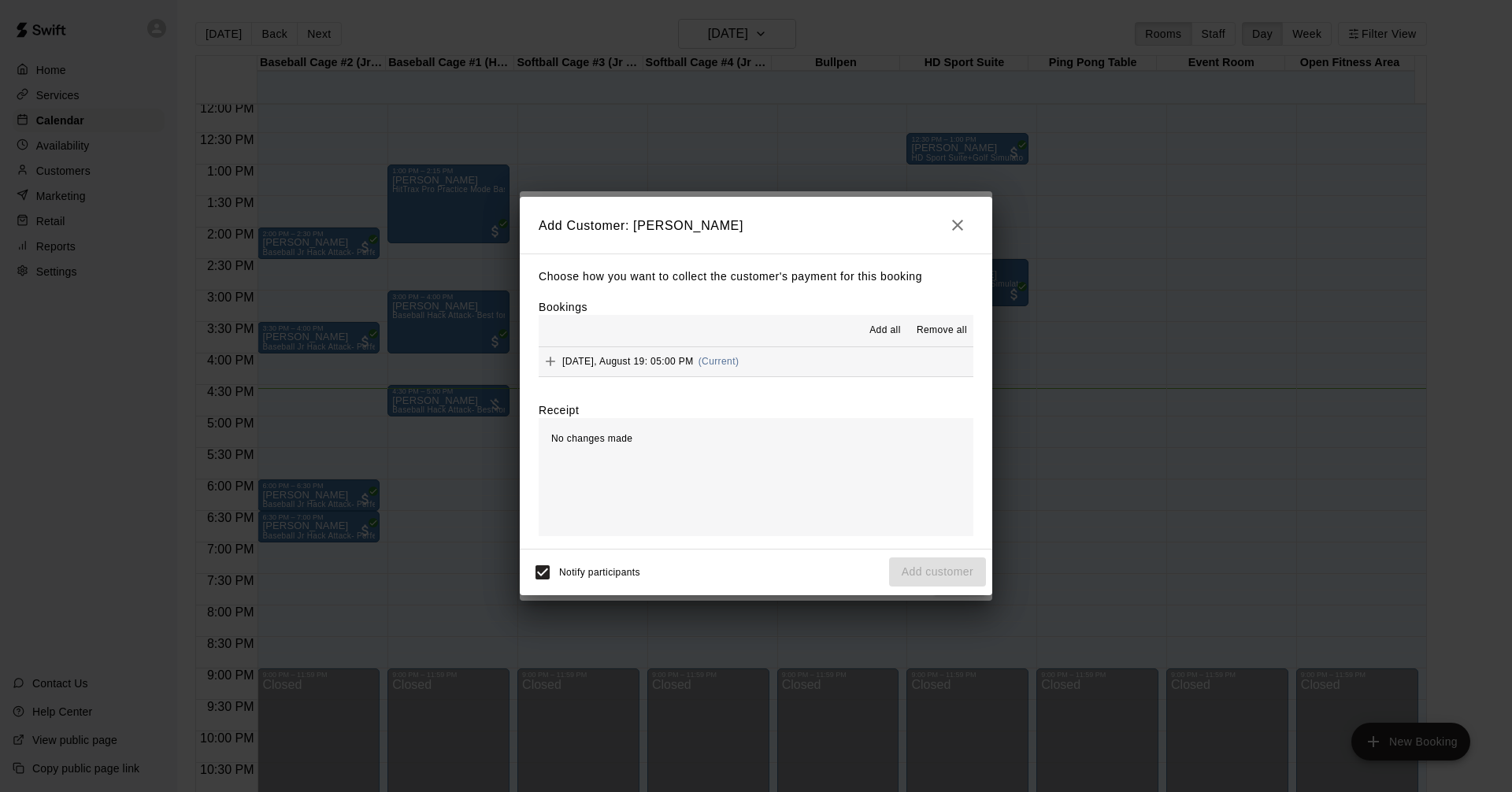
click at [801, 365] on button "Tuesday, August 19: 05:00 PM (Current)" at bounding box center [756, 361] width 434 height 29
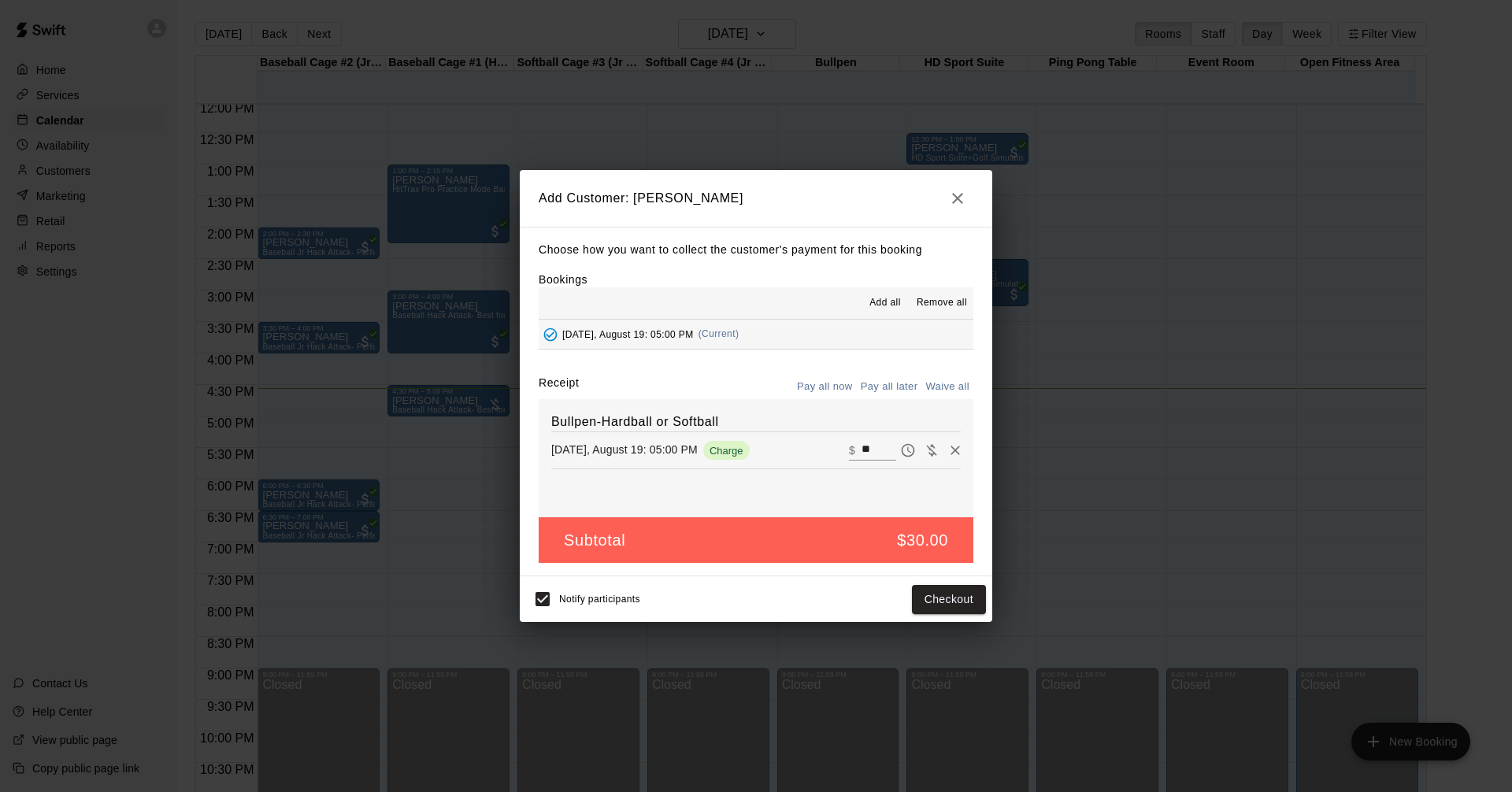
click at [897, 385] on button "Pay all later" at bounding box center [889, 388] width 65 height 24
click at [953, 598] on button "Add customer" at bounding box center [937, 599] width 97 height 29
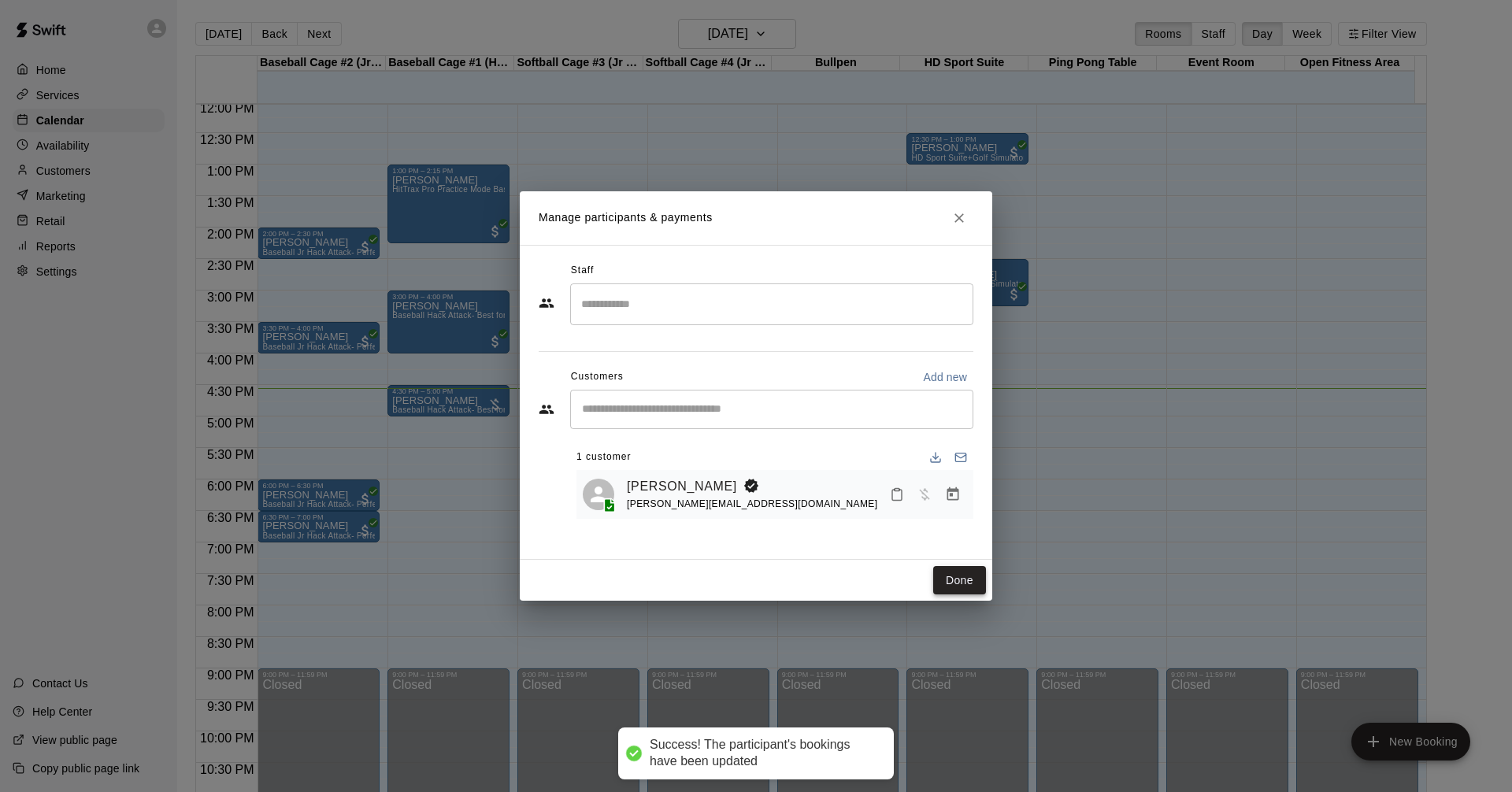
click at [962, 573] on button "Done" at bounding box center [959, 580] width 53 height 29
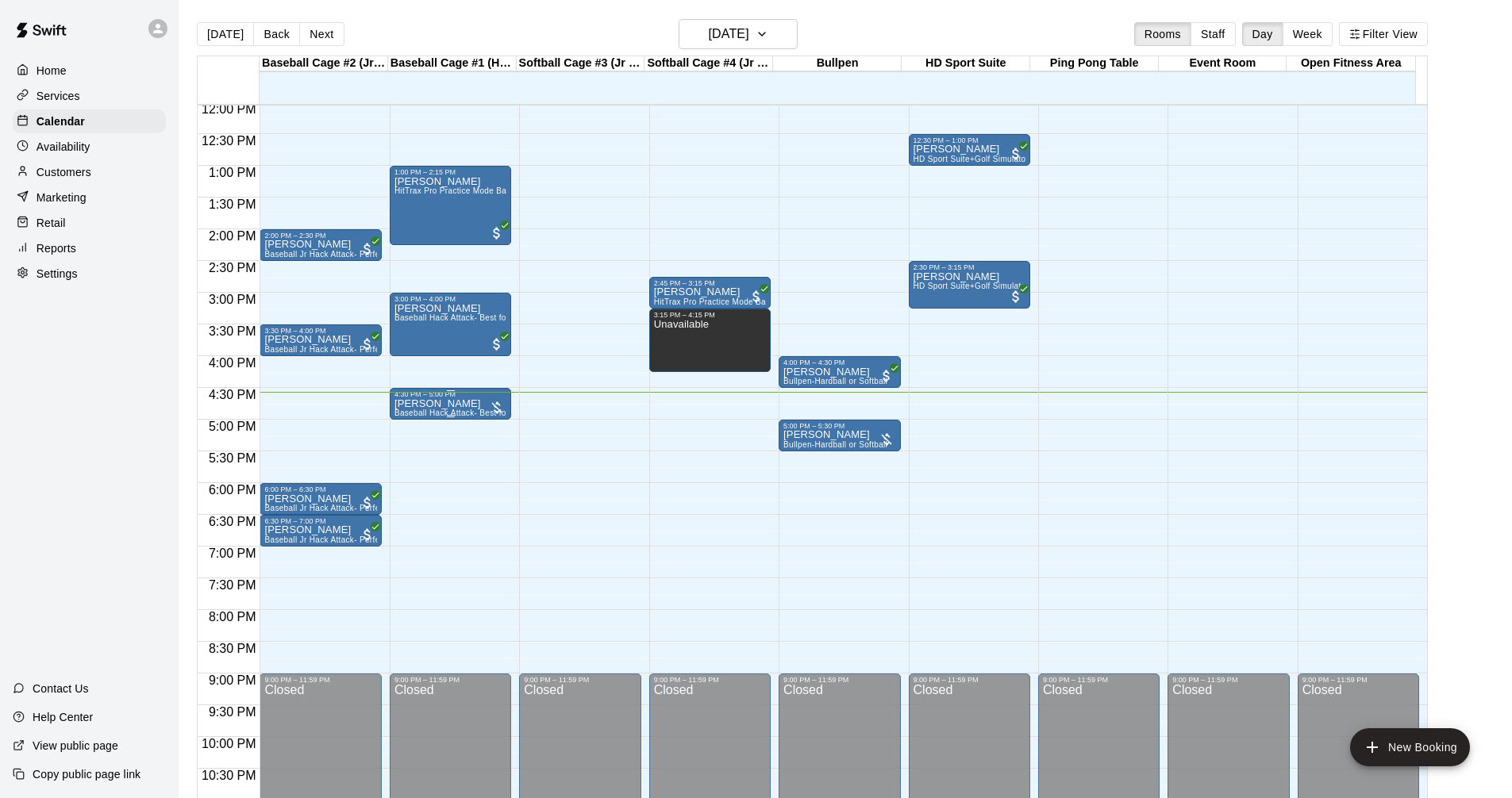
click at [476, 411] on span "Baseball Hack Attack- Best for 14u +" at bounding box center [464, 412] width 139 height 9
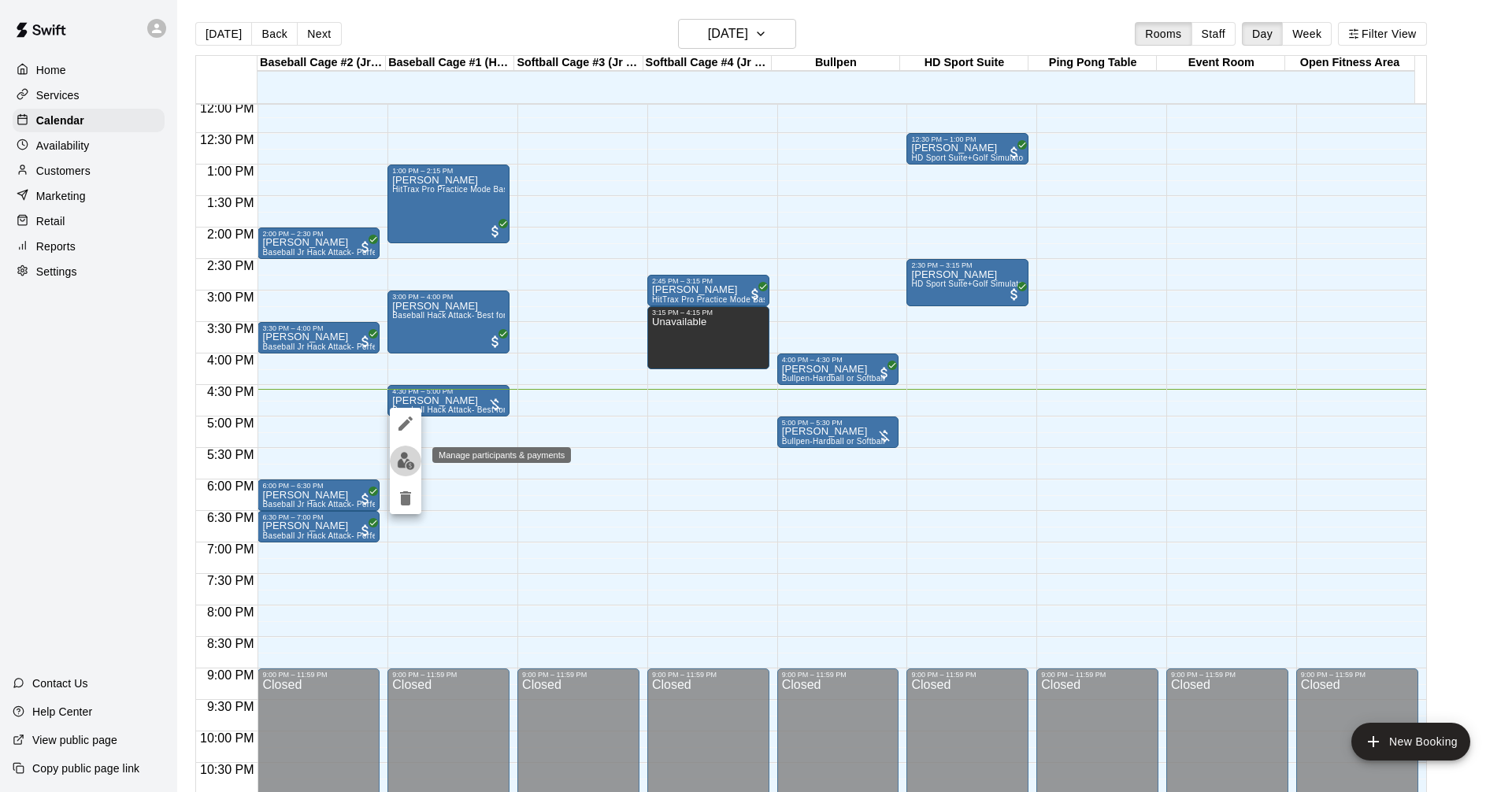
click at [409, 457] on img "edit" at bounding box center [405, 461] width 18 height 18
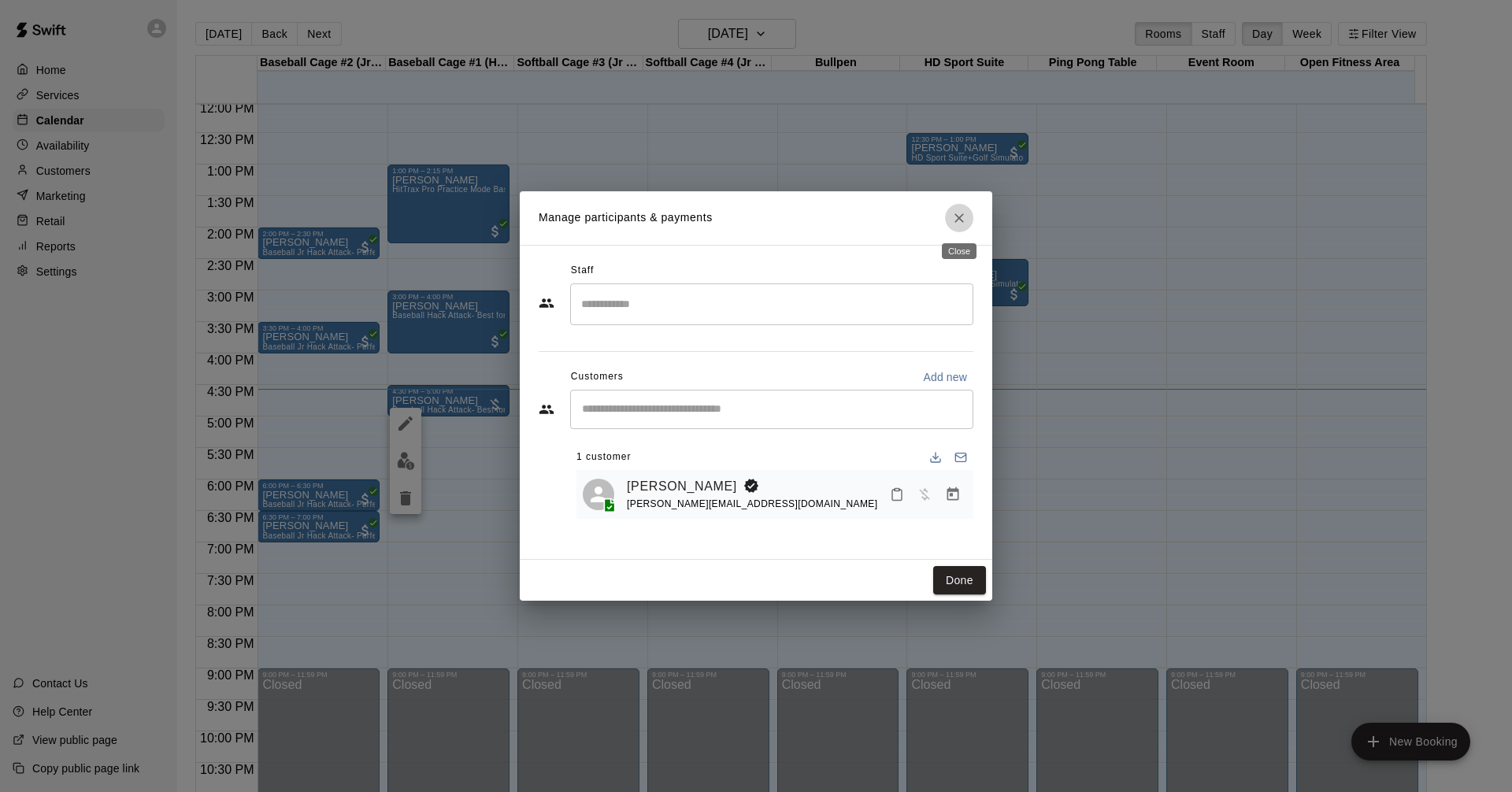
click at [960, 226] on button "Close" at bounding box center [959, 218] width 28 height 28
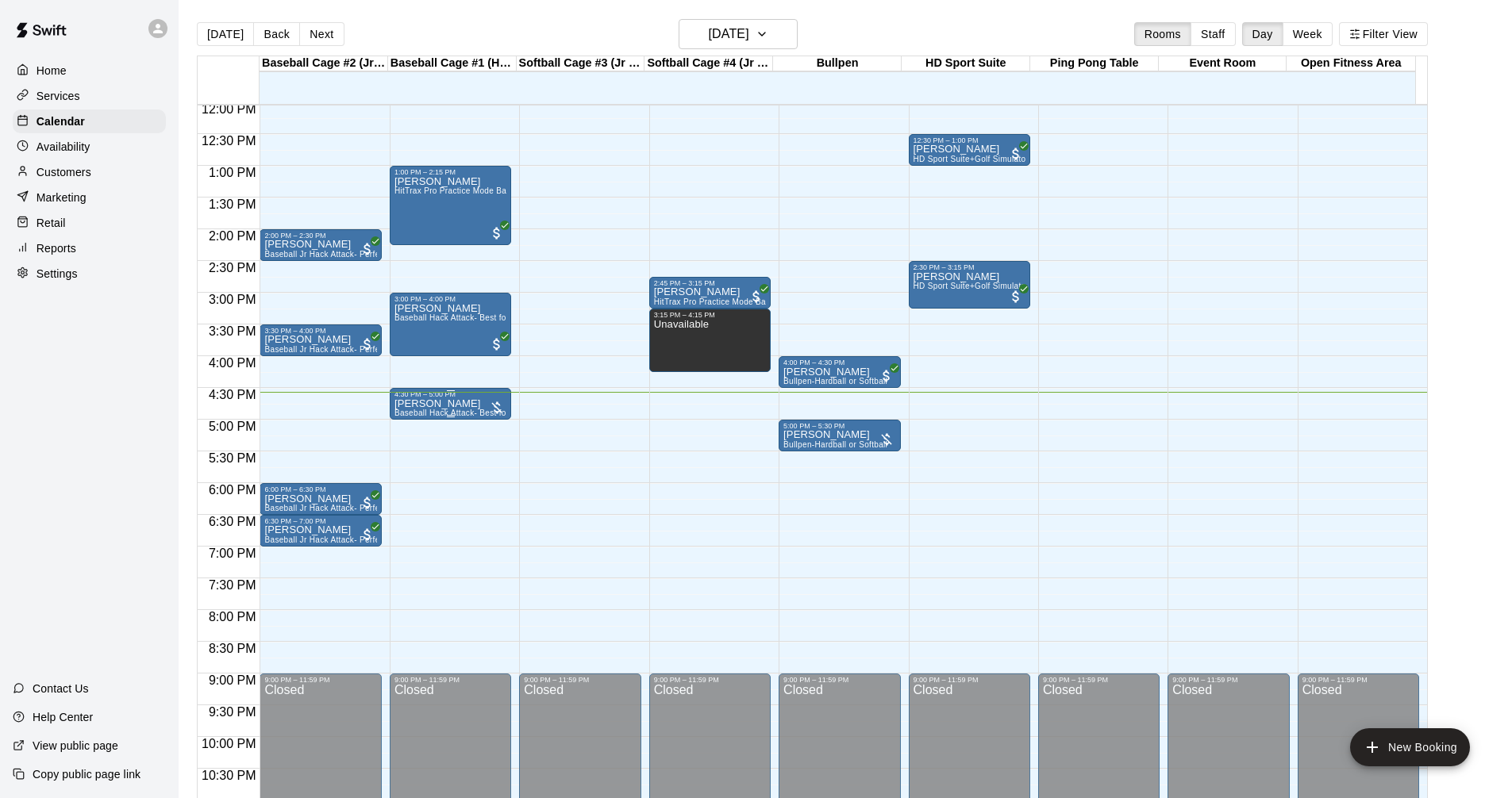
click at [446, 408] on div "[PERSON_NAME] Baseball Hack Attack- Best for 14u +" at bounding box center [450, 797] width 112 height 798
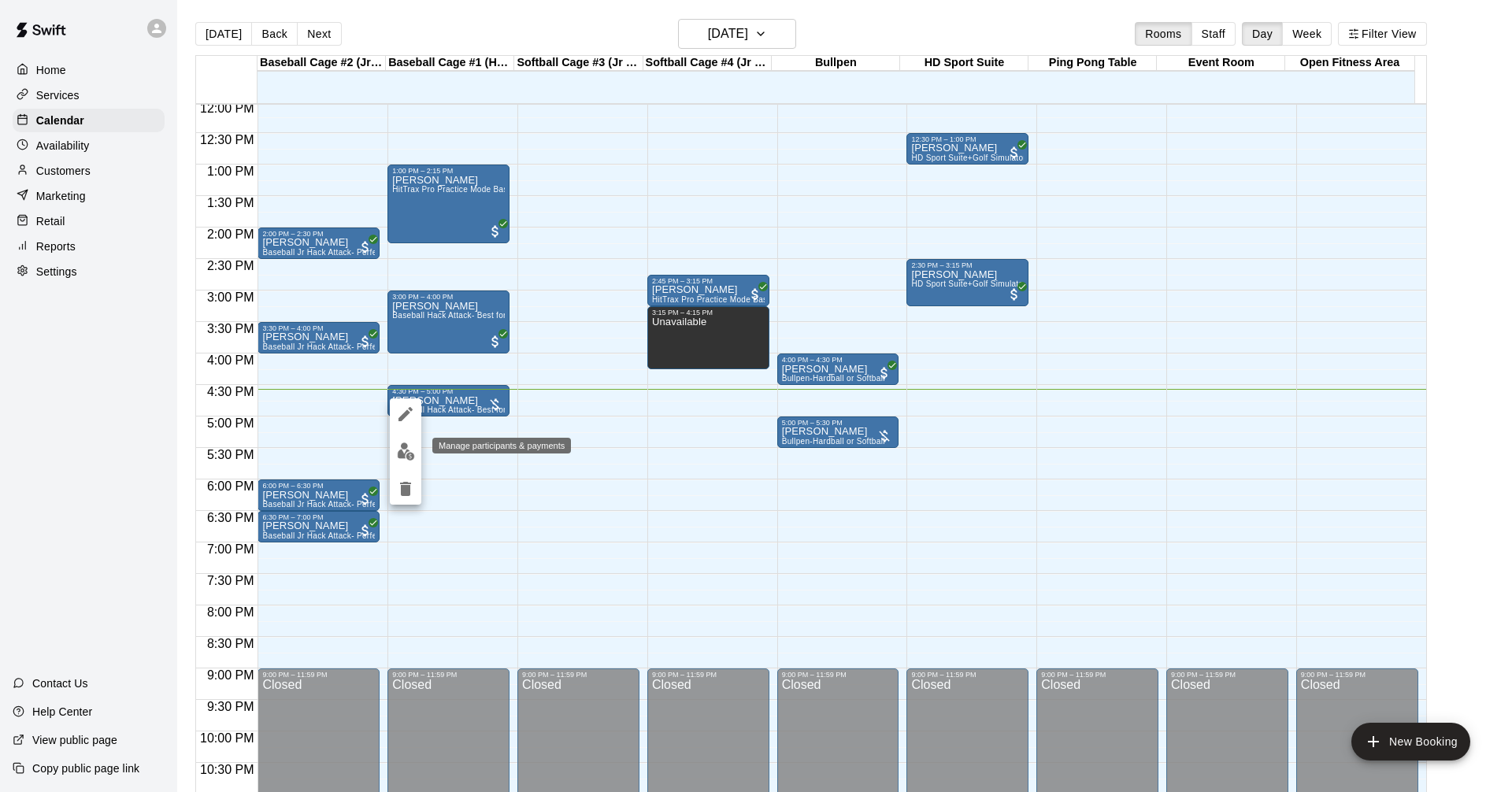
click at [404, 451] on img "edit" at bounding box center [405, 451] width 18 height 18
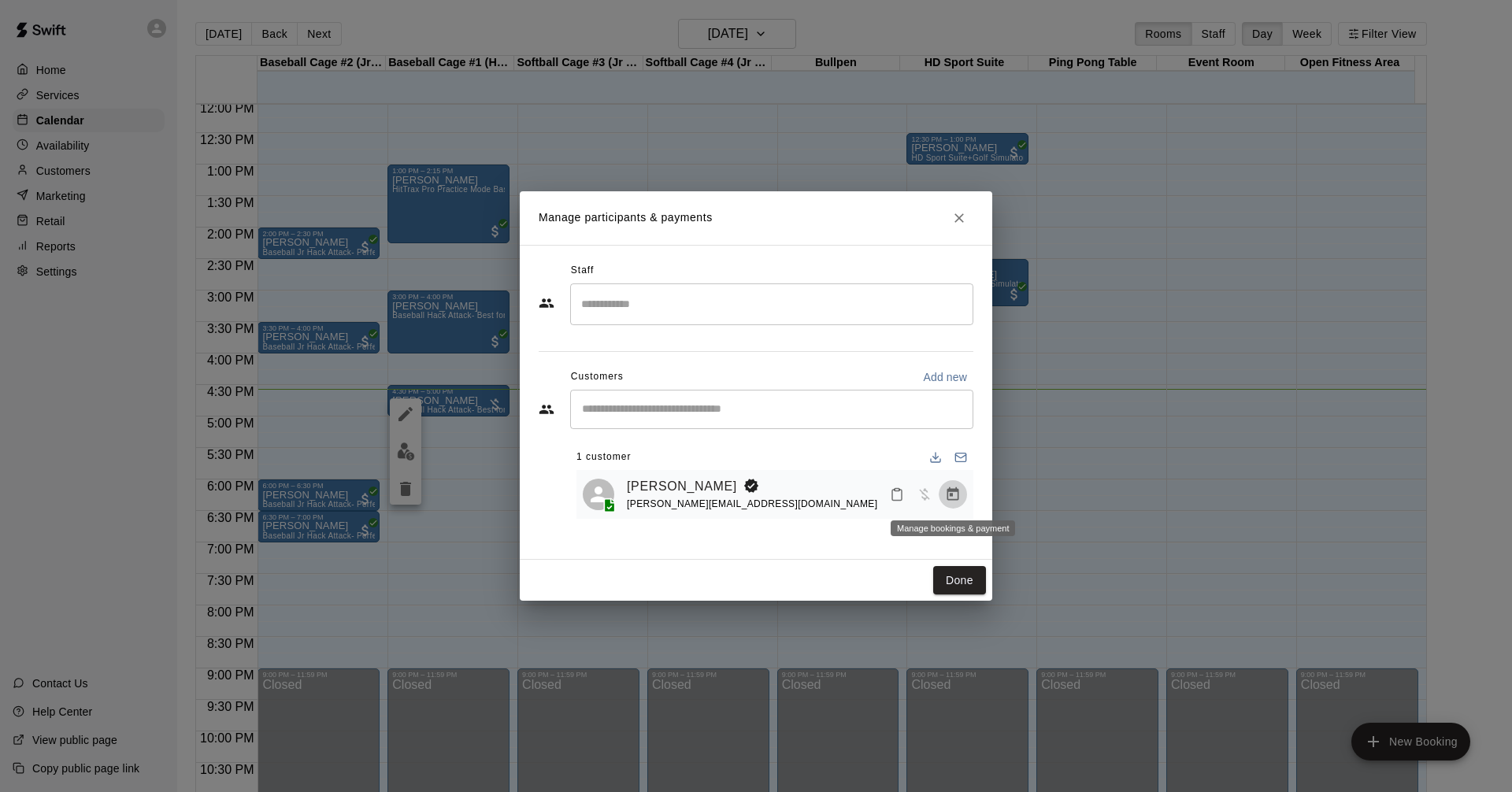
click at [960, 494] on icon "Manage bookings & payment" at bounding box center [953, 494] width 16 height 16
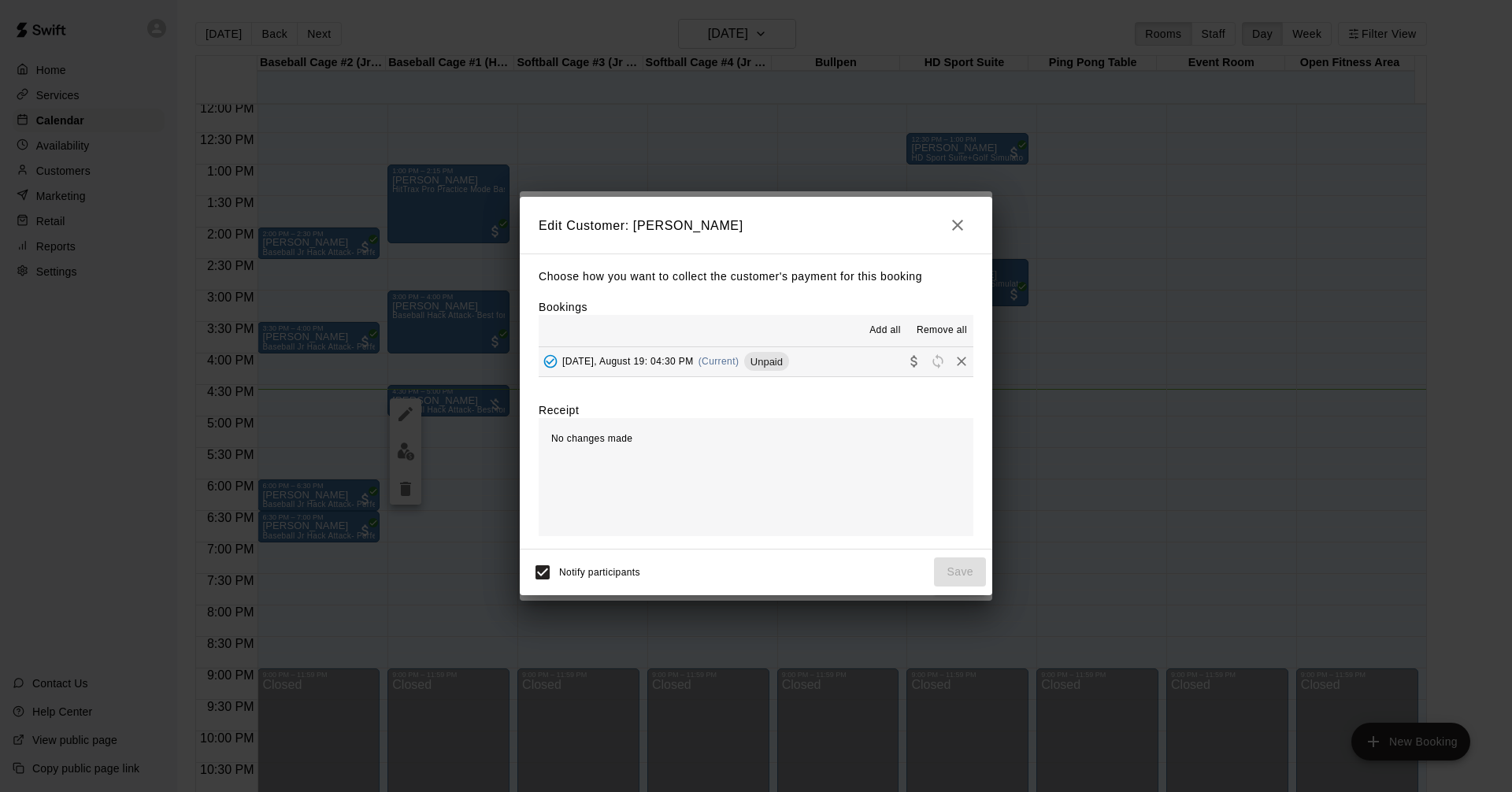
click at [956, 150] on div "Edit Customer: Sheri Bird Choose how you want to collect the customer's payment…" at bounding box center [756, 396] width 1512 height 792
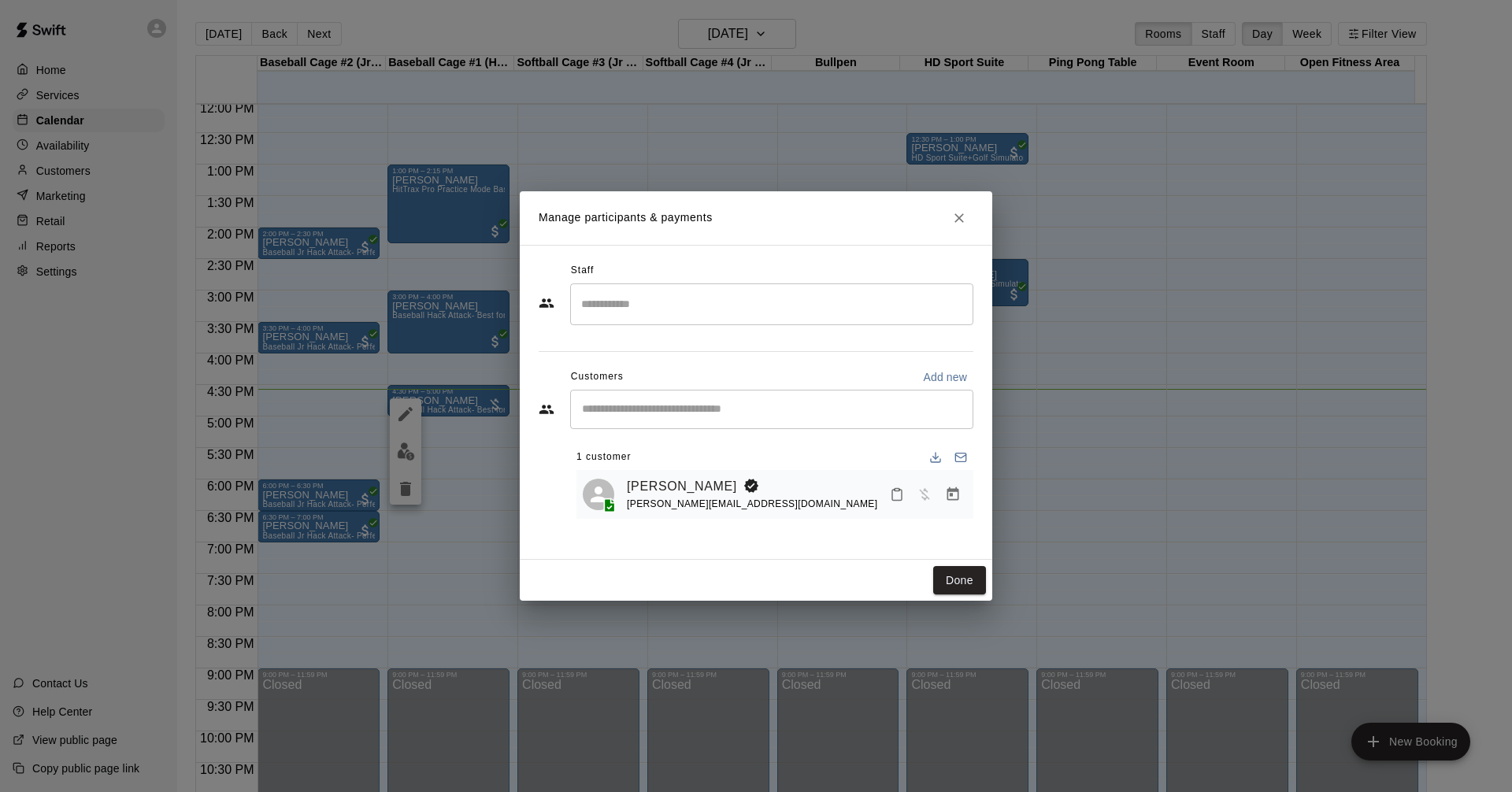
click at [960, 219] on icon "Close" at bounding box center [959, 218] width 9 height 9
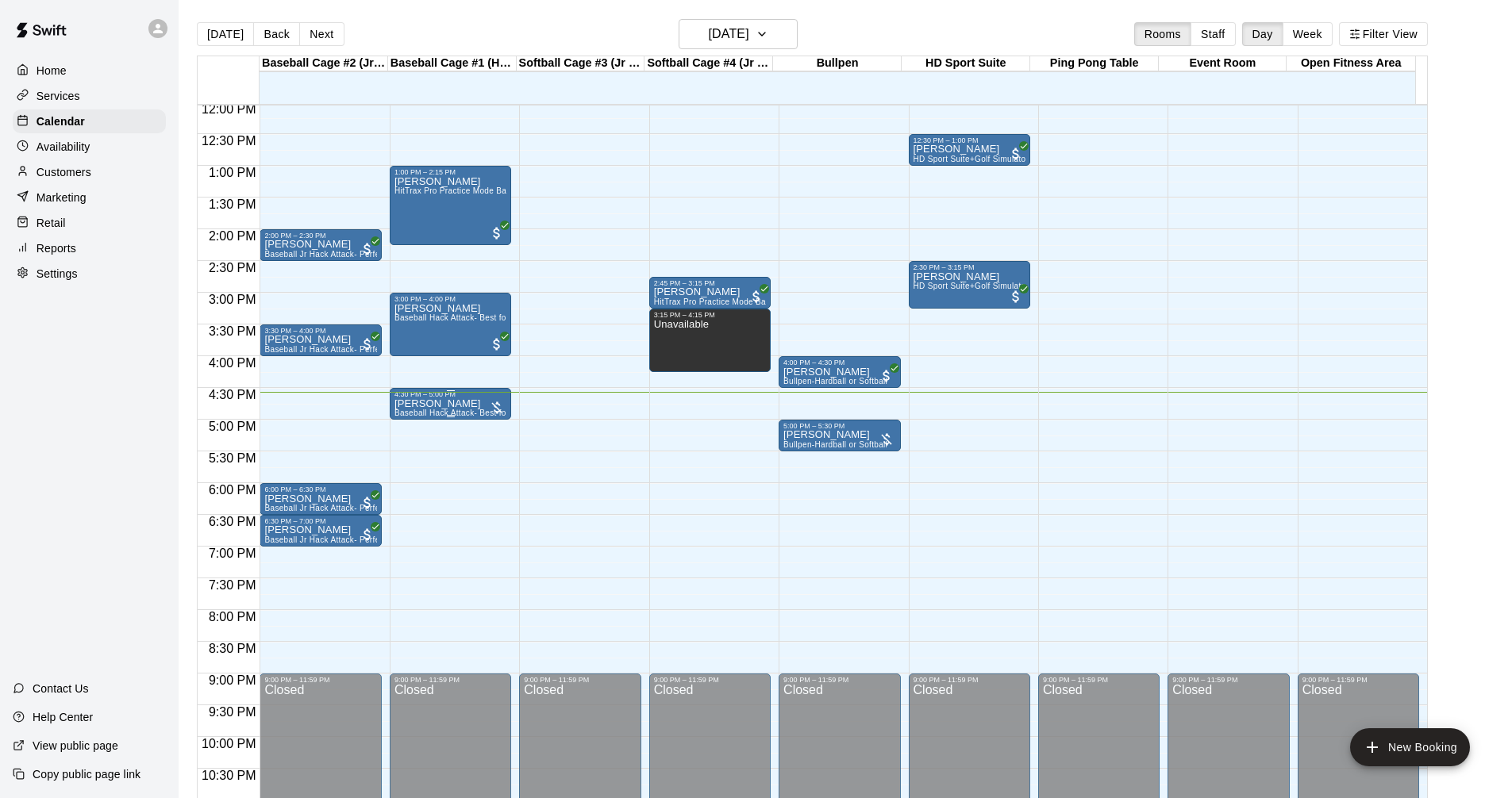
click at [465, 412] on span "Baseball Hack Attack- Best for 14u +" at bounding box center [464, 412] width 139 height 9
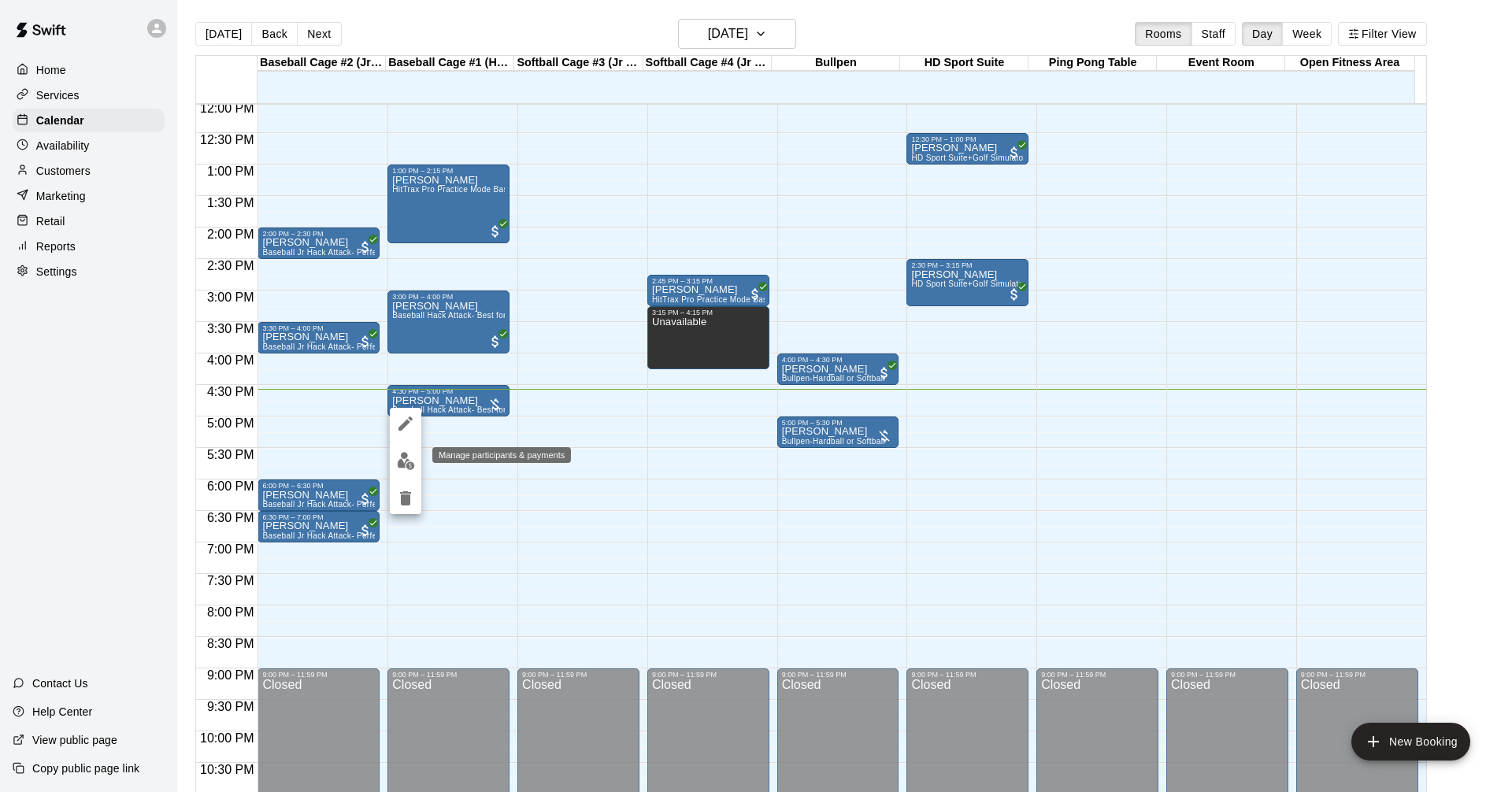
click at [411, 449] on button "edit" at bounding box center [404, 461] width 31 height 31
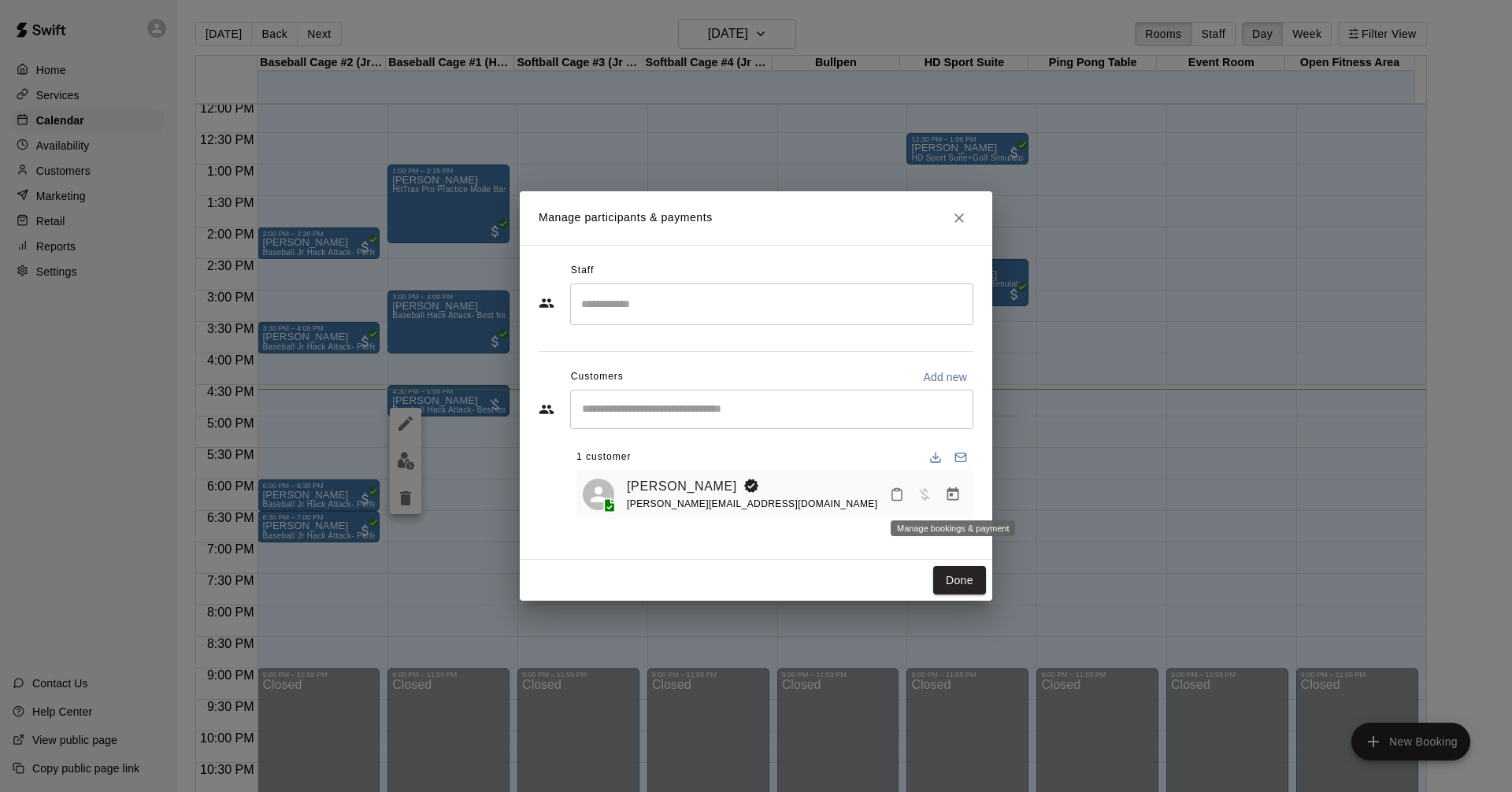
click at [958, 493] on icon "Manage bookings & payment" at bounding box center [953, 494] width 12 height 13
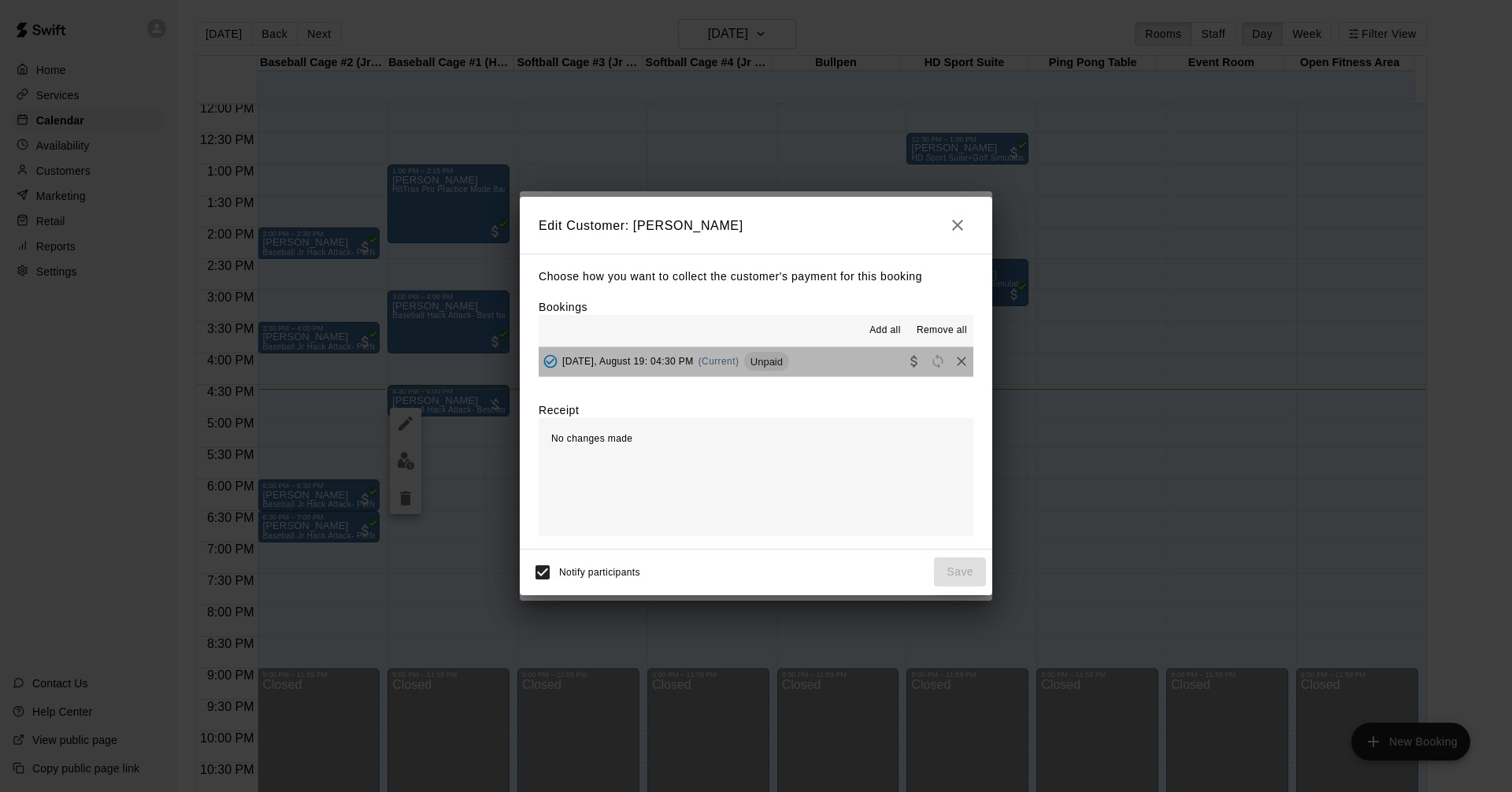
click at [825, 367] on button "[DATE], August 19: 04:30 PM (Current) Unpaid" at bounding box center [756, 361] width 434 height 29
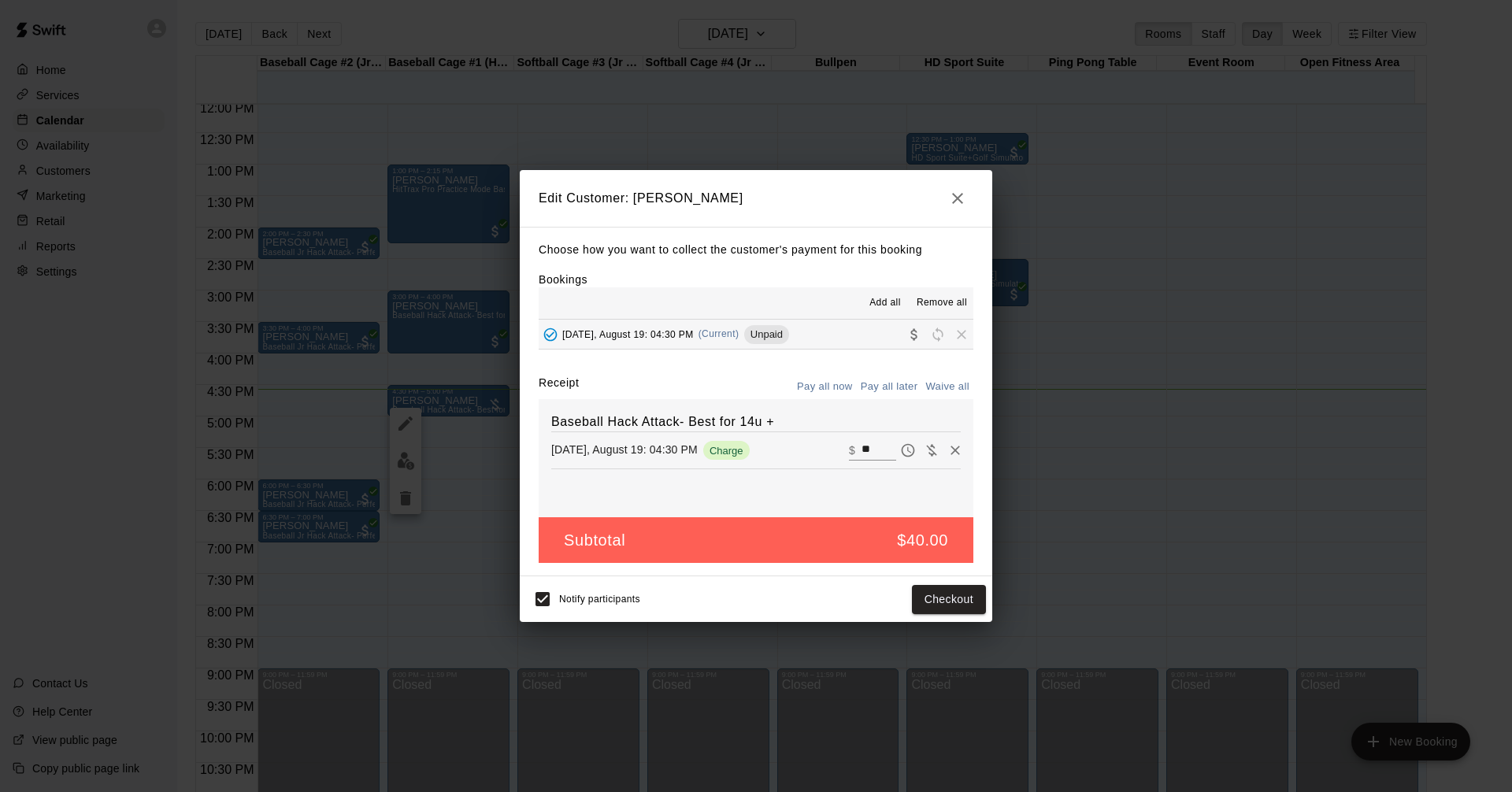
click at [961, 193] on icon "button" at bounding box center [957, 198] width 11 height 11
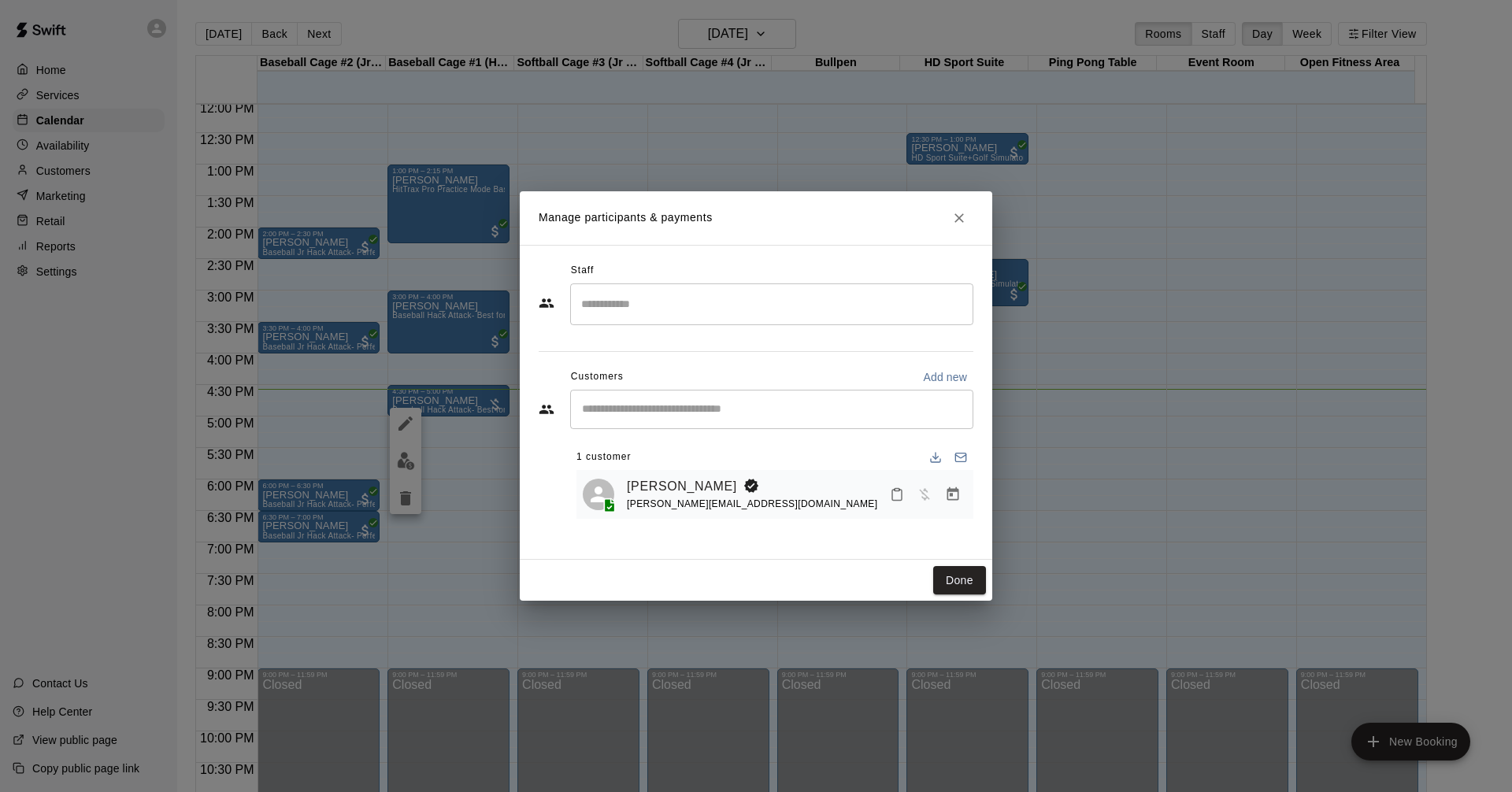
click at [952, 223] on icon "Close" at bounding box center [958, 218] width 16 height 16
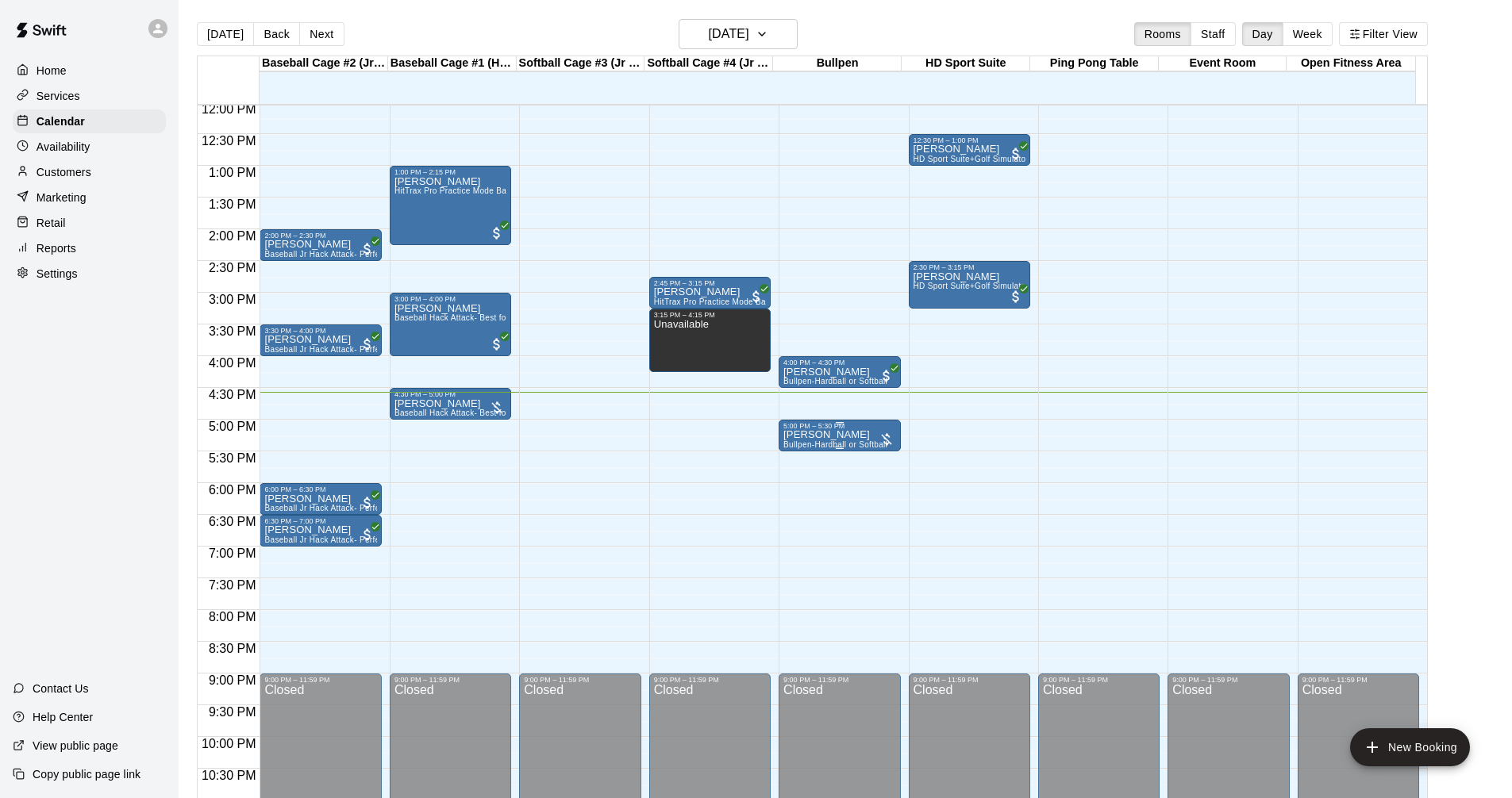
click at [836, 426] on div "5:00 PM – 5:30 PM" at bounding box center [839, 426] width 112 height 8
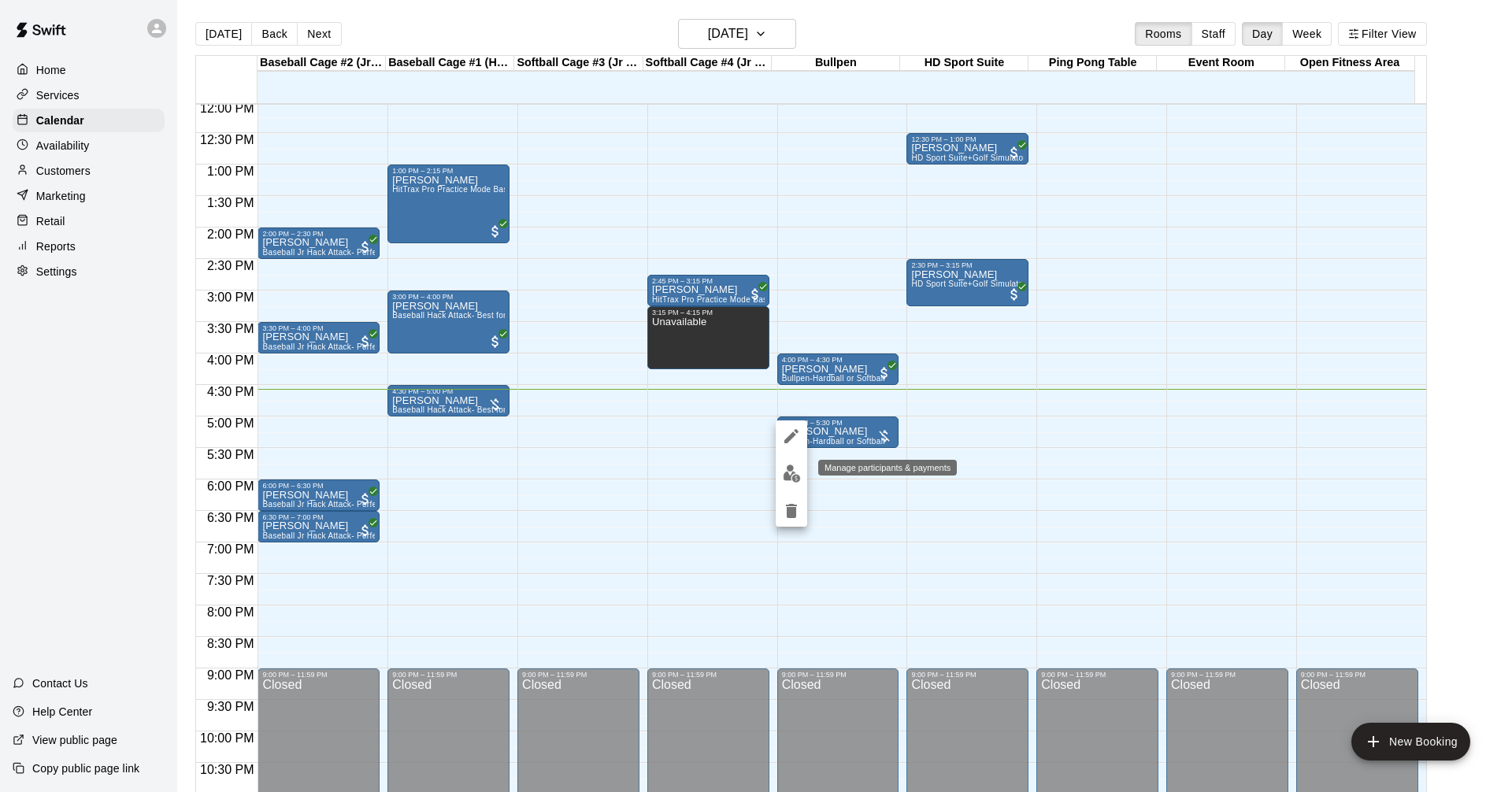
click at [801, 477] on button "edit" at bounding box center [791, 473] width 31 height 31
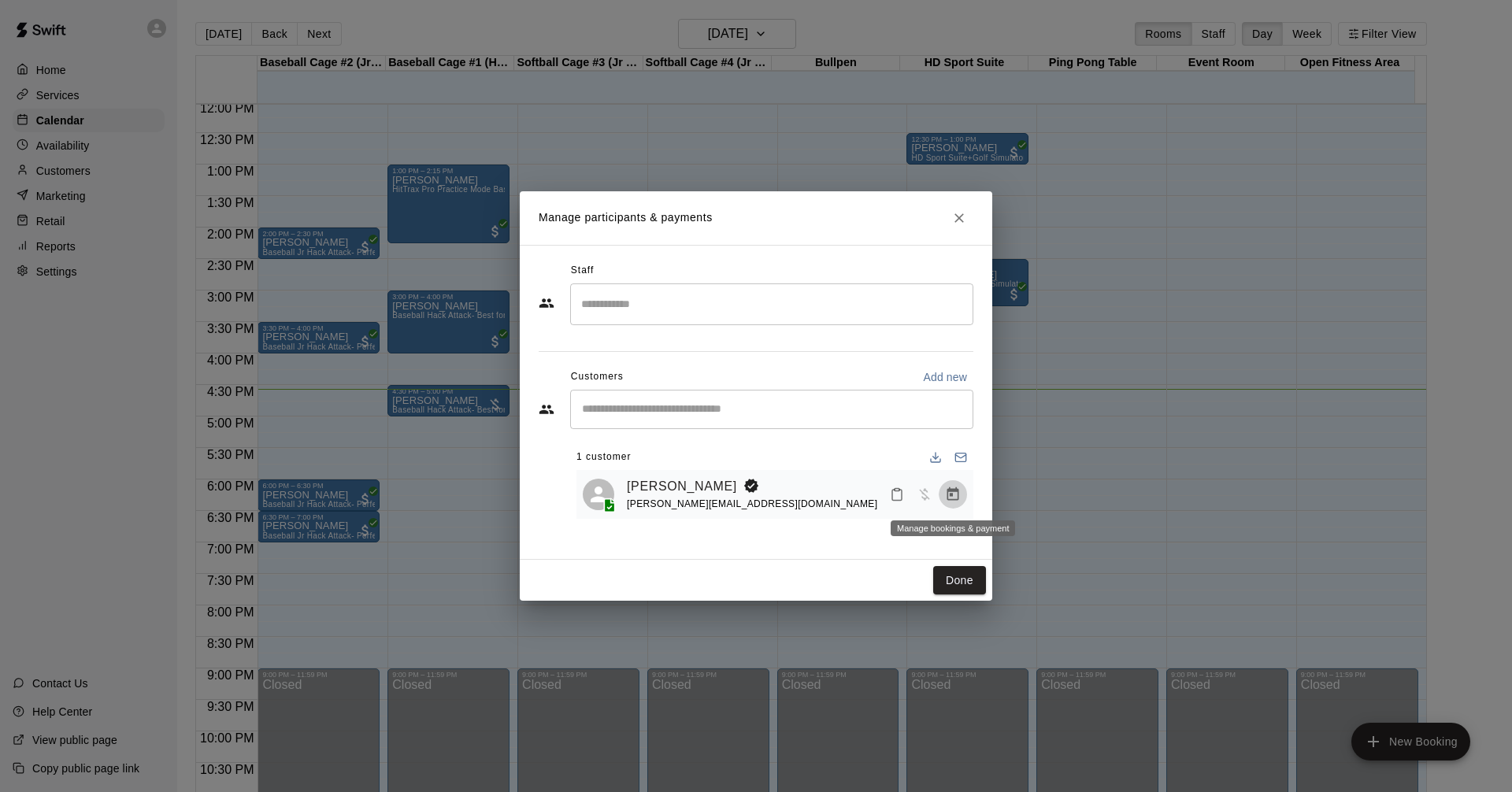
click at [945, 495] on icon "Manage bookings & payment" at bounding box center [953, 494] width 16 height 16
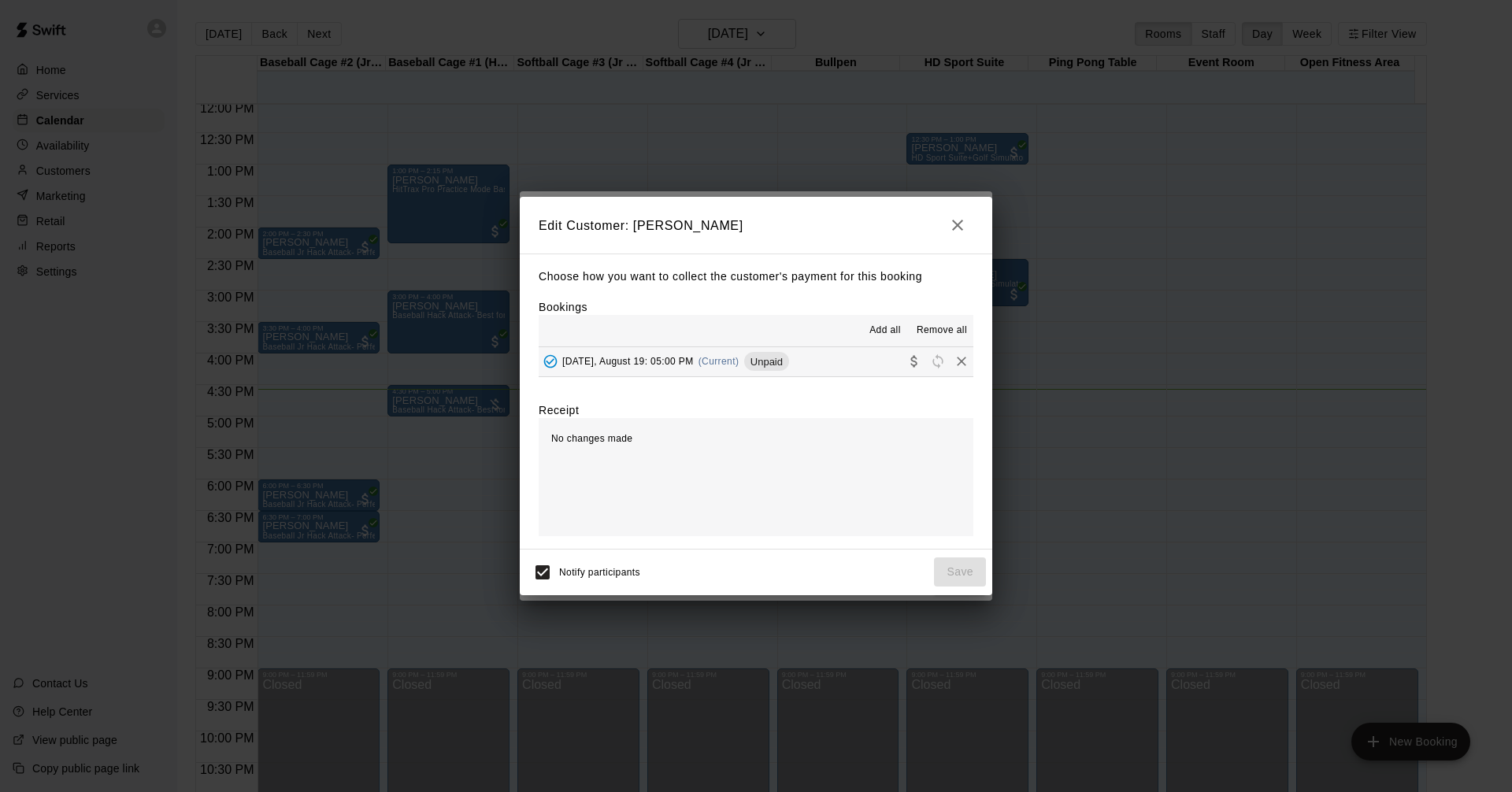
click at [814, 367] on button "[DATE], August 19: 05:00 PM (Current) Unpaid" at bounding box center [756, 361] width 434 height 29
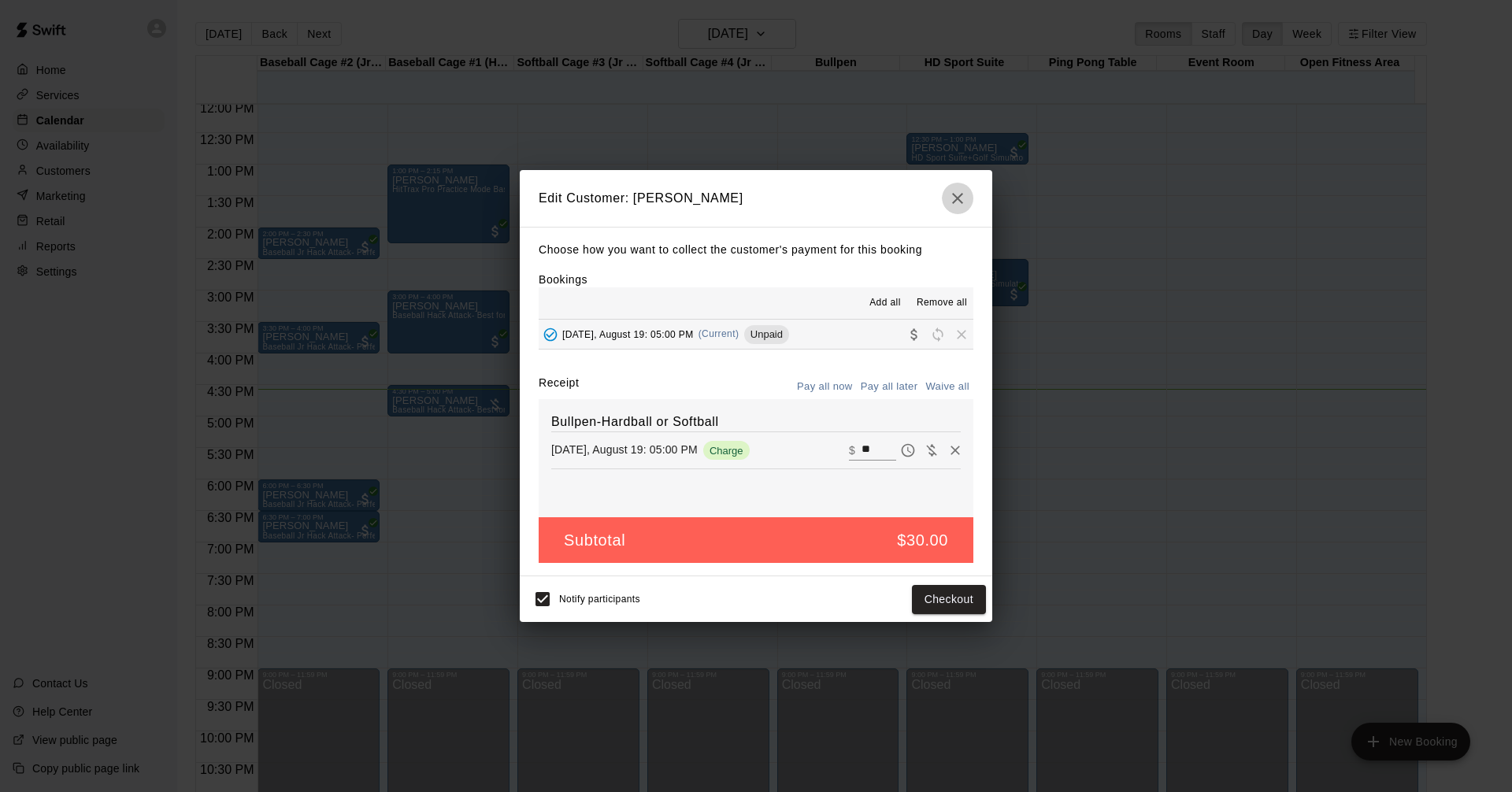
click at [958, 192] on icon "button" at bounding box center [957, 198] width 19 height 19
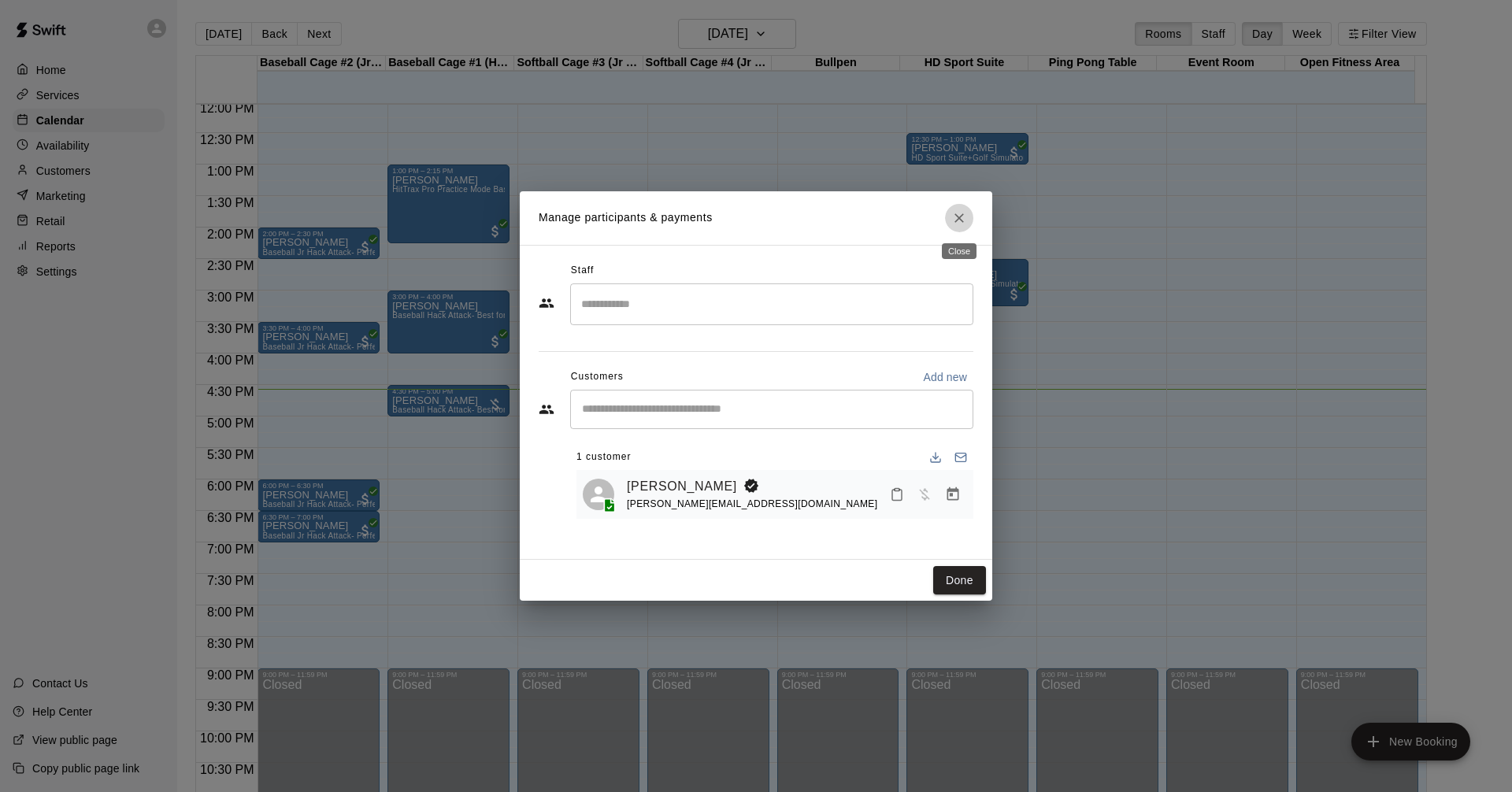
click at [954, 222] on icon "Close" at bounding box center [958, 218] width 16 height 16
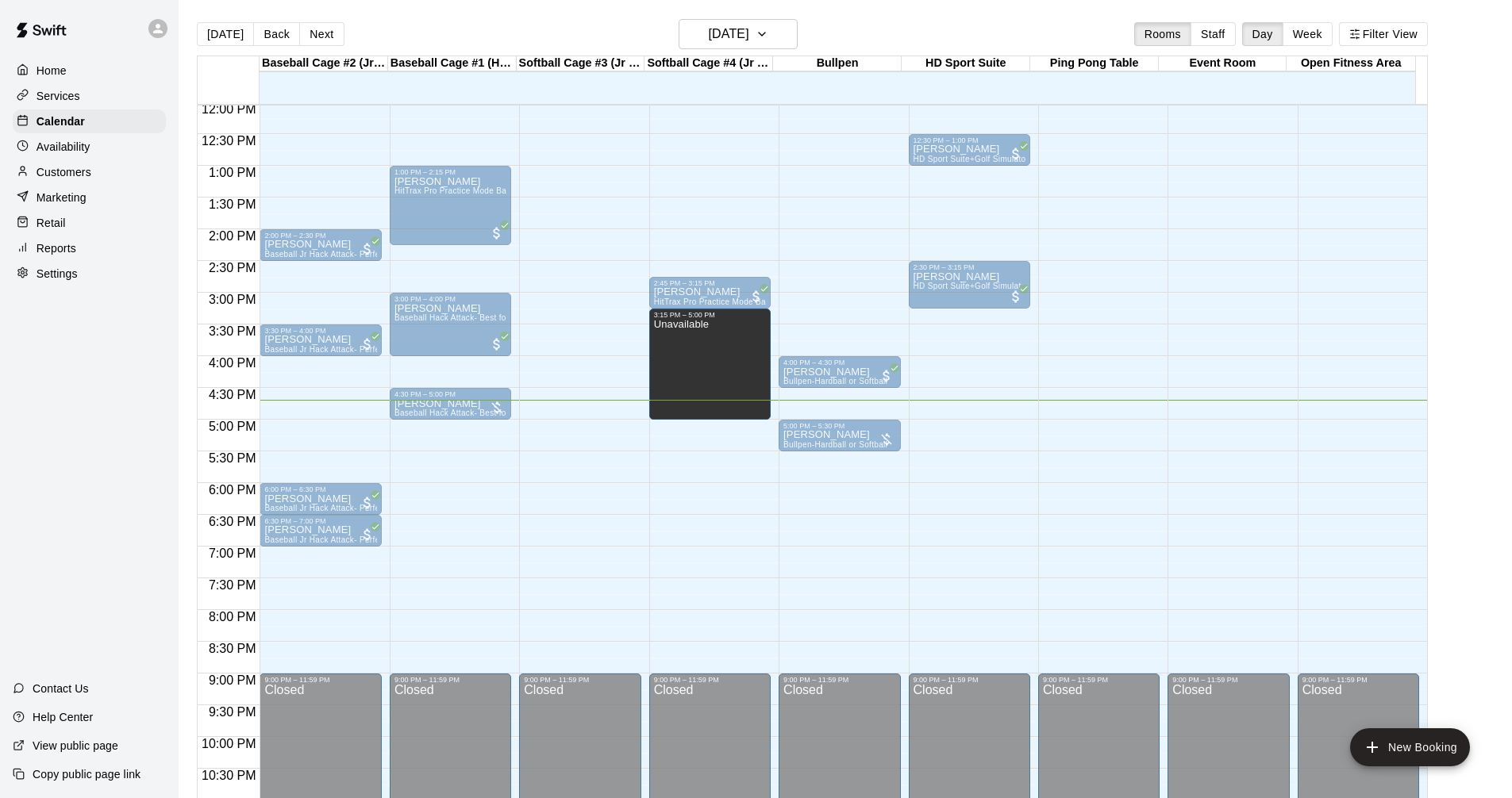
drag, startPoint x: 706, startPoint y: 368, endPoint x: 701, endPoint y: 425, distance: 57.2
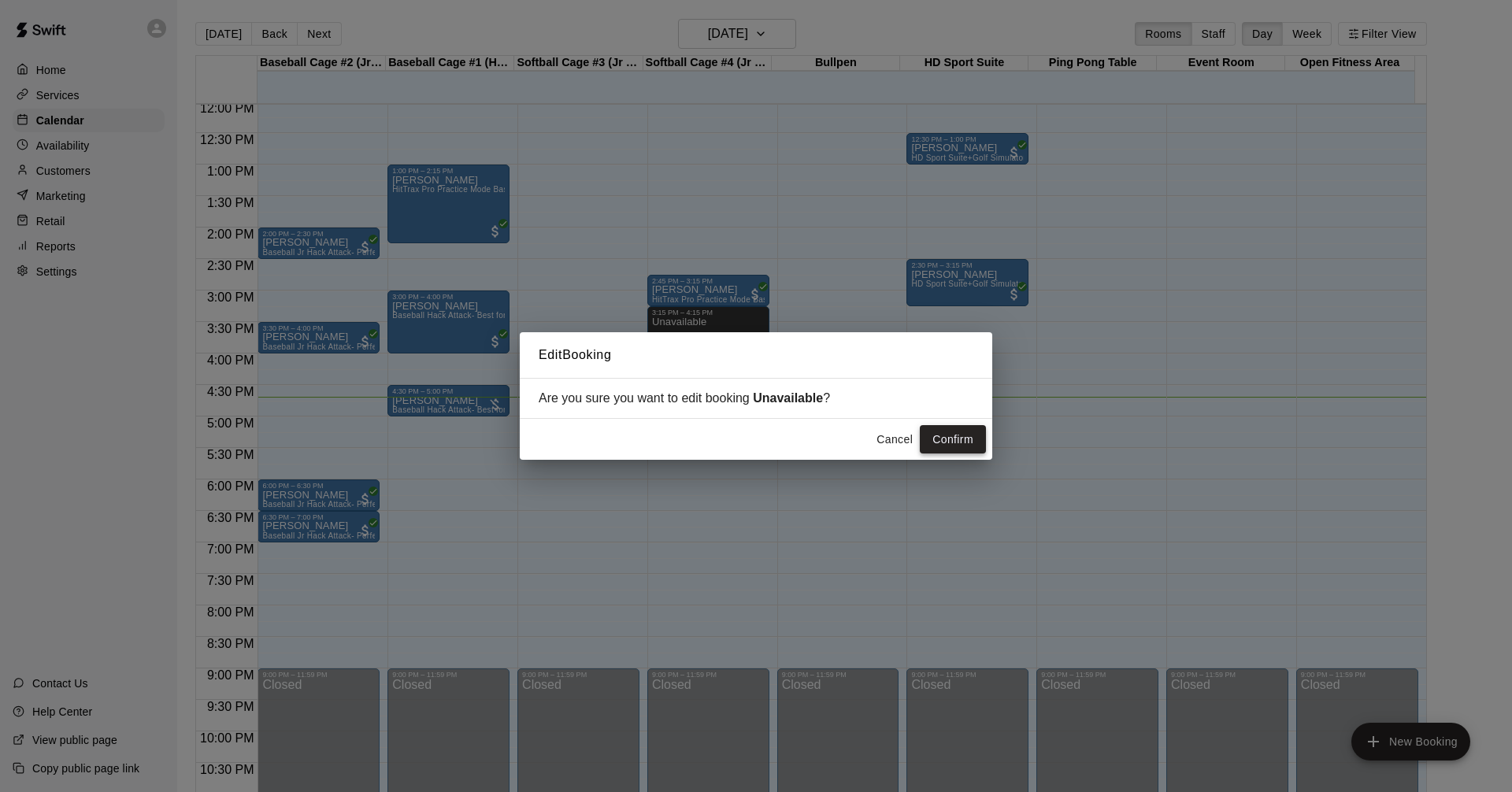
click at [957, 434] on button "Confirm" at bounding box center [953, 439] width 66 height 29
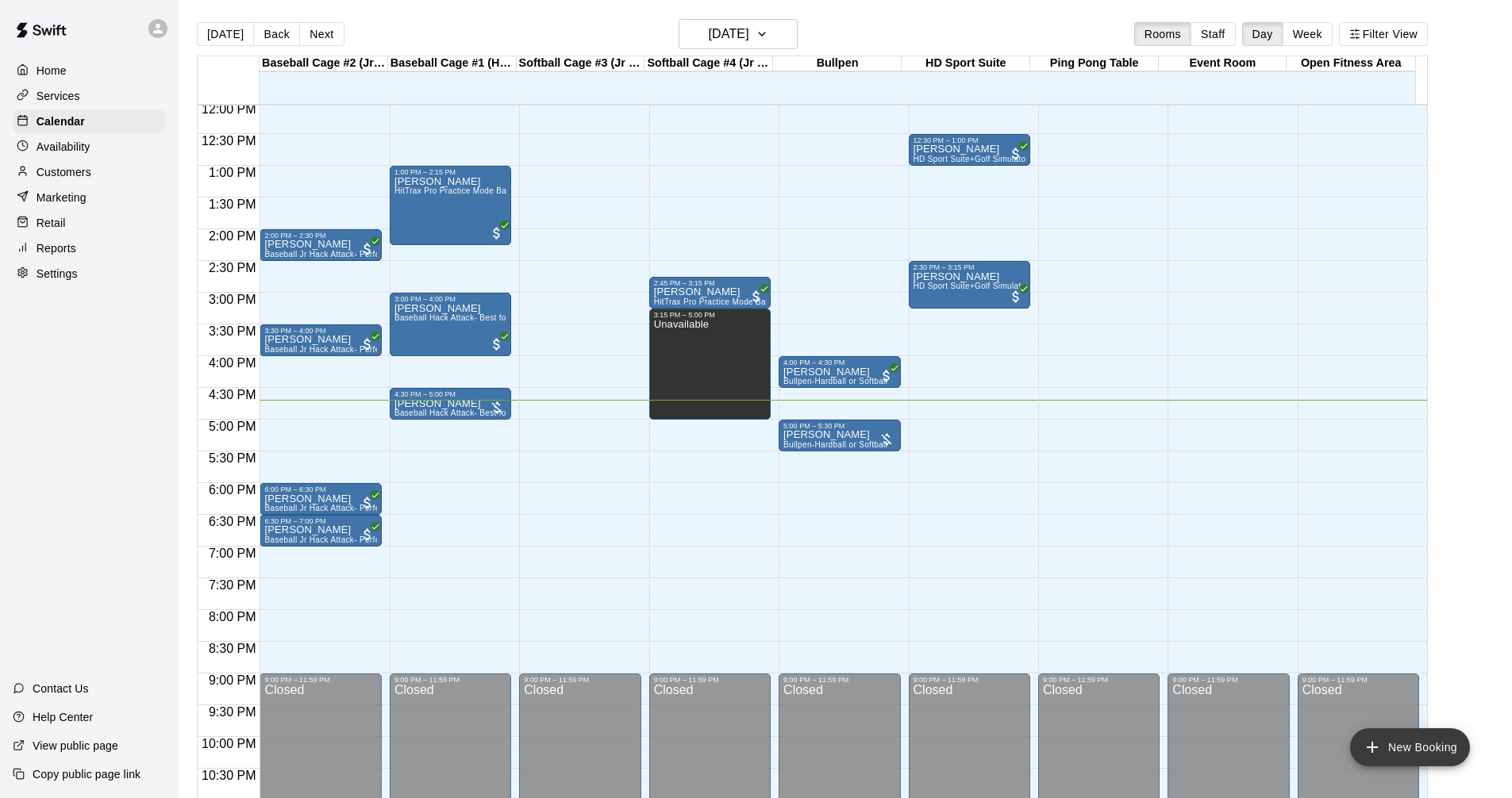
click at [1447, 739] on button "New Booking" at bounding box center [1410, 748] width 119 height 38
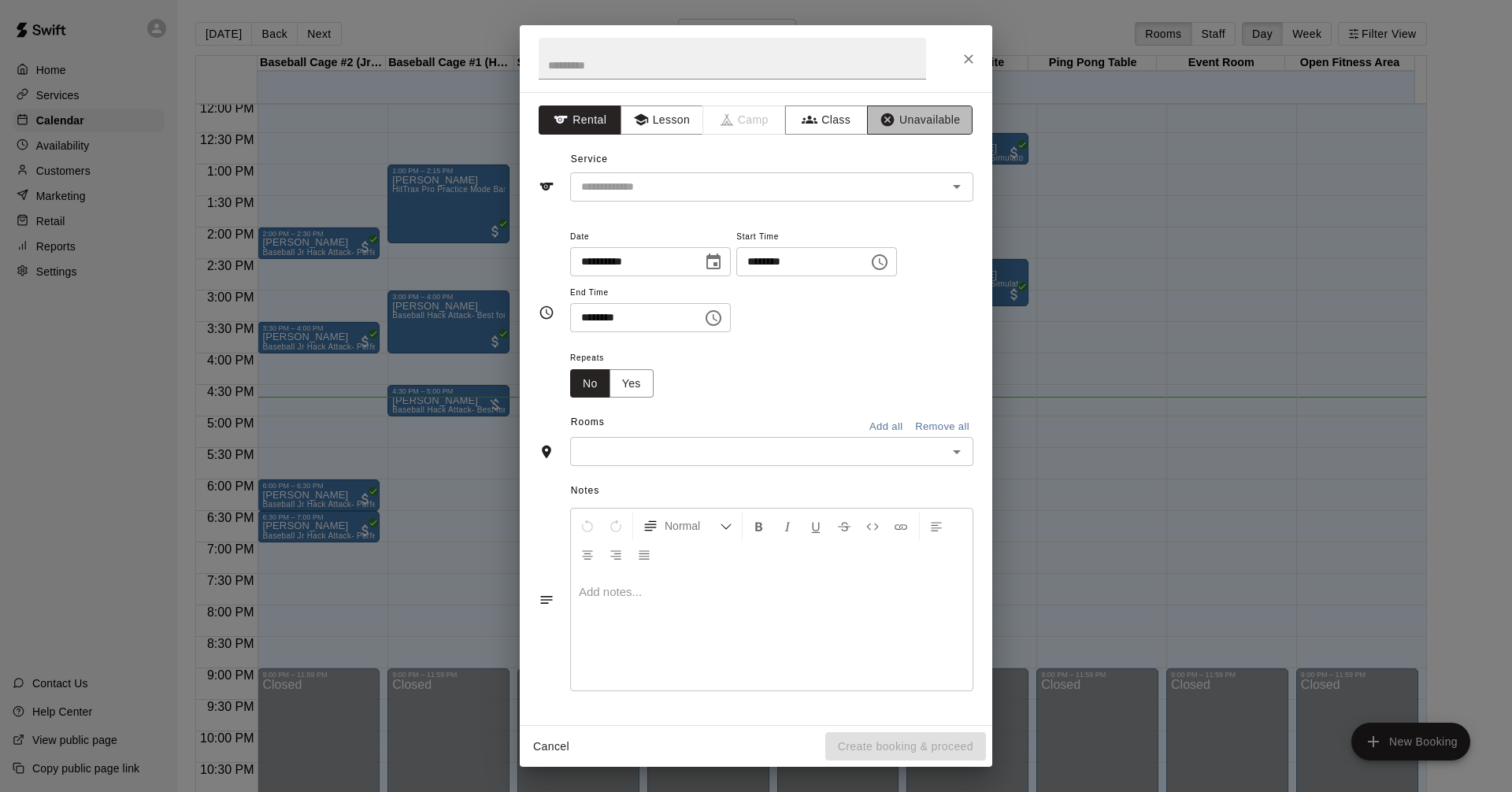
click at [952, 126] on button "Unavailable" at bounding box center [920, 119] width 105 height 29
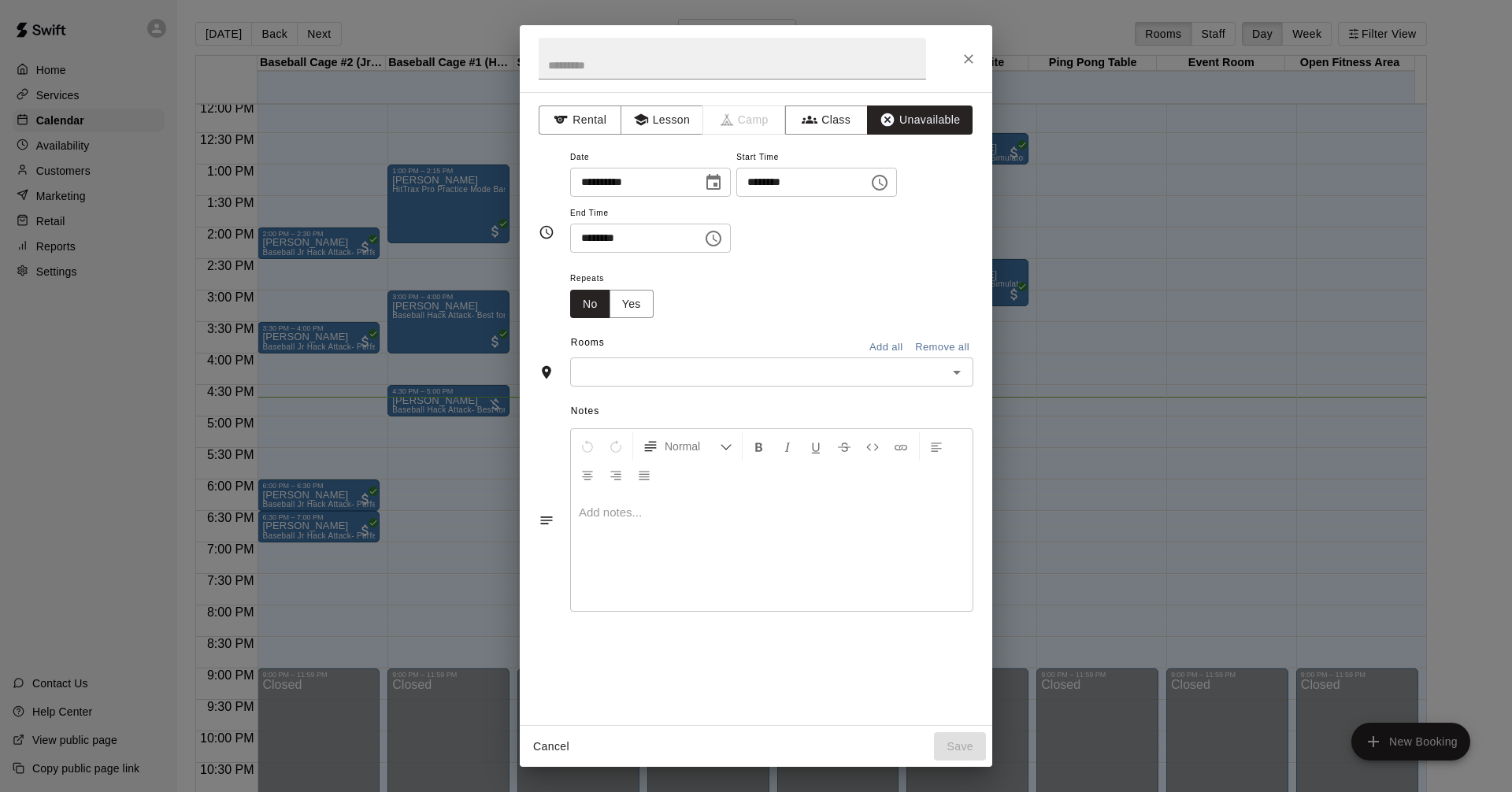
click at [963, 374] on icon "Open" at bounding box center [956, 372] width 19 height 19
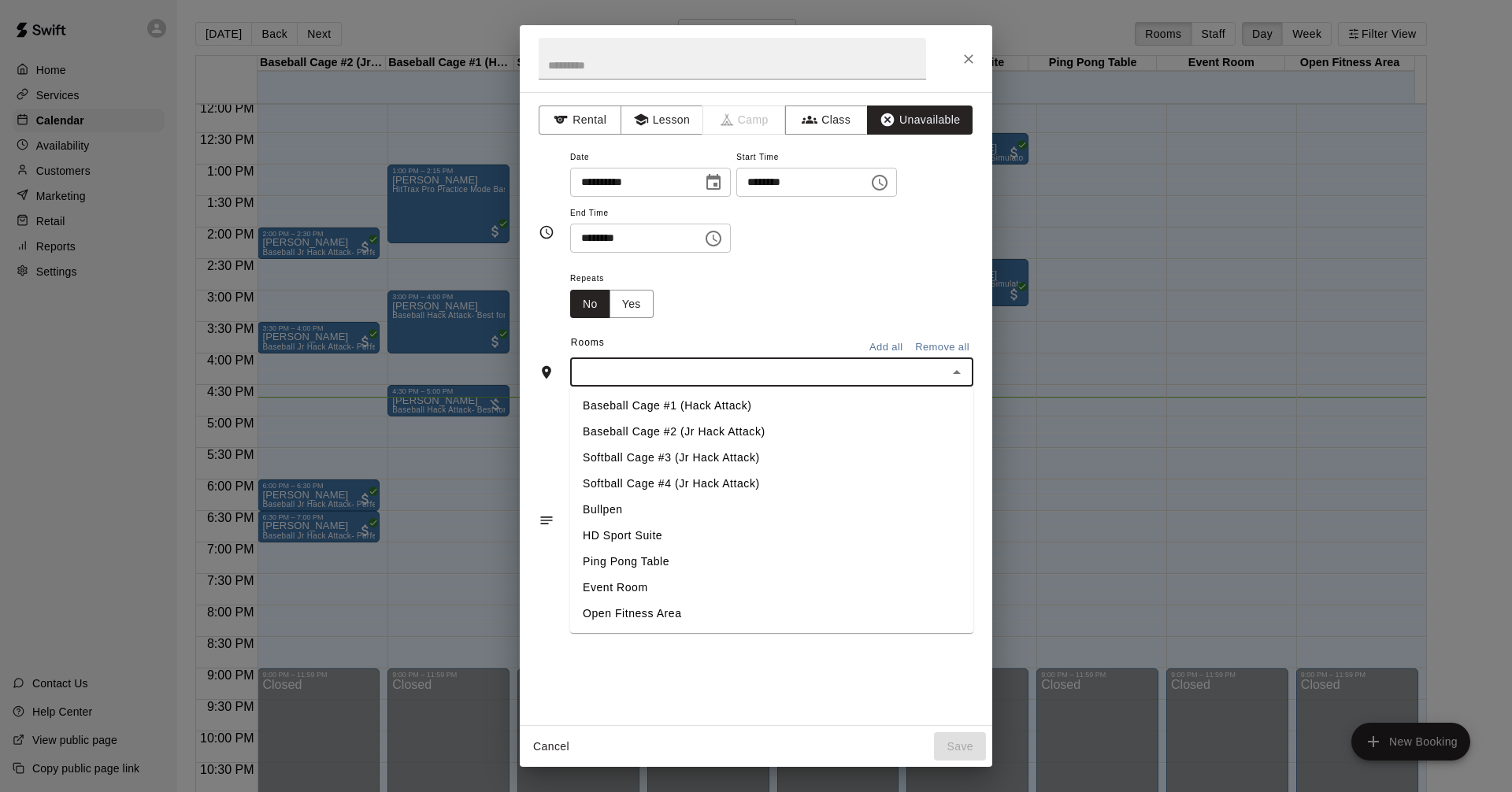
click at [760, 432] on li "Baseball Cage #2 (Jr Hack Attack)" at bounding box center [771, 432] width 403 height 26
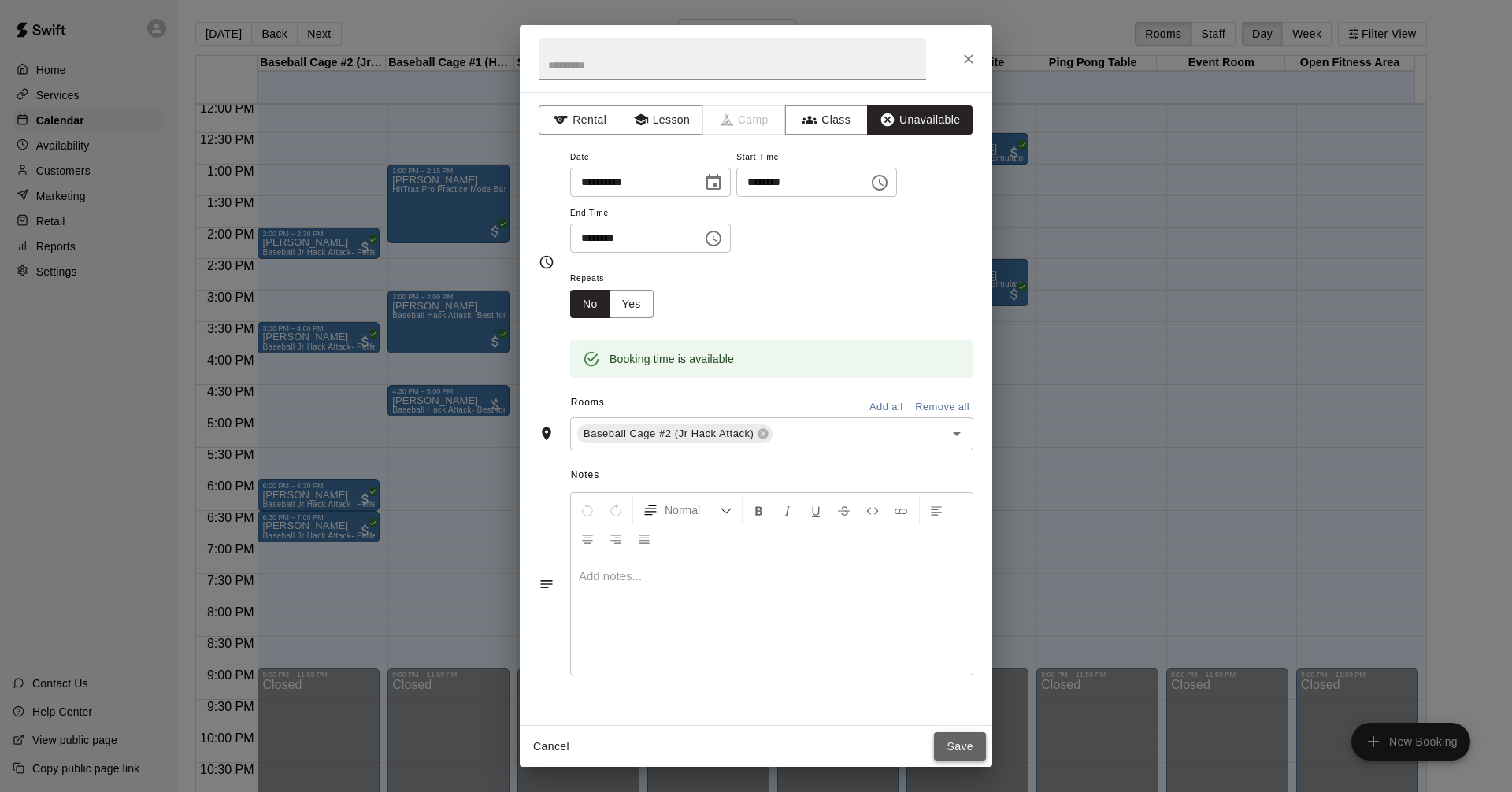
click at [963, 749] on button "Save" at bounding box center [959, 747] width 52 height 29
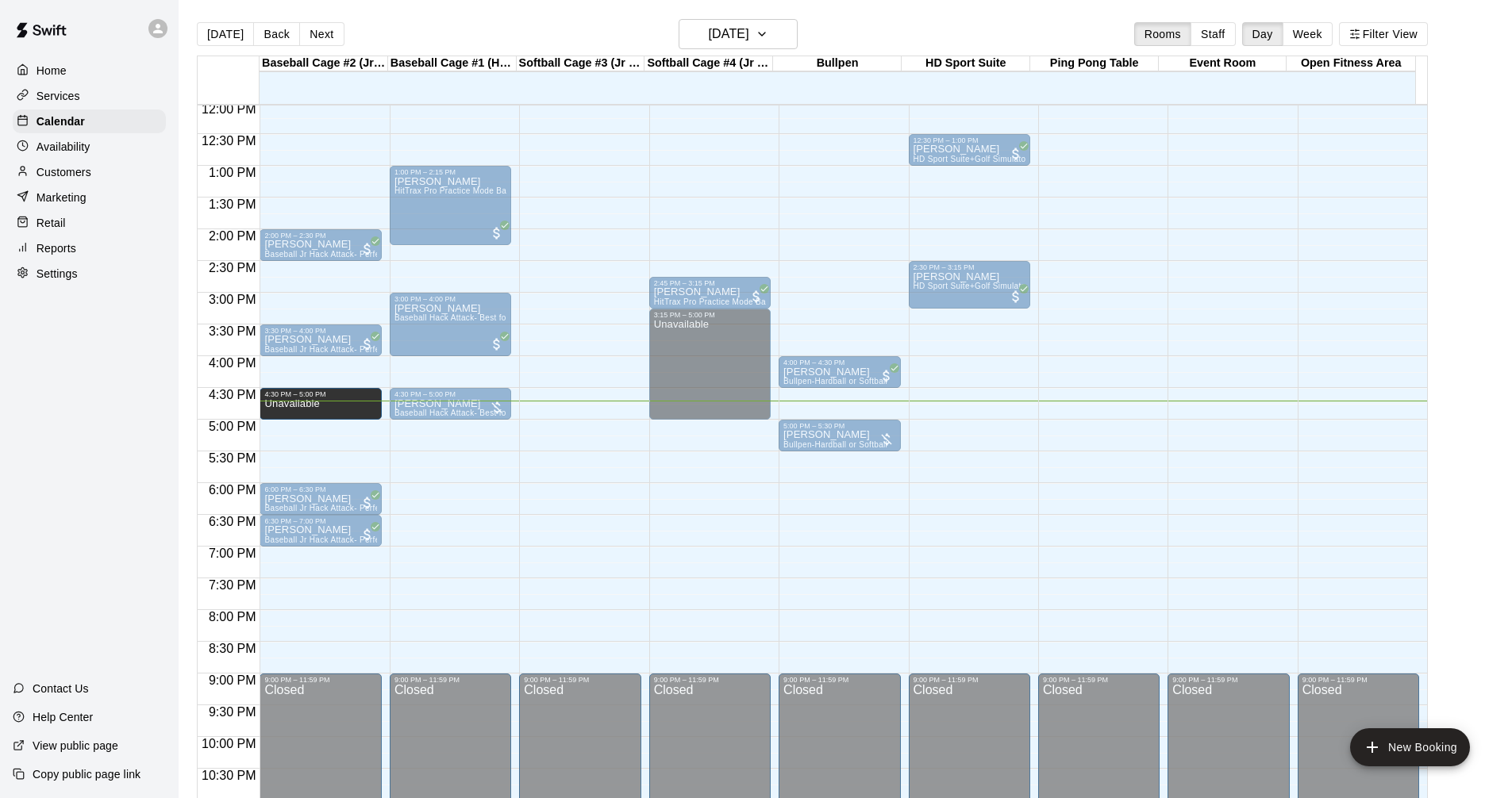
drag, startPoint x: 341, startPoint y: 378, endPoint x: 342, endPoint y: 421, distance: 43.0
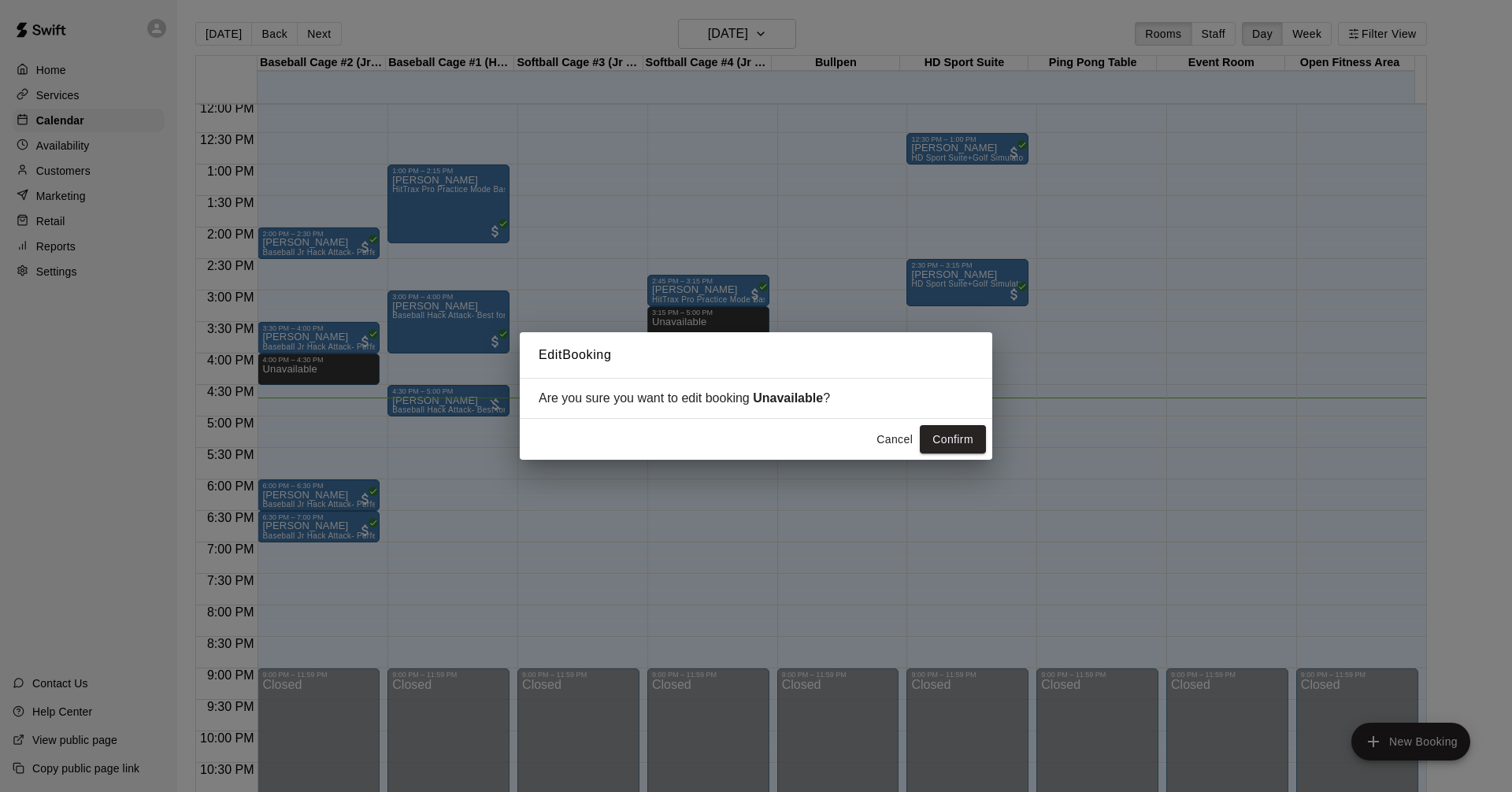
click at [965, 443] on button "Confirm" at bounding box center [953, 439] width 66 height 29
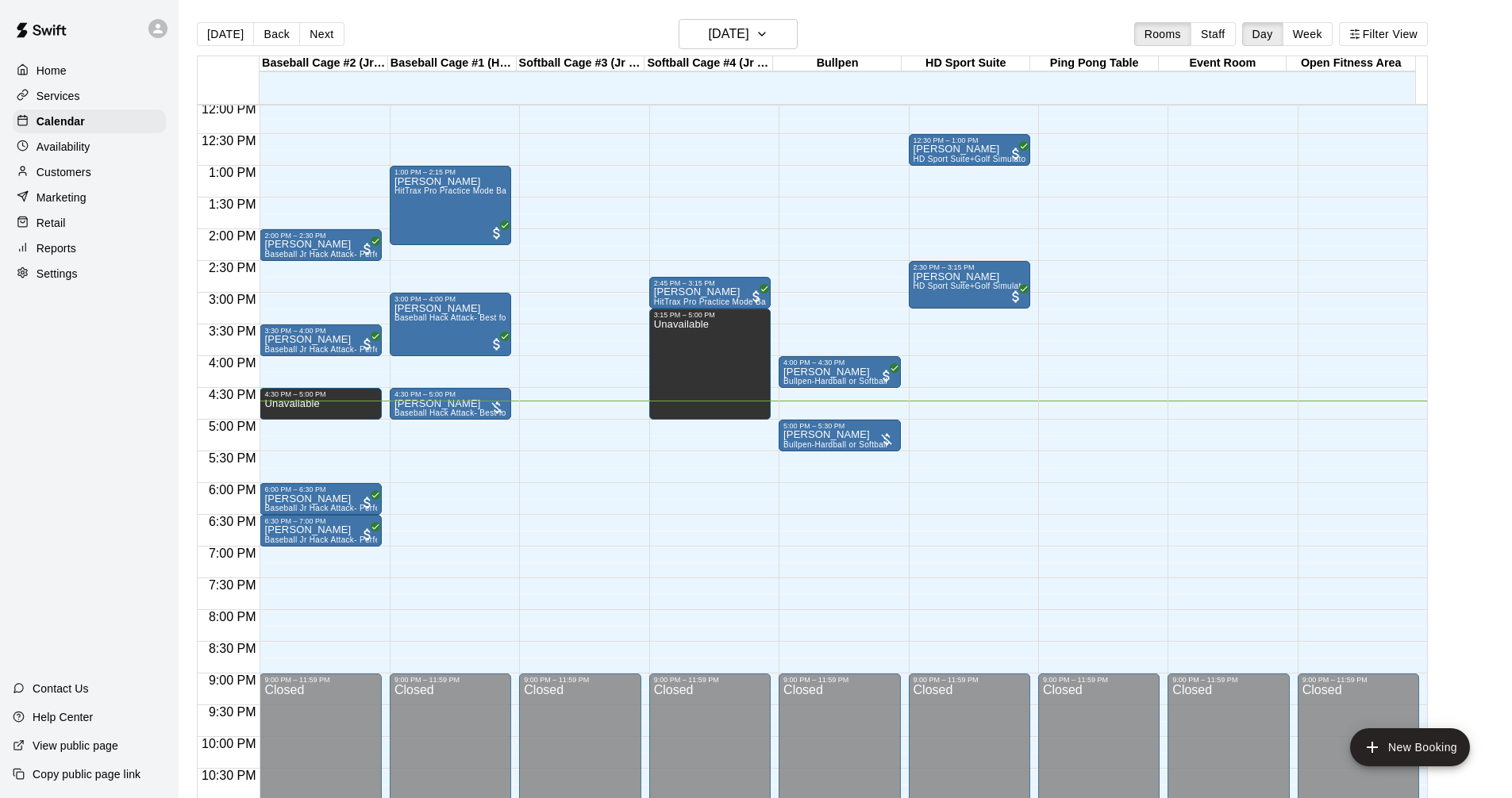
click at [1503, 193] on main "Today Back Next Tuesday Aug 19 Rooms Staff Day Week Filter View Baseball Cage #…" at bounding box center [845, 418] width 1321 height 798
click at [129, 105] on div "Services" at bounding box center [89, 96] width 154 height 24
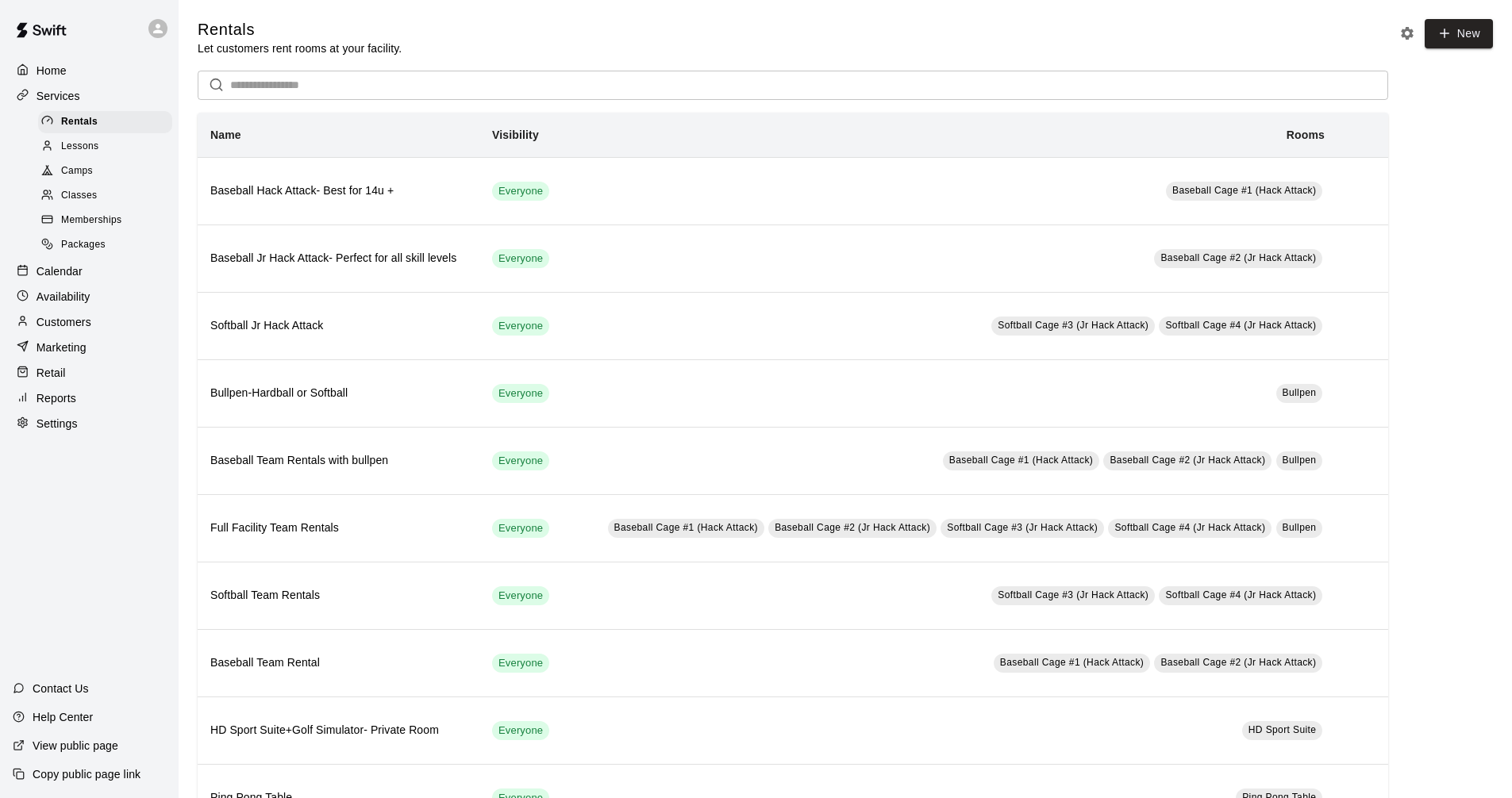
click at [104, 283] on div "Calendar" at bounding box center [89, 271] width 154 height 24
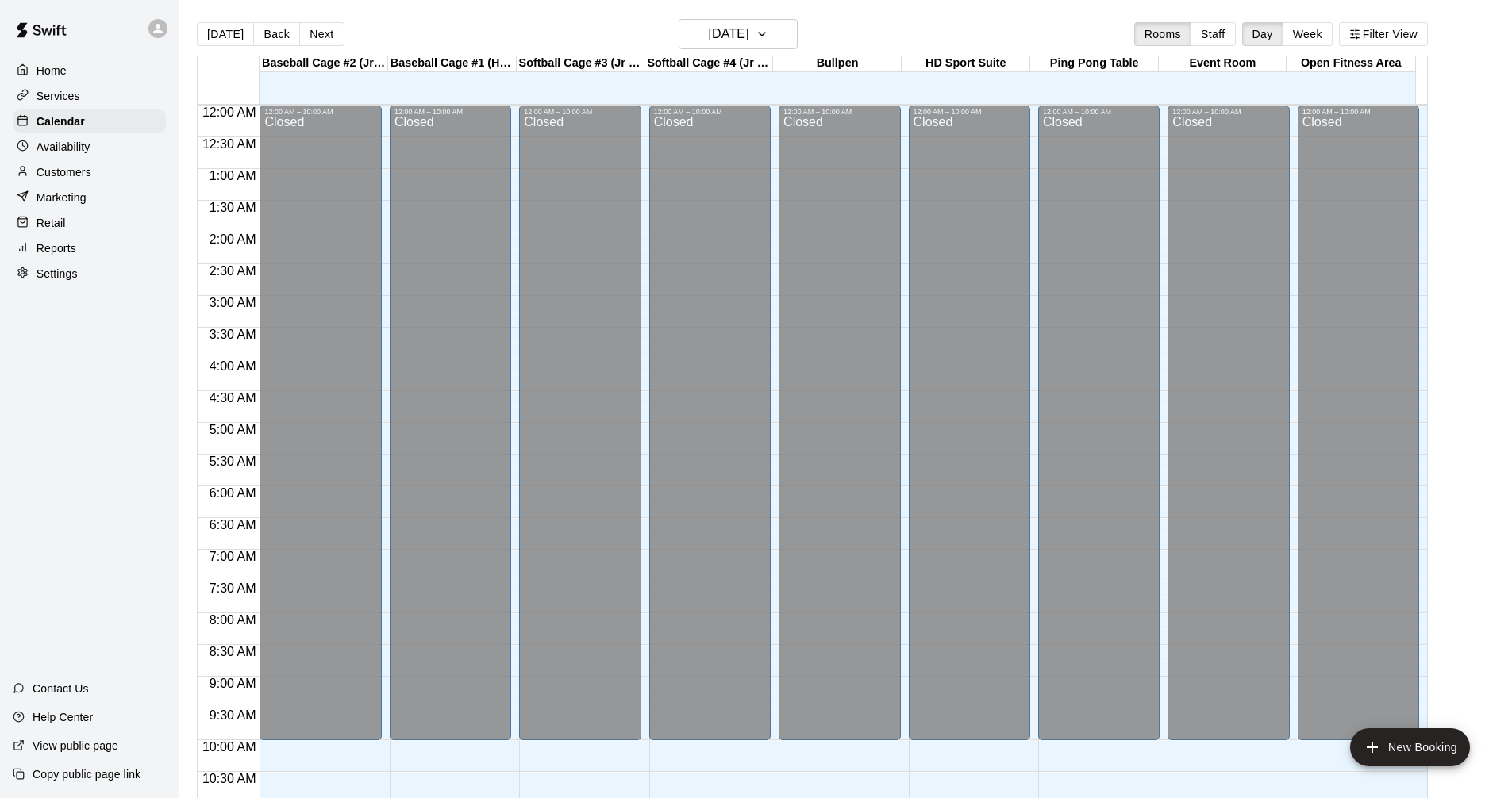
scroll to position [765, 0]
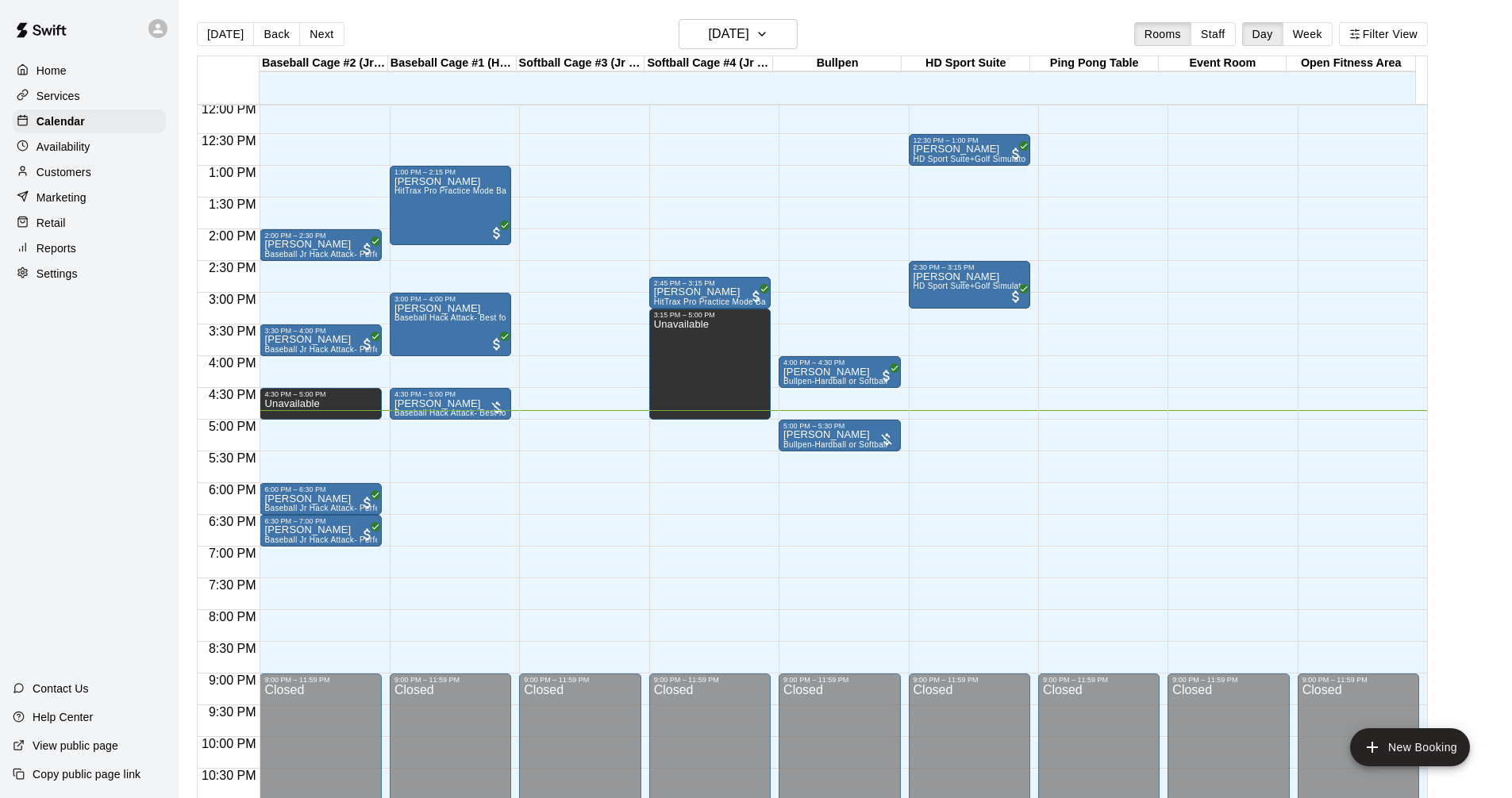
click at [72, 95] on p "Services" at bounding box center [59, 96] width 44 height 16
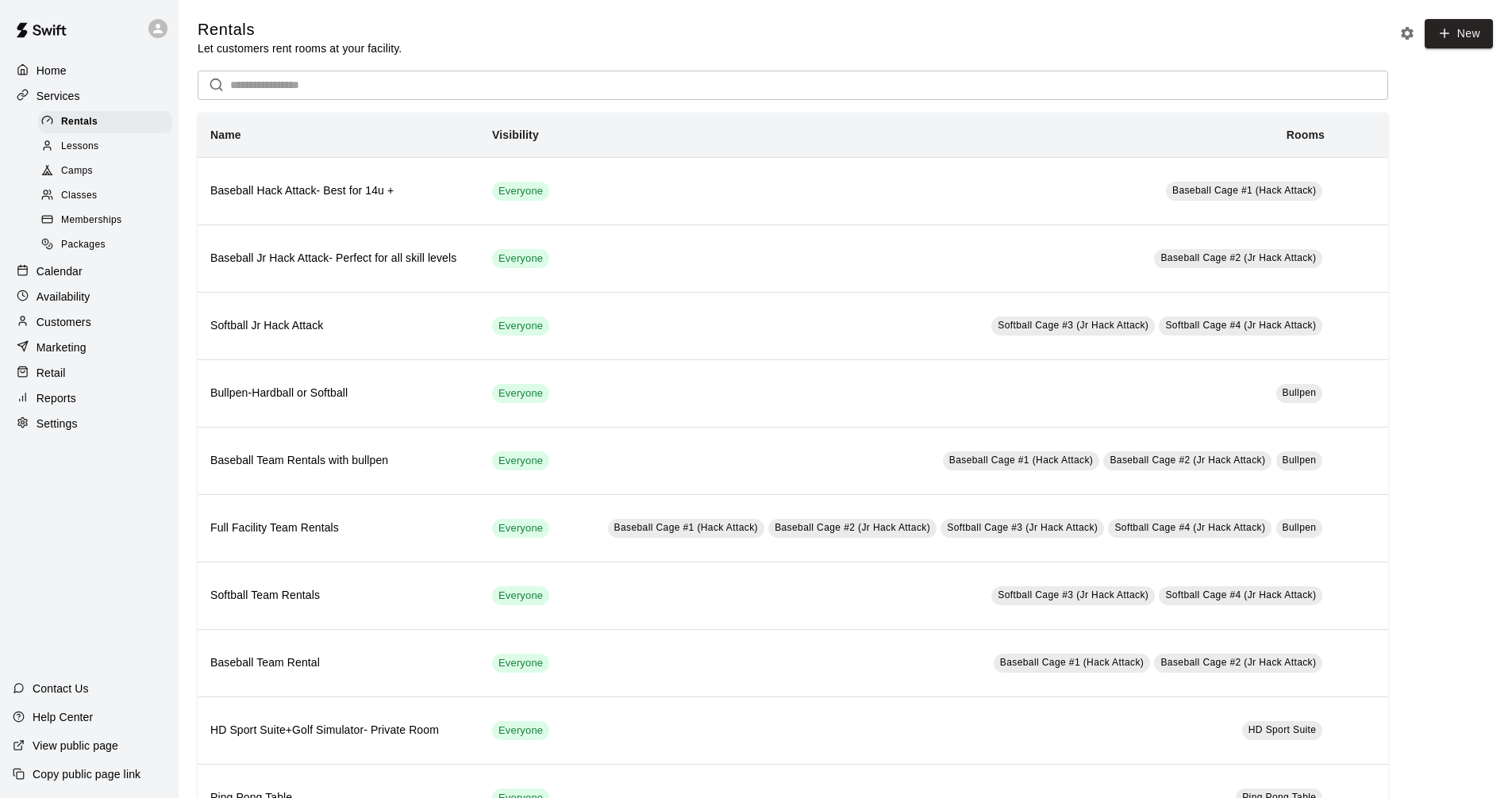
click at [85, 277] on div "Calendar" at bounding box center [89, 271] width 154 height 24
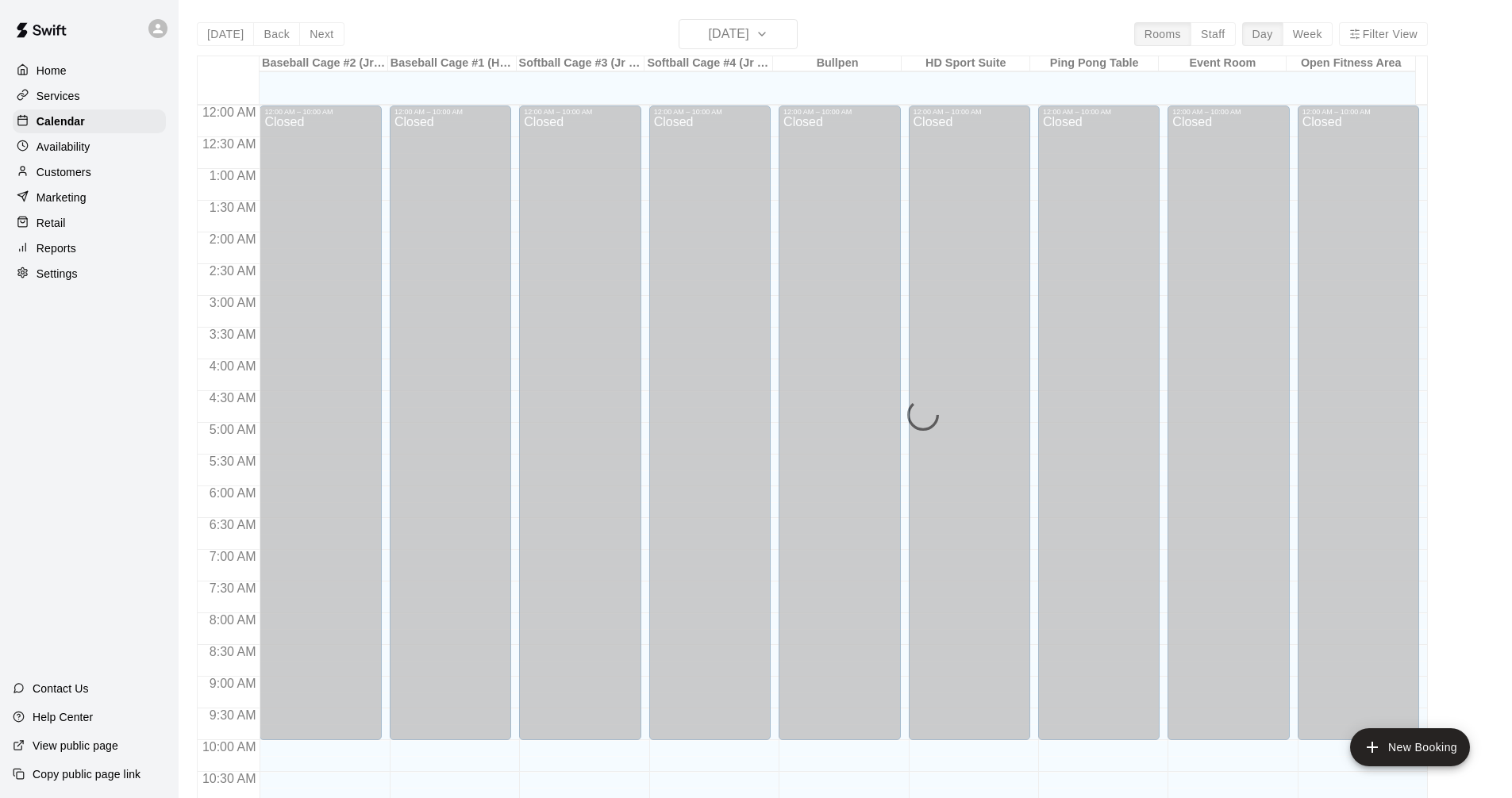
scroll to position [765, 0]
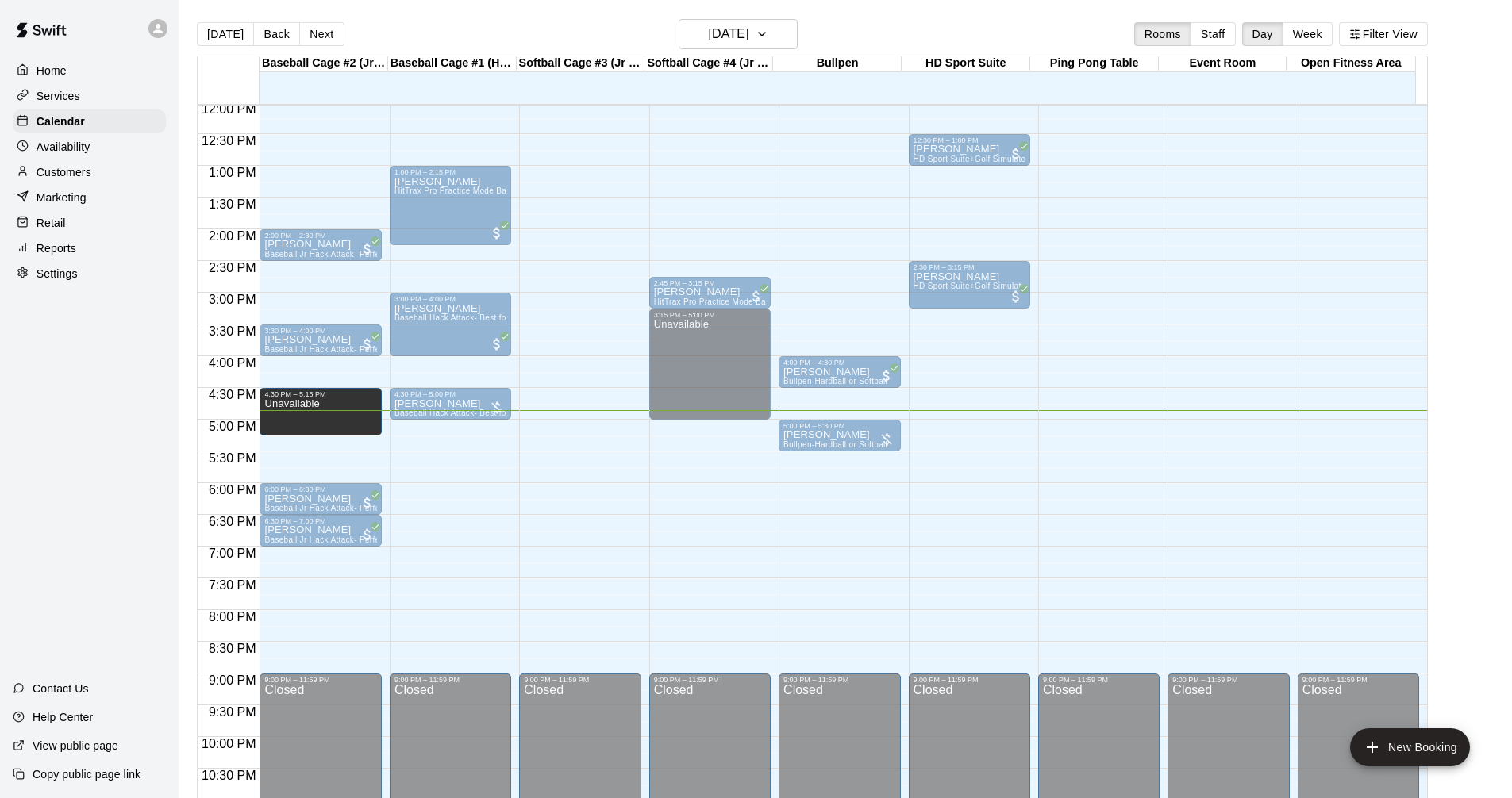
drag, startPoint x: 315, startPoint y: 417, endPoint x: 310, endPoint y: 451, distance: 34.4
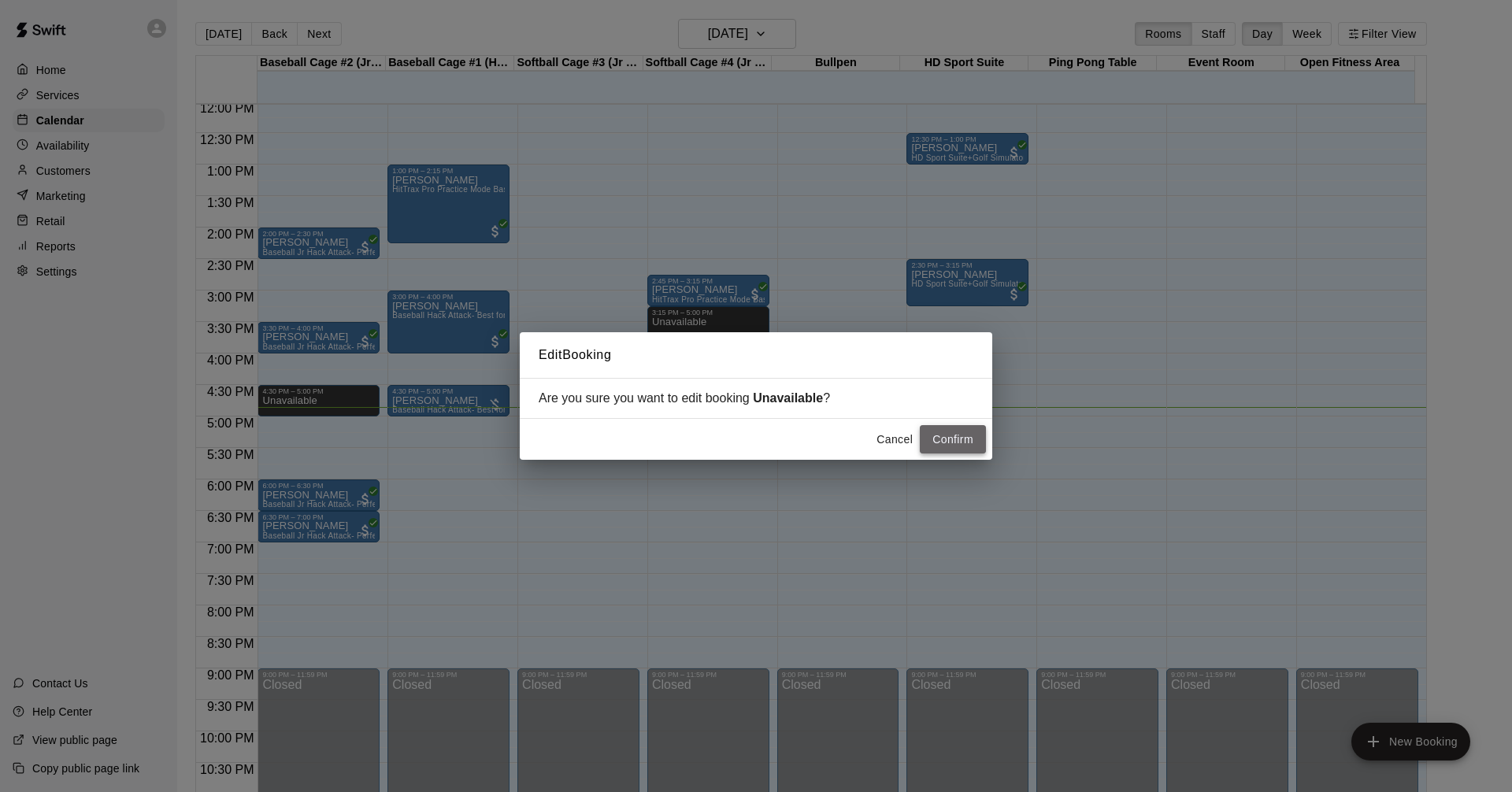
click at [941, 438] on button "Confirm" at bounding box center [953, 439] width 66 height 29
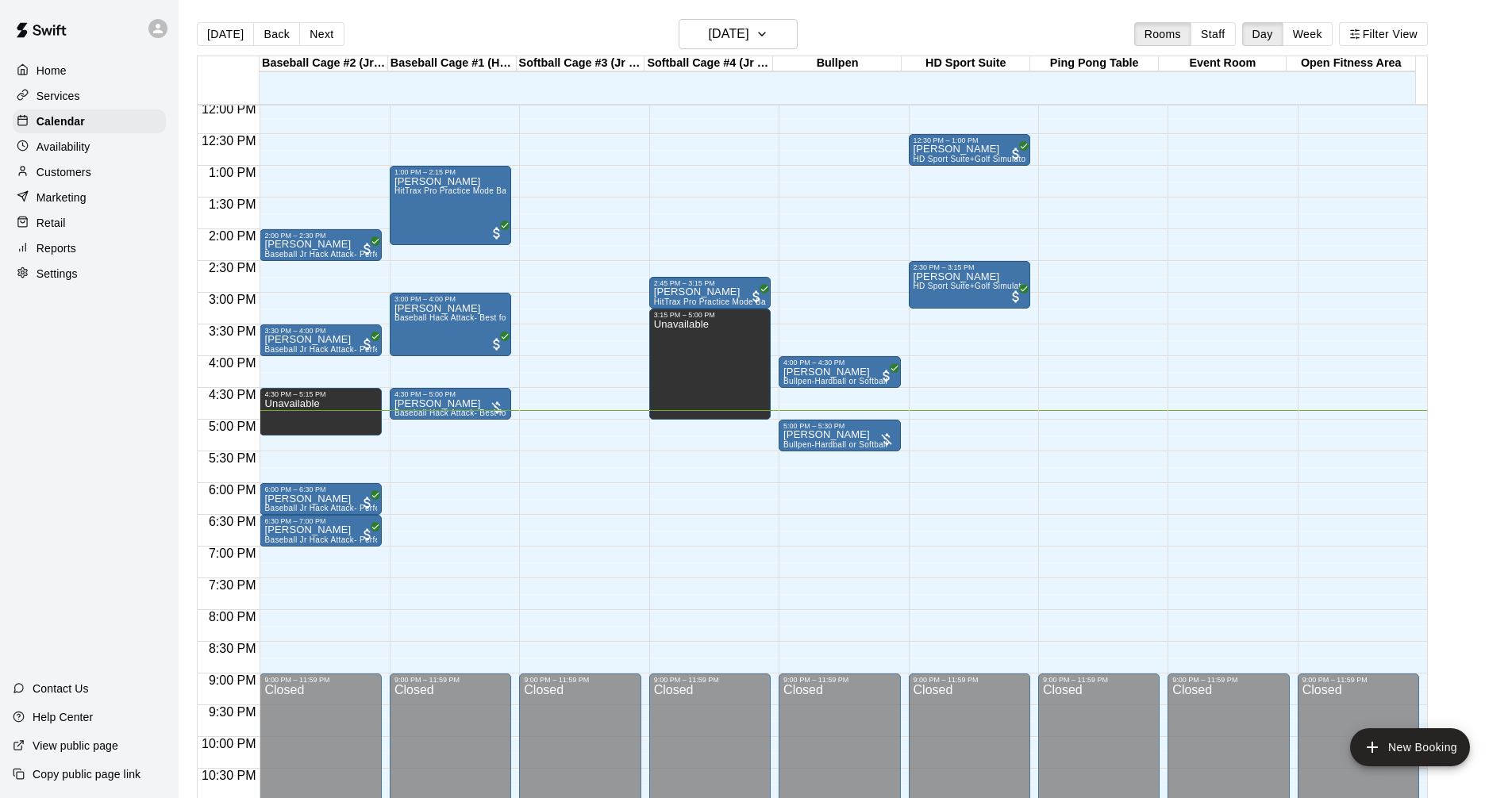
click at [1474, 337] on main "Today Back Next Tuesday Aug 19 Rooms Staff Day Week Filter View Baseball Cage #…" at bounding box center [845, 418] width 1321 height 798
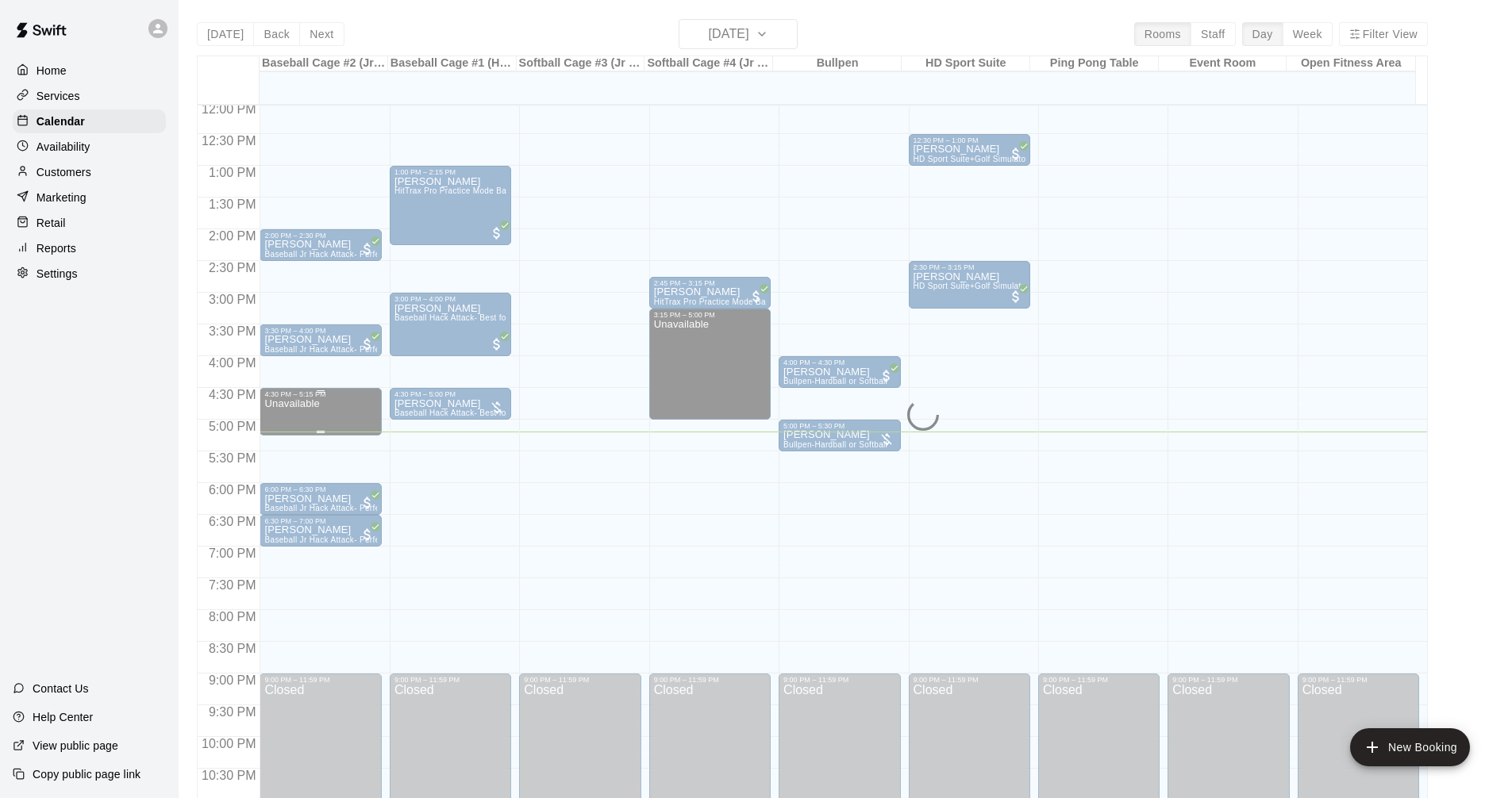
click at [320, 408] on div "Unavailable" at bounding box center [320, 797] width 112 height 798
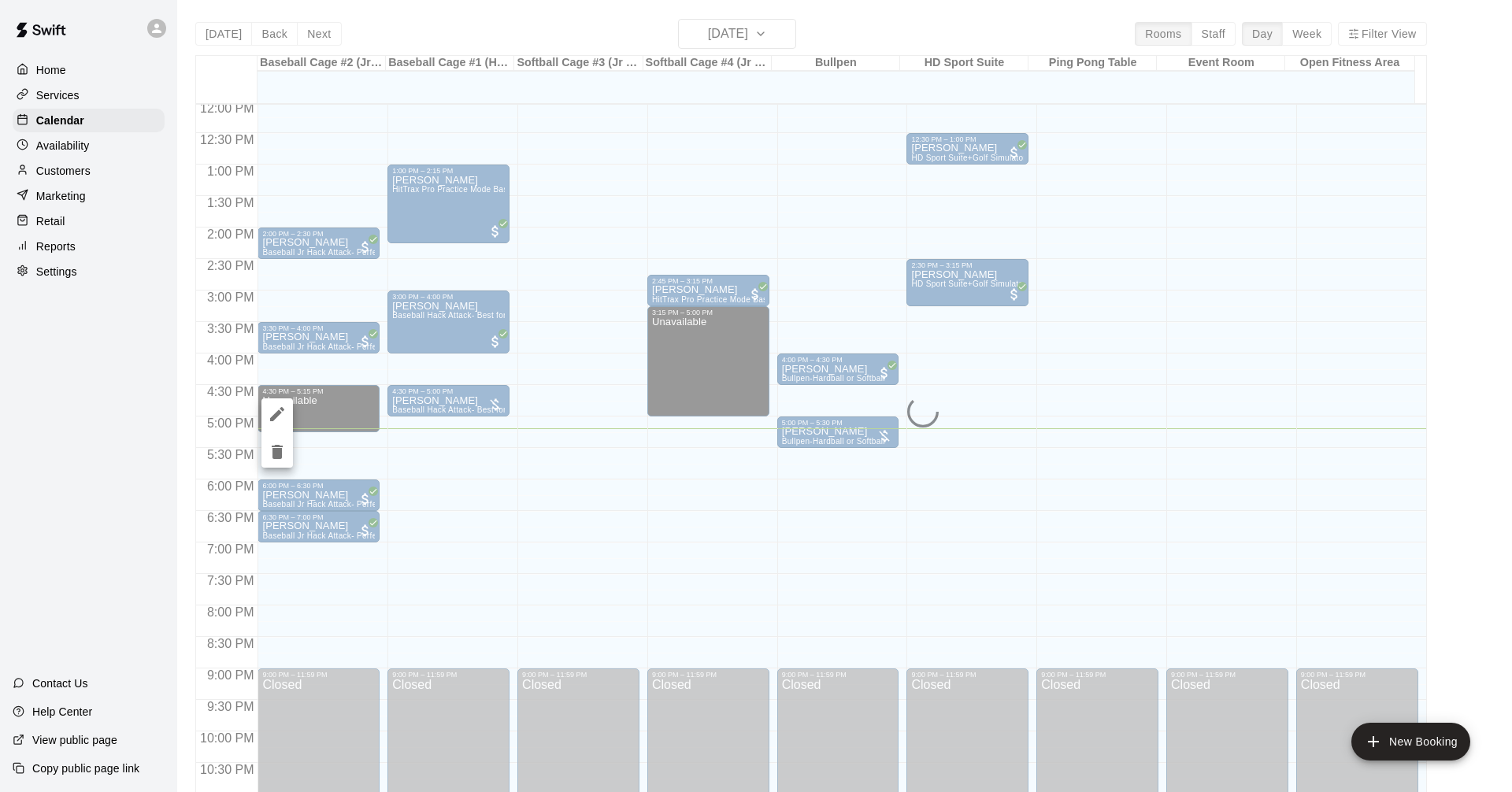
click at [282, 451] on icon "delete" at bounding box center [277, 451] width 11 height 14
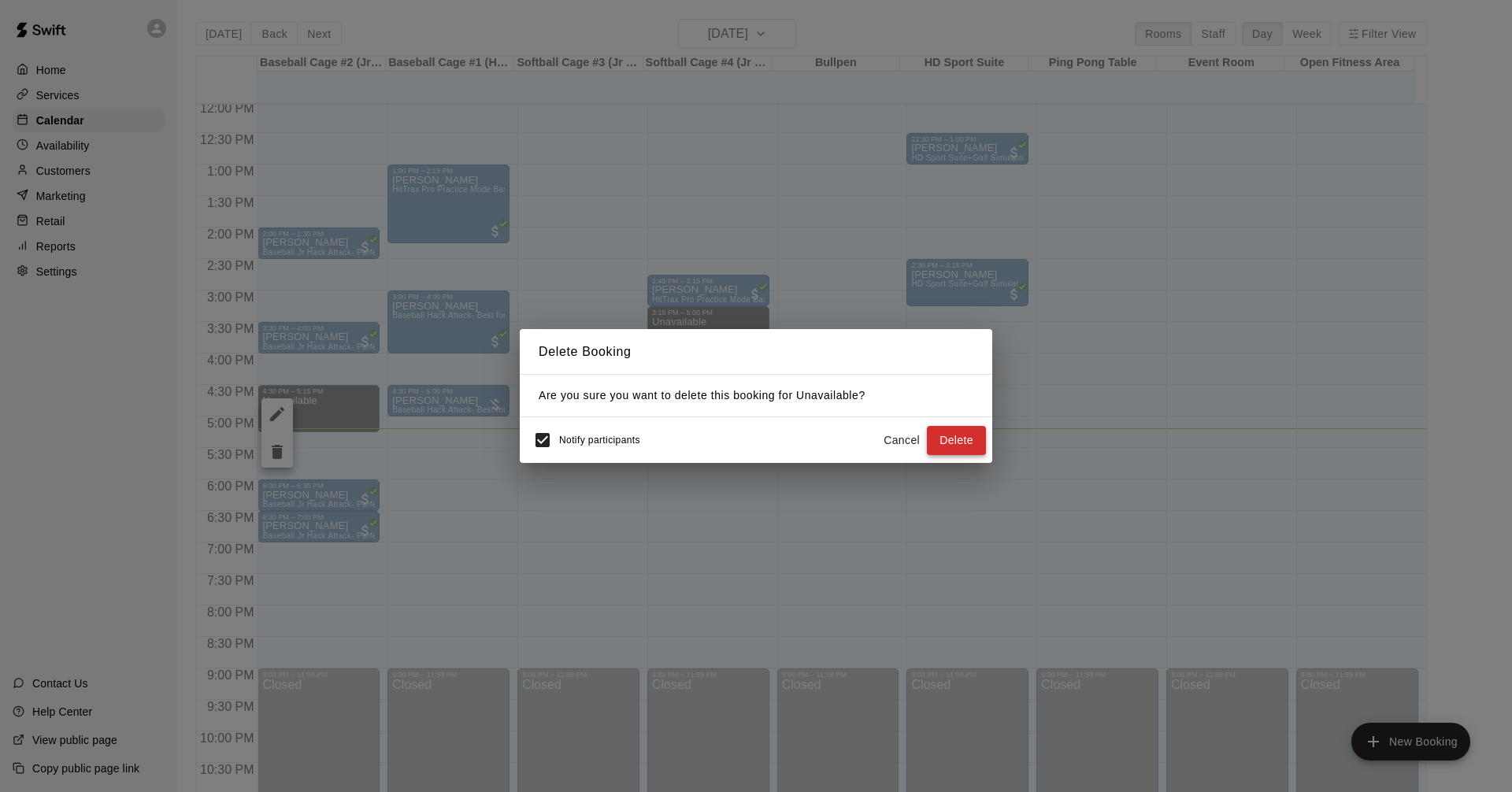
click at [947, 431] on button "Delete" at bounding box center [955, 440] width 59 height 29
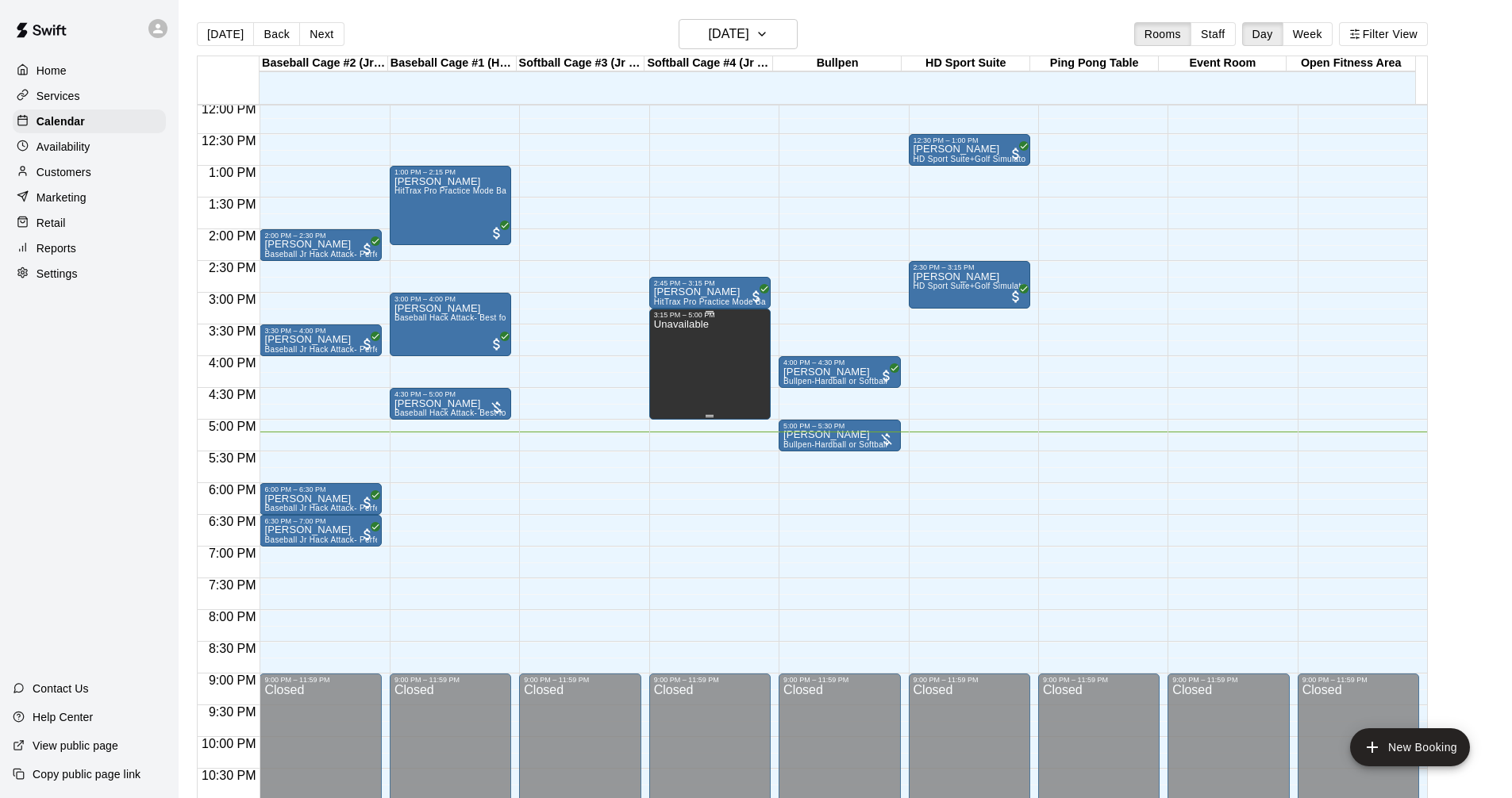
click at [714, 350] on div "Unavailable" at bounding box center [710, 718] width 112 height 798
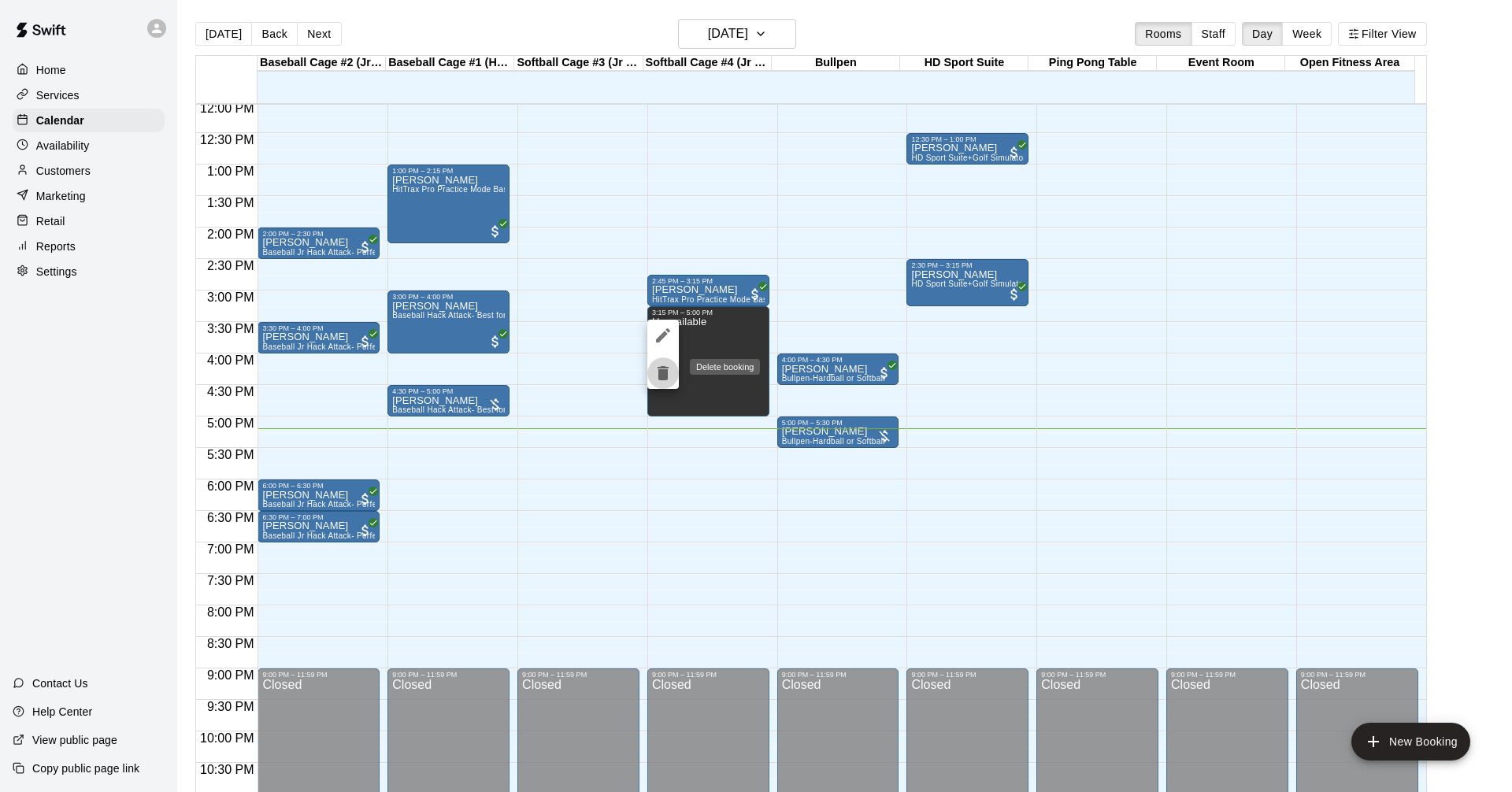
click at [665, 376] on icon "delete" at bounding box center [663, 372] width 11 height 14
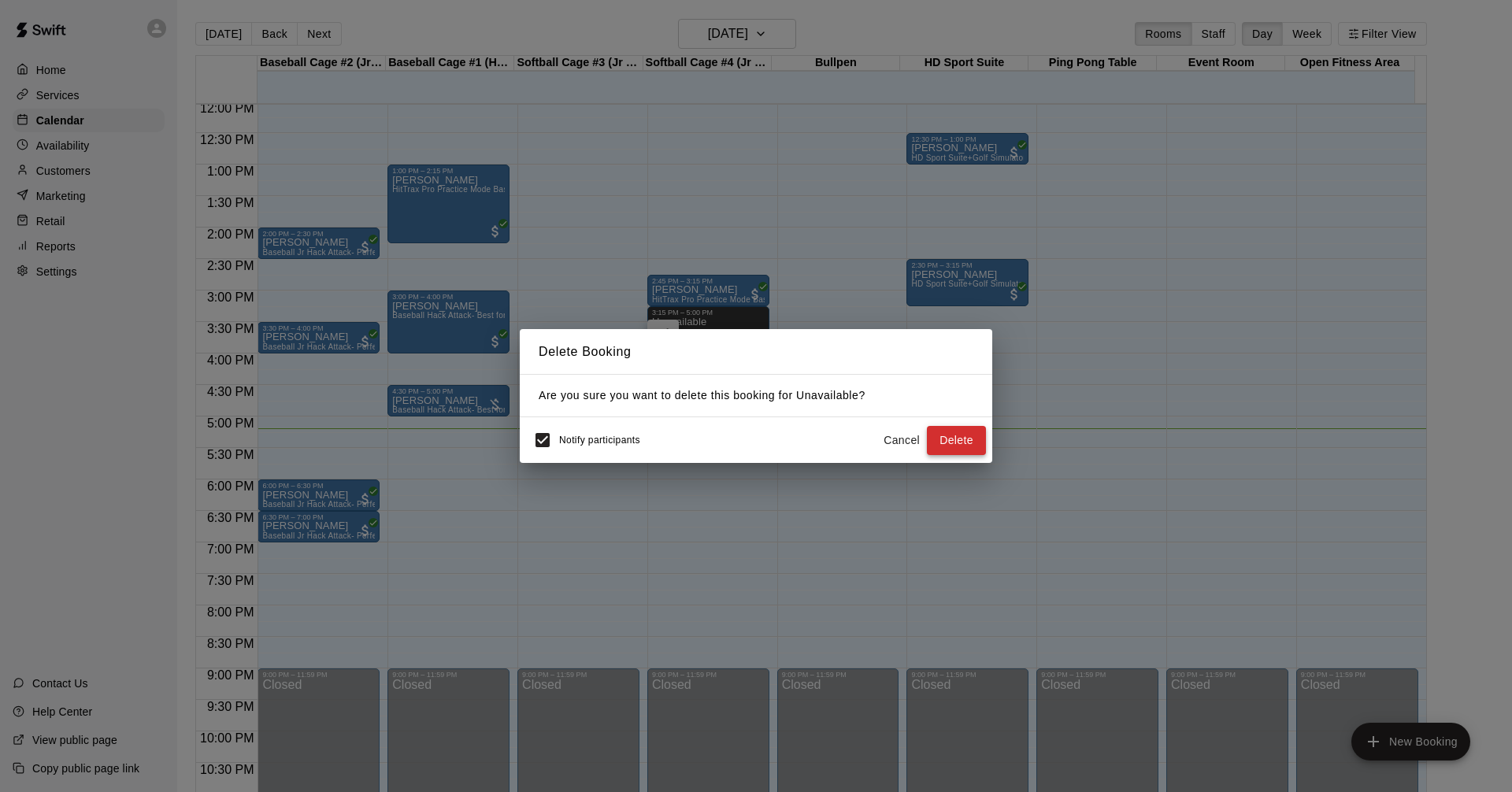
click at [948, 442] on button "Delete" at bounding box center [955, 440] width 59 height 29
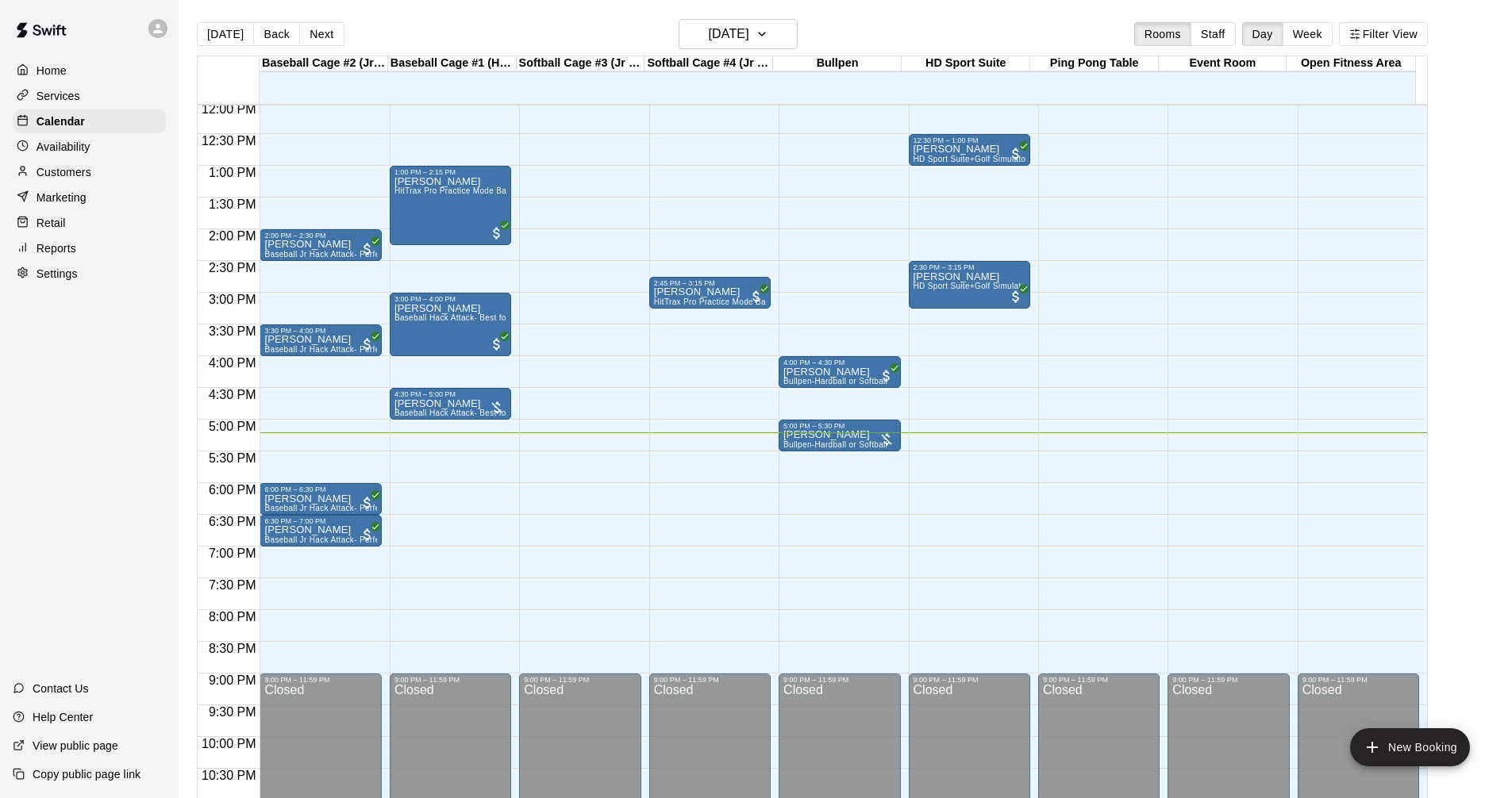
click at [83, 98] on div "Services" at bounding box center [89, 96] width 154 height 24
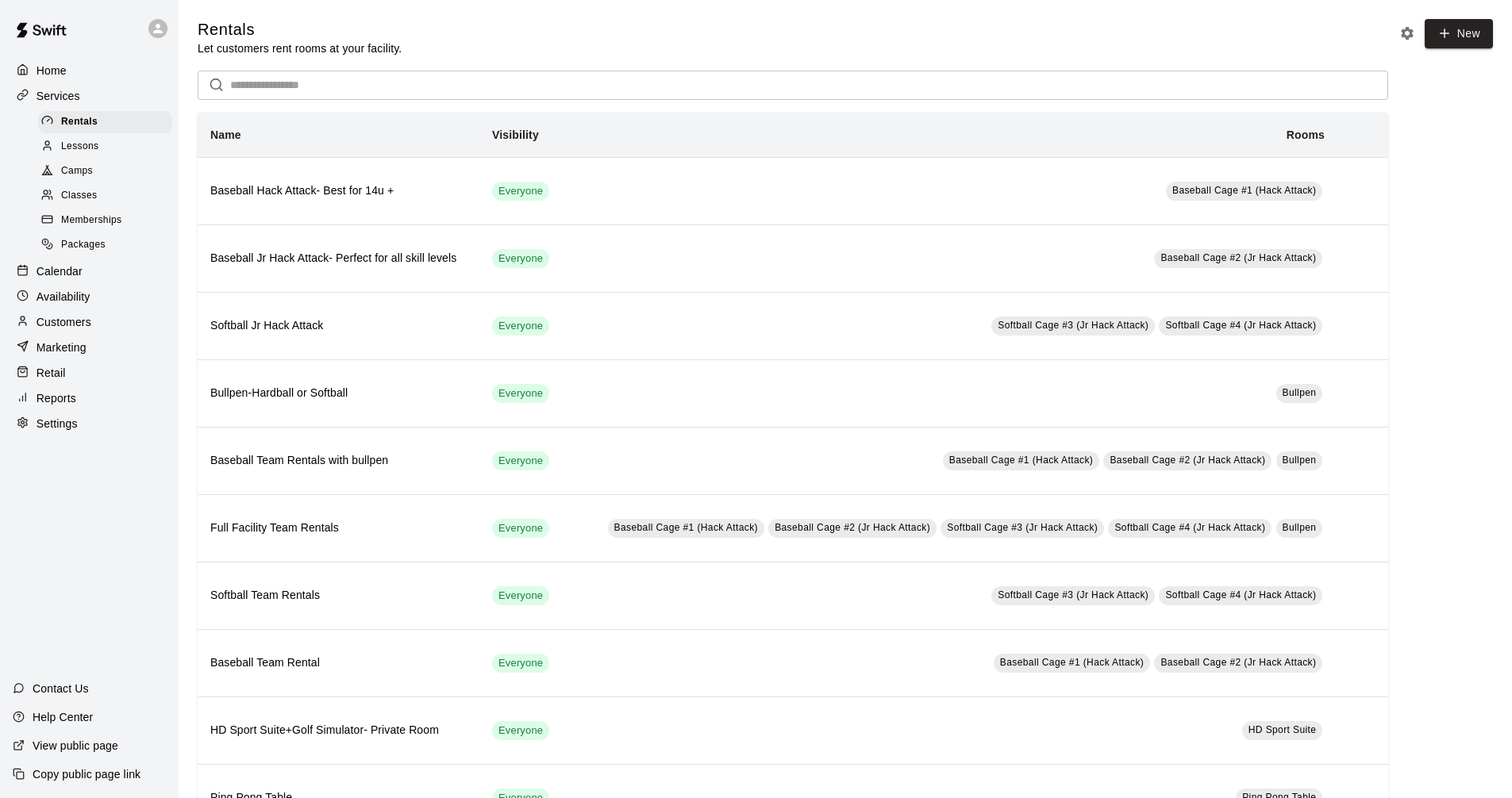
click at [55, 269] on div "Calendar" at bounding box center [89, 271] width 154 height 24
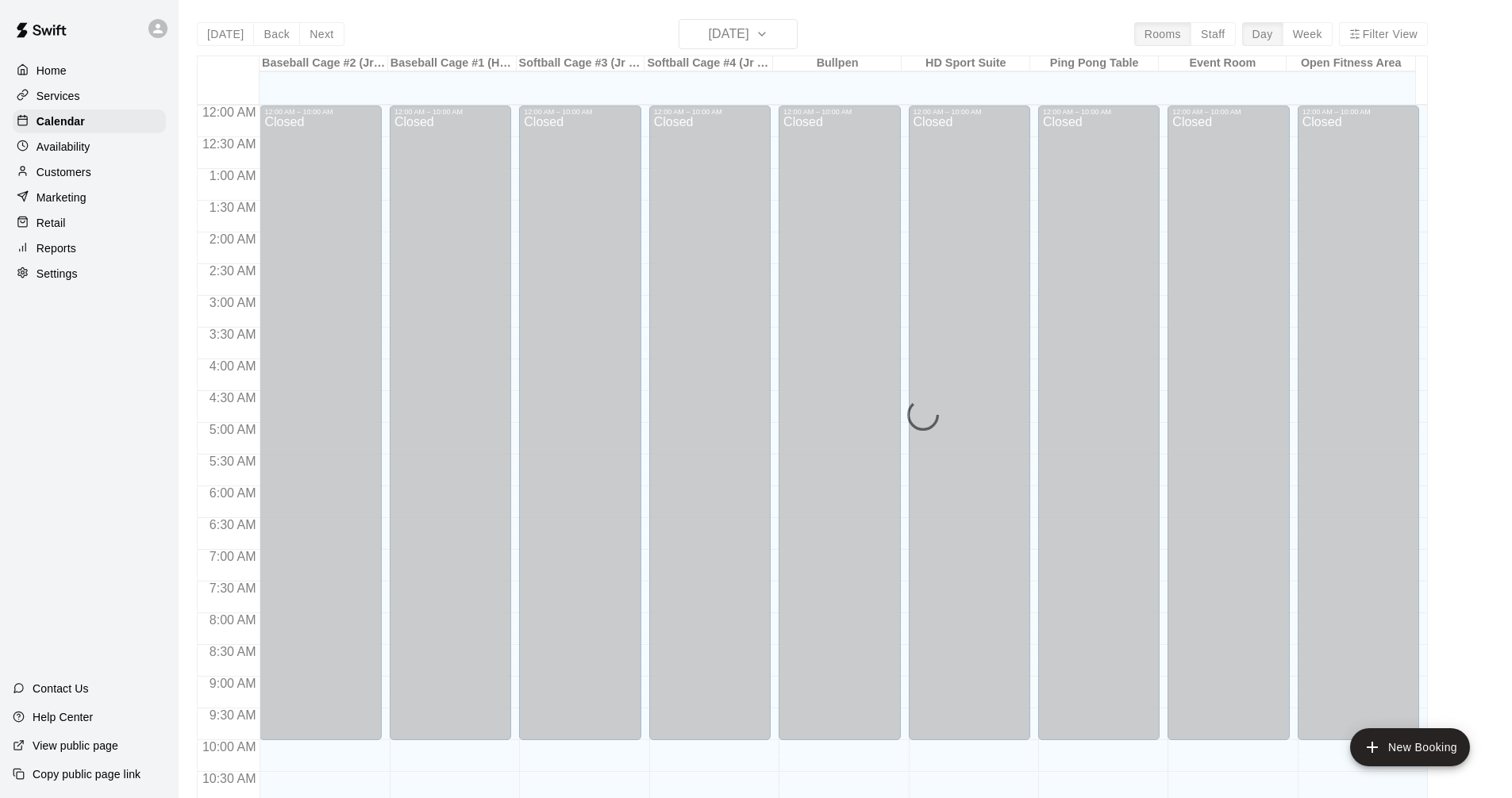
scroll to position [765, 0]
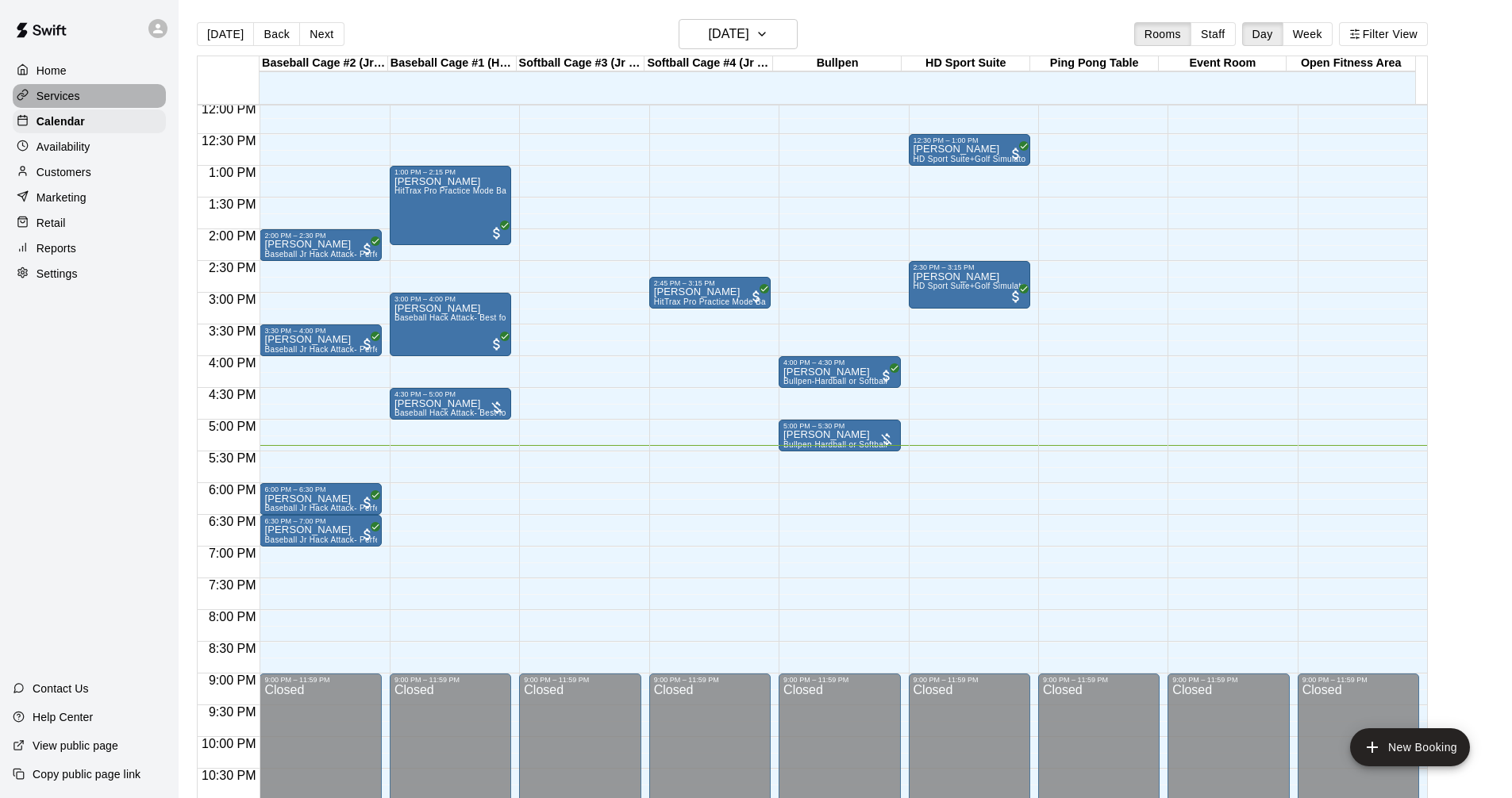
click at [136, 90] on div "Services" at bounding box center [89, 96] width 154 height 24
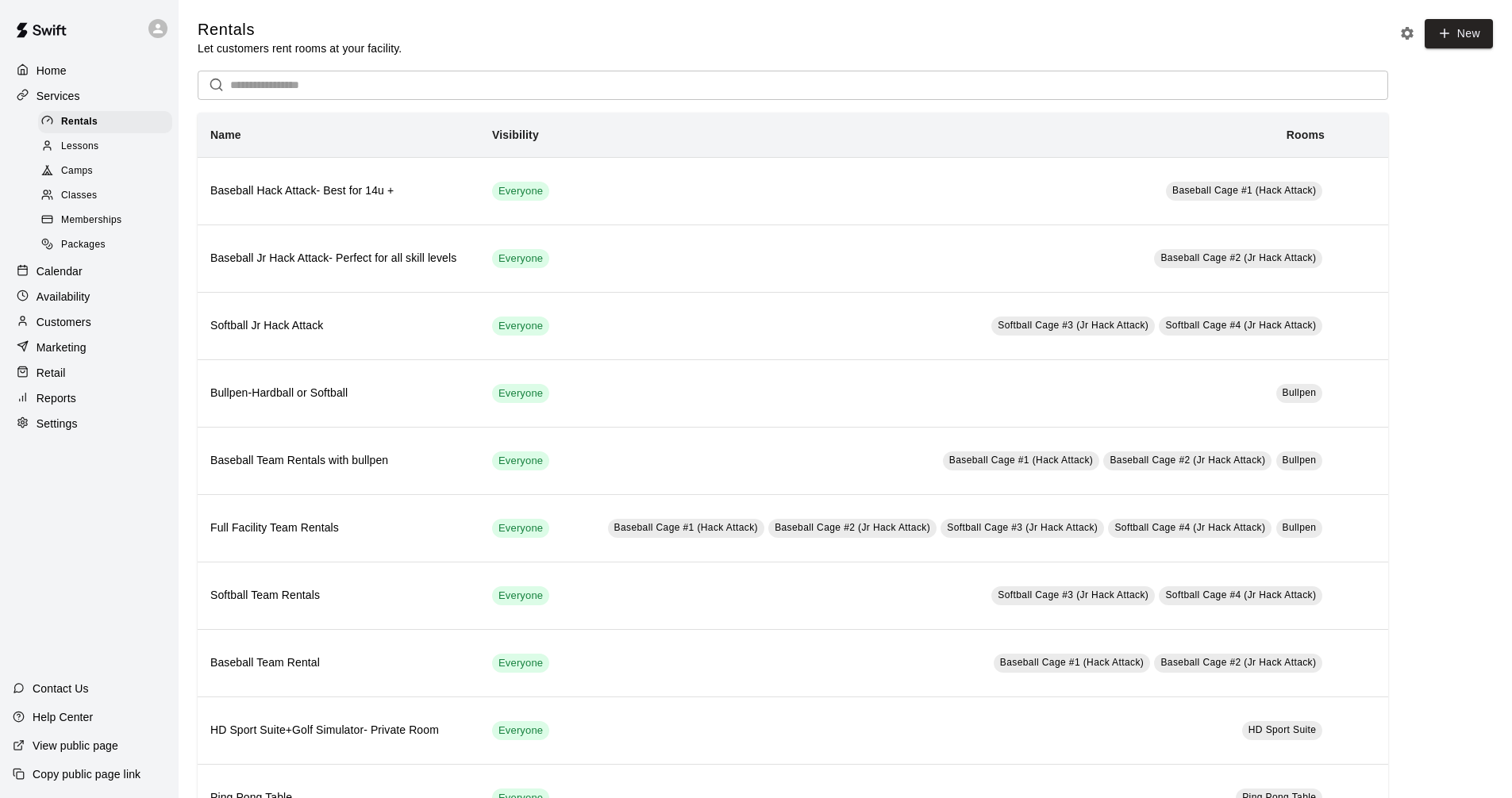
click at [100, 278] on div "Calendar" at bounding box center [89, 271] width 154 height 24
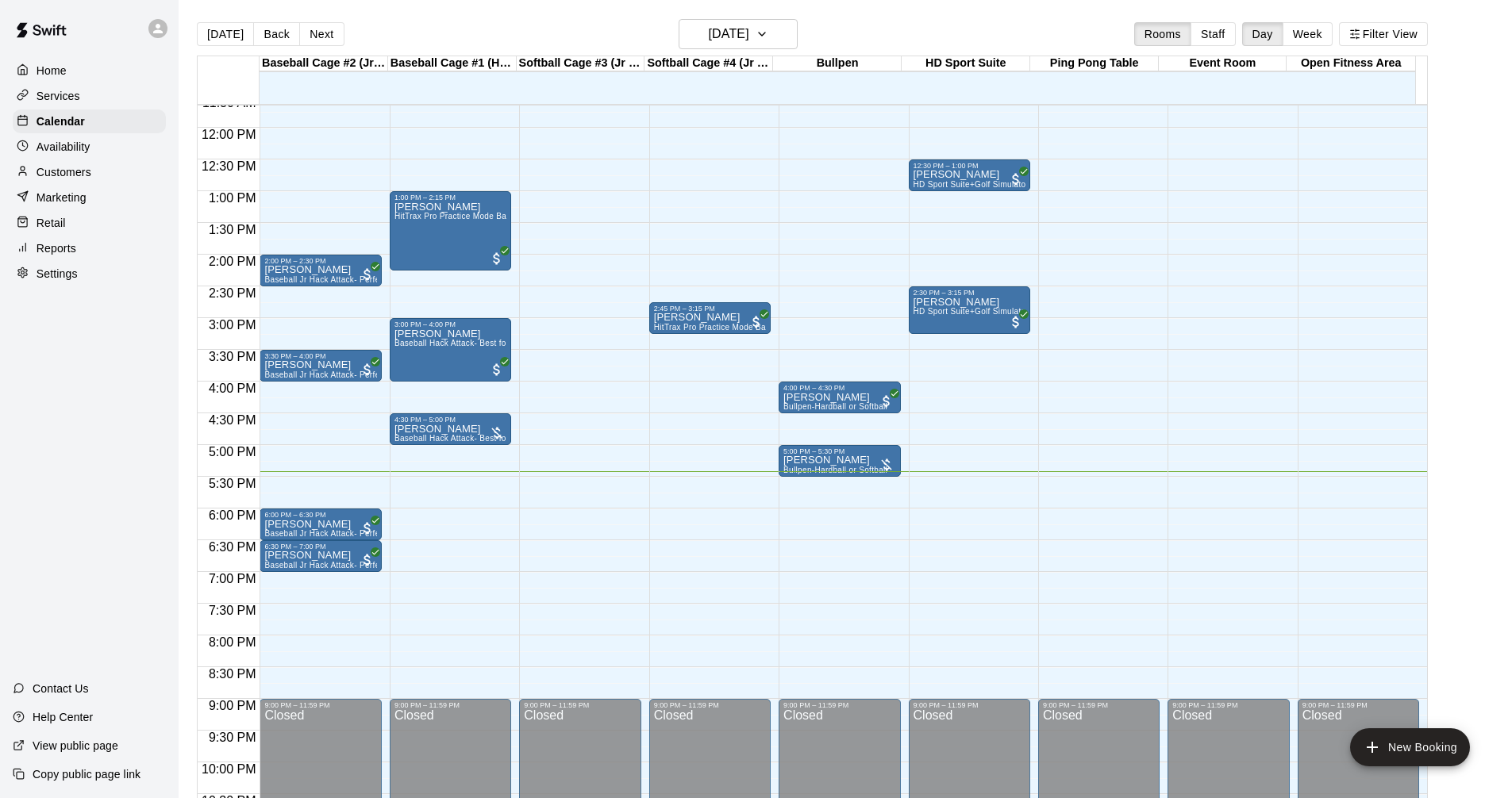
scroll to position [814, 0]
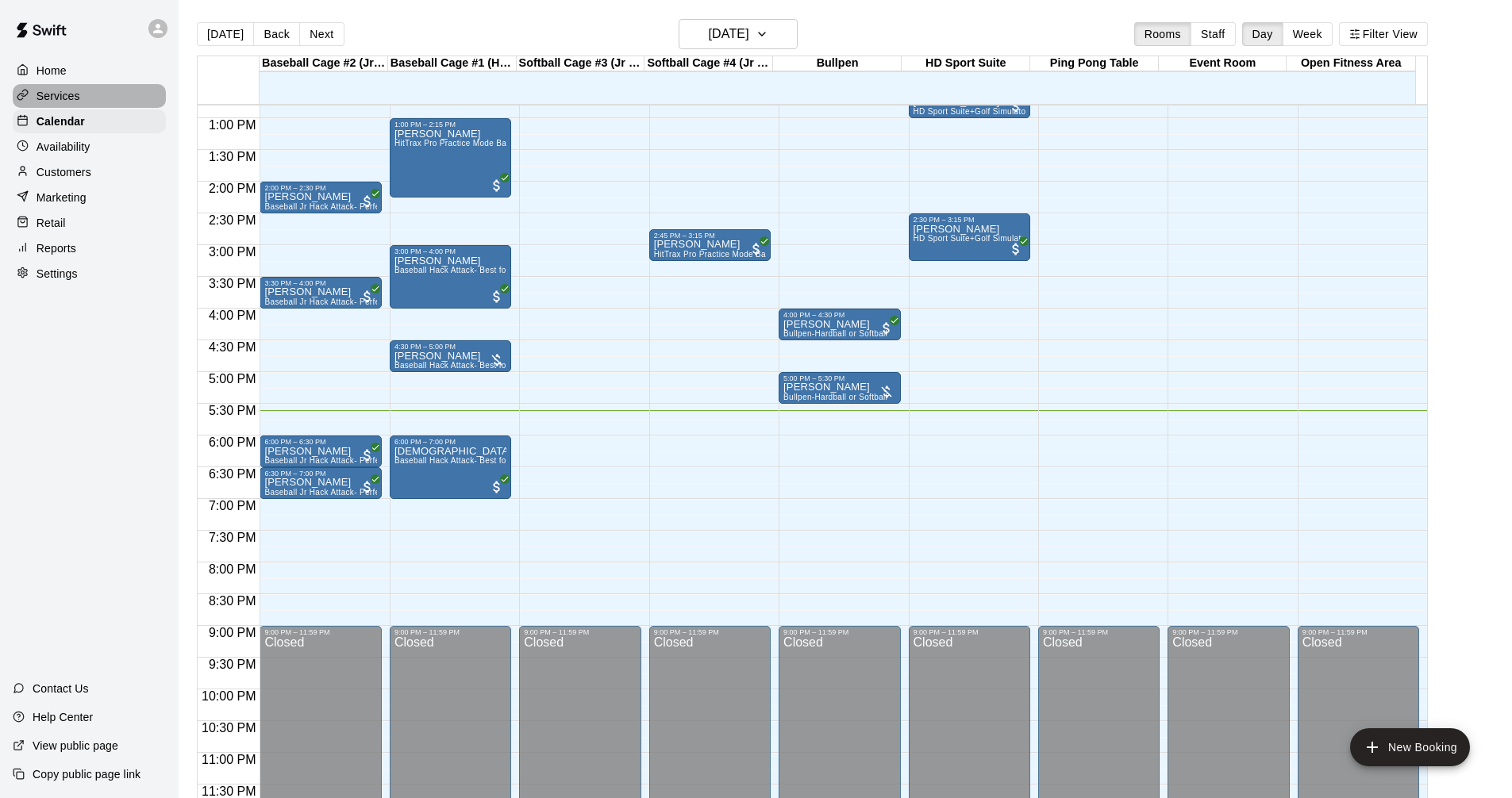
drag, startPoint x: 102, startPoint y: 93, endPoint x: 99, endPoint y: 100, distance: 7.6
click at [101, 94] on div "Services" at bounding box center [89, 96] width 154 height 24
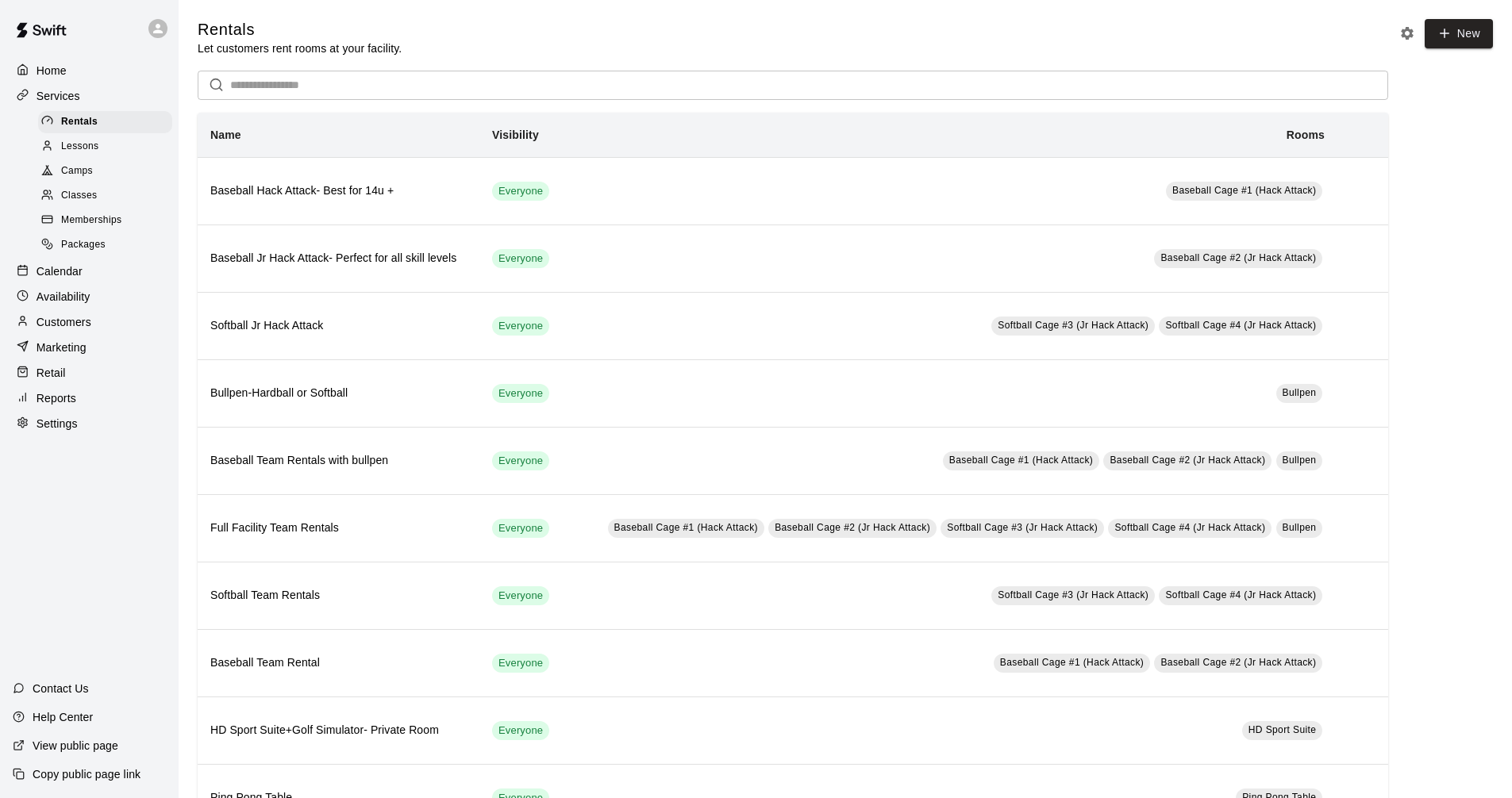
click at [99, 272] on div "Calendar" at bounding box center [89, 271] width 154 height 24
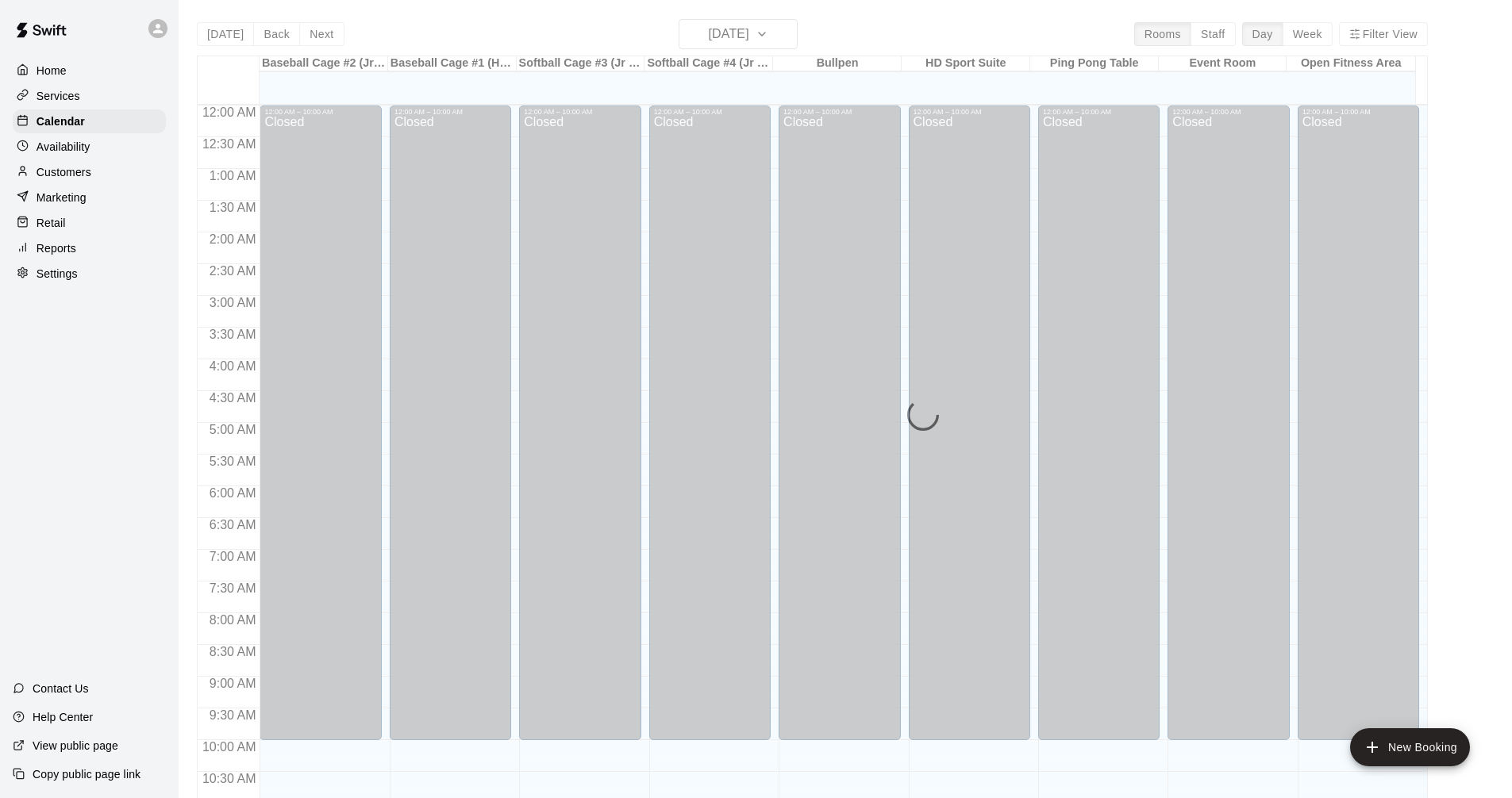
scroll to position [765, 0]
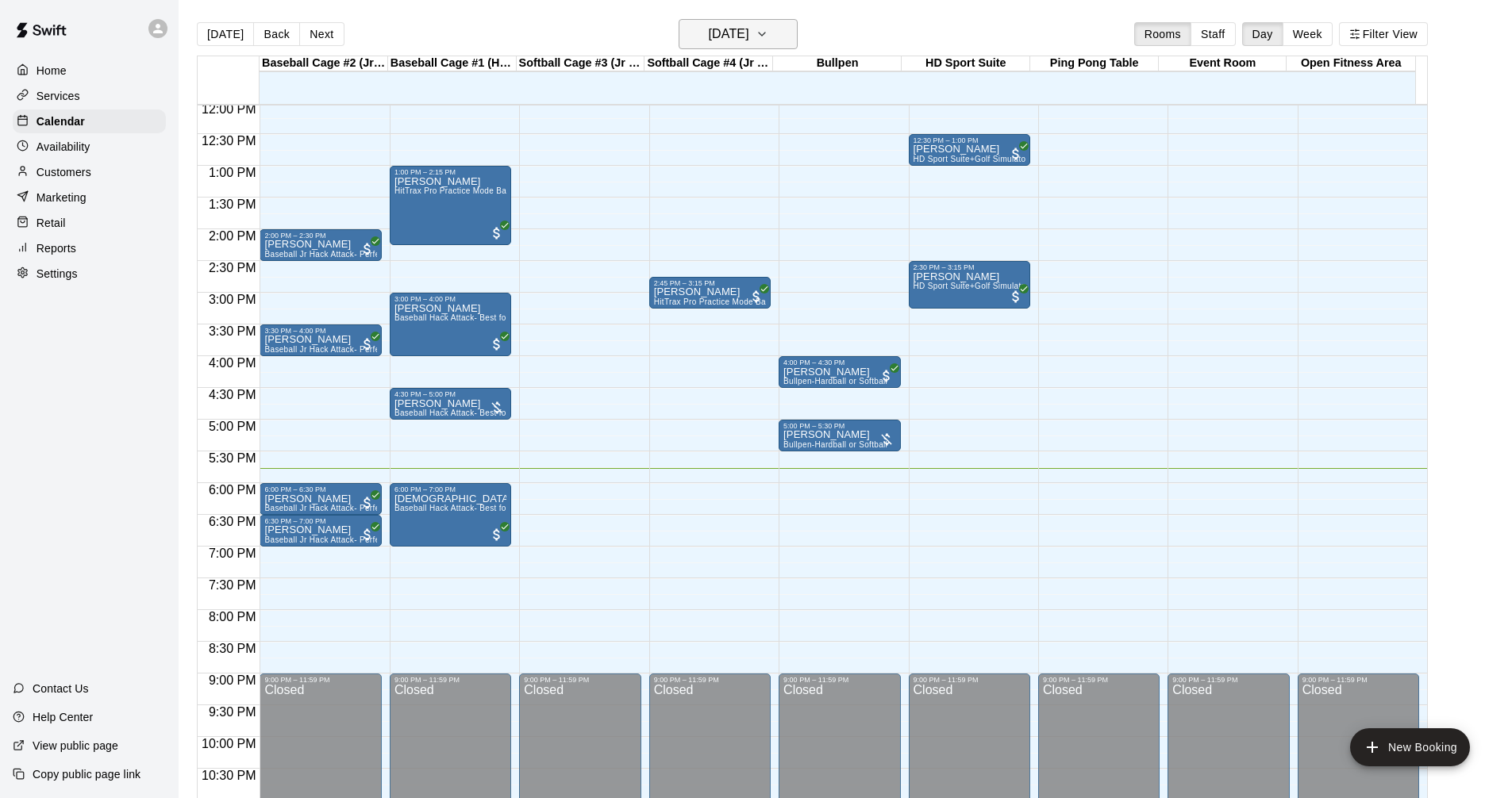
click at [749, 42] on h6 "[DATE]" at bounding box center [729, 33] width 41 height 22
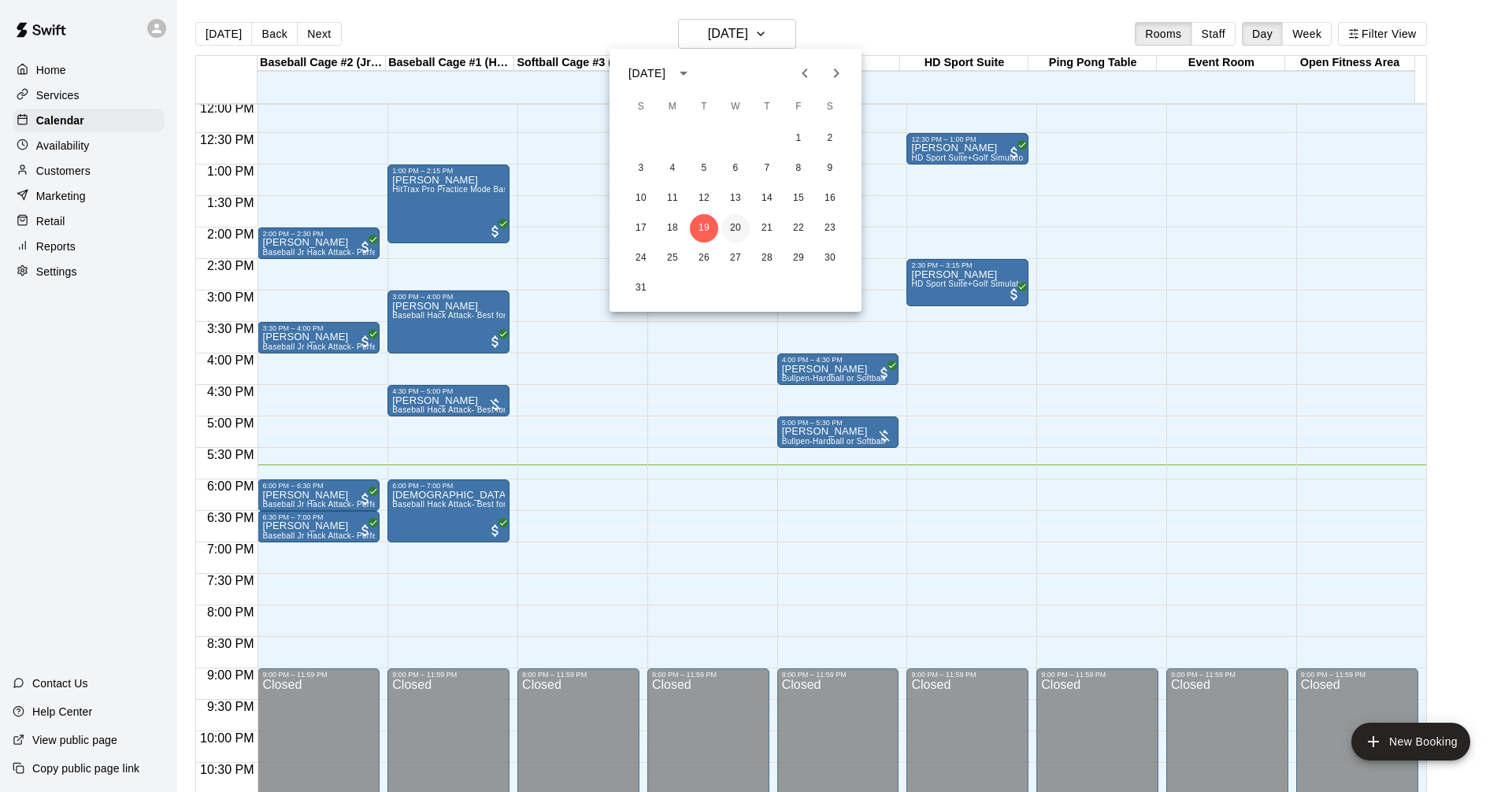
click at [740, 230] on button "20" at bounding box center [735, 229] width 28 height 28
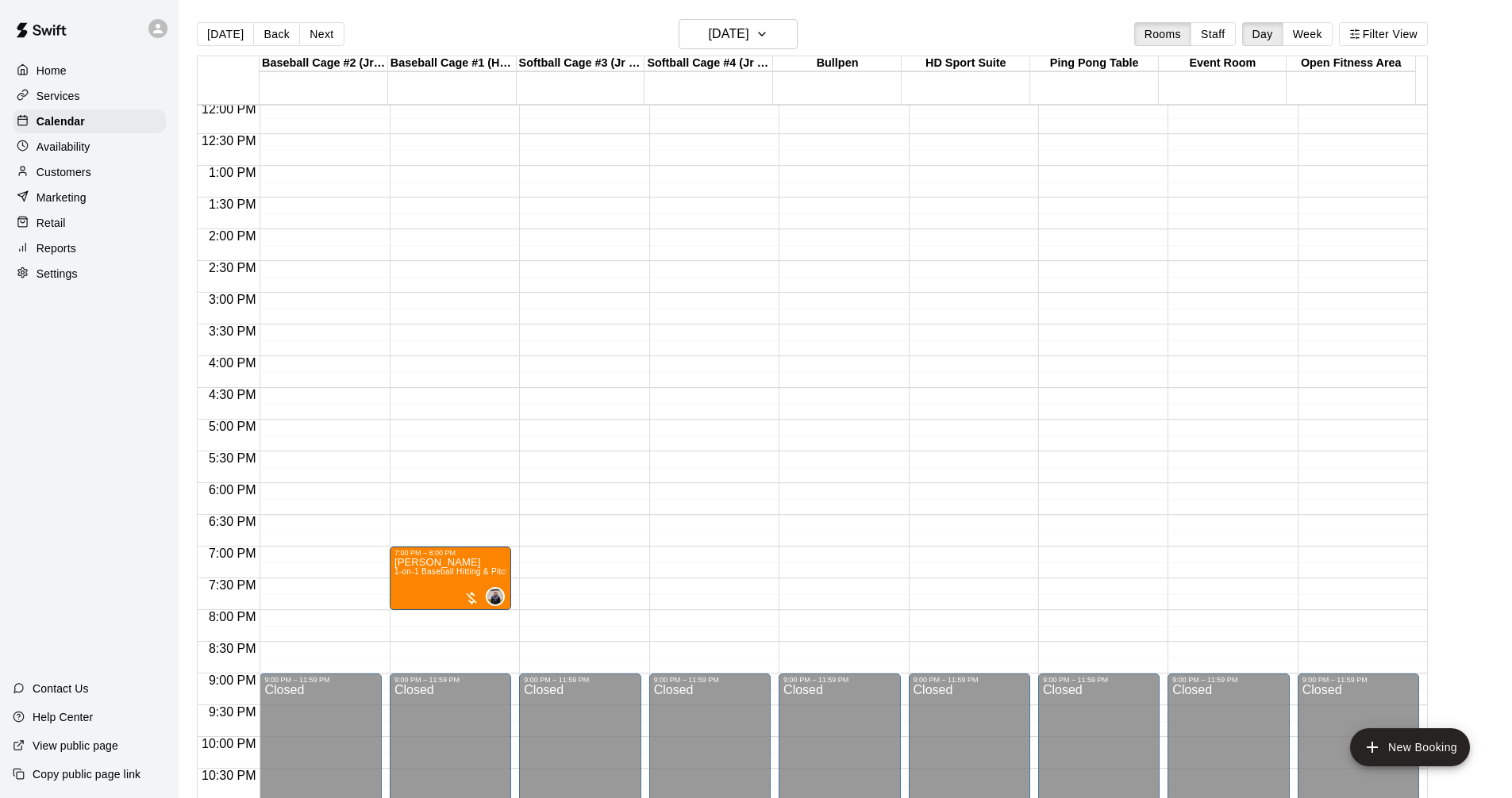
click at [93, 154] on div "Availability" at bounding box center [89, 146] width 154 height 24
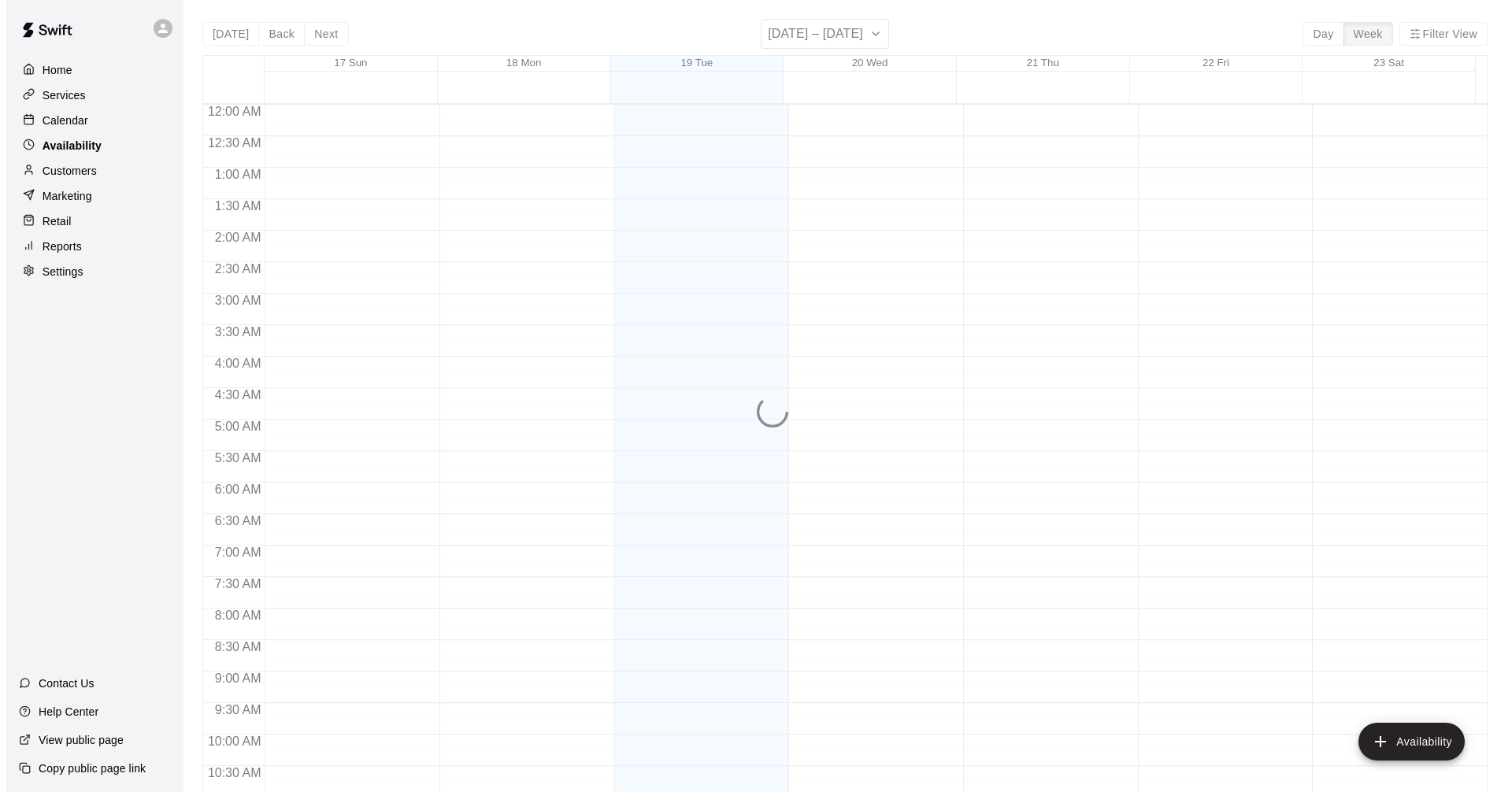
scroll to position [807, 0]
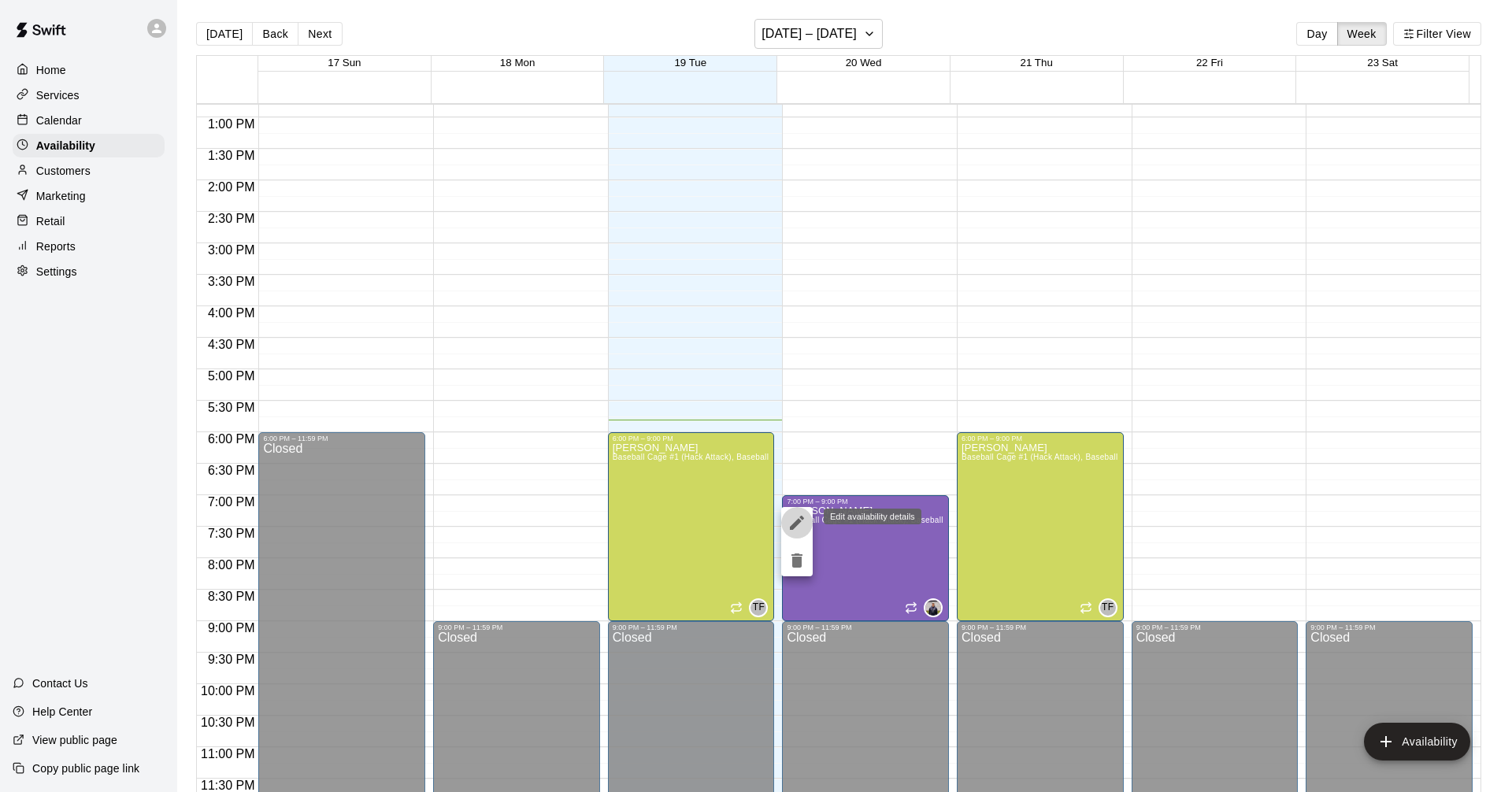
click at [795, 524] on icon "edit" at bounding box center [796, 522] width 14 height 14
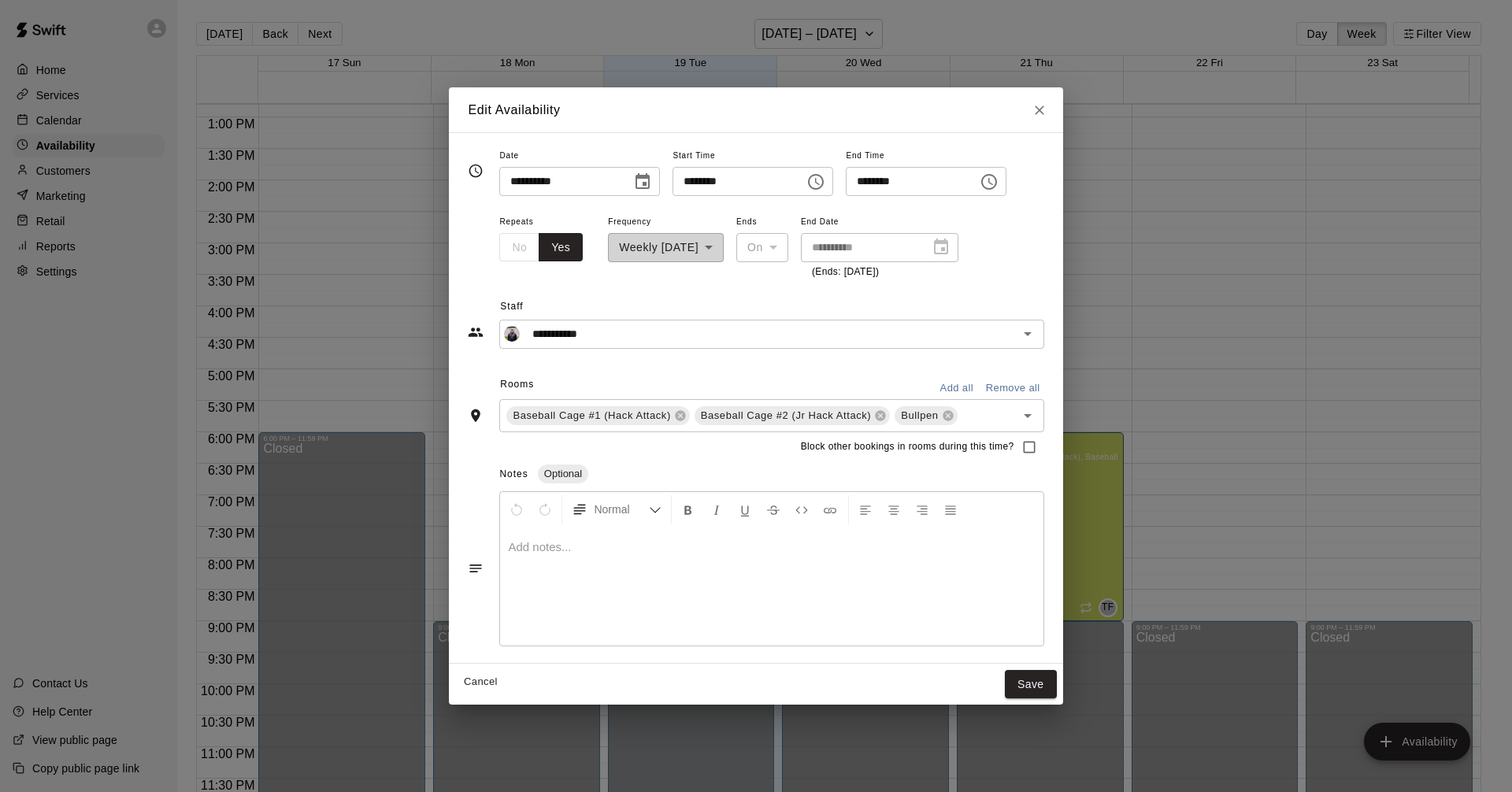
click at [999, 176] on icon "Choose time, selected time is 9:00 PM" at bounding box center [989, 182] width 19 height 19
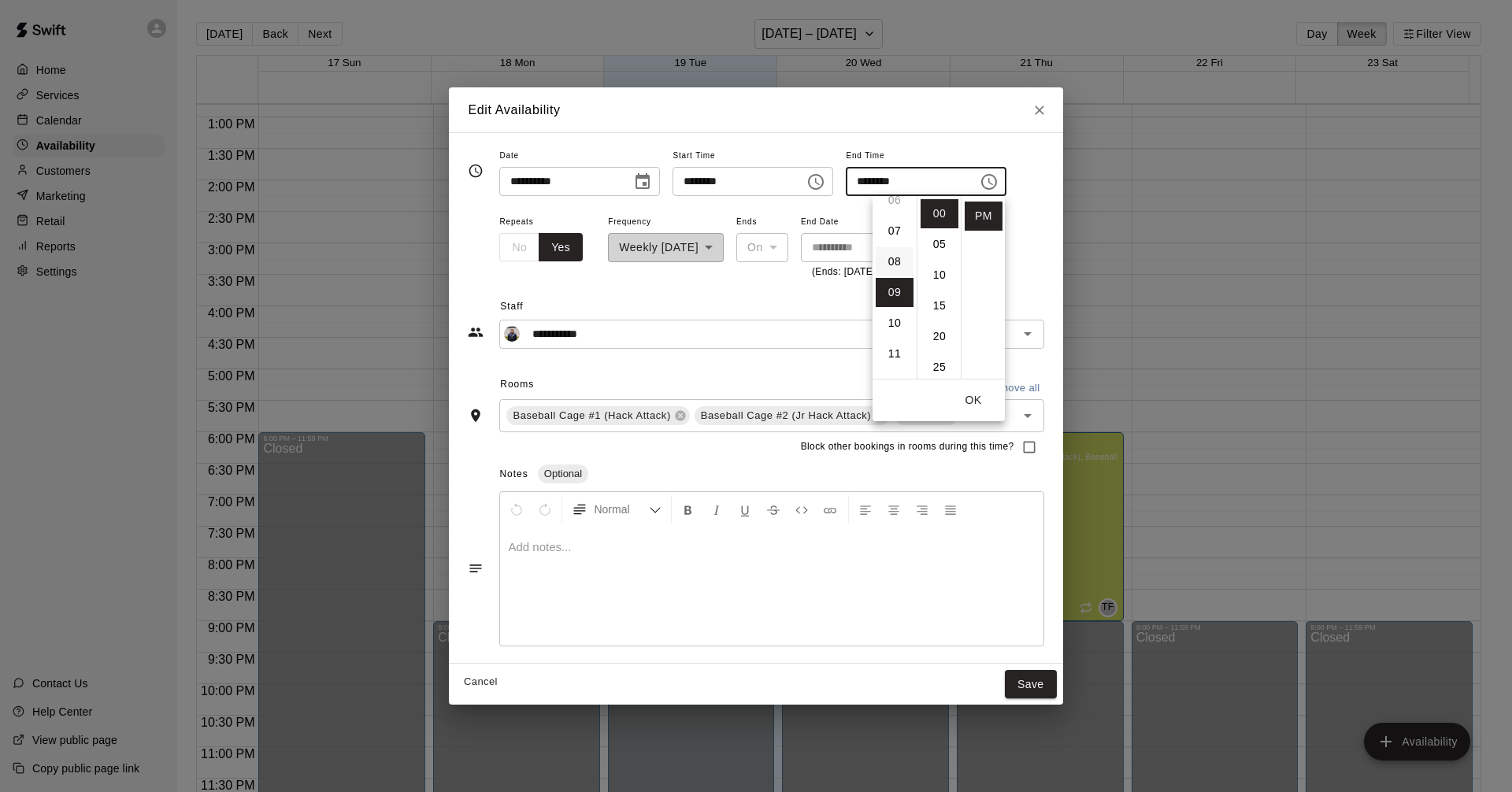
click at [891, 266] on li "08" at bounding box center [894, 261] width 38 height 29
type input "********"
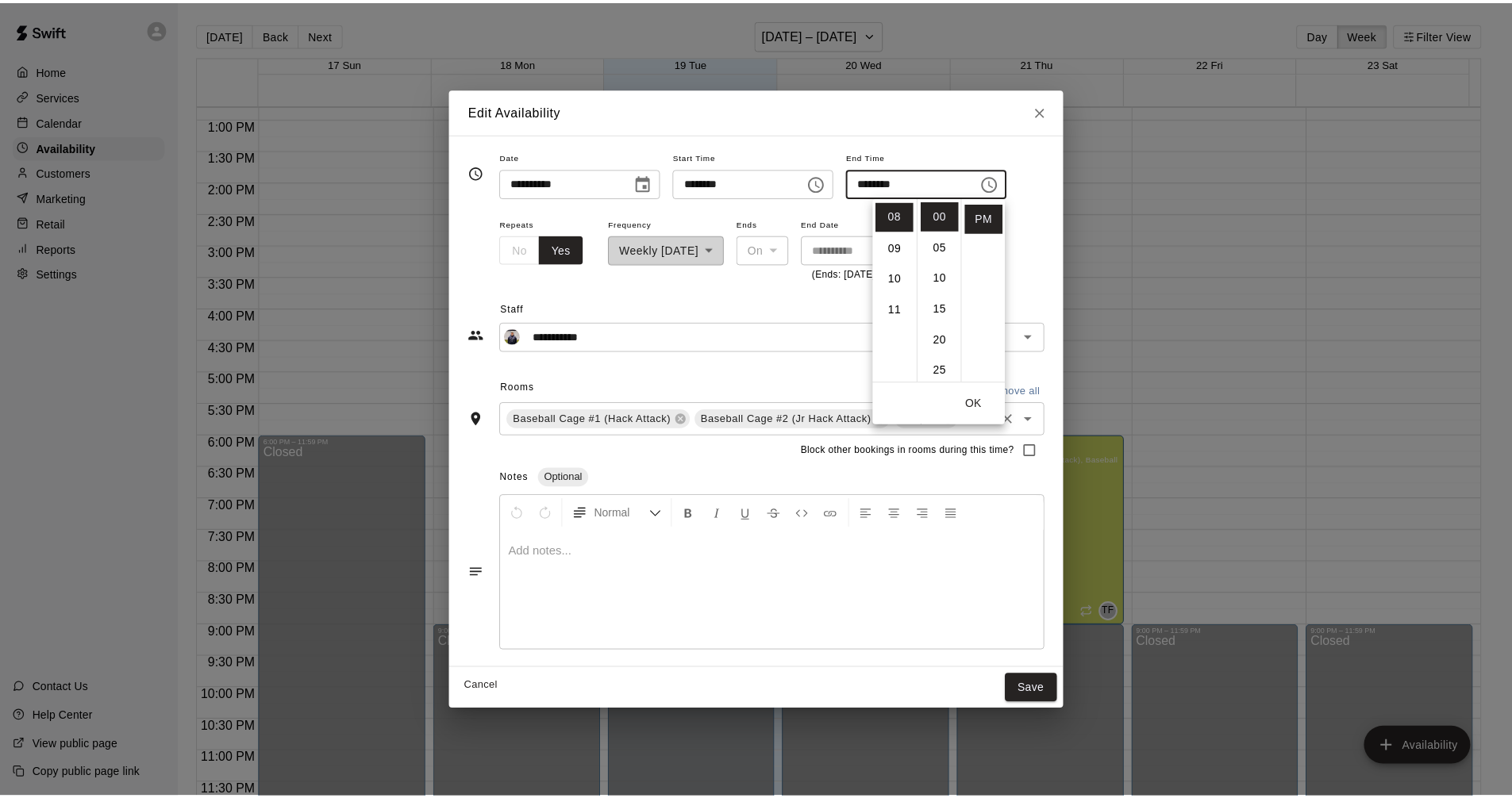
scroll to position [247, 0]
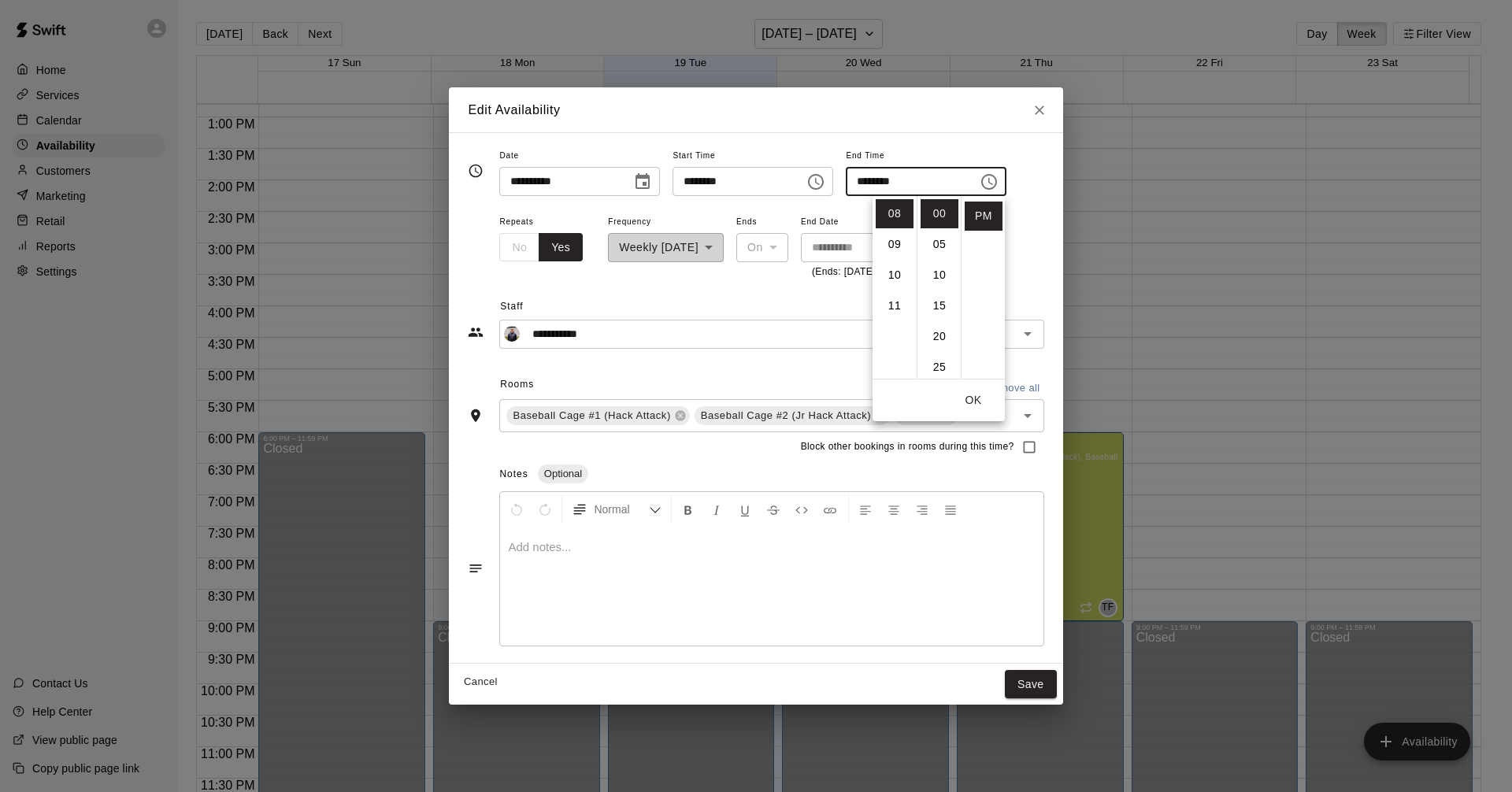
click at [984, 407] on button "OK" at bounding box center [973, 400] width 51 height 29
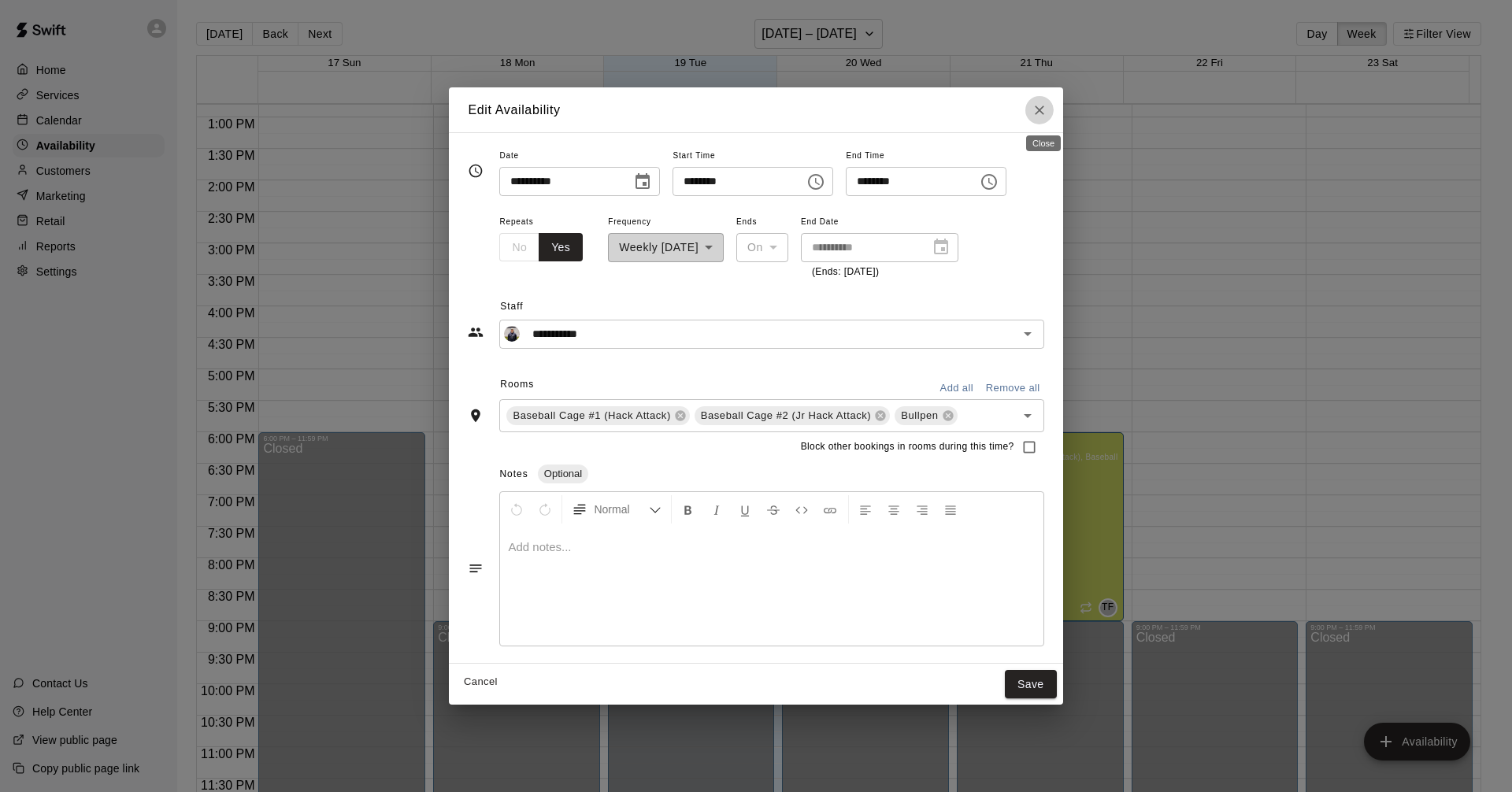
click at [1044, 109] on icon "Close" at bounding box center [1039, 110] width 9 height 9
type input "**********"
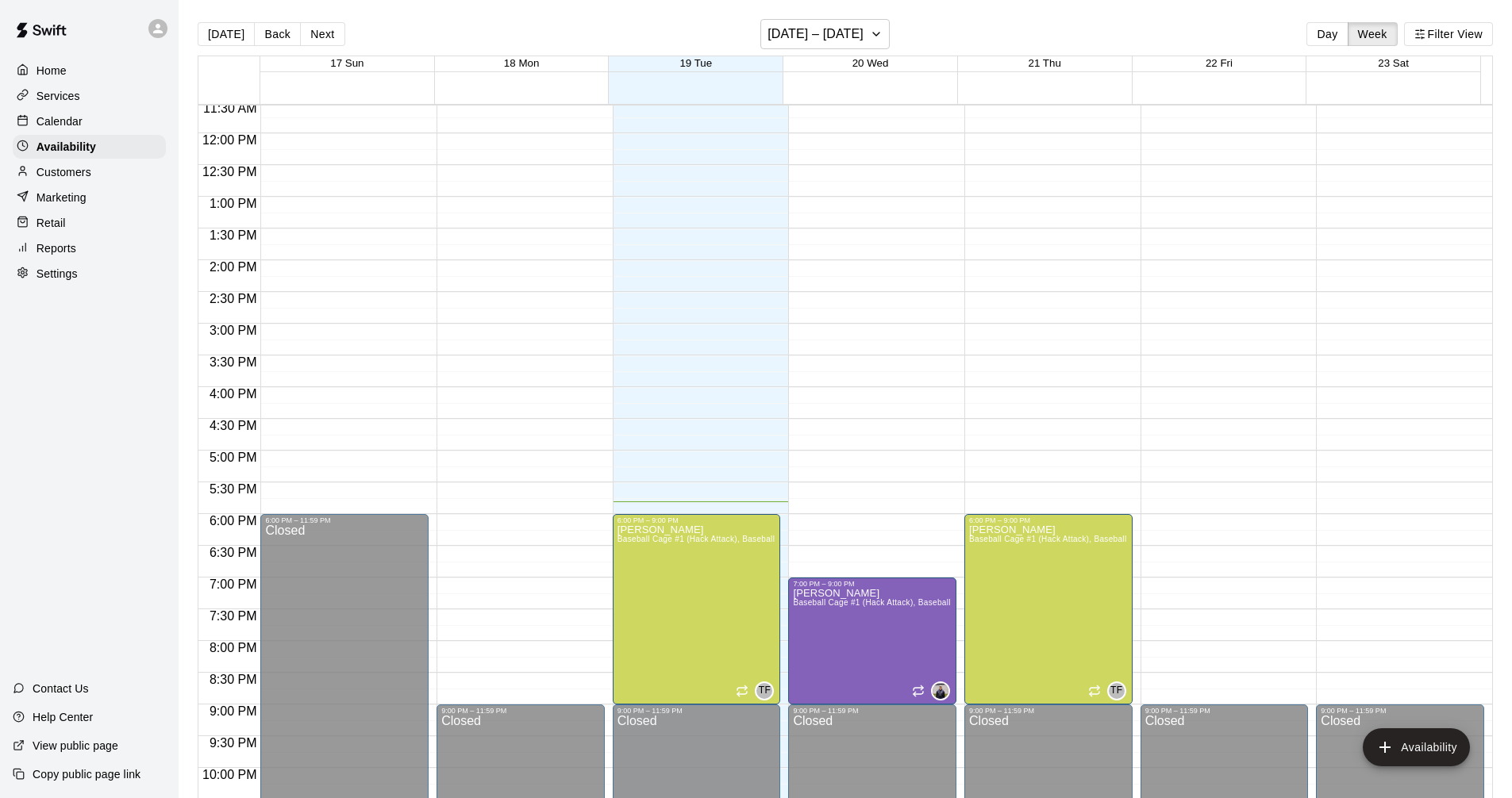
scroll to position [655, 0]
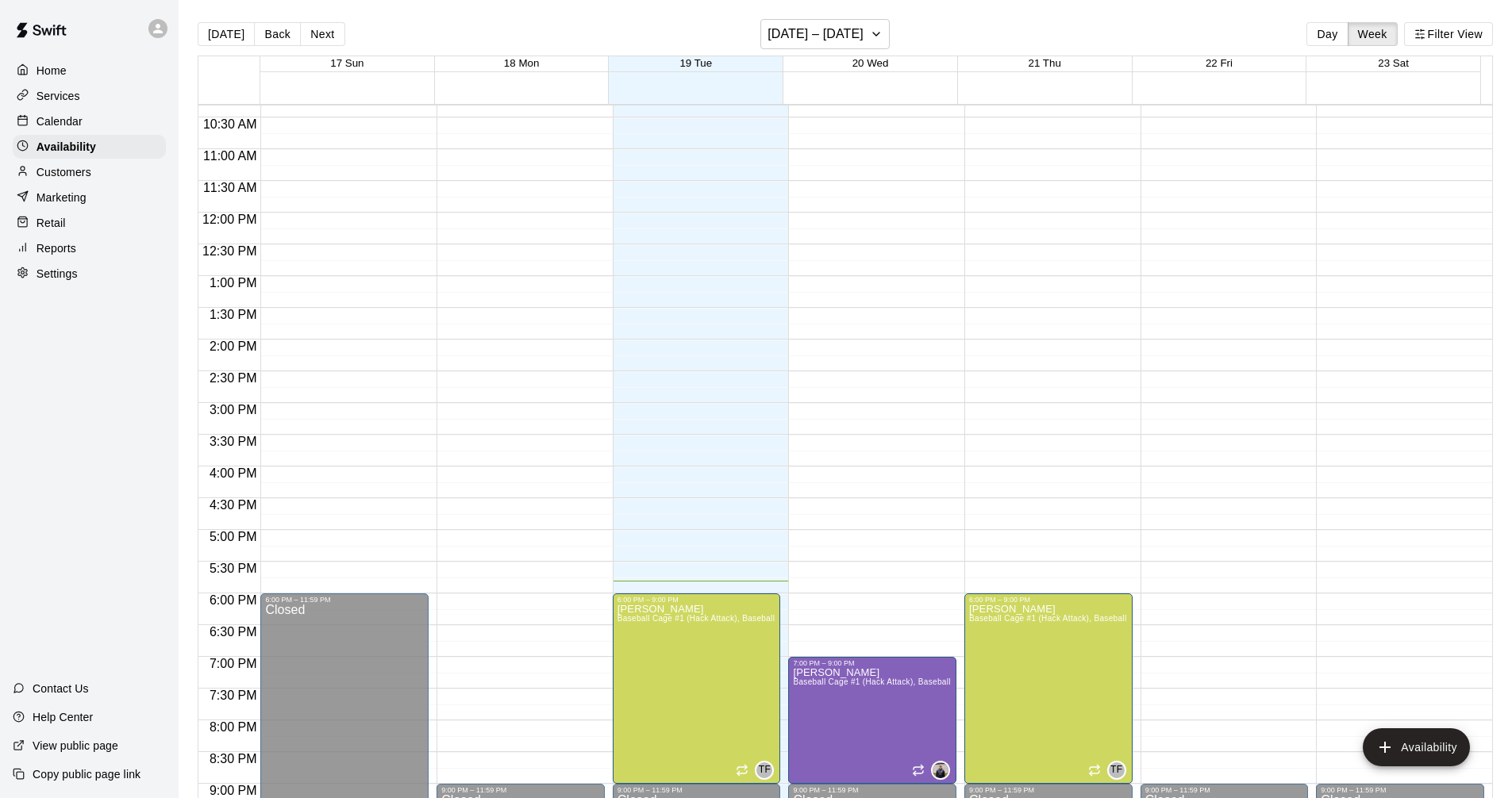
click at [82, 124] on div "Calendar" at bounding box center [89, 121] width 154 height 24
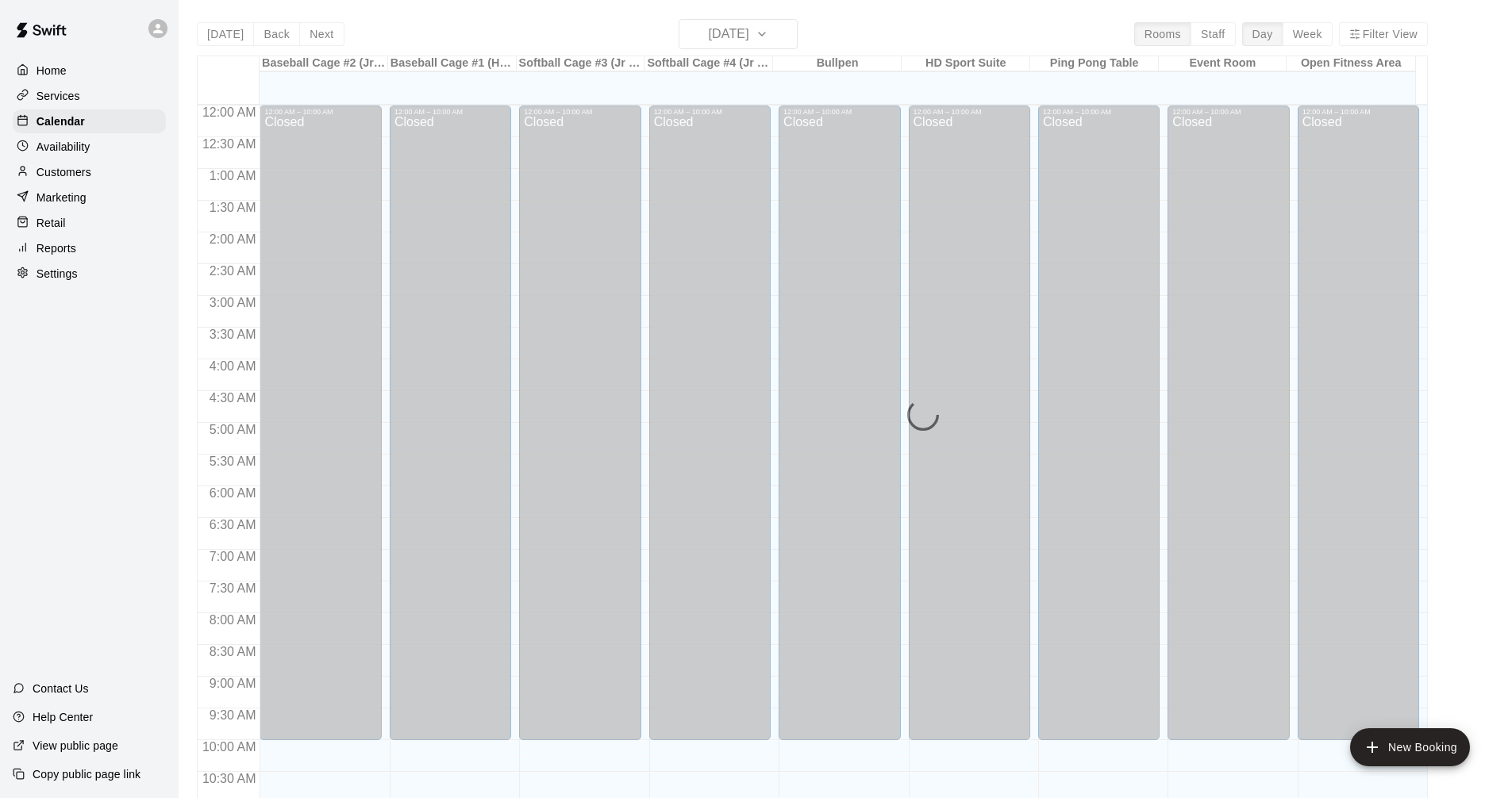
scroll to position [765, 0]
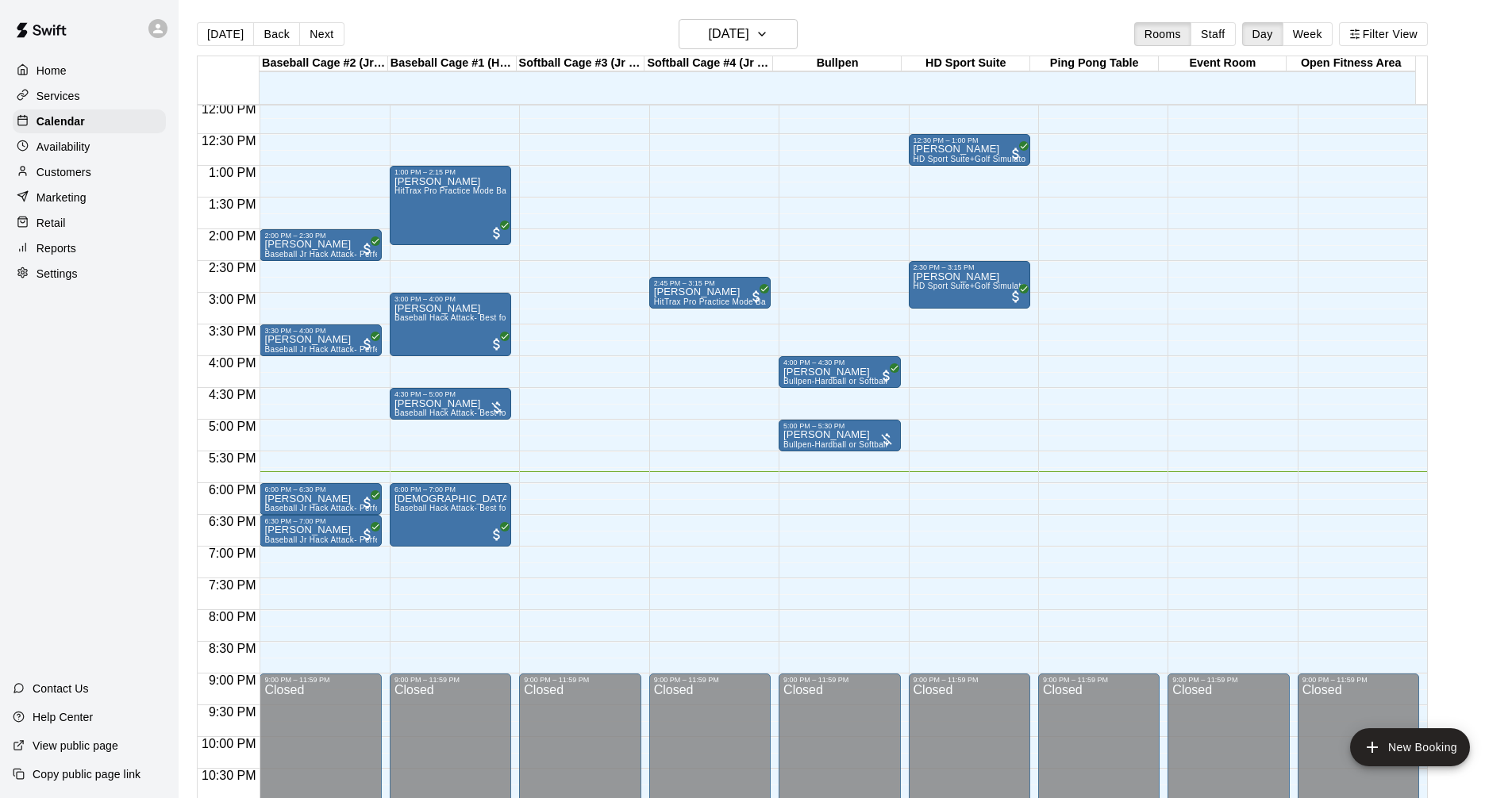
click at [118, 97] on div "Services" at bounding box center [89, 96] width 154 height 24
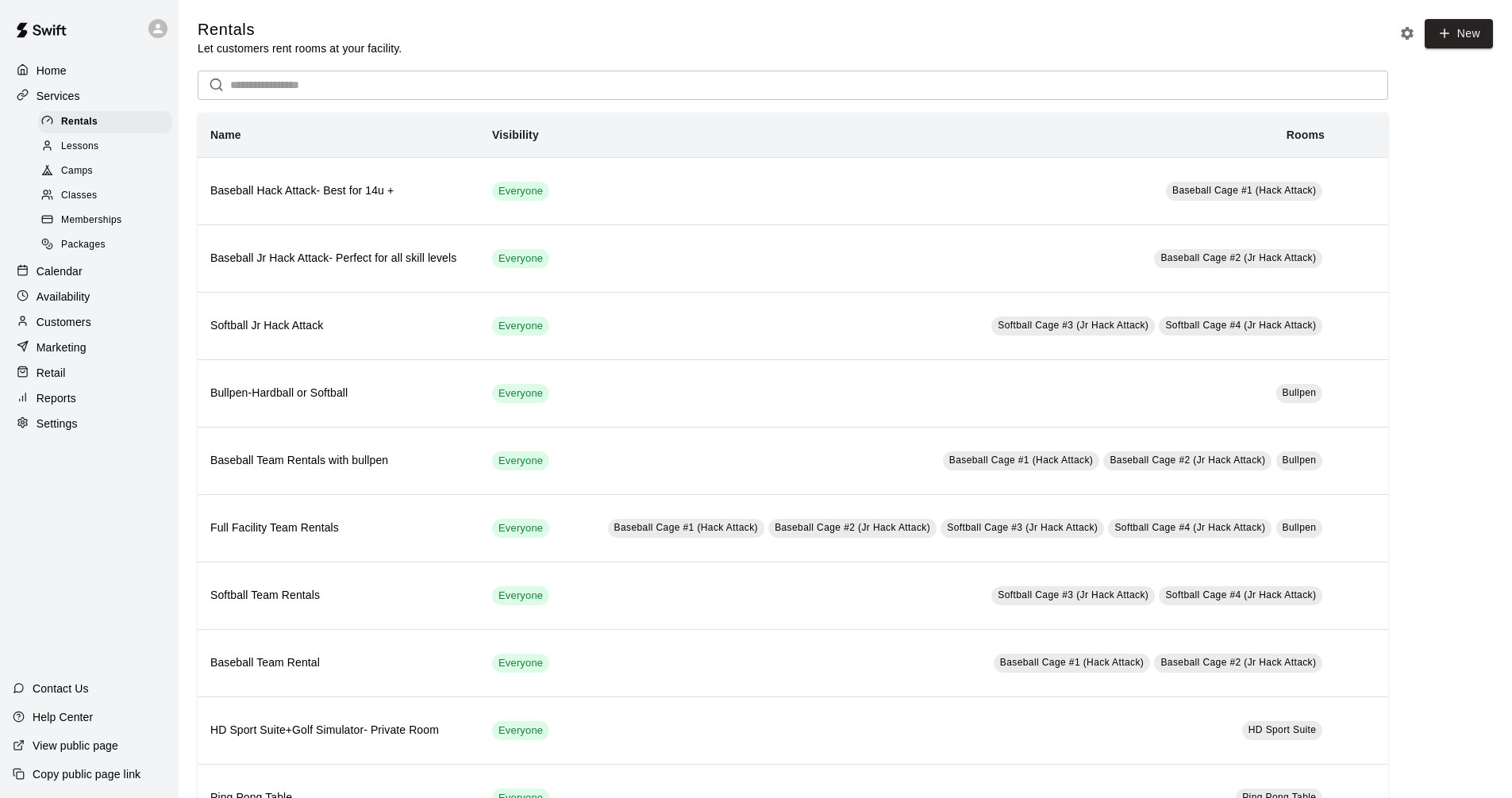
click at [139, 266] on div "Calendar" at bounding box center [89, 271] width 154 height 24
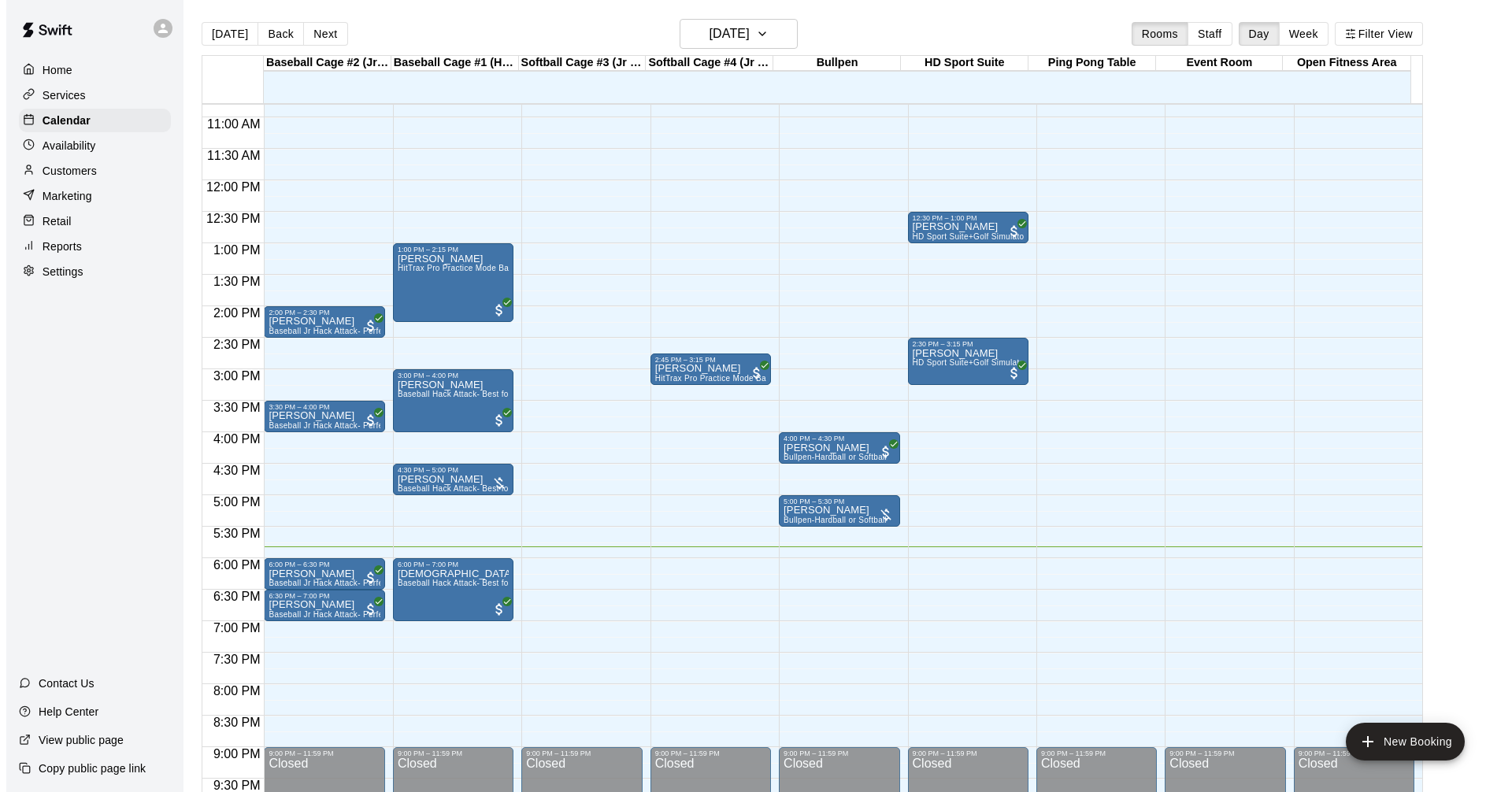
scroll to position [759, 0]
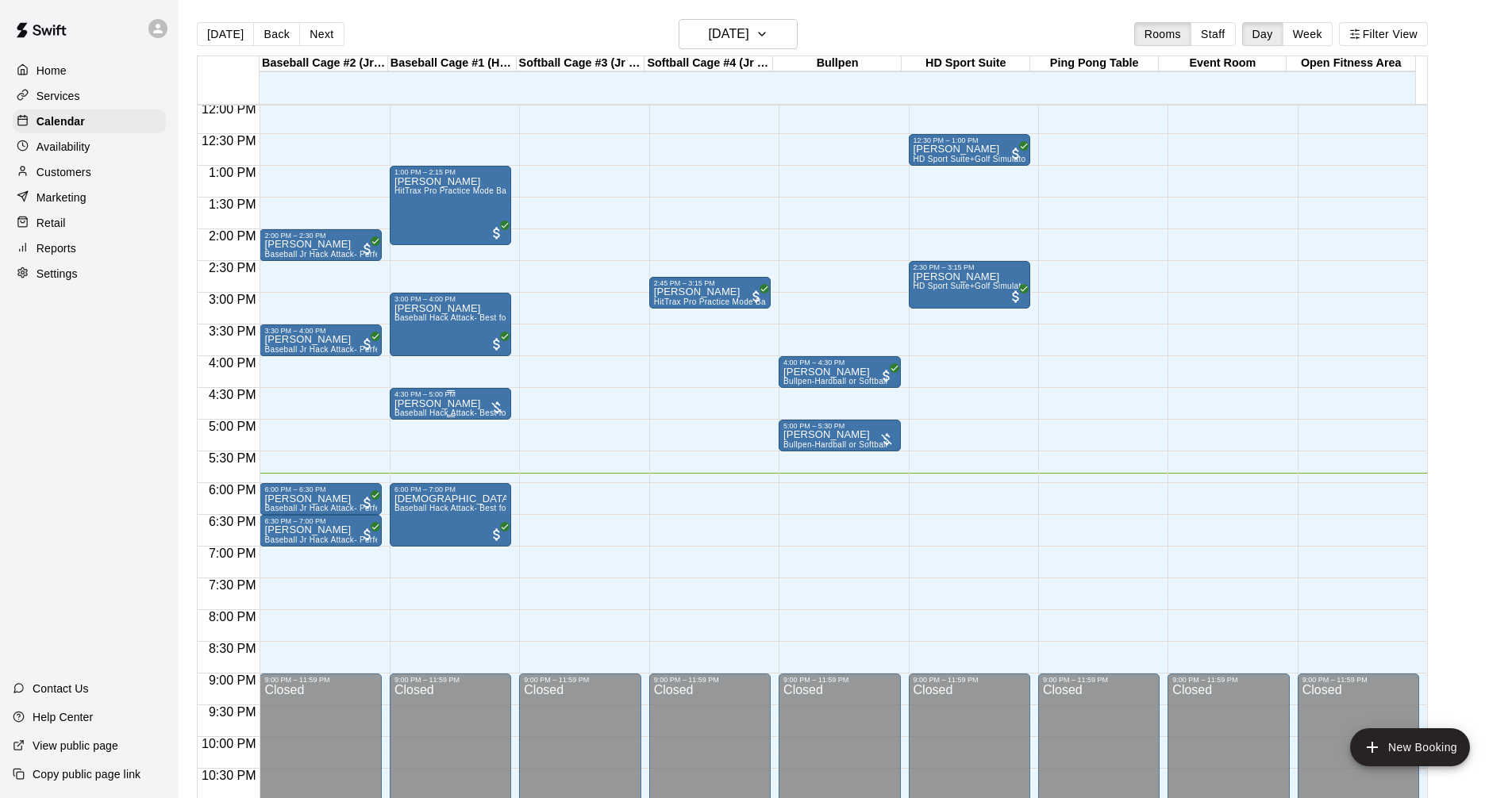
click at [475, 408] on div "[PERSON_NAME] Baseball Hack Attack- Best for 14u +" at bounding box center [450, 797] width 112 height 798
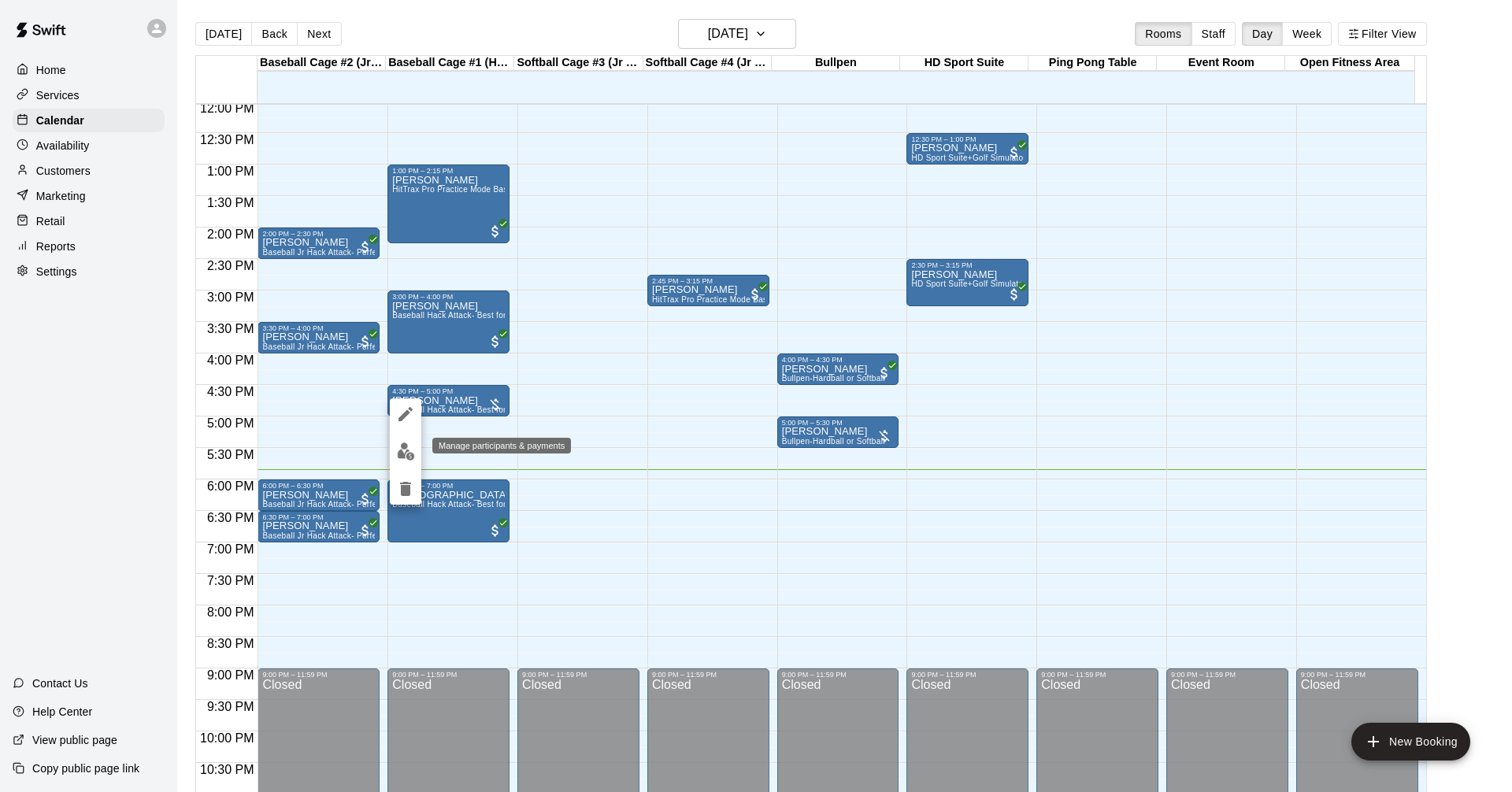
click at [412, 447] on img "edit" at bounding box center [405, 451] width 18 height 18
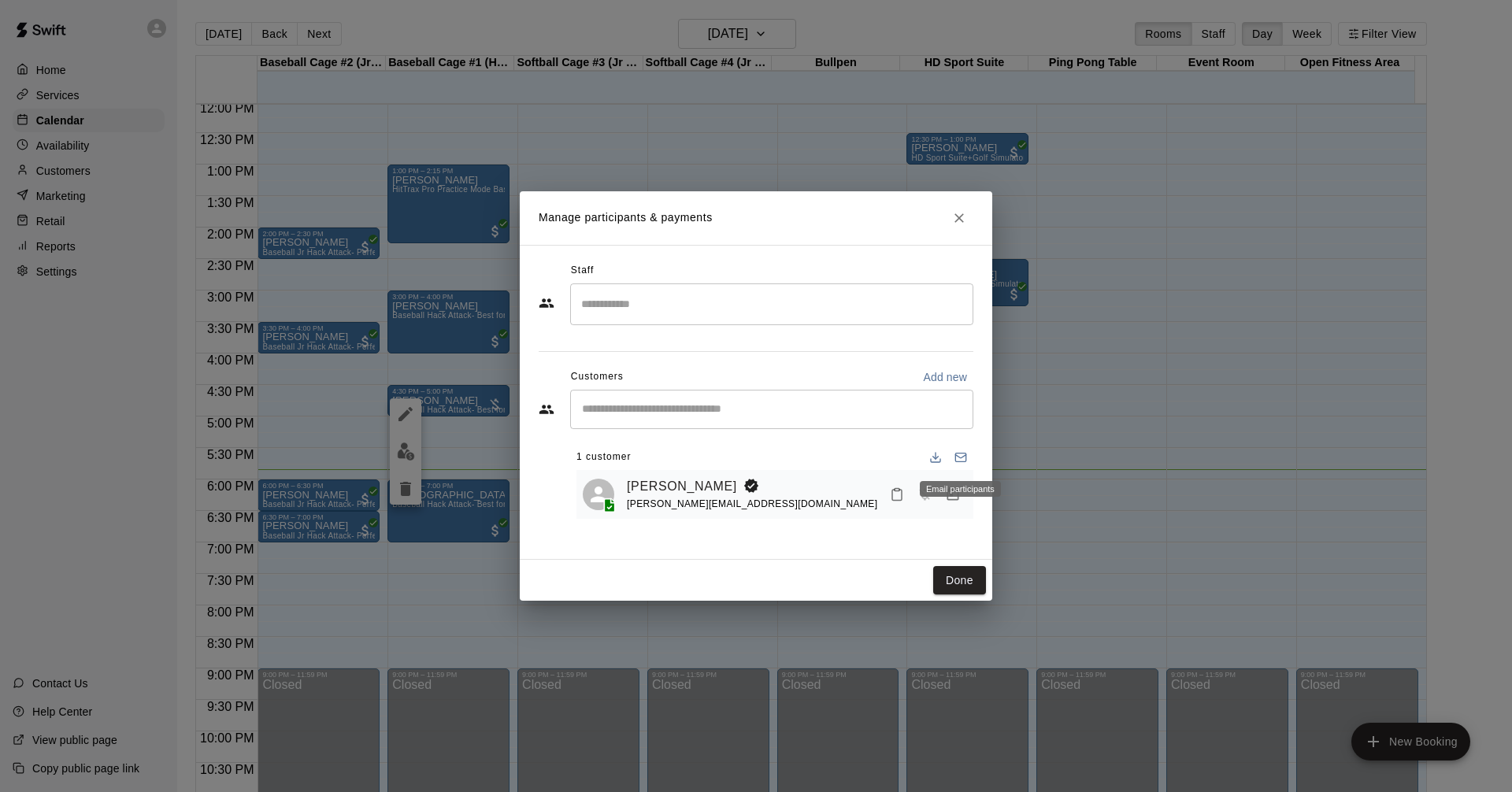
click at [951, 493] on div "Email participants" at bounding box center [960, 489] width 81 height 16
click at [953, 502] on icon "Manage bookings & payment" at bounding box center [953, 494] width 16 height 16
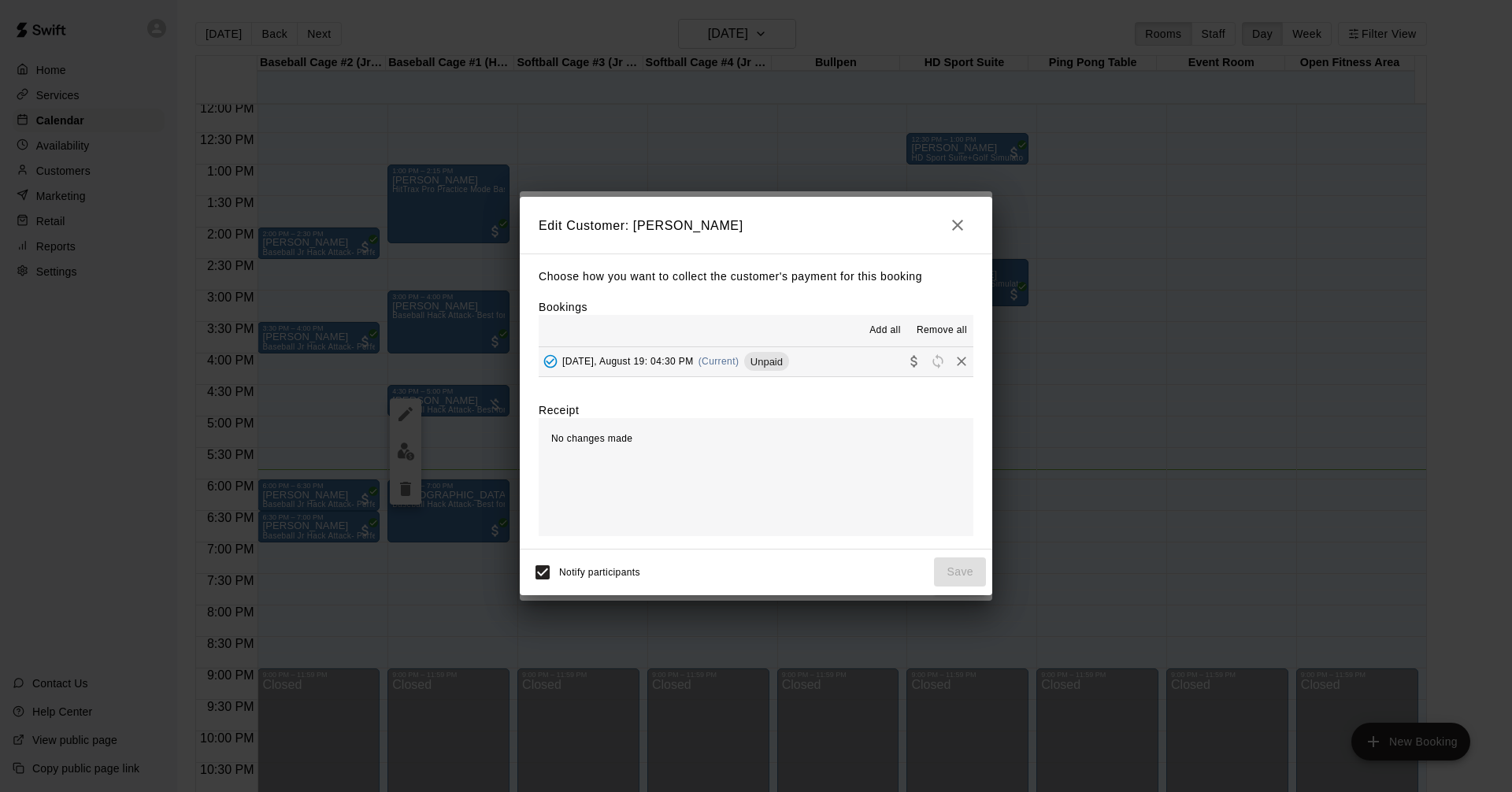
click at [819, 360] on button "[DATE], August 19: 04:30 PM (Current) Unpaid" at bounding box center [756, 361] width 434 height 29
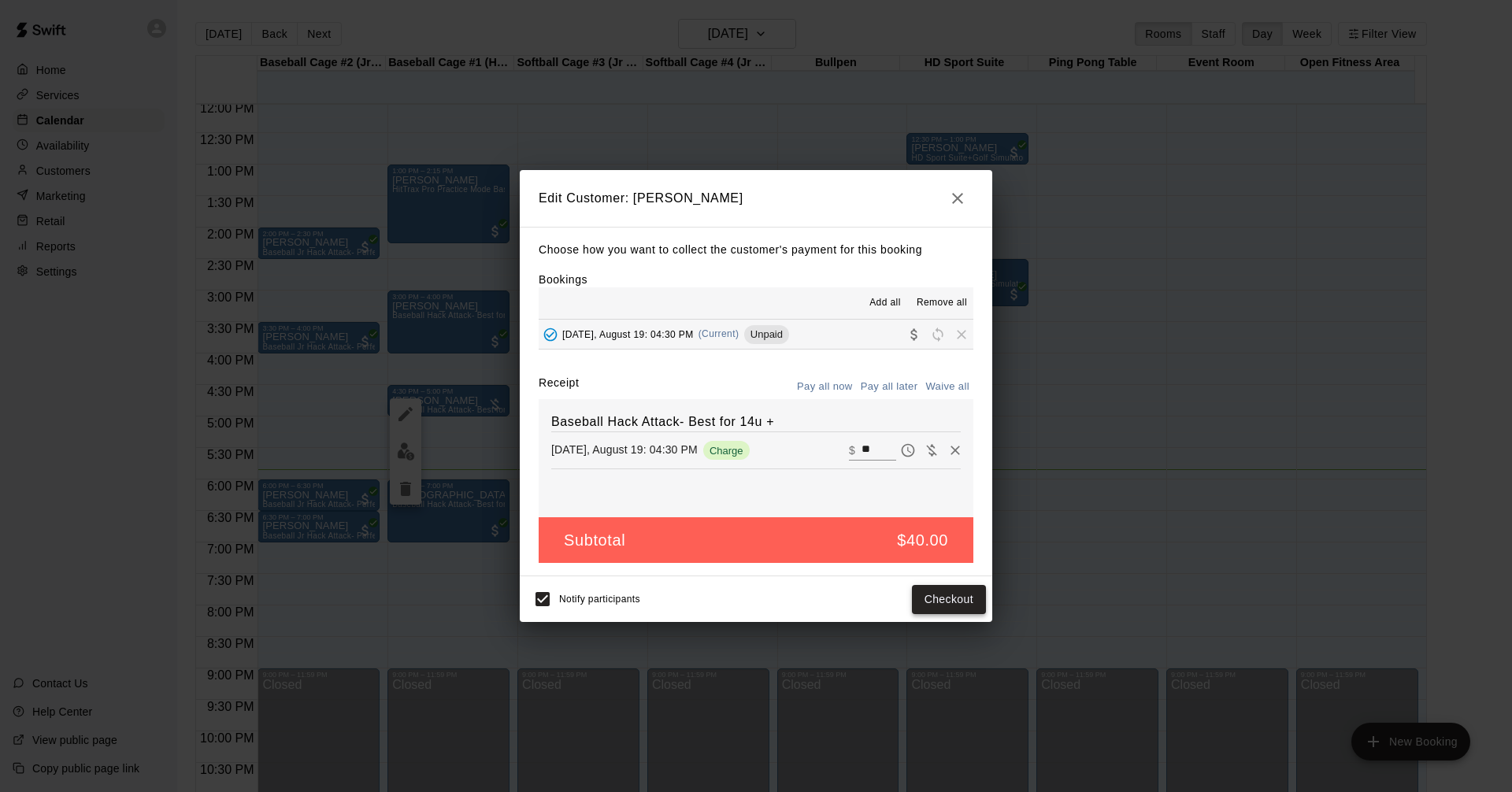
click at [946, 598] on button "Checkout" at bounding box center [949, 599] width 74 height 29
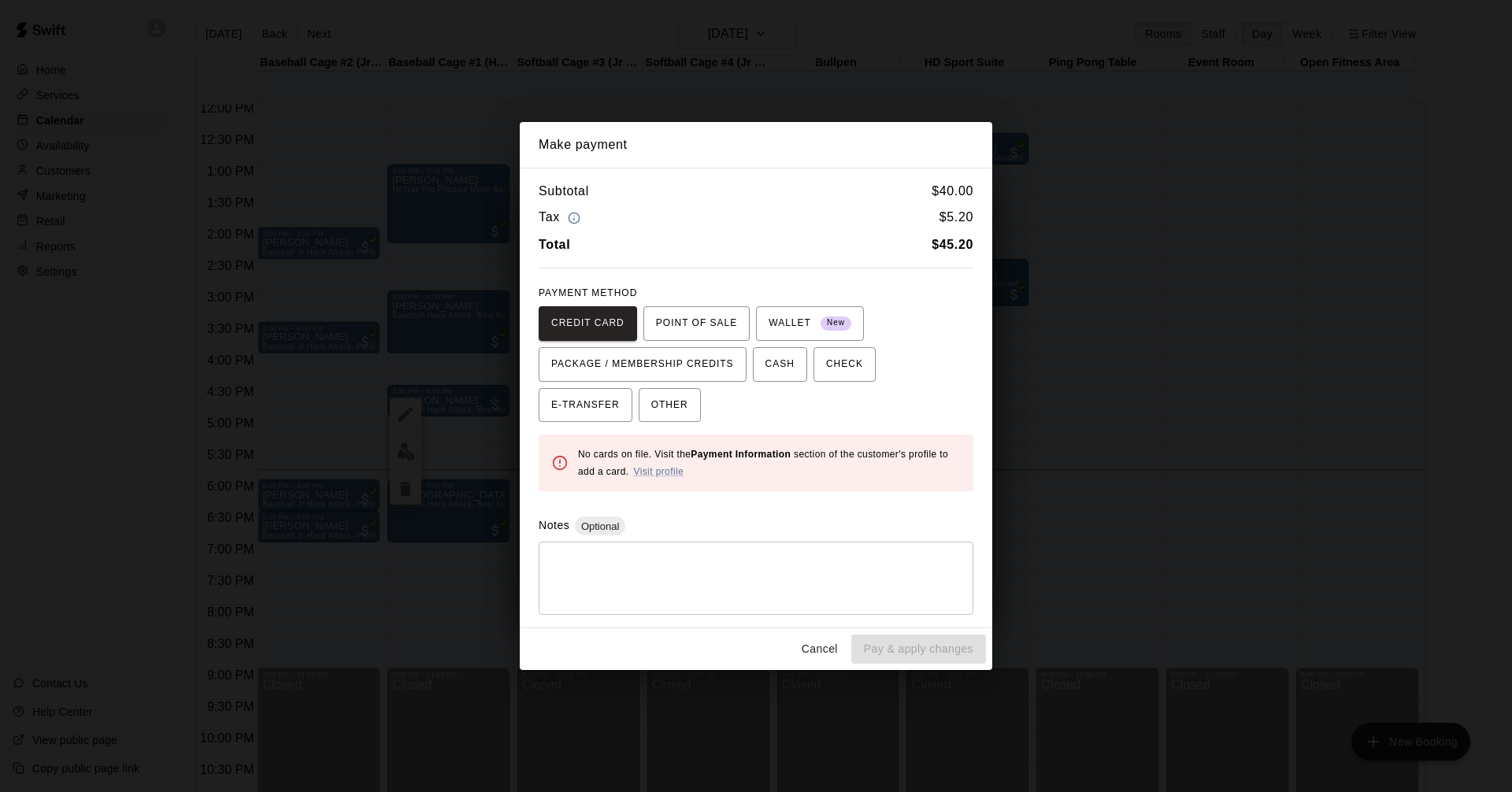
click at [807, 244] on div "Total $ 45.20" at bounding box center [756, 246] width 434 height 21
click at [712, 320] on span "POINT OF SALE" at bounding box center [696, 324] width 81 height 25
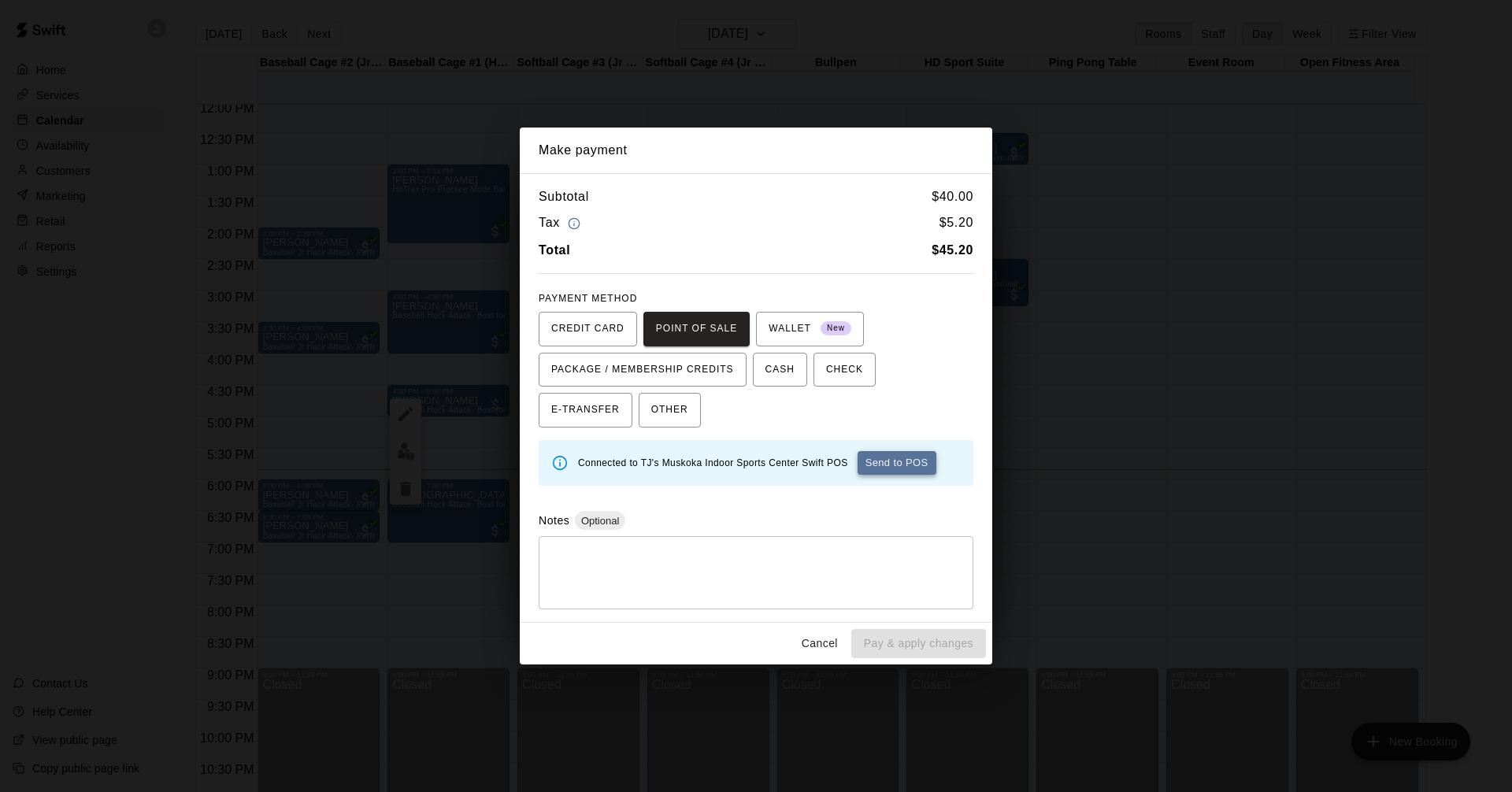
click at [915, 472] on button "Send to POS" at bounding box center [897, 463] width 79 height 24
click at [957, 309] on div "PAYMENT METHOD CREDIT CARD POINT OF SALE WALLET New PACKAGE / MEMBERSHIP CREDIT…" at bounding box center [756, 357] width 434 height 142
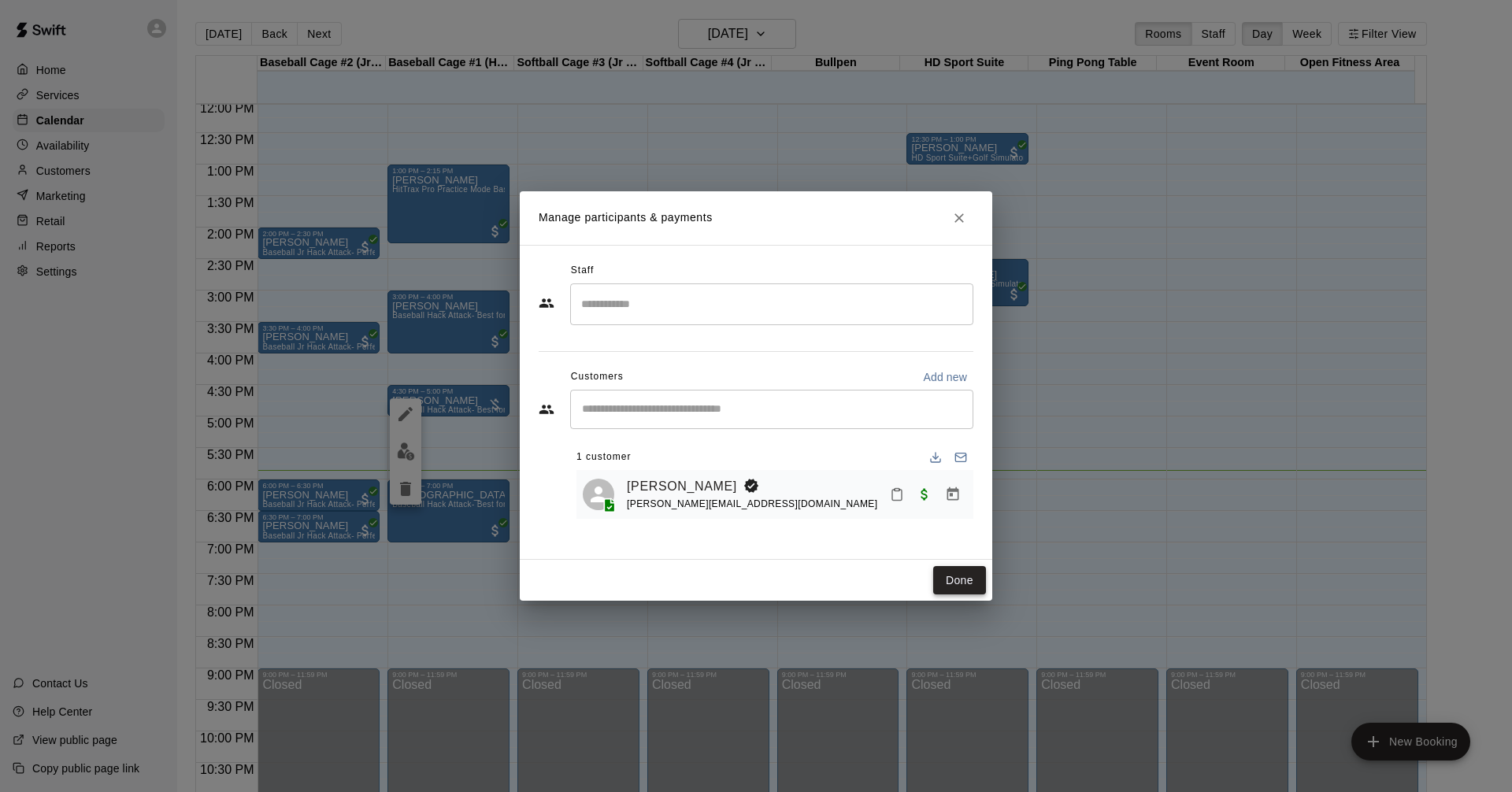
click at [963, 582] on button "Done" at bounding box center [959, 580] width 53 height 29
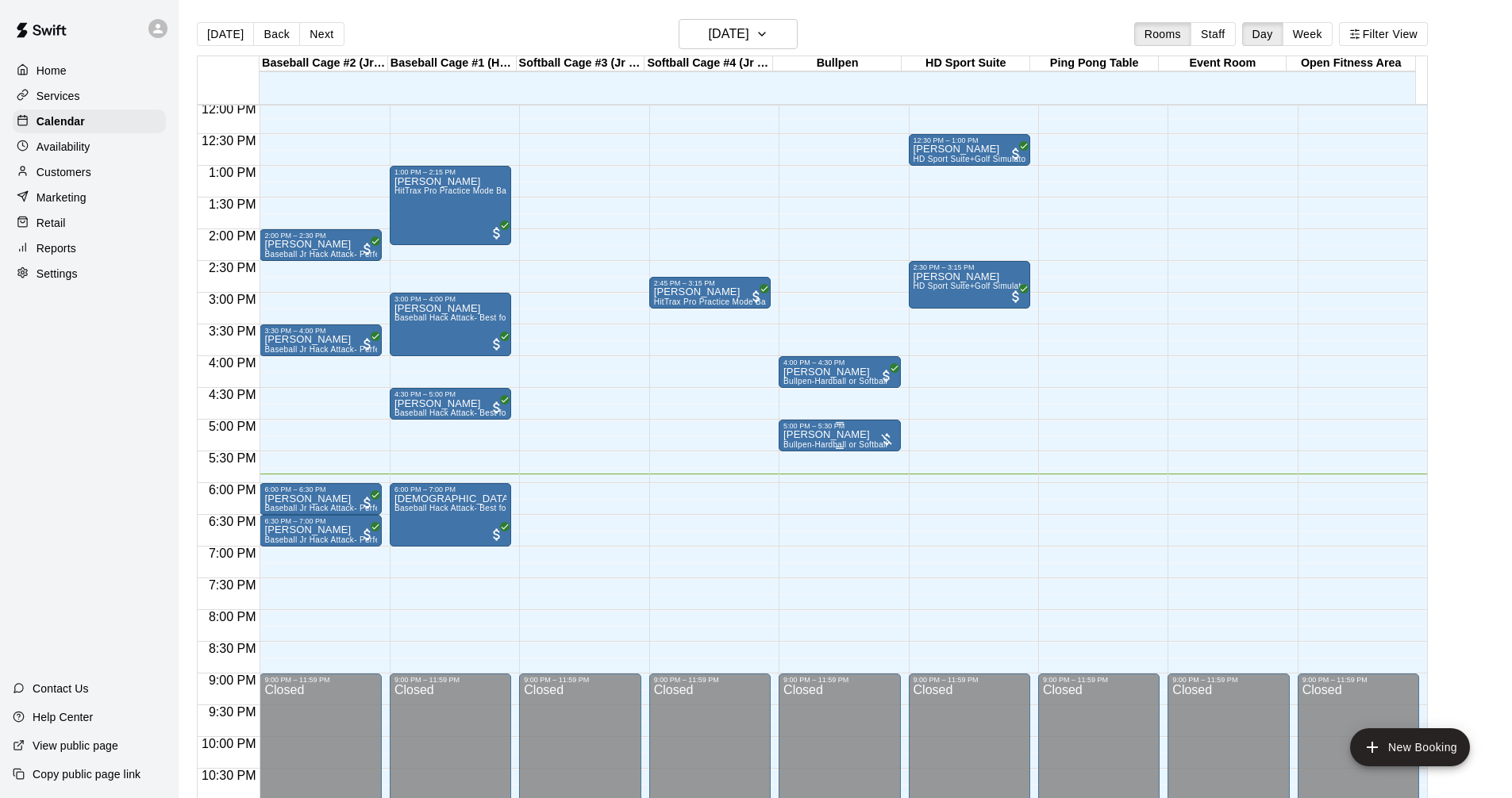
click at [838, 427] on div "5:00 PM – 5:30 PM" at bounding box center [839, 426] width 112 height 8
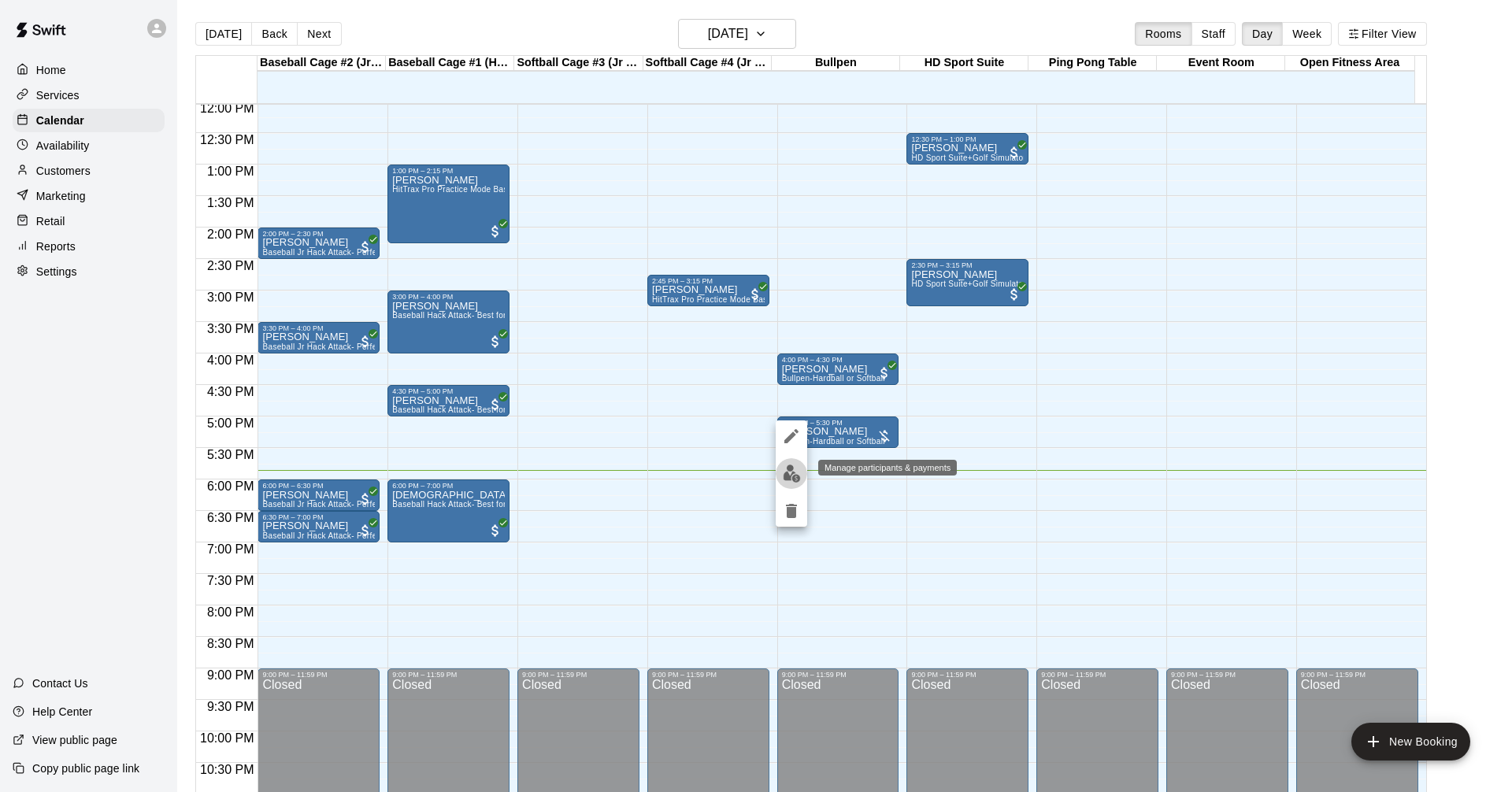
click at [801, 472] on button "edit" at bounding box center [791, 473] width 31 height 31
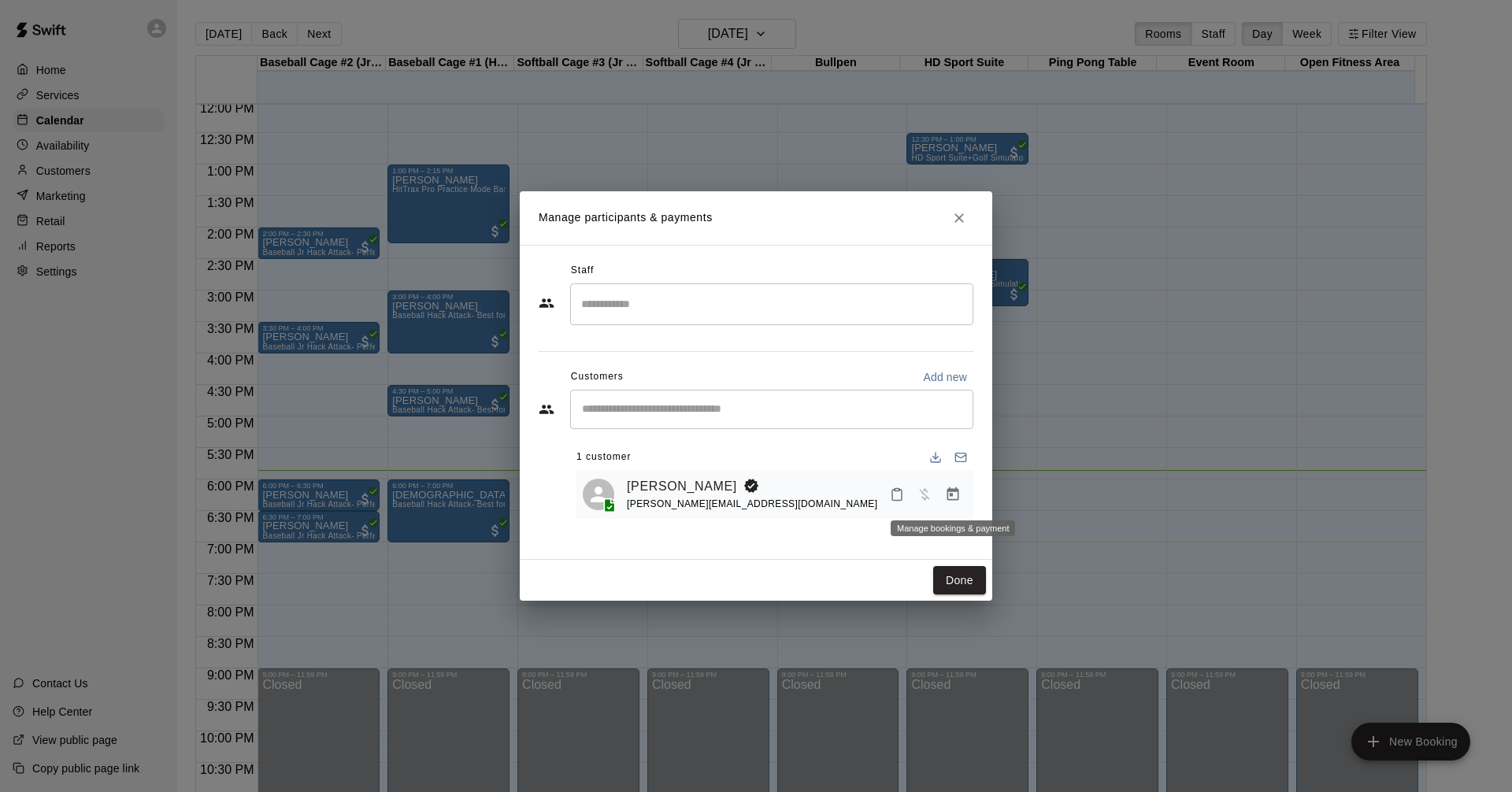
click at [958, 501] on icon "Manage bookings & payment" at bounding box center [953, 494] width 12 height 13
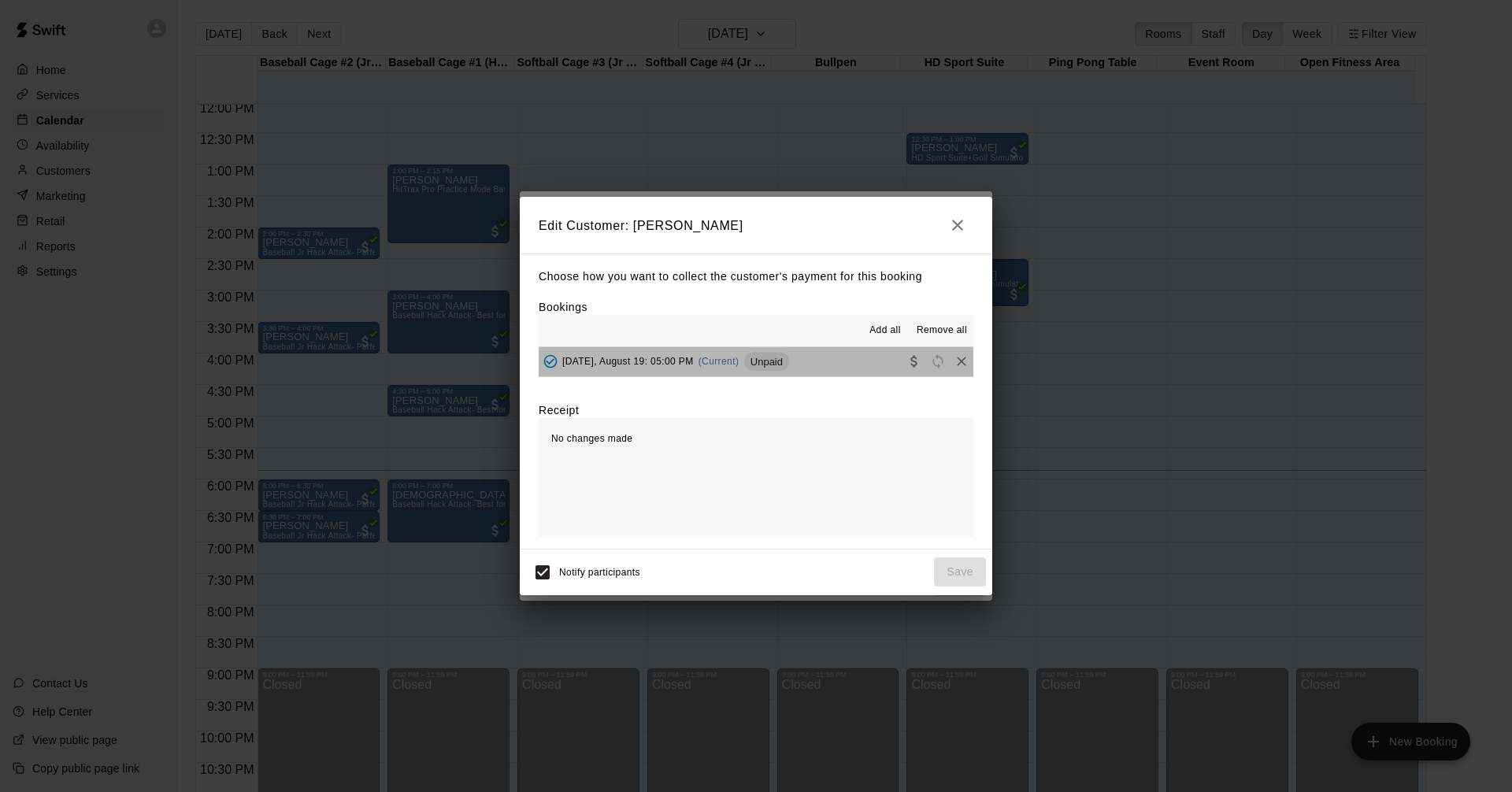
click at [855, 364] on button "[DATE], August 19: 05:00 PM (Current) Unpaid" at bounding box center [756, 361] width 434 height 29
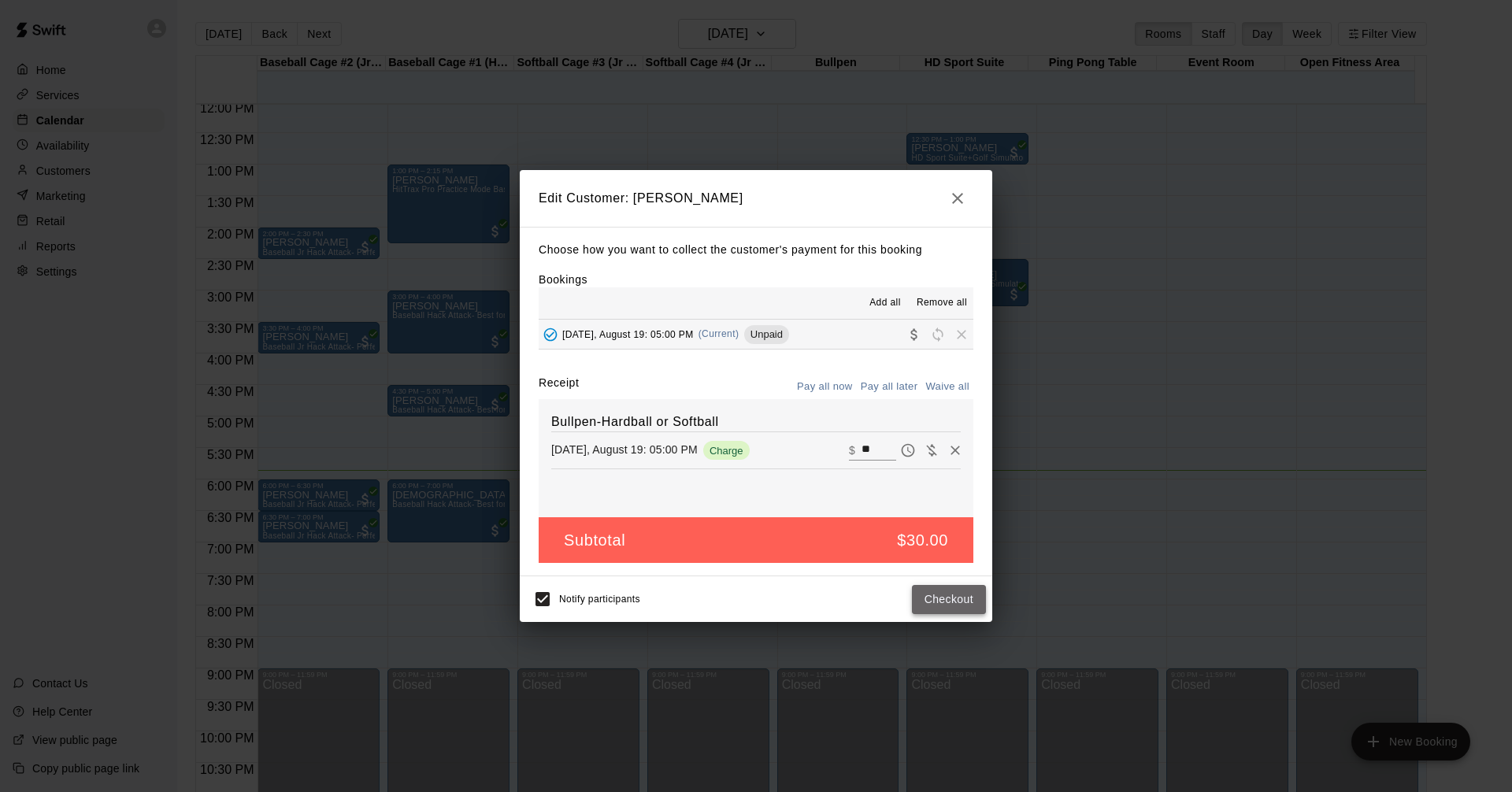
click at [954, 595] on button "Checkout" at bounding box center [949, 599] width 74 height 29
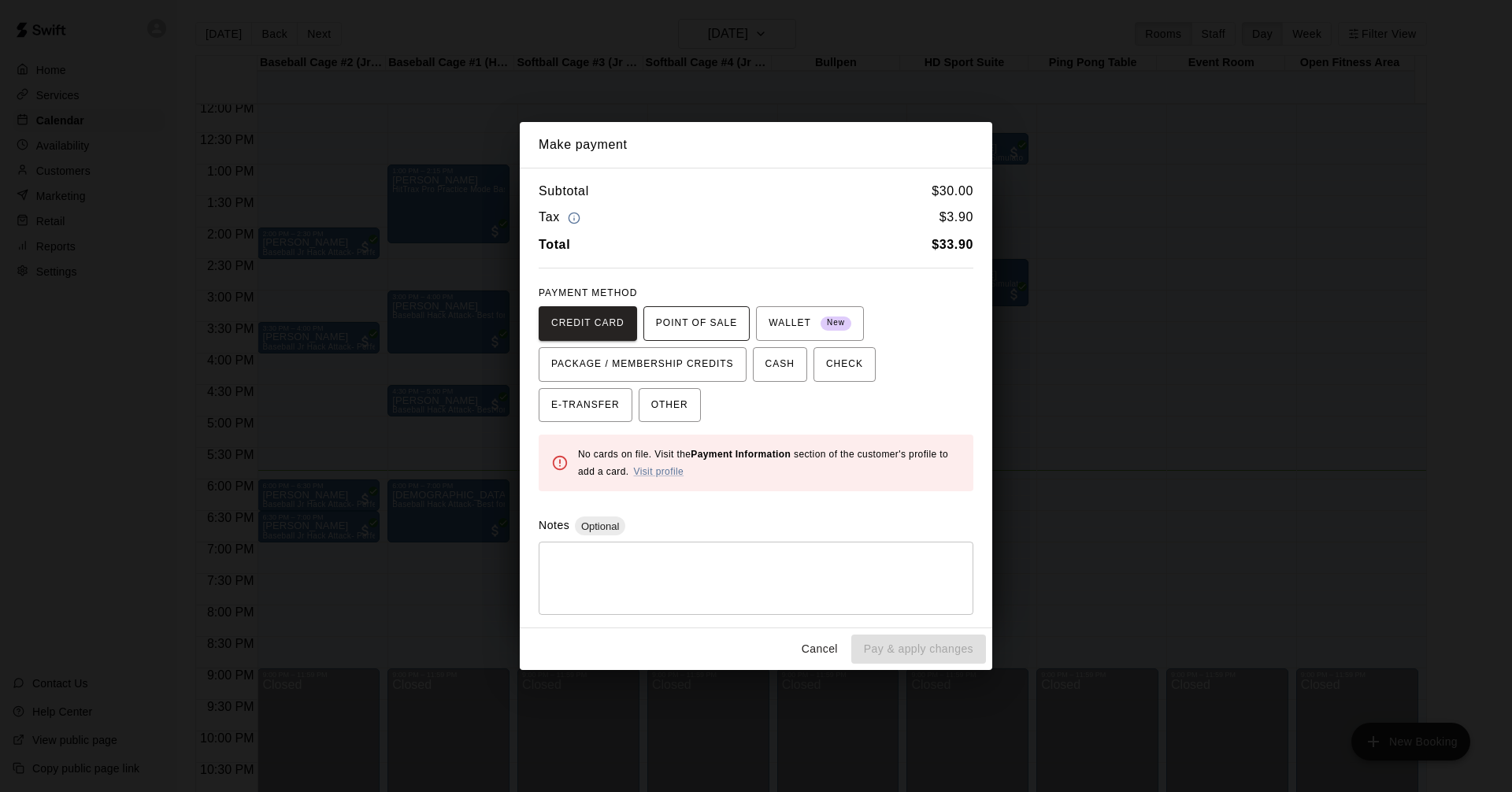
drag, startPoint x: 708, startPoint y: 319, endPoint x: 730, endPoint y: 320, distance: 22.0
click at [708, 318] on span "POINT OF SALE" at bounding box center [696, 324] width 81 height 25
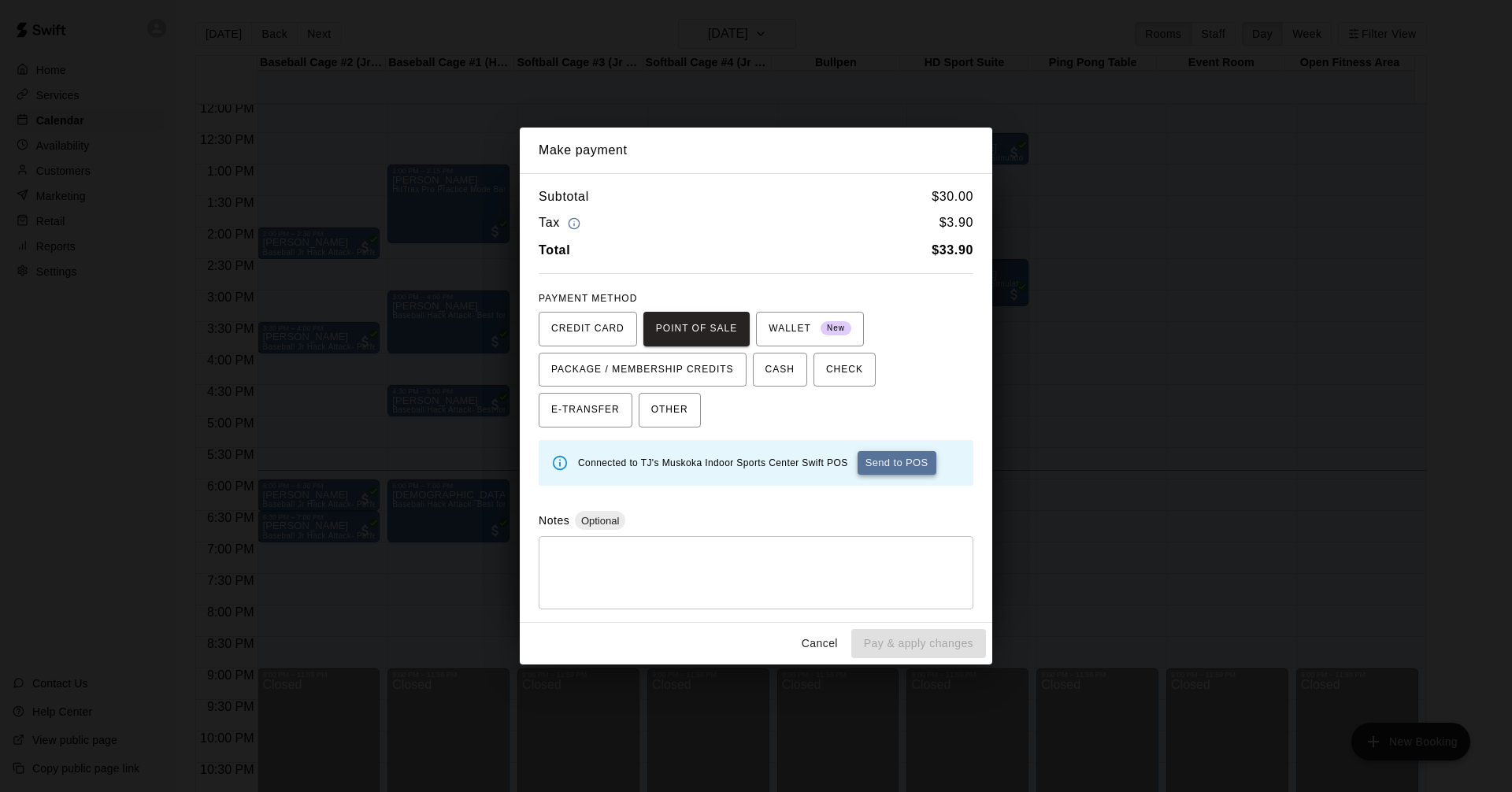
click at [910, 467] on button "Send to POS" at bounding box center [897, 463] width 79 height 24
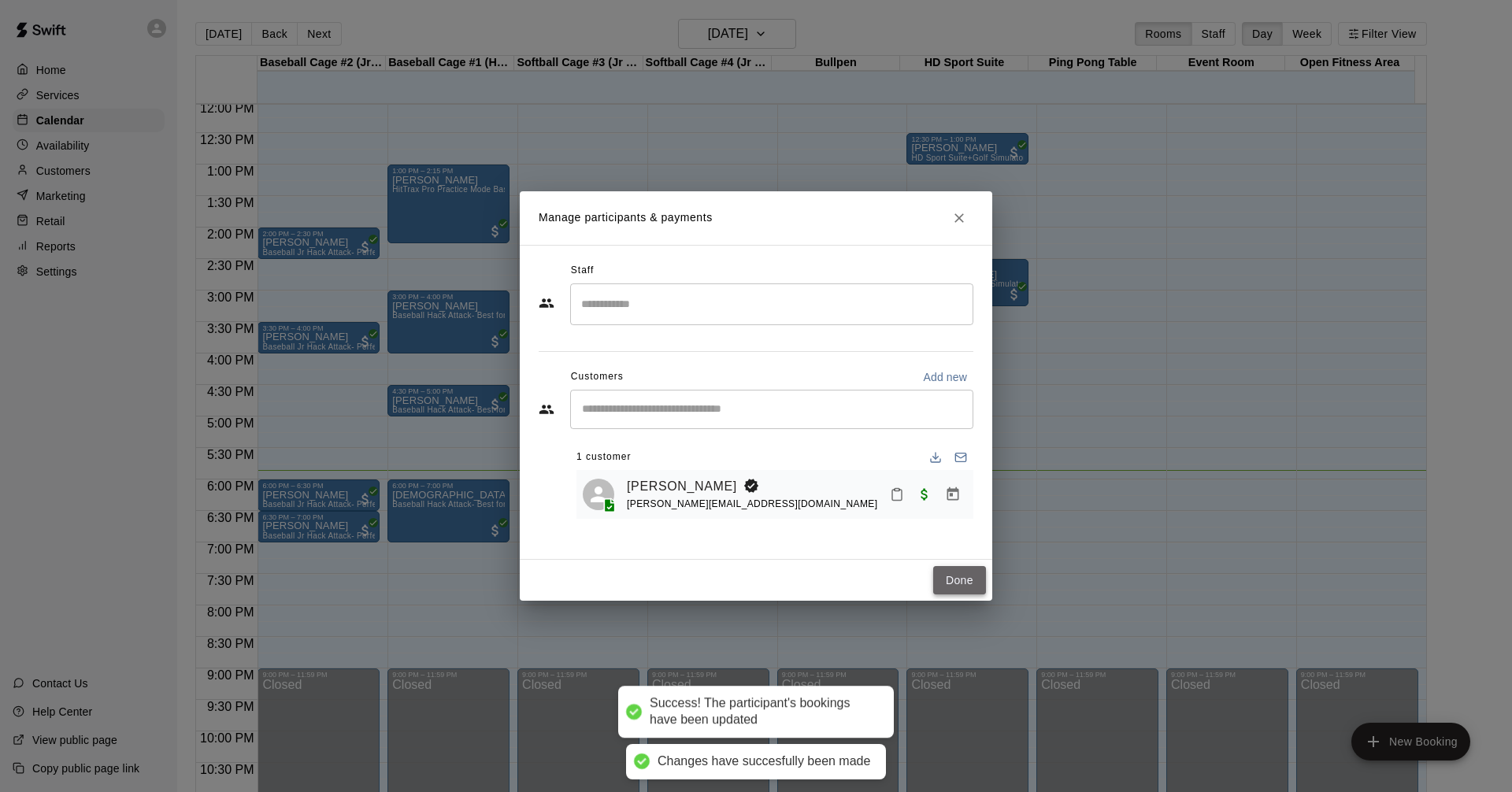
click at [958, 586] on button "Done" at bounding box center [959, 580] width 53 height 29
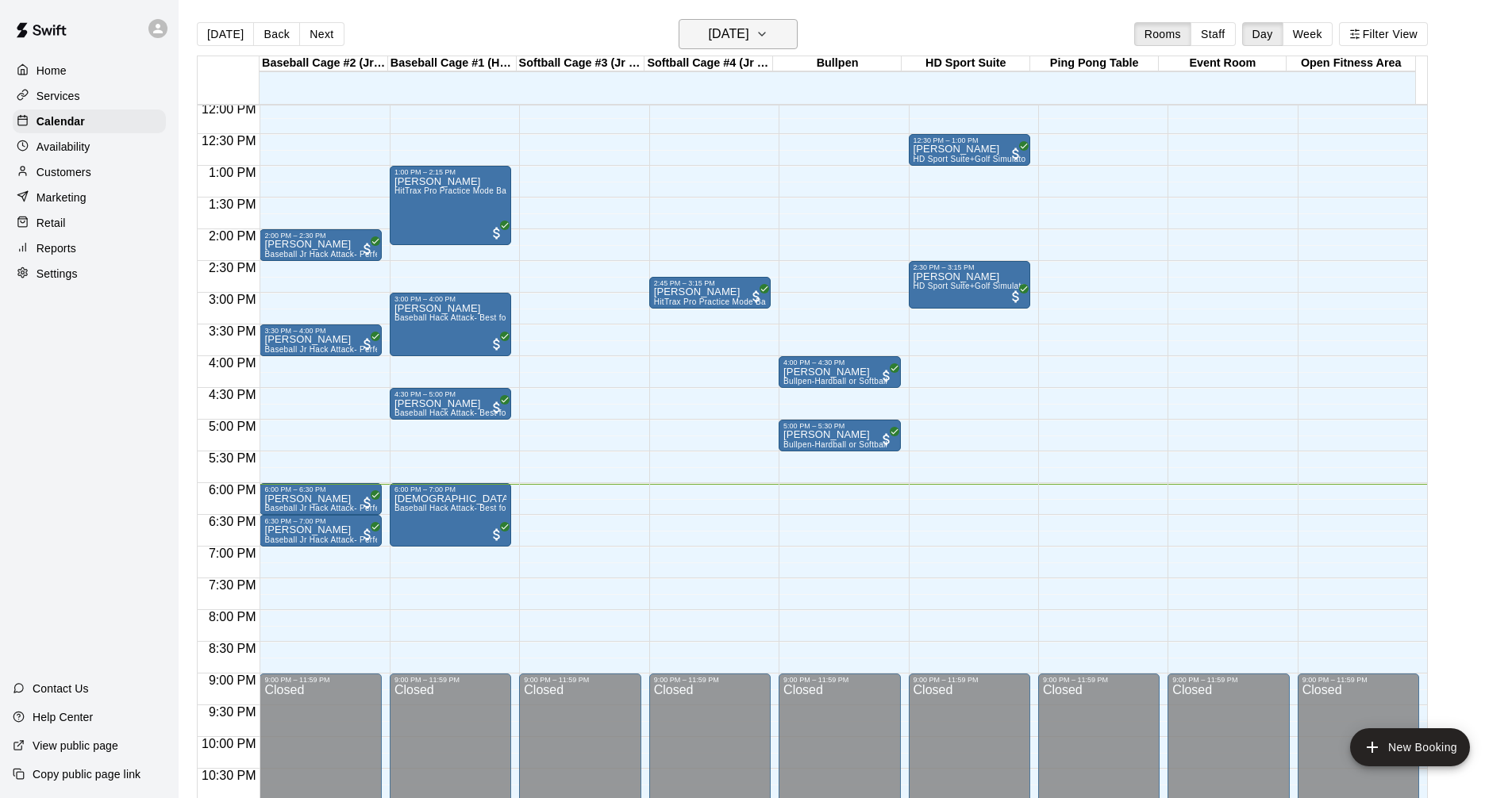
click at [779, 37] on button "[DATE]" at bounding box center [738, 34] width 119 height 30
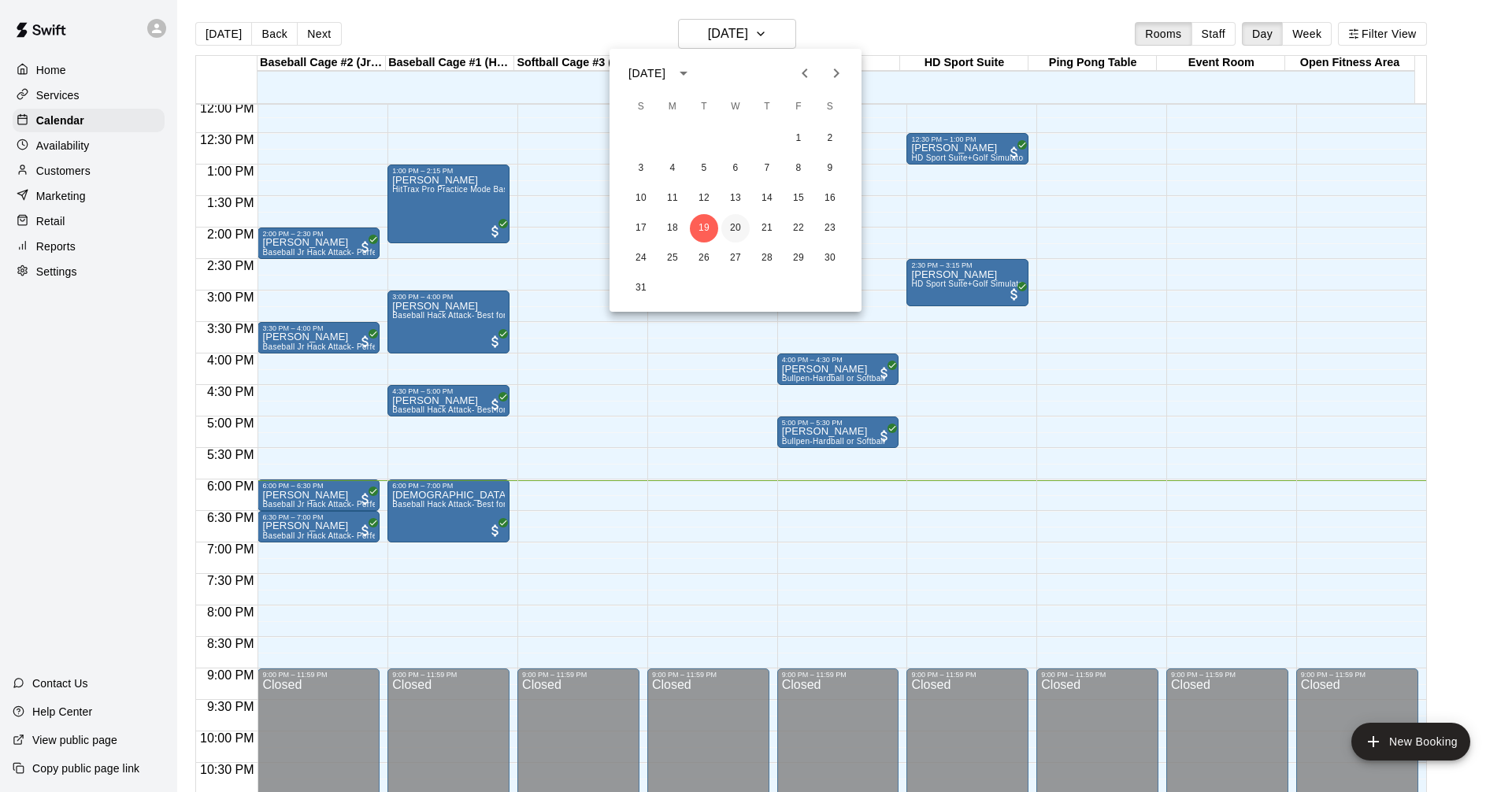
click at [735, 230] on button "20" at bounding box center [735, 229] width 28 height 28
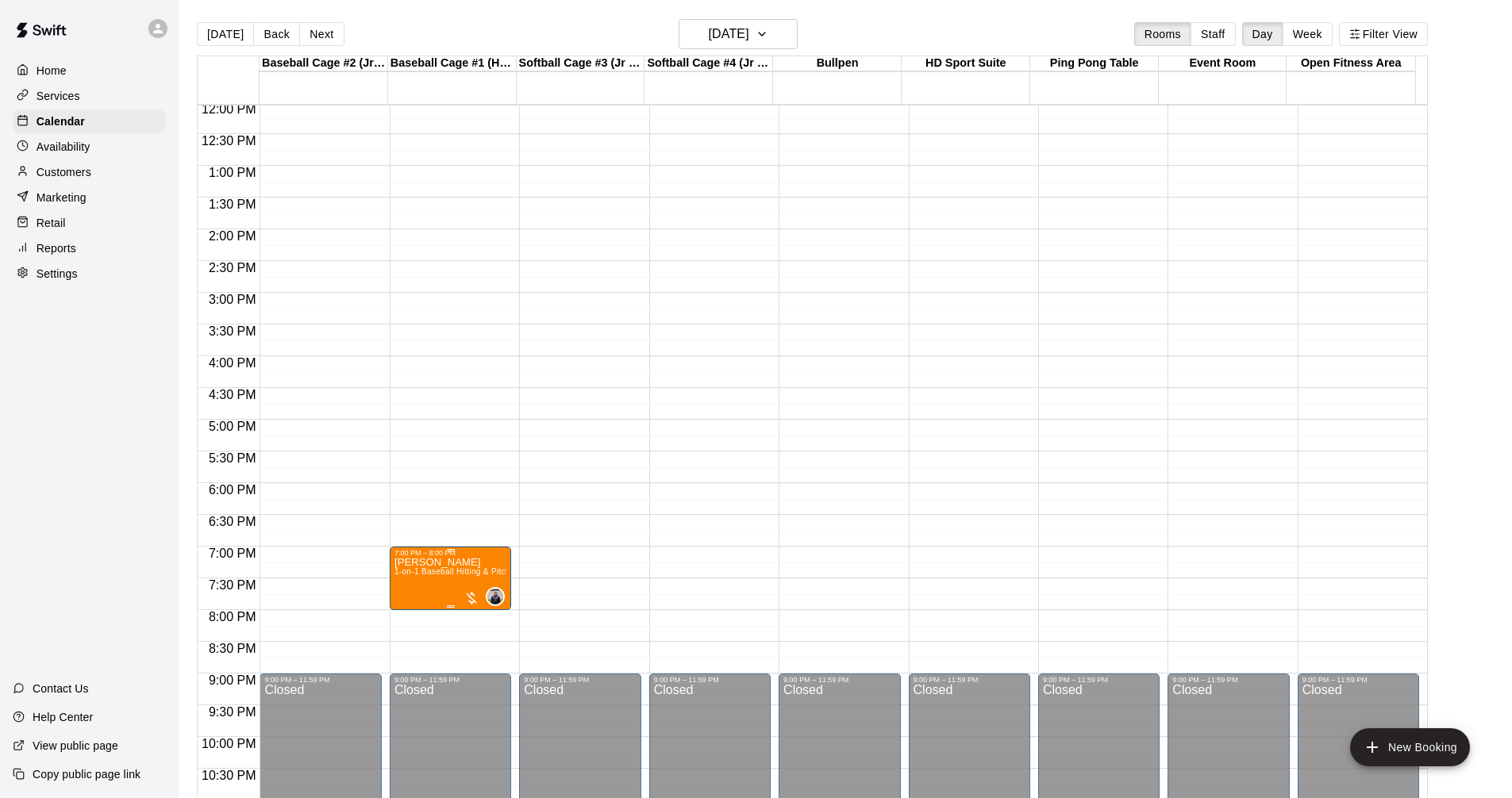
click at [445, 563] on p "[PERSON_NAME]" at bounding box center [450, 563] width 112 height 0
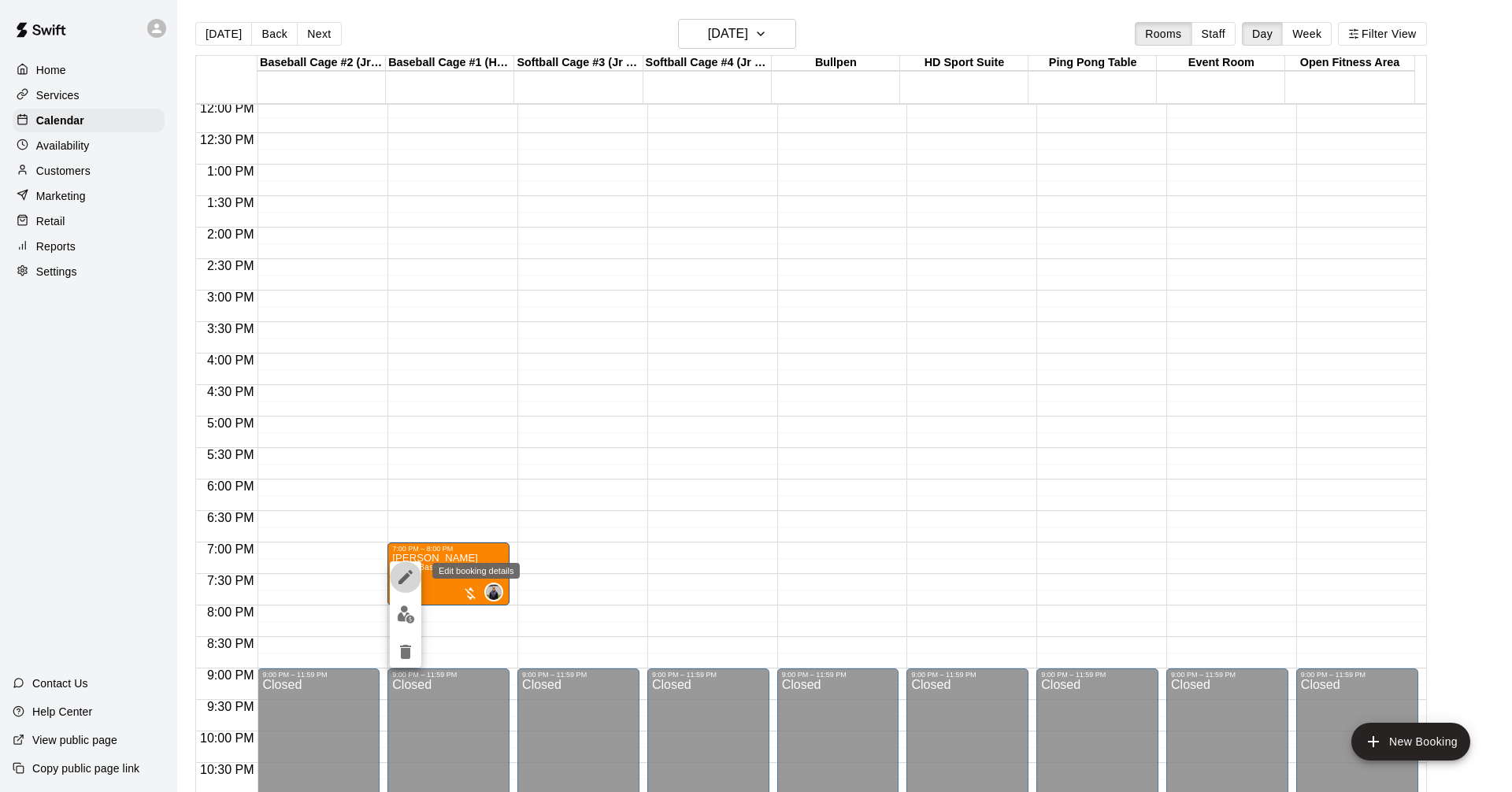
click at [407, 582] on icon "edit" at bounding box center [405, 578] width 19 height 19
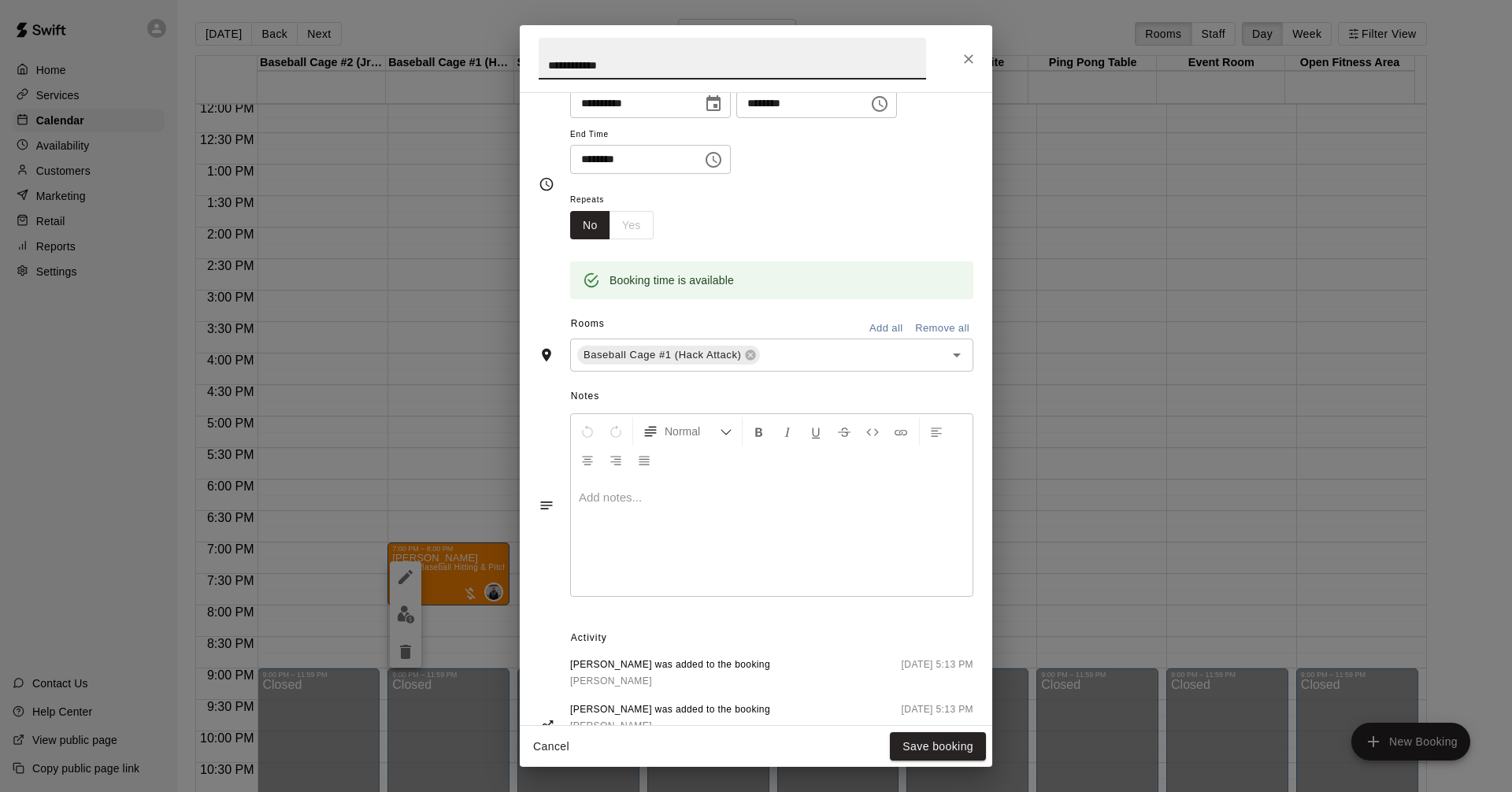
scroll to position [258, 0]
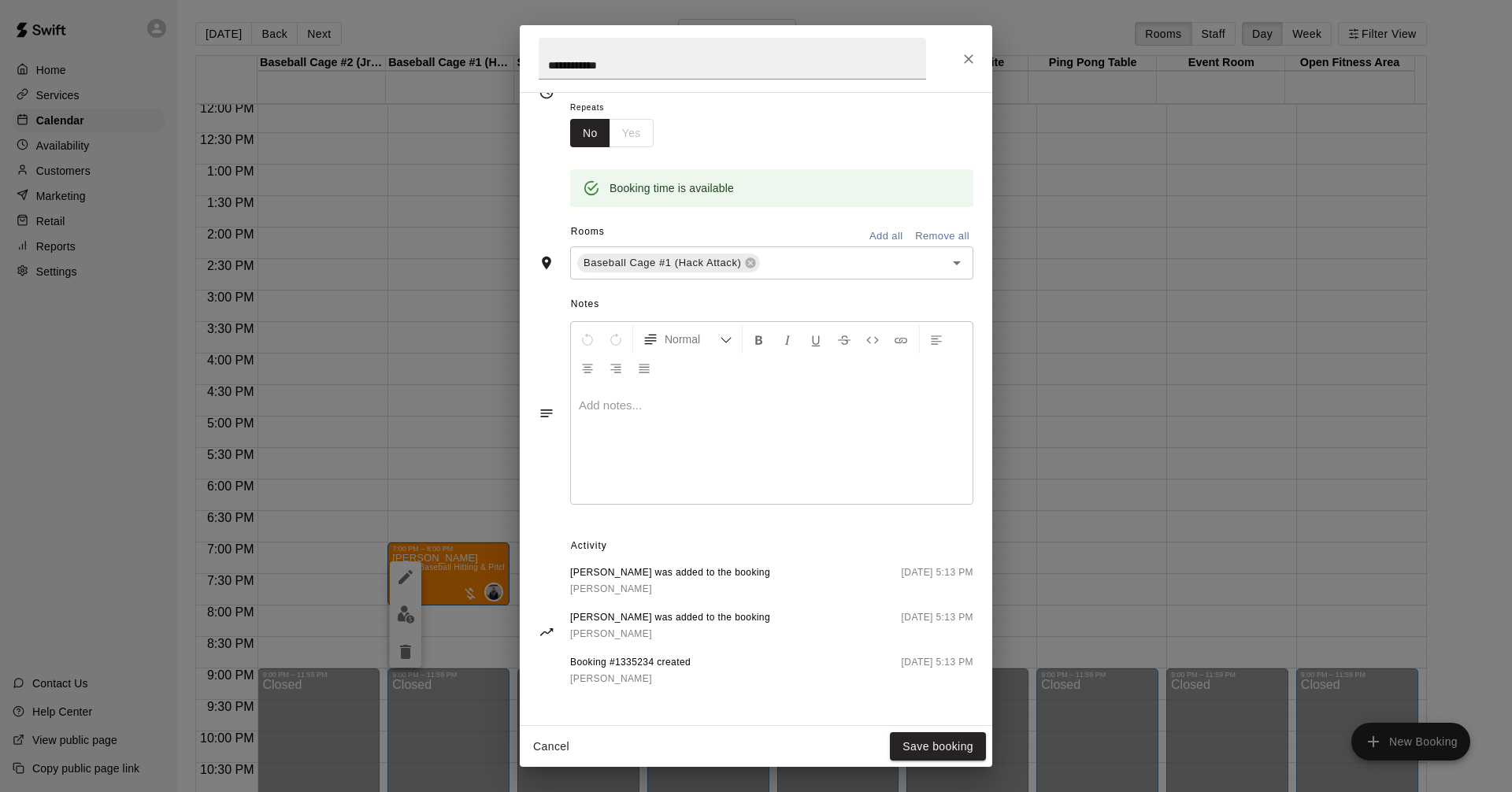
click at [605, 583] on span "[PERSON_NAME]" at bounding box center [610, 589] width 82 height 11
click at [969, 56] on icon "Close" at bounding box center [968, 58] width 16 height 16
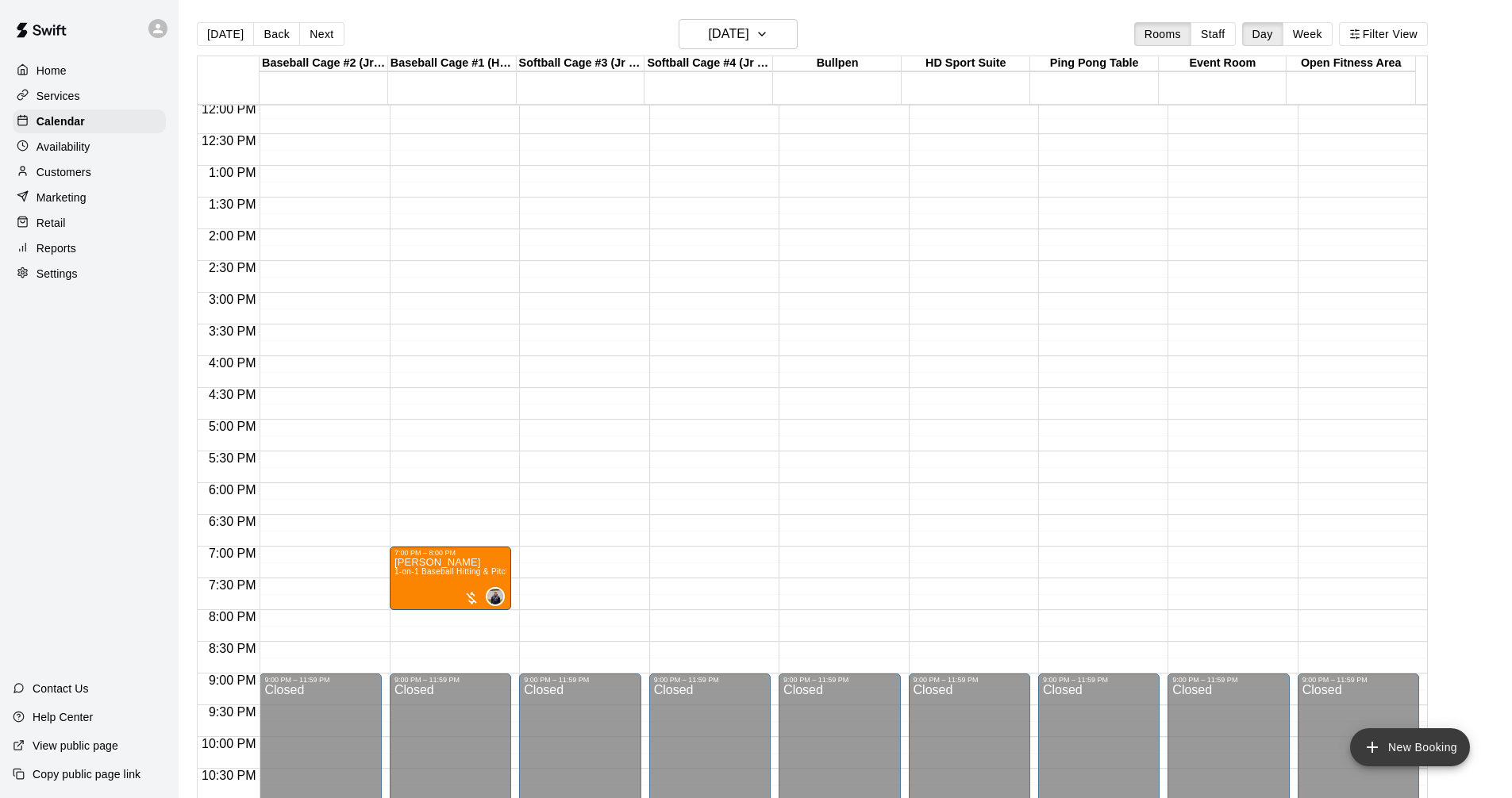
click at [1389, 739] on button "New Booking" at bounding box center [1410, 748] width 119 height 38
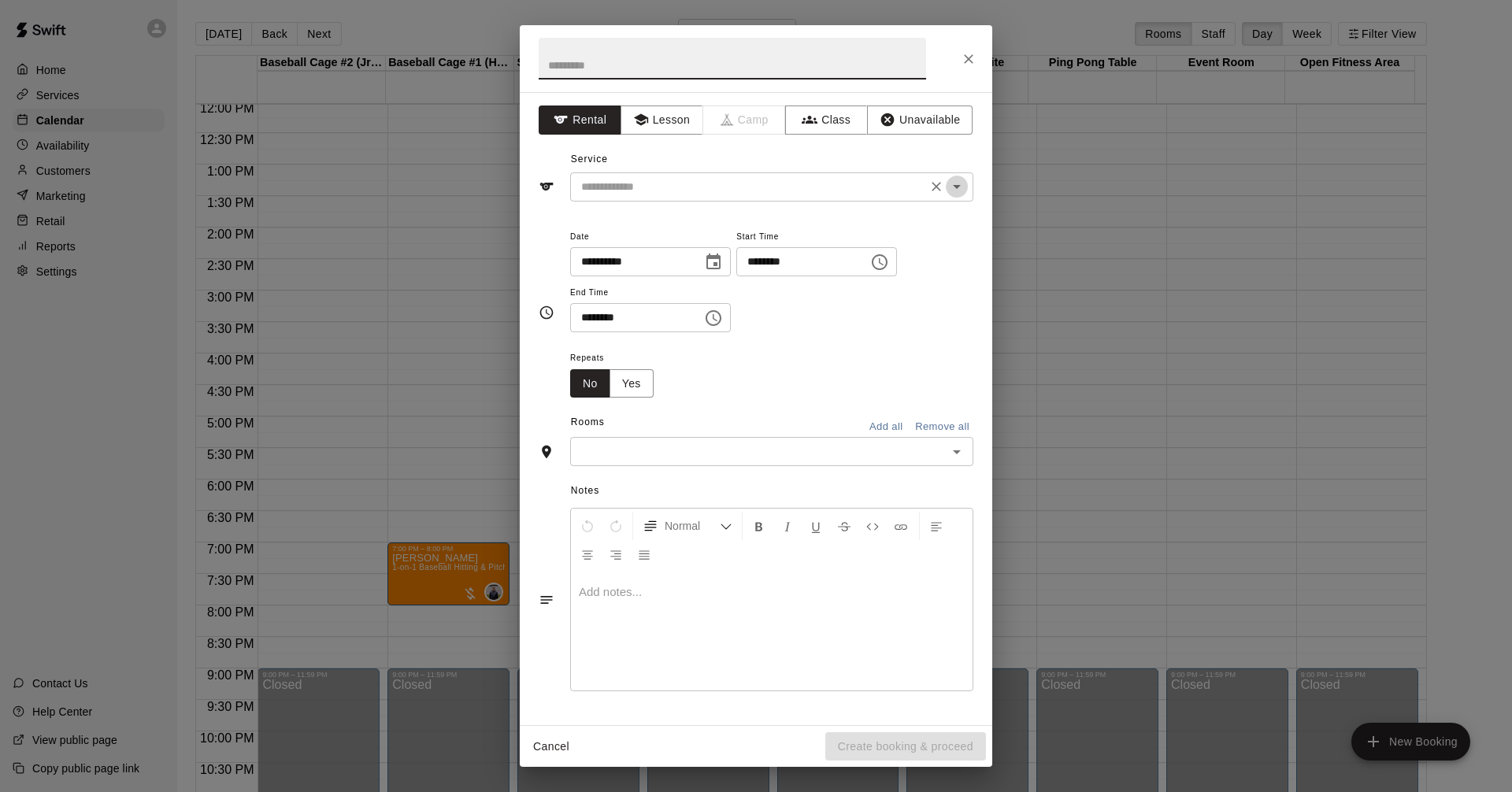
click at [958, 189] on icon "Open" at bounding box center [956, 186] width 19 height 19
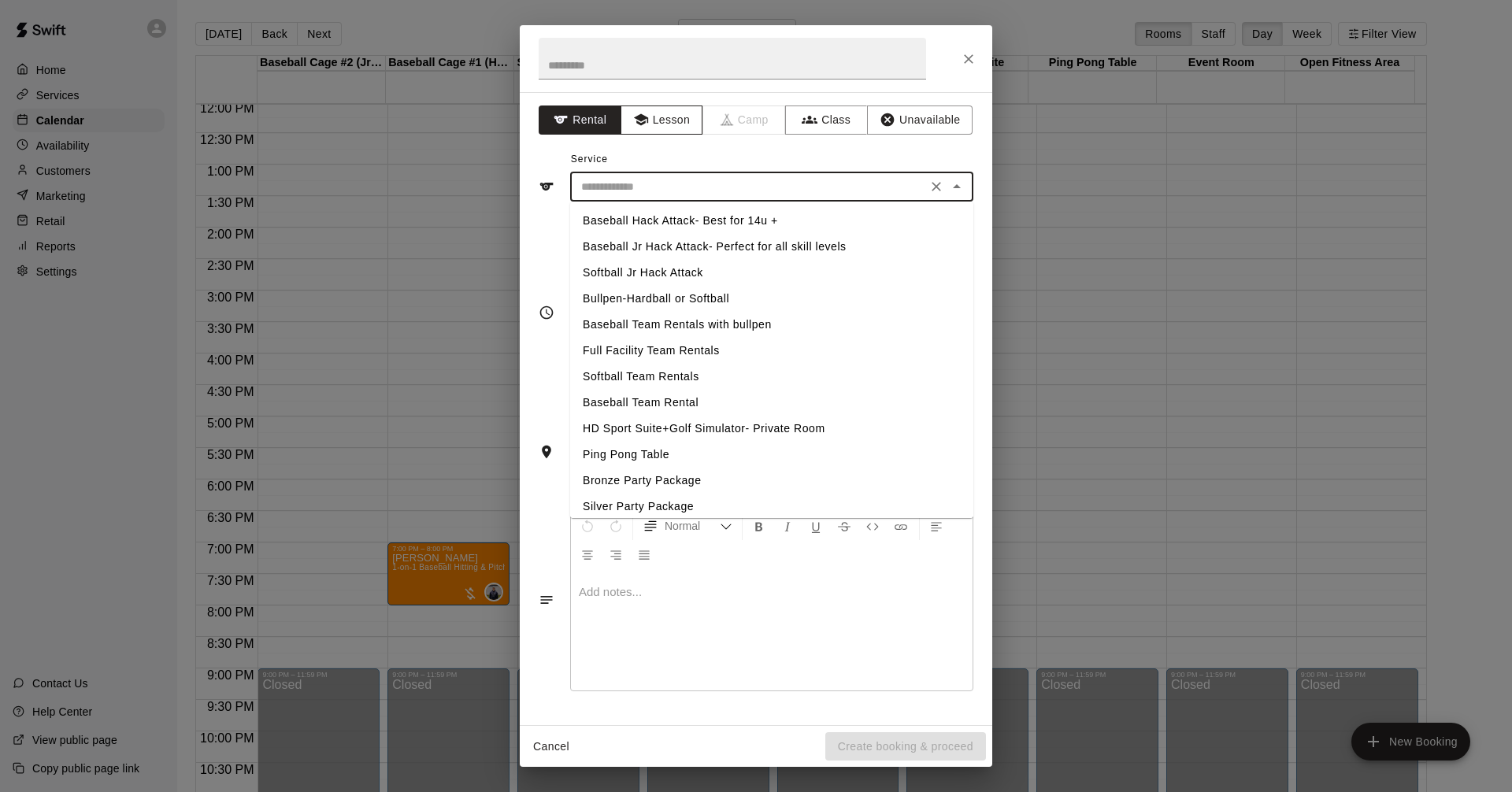
click at [683, 132] on button "Lesson" at bounding box center [662, 119] width 83 height 29
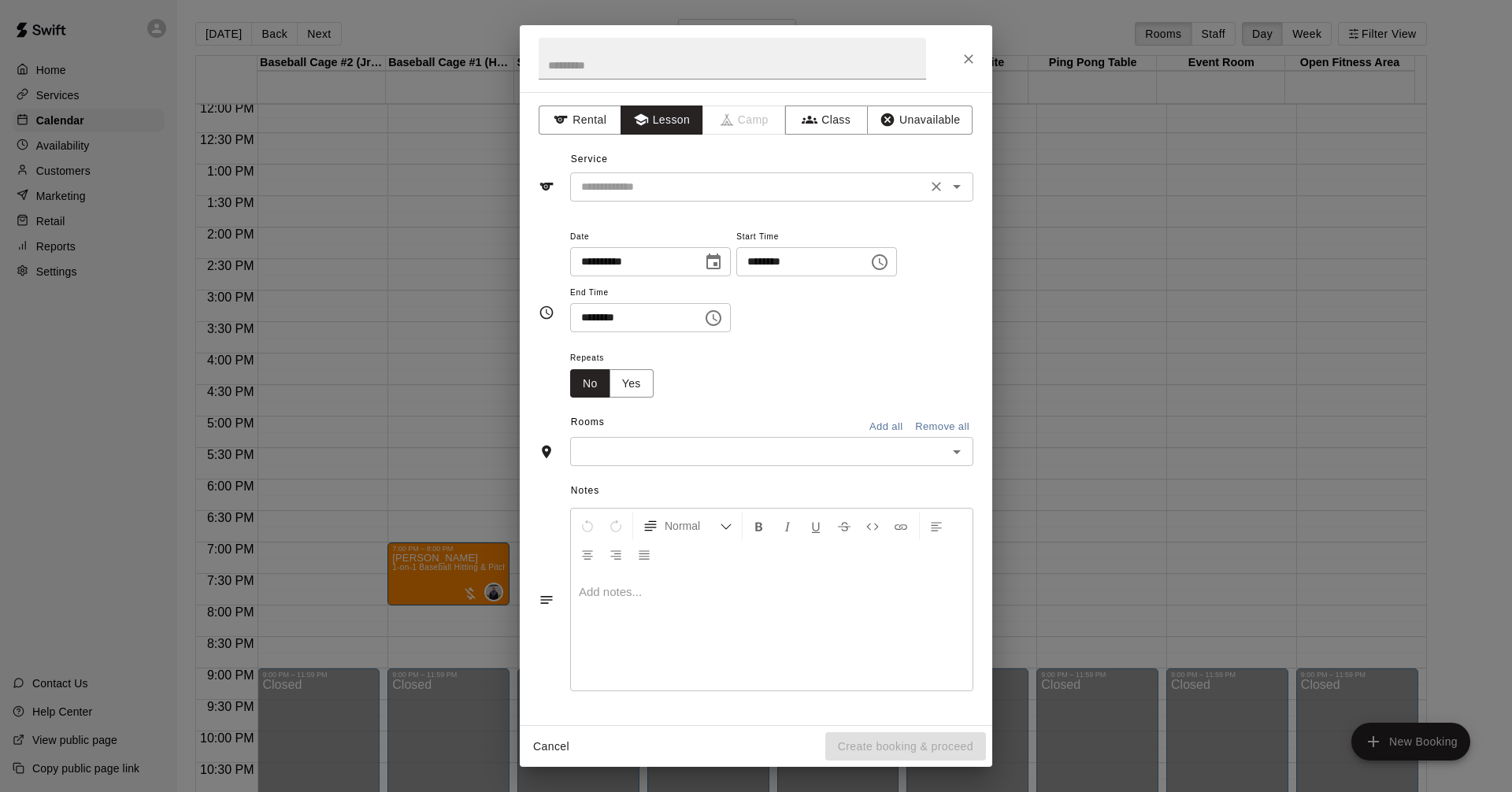
click at [961, 188] on icon "Open" at bounding box center [956, 186] width 19 height 19
click at [858, 409] on div "**********" at bounding box center [756, 312] width 434 height 197
click at [959, 182] on icon "Open" at bounding box center [956, 186] width 19 height 19
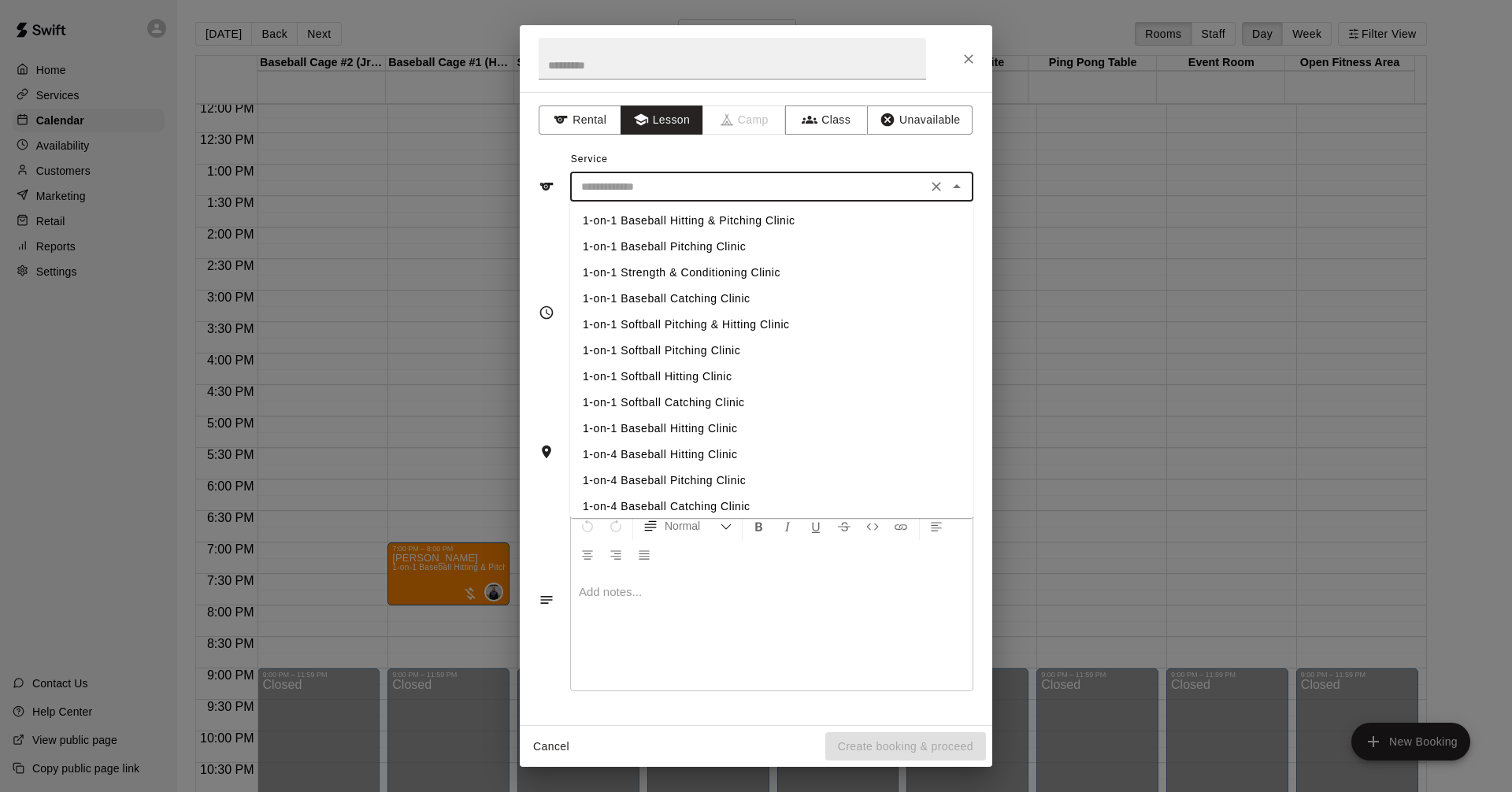
click at [795, 220] on li "1-on-1 Baseball Hitting & Pitching Clinic" at bounding box center [771, 221] width 403 height 26
type input "**********"
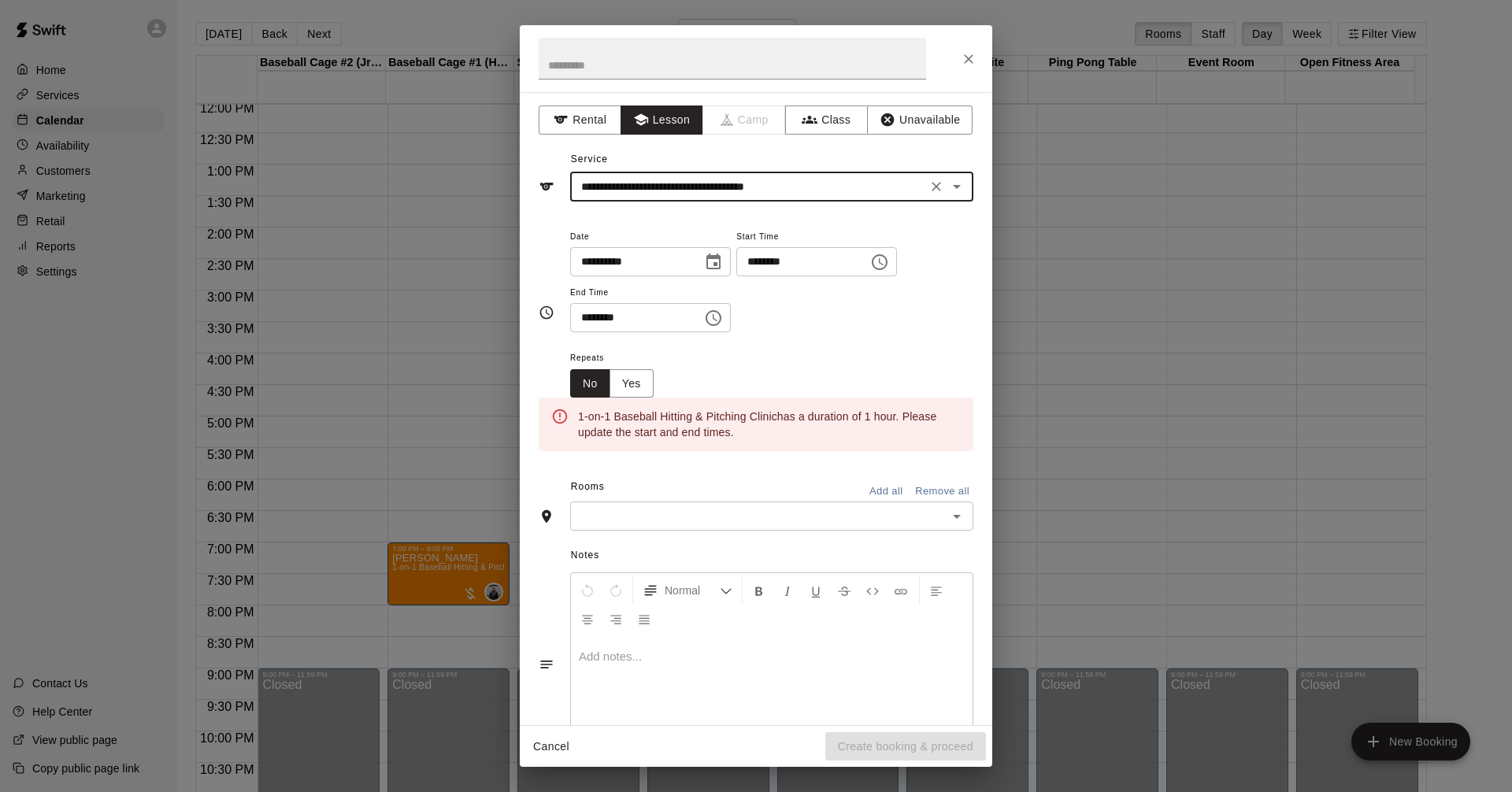
click at [889, 261] on icon "Choose time, selected time is 5:00 PM" at bounding box center [879, 262] width 19 height 19
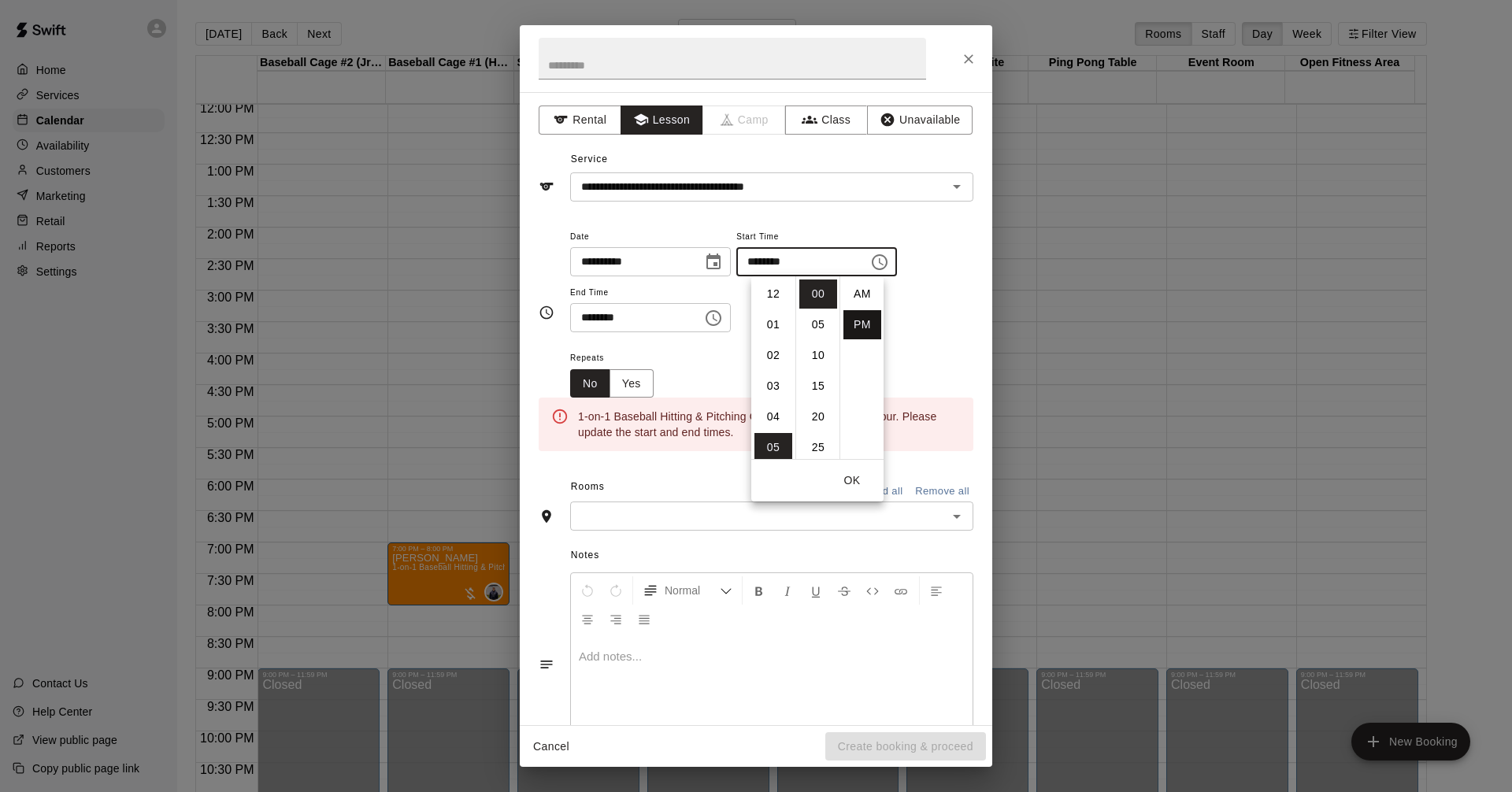
scroll to position [28, 0]
click at [777, 317] on li "06" at bounding box center [773, 325] width 38 height 29
type input "********"
click at [723, 314] on icon "Choose time, selected time is 5:30 PM" at bounding box center [714, 318] width 19 height 19
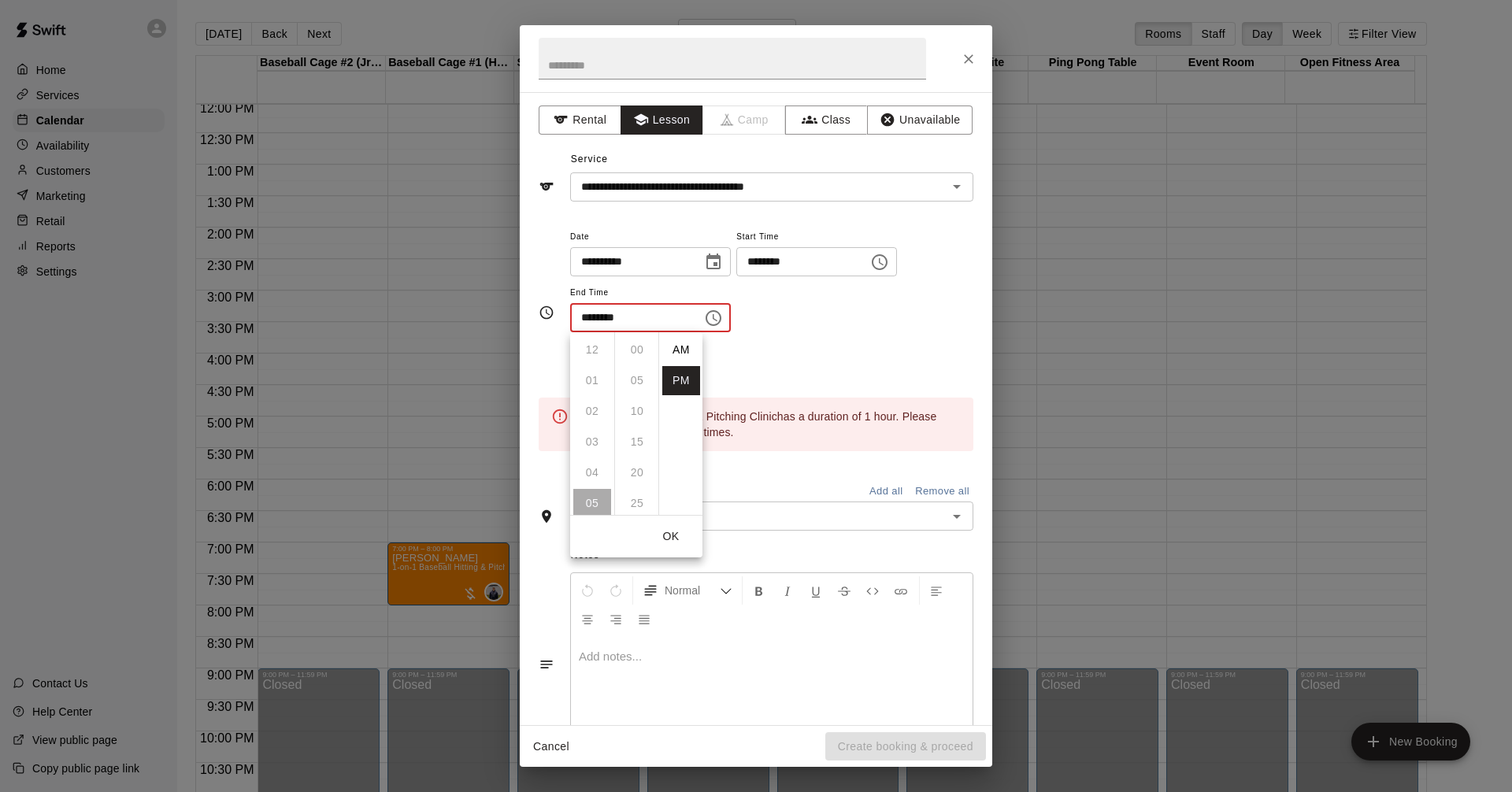
scroll to position [28, 0]
click at [591, 443] on li "08" at bounding box center [592, 442] width 38 height 29
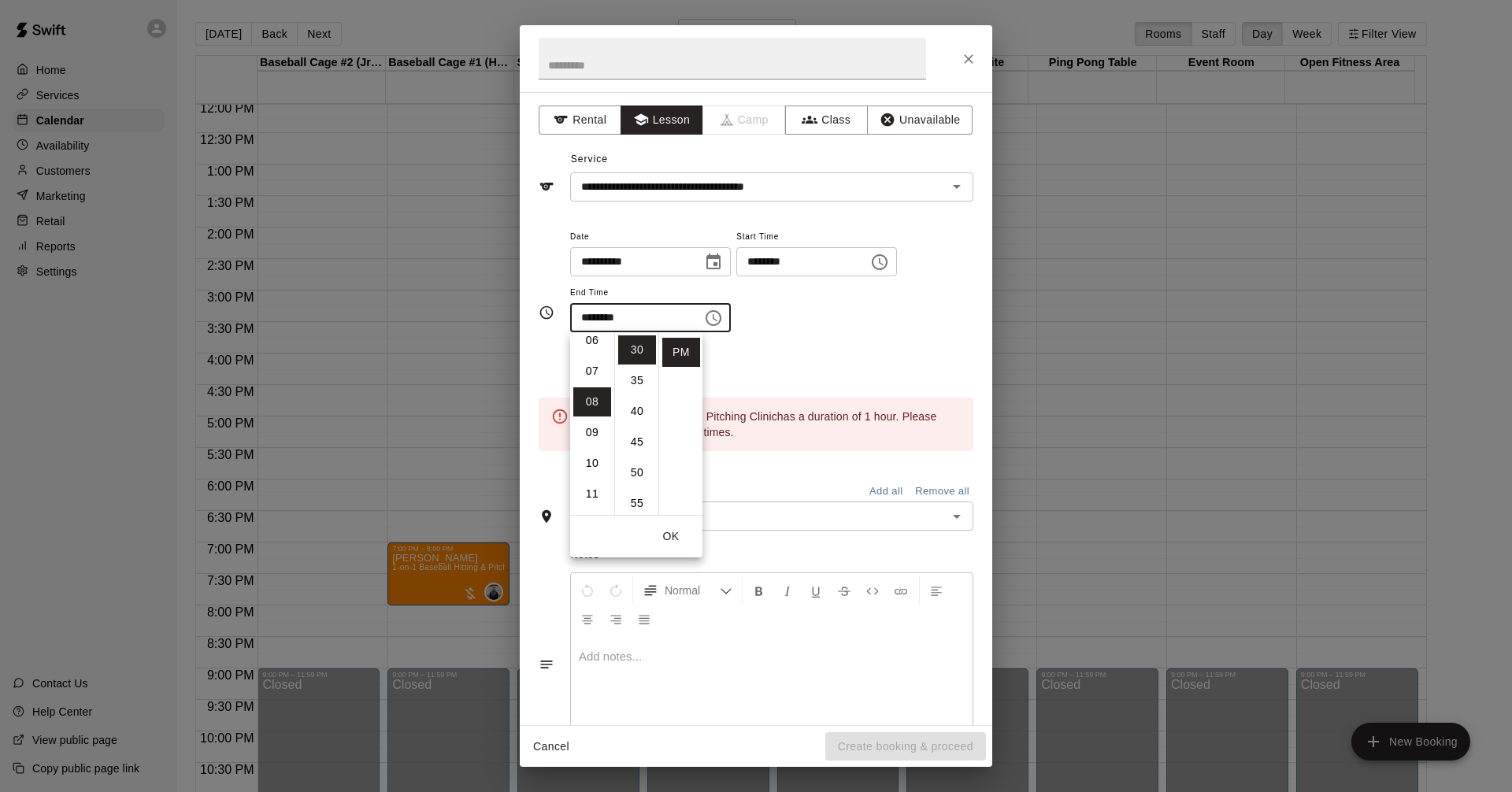
scroll to position [246, 0]
click at [811, 337] on div "**********" at bounding box center [771, 288] width 403 height 122
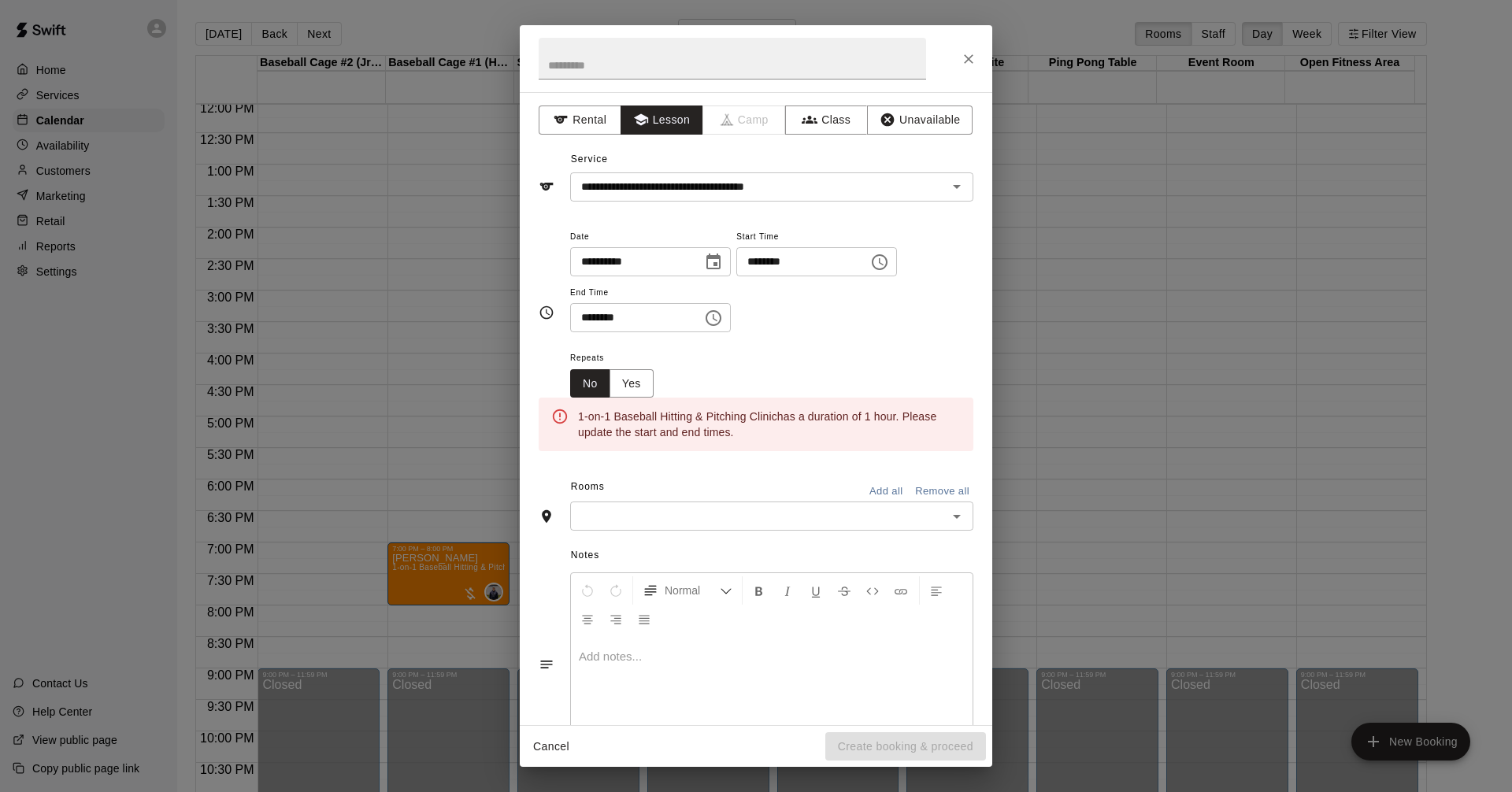
click at [924, 366] on div "Repeats No Yes" at bounding box center [771, 372] width 403 height 50
click at [723, 316] on icon "Choose time, selected time is 8:30 PM" at bounding box center [714, 318] width 19 height 19
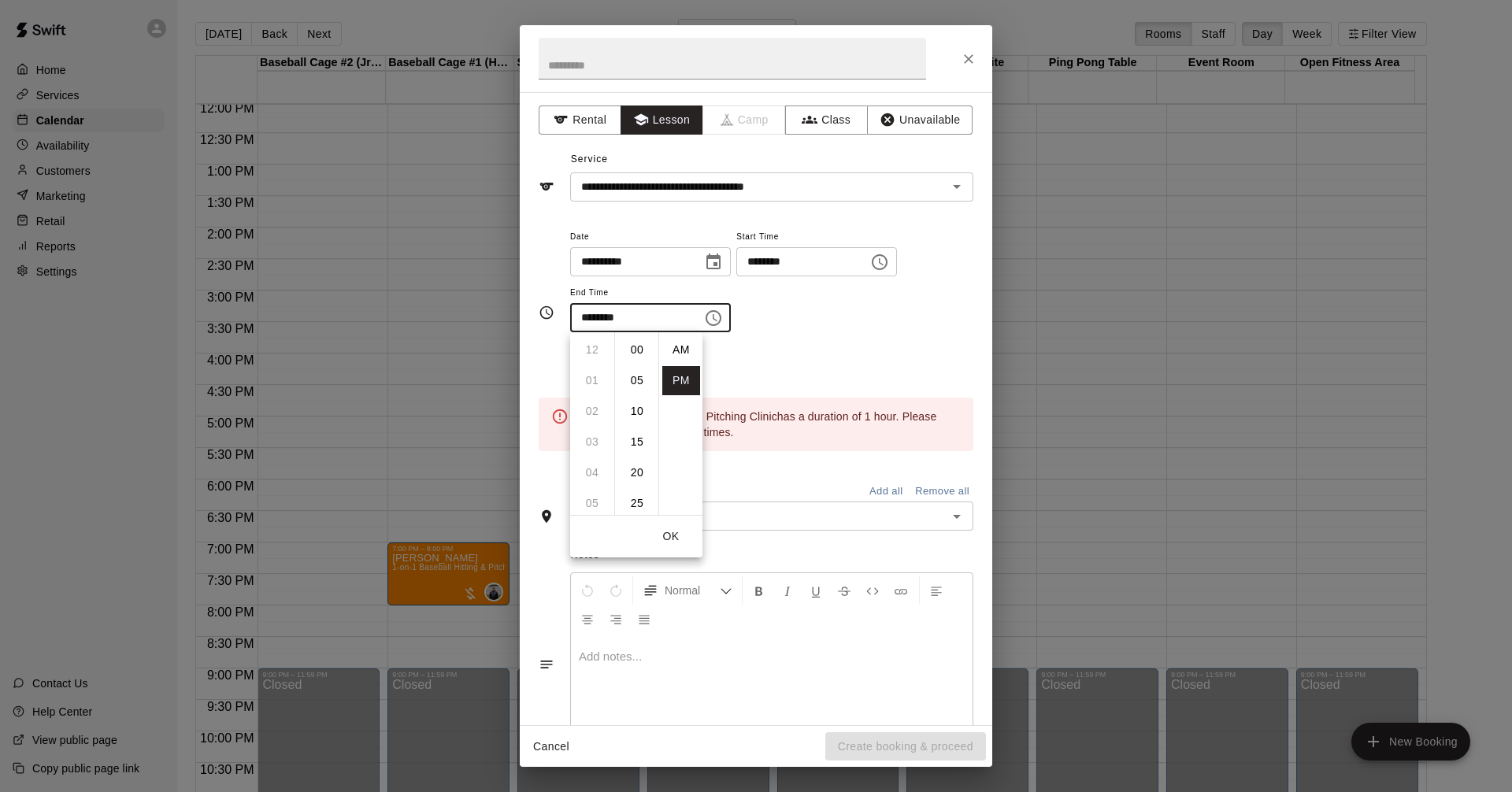
scroll to position [28, 0]
click at [584, 389] on li "07" at bounding box center [592, 398] width 38 height 29
click at [638, 349] on li "00" at bounding box center [637, 350] width 38 height 29
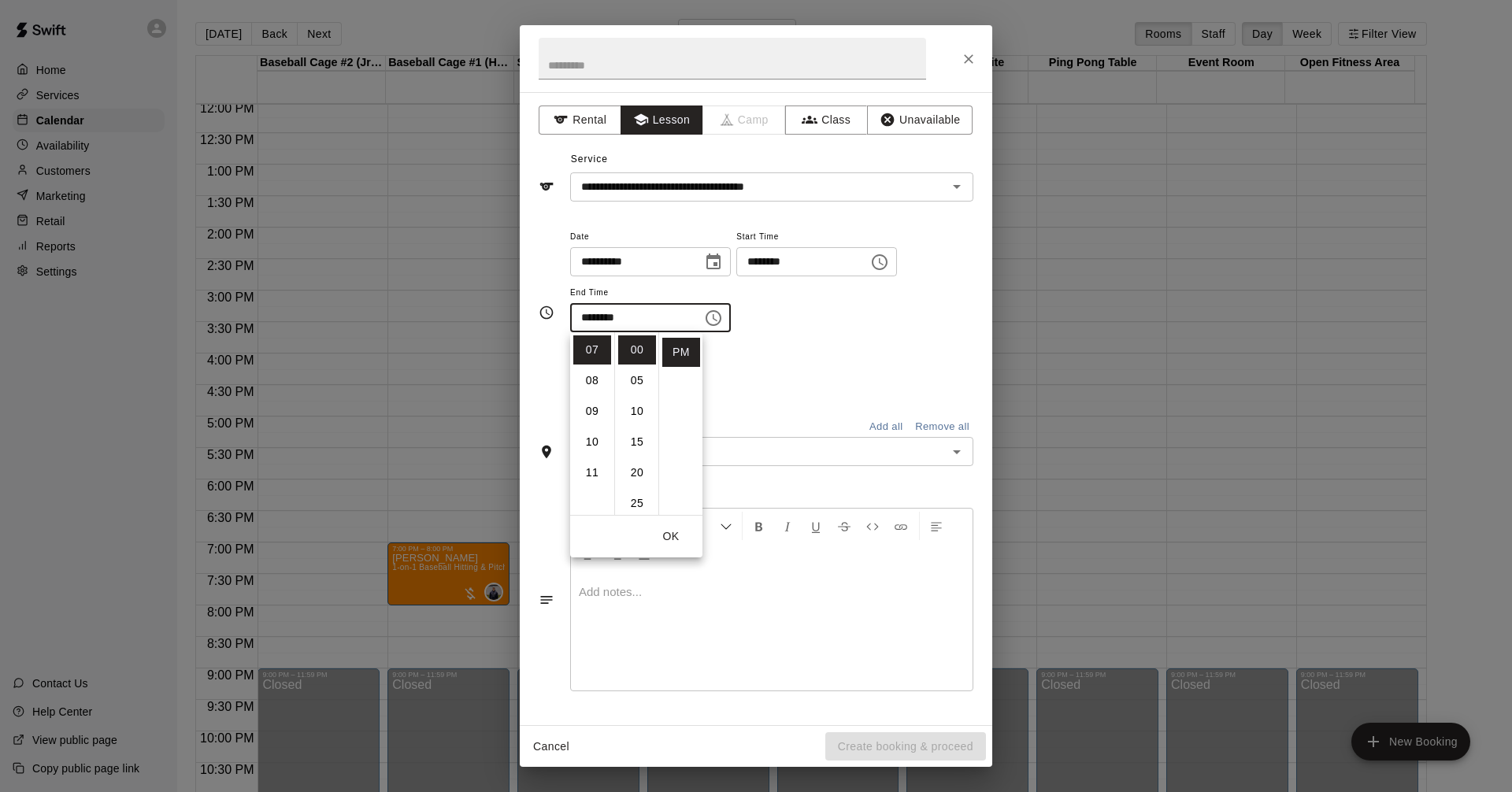
click at [893, 339] on div "**********" at bounding box center [771, 288] width 403 height 122
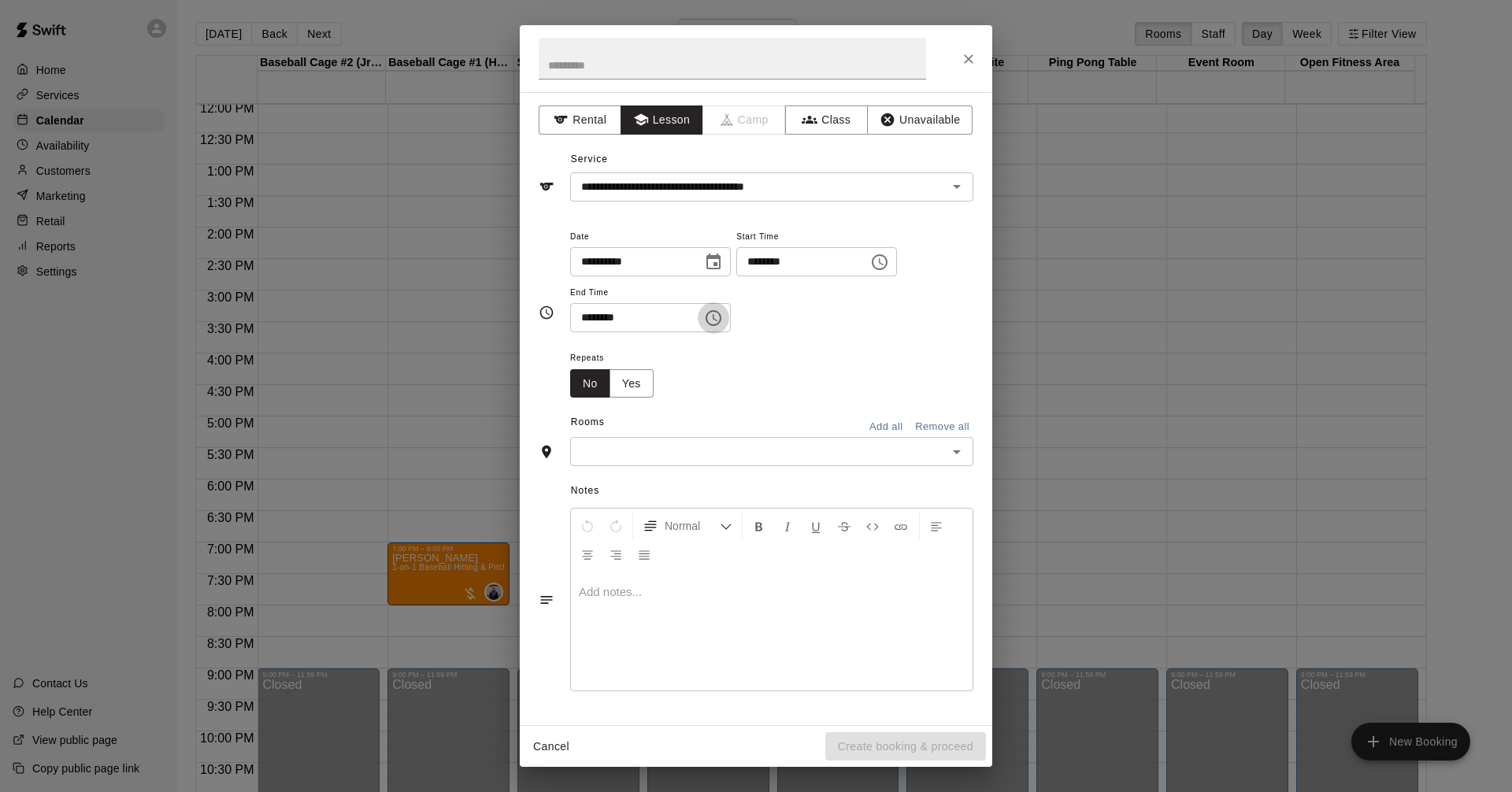
click at [723, 322] on icon "Choose time, selected time is 7:00 PM" at bounding box center [714, 318] width 19 height 19
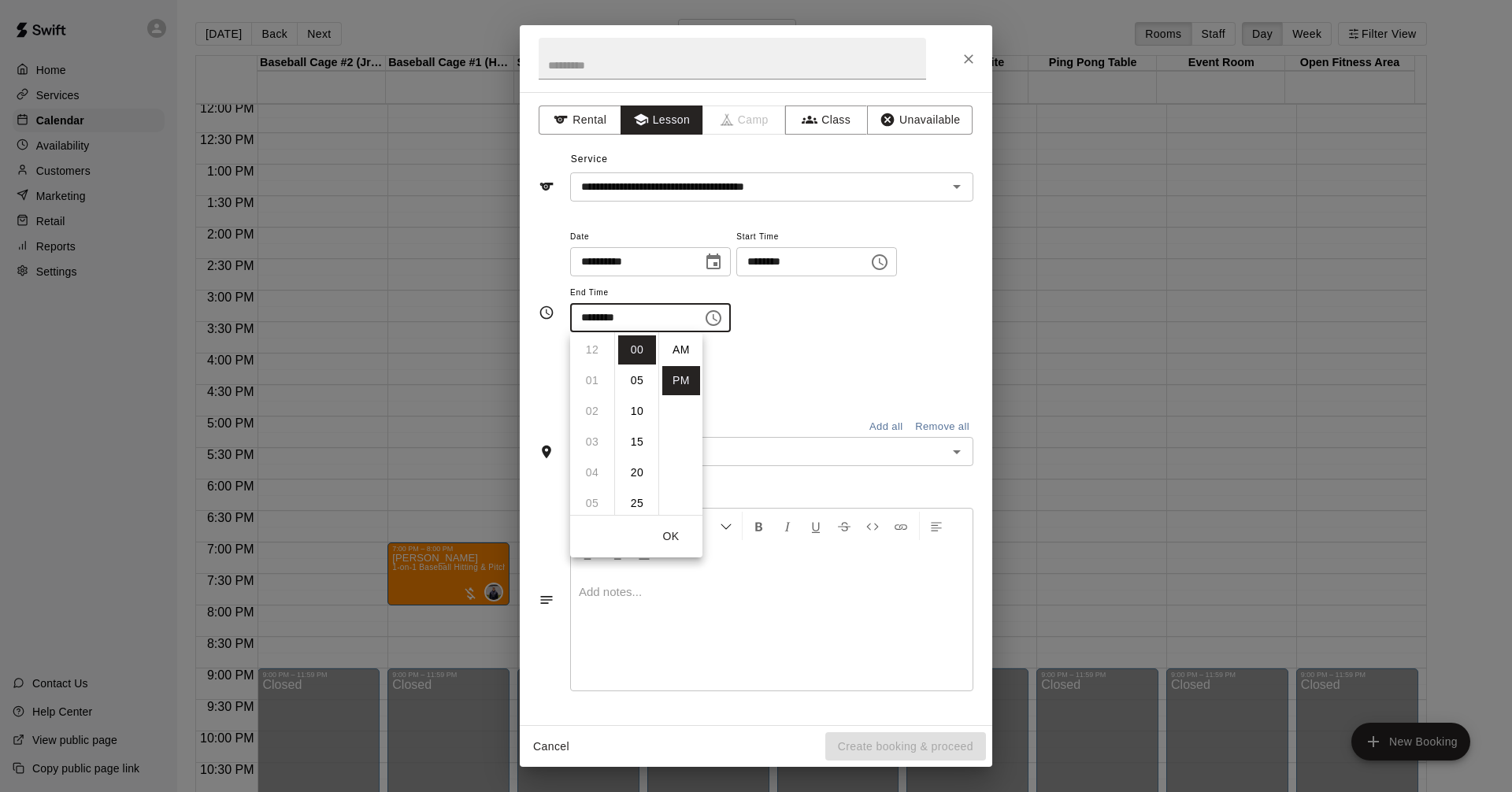
scroll to position [28, 0]
click at [595, 383] on li "08" at bounding box center [592, 380] width 38 height 29
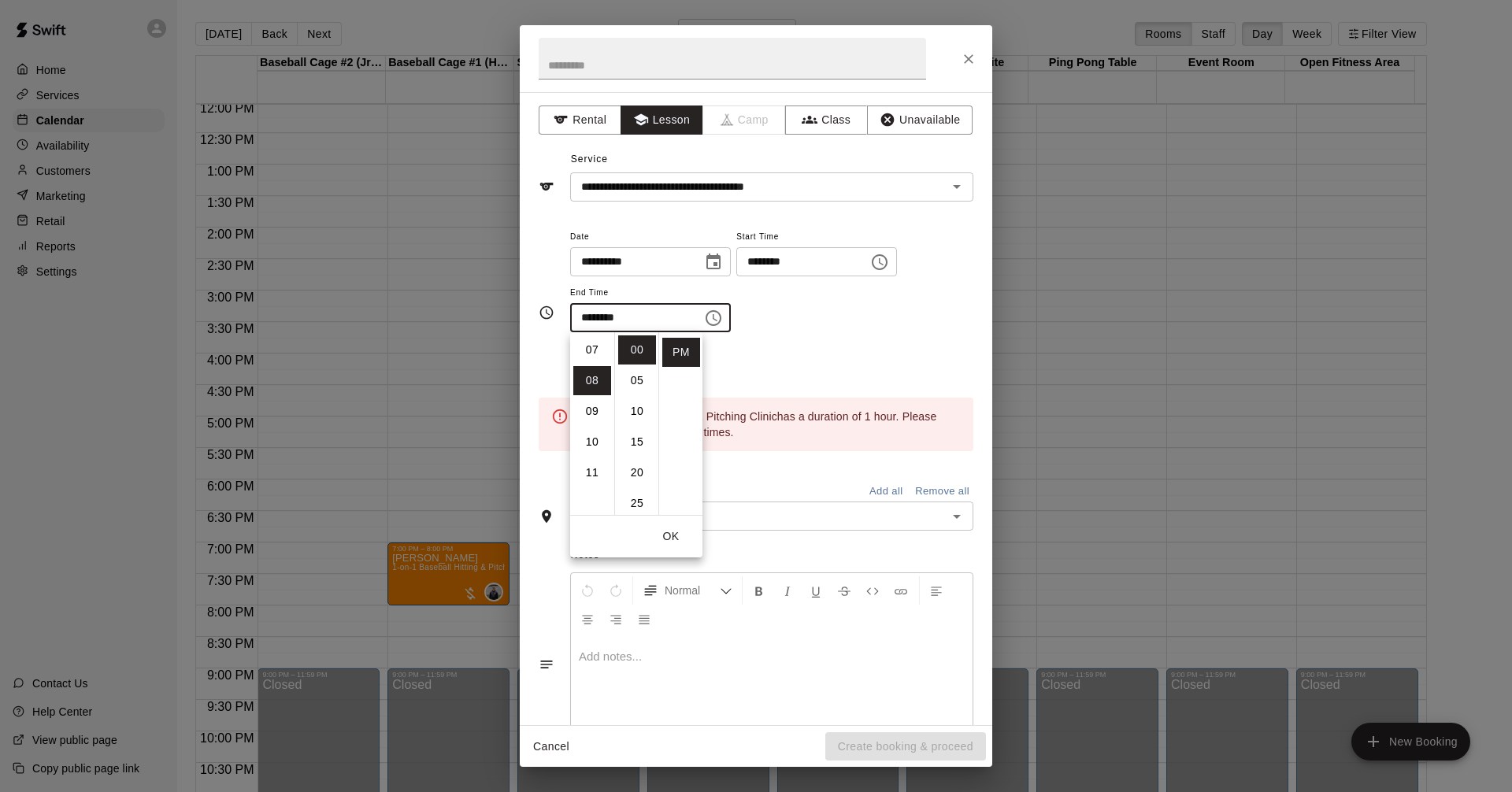
scroll to position [246, 0]
click at [909, 346] on div "**********" at bounding box center [771, 288] width 403 height 122
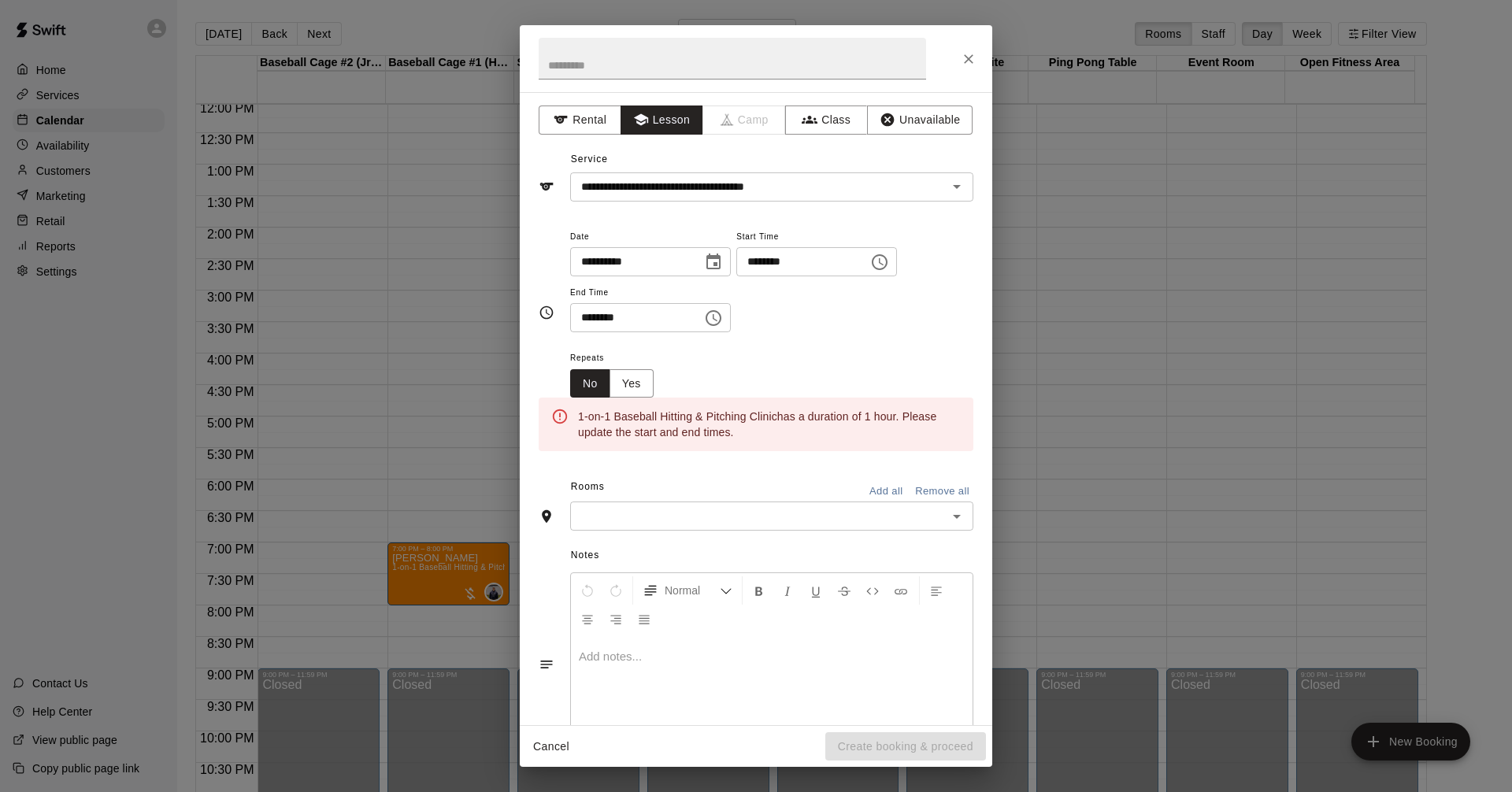
click at [919, 422] on div "1-on-1 Baseball Hitting & Pitching Clinic has a duration of 1 hour . Please upd…" at bounding box center [769, 424] width 383 height 44
click at [607, 428] on div "1-on-1 Baseball Hitting & Pitching Clinic has a duration of 1 hour . Please upd…" at bounding box center [769, 424] width 383 height 44
click at [723, 319] on icon "Choose time, selected time is 8:00 PM" at bounding box center [714, 318] width 19 height 19
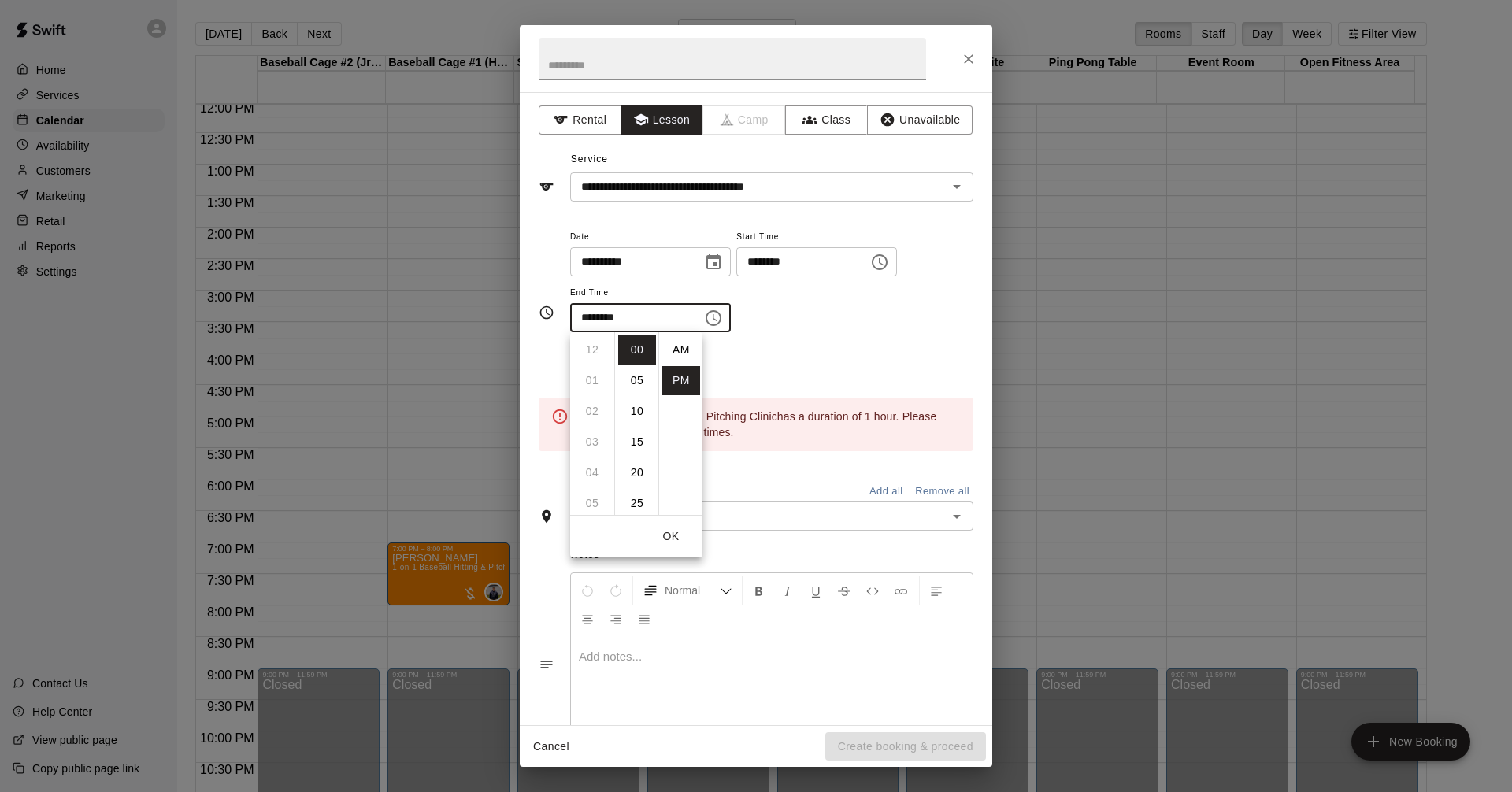
scroll to position [28, 0]
click at [592, 399] on li "07" at bounding box center [592, 398] width 38 height 29
type input "********"
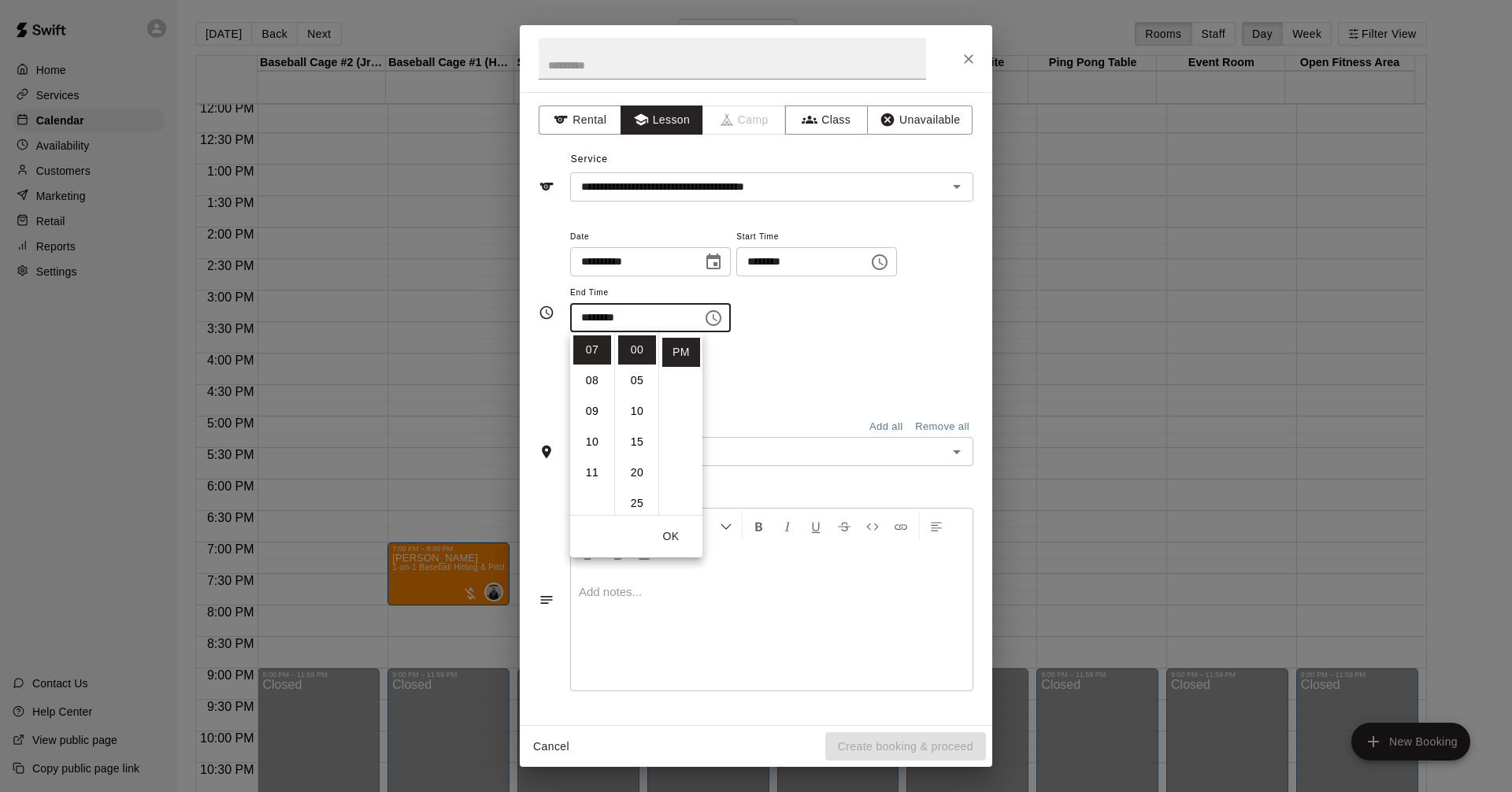
drag, startPoint x: 874, startPoint y: 341, endPoint x: 912, endPoint y: 341, distance: 38.0
click at [874, 341] on div "**********" at bounding box center [771, 288] width 403 height 122
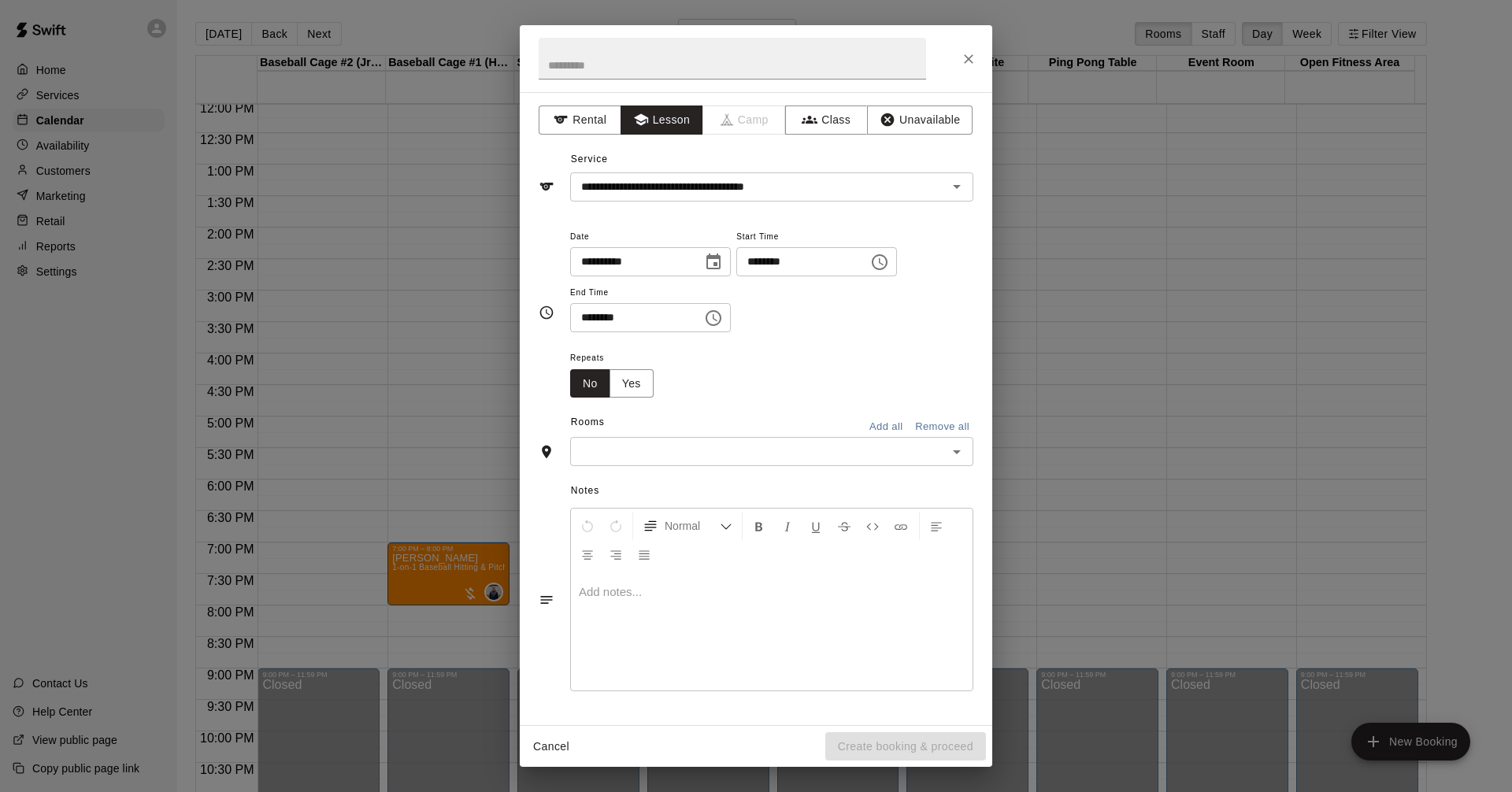
click at [953, 451] on icon "Open" at bounding box center [956, 452] width 19 height 19
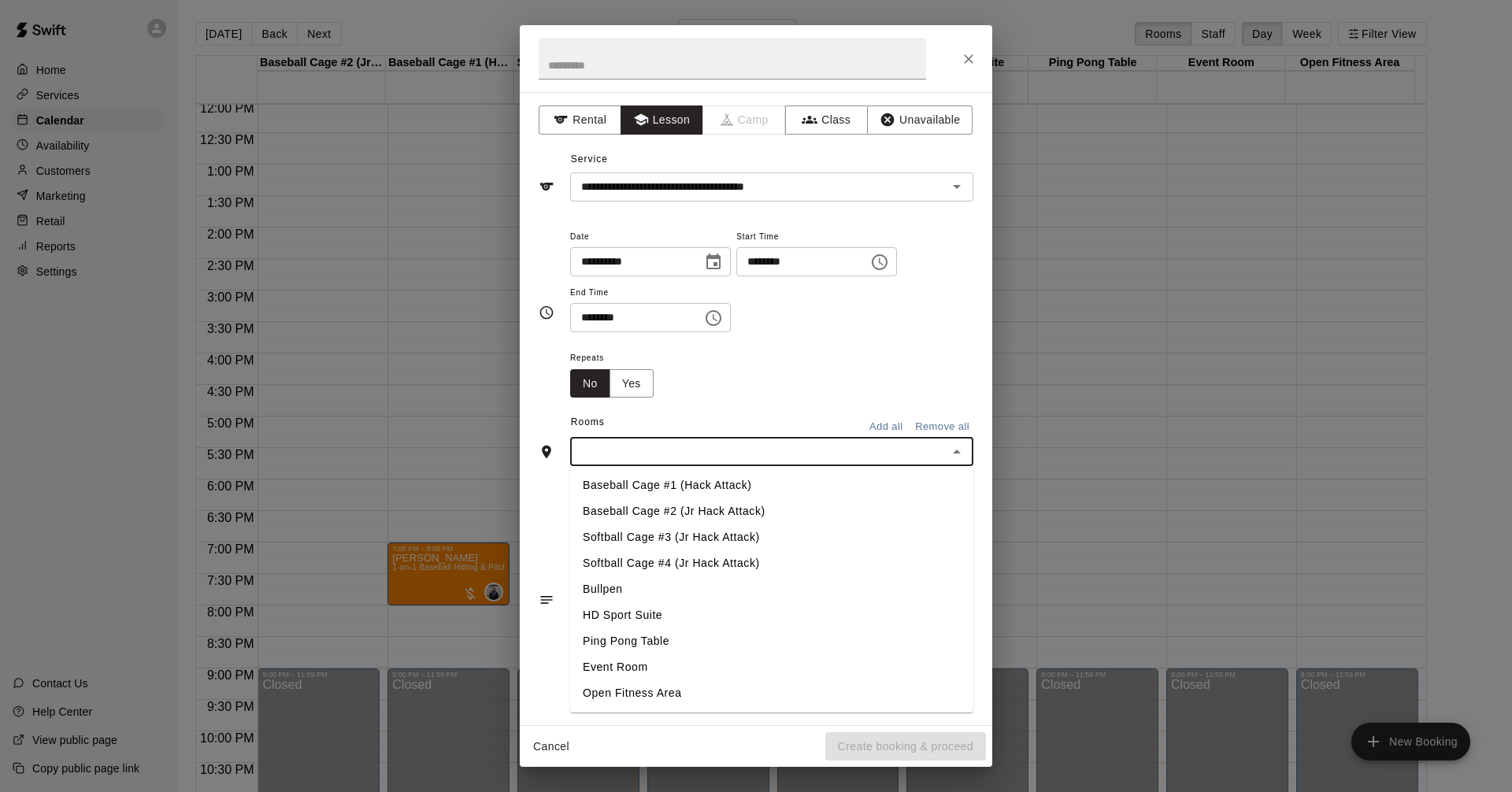
click at [812, 507] on li "Baseball Cage #2 (Jr Hack Attack)" at bounding box center [771, 512] width 403 height 26
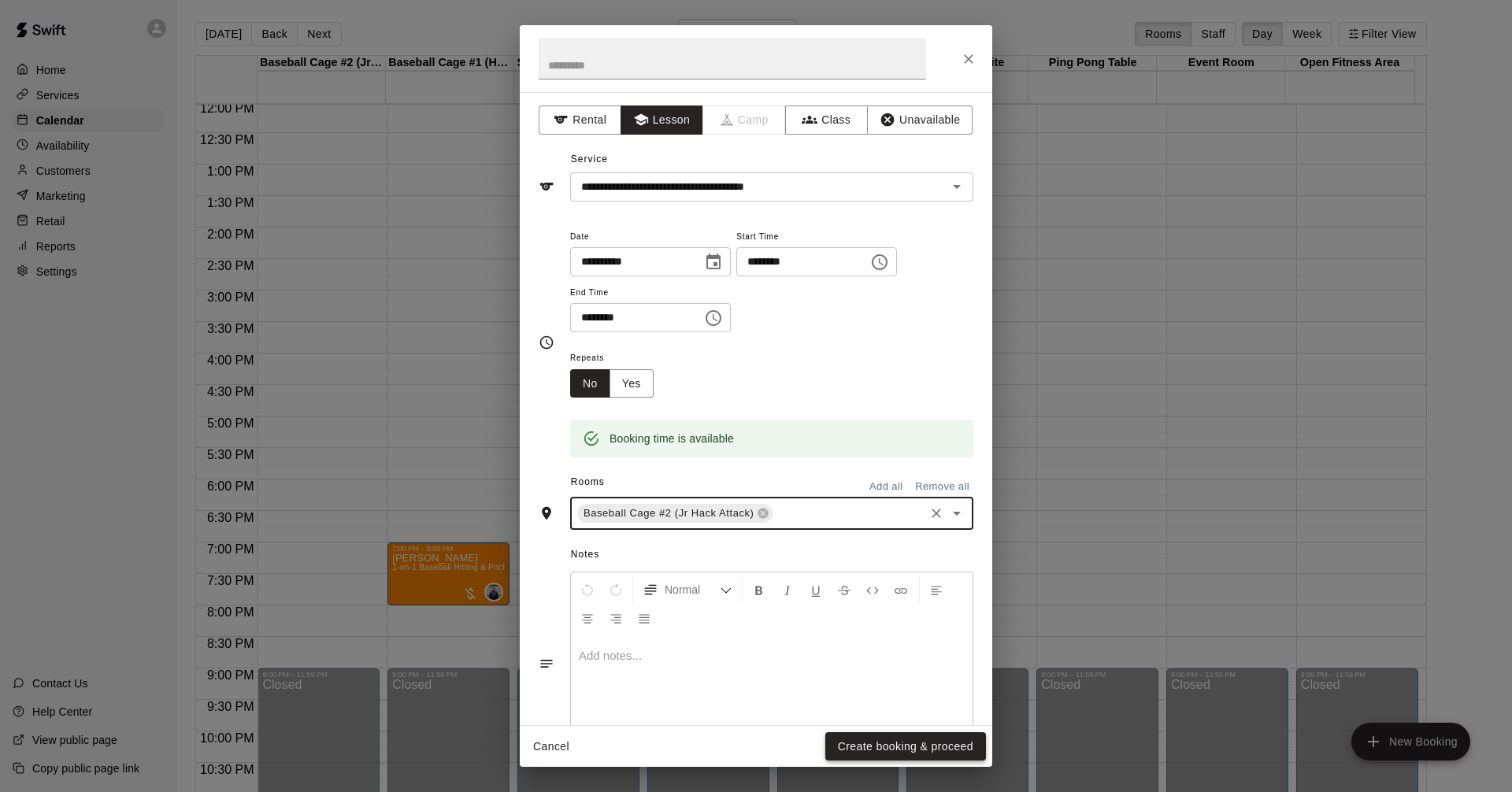
click at [929, 736] on button "Create booking & proceed" at bounding box center [905, 747] width 161 height 29
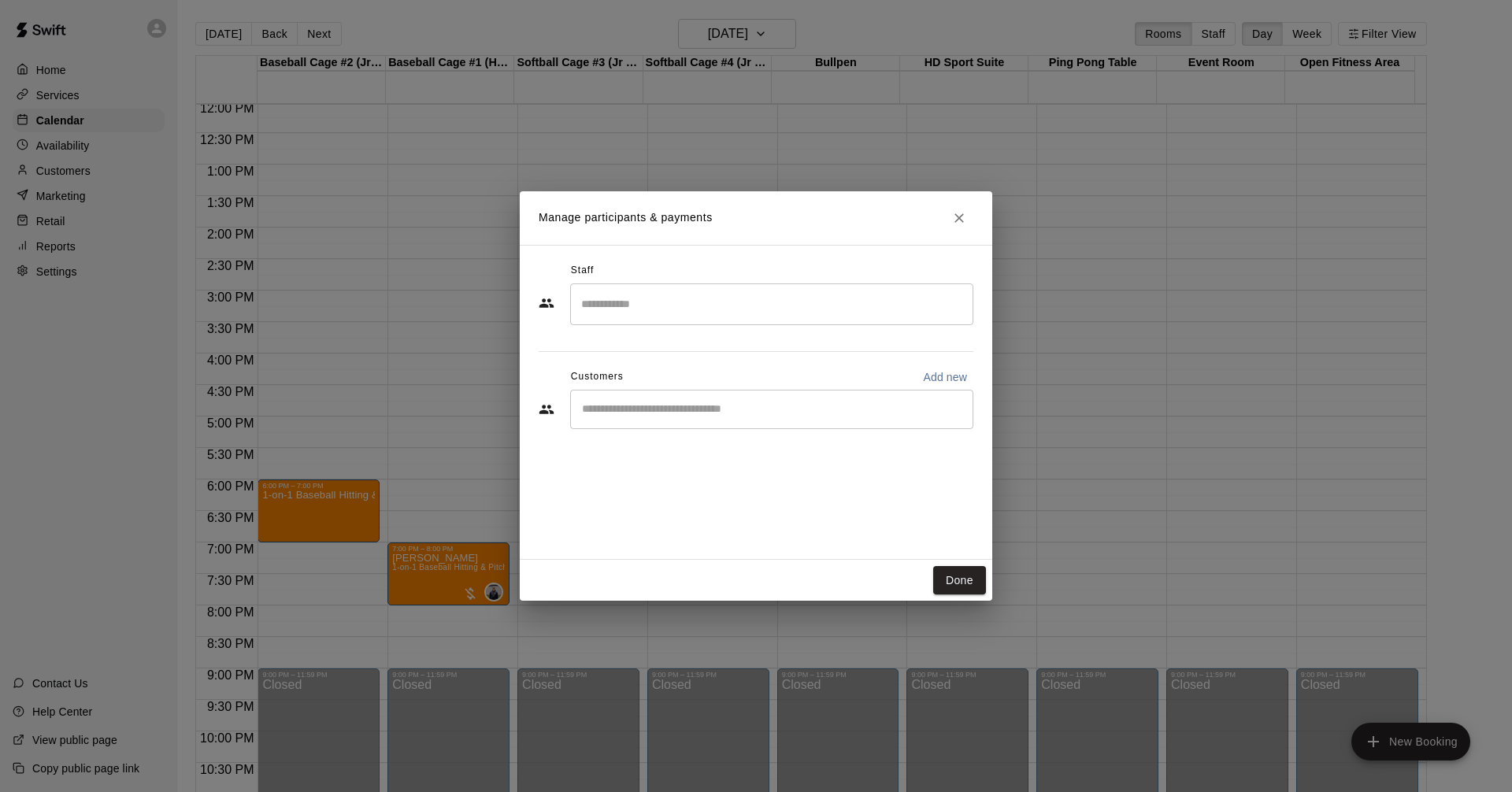
click at [897, 312] on input "Search staff" at bounding box center [772, 304] width 389 height 27
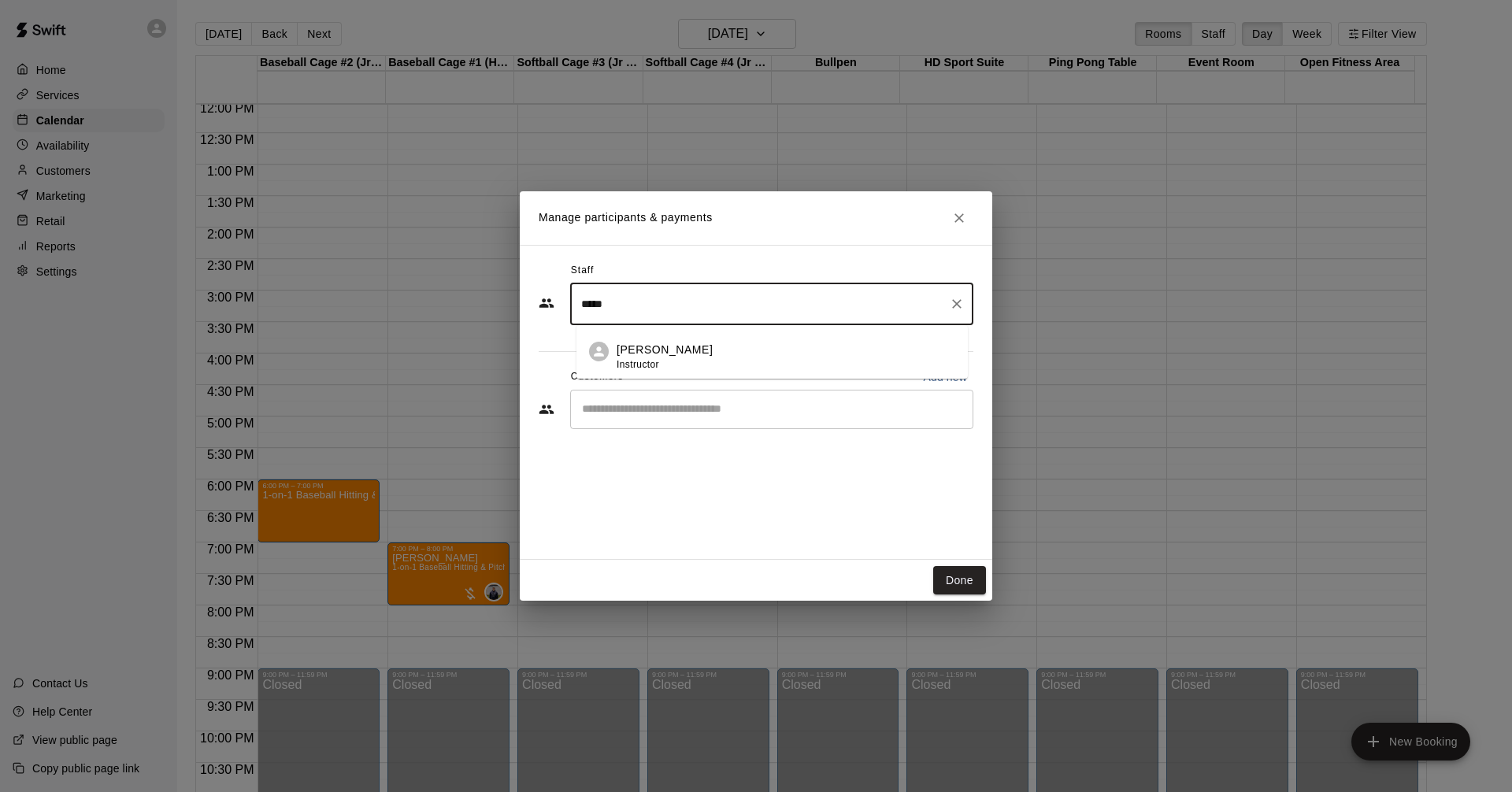
click at [680, 347] on div "[PERSON_NAME] Instructor" at bounding box center [786, 356] width 339 height 31
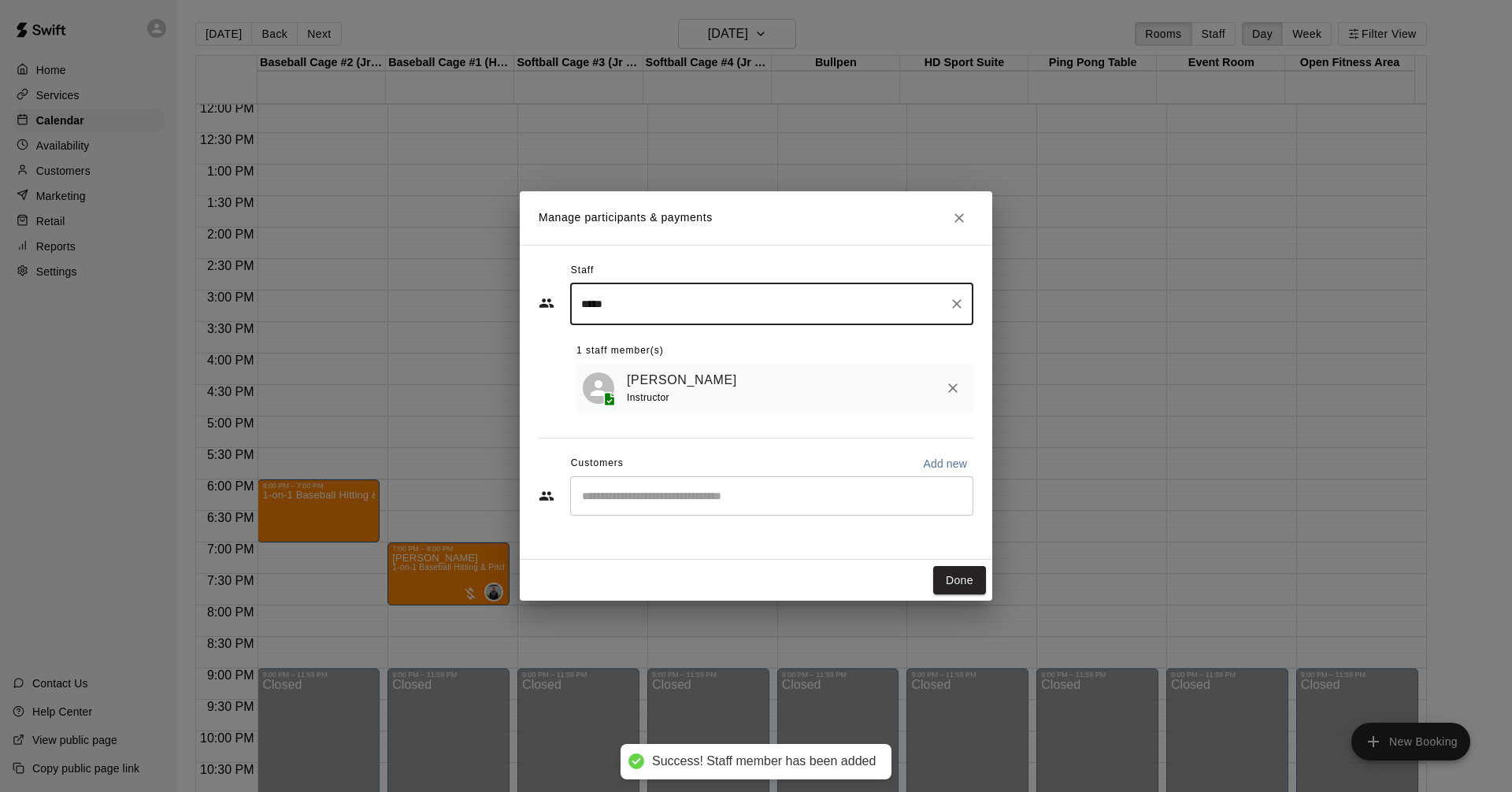
type input "*****"
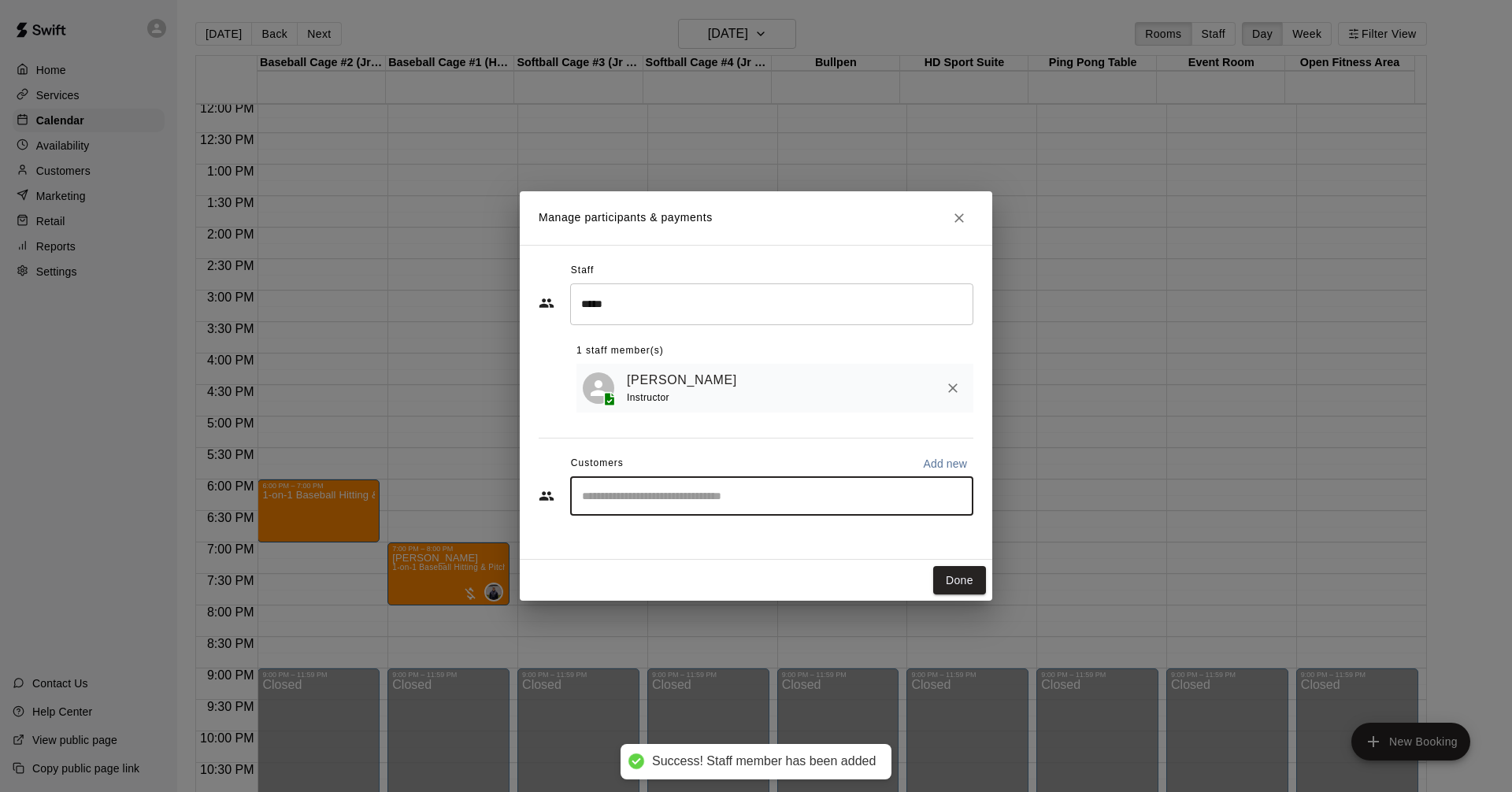
click at [894, 500] on input "Start typing to search customers..." at bounding box center [772, 496] width 389 height 16
type input "*****"
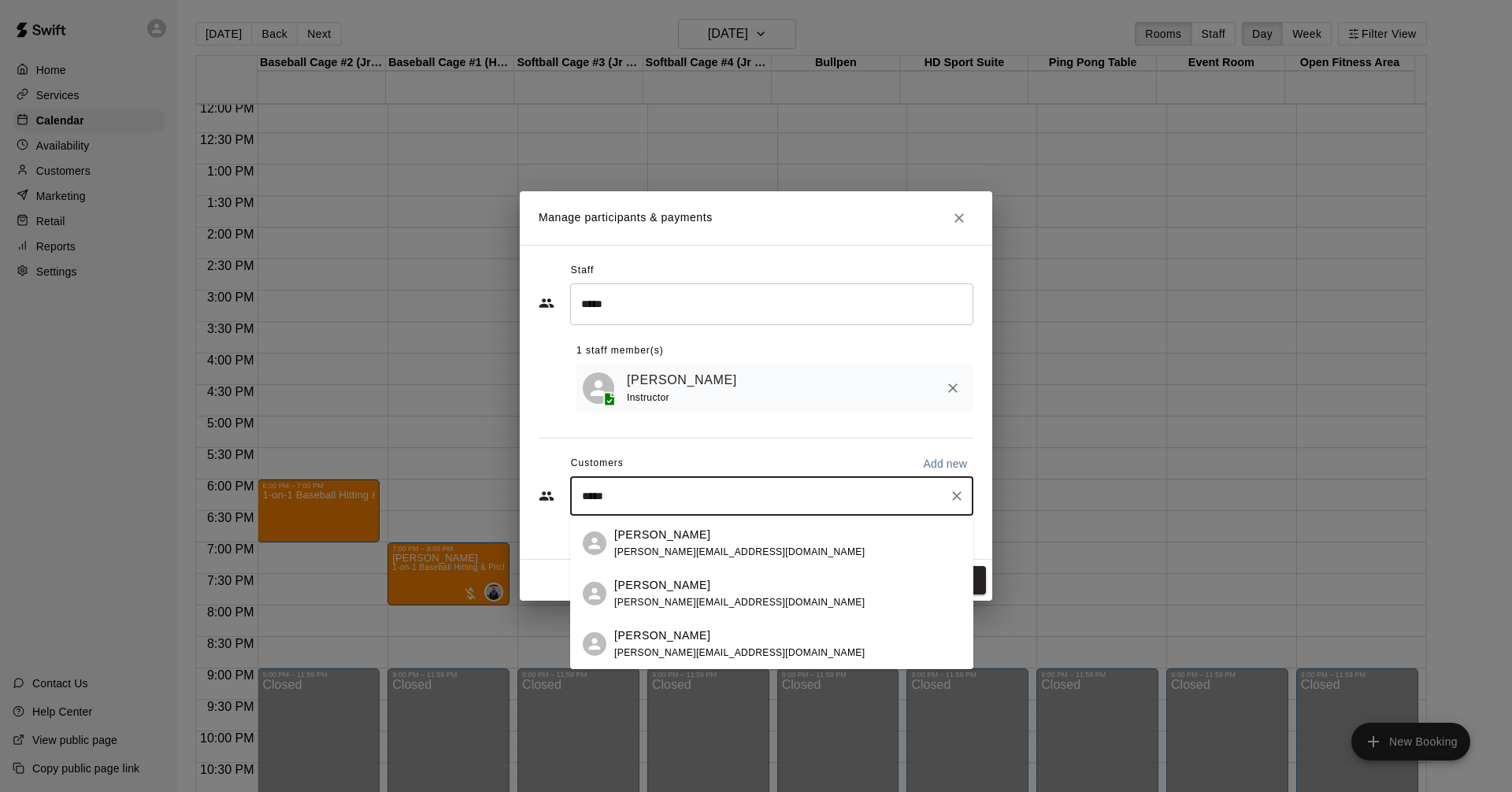
click at [749, 553] on div "[PERSON_NAME] [PERSON_NAME][EMAIL_ADDRESS][DOMAIN_NAME]" at bounding box center [787, 544] width 346 height 34
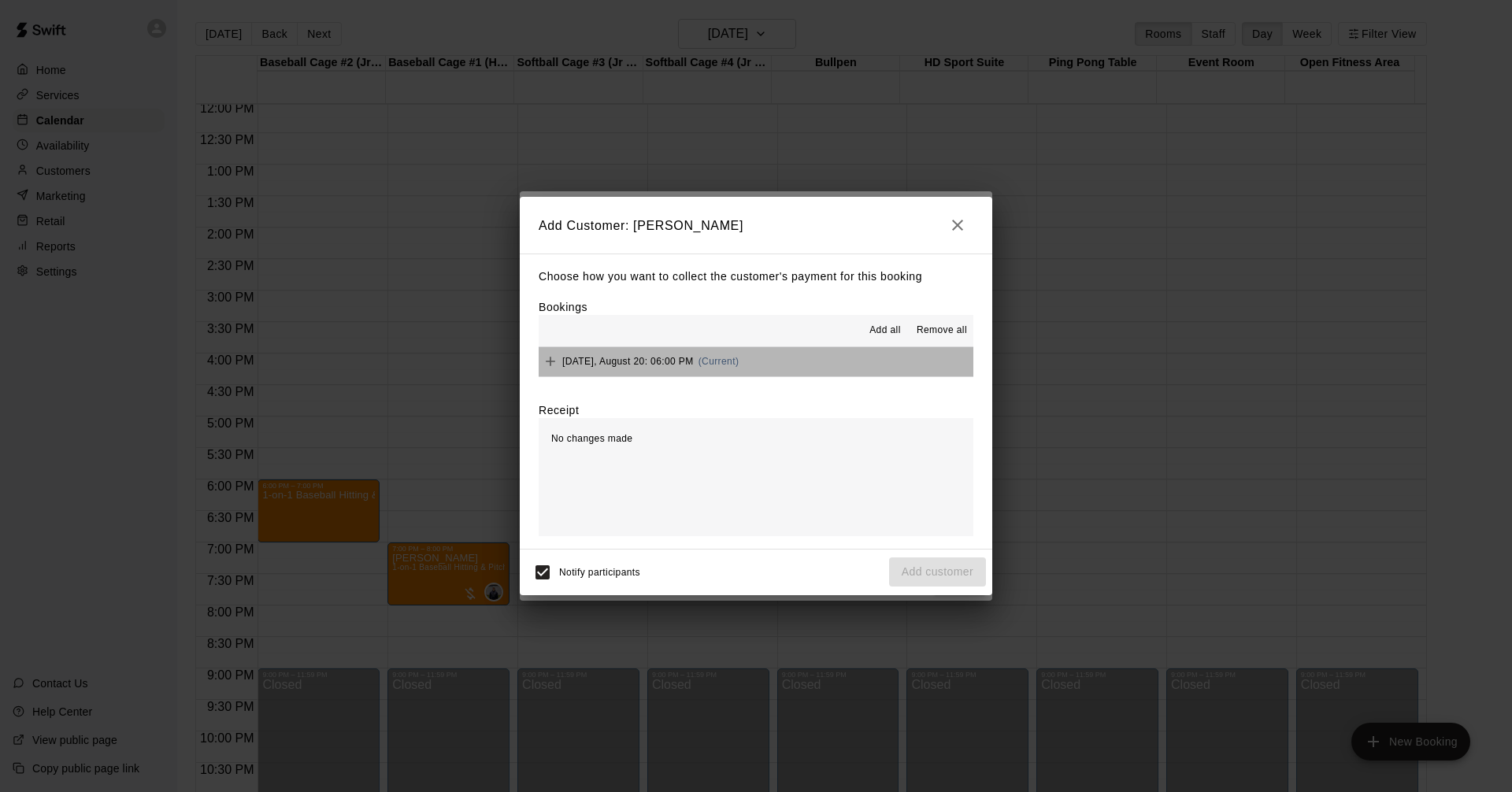
click at [847, 363] on button "[DATE], August 20: 06:00 PM (Current)" at bounding box center [756, 361] width 434 height 29
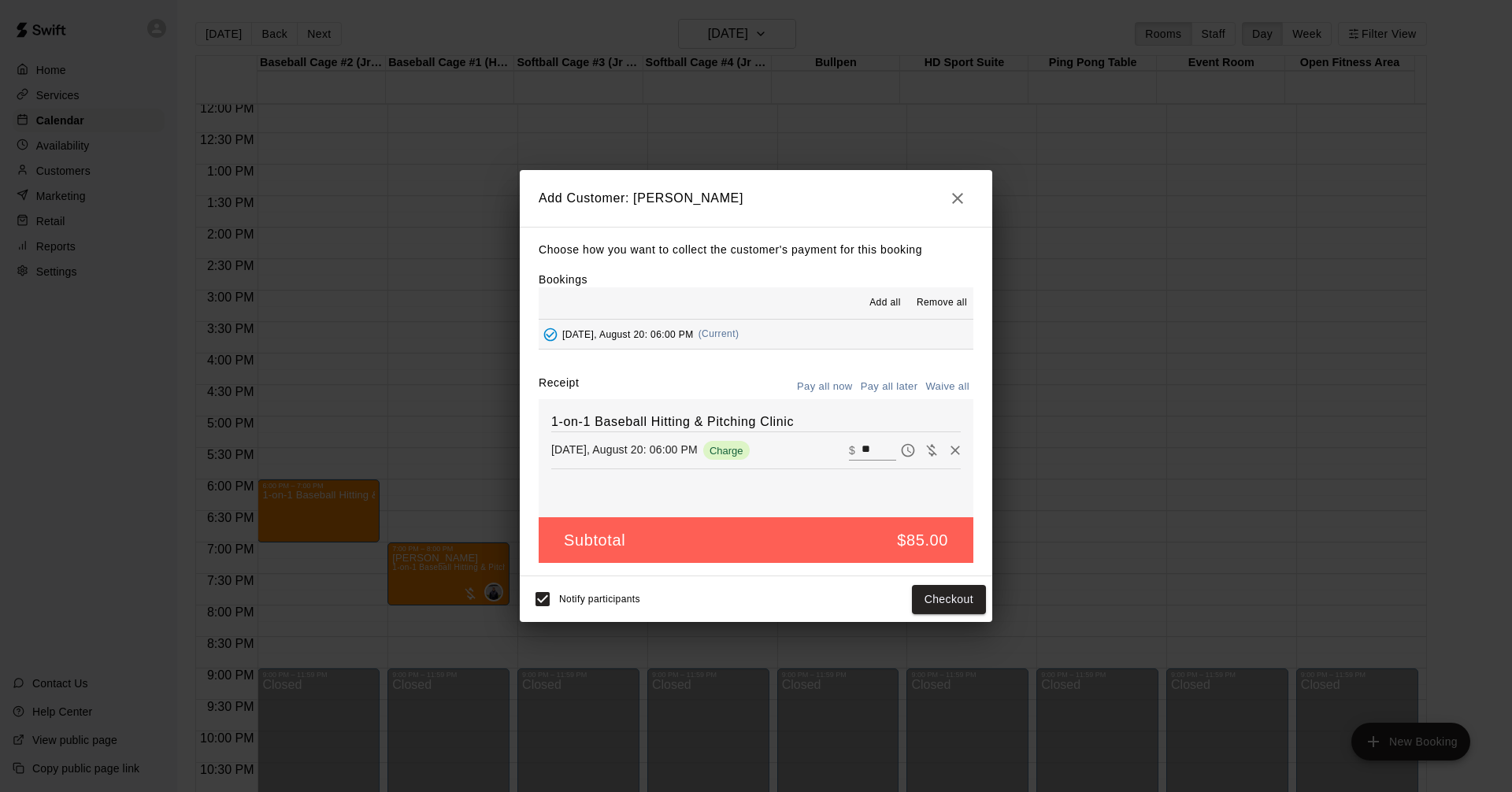
click at [898, 390] on button "Pay all later" at bounding box center [889, 388] width 65 height 24
click at [943, 596] on button "Add customer" at bounding box center [937, 599] width 97 height 29
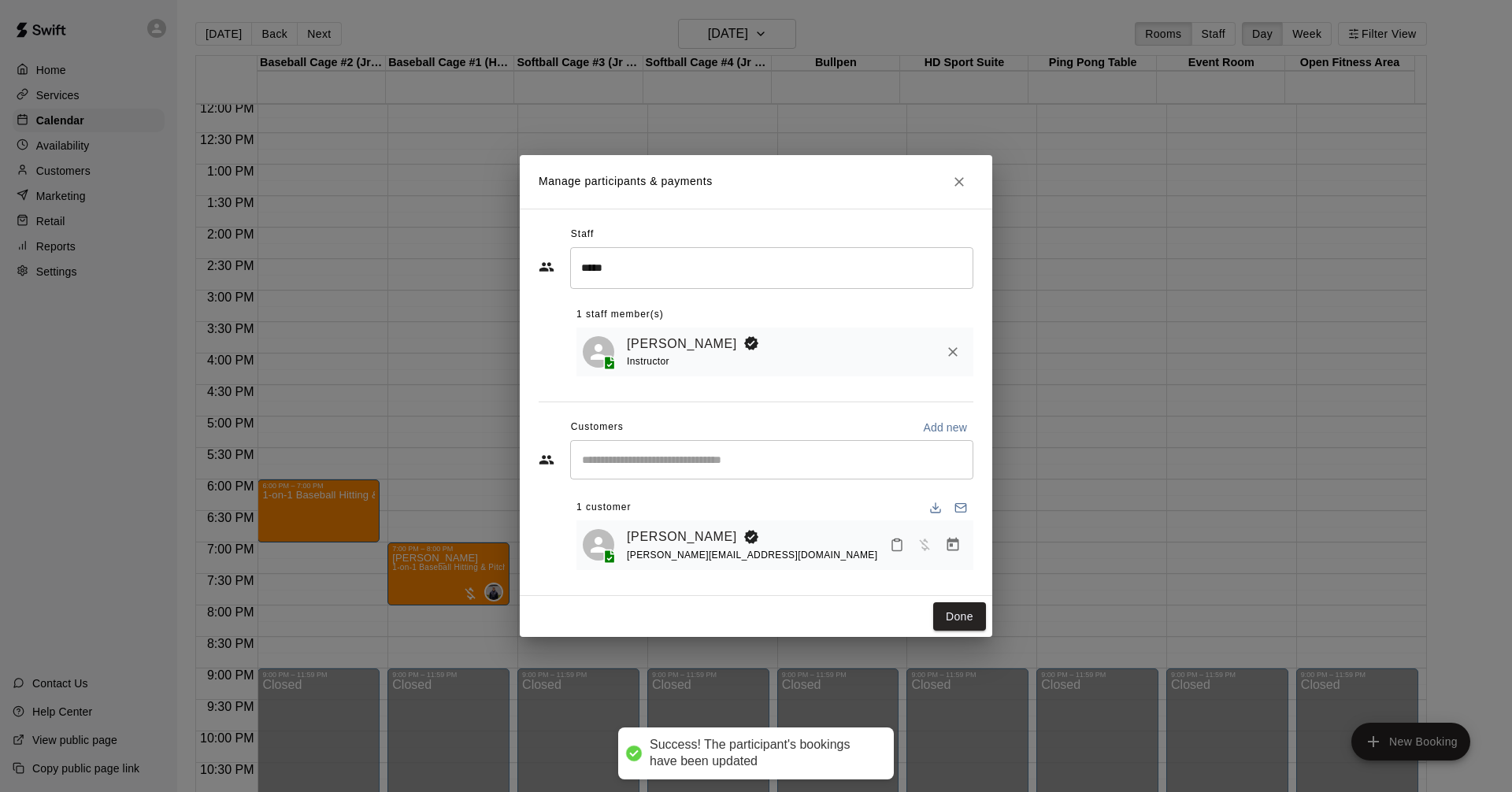
click at [965, 622] on button "Done" at bounding box center [959, 617] width 53 height 29
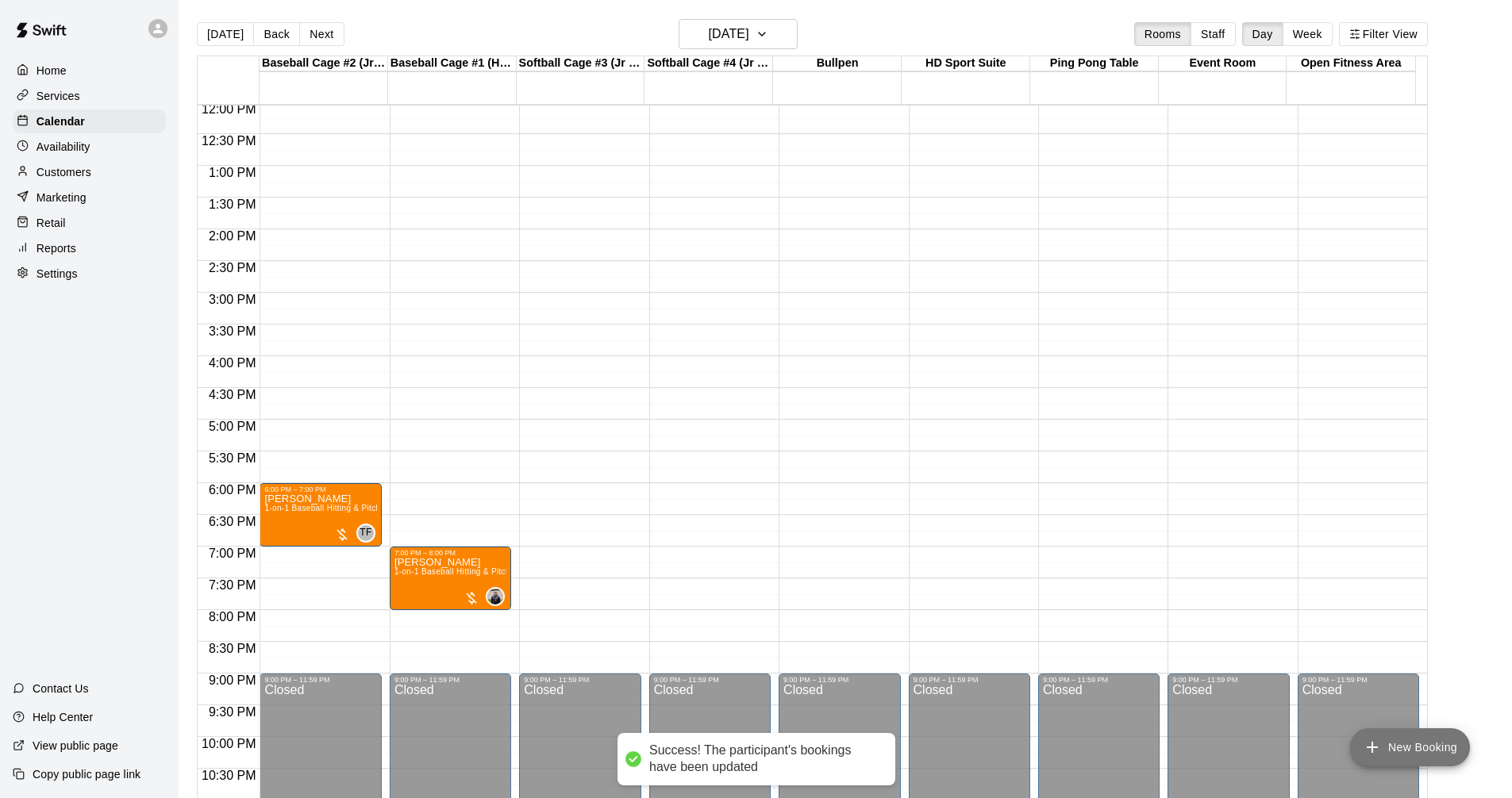
click at [1394, 749] on button "New Booking" at bounding box center [1410, 748] width 119 height 38
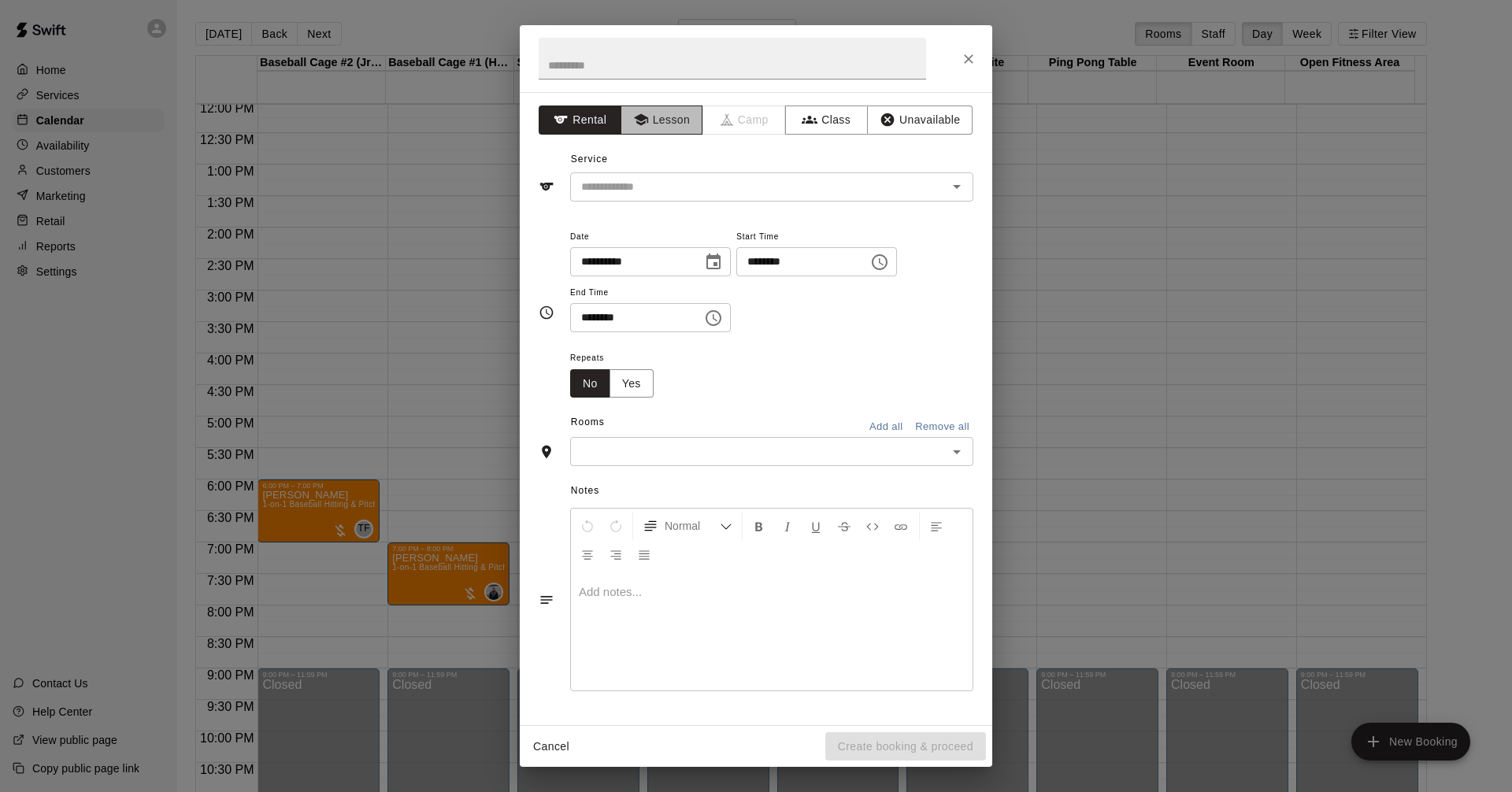
click at [638, 116] on icon "button" at bounding box center [640, 119] width 16 height 16
click at [955, 182] on icon "Open" at bounding box center [956, 186] width 19 height 19
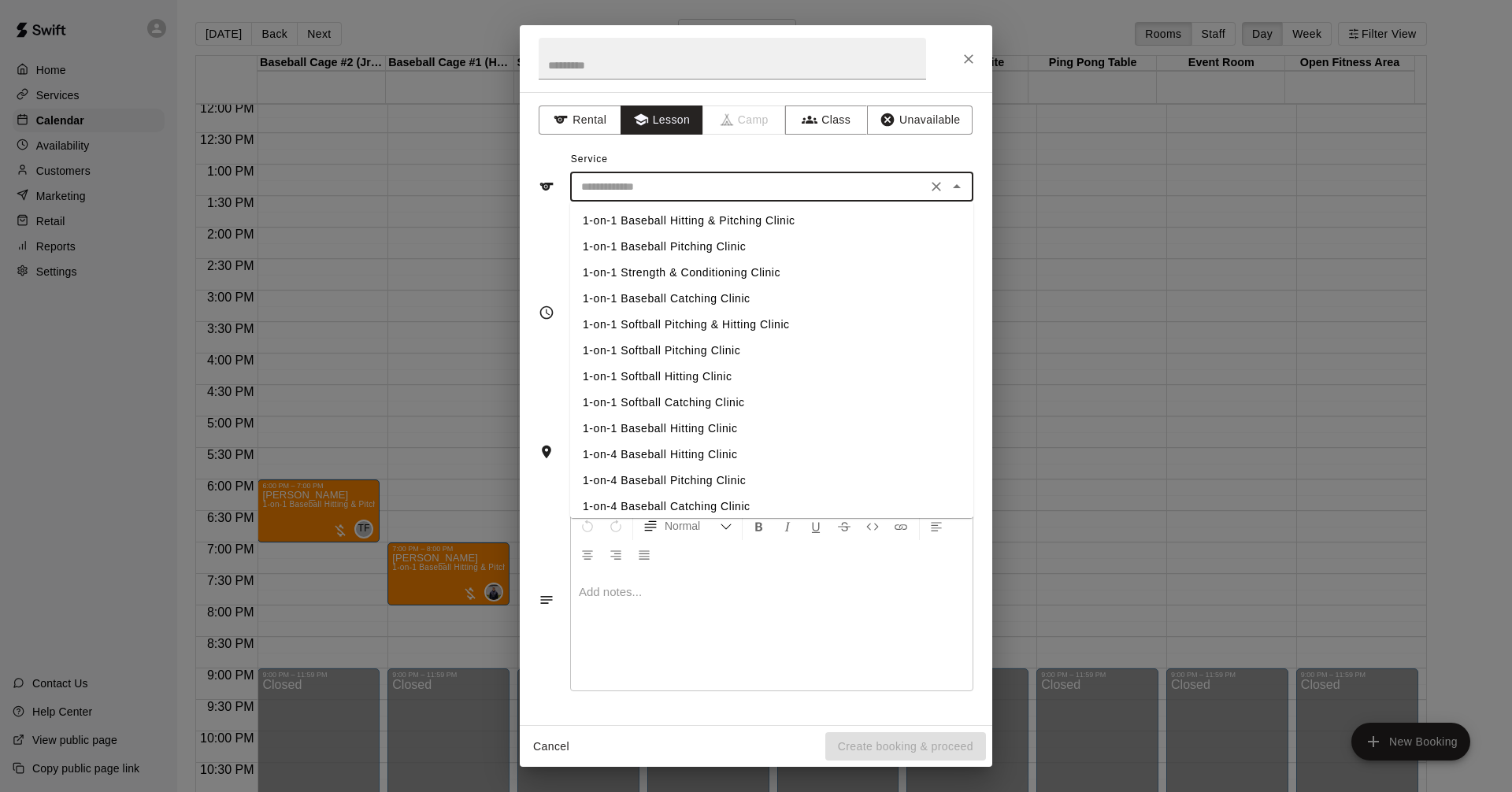
click at [847, 220] on li "1-on-1 Baseball Hitting & Pitching Clinic" at bounding box center [771, 221] width 403 height 26
type input "**********"
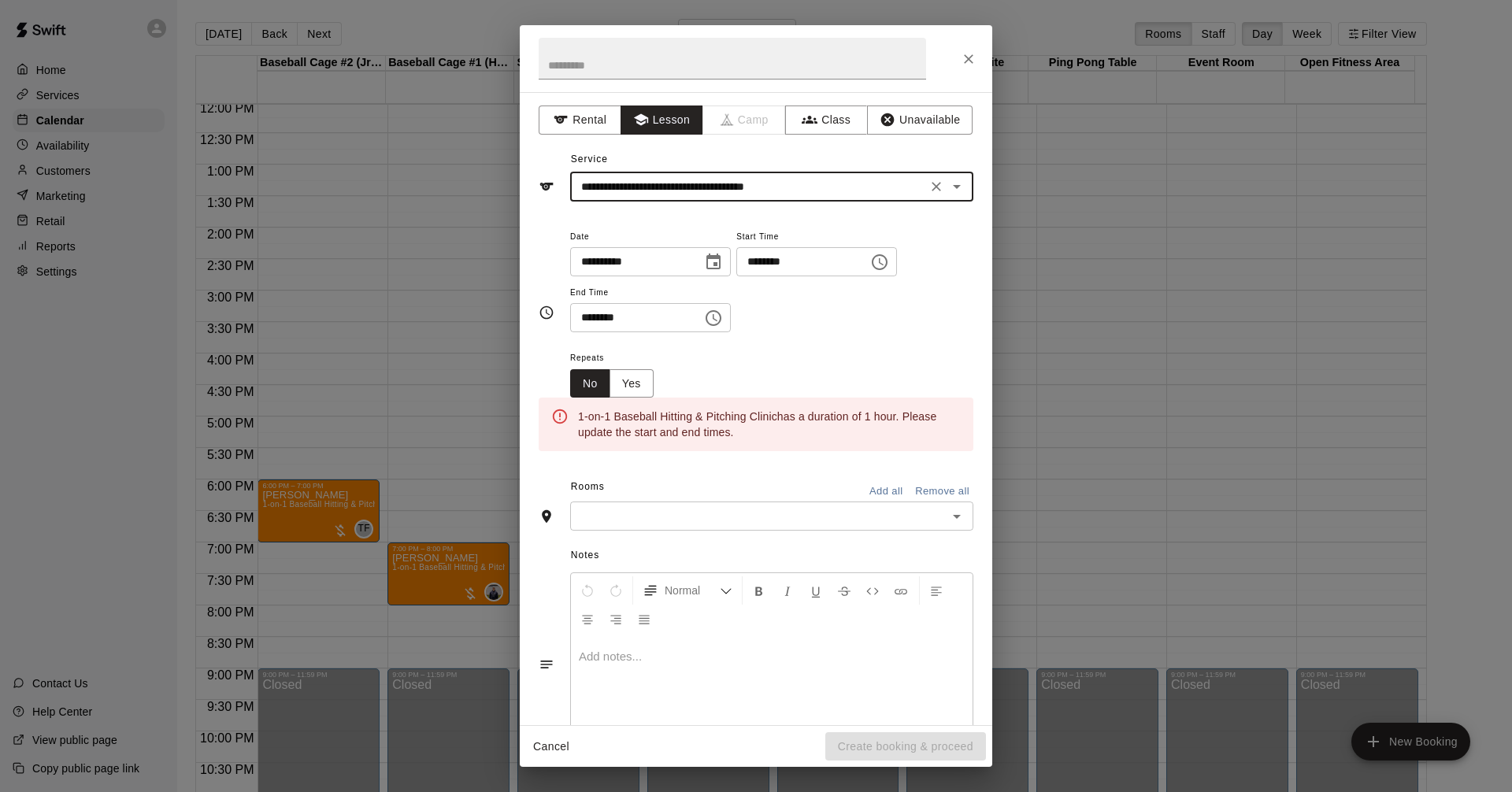
click at [888, 257] on icon "Choose time, selected time is 5:00 PM" at bounding box center [879, 261] width 16 height 16
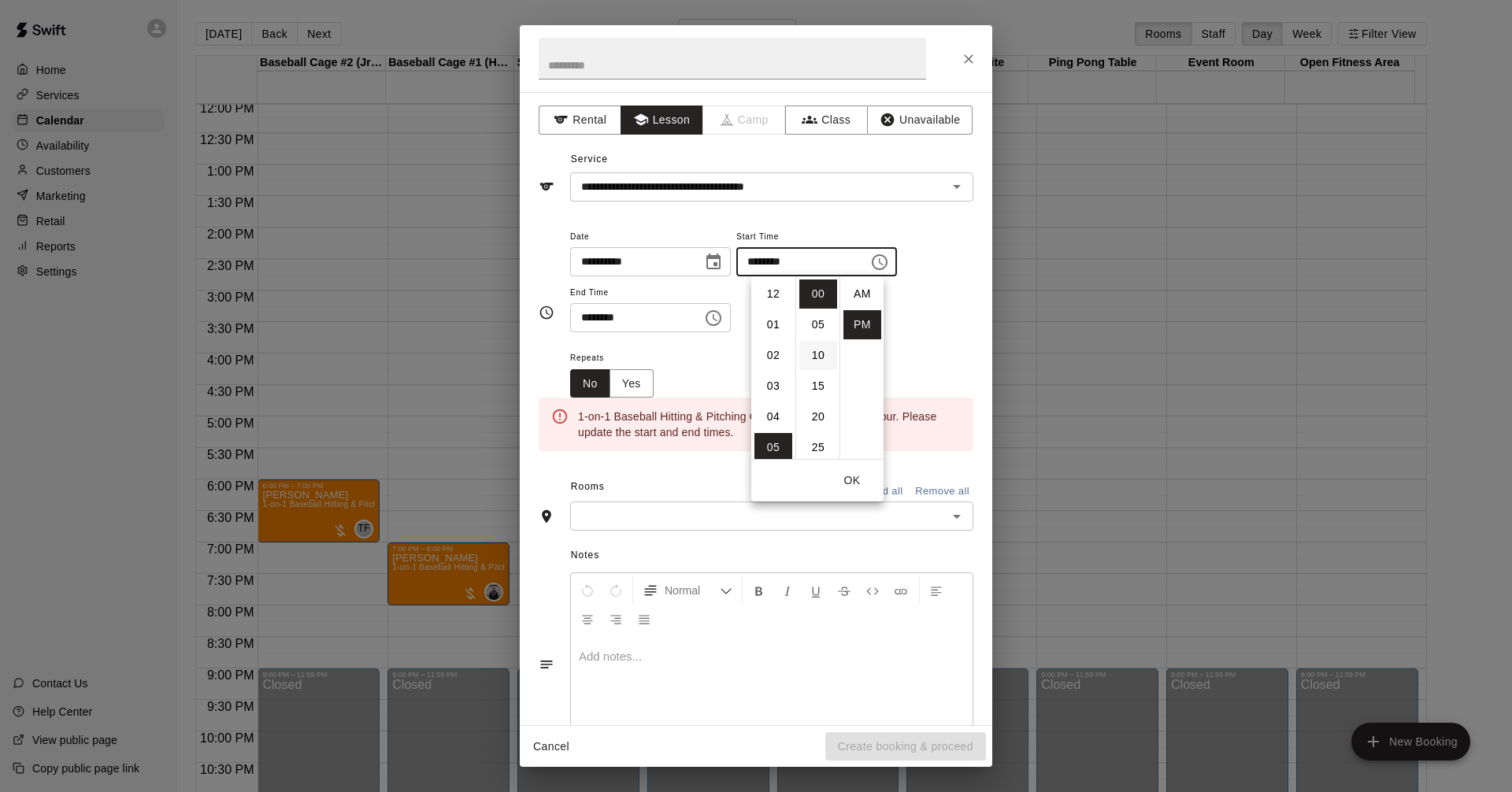
scroll to position [28, 0]
click at [775, 351] on li "07" at bounding box center [773, 356] width 38 height 29
type input "********"
click at [717, 319] on icon "Choose time, selected time is 5:30 PM" at bounding box center [715, 318] width 5 height 8
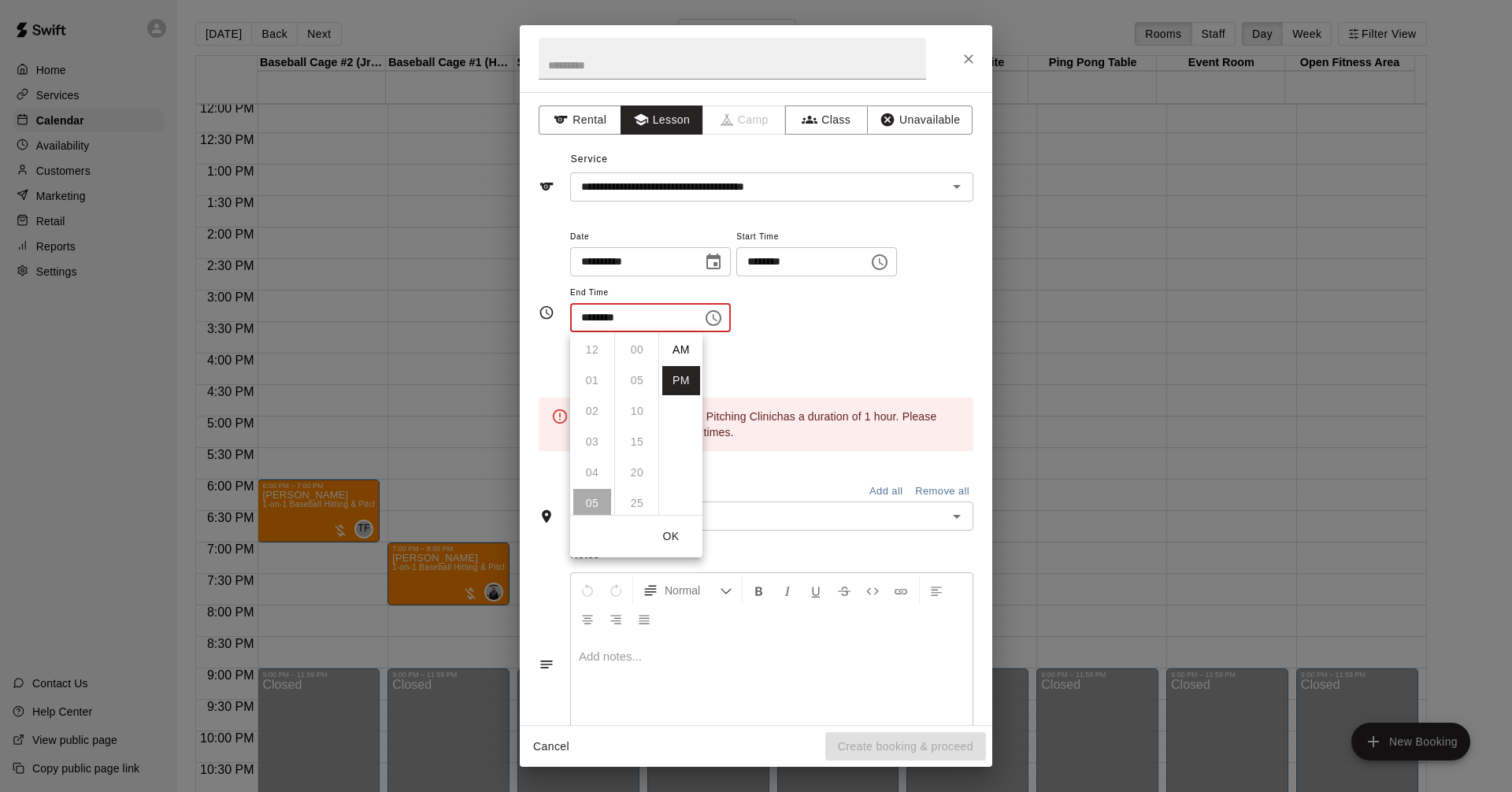
scroll to position [28, 0]
drag, startPoint x: 585, startPoint y: 444, endPoint x: 598, endPoint y: 433, distance: 17.0
click at [586, 444] on li "08" at bounding box center [592, 442] width 38 height 29
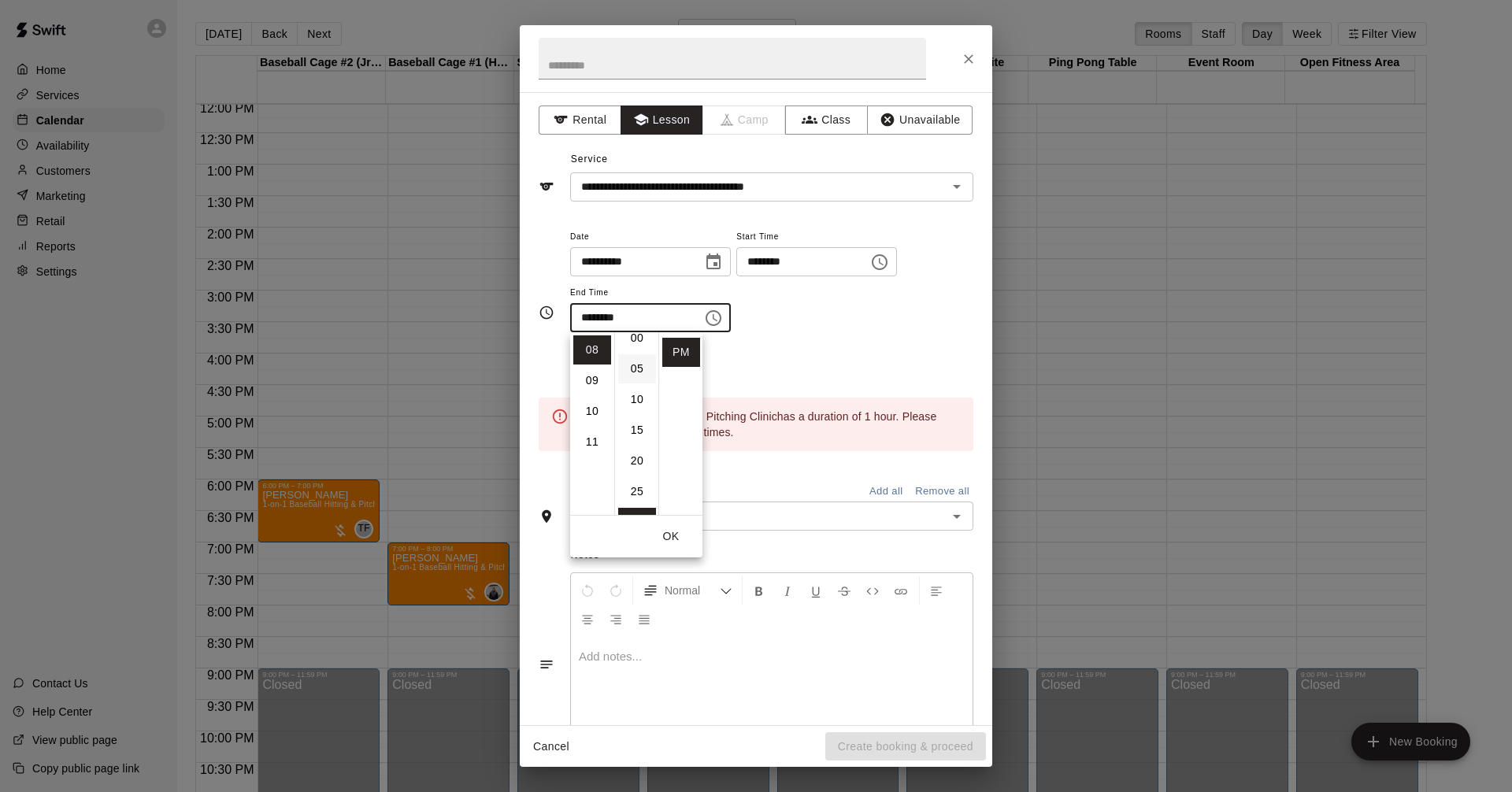
scroll to position [0, 0]
click at [633, 347] on li "00" at bounding box center [637, 350] width 38 height 29
type input "********"
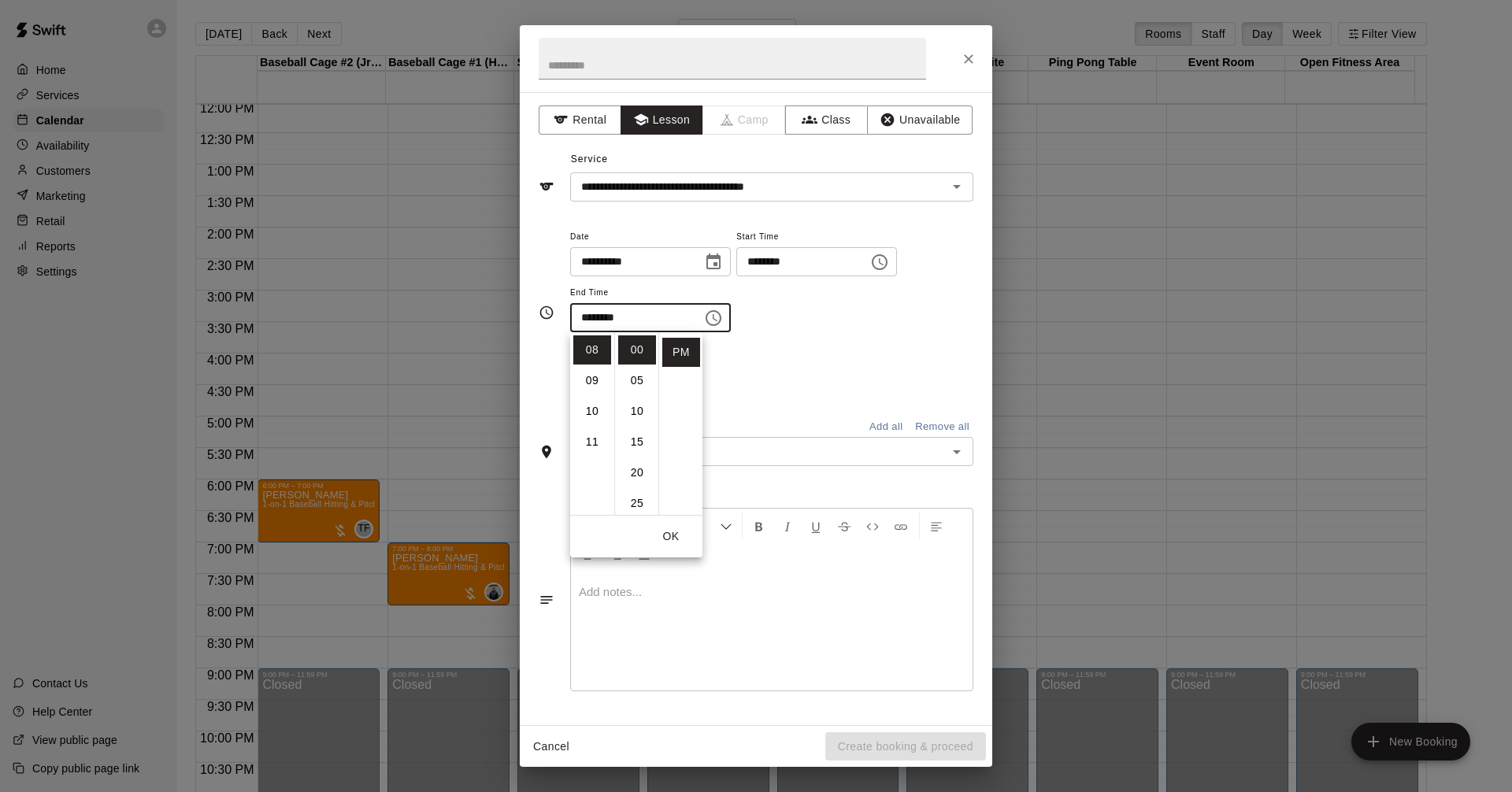
click at [885, 331] on div "**********" at bounding box center [771, 279] width 403 height 106
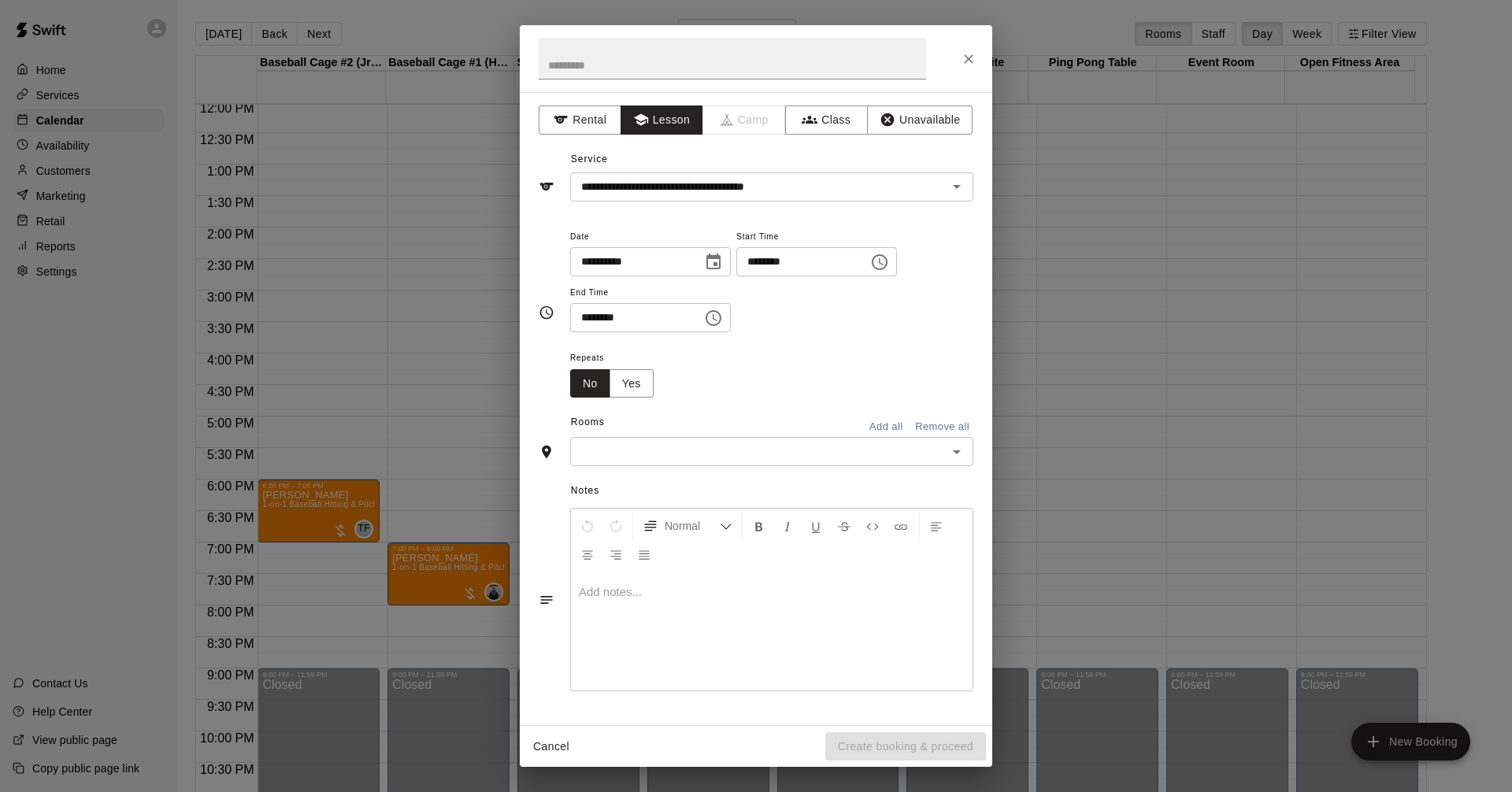
click at [961, 450] on icon "Open" at bounding box center [956, 452] width 19 height 19
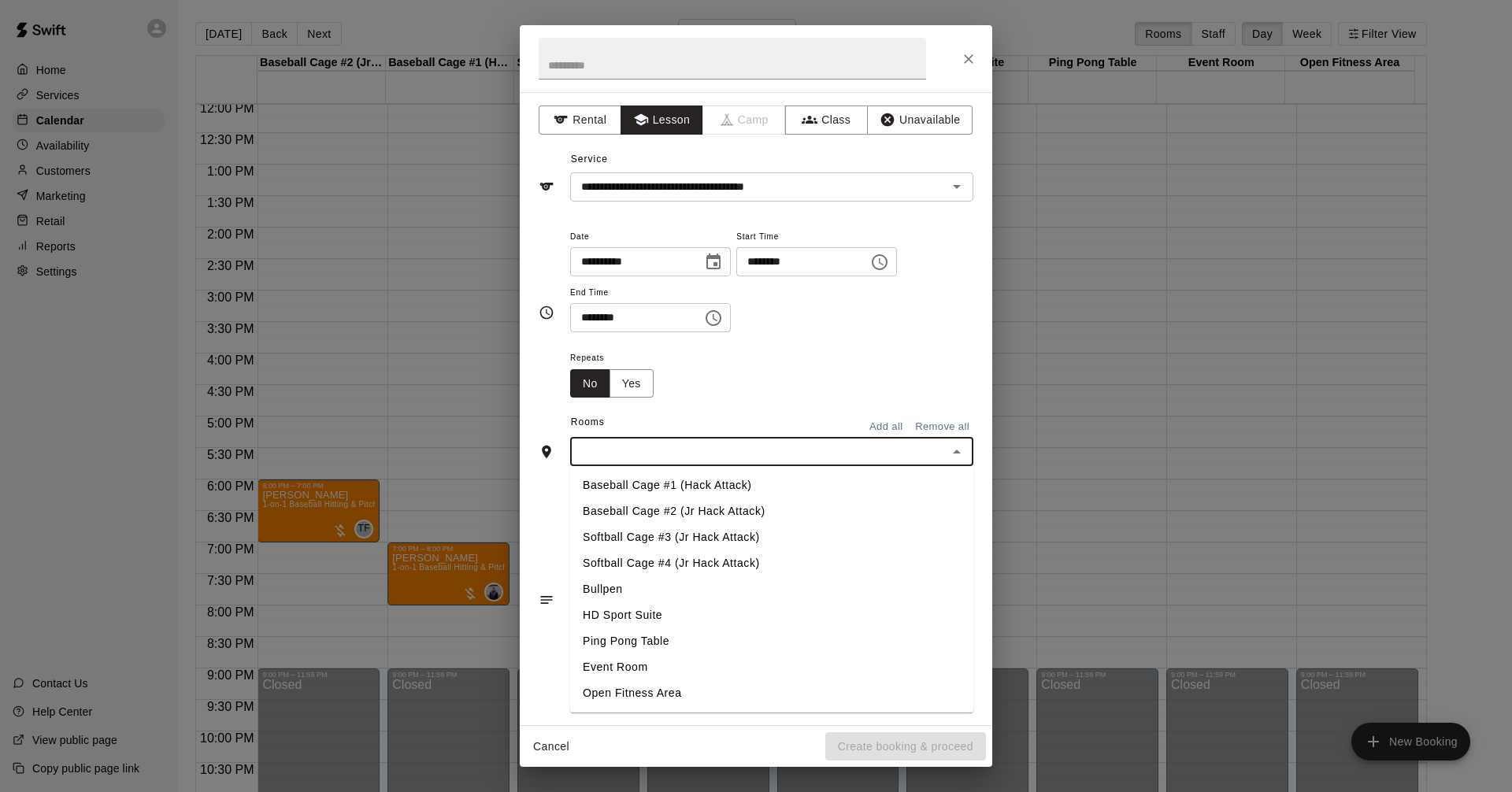
click at [645, 513] on li "Baseball Cage #2 (Jr Hack Attack)" at bounding box center [771, 512] width 403 height 26
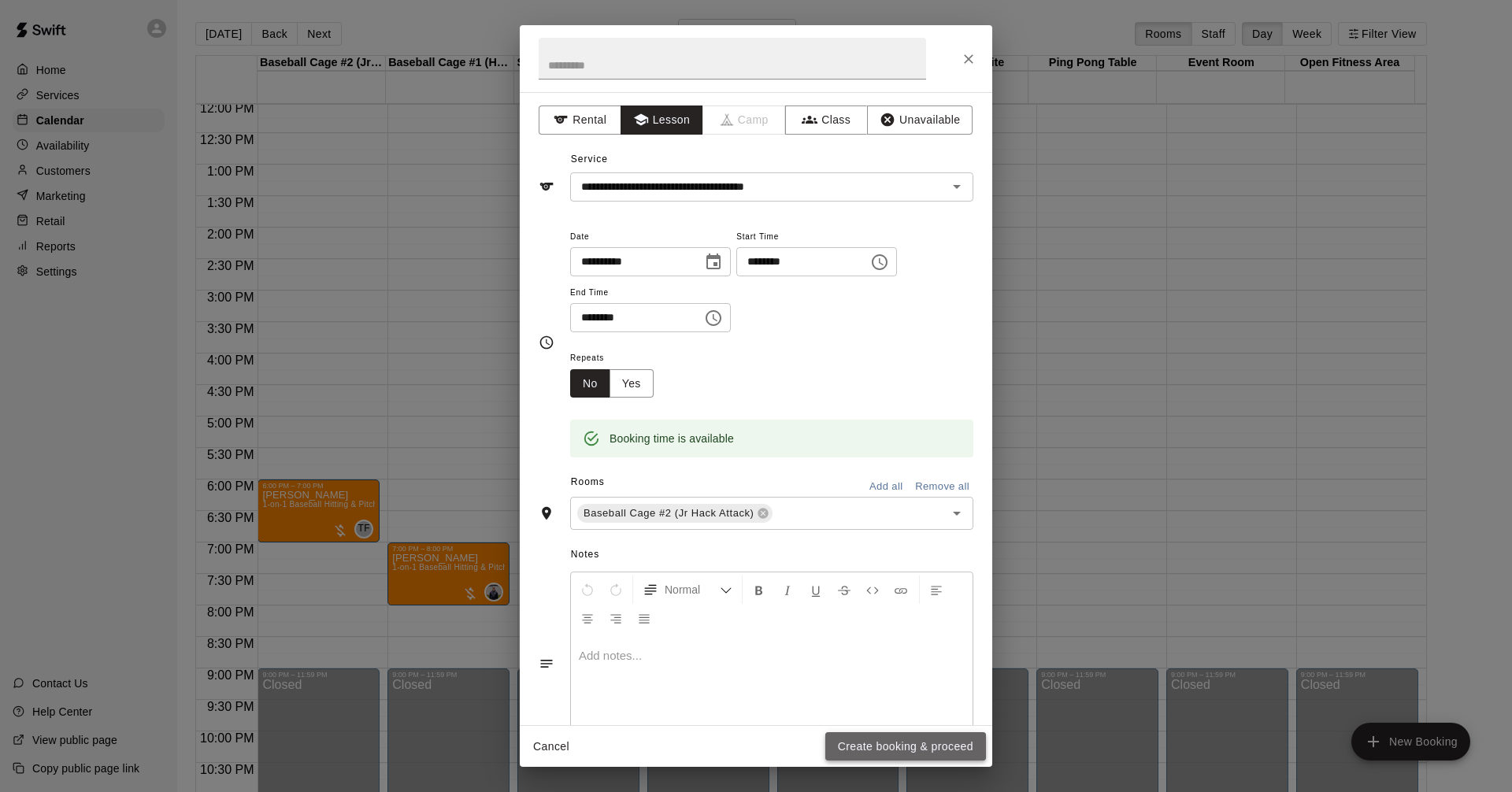
click at [924, 752] on button "Create booking & proceed" at bounding box center [905, 747] width 161 height 29
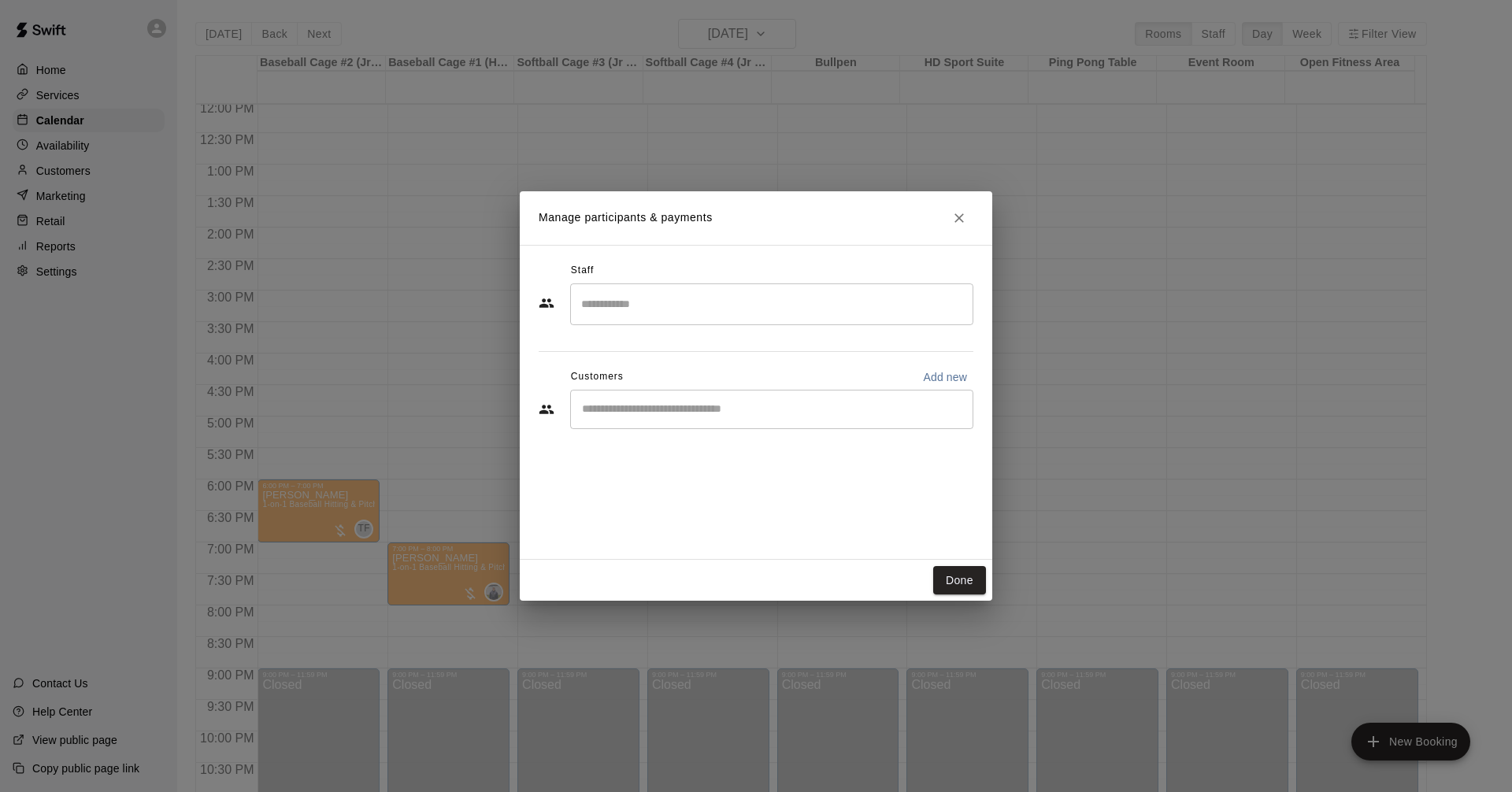
click at [735, 300] on input "Search staff" at bounding box center [772, 304] width 389 height 27
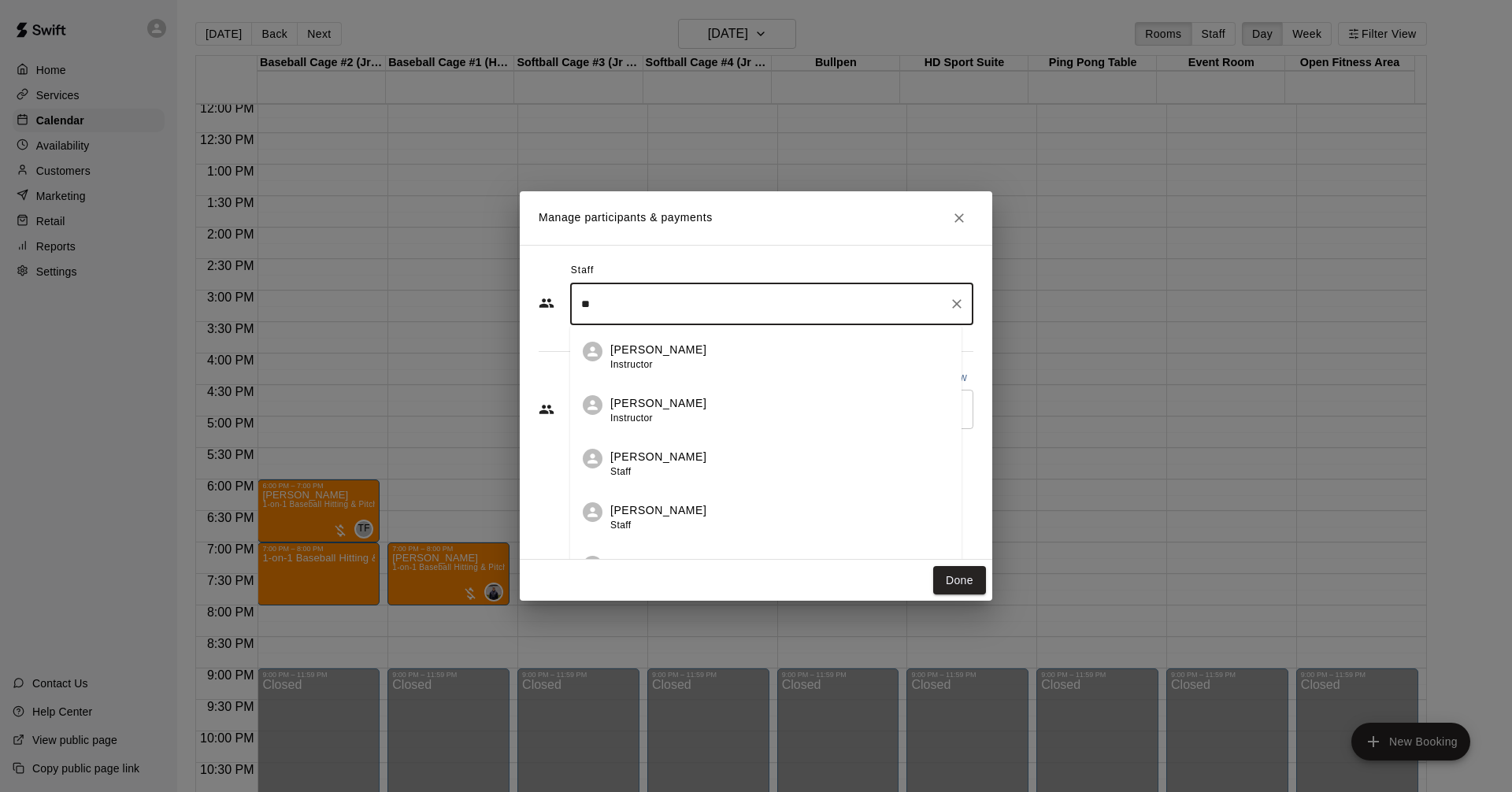
click at [745, 414] on div "[PERSON_NAME] Instructor" at bounding box center [780, 410] width 339 height 31
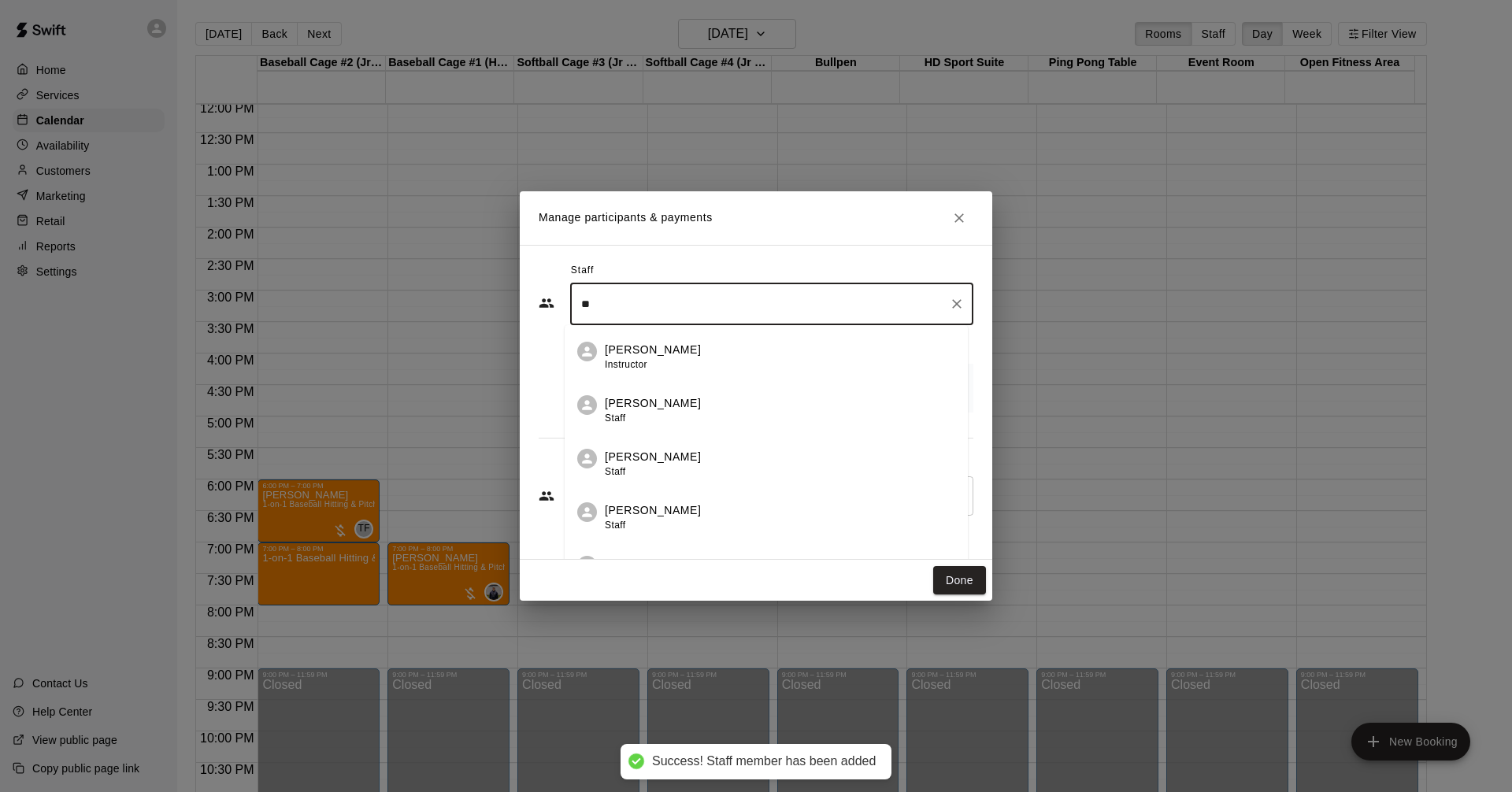
click at [741, 305] on input "**" at bounding box center [760, 304] width 365 height 27
type input "**"
click at [780, 260] on div "Staff" at bounding box center [756, 271] width 434 height 25
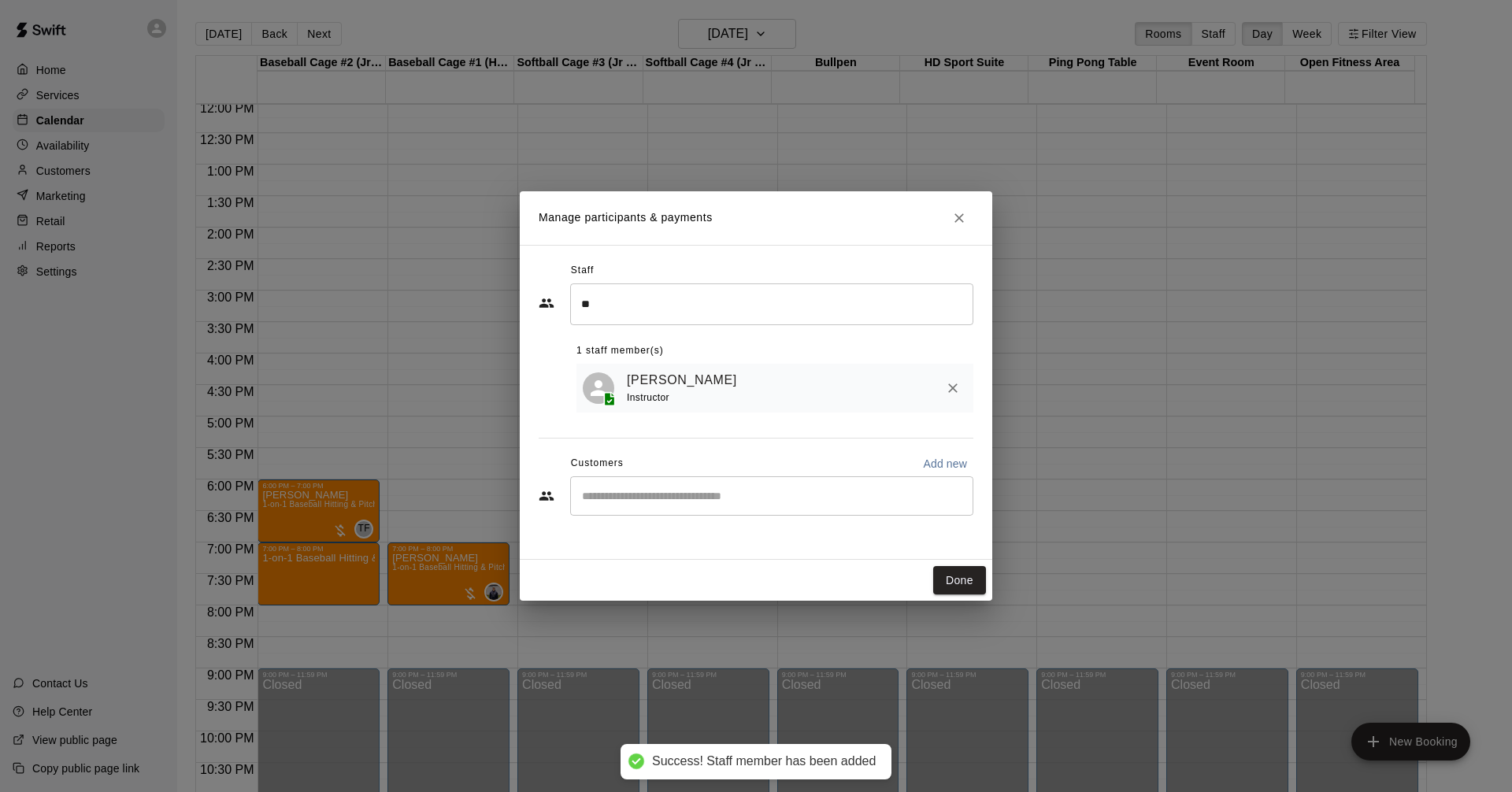
click at [657, 511] on div "​" at bounding box center [771, 497] width 403 height 40
type input "****"
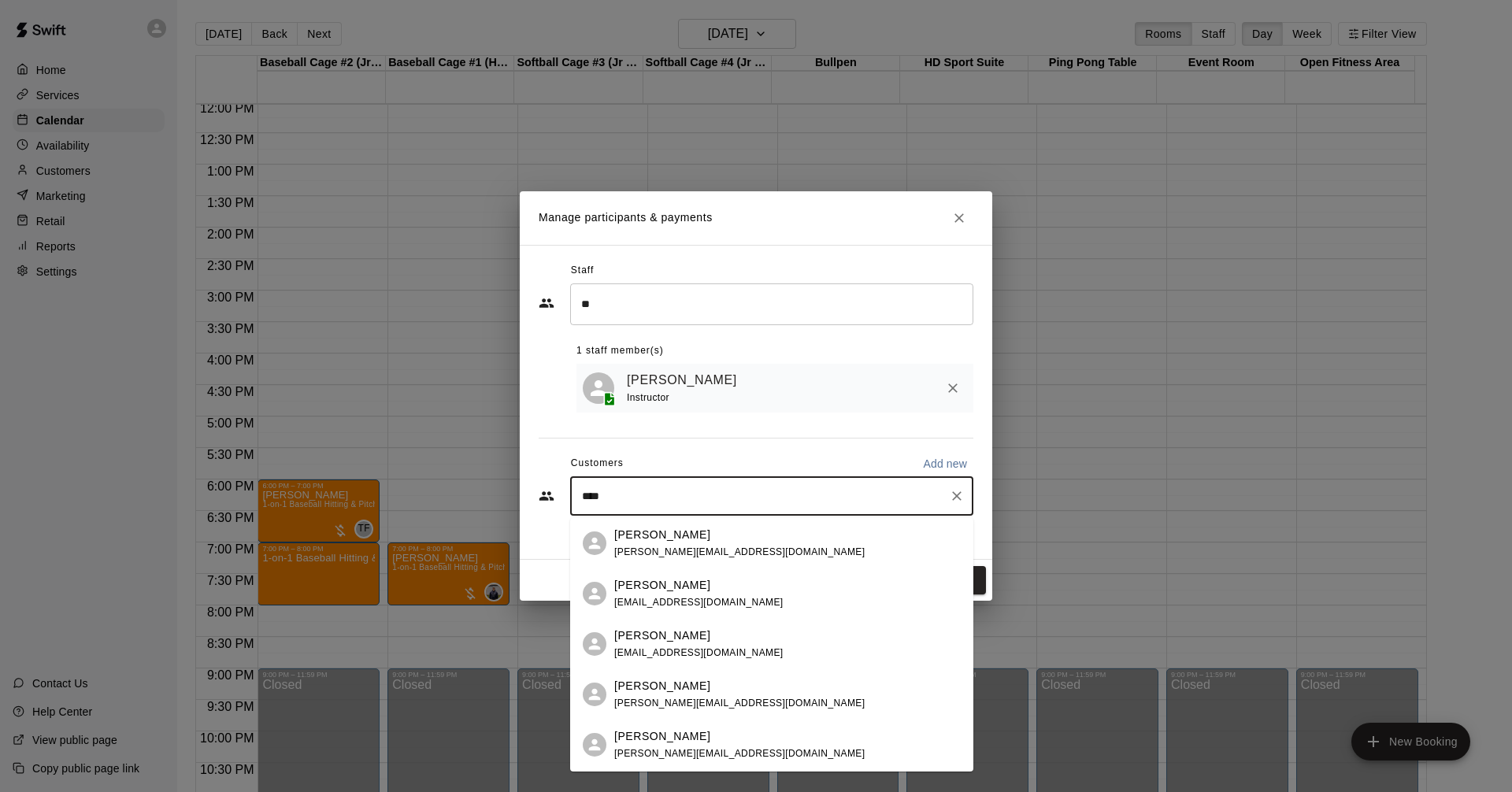
click at [691, 543] on div "[PERSON_NAME] [PERSON_NAME][EMAIL_ADDRESS][DOMAIN_NAME]" at bounding box center [739, 544] width 250 height 34
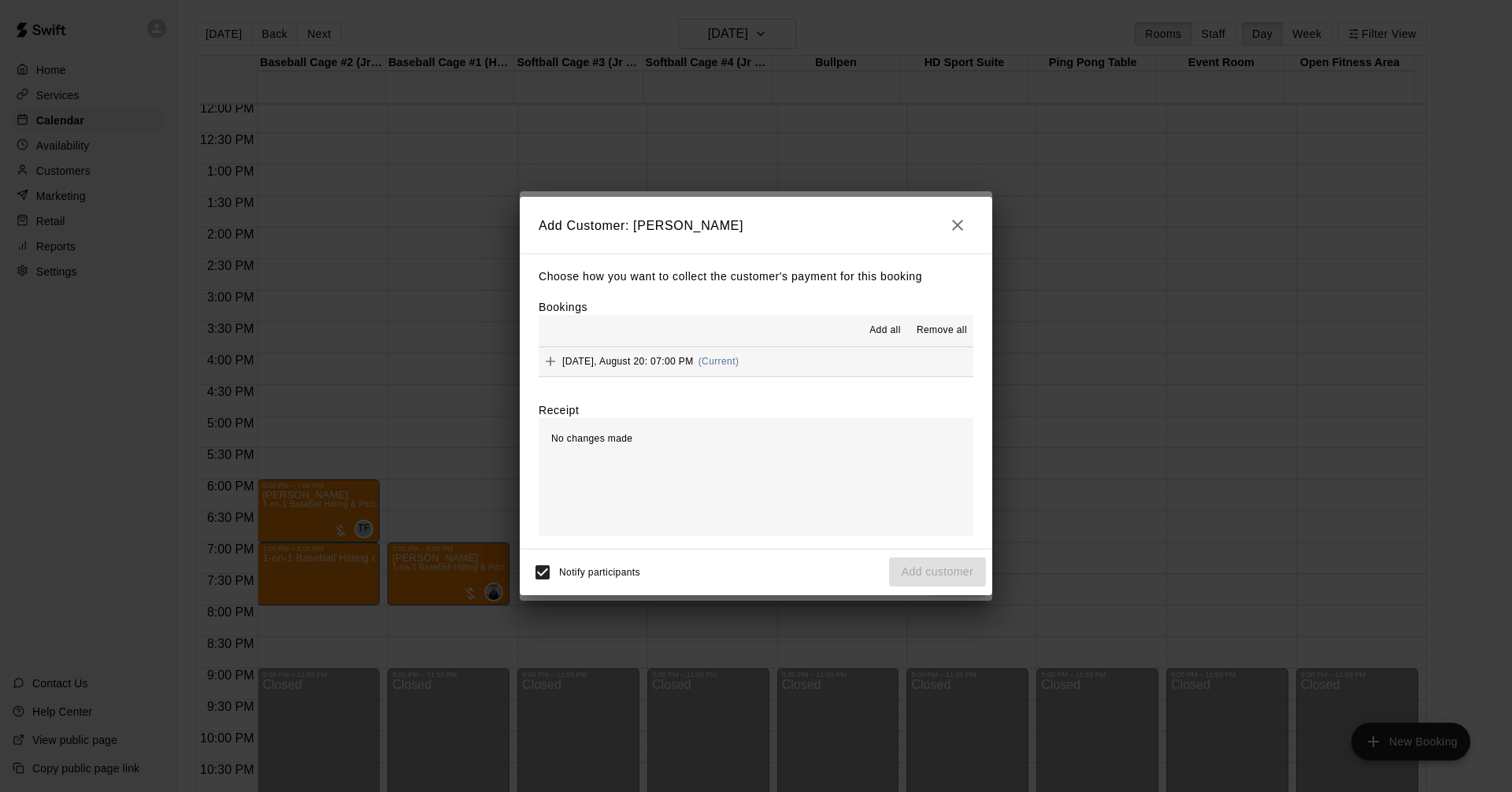
click at [825, 360] on button "[DATE], August 20: 07:00 PM (Current)" at bounding box center [756, 361] width 434 height 29
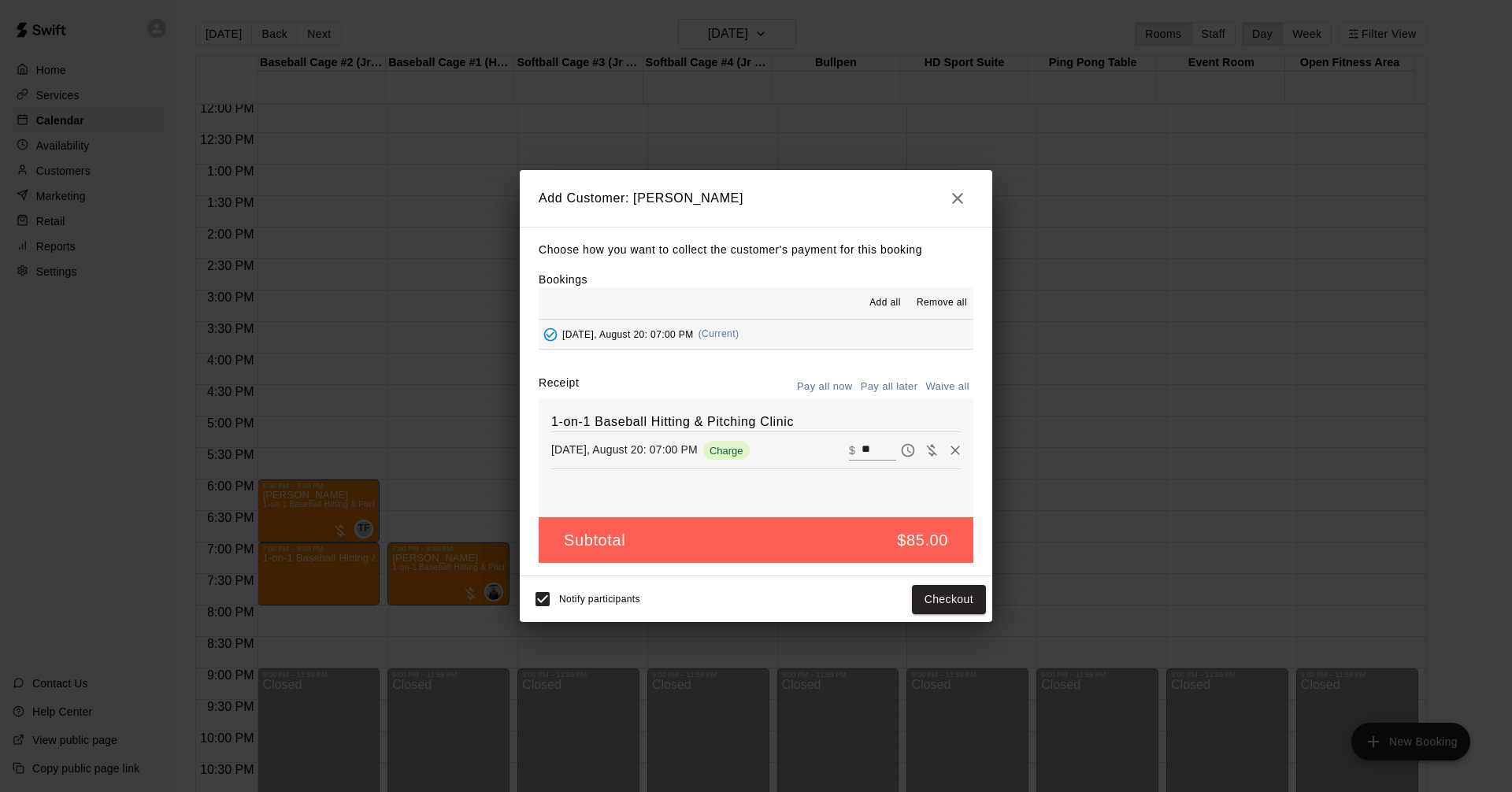
click at [894, 386] on button "Pay all later" at bounding box center [889, 388] width 65 height 24
click at [942, 599] on button "Add customer" at bounding box center [937, 599] width 97 height 29
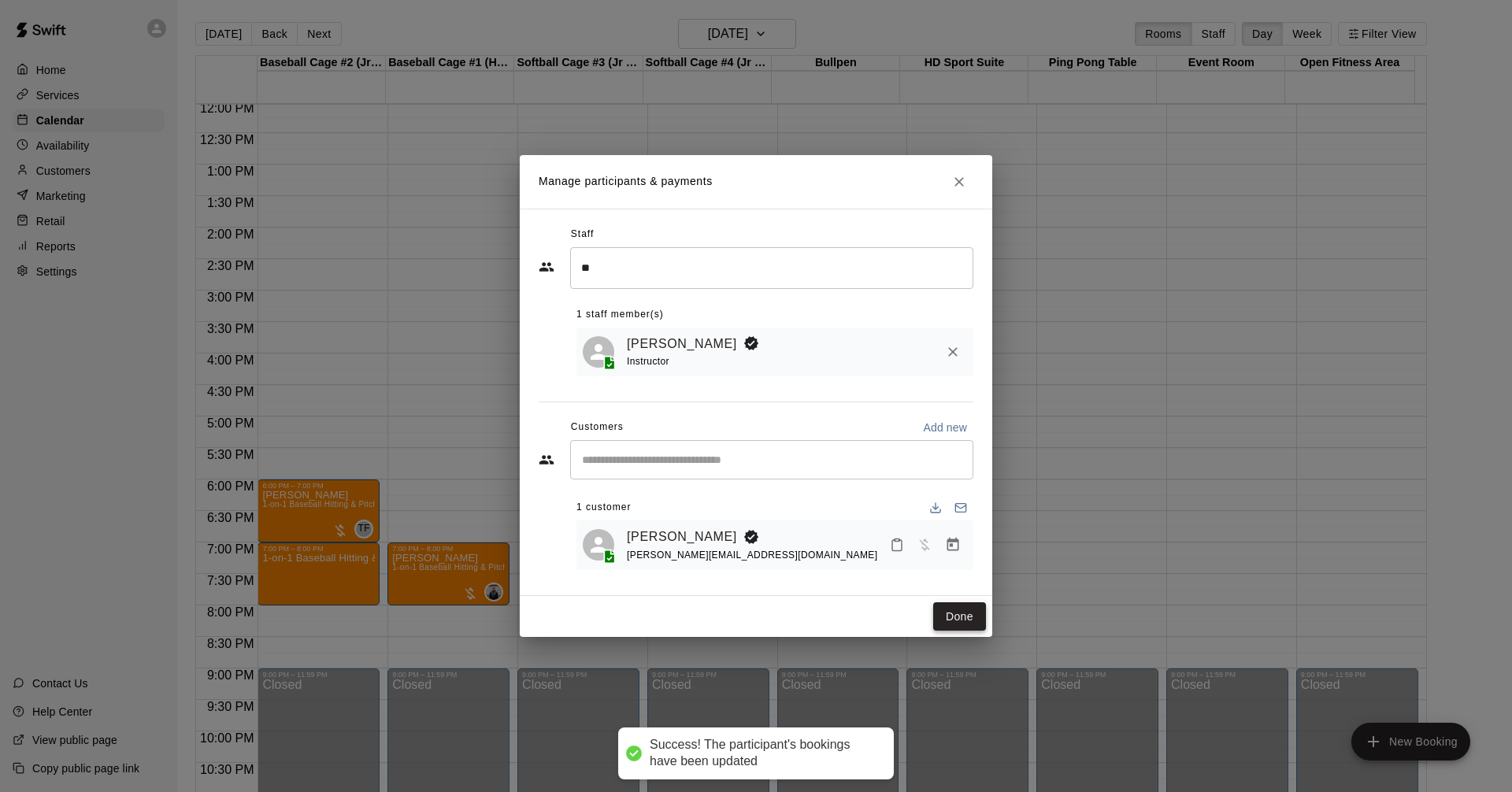
click at [957, 620] on button "Done" at bounding box center [959, 617] width 53 height 29
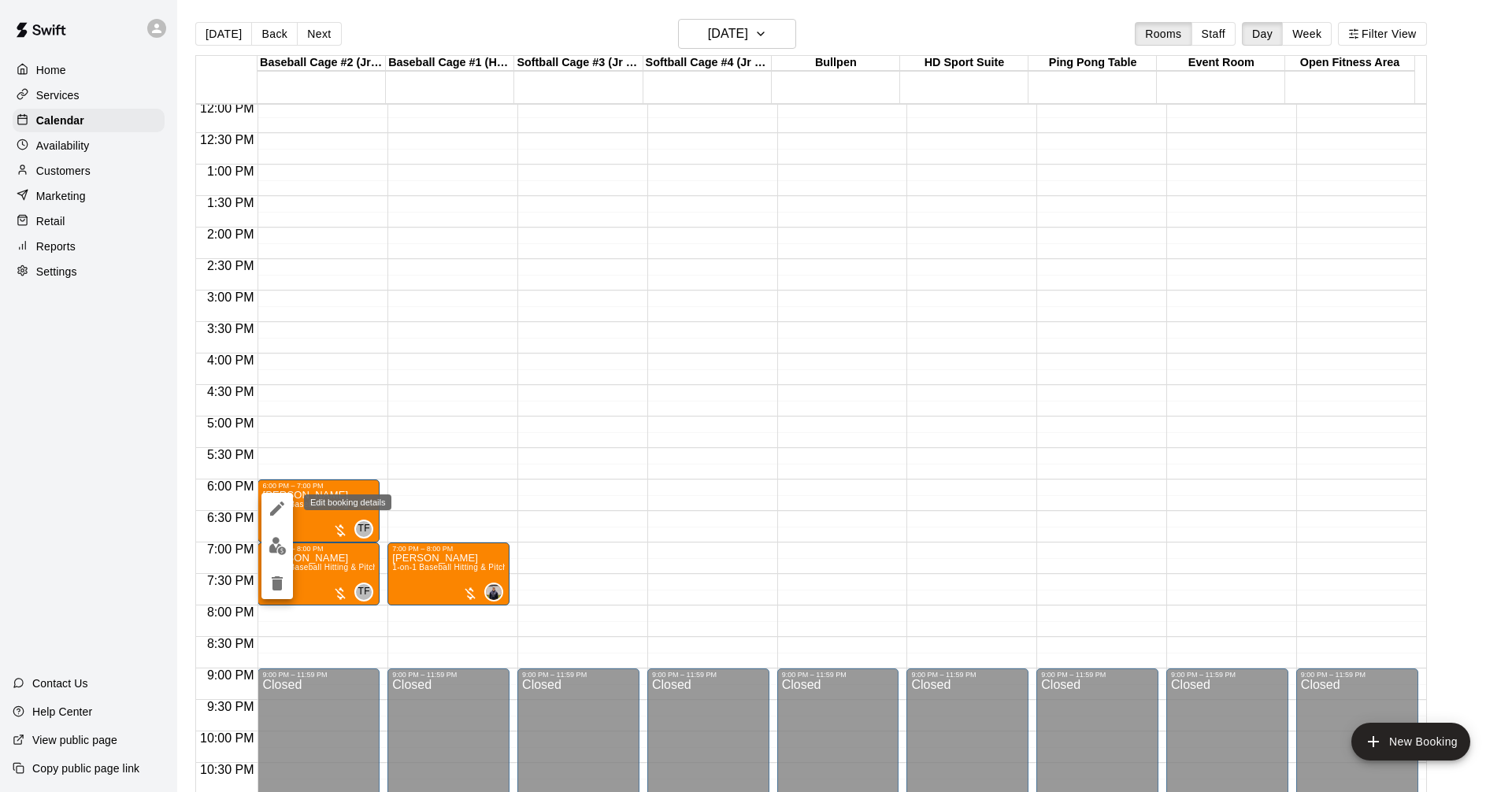
click at [281, 510] on icon "edit" at bounding box center [277, 509] width 19 height 19
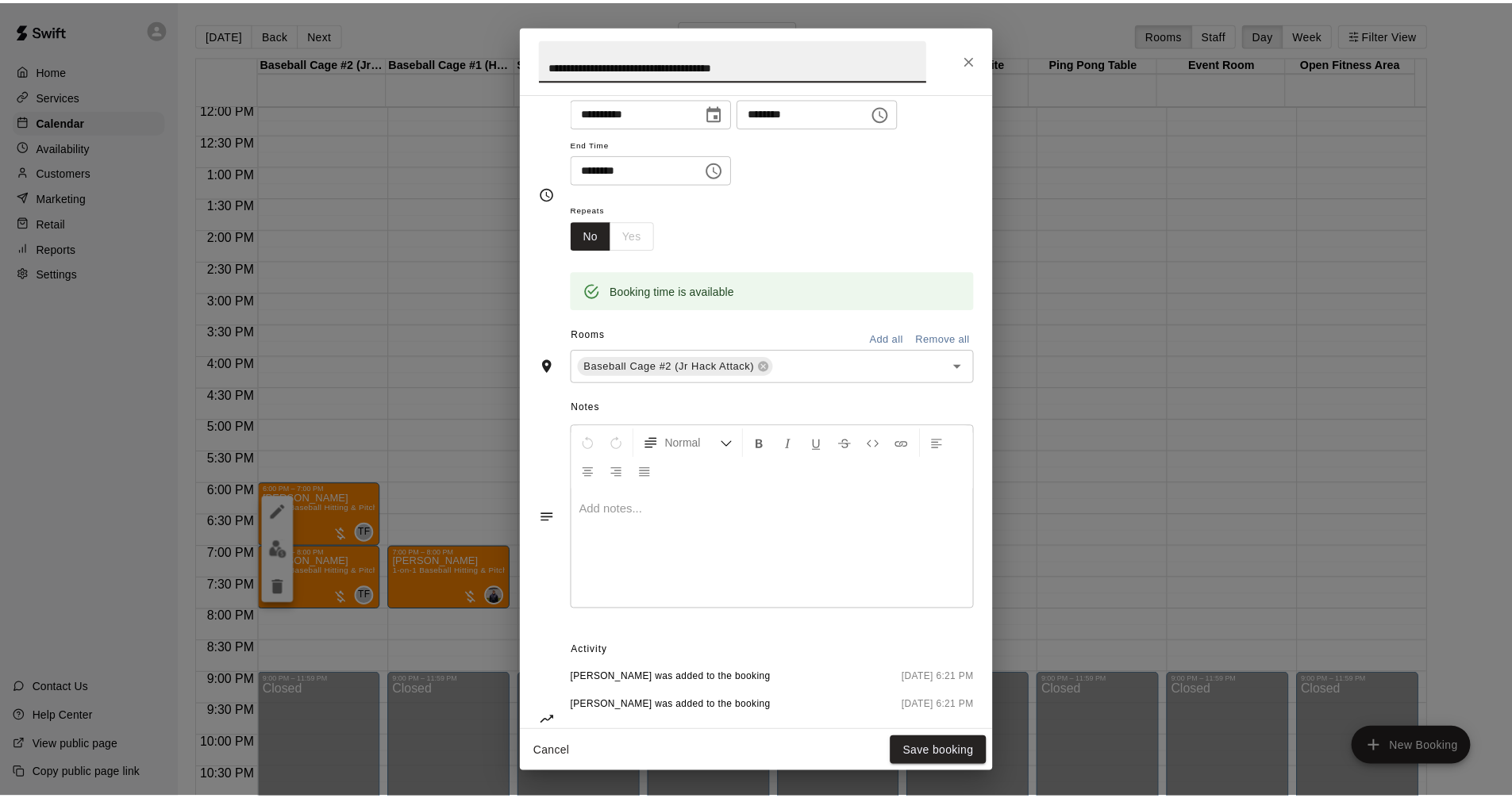
scroll to position [222, 0]
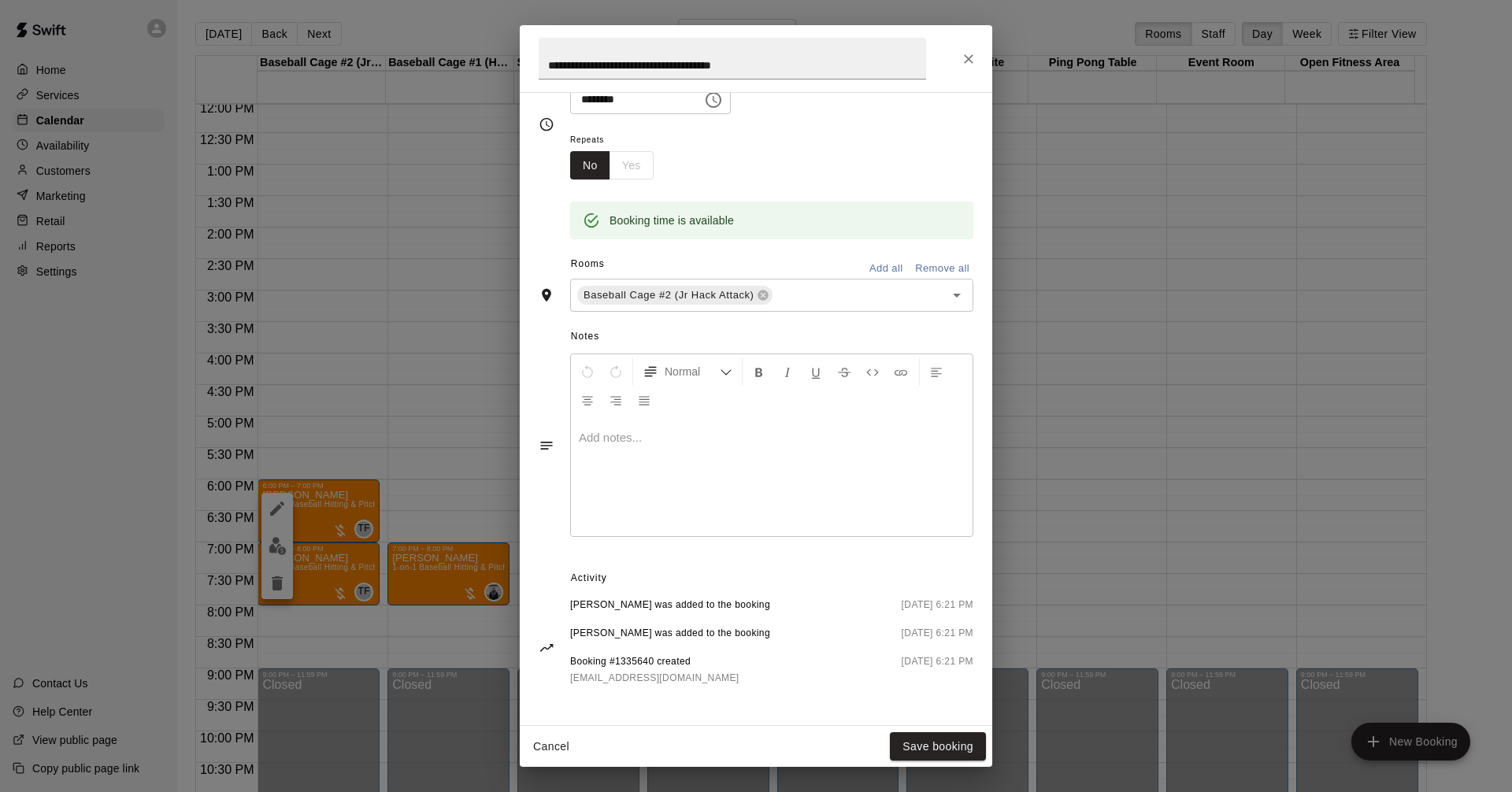
click at [735, 451] on div at bounding box center [771, 478] width 402 height 119
click at [735, 486] on div "**********" at bounding box center [771, 478] width 402 height 119
click at [793, 593] on div "Activity [PERSON_NAME] was added to the booking [DATE] 6:21 PM [PERSON_NAME] wa…" at bounding box center [756, 632] width 434 height 133
click at [780, 462] on div "**********" at bounding box center [771, 478] width 402 height 119
click at [936, 738] on button "Save booking" at bounding box center [937, 747] width 96 height 29
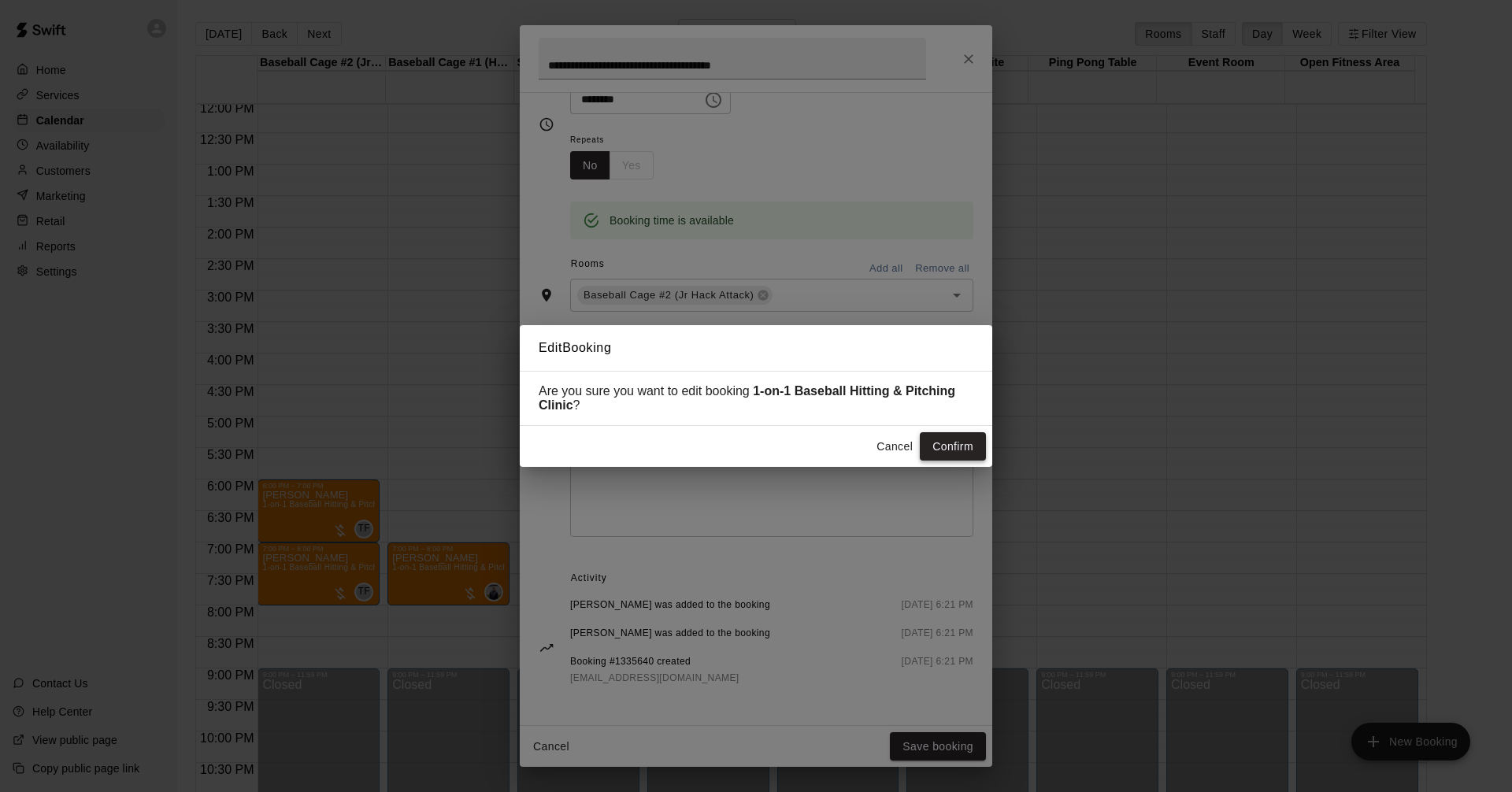
click at [969, 443] on button "Confirm" at bounding box center [953, 447] width 66 height 29
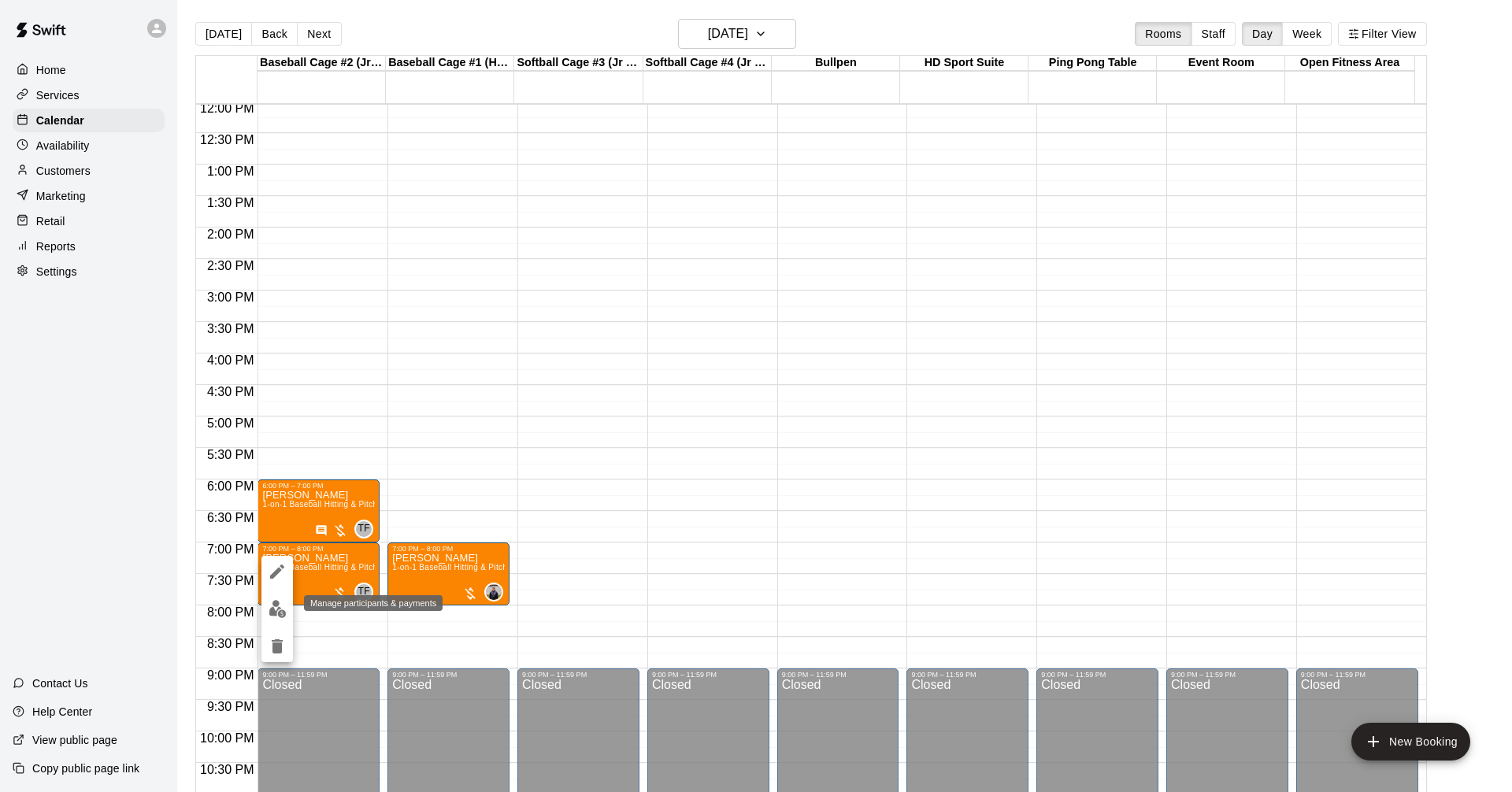
click at [276, 610] on img "edit" at bounding box center [277, 609] width 18 height 18
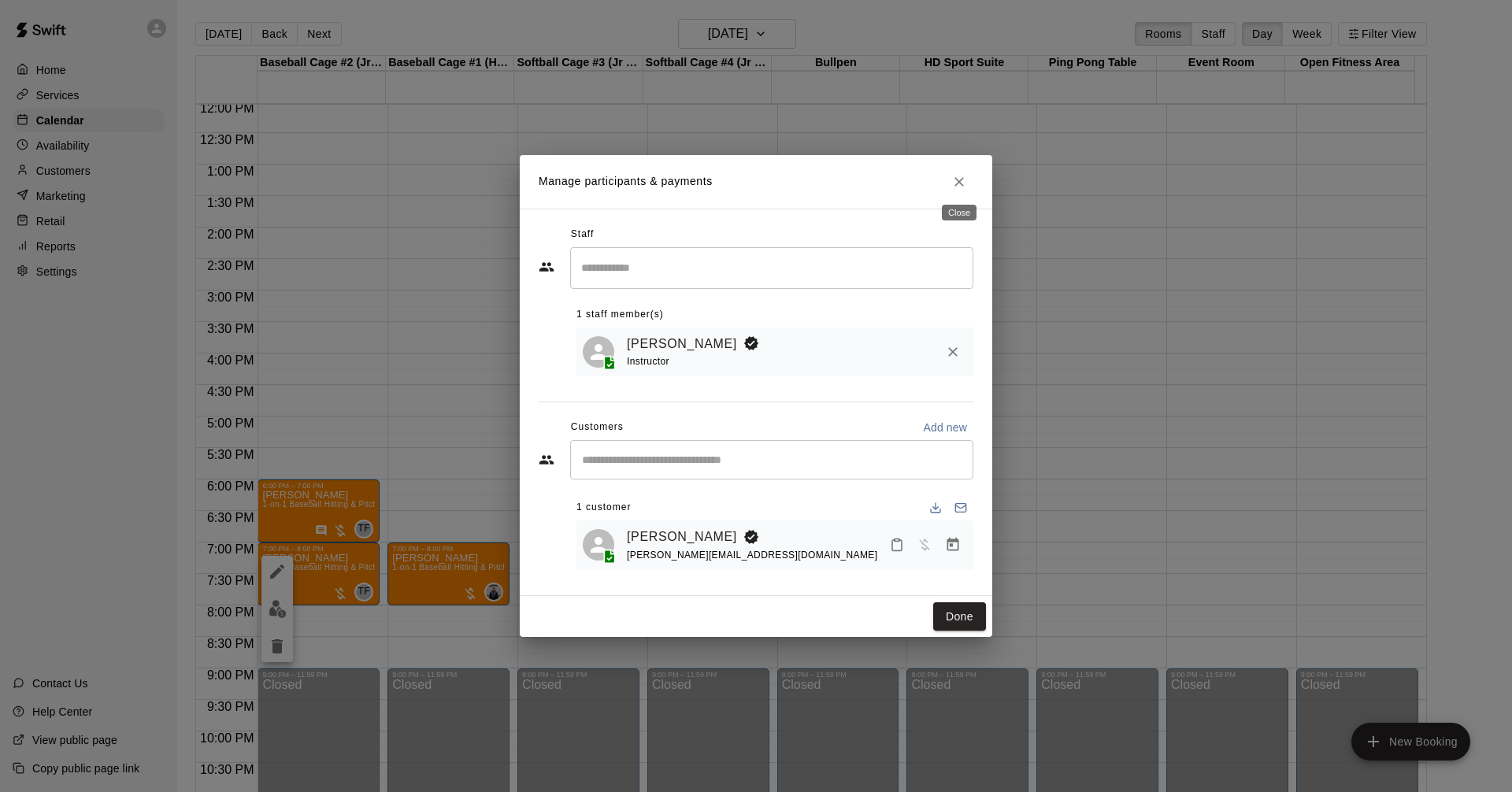
click at [963, 178] on icon "Close" at bounding box center [958, 182] width 16 height 16
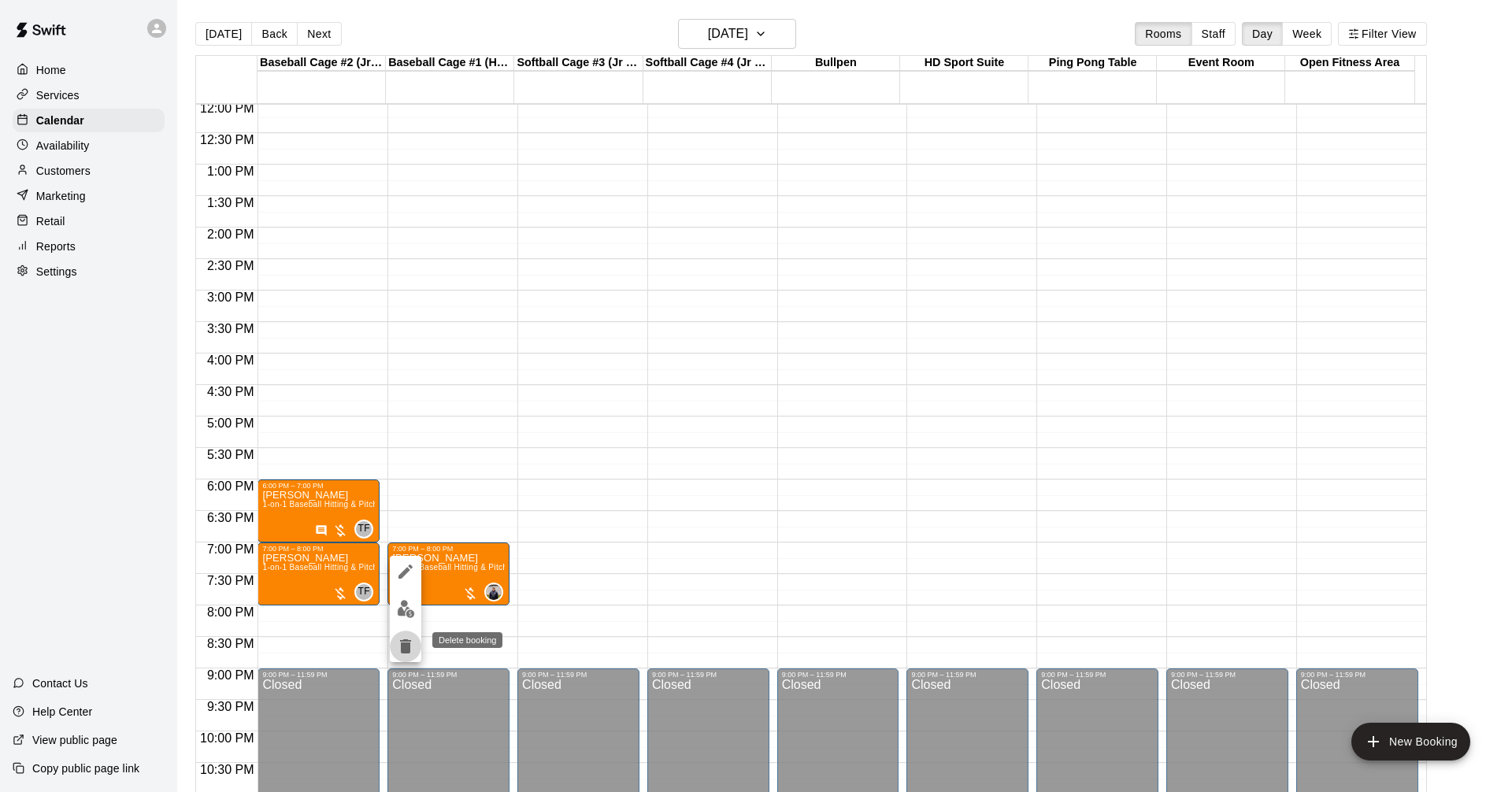
click at [399, 646] on icon "delete" at bounding box center [405, 646] width 19 height 19
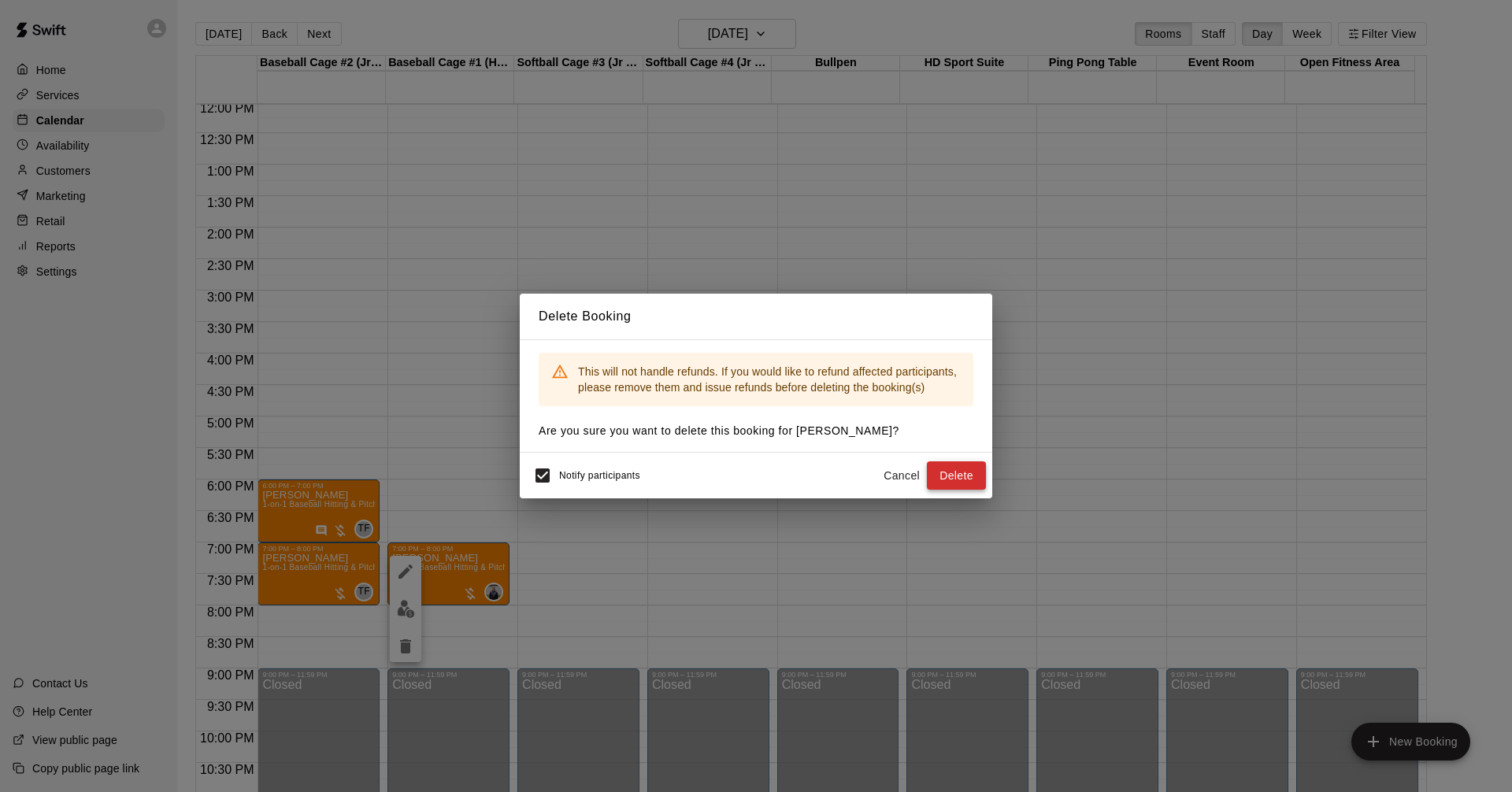
click at [956, 477] on button "Delete" at bounding box center [955, 476] width 59 height 29
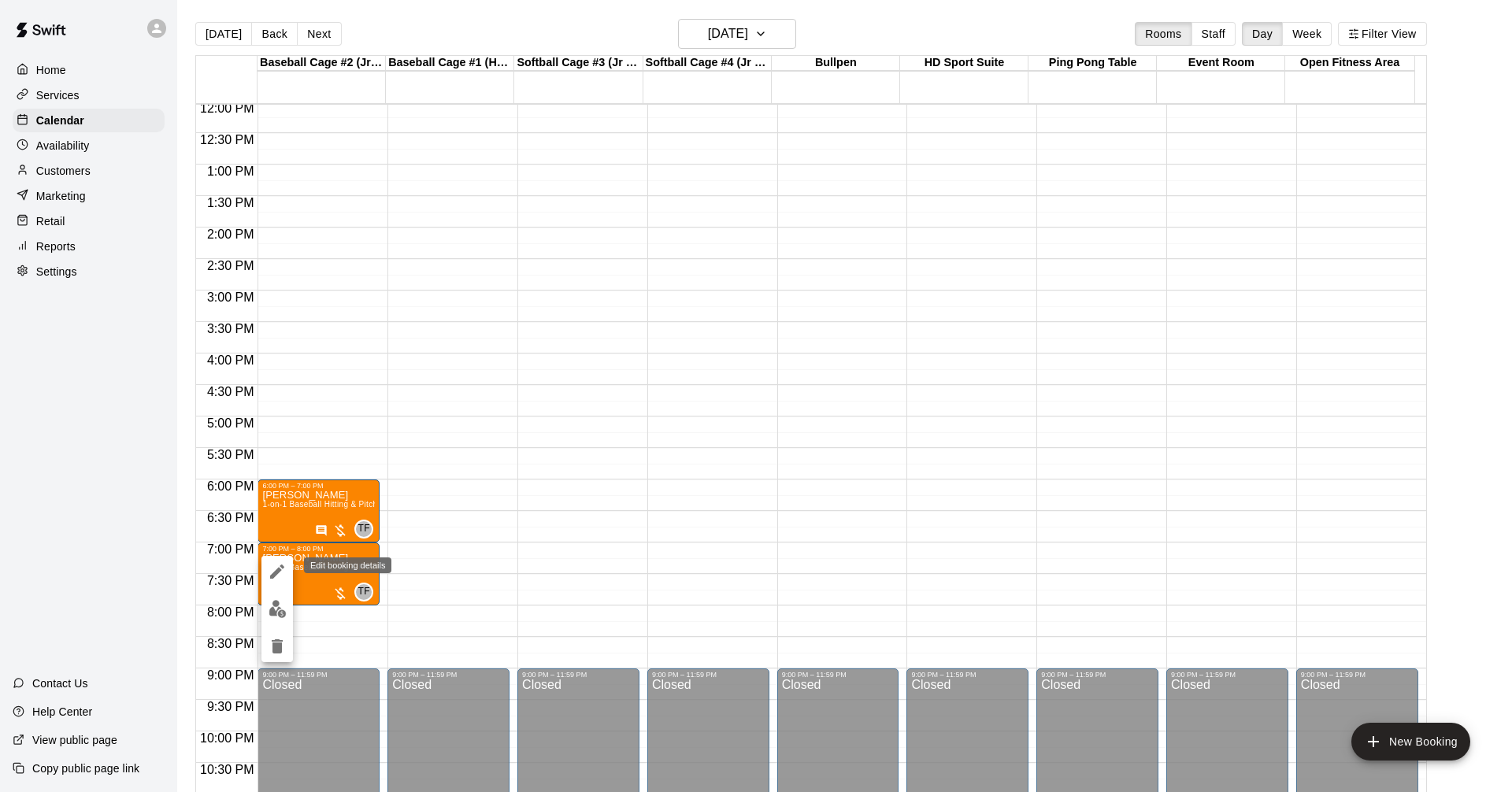
click at [279, 562] on icon "edit" at bounding box center [277, 572] width 19 height 19
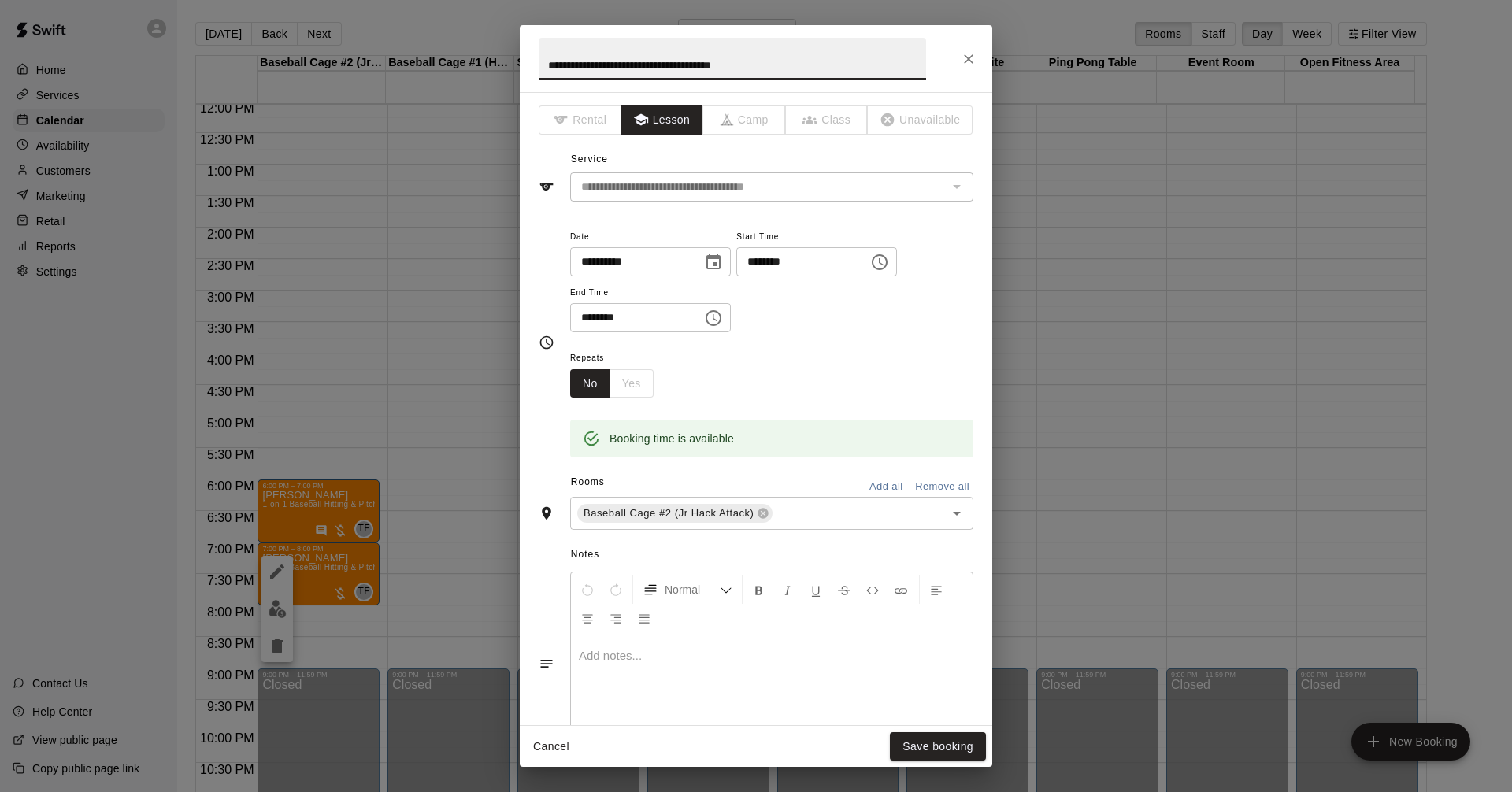
click at [780, 683] on div at bounding box center [771, 696] width 402 height 119
click at [953, 743] on button "Save booking" at bounding box center [937, 747] width 96 height 29
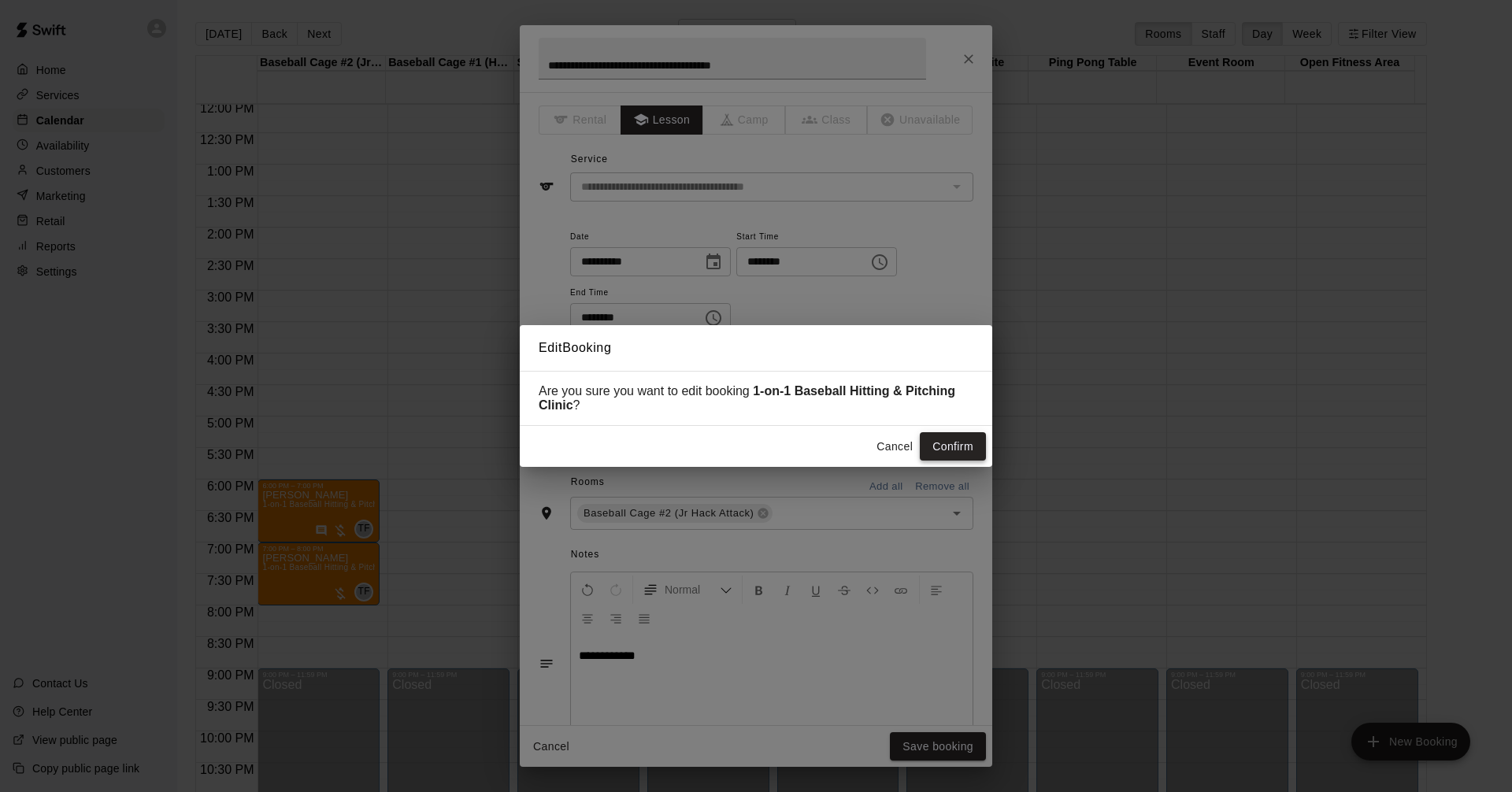
click at [953, 447] on button "Confirm" at bounding box center [953, 447] width 66 height 29
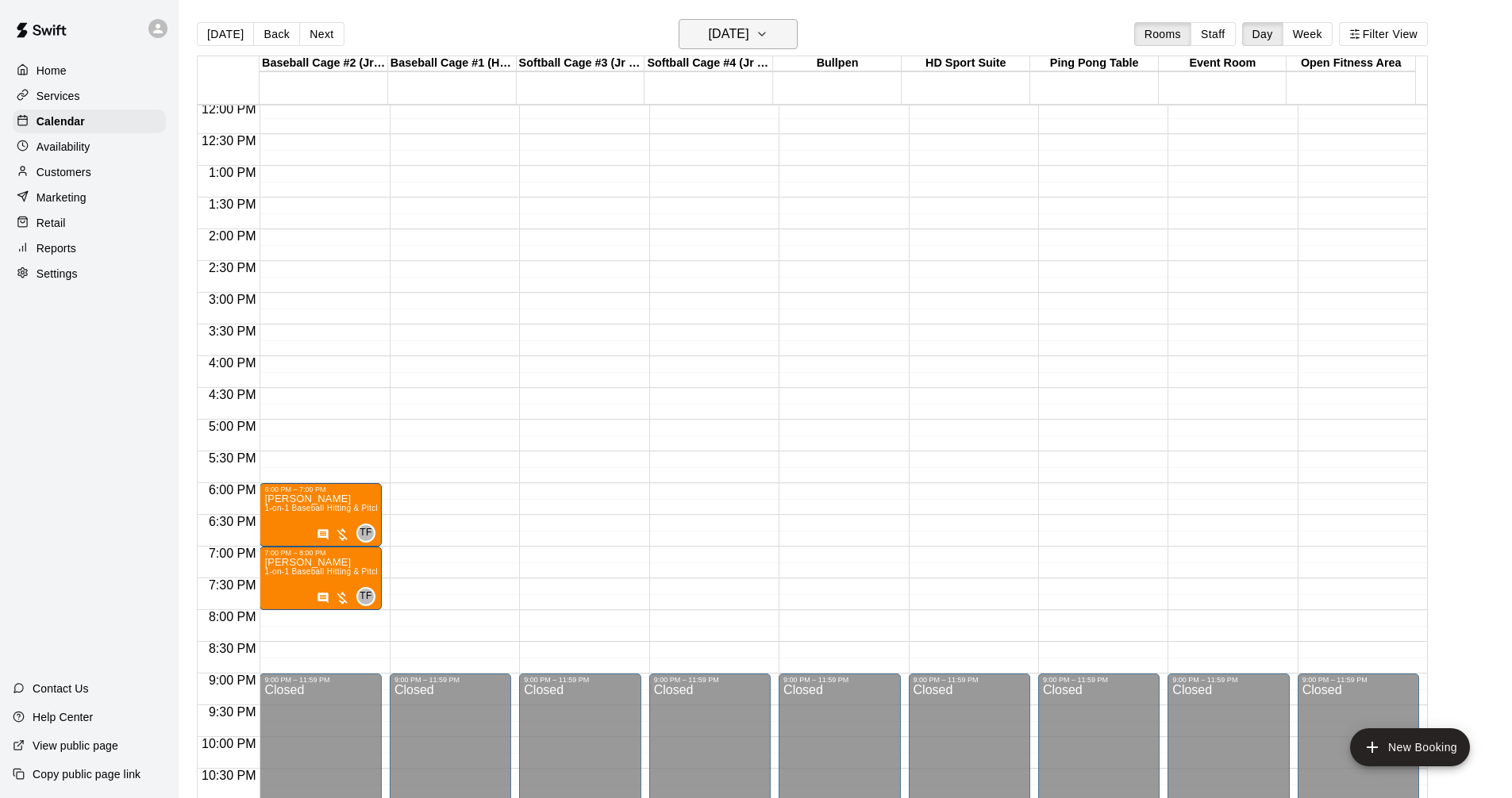
click at [721, 36] on h6 "[DATE]" at bounding box center [729, 33] width 41 height 22
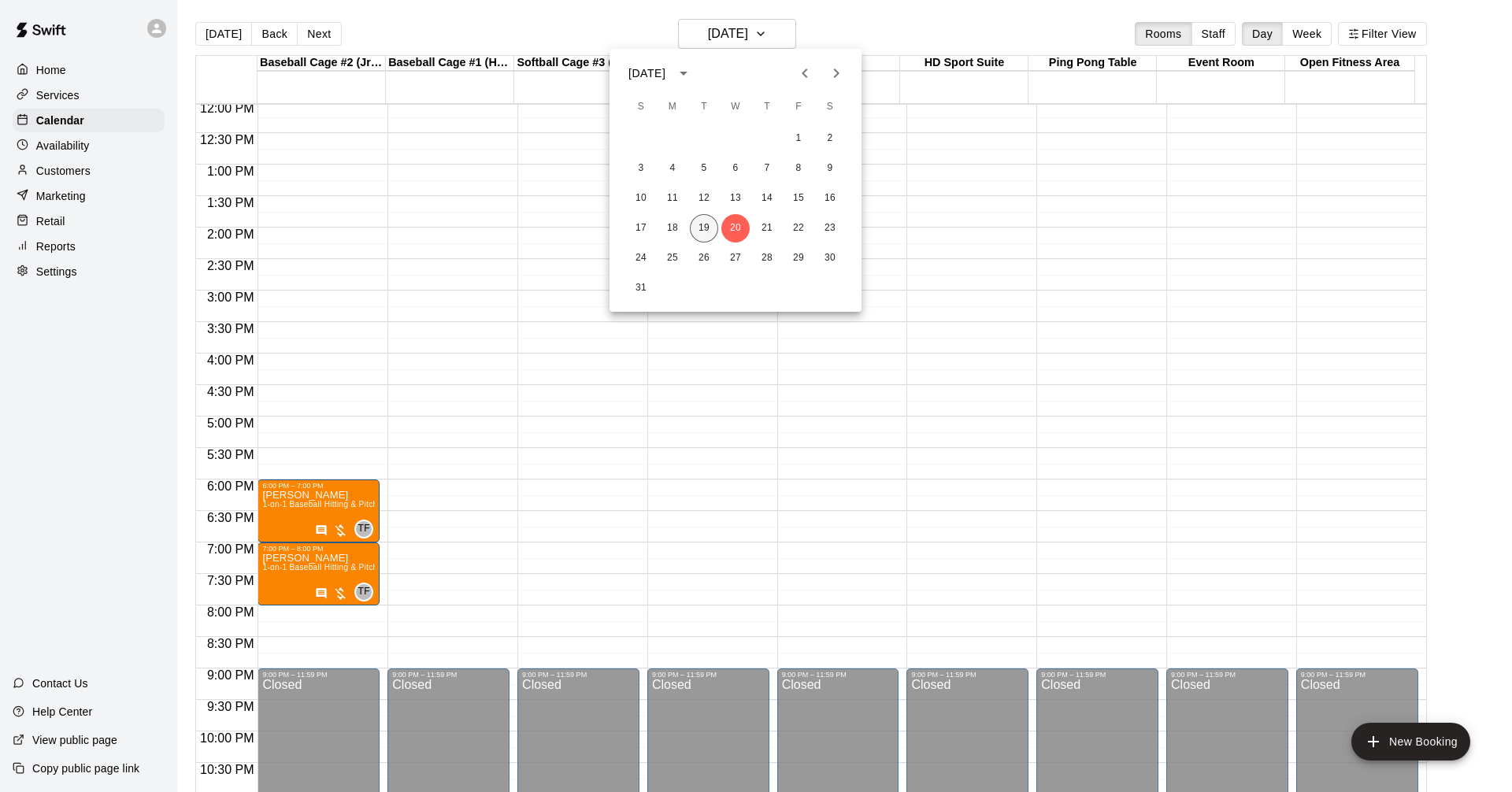
click at [705, 225] on button "19" at bounding box center [703, 229] width 28 height 28
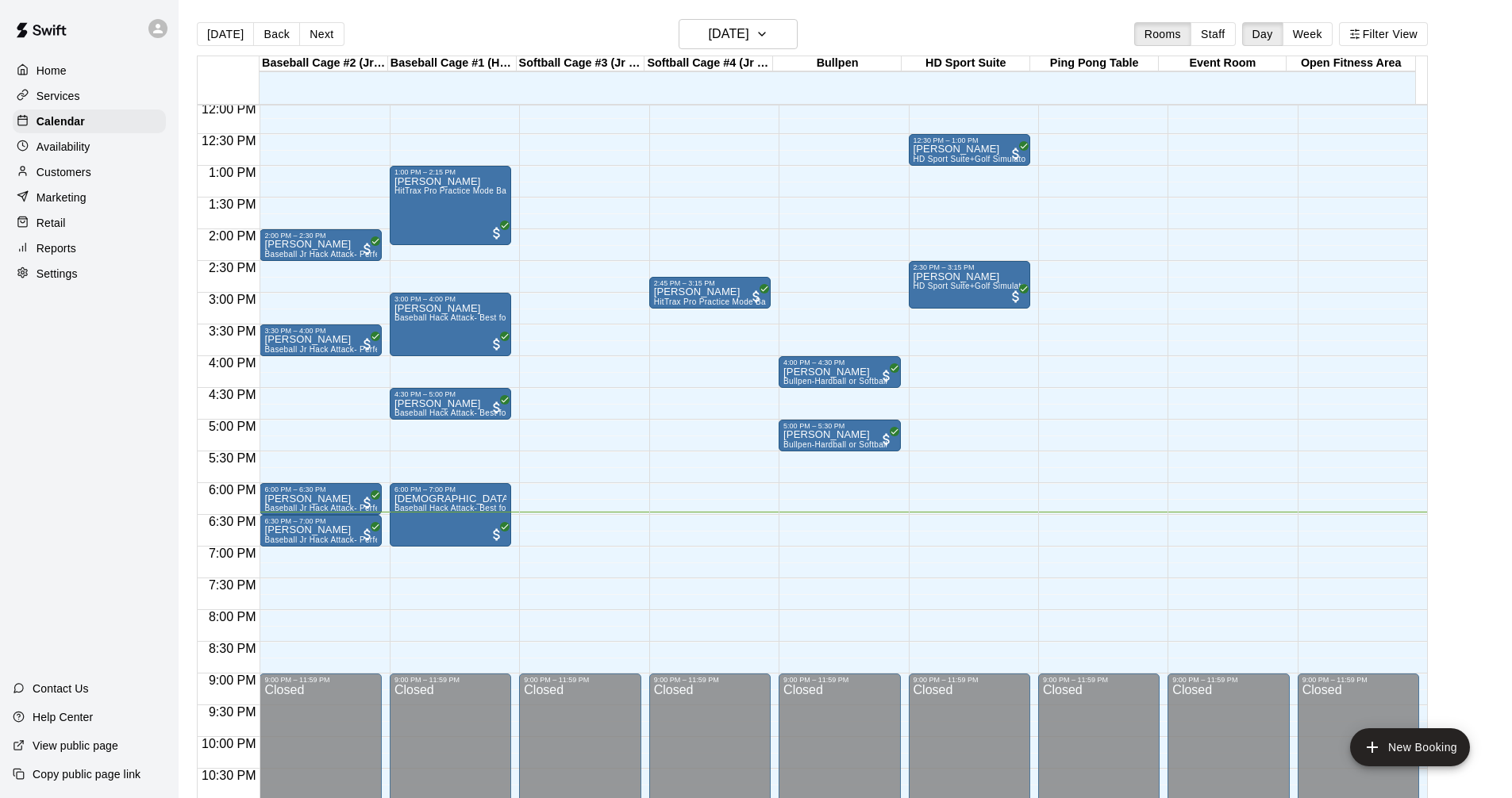
click at [117, 85] on div "Services" at bounding box center [89, 96] width 154 height 24
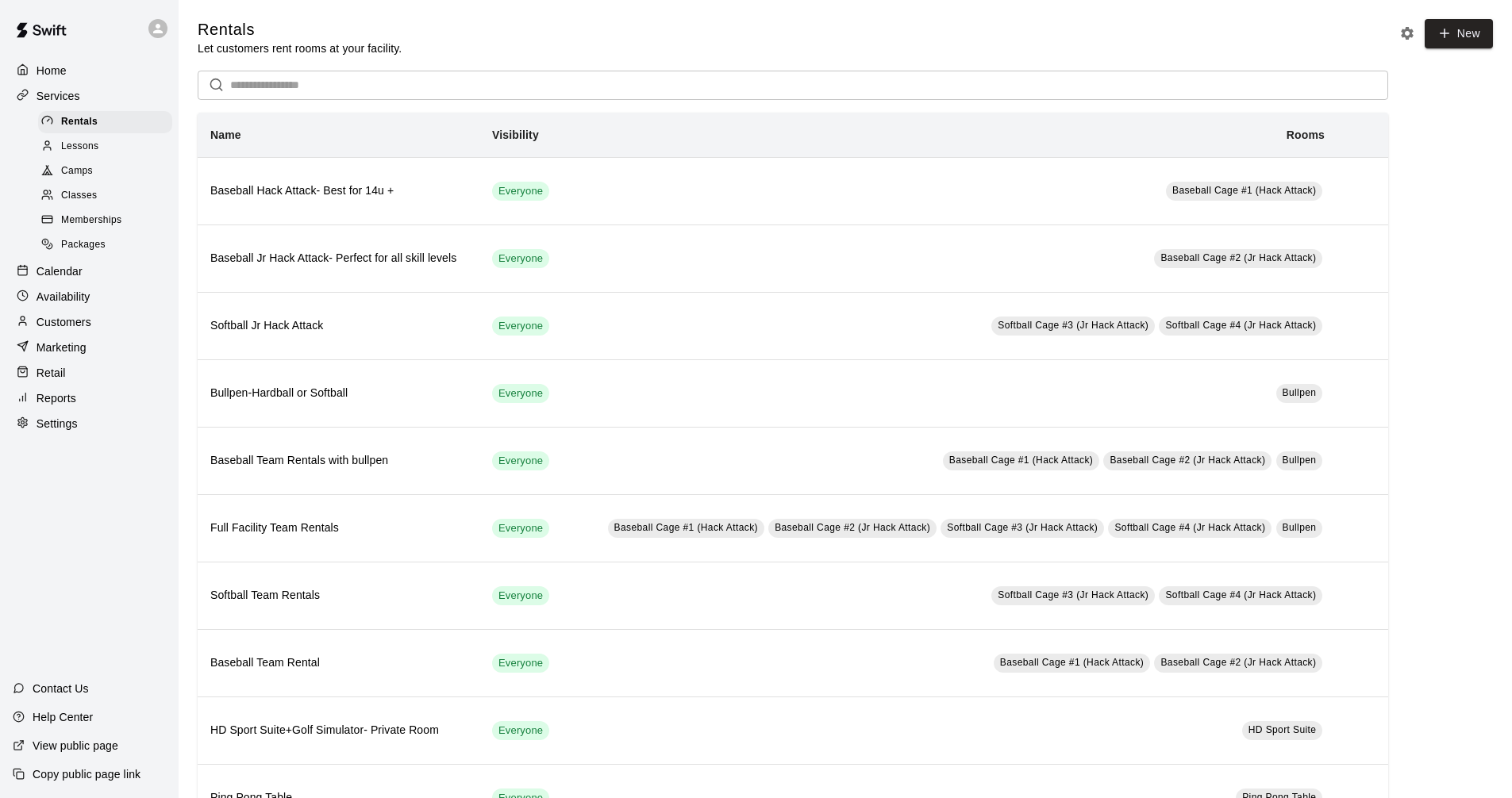
click at [103, 281] on div "Calendar" at bounding box center [89, 271] width 154 height 24
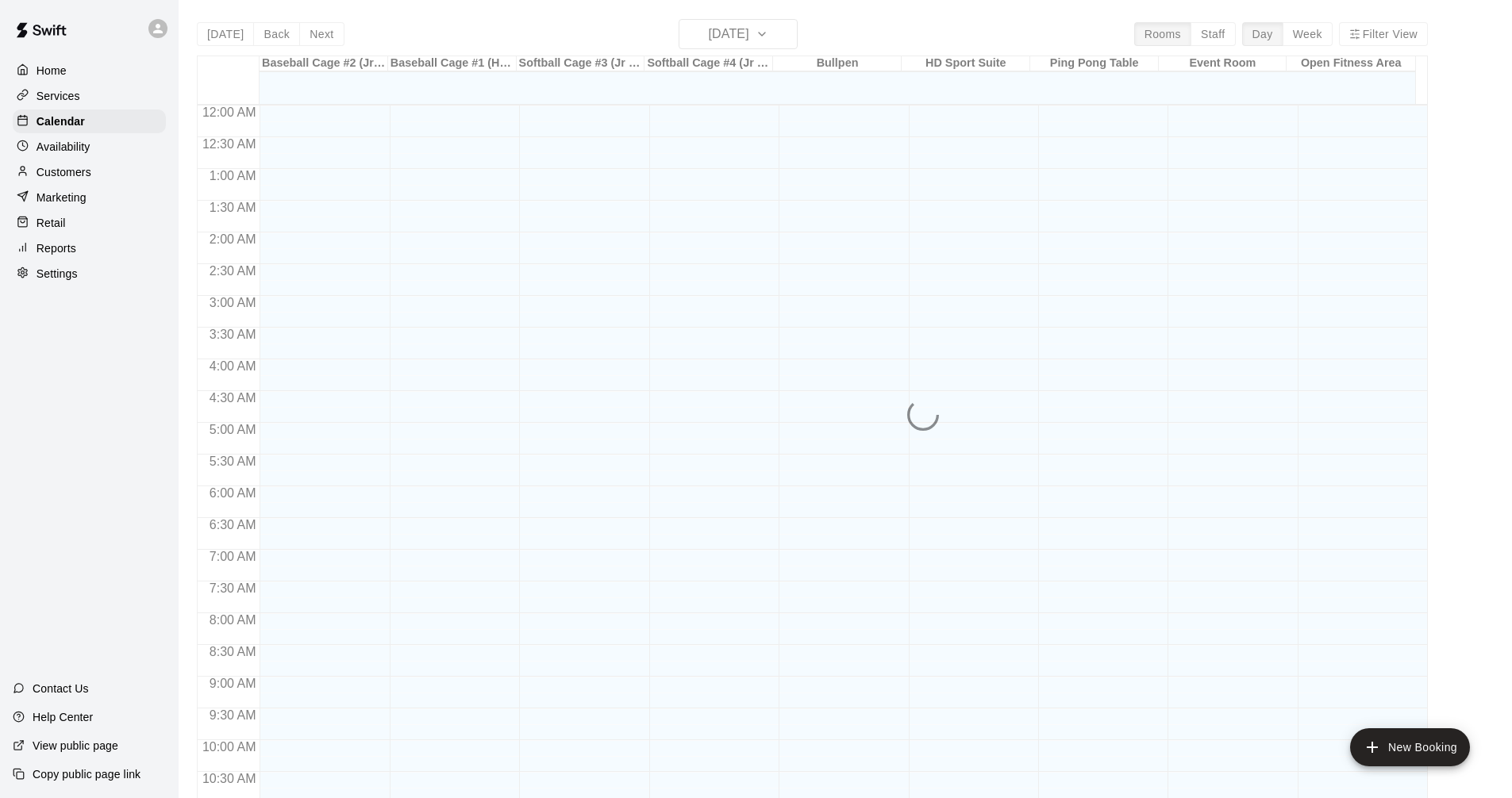
scroll to position [765, 0]
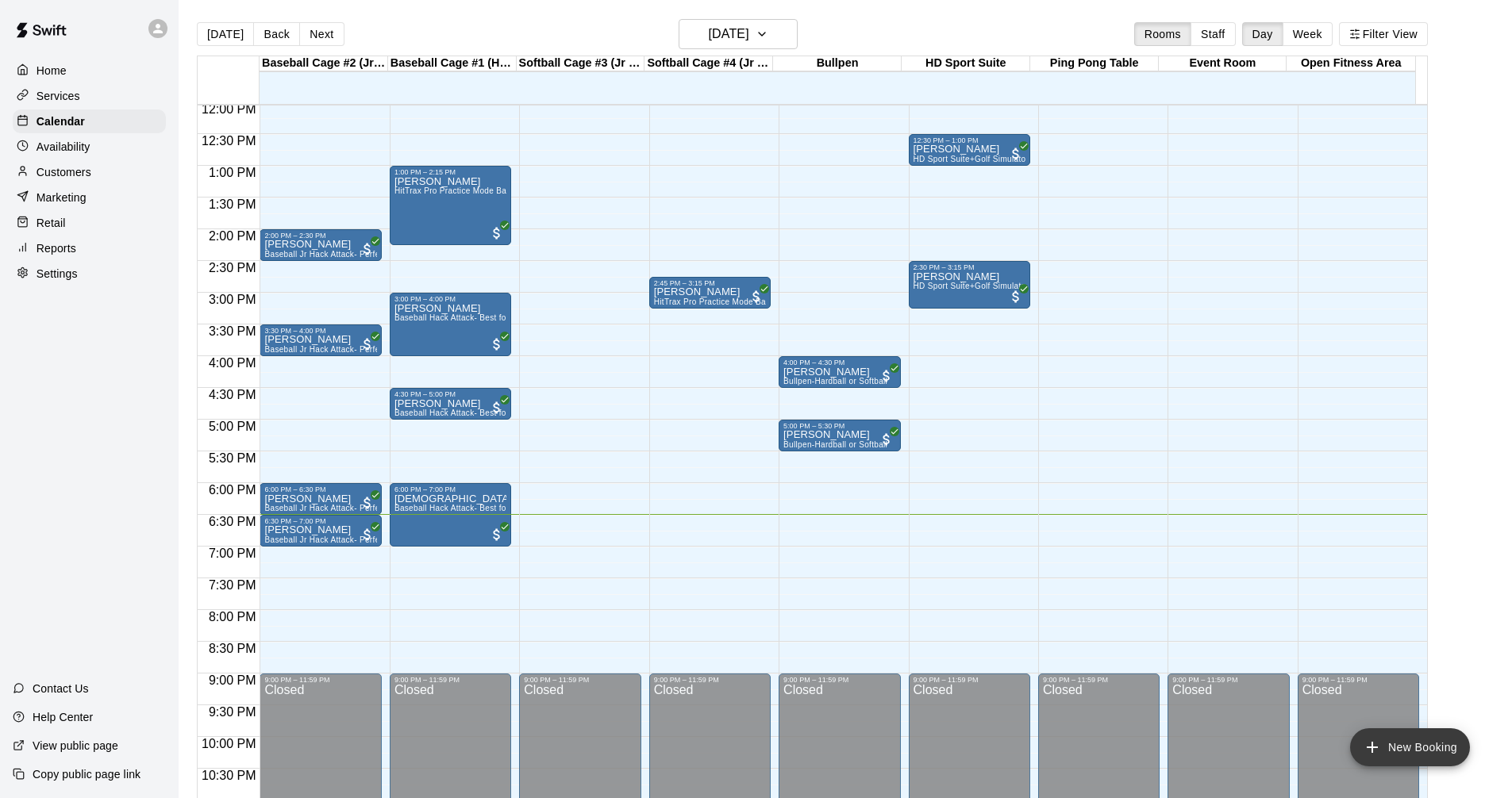
click at [1407, 750] on button "New Booking" at bounding box center [1410, 748] width 119 height 38
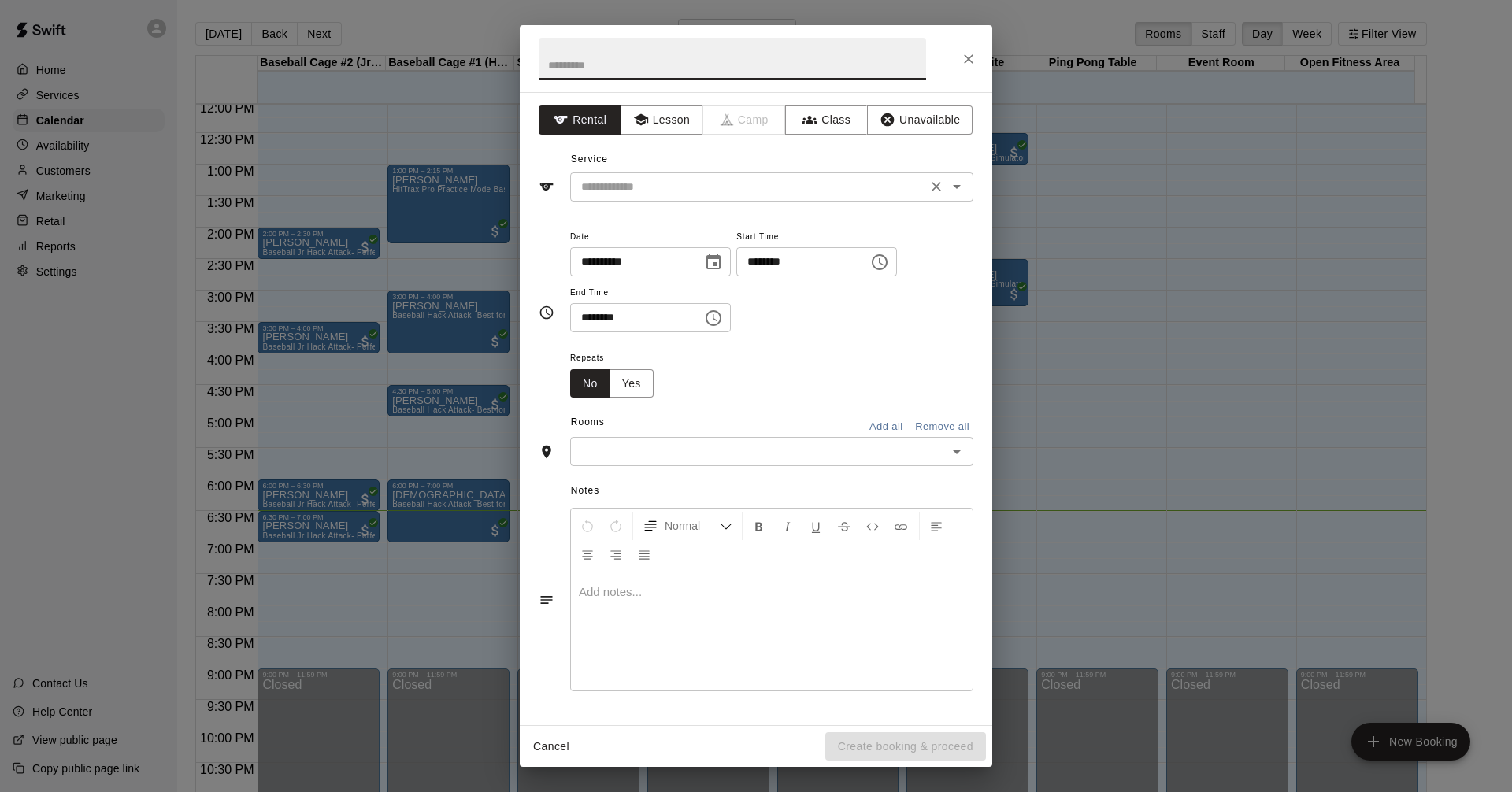
click at [964, 188] on icon "Open" at bounding box center [956, 186] width 19 height 19
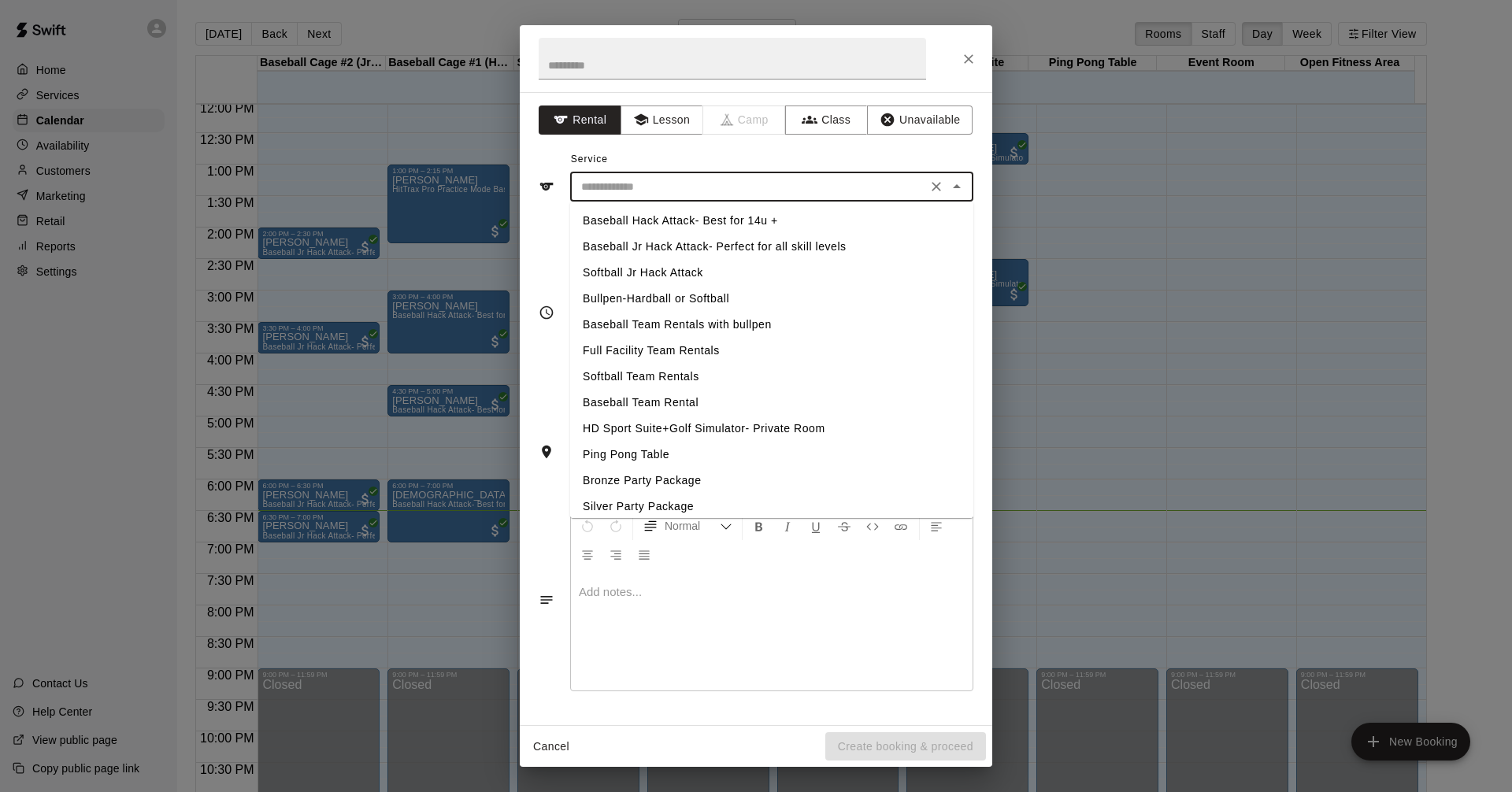
click at [667, 302] on li "Bullpen-Hardball or Softball" at bounding box center [771, 299] width 403 height 26
type input "**********"
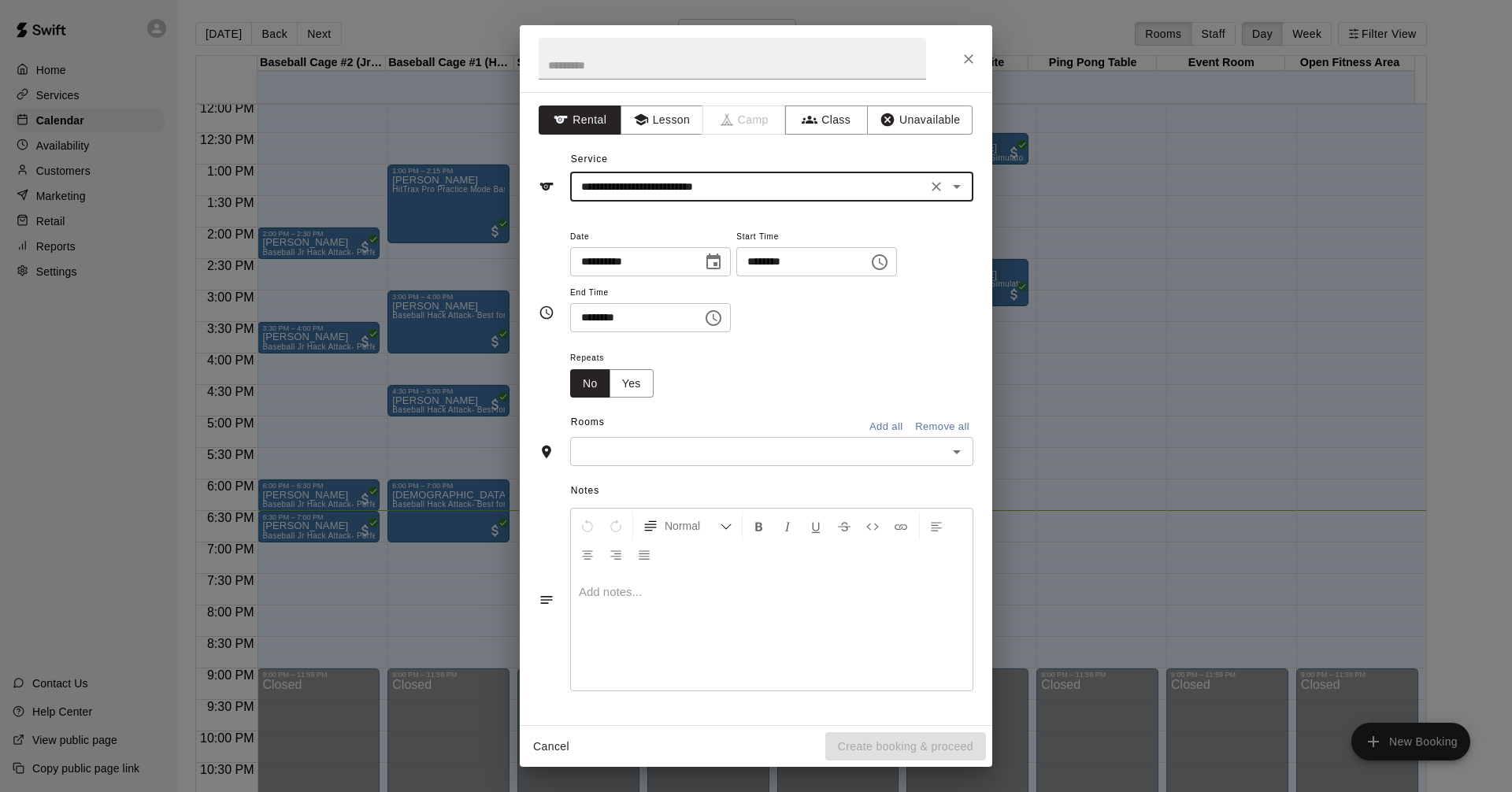
click at [966, 453] on button "Open" at bounding box center [956, 451] width 22 height 22
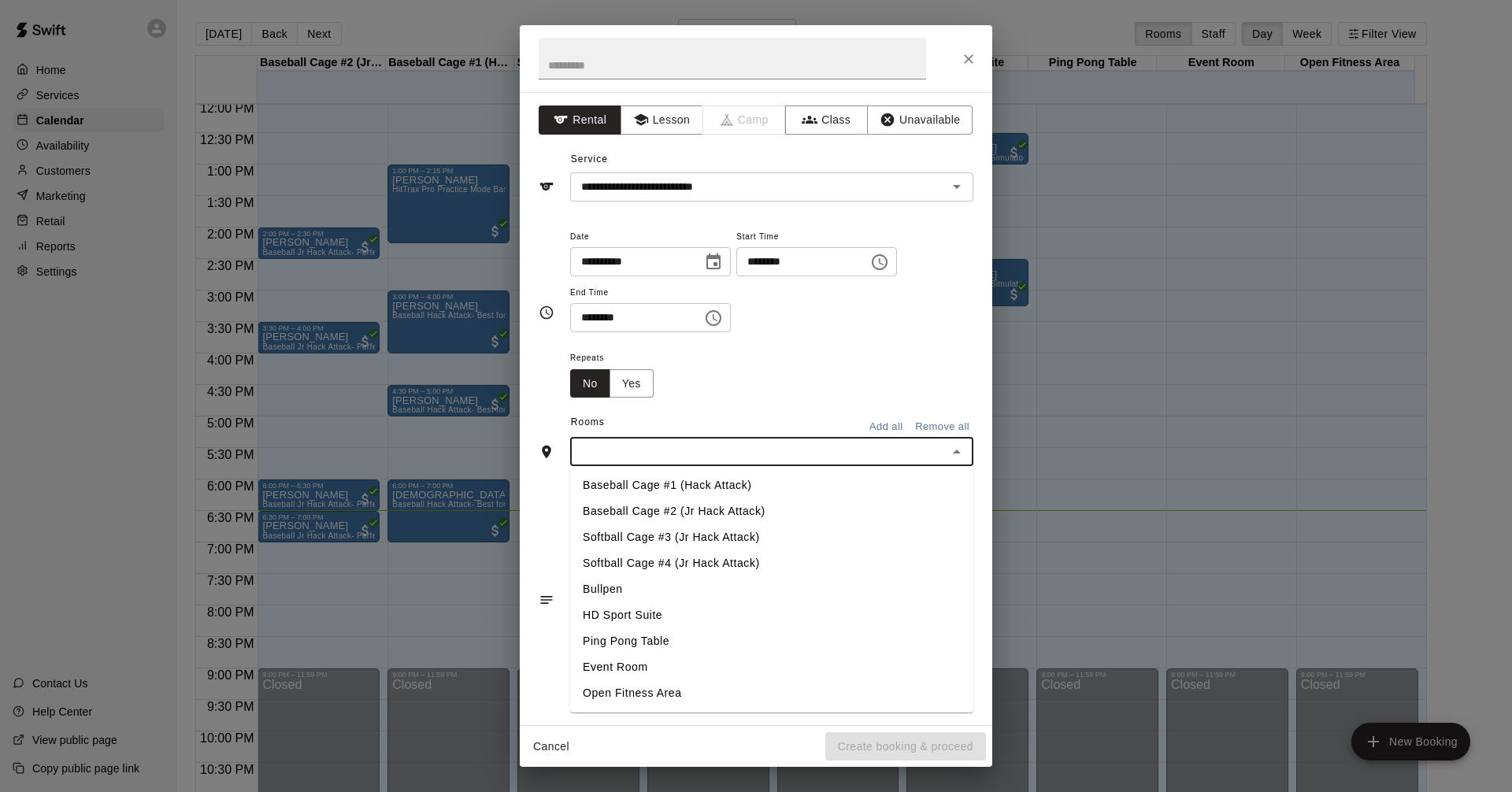
click at [617, 588] on li "Bullpen" at bounding box center [771, 590] width 403 height 26
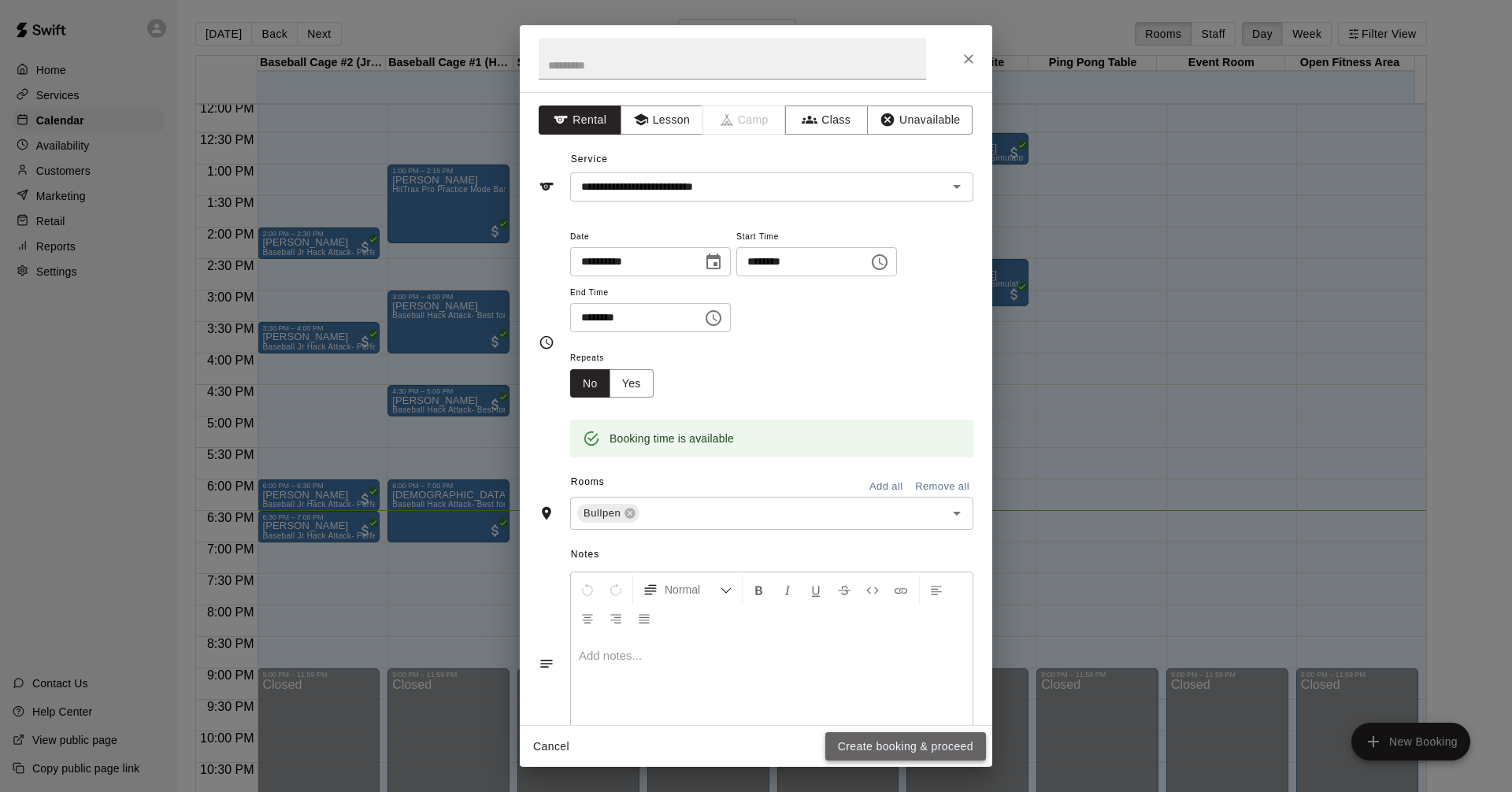
click at [906, 752] on button "Create booking & proceed" at bounding box center [905, 747] width 161 height 29
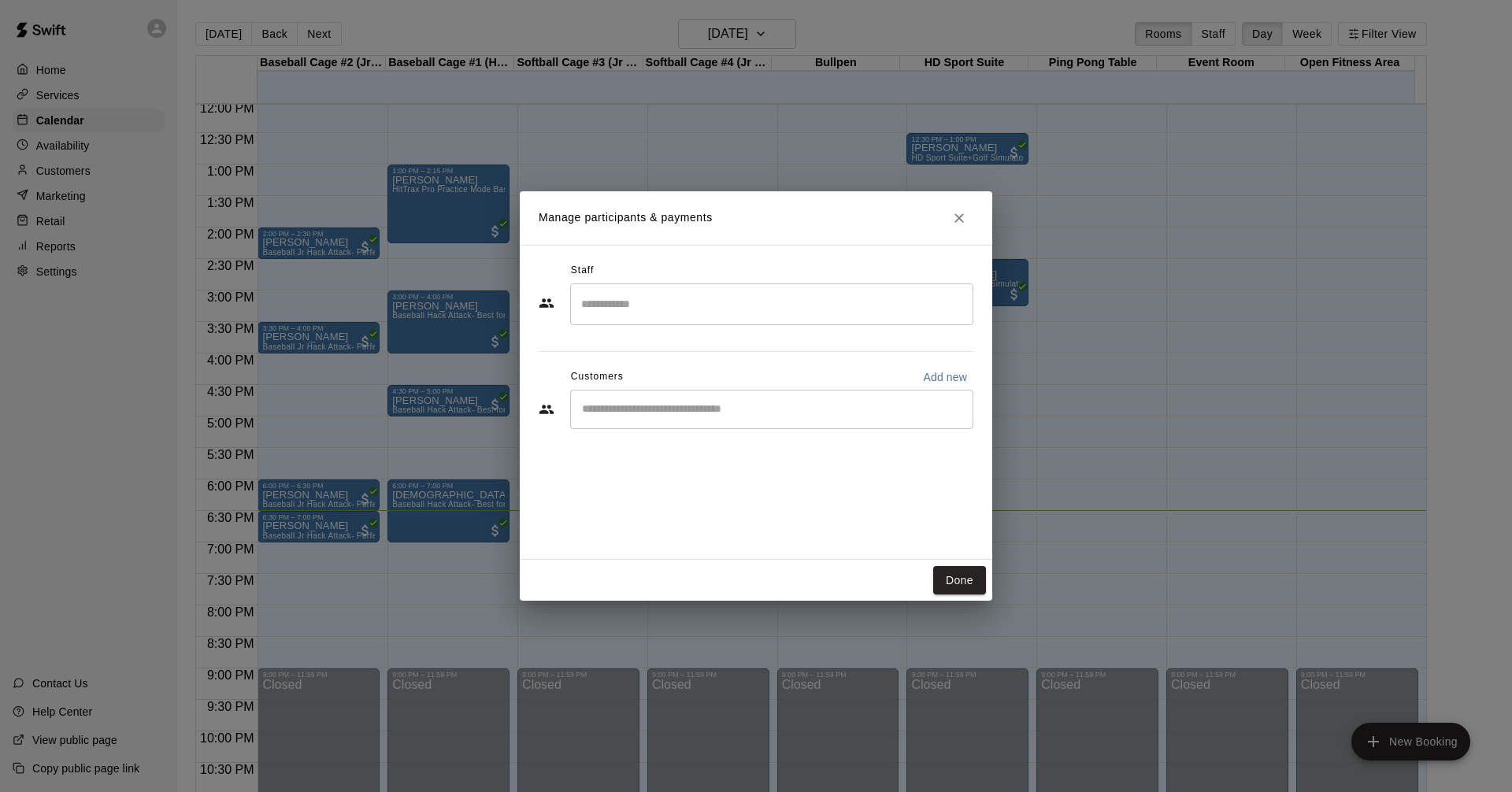
click at [854, 419] on div "​" at bounding box center [771, 409] width 403 height 40
type input "*****"
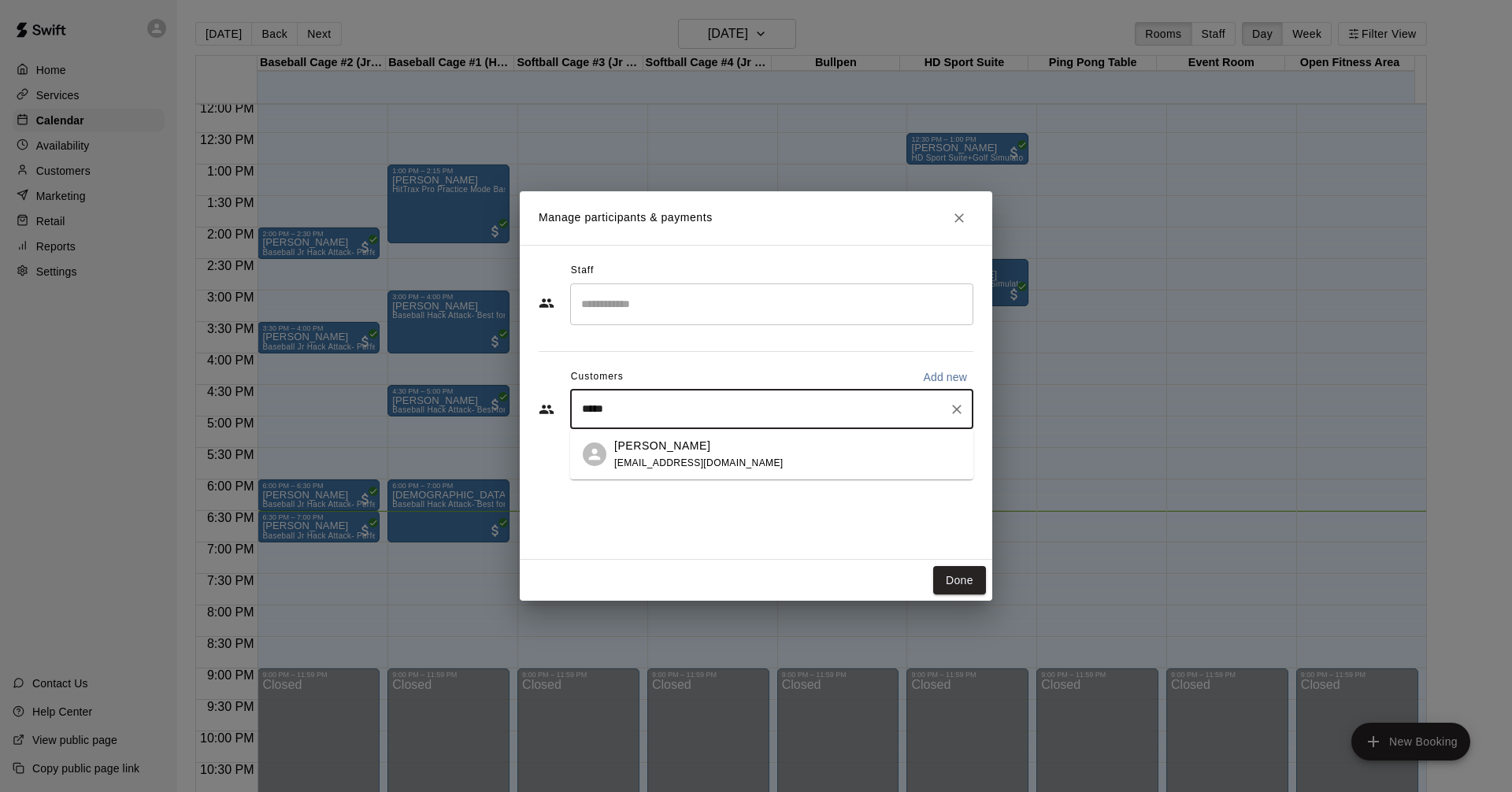
click at [697, 459] on span "[EMAIL_ADDRESS][DOMAIN_NAME]" at bounding box center [699, 463] width 169 height 11
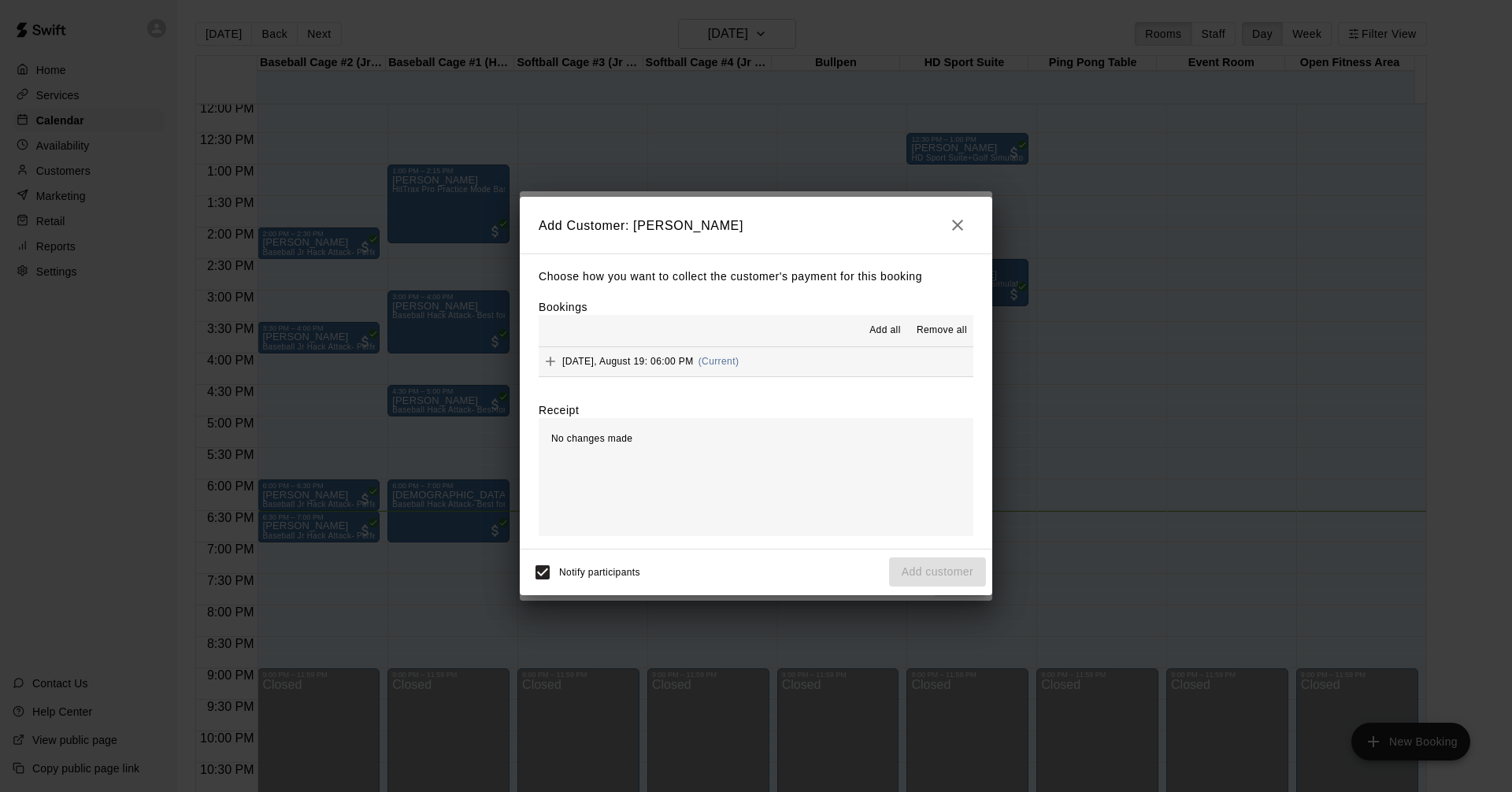
drag, startPoint x: 806, startPoint y: 211, endPoint x: 914, endPoint y: 202, distance: 108.4
click at [829, 224] on h2 "Add Customer: [PERSON_NAME]" at bounding box center [756, 225] width 472 height 56
click at [951, 220] on icon "button" at bounding box center [957, 225] width 19 height 19
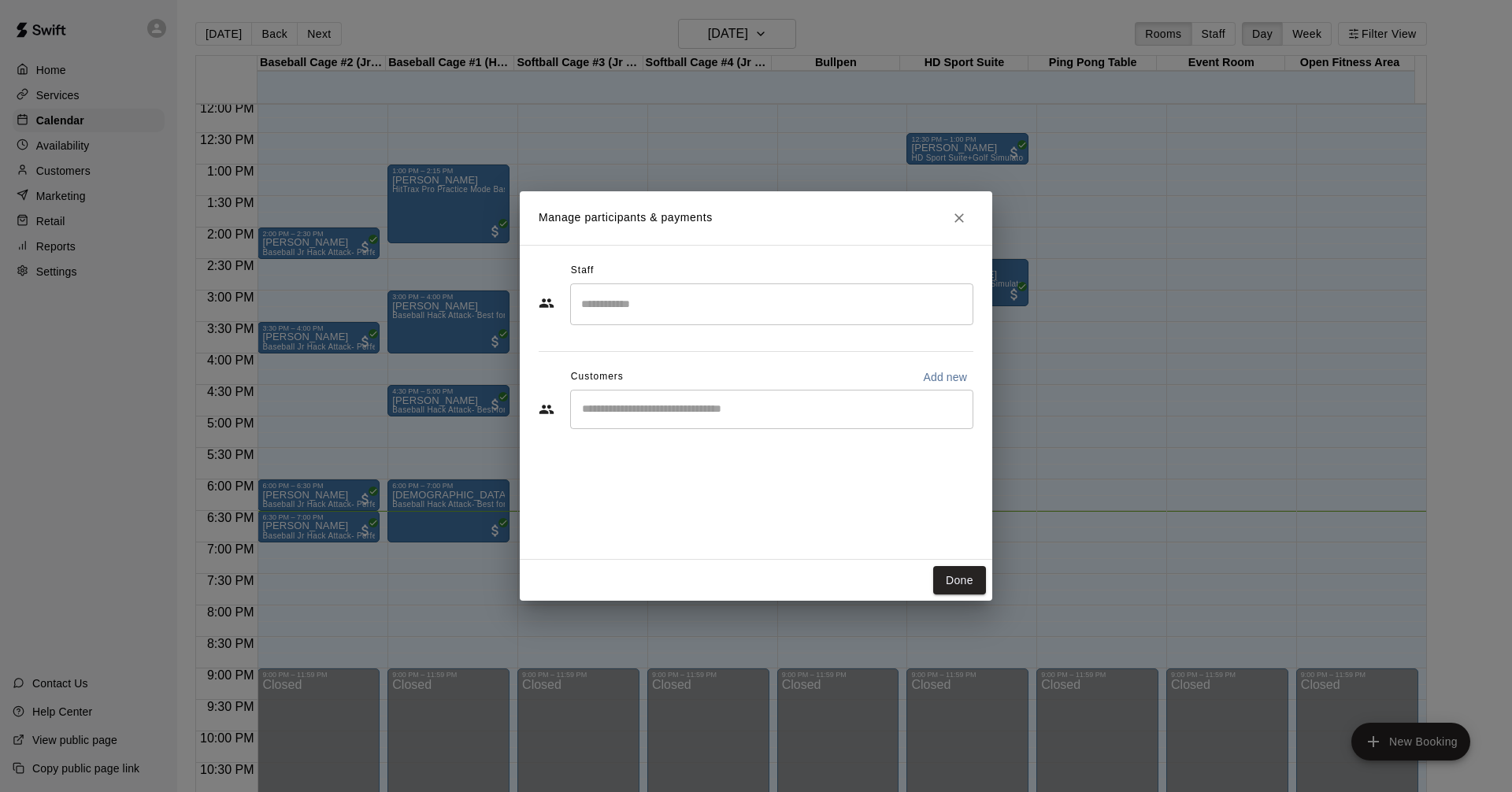
click at [743, 400] on div "​" at bounding box center [771, 409] width 403 height 40
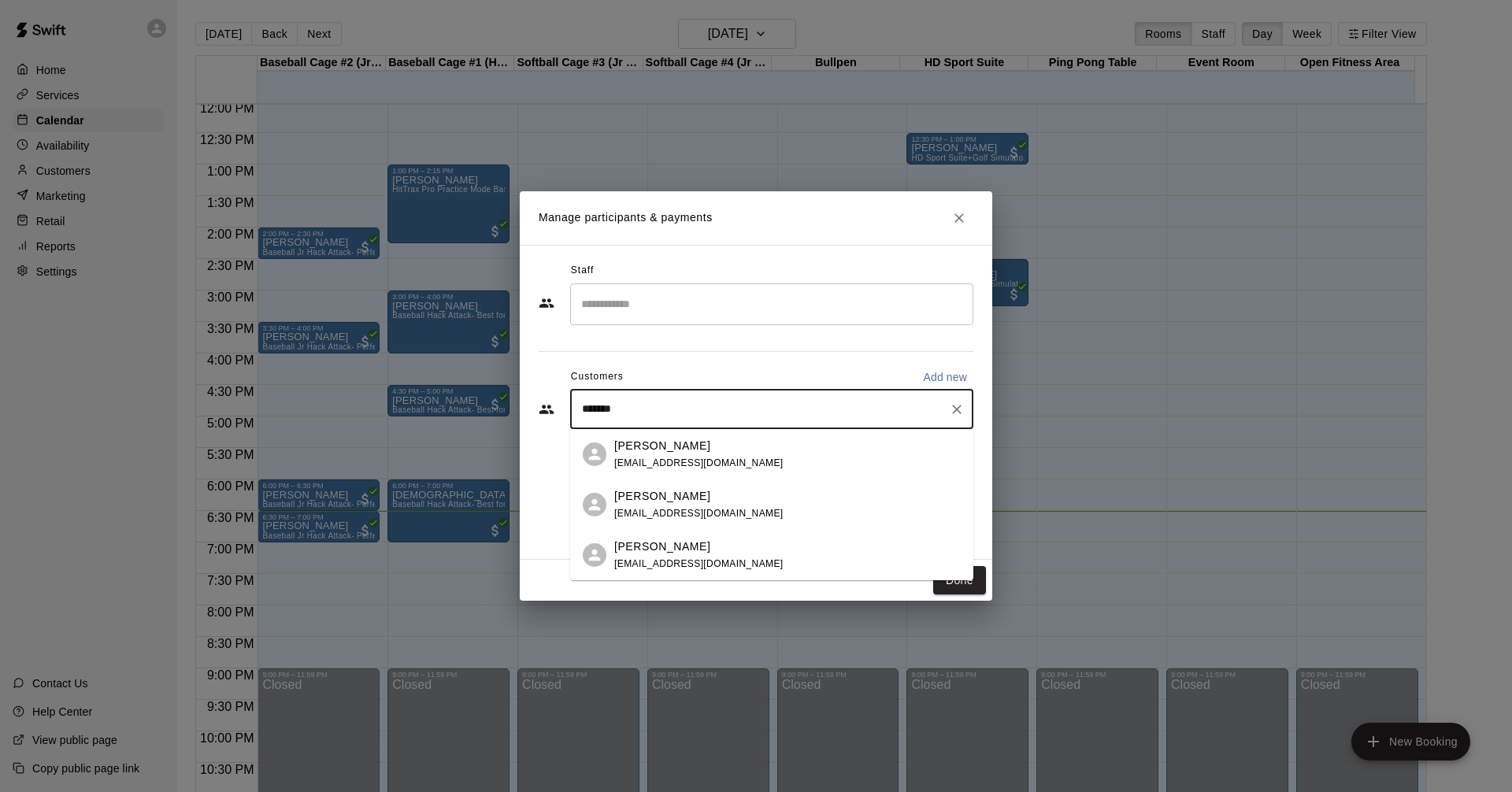
type input "********"
click at [651, 453] on div "[PERSON_NAME] [EMAIL_ADDRESS][DOMAIN_NAME]" at bounding box center [699, 455] width 169 height 34
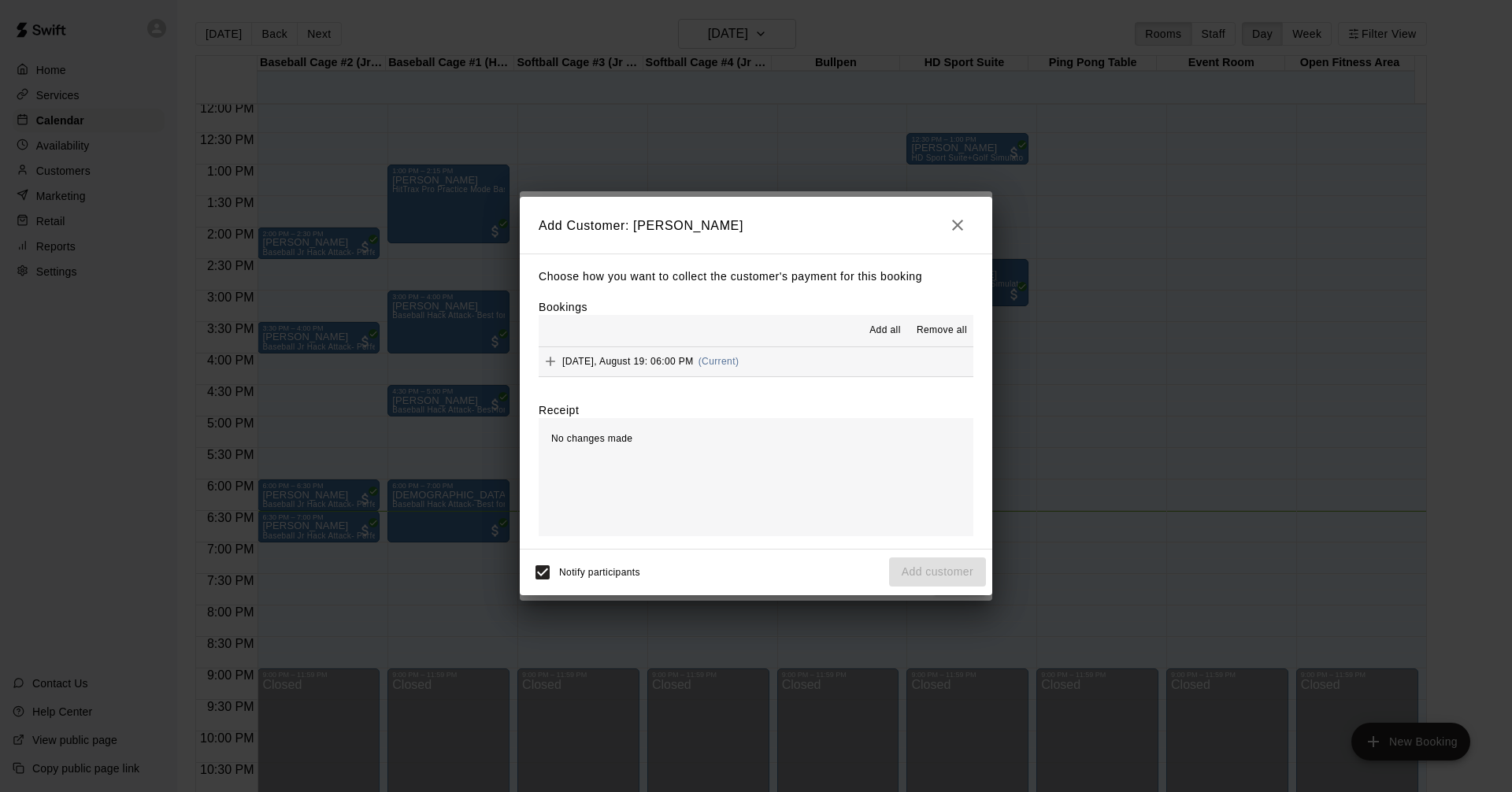
click at [763, 364] on button "[DATE], August 19: 06:00 PM (Current)" at bounding box center [756, 361] width 434 height 29
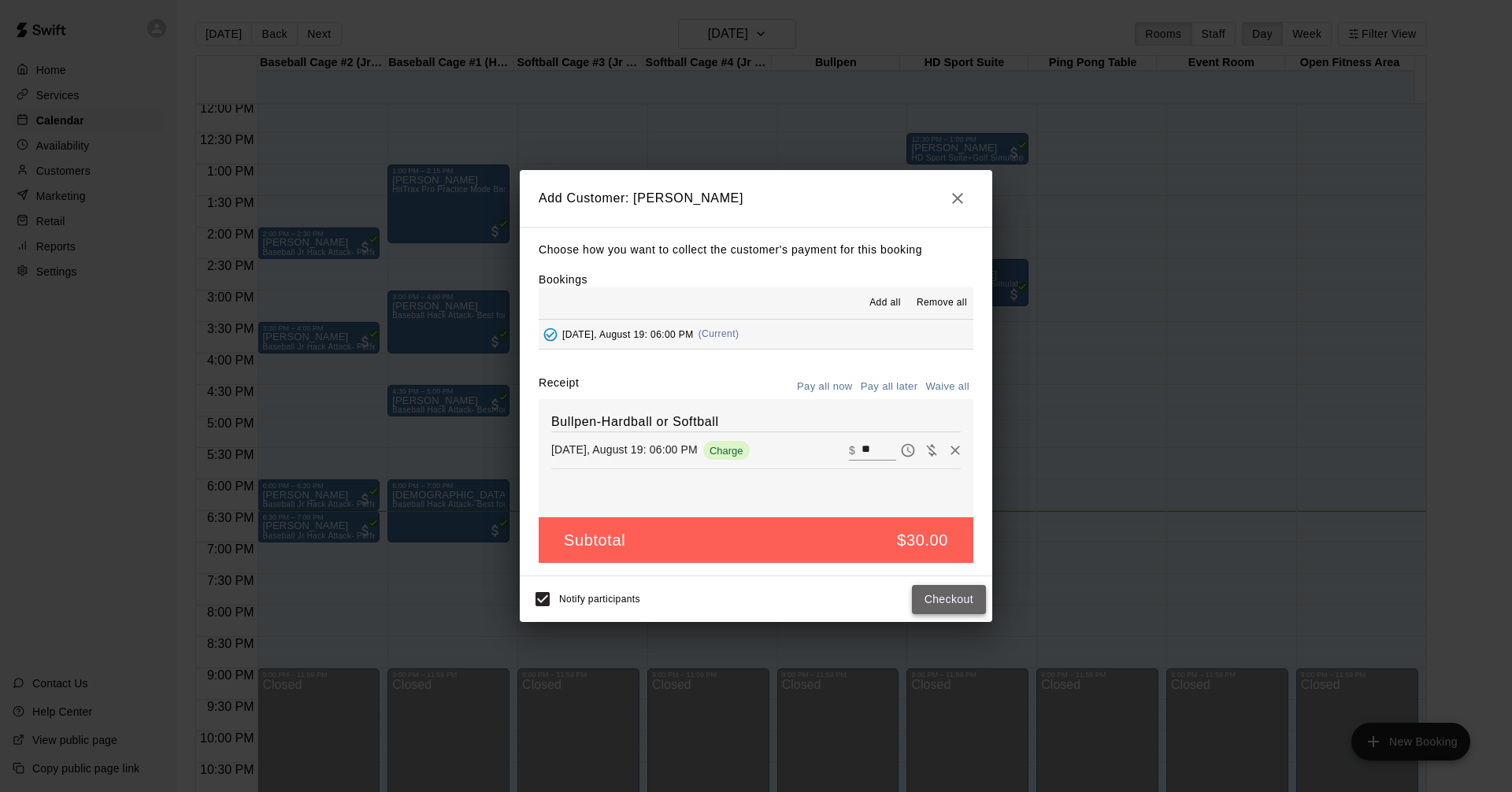
click at [953, 605] on button "Checkout" at bounding box center [949, 599] width 74 height 29
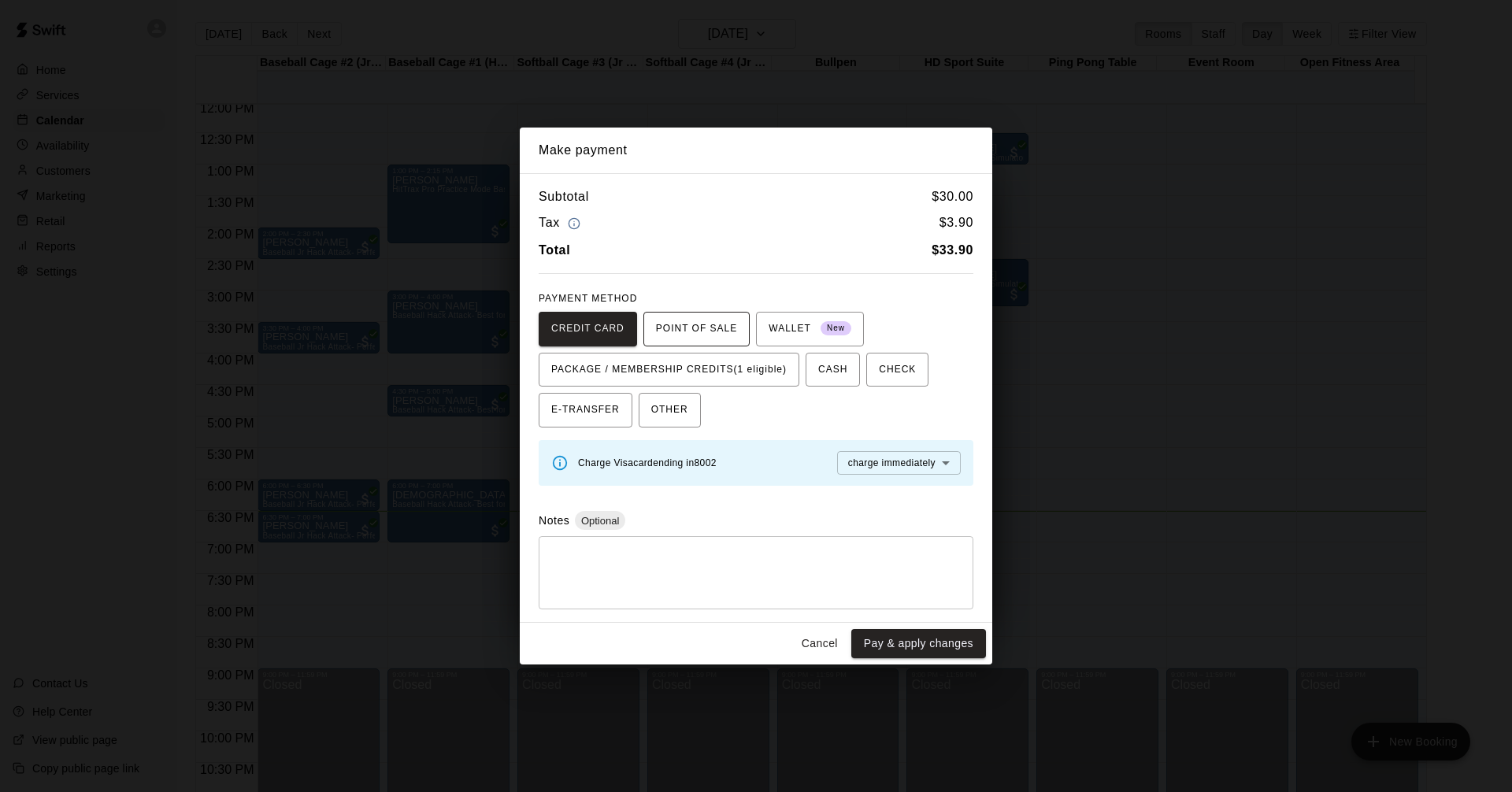
click at [677, 331] on span "POINT OF SALE" at bounding box center [696, 329] width 81 height 25
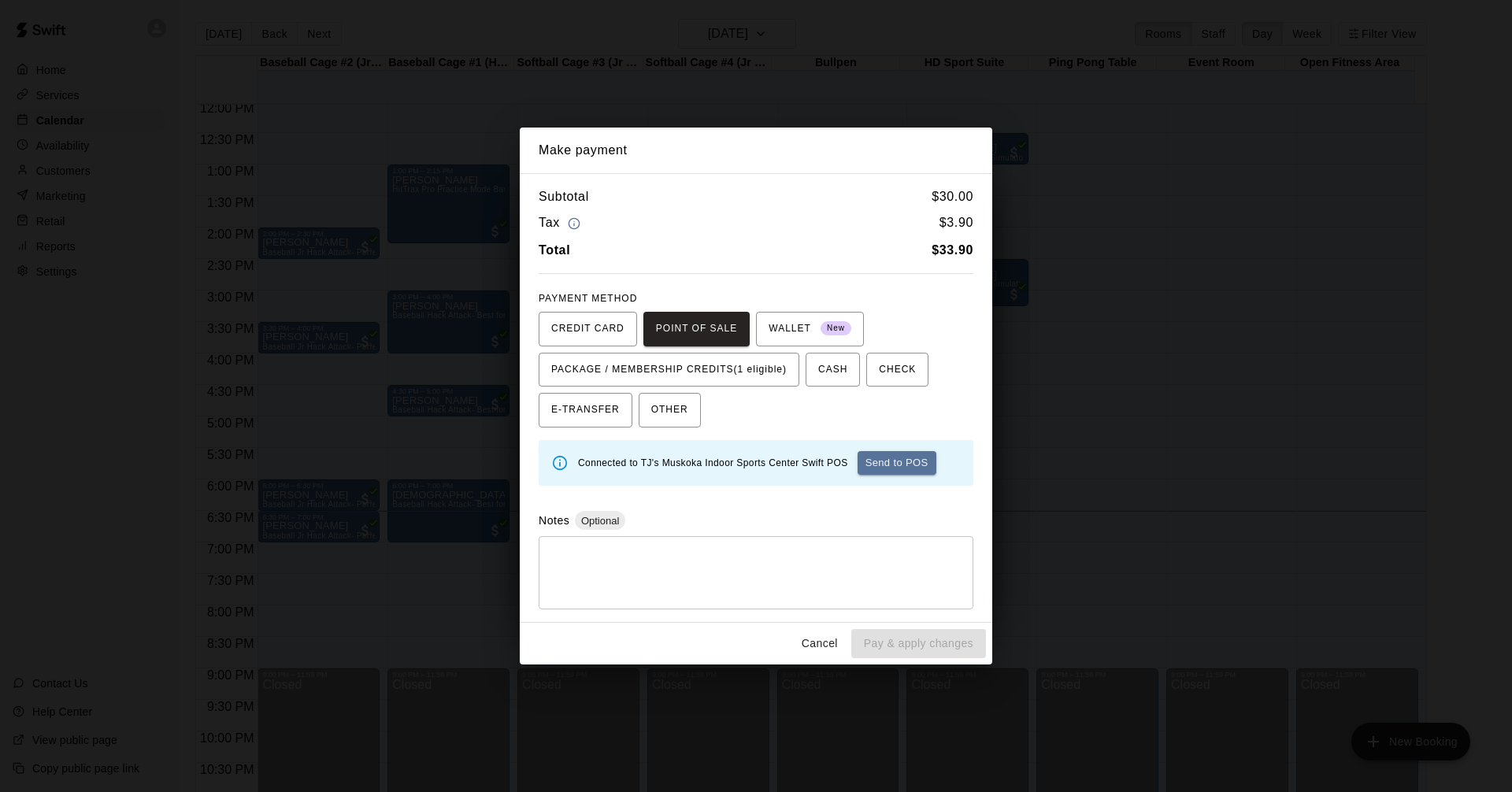
click at [922, 471] on button "Send to POS" at bounding box center [897, 463] width 79 height 24
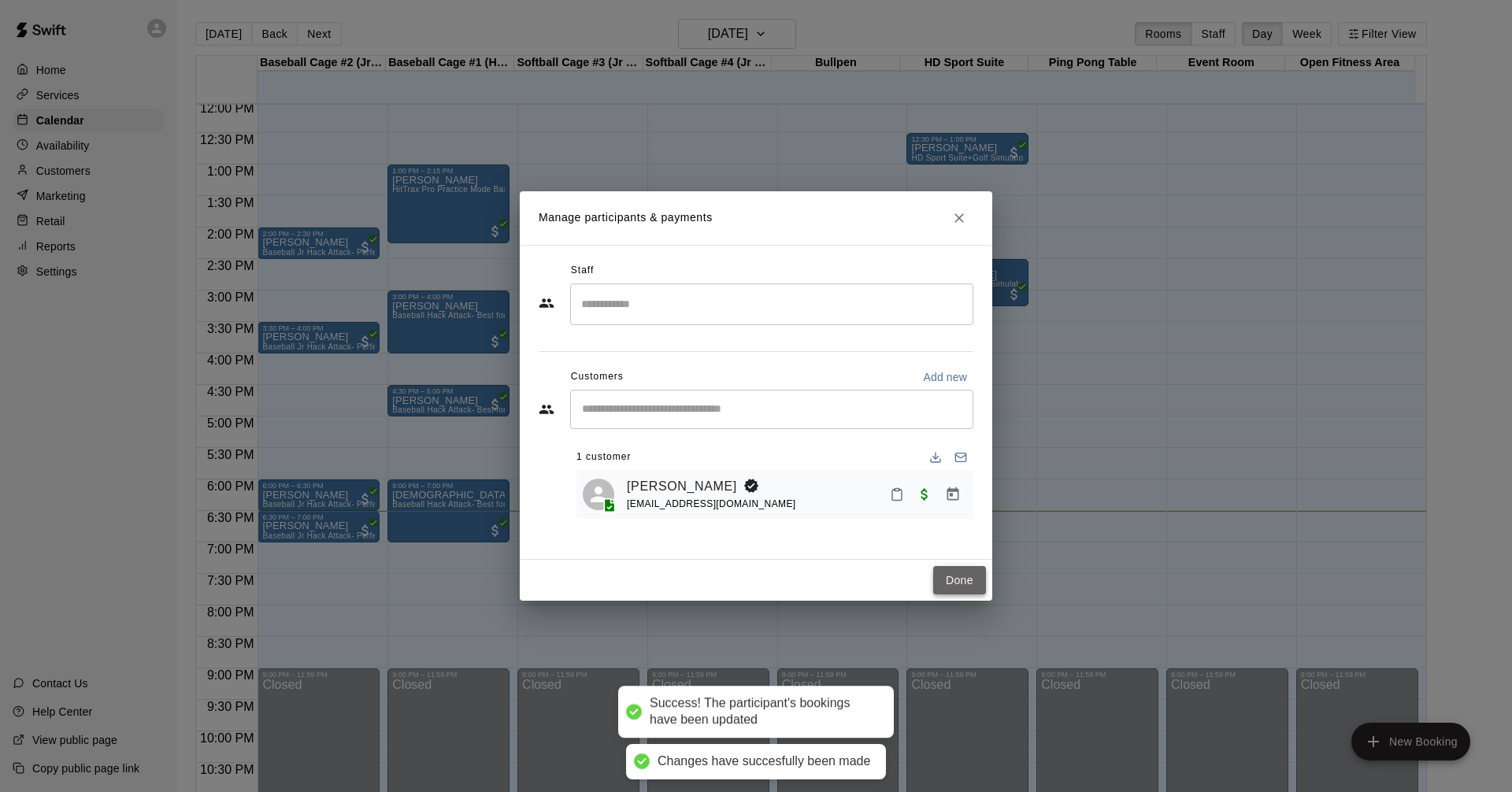
click at [973, 582] on button "Done" at bounding box center [959, 580] width 53 height 29
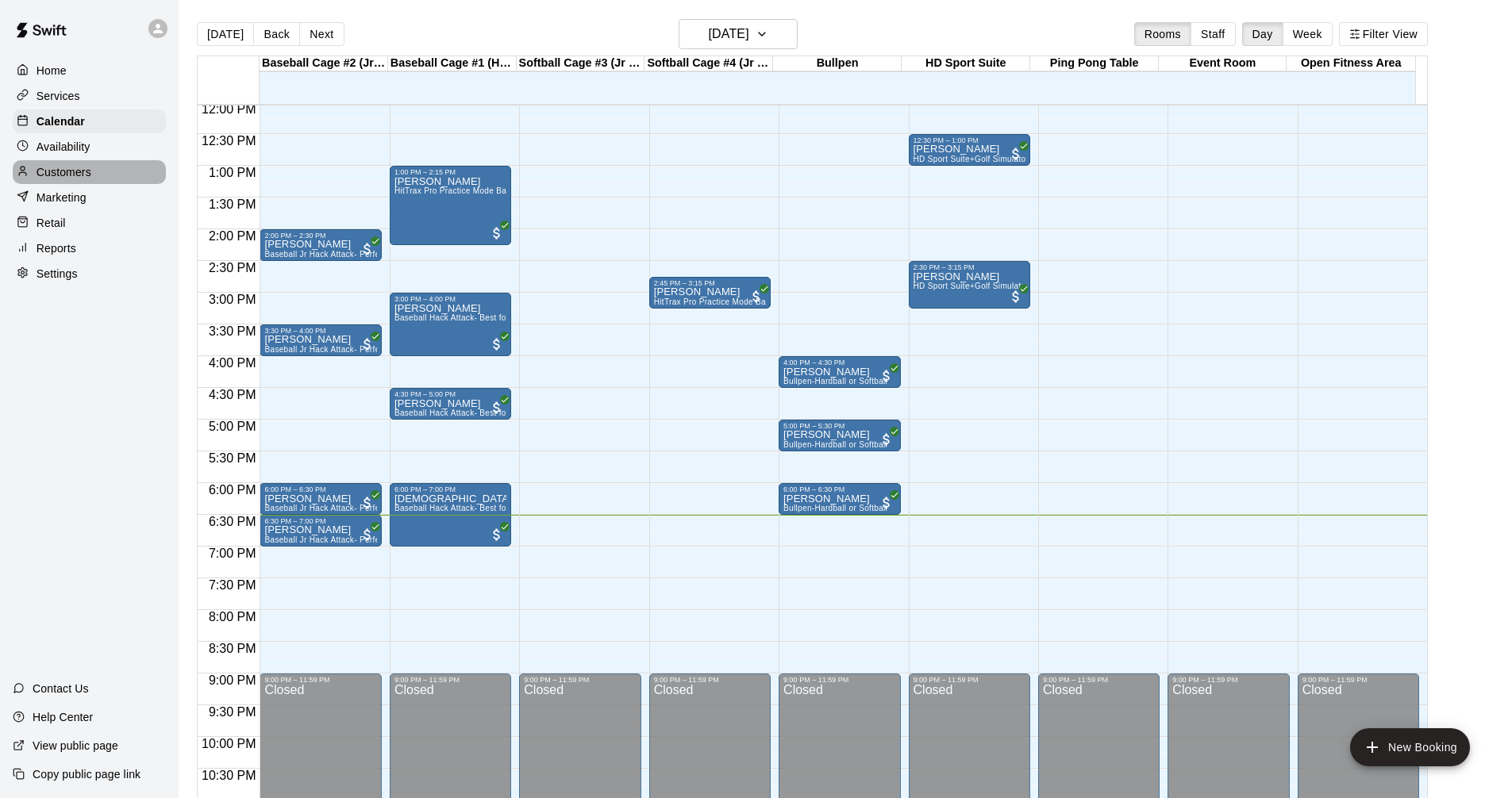
click at [109, 172] on div "Customers" at bounding box center [89, 172] width 154 height 24
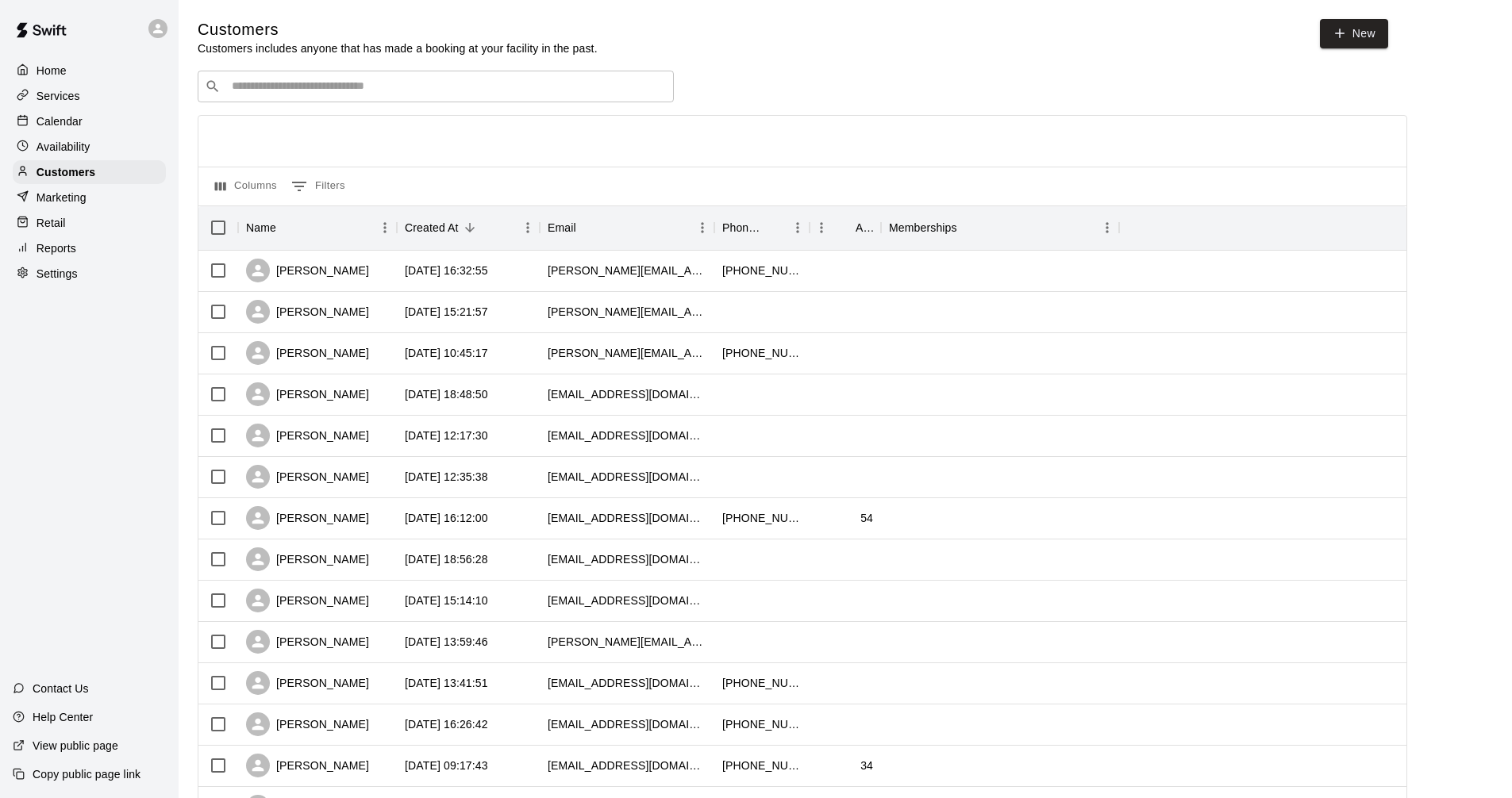
click at [499, 86] on input "Search customers by name or email" at bounding box center [446, 86] width 440 height 16
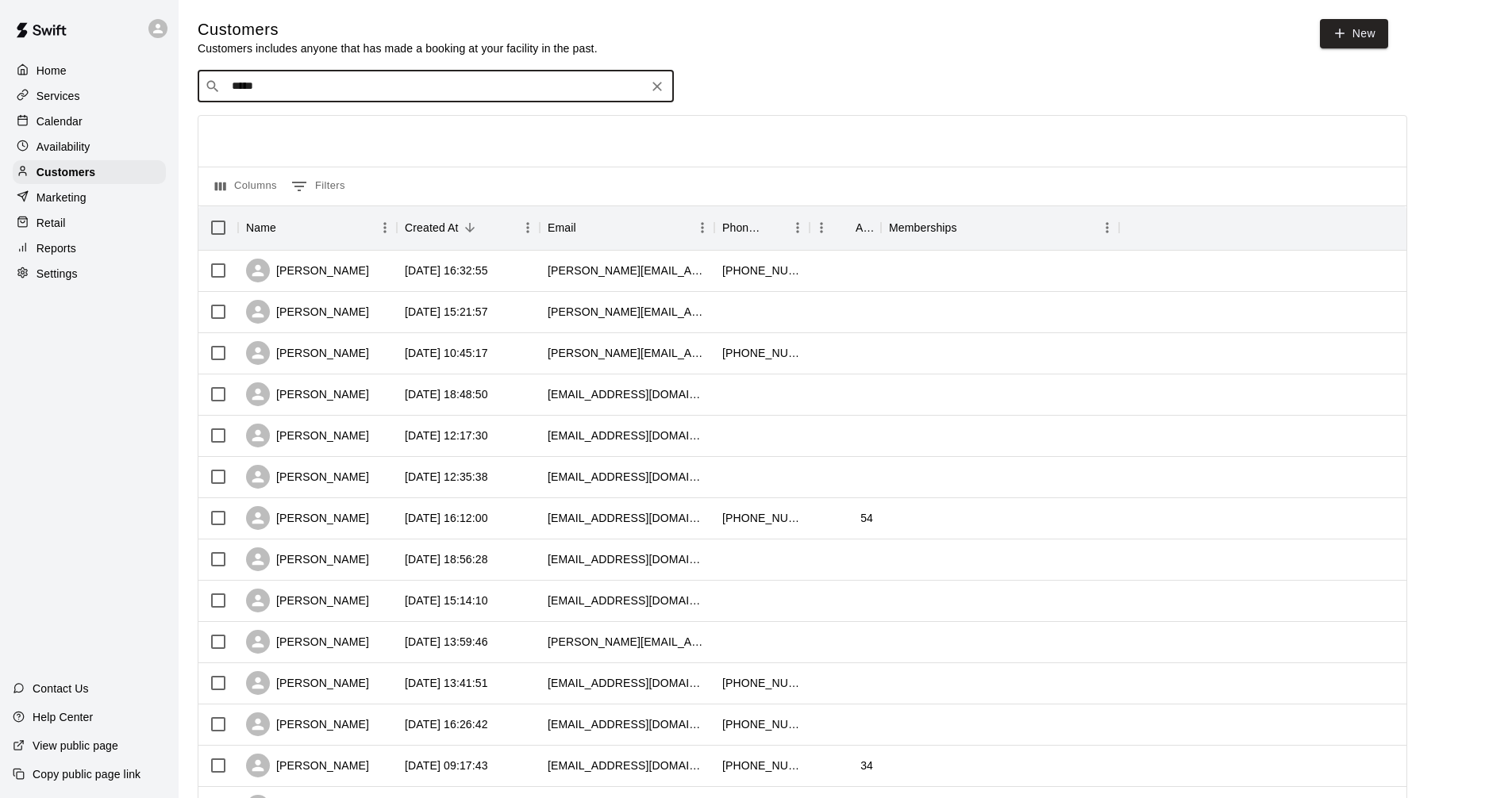
type input "******"
click at [406, 143] on div "[PERSON_NAME] [EMAIL_ADDRESS][DOMAIN_NAME]" at bounding box center [451, 131] width 419 height 34
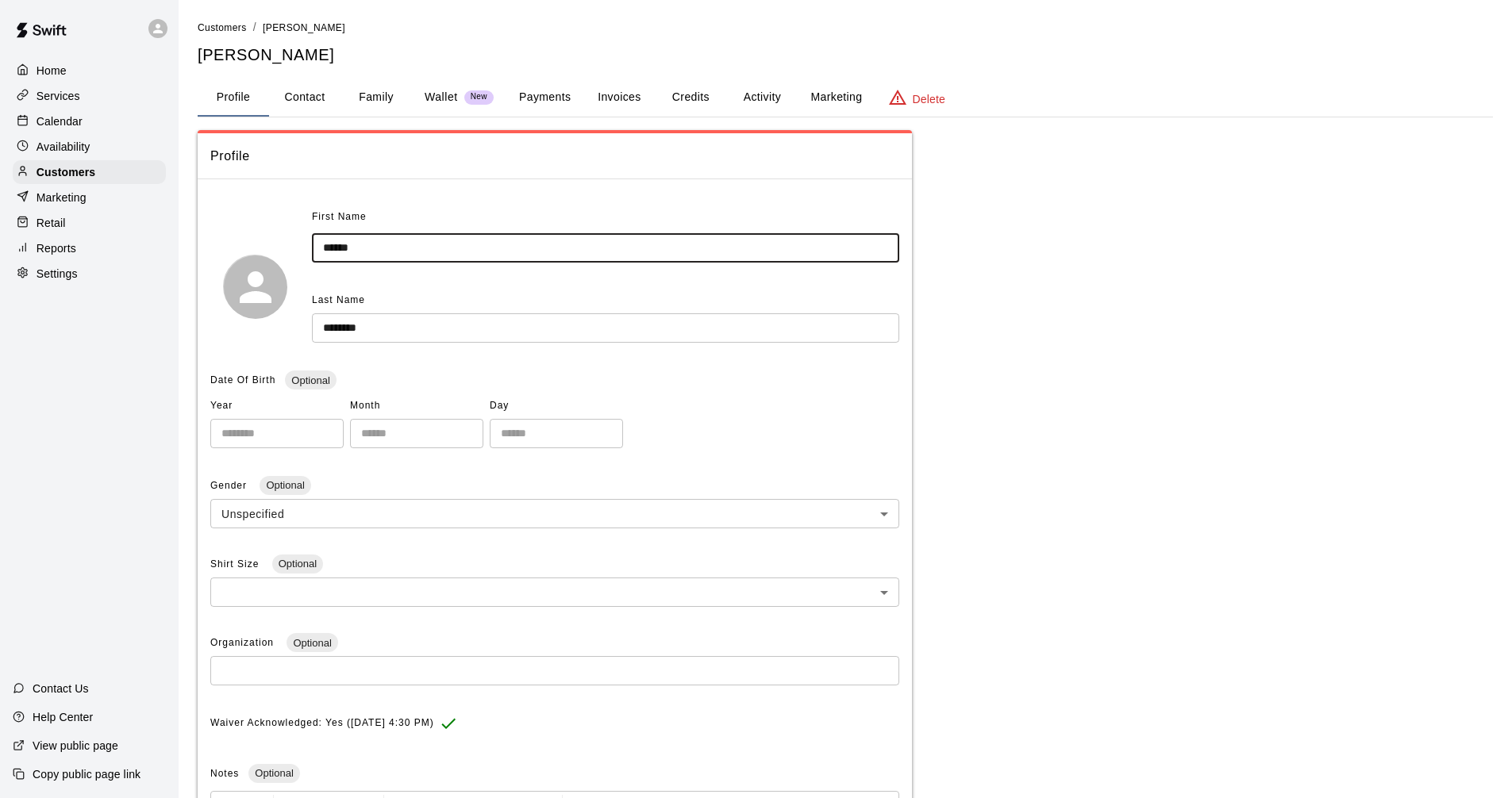
click at [345, 247] on input "******" at bounding box center [606, 247] width 588 height 29
type input "*******"
click at [1166, 319] on div "**********" at bounding box center [845, 582] width 1295 height 904
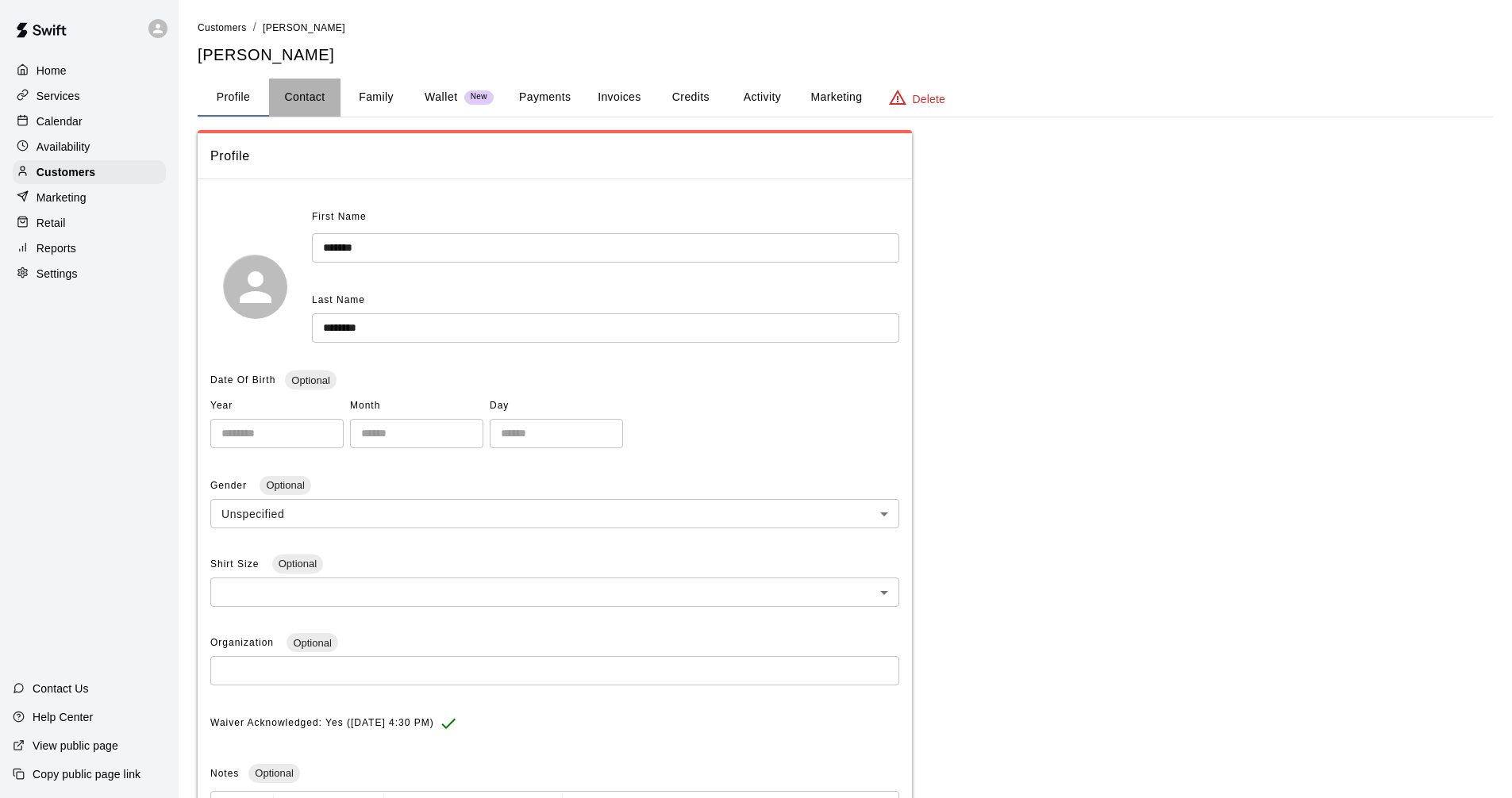
click at [301, 103] on button "Contact" at bounding box center [304, 98] width 71 height 38
select select "**"
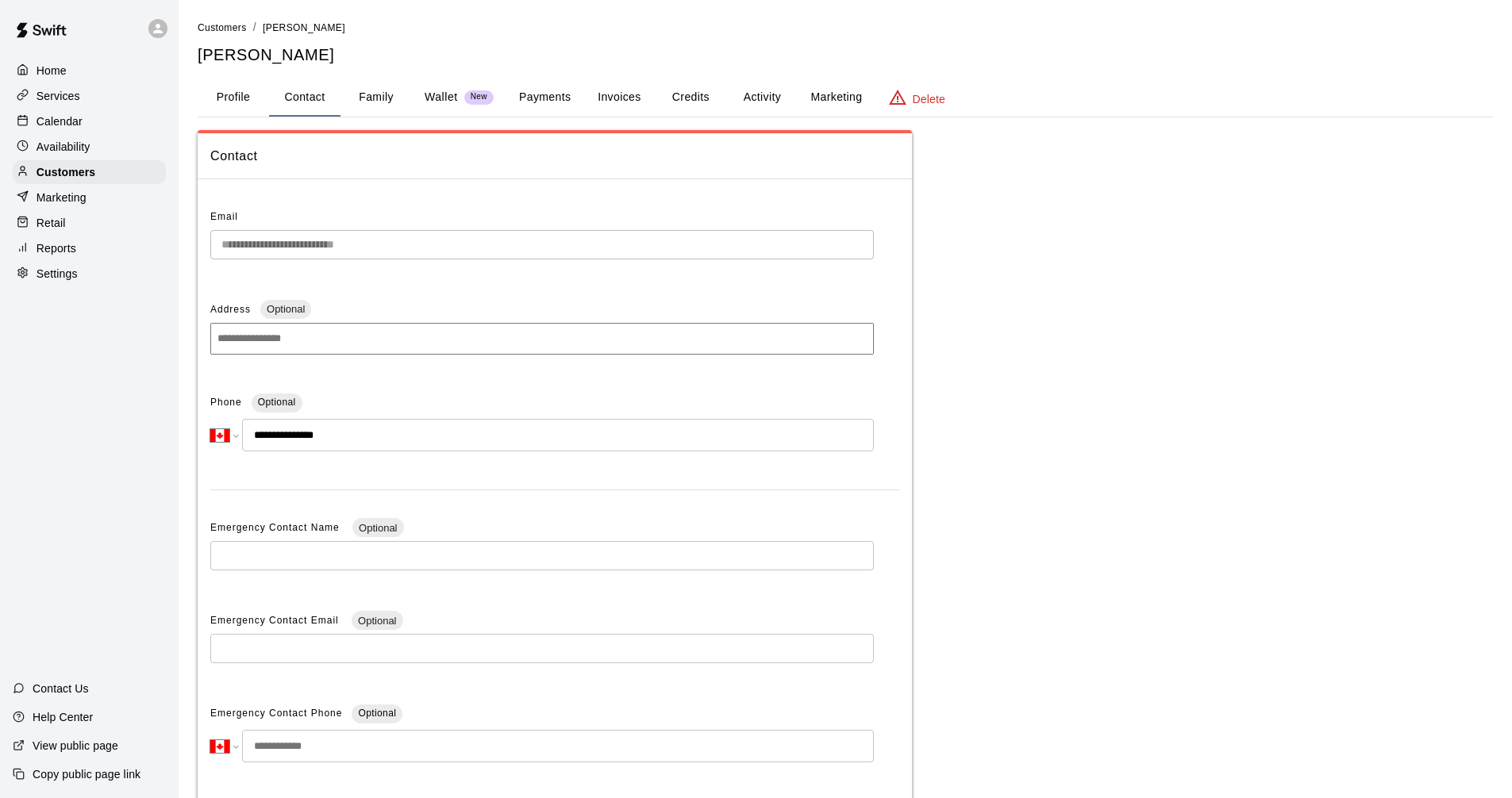
click at [89, 115] on div "Calendar" at bounding box center [89, 121] width 154 height 24
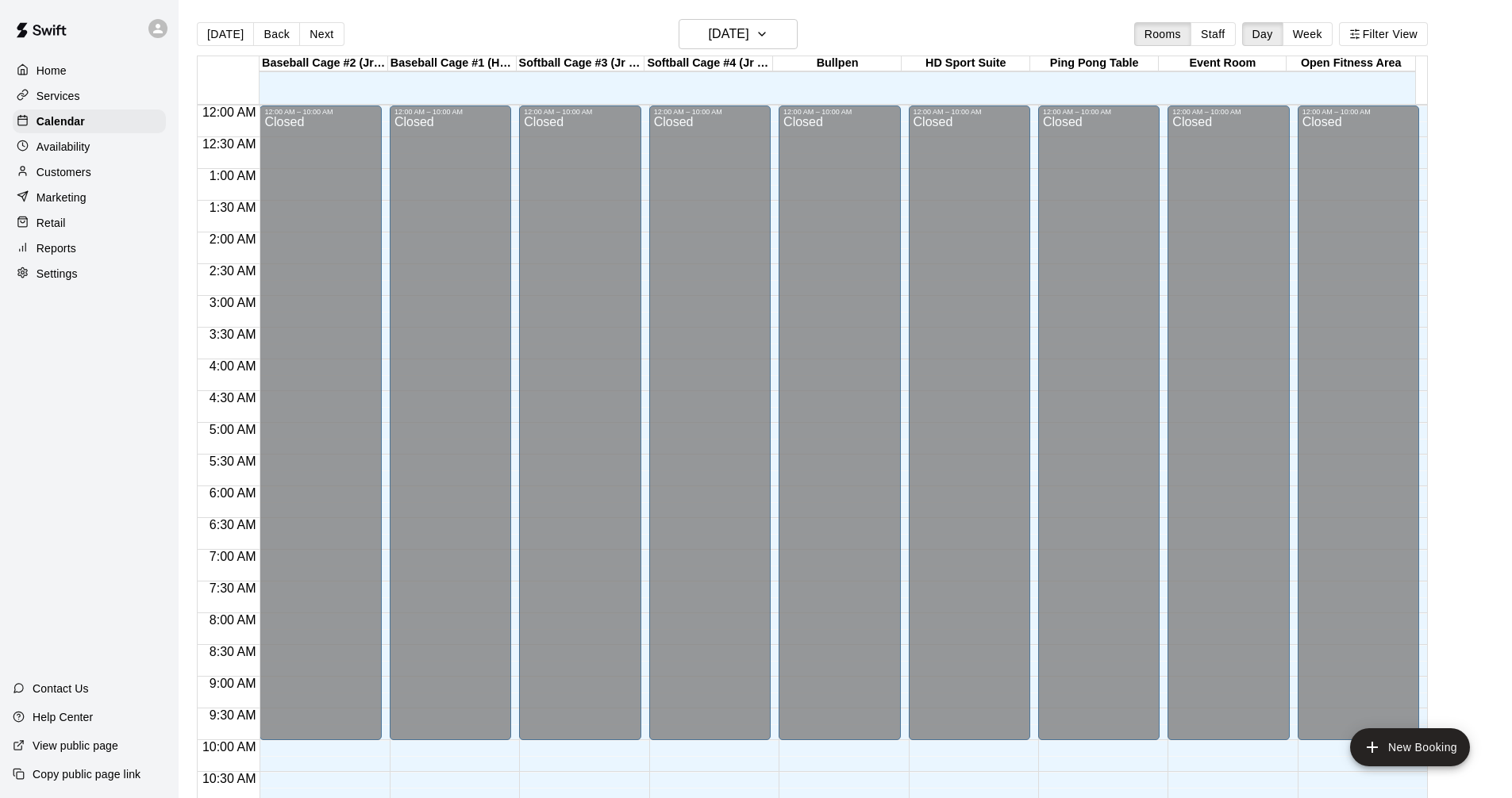
scroll to position [765, 0]
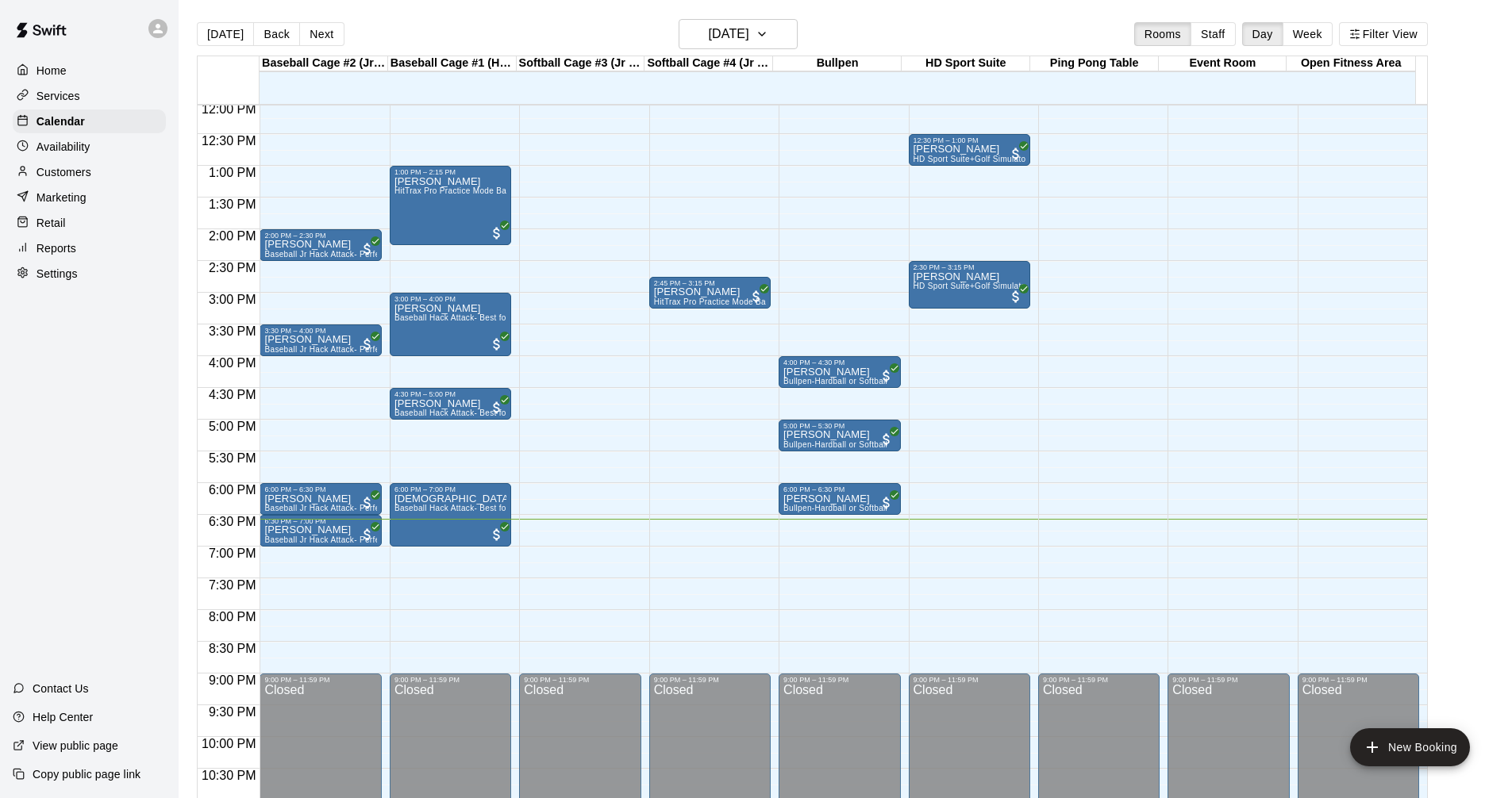
click at [80, 164] on div "Customers" at bounding box center [89, 172] width 154 height 24
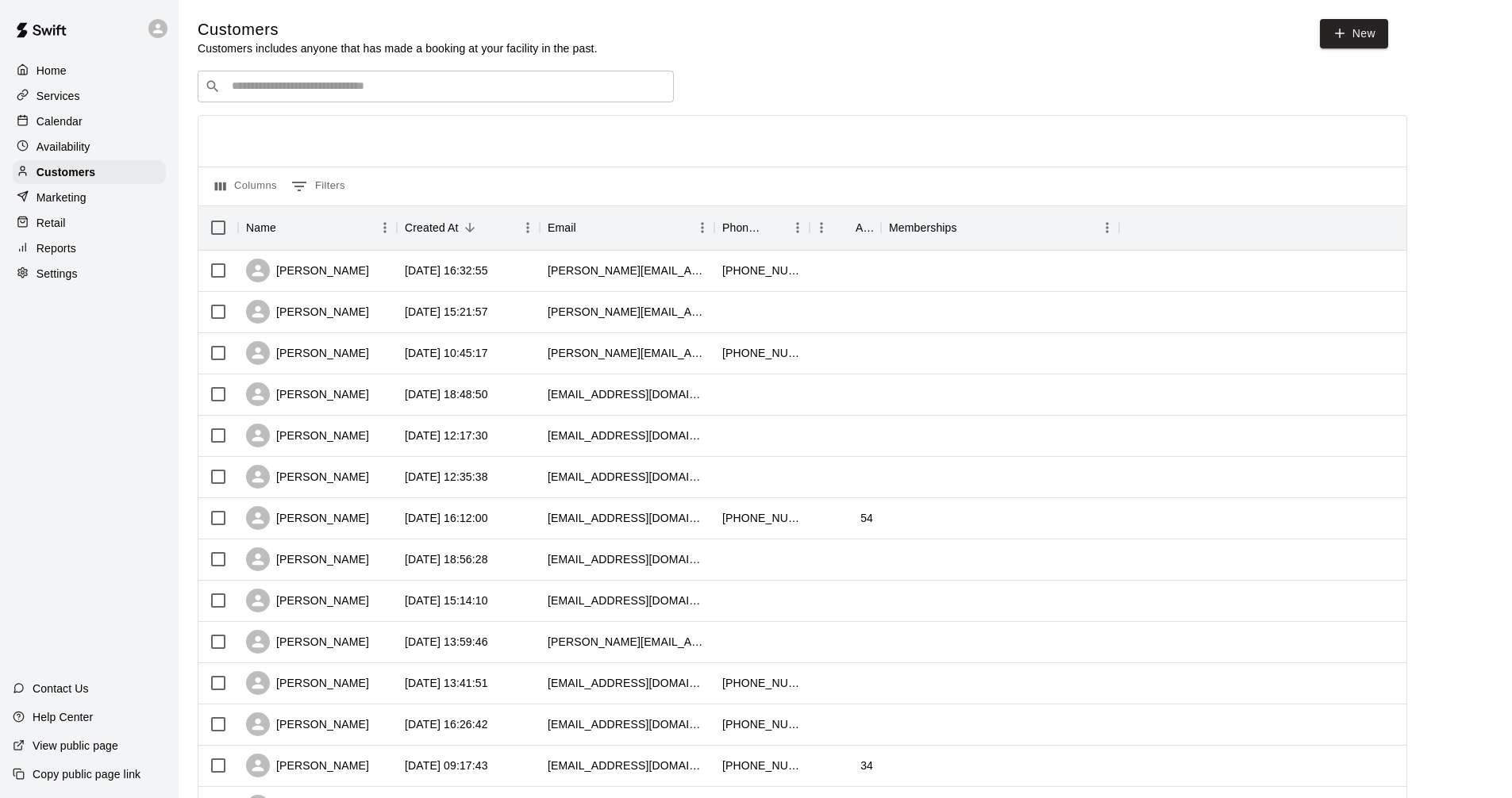
click at [457, 87] on input "Search customers by name or email" at bounding box center [446, 86] width 440 height 16
type input "****"
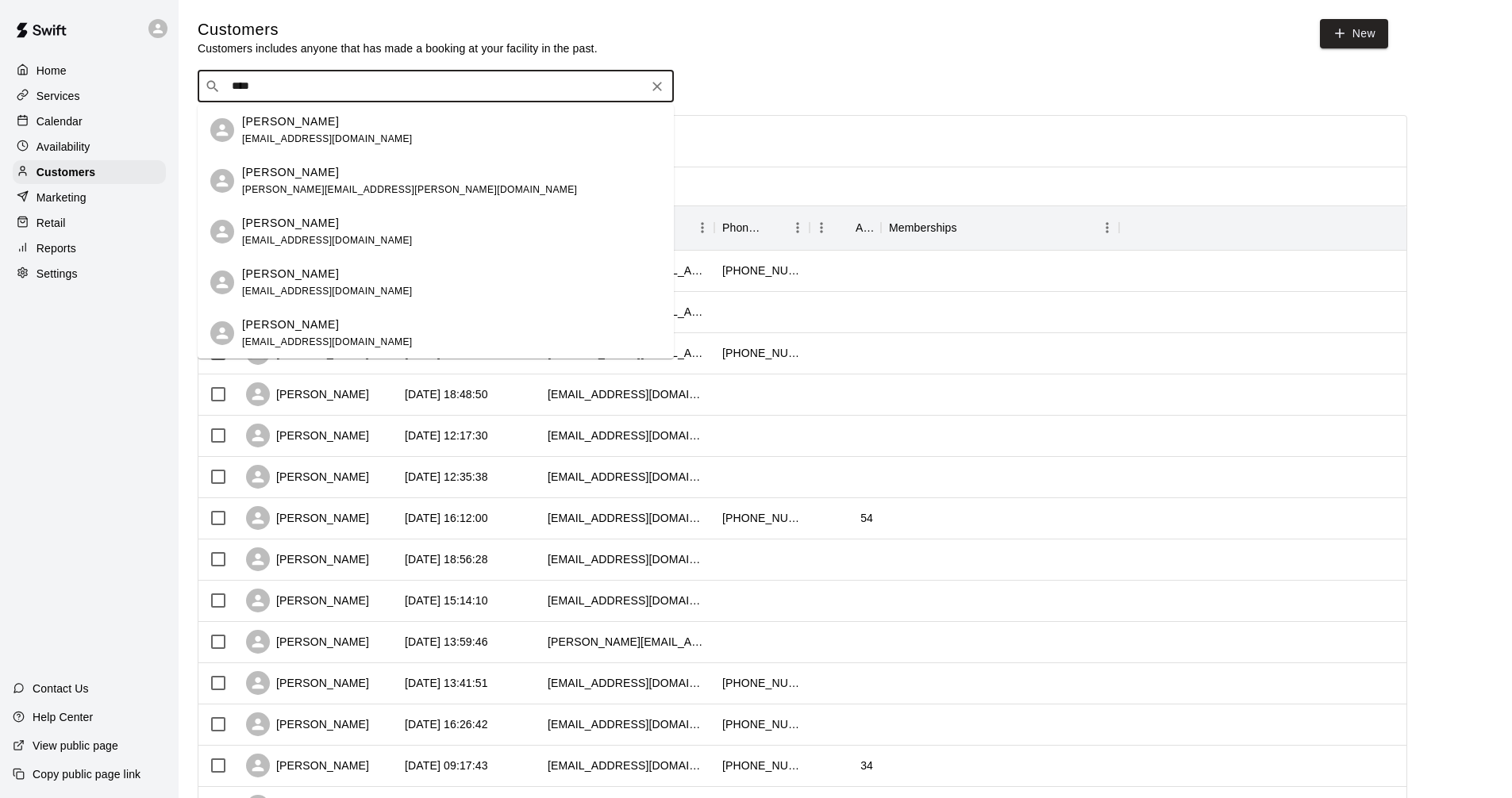
click at [457, 246] on div "[PERSON_NAME] [EMAIL_ADDRESS][DOMAIN_NAME]" at bounding box center [451, 232] width 419 height 34
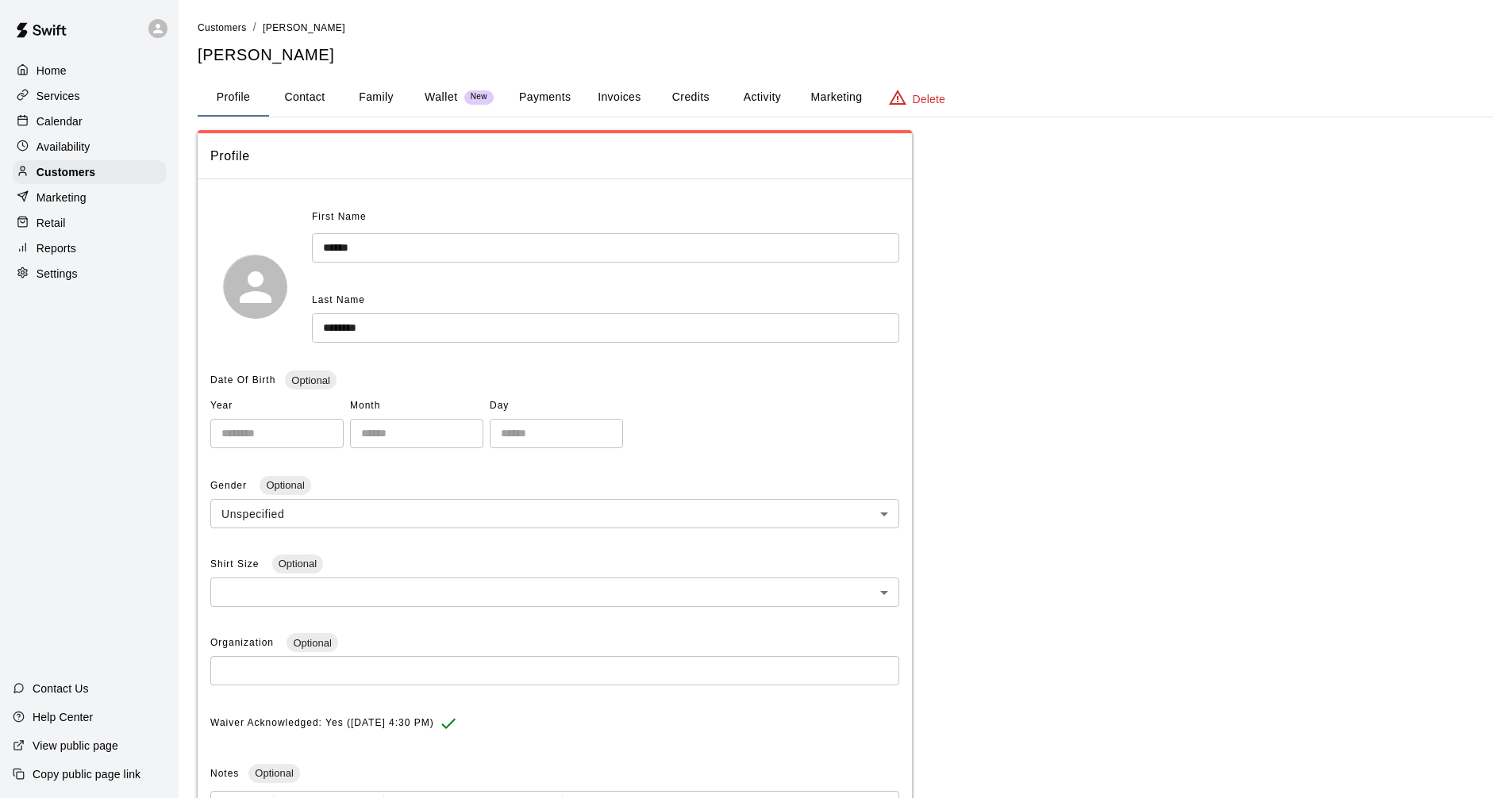
click at [344, 249] on input "******" at bounding box center [606, 247] width 588 height 29
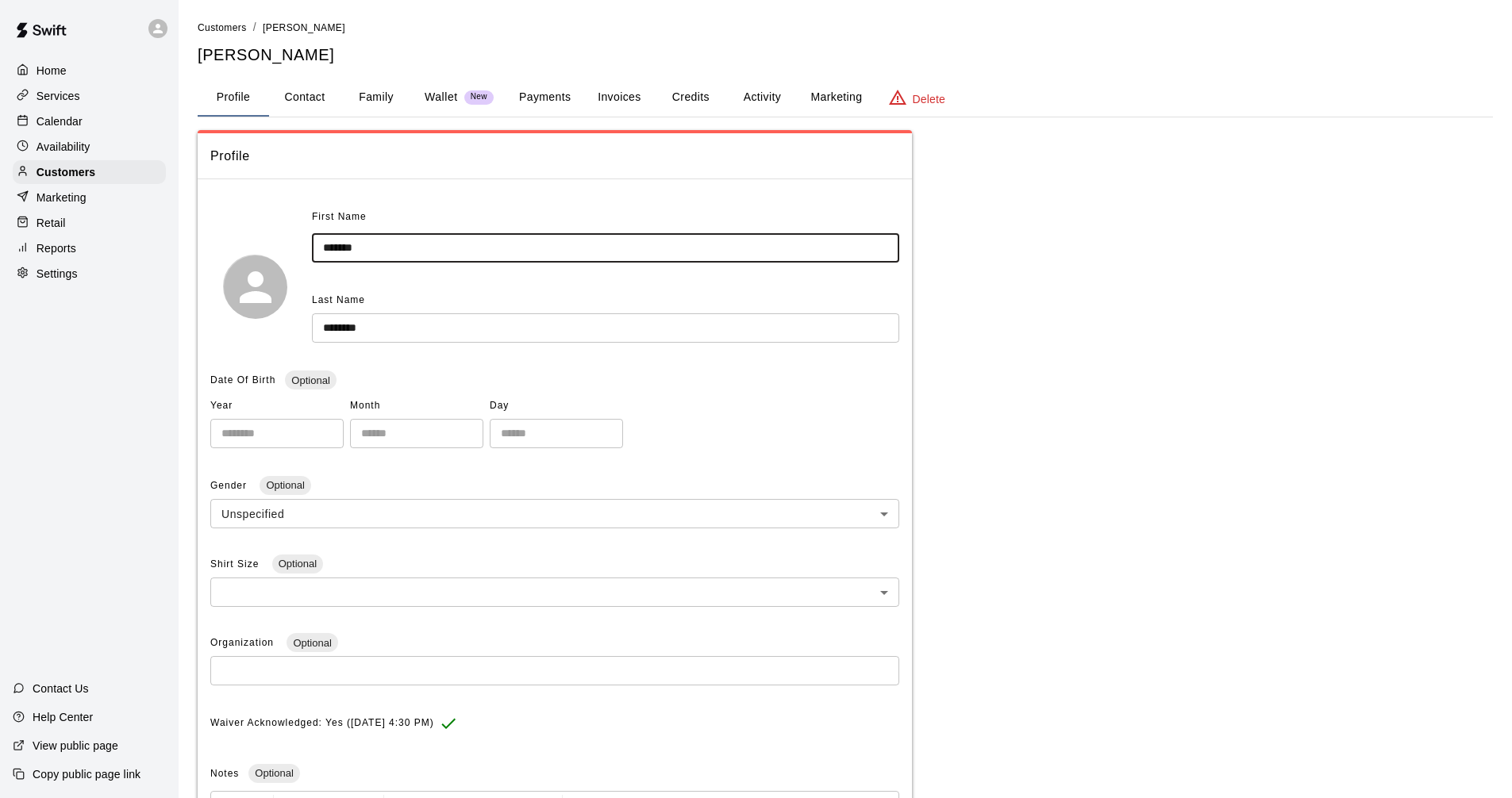
type input "*******"
click at [1061, 443] on div "**********" at bounding box center [845, 582] width 1295 height 904
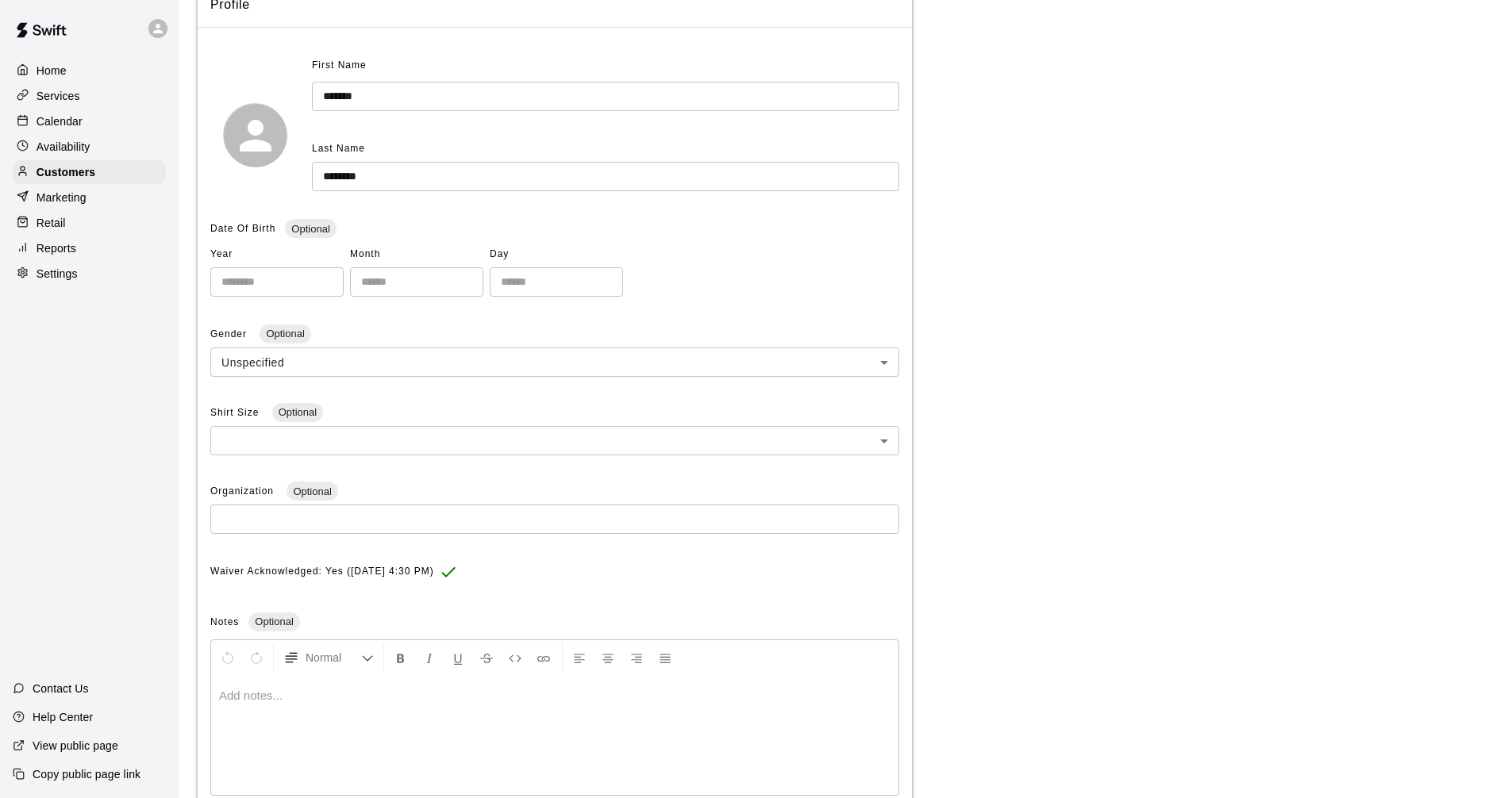
scroll to position [267, 0]
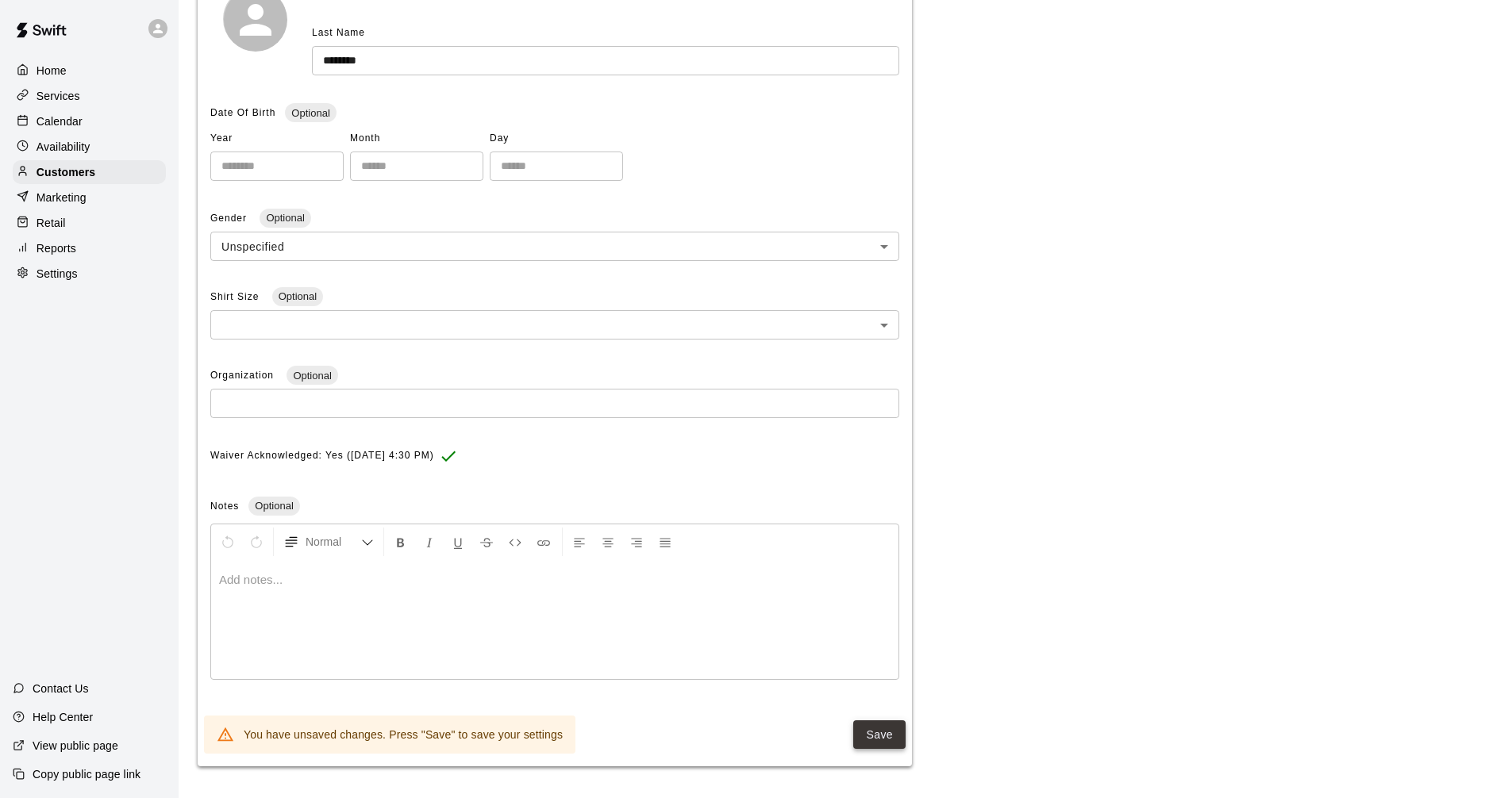
click at [874, 738] on button "Save" at bounding box center [879, 735] width 52 height 29
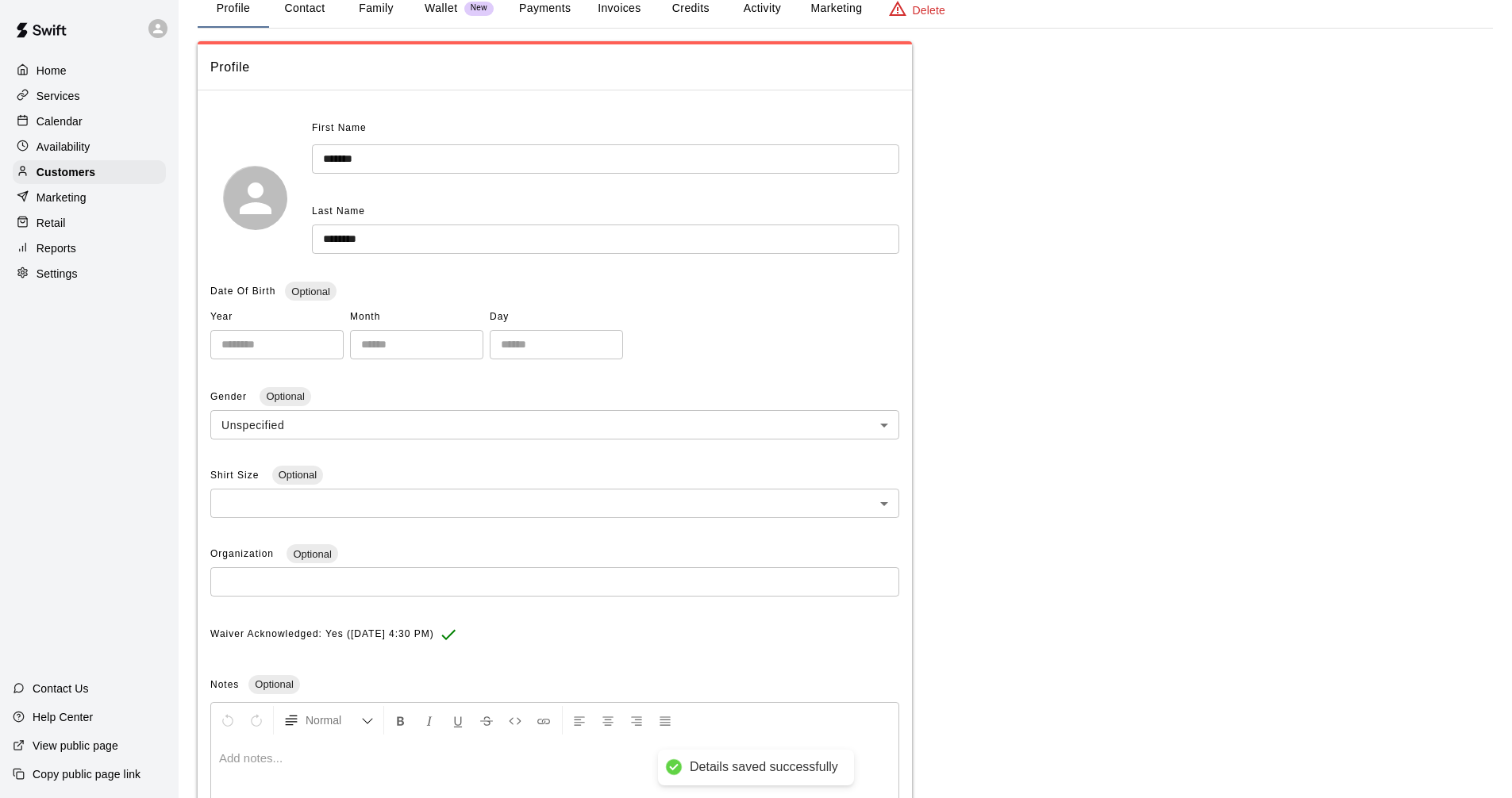
scroll to position [0, 0]
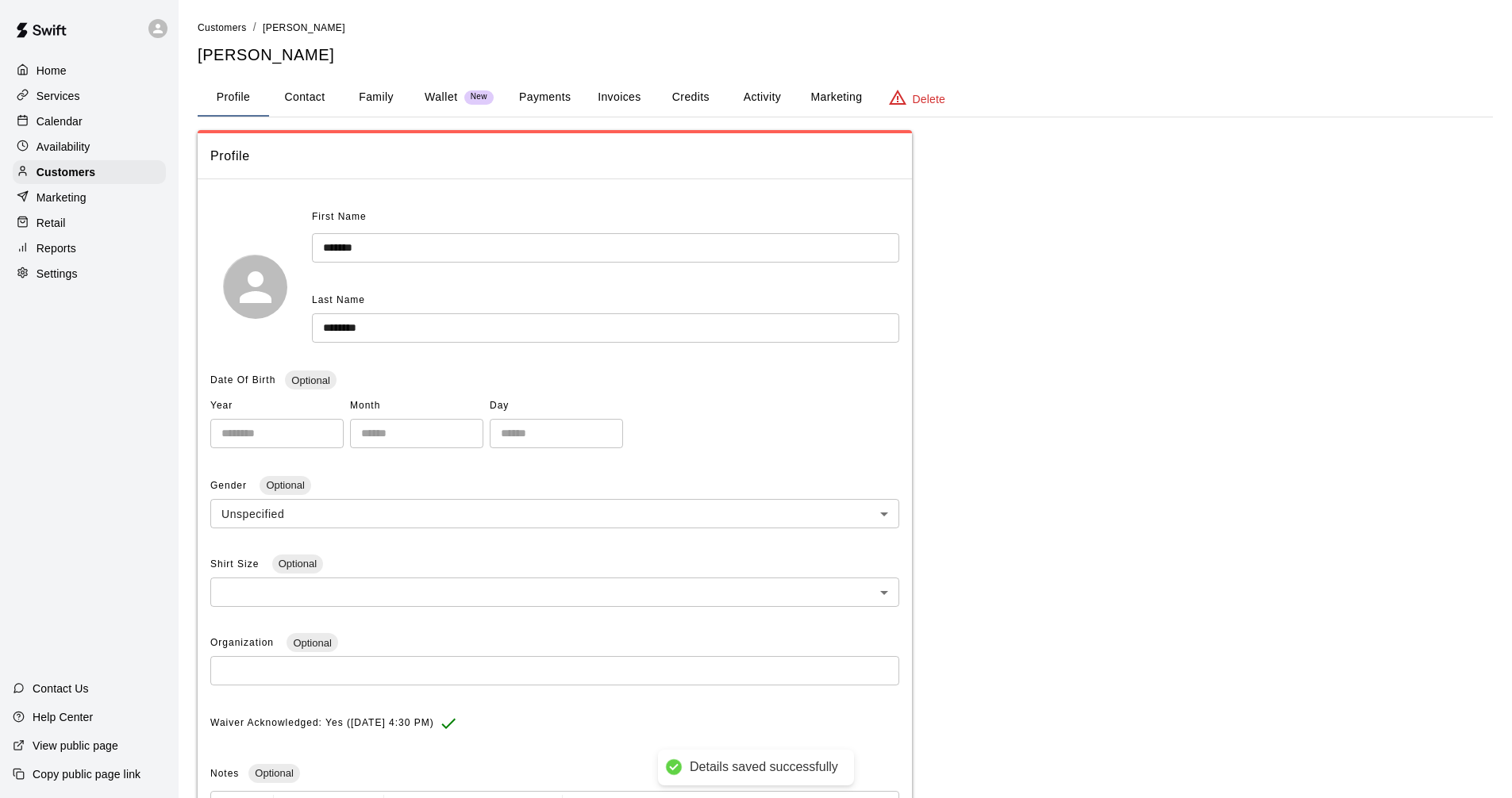
click at [71, 119] on p "Calendar" at bounding box center [60, 121] width 46 height 16
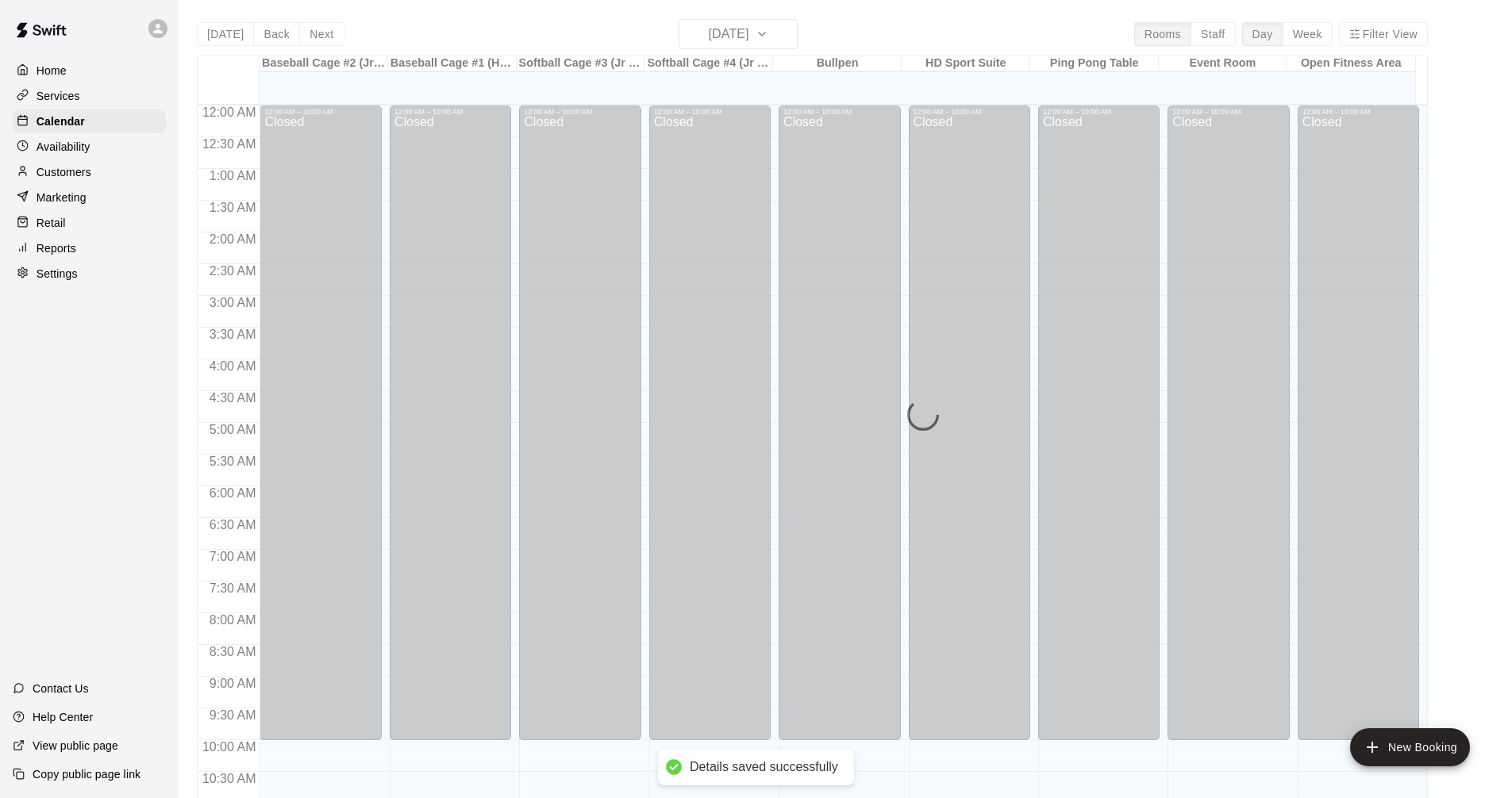
scroll to position [765, 0]
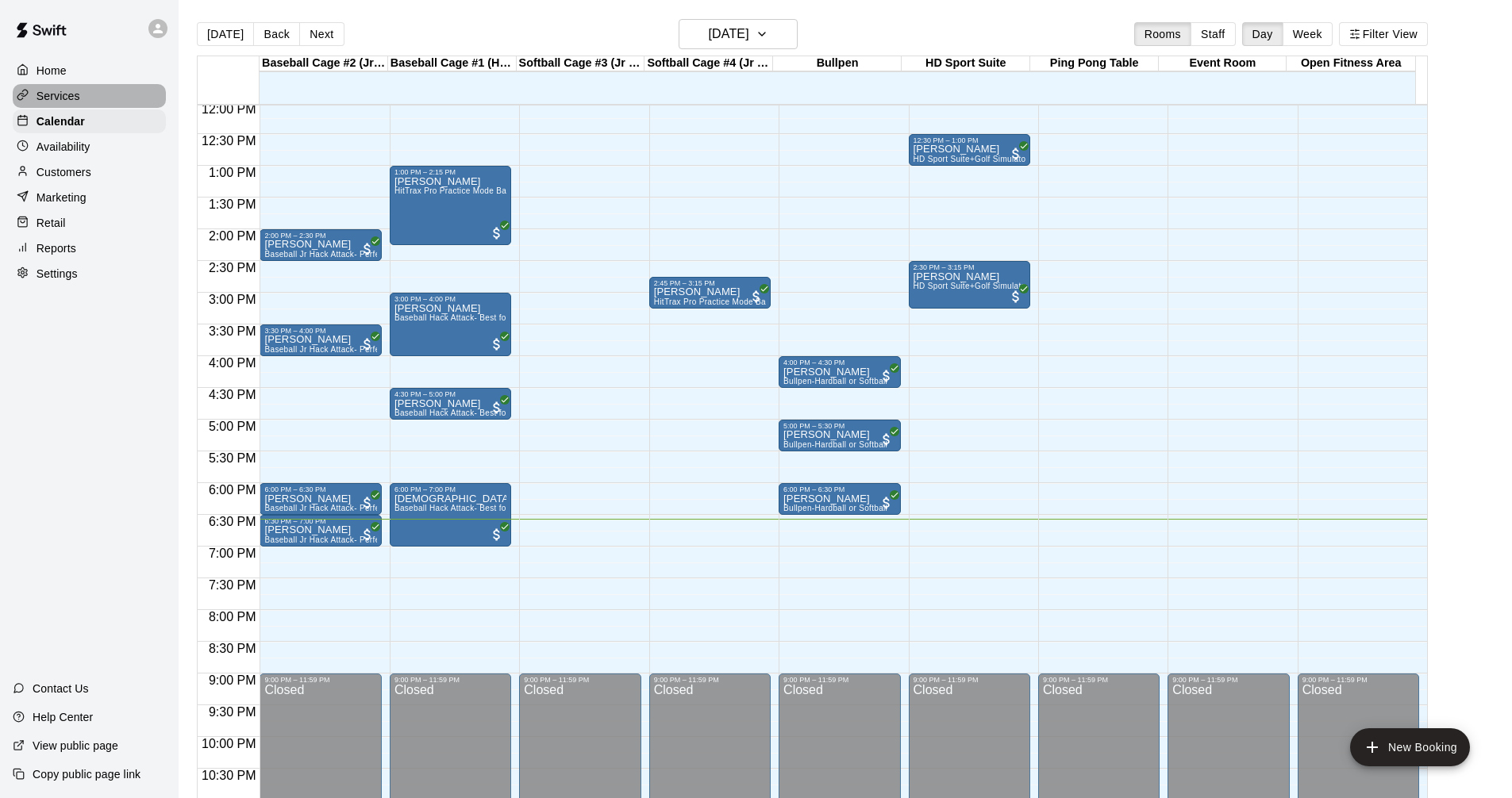
click at [72, 85] on div "Services" at bounding box center [89, 96] width 154 height 24
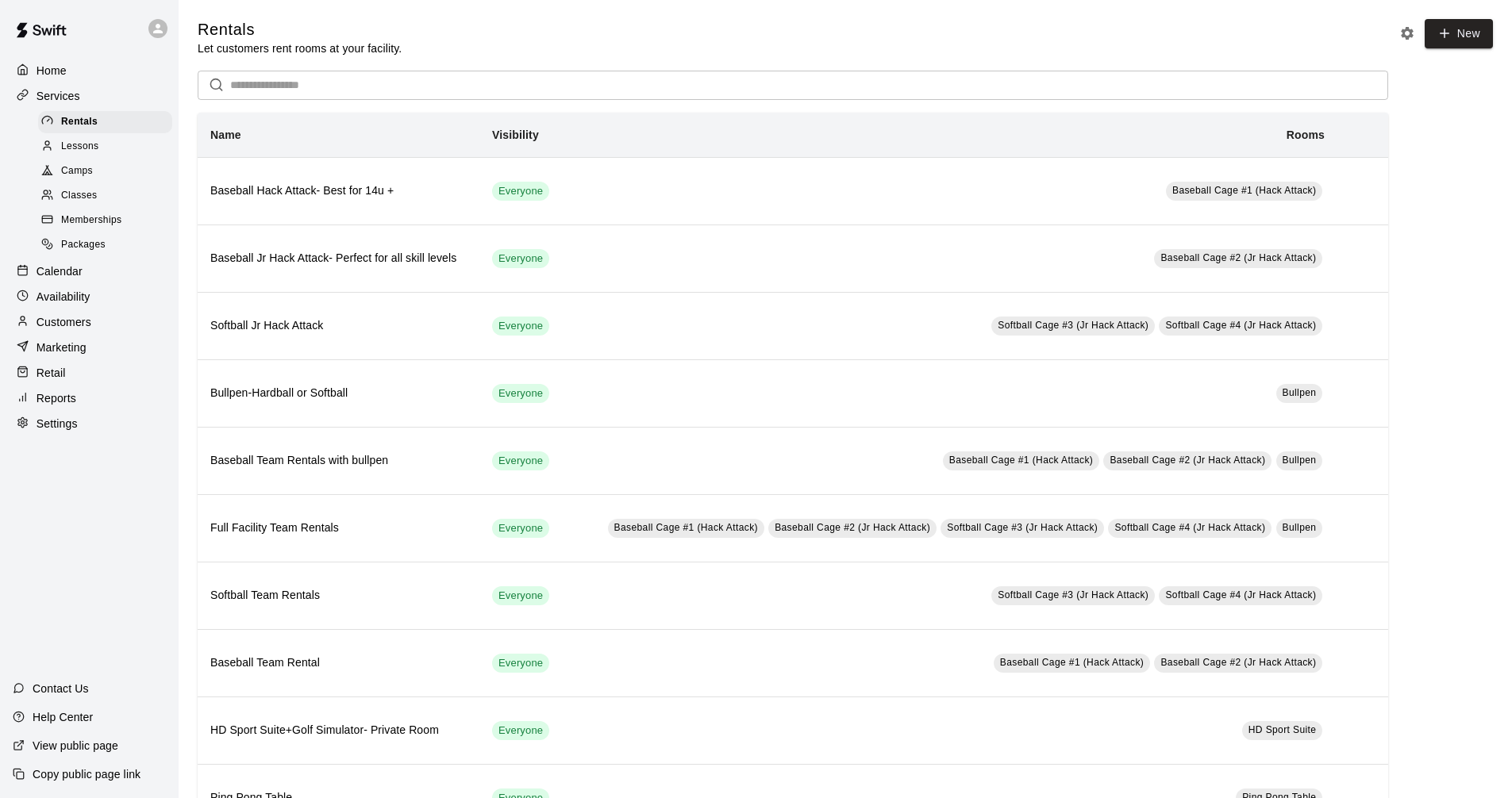
click at [95, 274] on div "Calendar" at bounding box center [89, 271] width 154 height 24
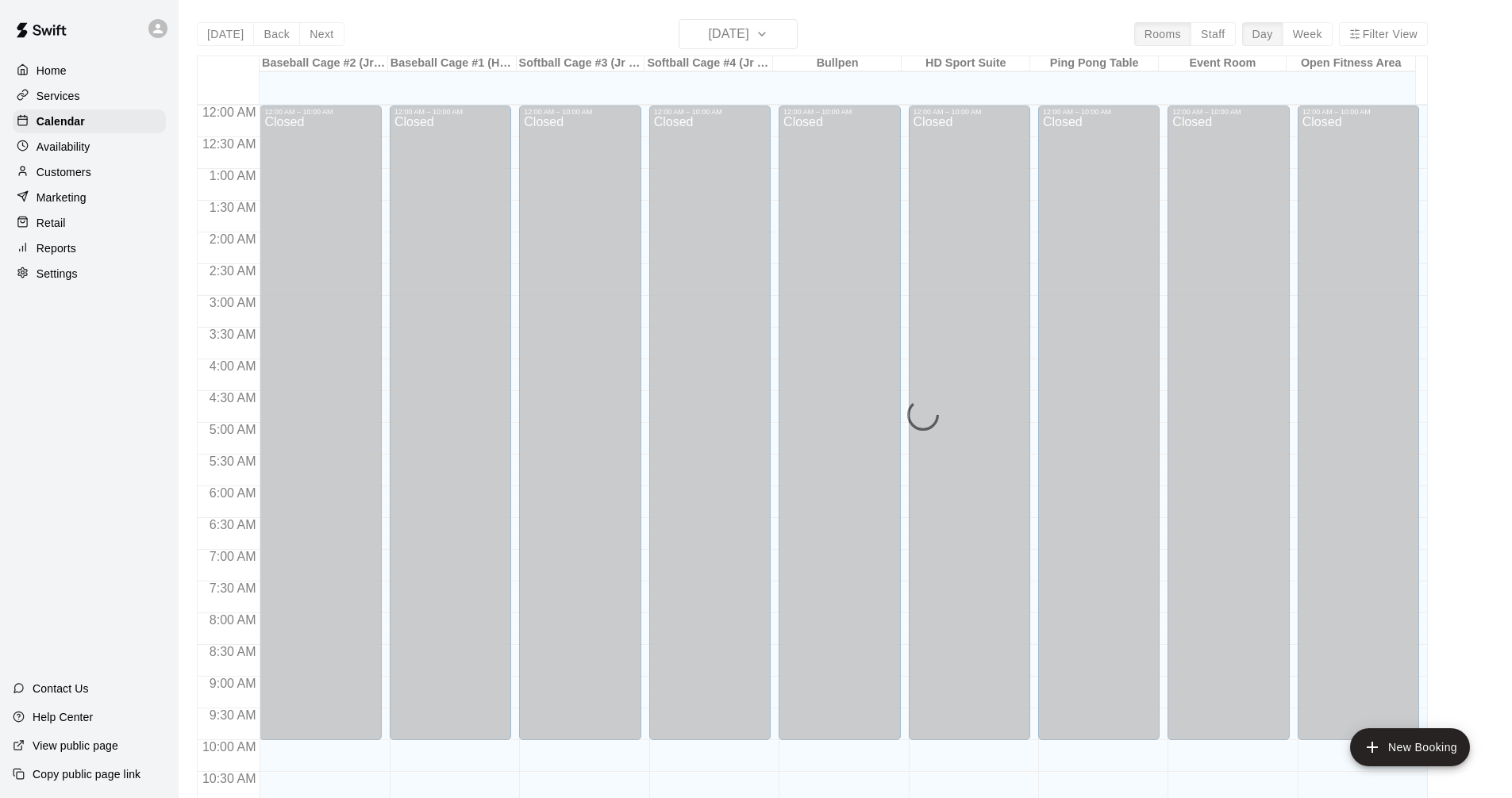
scroll to position [765, 0]
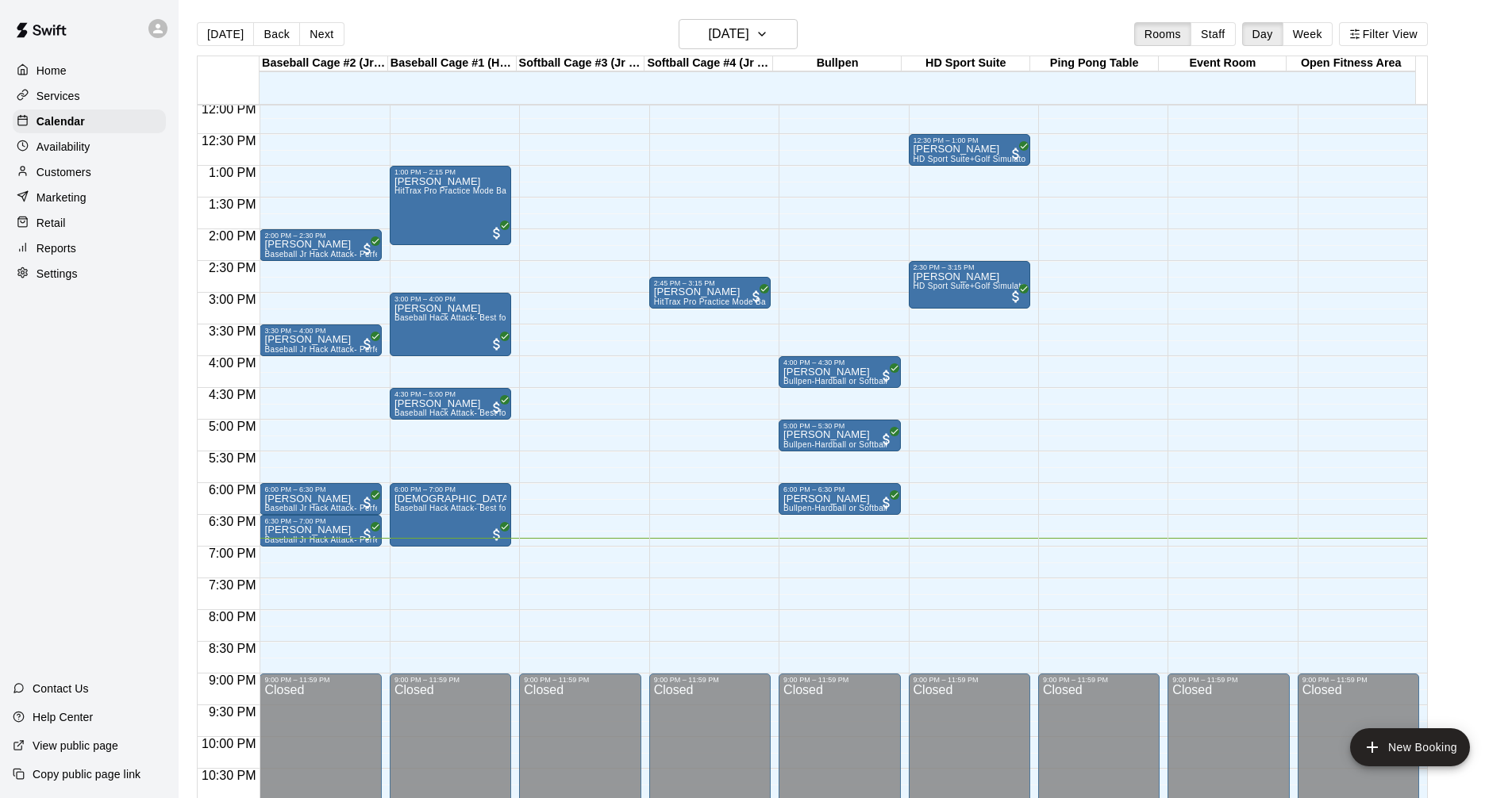
click at [114, 100] on div "Services" at bounding box center [89, 96] width 154 height 24
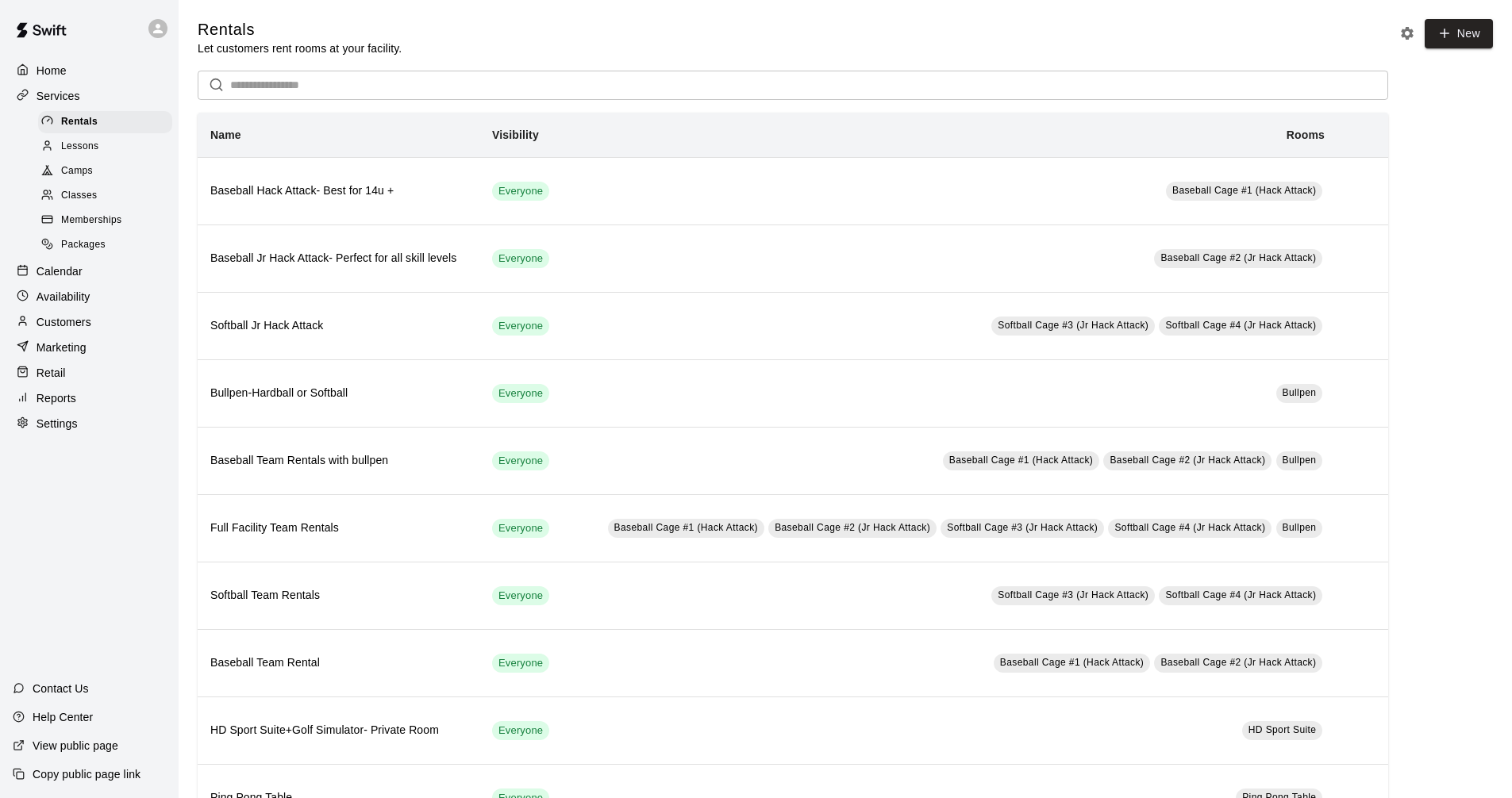
click at [88, 283] on div "Calendar" at bounding box center [89, 271] width 154 height 24
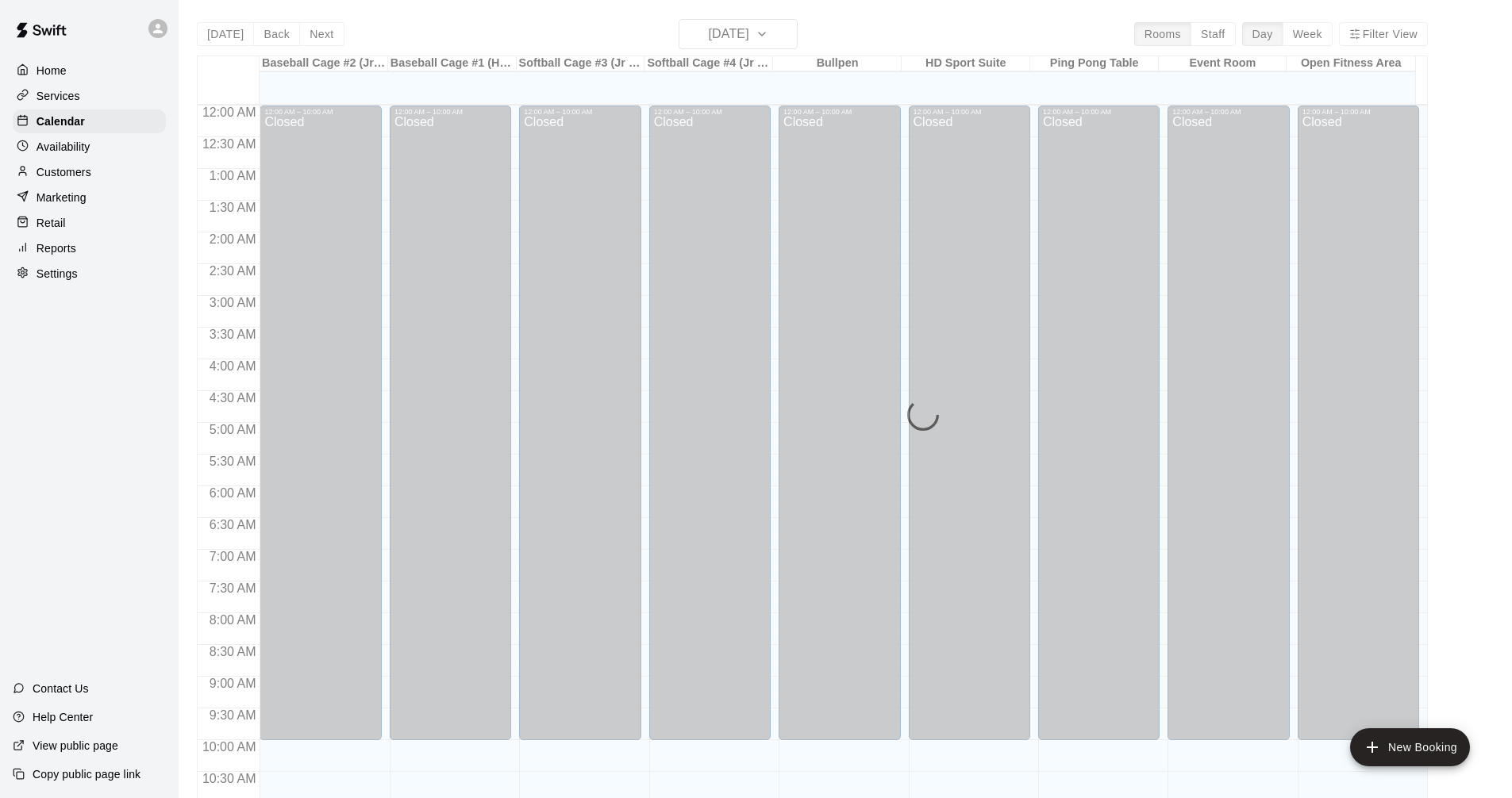
scroll to position [765, 0]
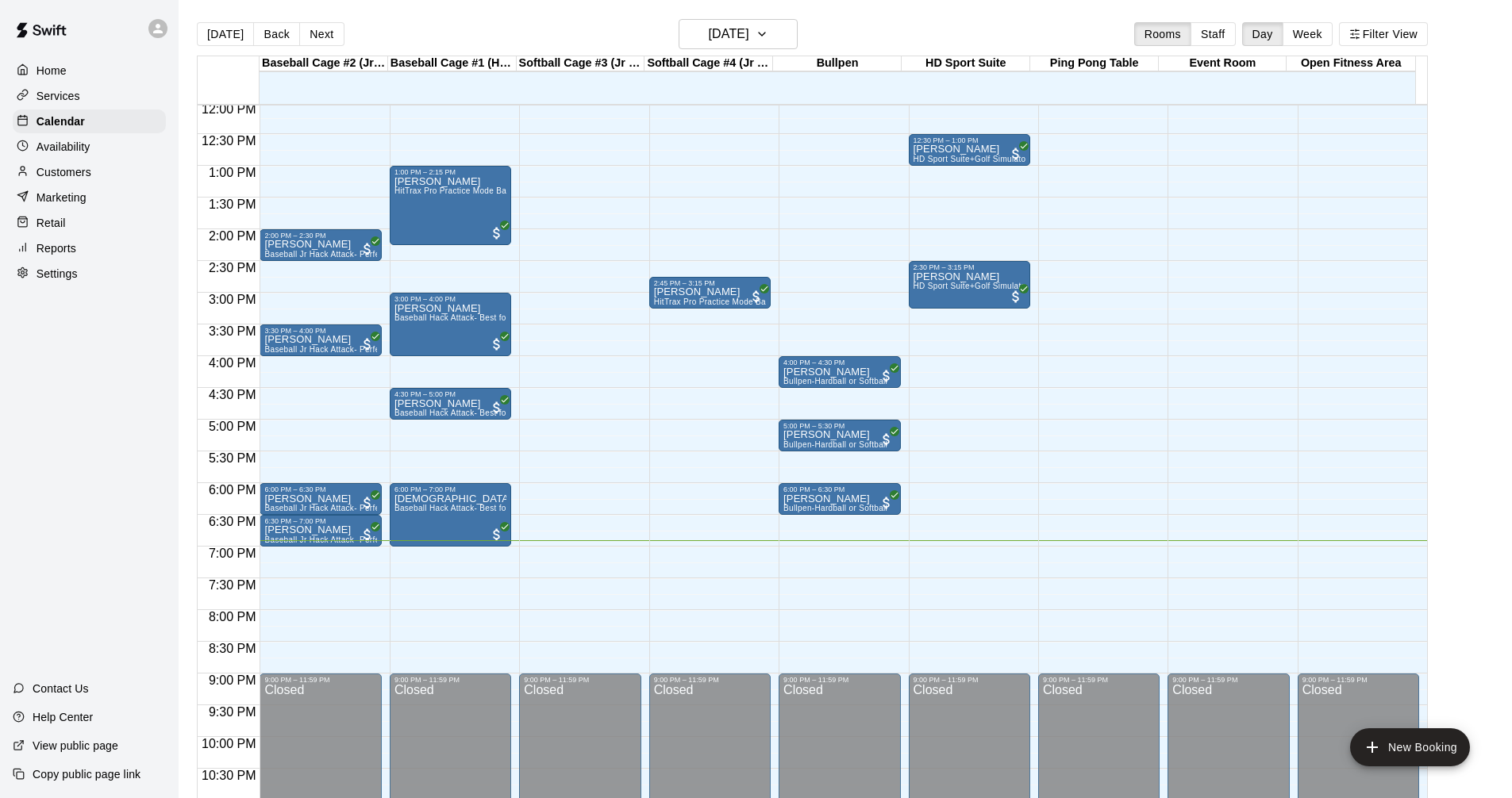
click at [110, 90] on div "Services" at bounding box center [89, 96] width 154 height 24
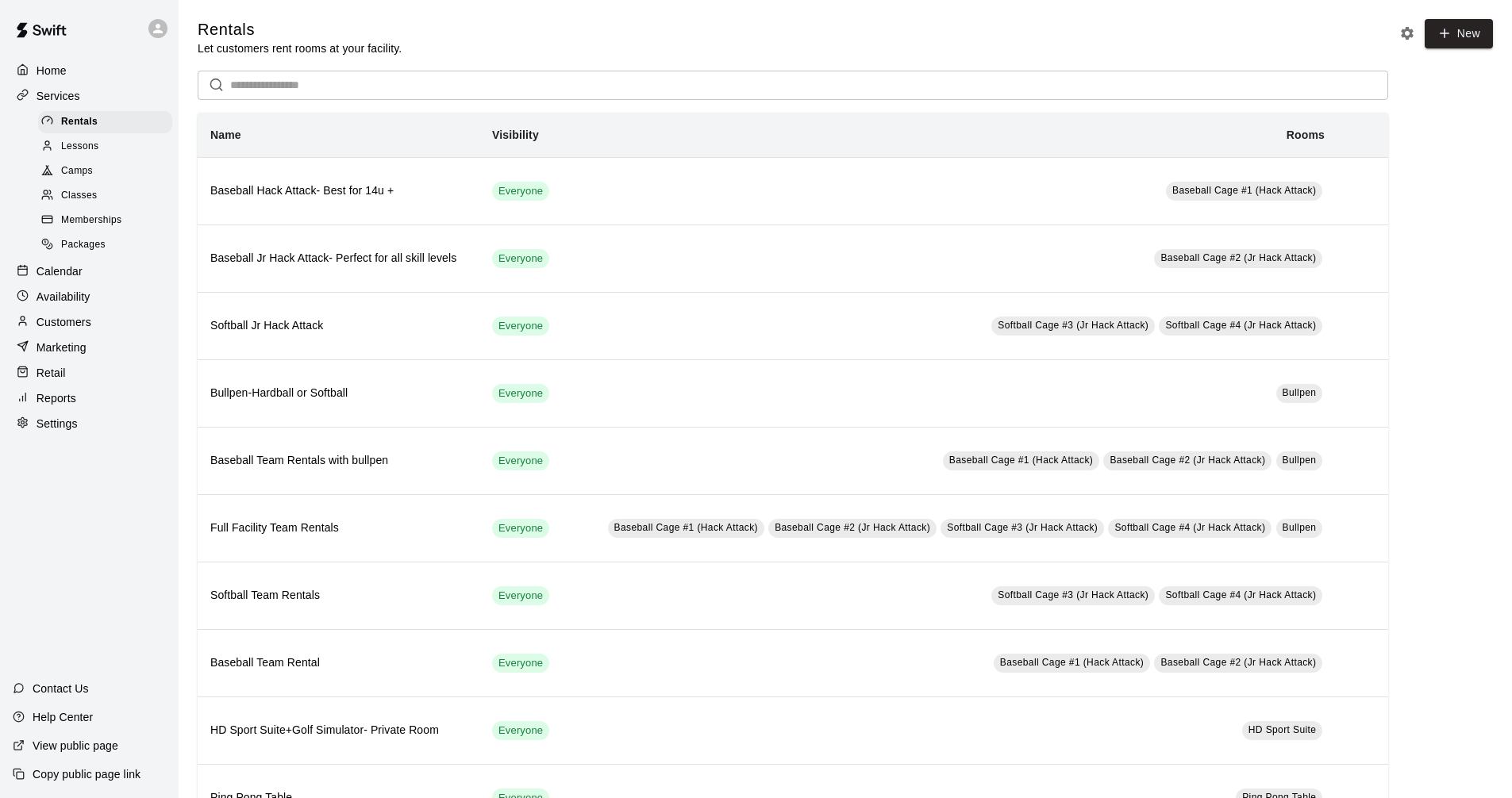
click at [103, 273] on div "Calendar" at bounding box center [89, 271] width 154 height 24
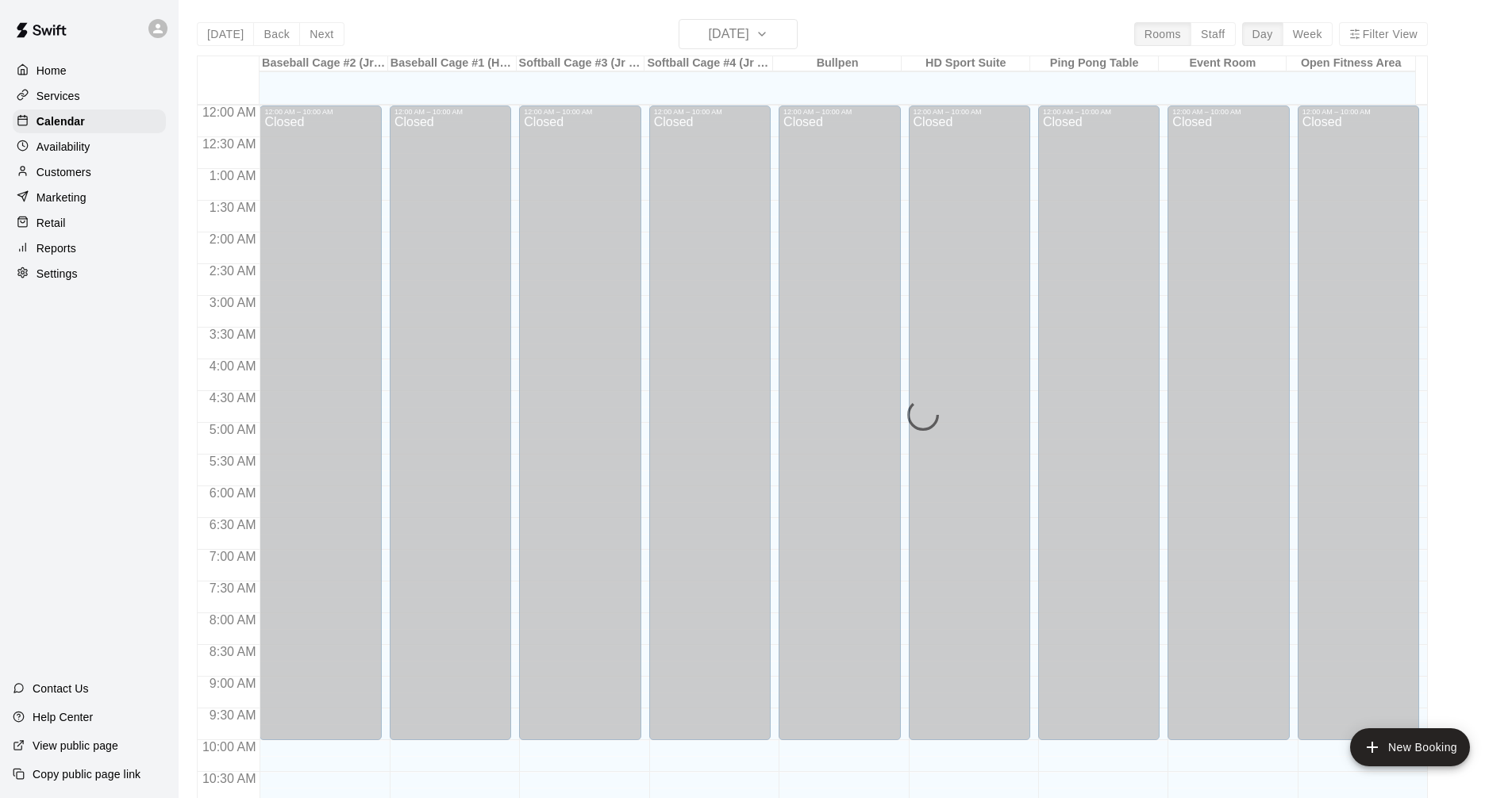
scroll to position [765, 0]
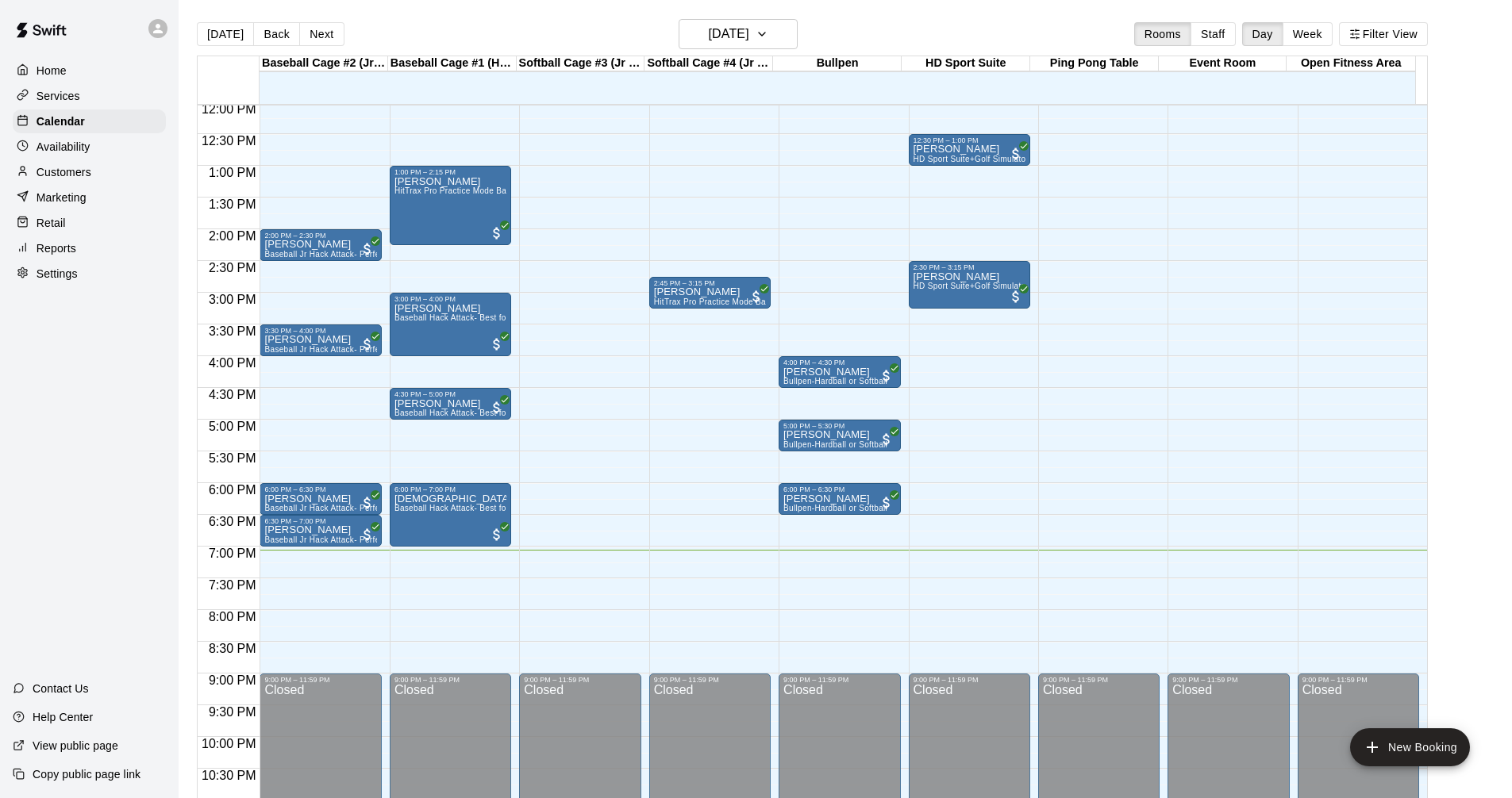
click at [129, 95] on div "Services" at bounding box center [89, 96] width 154 height 24
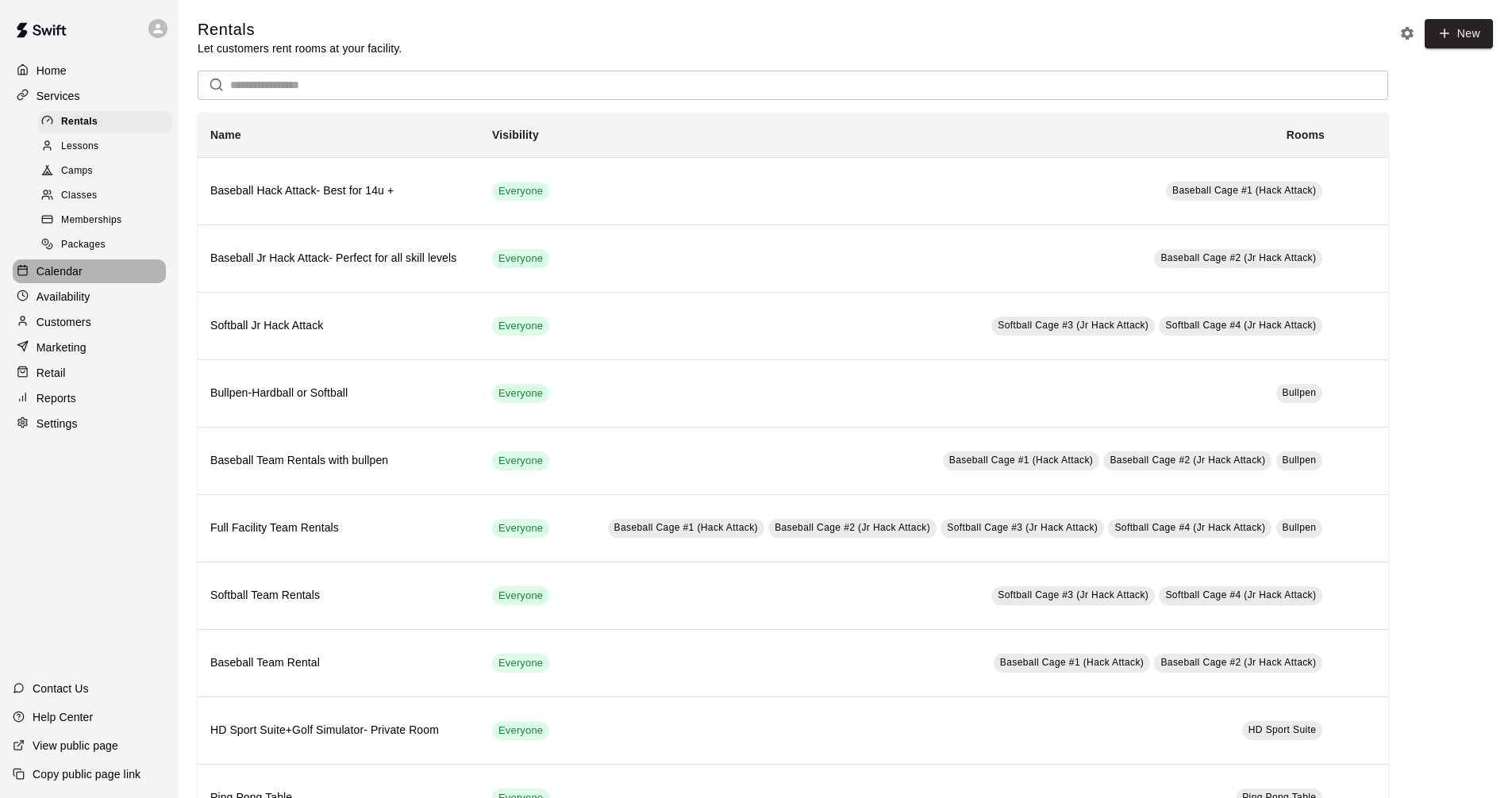
click at [110, 280] on div "Calendar" at bounding box center [89, 271] width 154 height 24
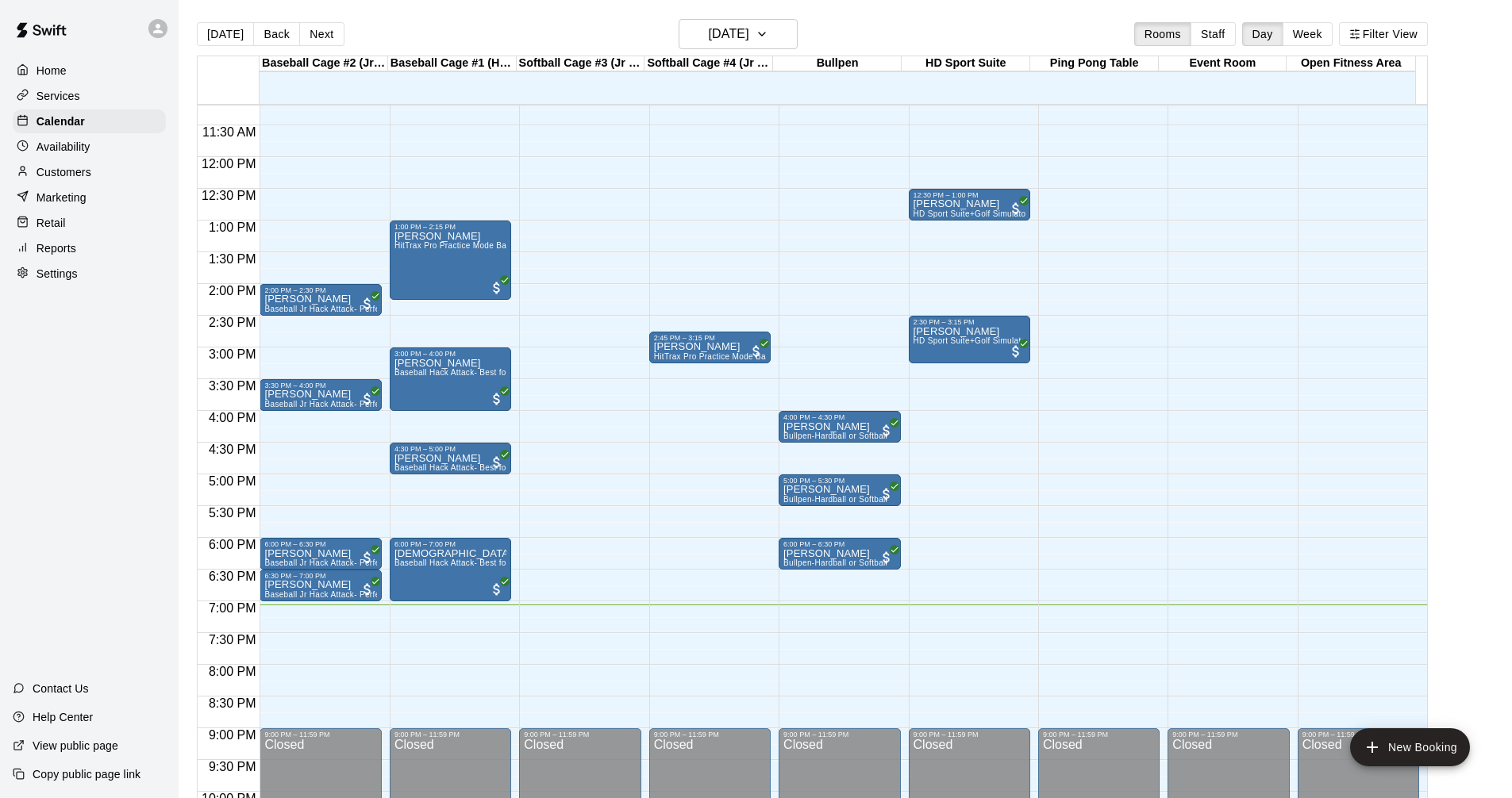
scroll to position [685, 0]
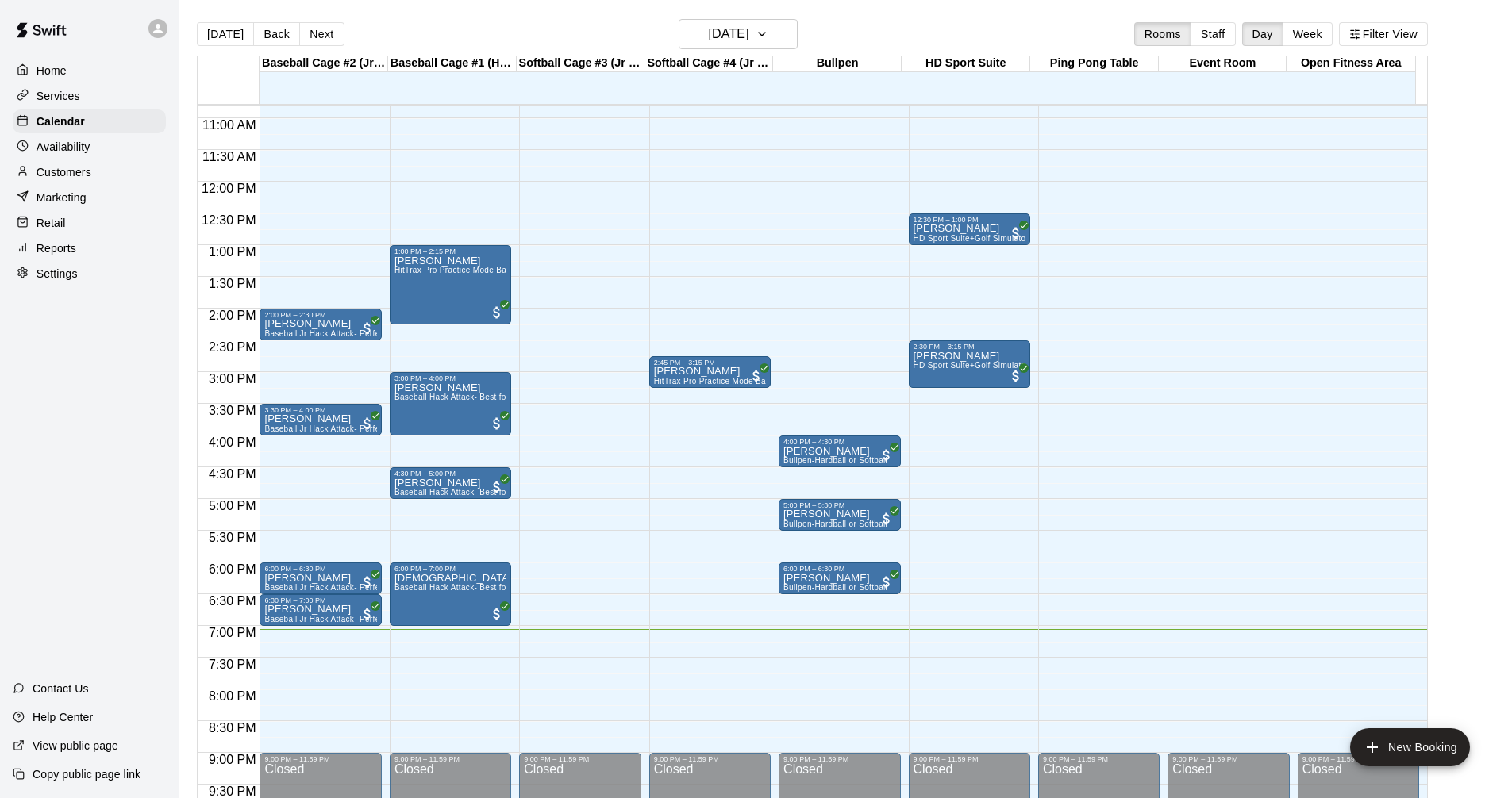
click at [1456, 302] on main "[DATE] Back [DATE][DATE] Rooms Staff Day Week Filter View Baseball Cage #2 (Jr …" at bounding box center [845, 418] width 1321 height 798
click at [117, 110] on div "Home Services Calendar Availability Customers Marketing Retail Reports Settings" at bounding box center [89, 172] width 178 height 230
click at [117, 92] on div "Services" at bounding box center [89, 96] width 154 height 24
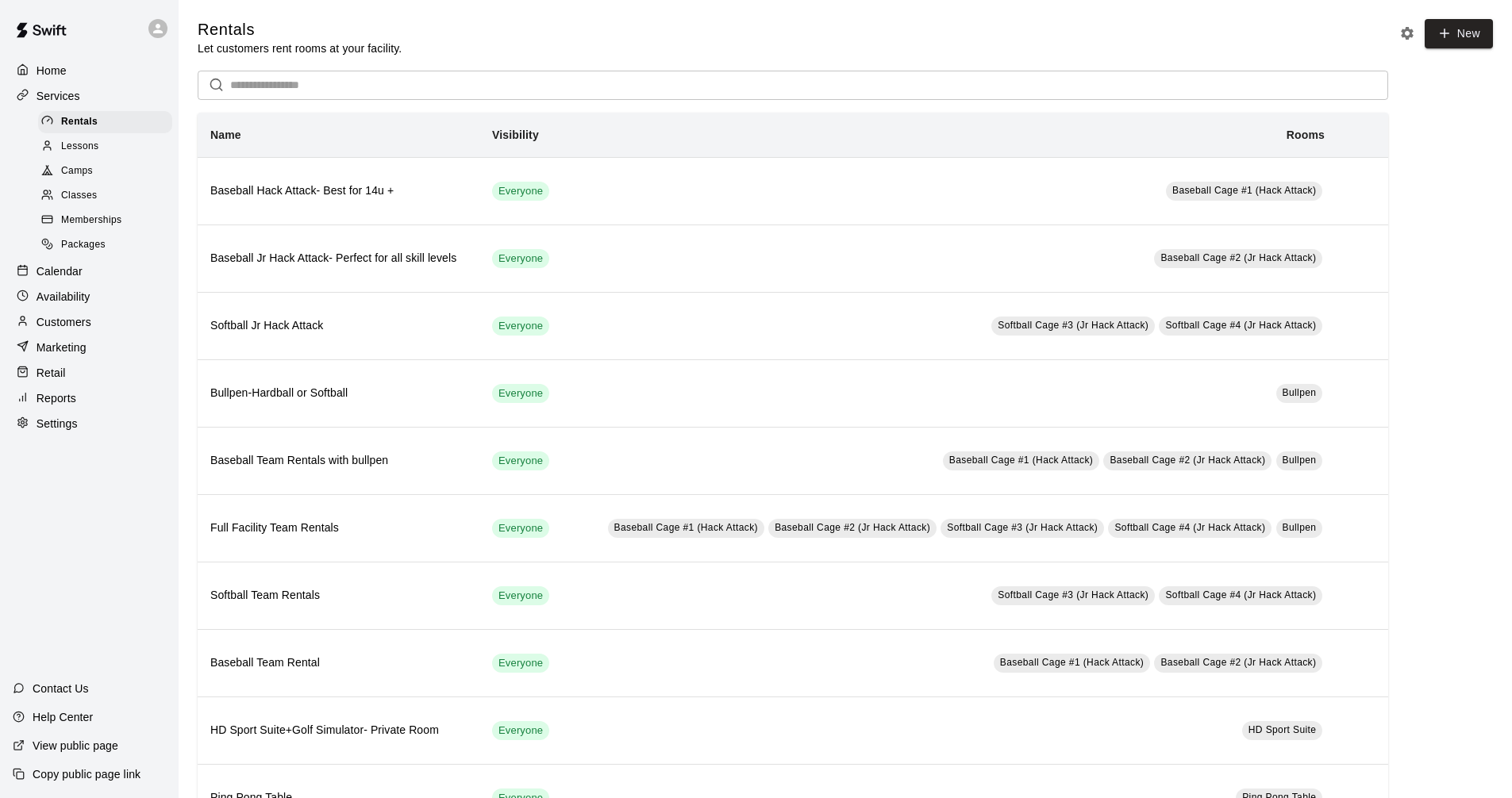
click at [90, 278] on div "Calendar" at bounding box center [89, 271] width 154 height 24
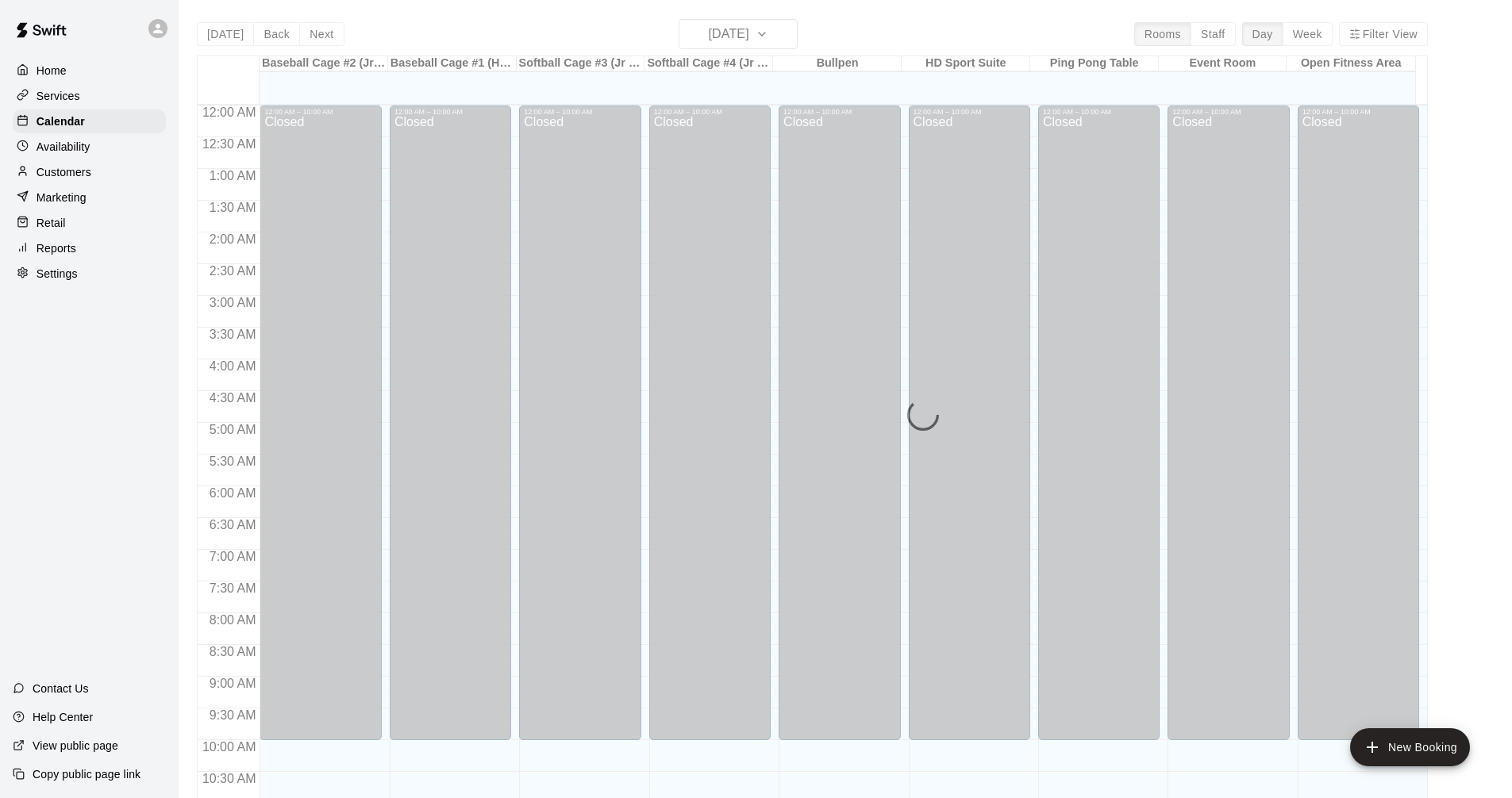
scroll to position [765, 0]
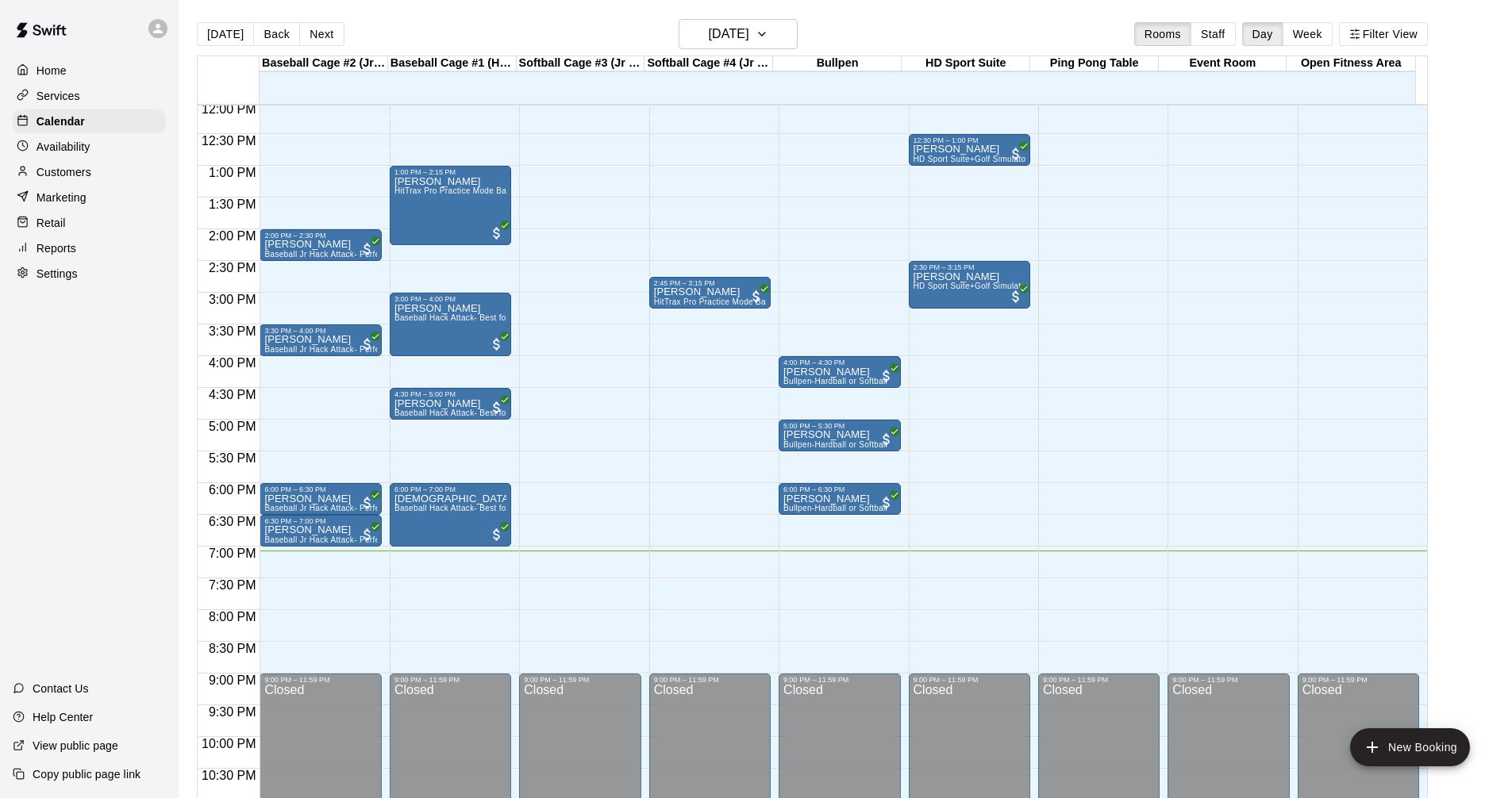
click at [68, 100] on p "Services" at bounding box center [59, 96] width 44 height 16
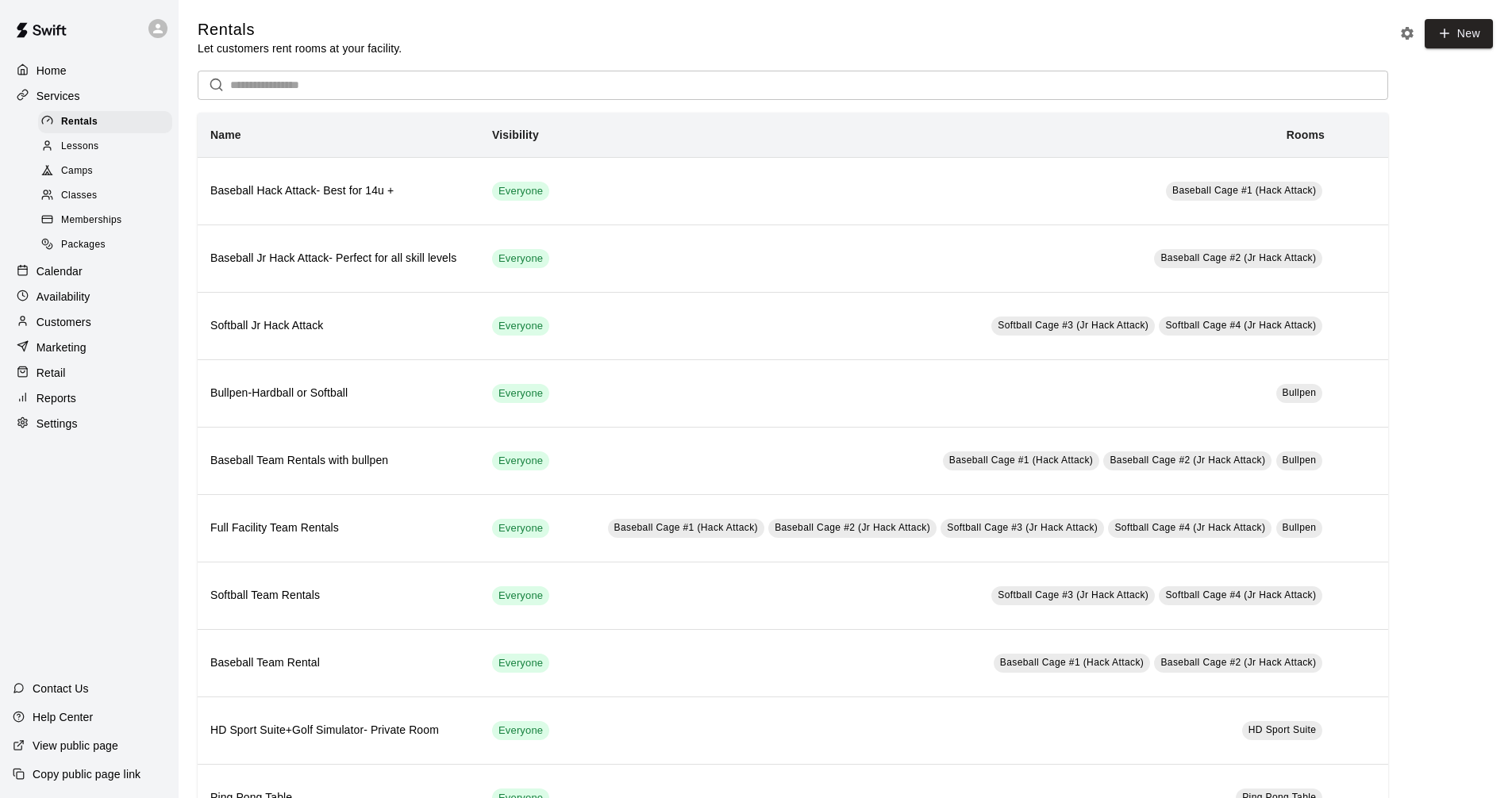
drag, startPoint x: 81, startPoint y: 280, endPoint x: 142, endPoint y: 242, distance: 71.9
click at [82, 279] on div "Calendar" at bounding box center [89, 271] width 154 height 24
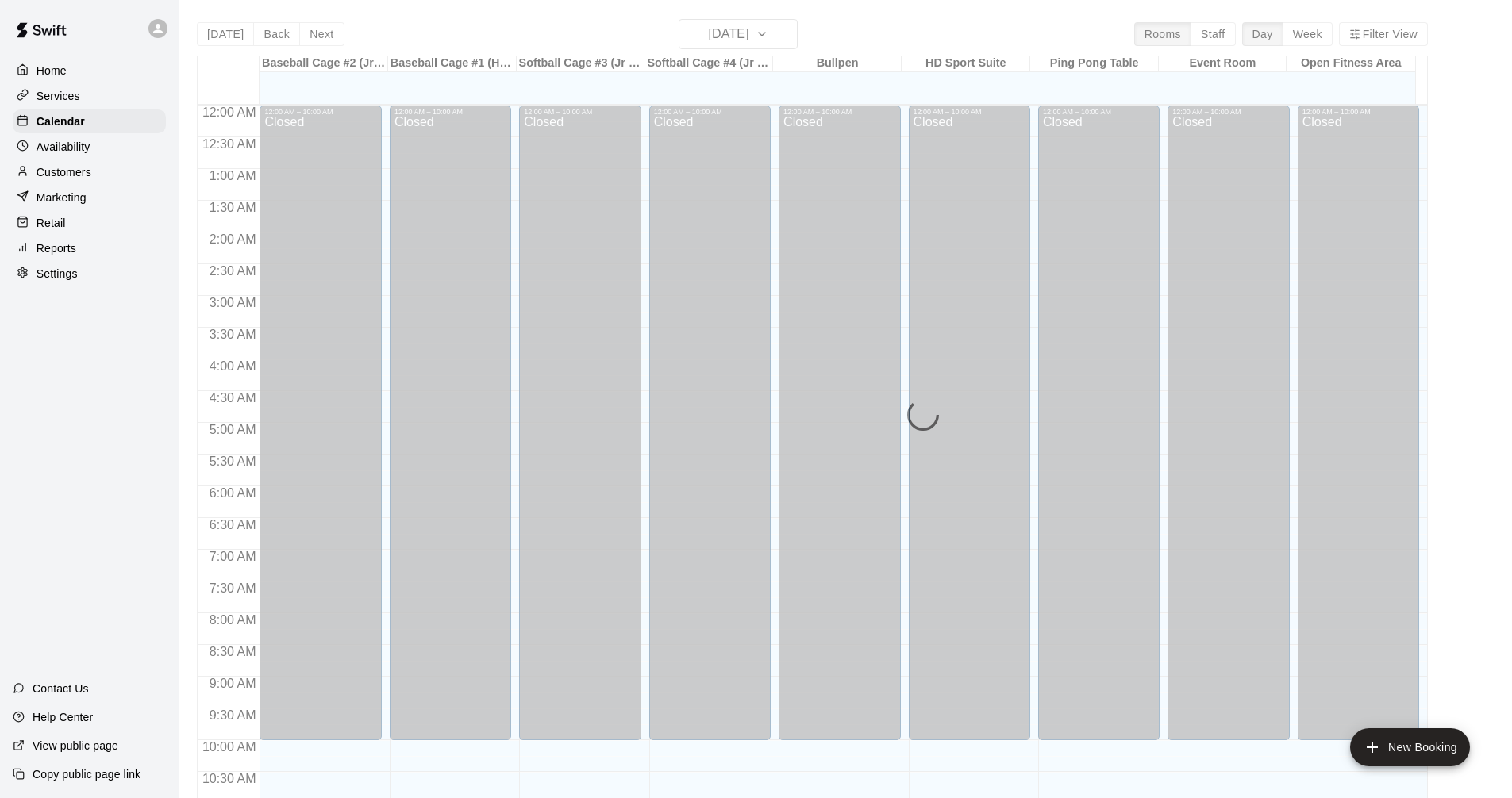
scroll to position [765, 0]
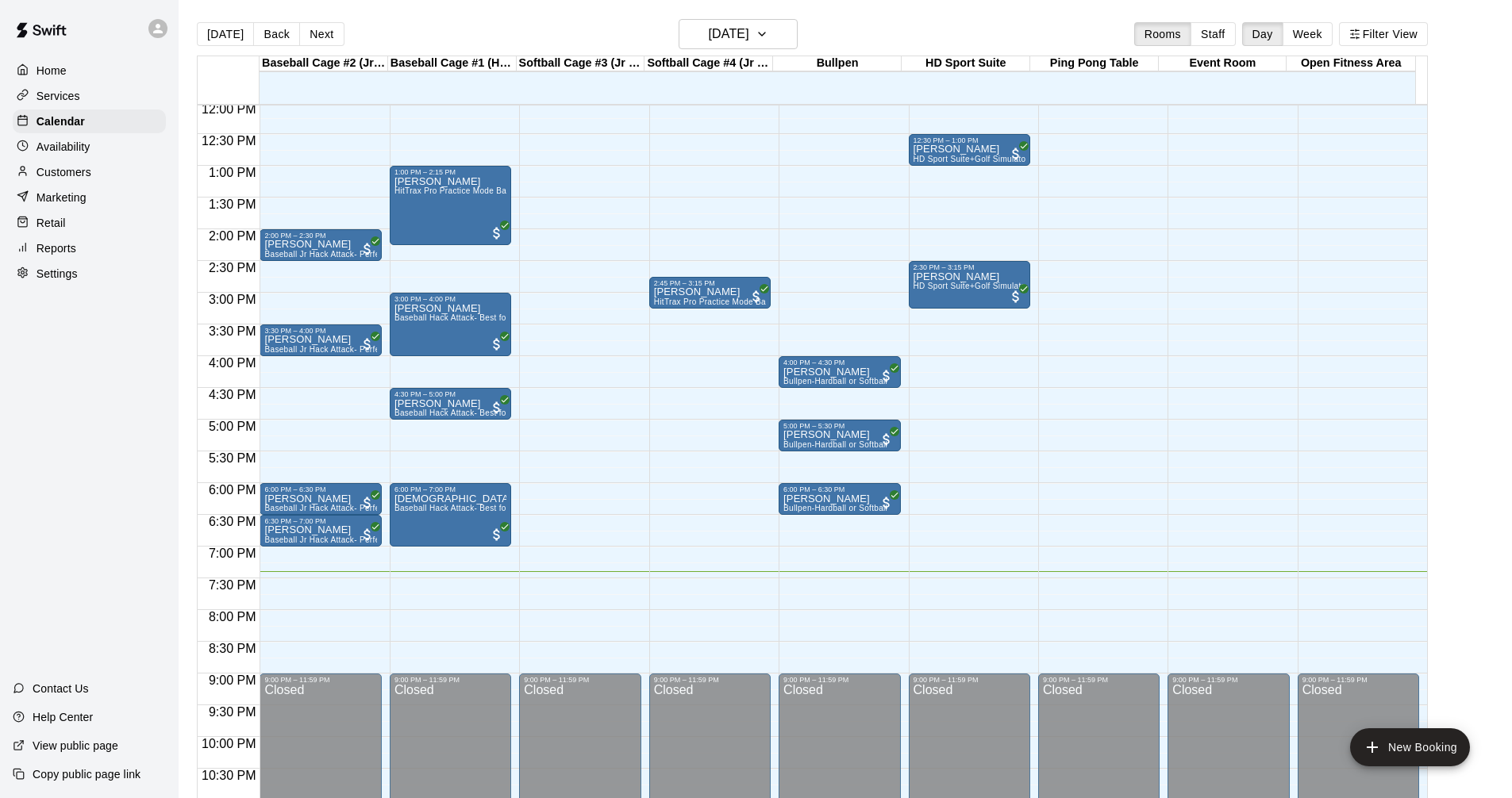
click at [82, 84] on div "Home Services Calendar Availability Customers Marketing Retail Reports Settings" at bounding box center [89, 172] width 178 height 230
click at [100, 100] on div "Services" at bounding box center [89, 96] width 154 height 24
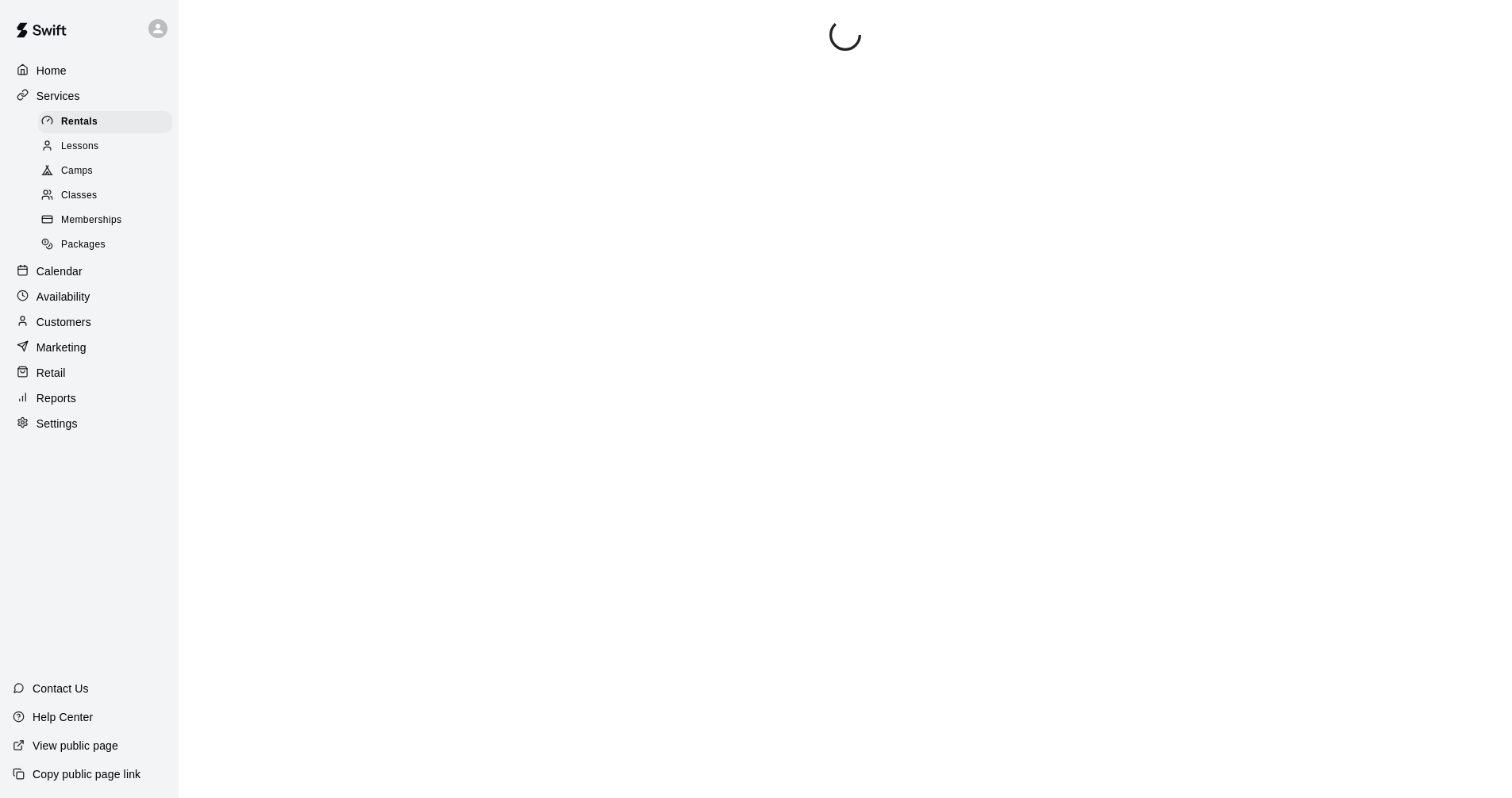
click at [100, 283] on div "Calendar" at bounding box center [89, 271] width 154 height 24
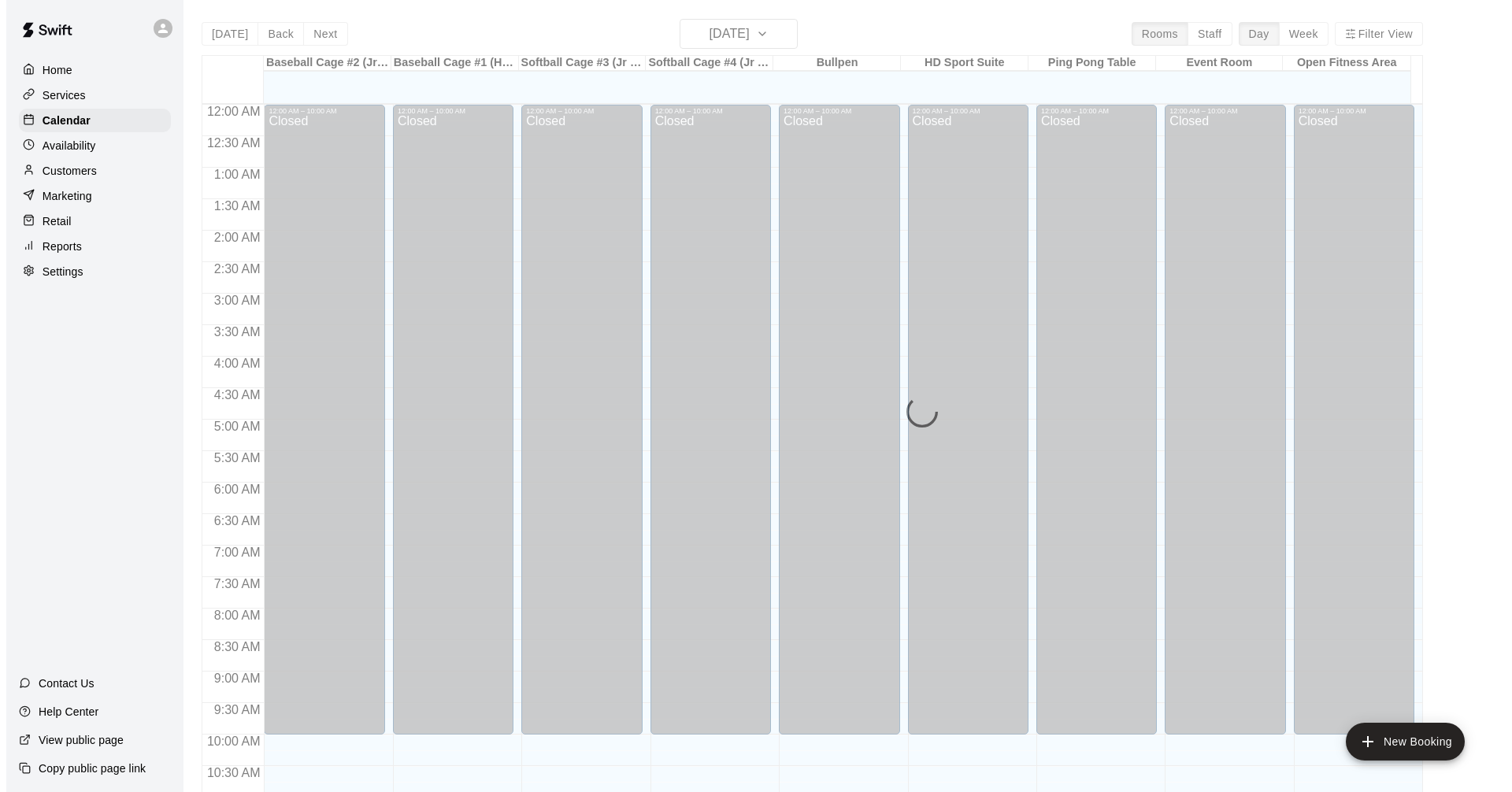
scroll to position [759, 0]
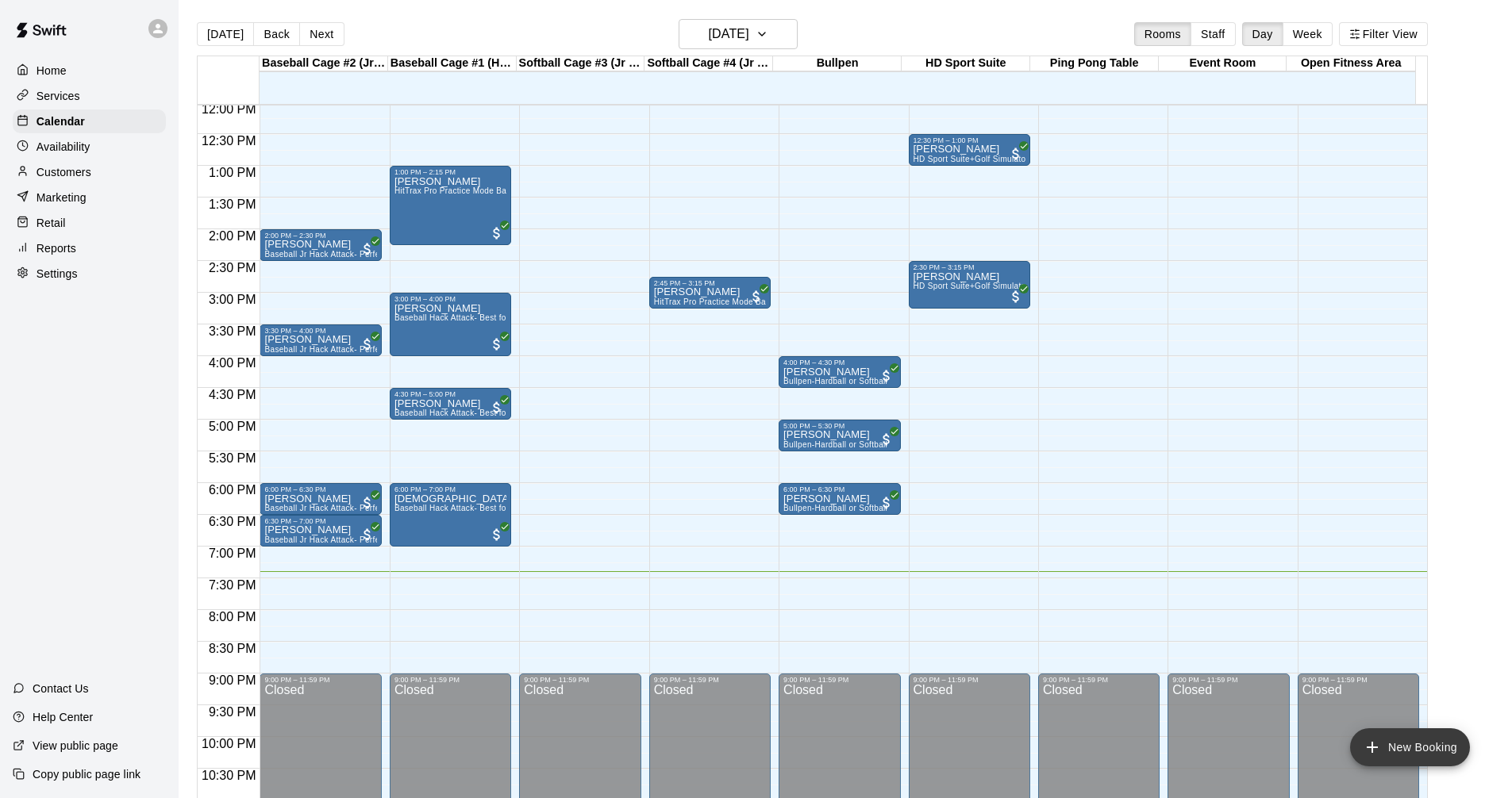
click at [1412, 751] on button "New Booking" at bounding box center [1410, 748] width 119 height 38
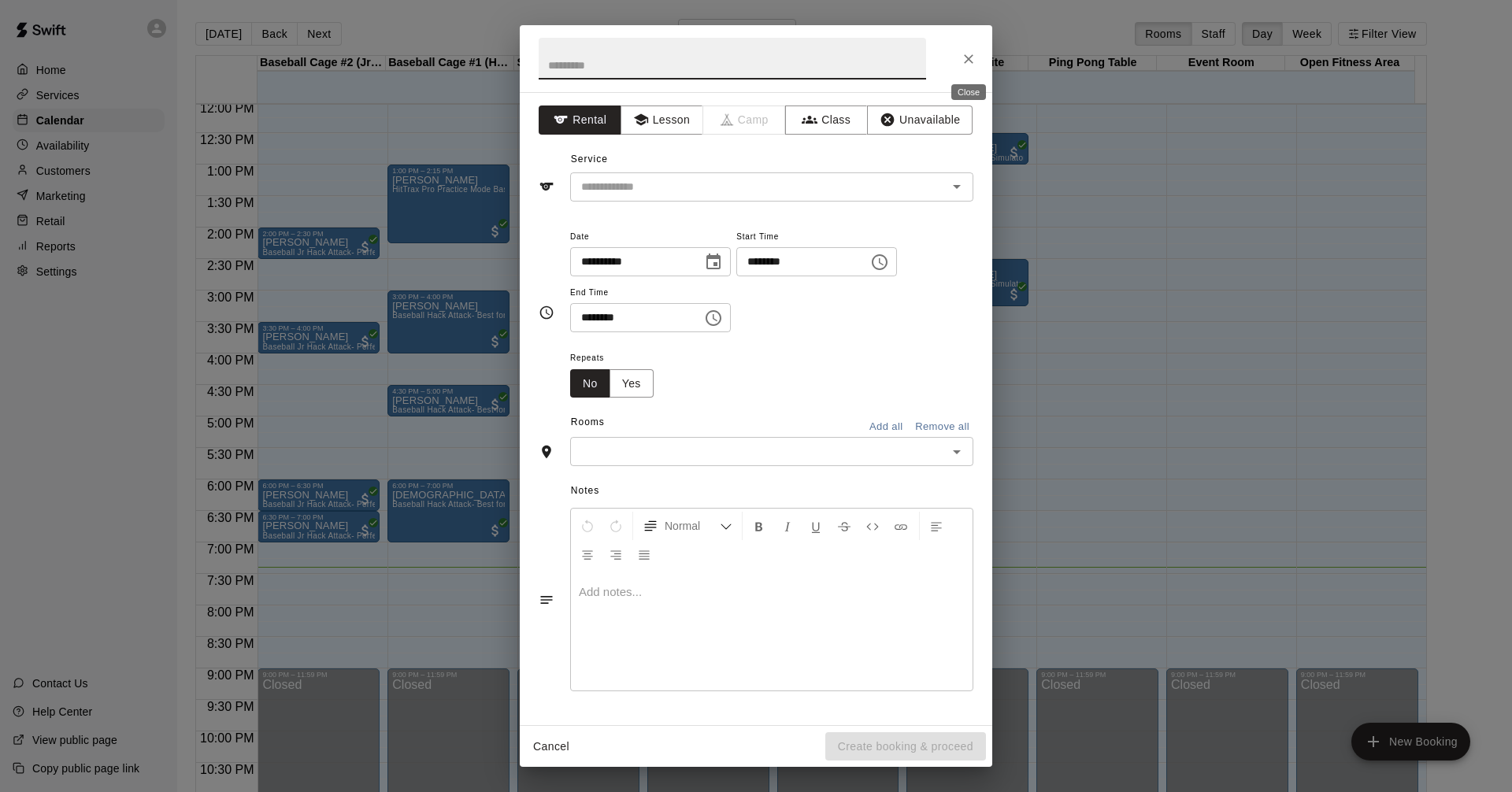
click at [969, 66] on icon "Close" at bounding box center [968, 58] width 16 height 16
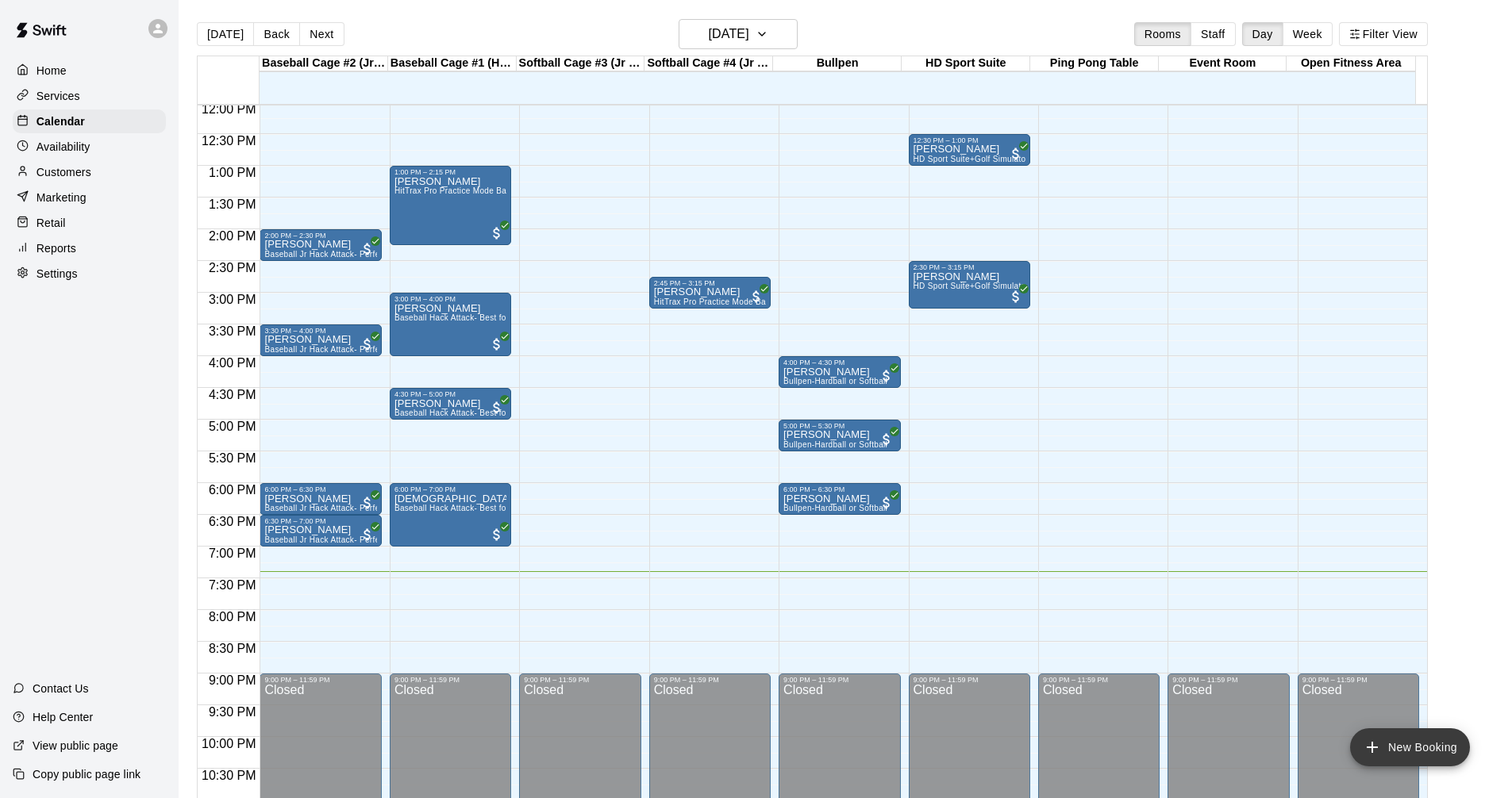
click at [1358, 742] on button "New Booking" at bounding box center [1410, 748] width 119 height 38
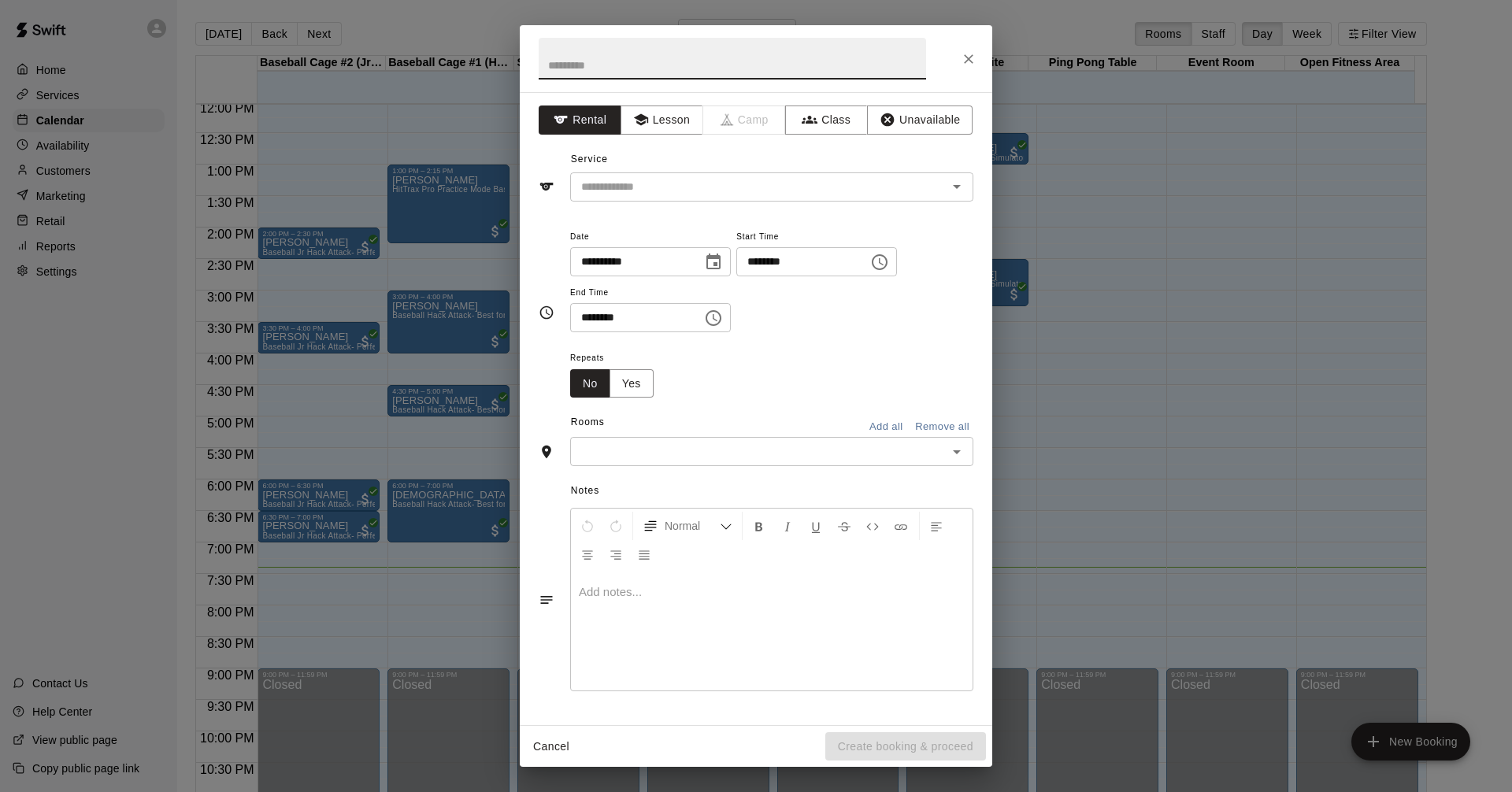
click at [889, 263] on icon "Choose time, selected time is 7:00 PM" at bounding box center [879, 262] width 19 height 19
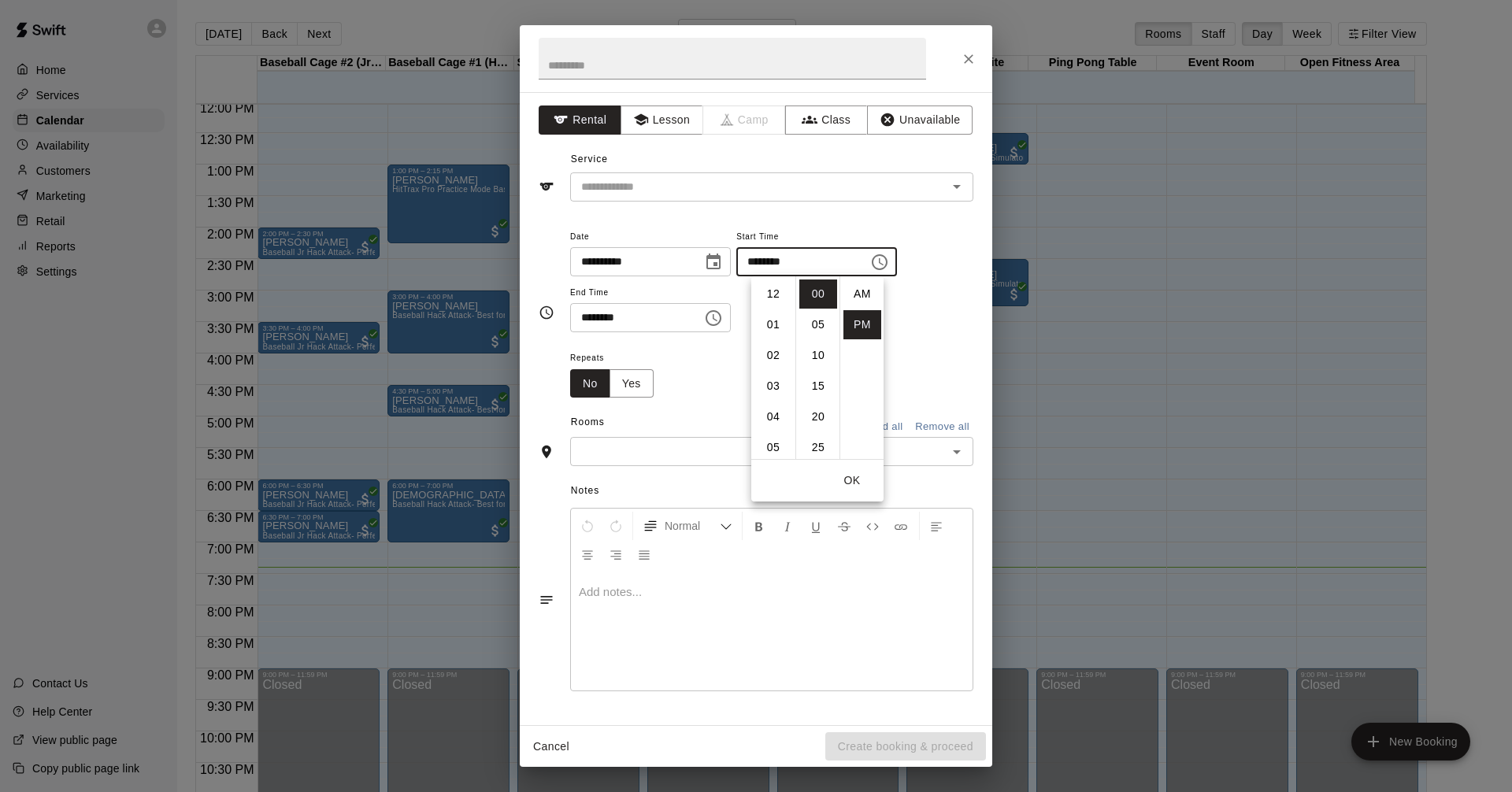
scroll to position [28, 0]
click at [820, 394] on li "30" at bounding box center [818, 399] width 38 height 29
type input "********"
click at [957, 187] on icon "Open" at bounding box center [956, 187] width 8 height 4
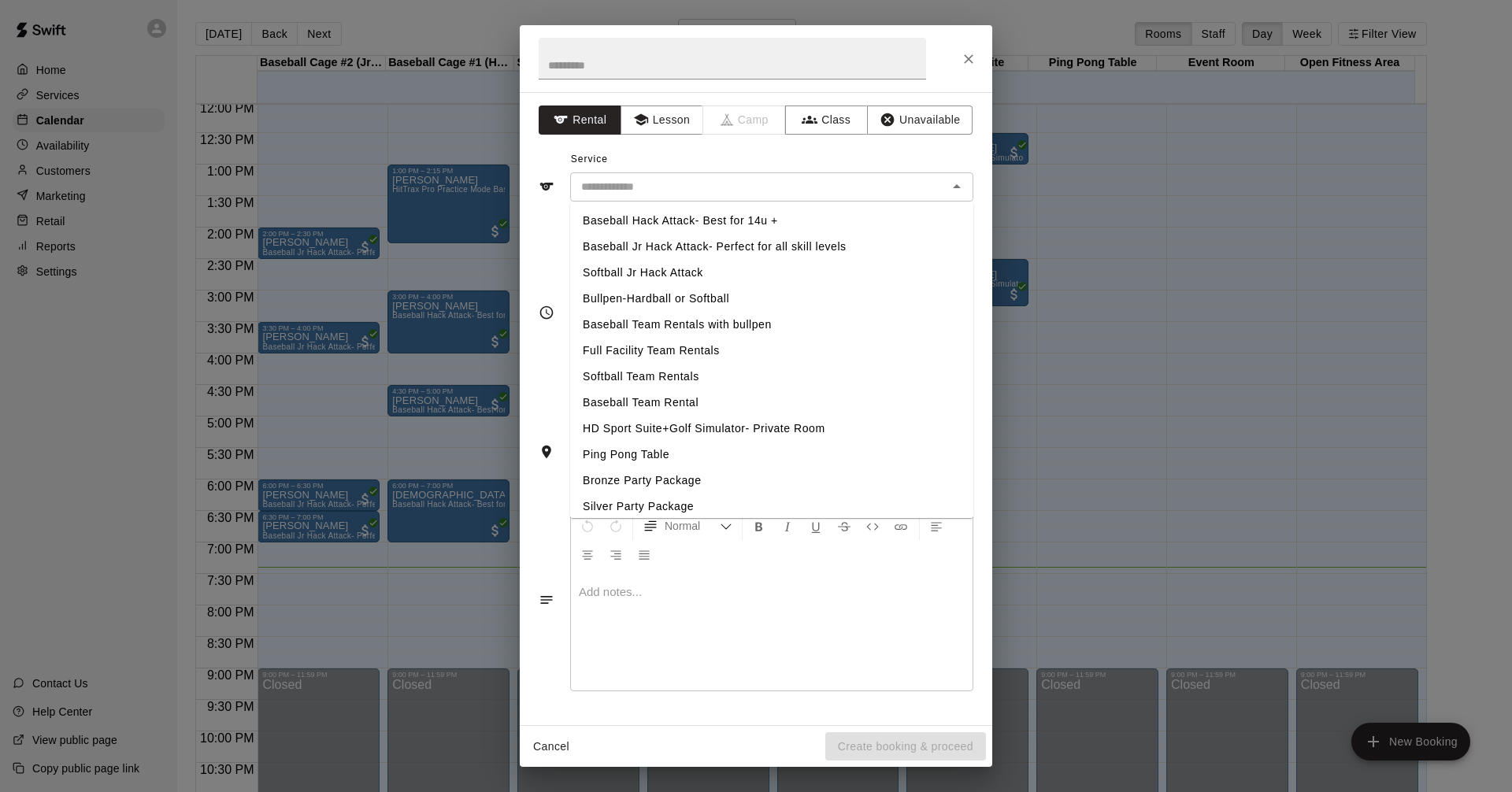
click at [677, 424] on li "HD Sport Suite+Golf Simulator- Private Room" at bounding box center [771, 429] width 403 height 26
type input "**********"
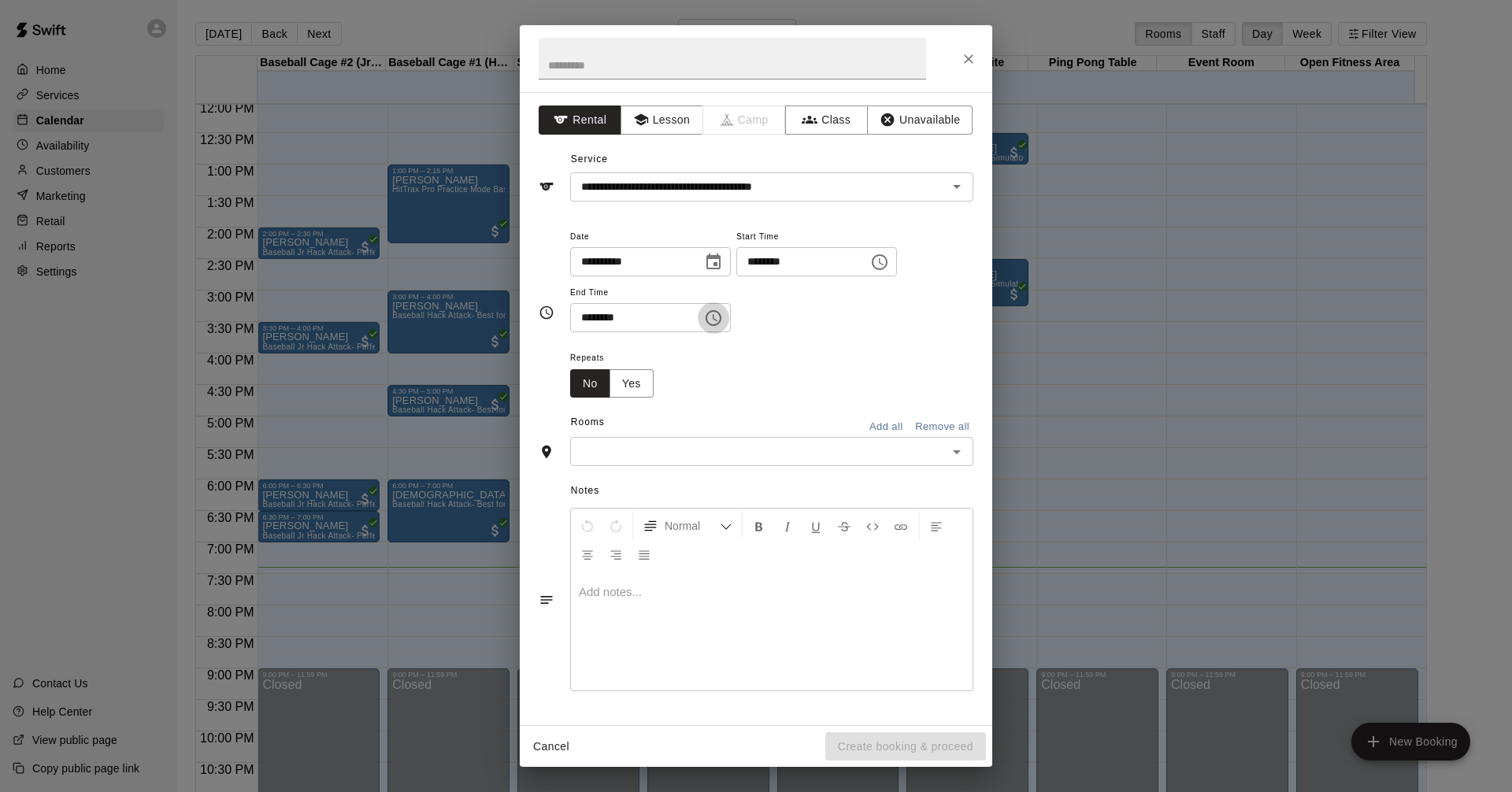
click at [723, 319] on icon "Choose time, selected time is 7:30 PM" at bounding box center [714, 318] width 19 height 19
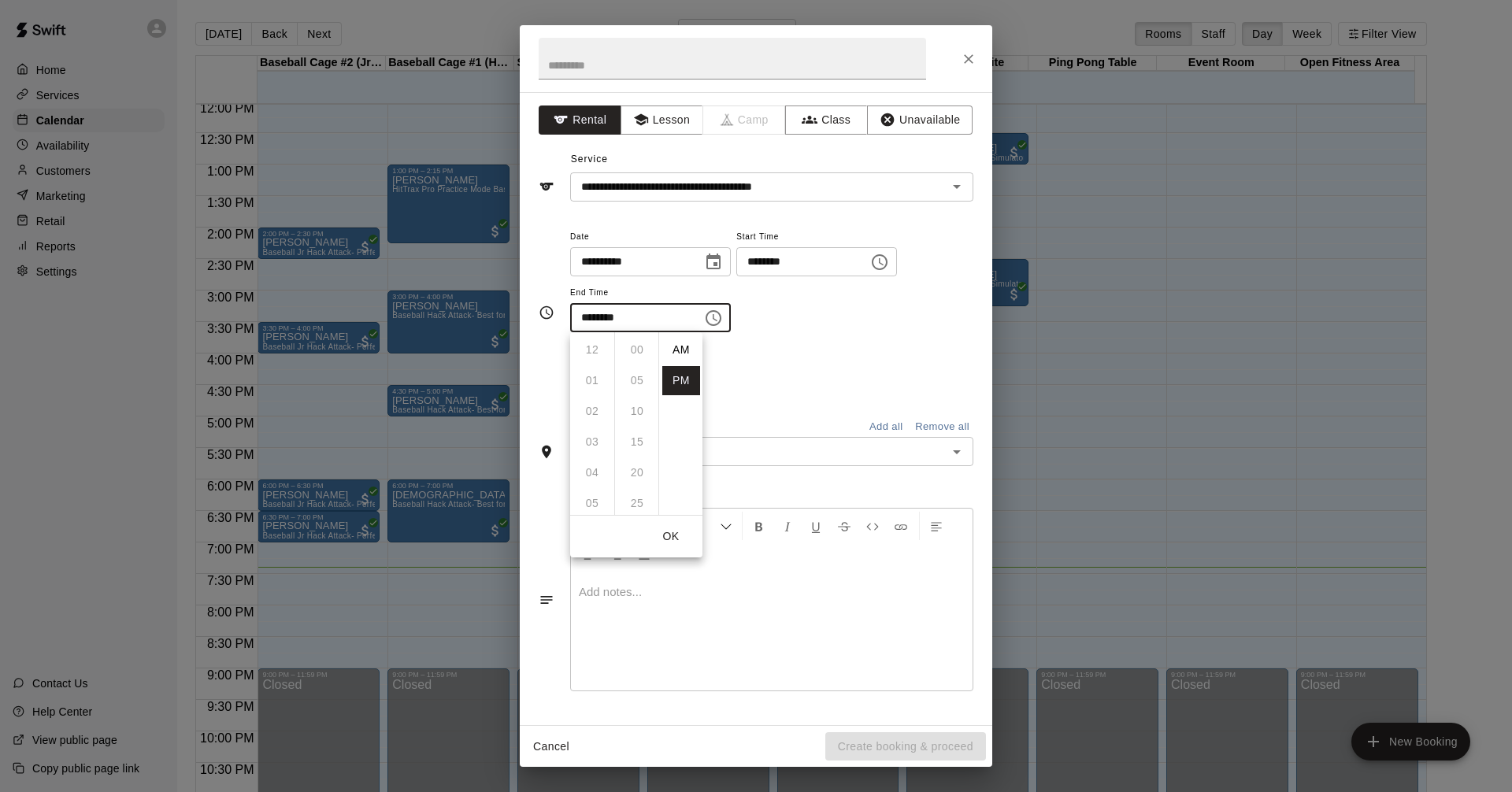
scroll to position [28, 0]
click at [588, 381] on li "08" at bounding box center [592, 380] width 38 height 29
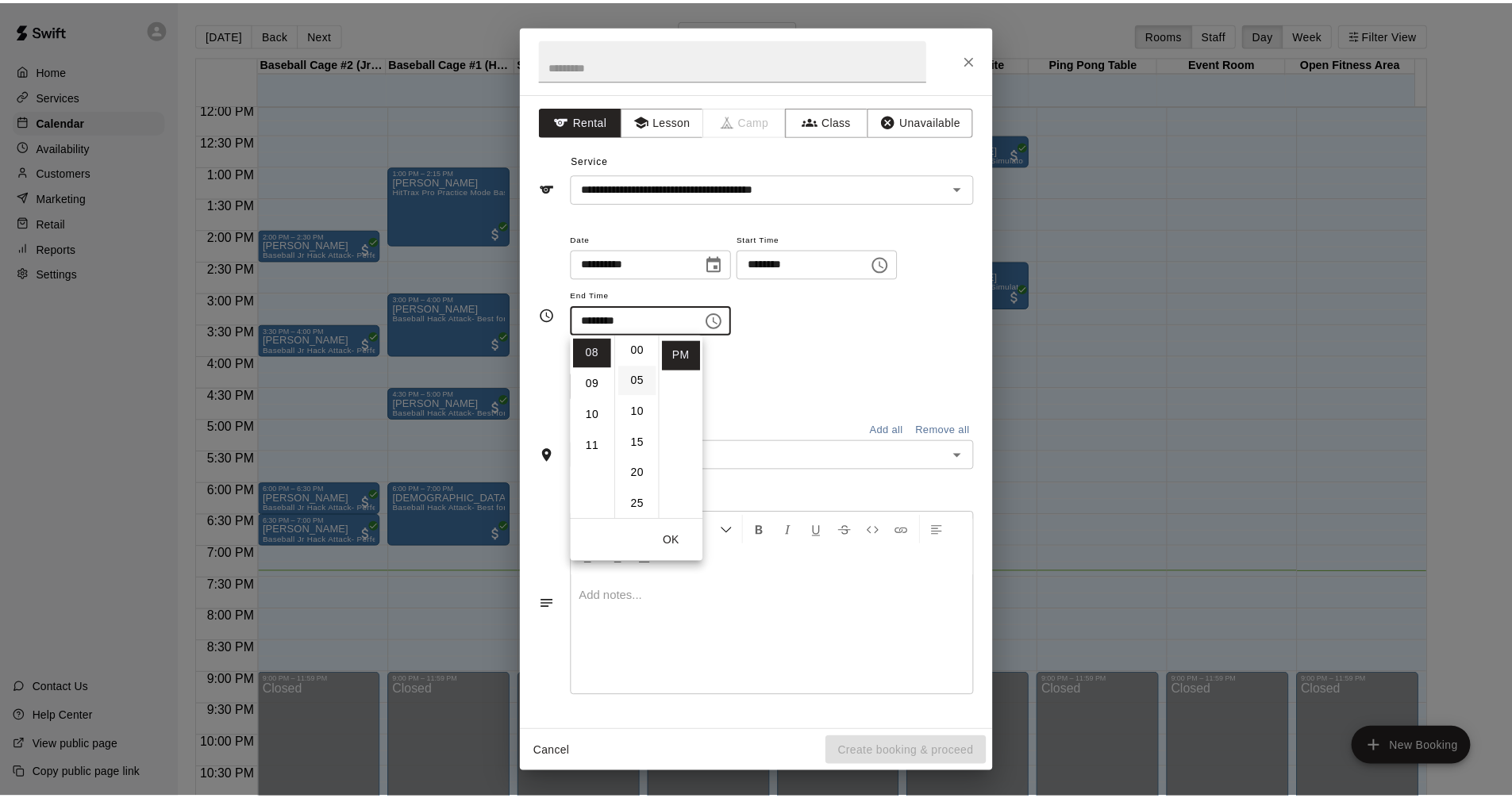
scroll to position [0, 0]
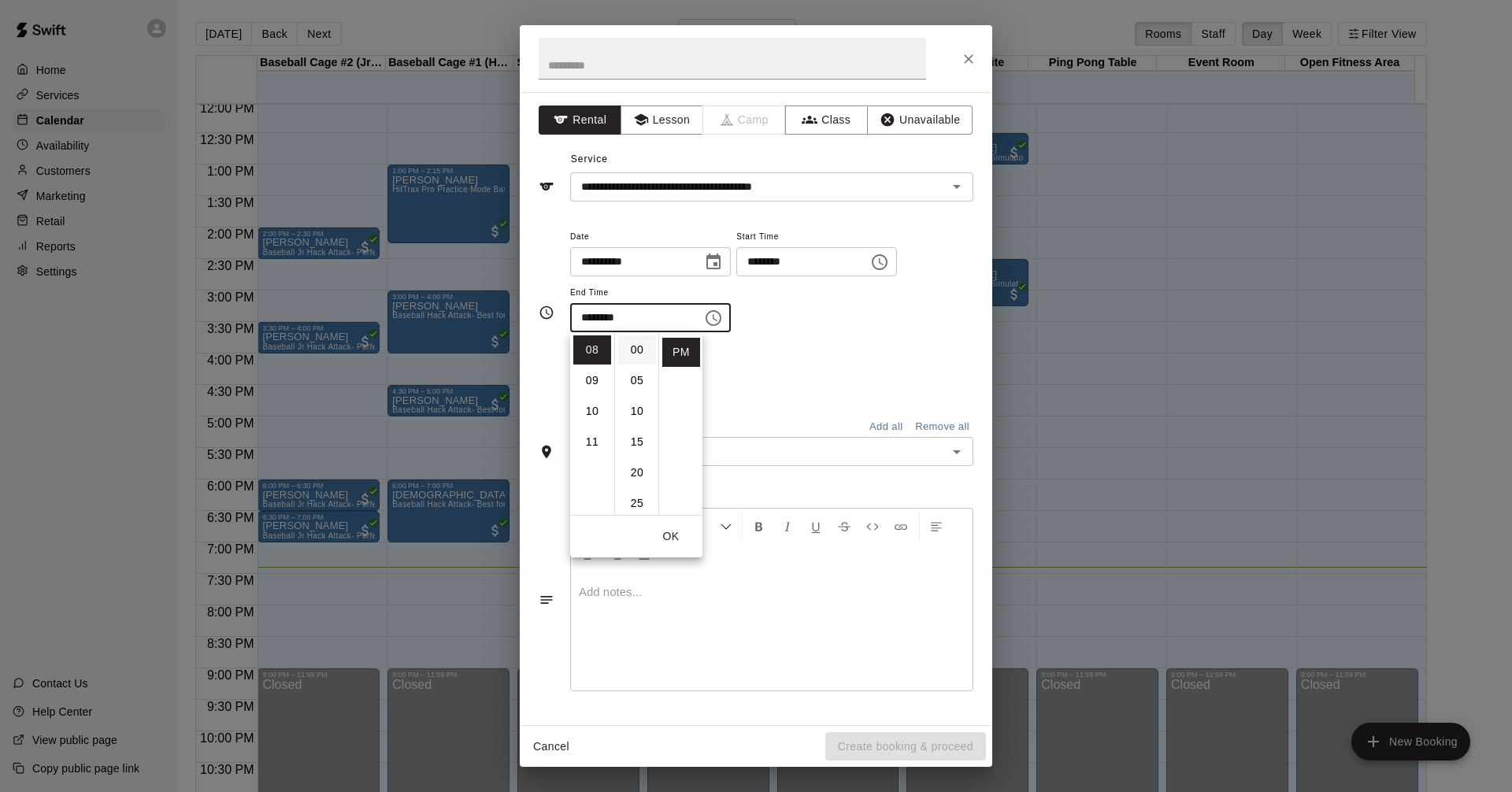
click at [634, 351] on li "00" at bounding box center [637, 350] width 38 height 29
type input "********"
click at [837, 337] on div "**********" at bounding box center [771, 288] width 403 height 122
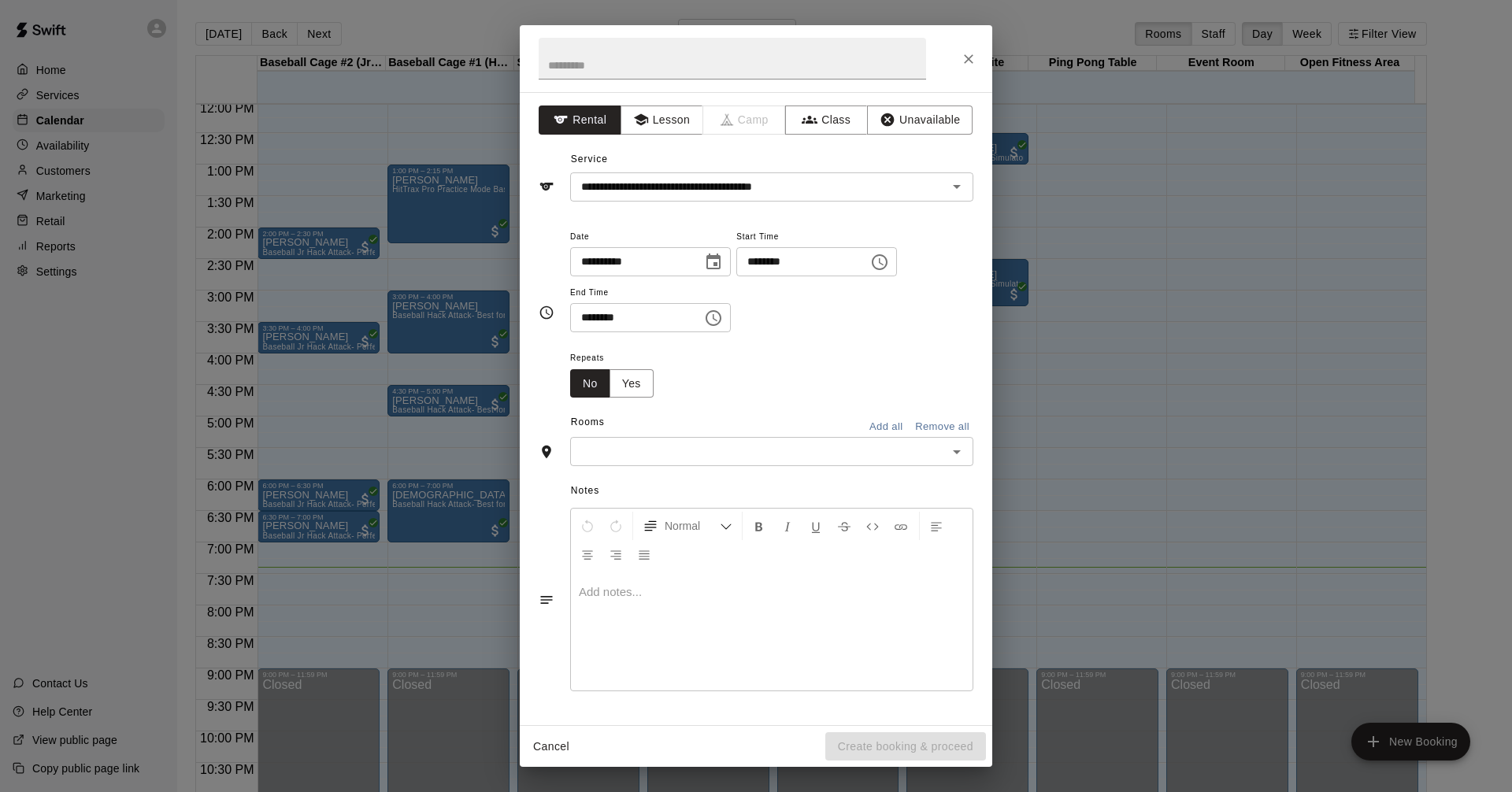
click at [951, 453] on icon "Open" at bounding box center [956, 452] width 19 height 19
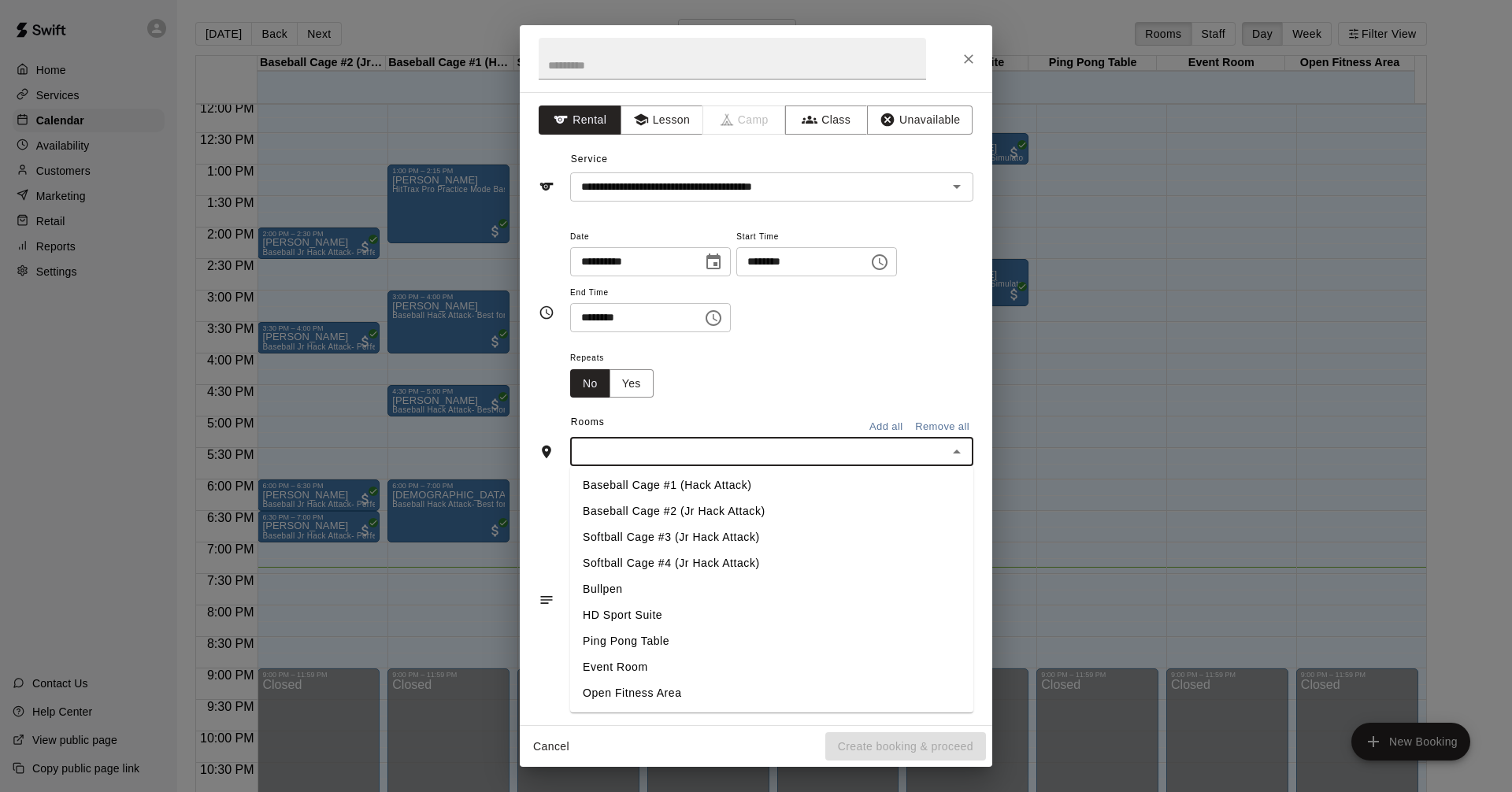
click at [736, 614] on li "HD Sport Suite" at bounding box center [771, 616] width 403 height 26
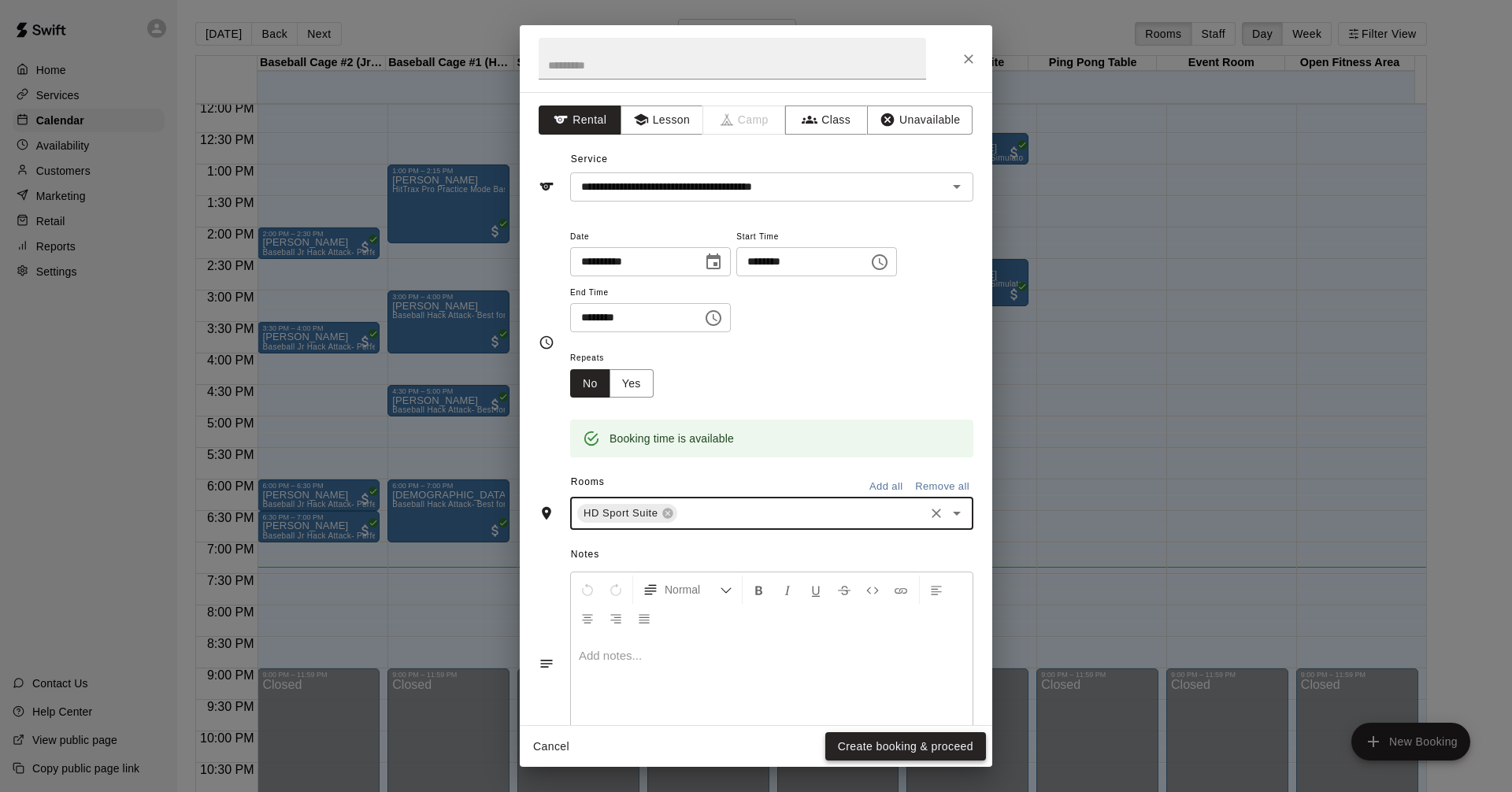
click at [936, 744] on button "Create booking & proceed" at bounding box center [905, 747] width 161 height 29
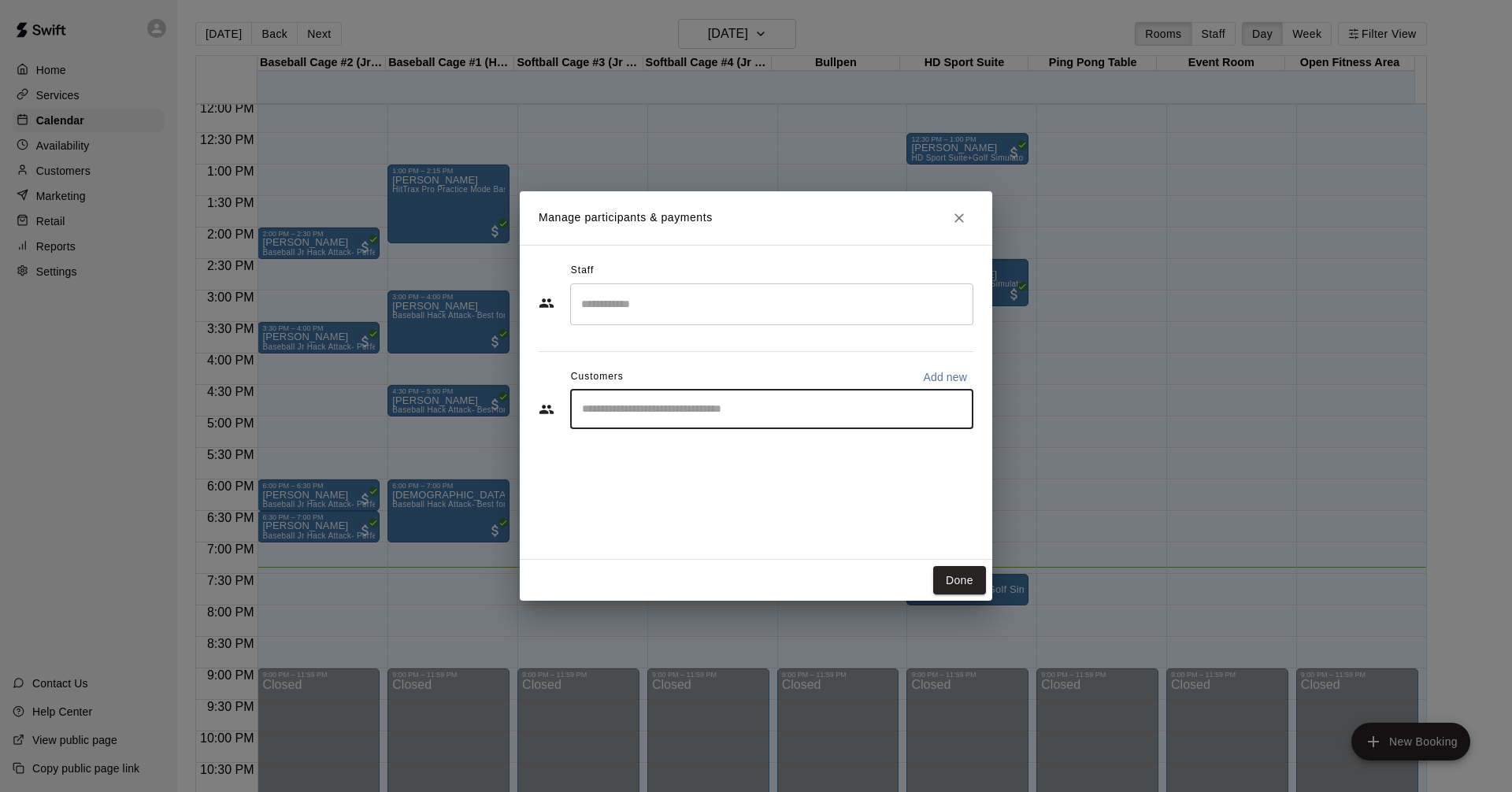
click at [923, 409] on input "Start typing to search customers..." at bounding box center [772, 409] width 389 height 16
drag, startPoint x: 869, startPoint y: 222, endPoint x: 1032, endPoint y: 244, distance: 164.5
click at [1032, 244] on div "Manage participants & payments Staff ​ Customers Add new ​ Done" at bounding box center [756, 396] width 1512 height 792
click at [792, 412] on input "Start typing to search customers..." at bounding box center [772, 409] width 389 height 16
type input "*****"
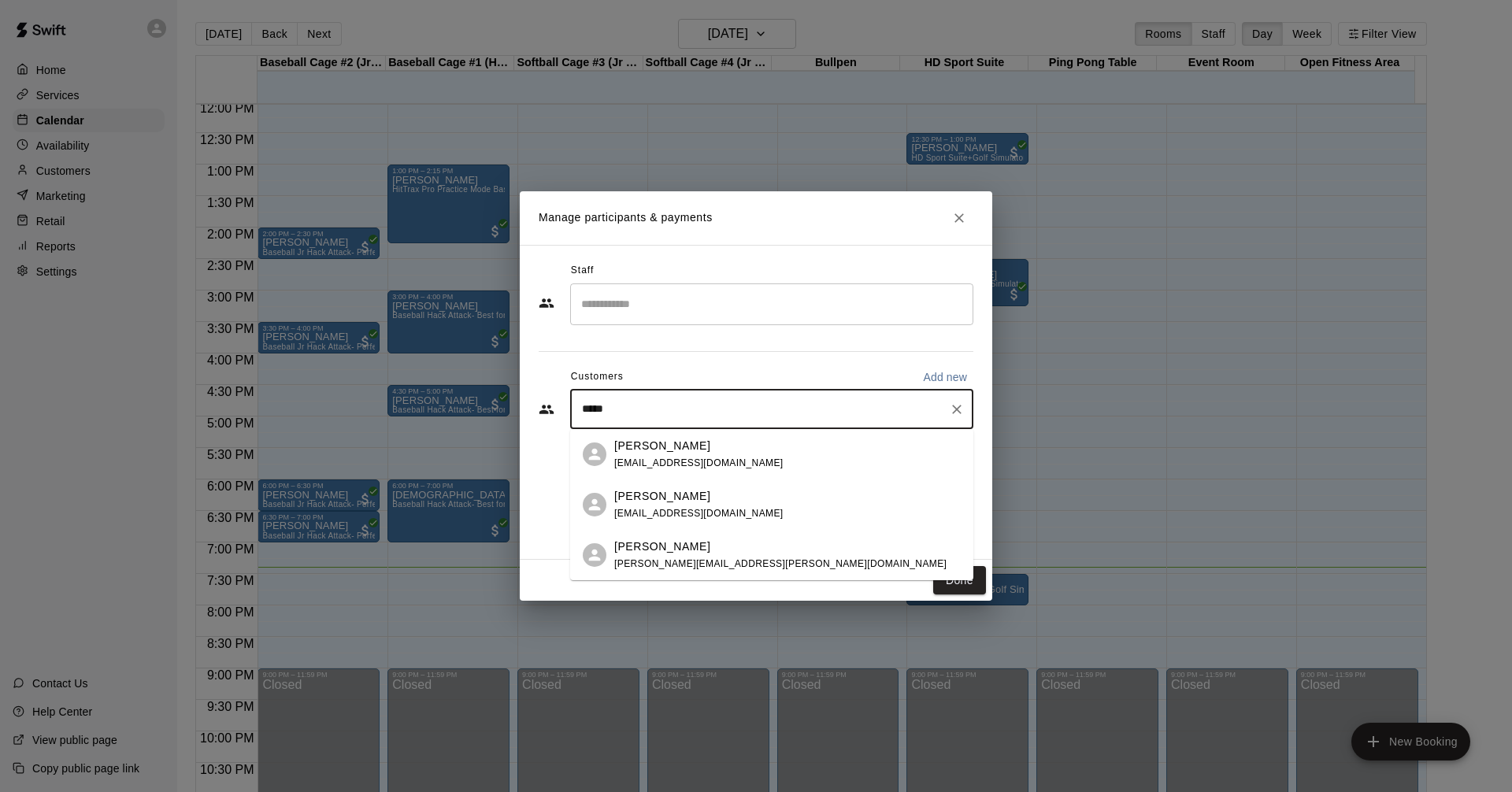
click at [733, 451] on div "[PERSON_NAME]" at bounding box center [699, 447] width 169 height 17
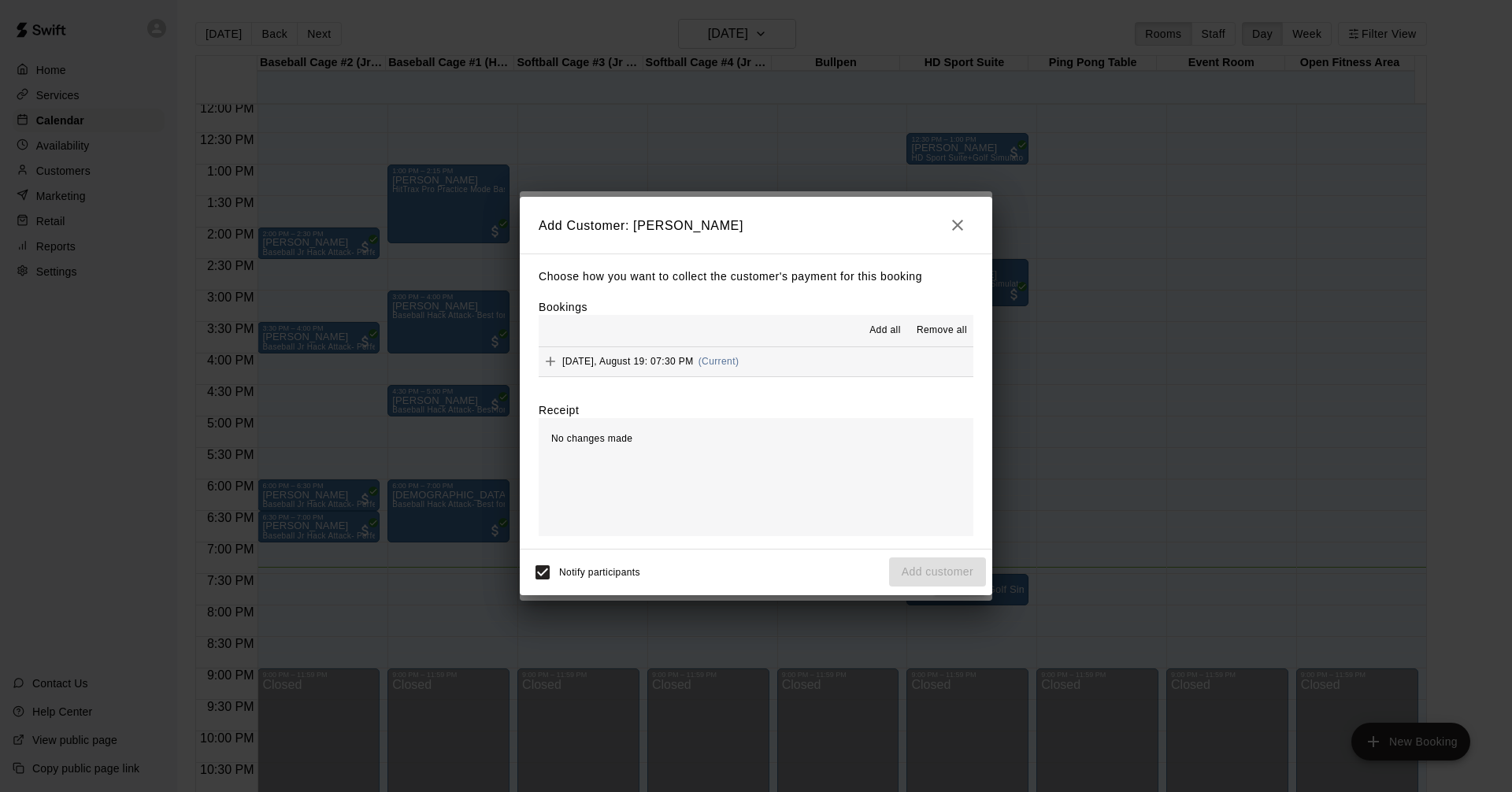
click at [820, 359] on button "[DATE], August 19: 07:30 PM (Current)" at bounding box center [756, 361] width 434 height 29
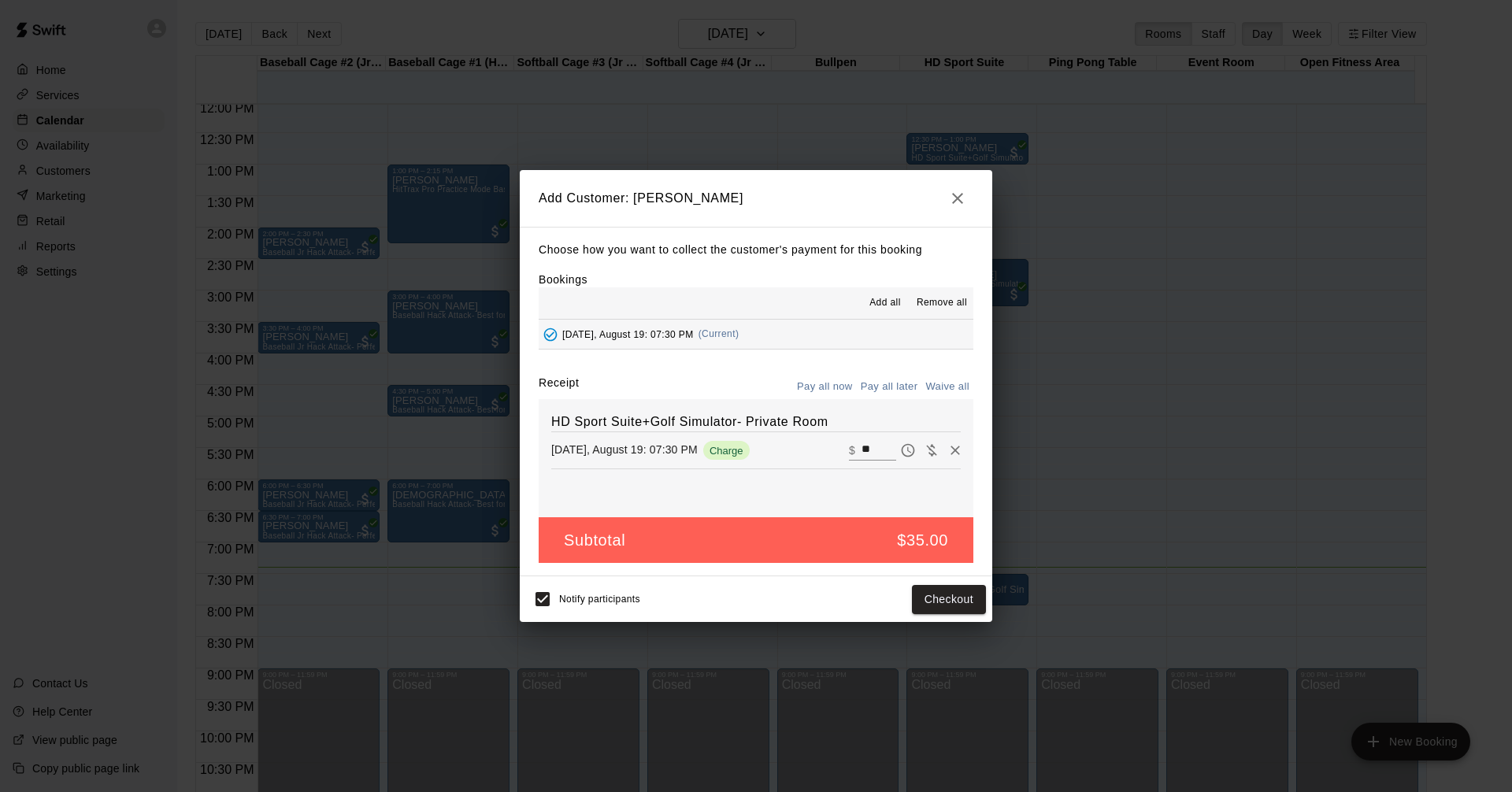
click at [890, 383] on button "Pay all later" at bounding box center [889, 388] width 65 height 24
click at [941, 599] on button "Add customer" at bounding box center [937, 599] width 97 height 29
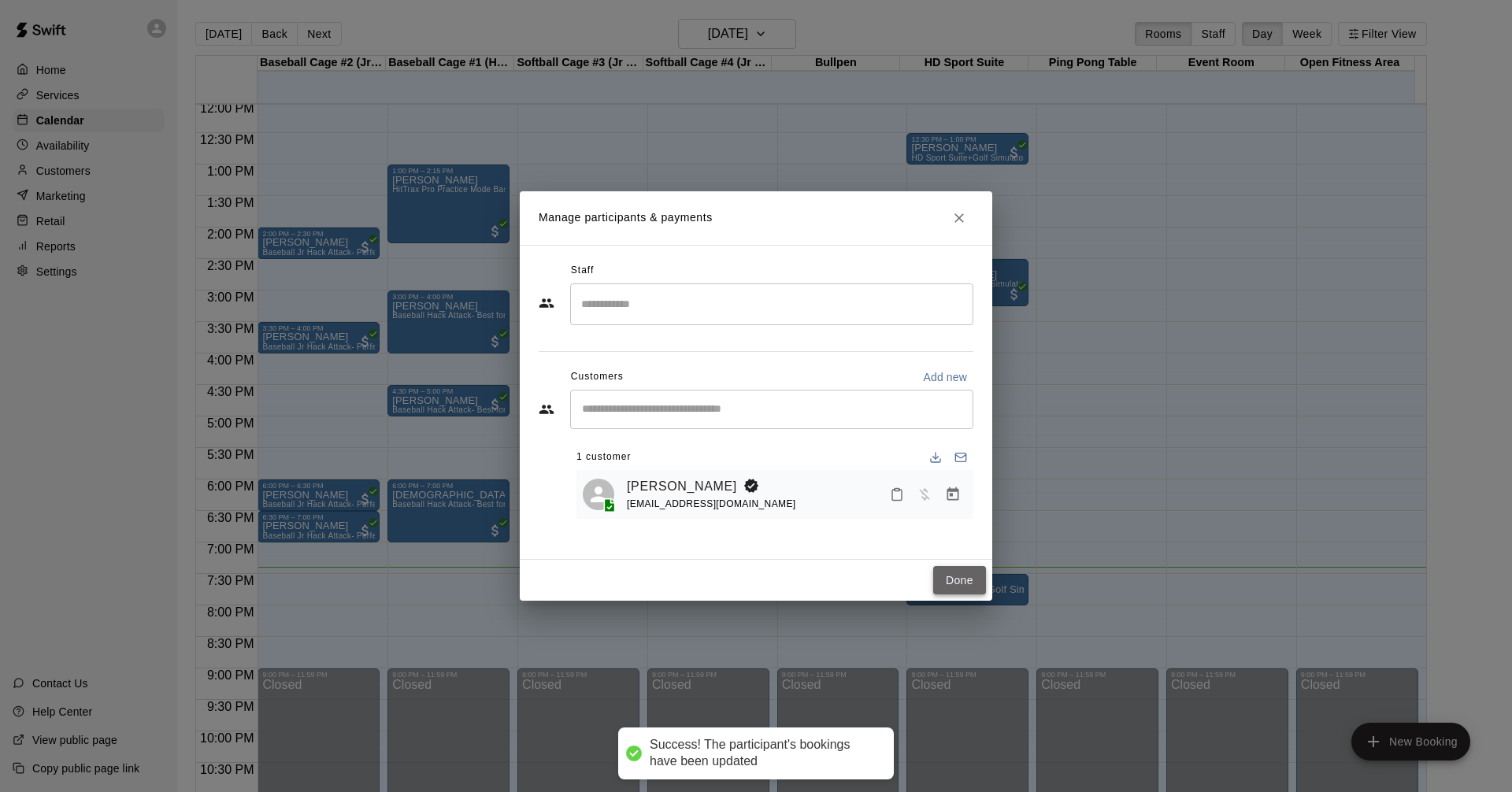
click at [947, 581] on button "Done" at bounding box center [959, 580] width 53 height 29
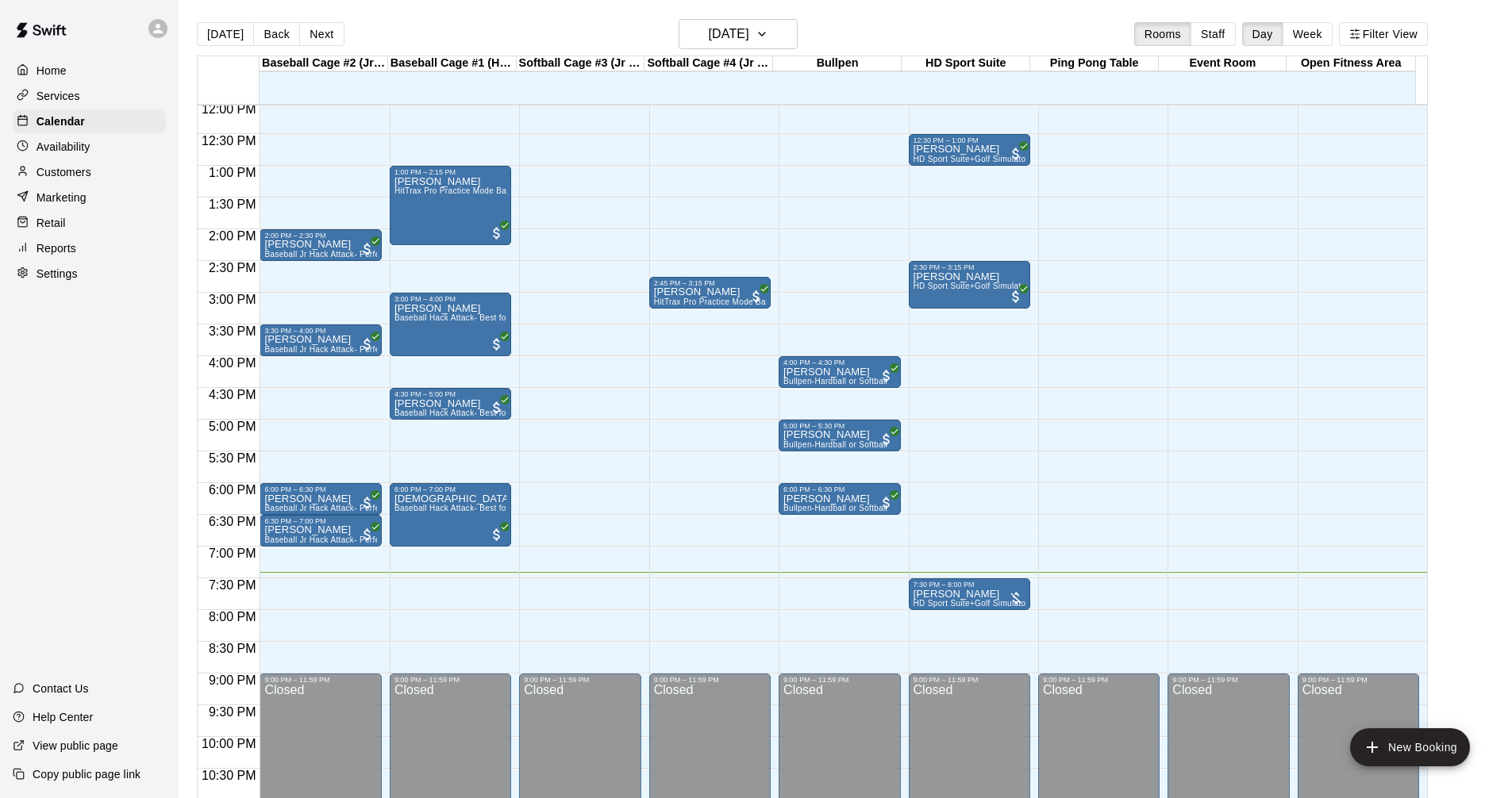
click at [121, 85] on div "Services" at bounding box center [89, 96] width 154 height 24
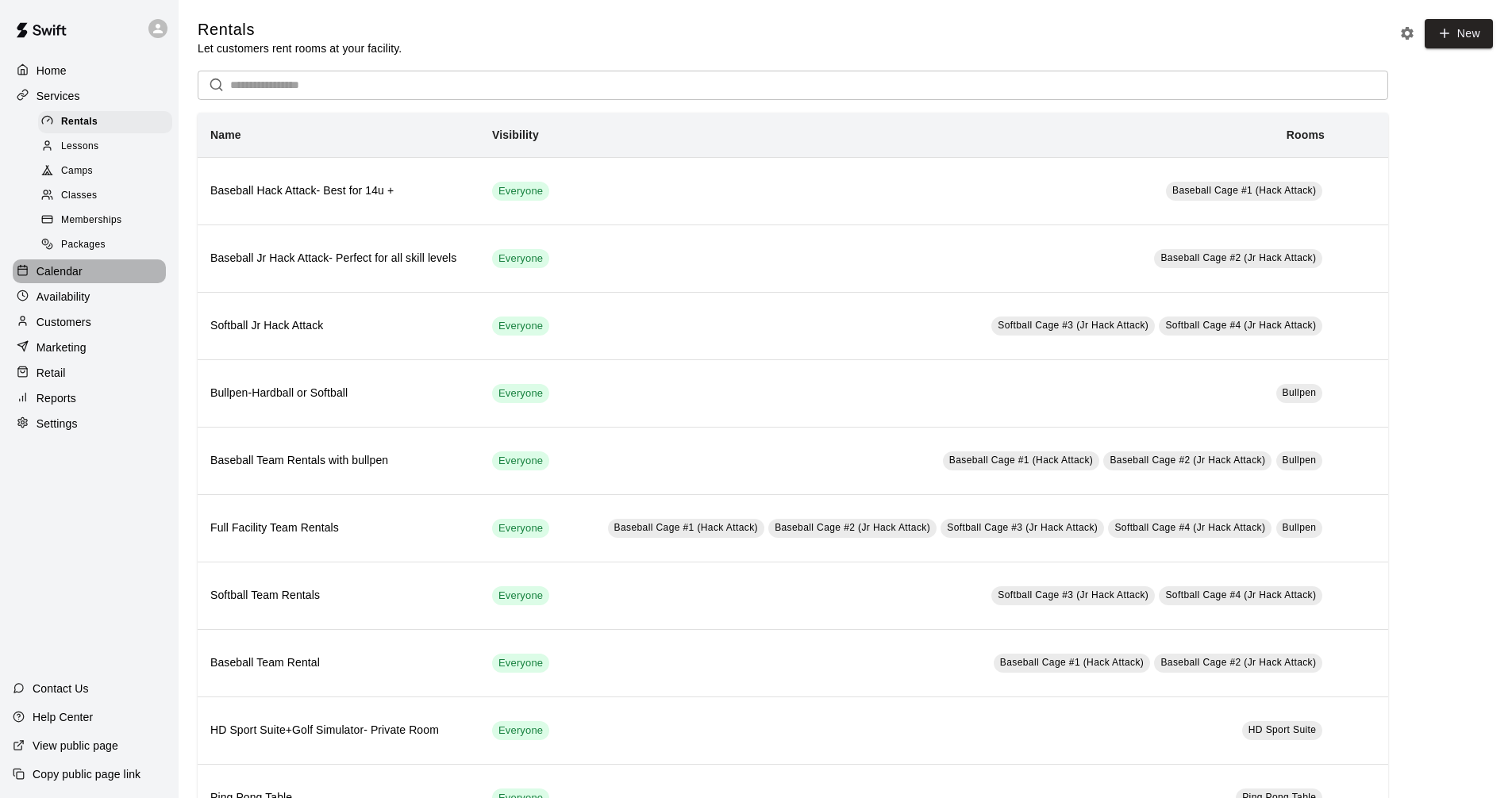
click at [115, 283] on div "Calendar" at bounding box center [89, 271] width 154 height 24
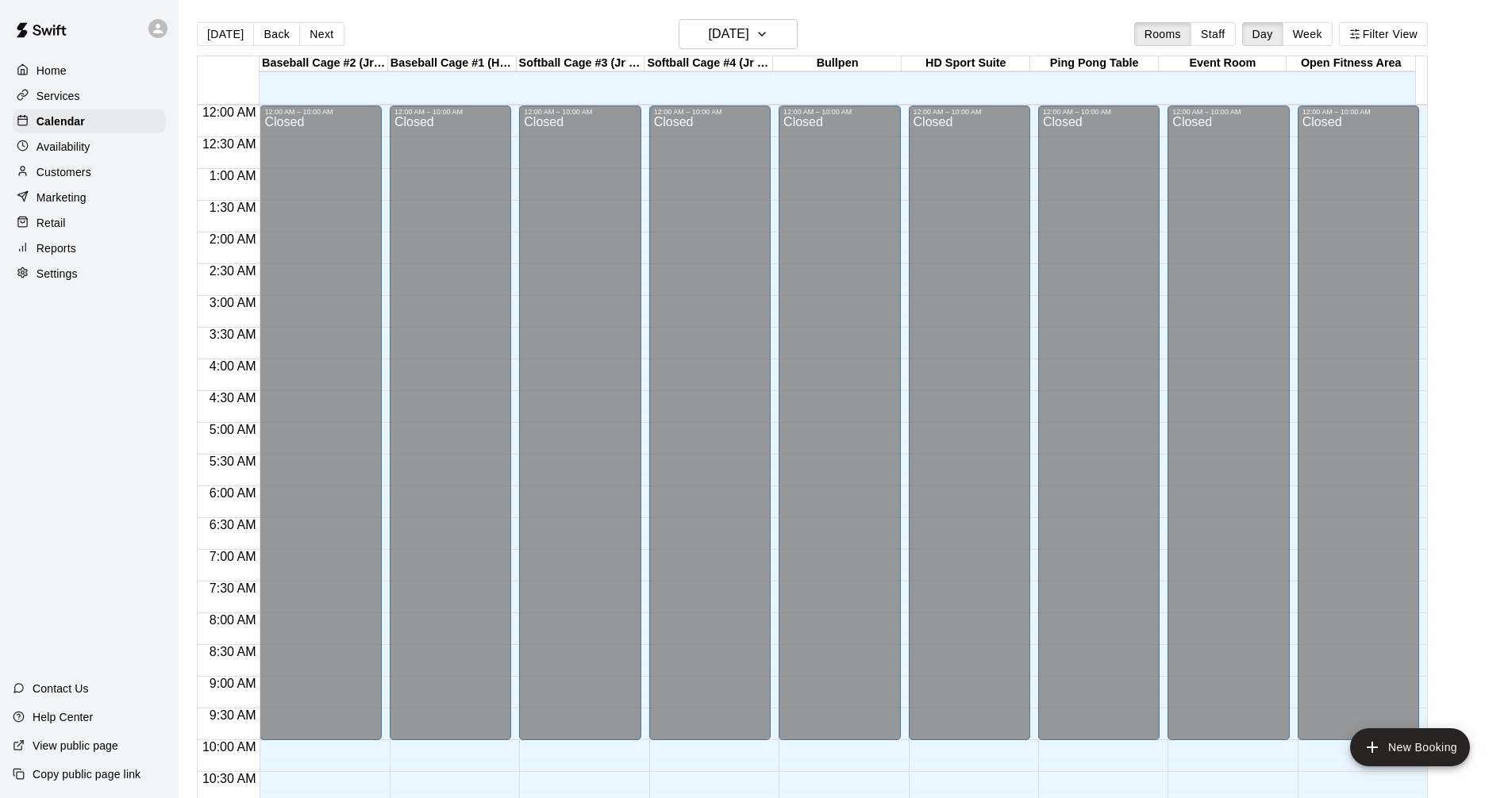
scroll to position [765, 0]
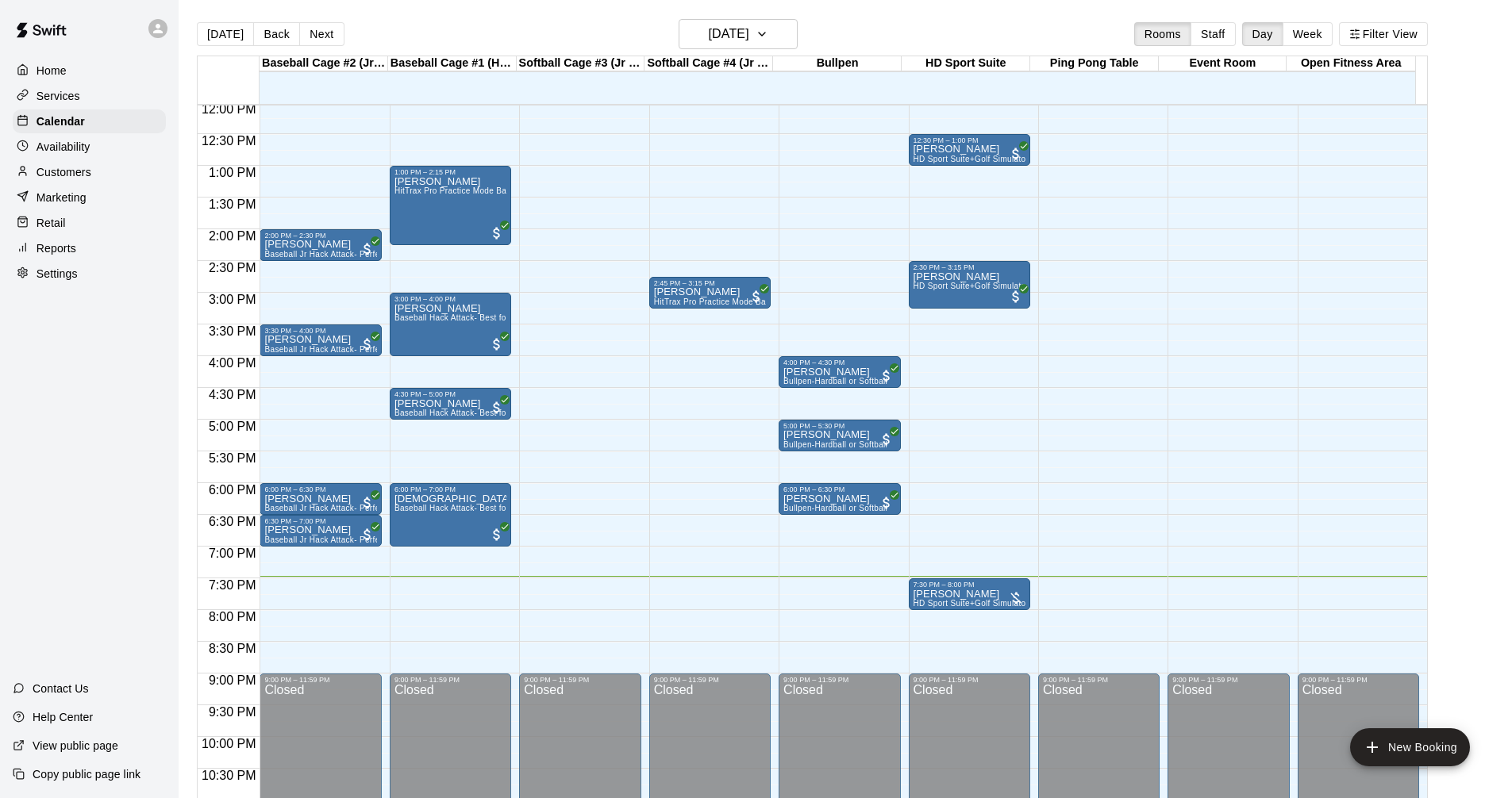
click at [129, 96] on div "Services" at bounding box center [89, 96] width 154 height 24
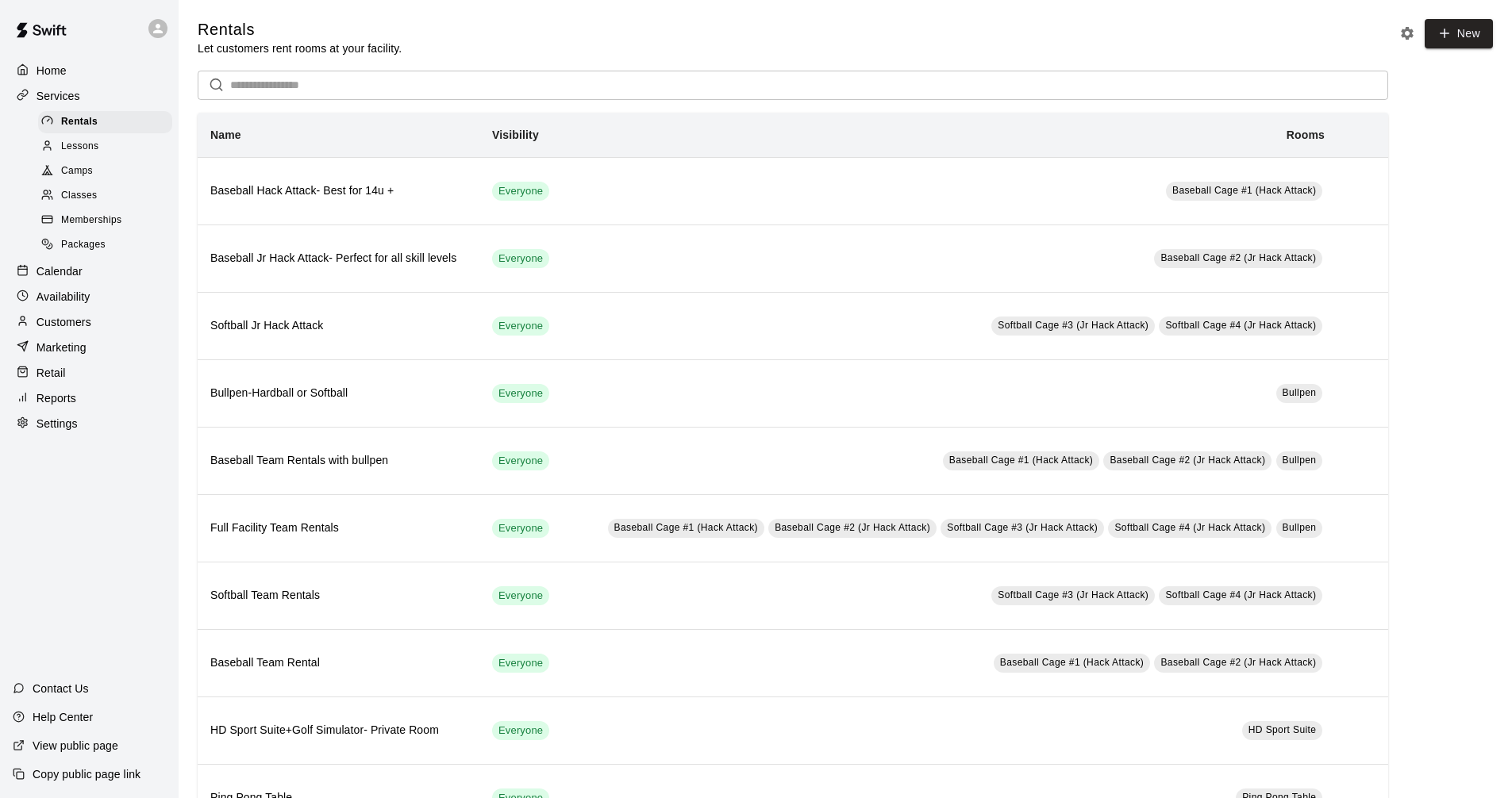
click at [100, 283] on div "Calendar" at bounding box center [89, 271] width 154 height 24
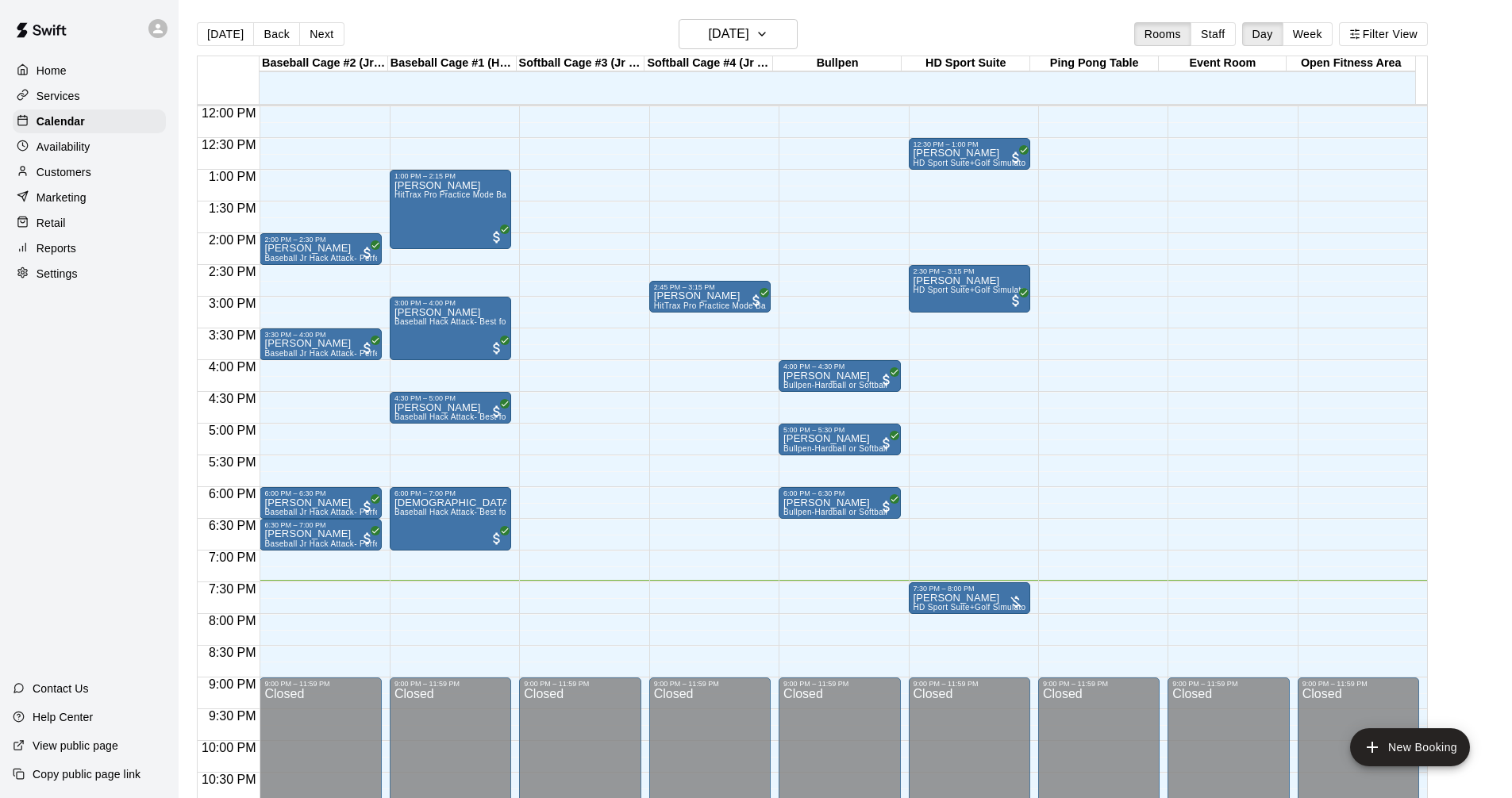
scroll to position [765, 0]
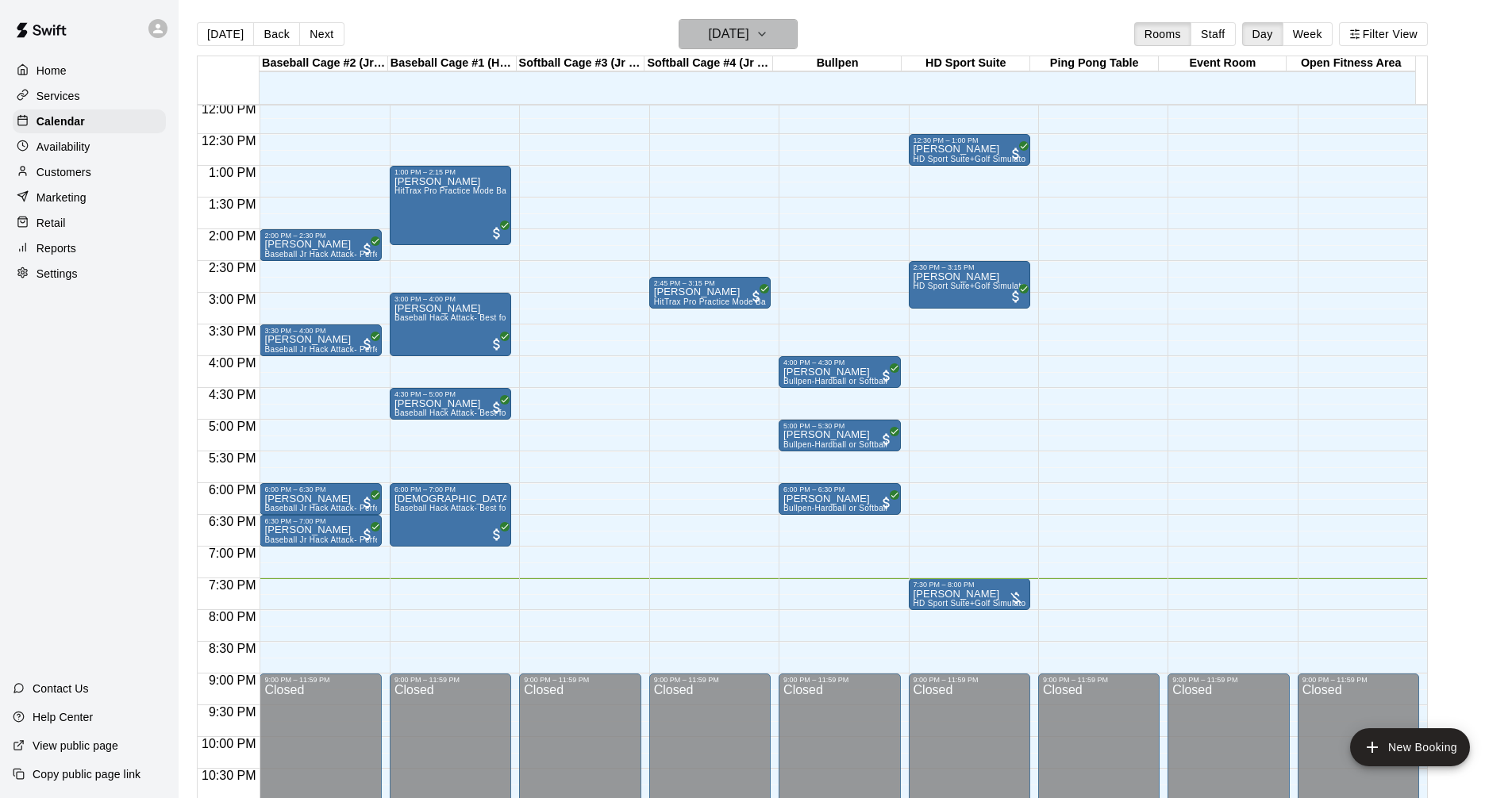
click at [749, 31] on h6 "[DATE]" at bounding box center [729, 33] width 41 height 22
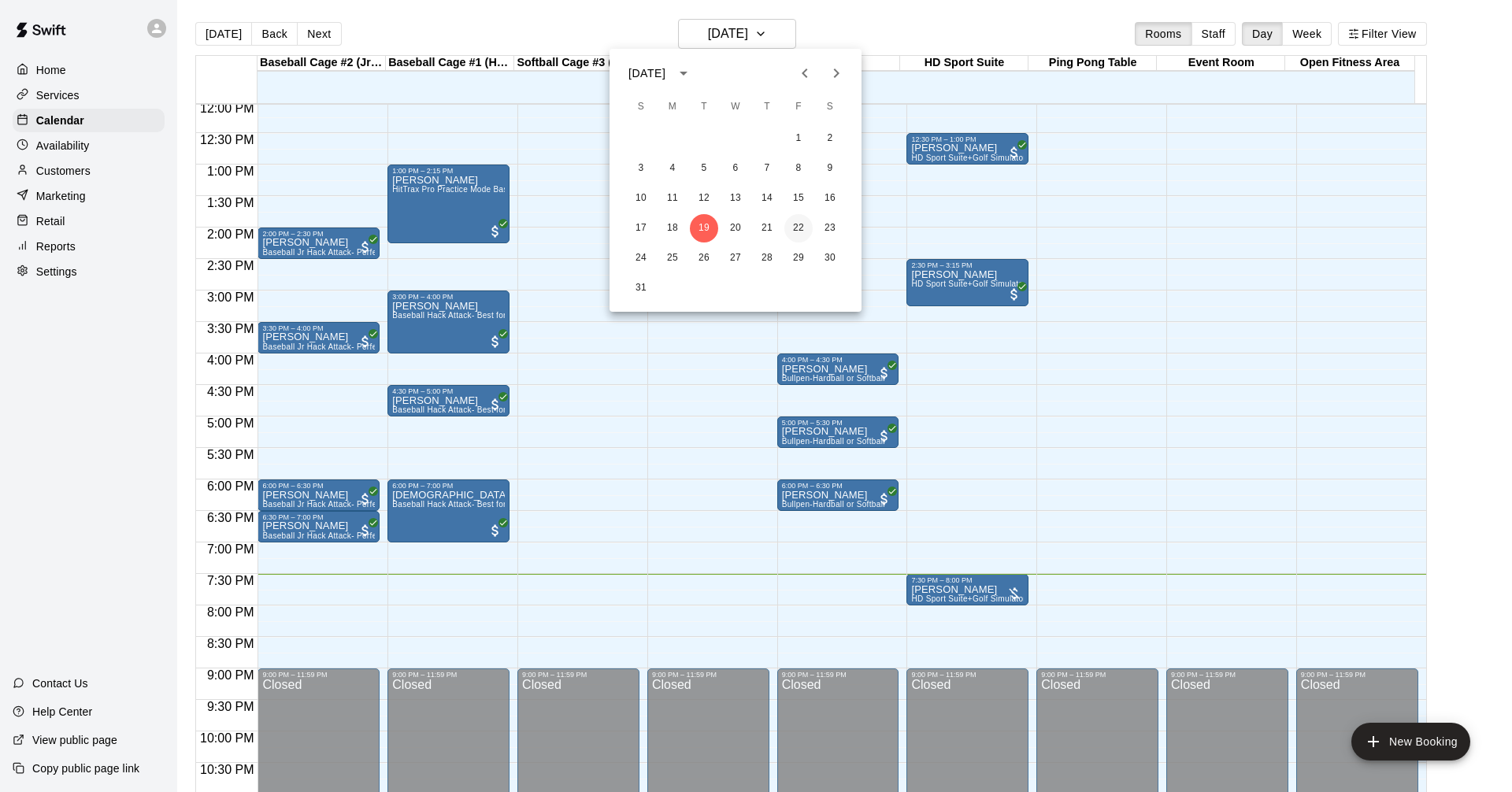
click at [797, 235] on button "22" at bounding box center [798, 229] width 28 height 28
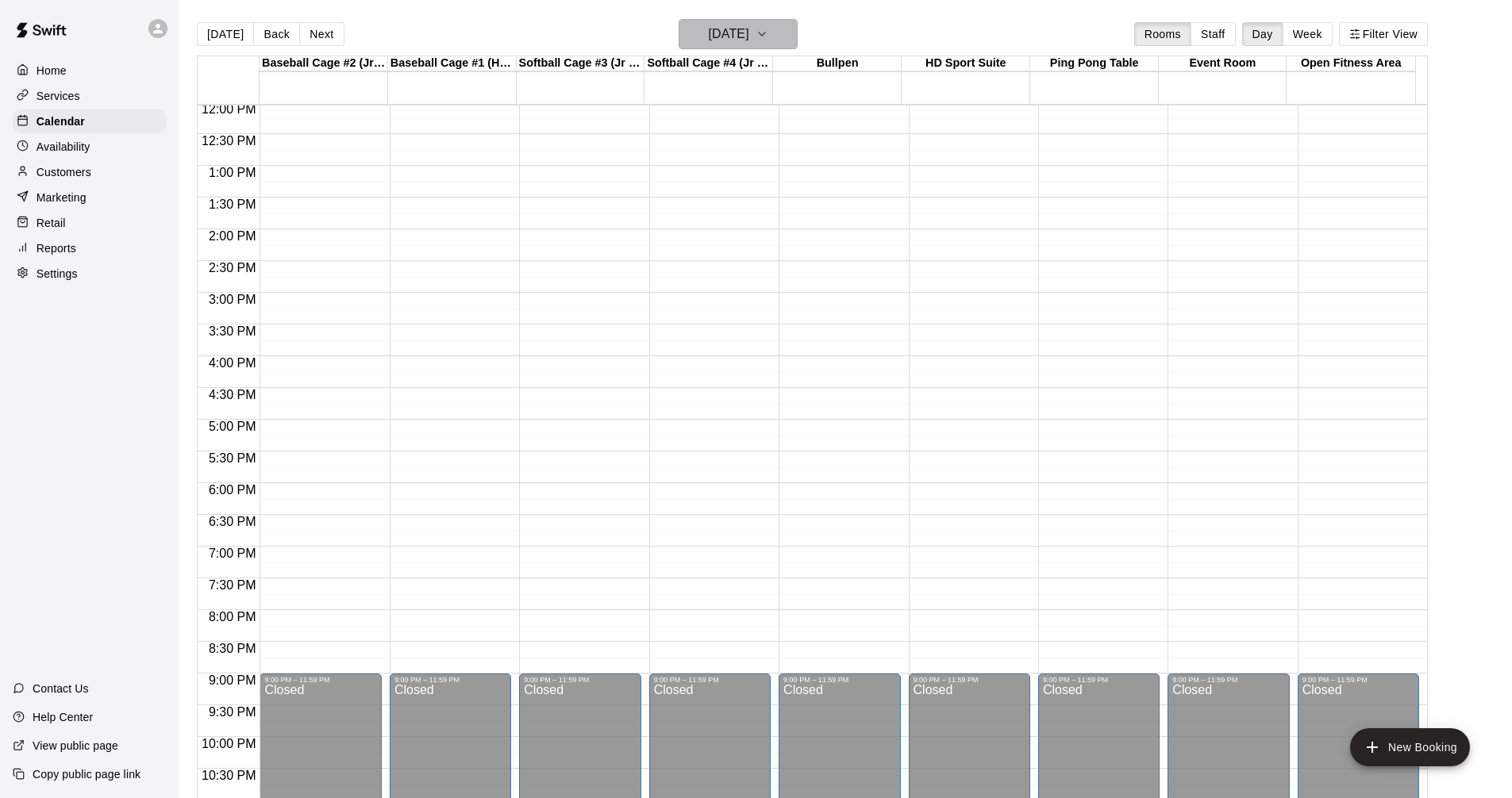
click at [774, 46] on button "[DATE]" at bounding box center [738, 34] width 119 height 30
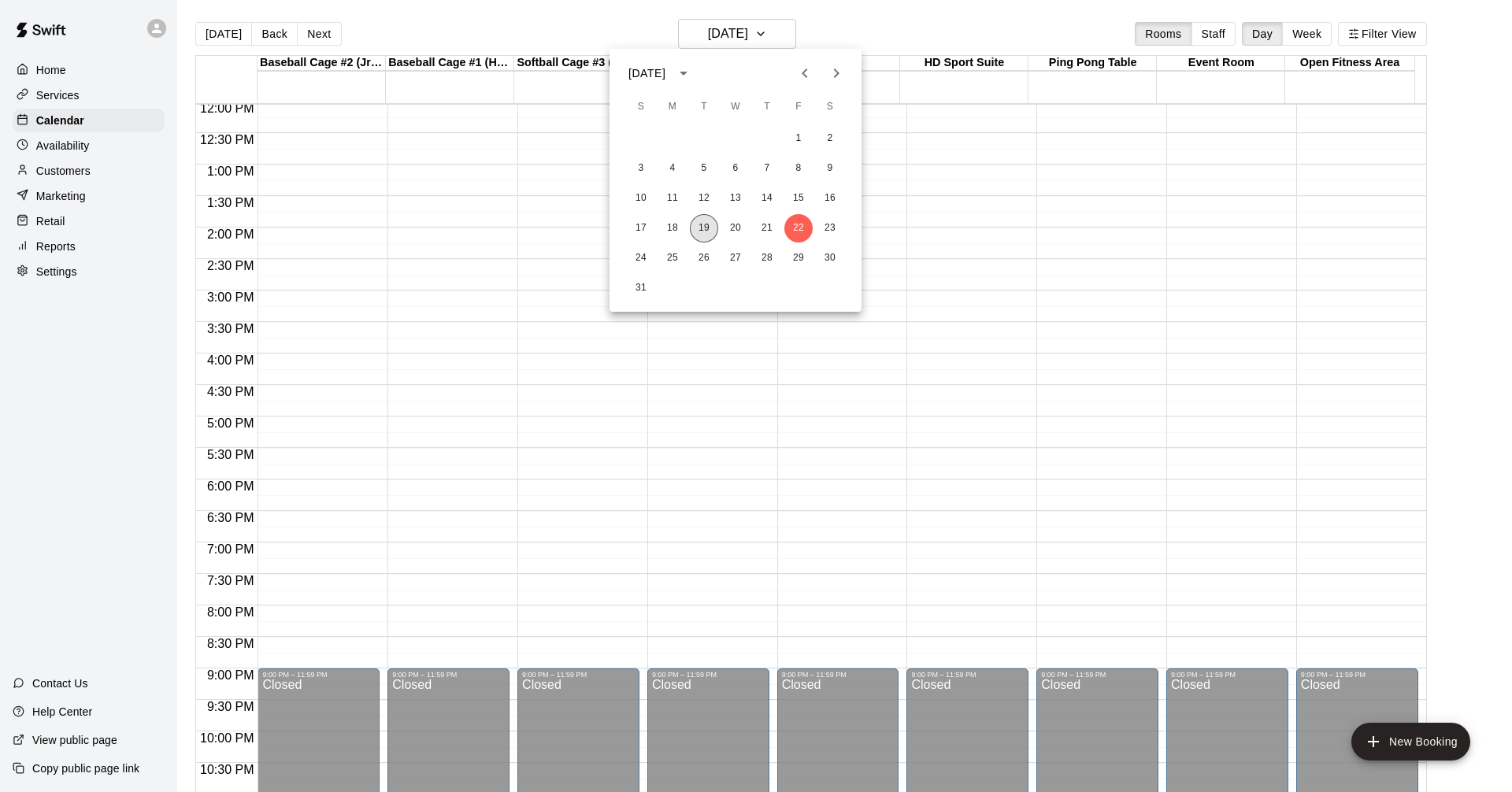
click at [701, 229] on button "19" at bounding box center [703, 229] width 28 height 28
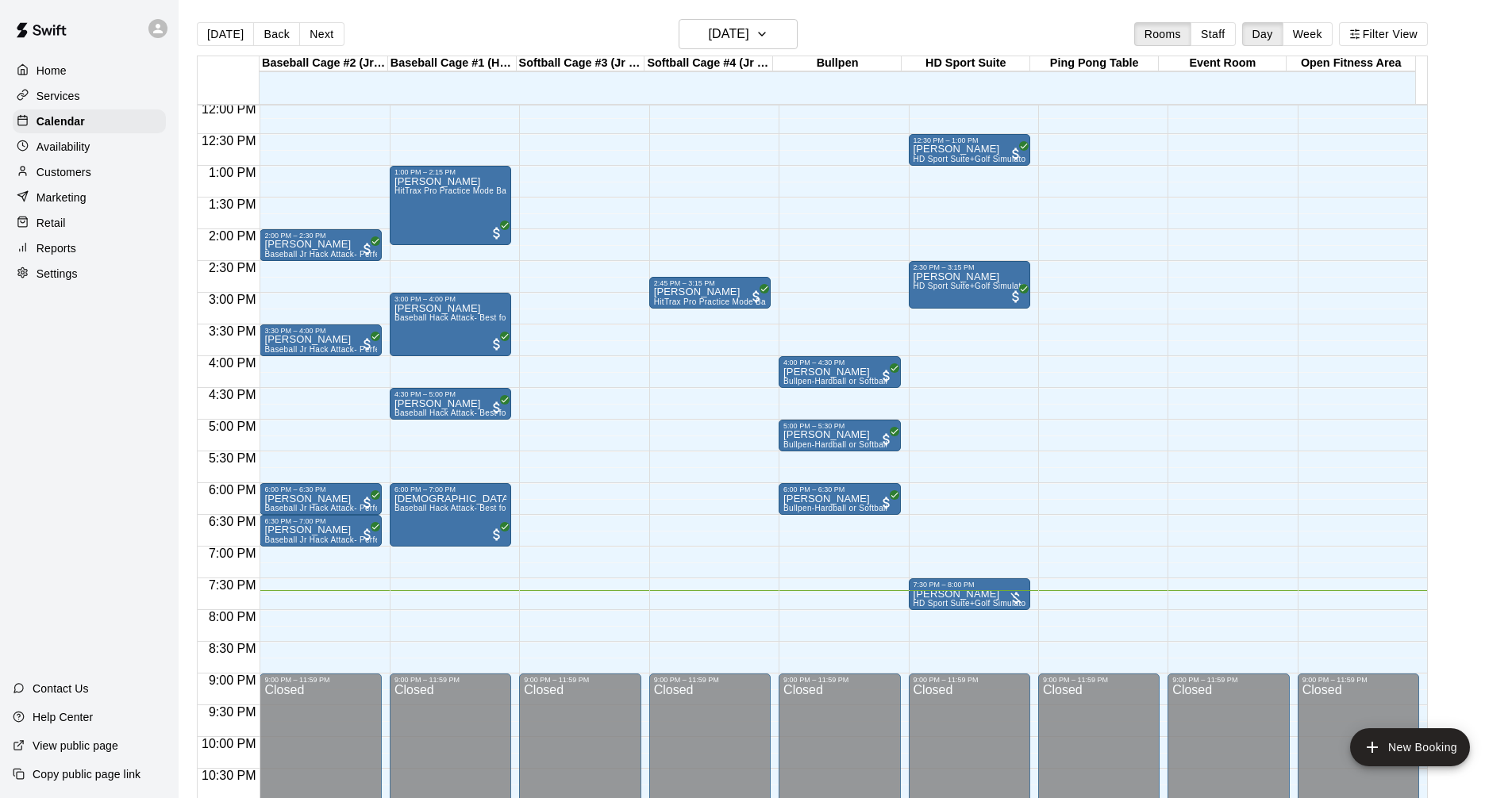
click at [105, 90] on div "Services" at bounding box center [89, 96] width 154 height 24
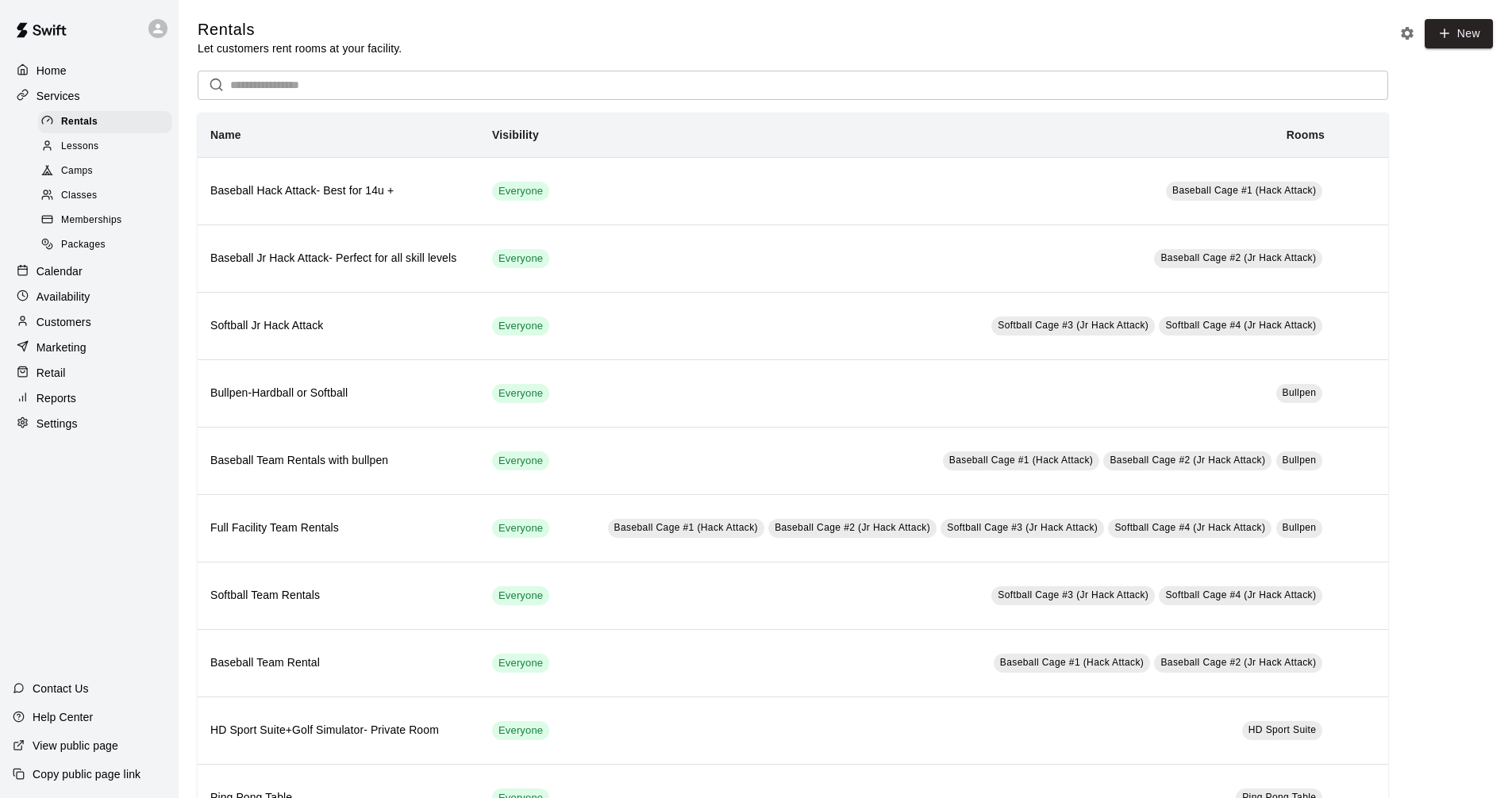
click at [115, 283] on div "Calendar" at bounding box center [89, 271] width 154 height 24
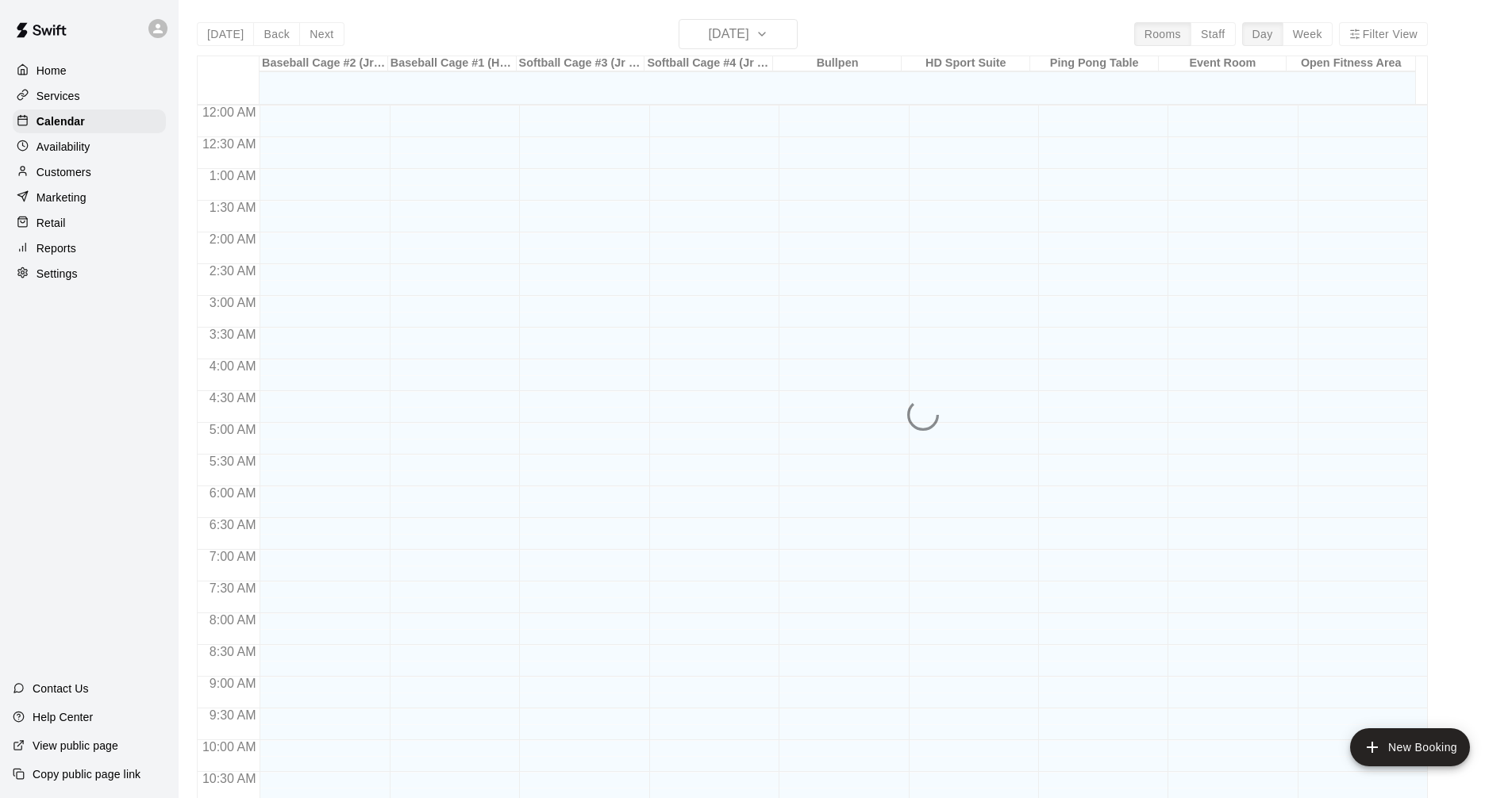
scroll to position [765, 0]
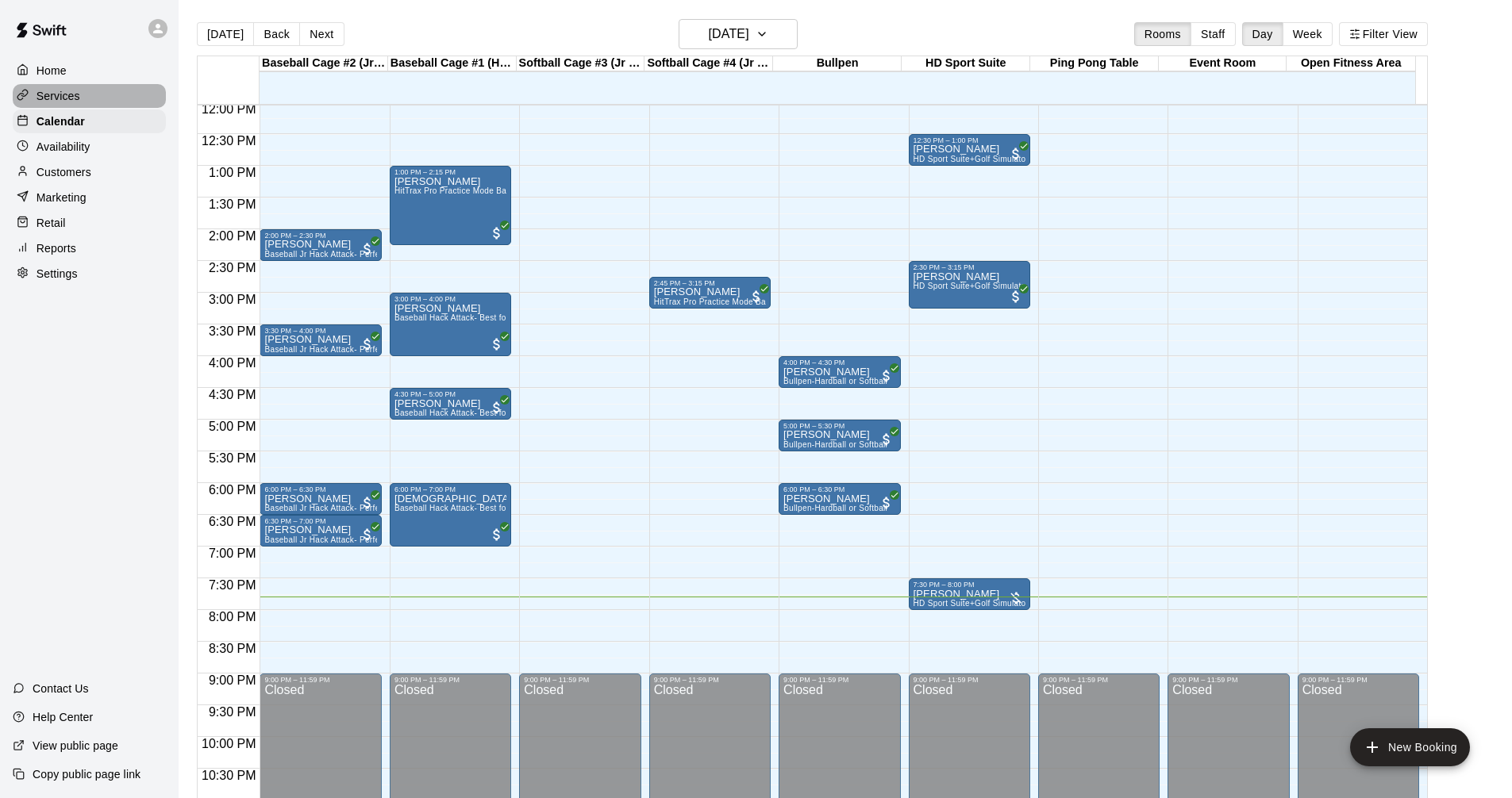
click at [61, 103] on p "Services" at bounding box center [59, 96] width 44 height 16
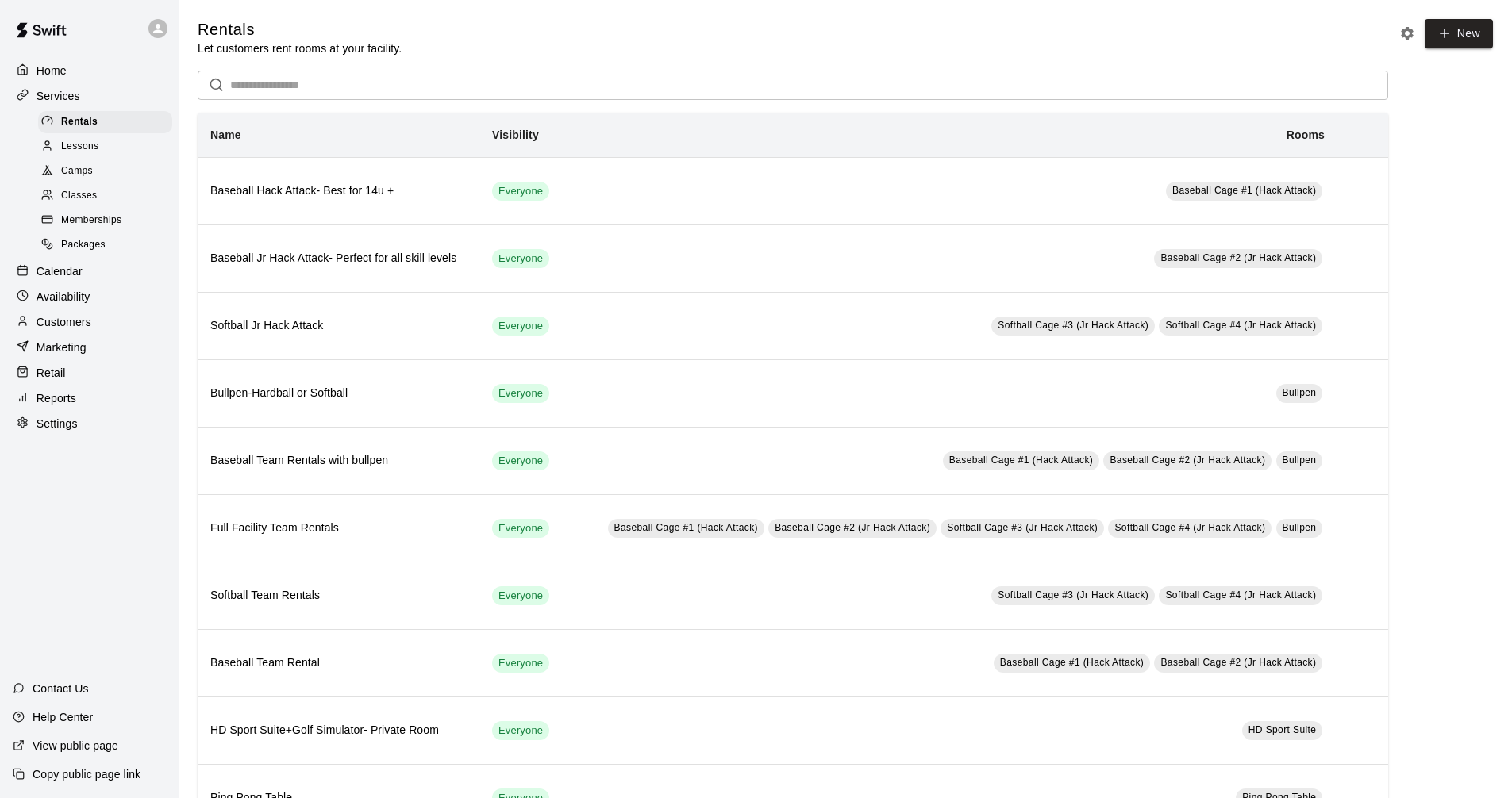
click at [100, 274] on div "Calendar" at bounding box center [89, 271] width 154 height 24
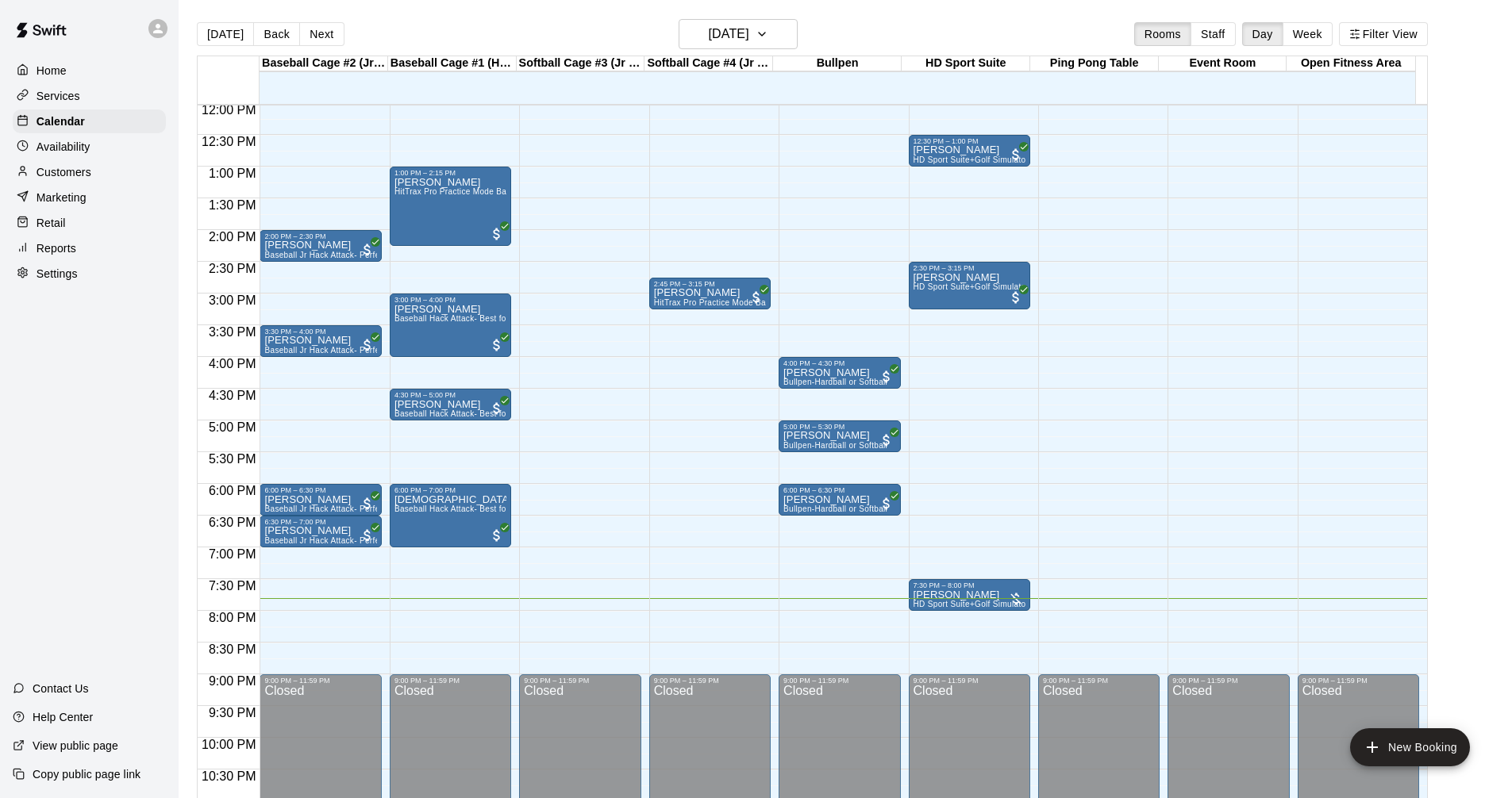
scroll to position [765, 0]
click at [102, 100] on div "Services" at bounding box center [89, 96] width 154 height 24
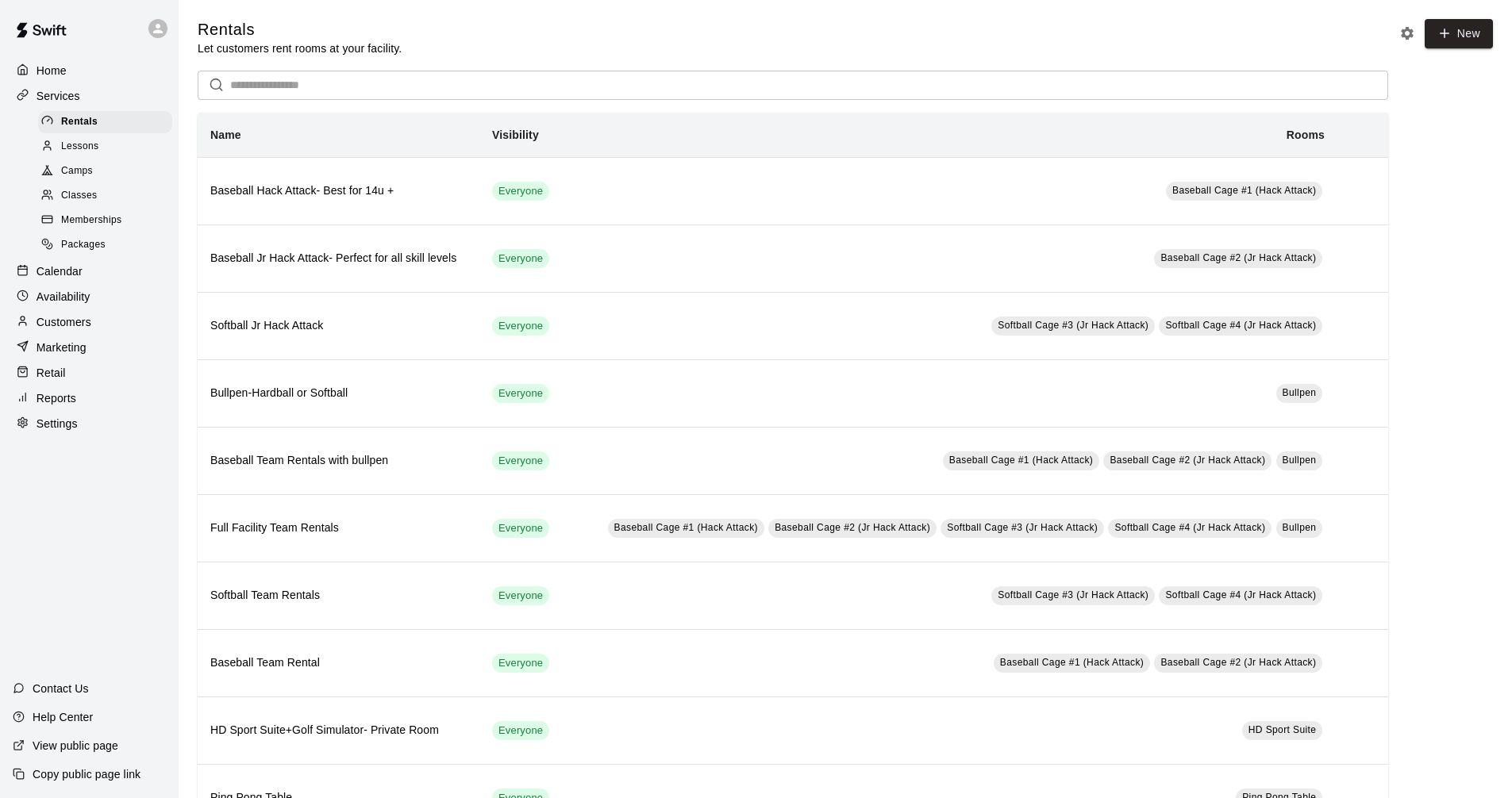
drag, startPoint x: 112, startPoint y: 274, endPoint x: 153, endPoint y: 267, distance: 41.6
click at [111, 274] on div "Calendar" at bounding box center [89, 271] width 154 height 24
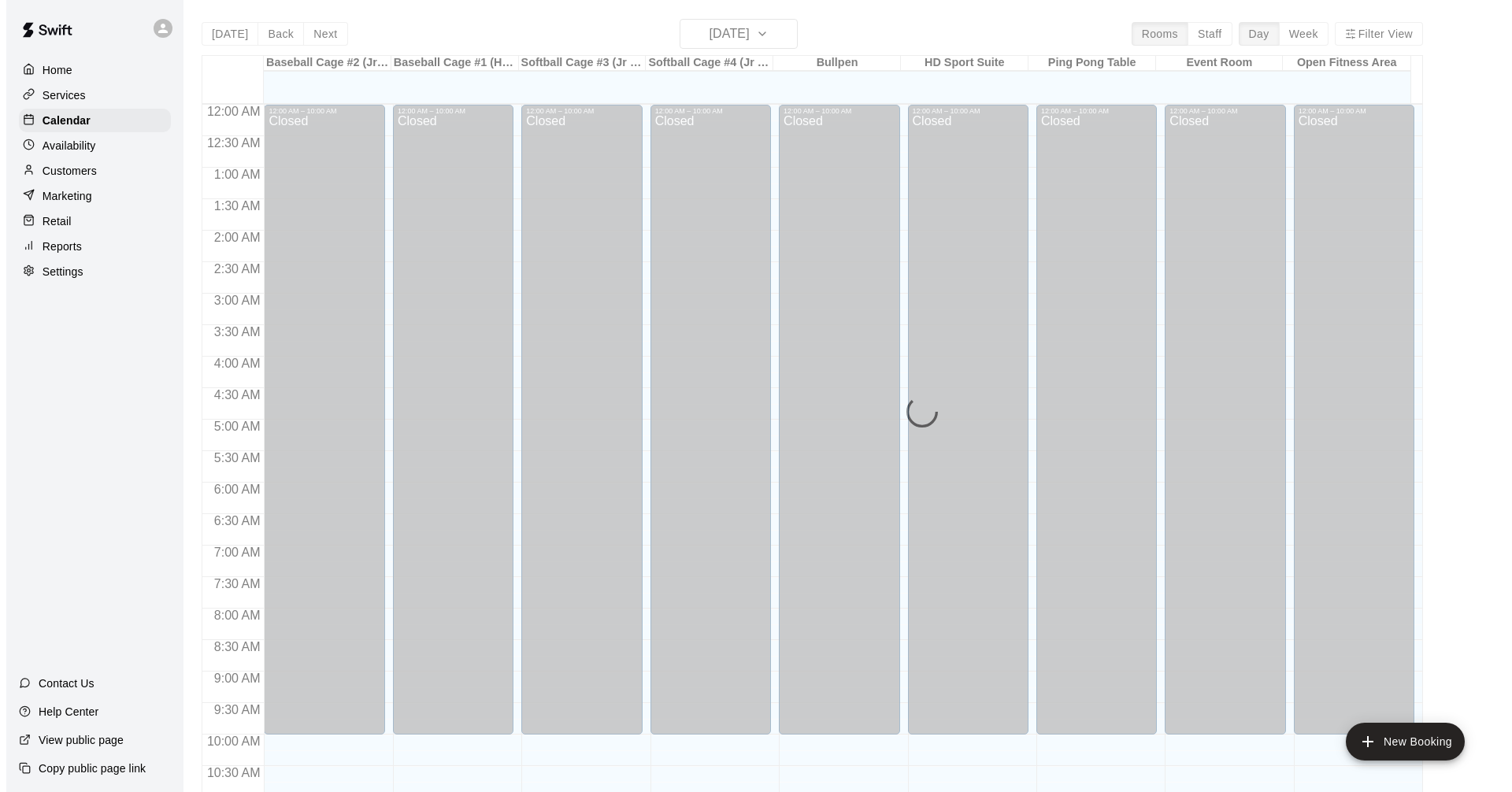
scroll to position [759, 0]
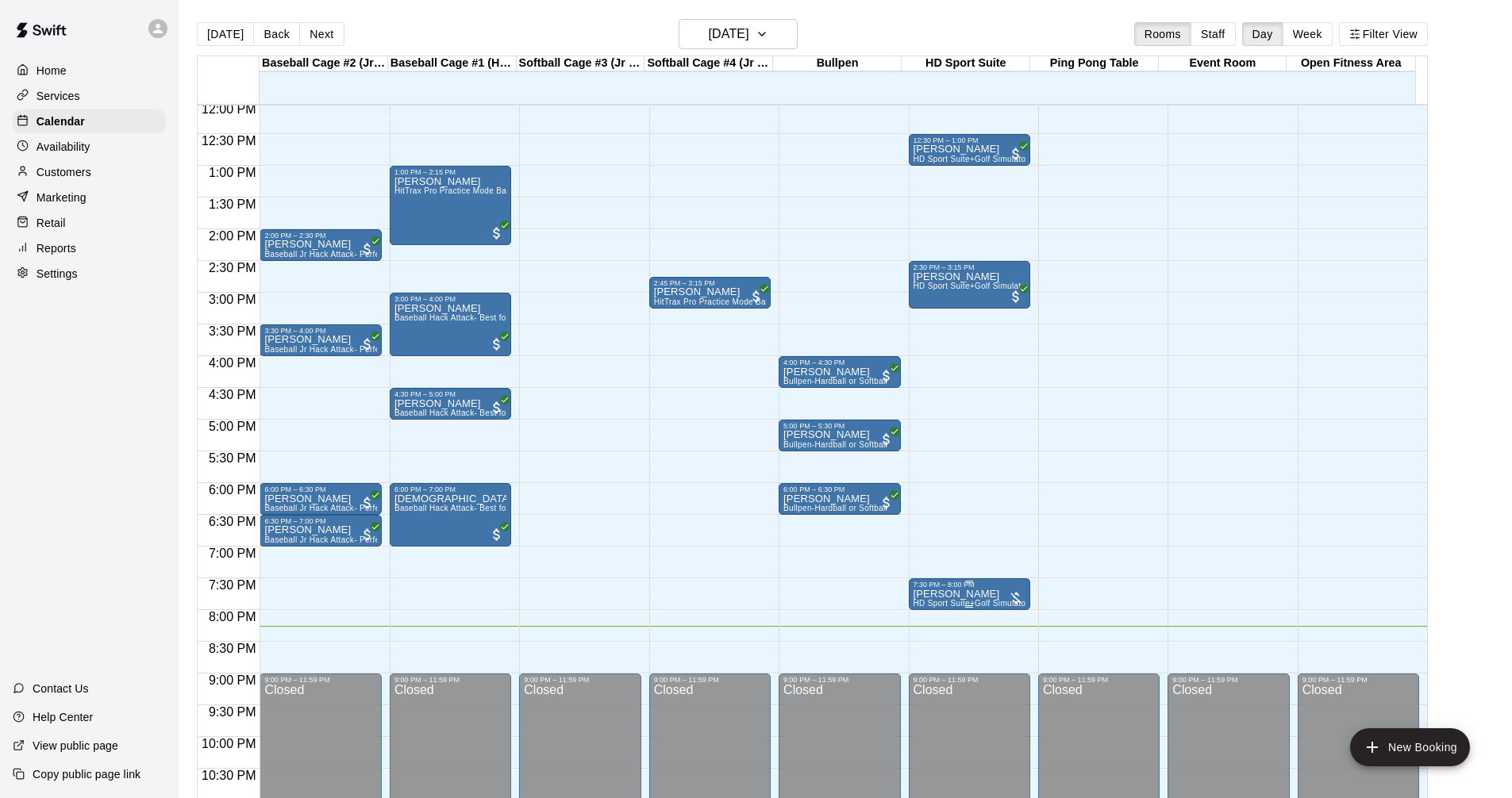
click at [975, 594] on p "[PERSON_NAME]" at bounding box center [970, 594] width 112 height 0
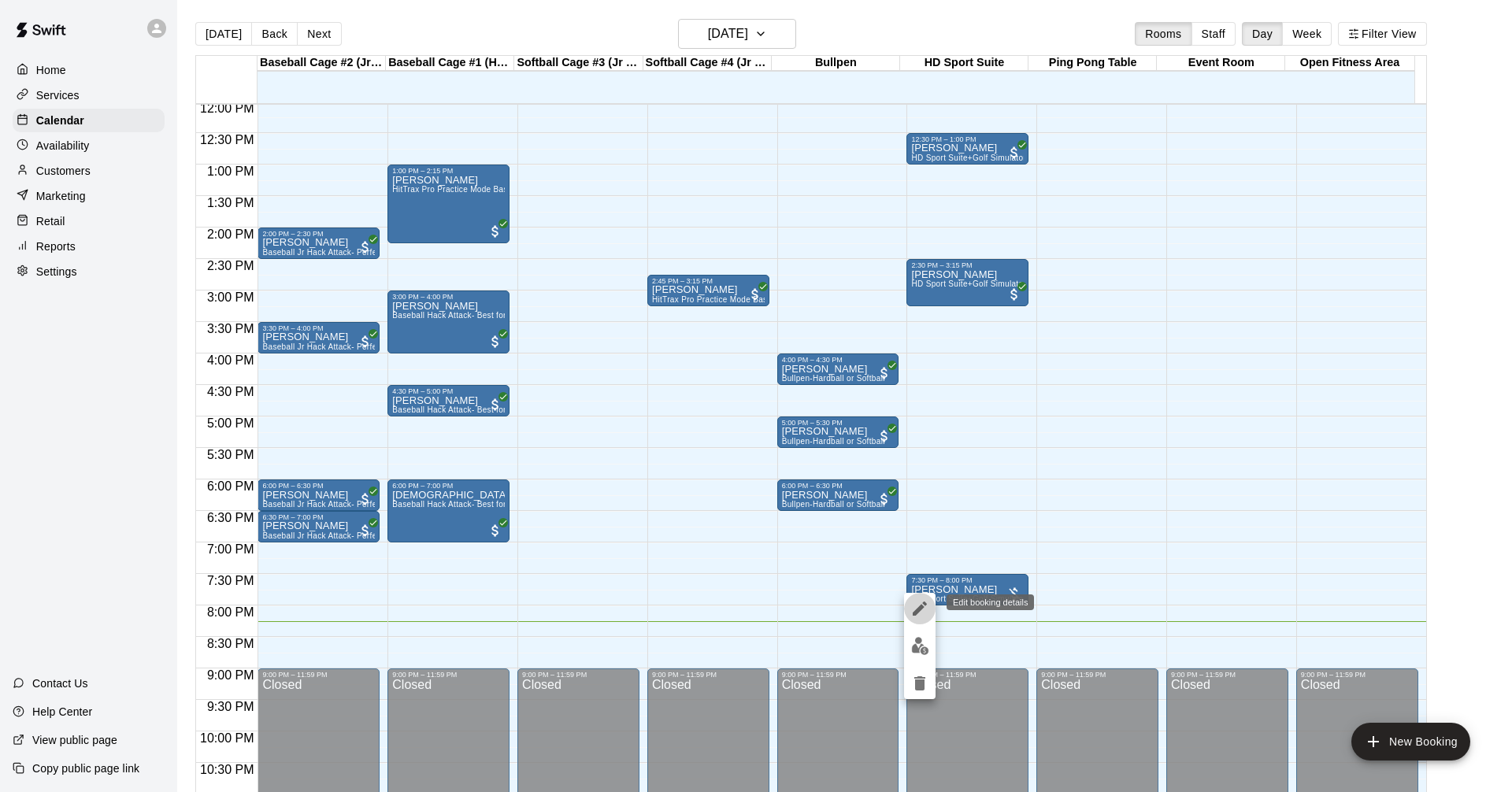
click at [926, 604] on icon "edit" at bounding box center [920, 609] width 19 height 19
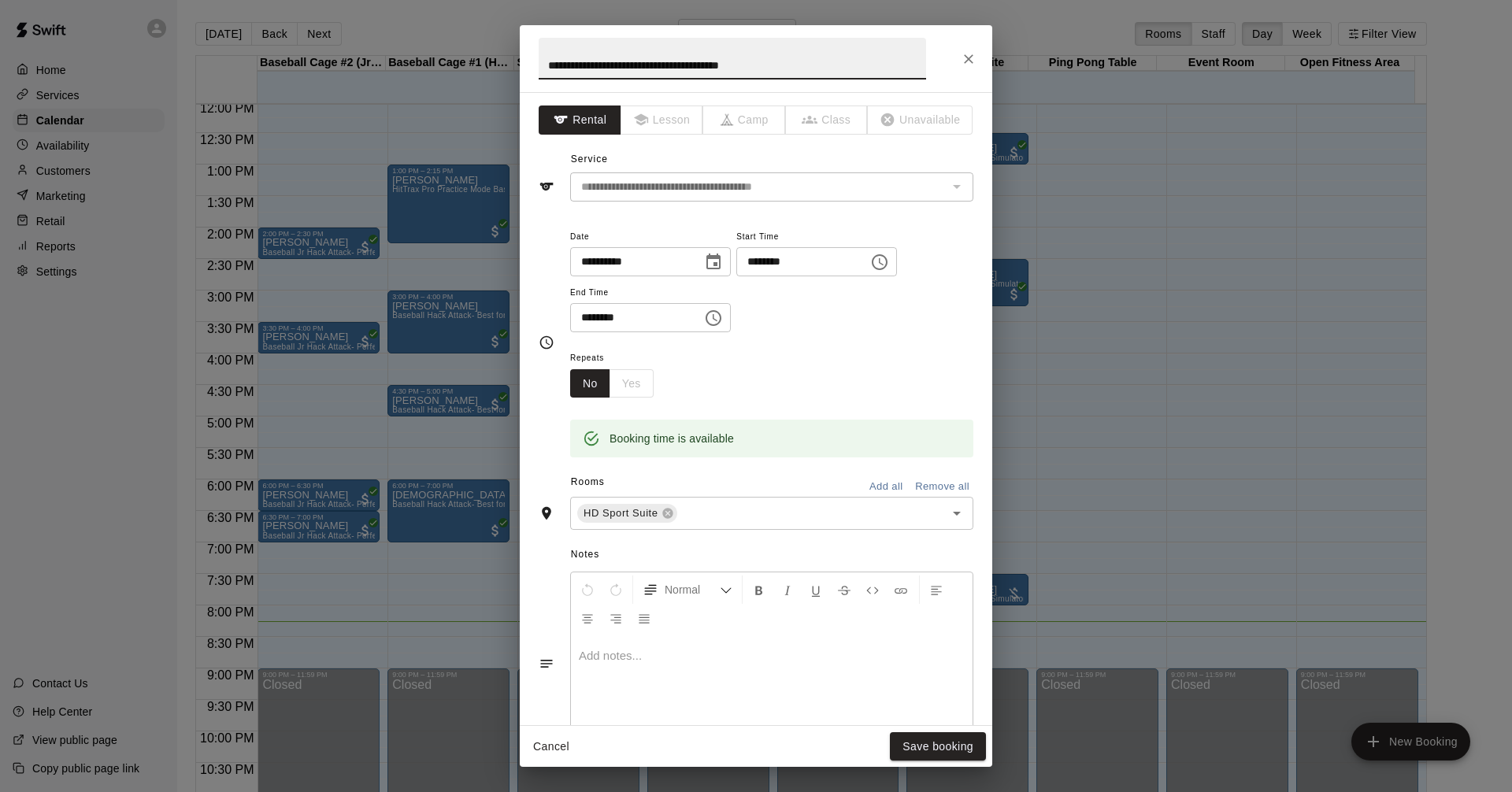
click at [723, 312] on icon "Choose time, selected time is 8:00 PM" at bounding box center [714, 318] width 19 height 19
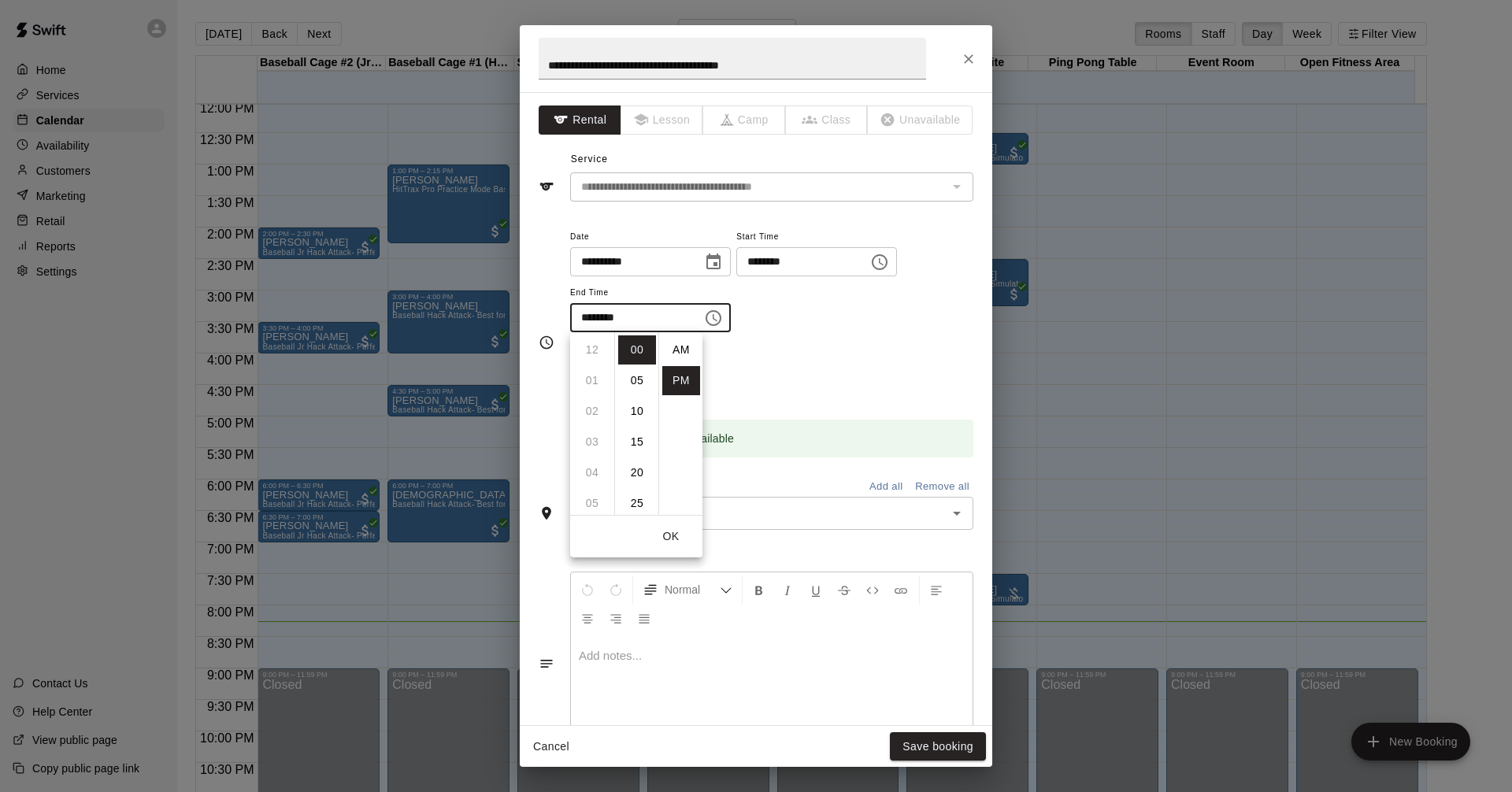
scroll to position [28, 0]
click at [631, 442] on li "15" at bounding box center [637, 442] width 38 height 29
type input "********"
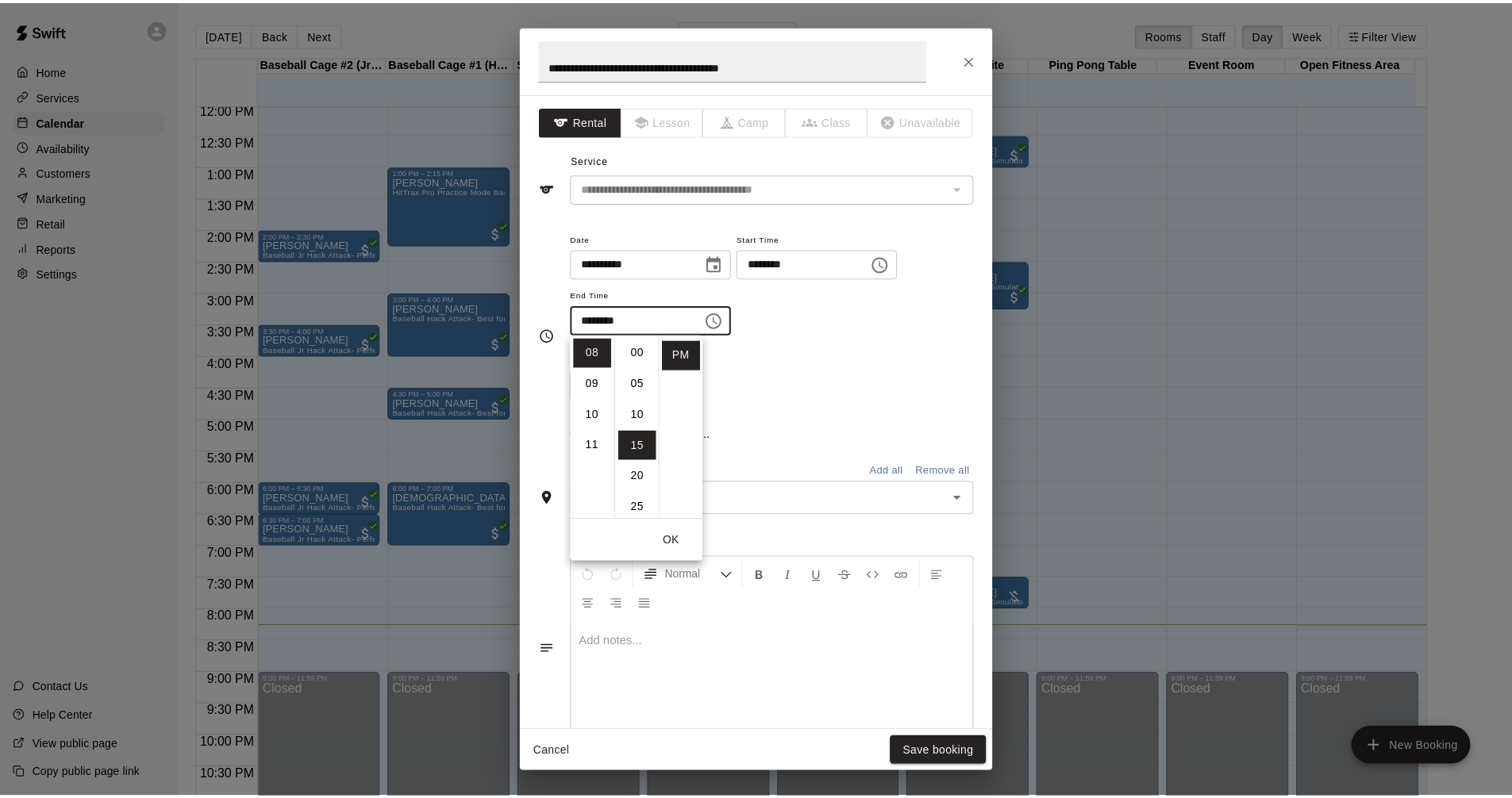
scroll to position [93, 0]
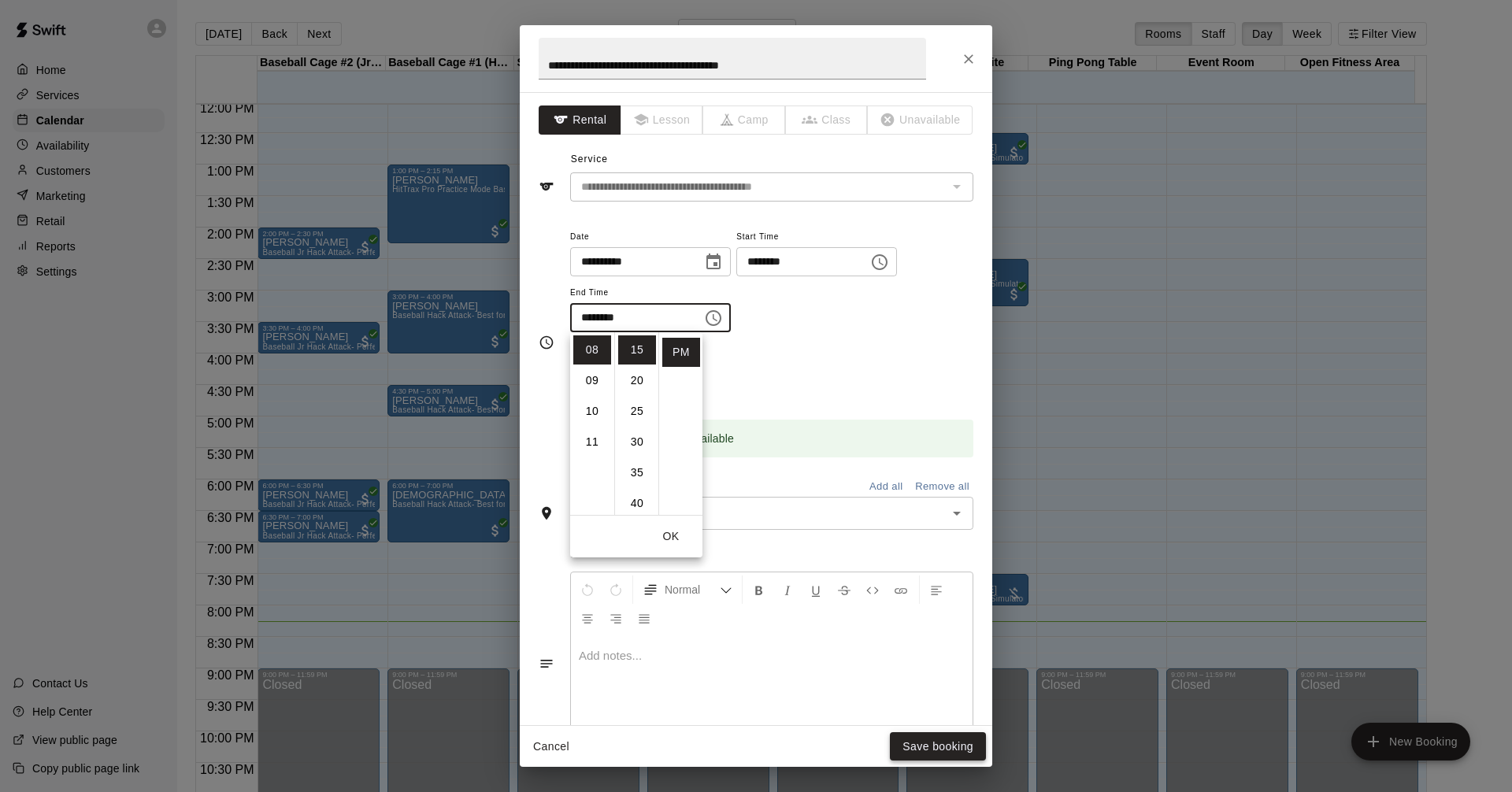
click at [942, 744] on button "Save booking" at bounding box center [937, 747] width 96 height 29
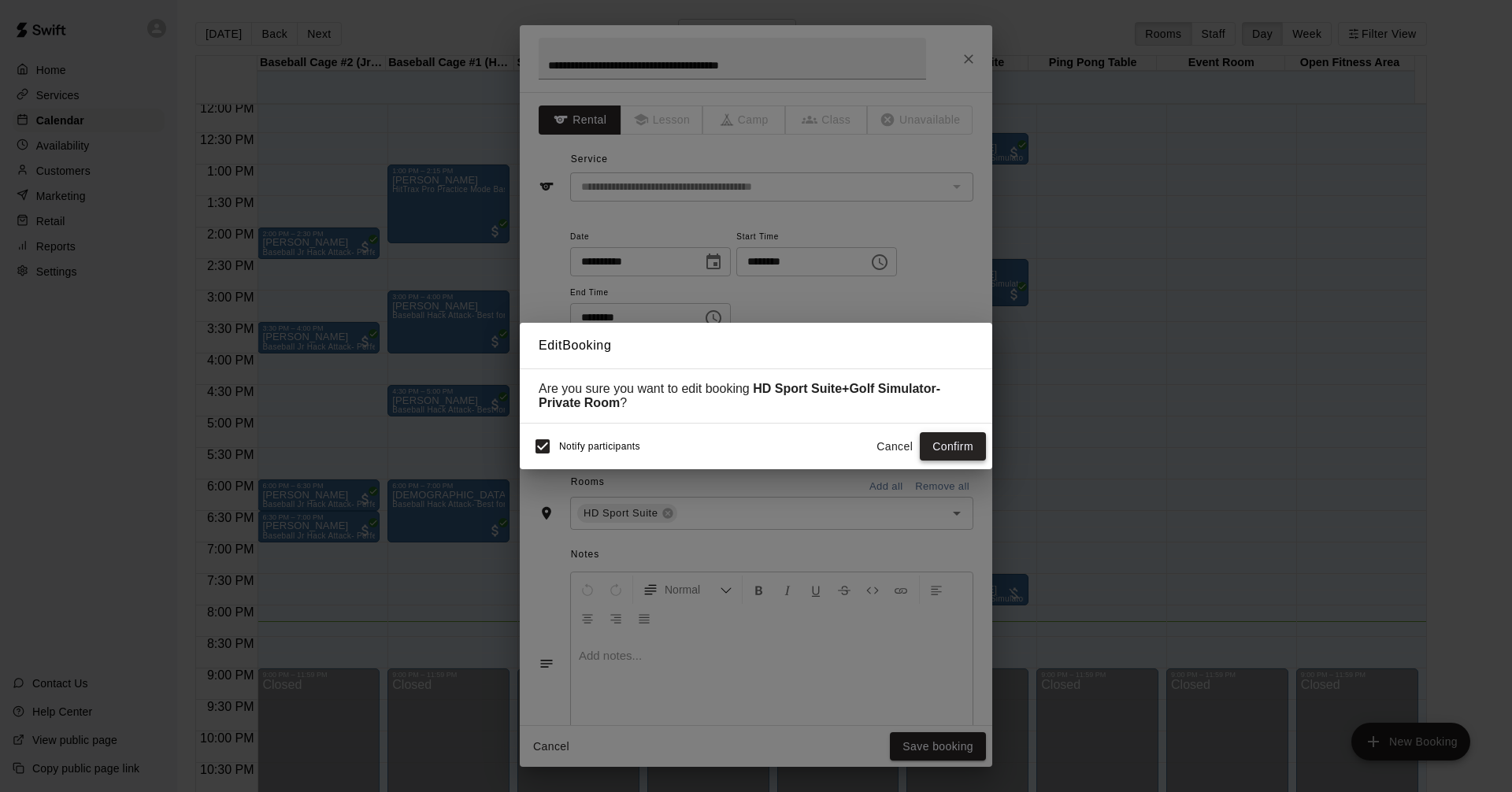
click at [953, 448] on button "Confirm" at bounding box center [953, 447] width 66 height 29
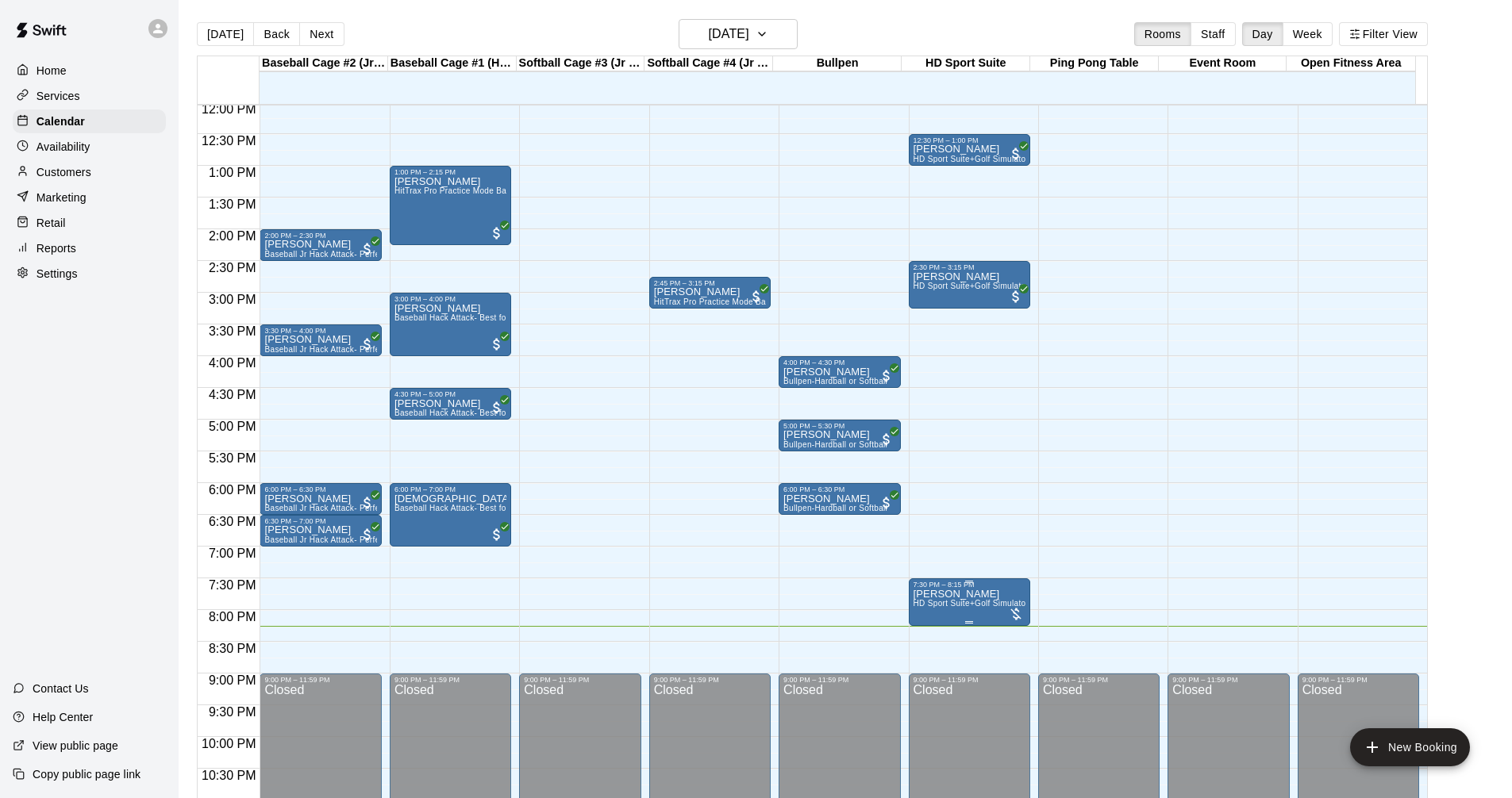
click at [955, 624] on div at bounding box center [970, 623] width 112 height 3
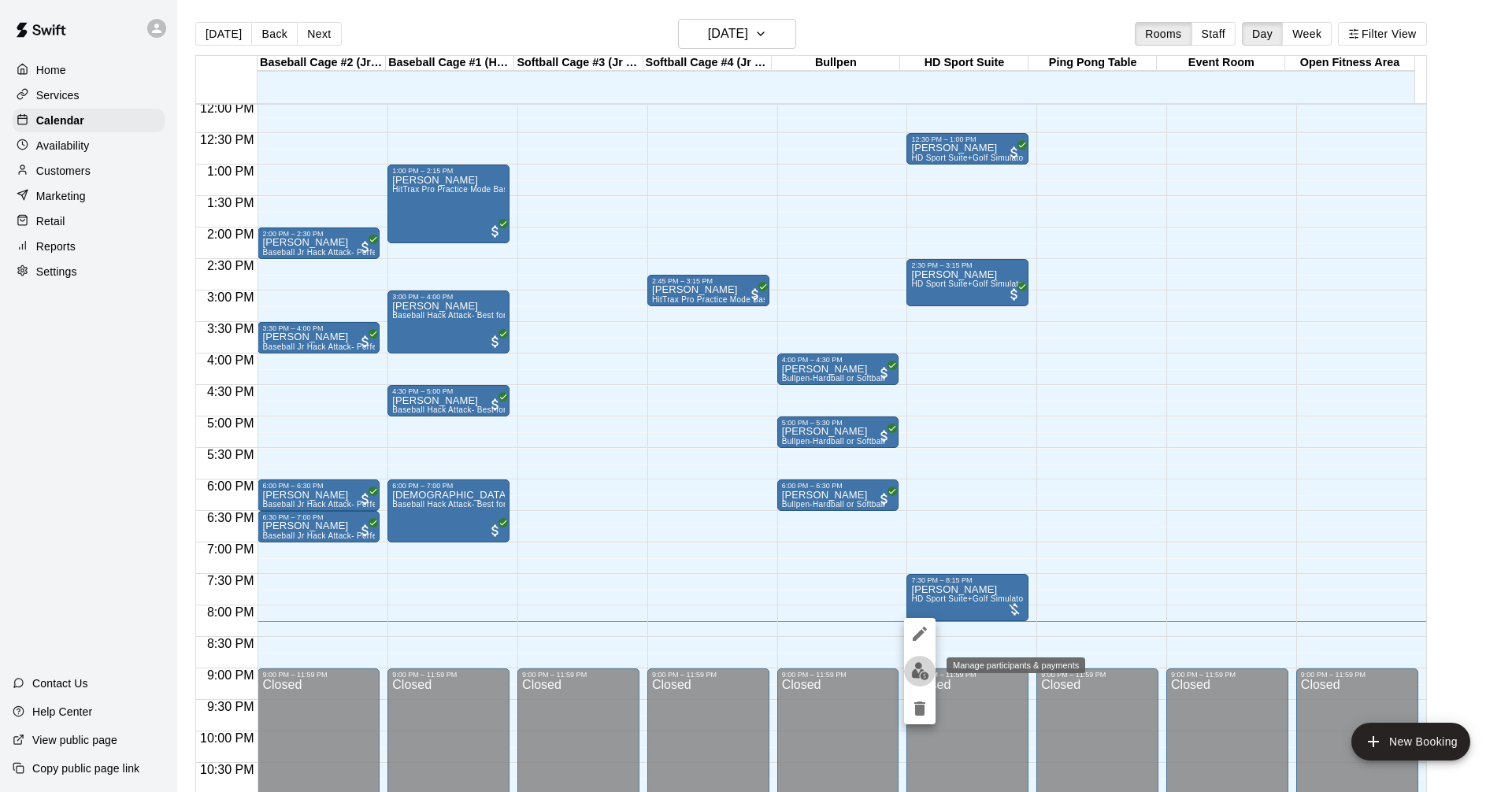
click at [929, 667] on button "edit" at bounding box center [919, 671] width 31 height 31
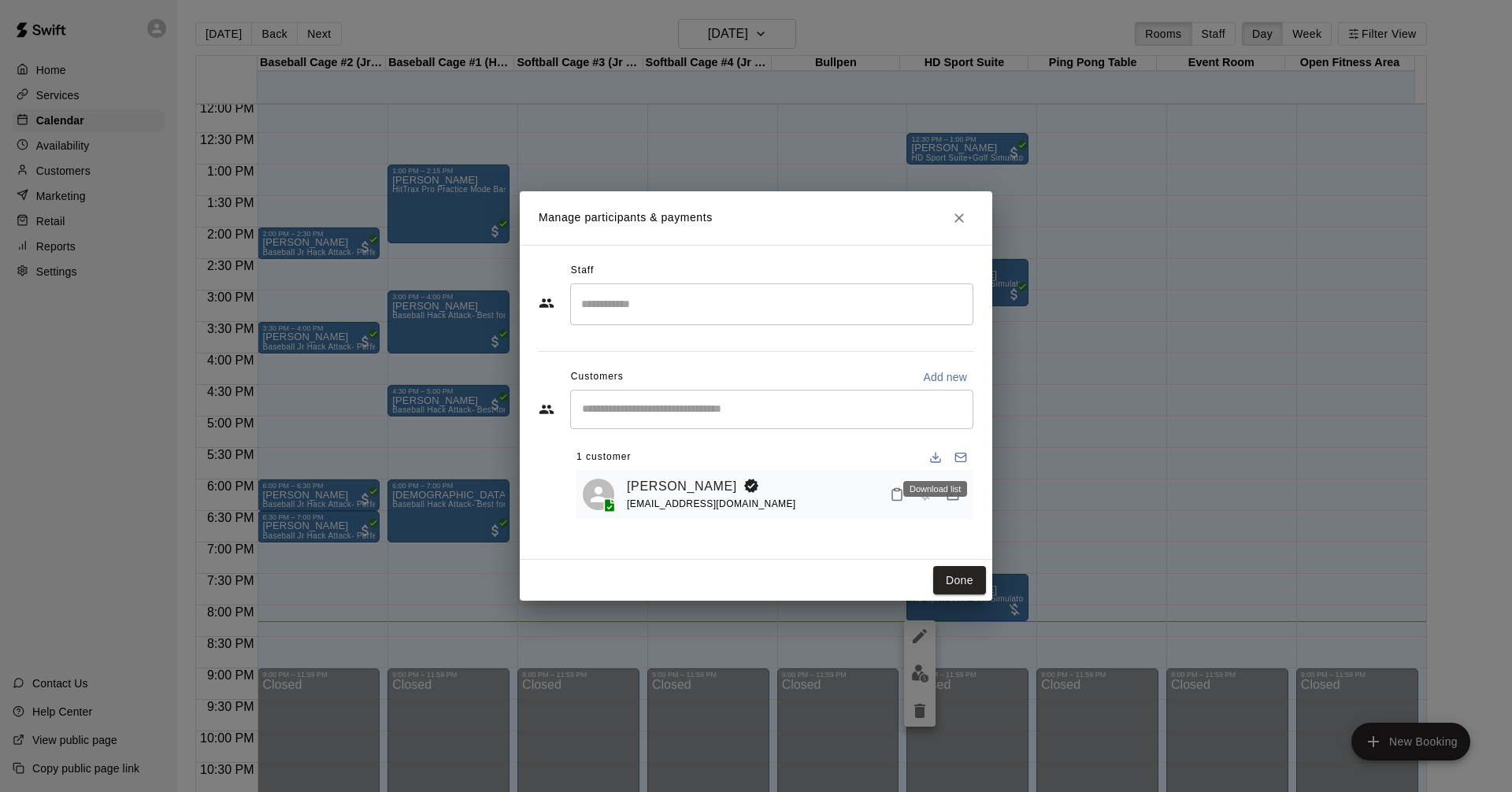
click at [955, 485] on div "Download list" at bounding box center [935, 489] width 64 height 16
click at [956, 499] on div "Download list" at bounding box center [935, 484] width 67 height 28
click at [954, 490] on icon "Manage bookings & payment" at bounding box center [953, 494] width 12 height 13
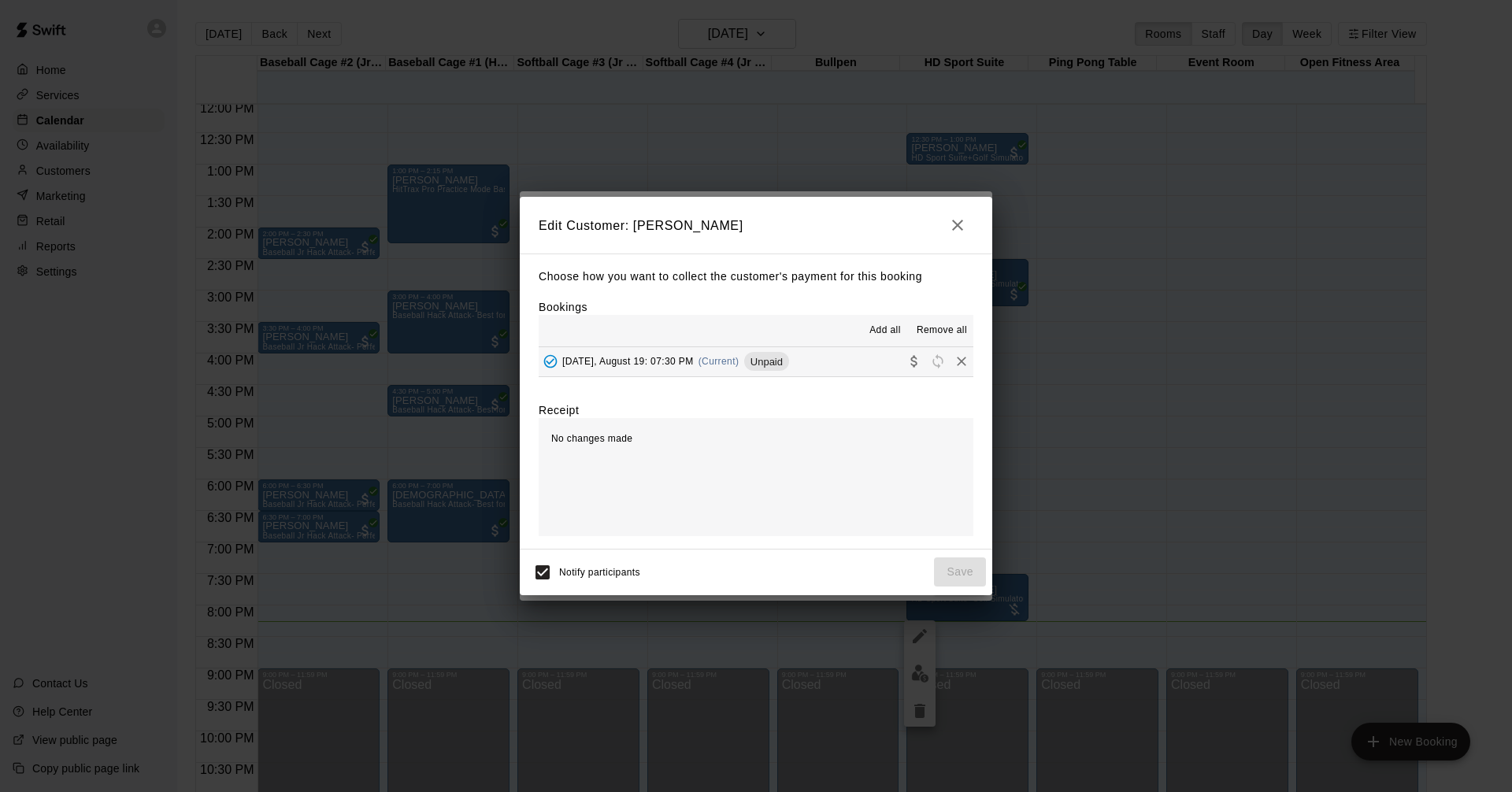
click at [858, 365] on button "[DATE], August 19: 07:30 PM (Current) Unpaid" at bounding box center [756, 361] width 434 height 29
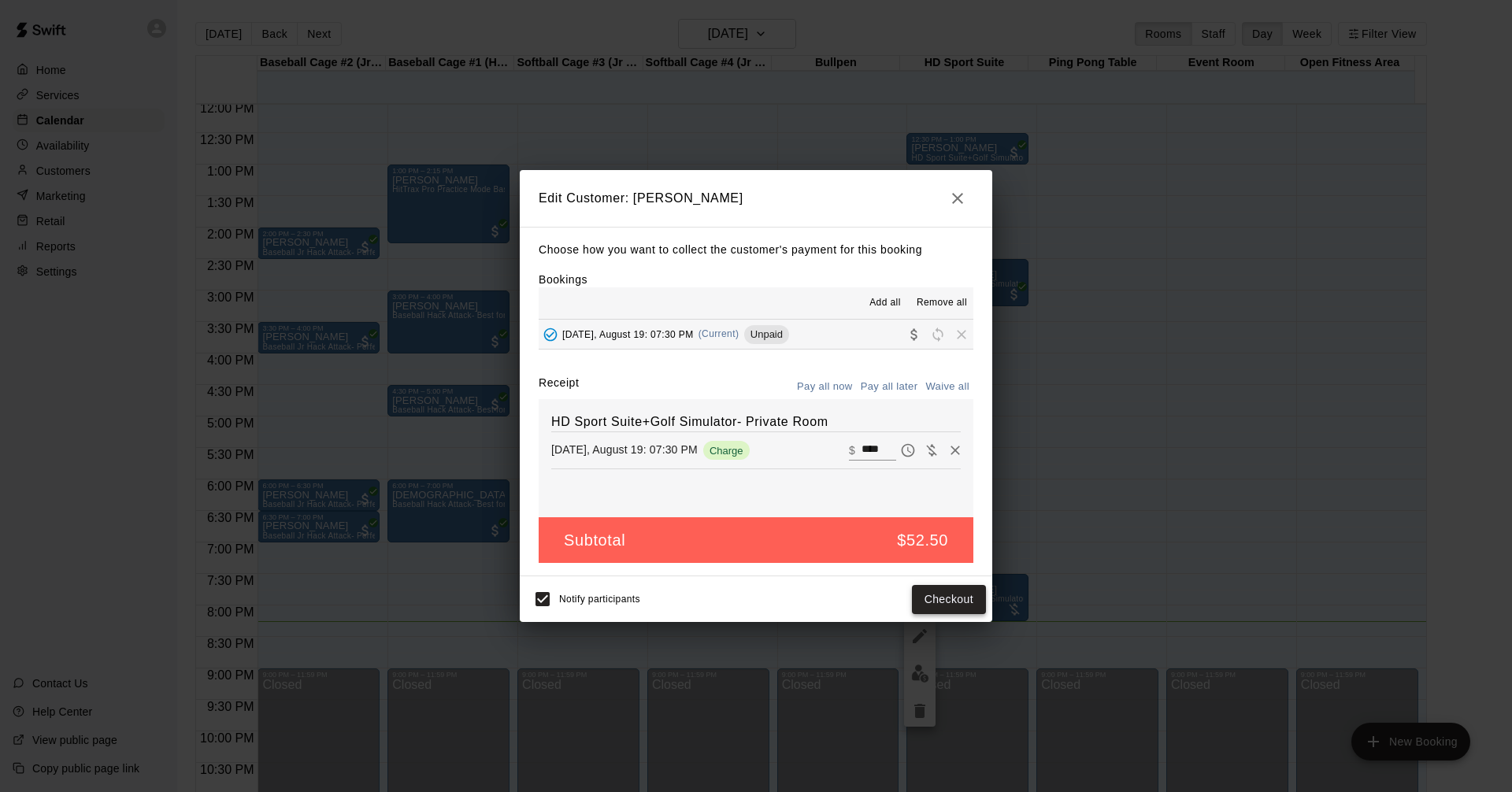
click at [949, 594] on button "Checkout" at bounding box center [949, 599] width 74 height 29
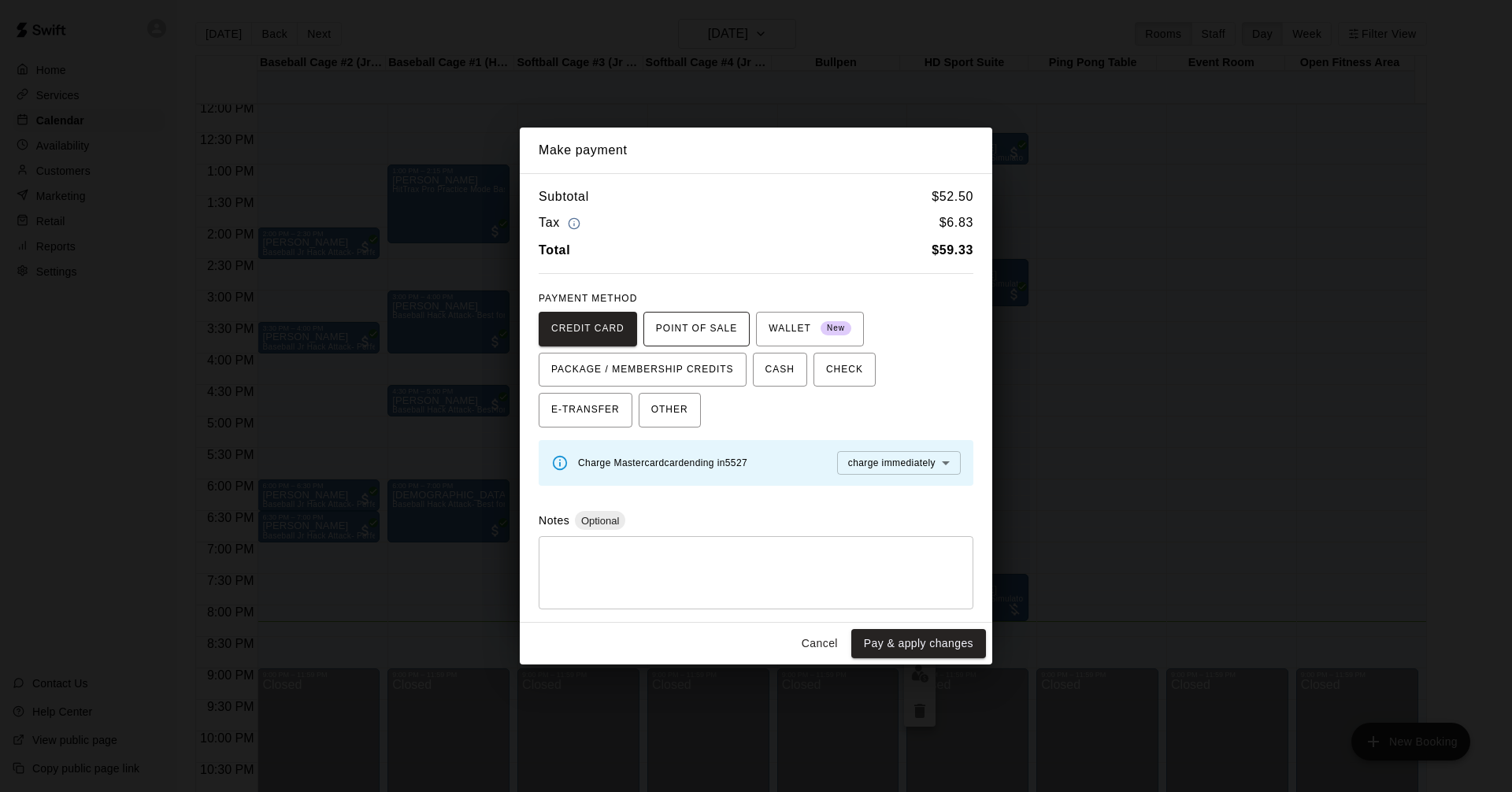
click at [675, 317] on span "POINT OF SALE" at bounding box center [696, 329] width 81 height 25
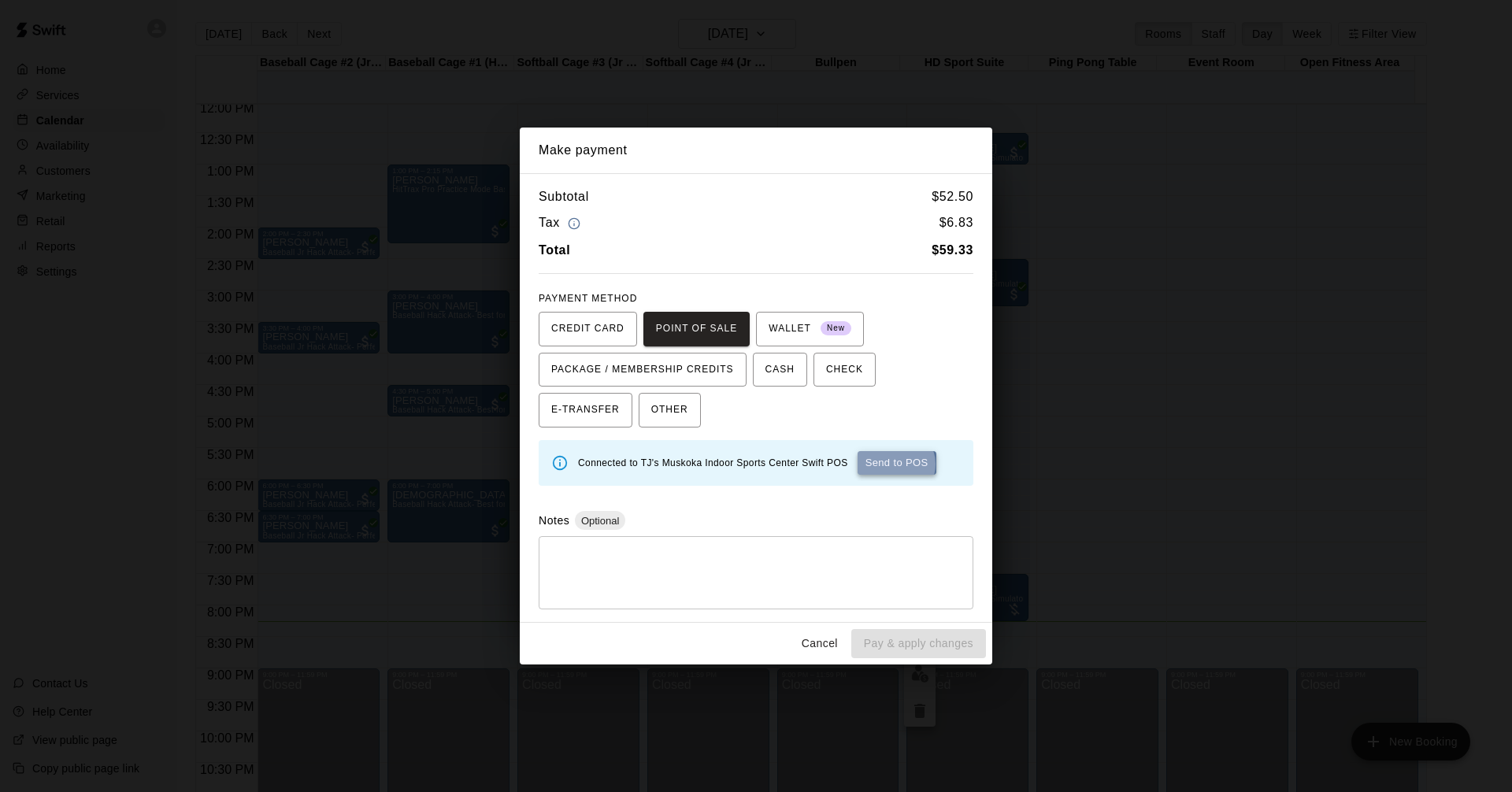
click at [890, 464] on button "Send to POS" at bounding box center [897, 463] width 79 height 24
click at [874, 230] on div "Tax $ 6.83" at bounding box center [756, 223] width 434 height 22
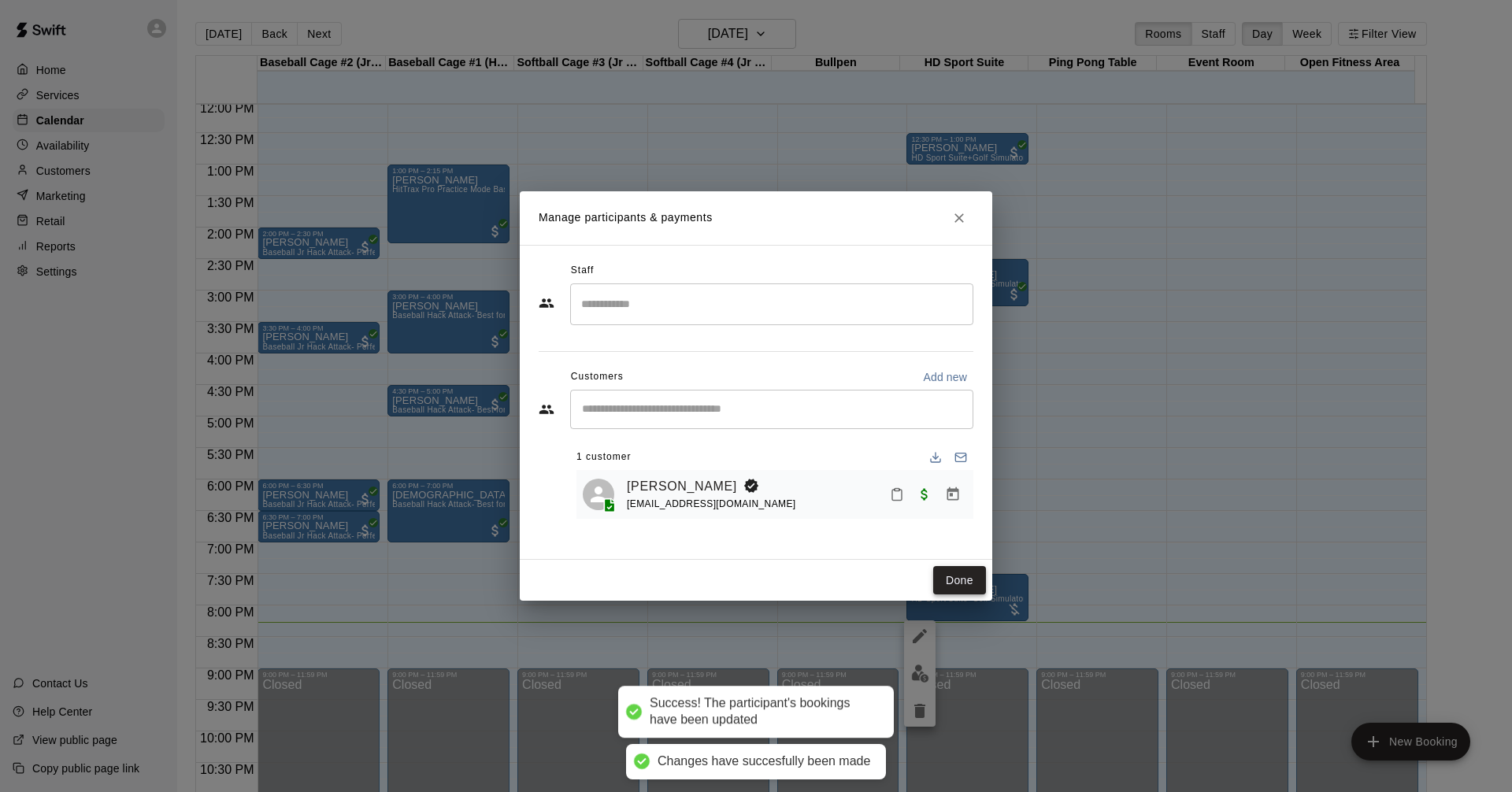
click at [970, 585] on button "Done" at bounding box center [959, 580] width 53 height 29
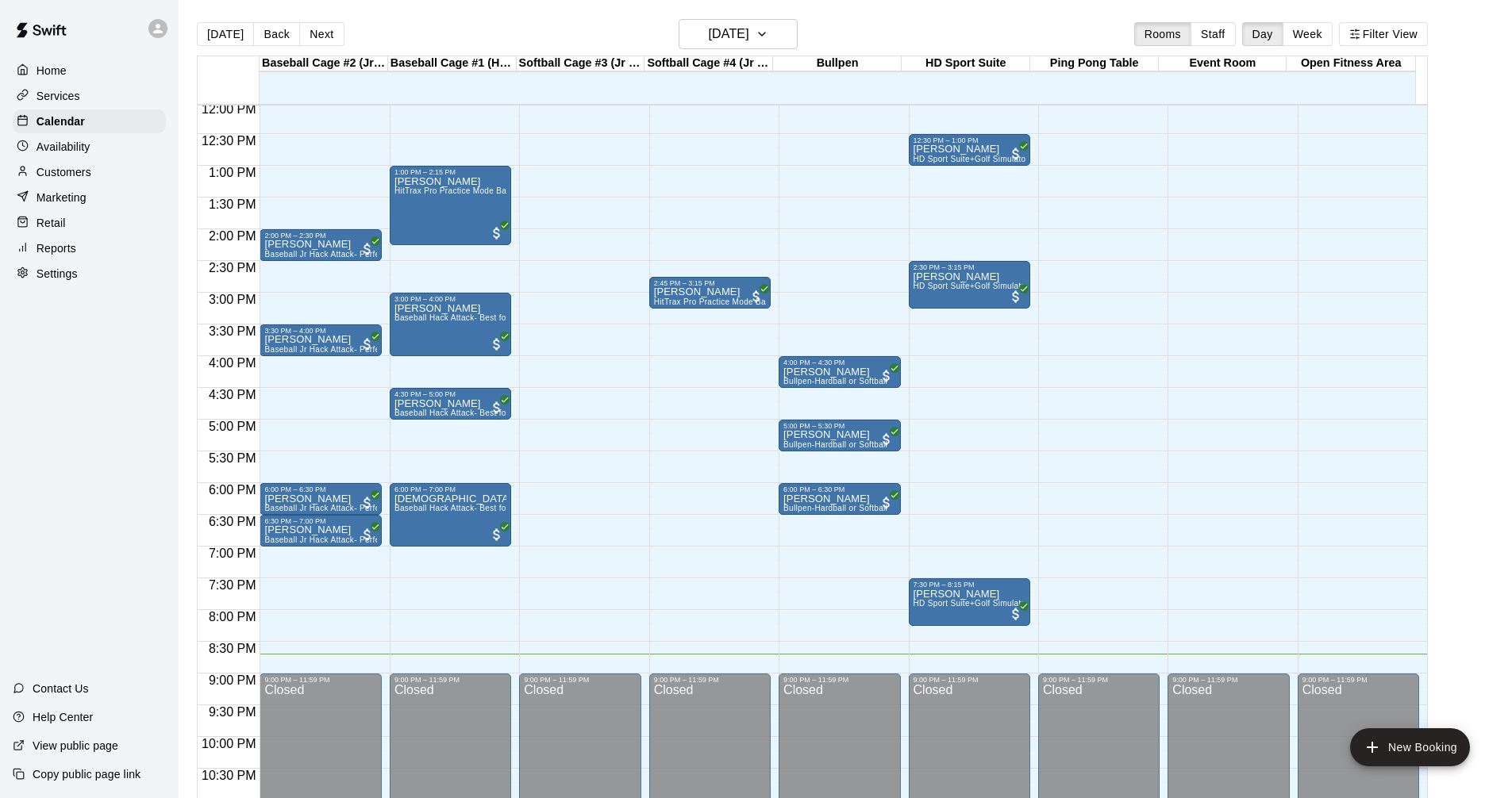
click at [64, 82] on div "Home" at bounding box center [89, 70] width 154 height 24
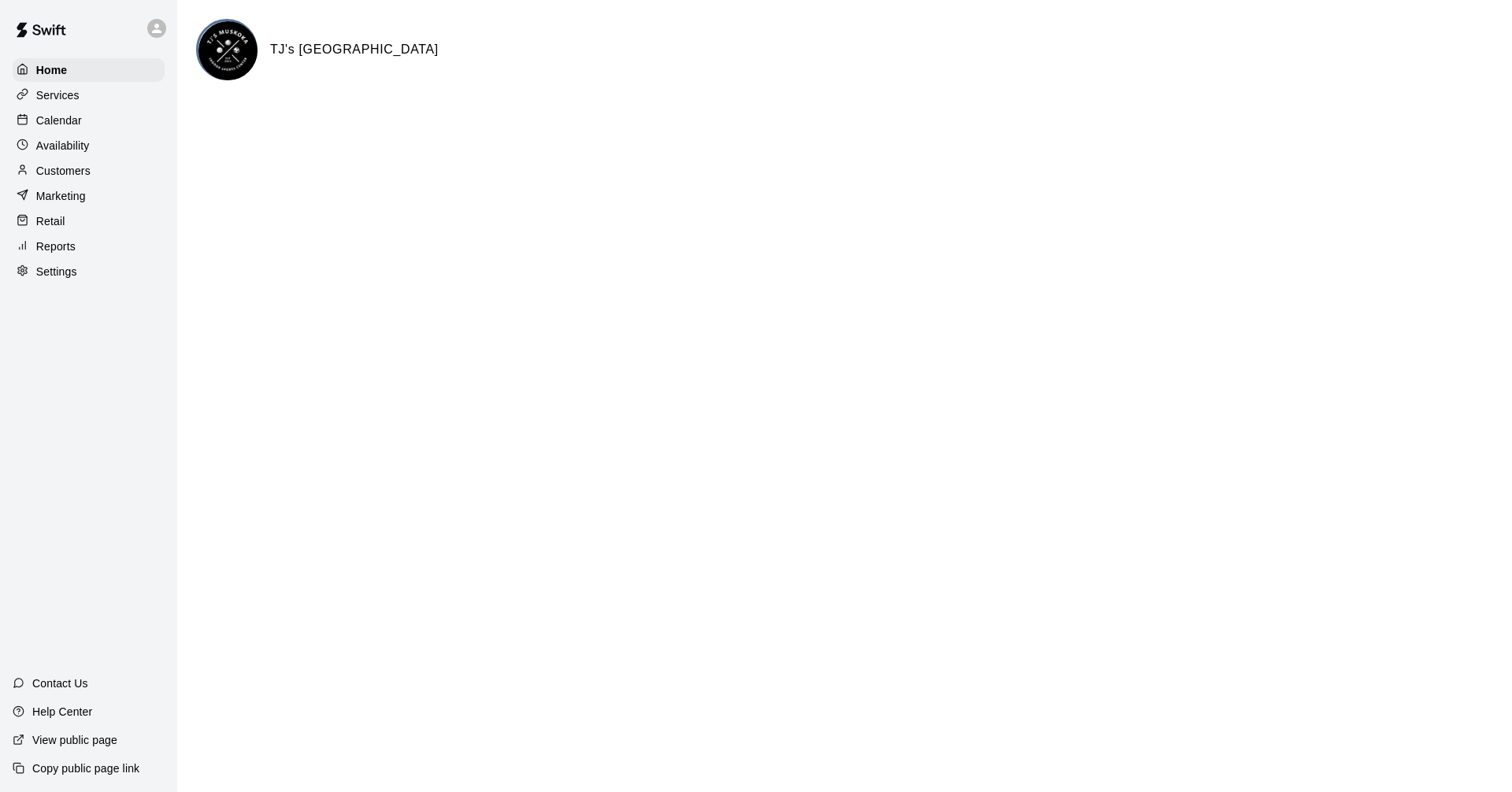
click at [72, 172] on p "Customers" at bounding box center [64, 170] width 55 height 16
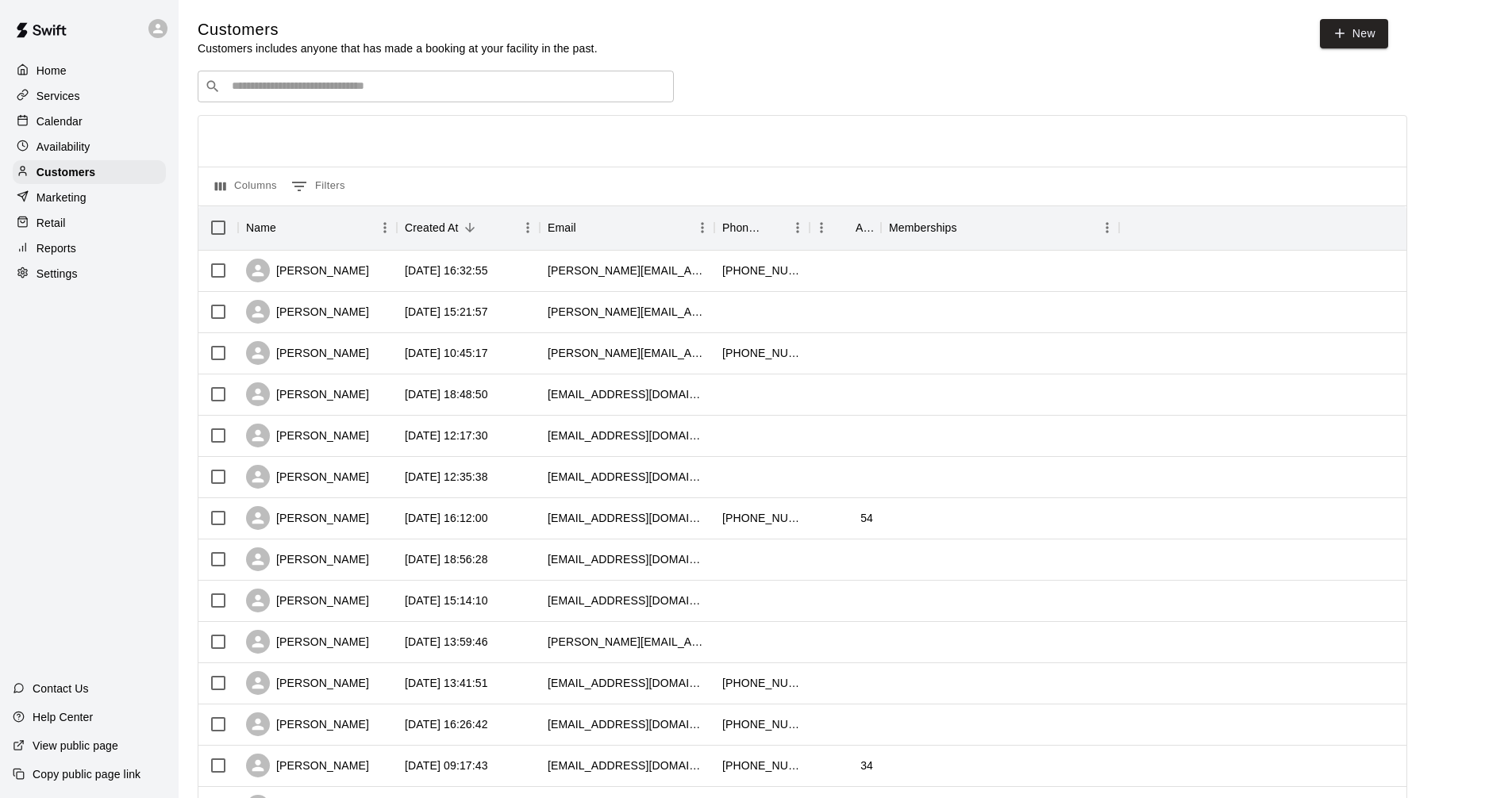
click at [79, 154] on p "Availability" at bounding box center [64, 147] width 54 height 16
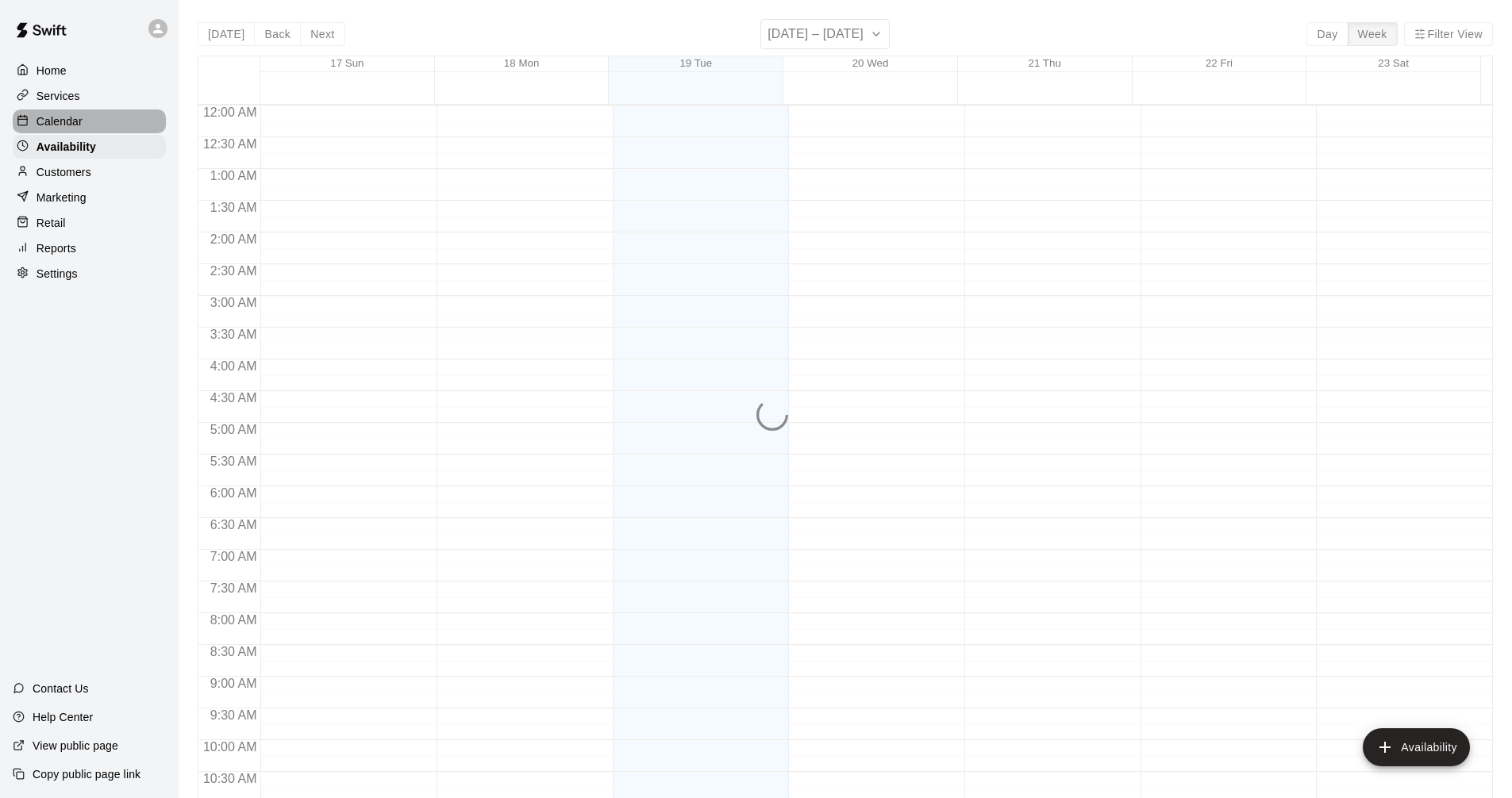
click at [93, 134] on div "Calendar" at bounding box center [89, 121] width 154 height 24
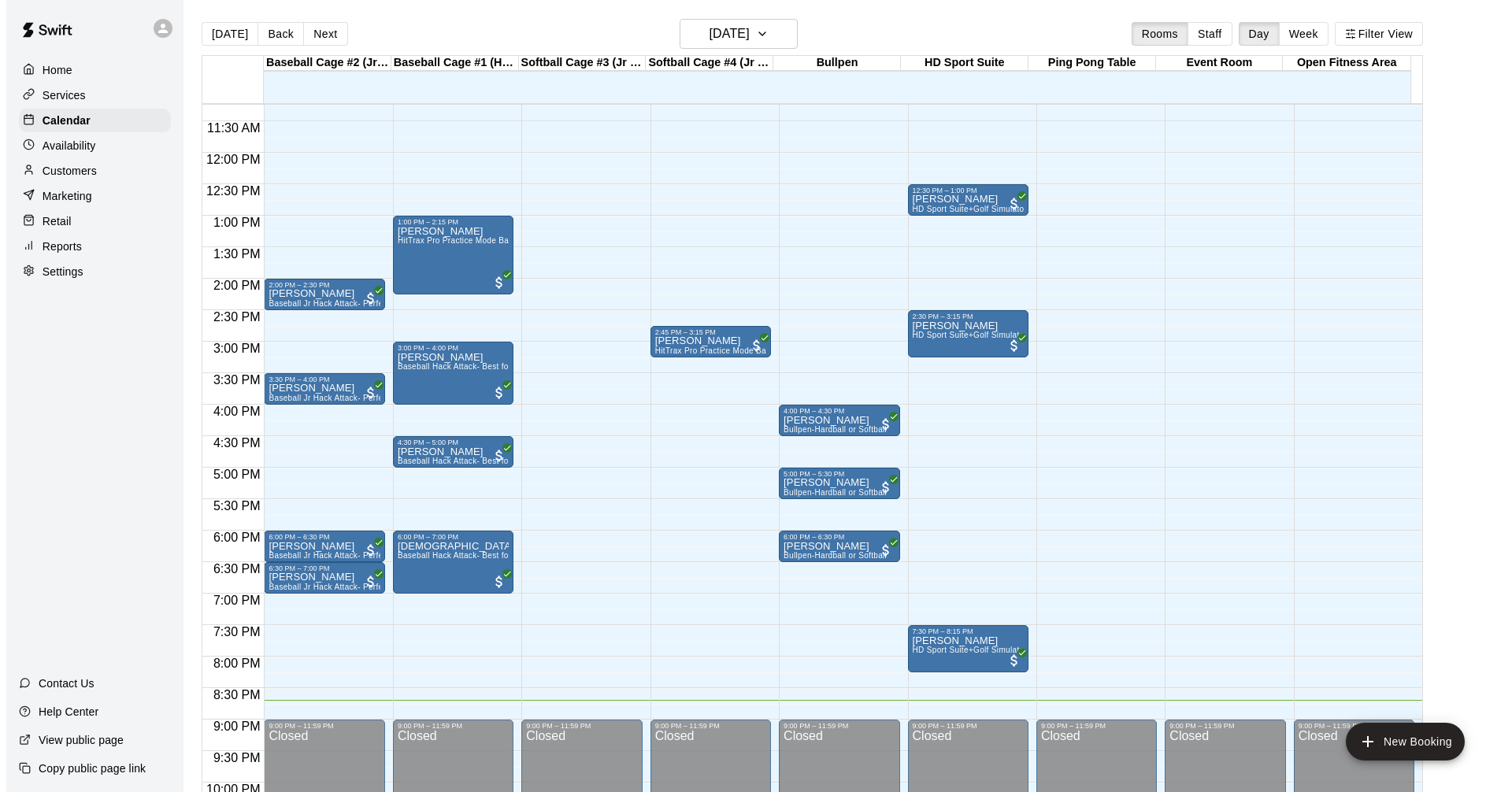
scroll to position [680, 0]
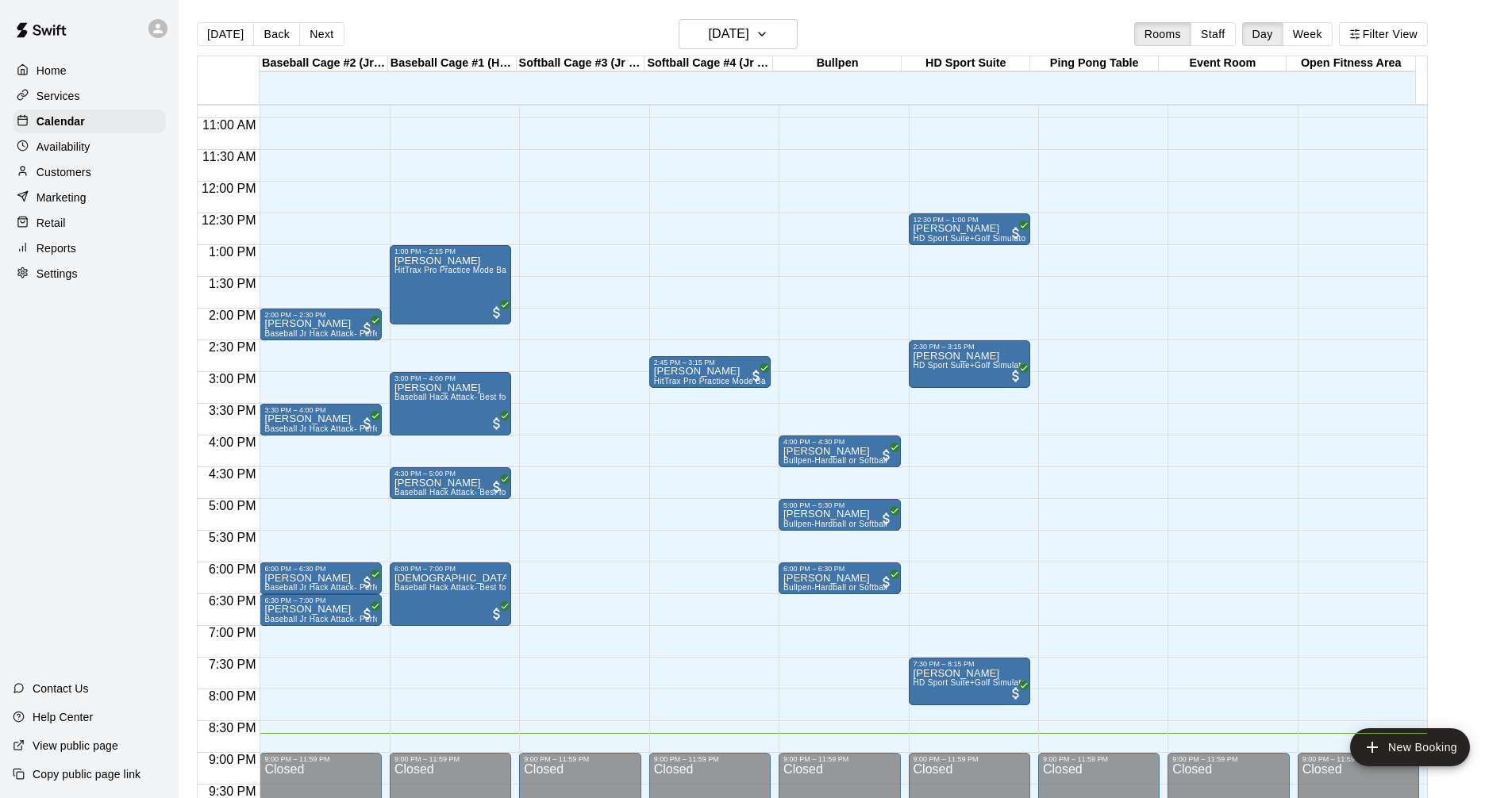
click at [112, 176] on div "Customers" at bounding box center [89, 172] width 154 height 24
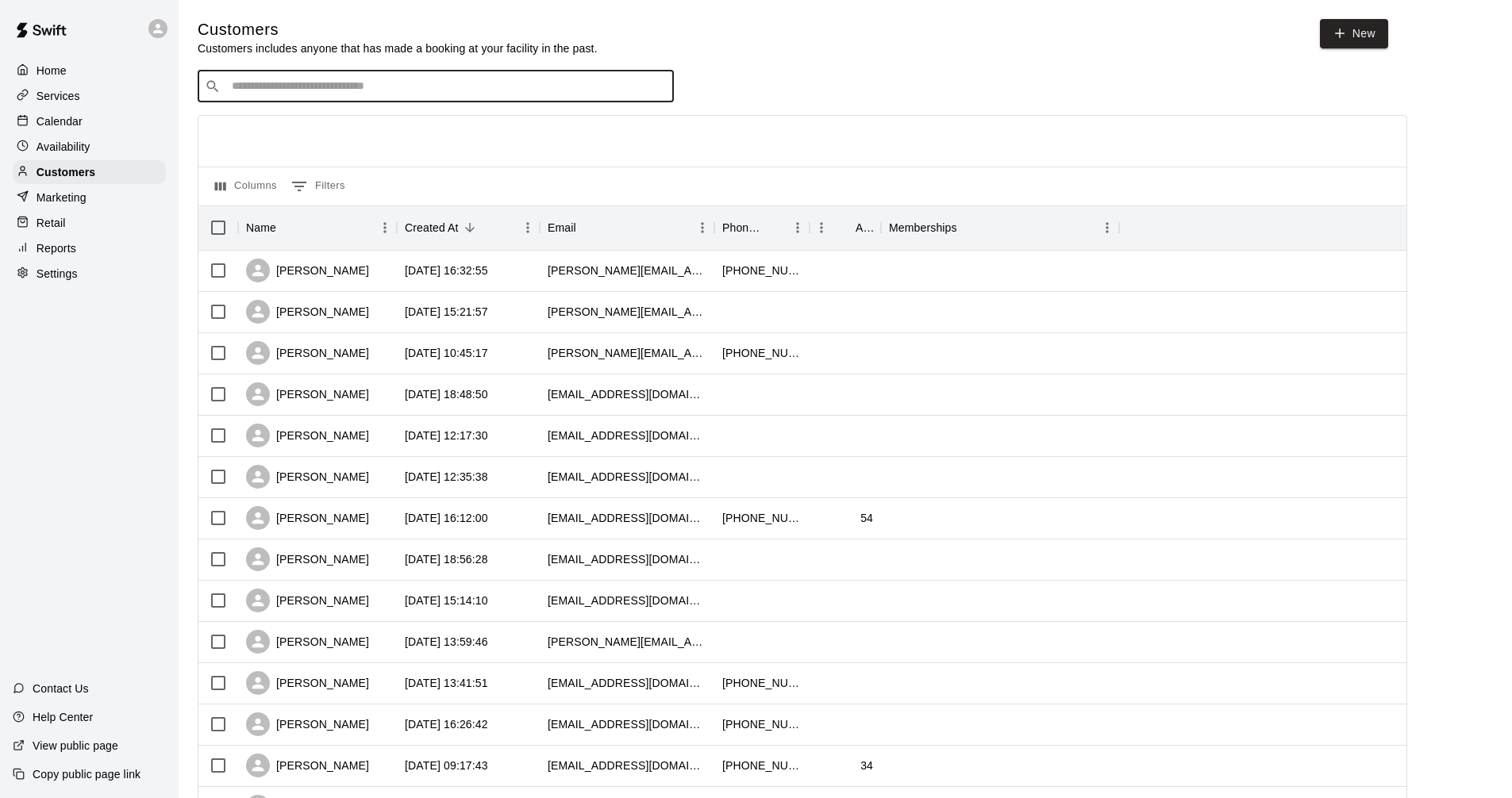
click at [403, 86] on input "Search customers by name or email" at bounding box center [446, 86] width 440 height 16
type input "*****"
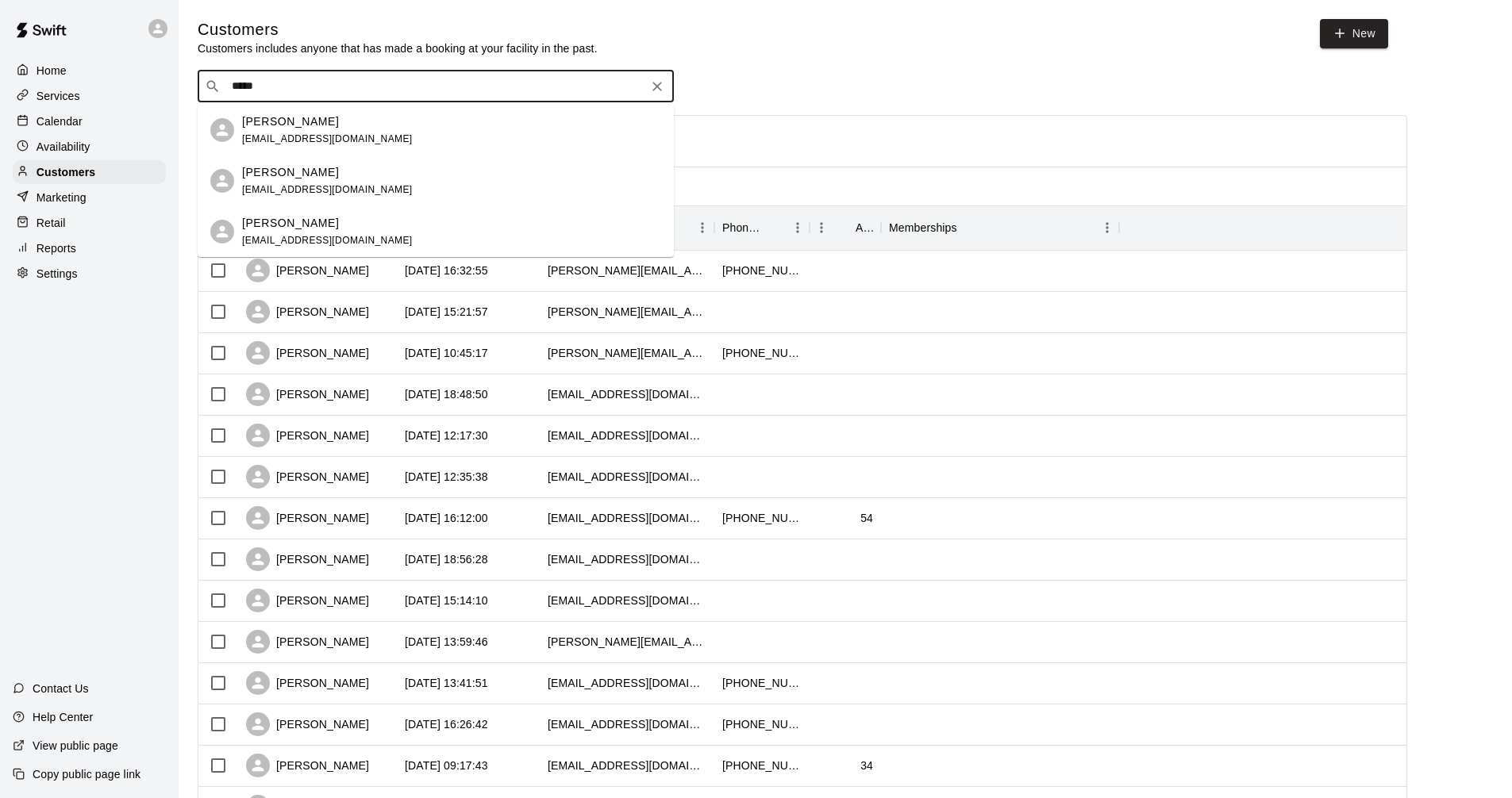
click at [339, 187] on span "[EMAIL_ADDRESS][DOMAIN_NAME]" at bounding box center [327, 190] width 171 height 11
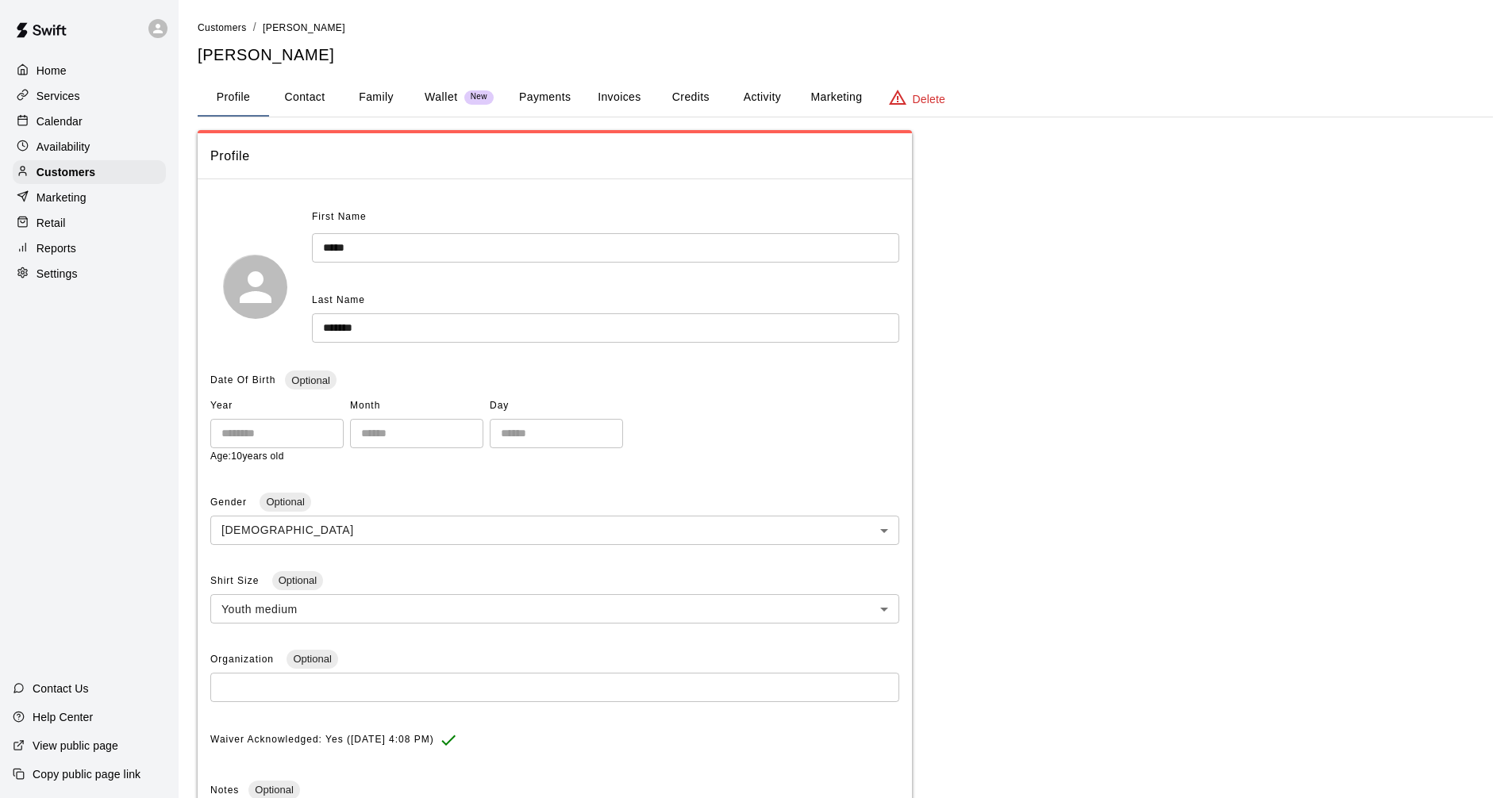
click at [561, 102] on button "Payments" at bounding box center [544, 98] width 77 height 38
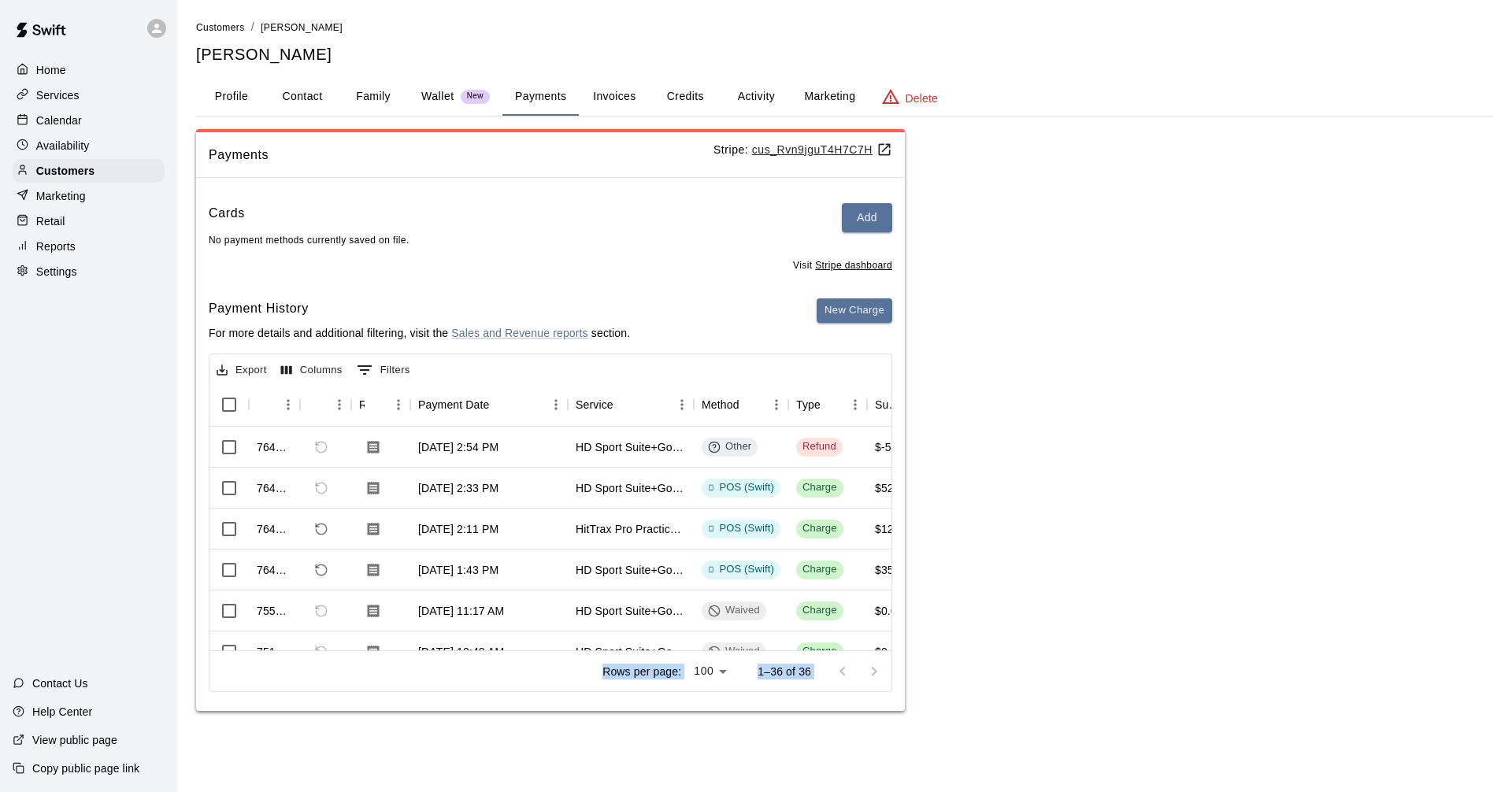
drag, startPoint x: 376, startPoint y: 640, endPoint x: 505, endPoint y: 642, distance: 129.0
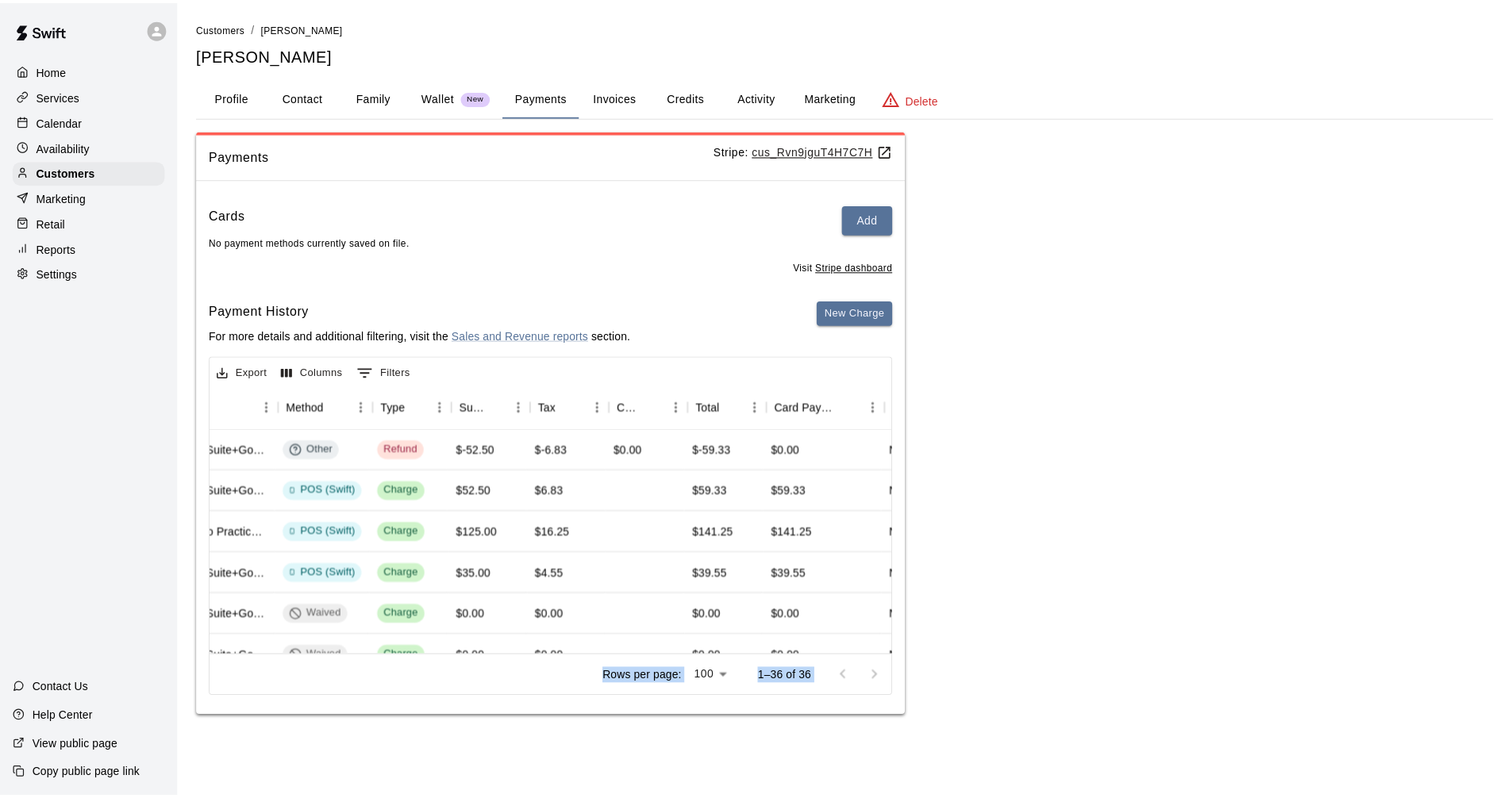
scroll to position [0, 419]
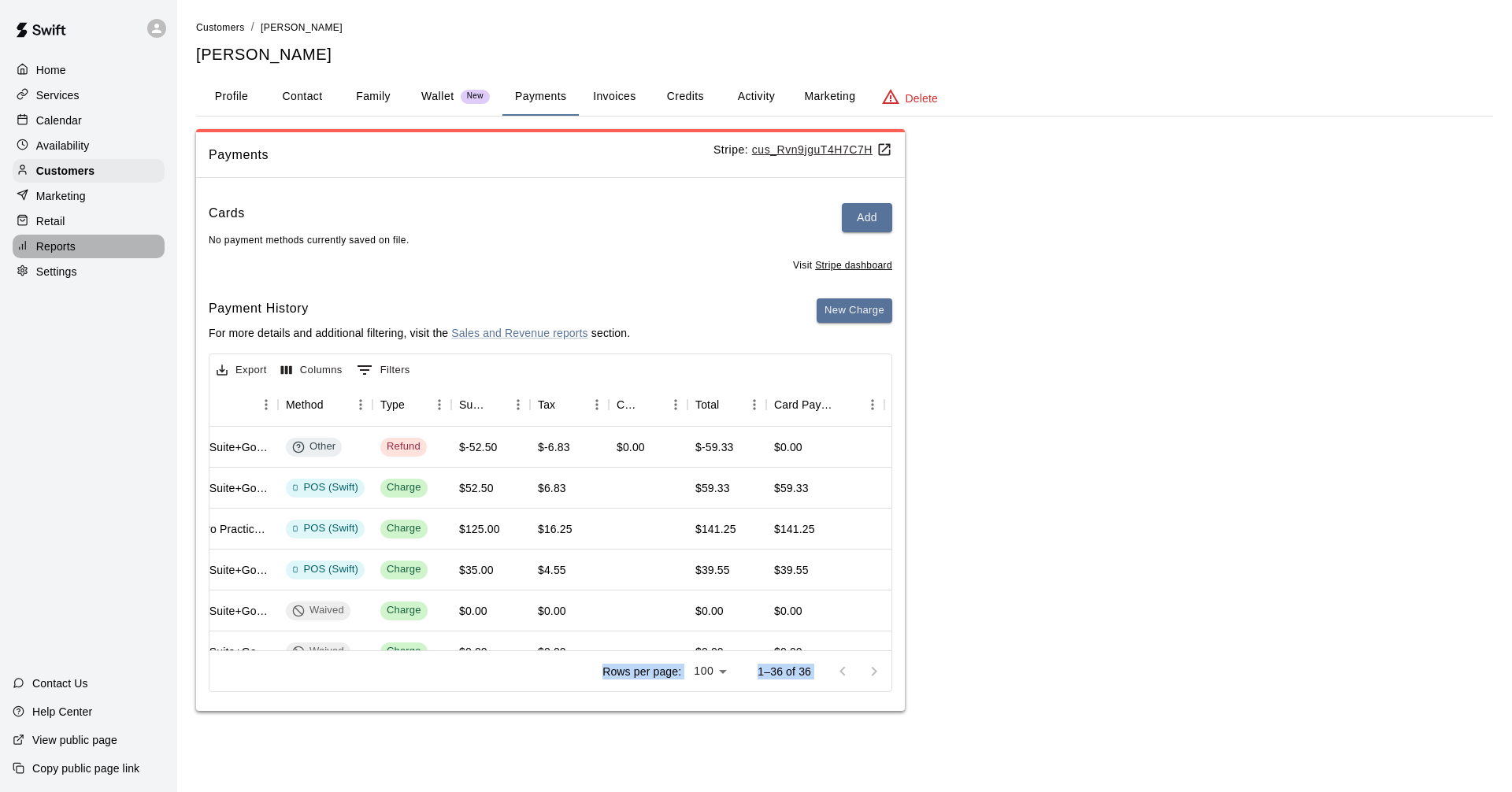
click at [84, 250] on div "Reports" at bounding box center [88, 246] width 152 height 24
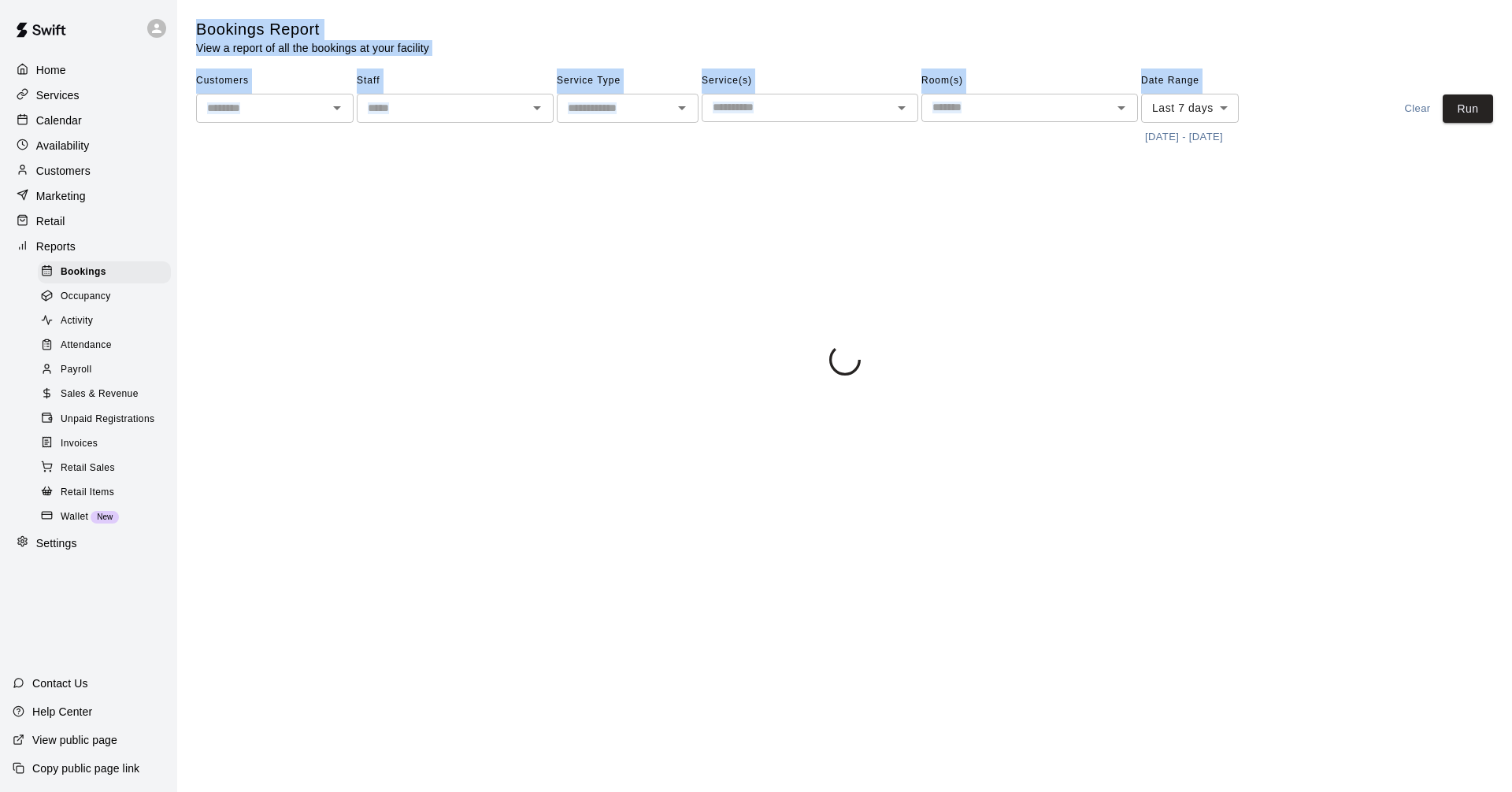
click at [124, 403] on span "Sales & Revenue" at bounding box center [99, 394] width 78 height 16
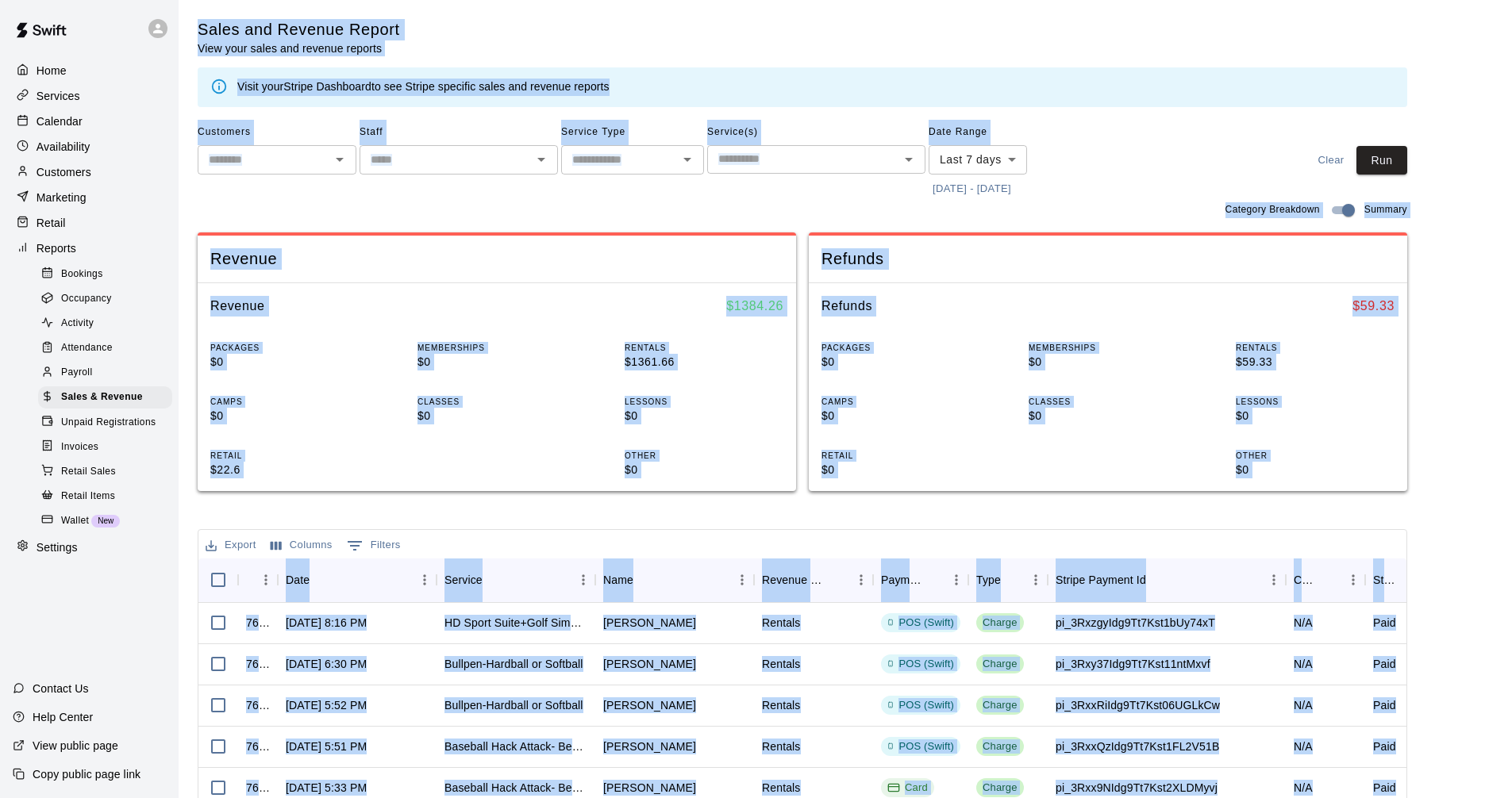
click at [1246, 53] on div "Sales and Revenue Report View your sales and revenue reports Visit your Stripe …" at bounding box center [802, 63] width 1210 height 88
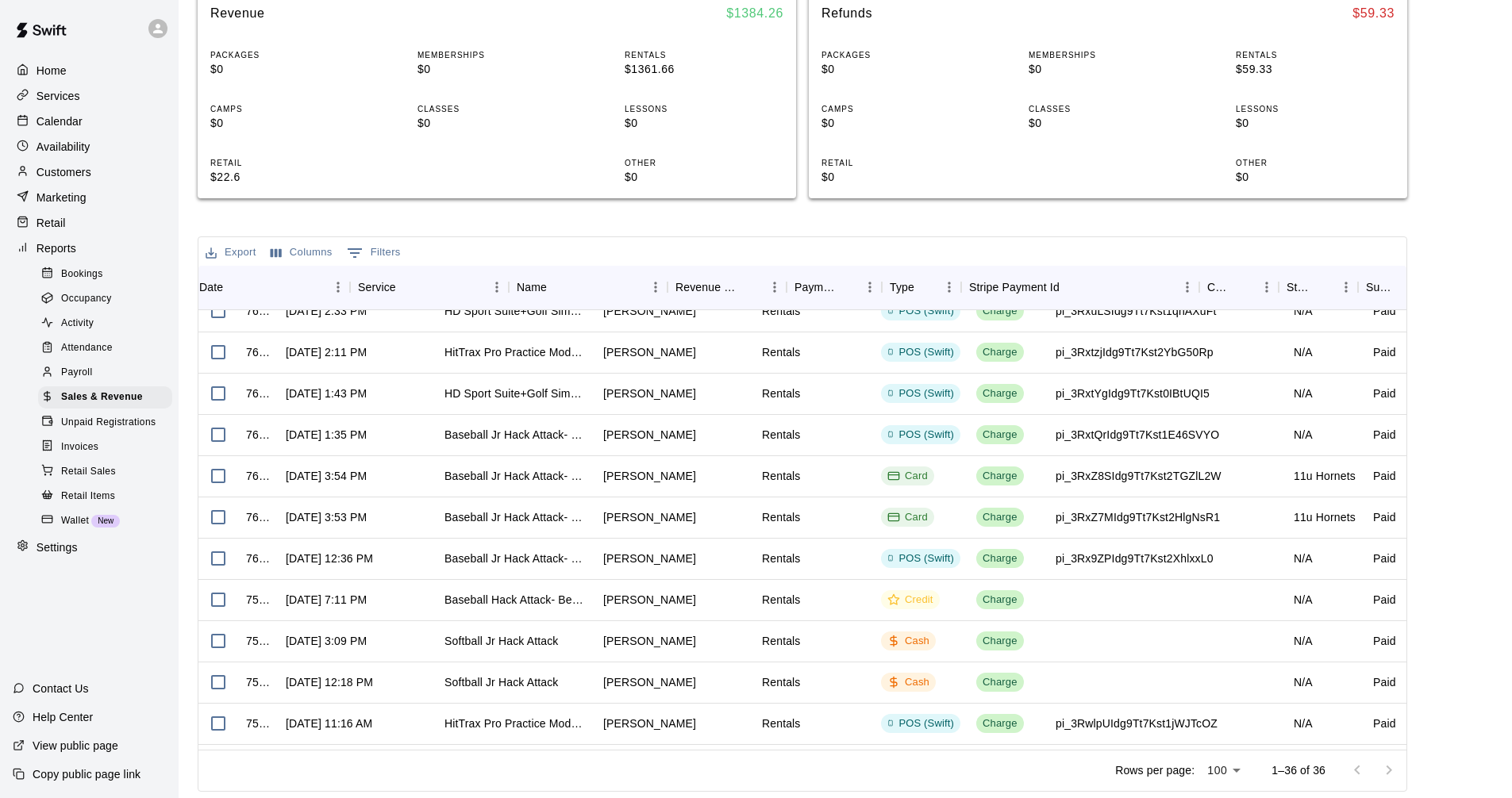
scroll to position [555, 422]
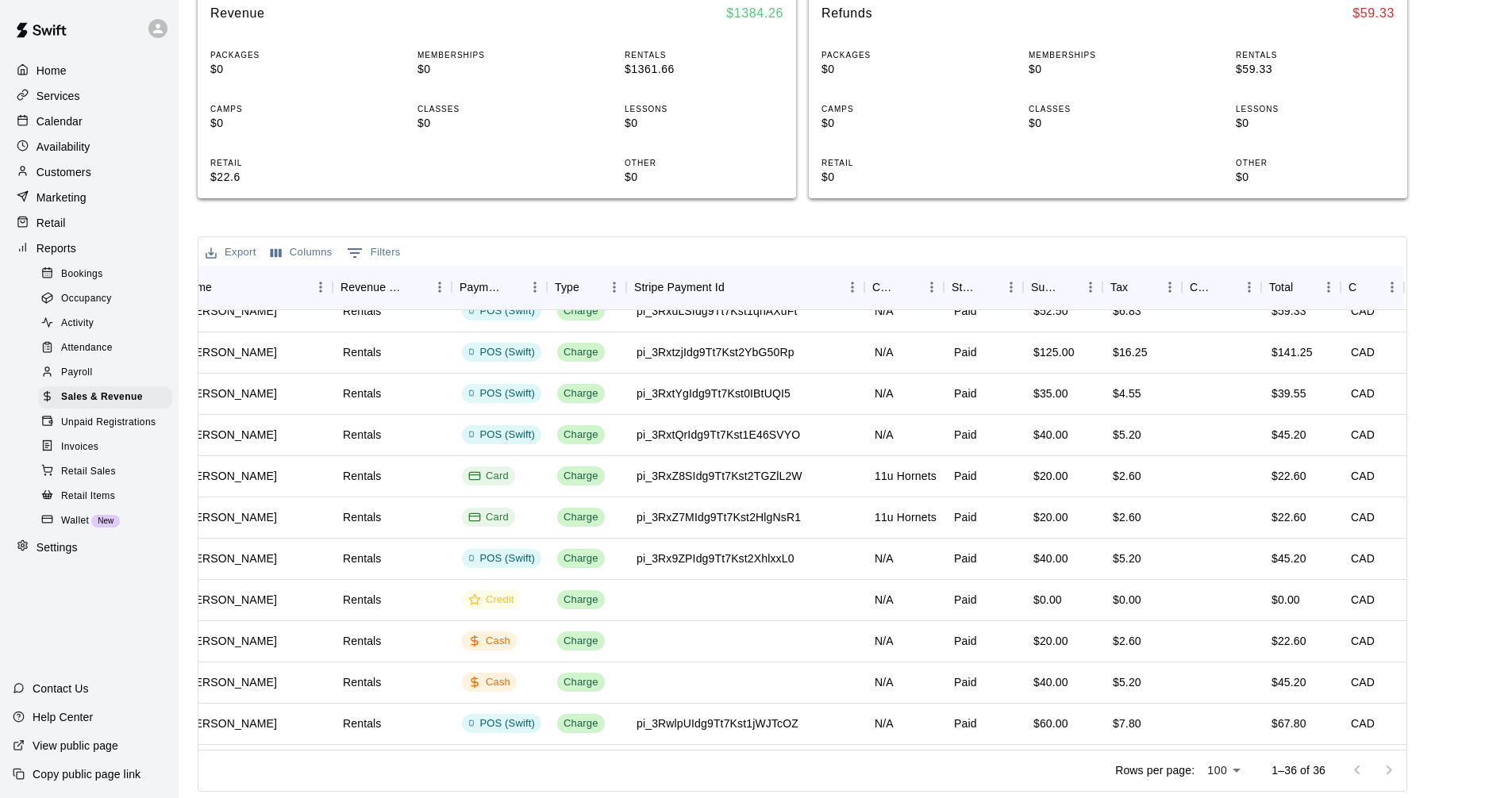
click at [118, 115] on div "Calendar" at bounding box center [89, 121] width 154 height 24
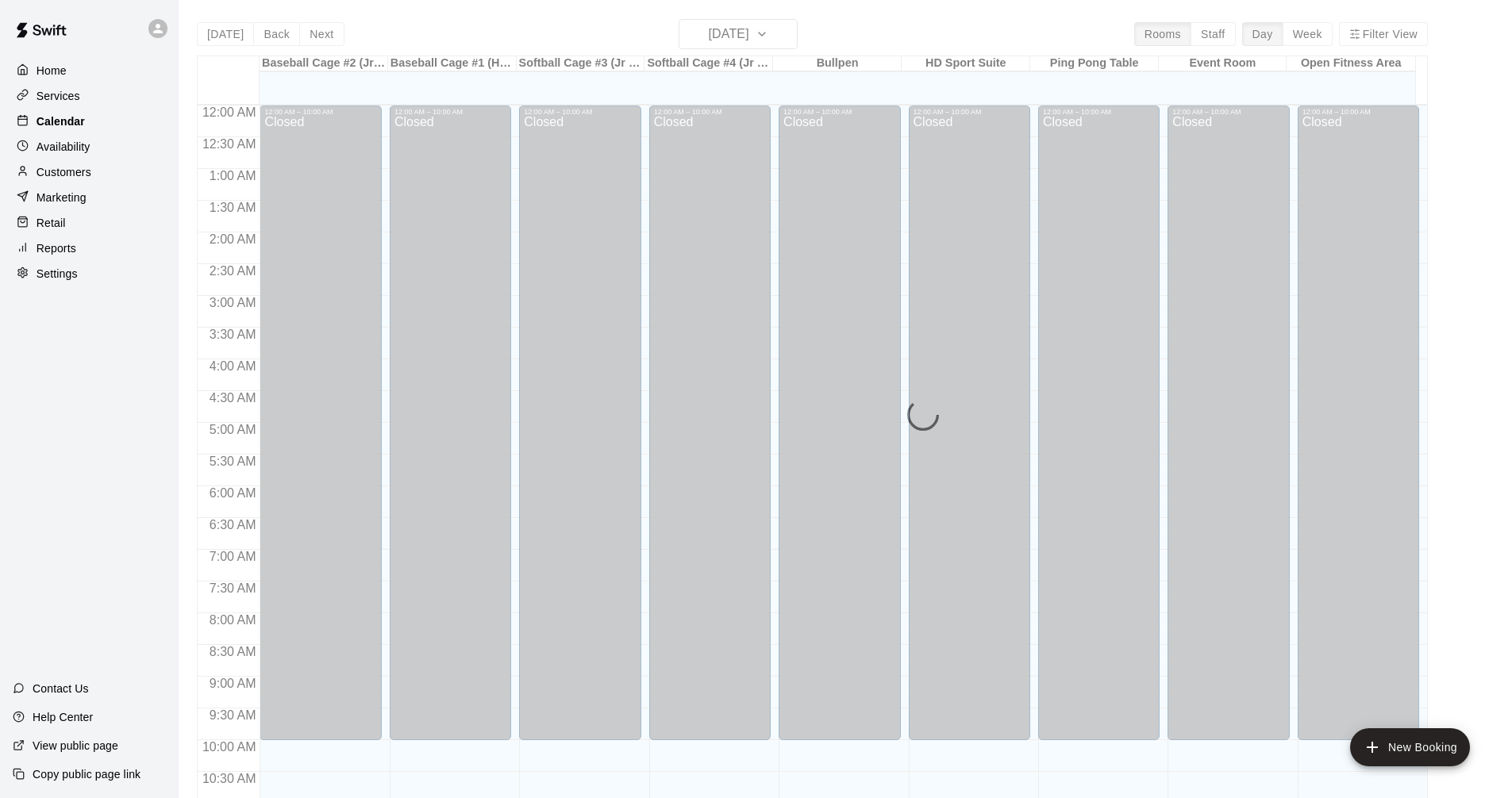
scroll to position [765, 0]
